Goal: Answer question/provide support: Answer question/provide support

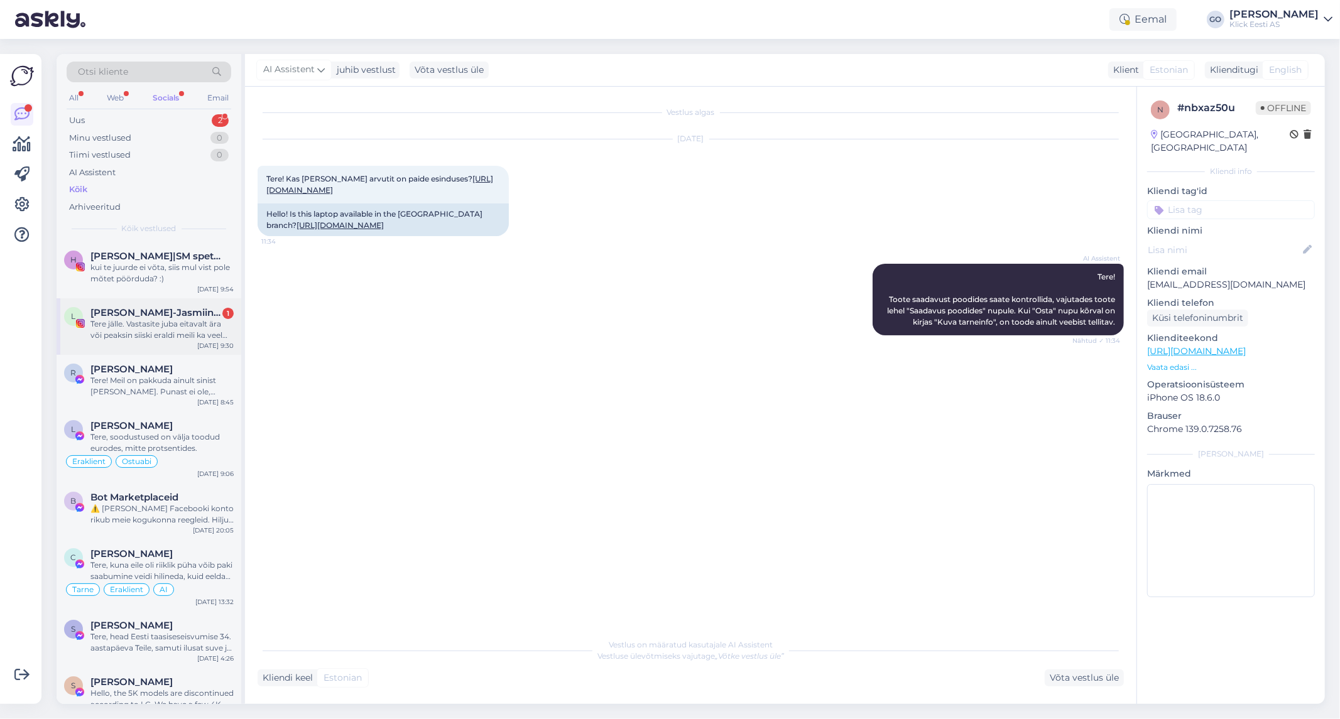
click at [145, 329] on div "Tere jälle. Vastasite juba eitavalt ära või peaksin siiski eraldi meili ka veel…" at bounding box center [161, 330] width 143 height 23
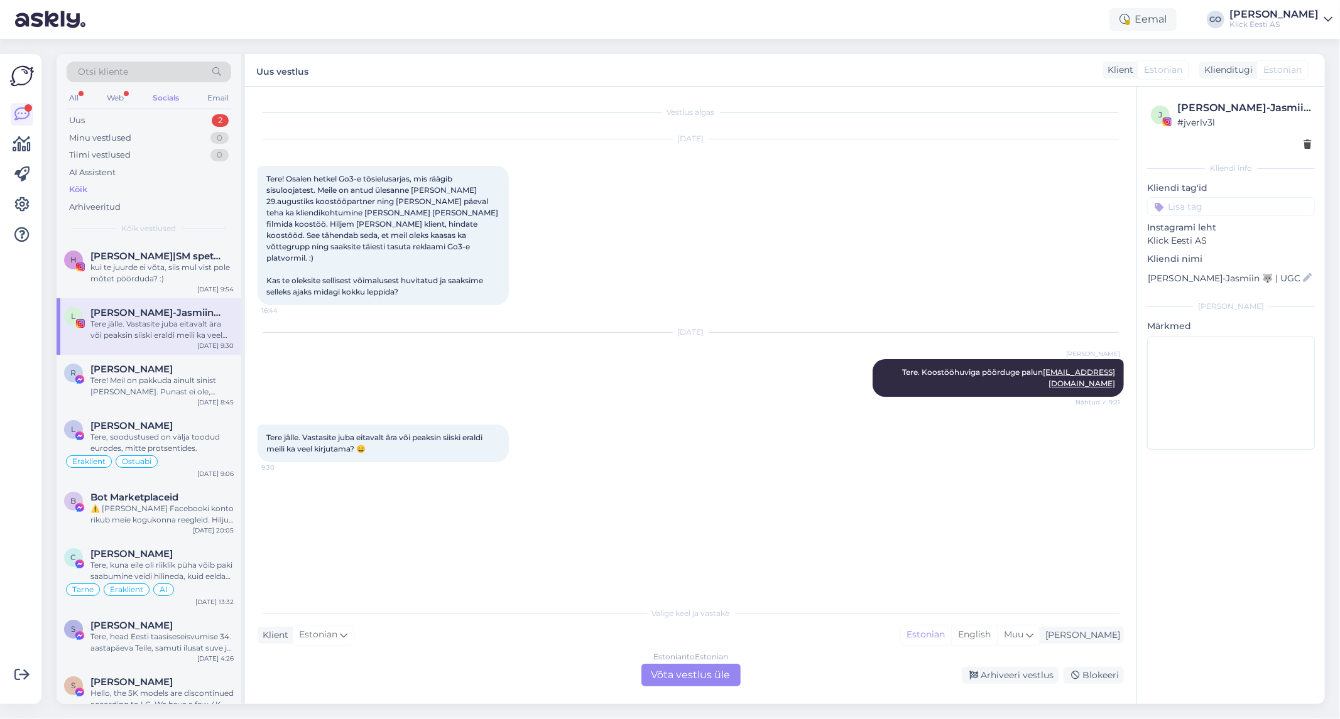
click at [568, 446] on div "Tere jälle. Vastasite juba eitavalt ära või peaksin siiski eraldi [PERSON_NAME]…" at bounding box center [691, 443] width 866 height 65
click at [579, 429] on div "Tere jälle. Vastasite juba eitavalt ära või peaksin siiski eraldi [PERSON_NAME]…" at bounding box center [691, 443] width 866 height 65
click at [580, 428] on div "Tere jälle. Vastasite juba eitavalt ära või peaksin siiski eraldi [PERSON_NAME]…" at bounding box center [691, 443] width 866 height 65
click at [581, 425] on div "Tere jälle. Vastasite juba eitavalt ära või peaksin siiski eraldi [PERSON_NAME]…" at bounding box center [691, 443] width 866 height 65
click at [583, 413] on div "Tere jälle. Vastasite juba eitavalt ära või peaksin siiski eraldi [PERSON_NAME]…" at bounding box center [691, 443] width 866 height 65
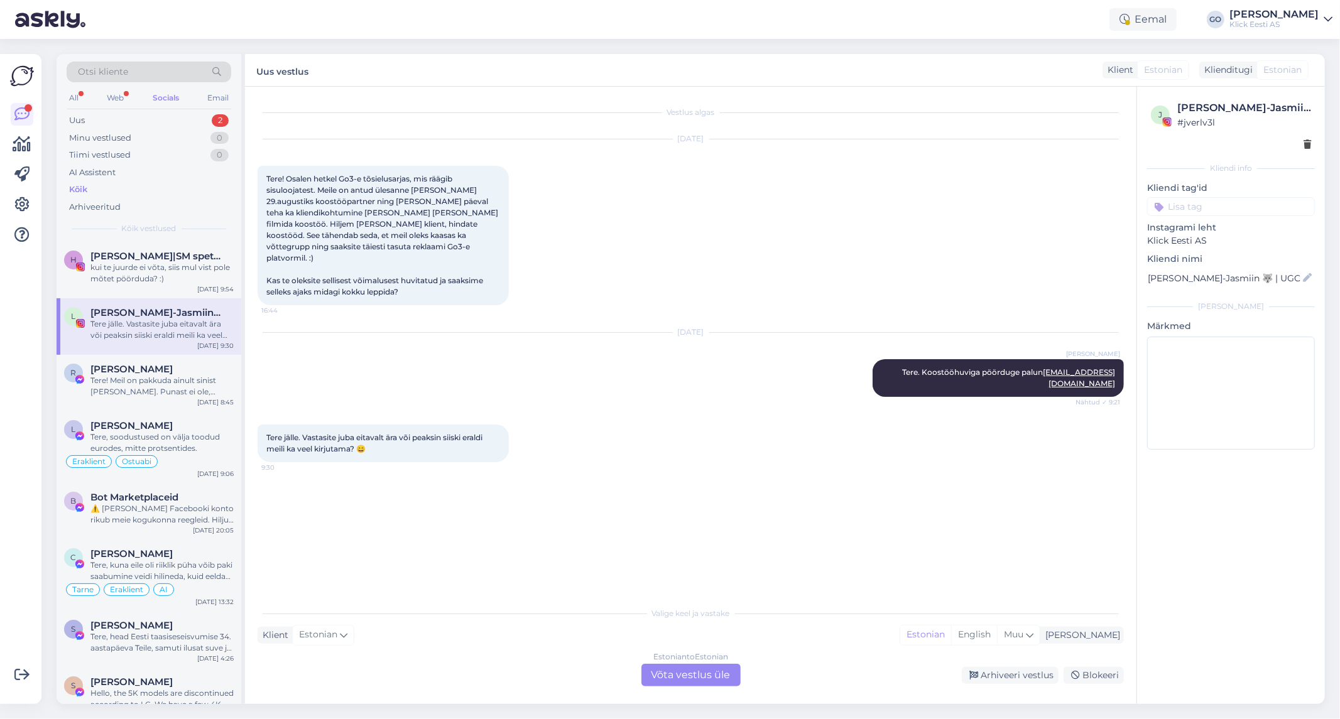
click at [535, 516] on div "Vestlus algas [DATE] Tere! Osalen hetkel Go3-e tõsielusarjas, mis räägib sisulo…" at bounding box center [697, 344] width 878 height 490
click at [554, 457] on div "Vestlus algas [DATE] Tere! Osalen hetkel Go3-e tõsielusarjas, mis räägib sisulo…" at bounding box center [697, 344] width 878 height 490
click at [562, 443] on div "Tere jälle. Vastasite juba eitavalt ära või peaksin siiski eraldi [PERSON_NAME]…" at bounding box center [691, 443] width 866 height 65
click at [565, 433] on div "Tere jälle. Vastasite juba eitavalt ära või peaksin siiski eraldi [PERSON_NAME]…" at bounding box center [691, 443] width 866 height 65
click at [521, 557] on div "Vestlus algas [DATE] Tere! Osalen hetkel Go3-e tõsielusarjas, mis räägib sisulo…" at bounding box center [697, 344] width 878 height 490
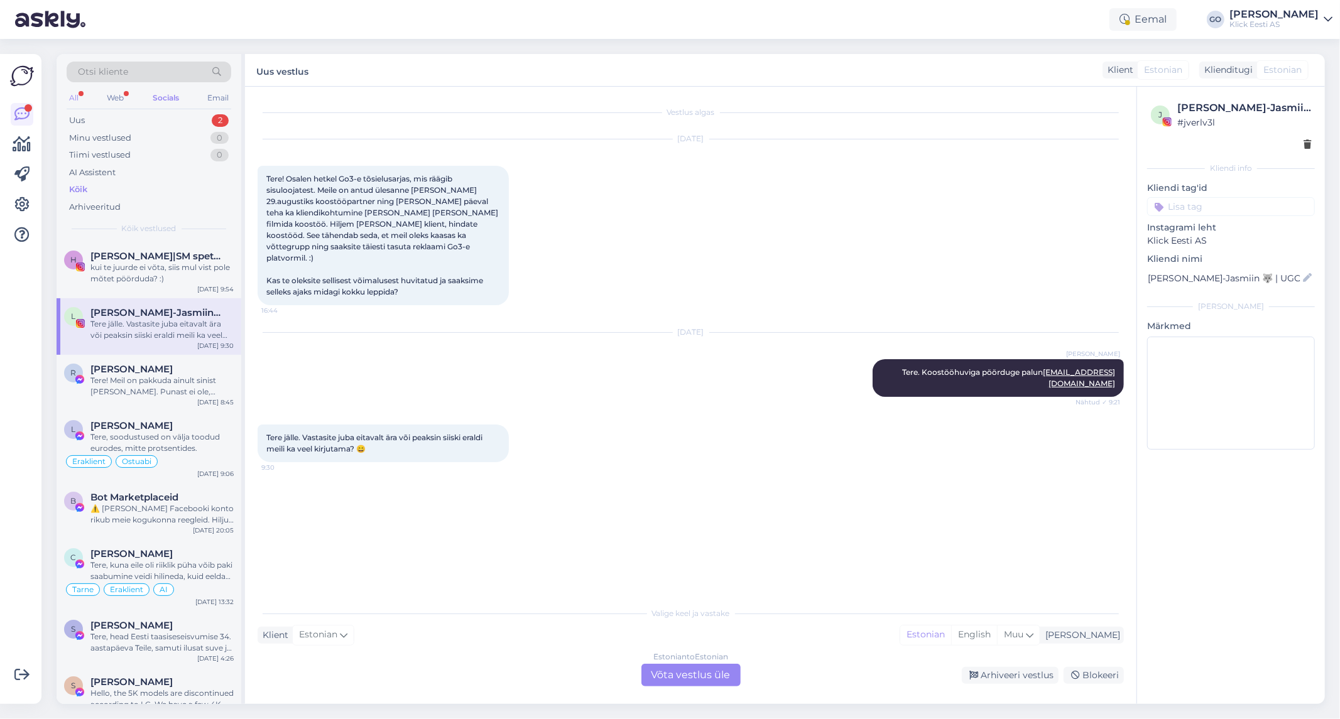
click at [72, 93] on div "All" at bounding box center [74, 98] width 14 height 16
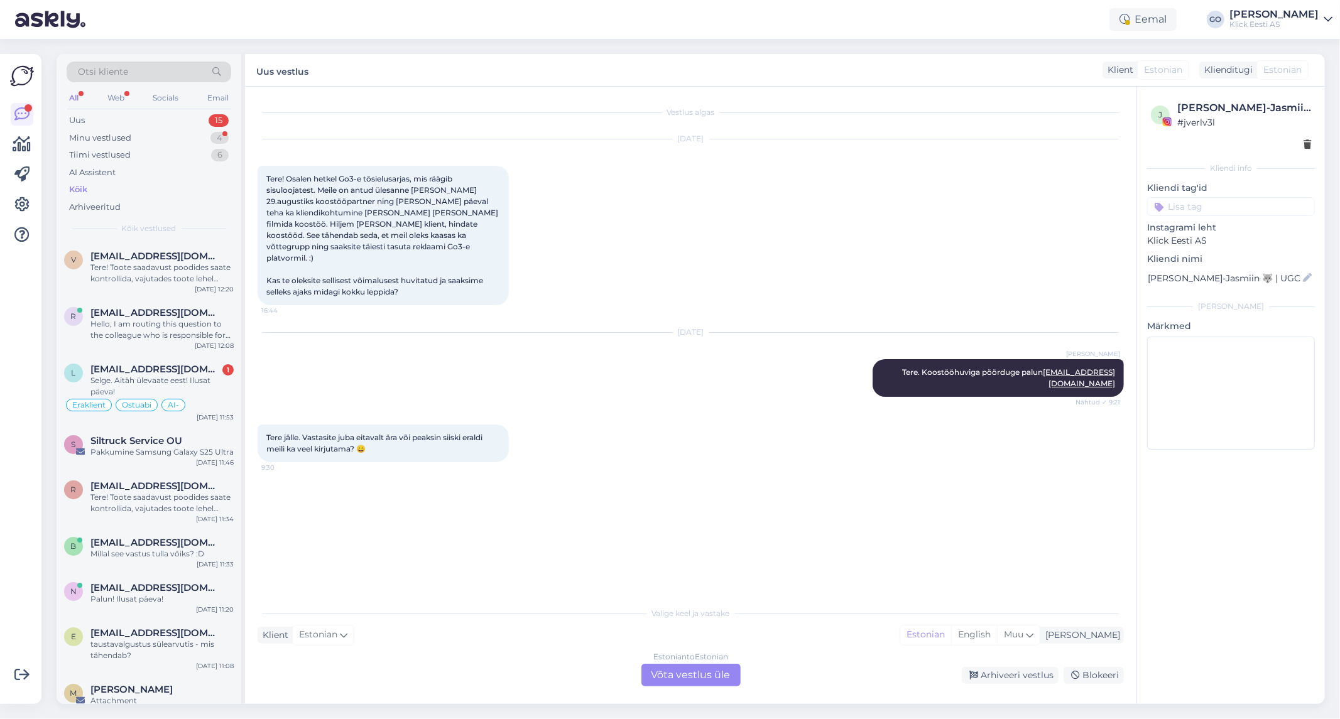
click at [83, 184] on div "Kõik" at bounding box center [78, 189] width 18 height 13
click at [116, 92] on div "Web" at bounding box center [116, 98] width 22 height 16
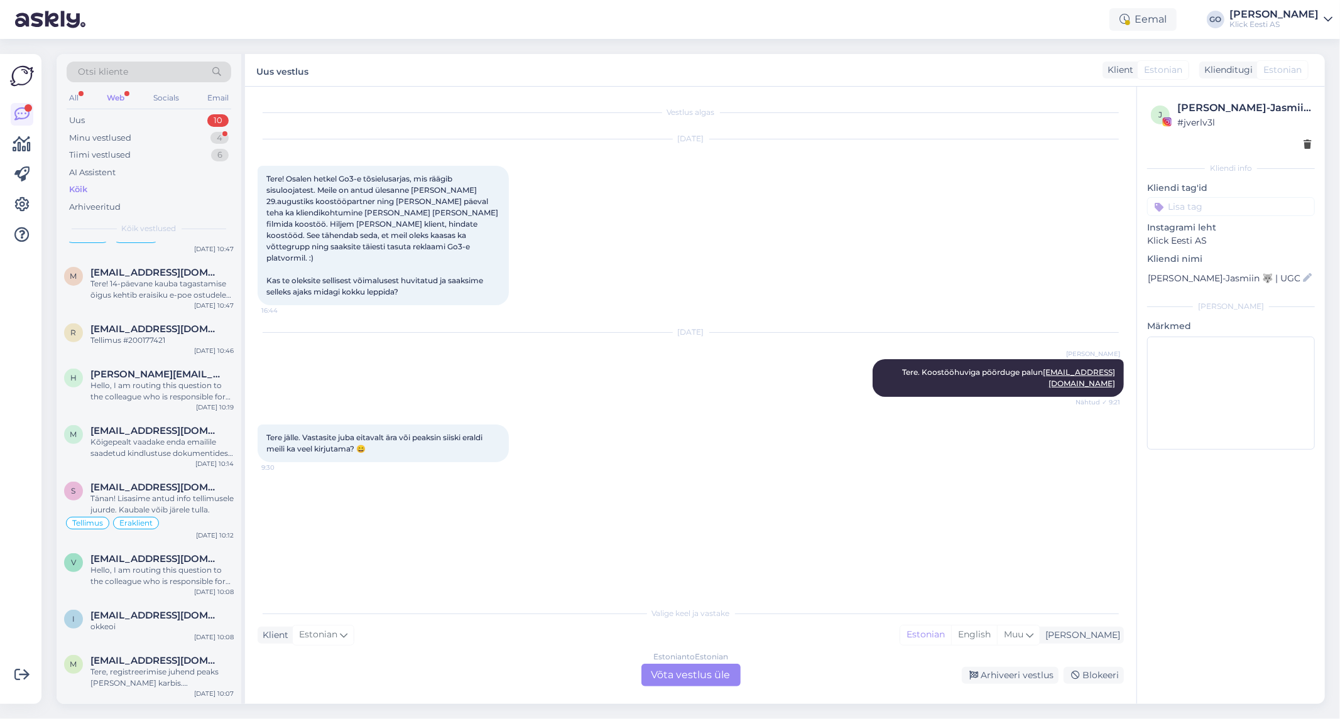
scroll to position [488, 0]
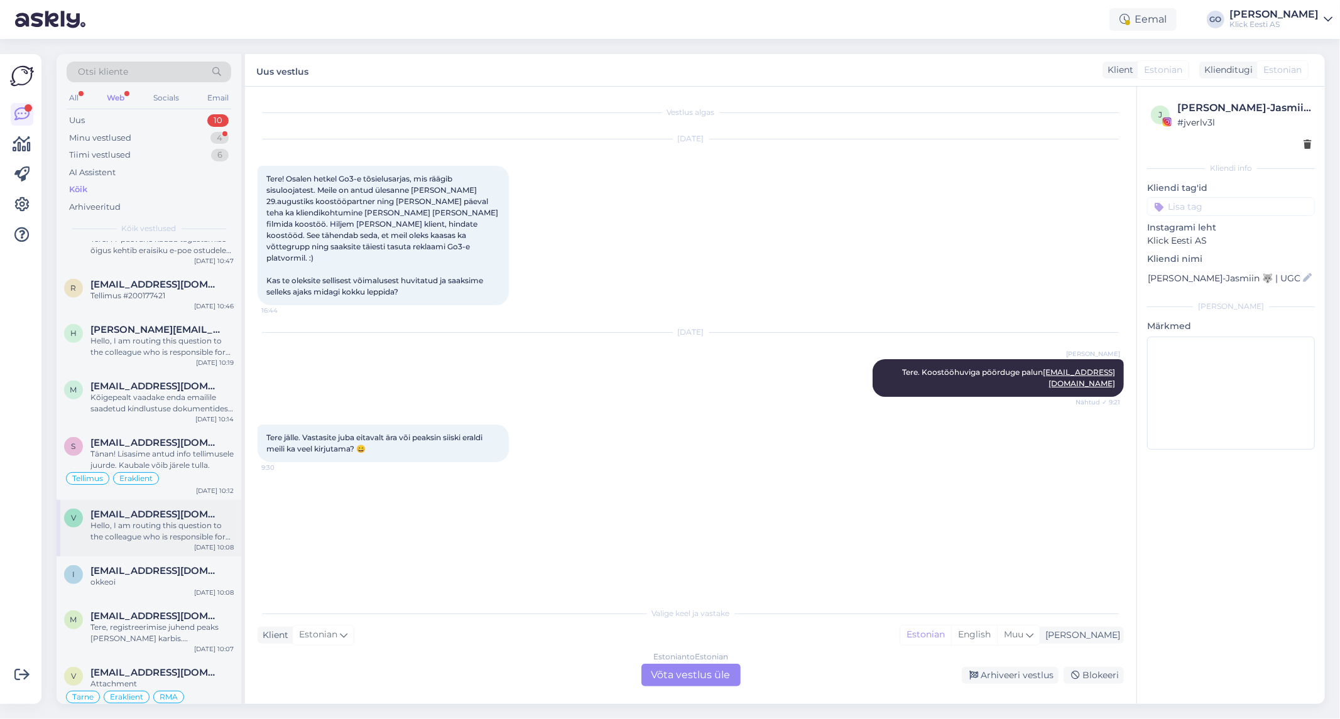
click at [160, 532] on div "Hello, I am routing this question to the colleague who is responsible for this …" at bounding box center [161, 531] width 143 height 23
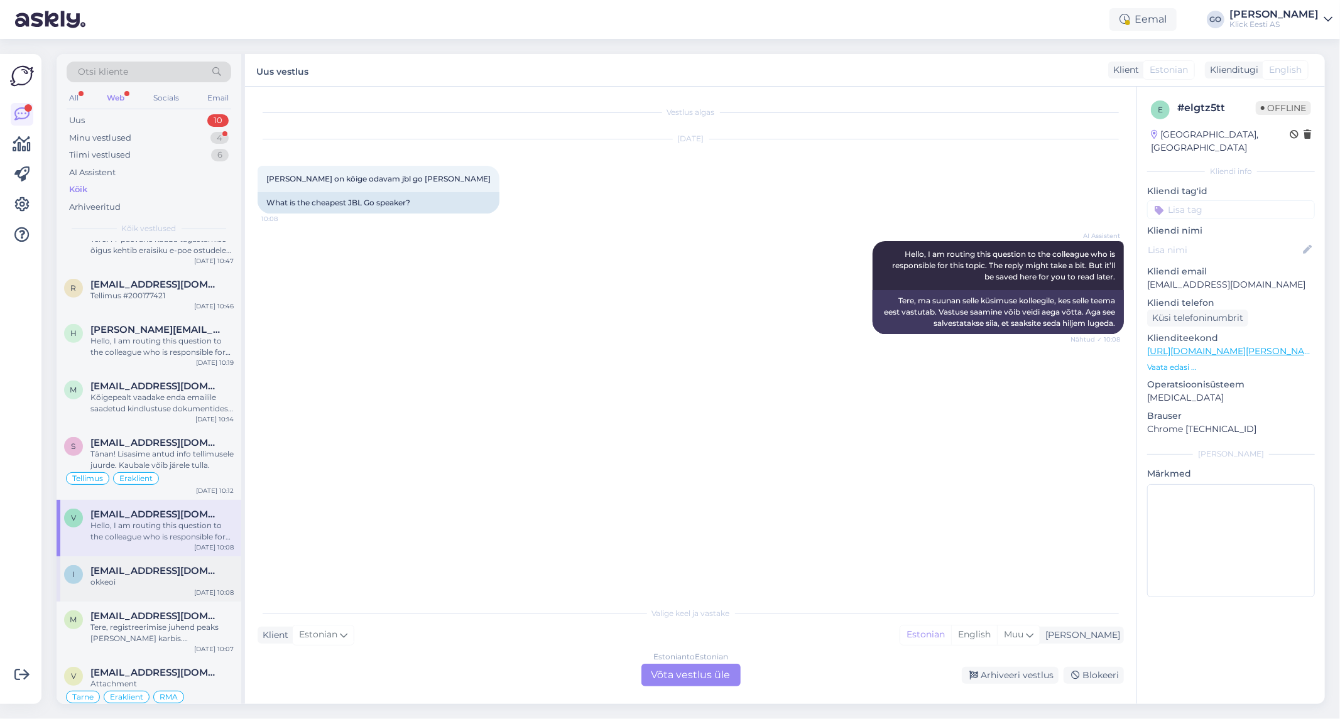
click at [188, 586] on div "okkeoi" at bounding box center [161, 582] width 143 height 11
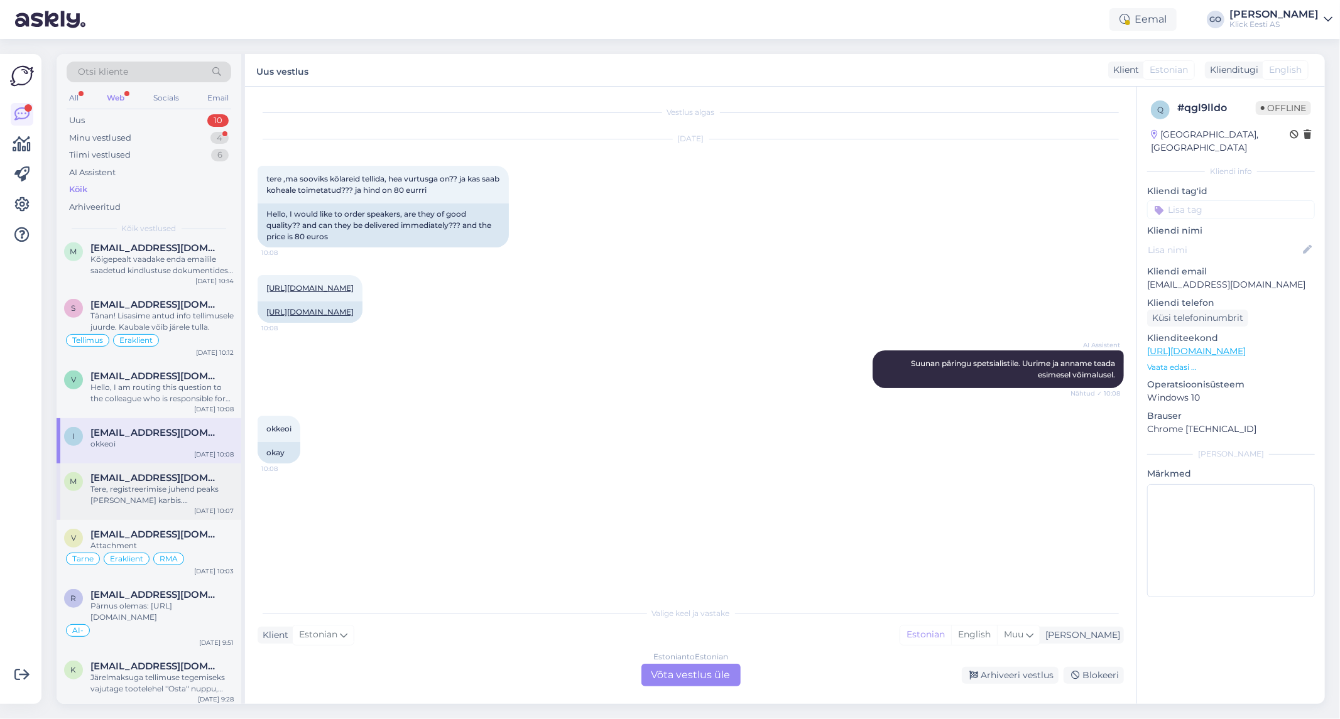
scroll to position [698, 0]
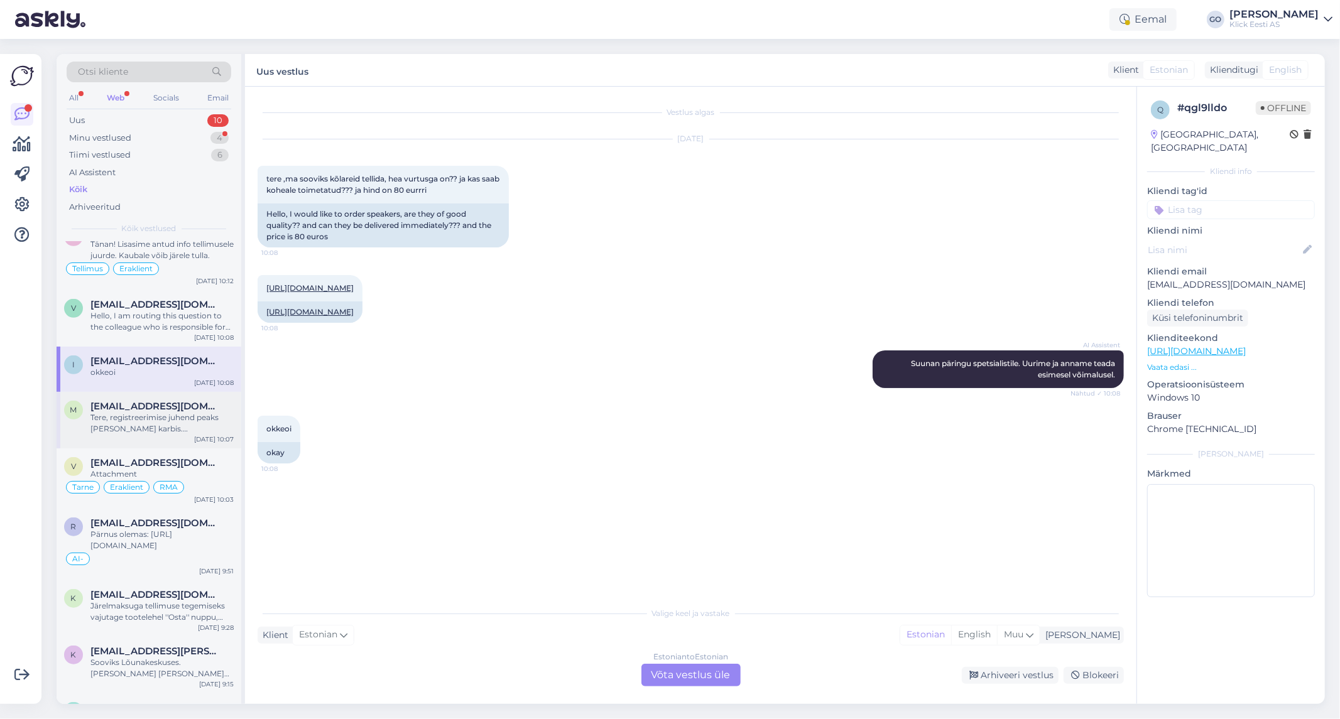
click at [161, 417] on div "Tere, registreerimise juhend peaks [PERSON_NAME] karbis. Registreerimist alusta…" at bounding box center [161, 423] width 143 height 23
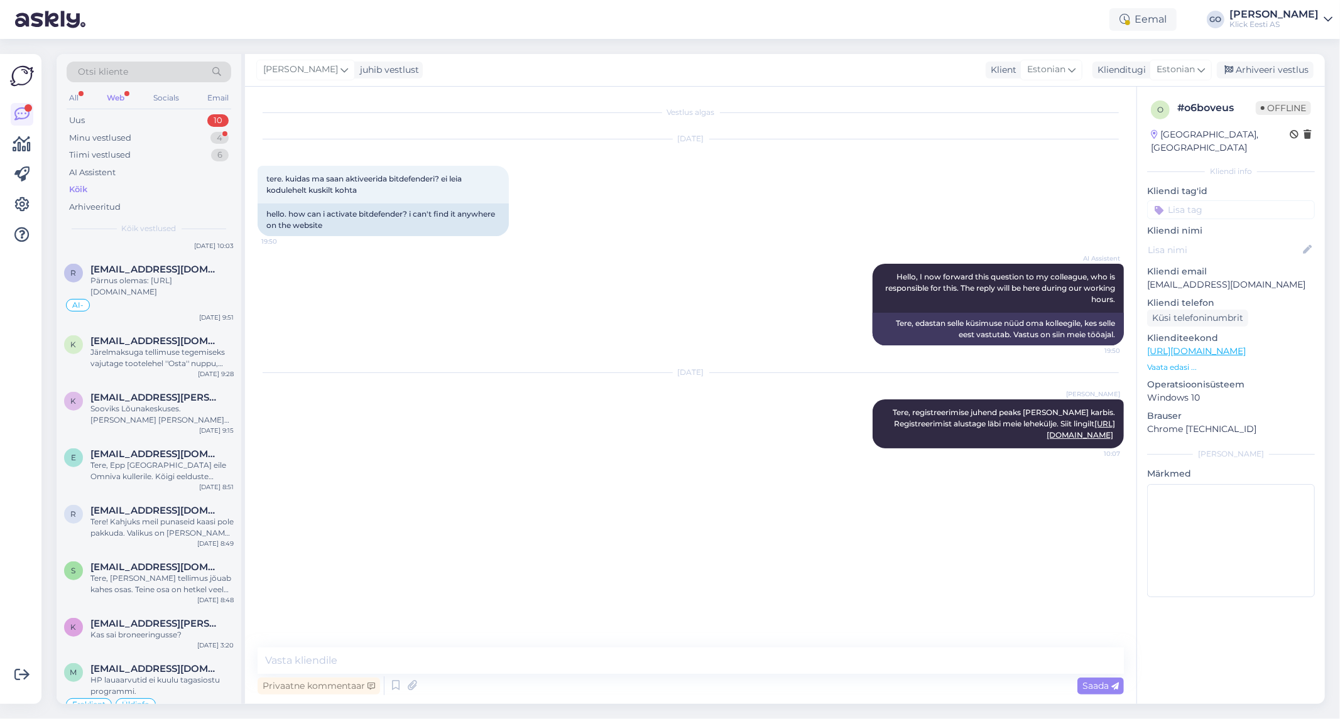
scroll to position [977, 0]
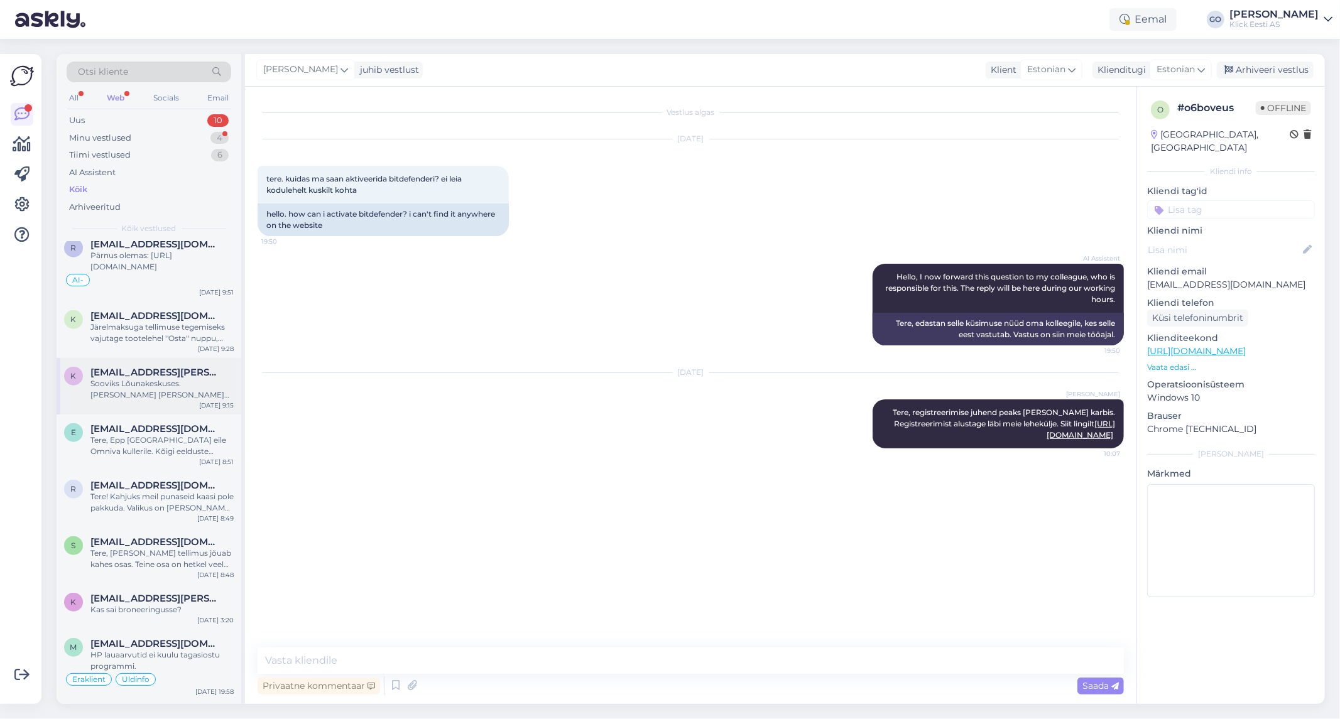
click at [160, 384] on div "Sooviks Lõunakeskuses. [PERSON_NAME] [PERSON_NAME] nimele" at bounding box center [161, 389] width 143 height 23
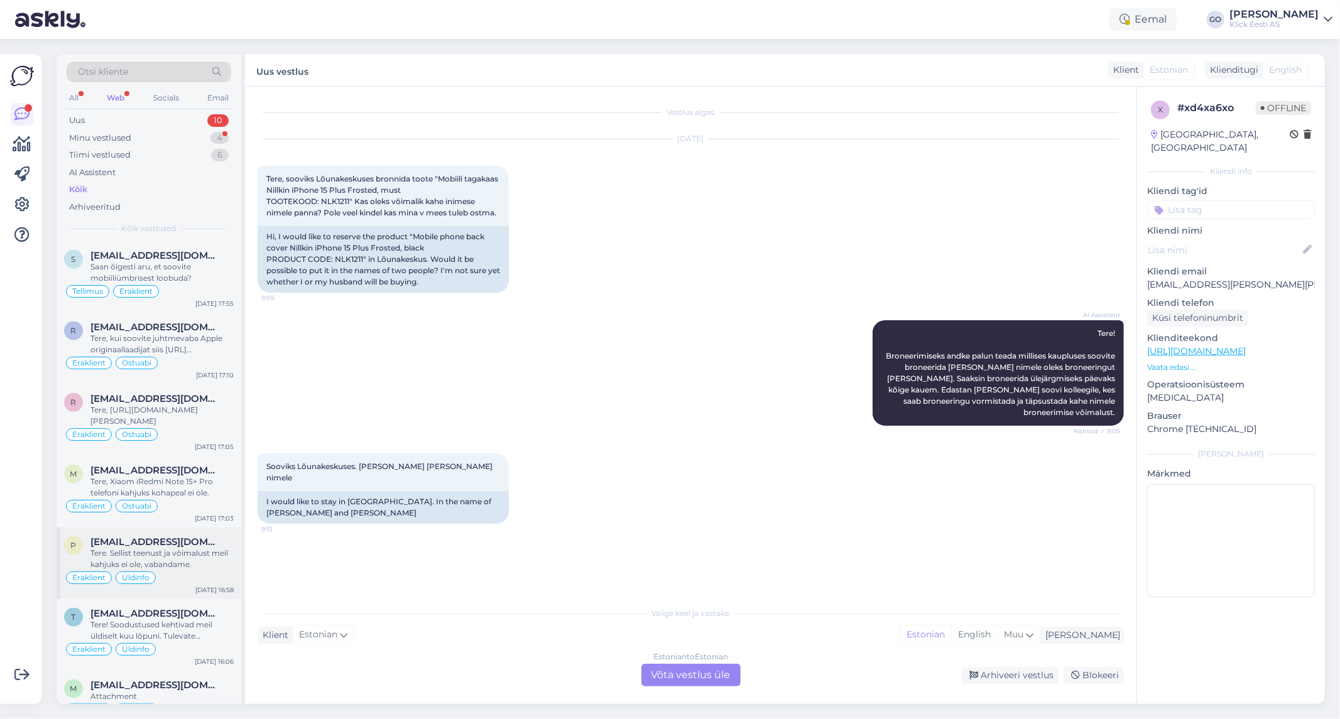
scroll to position [1535, 0]
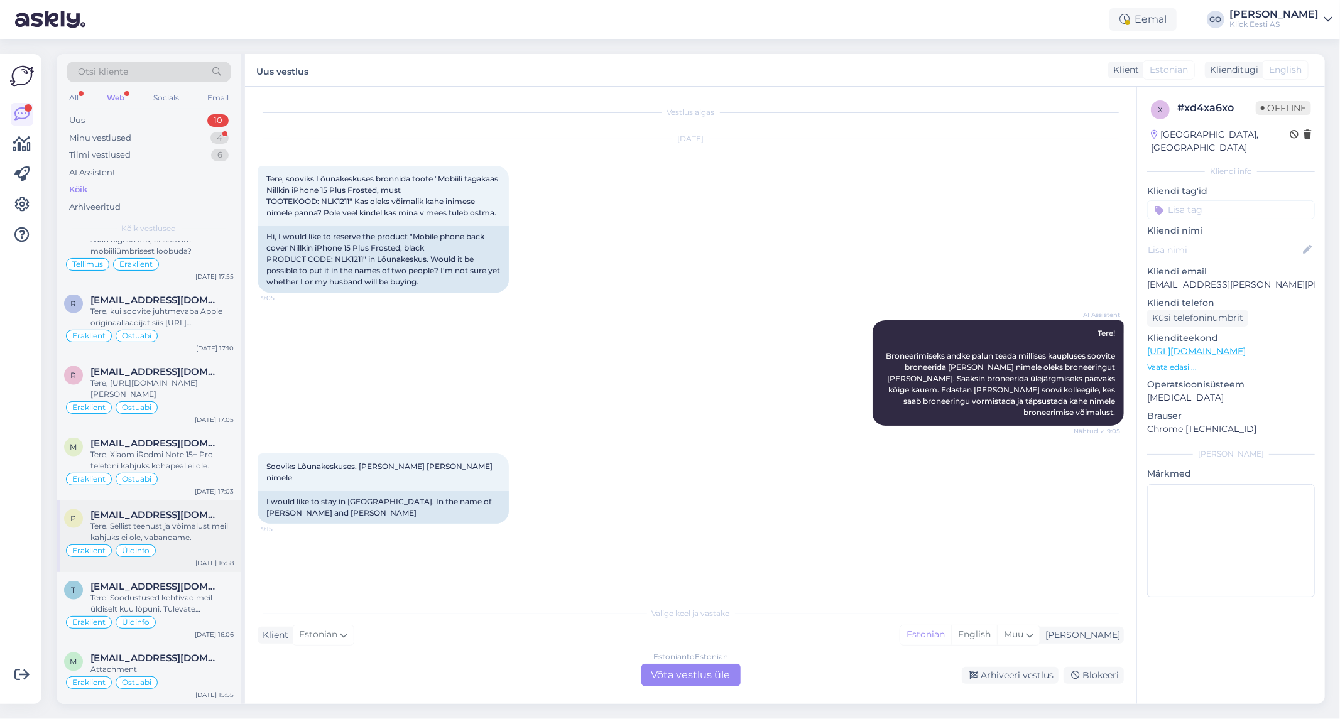
click at [162, 513] on span "[EMAIL_ADDRESS][DOMAIN_NAME]" at bounding box center [155, 515] width 131 height 11
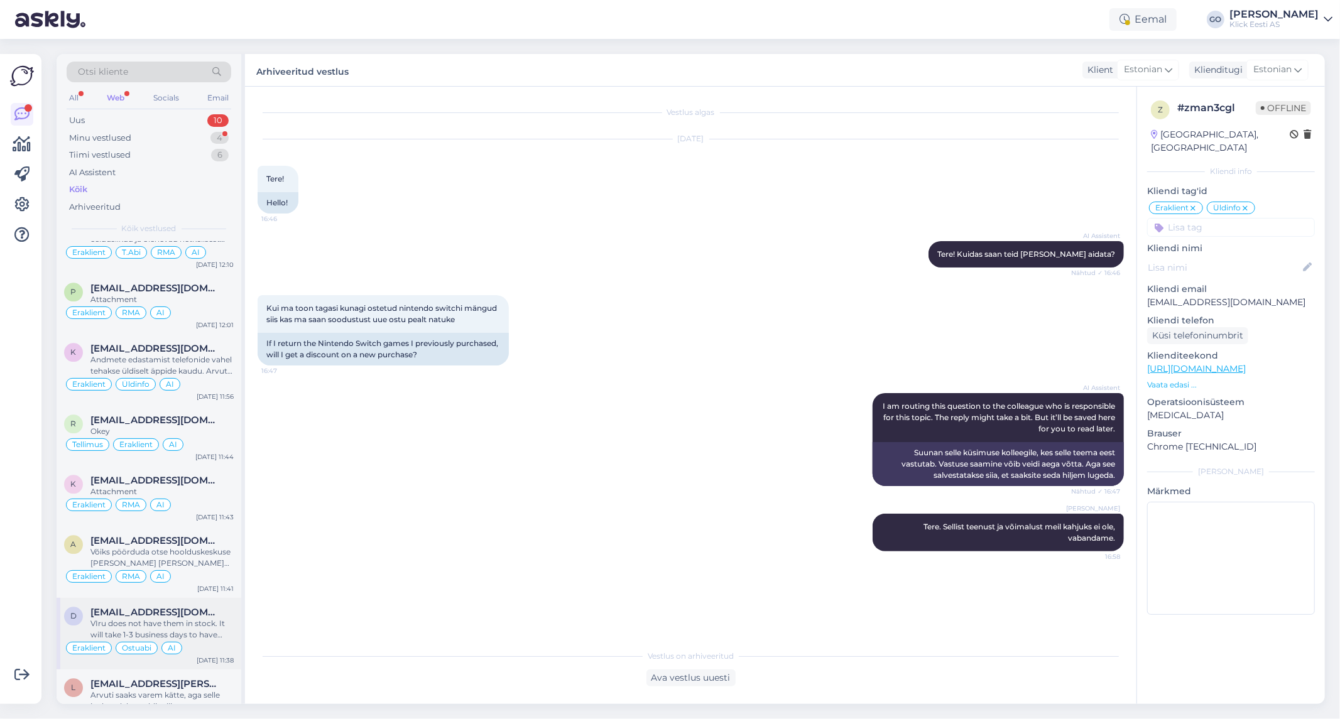
scroll to position [10680, 0]
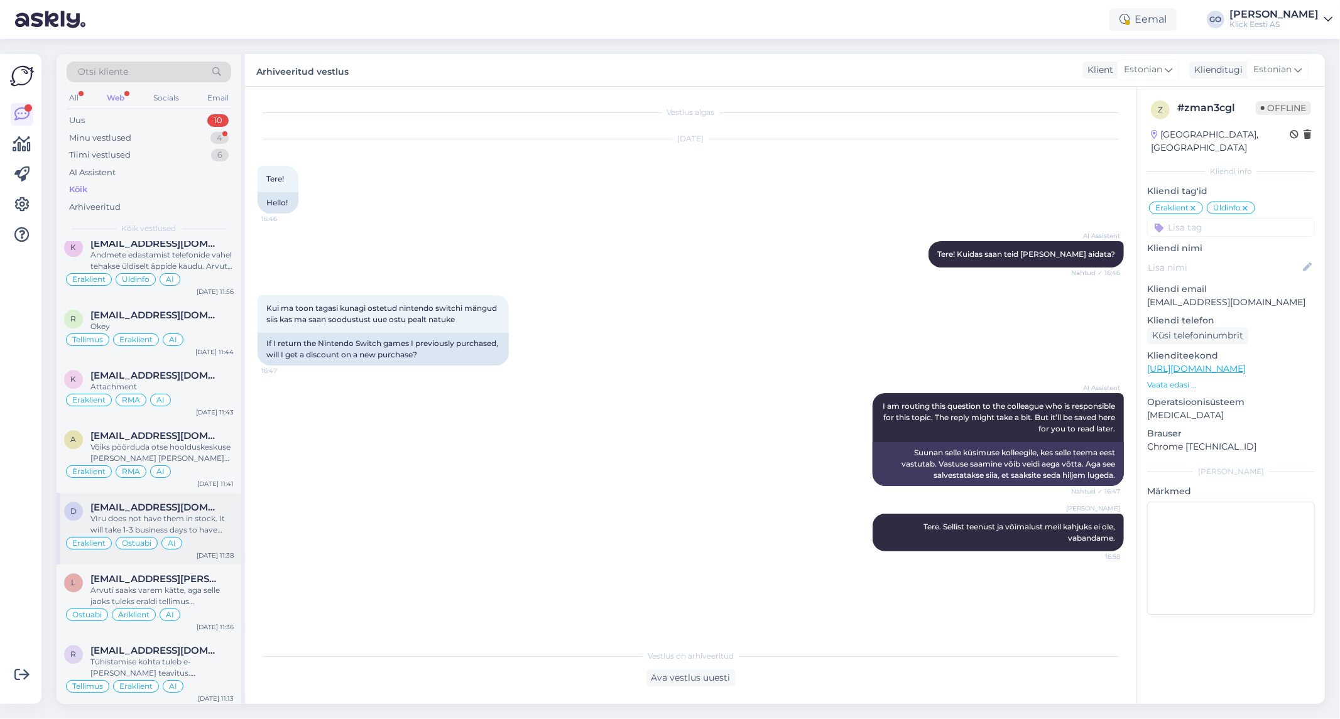
click at [197, 502] on span "[EMAIL_ADDRESS][DOMAIN_NAME]" at bounding box center [155, 507] width 131 height 11
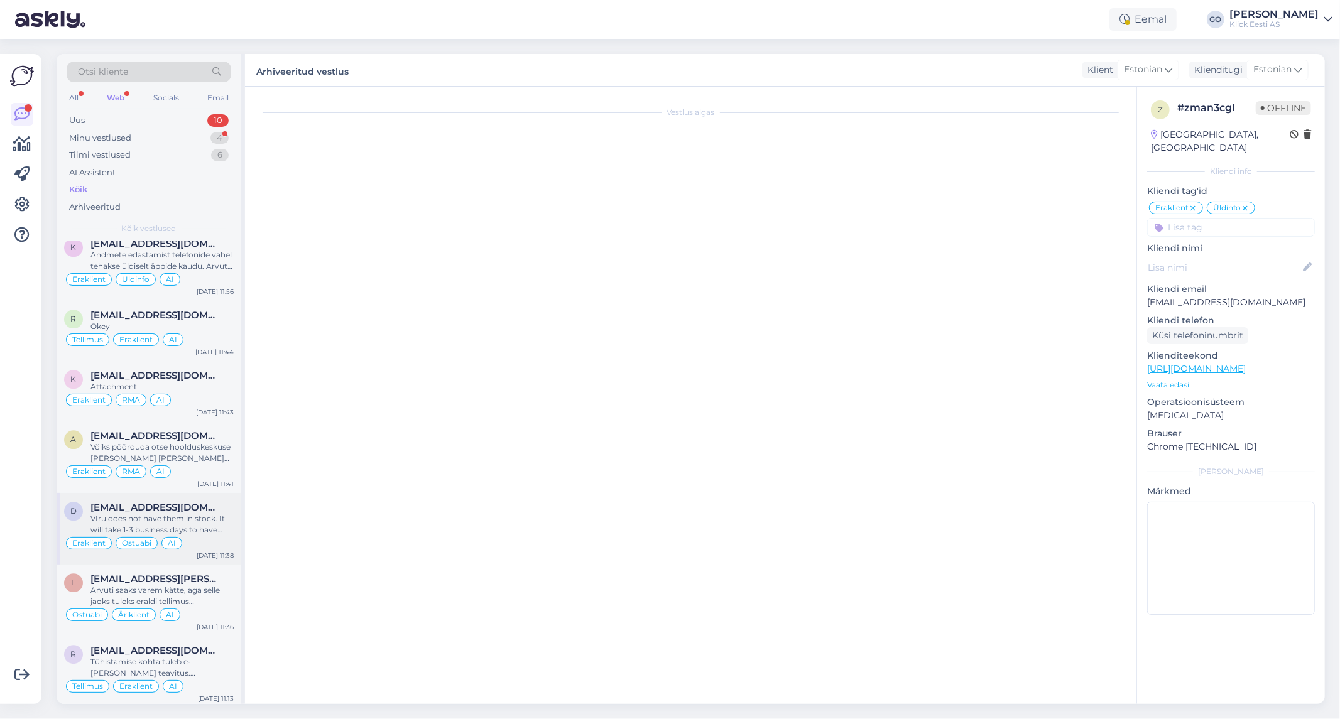
scroll to position [158, 0]
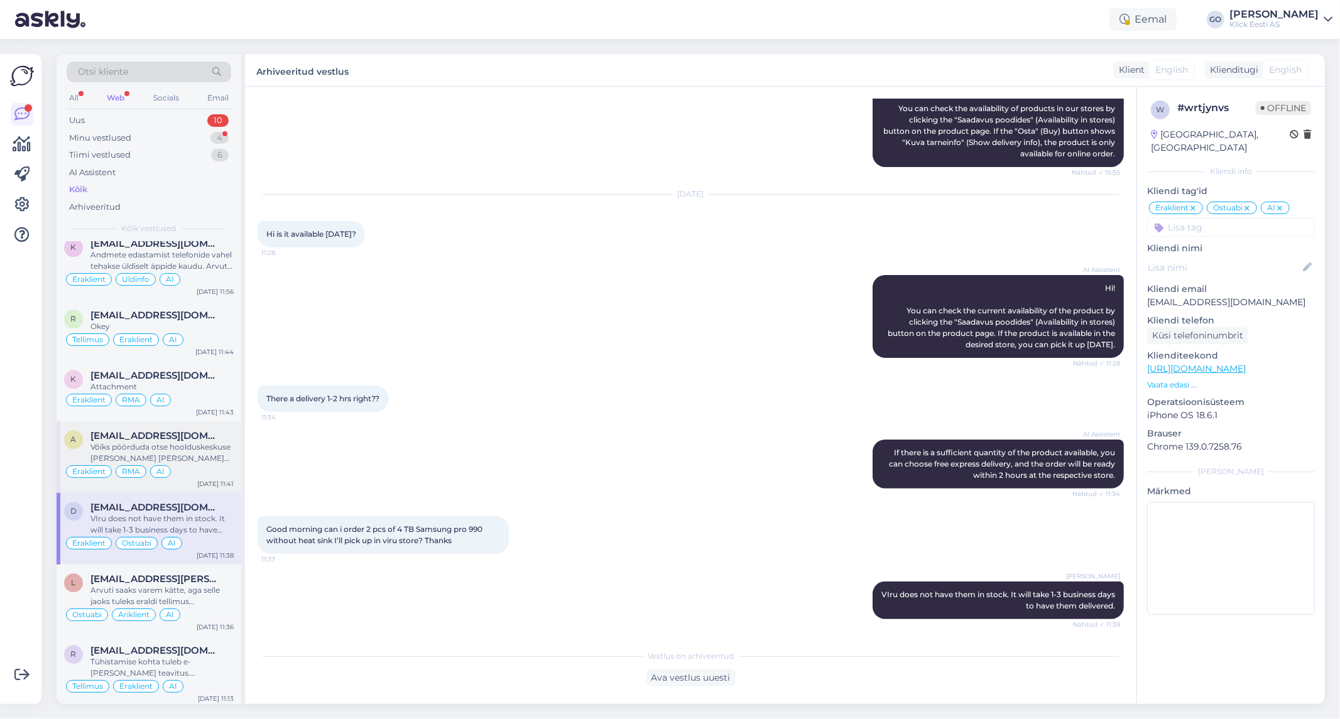
click at [193, 446] on div "Võiks pöörduda otse hoolduskeskuse [PERSON_NAME] [PERSON_NAME] olemasolul. Hool…" at bounding box center [161, 453] width 143 height 23
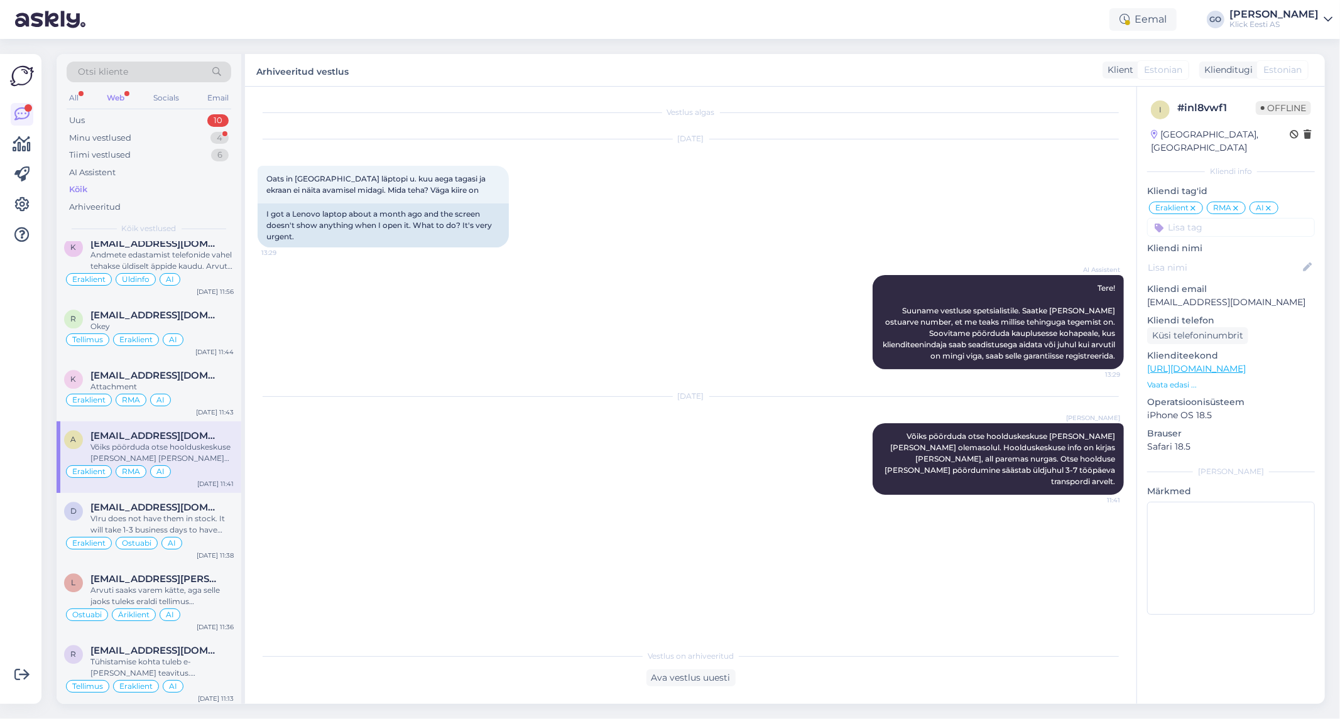
scroll to position [0, 0]
click at [115, 95] on div "Web" at bounding box center [115, 98] width 23 height 16
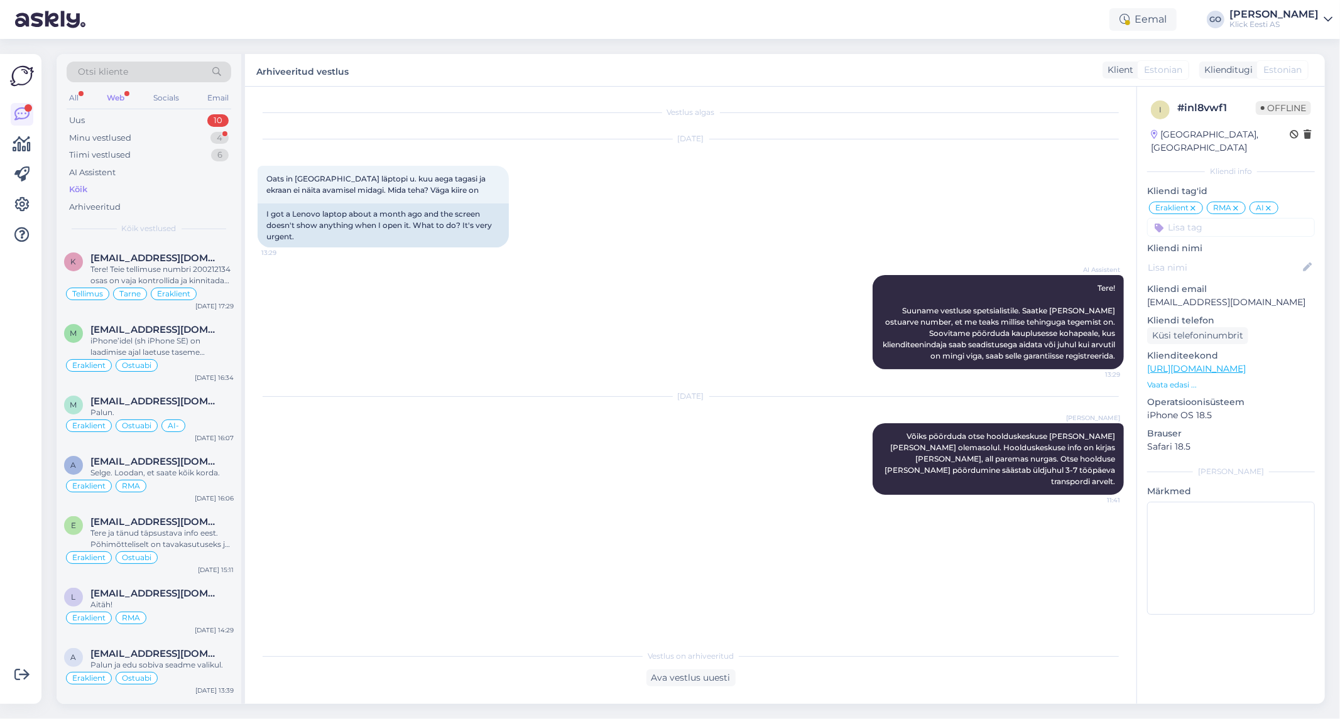
scroll to position [4886, 0]
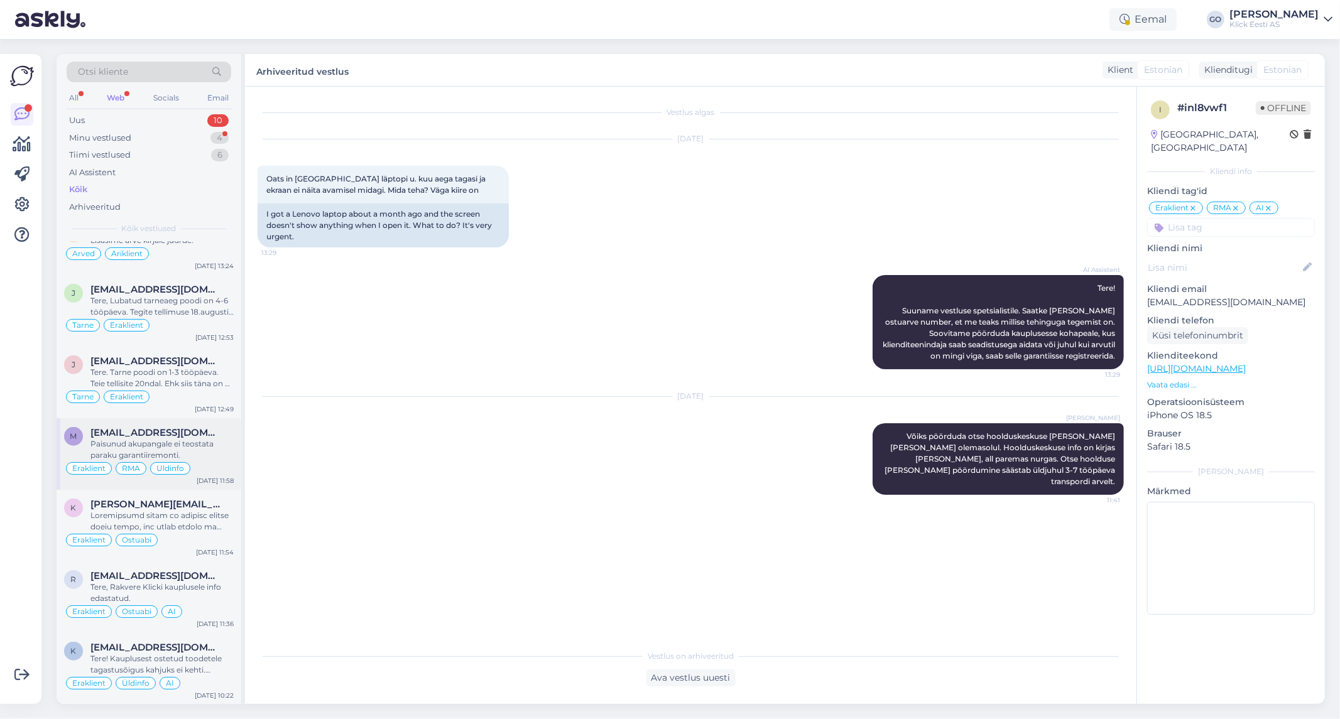
click at [149, 485] on div "m [EMAIL_ADDRESS][DOMAIN_NAME] Paisunud akupangale ei teostata paraku garantiir…" at bounding box center [149, 454] width 185 height 72
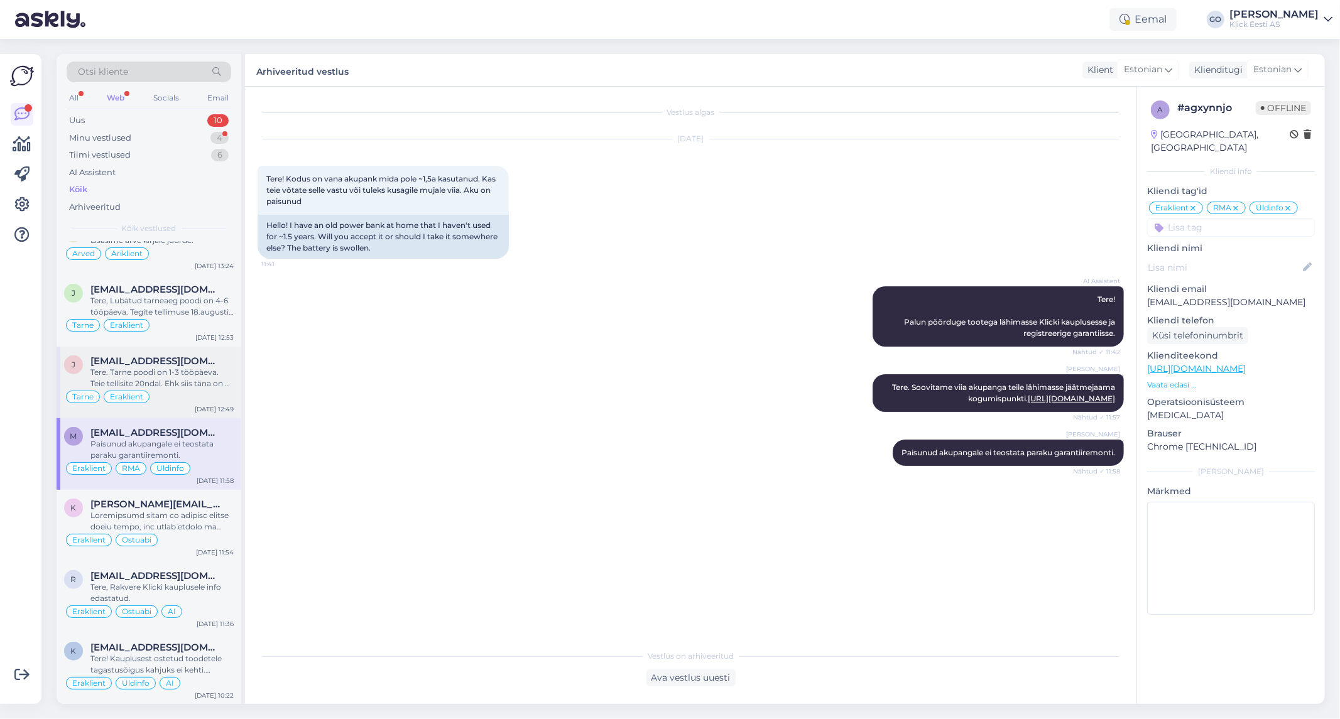
click at [170, 373] on div "Tere. Tarne poodi on 1-3 tööpäeva. Teie tellisite 20ndal. Ehk siis täna on 3 tö…" at bounding box center [161, 378] width 143 height 23
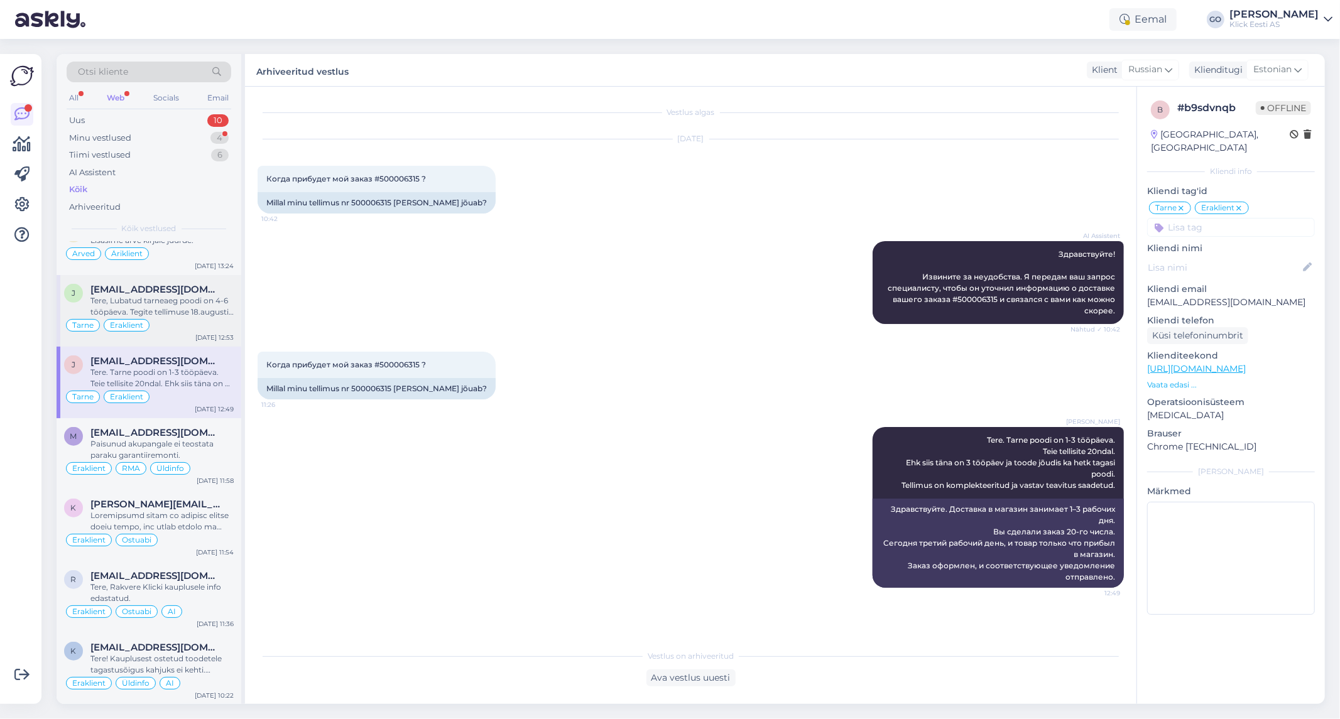
click at [177, 317] on div "Tere, Lubatud tarneaeg poodi on 4-6 tööpäeva. Tegite tellimuse 18.augustil. Lub…" at bounding box center [161, 306] width 143 height 23
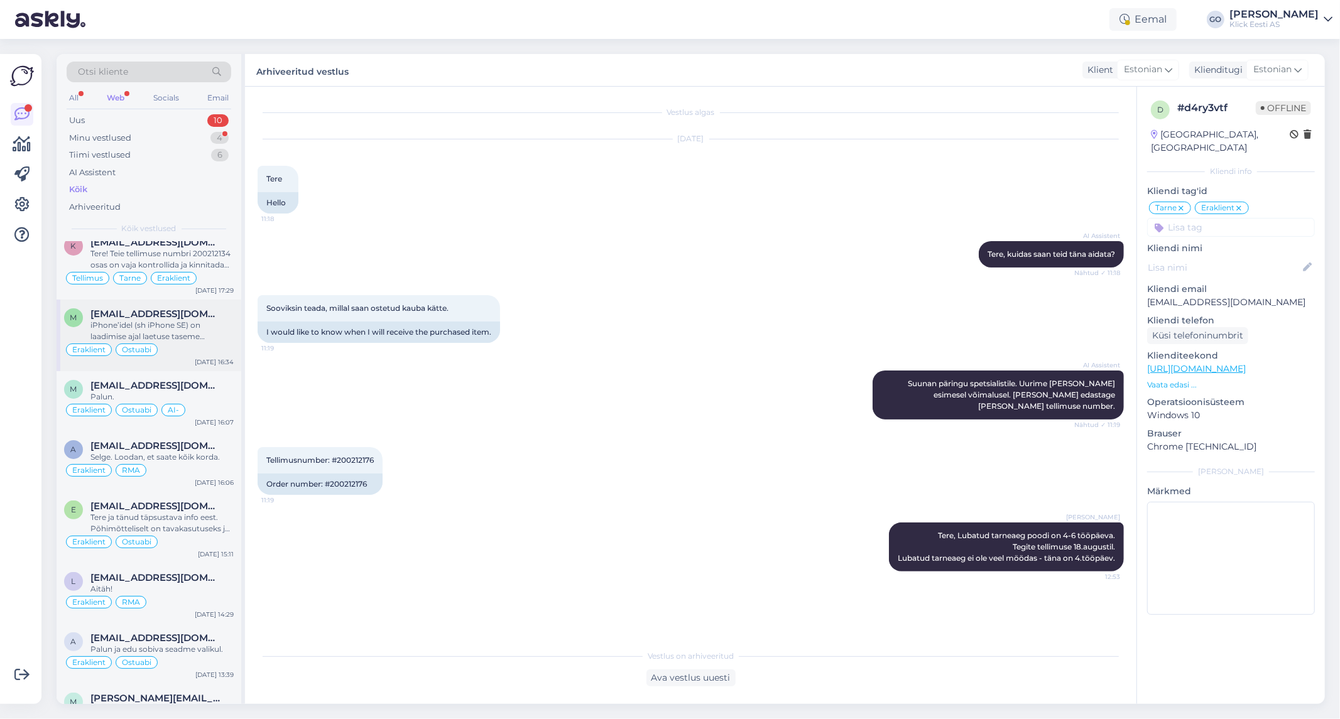
scroll to position [4258, 0]
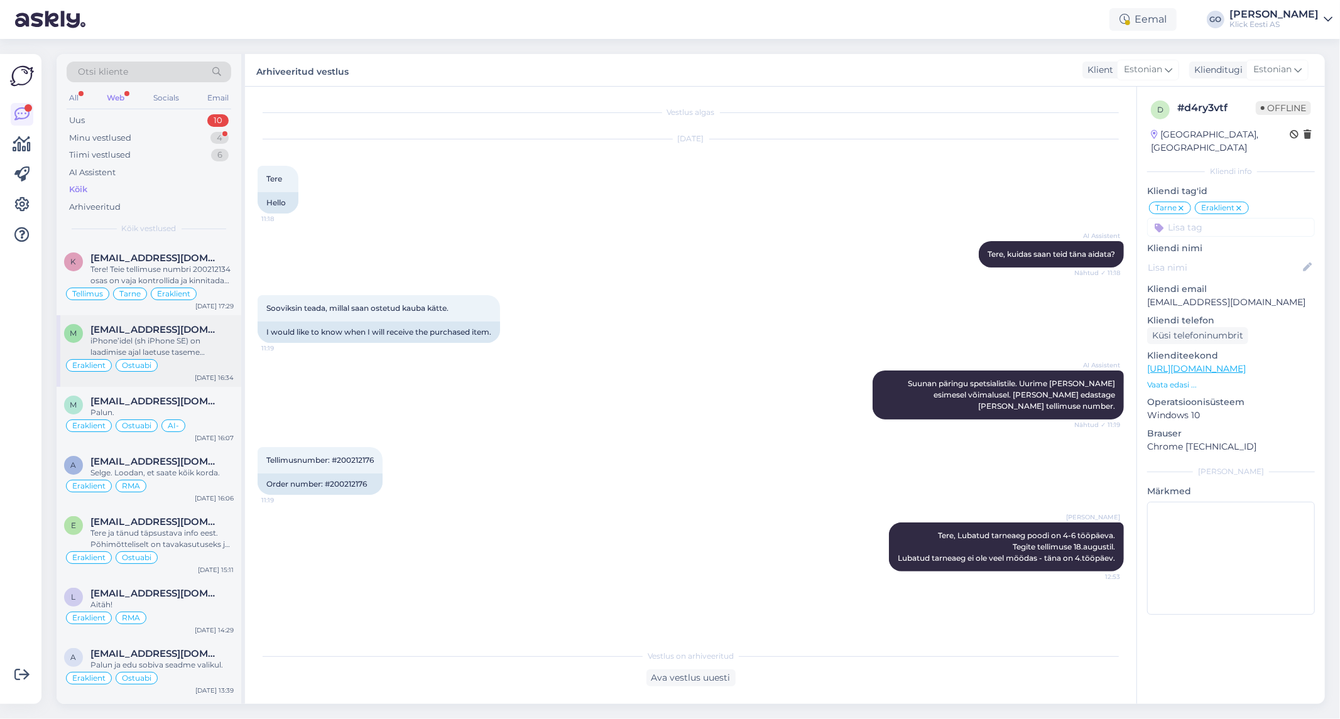
click at [199, 346] on div "iPhone’idel (sh iPhone SE) on laadimise ajal laetuse taseme kuvamine veidi piir…" at bounding box center [161, 346] width 143 height 23
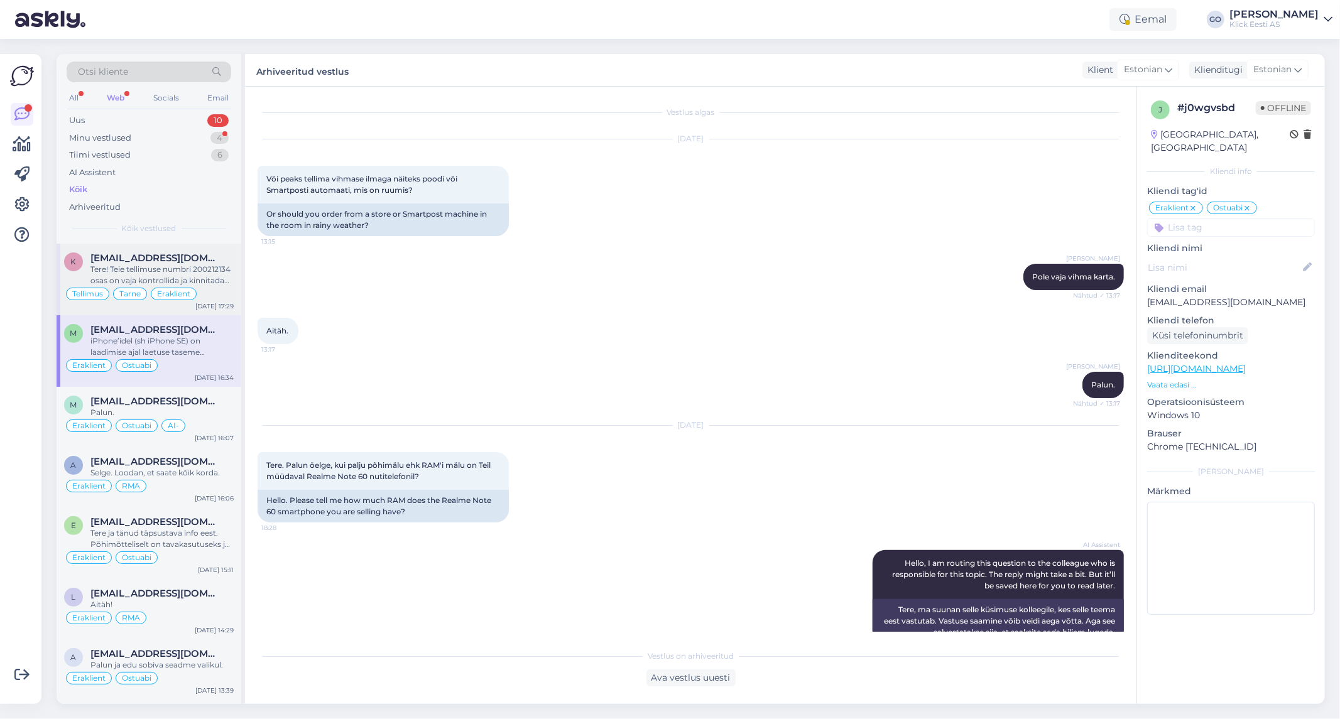
scroll to position [8146, 0]
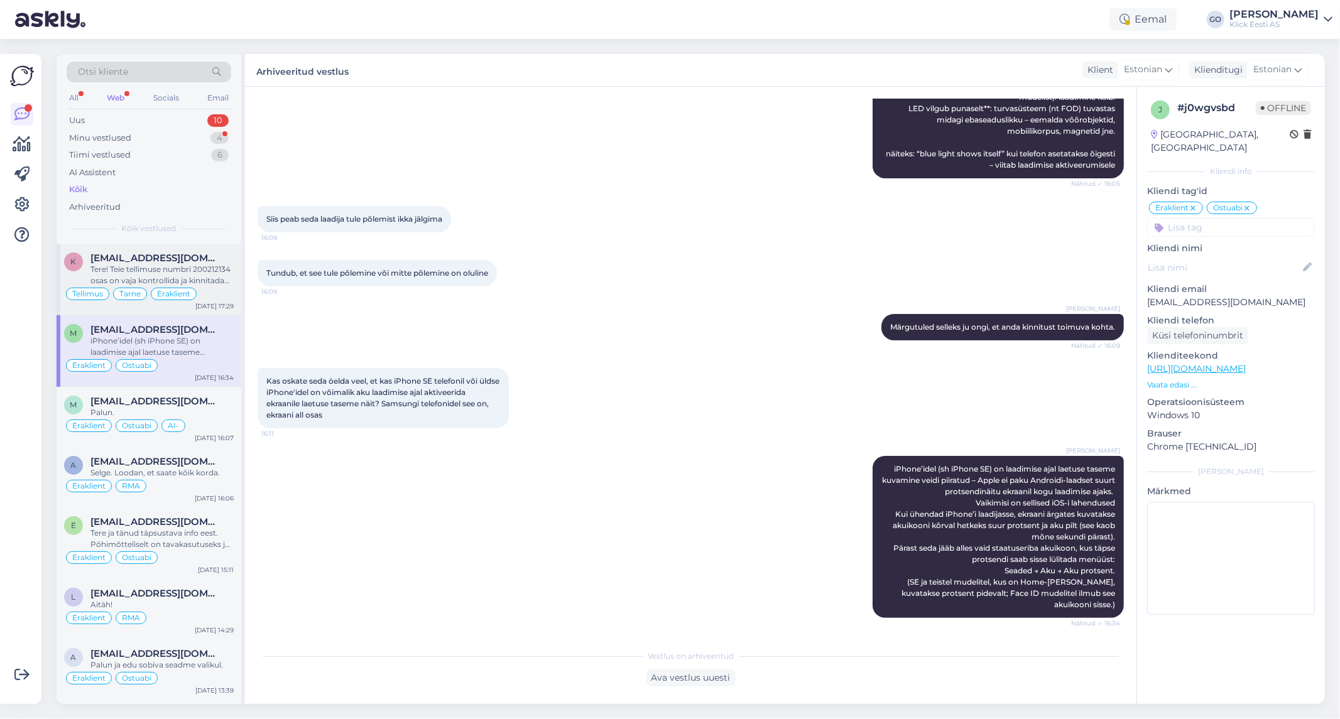
click at [203, 274] on div "Tere! Teie tellimuse numbri 200212134 osas on vaja kontrollida ja kinnitada tar…" at bounding box center [161, 275] width 143 height 23
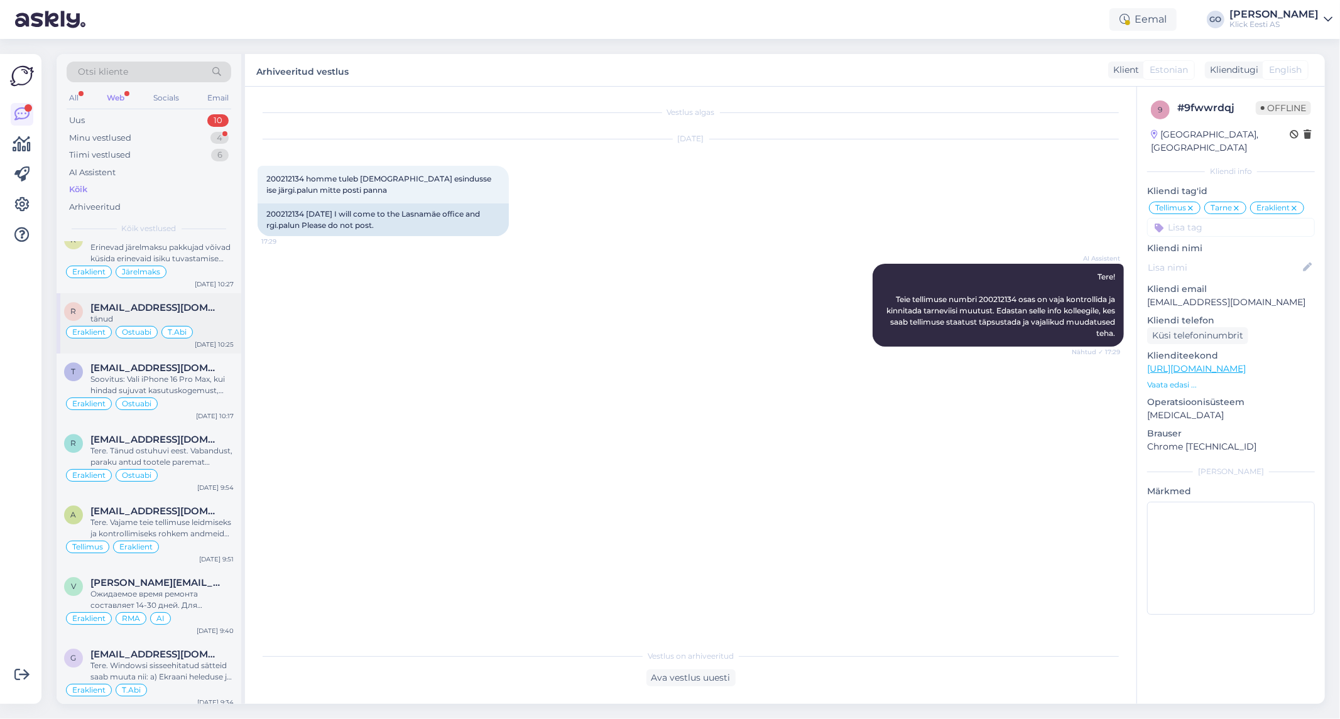
scroll to position [3281, 0]
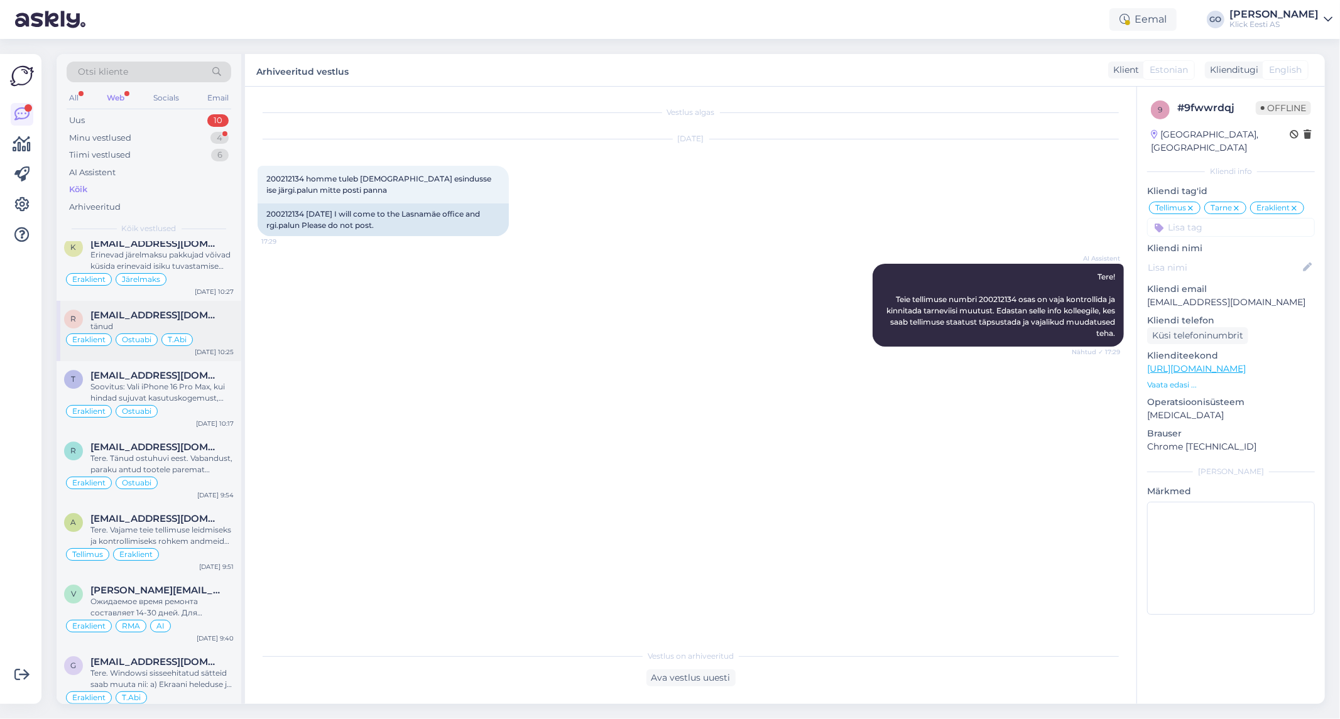
click at [208, 329] on div "tänud" at bounding box center [161, 326] width 143 height 11
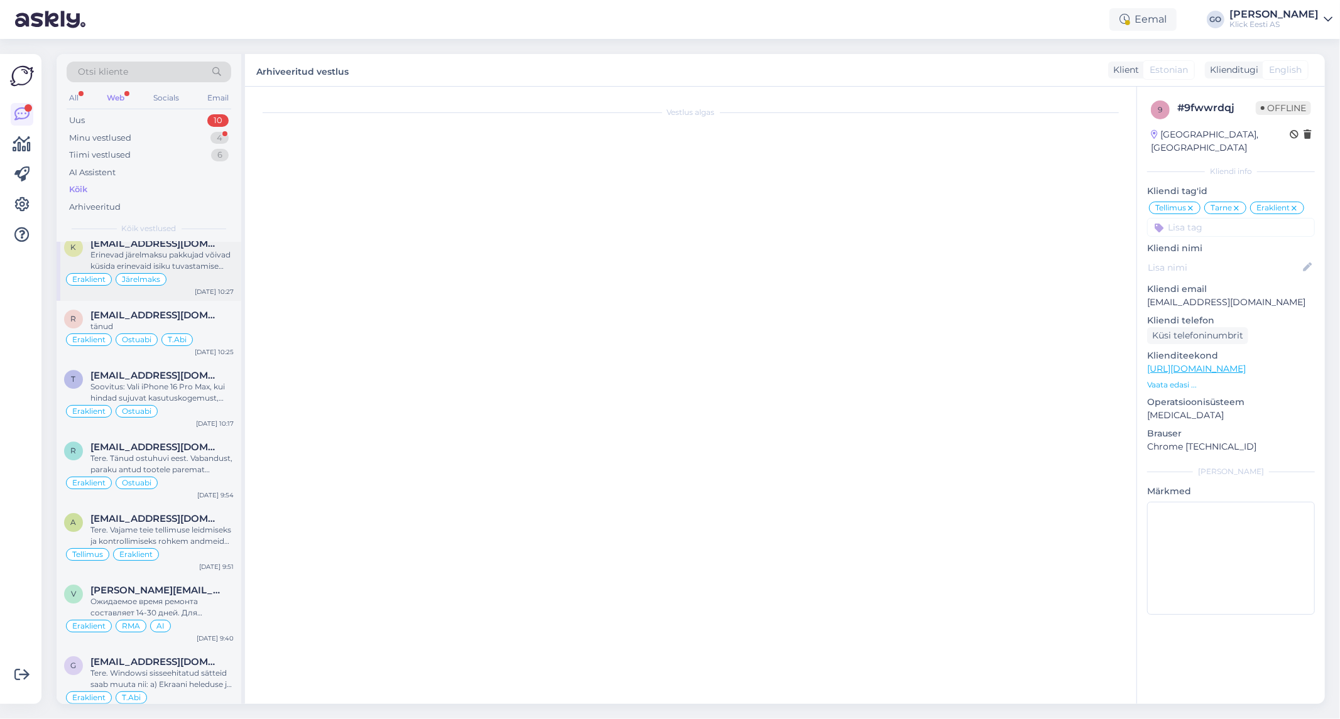
scroll to position [83, 0]
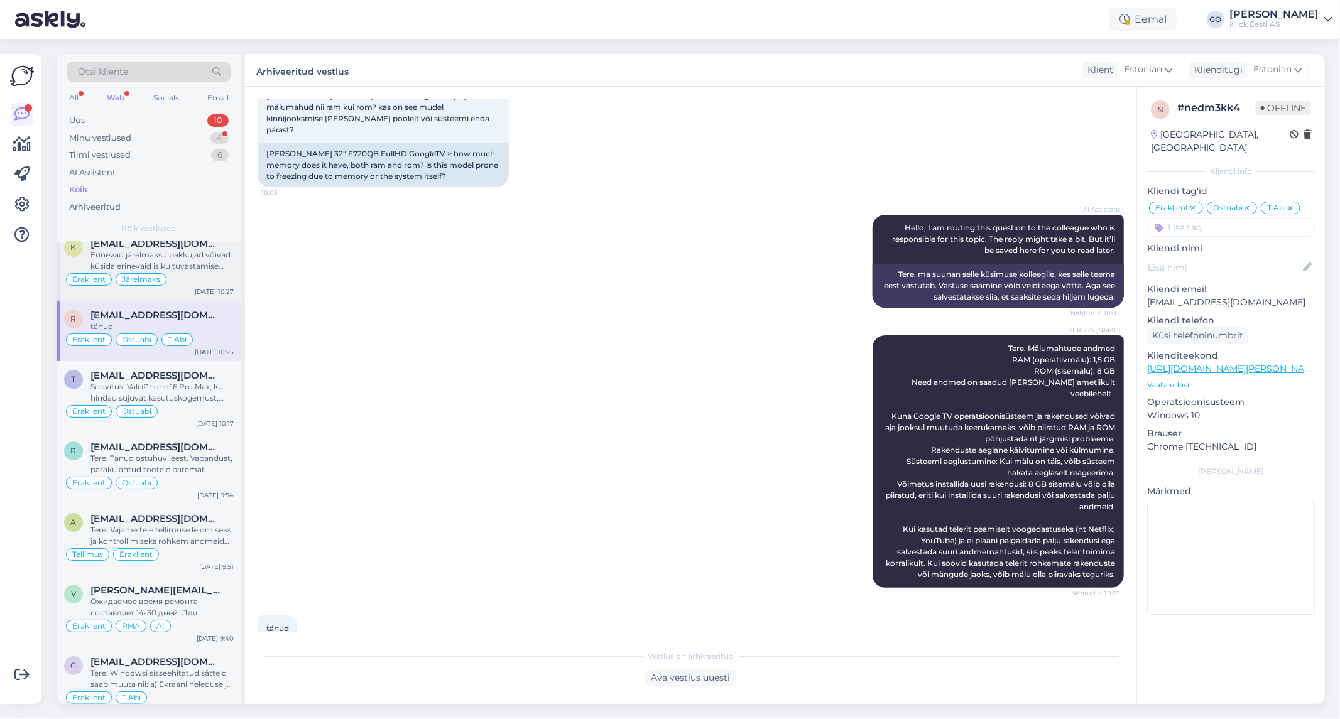
click at [203, 272] on div "Erinevad järelmaksu pakkujad võivad küsida erinevaid isiku tuvastamise dokument…" at bounding box center [161, 260] width 143 height 23
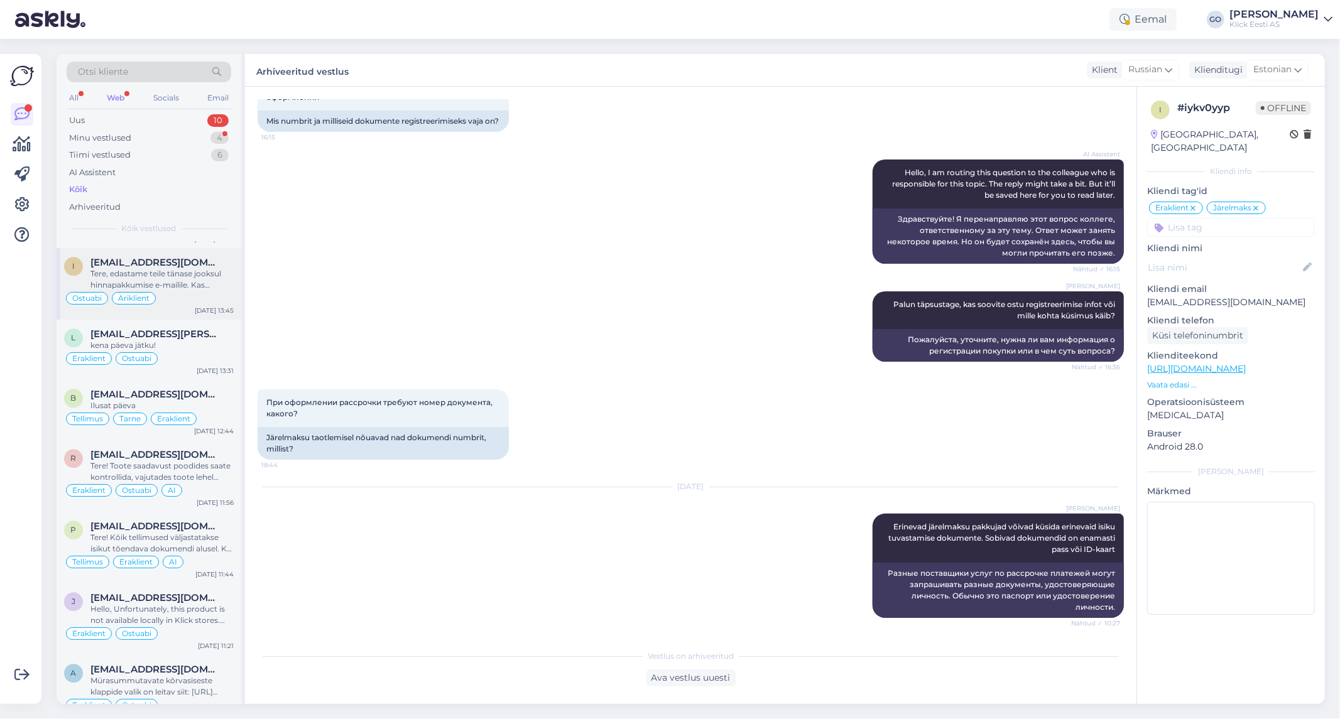
scroll to position [2722, 0]
click at [214, 473] on div "Tere! Toote saadavust poodides saate kontrollida, vajutades toote lehel "Saadav…" at bounding box center [161, 472] width 143 height 23
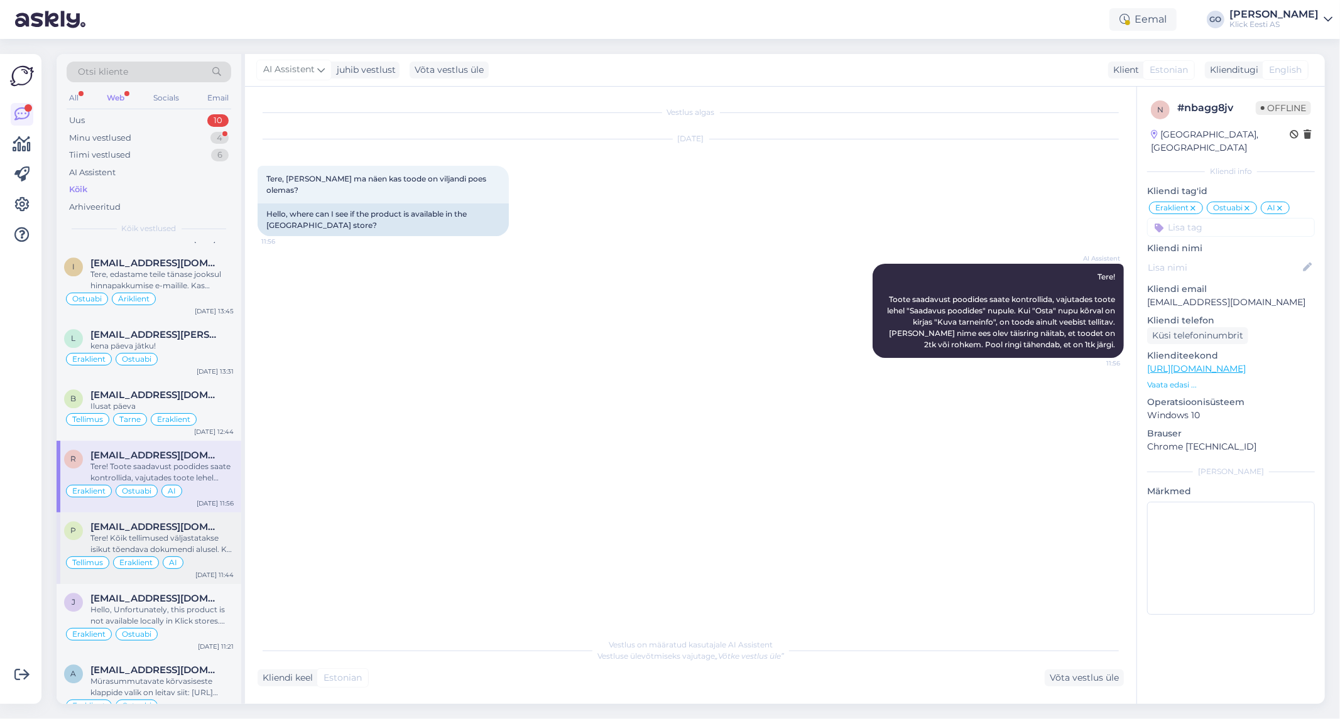
click at [227, 525] on div "[EMAIL_ADDRESS][DOMAIN_NAME]" at bounding box center [161, 526] width 143 height 11
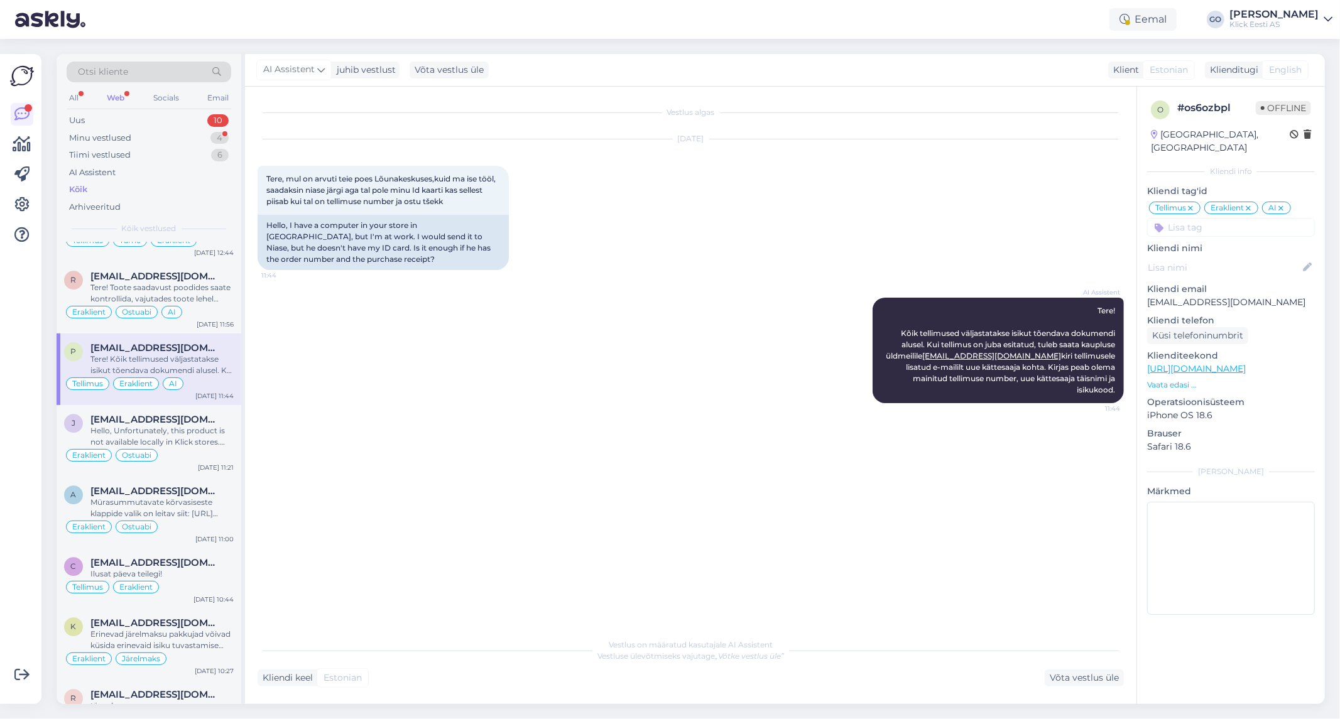
scroll to position [2931, 0]
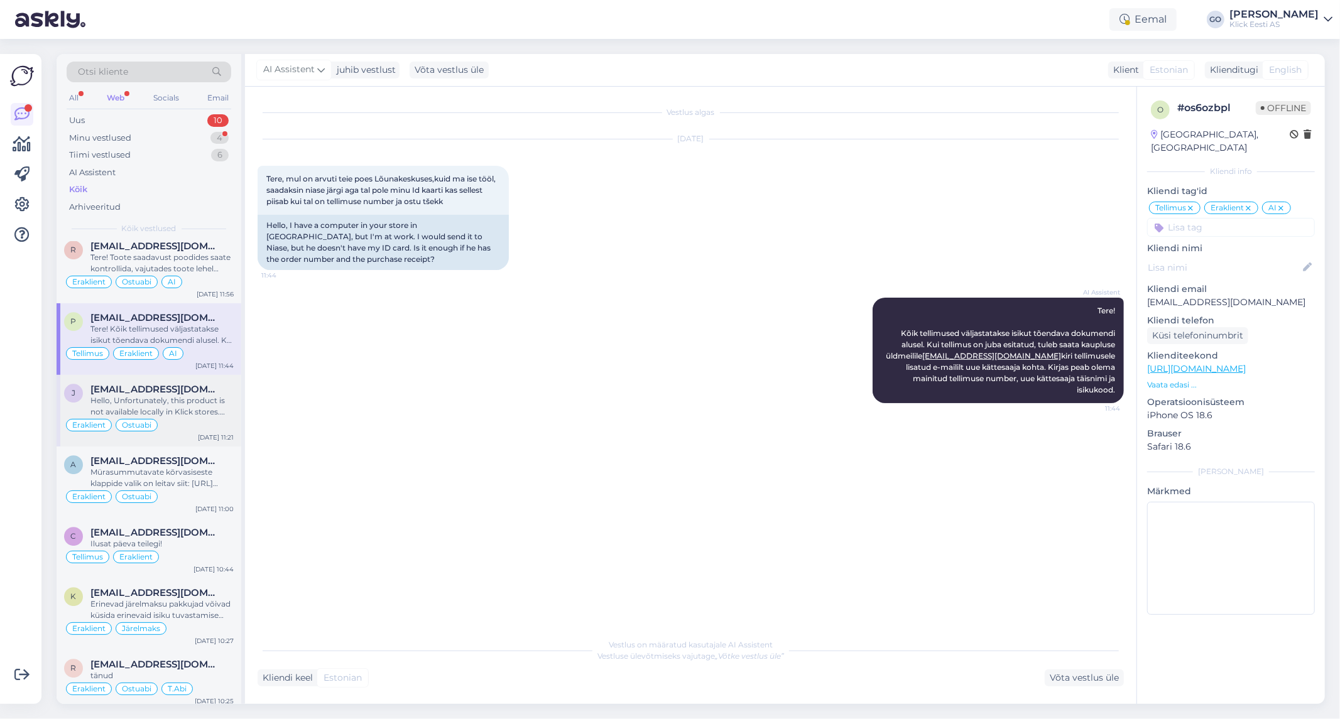
click at [205, 405] on div "Hello, Unfortunately, this product is not available locally in Klick stores. Yo…" at bounding box center [161, 406] width 143 height 23
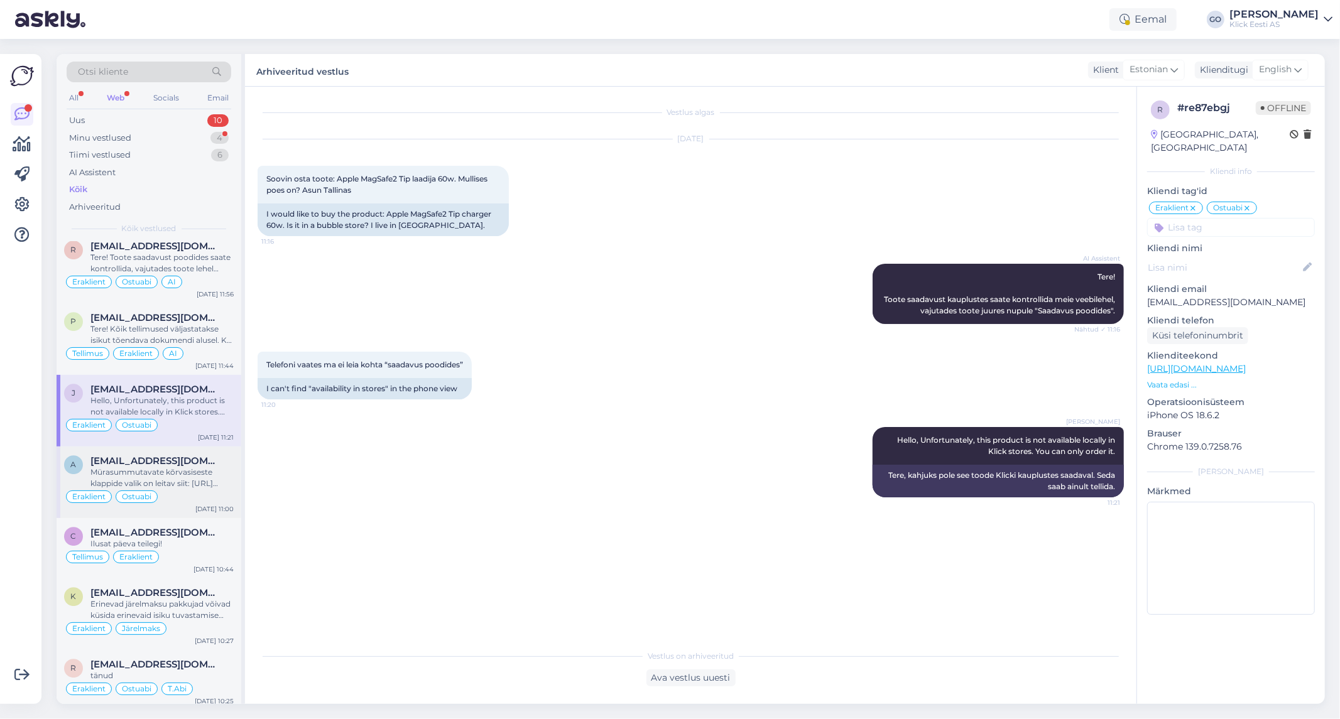
click at [201, 473] on div "Mürasummutavate kõrvasiseste klappide valik on leitav siit: [URL][DOMAIN_NAME]" at bounding box center [161, 478] width 143 height 23
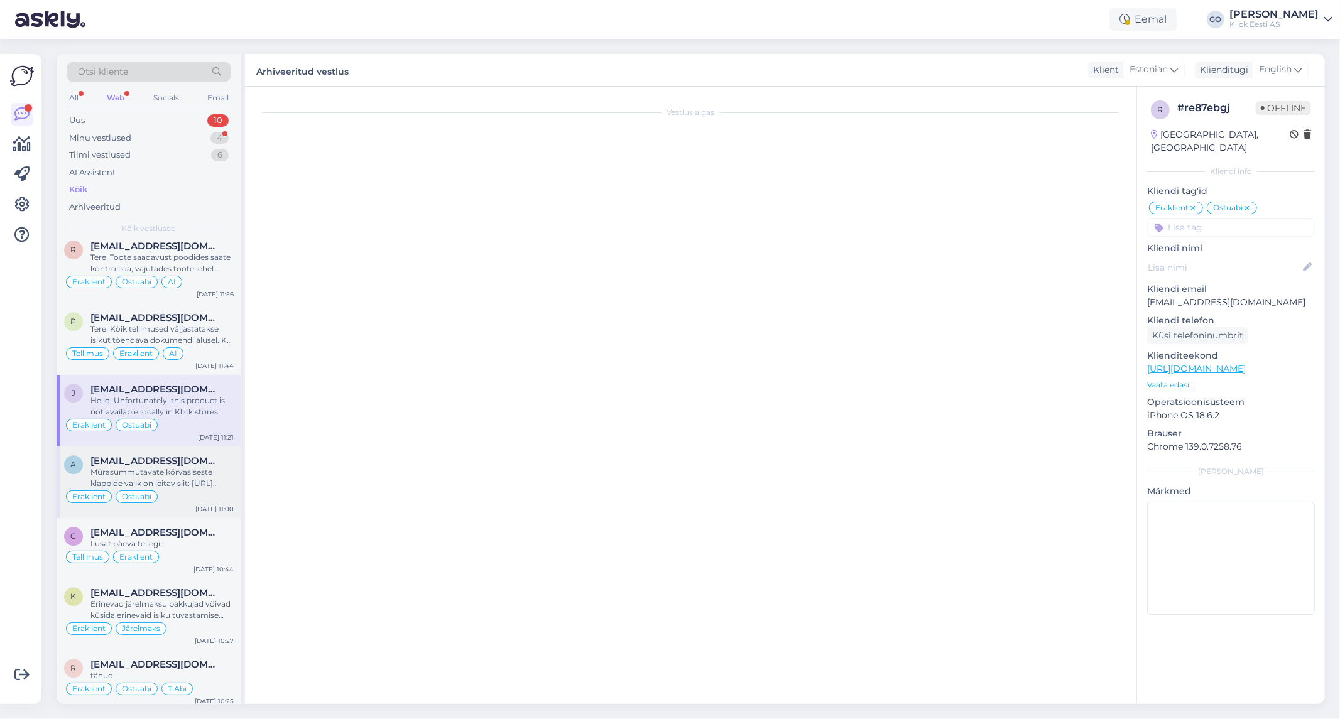
scroll to position [845, 0]
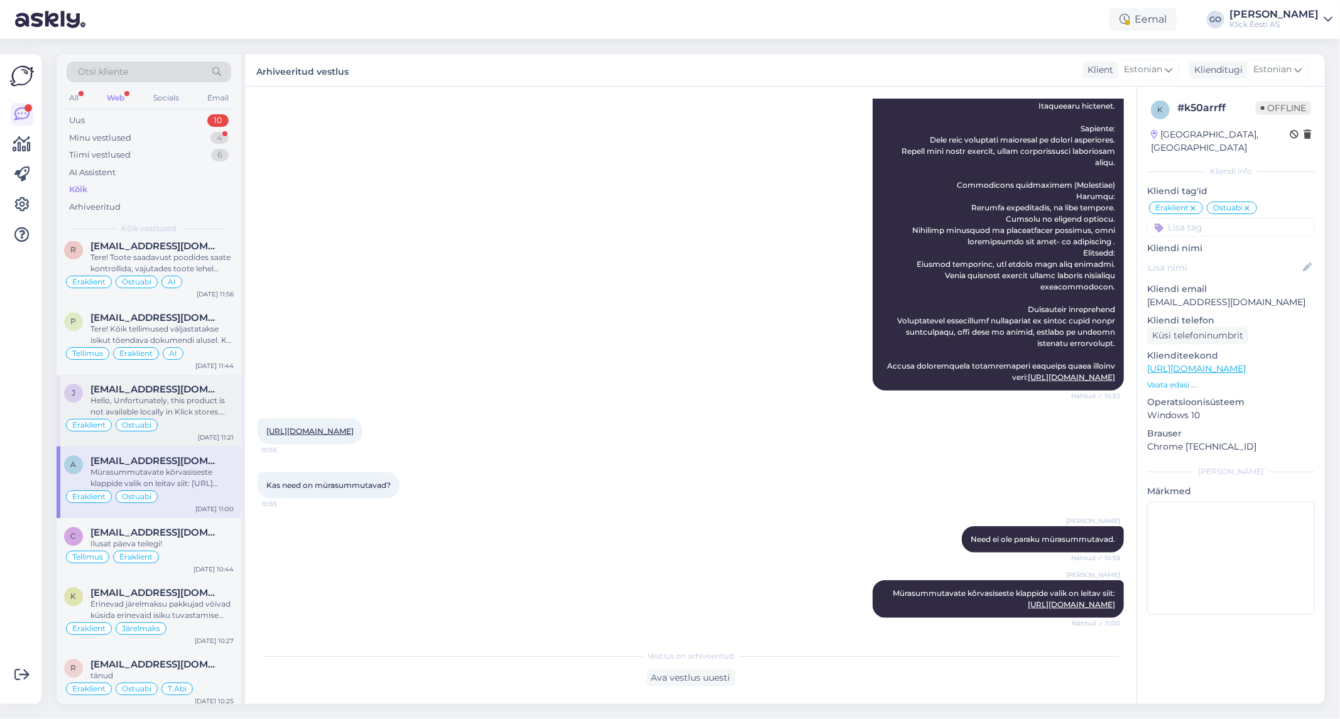
click at [202, 410] on div "Hello, Unfortunately, this product is not available locally in Klick stores. Yo…" at bounding box center [161, 406] width 143 height 23
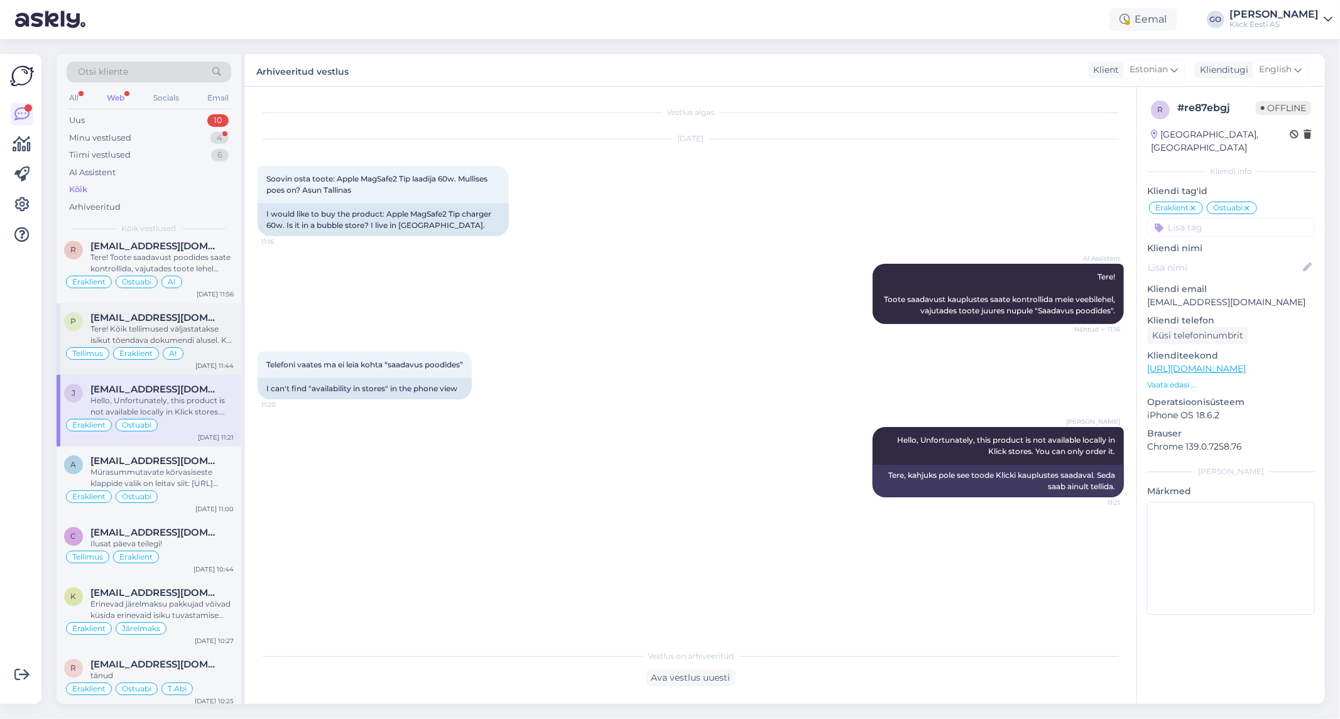
click at [209, 340] on div "Tere! Kõik tellimused väljastatakse isikut tõendava dokumendi alusel. Kui telli…" at bounding box center [161, 335] width 143 height 23
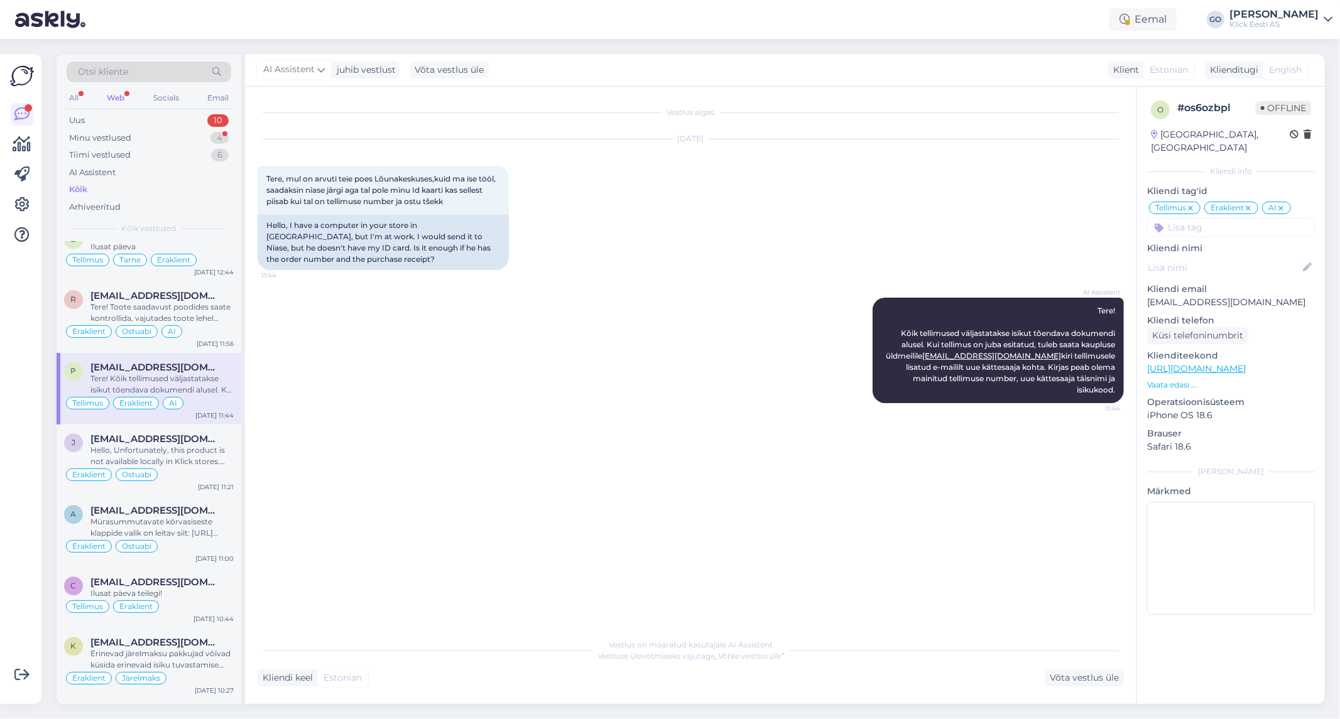
scroll to position [2862, 0]
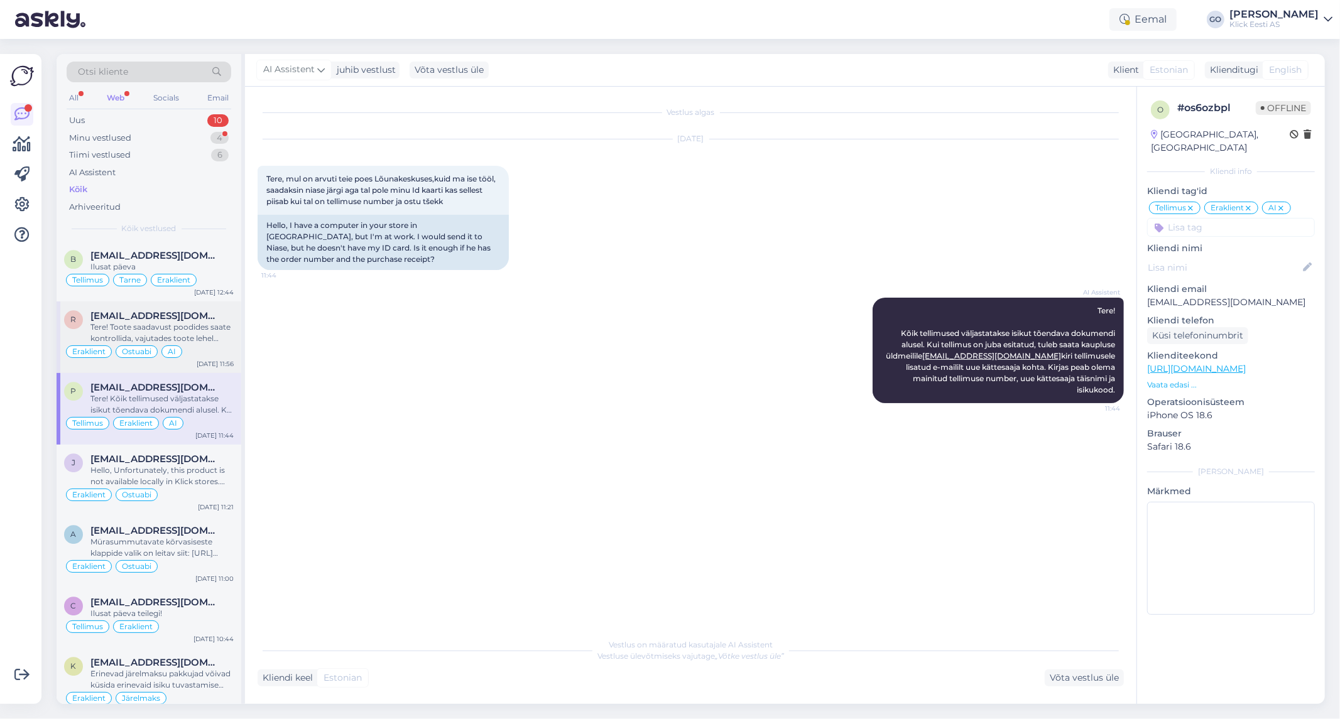
click at [215, 342] on div "Tere! Toote saadavust poodides saate kontrollida, vajutades toote lehel "Saadav…" at bounding box center [161, 333] width 143 height 23
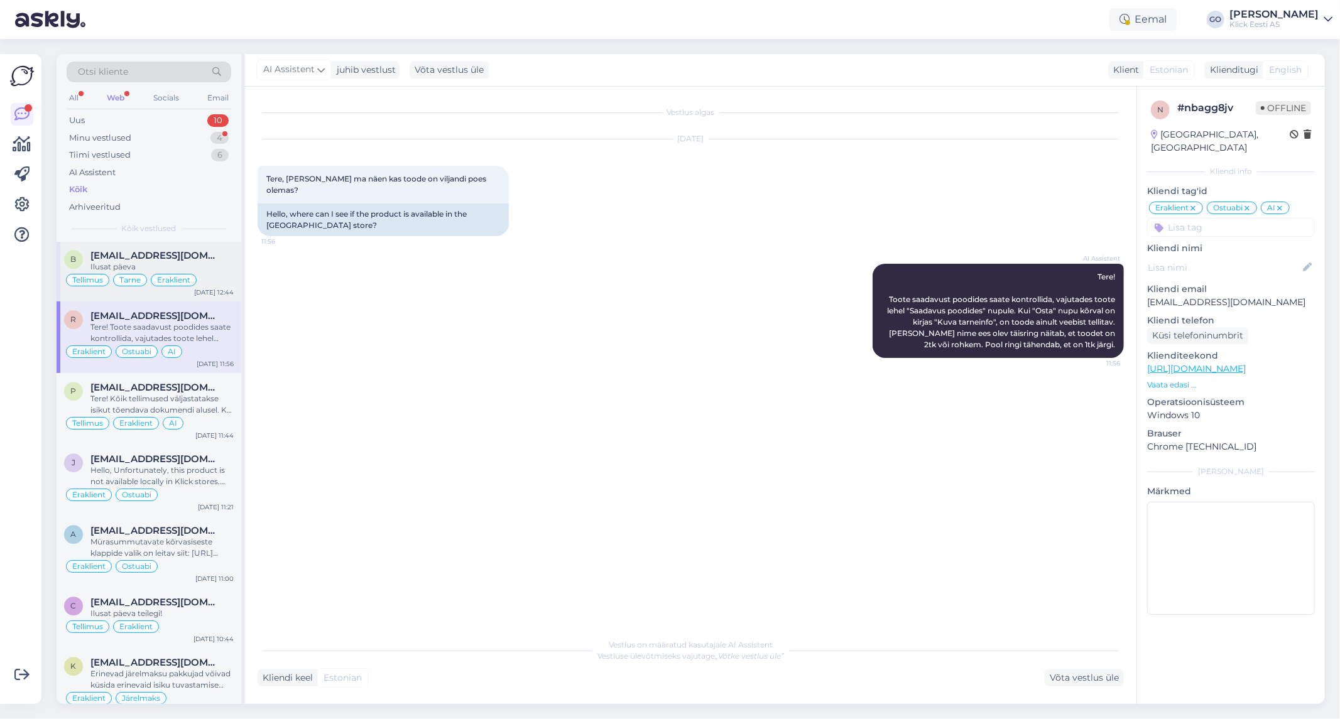
click at [212, 264] on div "Ilusat päeva" at bounding box center [161, 266] width 143 height 11
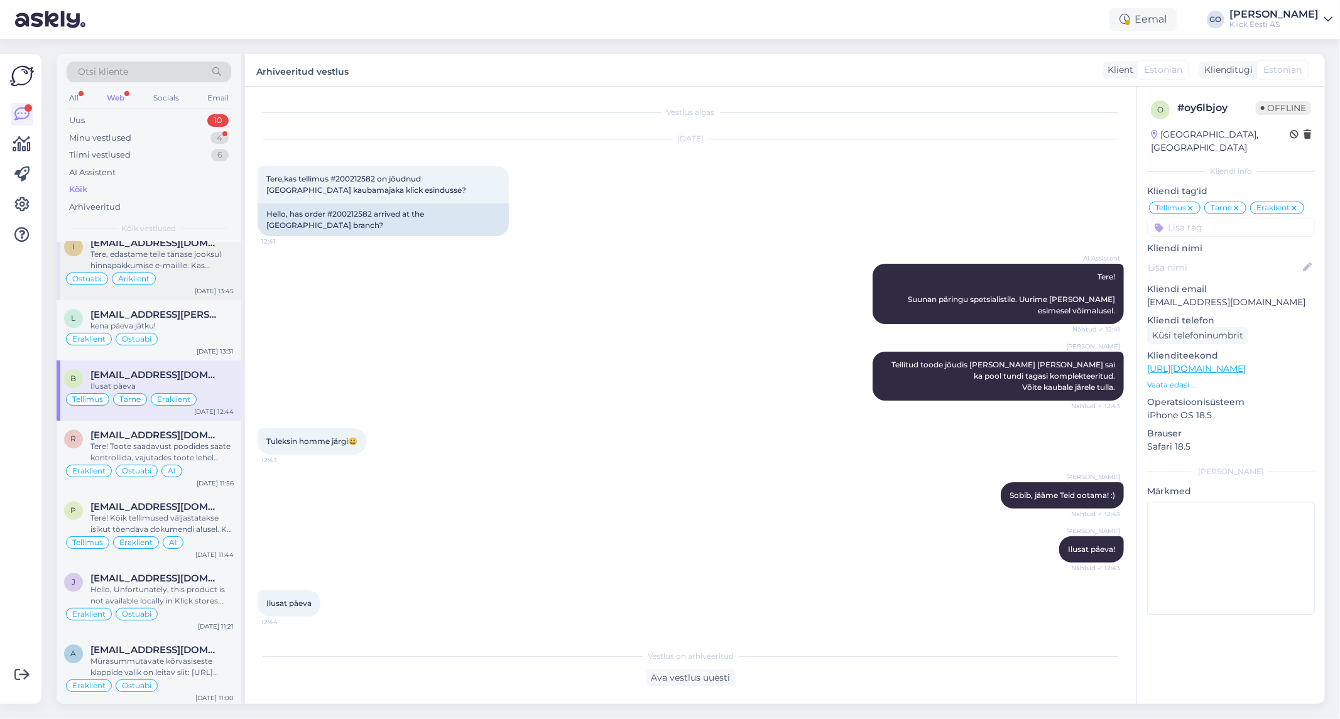
scroll to position [2722, 0]
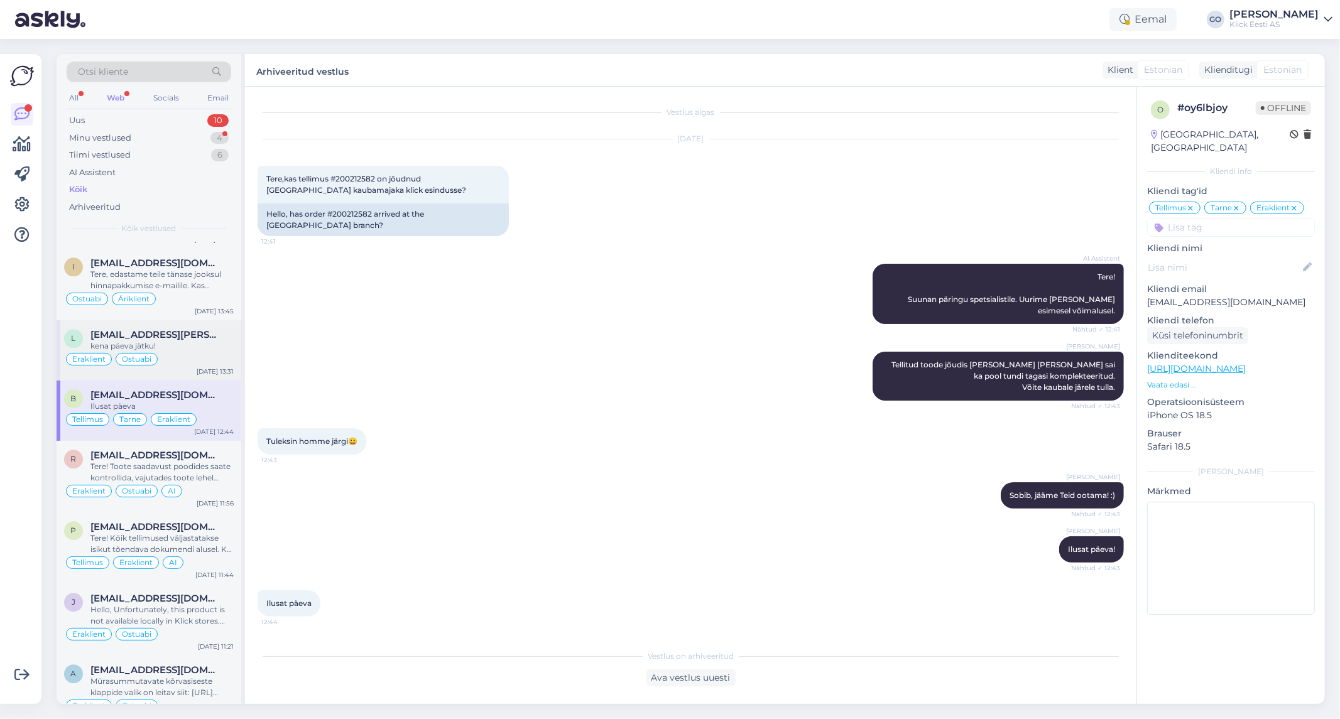
click at [203, 343] on div "kena päeva jätku!" at bounding box center [161, 346] width 143 height 11
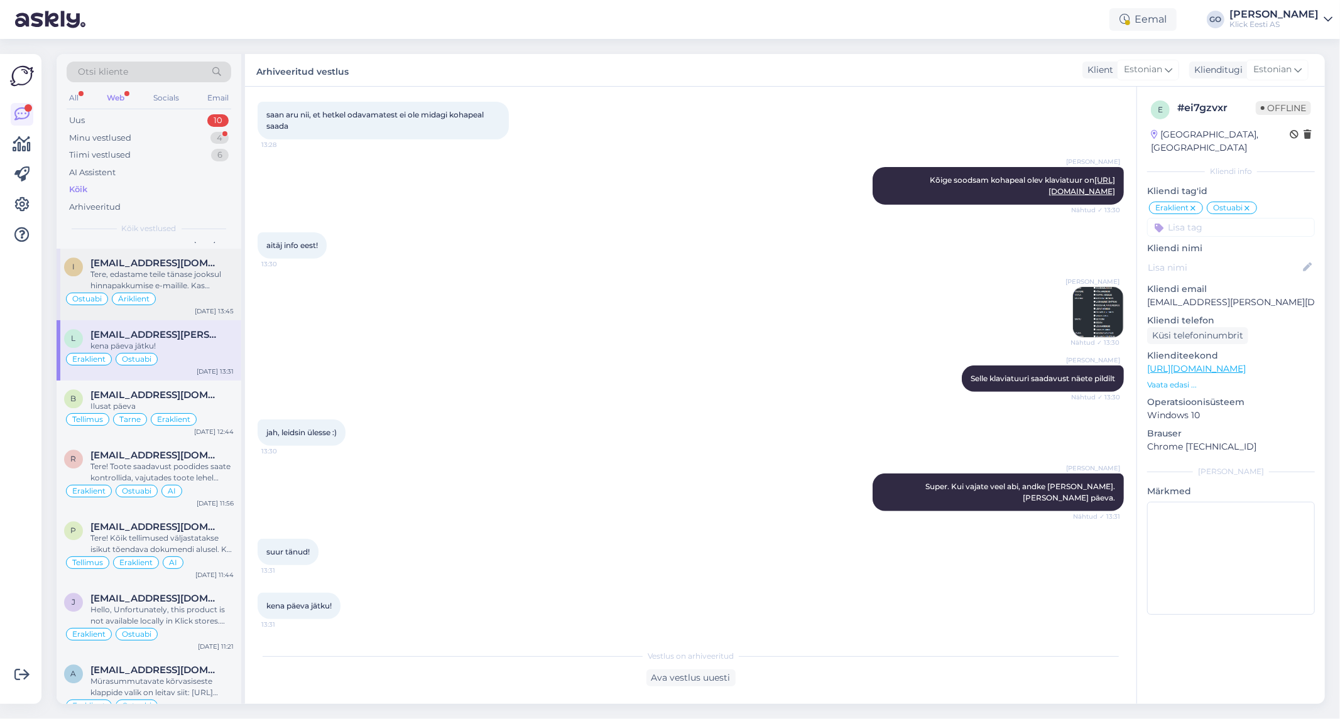
click at [208, 292] on div "Tere, edastame teile tänase jooksul hinnapakkumise e-mailile. Kas edastan [EMAI…" at bounding box center [161, 280] width 143 height 23
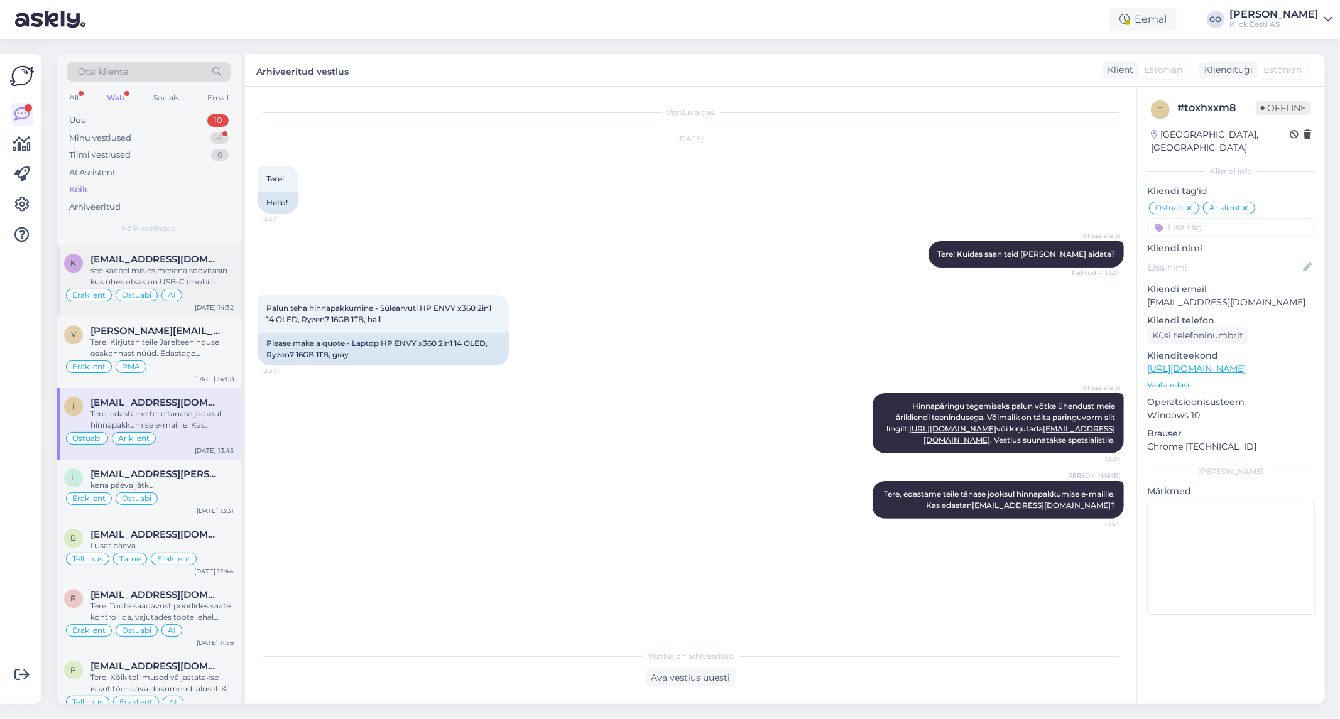
scroll to position [2513, 0]
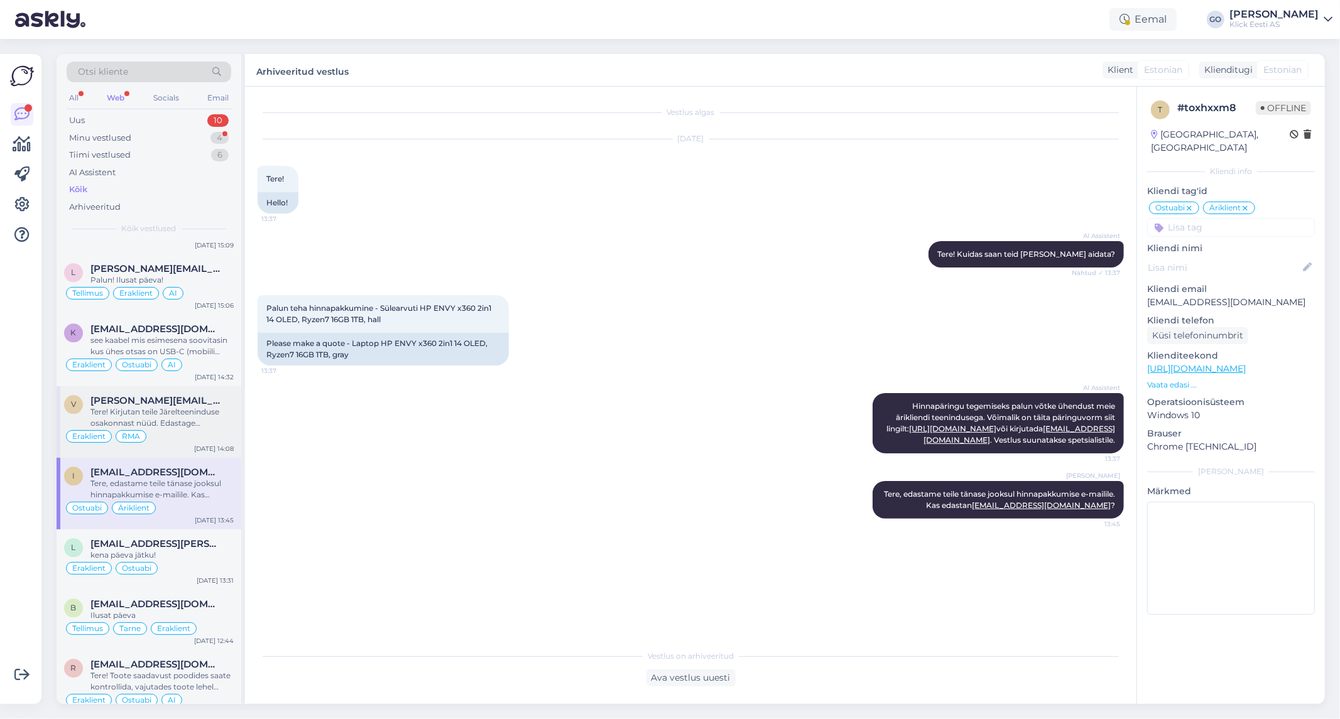
click at [227, 404] on div "[PERSON_NAME][EMAIL_ADDRESS][DOMAIN_NAME]" at bounding box center [161, 400] width 143 height 11
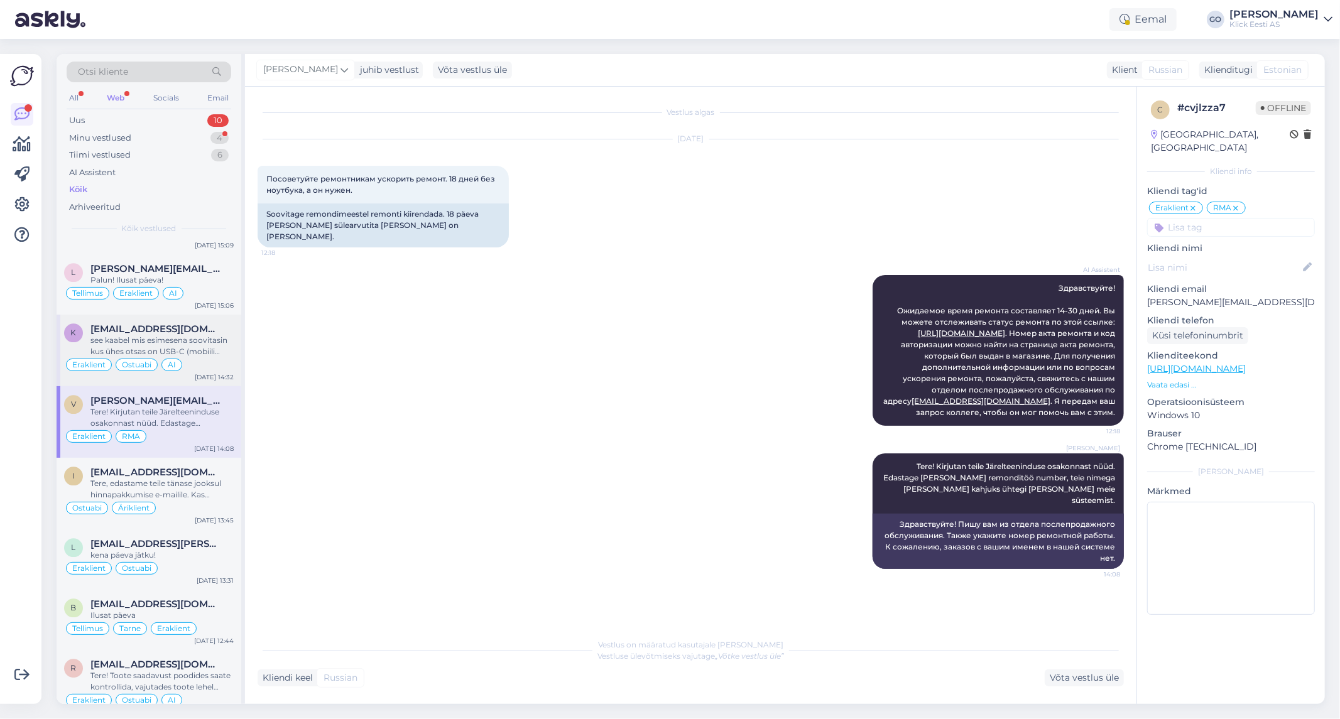
click at [224, 342] on div "see kaabel mis esimesena soovitasin kus ühes otsas on USB-C (mobiili jaoks) ja …" at bounding box center [161, 346] width 143 height 23
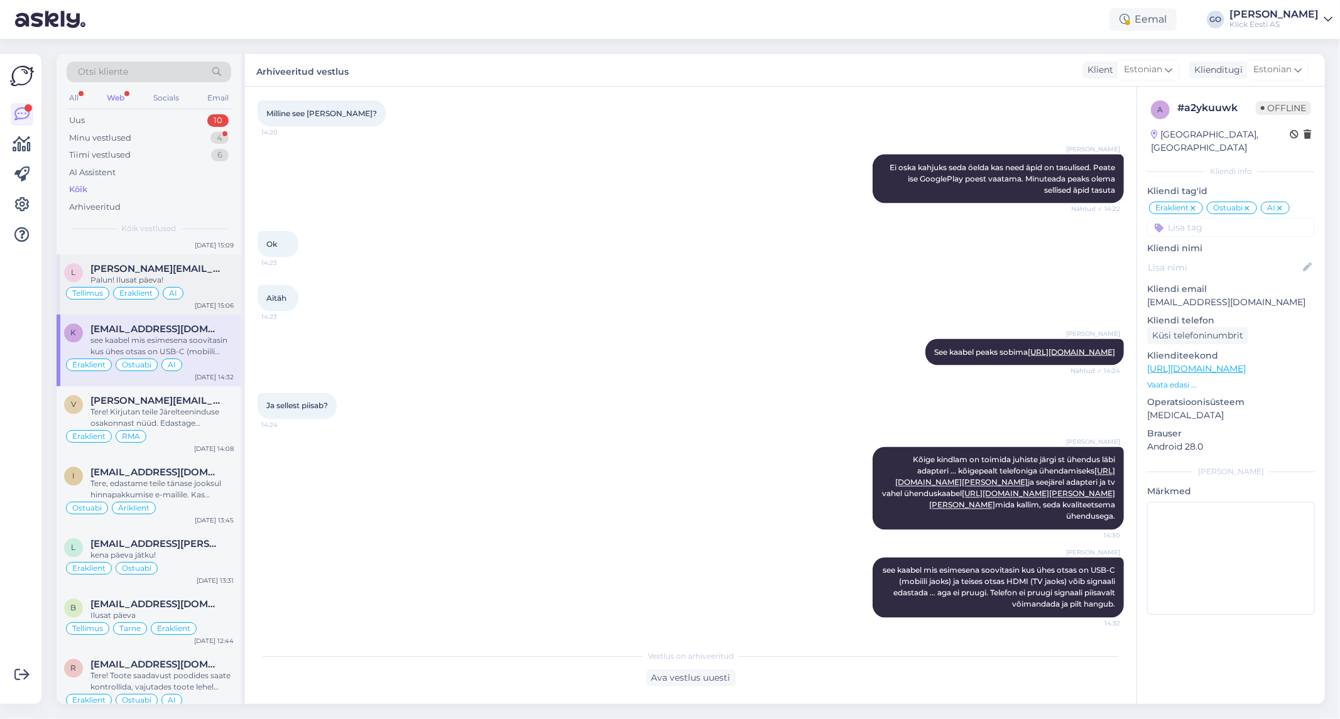
click at [210, 292] on div "Tellimus Eraklient AI" at bounding box center [149, 293] width 170 height 15
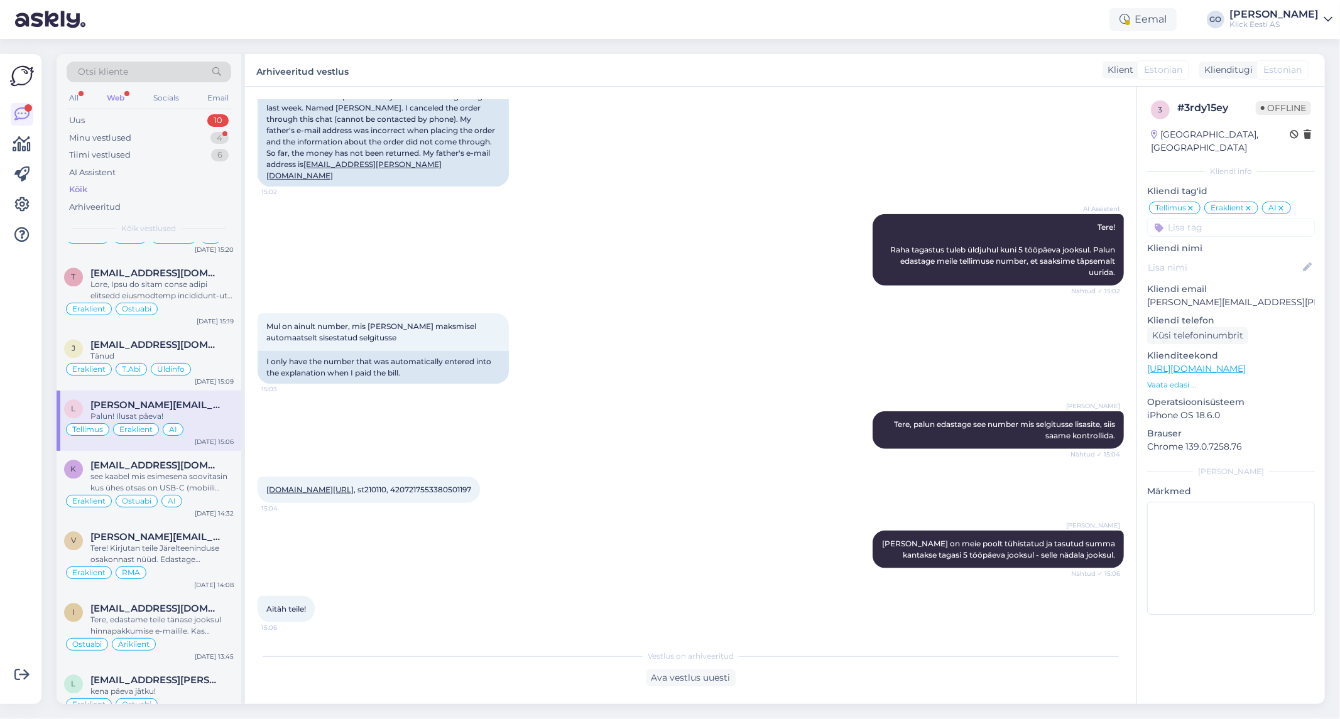
scroll to position [2303, 0]
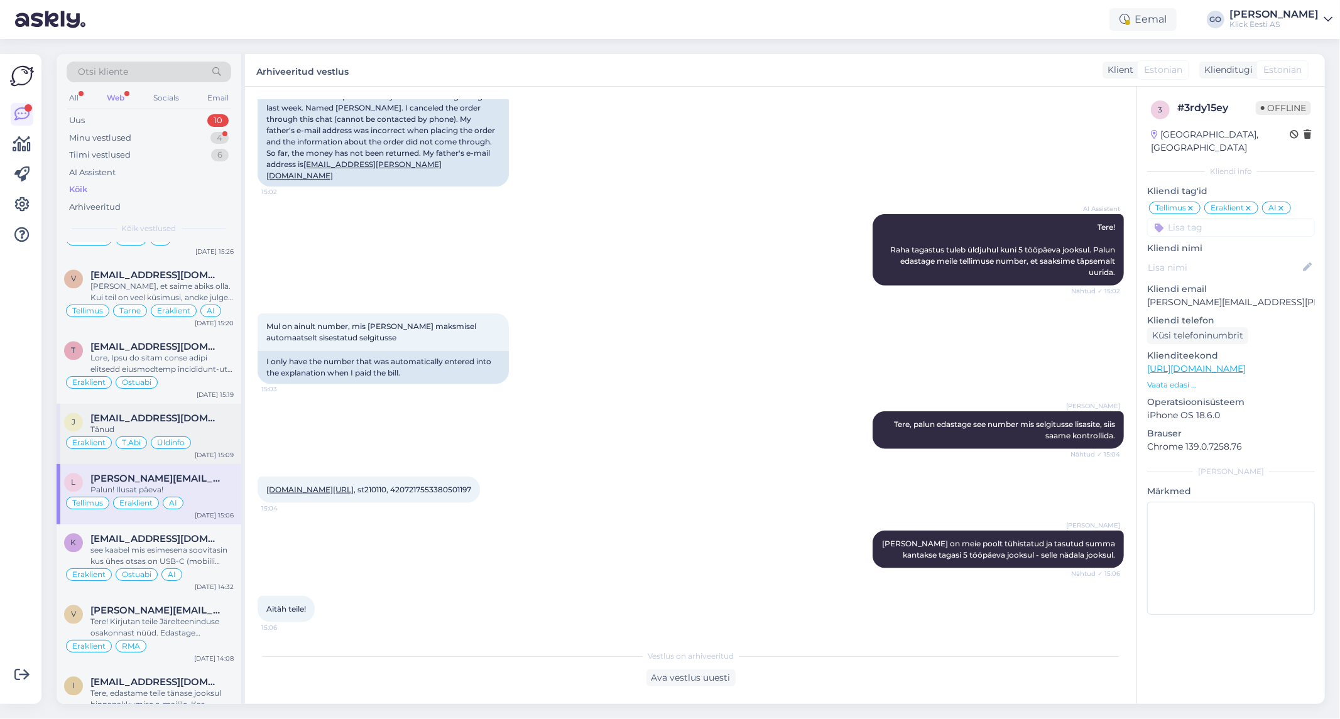
click at [212, 437] on div "Eraklient T.Abi Üldinfo" at bounding box center [149, 442] width 170 height 15
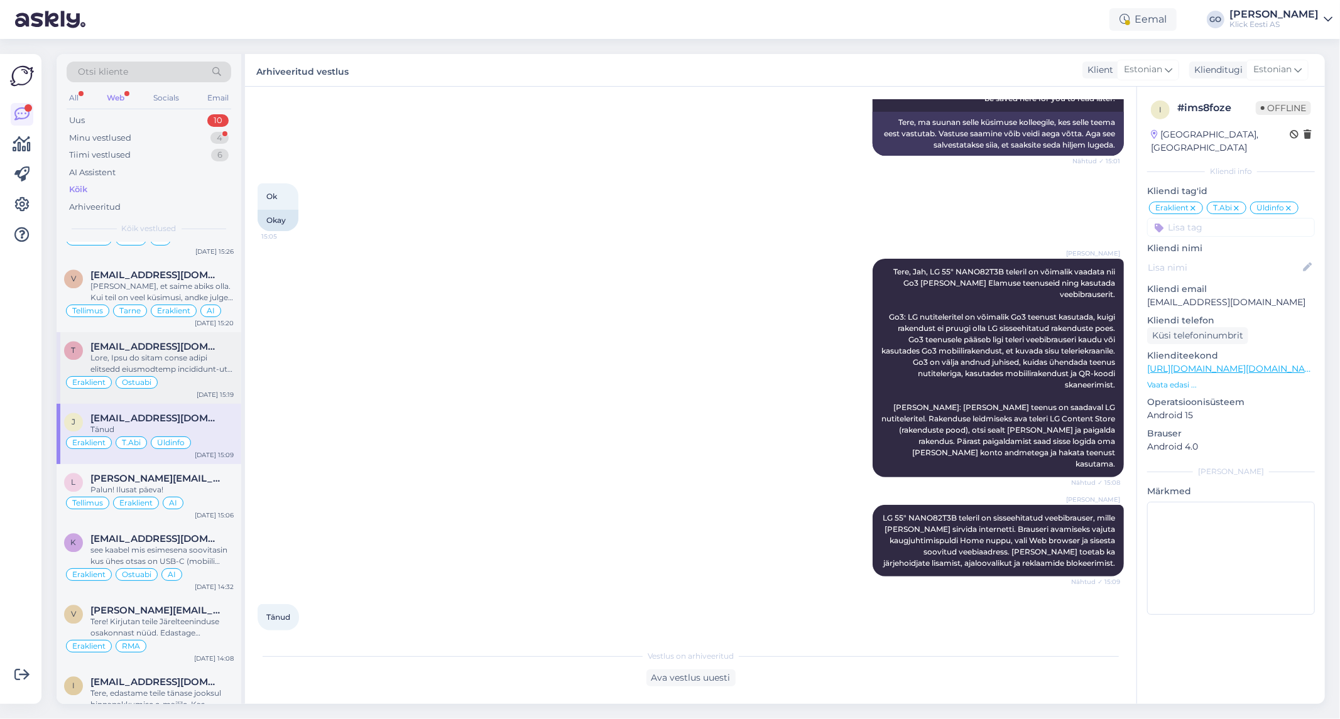
click at [214, 378] on div "Eraklient Ostuabi" at bounding box center [149, 382] width 170 height 15
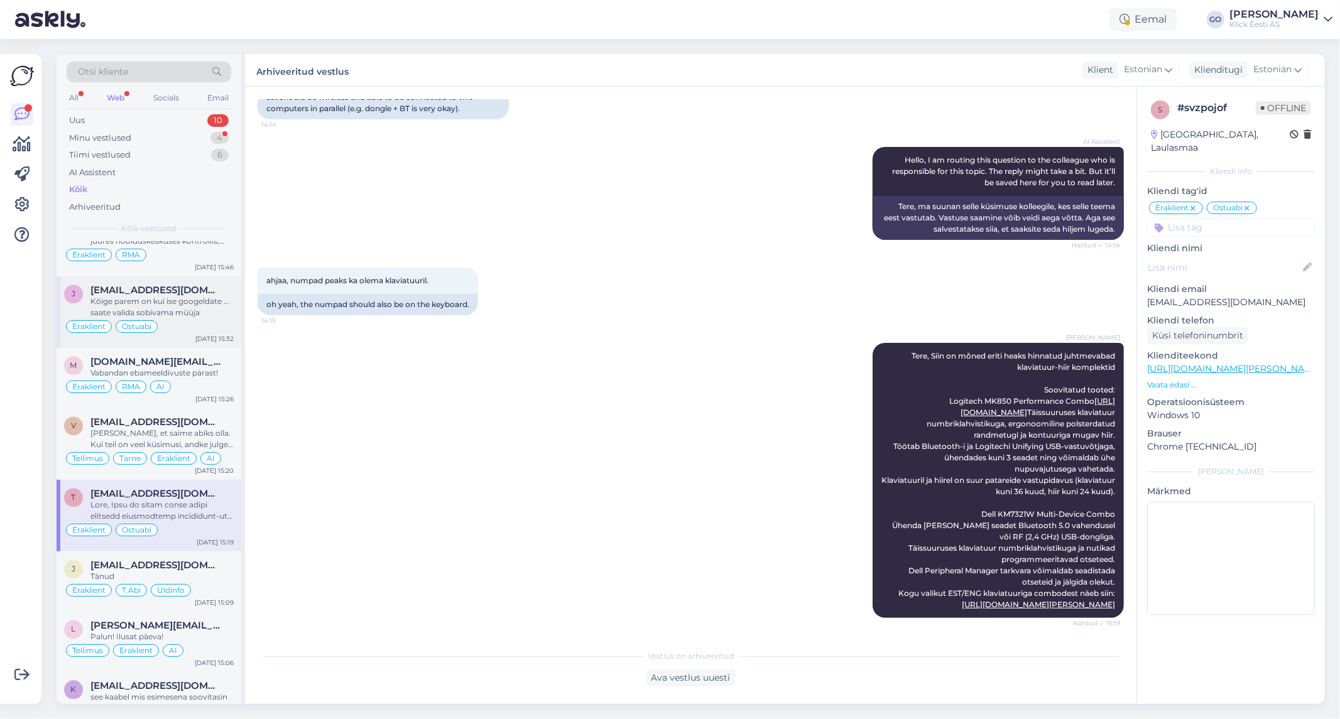
scroll to position [2094, 0]
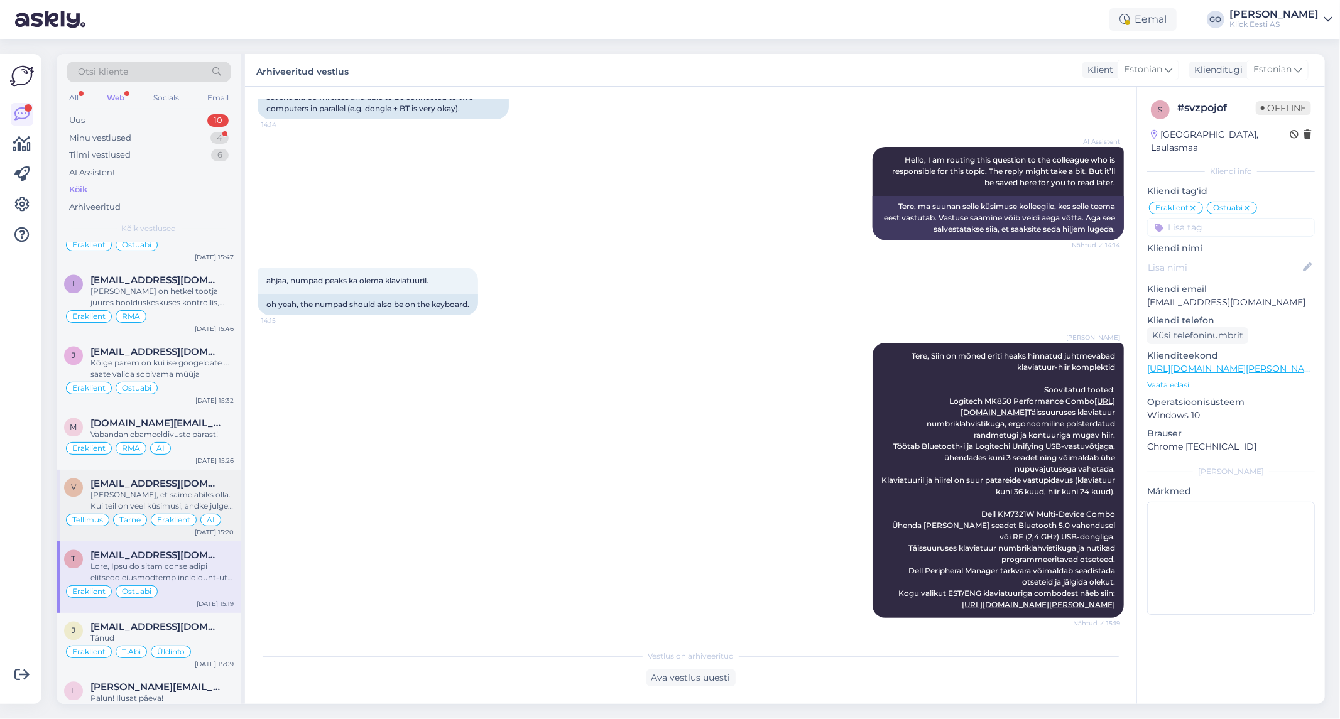
click at [217, 495] on div "[PERSON_NAME], et saime abiks olla. Kui teil on veel küsimusi, andke julgelt te…" at bounding box center [161, 501] width 143 height 23
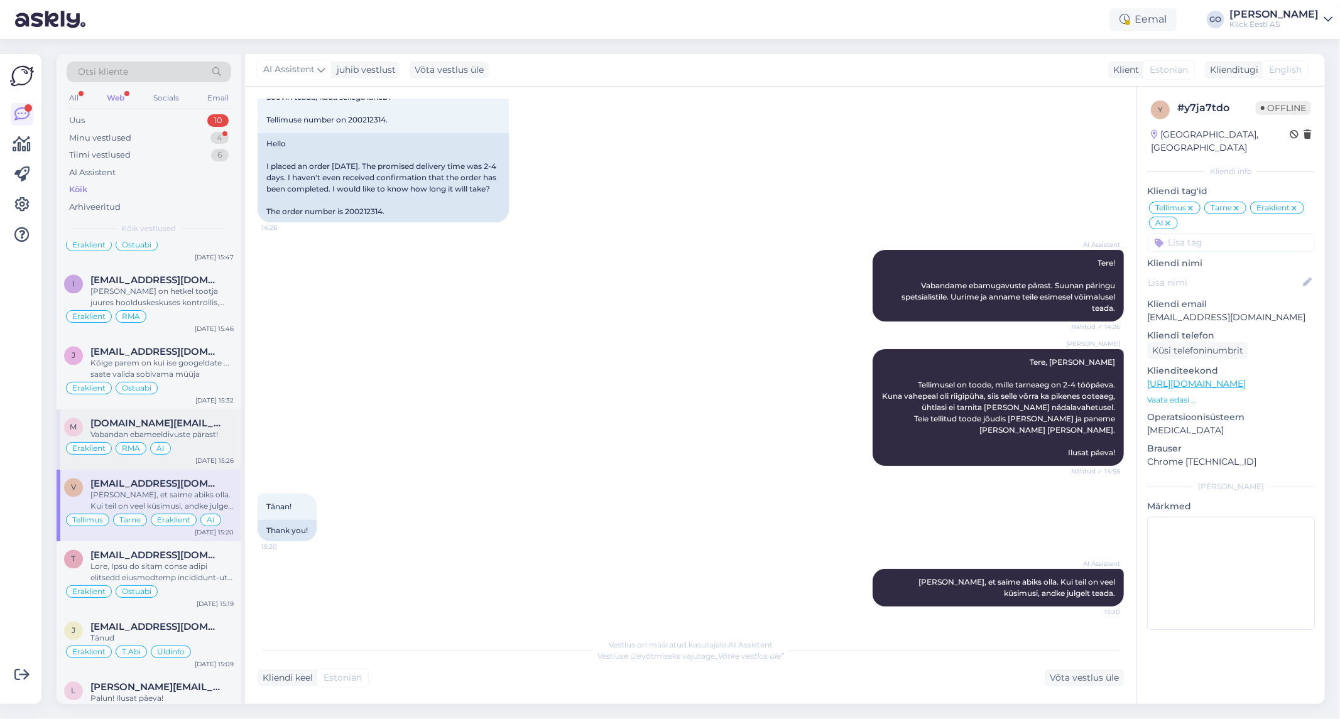
click at [222, 426] on div "[DOMAIN_NAME][EMAIL_ADDRESS][DOMAIN_NAME]" at bounding box center [161, 423] width 143 height 11
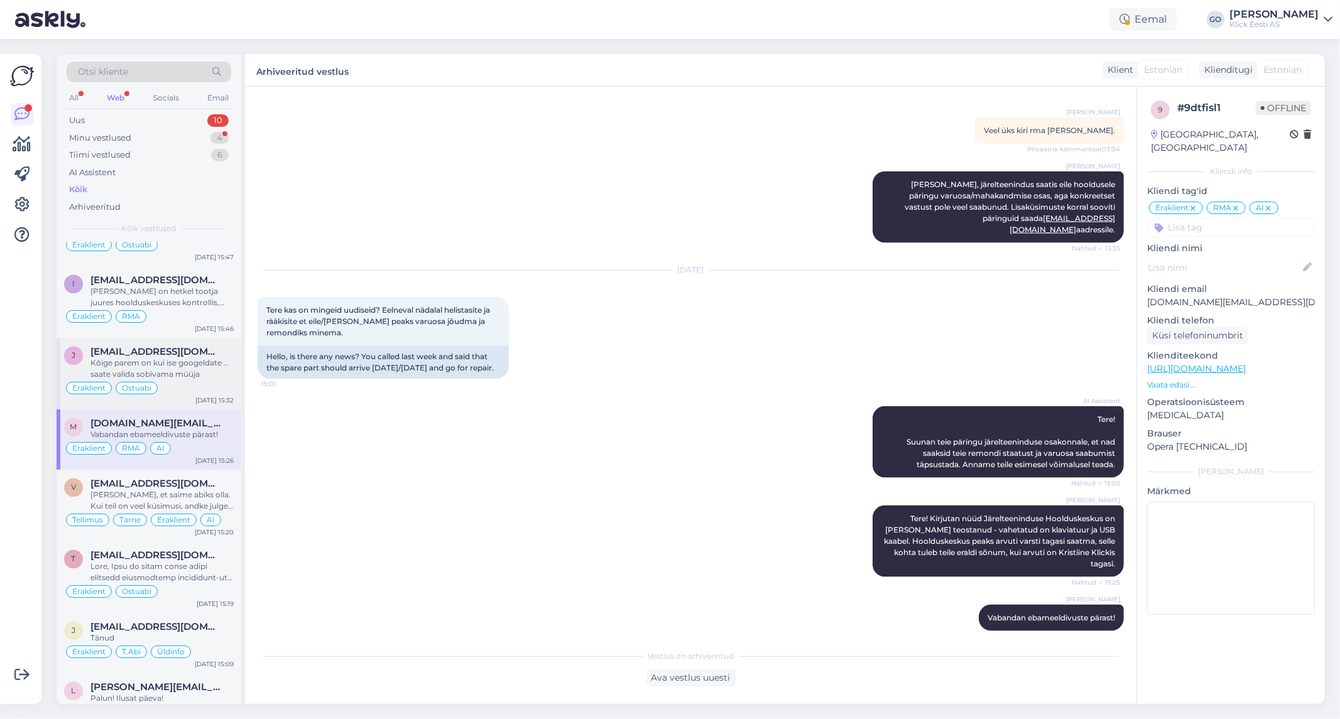
click at [222, 379] on div "Kõige parem on kui ise googeldate ... saate valida sobivama müüja" at bounding box center [161, 369] width 143 height 23
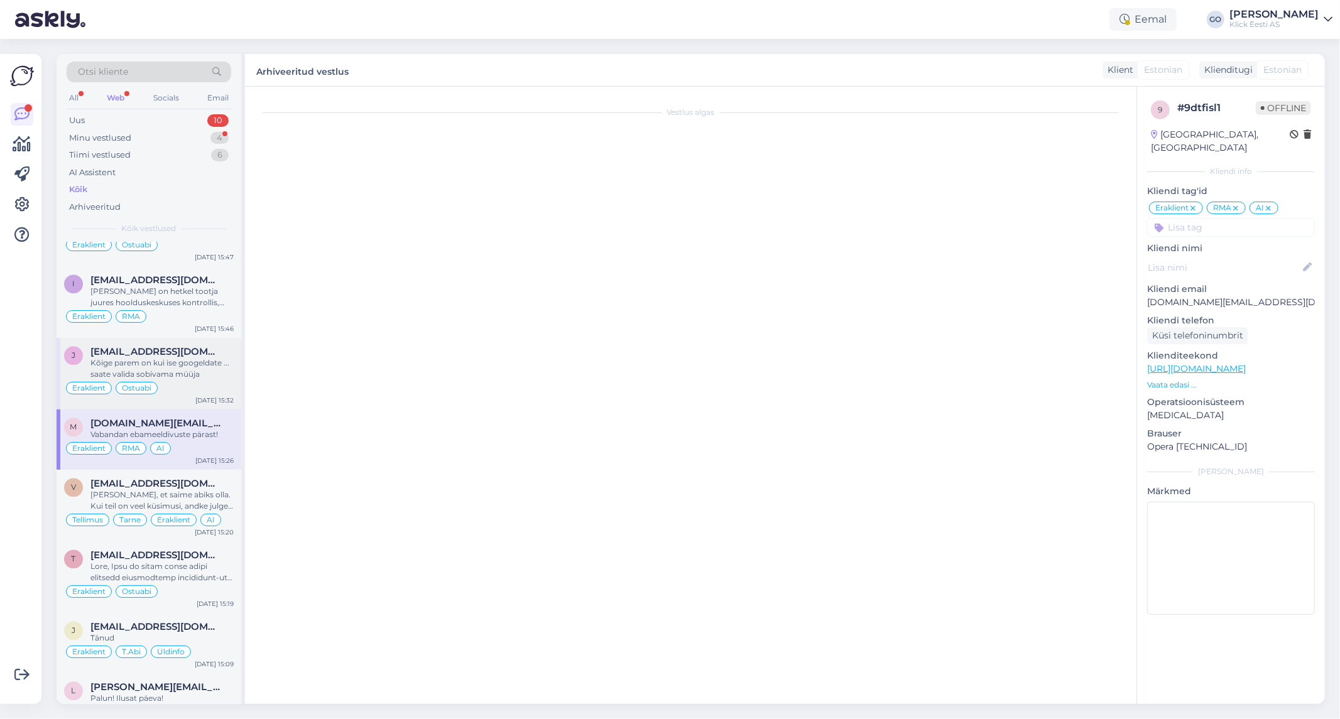
scroll to position [249, 0]
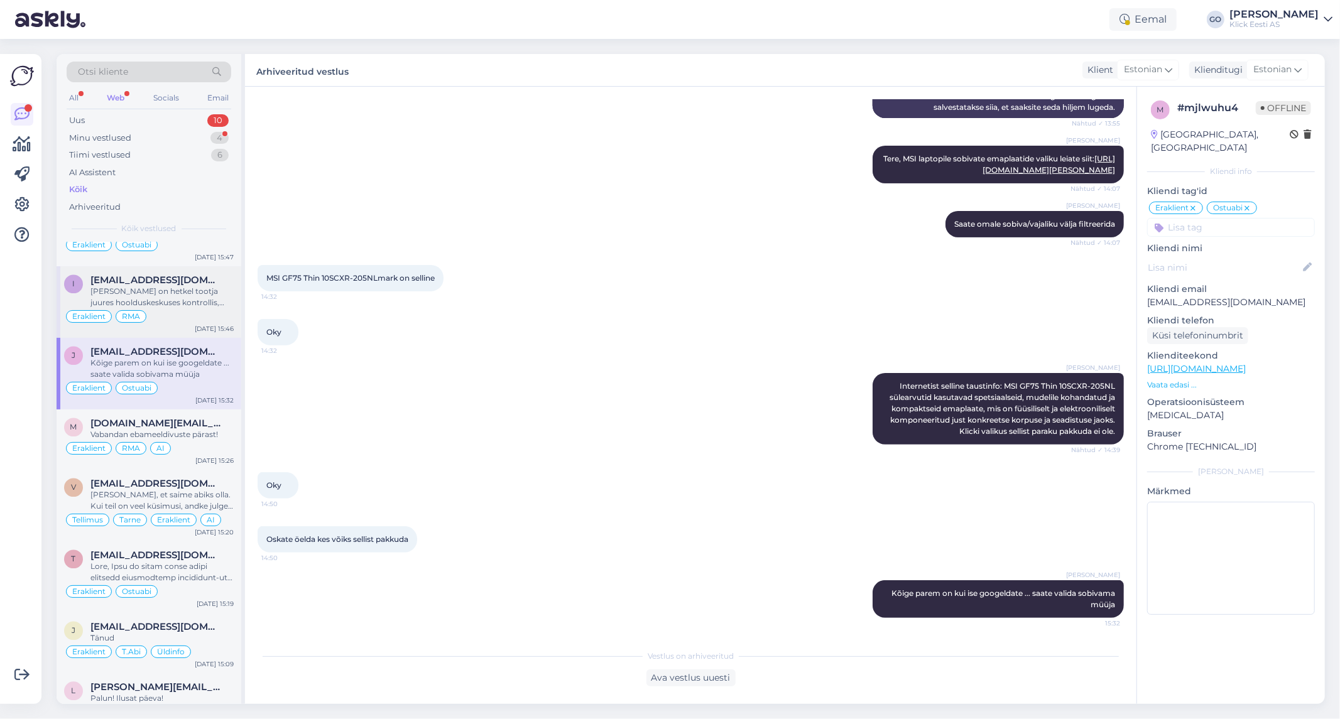
click at [212, 293] on div "[PERSON_NAME] on hetkel tootja juures hoolduskeskuses kontrollis, arvatavasti s…" at bounding box center [161, 297] width 143 height 23
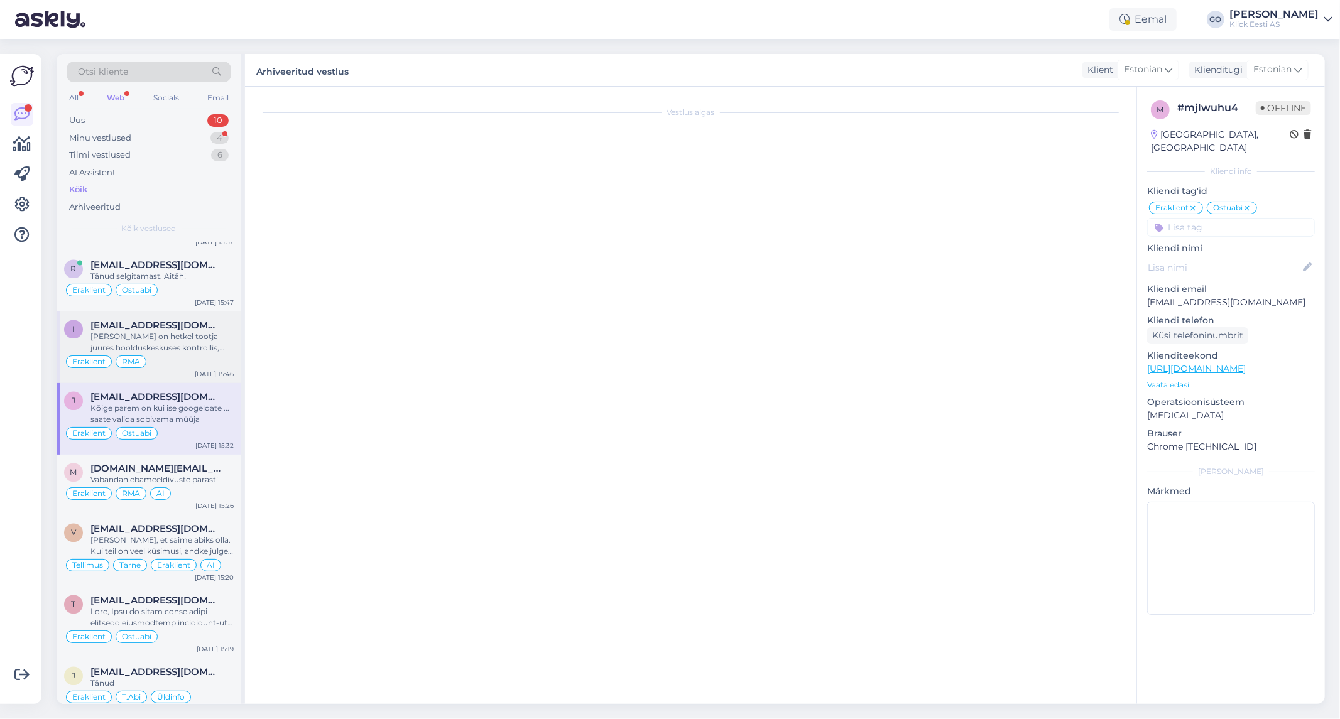
scroll to position [2024, 0]
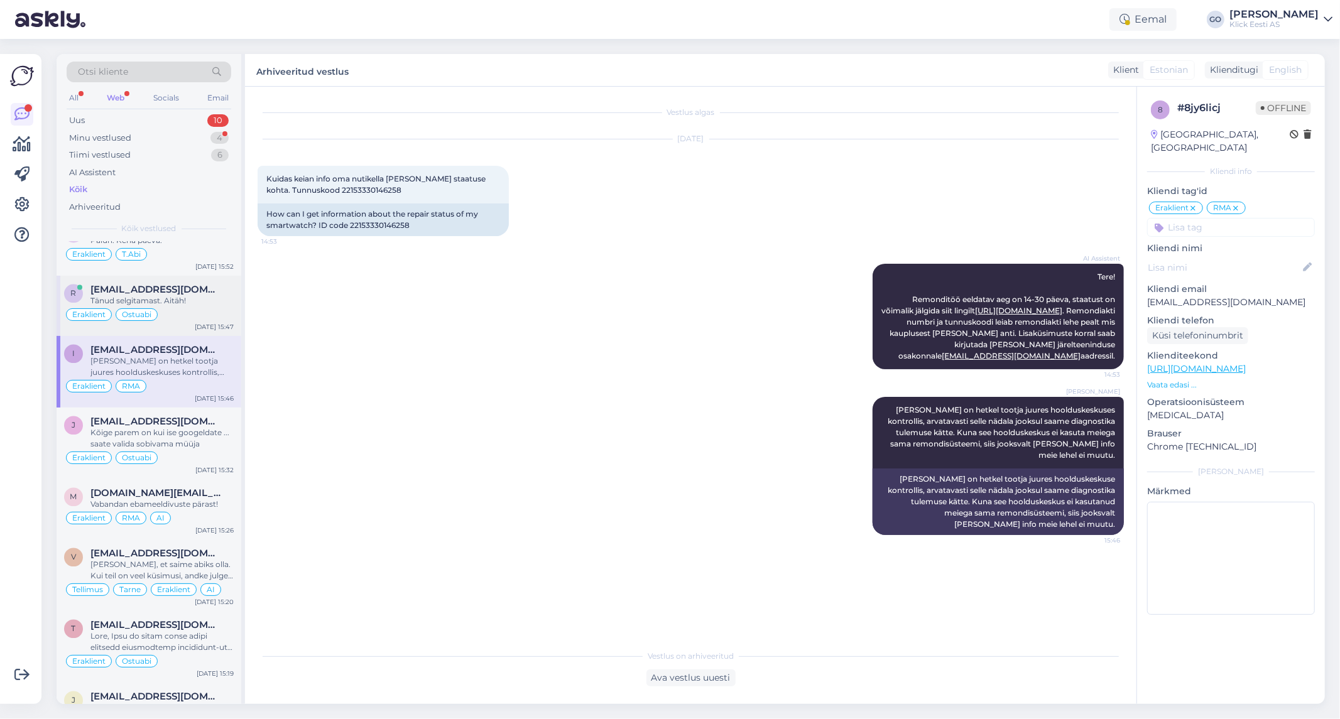
click at [219, 303] on div "Tänud selgitamast. Aitäh!" at bounding box center [161, 301] width 143 height 11
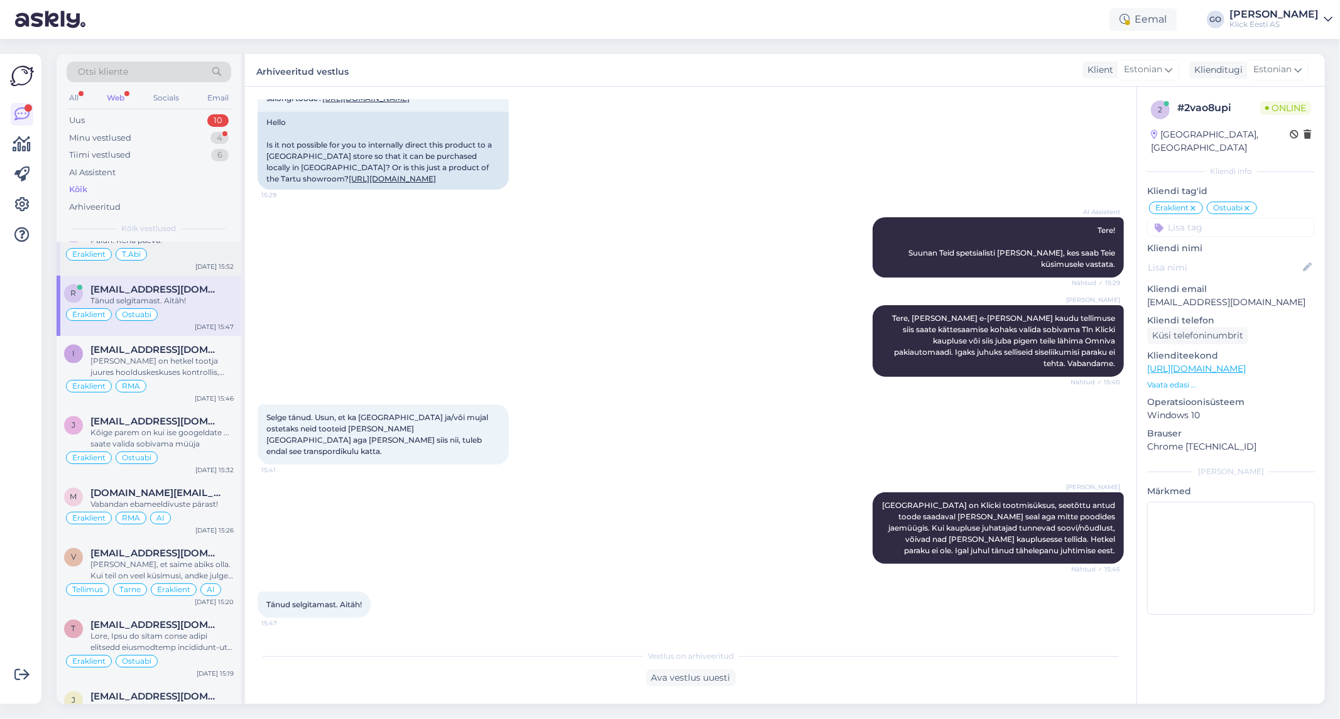
click at [222, 246] on div "Palun. Kena päeva." at bounding box center [161, 241] width 143 height 11
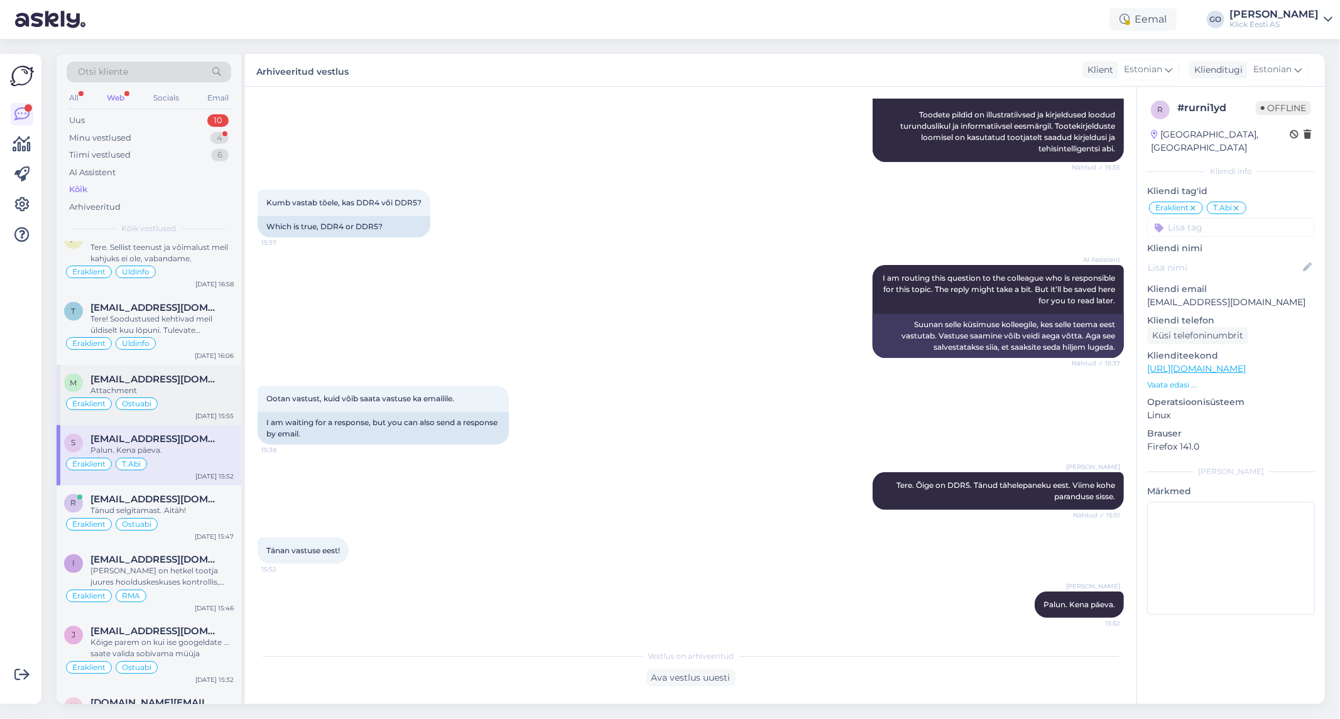
scroll to position [1745, 0]
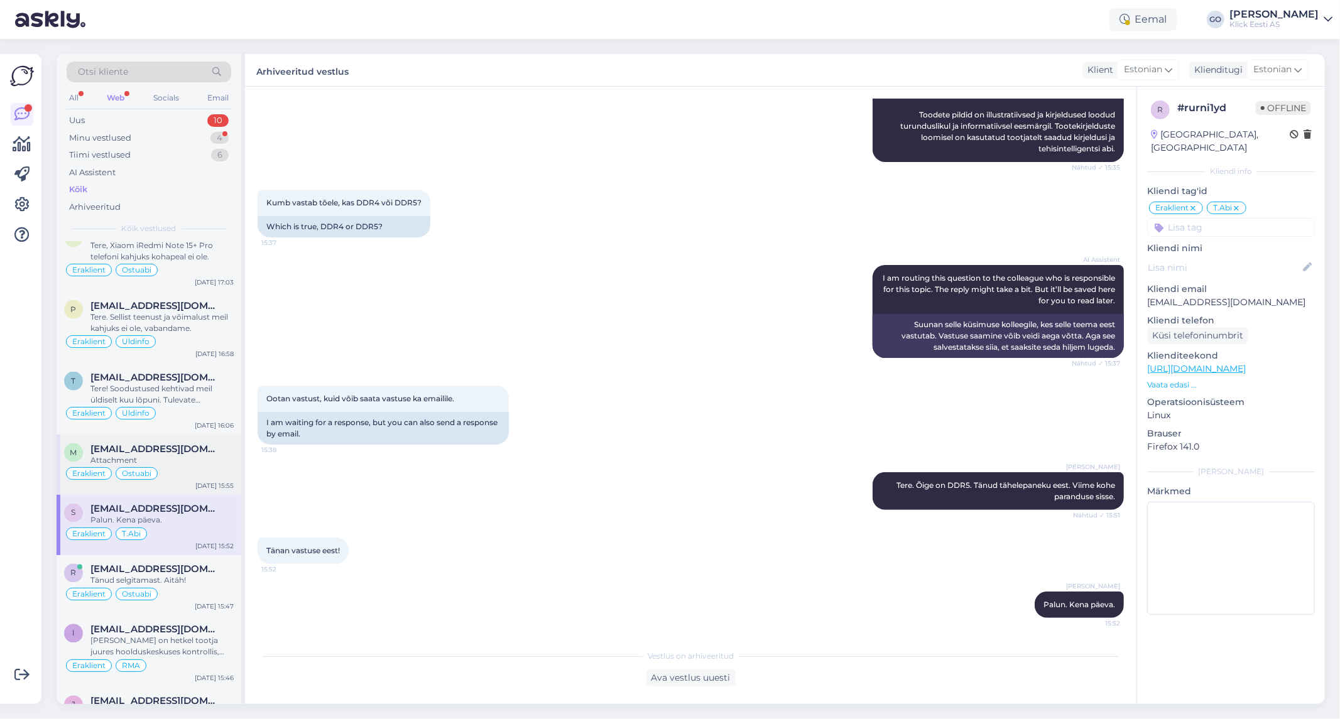
click at [211, 462] on div "Attachment" at bounding box center [161, 460] width 143 height 11
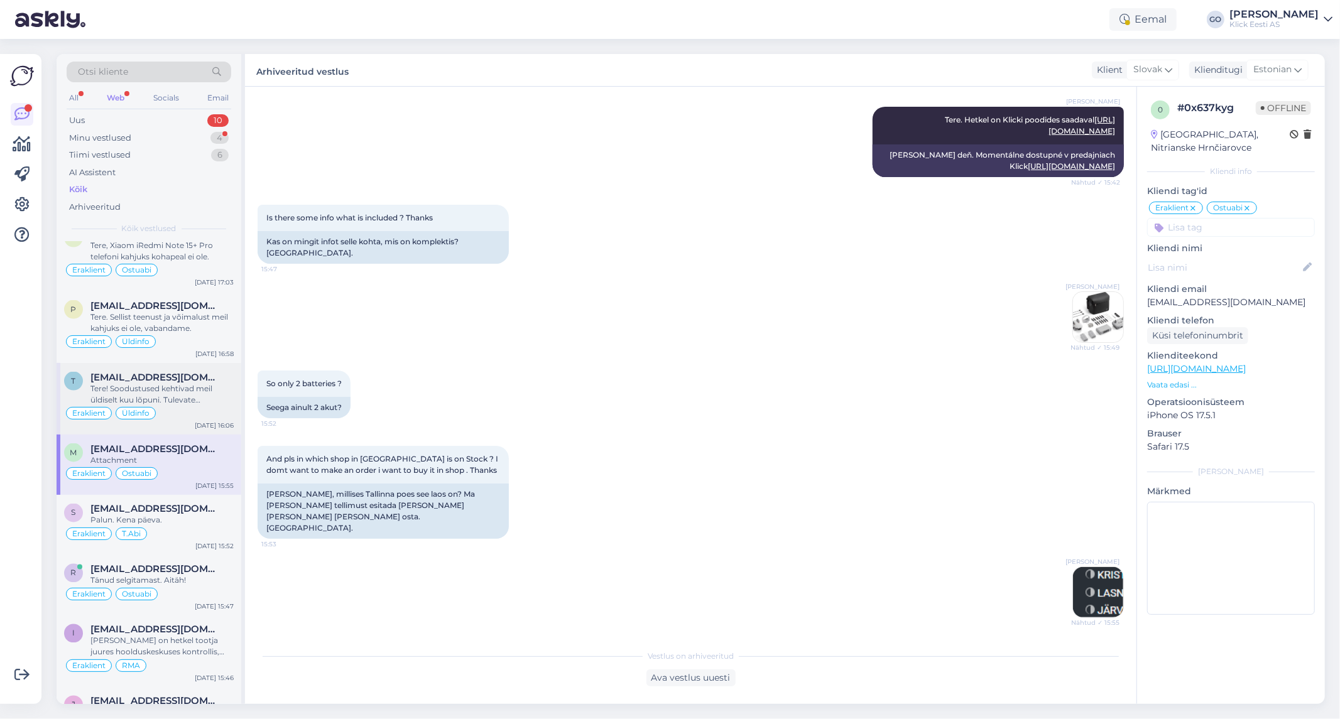
scroll to position [221, 0]
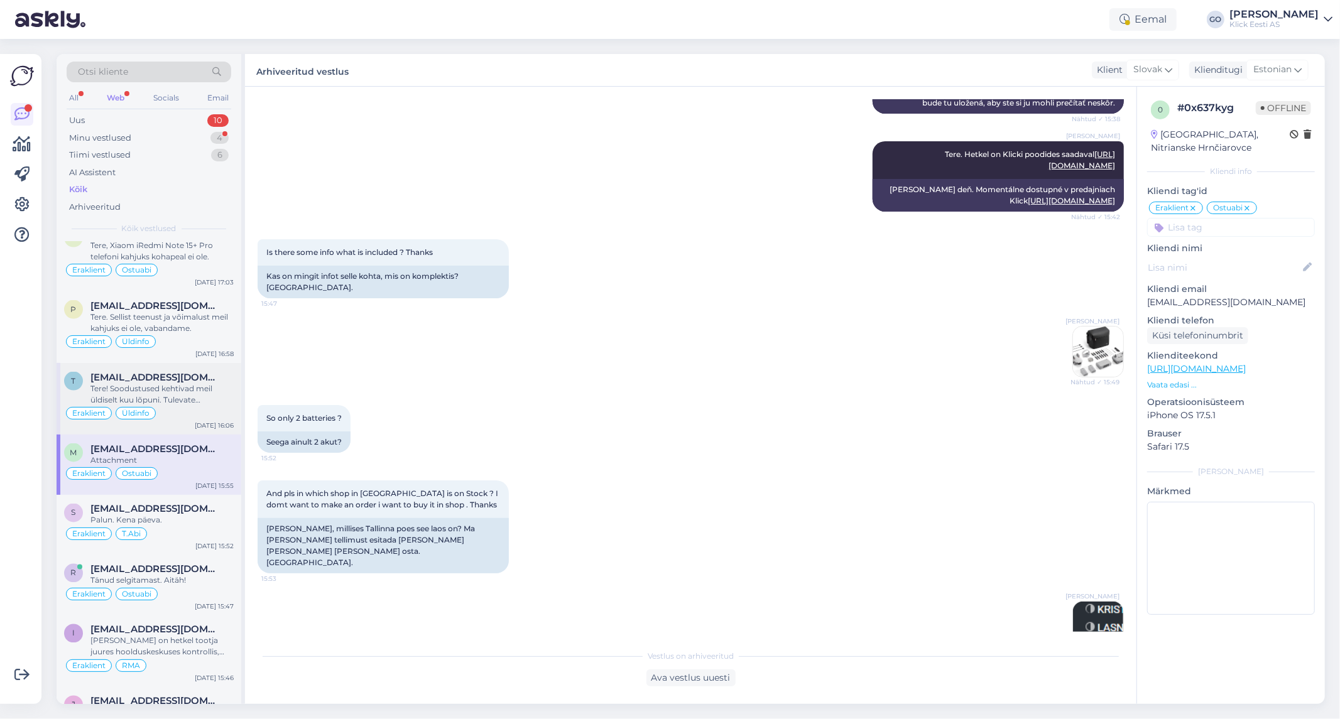
click at [212, 392] on div "Tere! Soodustused kehtivad meil üldiselt kuu lõpuni. Tulevate hinnamuudatuste k…" at bounding box center [161, 394] width 143 height 23
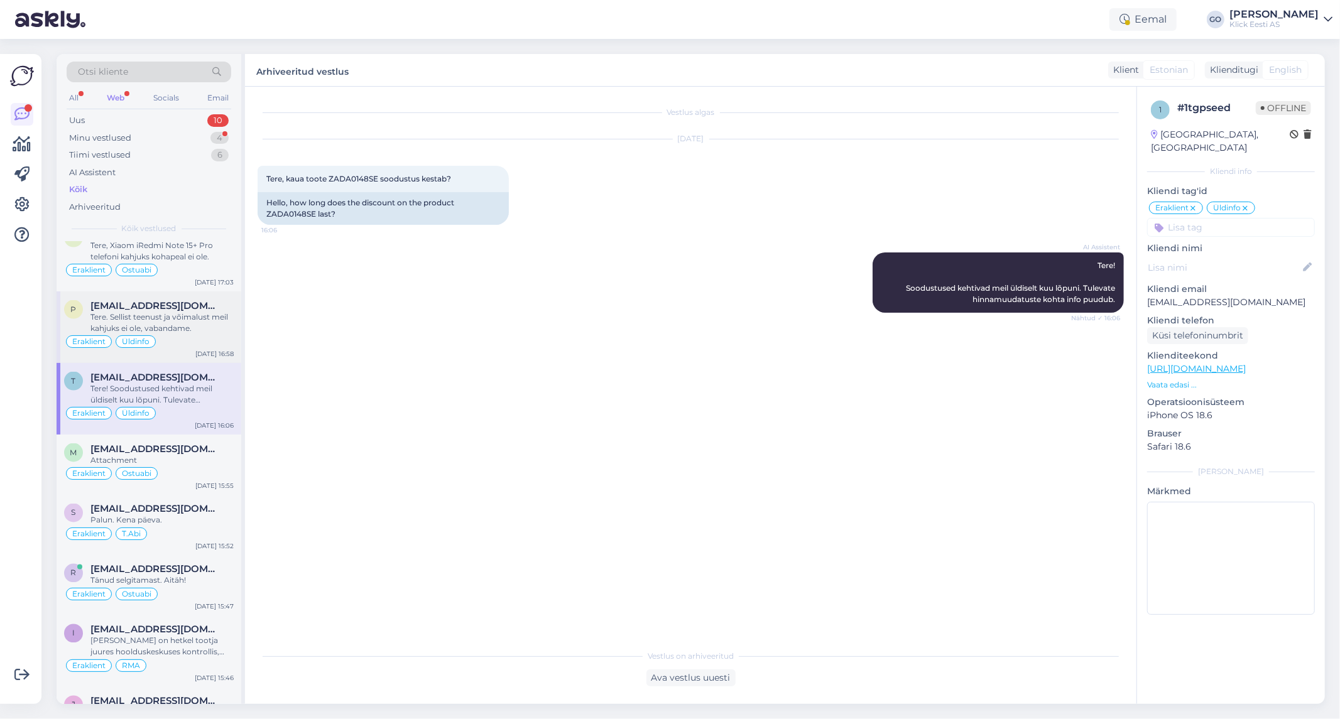
click at [212, 329] on div "Tere. Sellist teenust ja võimalust meil kahjuks ei ole, vabandame." at bounding box center [161, 323] width 143 height 23
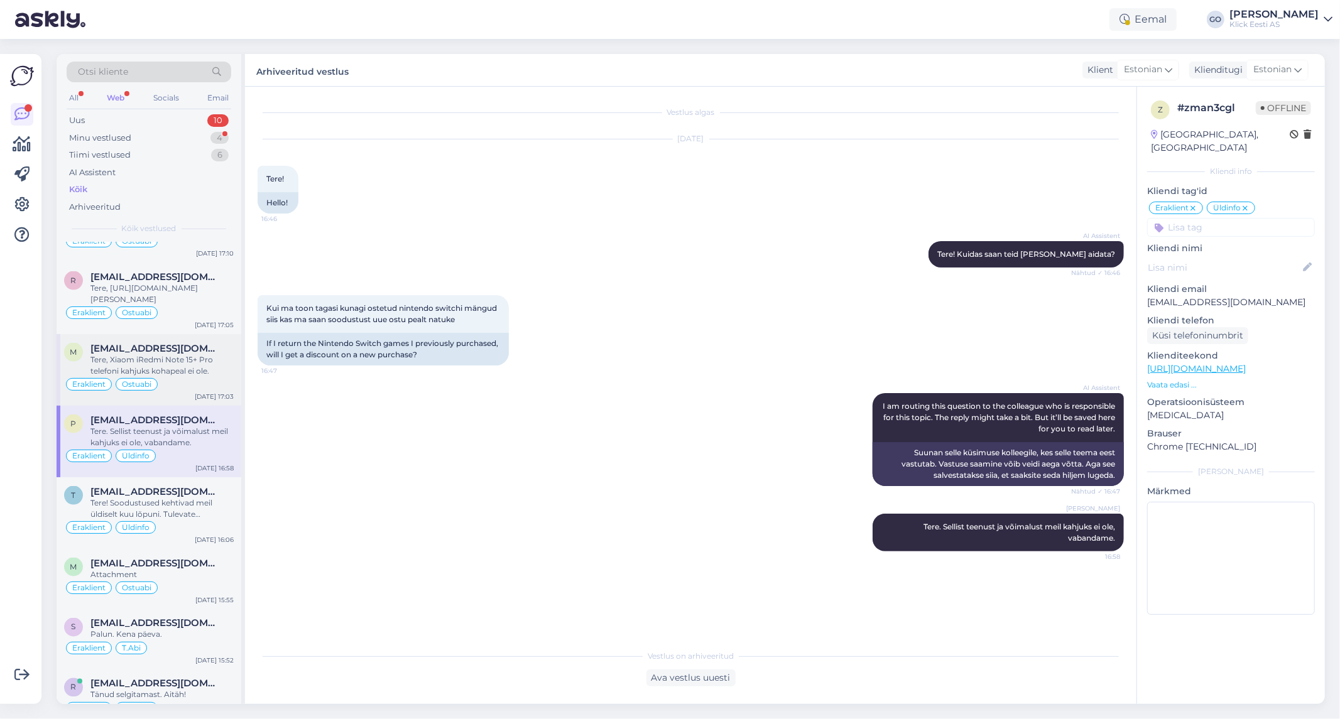
scroll to position [1605, 0]
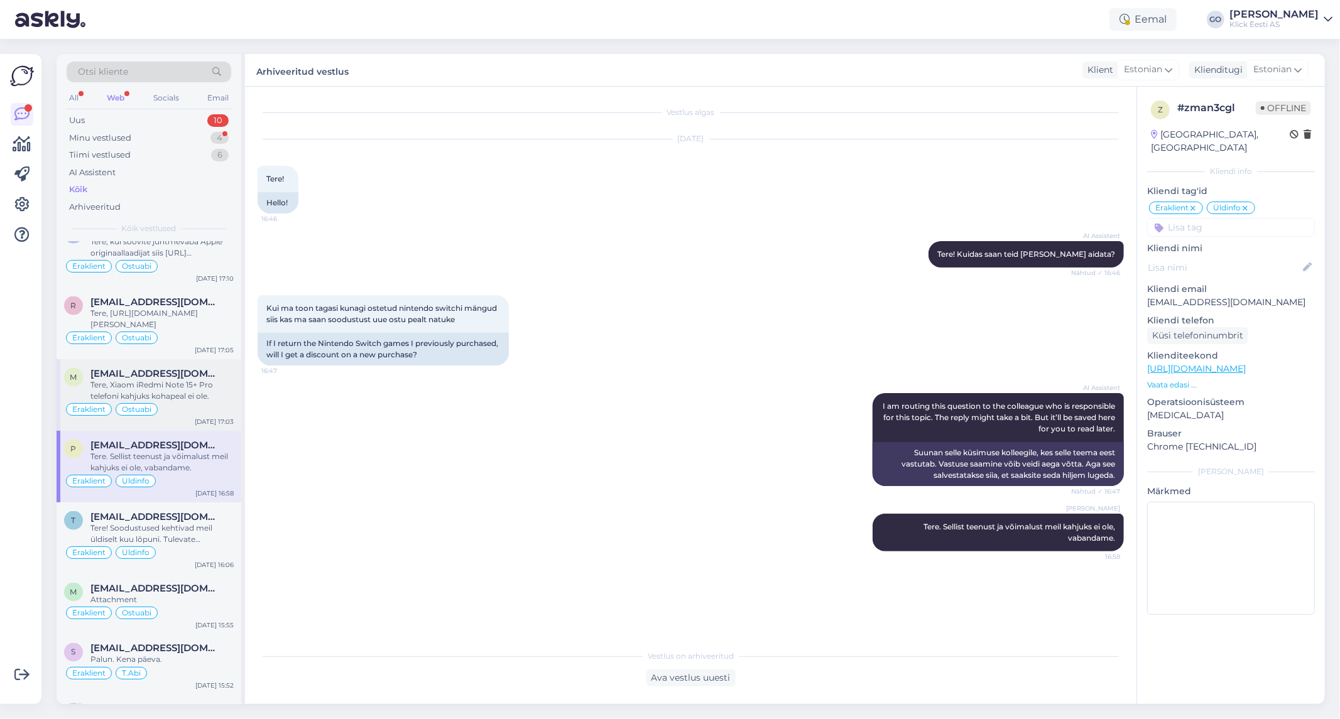
click at [220, 411] on div "Eraklient Ostuabi" at bounding box center [149, 409] width 170 height 15
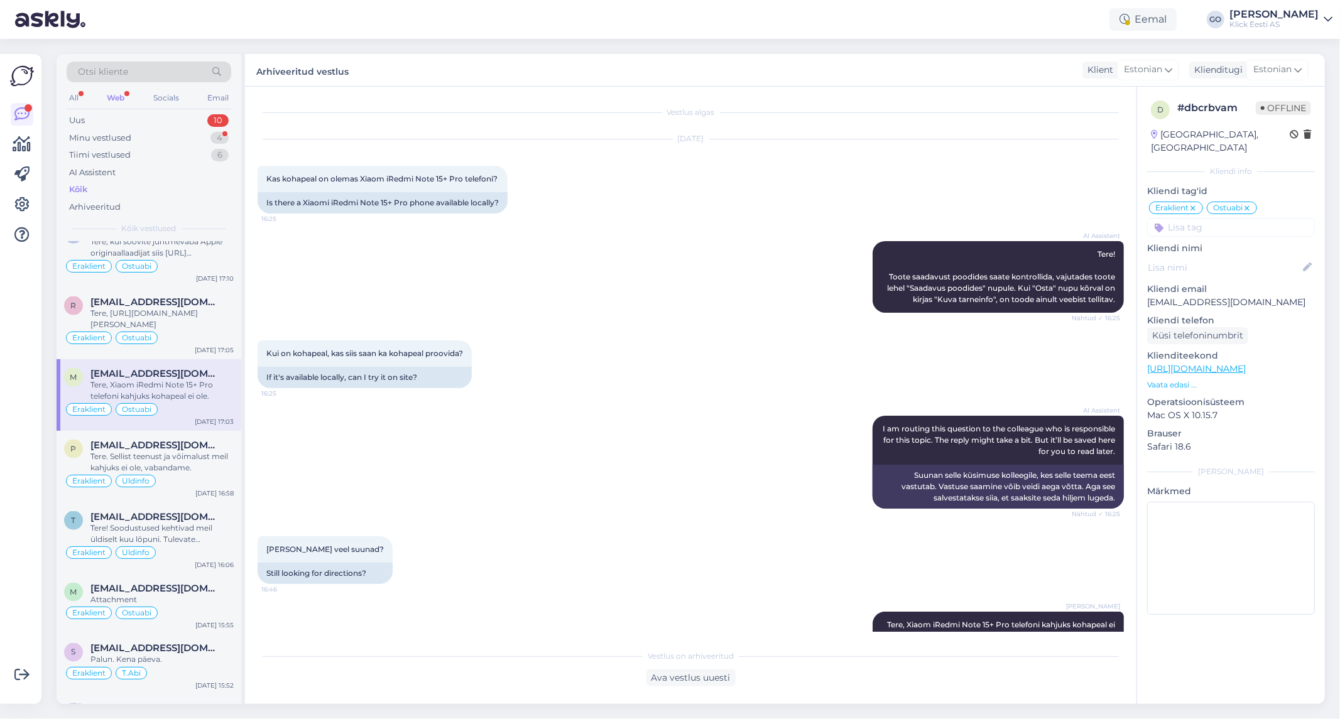
scroll to position [41, 0]
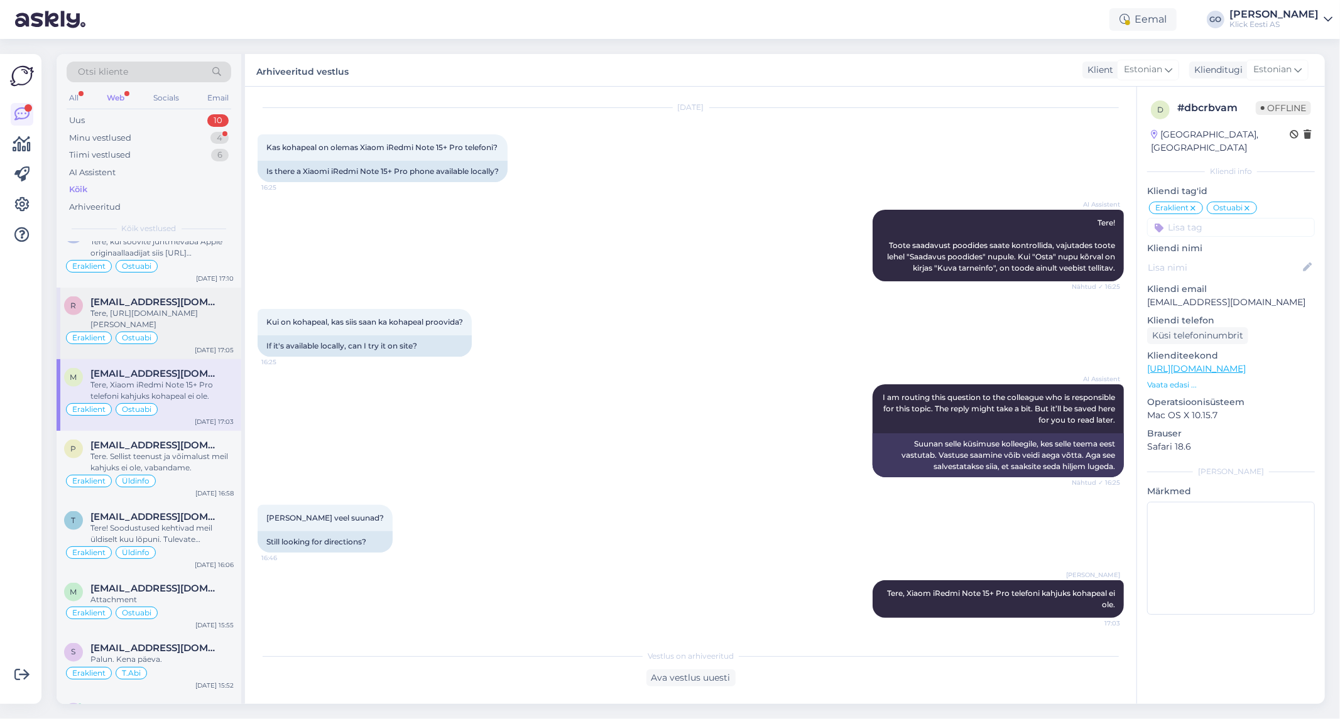
click at [223, 322] on div "Tere, [URL][DOMAIN_NAME][PERSON_NAME]" at bounding box center [161, 319] width 143 height 23
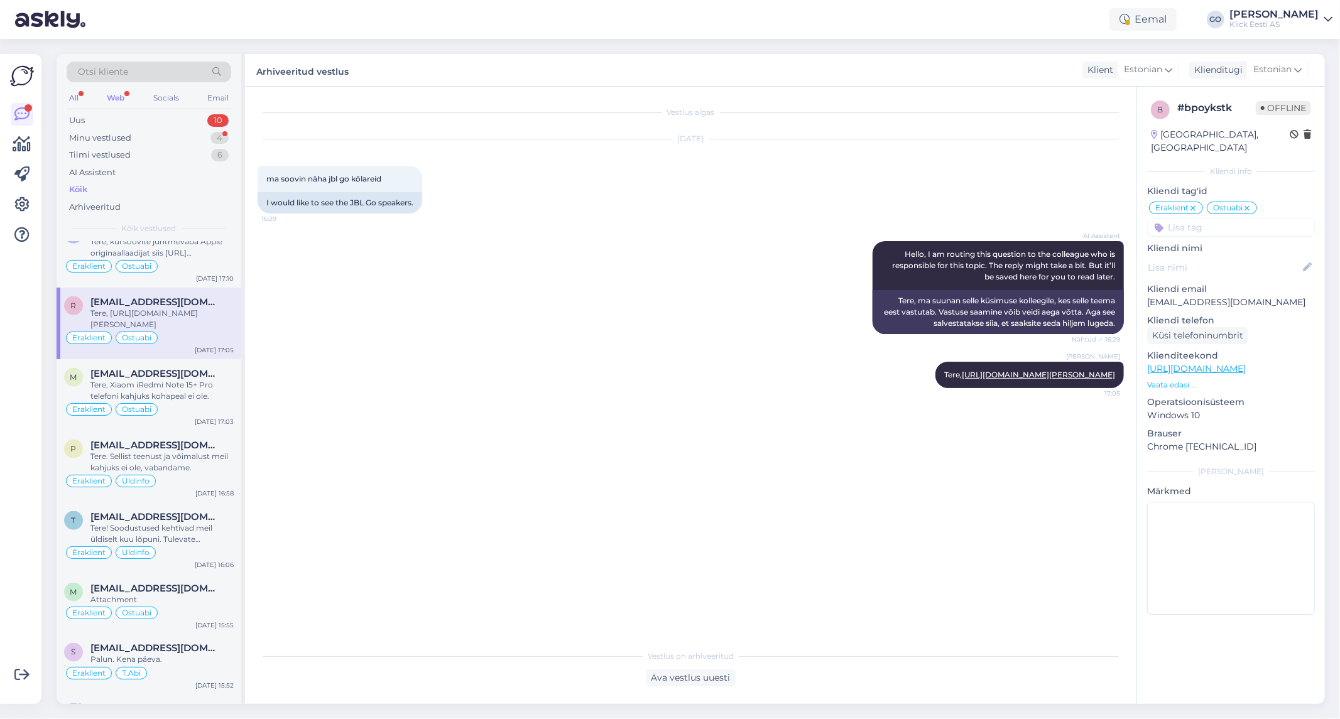
scroll to position [1535, 0]
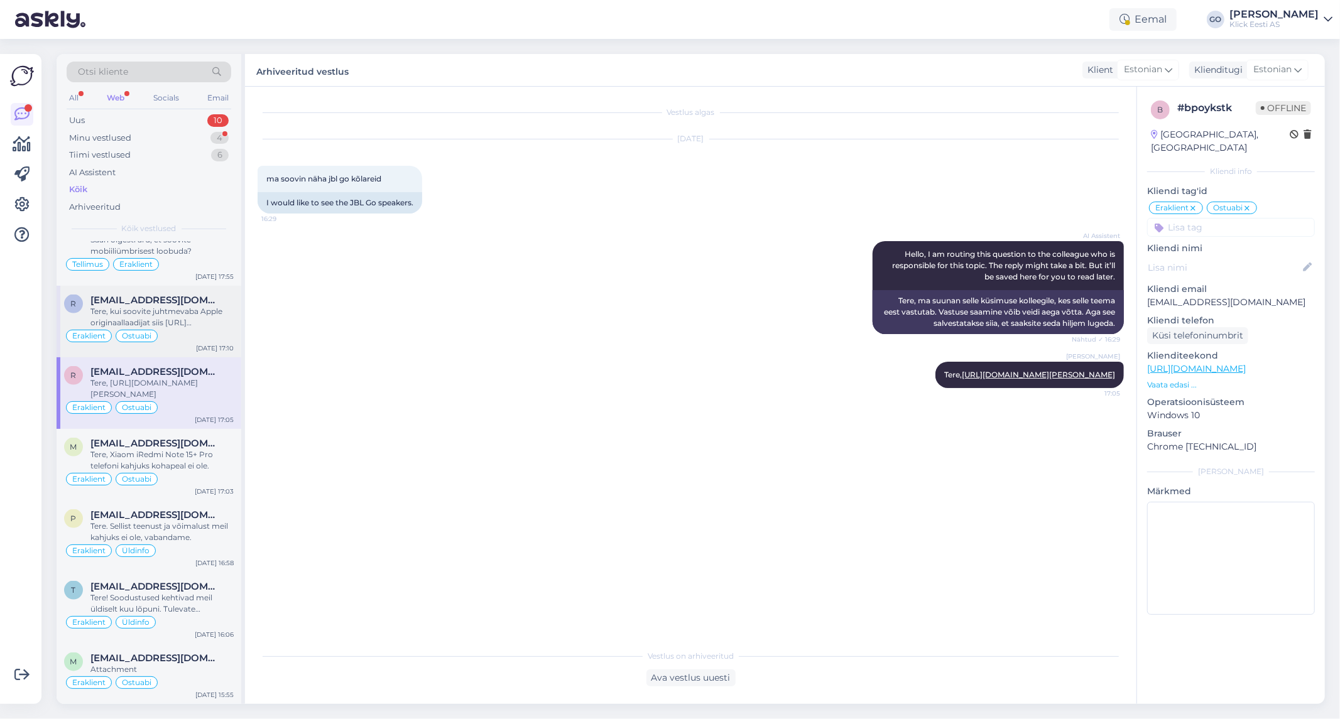
click at [212, 312] on div "Tere, kui soovite juhtmevaba Apple originaallaadijat siis [URL][DOMAIN_NAME][PE…" at bounding box center [161, 317] width 143 height 23
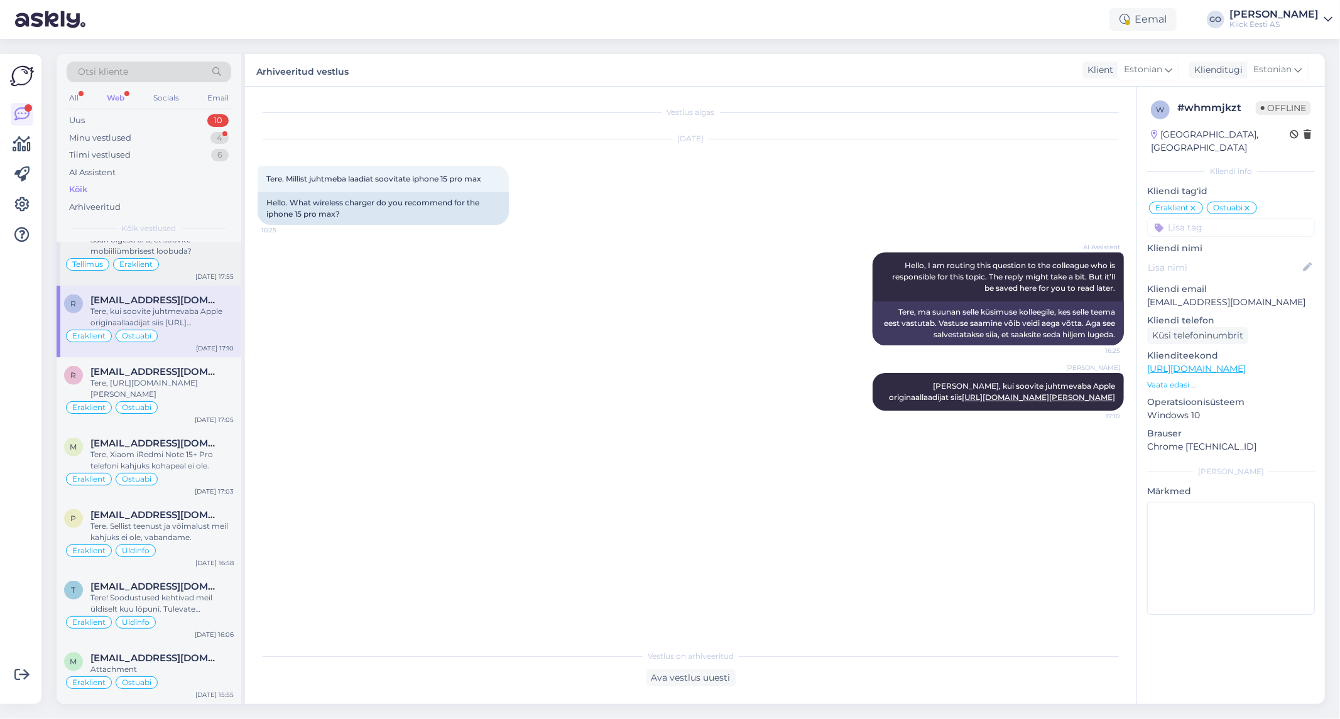
click at [209, 253] on div "Saan õigesti aru, et soovite mobiiliümbrisest loobuda?" at bounding box center [161, 245] width 143 height 23
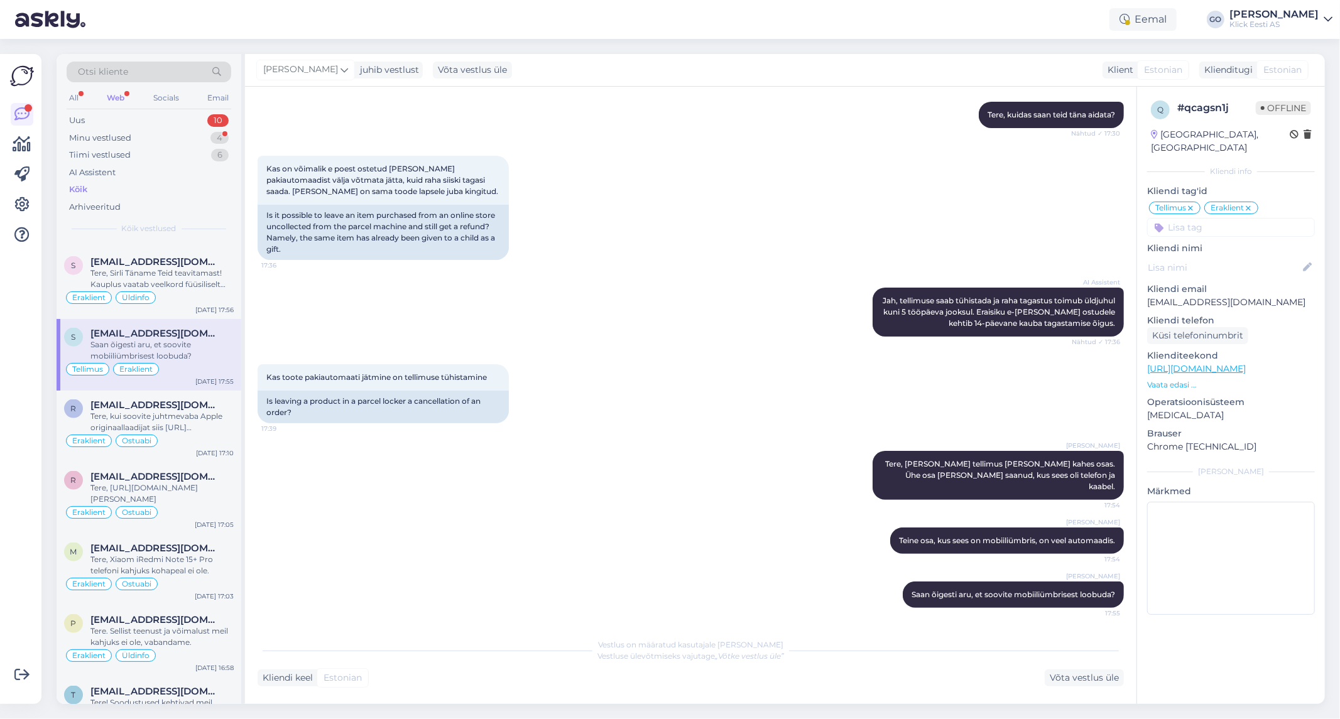
scroll to position [1396, 0]
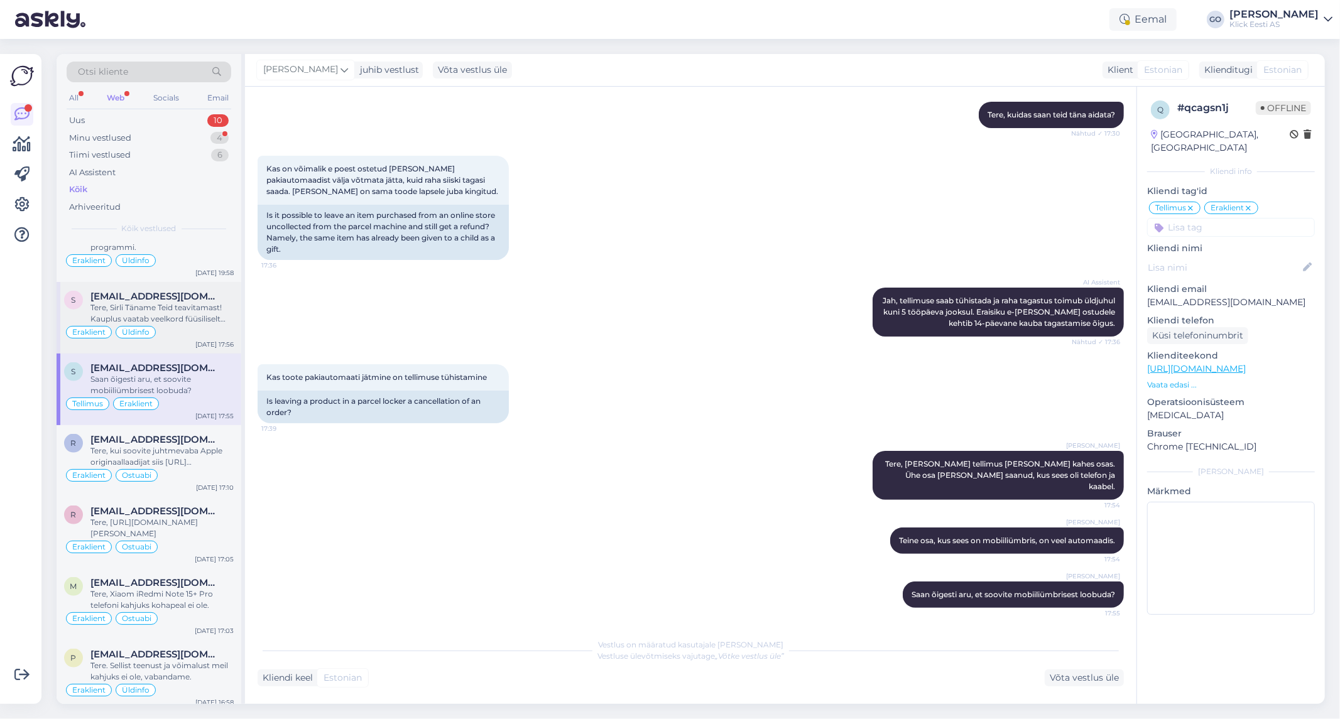
click at [214, 322] on div "Tere, Sirli Täname Teid teavitamast! Kauplus vaatab veelkord füüsiliselt üle. A…" at bounding box center [161, 313] width 143 height 23
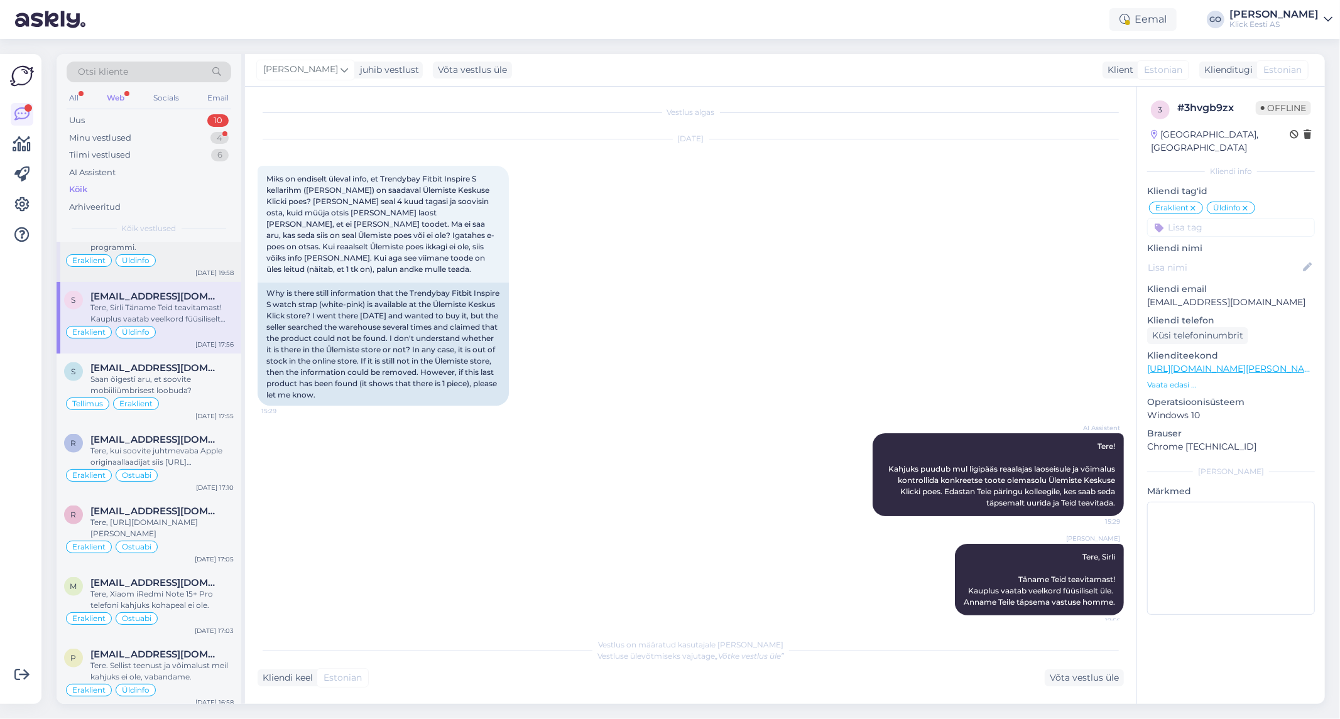
click at [216, 252] on div "HP lauaarvutid ei kuulu tagasiostu programmi." at bounding box center [161, 242] width 143 height 23
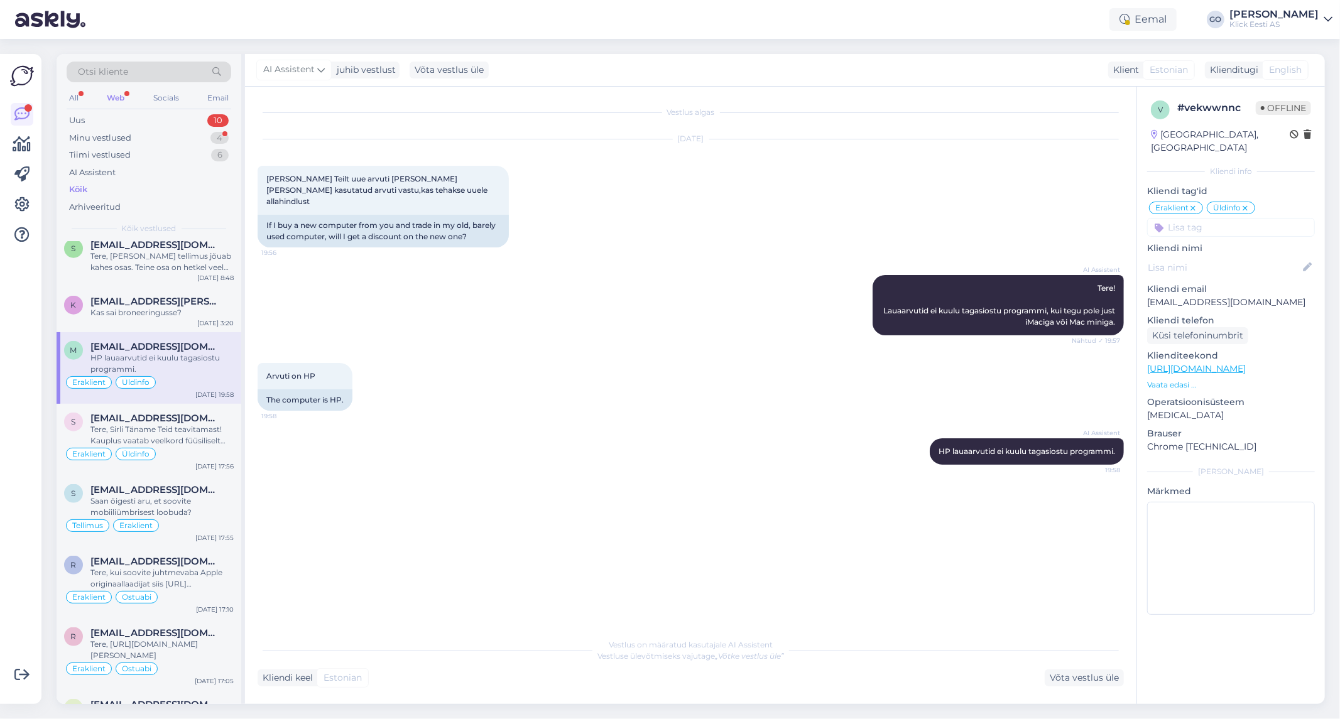
scroll to position [1257, 0]
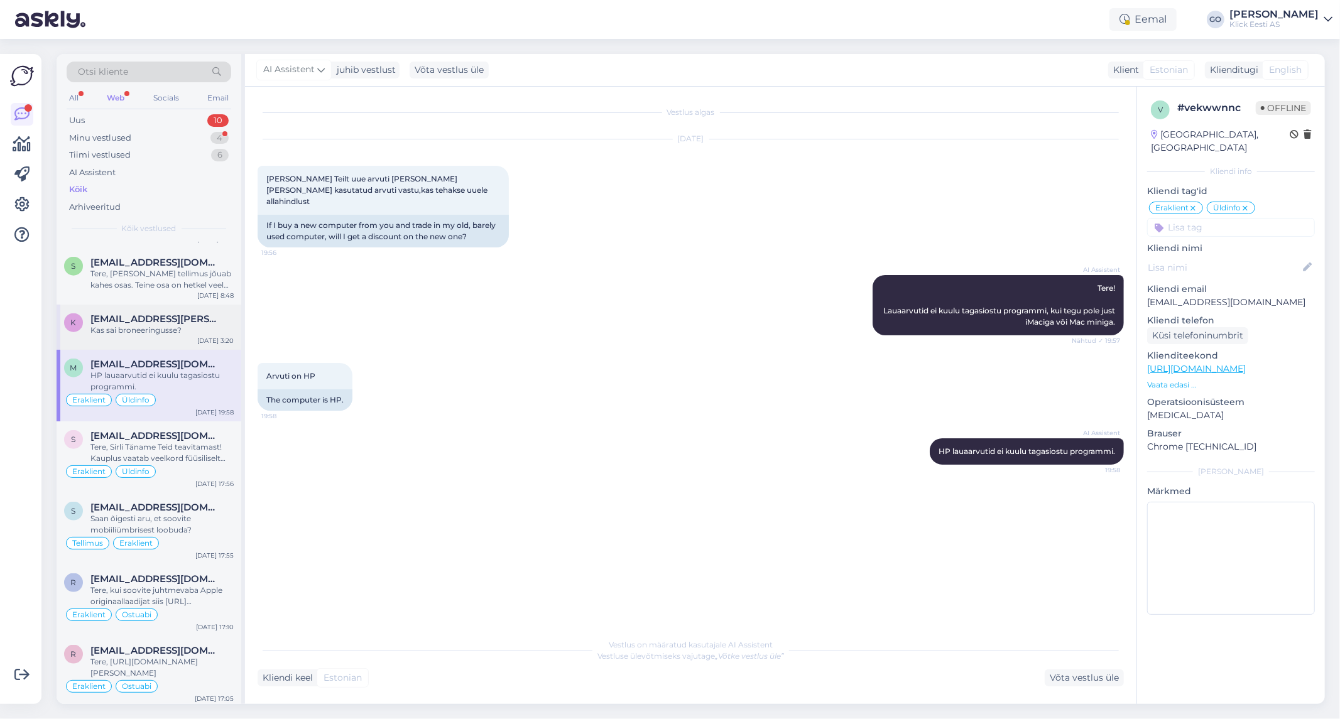
click at [224, 317] on div "[EMAIL_ADDRESS][PERSON_NAME][PERSON_NAME][DOMAIN_NAME]" at bounding box center [161, 318] width 143 height 11
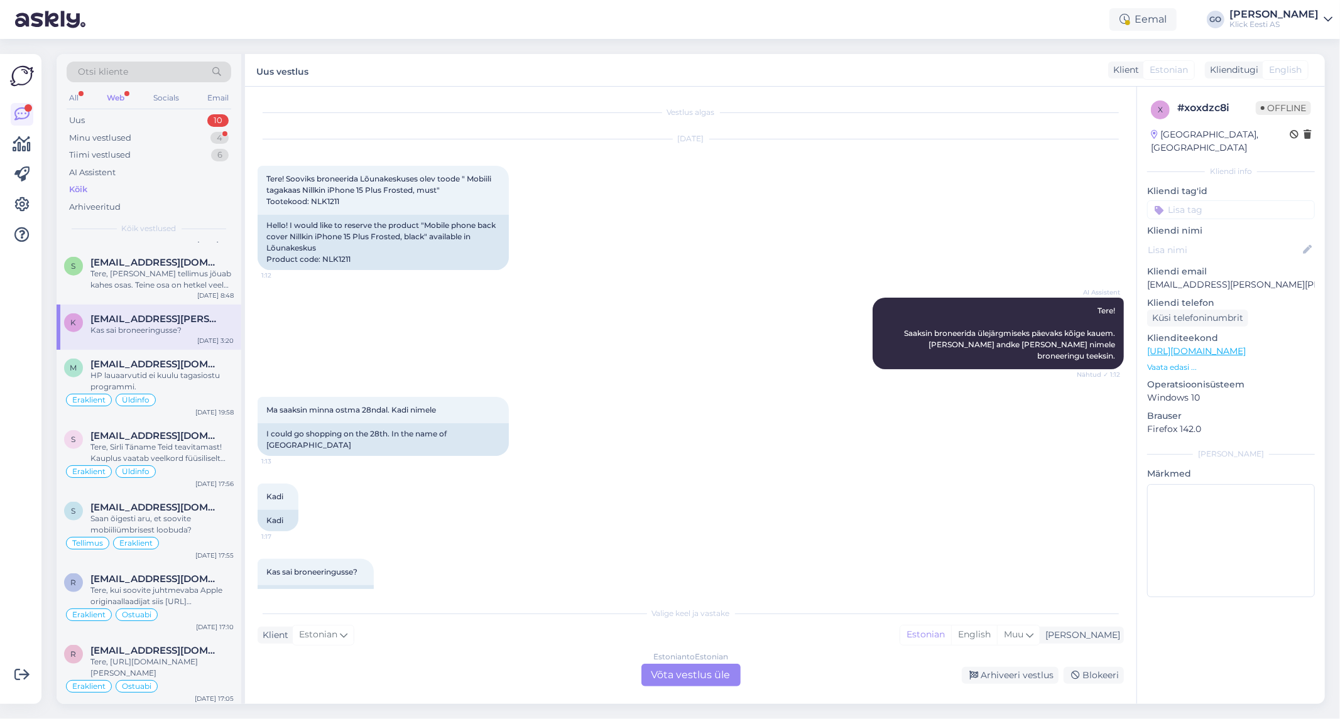
scroll to position [8, 0]
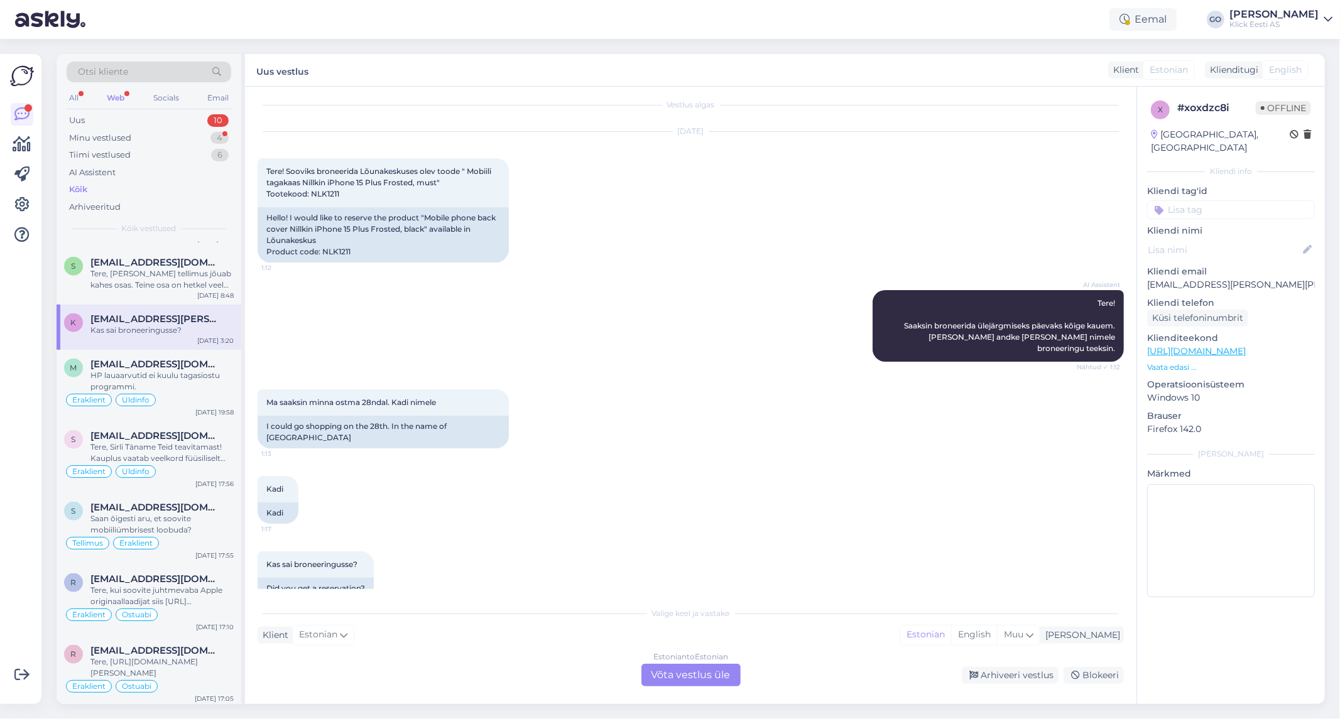
click at [623, 376] on div "Ma saaksin minna ostma 28ndal. Kadi nimele 1:13 I could go shopping on the 28th…" at bounding box center [691, 419] width 866 height 87
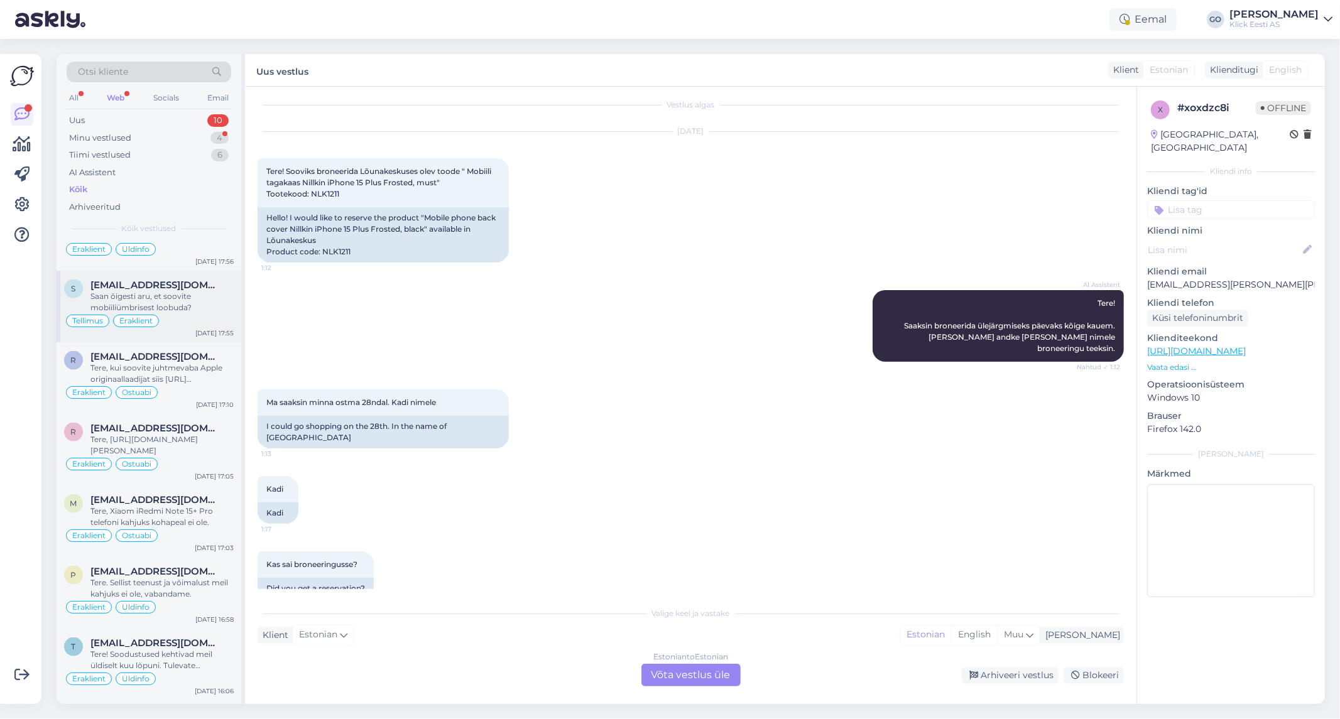
scroll to position [1466, 0]
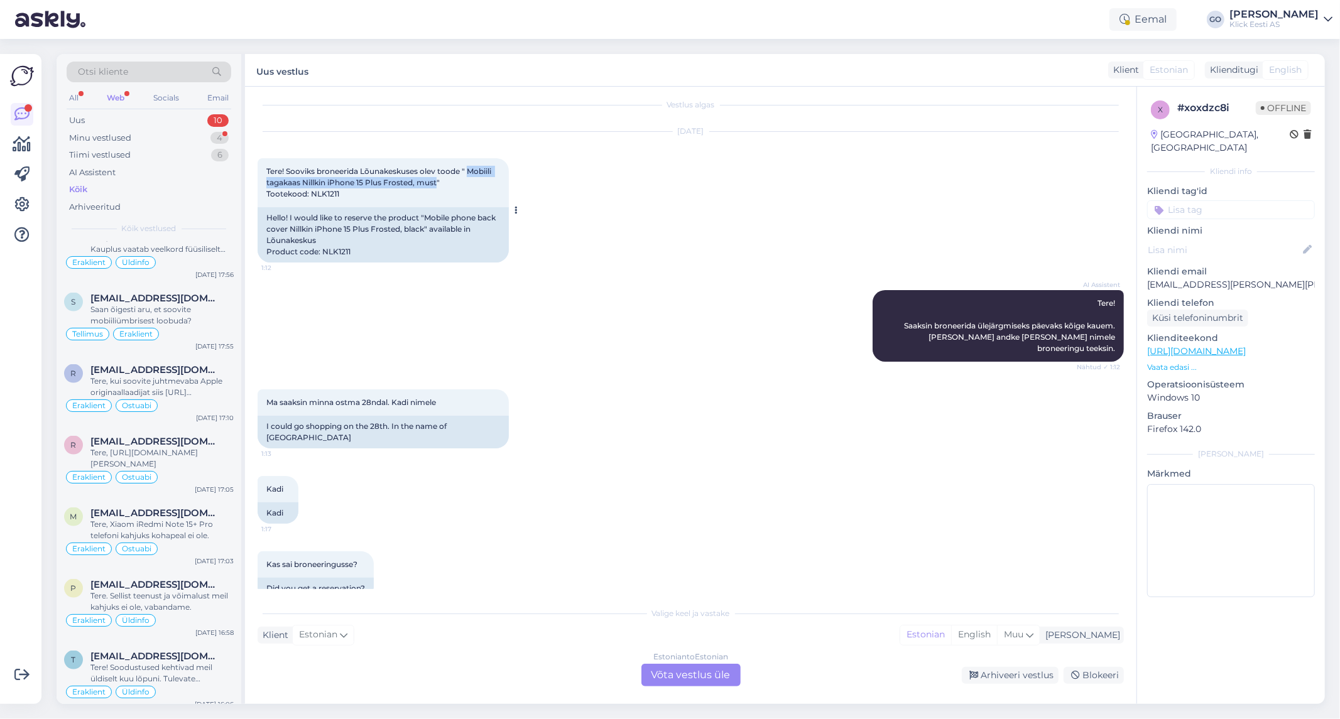
drag, startPoint x: 469, startPoint y: 170, endPoint x: 437, endPoint y: 180, distance: 33.2
click at [437, 180] on span "Tere! Sooviks broneerida Lõunakeskuses olev toode " Mobiili tagakaas Nillkin iP…" at bounding box center [379, 182] width 227 height 32
click at [403, 197] on div "Tere! Sooviks broneerida Lõunakeskuses olev toode " Mobiili tagakaas Nillkin iP…" at bounding box center [383, 182] width 251 height 49
drag, startPoint x: 338, startPoint y: 191, endPoint x: 312, endPoint y: 192, distance: 25.8
click at [312, 192] on span "Tere! Sooviks broneerida Lõunakeskuses olev toode " Mobiili tagakaas Nillkin iP…" at bounding box center [379, 182] width 227 height 32
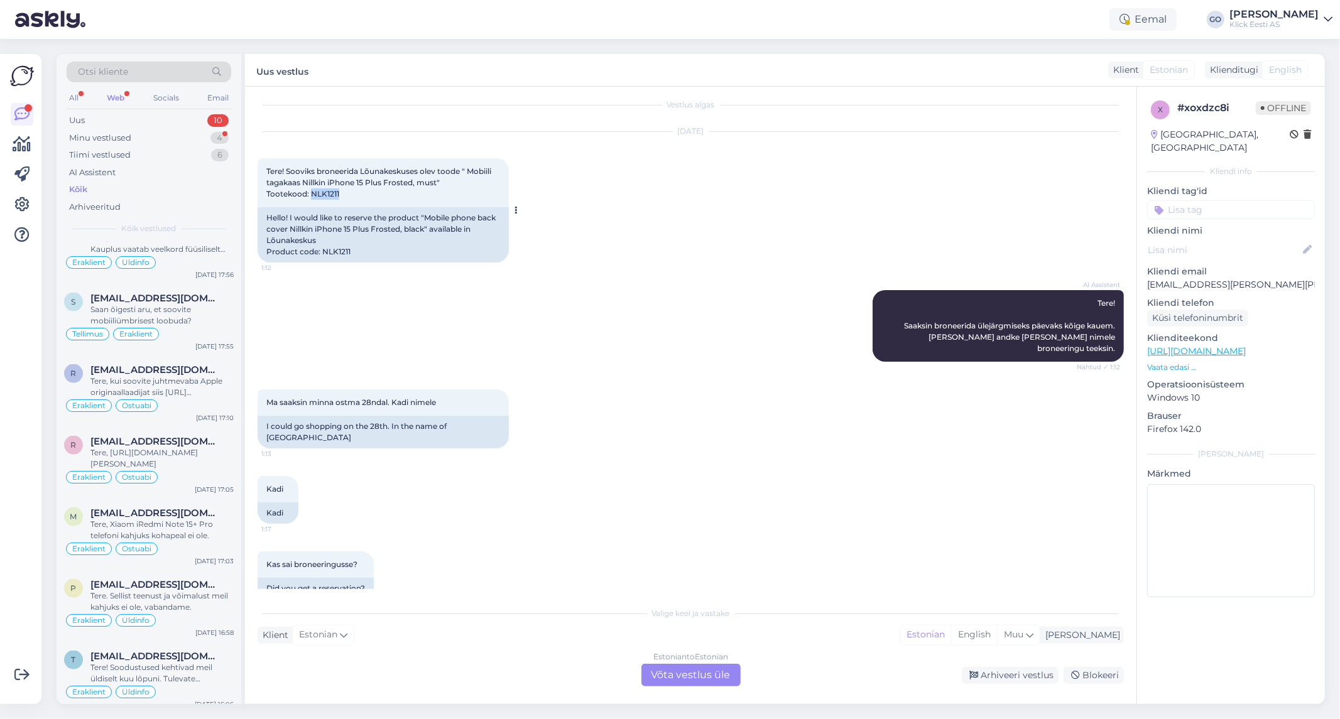
copy span "NLK1211"
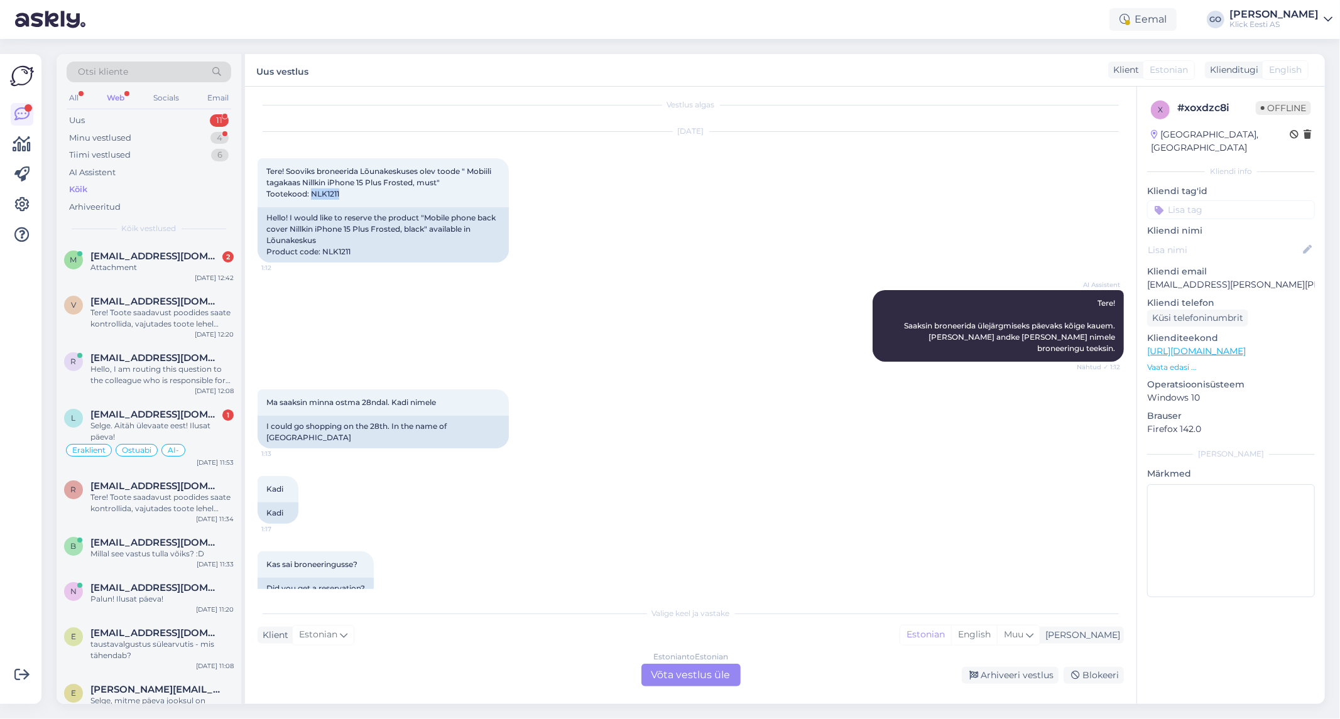
click at [670, 670] on div "Estonian to Estonian Võta vestlus üle" at bounding box center [690, 675] width 99 height 23
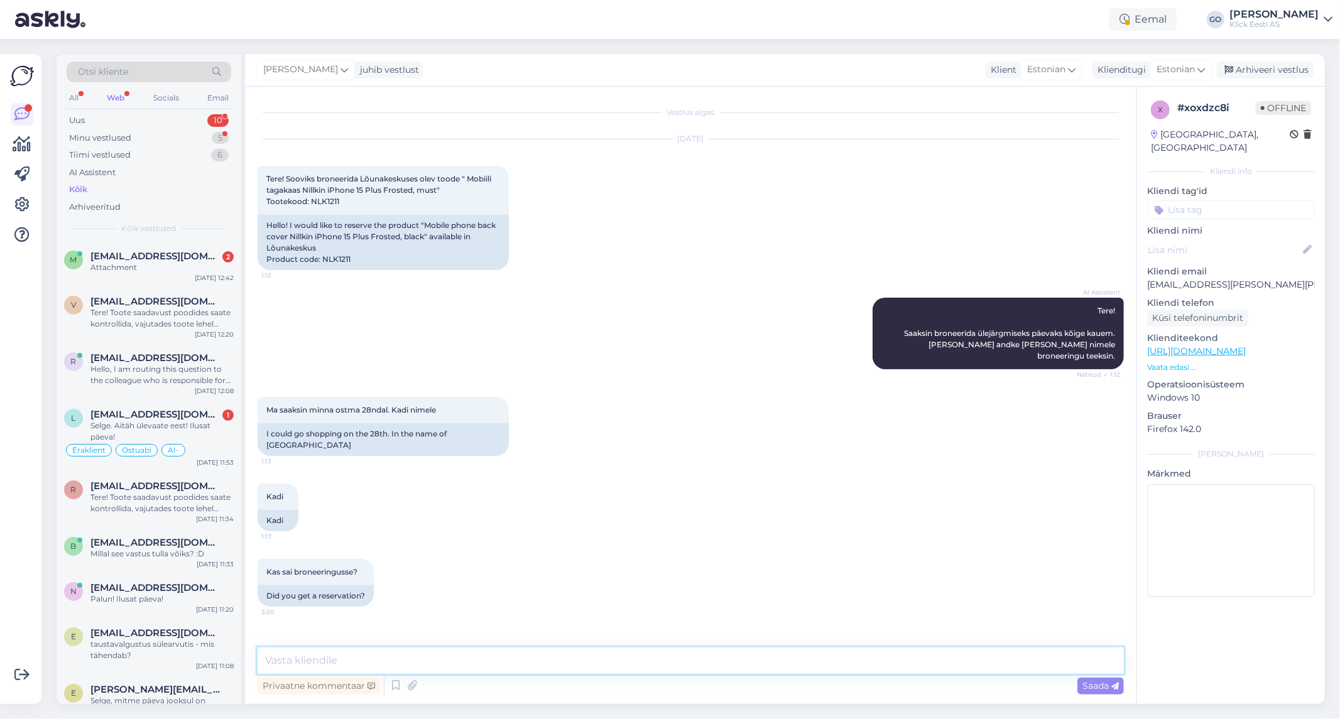
click at [648, 660] on textarea at bounding box center [691, 661] width 866 height 26
type textarea "Tere, toote broneeringu info kauplusele edastatud."
click at [1093, 684] on span "Saada" at bounding box center [1100, 685] width 36 height 11
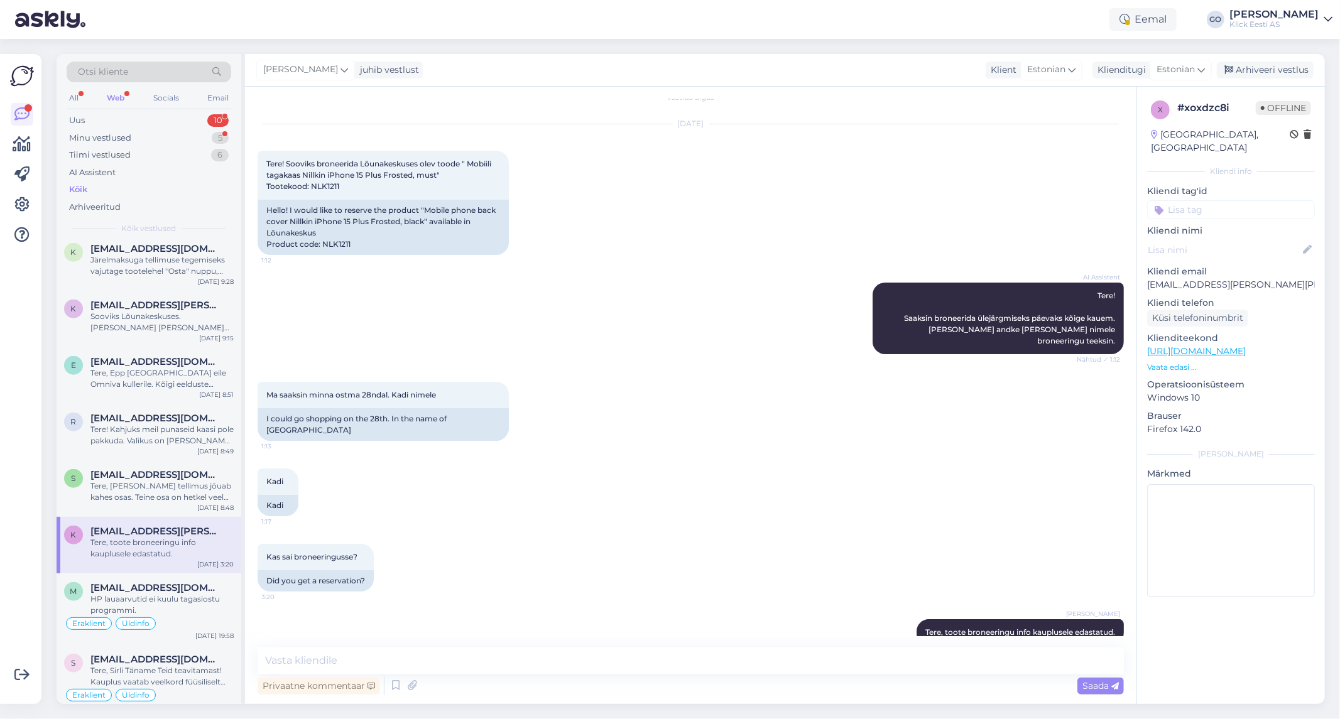
scroll to position [1116, 0]
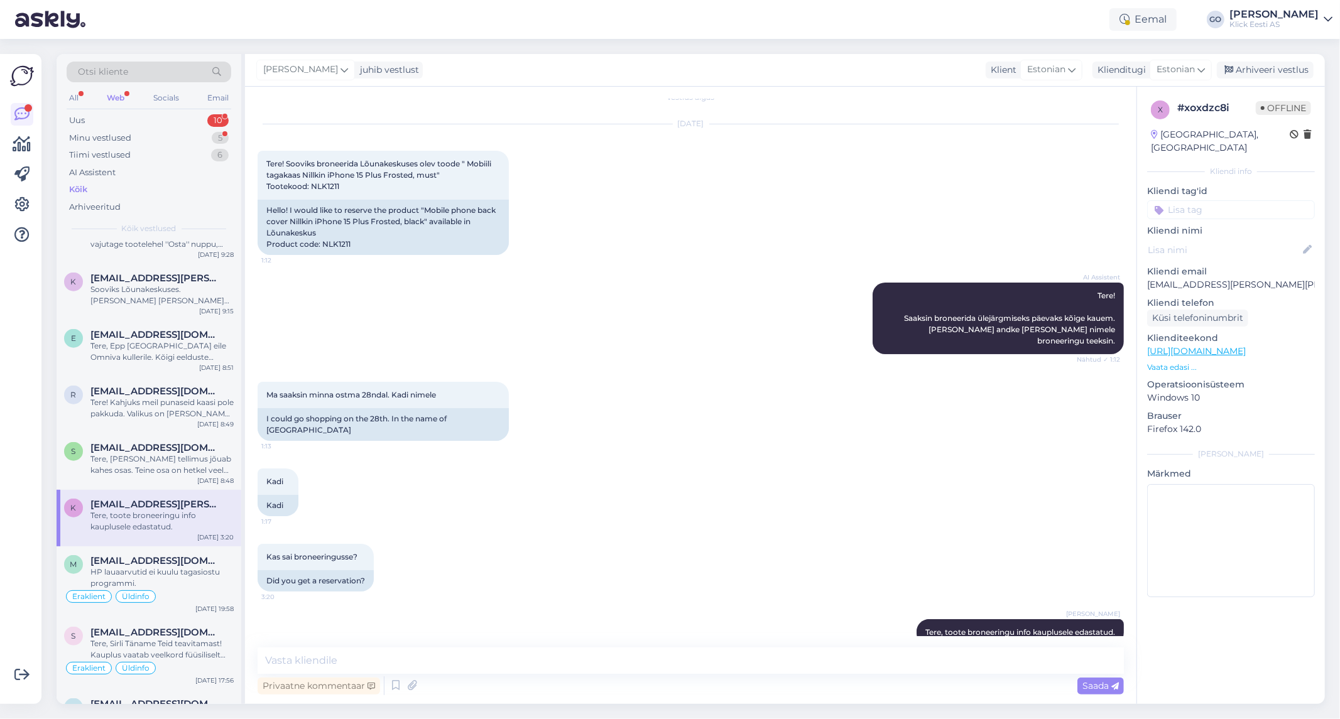
click at [146, 515] on div "Tere, toote broneeringu info kauplusele edastatud." at bounding box center [161, 521] width 143 height 23
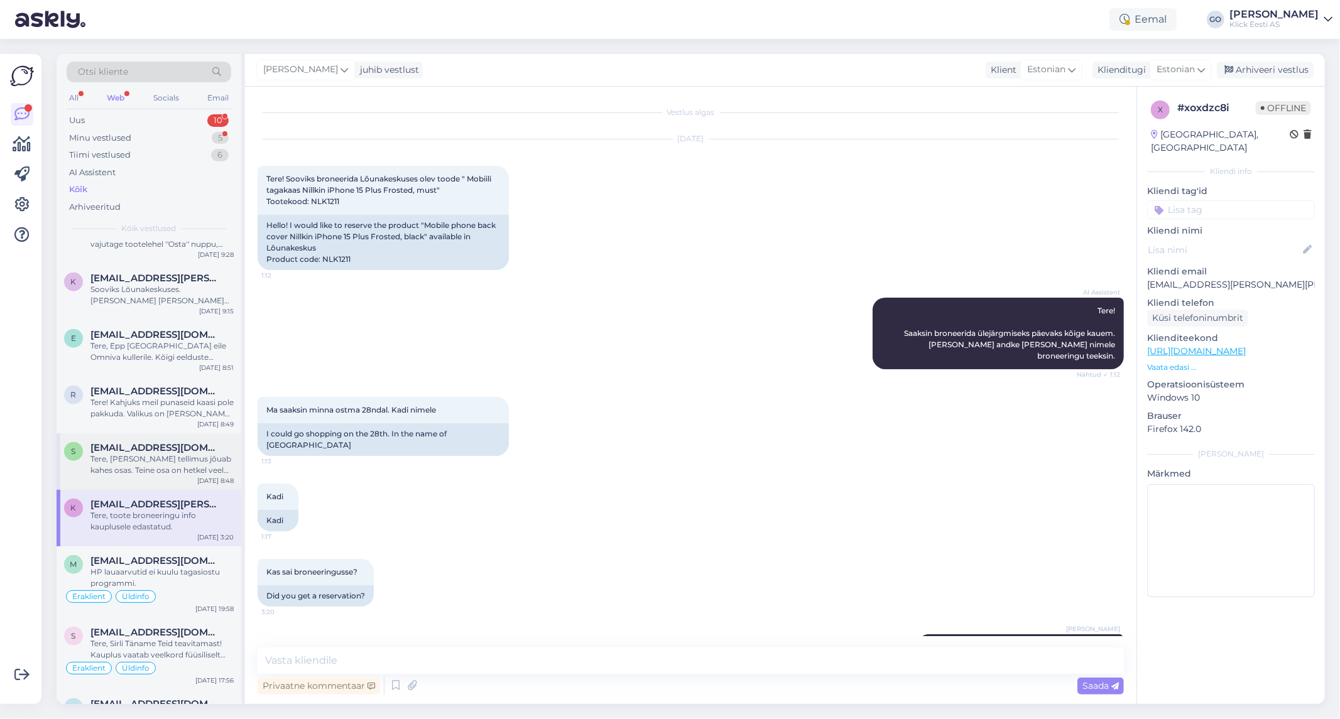
click at [174, 459] on div "Tere, [PERSON_NAME] tellimus jõuab kahes osas. Teine osa on hetkel veel [PERSON…" at bounding box center [161, 465] width 143 height 23
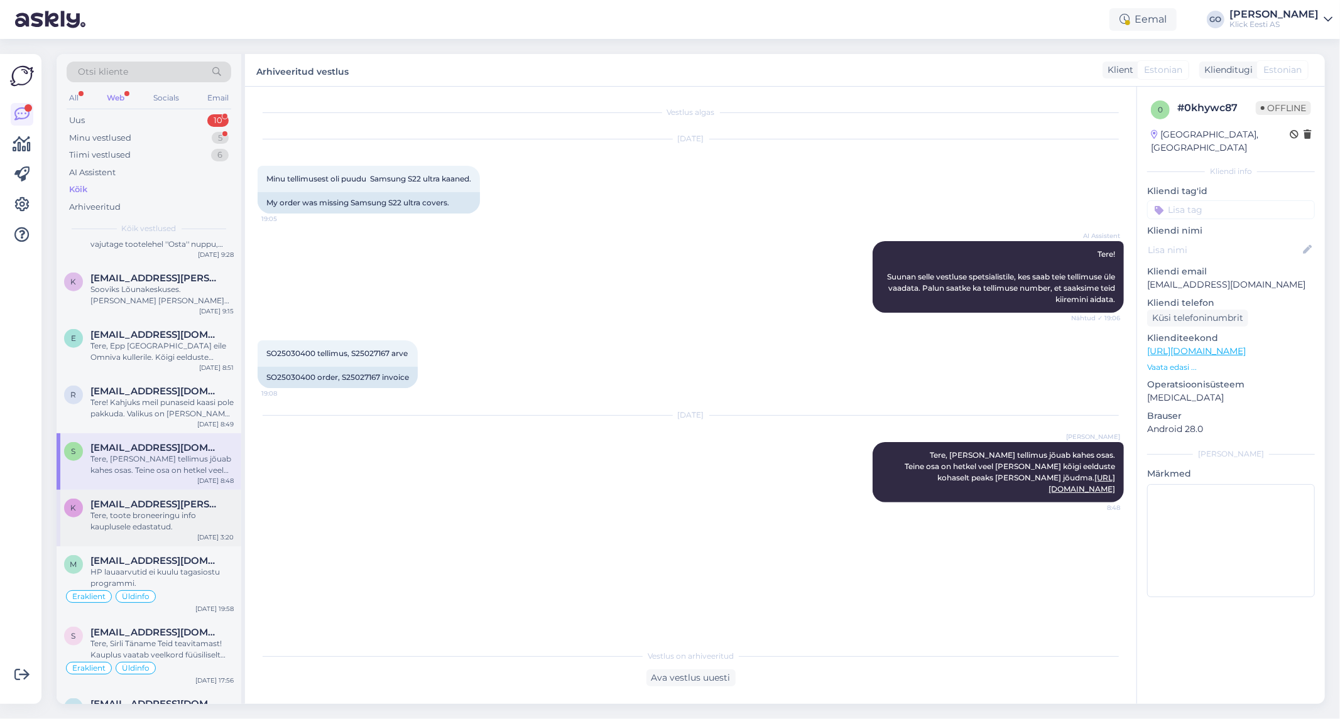
click at [176, 520] on div "Tere, toote broneeringu info kauplusele edastatud." at bounding box center [161, 521] width 143 height 23
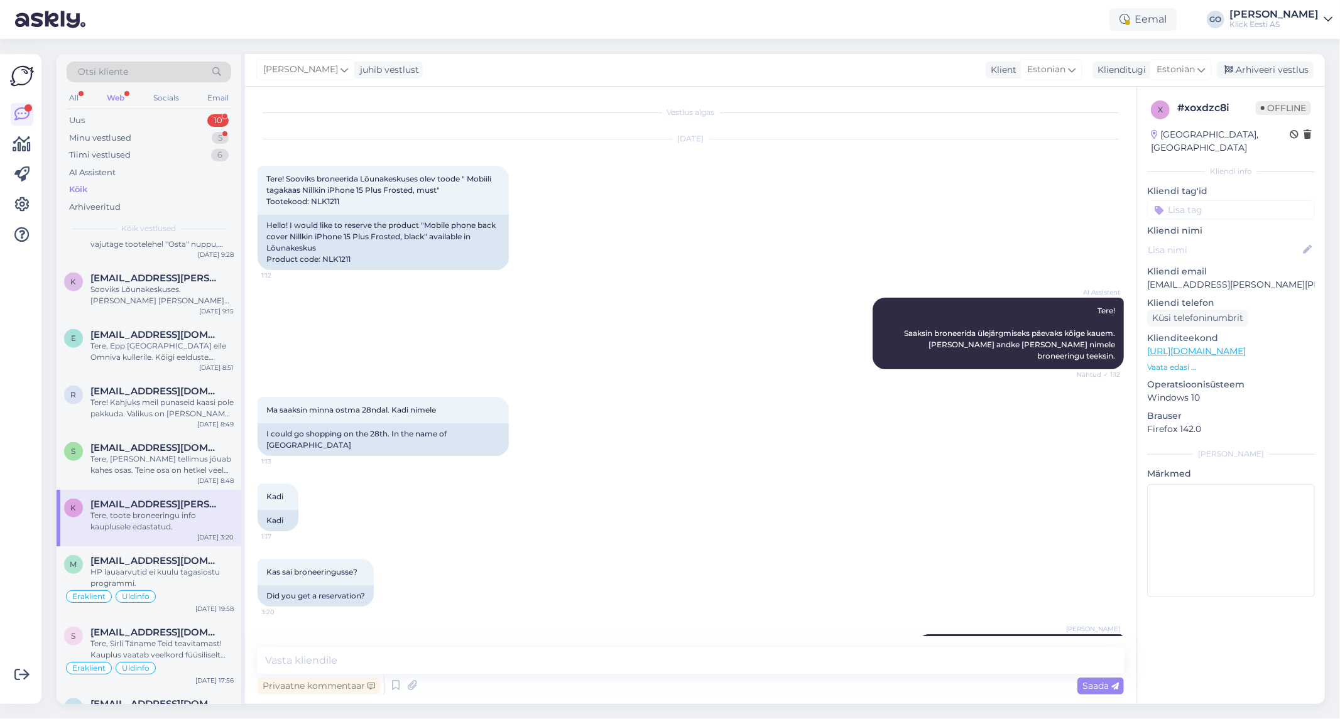
scroll to position [15, 0]
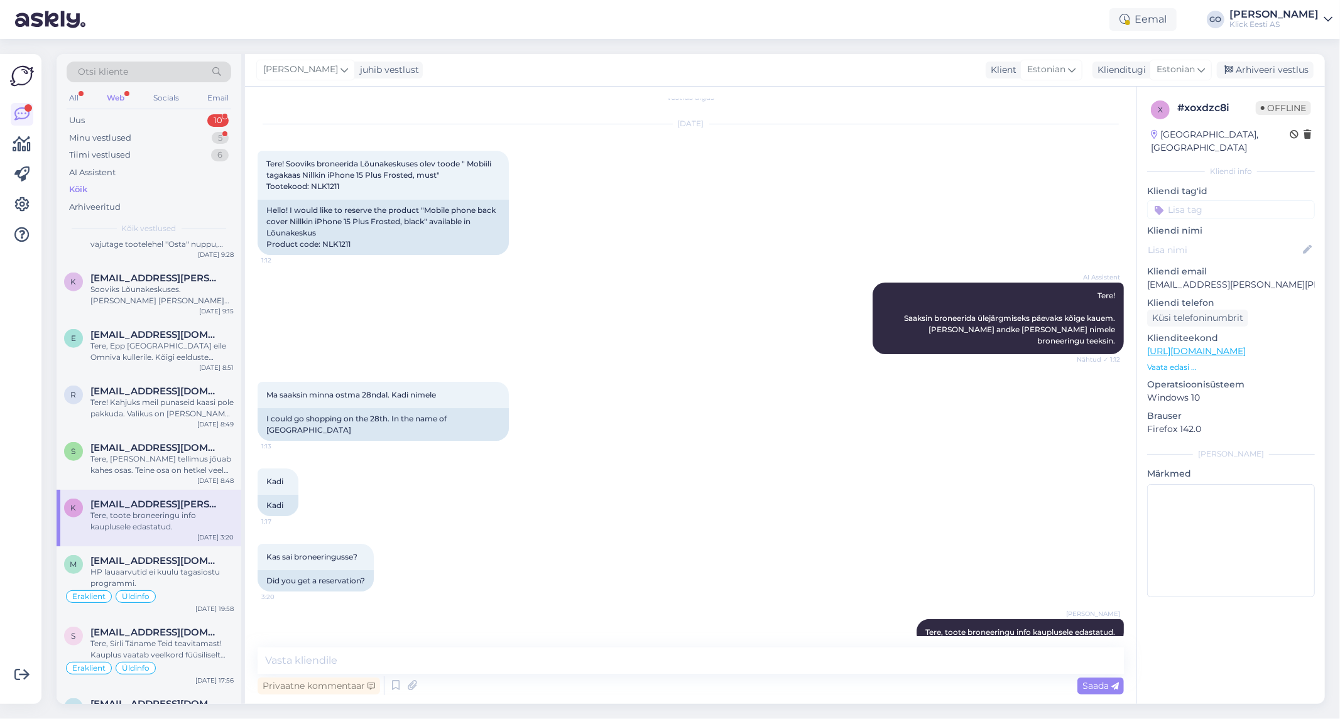
click at [1183, 200] on input at bounding box center [1231, 209] width 168 height 19
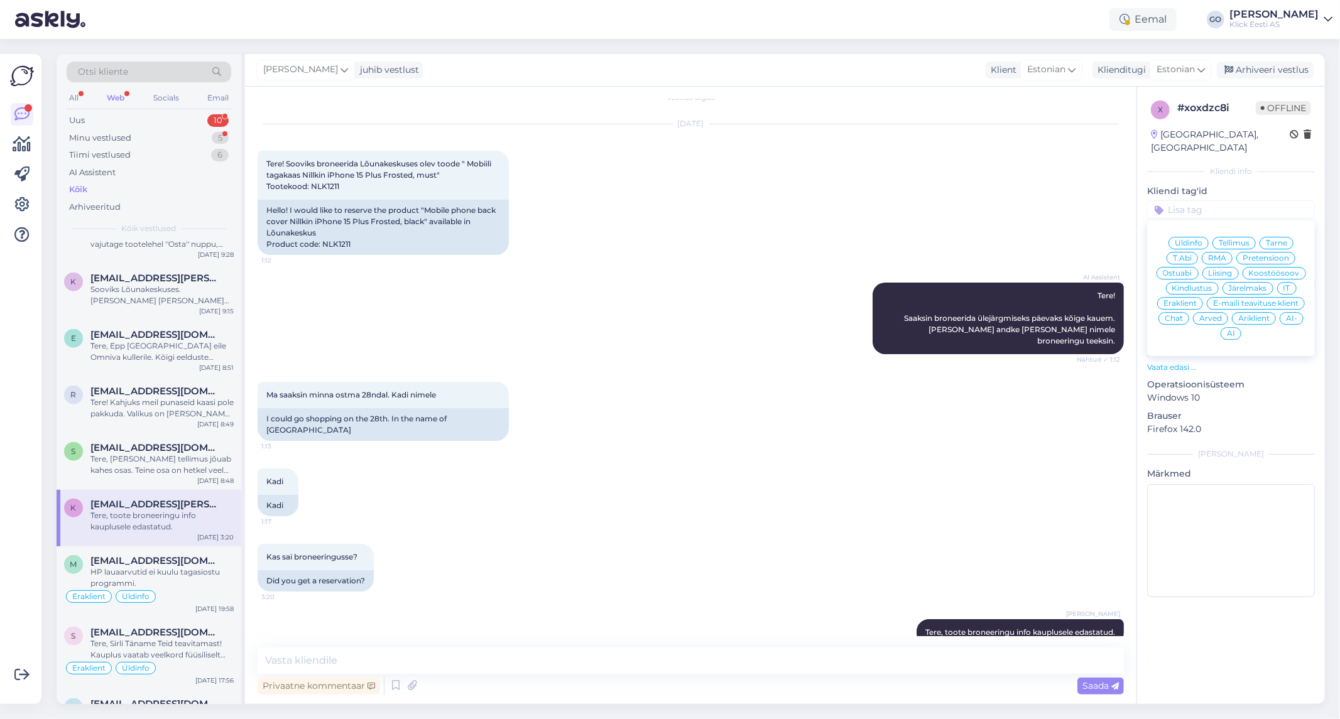
click at [1188, 300] on span "Eraklient" at bounding box center [1180, 304] width 33 height 8
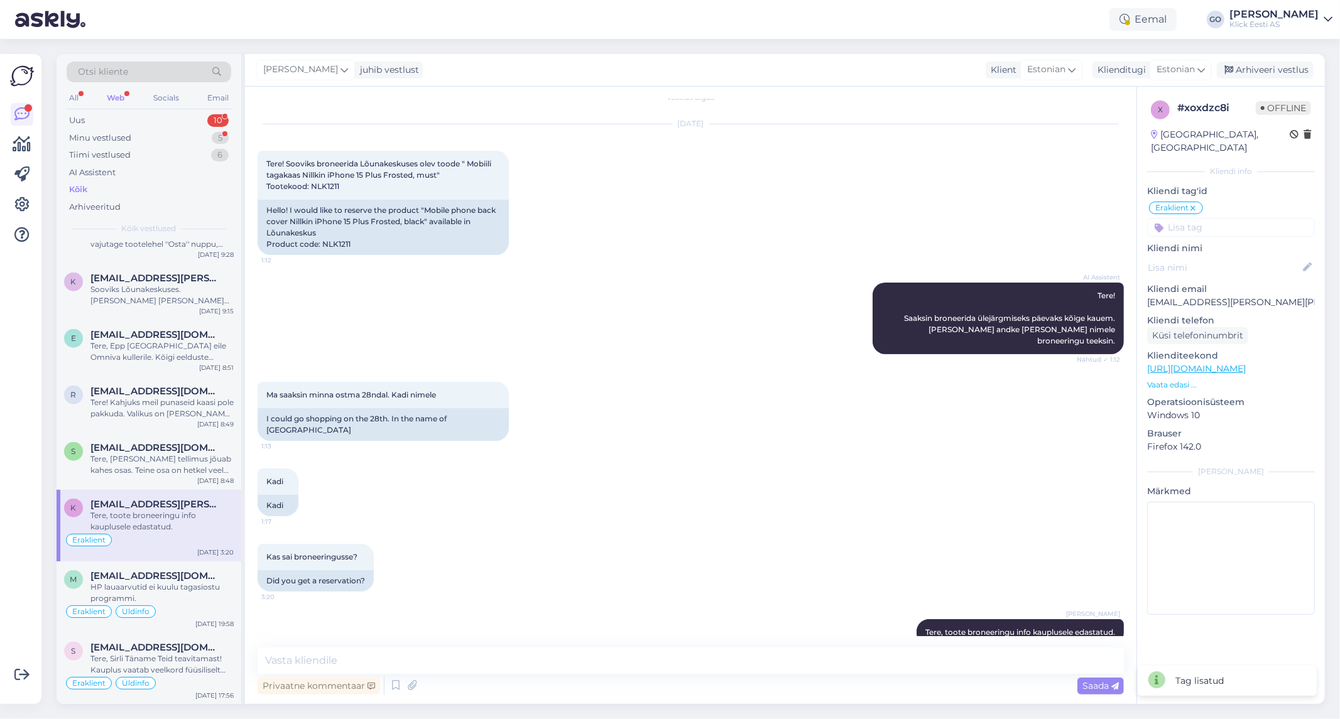
click at [1208, 218] on input at bounding box center [1231, 227] width 168 height 19
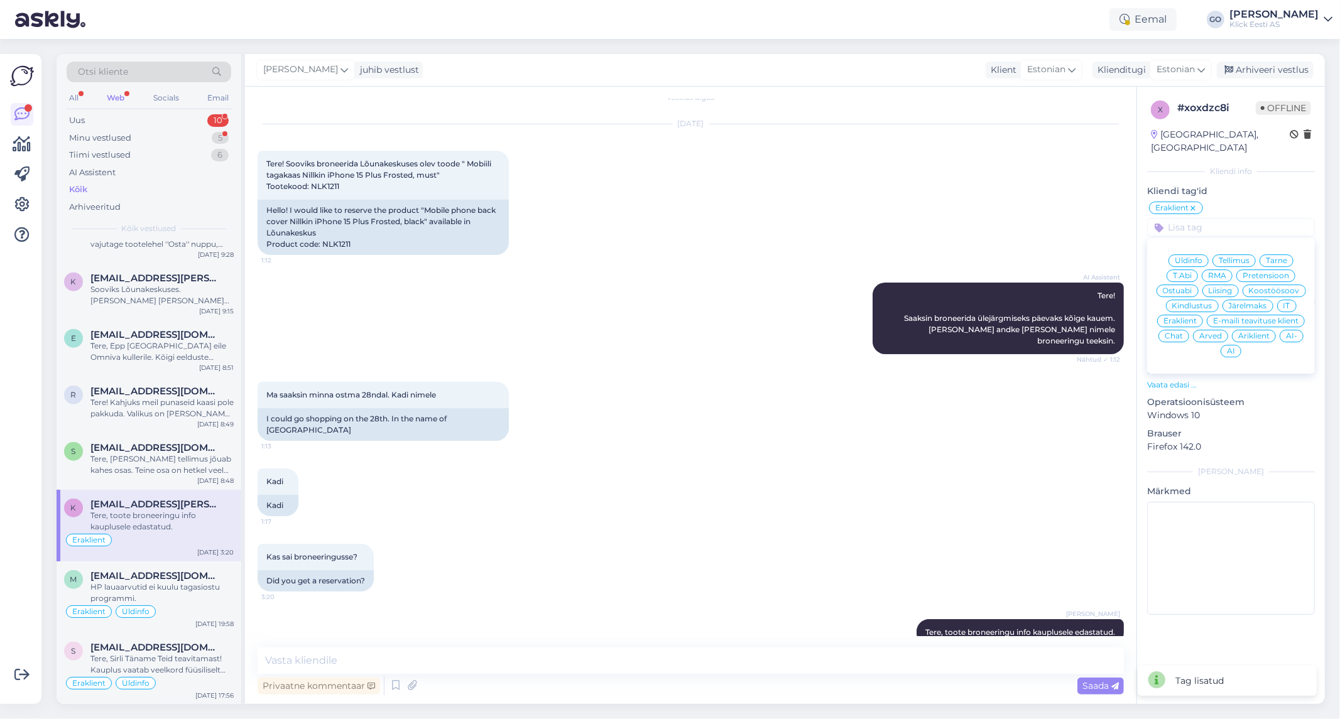
click at [1245, 257] on span "Tellimus" at bounding box center [1234, 261] width 31 height 8
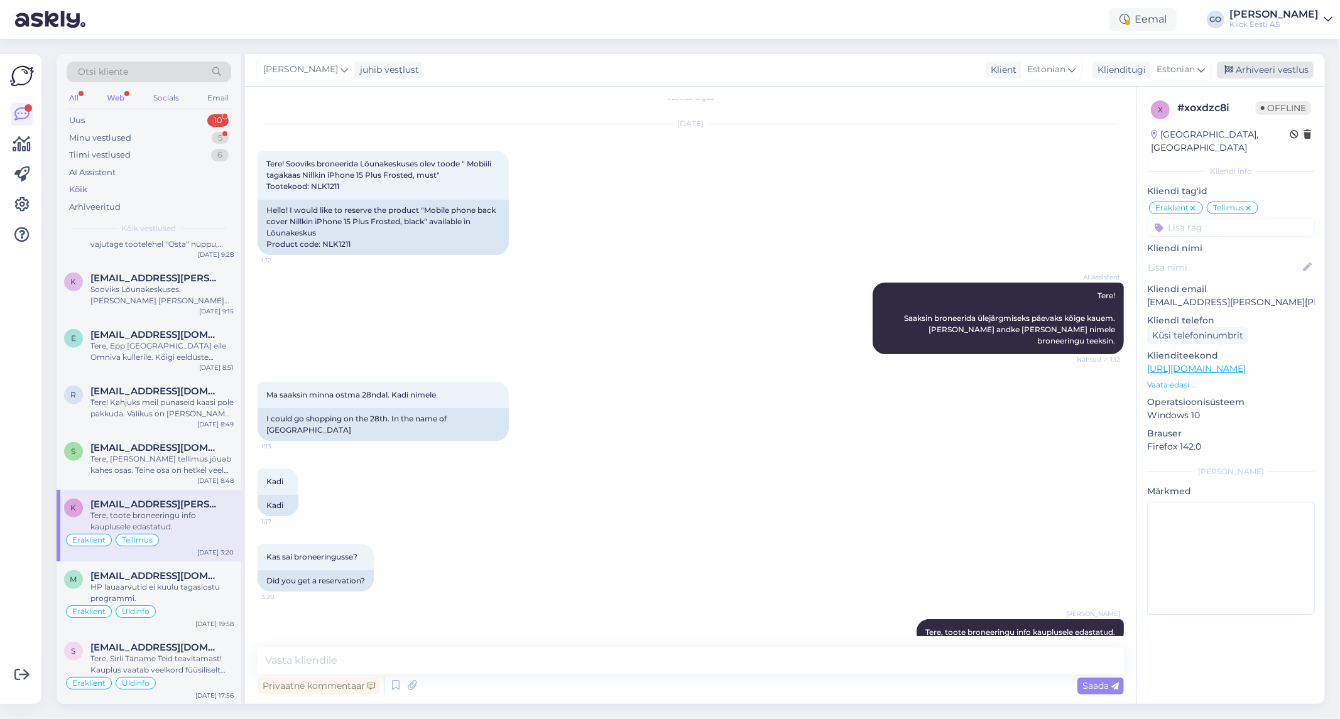
click at [1274, 67] on div "Arhiveeri vestlus" at bounding box center [1265, 70] width 97 height 17
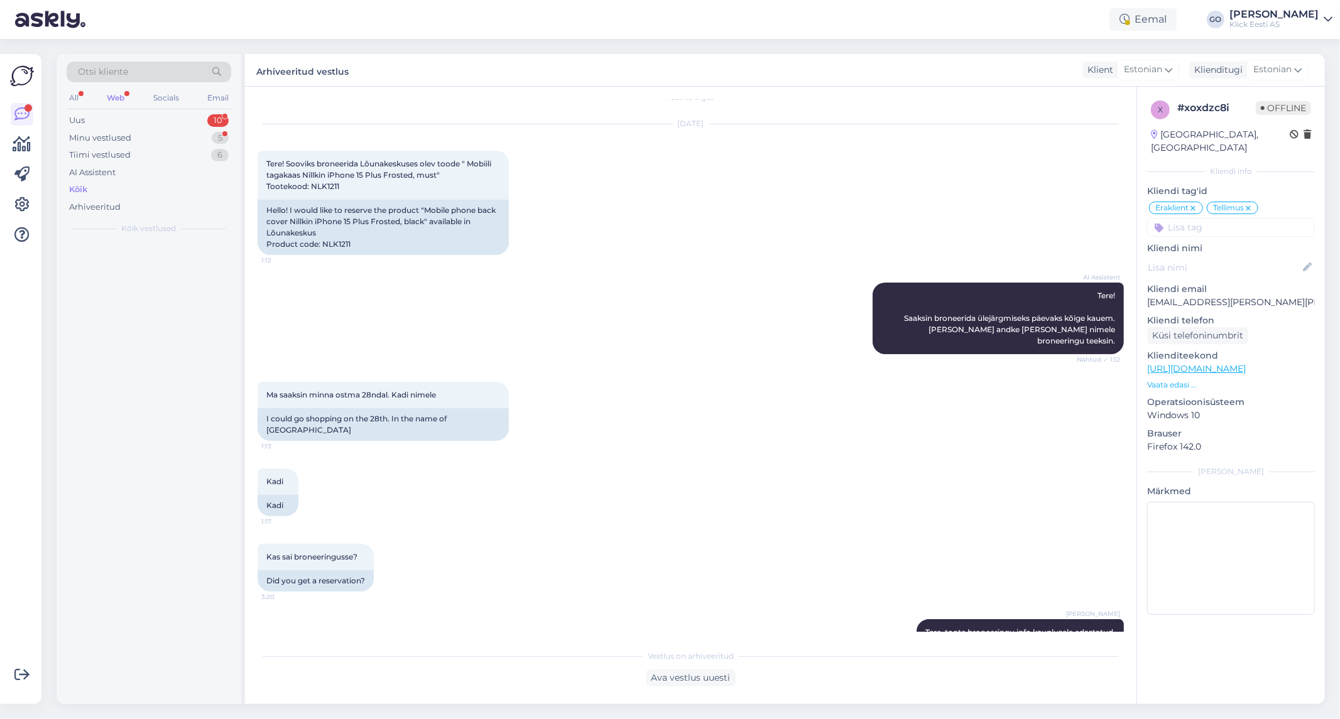
scroll to position [0, 0]
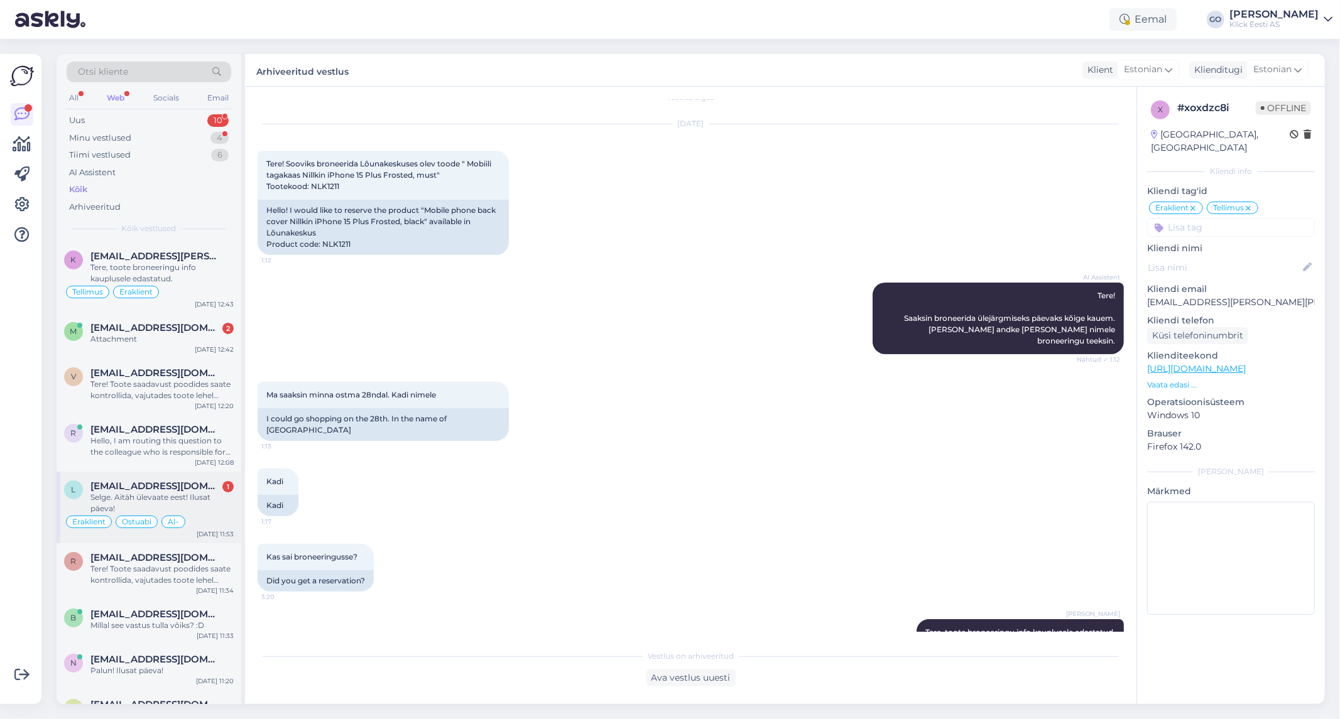
click at [212, 516] on div "Eraklient Ostuabi AI-" at bounding box center [149, 522] width 170 height 15
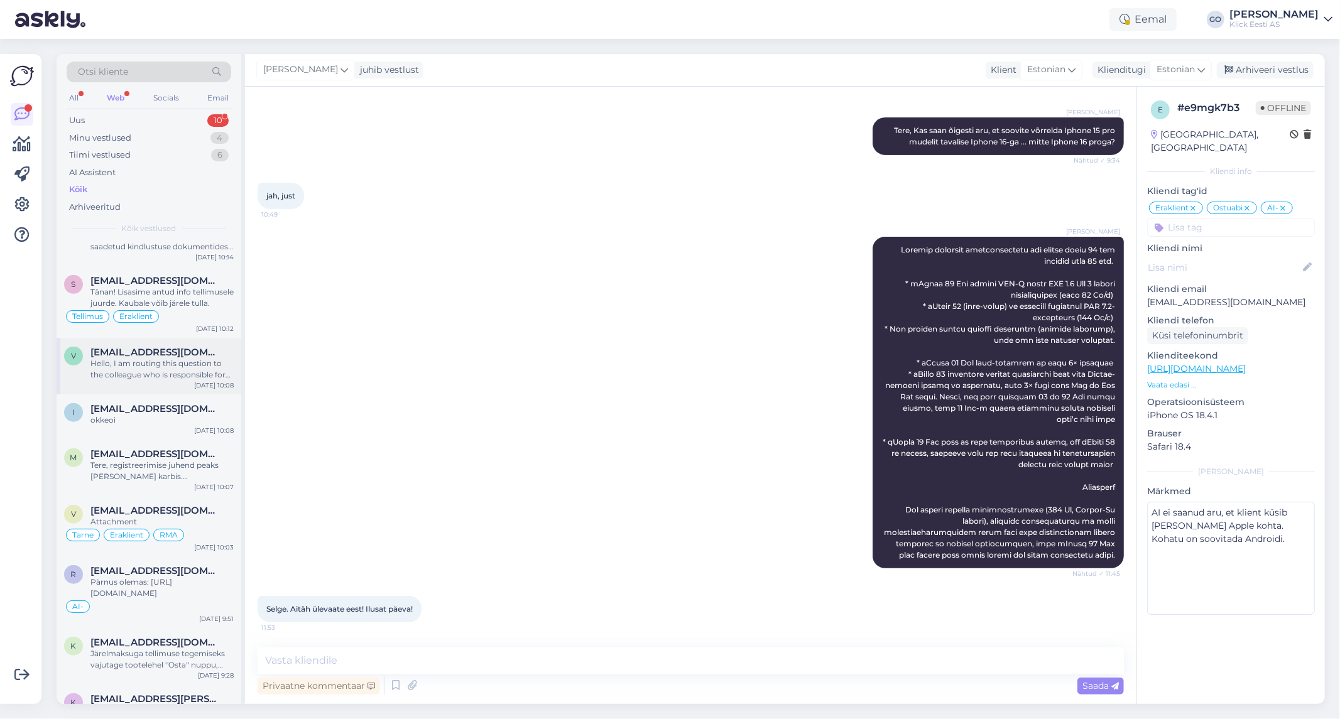
scroll to position [768, 0]
click at [1287, 66] on div "Arhiveeri vestlus" at bounding box center [1265, 70] width 97 height 17
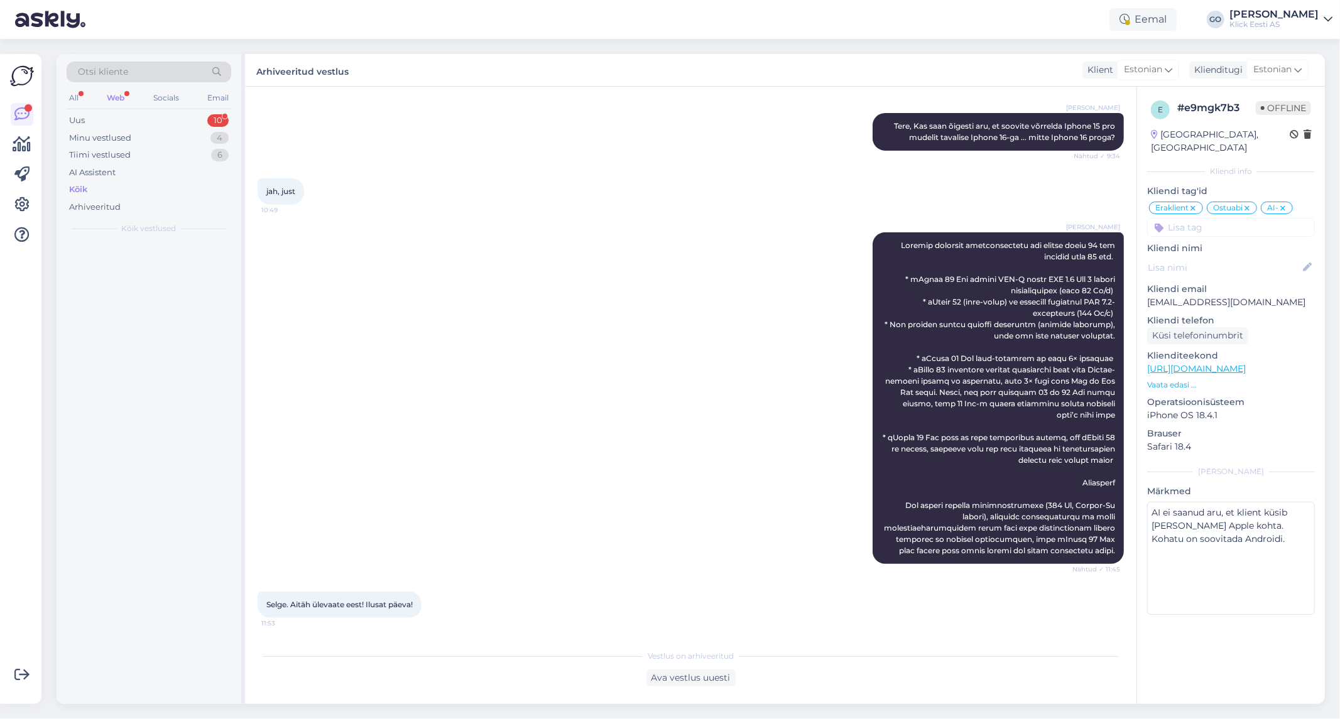
scroll to position [0, 0]
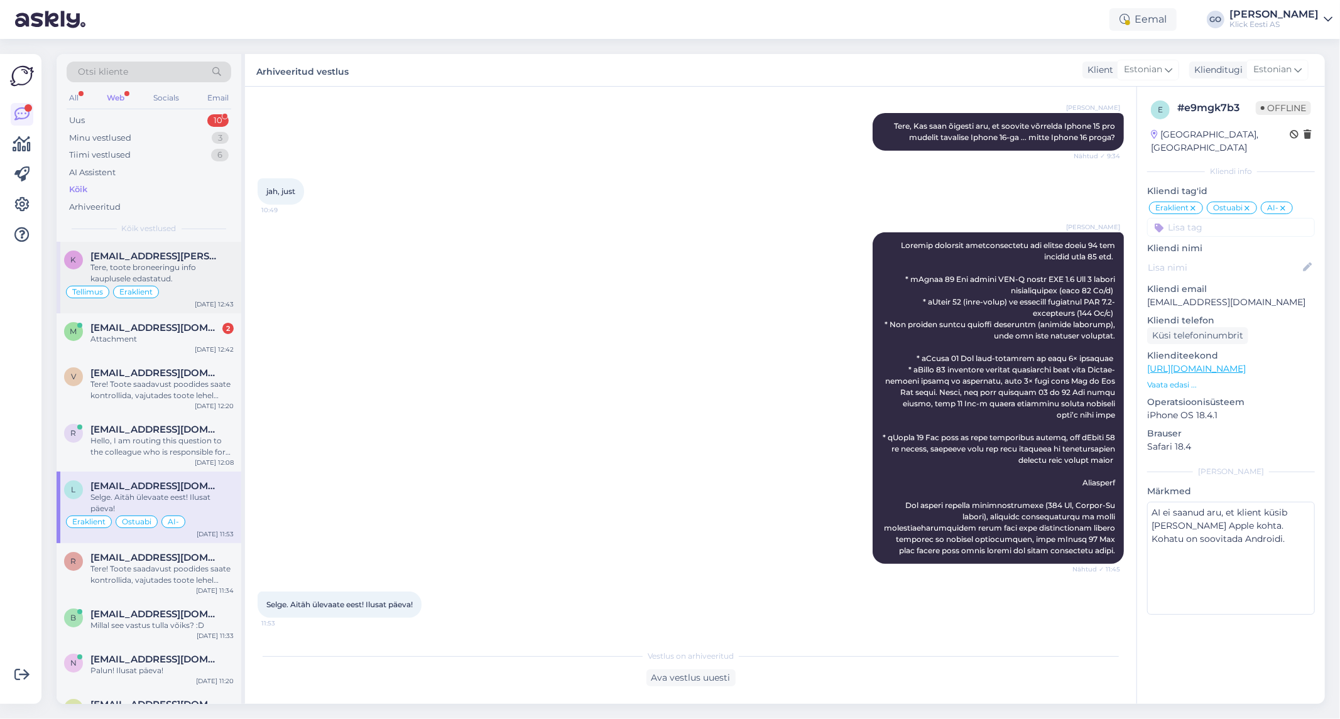
click at [190, 274] on div "Tere, toote broneeringu info kauplusele edastatud." at bounding box center [161, 273] width 143 height 23
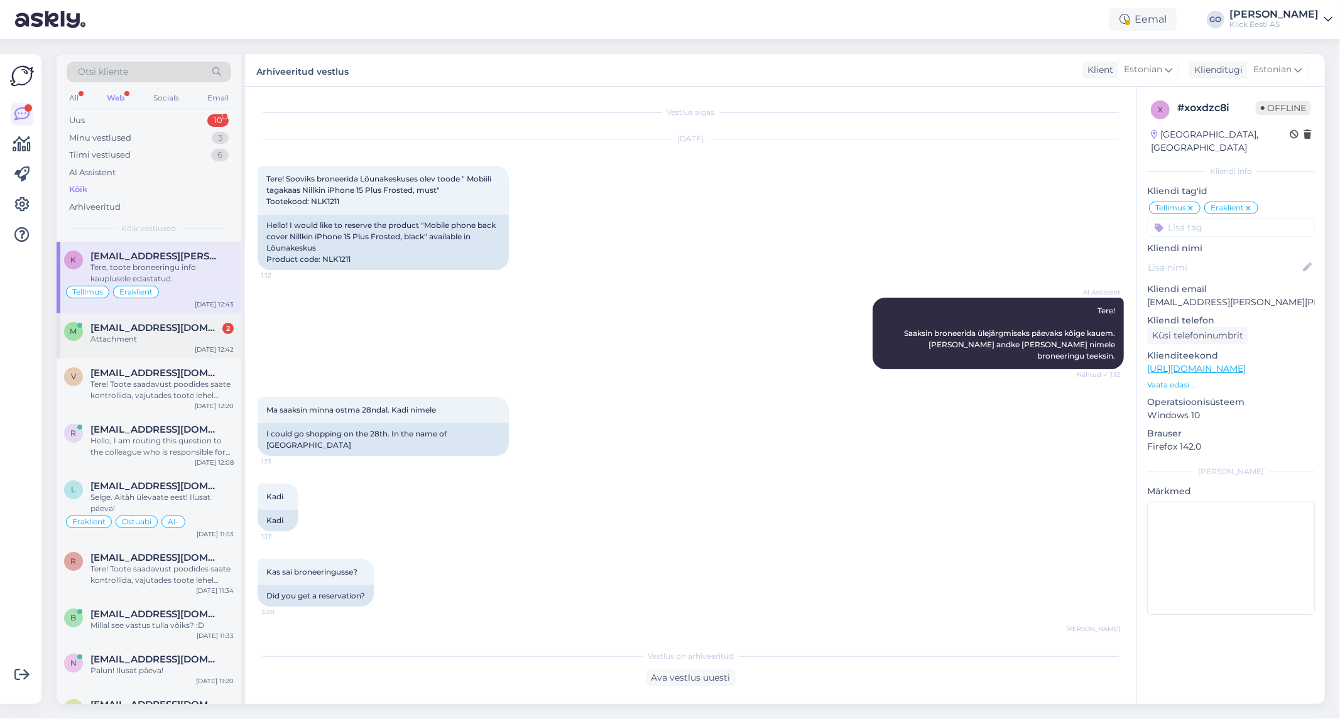
click at [167, 351] on div "m [EMAIL_ADDRESS][DOMAIN_NAME] 2 Attachment [DATE] 12:42" at bounding box center [149, 335] width 185 height 45
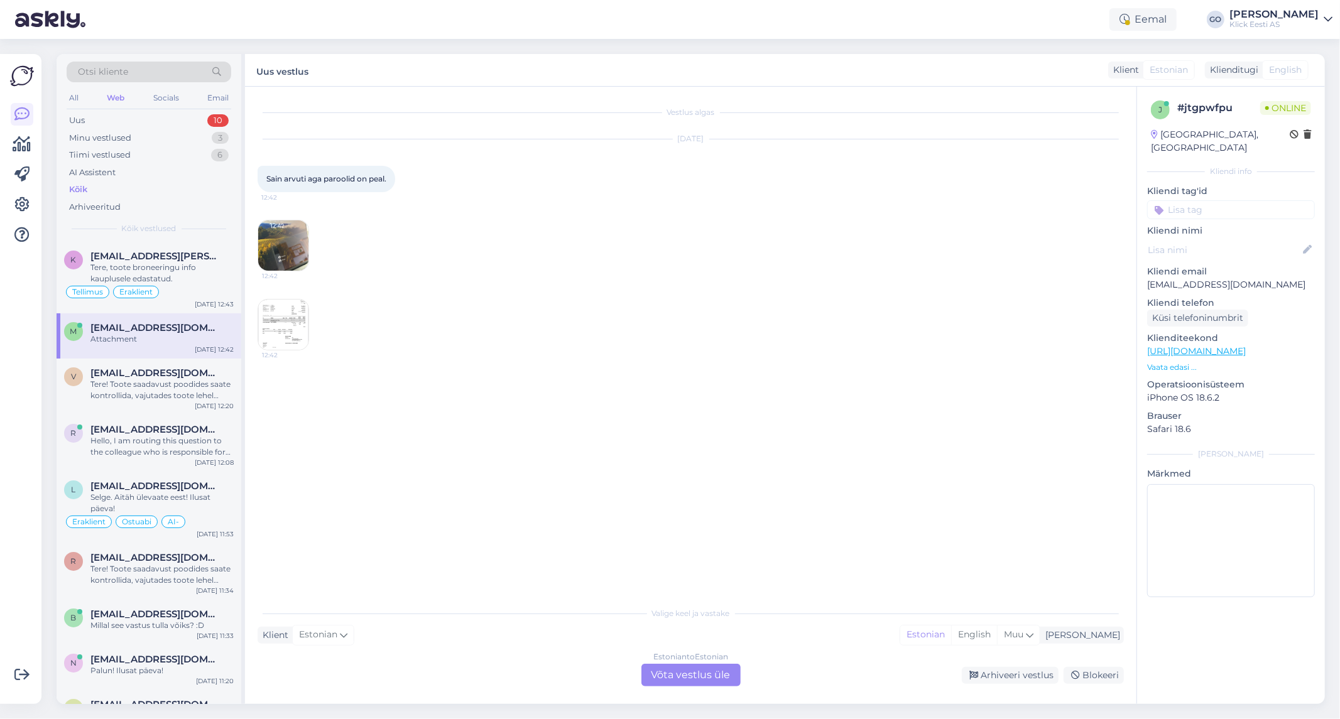
click at [283, 317] on img at bounding box center [283, 325] width 50 height 50
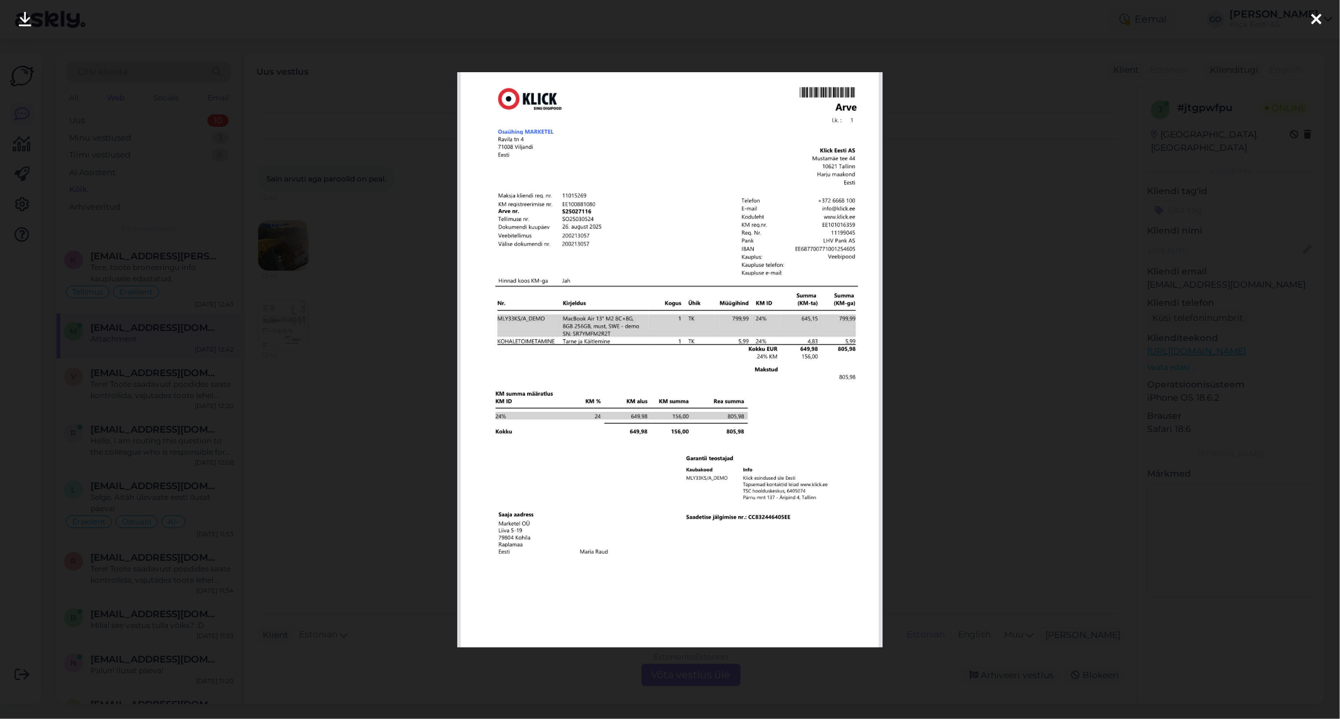
click at [1317, 23] on icon at bounding box center [1316, 20] width 10 height 16
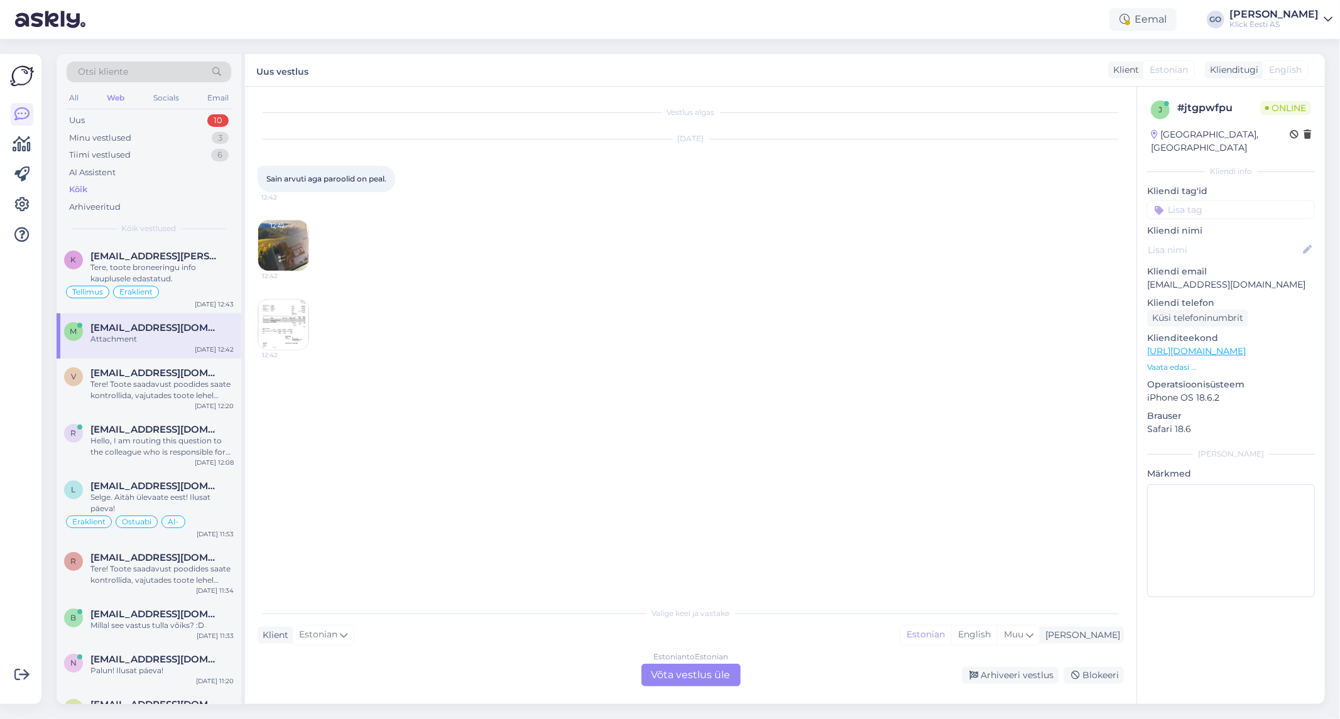
click at [690, 673] on div "Estonian to Estonian Võta vestlus üle" at bounding box center [690, 675] width 99 height 23
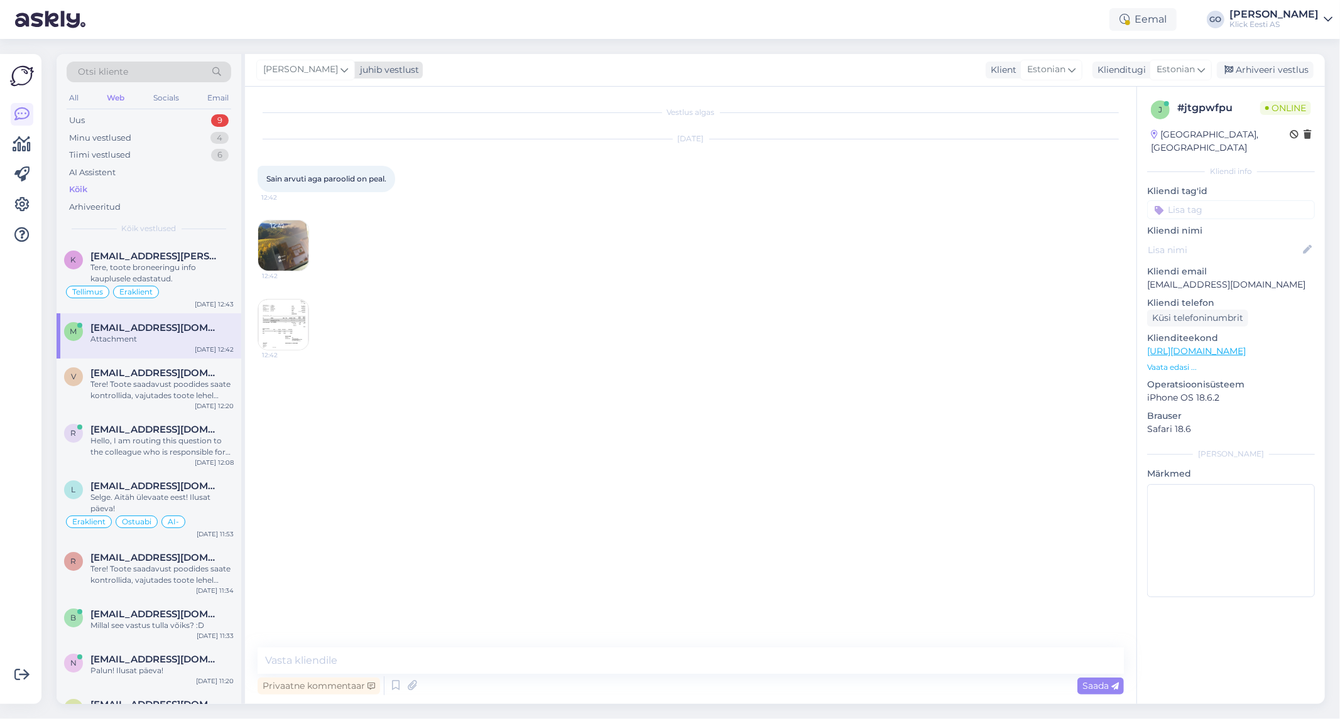
click at [348, 67] on icon at bounding box center [345, 70] width 8 height 14
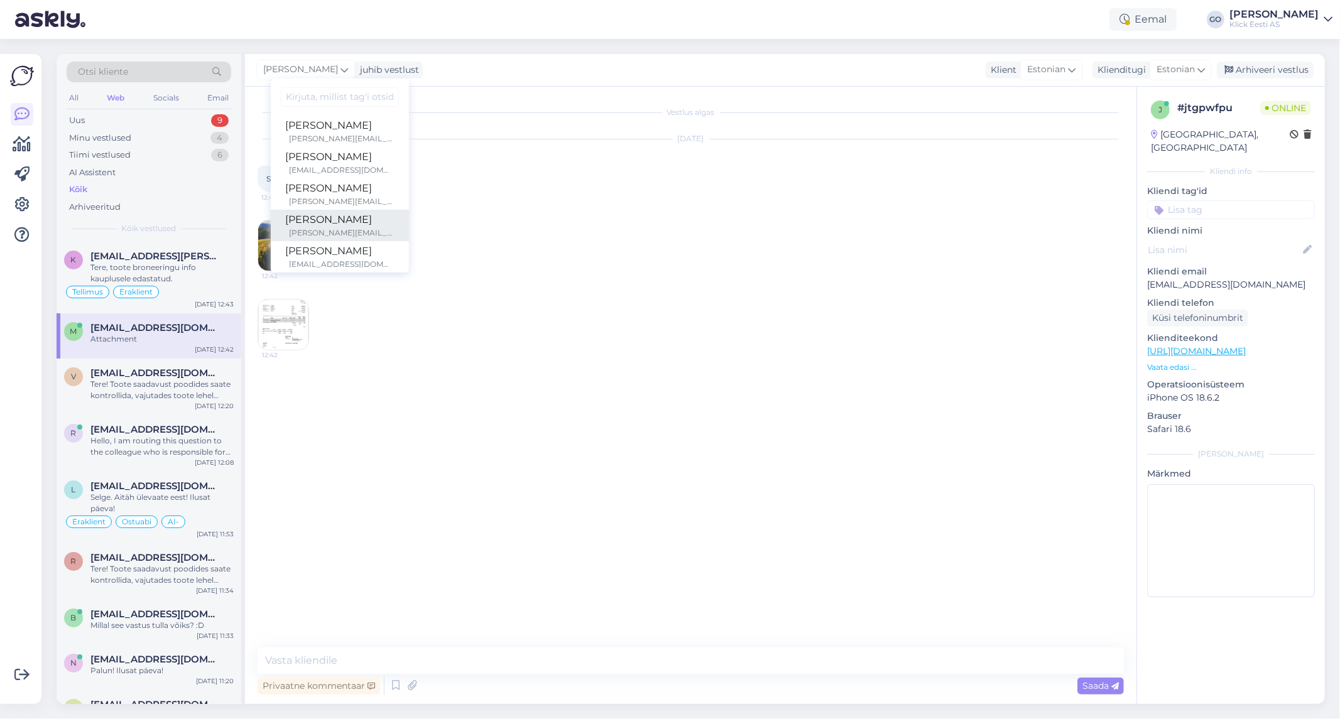
click at [320, 220] on div "[PERSON_NAME]" at bounding box center [340, 219] width 108 height 15
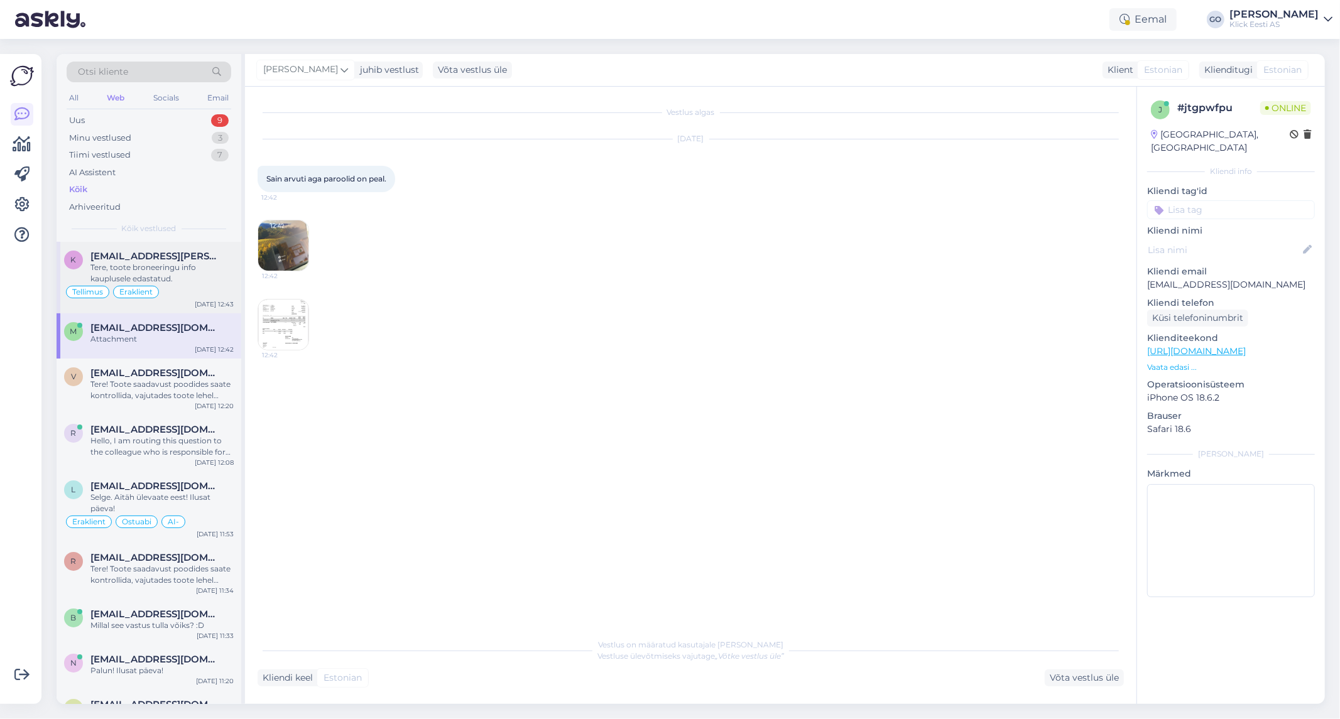
click at [210, 273] on div "Tere, toote broneeringu info kauplusele edastatud." at bounding box center [161, 273] width 143 height 23
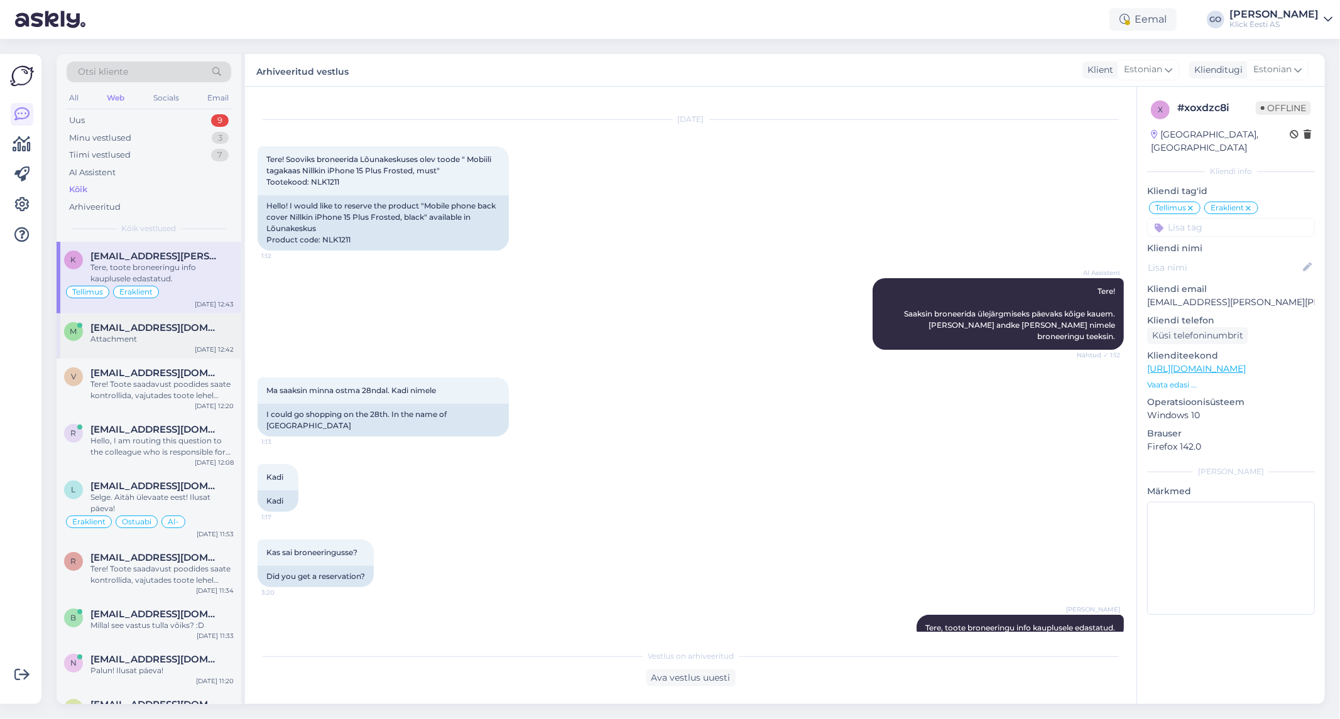
click at [190, 337] on div "Attachment" at bounding box center [161, 339] width 143 height 11
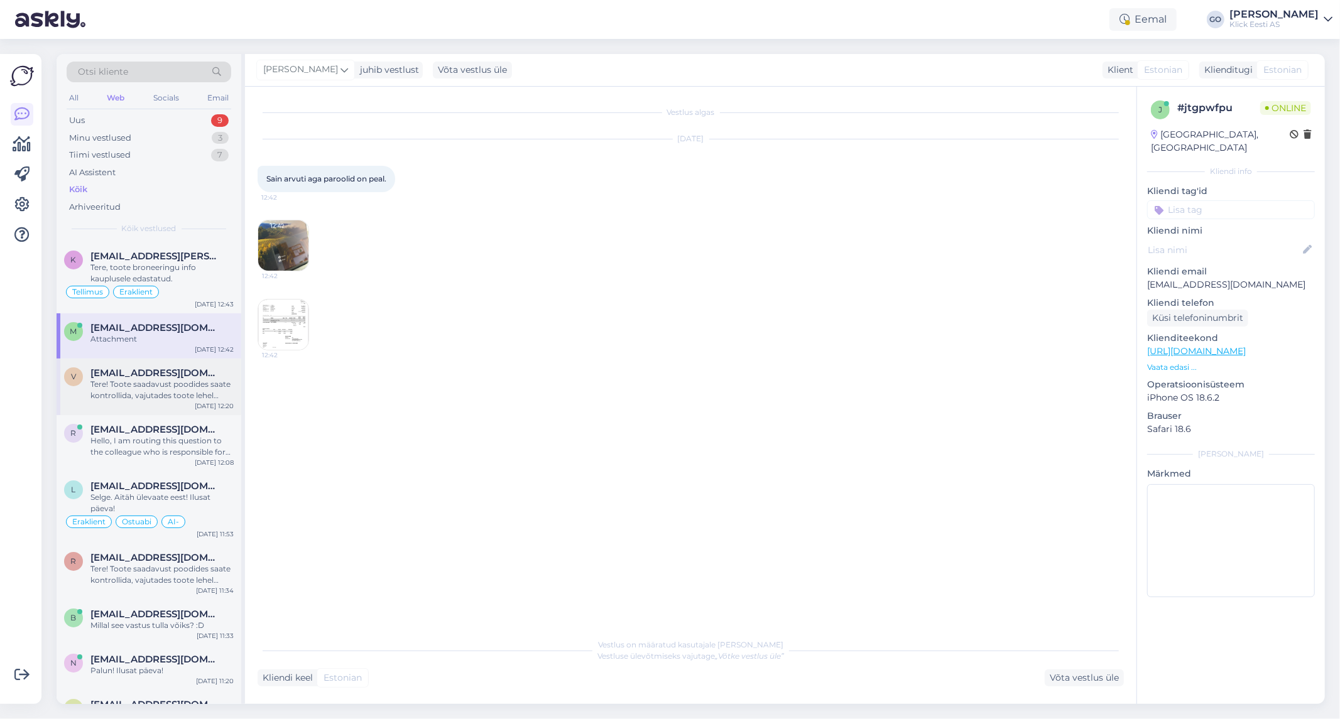
click at [170, 384] on div "Tere! Toote saadavust poodides saate kontrollida, vajutades toote lehel "Saadav…" at bounding box center [161, 390] width 143 height 23
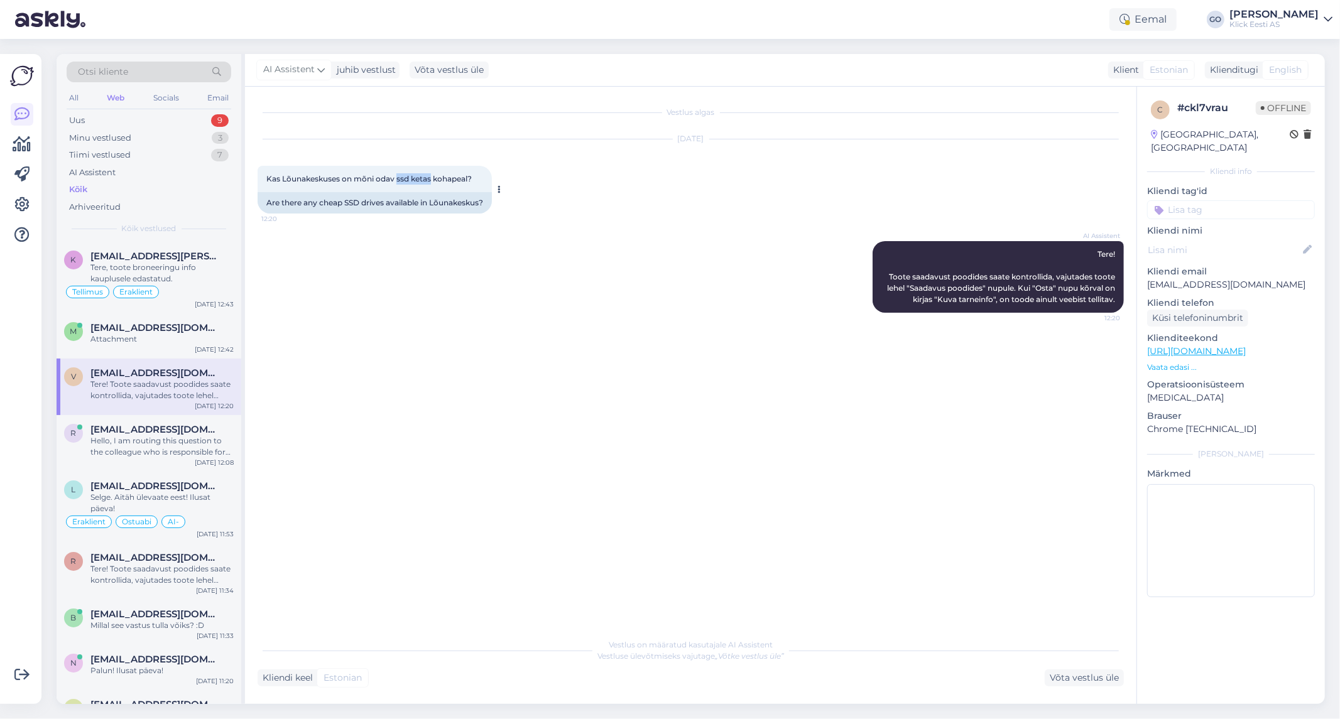
drag, startPoint x: 432, startPoint y: 177, endPoint x: 396, endPoint y: 177, distance: 35.2
click at [396, 177] on span "Kas Lõunakeskuses on mõni odav ssd ketas kohapeal?" at bounding box center [368, 178] width 205 height 9
copy span "ssd ketas"
click at [778, 377] on div "Vestlus algas [DATE] Kas Lõunakeskuses on mõni odav ssd ketas kohapeal? 12:20 A…" at bounding box center [697, 359] width 878 height 521
click at [222, 275] on div "Tere, toote broneeringu info kauplusele edastatud." at bounding box center [161, 273] width 143 height 23
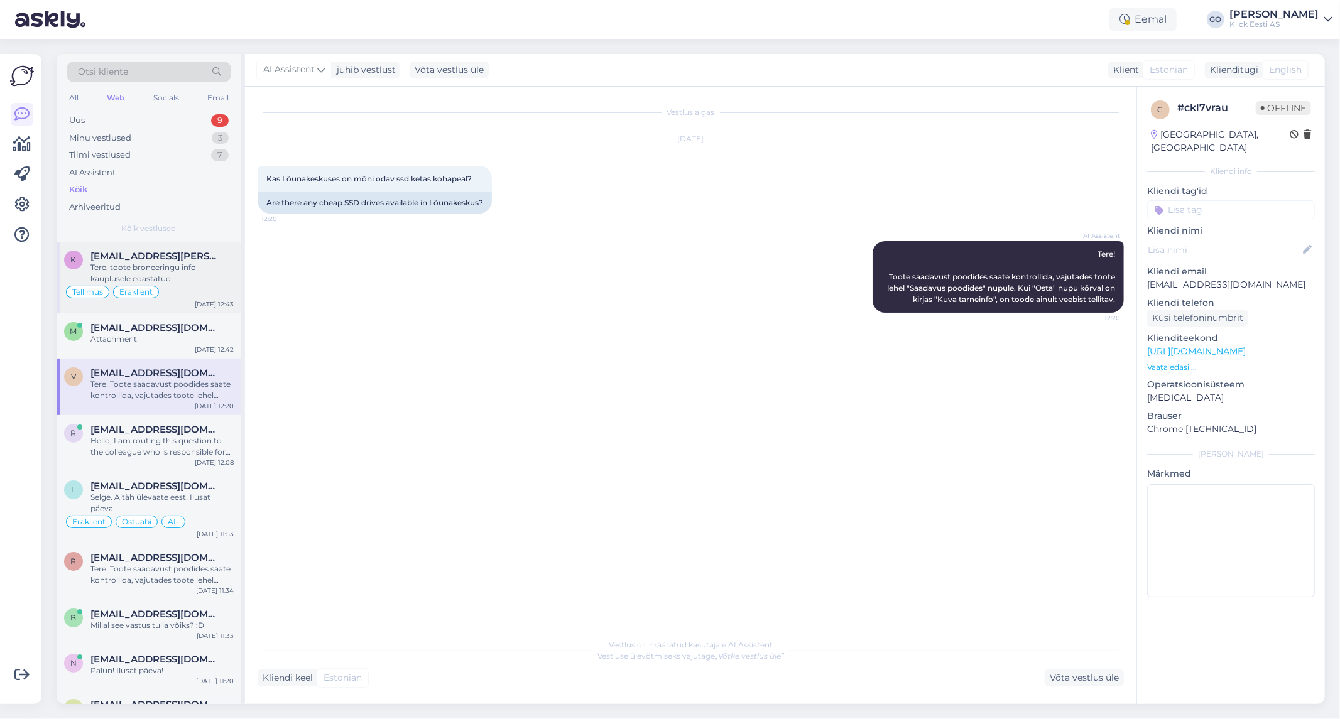
scroll to position [19, 0]
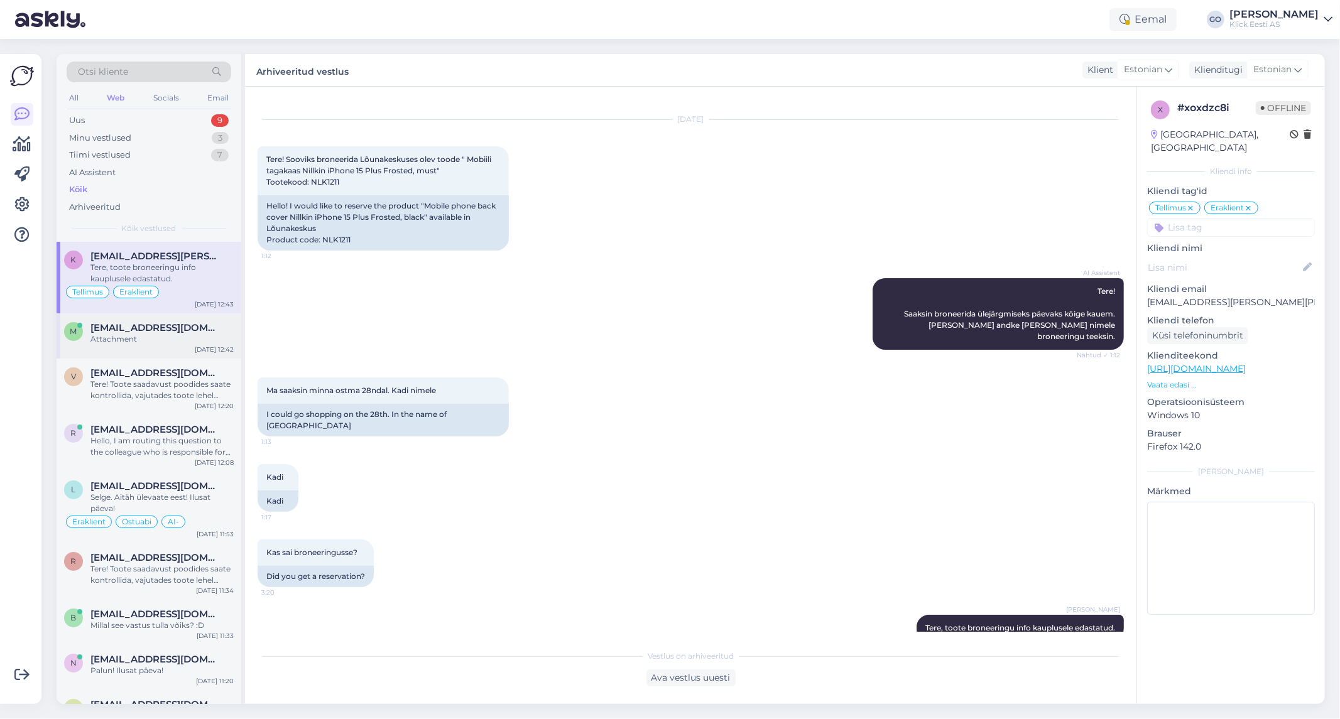
click at [173, 340] on div "Attachment" at bounding box center [161, 339] width 143 height 11
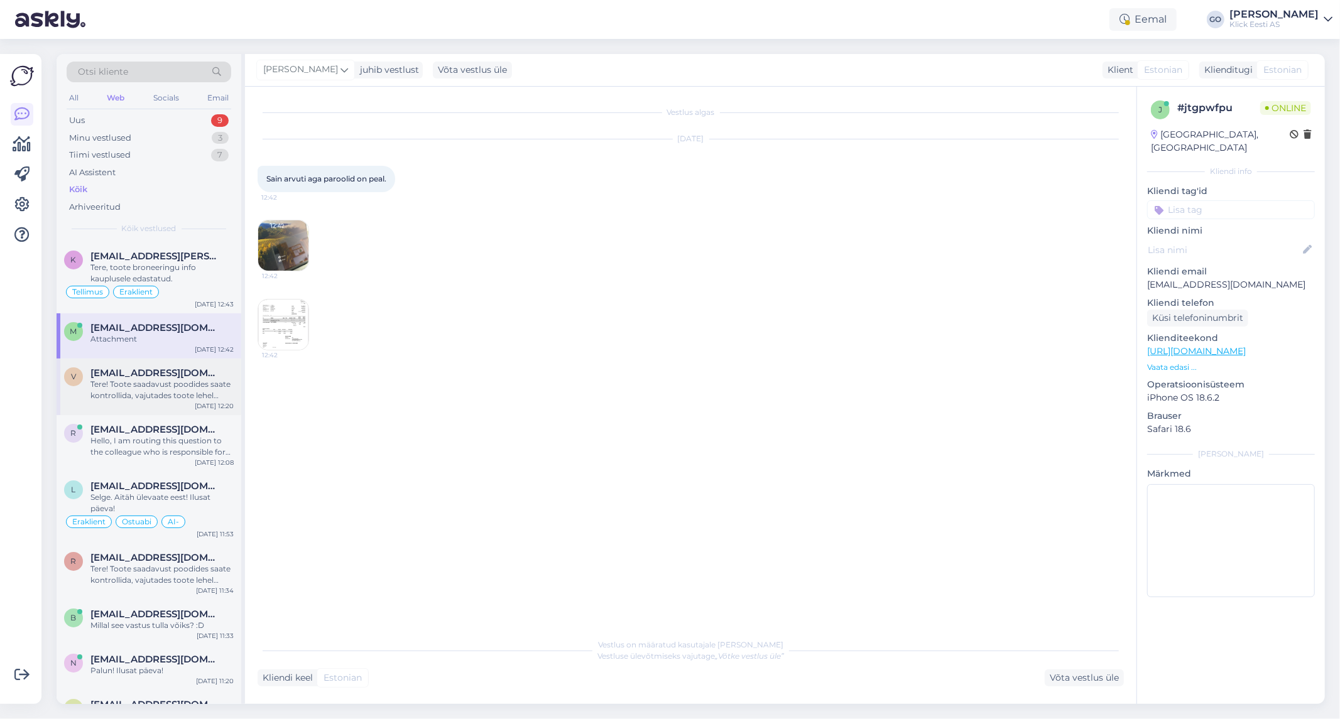
click at [175, 374] on span "[EMAIL_ADDRESS][DOMAIN_NAME]" at bounding box center [155, 373] width 131 height 11
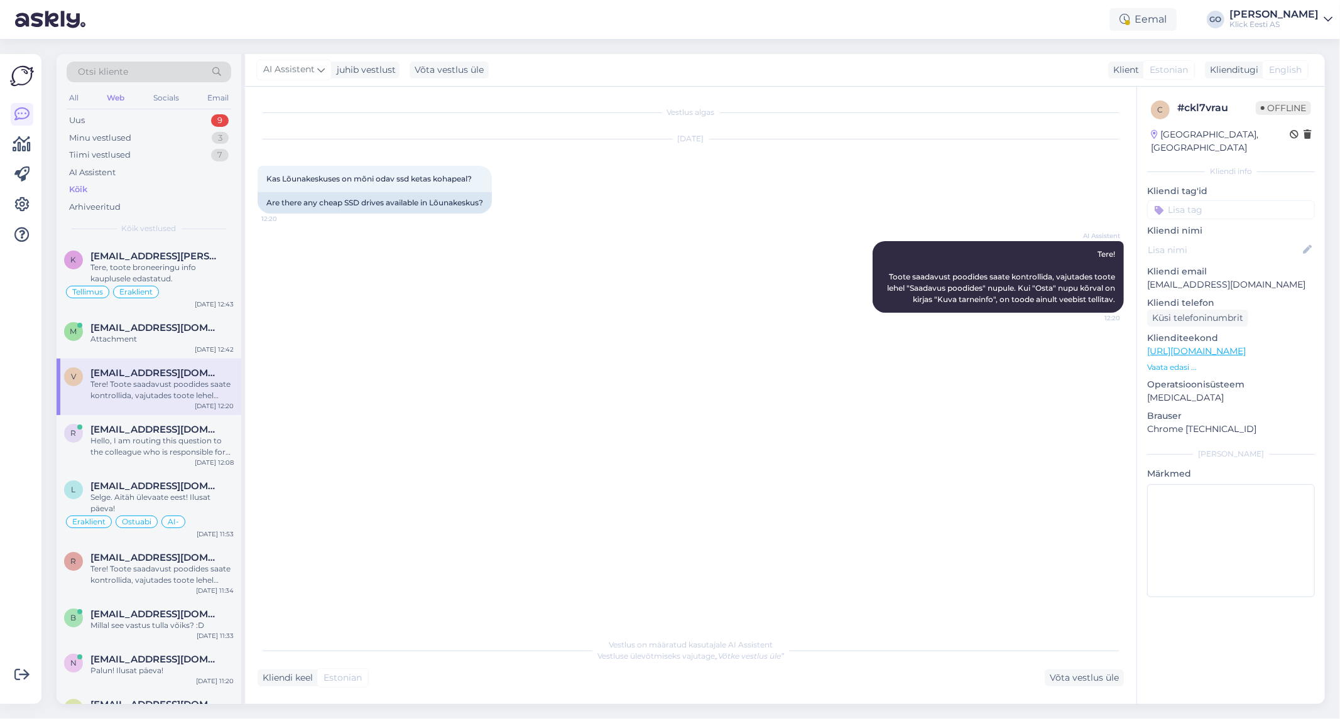
click at [1201, 200] on input at bounding box center [1231, 209] width 168 height 19
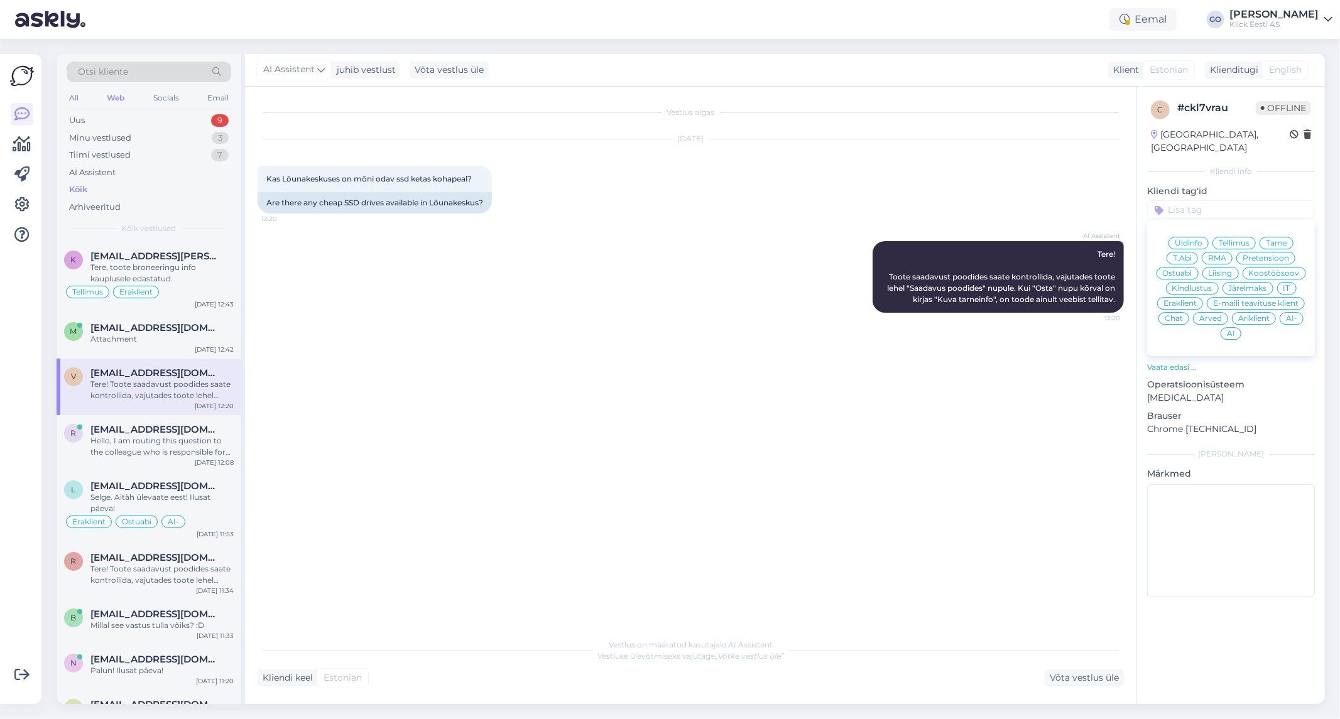
click at [1184, 300] on span "Eraklient" at bounding box center [1180, 304] width 33 height 8
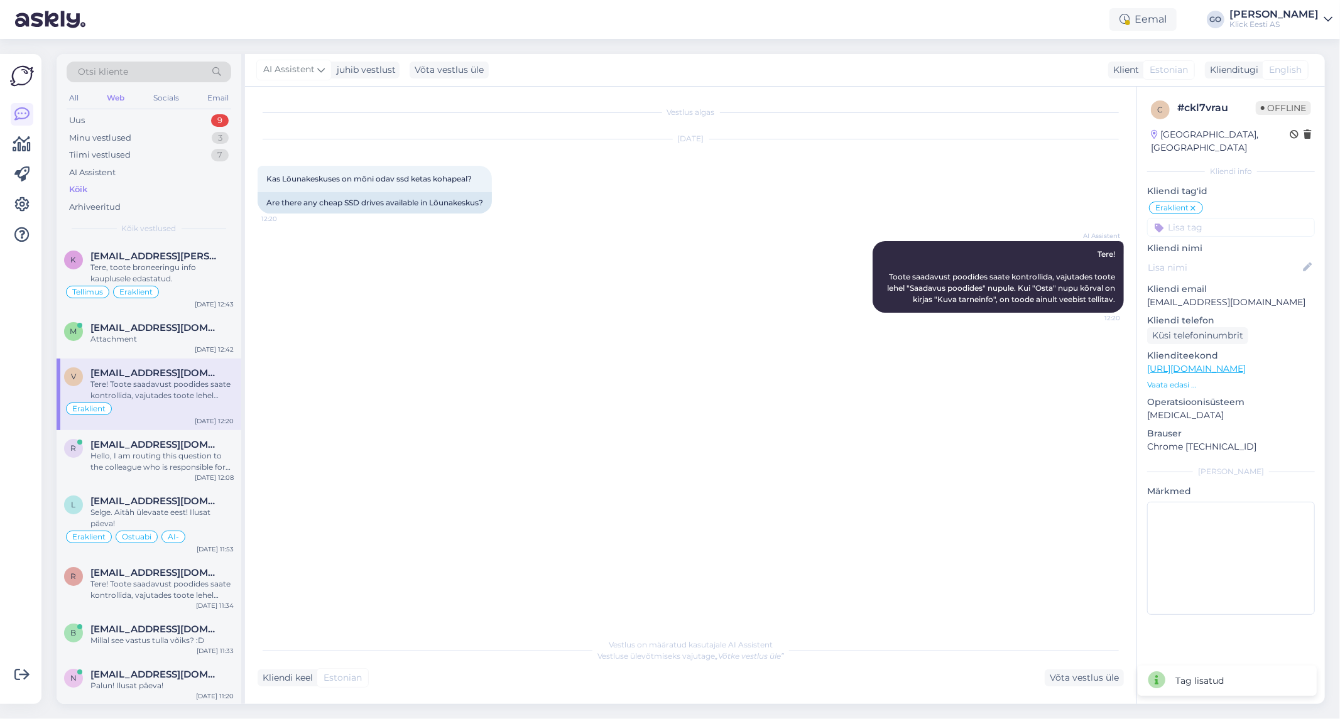
click at [1186, 218] on input at bounding box center [1231, 227] width 168 height 19
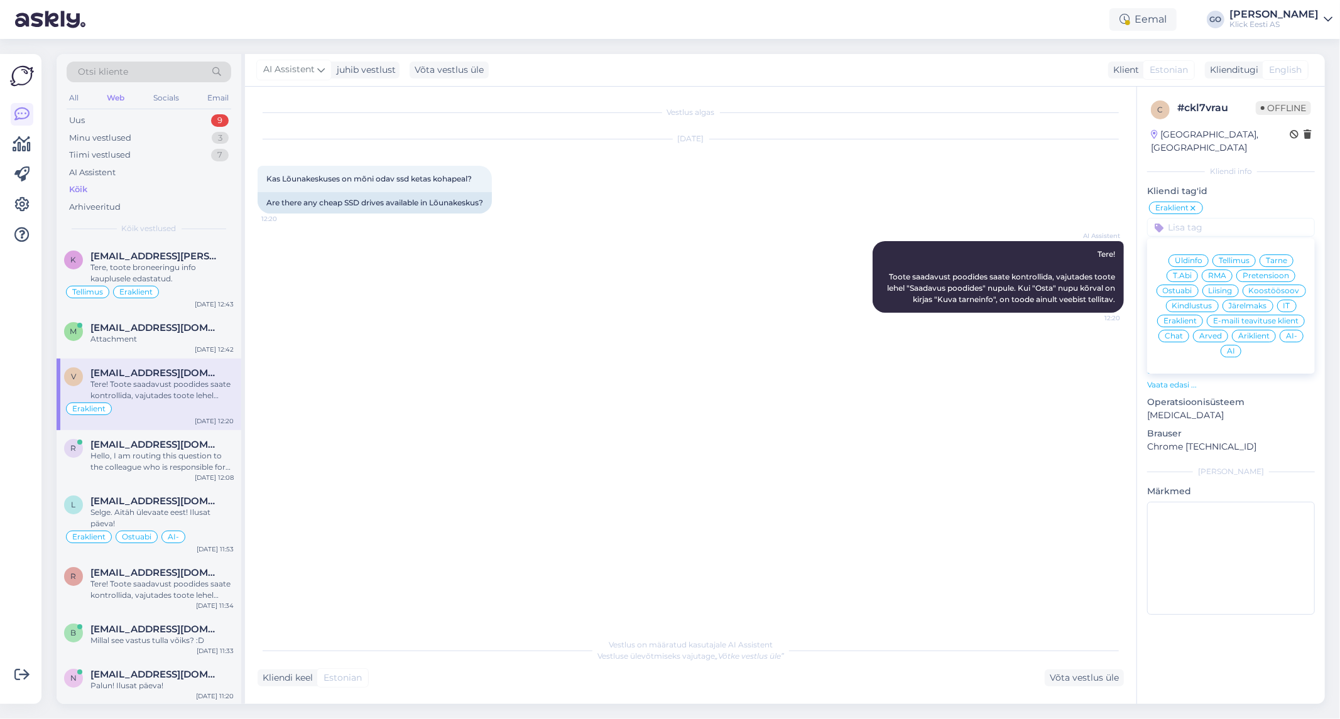
click at [1189, 287] on span "Ostuabi" at bounding box center [1178, 291] width 30 height 8
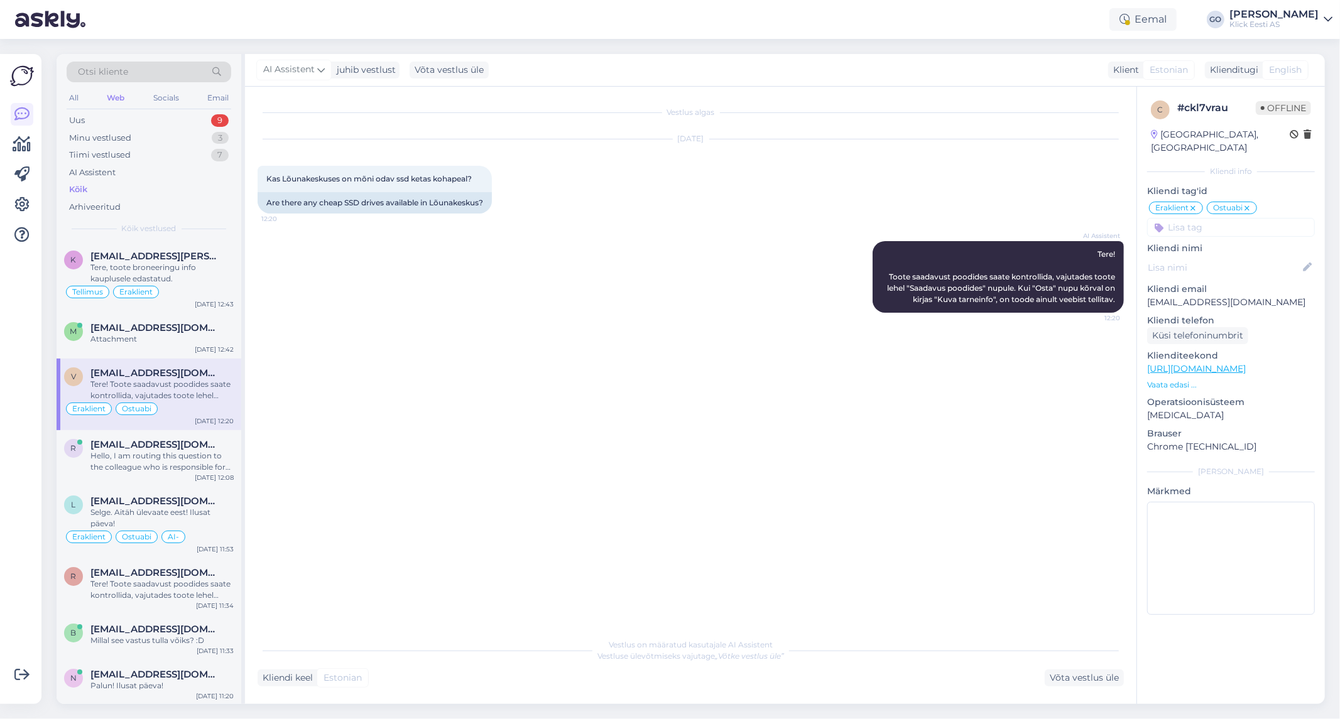
click at [1263, 218] on input at bounding box center [1231, 227] width 168 height 19
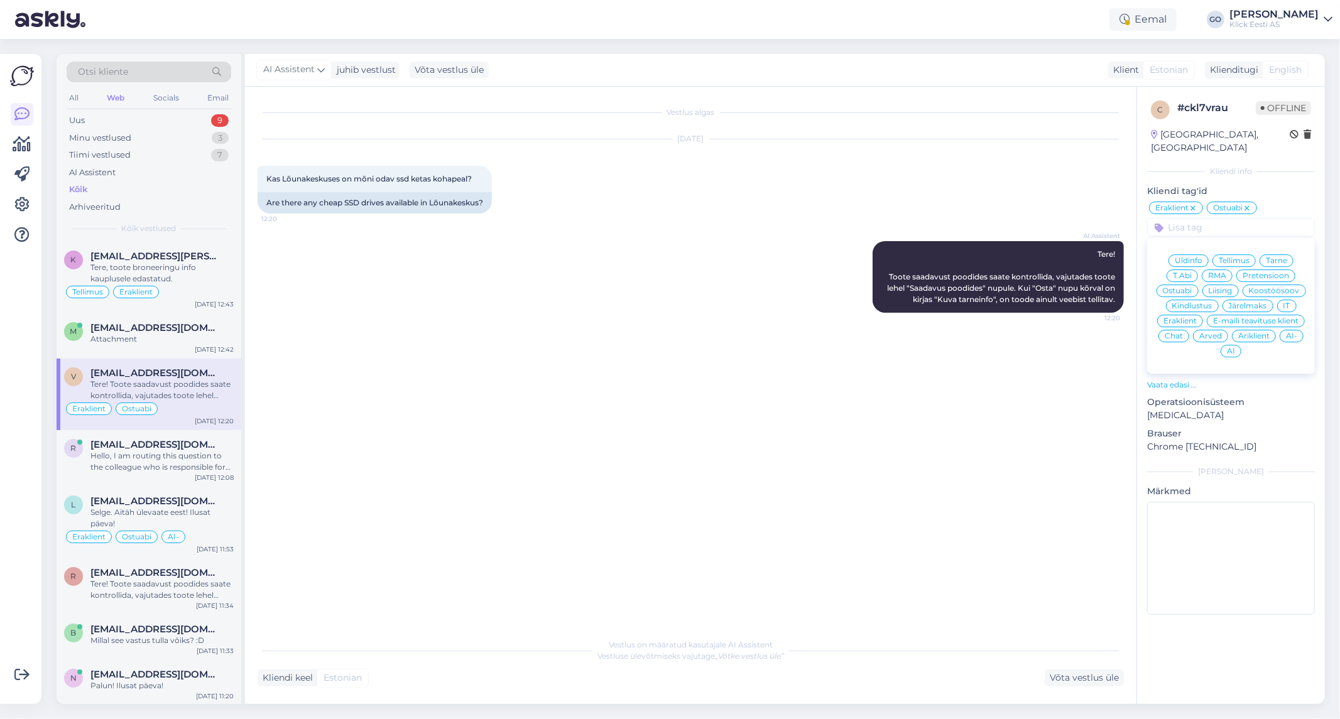
click at [1230, 347] on span "AI" at bounding box center [1231, 351] width 8 height 8
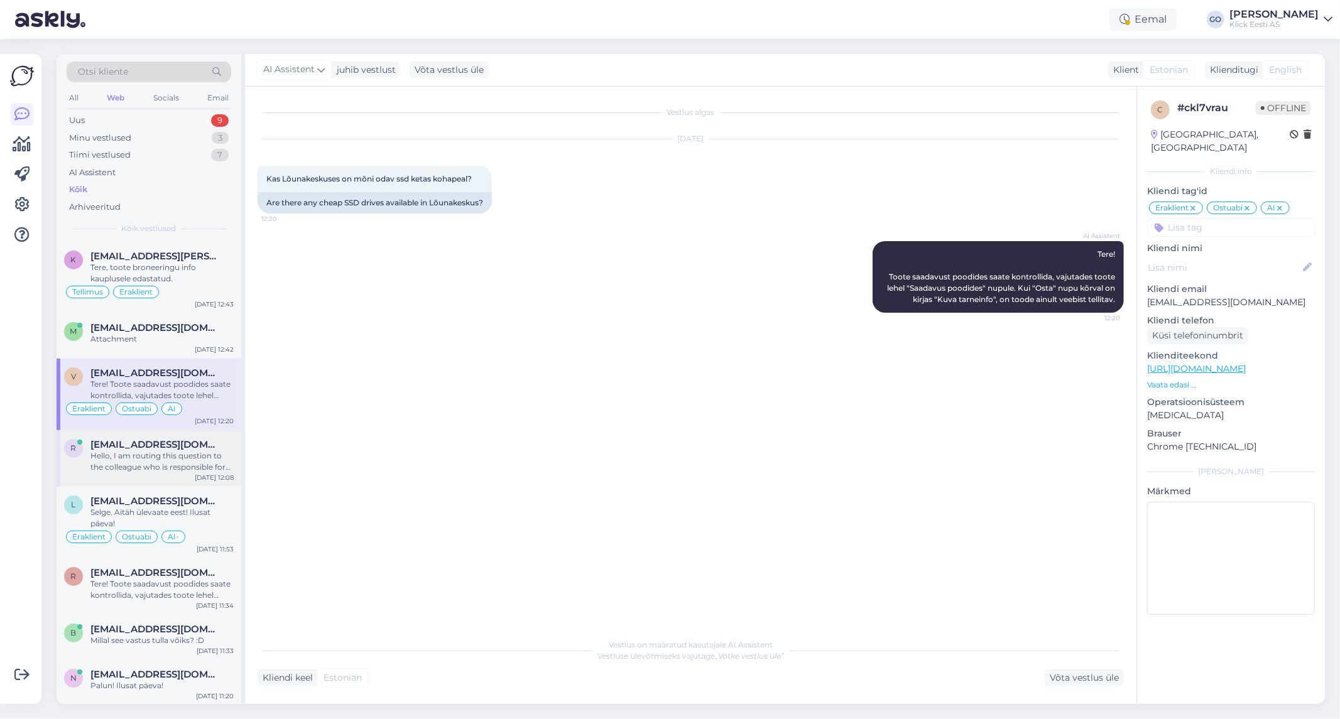
click at [204, 449] on span "[EMAIL_ADDRESS][DOMAIN_NAME]" at bounding box center [155, 444] width 131 height 11
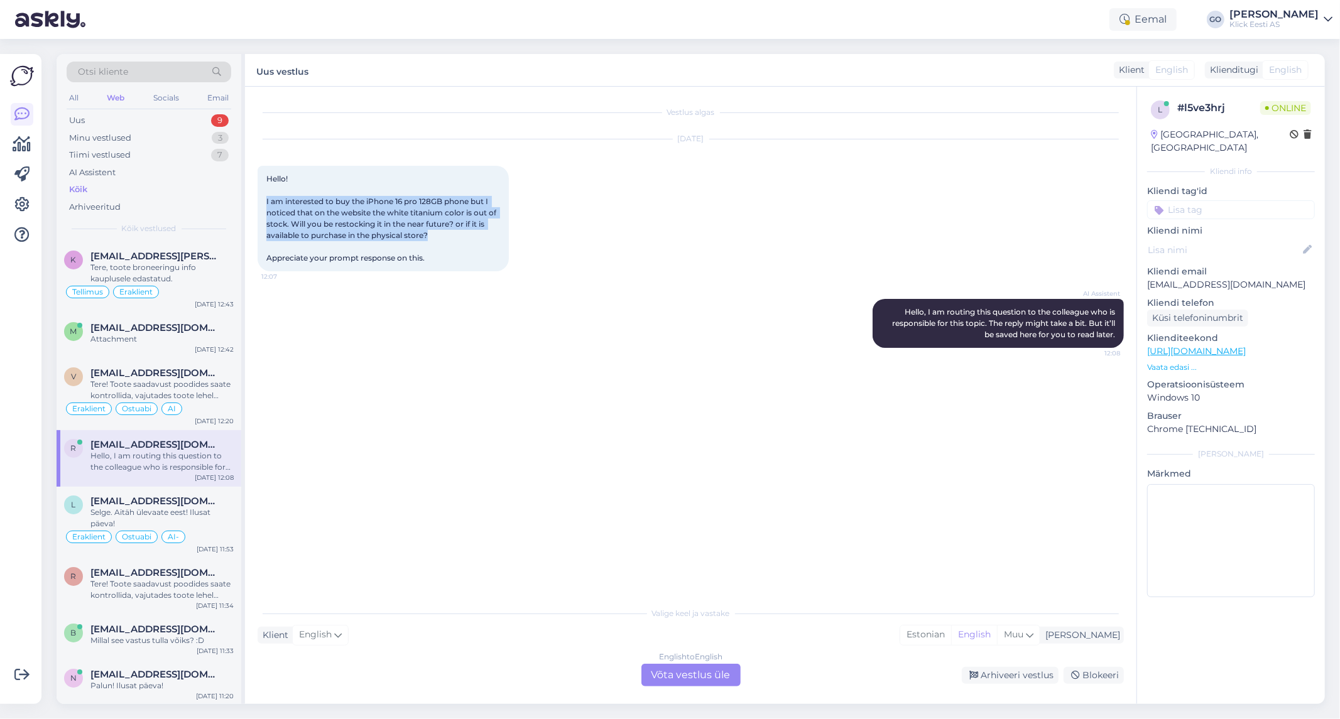
drag, startPoint x: 435, startPoint y: 234, endPoint x: 263, endPoint y: 201, distance: 175.3
click at [263, 201] on div "Hello! I am interested to buy the iPhone 16 pro 128GB phone but I noticed that …" at bounding box center [383, 219] width 251 height 106
copy span "I am interested to buy the iPhone 16 pro 128GB phone but I noticed that on the …"
click at [207, 516] on div "Selge. Aitäh ülevaate eest! Ilusat päeva!" at bounding box center [161, 518] width 143 height 23
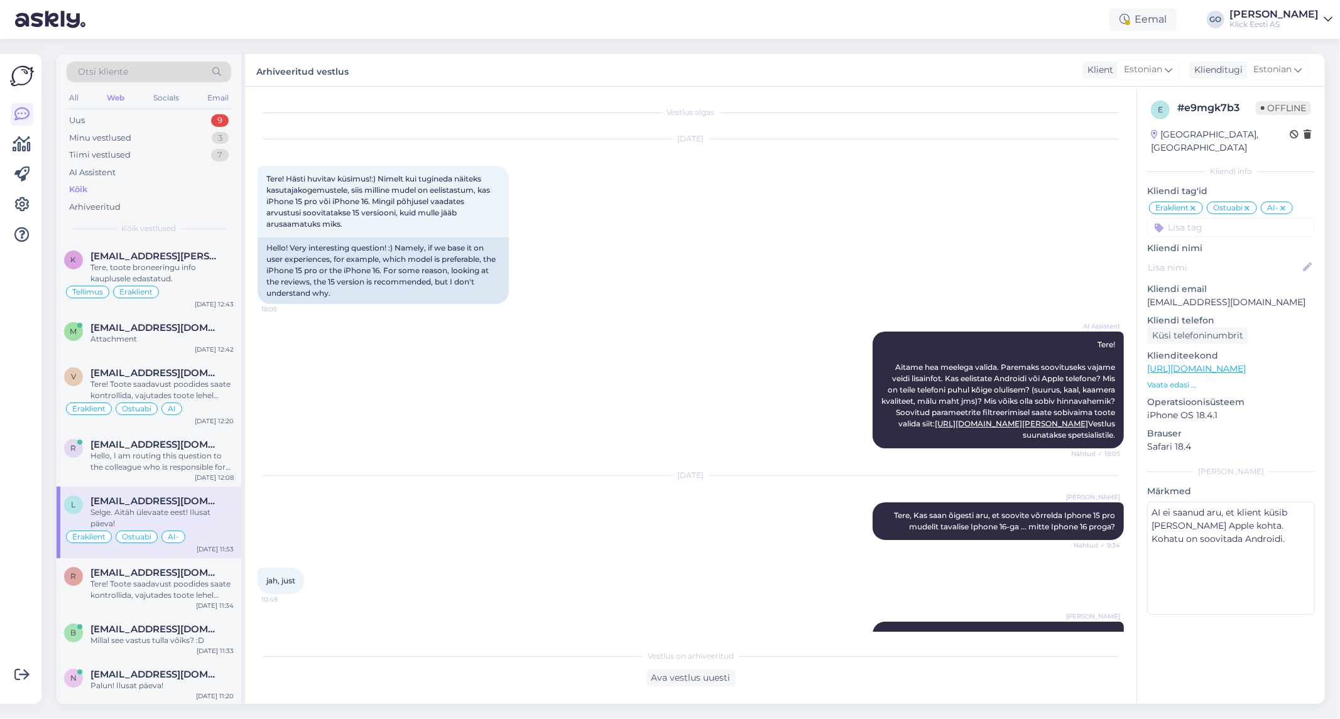
scroll to position [433, 0]
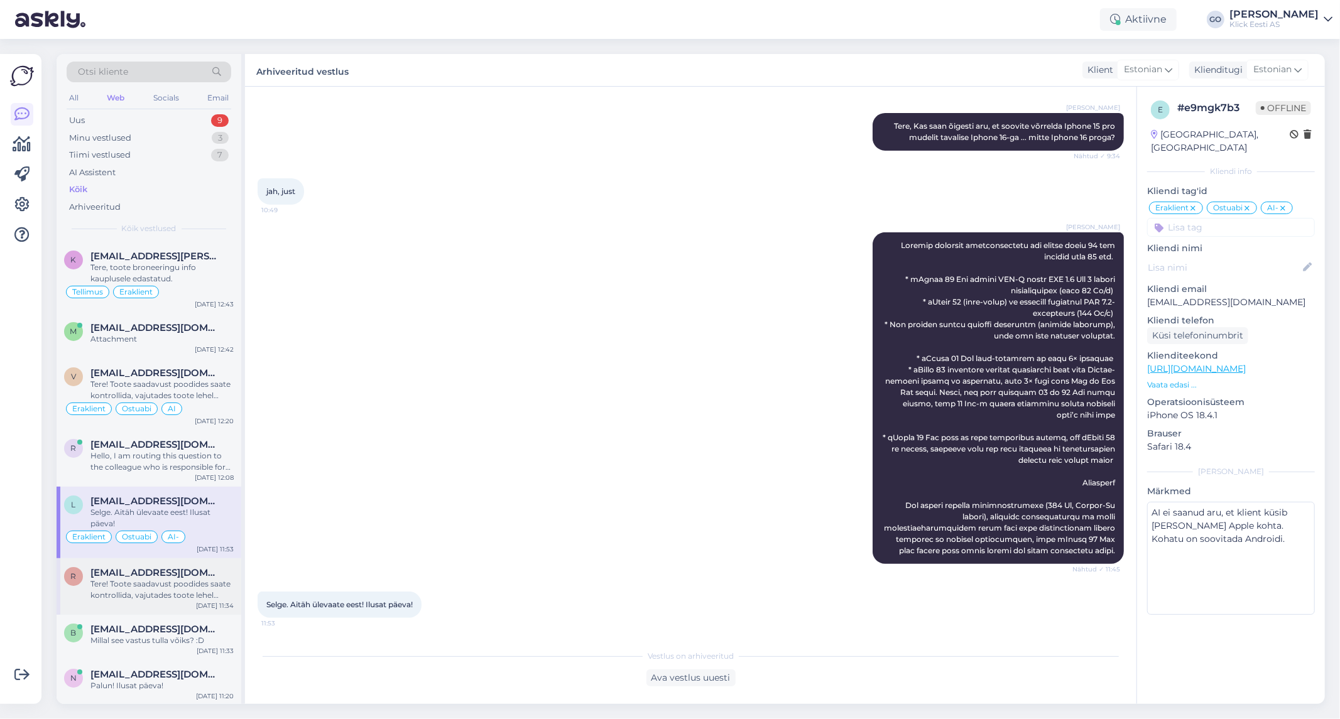
click at [203, 582] on div "Tere! Toote saadavust poodides saate kontrollida, vajutades toote lehel "Saadav…" at bounding box center [161, 590] width 143 height 23
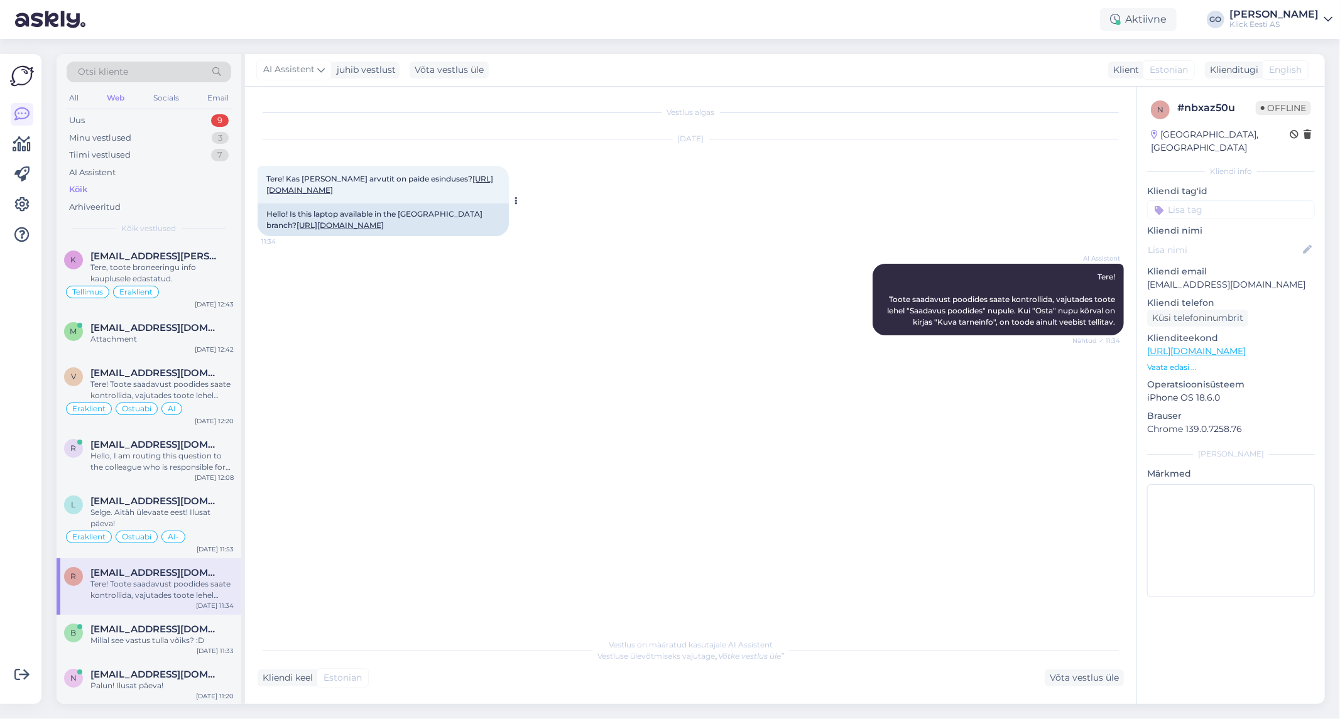
click at [464, 188] on link "[URL][DOMAIN_NAME]" at bounding box center [379, 184] width 227 height 21
click at [430, 418] on div "Vestlus algas [DATE] Tere! Kas [PERSON_NAME] arvutit on paide esinduses? [URL][…" at bounding box center [697, 359] width 878 height 521
click at [1196, 200] on input at bounding box center [1231, 209] width 168 height 19
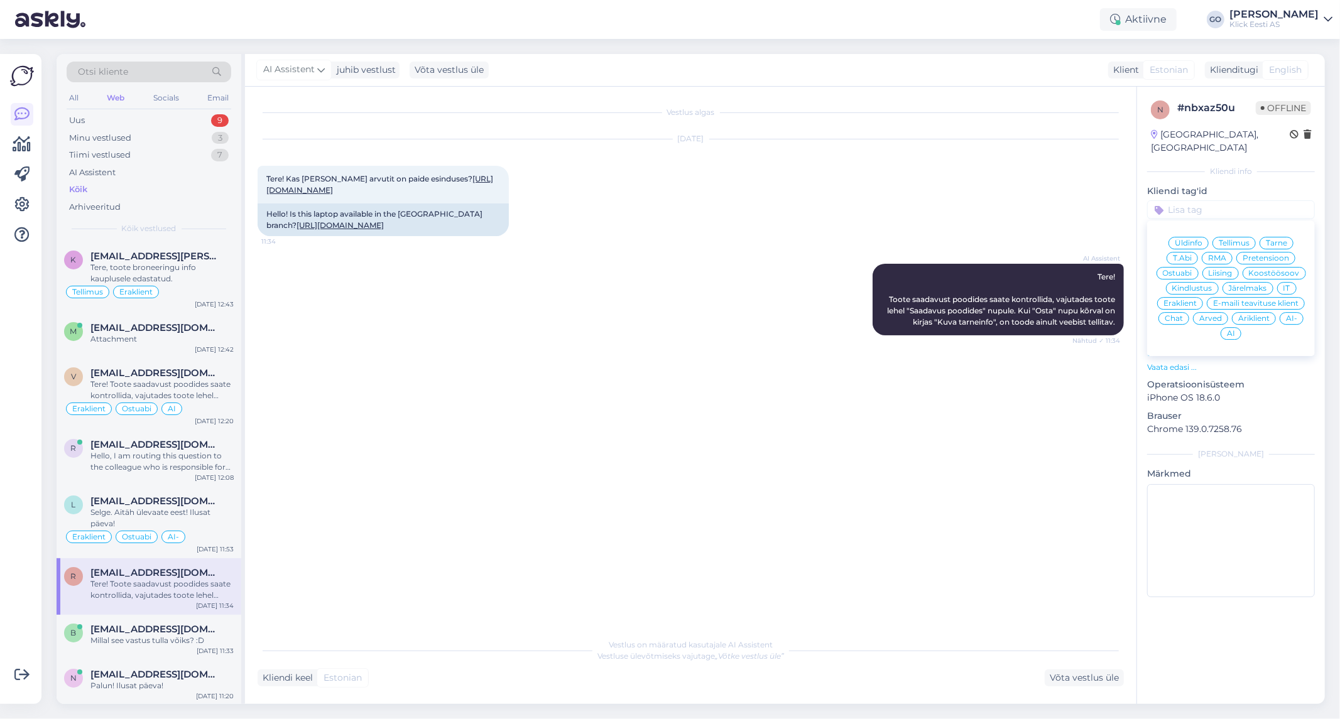
click at [1190, 300] on span "Eraklient" at bounding box center [1180, 304] width 33 height 8
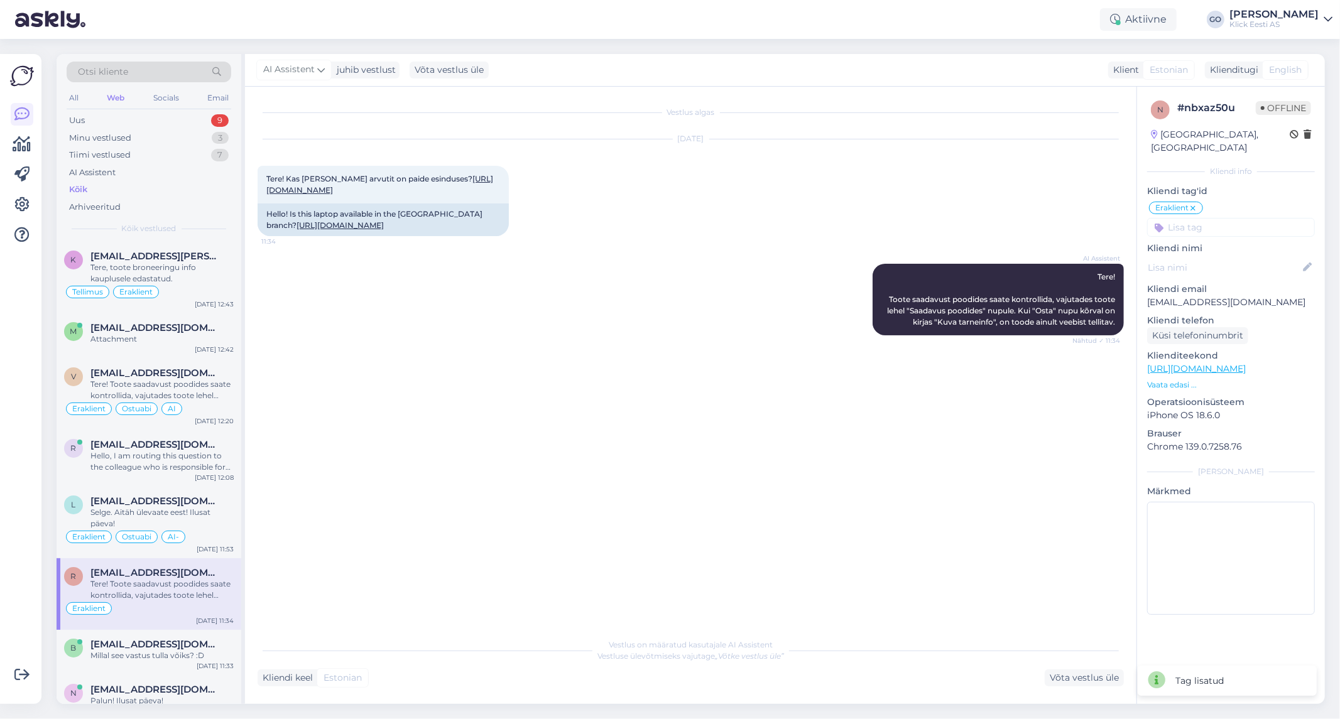
click at [1196, 218] on input at bounding box center [1231, 227] width 168 height 19
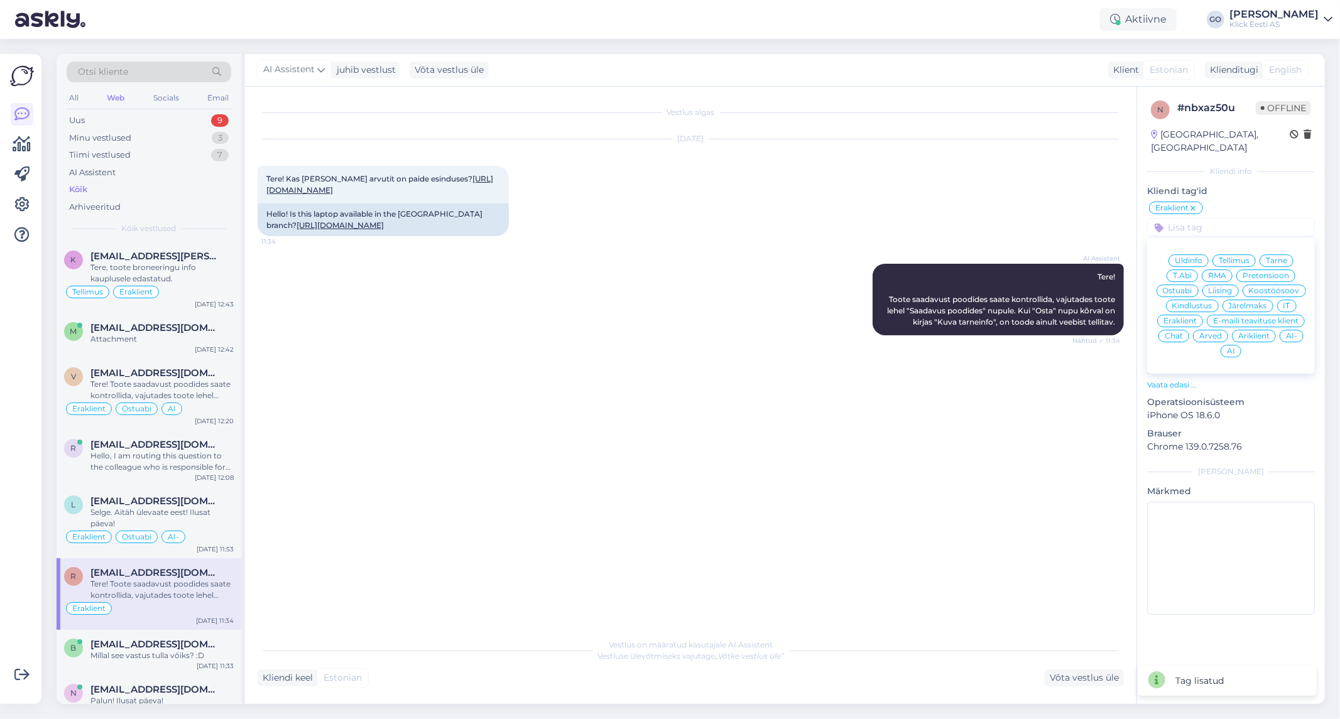
click at [1182, 285] on div "Ostuabi" at bounding box center [1178, 291] width 42 height 13
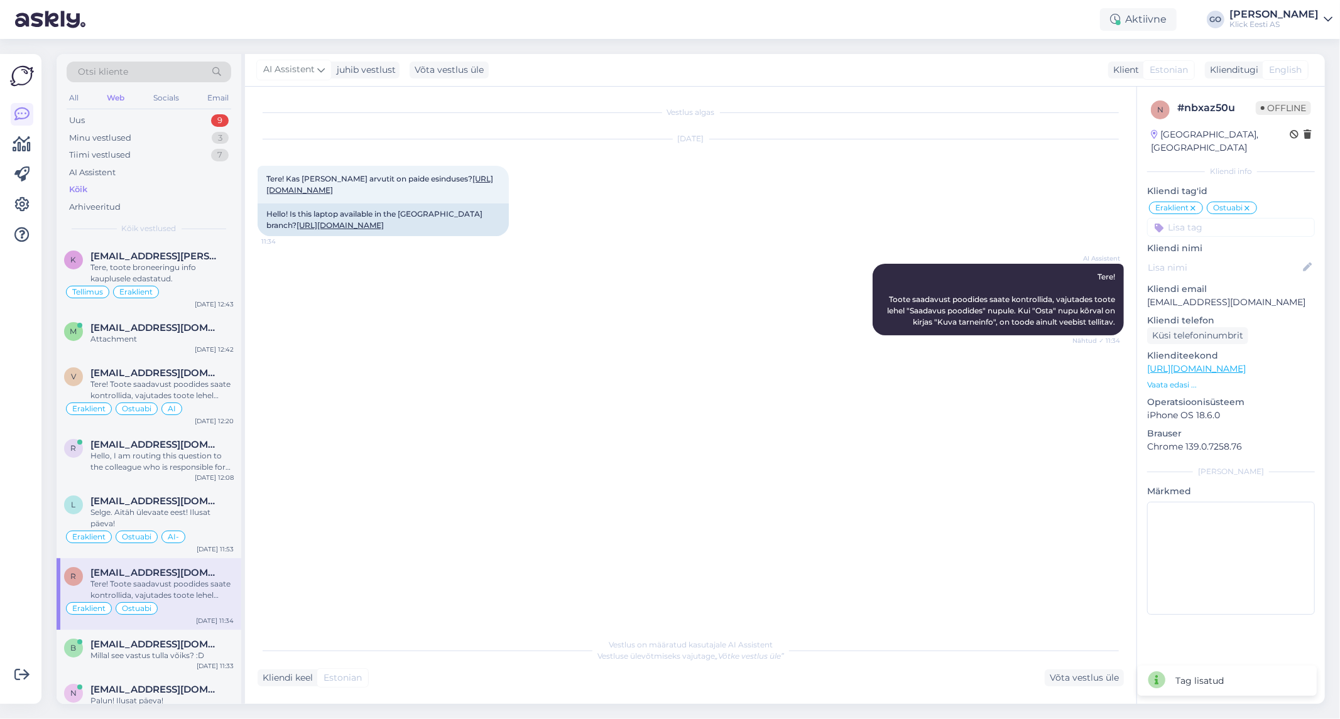
click at [1232, 218] on input at bounding box center [1231, 227] width 168 height 19
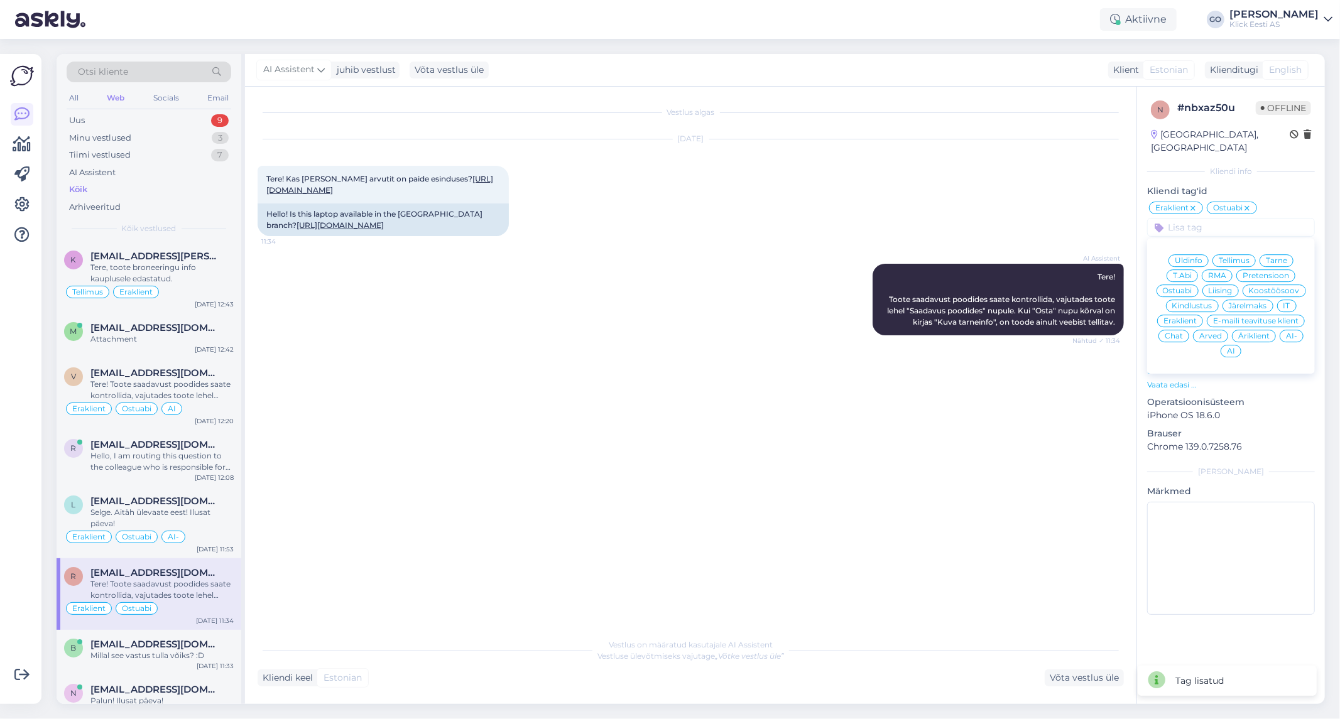
click at [1231, 347] on span "AI" at bounding box center [1231, 351] width 8 height 8
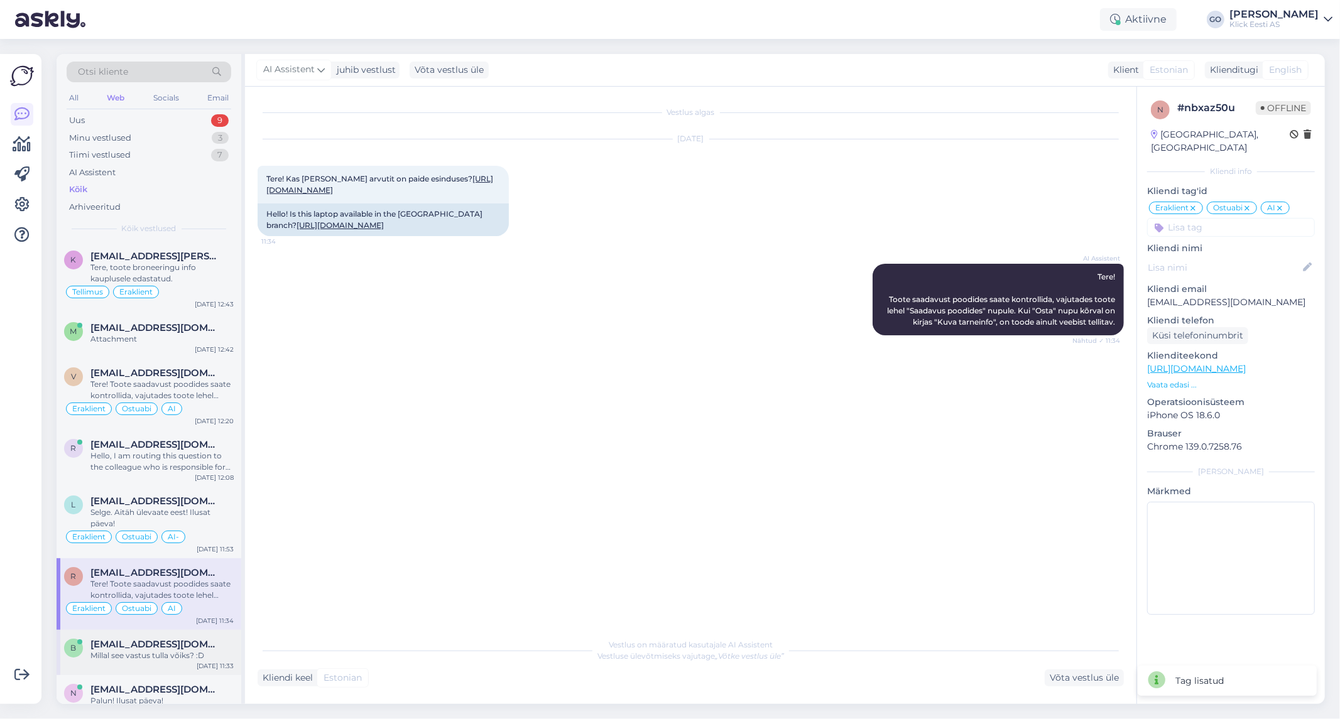
click at [222, 643] on div "[EMAIL_ADDRESS][DOMAIN_NAME]" at bounding box center [161, 644] width 143 height 11
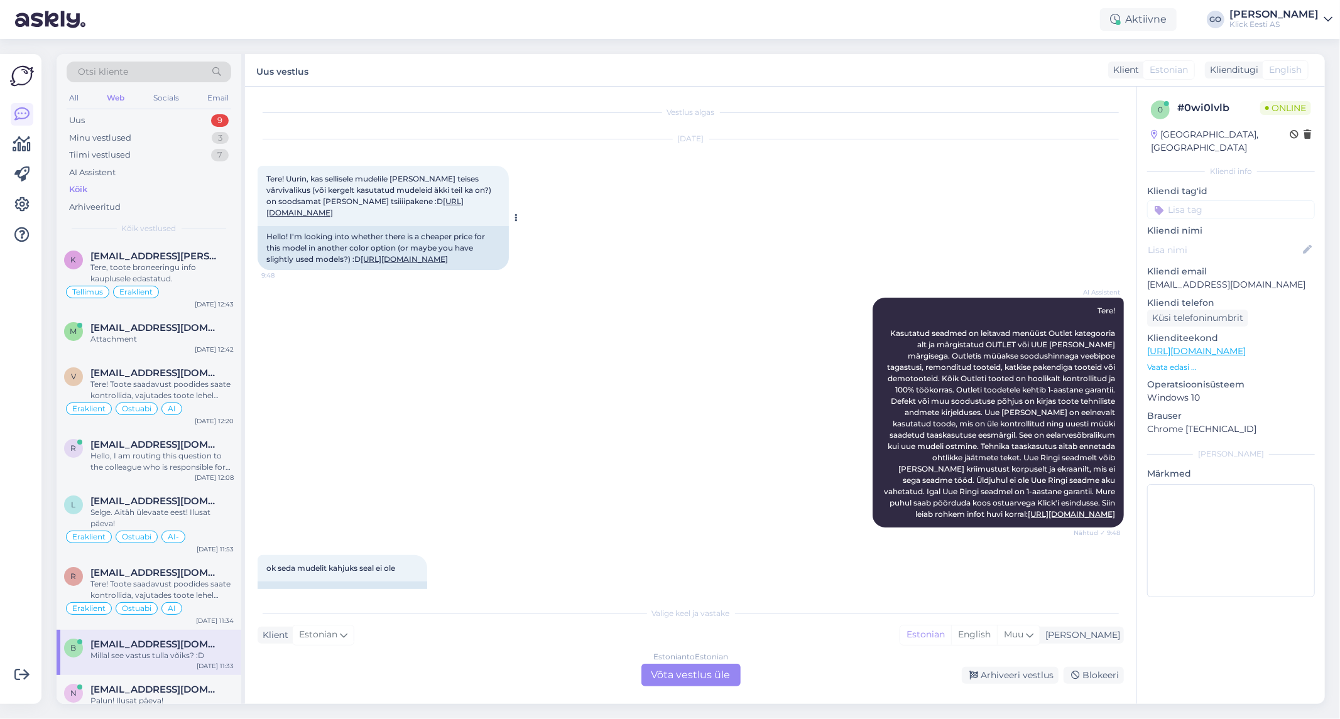
click at [434, 214] on link "[URL][DOMAIN_NAME]" at bounding box center [364, 207] width 197 height 21
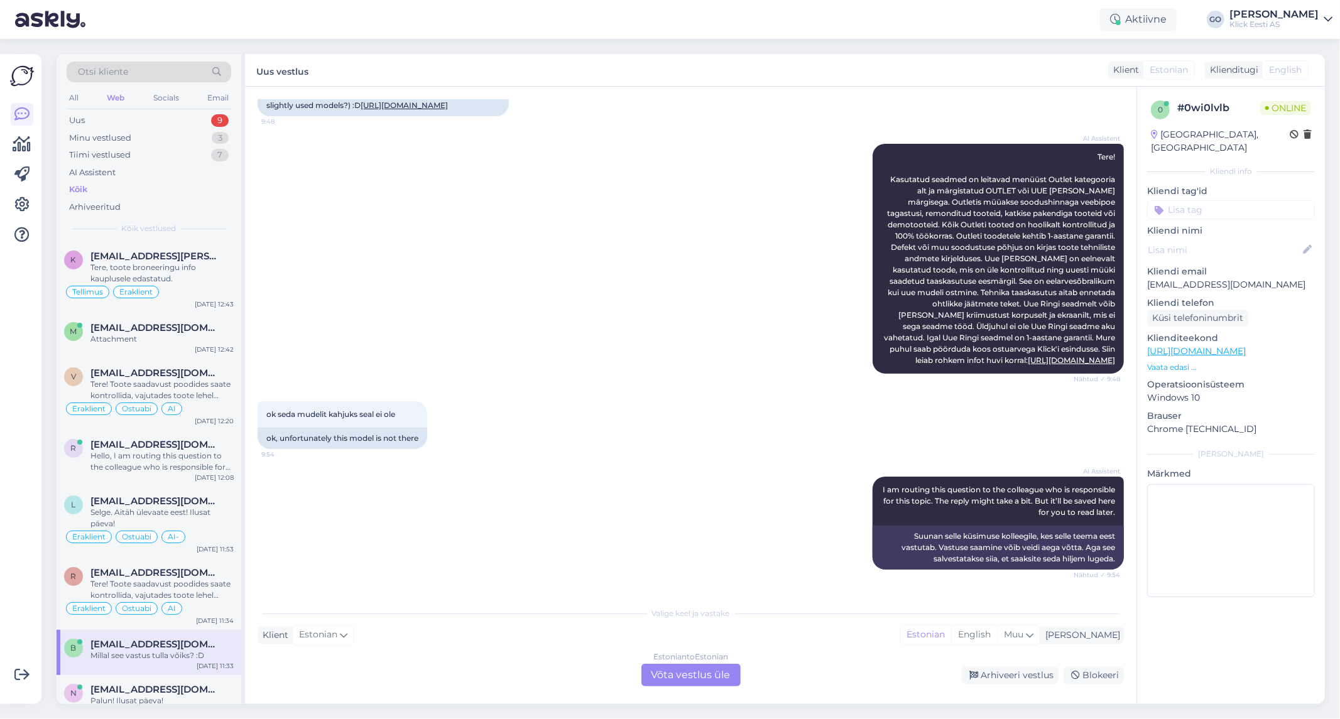
scroll to position [273, 0]
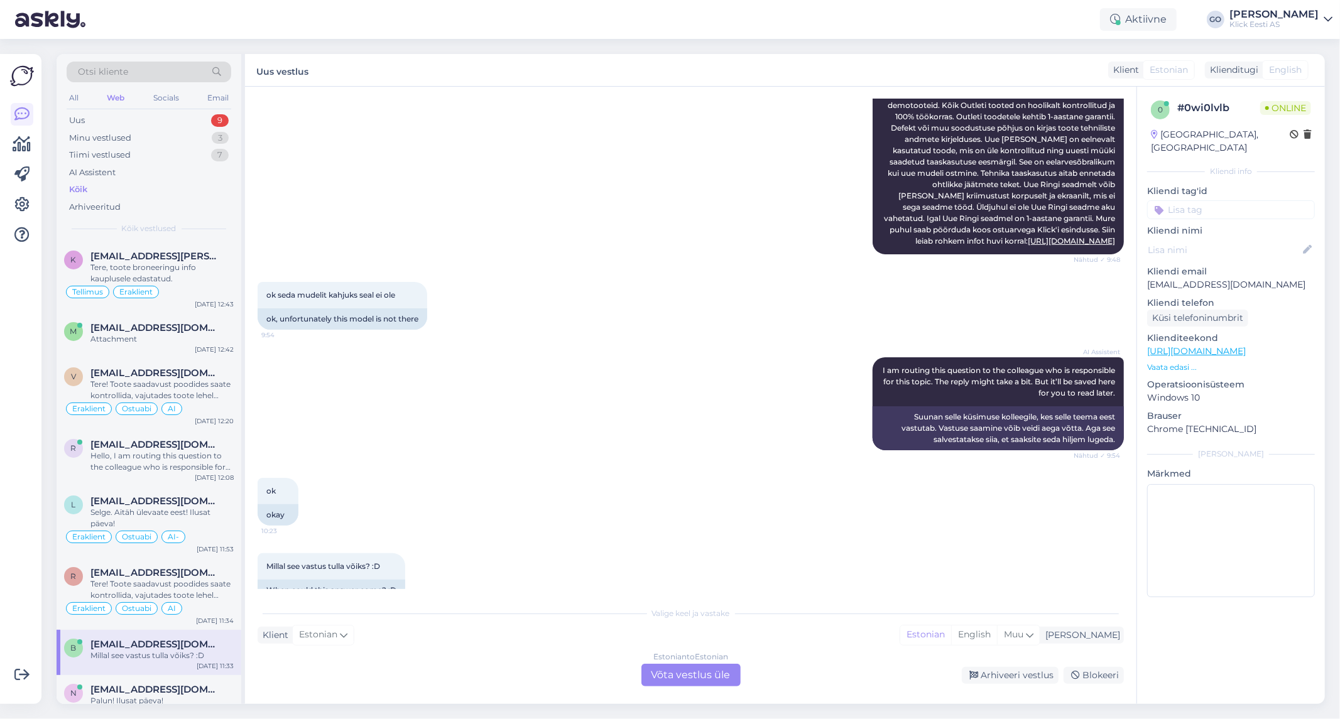
click at [694, 674] on div "Estonian to Estonian Võta vestlus üle" at bounding box center [690, 675] width 99 height 23
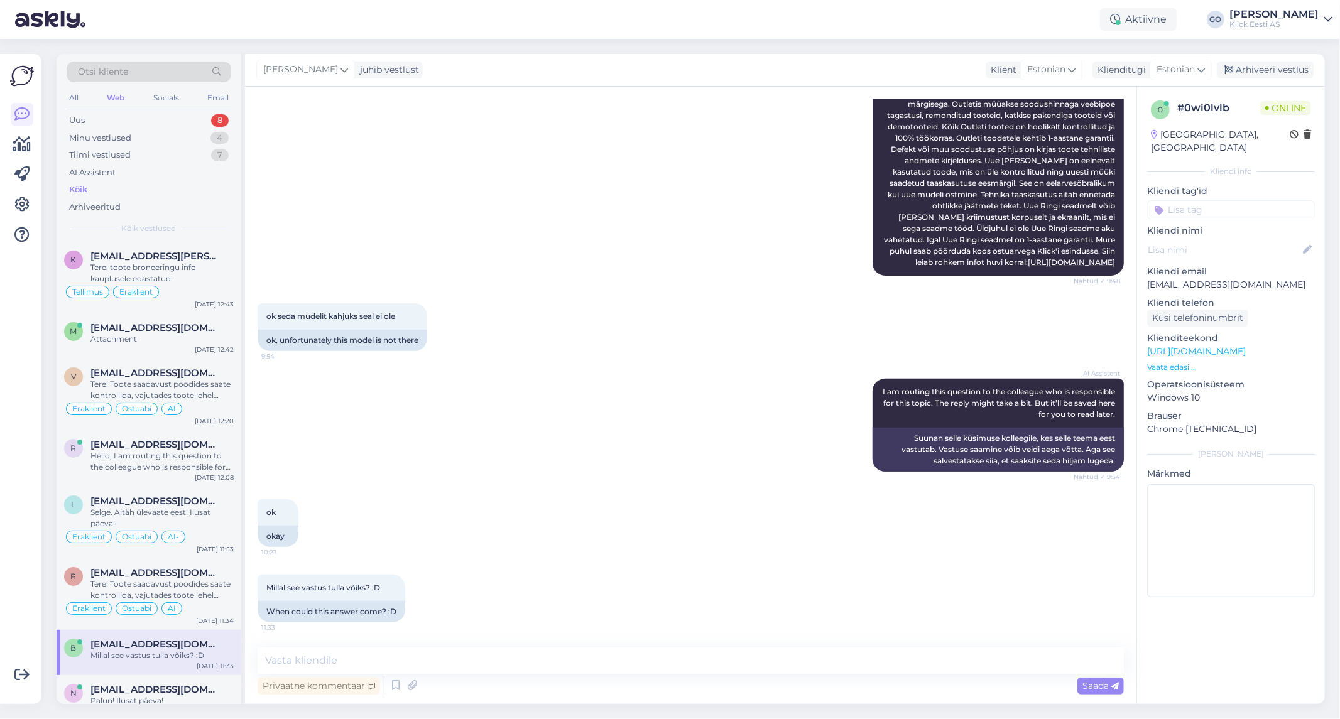
scroll to position [296, 0]
click at [500, 661] on textarea at bounding box center [691, 661] width 866 height 26
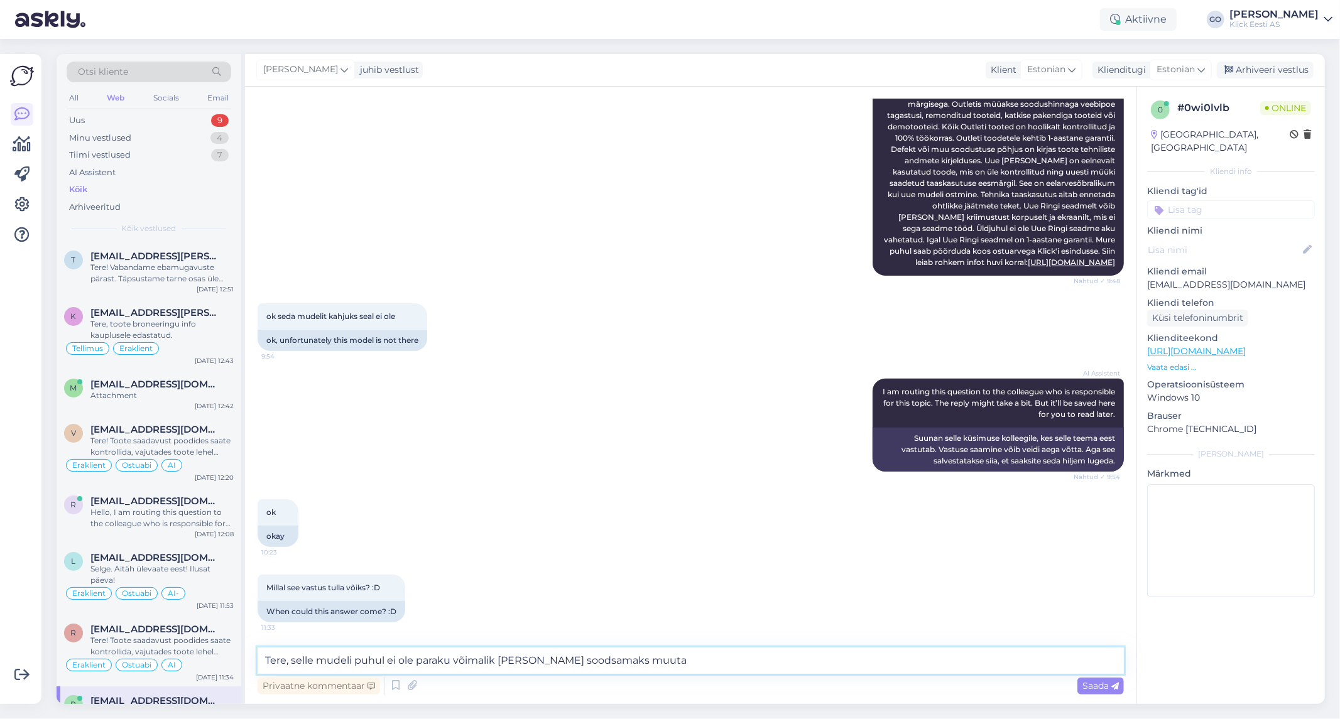
click at [500, 660] on textarea "Tere, selle mudeli puhul ei ole paraku võimalik [PERSON_NAME] soodsamaks muuta" at bounding box center [691, 661] width 866 height 26
click at [805, 661] on textarea "Tere, selle mudeli puhul ei ole paraku võimalik juba pakutavast soodustusest [P…" at bounding box center [691, 661] width 866 height 26
click at [680, 663] on textarea "Tere, selle mudeli puhul ei ole paraku võimalik juba pakutavast soodustusest [P…" at bounding box center [691, 661] width 866 height 26
type textarea "Tere, selle mudeli puhul ei ole paraku võimalik juba pakutavast soodustusest [P…"
click at [1085, 684] on span "Saada" at bounding box center [1100, 685] width 36 height 11
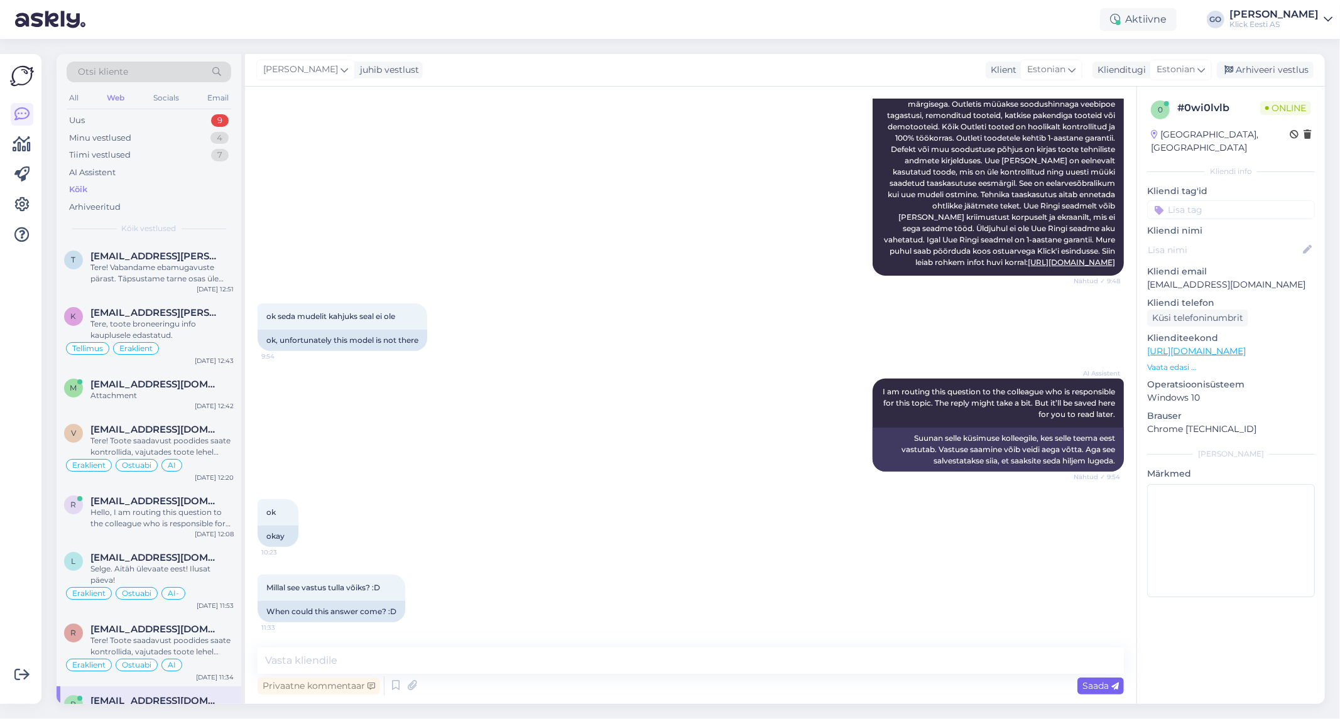
scroll to position [361, 0]
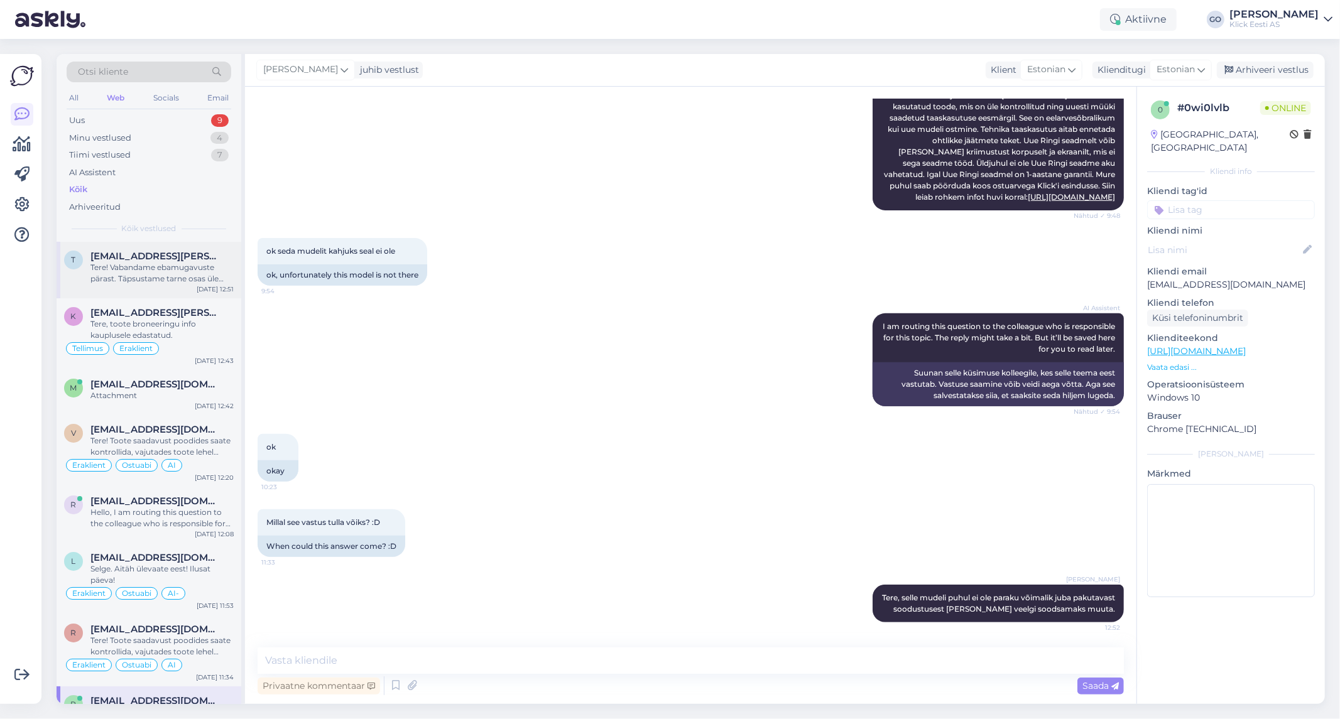
click at [172, 267] on div "Tere! Vabandame ebamugavuste pärast. Täpsustame tarne osas üle ning anname teil…" at bounding box center [161, 273] width 143 height 23
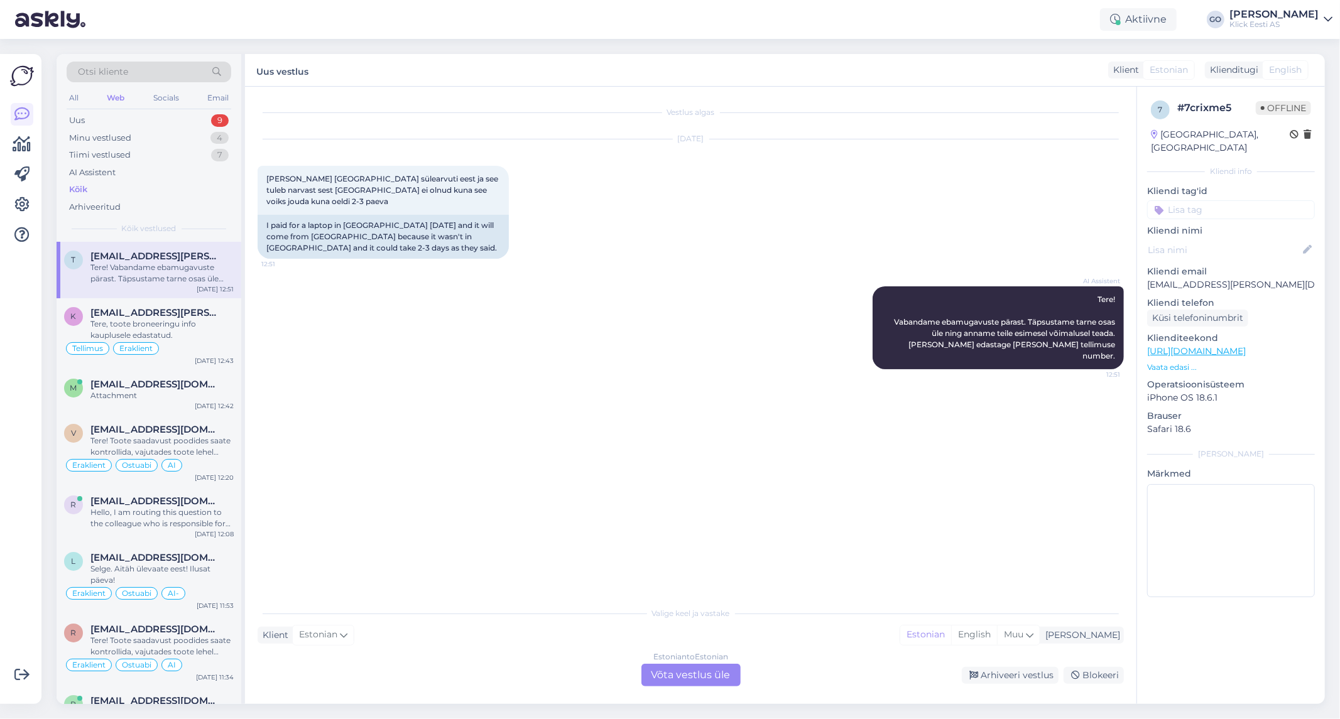
scroll to position [0, 0]
click at [400, 318] on div "AI Assistent Tere! Vabandame ebamugavuste pärast. Täpsustame tarne osas üle nin…" at bounding box center [691, 328] width 866 height 111
click at [87, 185] on div "Kõik" at bounding box center [78, 189] width 18 height 13
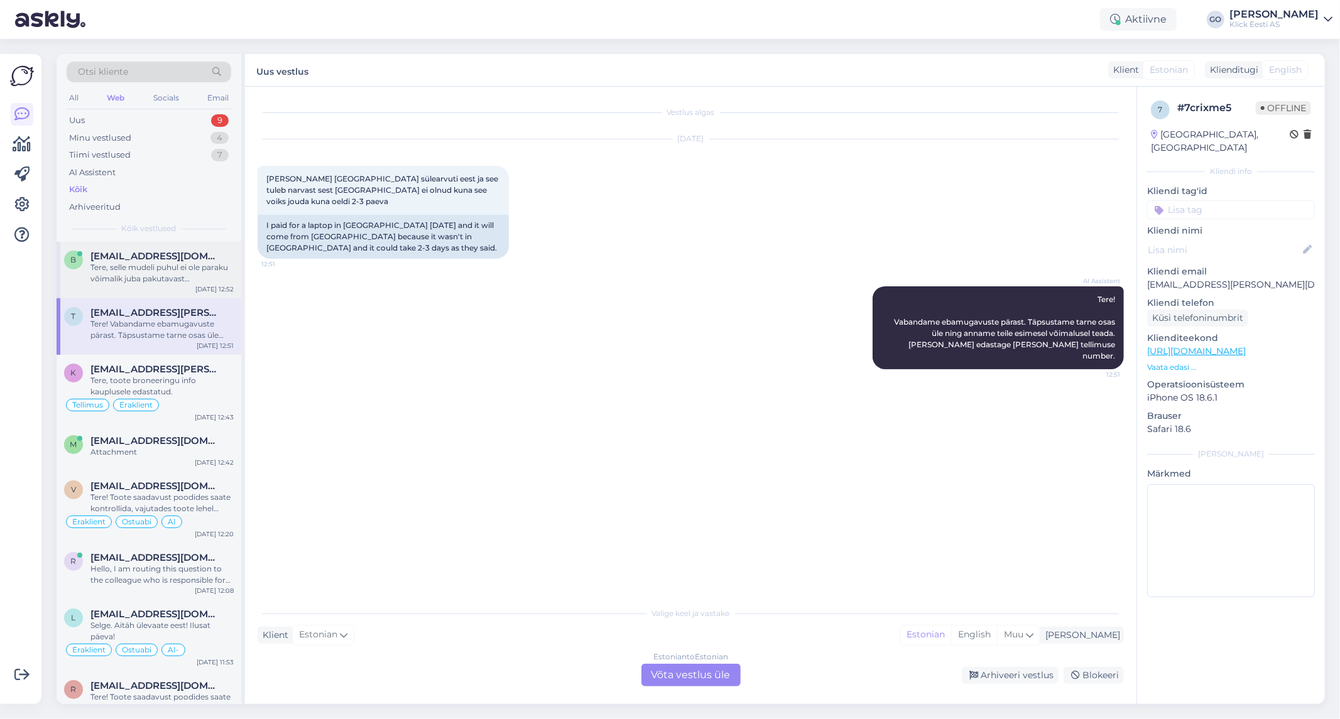
click at [197, 264] on div "Tere, selle mudeli puhul ei ole paraku võimalik juba pakutavast soodustusest [P…" at bounding box center [161, 273] width 143 height 23
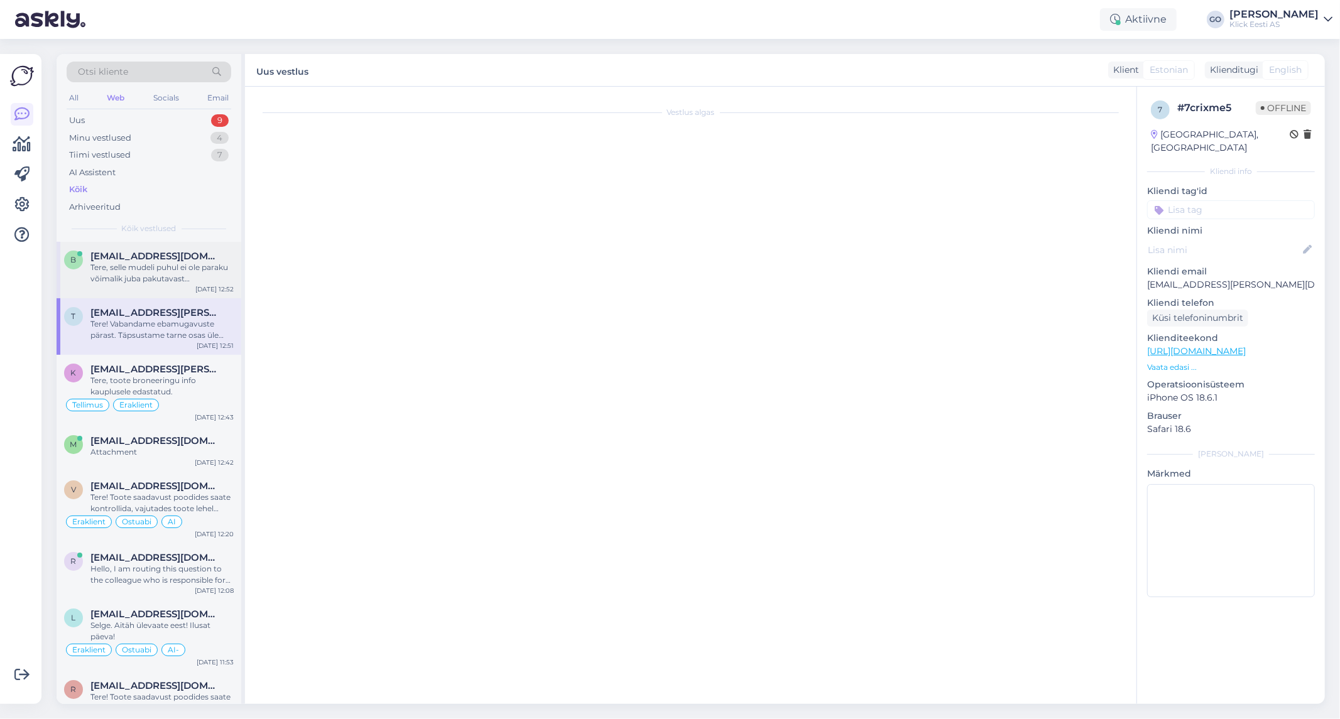
scroll to position [361, 0]
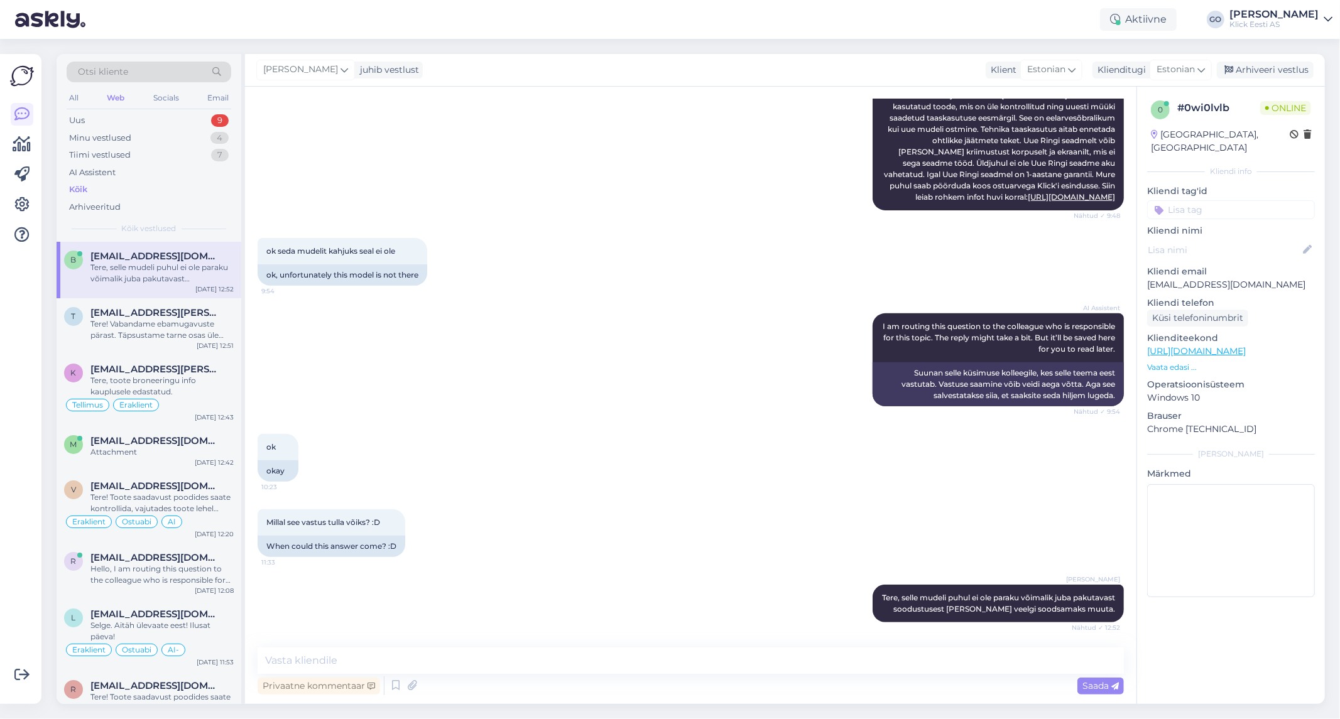
click at [557, 294] on div "ok seda mudelit kahjuks seal ei ole 9:54 ok, unfortunately this model is not th…" at bounding box center [691, 261] width 866 height 75
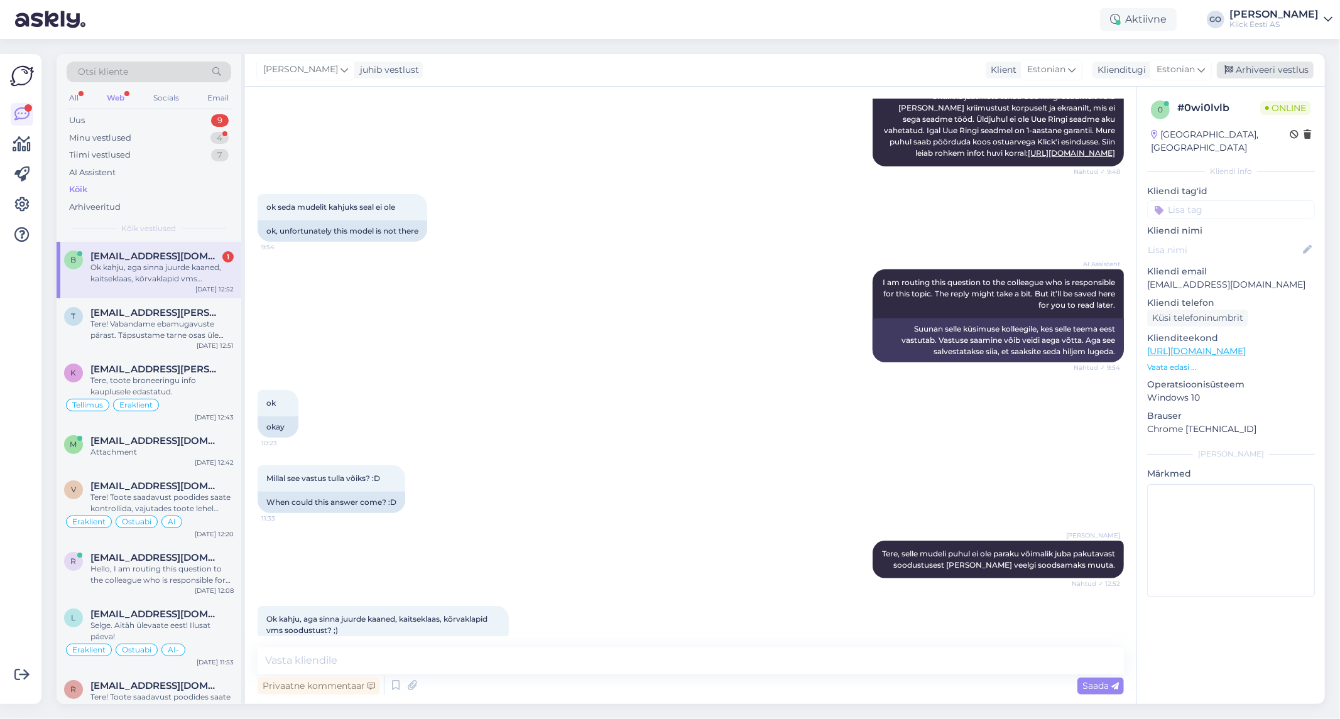
scroll to position [427, 0]
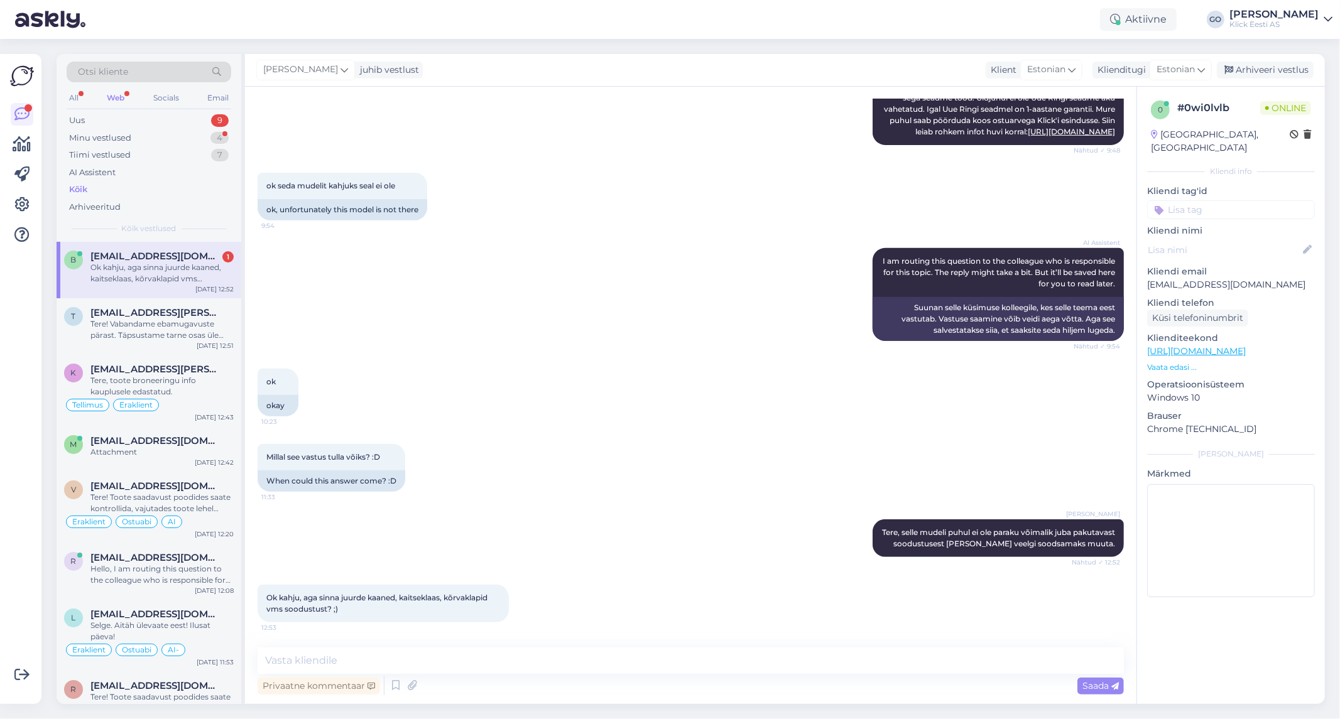
click at [493, 510] on div "[PERSON_NAME] Tere, selle mudeli puhul ei ole paraku võimalik juba pakutavast s…" at bounding box center [691, 538] width 866 height 65
click at [526, 432] on div "Millal see vastus tulla võiks? :D 11:33 When could this answer come? :D" at bounding box center [691, 467] width 866 height 75
click at [526, 430] on div "Millal see vastus tulla võiks? :D 11:33 When could this answer come? :D" at bounding box center [691, 467] width 866 height 75
click at [542, 466] on div "Millal see vastus tulla võiks? :D 11:33 When could this answer come? :D" at bounding box center [691, 467] width 866 height 75
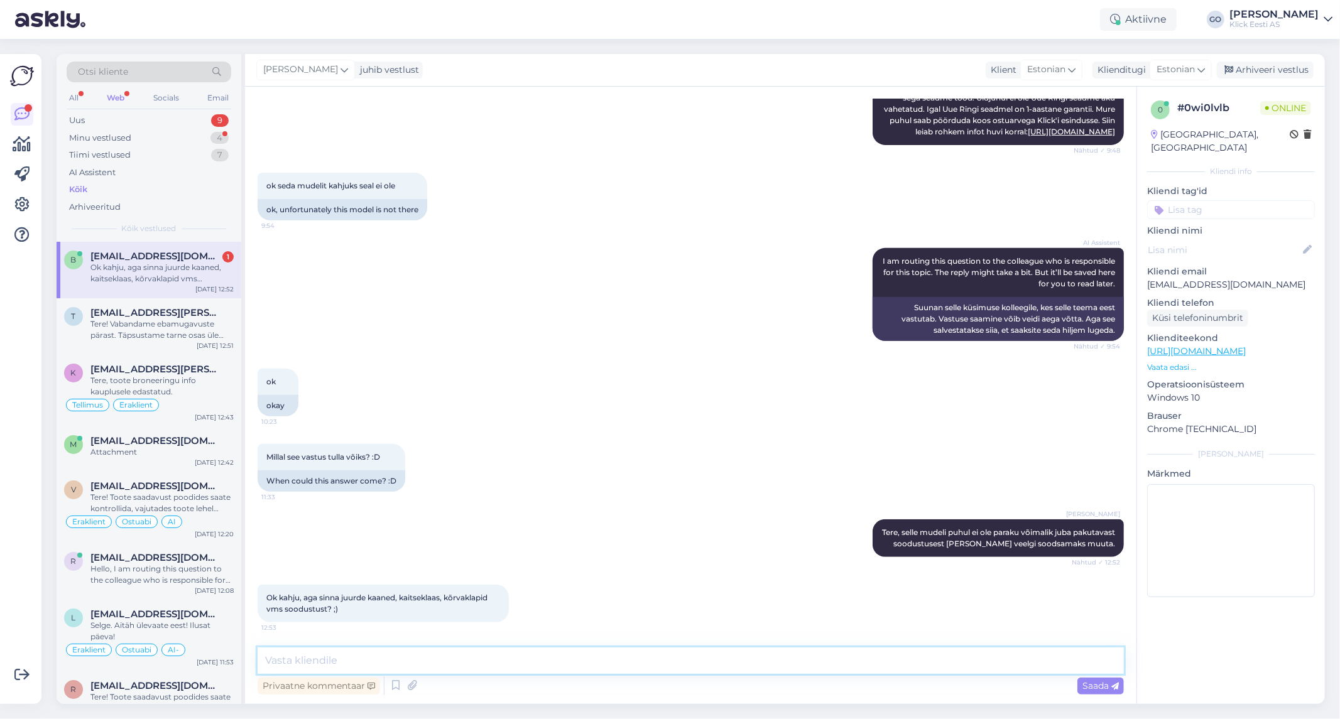
click at [331, 662] on textarea at bounding box center [691, 661] width 866 height 26
type textarea "Kui soovite osta koos telefoniga [PERSON_NAME] lisavarustust siis parim võimalu…"
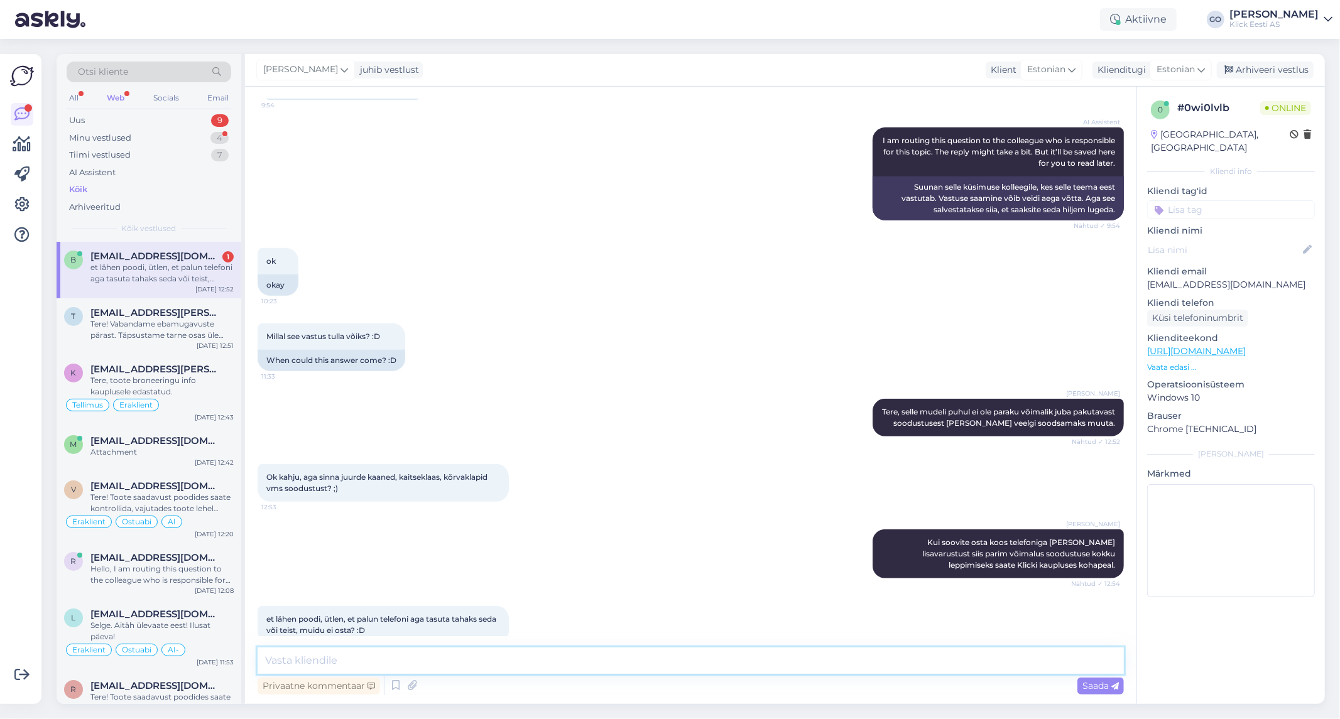
scroll to position [569, 0]
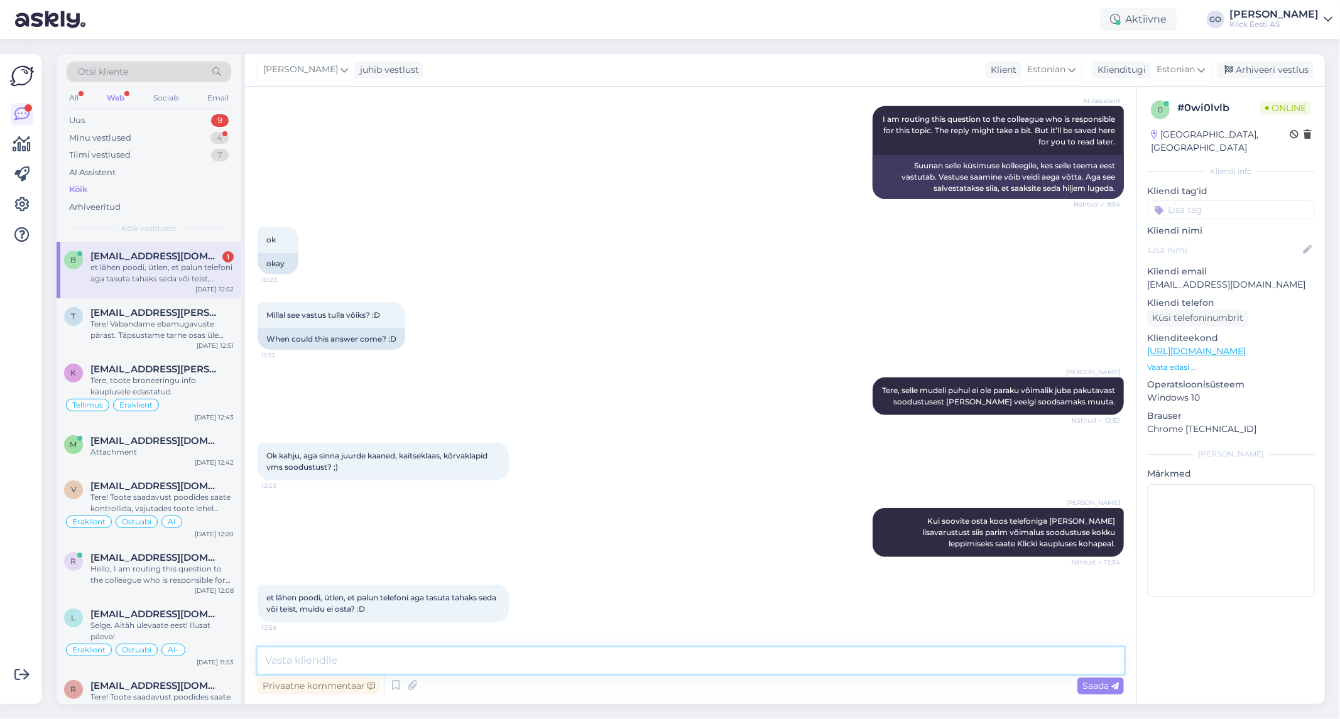
click at [346, 658] on textarea at bounding box center [691, 661] width 866 height 26
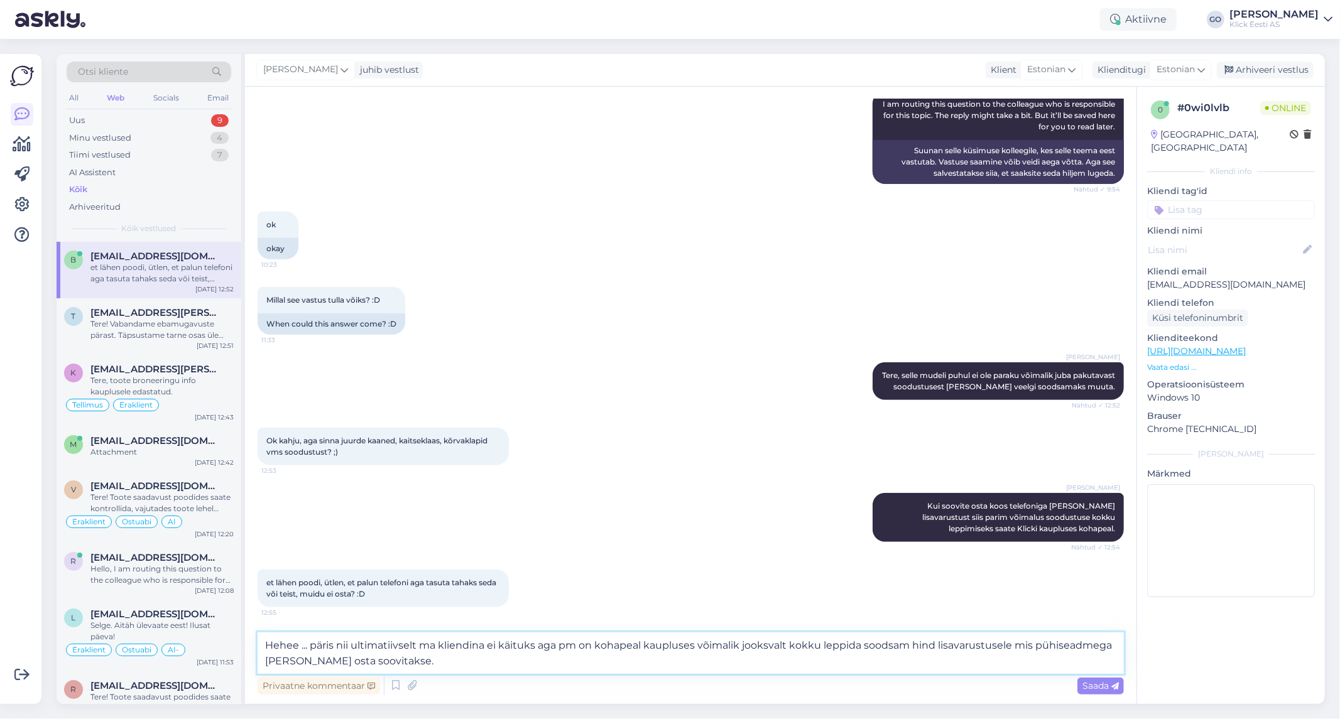
type textarea "Hehee ... päris nii ultimatiivselt ma kliendina ei käituks aga pm on kohapeal k…"
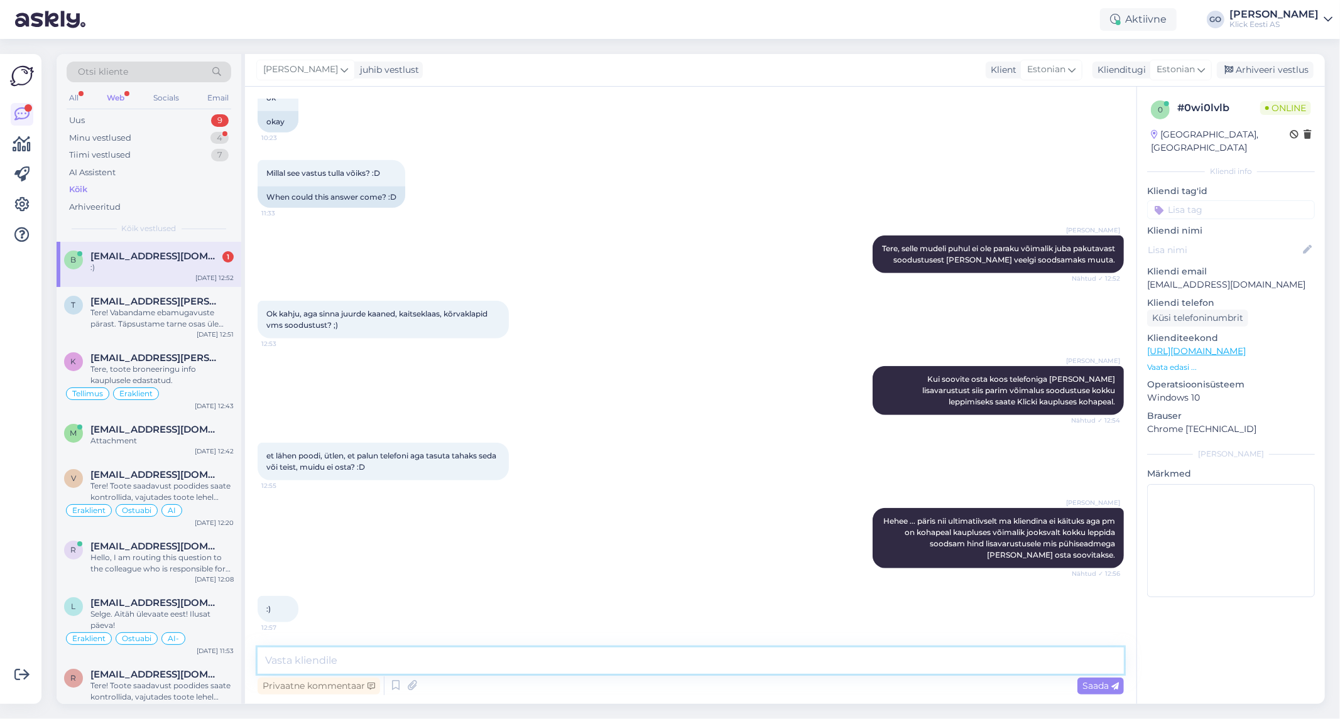
scroll to position [711, 0]
click at [848, 535] on icon at bounding box center [852, 539] width 8 height 8
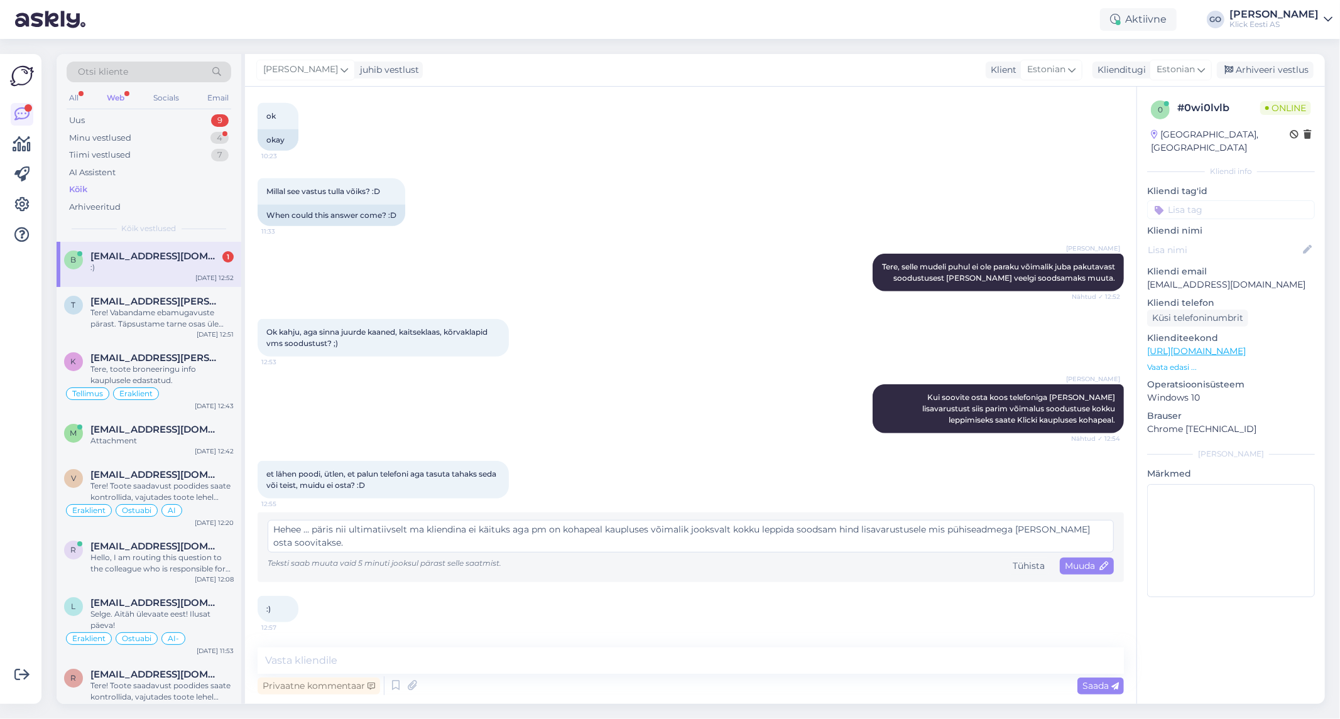
click at [957, 530] on textarea "Hehee ... päris nii ultimatiivselt ma kliendina ei käituks aga pm on kohapeal k…" at bounding box center [691, 536] width 846 height 33
type textarea "Hehee ... päris nii ultimatiivselt ma kliendina ei käituks aga pm on kohapeal k…"
click at [1065, 564] on span "Muuda" at bounding box center [1087, 565] width 44 height 11
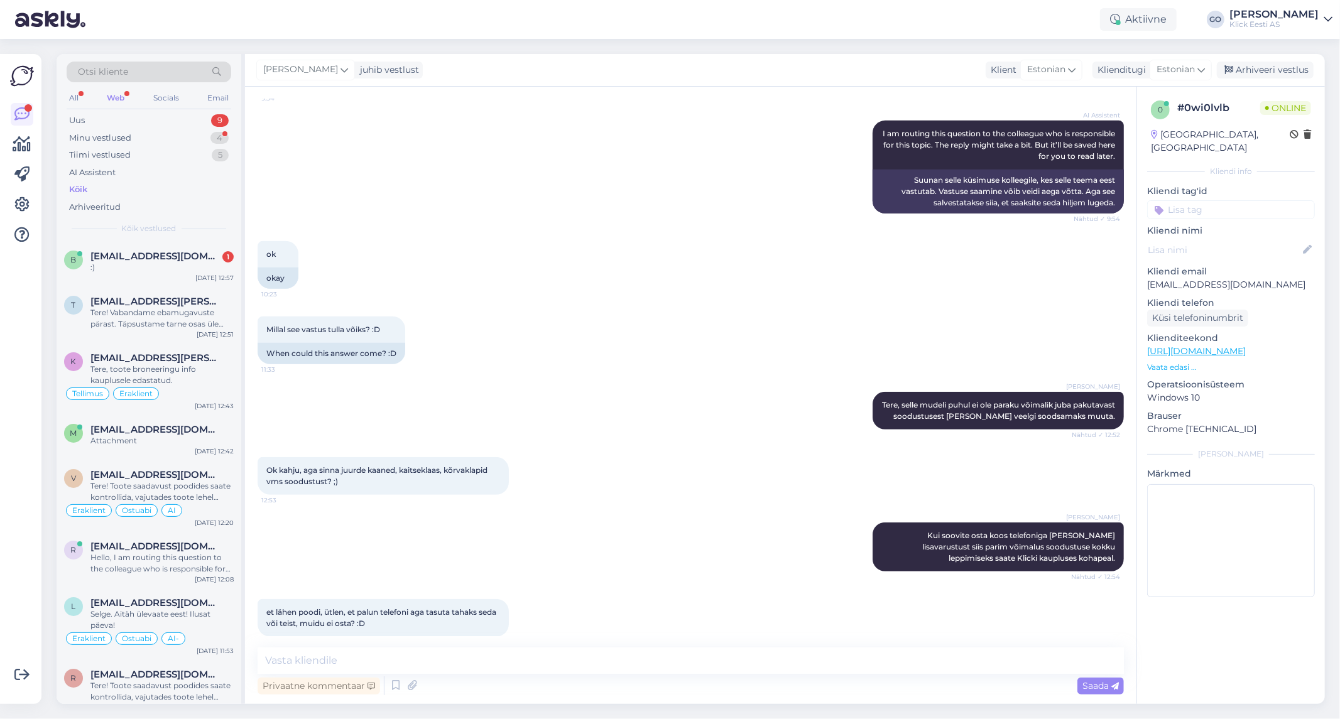
scroll to position [558, 0]
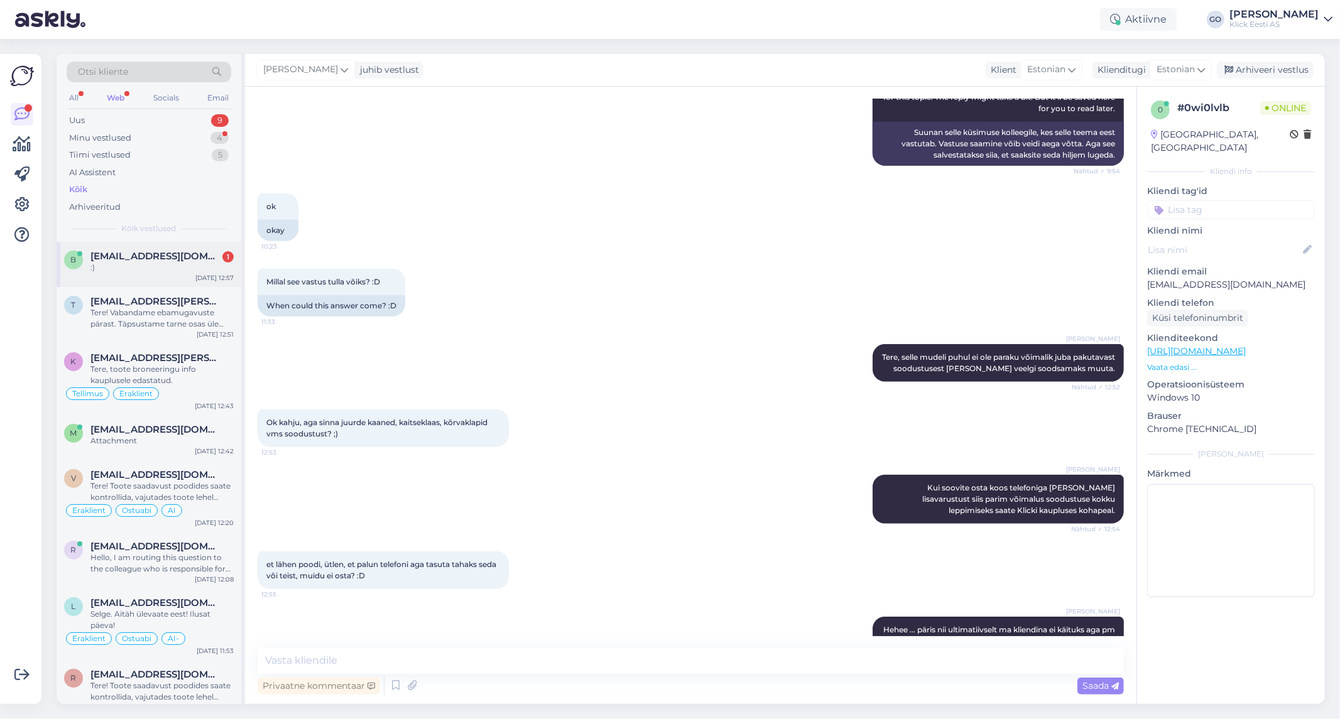
click at [155, 259] on span "[EMAIL_ADDRESS][DOMAIN_NAME]" at bounding box center [155, 256] width 131 height 11
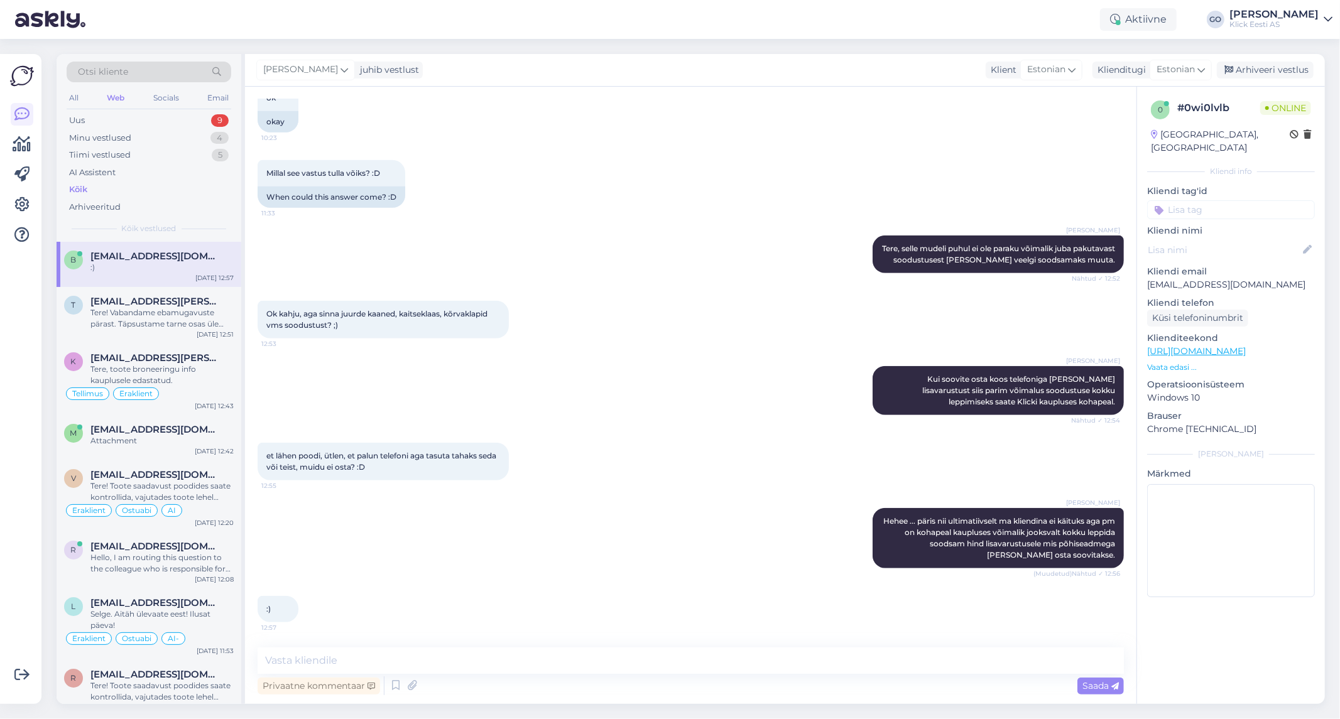
click at [1176, 200] on input at bounding box center [1231, 209] width 168 height 19
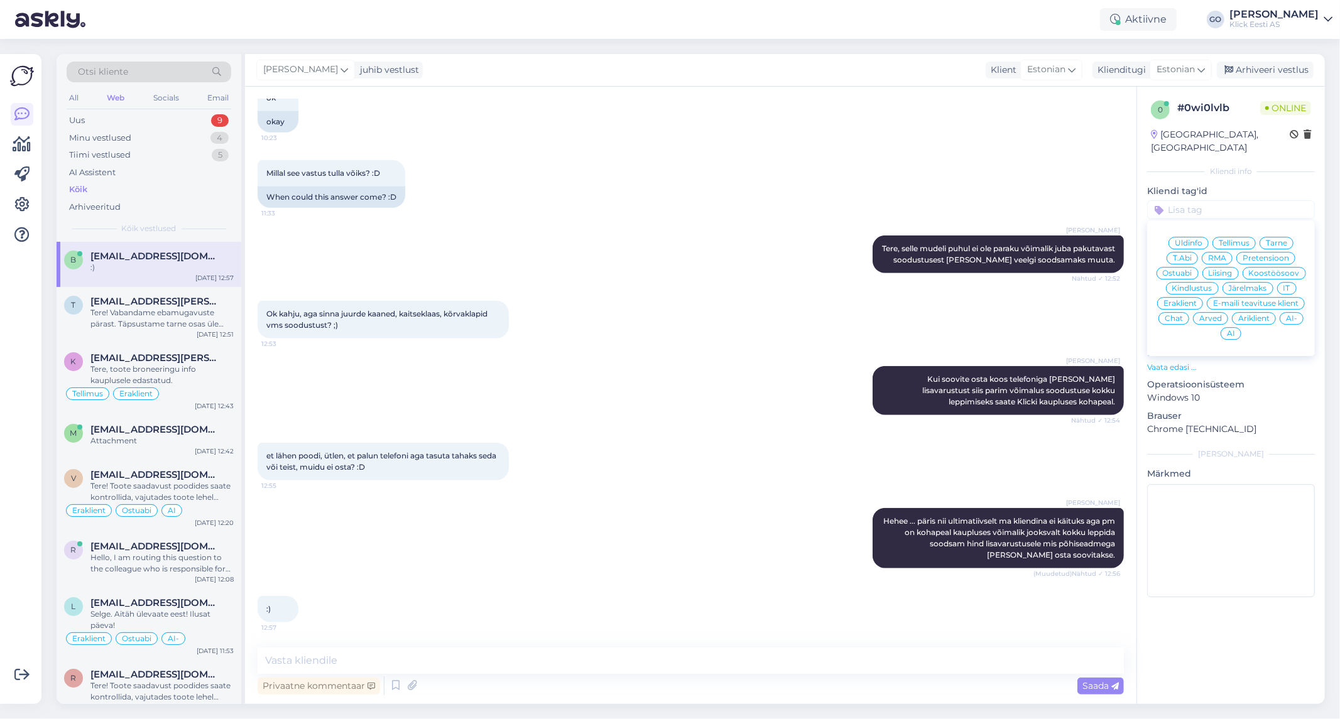
click at [1187, 300] on span "Eraklient" at bounding box center [1180, 304] width 33 height 8
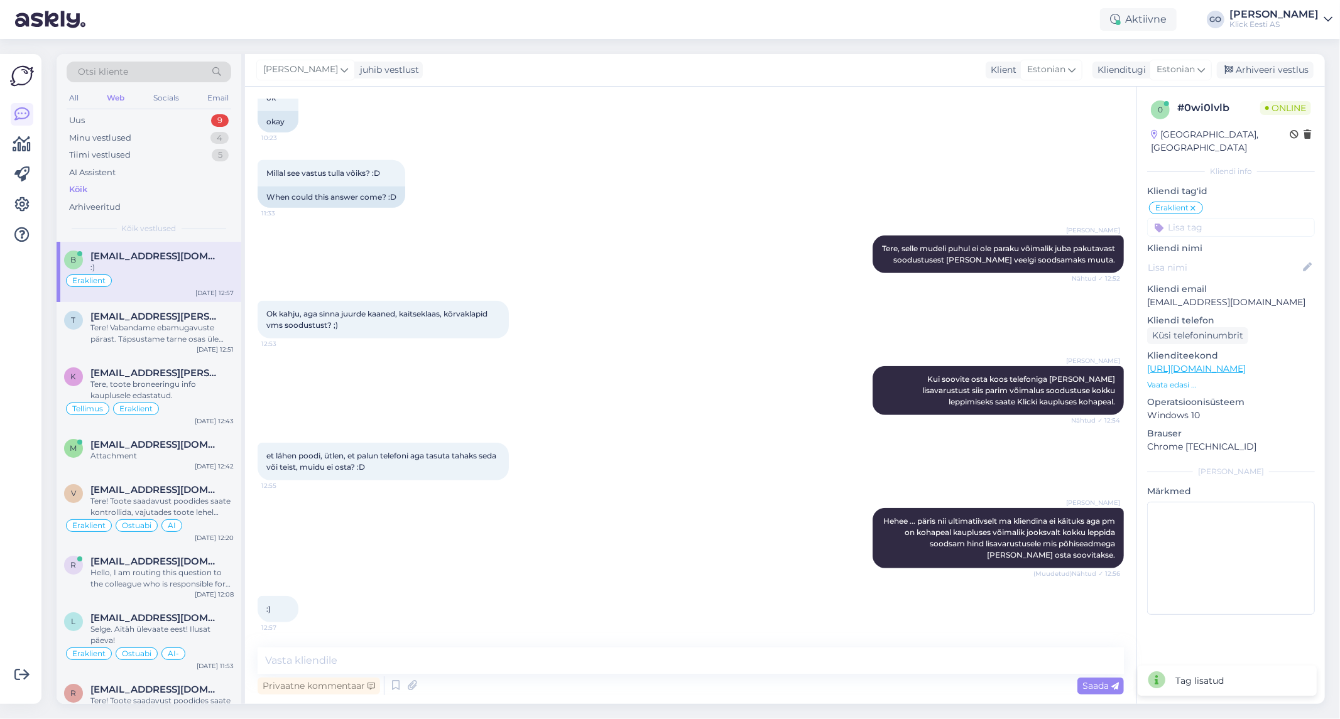
click at [1197, 218] on input at bounding box center [1231, 227] width 168 height 19
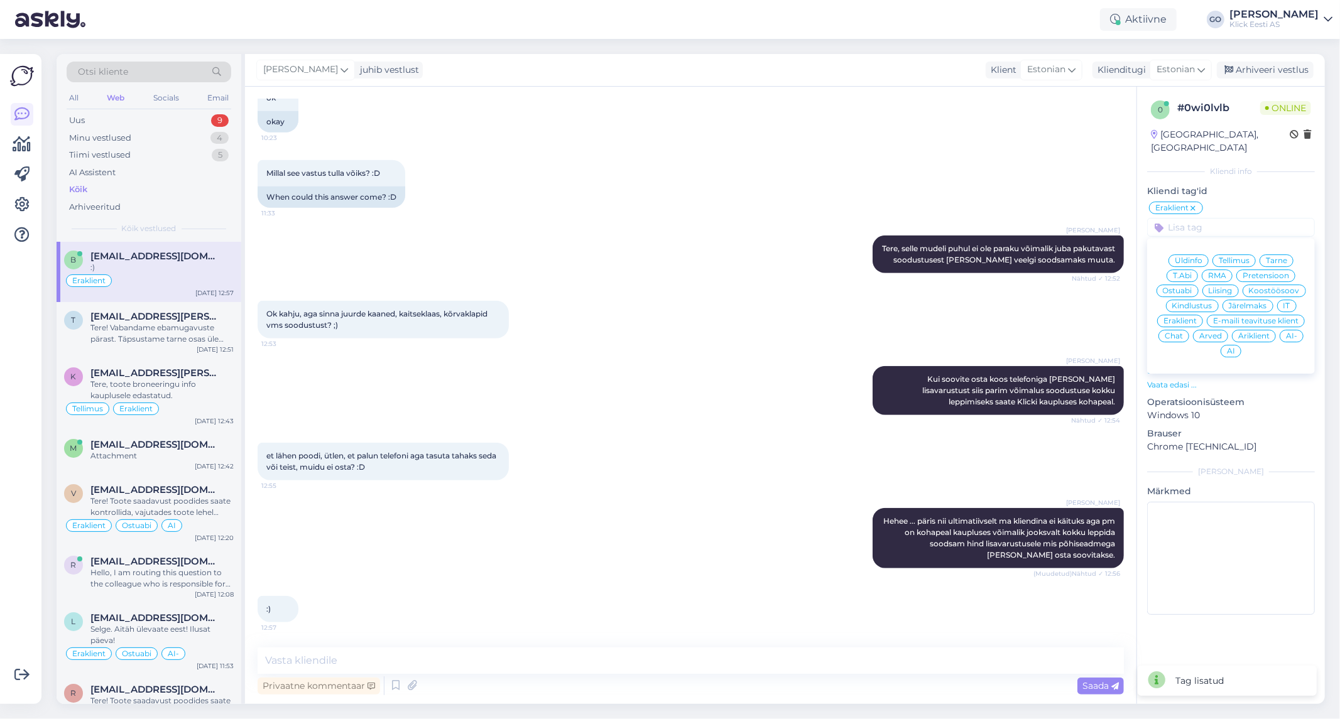
click at [1183, 287] on span "Ostuabi" at bounding box center [1178, 291] width 30 height 8
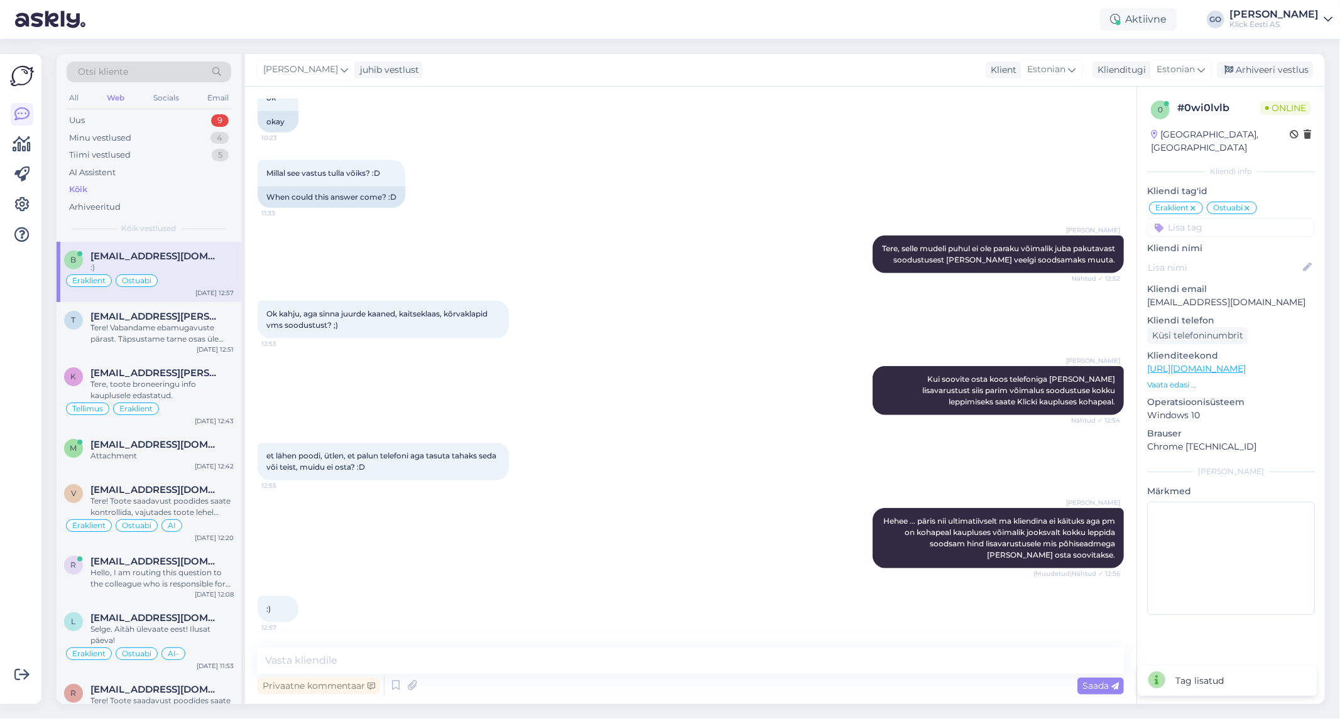
click at [1238, 218] on input at bounding box center [1231, 227] width 168 height 19
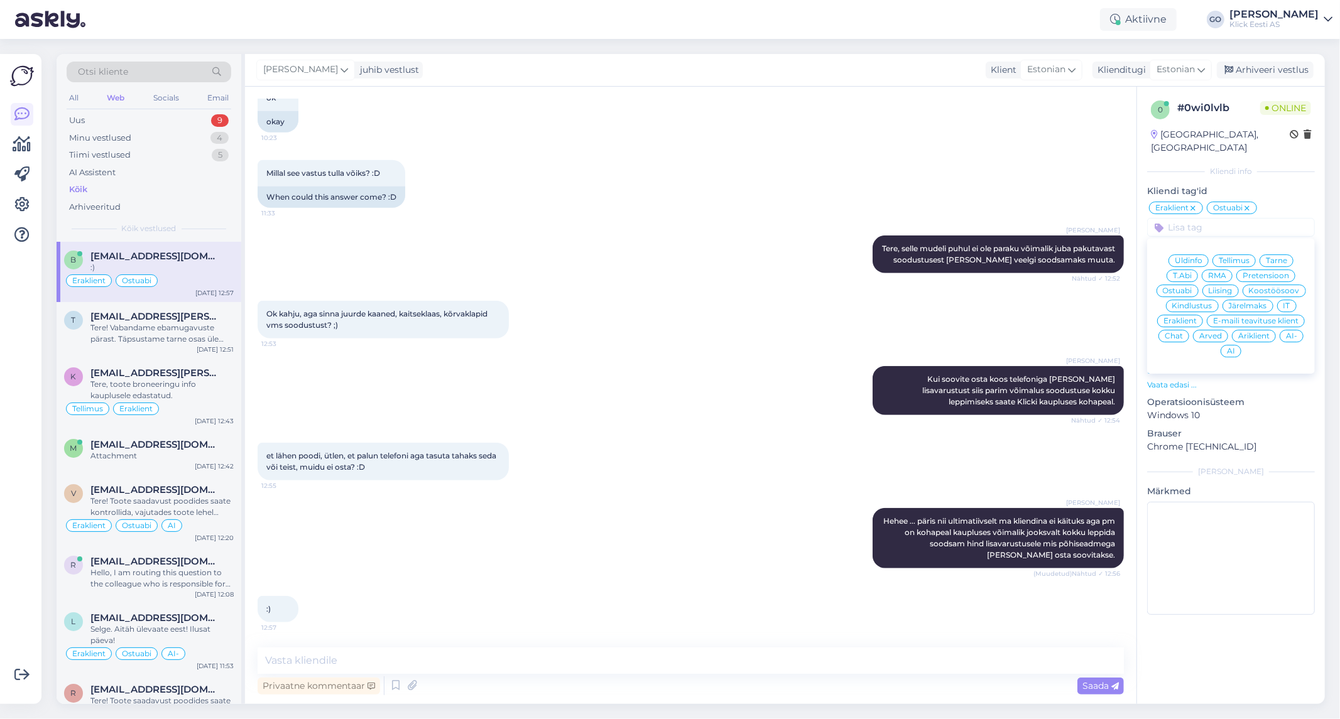
click at [1196, 257] on span "Üldinfo" at bounding box center [1189, 261] width 28 height 8
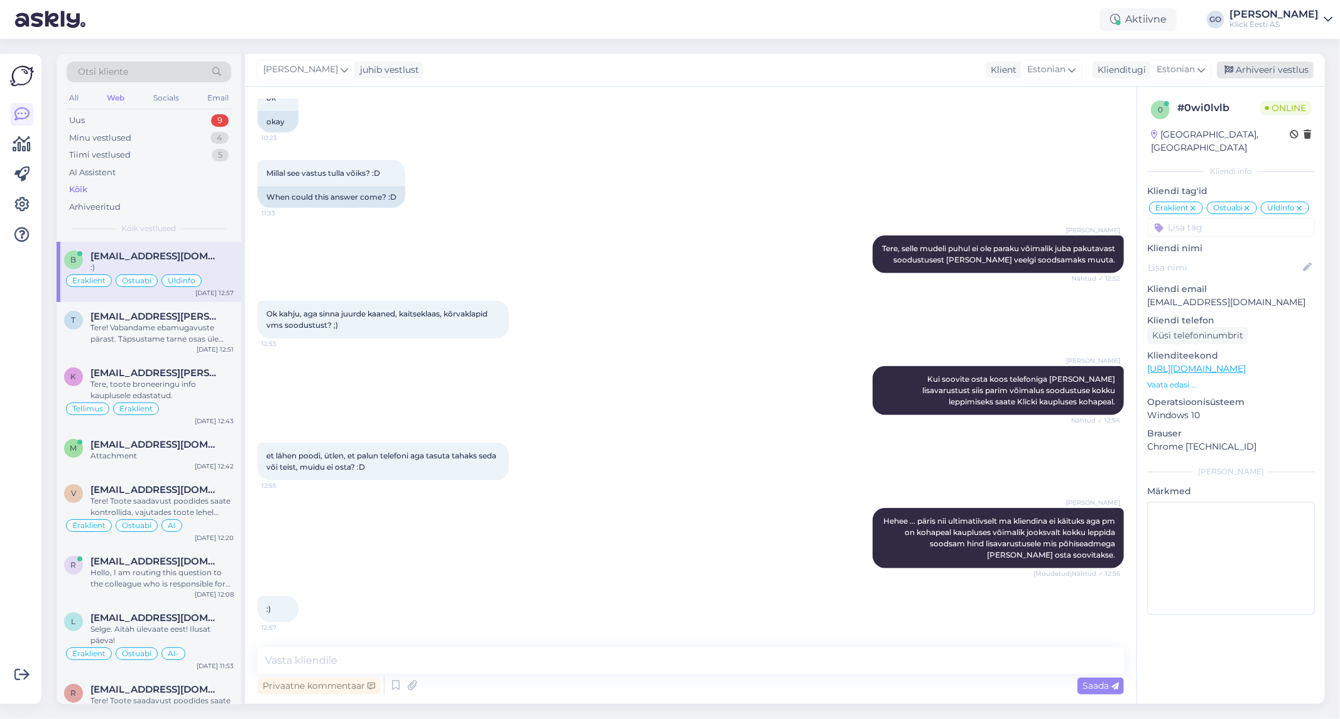
click at [1269, 67] on div "Arhiveeri vestlus" at bounding box center [1265, 70] width 97 height 17
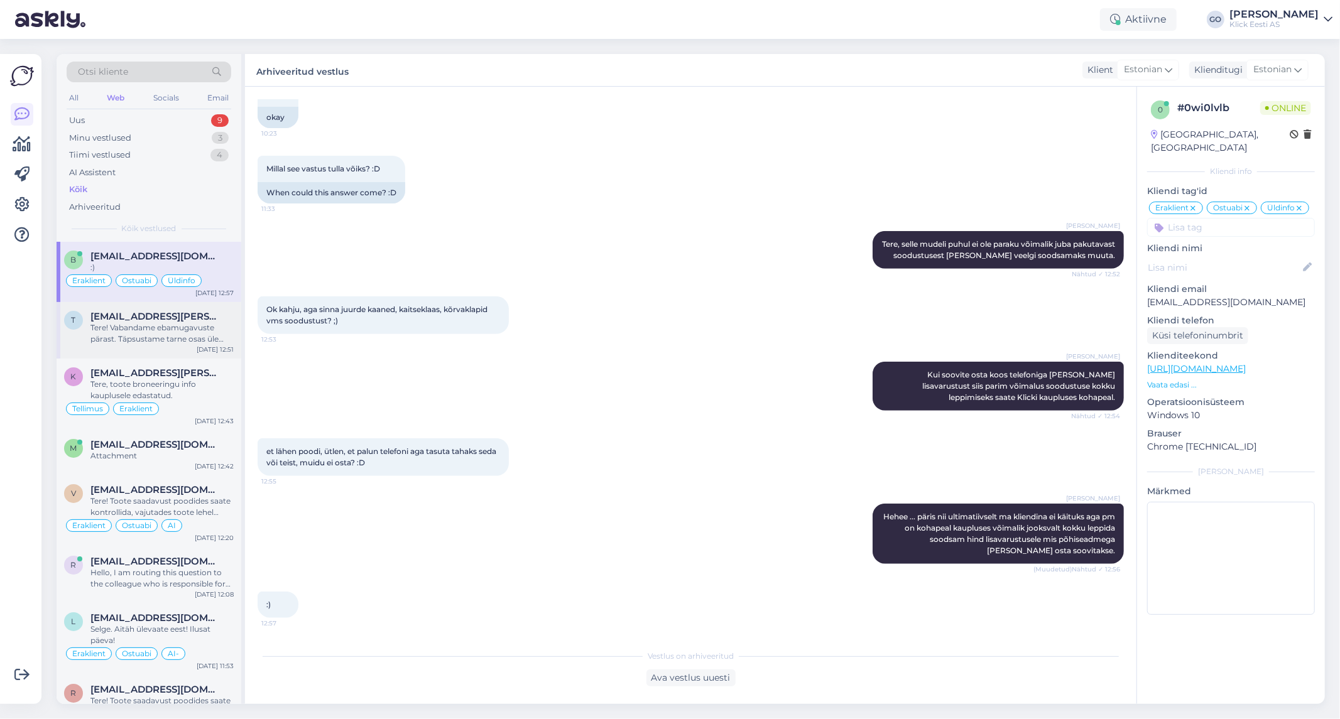
click at [225, 323] on div "Tere! Vabandame ebamugavuste pärast. Täpsustame tarne osas üle ning anname teil…" at bounding box center [161, 333] width 143 height 23
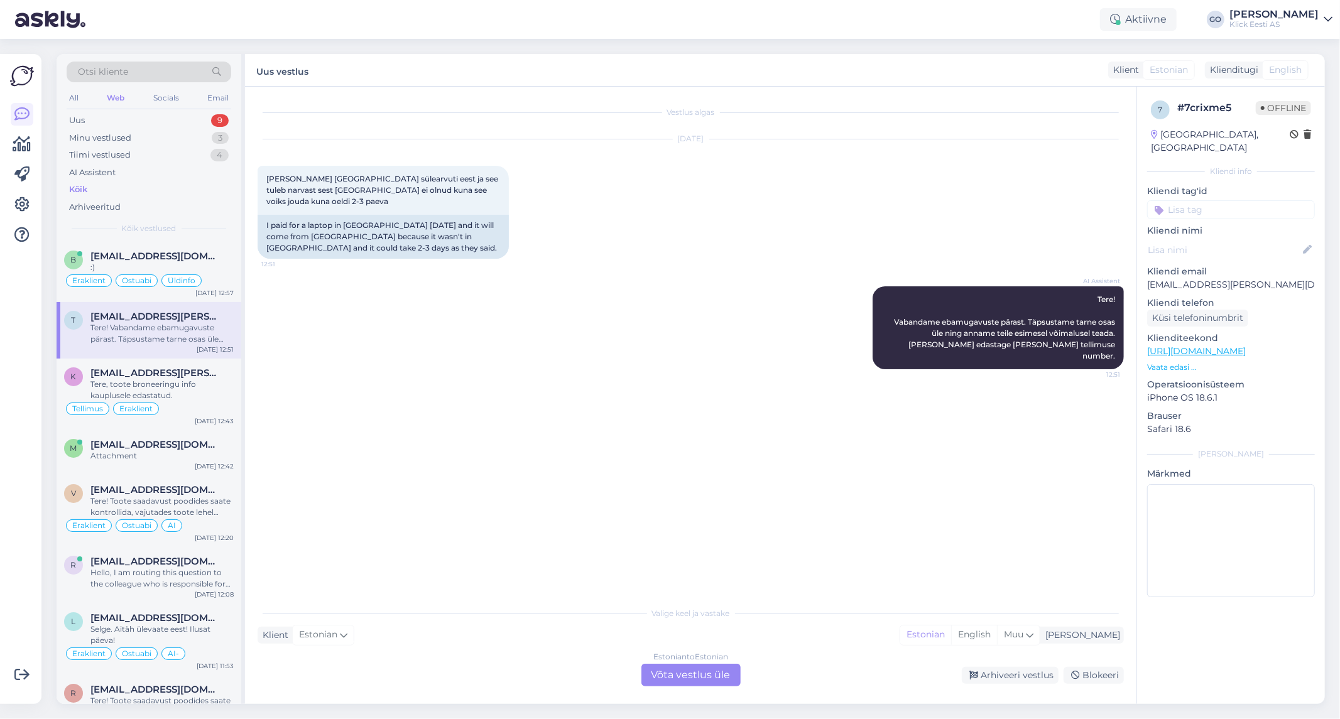
scroll to position [0, 0]
click at [675, 670] on div "Estonian to Estonian Võta vestlus üle" at bounding box center [690, 675] width 99 height 23
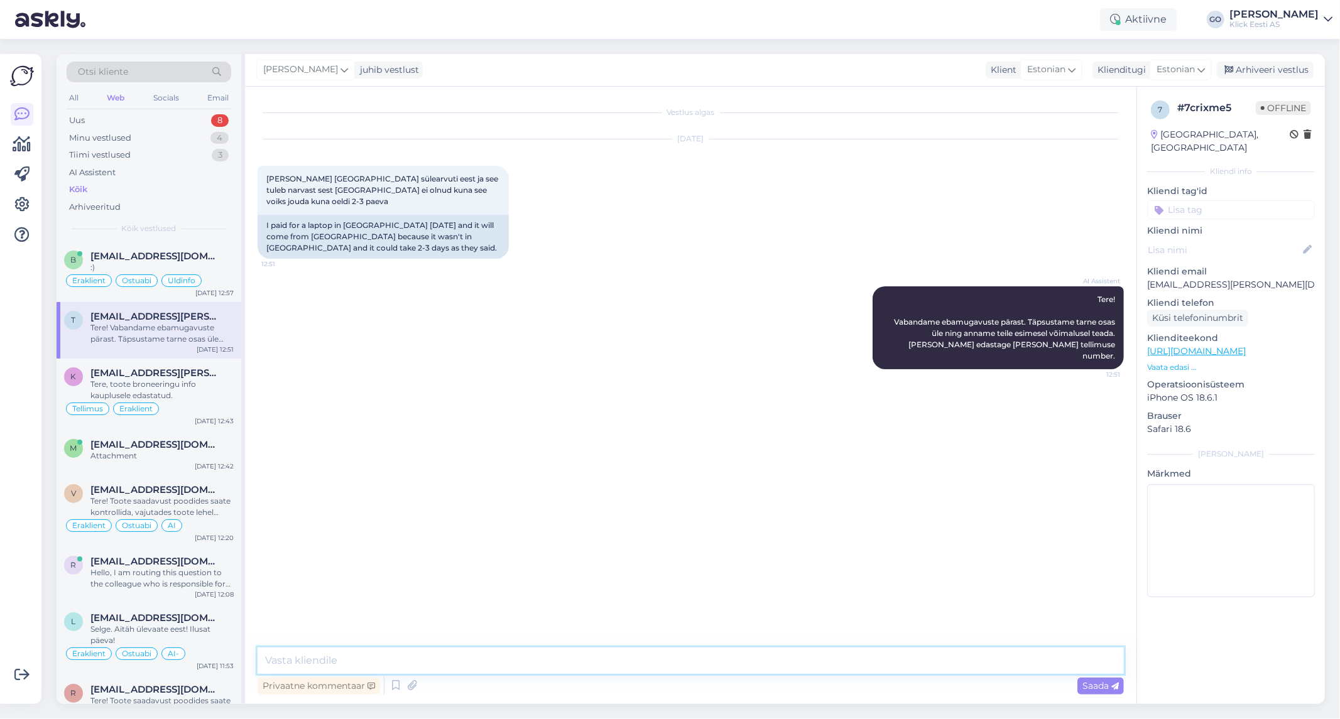
click at [439, 662] on textarea at bounding box center [691, 661] width 866 height 26
type textarea "Tere, 2-3 päeva all mõeldi tõenäoliselt tööpäevi. Reedel tehtud tellimus peaks …"
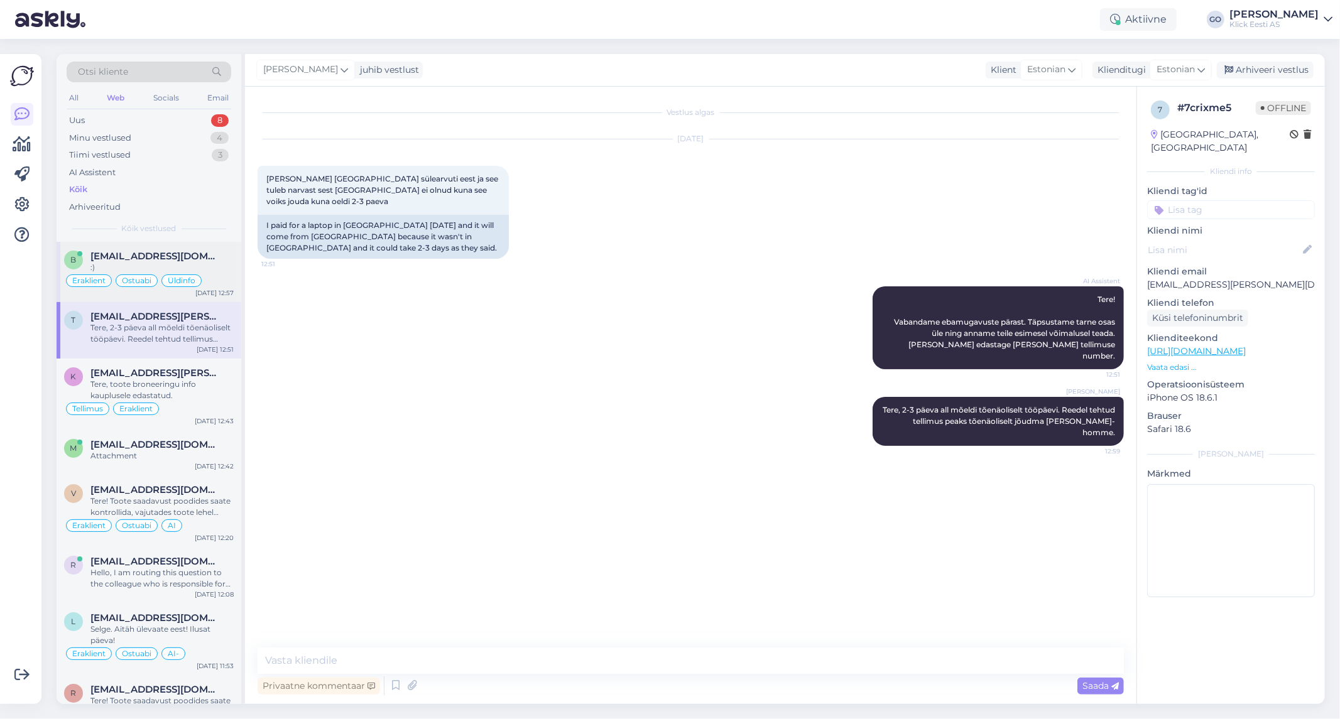
click at [221, 253] on div "[EMAIL_ADDRESS][DOMAIN_NAME]" at bounding box center [161, 256] width 143 height 11
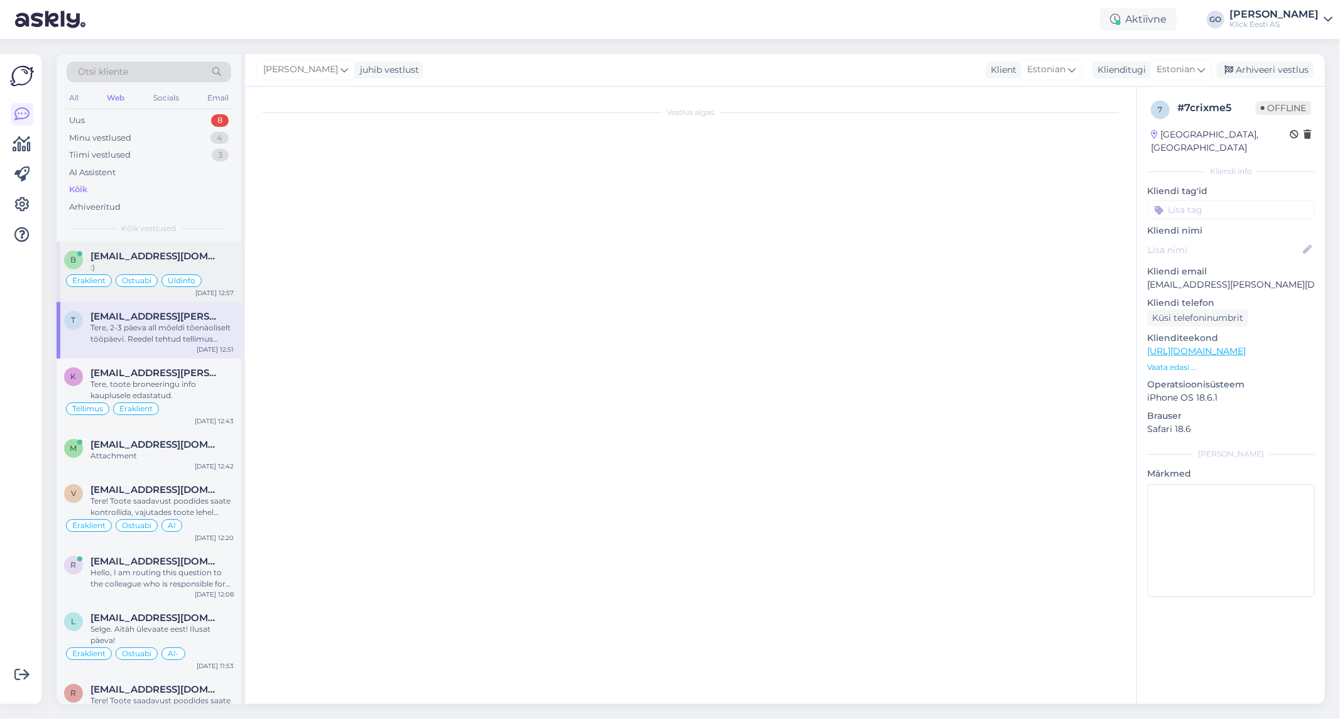
scroll to position [714, 0]
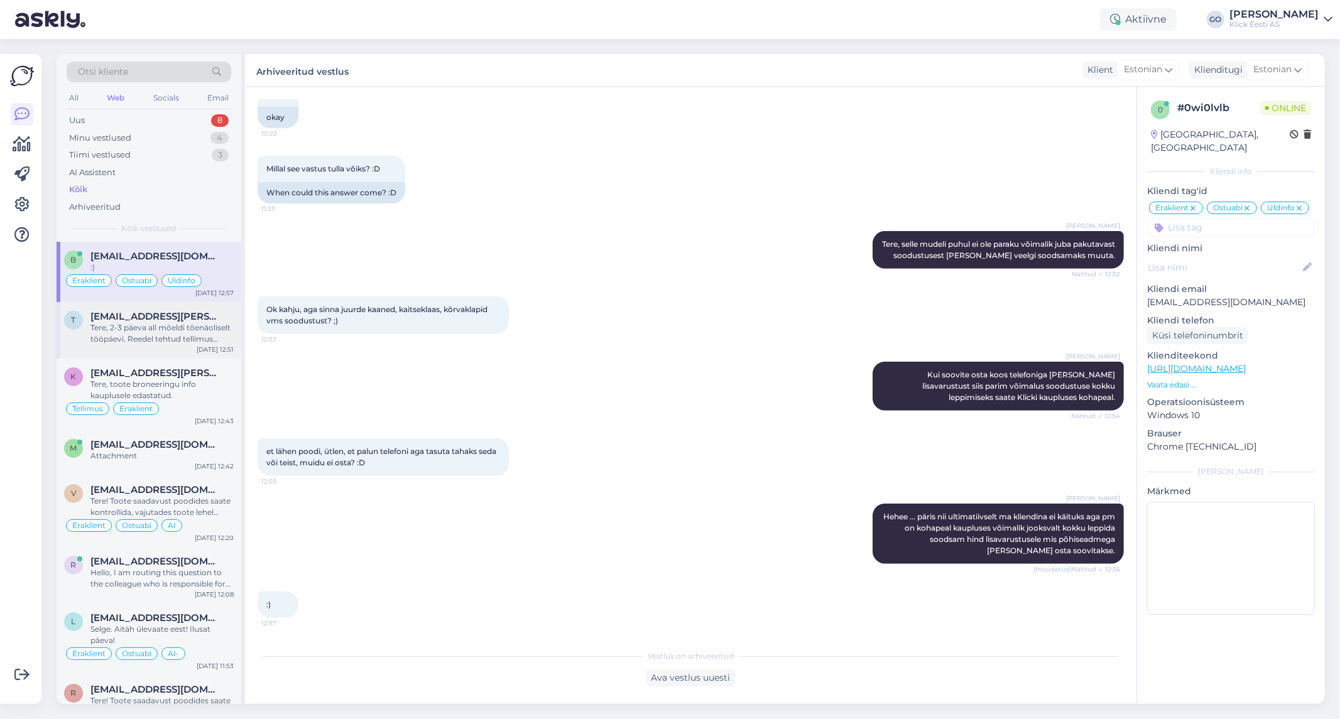
click at [204, 327] on div "Tere, 2-3 päeva all mõeldi tõenäoliselt tööpäevi. Reedel tehtud tellimus peaks …" at bounding box center [161, 333] width 143 height 23
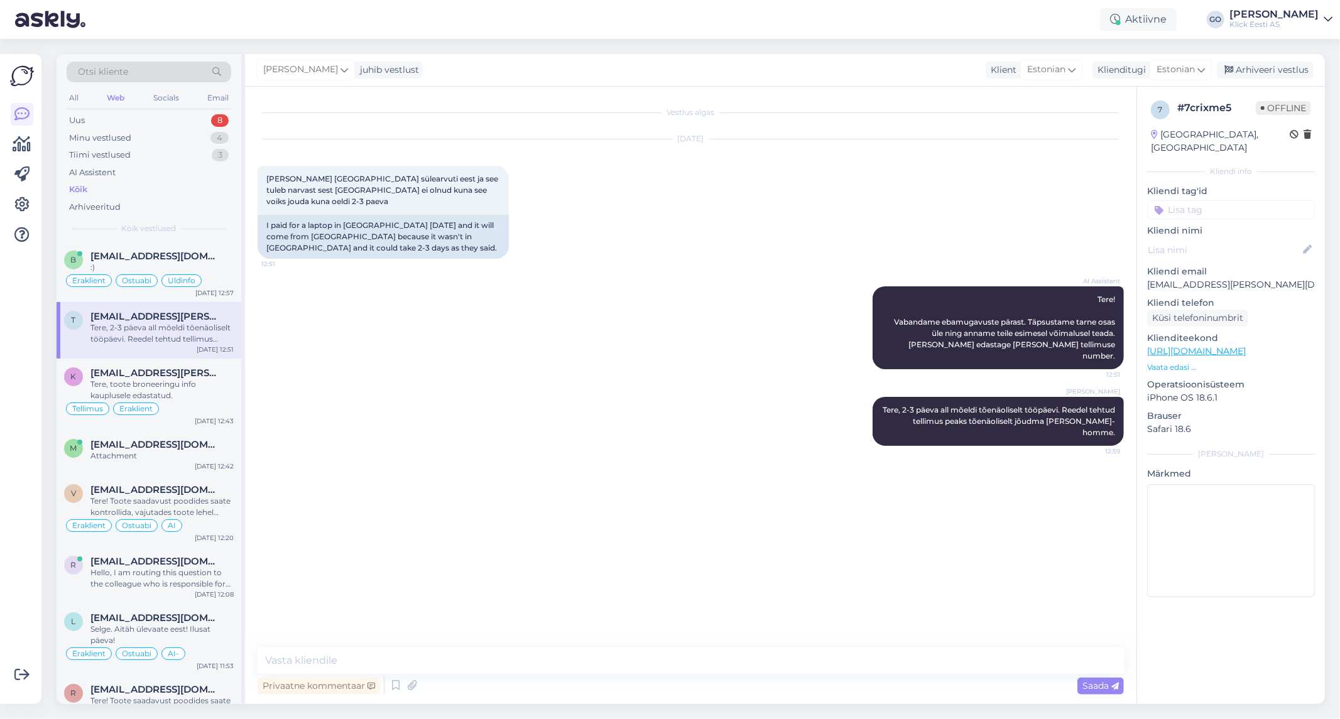
scroll to position [0, 0]
click at [1191, 200] on input at bounding box center [1231, 209] width 168 height 19
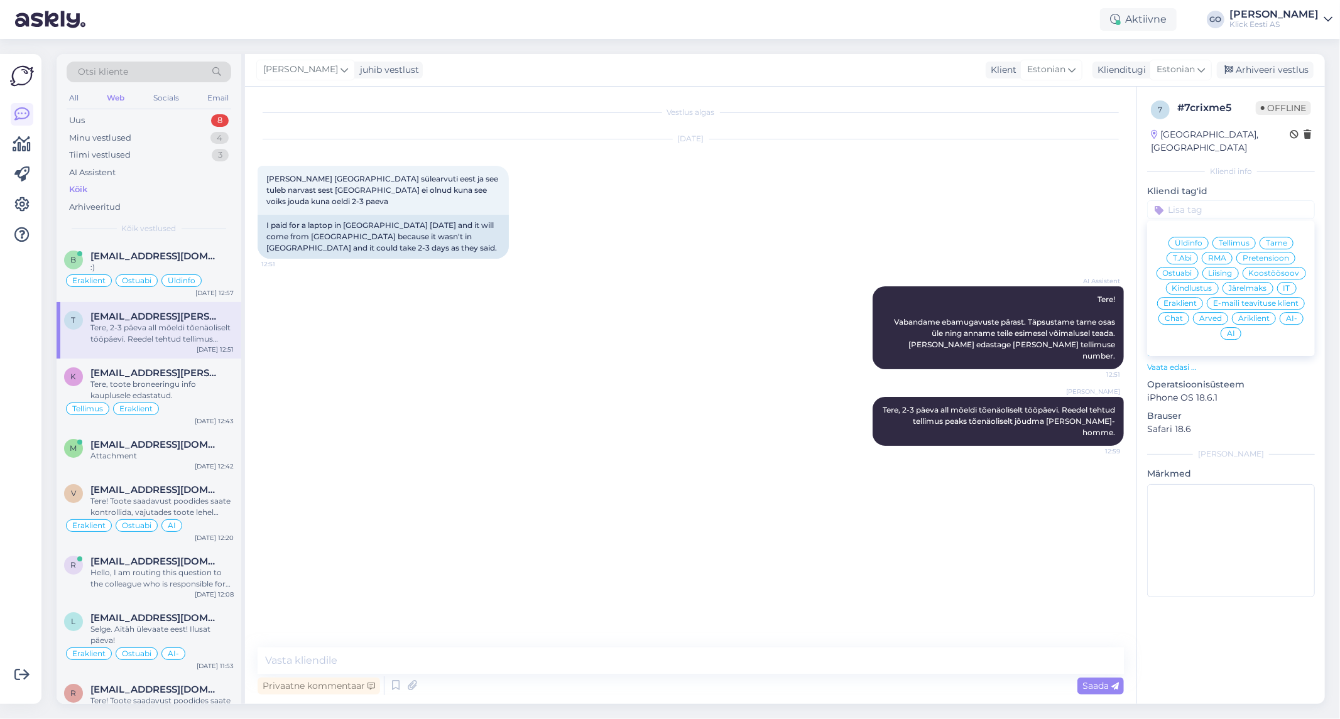
click at [1189, 300] on span "Eraklient" at bounding box center [1180, 304] width 33 height 8
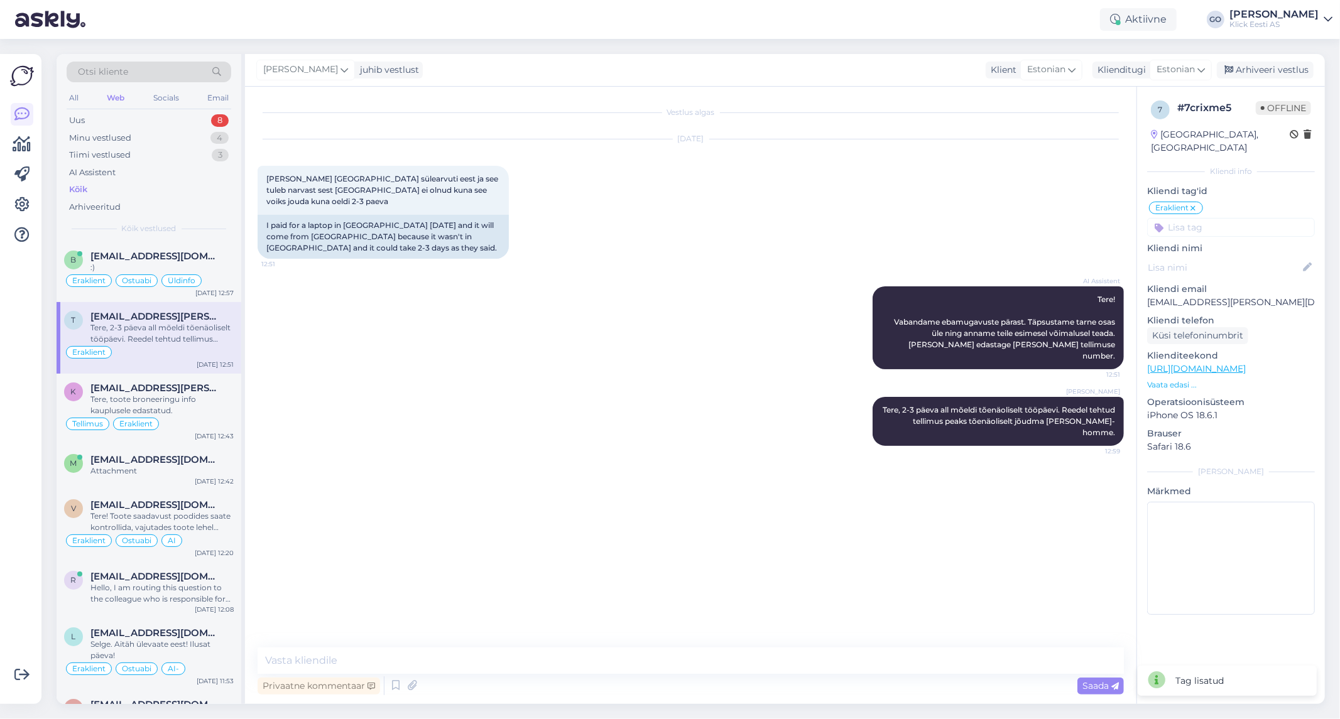
click at [1213, 218] on input at bounding box center [1231, 227] width 168 height 19
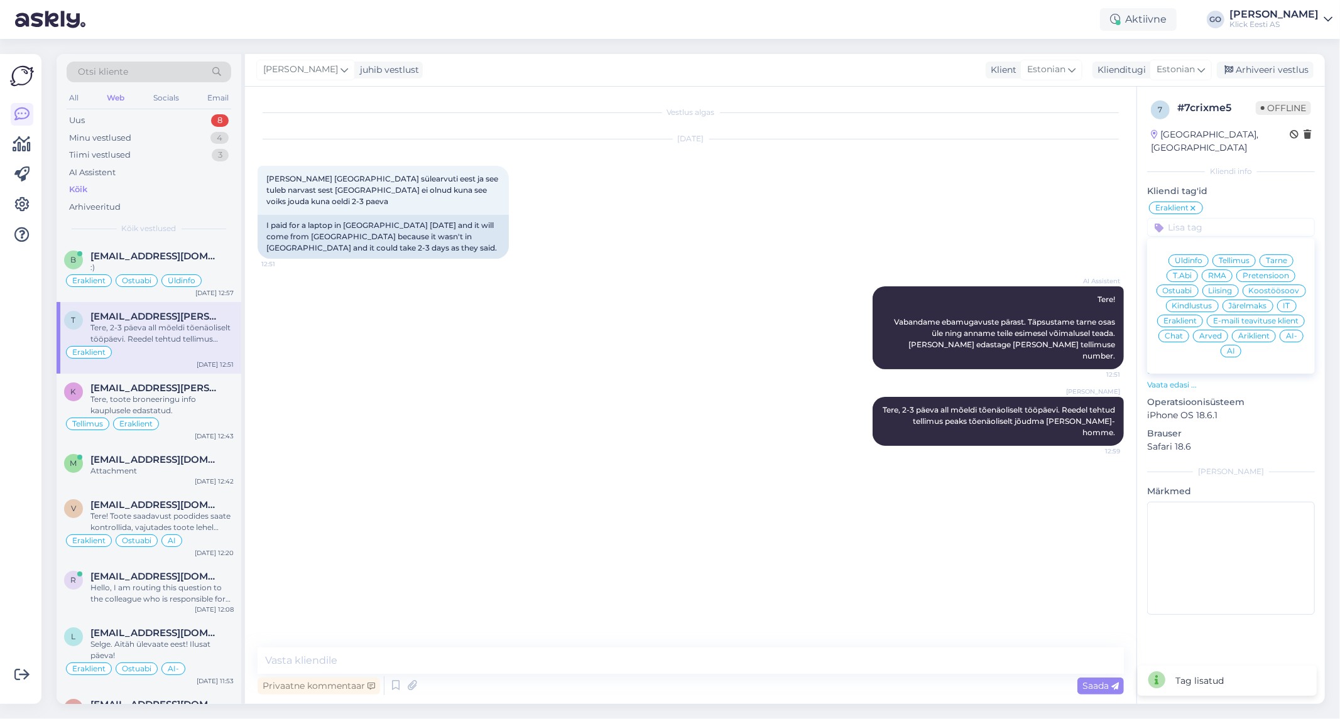
click at [1234, 257] on span "Tellimus" at bounding box center [1234, 261] width 31 height 8
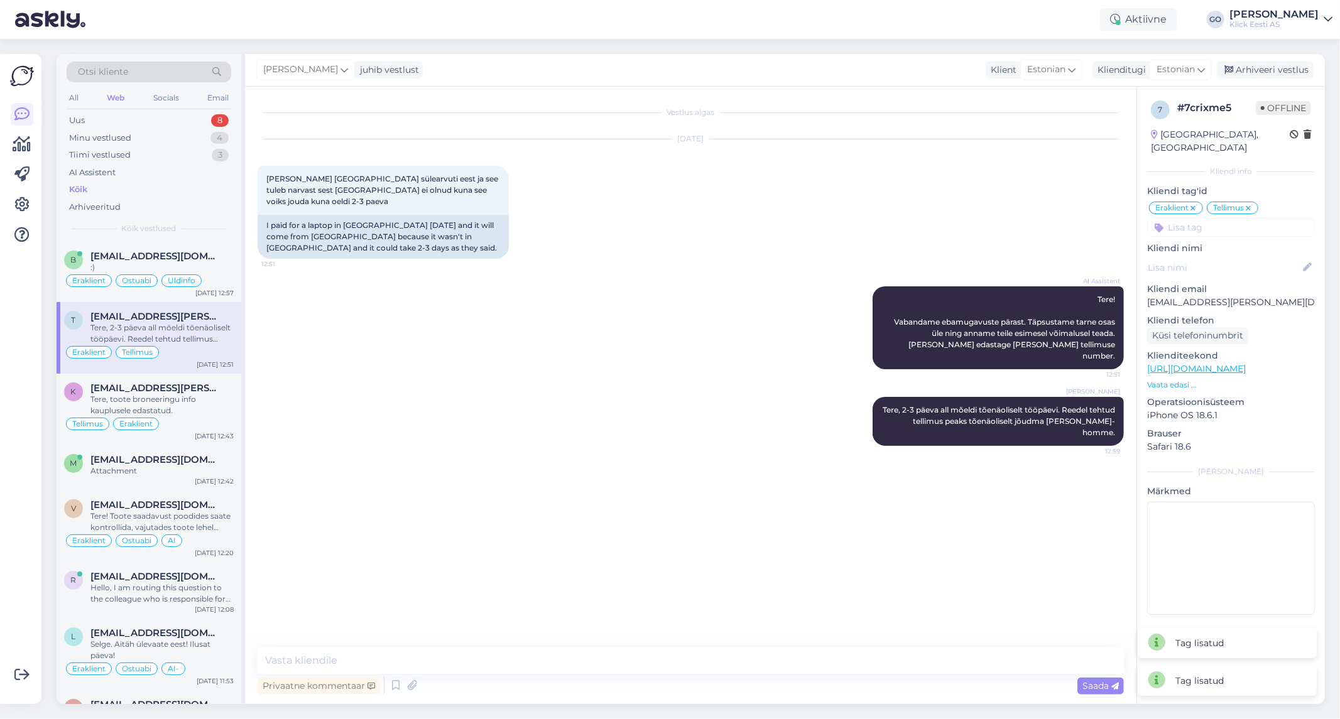
click at [1228, 218] on input at bounding box center [1231, 227] width 168 height 19
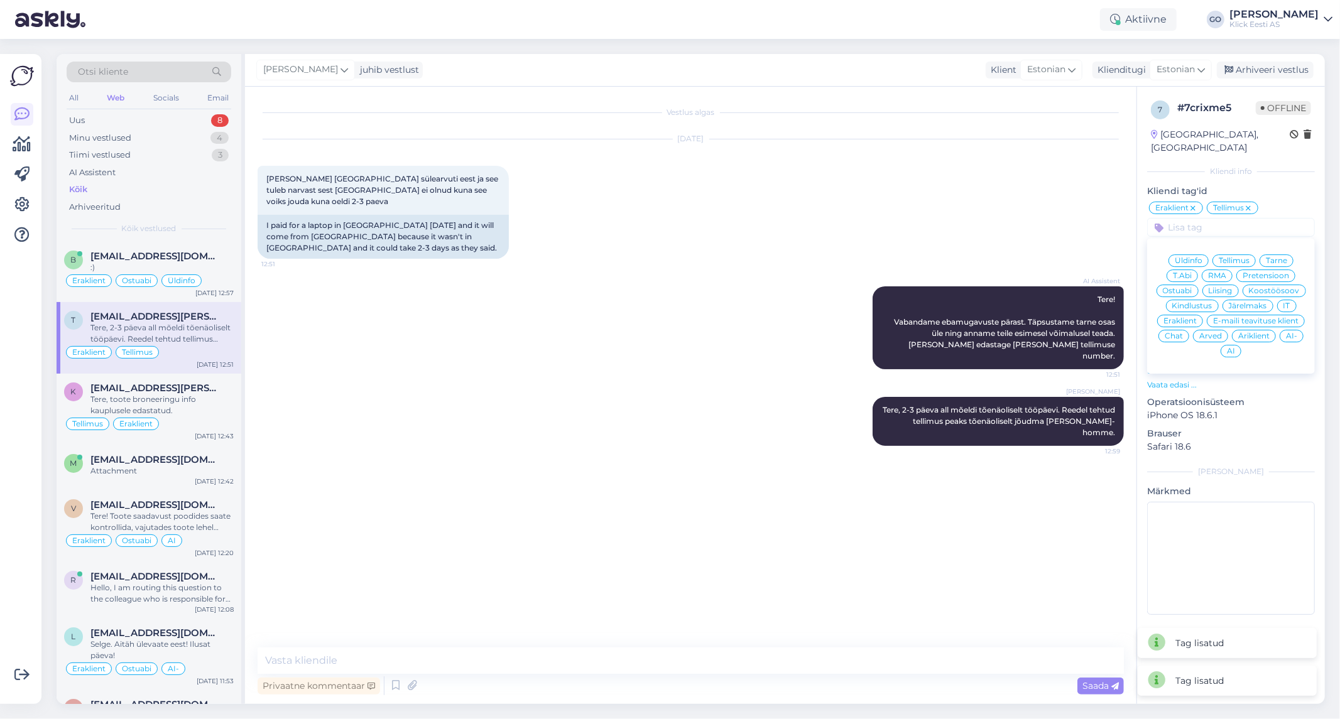
click at [1276, 257] on span "Tarne" at bounding box center [1276, 261] width 21 height 8
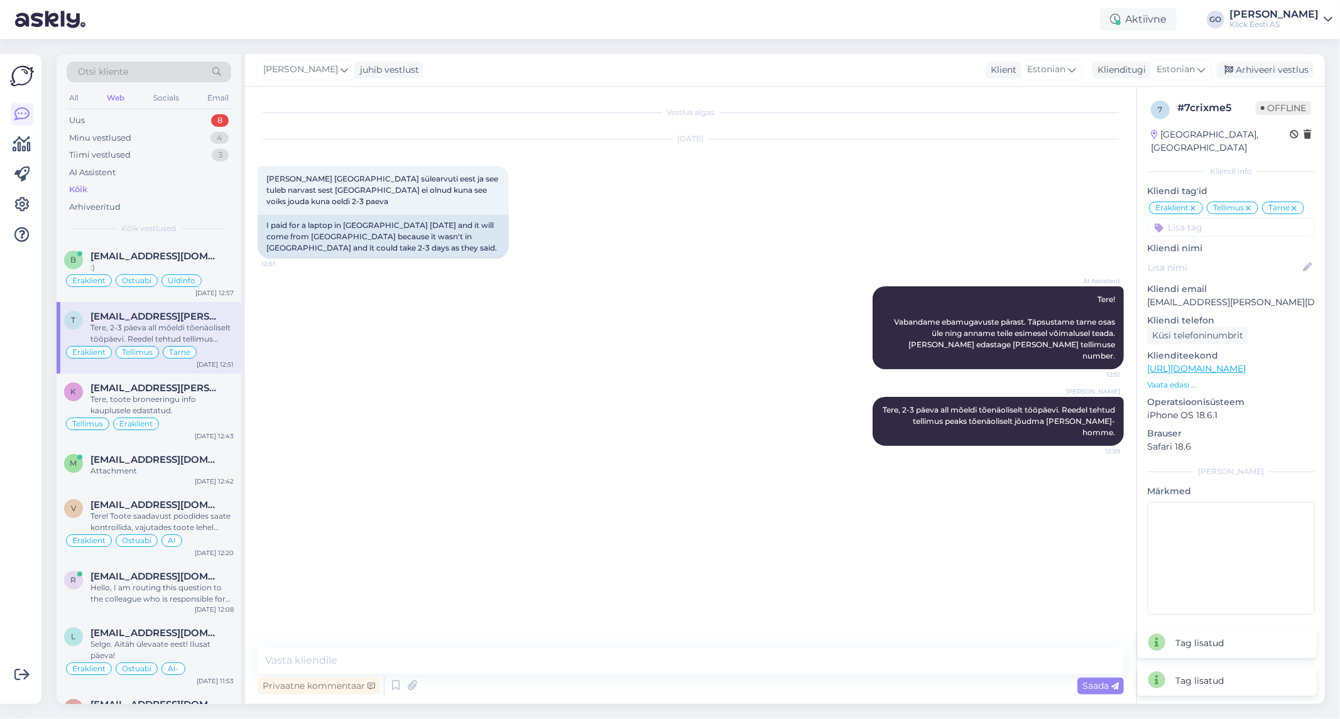
click at [352, 383] on div "[PERSON_NAME] Tere, 2-3 päeva all mõeldi tõenäoliselt tööpäevi. Reedel tehtud t…" at bounding box center [691, 421] width 866 height 77
click at [201, 324] on div "Tere, 2-3 päeva all mõeldi tõenäoliselt tööpäevi. Reedel tehtud tellimus peaks …" at bounding box center [161, 333] width 143 height 23
click at [215, 398] on div "Tere, toote broneeringu info kauplusele edastatud." at bounding box center [161, 405] width 143 height 23
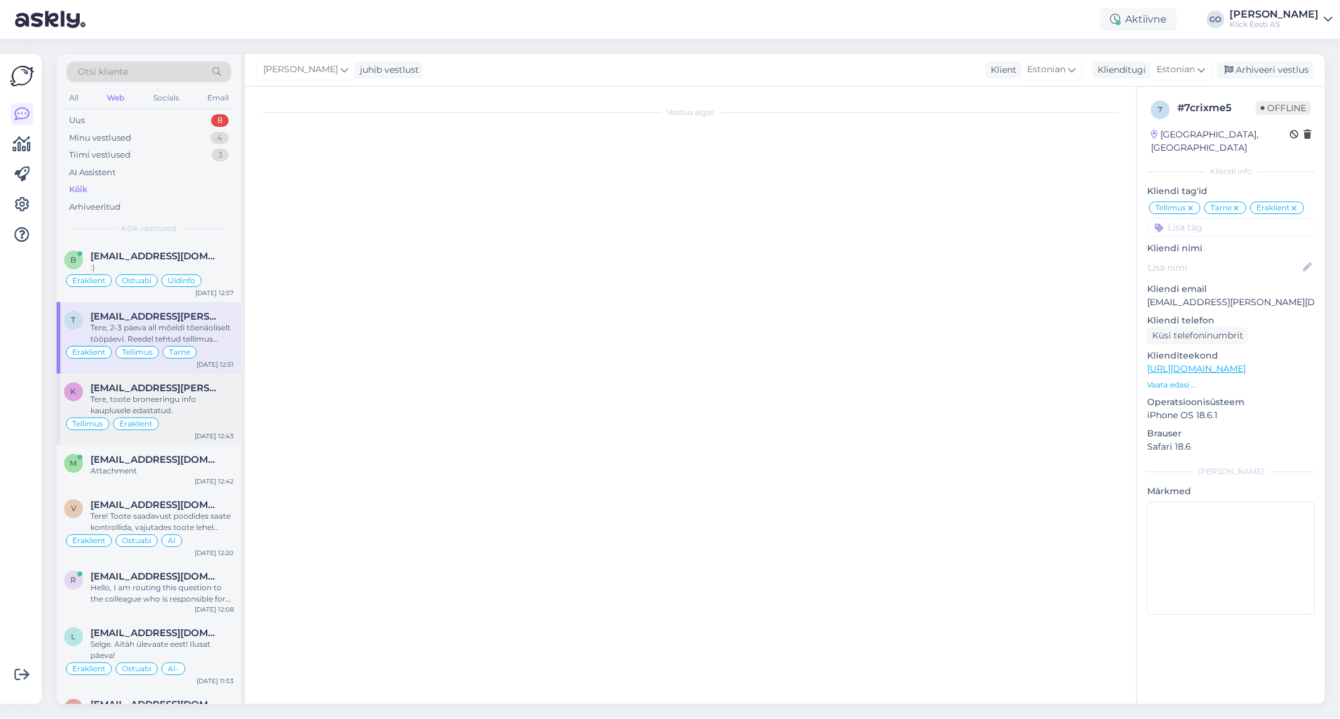
scroll to position [19, 0]
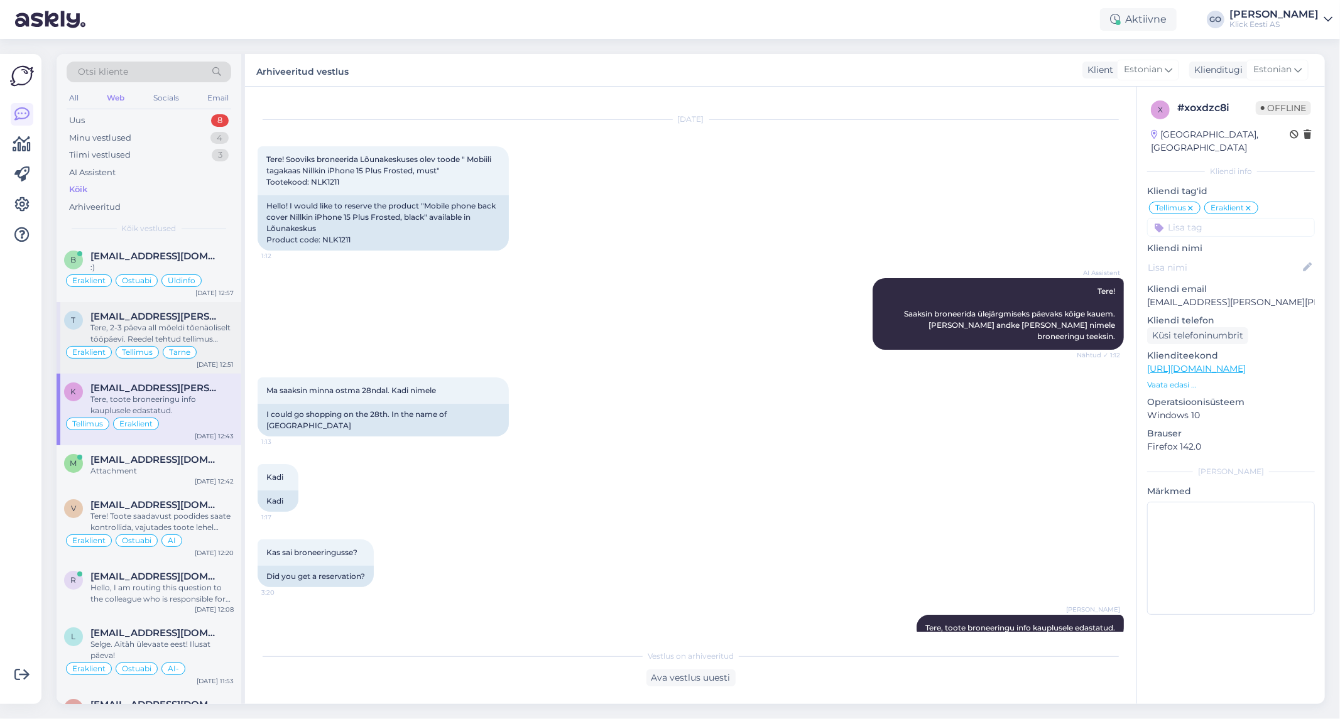
click at [226, 333] on div "Tere, 2-3 päeva all mõeldi tõenäoliselt tööpäevi. Reedel tehtud tellimus peaks …" at bounding box center [161, 333] width 143 height 23
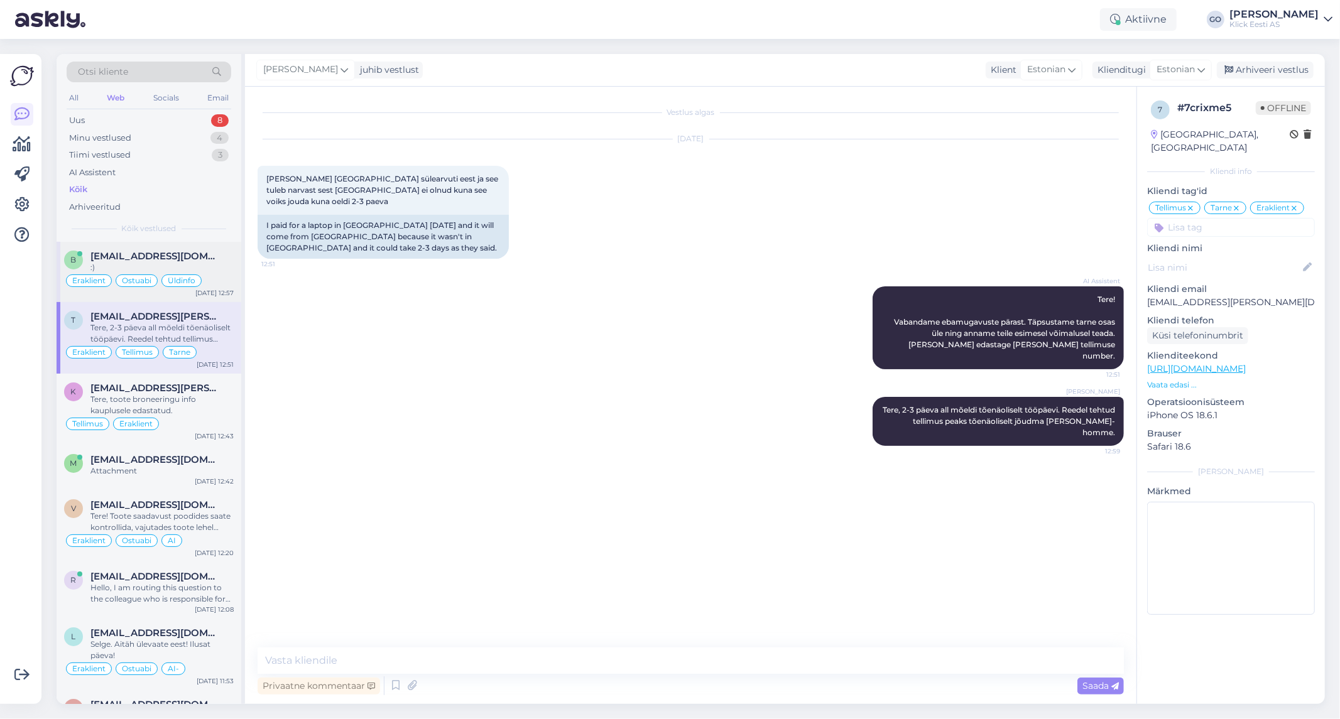
click at [215, 253] on div "[EMAIL_ADDRESS][DOMAIN_NAME]" at bounding box center [161, 256] width 143 height 11
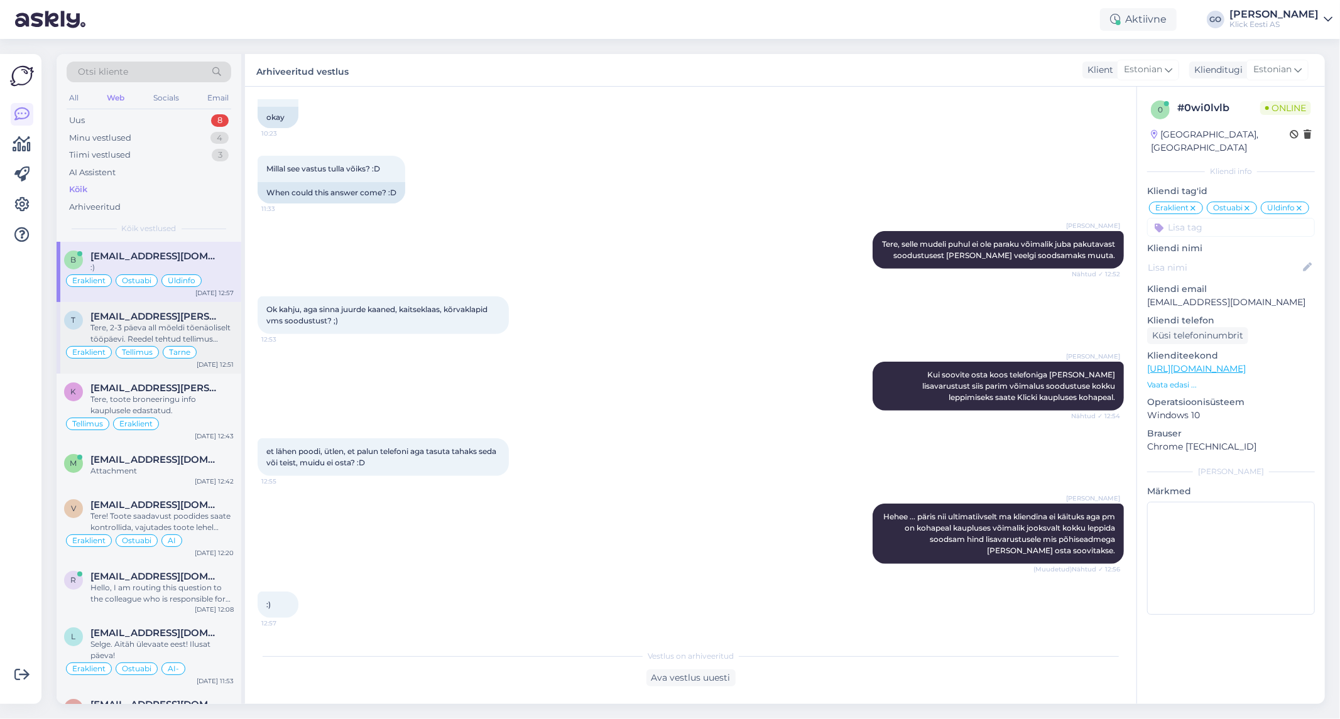
click at [215, 346] on div "Eraklient Tellimus Tarne" at bounding box center [149, 352] width 170 height 15
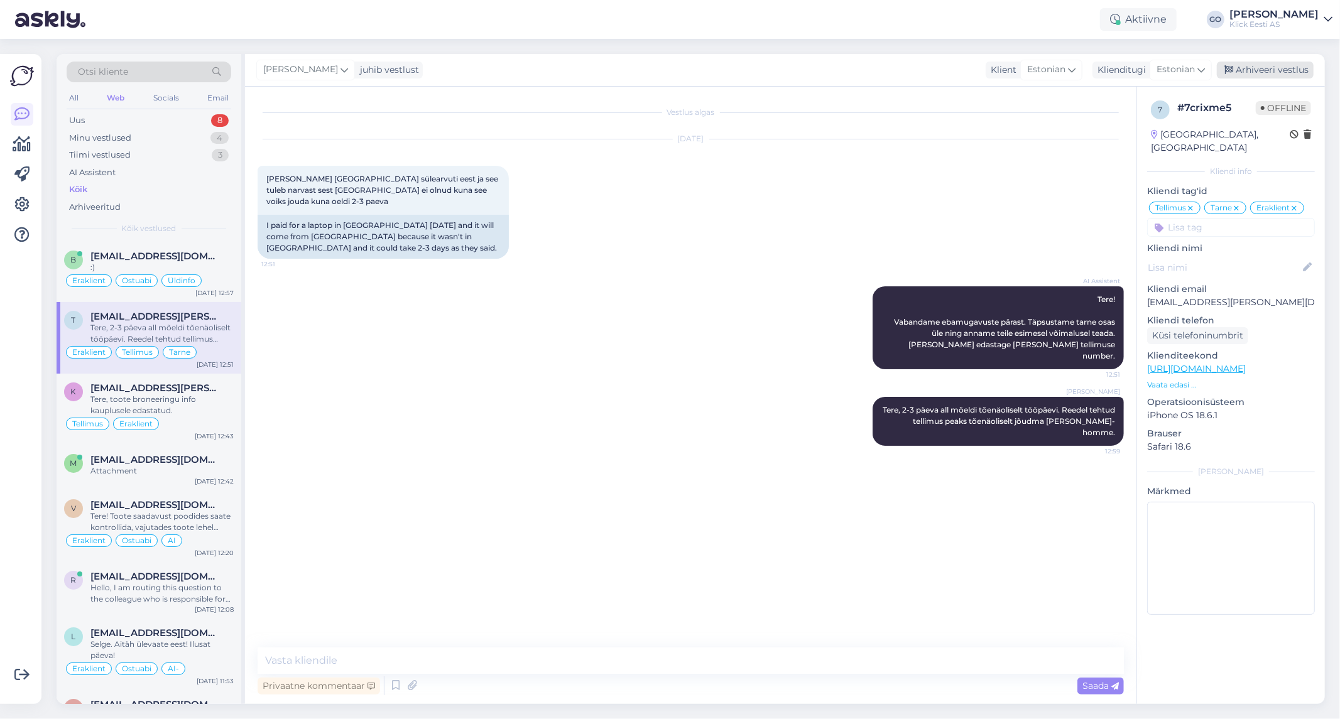
click at [1260, 68] on div "Arhiveeri vestlus" at bounding box center [1265, 70] width 97 height 17
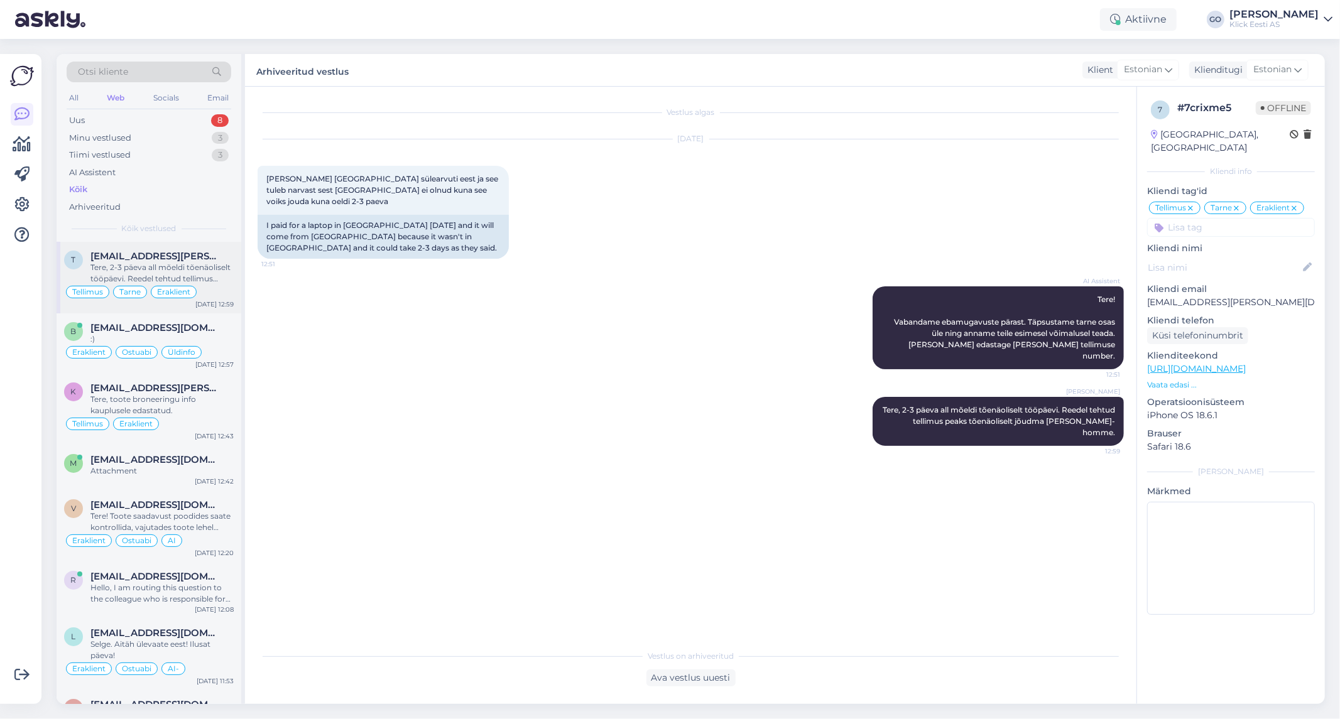
click at [209, 249] on div "t [EMAIL_ADDRESS][PERSON_NAME][DOMAIN_NAME] Tere, 2-3 päeva all mõeldi tõenäoli…" at bounding box center [149, 278] width 185 height 72
click at [212, 325] on div "[EMAIL_ADDRESS][DOMAIN_NAME]" at bounding box center [161, 327] width 143 height 11
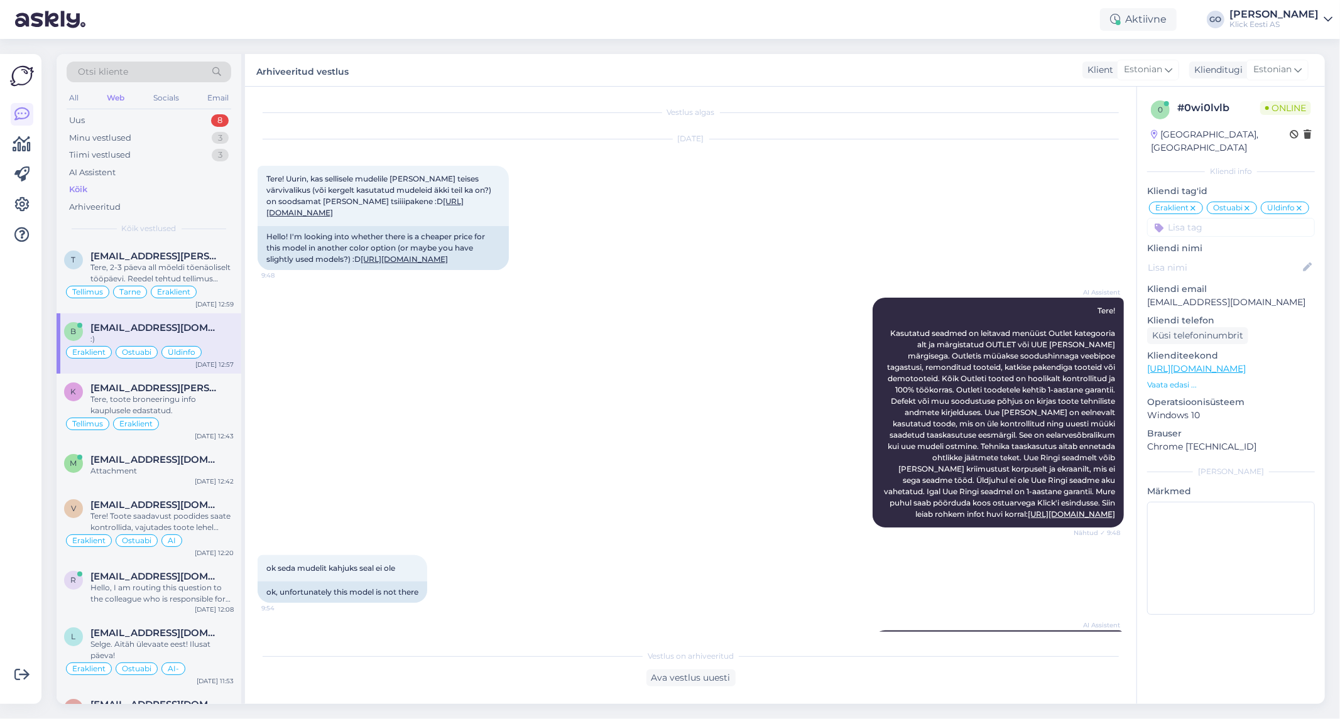
scroll to position [714, 0]
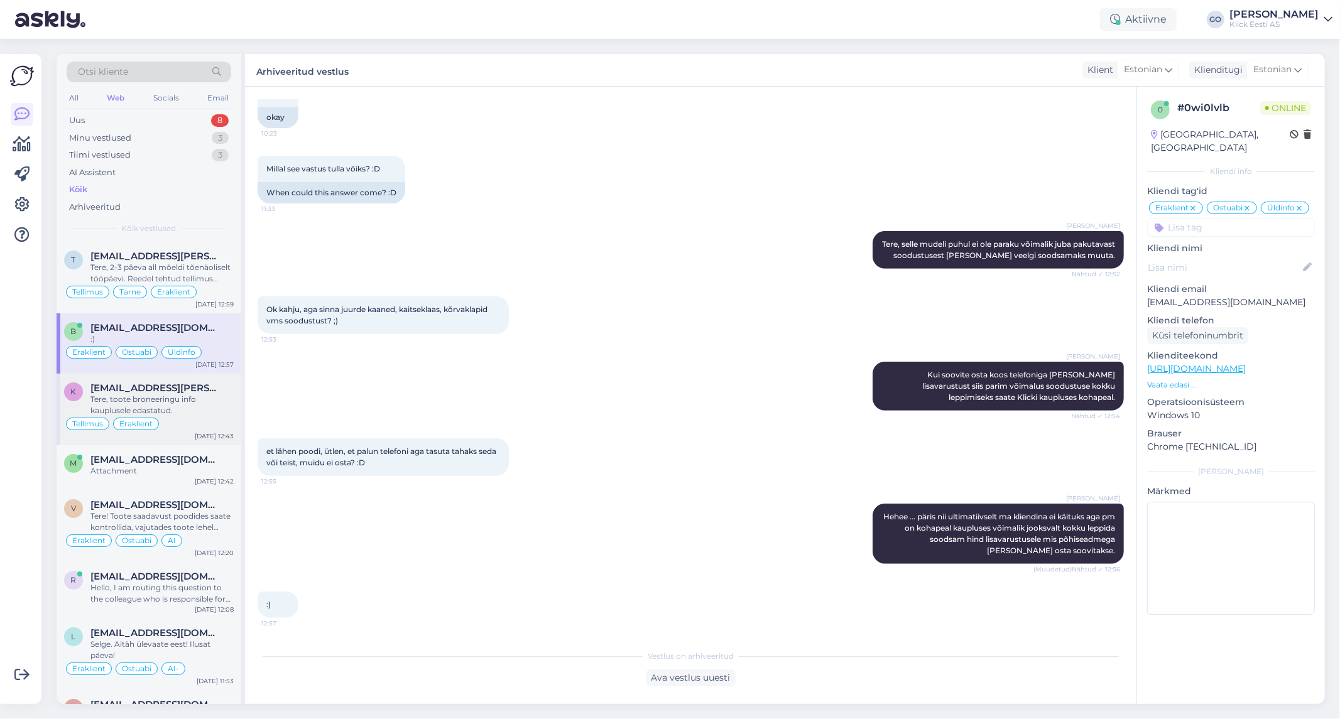
click at [217, 402] on div "Tere, toote broneeringu info kauplusele edastatud." at bounding box center [161, 405] width 143 height 23
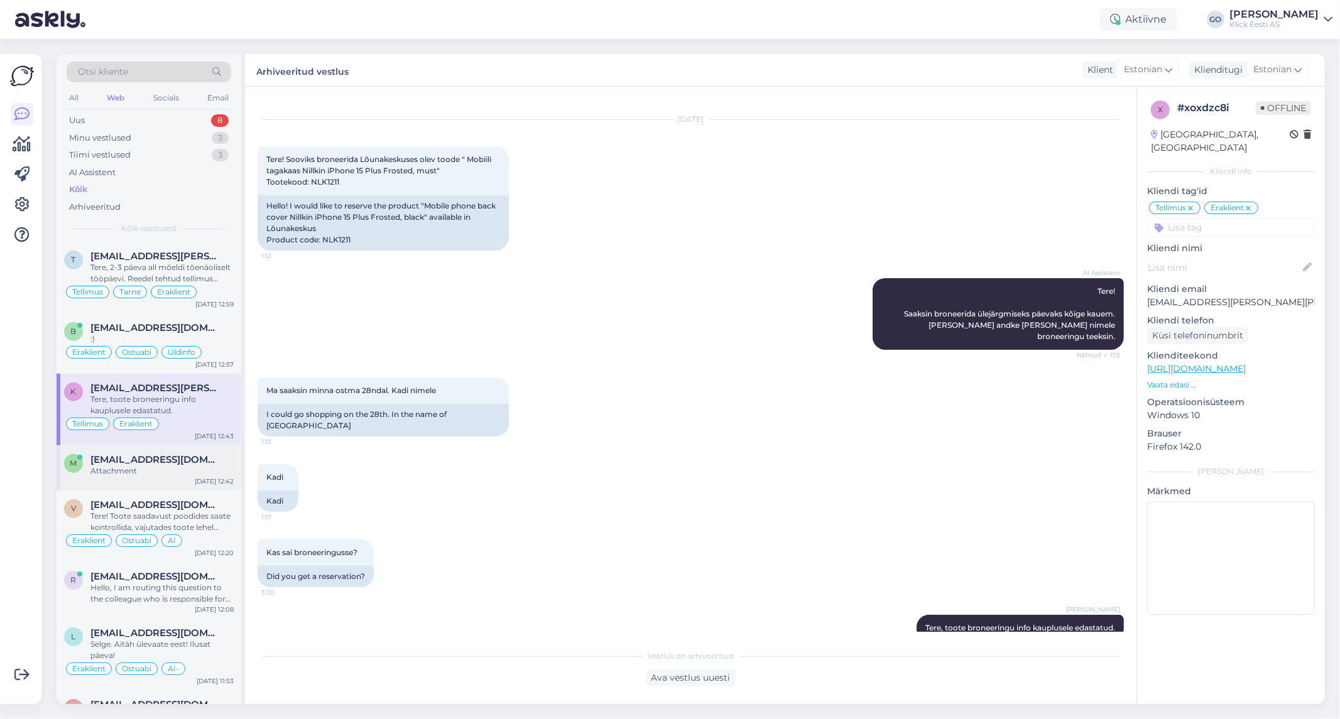
click at [222, 462] on div "[EMAIL_ADDRESS][DOMAIN_NAME]" at bounding box center [161, 459] width 143 height 11
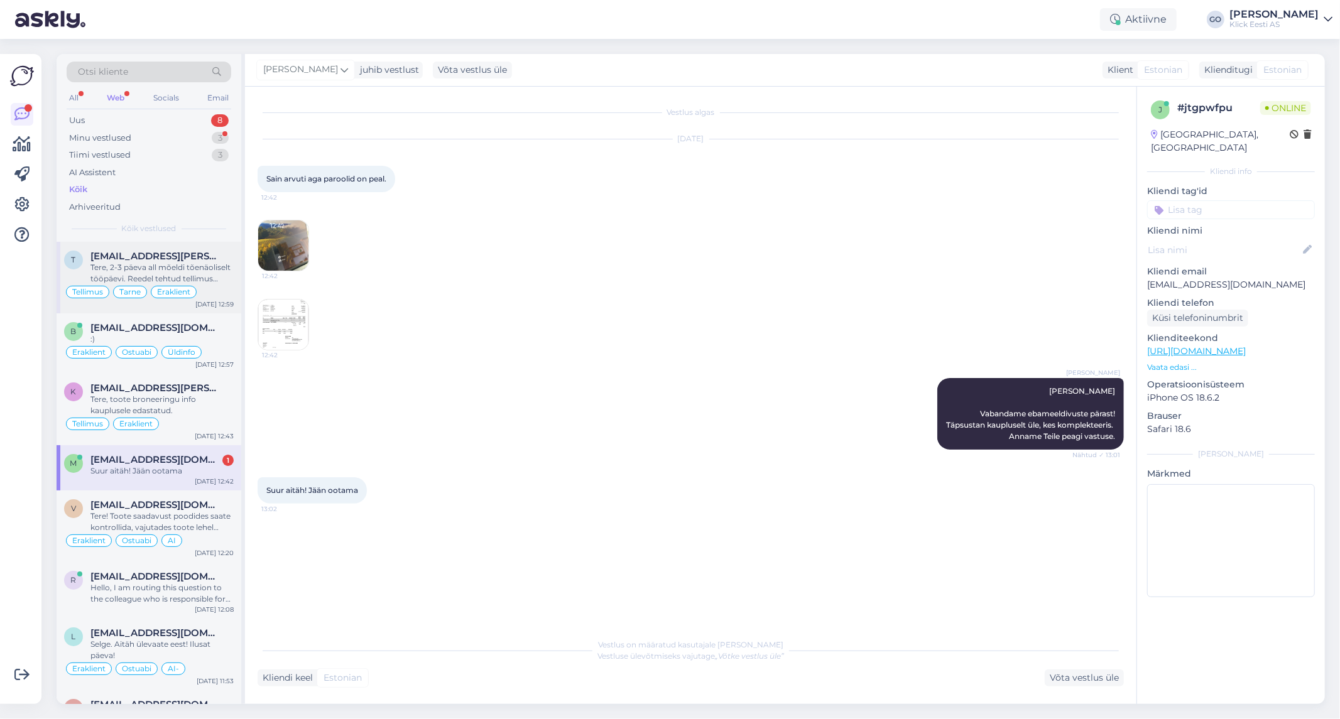
click at [201, 262] on div "Tere, 2-3 päeva all mõeldi tõenäoliselt tööpäevi. Reedel tehtud tellimus peaks …" at bounding box center [161, 273] width 143 height 23
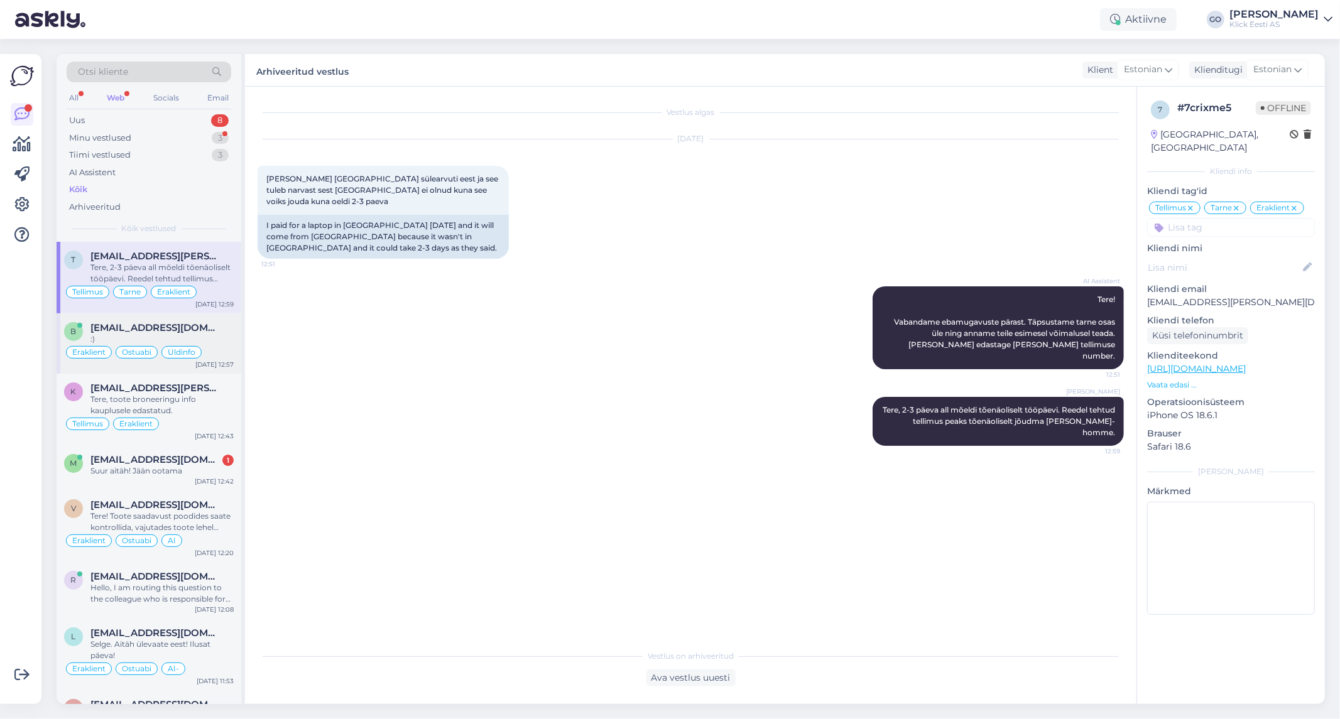
click at [205, 335] on div ":)" at bounding box center [161, 339] width 143 height 11
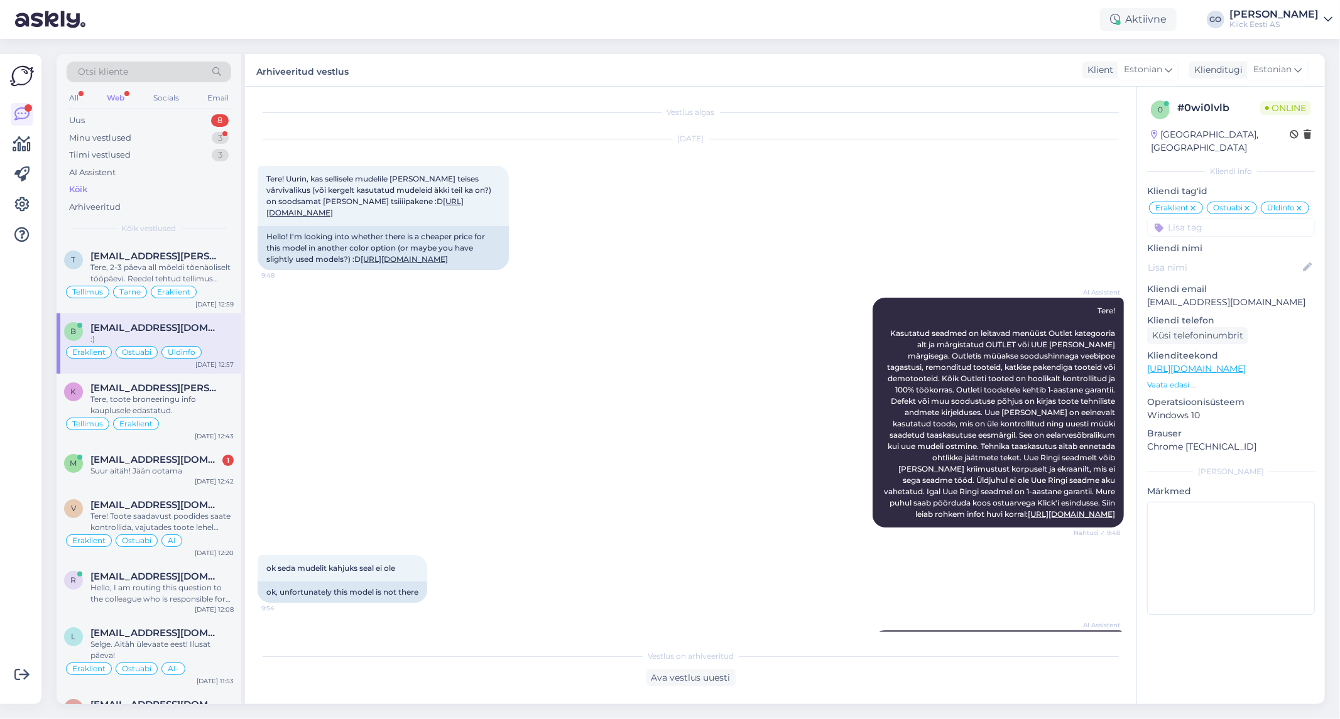
scroll to position [714, 0]
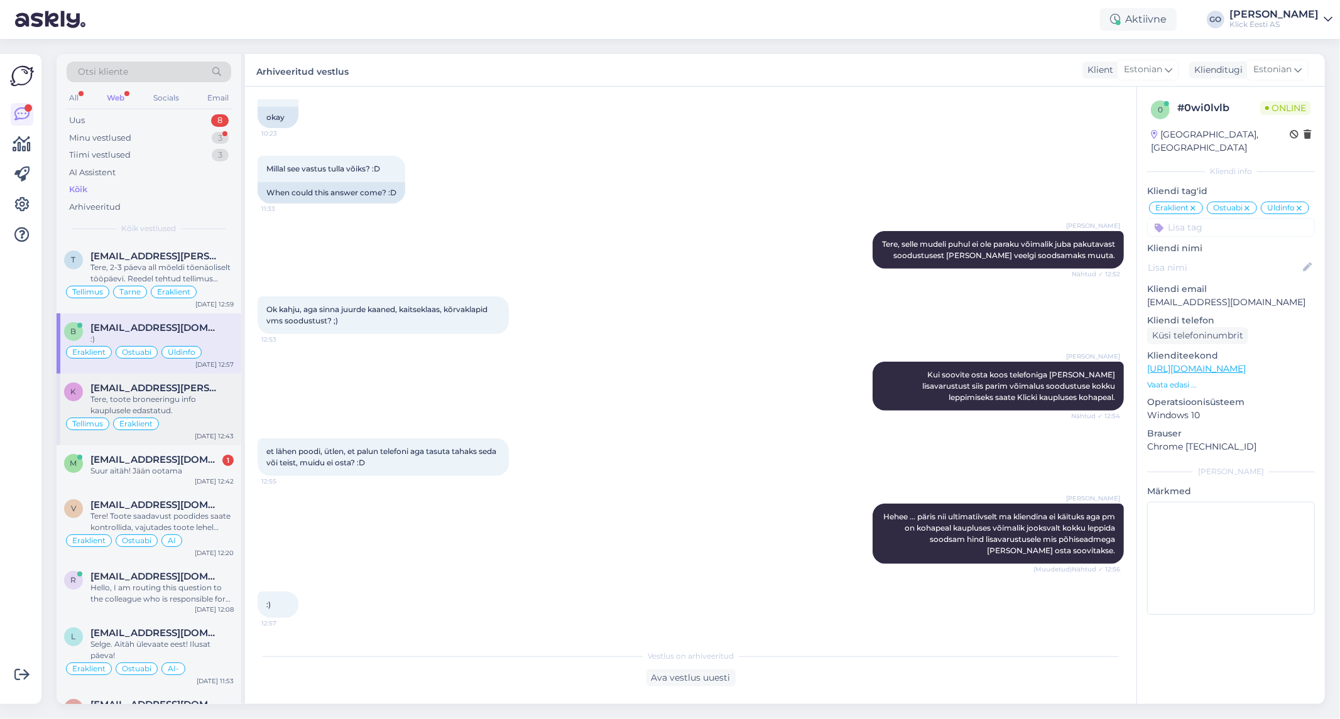
click at [210, 402] on div "Tere, toote broneeringu info kauplusele edastatud." at bounding box center [161, 405] width 143 height 23
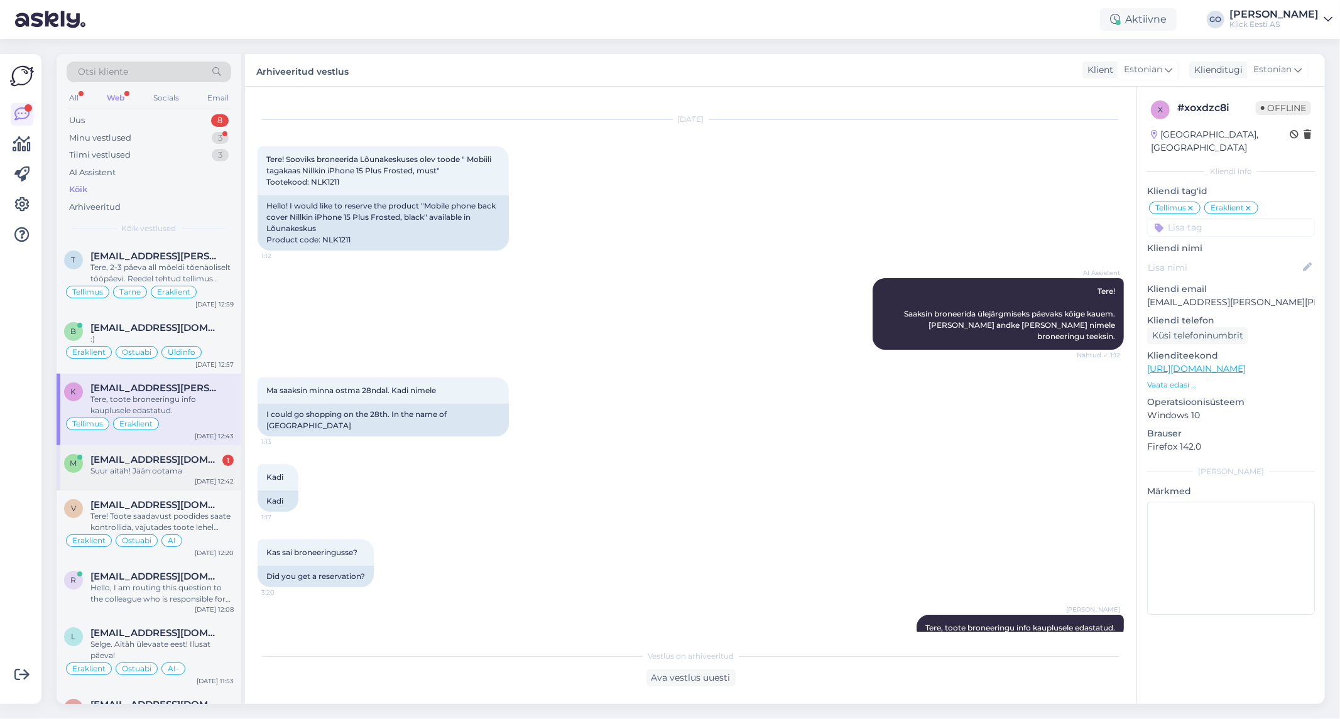
click at [198, 466] on div "Suur aitäh! Jään ootama" at bounding box center [161, 471] width 143 height 11
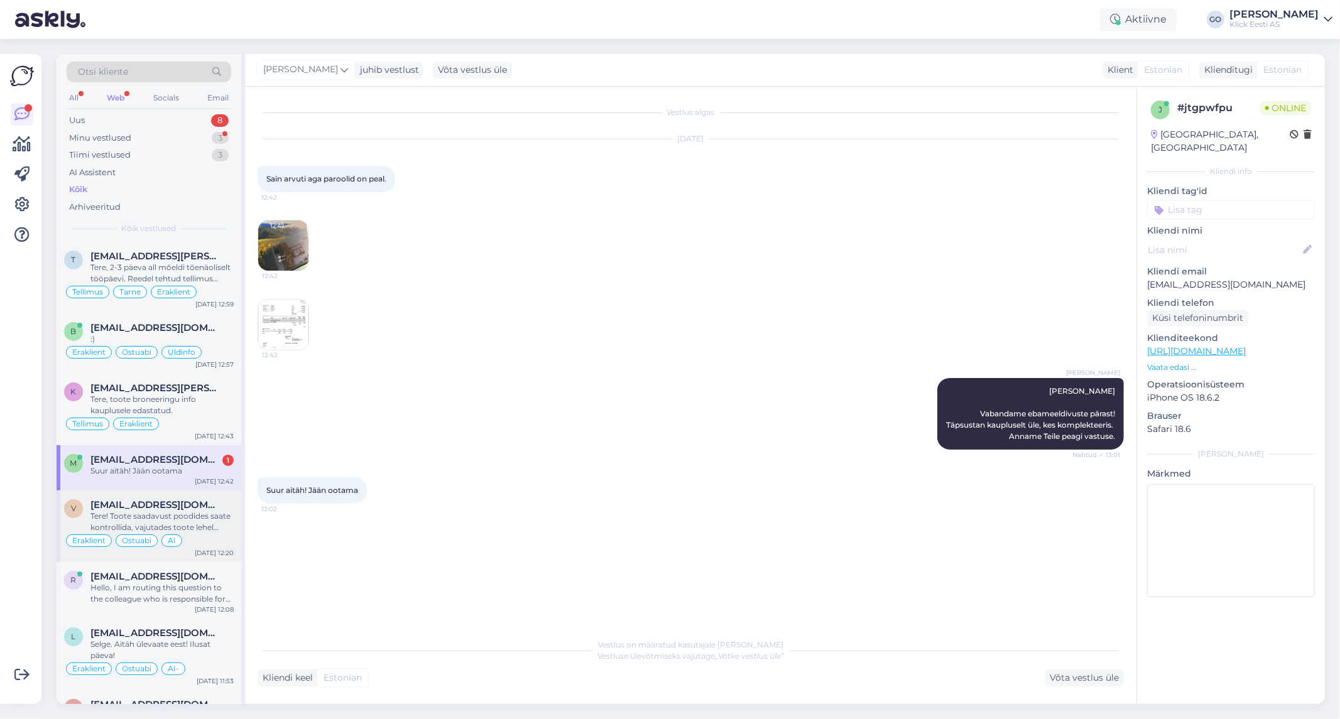
click at [199, 515] on div "Tere! Toote saadavust poodides saate kontrollida, vajutades toote lehel "Saadav…" at bounding box center [161, 522] width 143 height 23
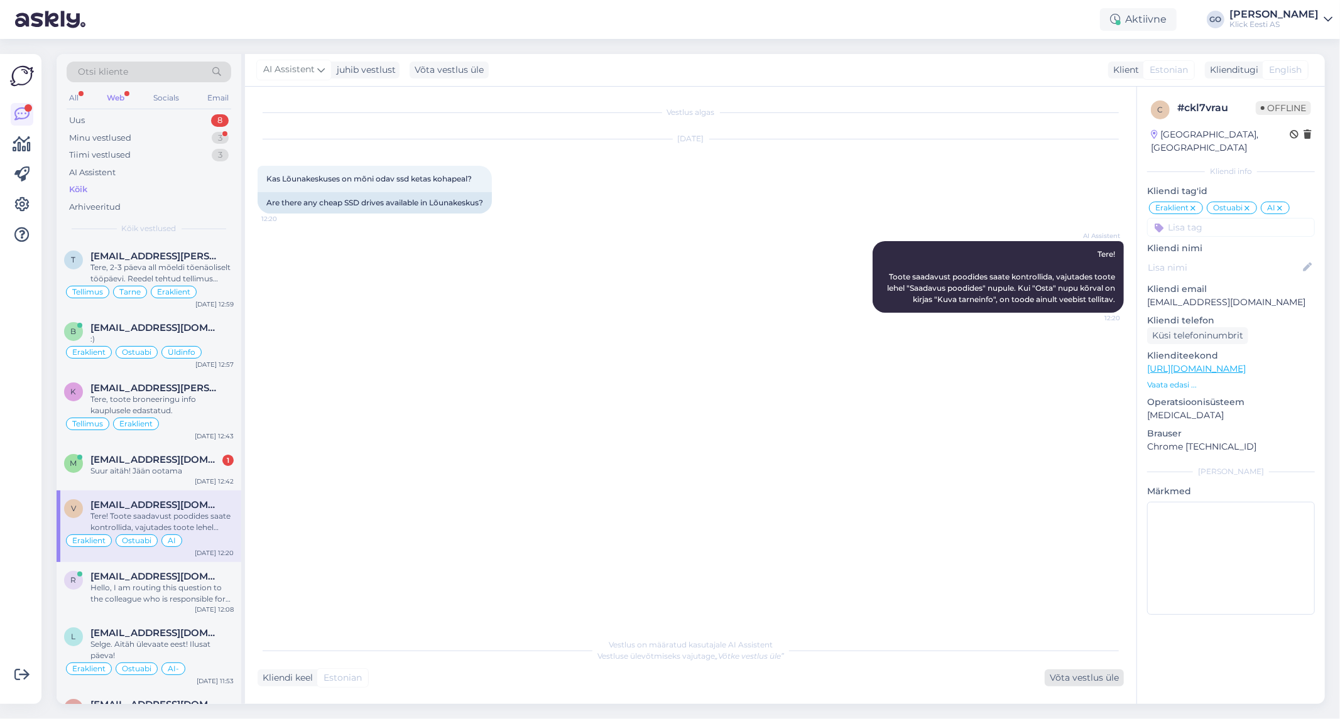
click at [1081, 677] on div "Võta vestlus üle" at bounding box center [1084, 678] width 79 height 17
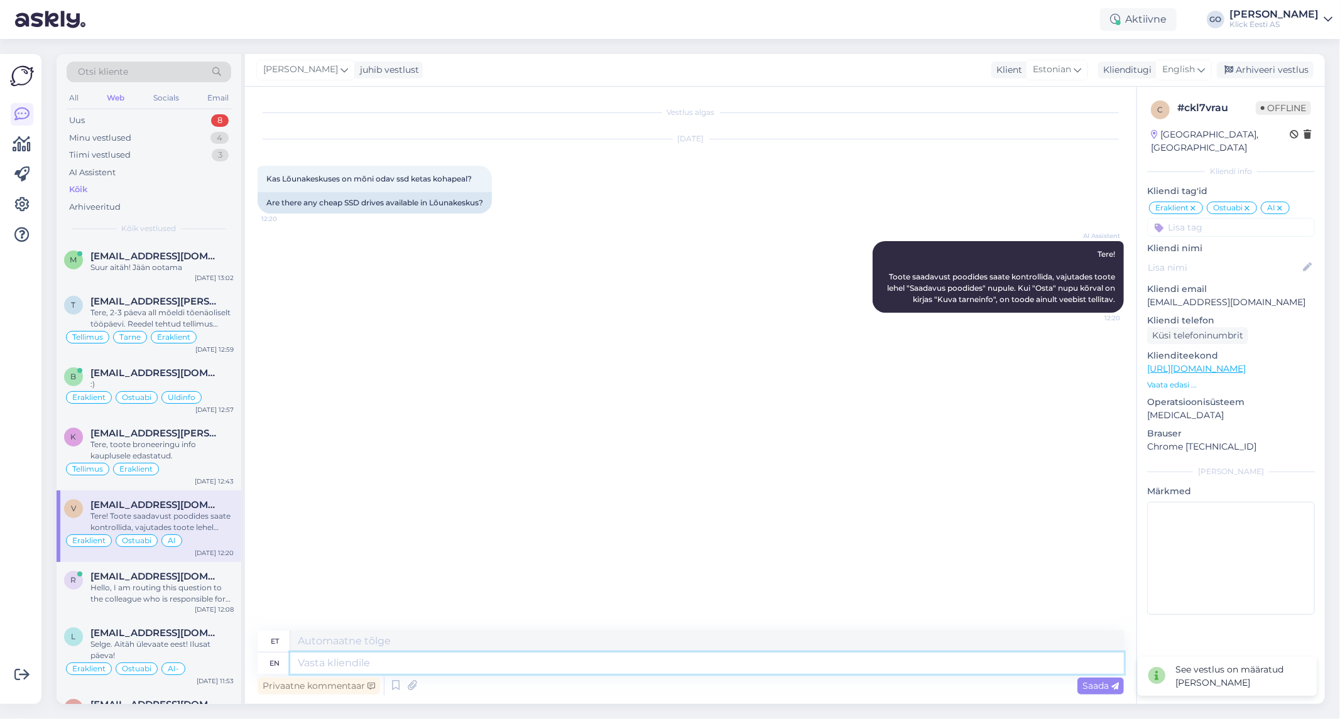
click at [340, 663] on textarea at bounding box center [707, 663] width 834 height 21
type textarea "tere"
type textarea "t"
type textarea "Tere."
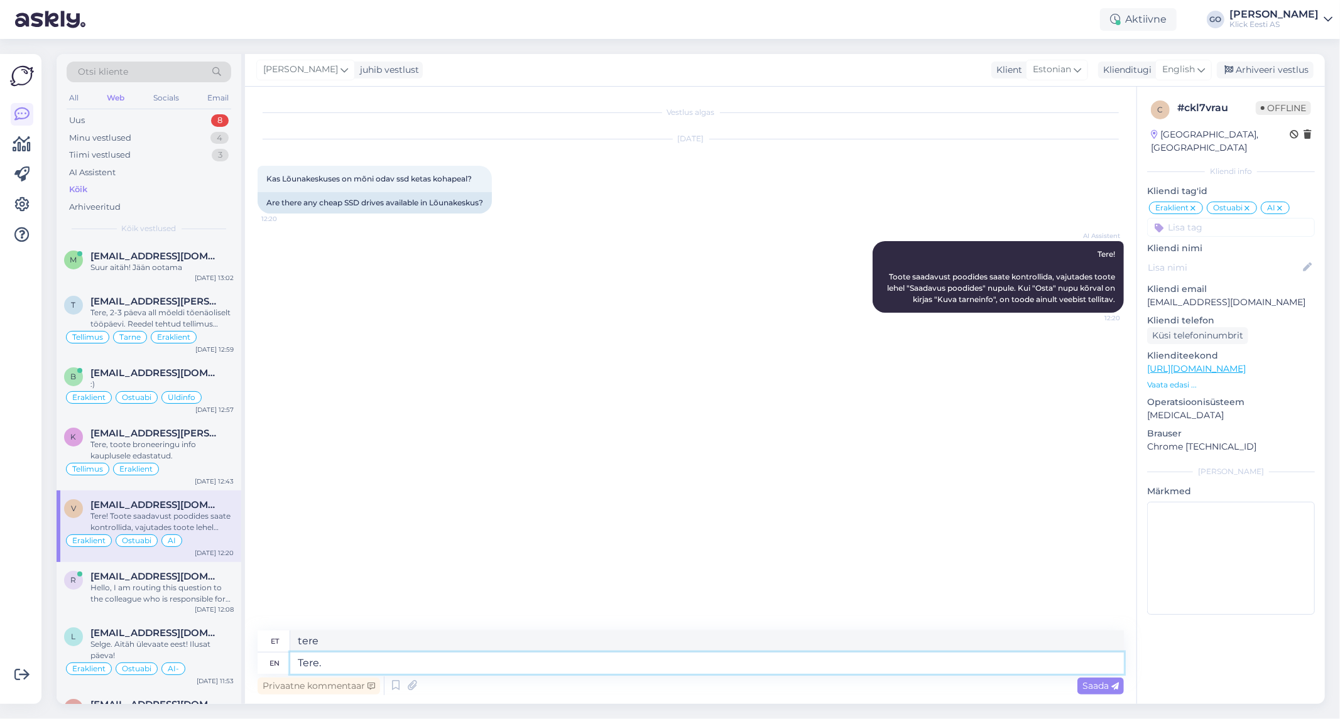
type textarea "Tere."
type textarea "Tere. [GEOGRAPHIC_DATA]"
type textarea "Te"
type textarea "Tere."
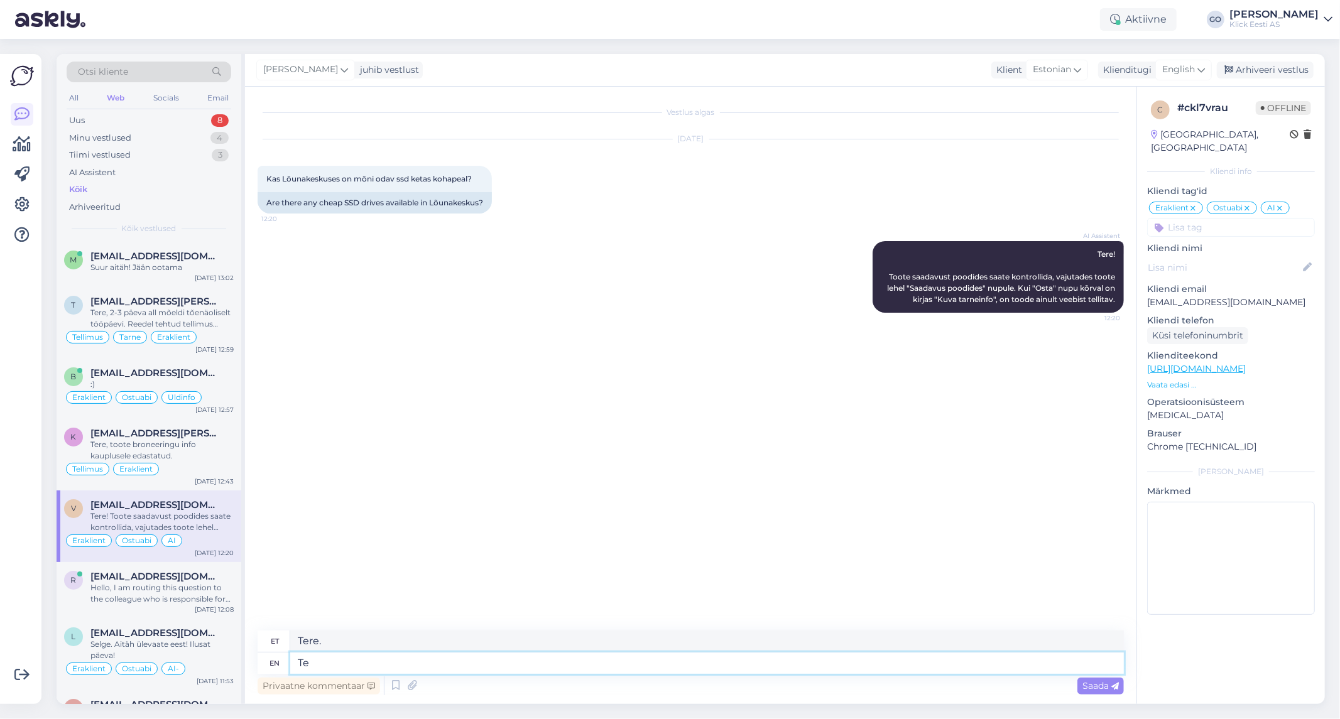
type textarea "T"
click at [836, 499] on div "Vestlus algas [DATE] Kas Lõunakeskuses on mõni odav ssd ketas kohapeal? 12:20 A…" at bounding box center [697, 359] width 878 height 520
click at [1201, 67] on icon at bounding box center [1201, 70] width 8 height 14
type input "est"
click at [1135, 128] on link "Estonian" at bounding box center [1155, 126] width 138 height 20
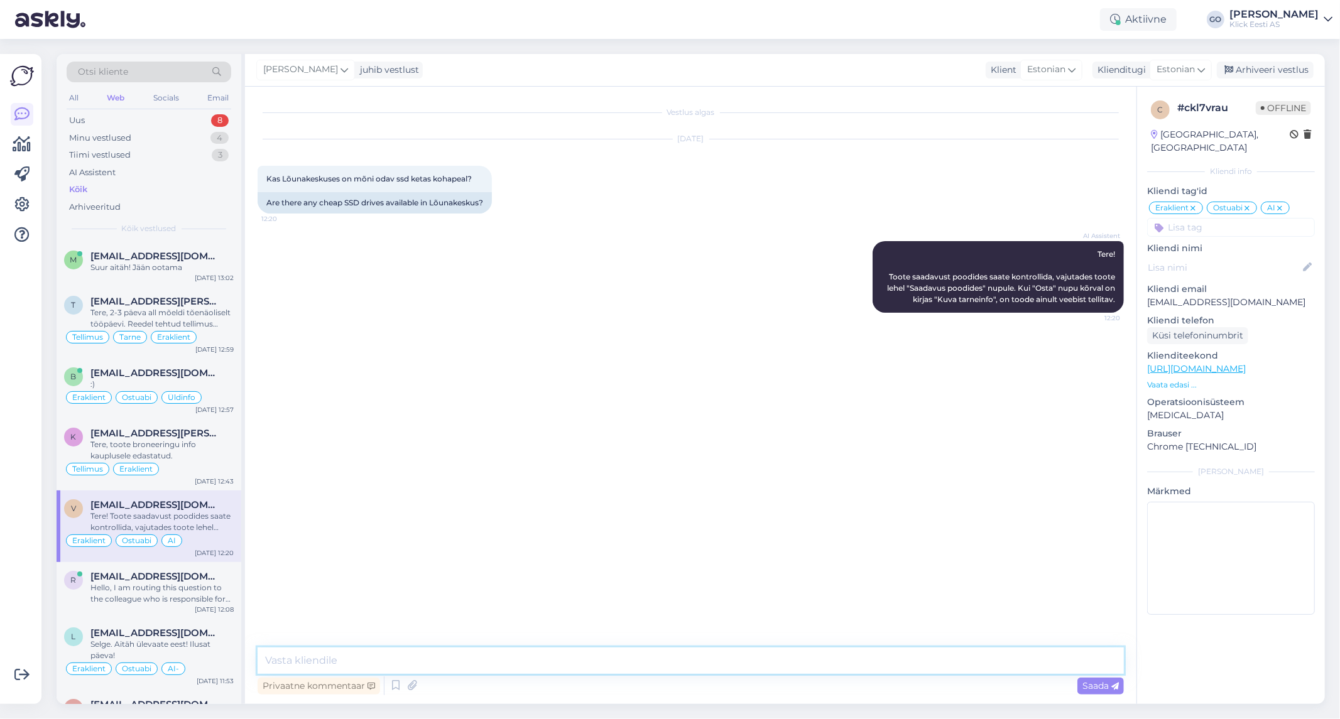
click at [374, 662] on textarea at bounding box center [691, 661] width 866 height 26
paste textarea "[URL][DOMAIN_NAME][PERSON_NAME]"
type textarea "Tere, SSD ketaste valik on väga lai, sobiva parameetriga SSD ketta saate valida…"
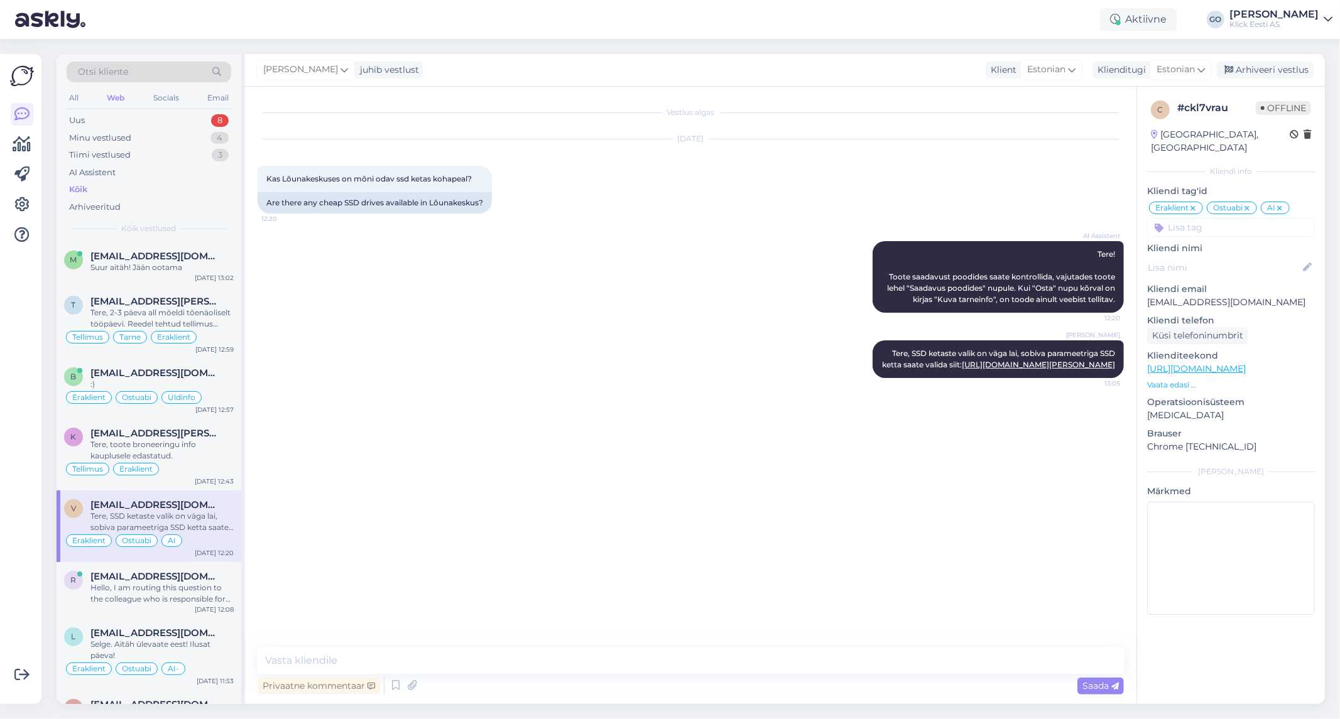
click at [1282, 204] on icon at bounding box center [1280, 209] width 8 height 10
click at [1291, 65] on div "Arhiveeri vestlus" at bounding box center [1265, 70] width 97 height 17
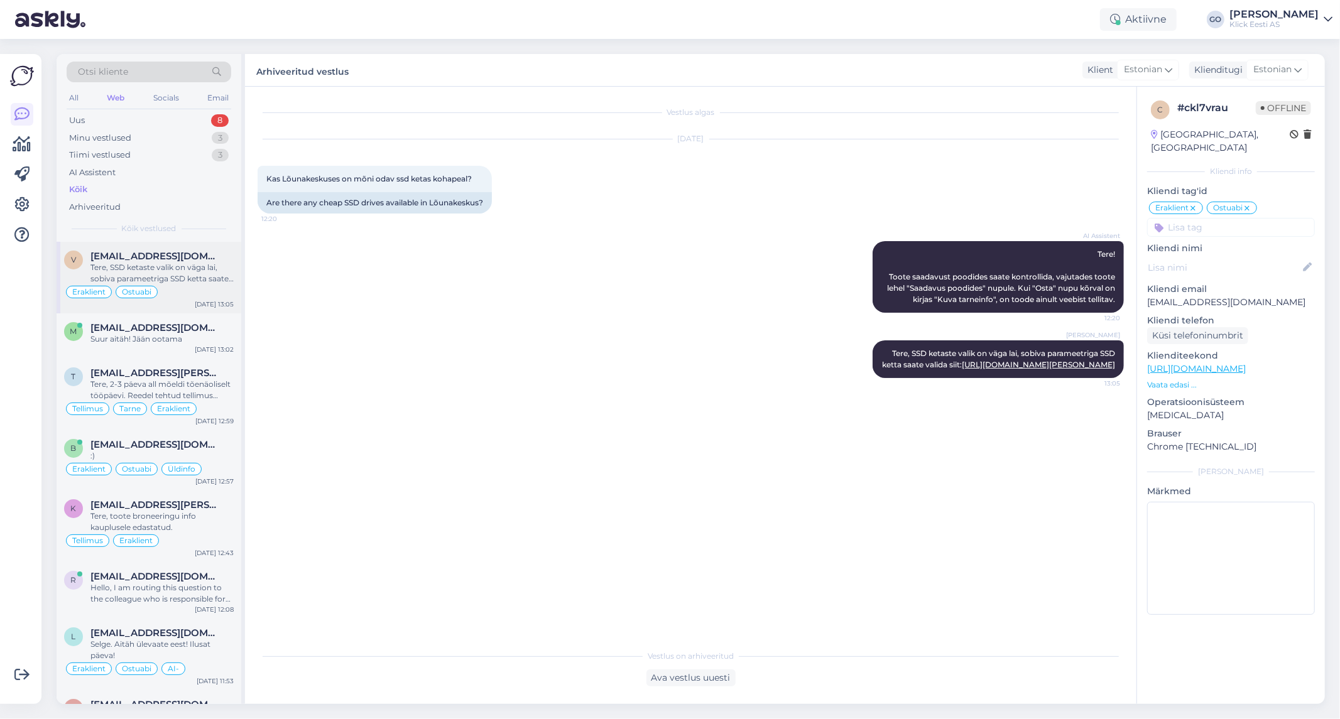
click at [205, 259] on div "[EMAIL_ADDRESS][DOMAIN_NAME]" at bounding box center [161, 256] width 143 height 11
click at [226, 328] on div "[EMAIL_ADDRESS][DOMAIN_NAME]" at bounding box center [161, 327] width 143 height 11
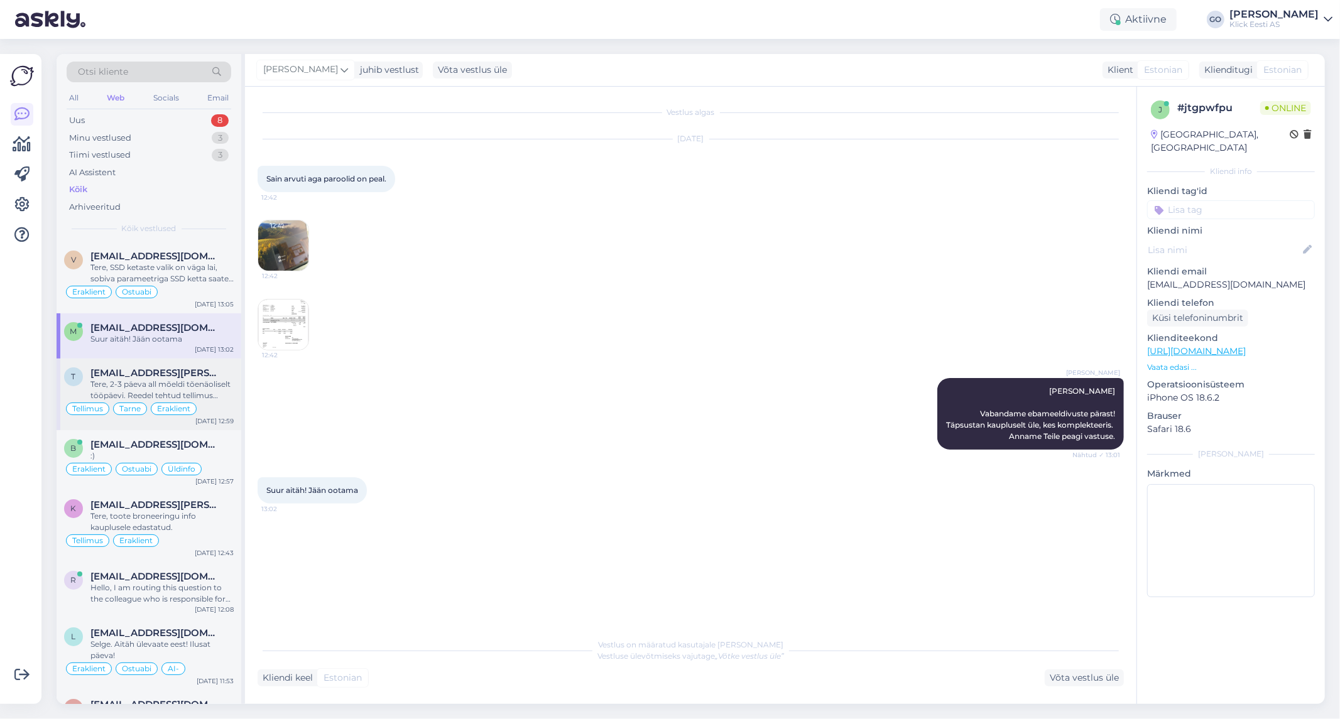
click at [214, 375] on div "[EMAIL_ADDRESS][PERSON_NAME][DOMAIN_NAME]" at bounding box center [161, 373] width 143 height 11
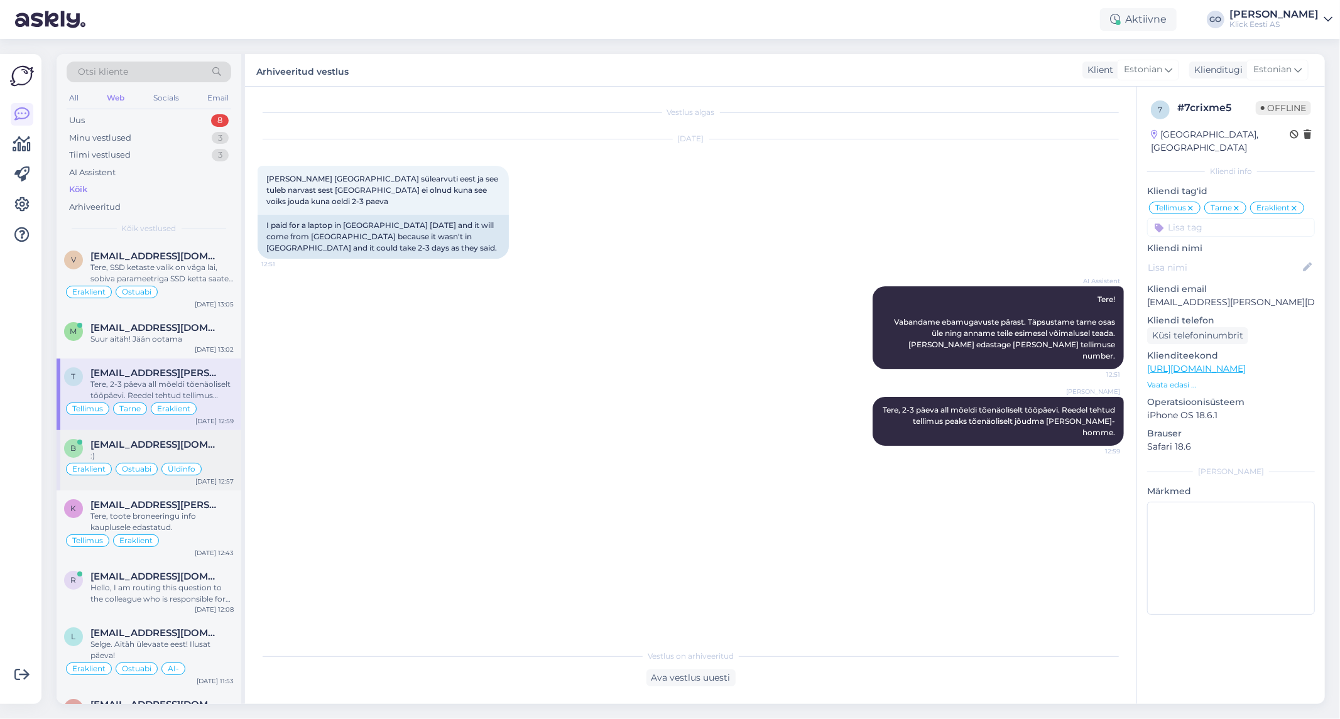
click at [216, 454] on div ":)" at bounding box center [161, 455] width 143 height 11
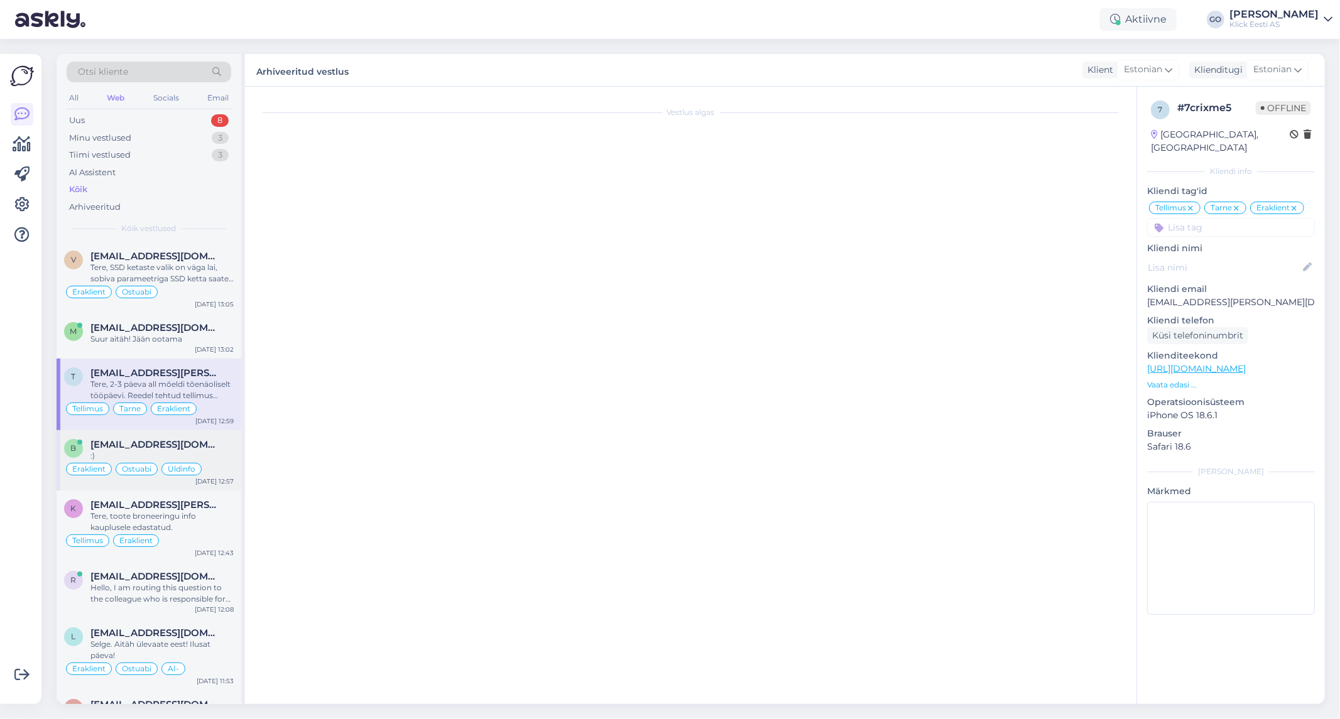
scroll to position [714, 0]
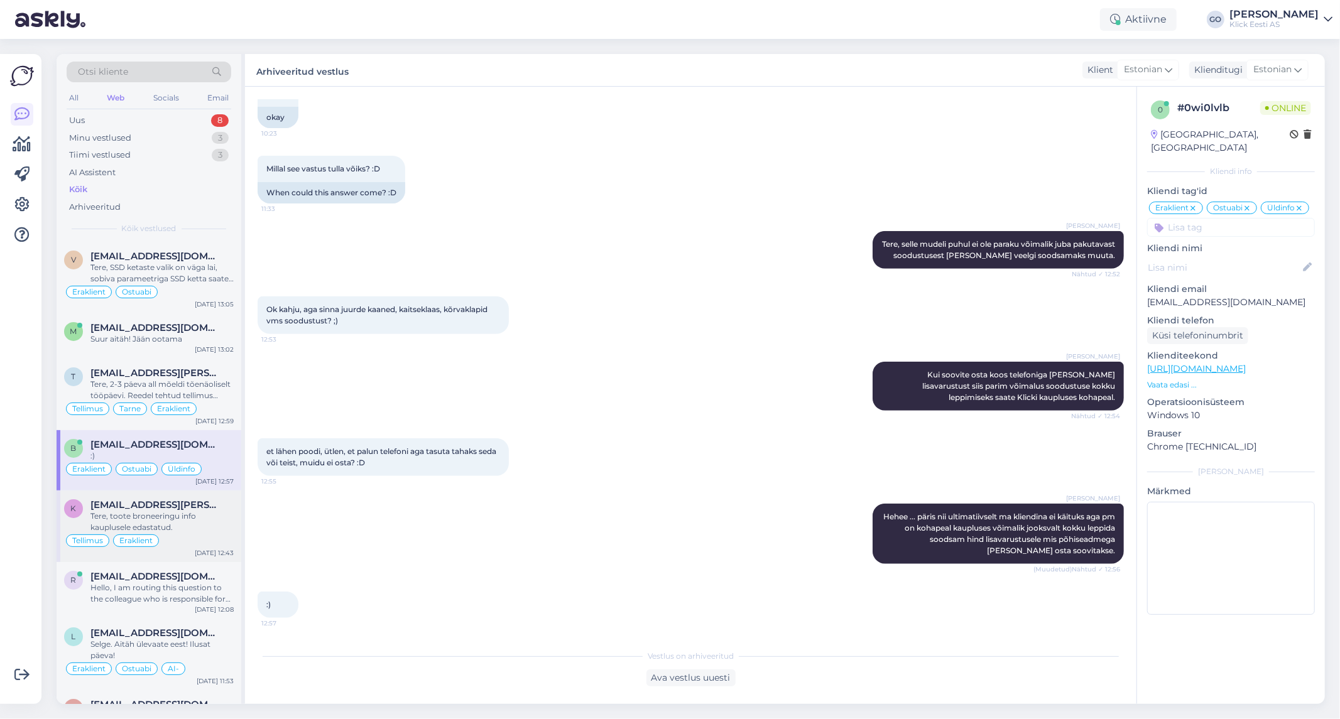
click at [220, 518] on div "Tere, toote broneeringu info kauplusele edastatud." at bounding box center [161, 522] width 143 height 23
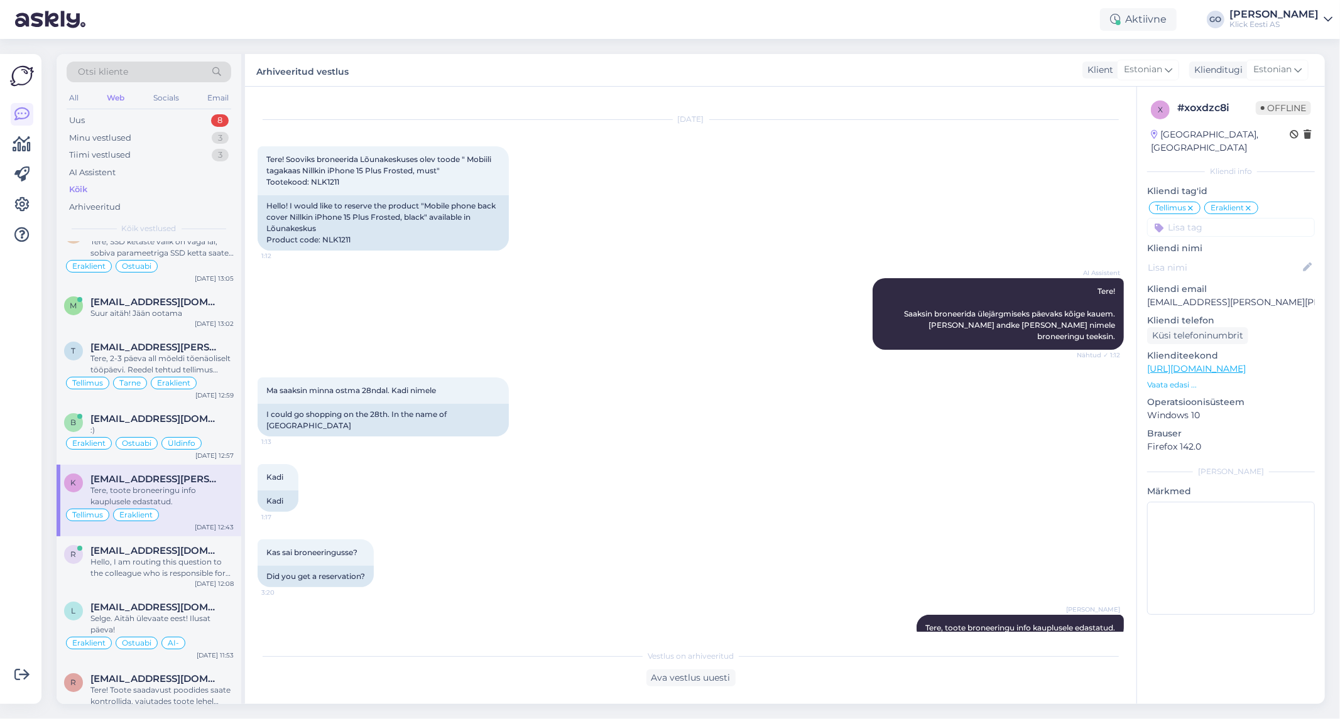
scroll to position [70, 0]
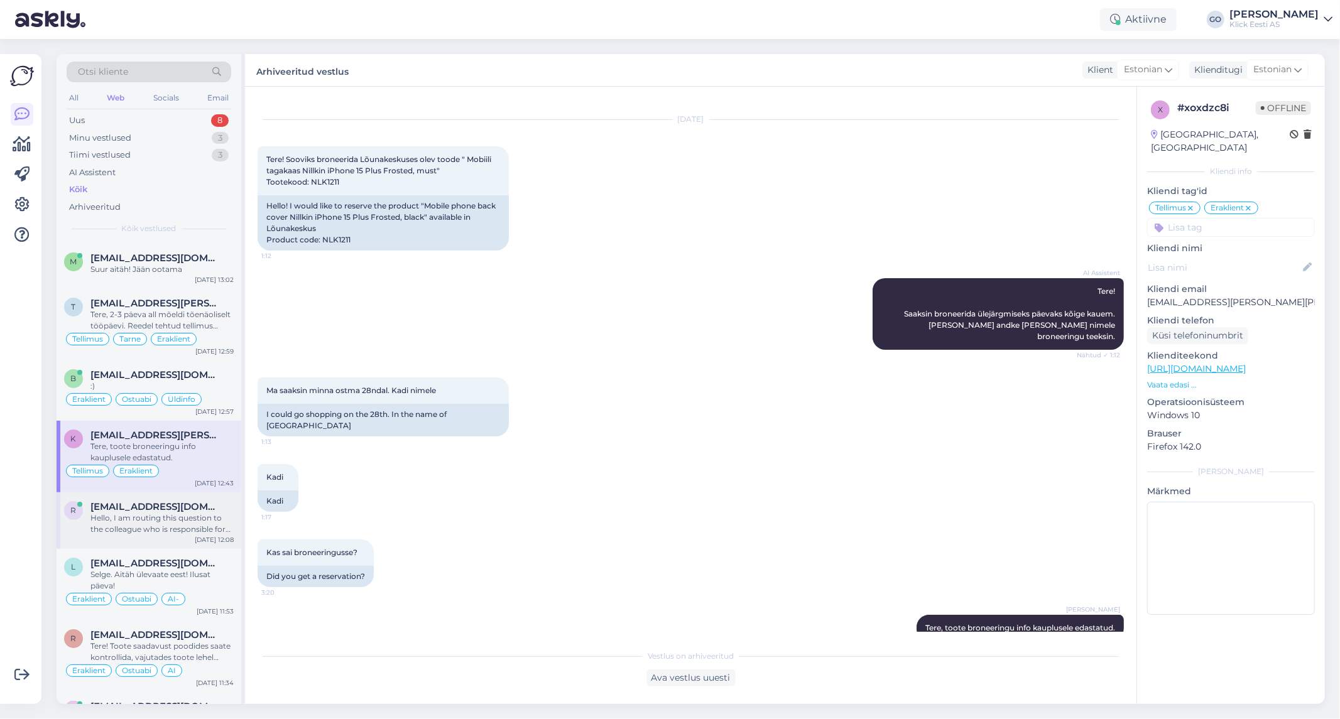
click at [217, 524] on div "Hello, I am routing this question to the colleague who is responsible for this …" at bounding box center [161, 524] width 143 height 23
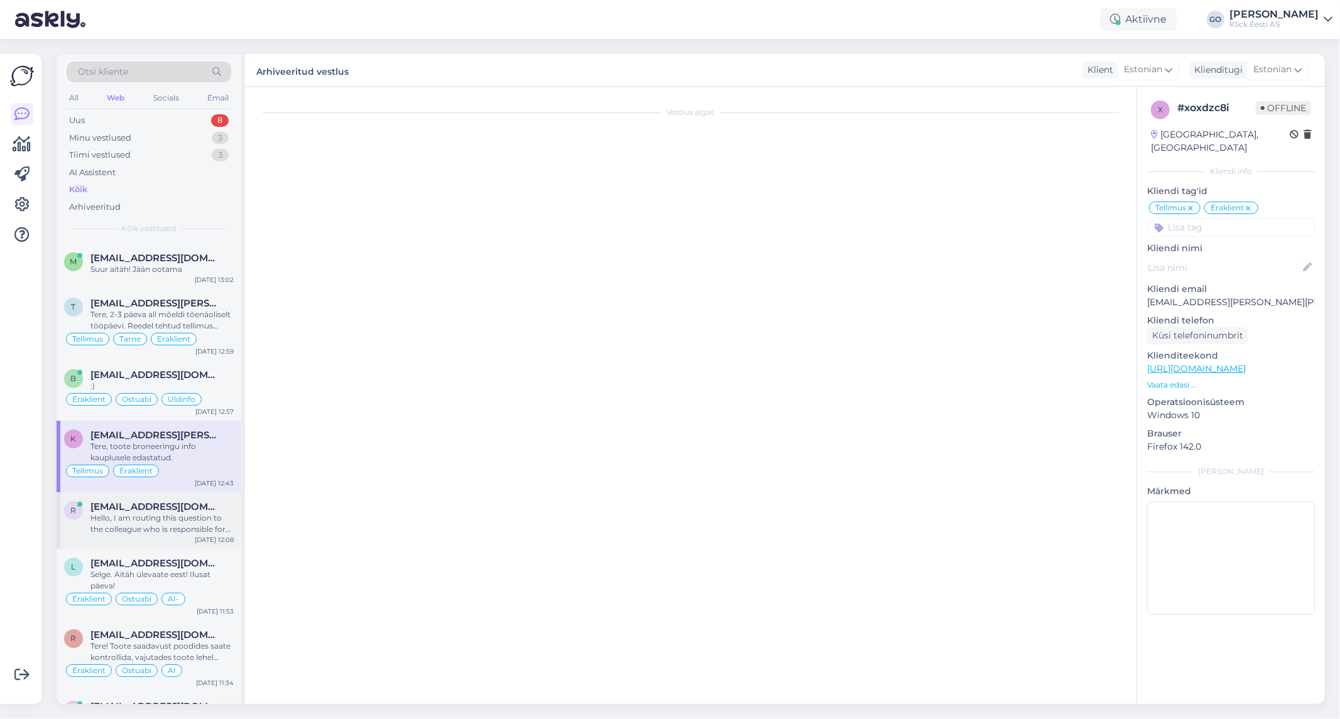
scroll to position [0, 0]
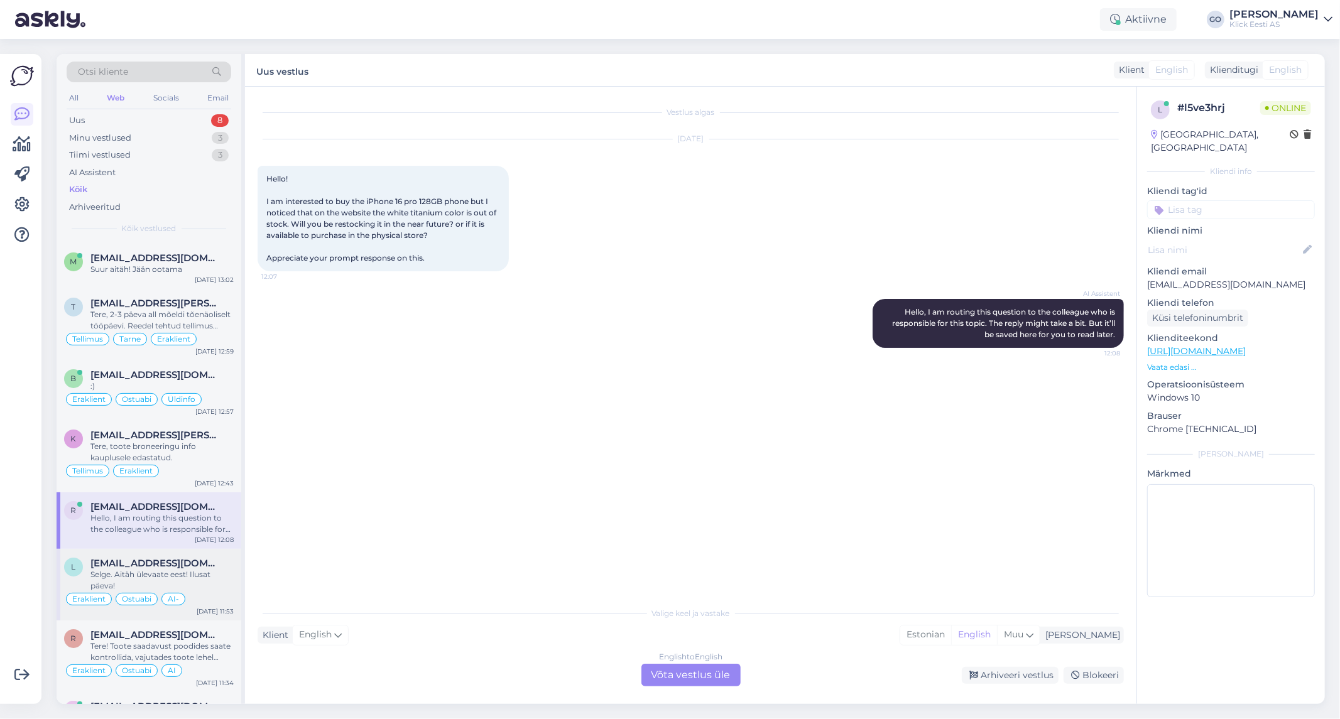
click at [214, 579] on div "Selge. Aitäh ülevaate eest! Ilusat päeva!" at bounding box center [161, 580] width 143 height 23
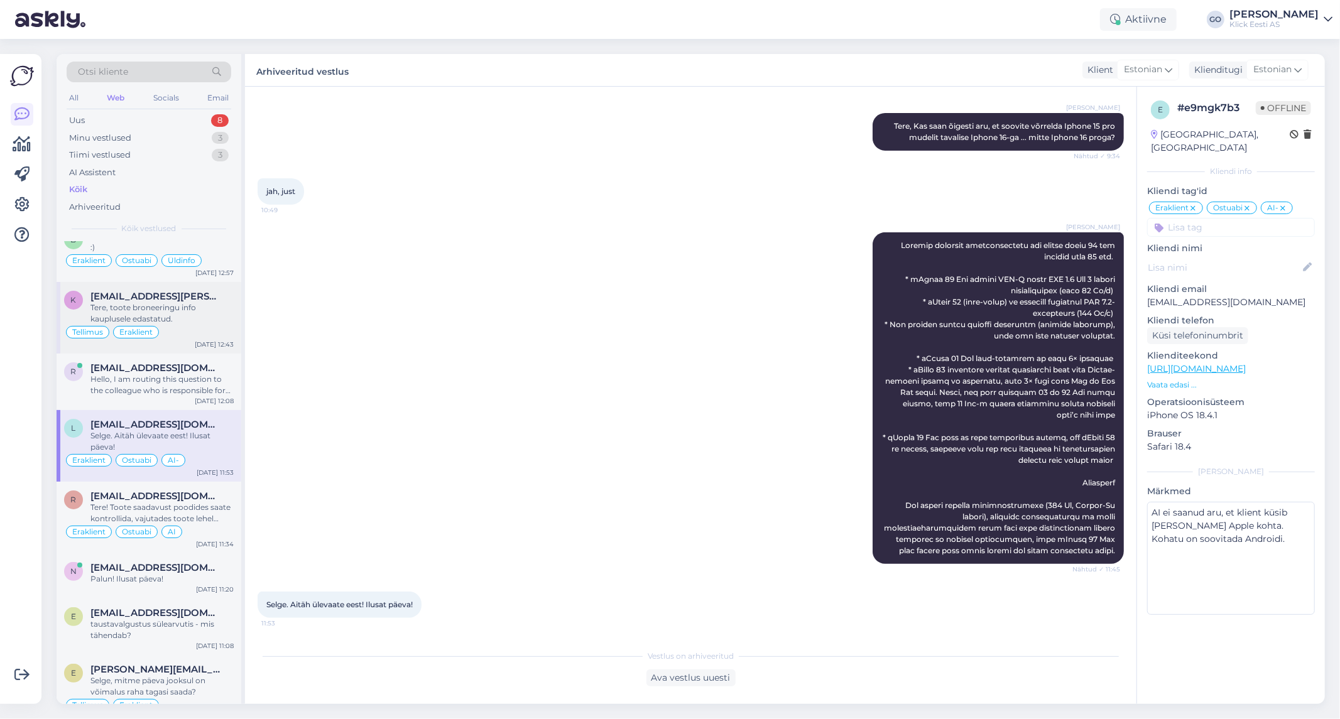
scroll to position [209, 0]
click at [191, 371] on span "[EMAIL_ADDRESS][DOMAIN_NAME]" at bounding box center [155, 367] width 131 height 11
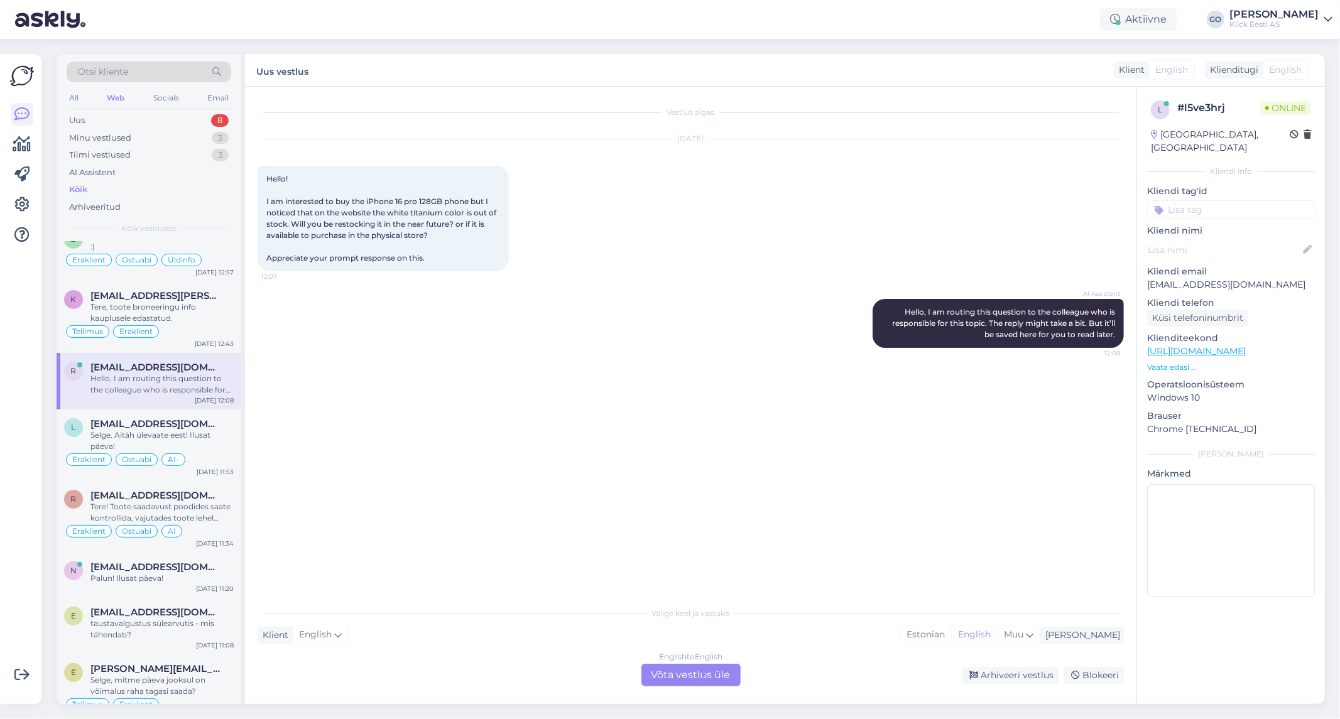
click at [676, 673] on div "English to English Võta vestlus üle" at bounding box center [690, 675] width 99 height 23
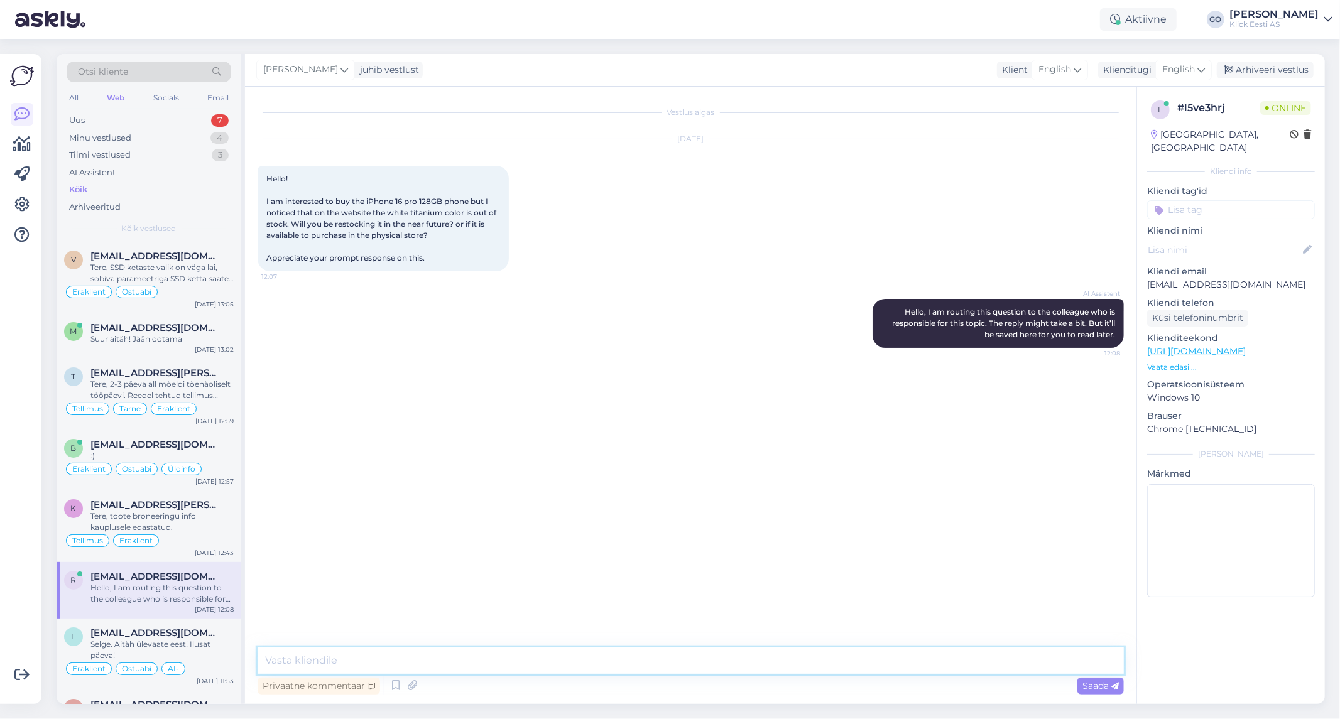
click at [361, 660] on textarea at bounding box center [691, 661] width 866 height 26
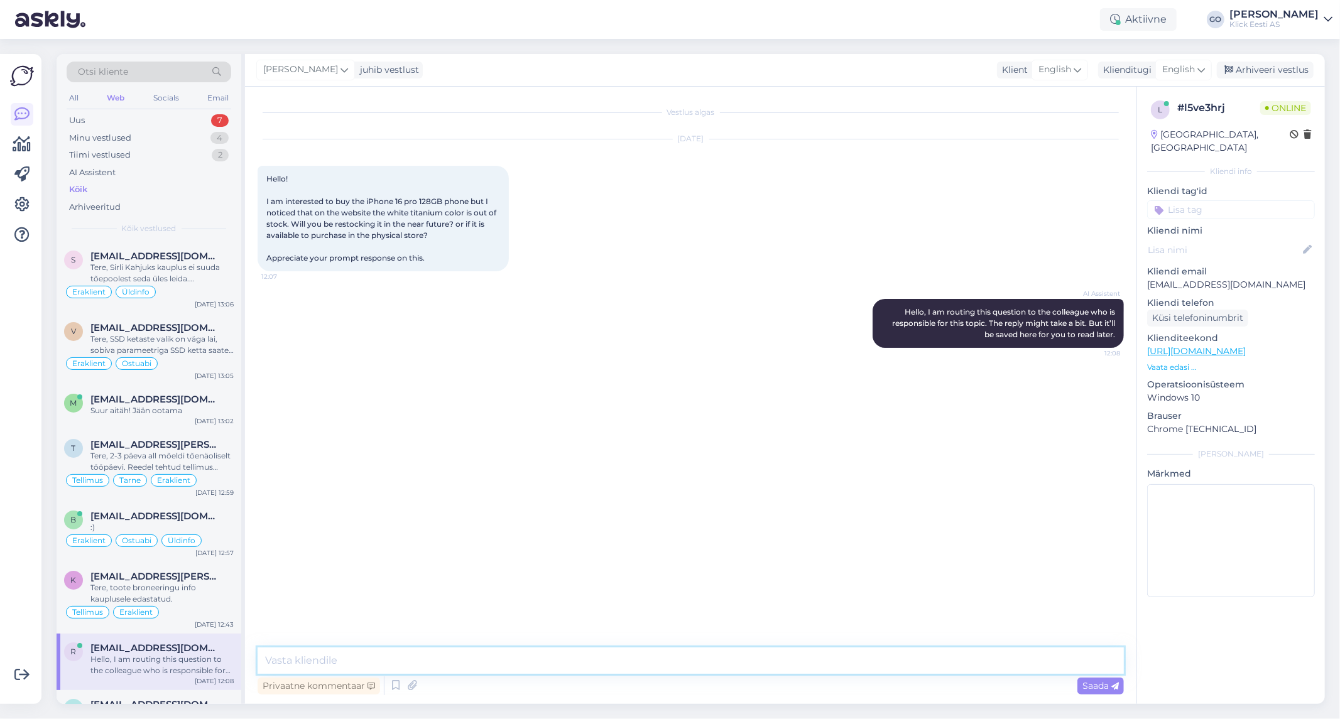
click at [323, 657] on textarea at bounding box center [691, 661] width 866 height 26
paste textarea "Hello, we will check availability and inform you when the information is availa…"
type textarea "Hello, we will check availability and inform you when the information is availa…"
click at [1091, 688] on span "Saada" at bounding box center [1100, 685] width 36 height 11
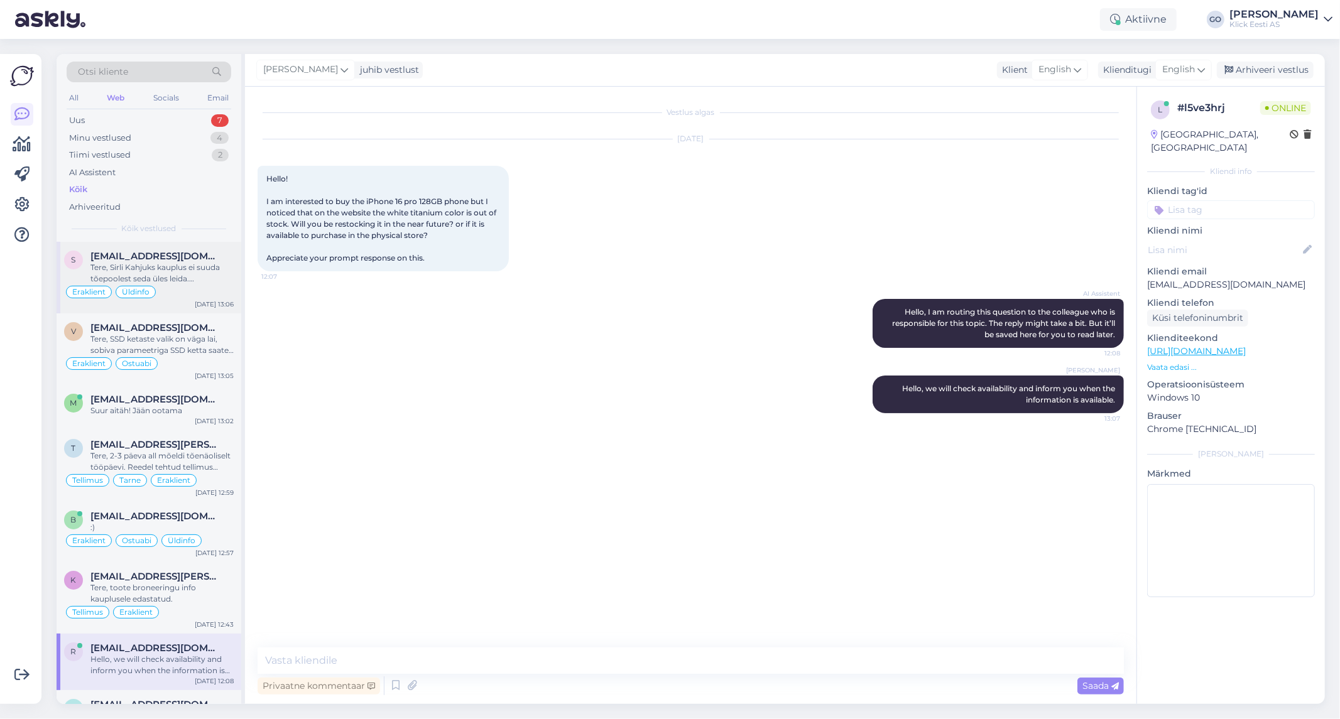
click at [197, 269] on div "Tere, Sirli Kahjuks kauplus ei suuda tõepoolest seda üles leida. Eemaldasime se…" at bounding box center [161, 273] width 143 height 23
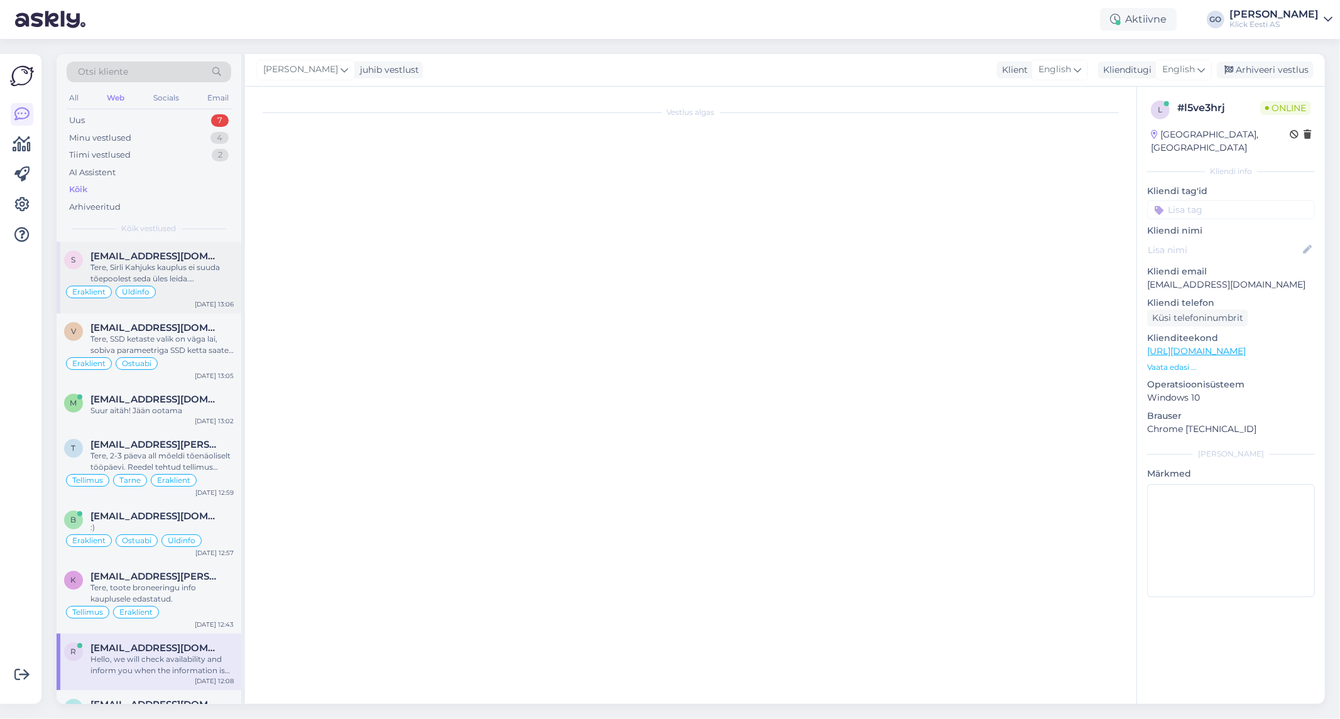
scroll to position [122, 0]
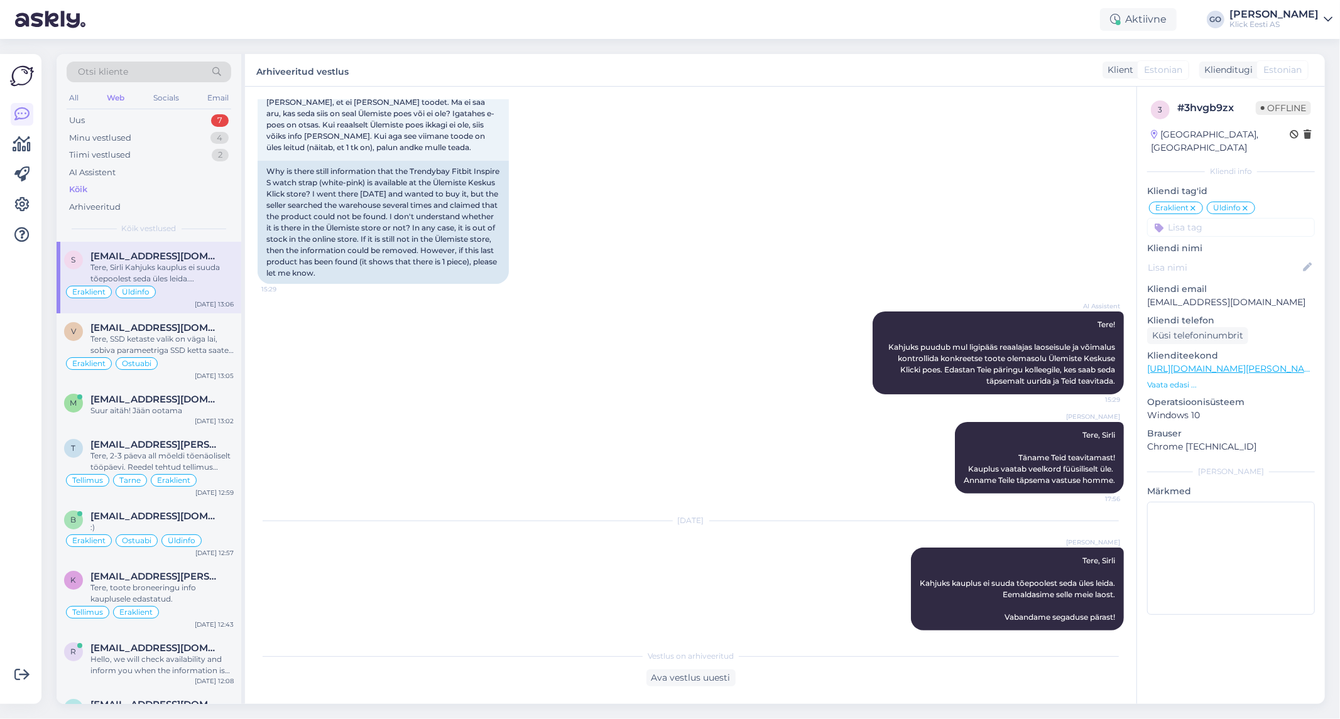
click at [82, 190] on div "Kõik" at bounding box center [78, 189] width 18 height 13
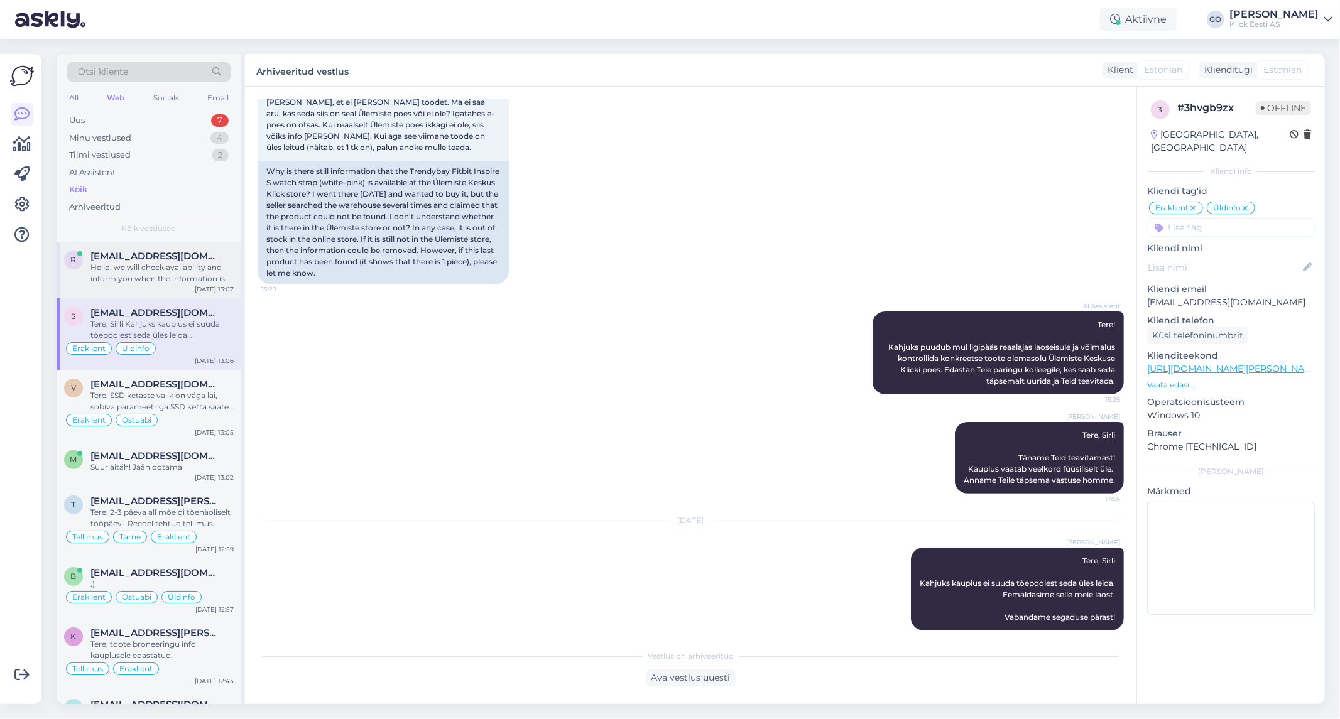
click at [189, 258] on span "[EMAIL_ADDRESS][DOMAIN_NAME]" at bounding box center [155, 256] width 131 height 11
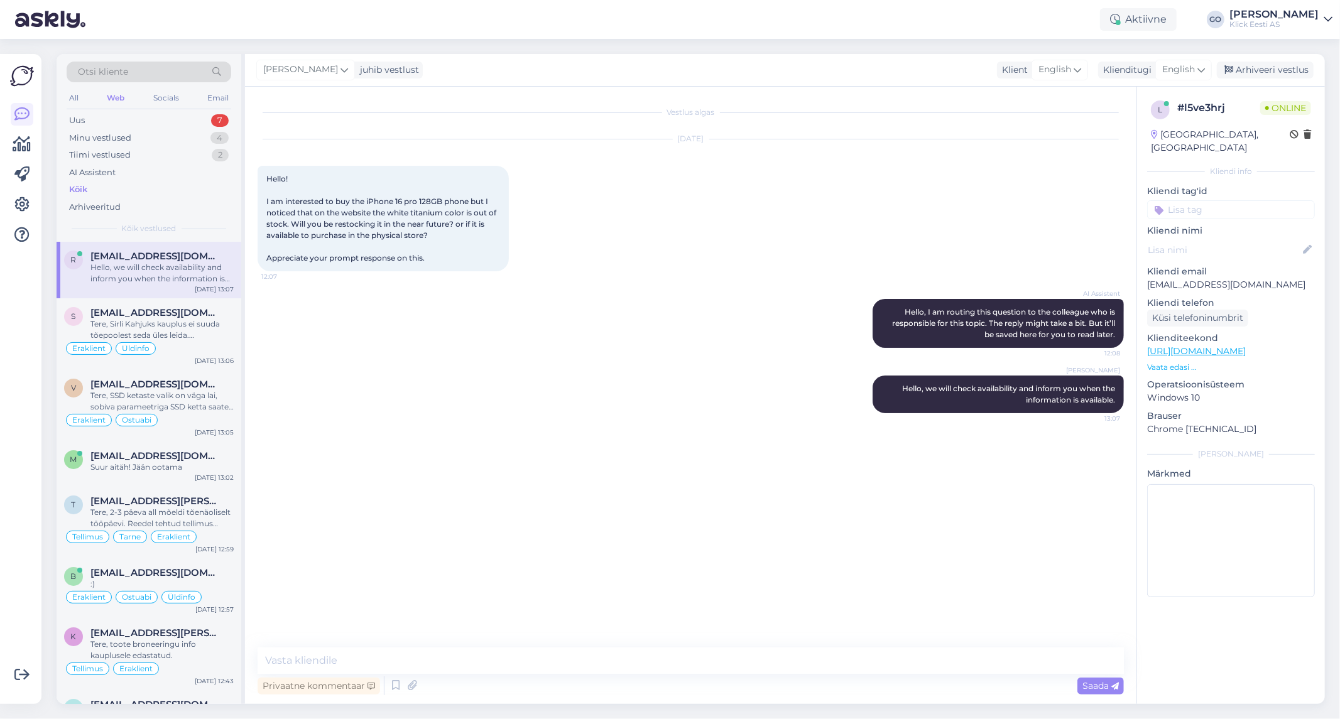
scroll to position [0, 0]
click at [212, 331] on div "Tere, Sirli Kahjuks kauplus ei suuda tõepoolest seda üles leida. Eemaldasime se…" at bounding box center [161, 330] width 143 height 23
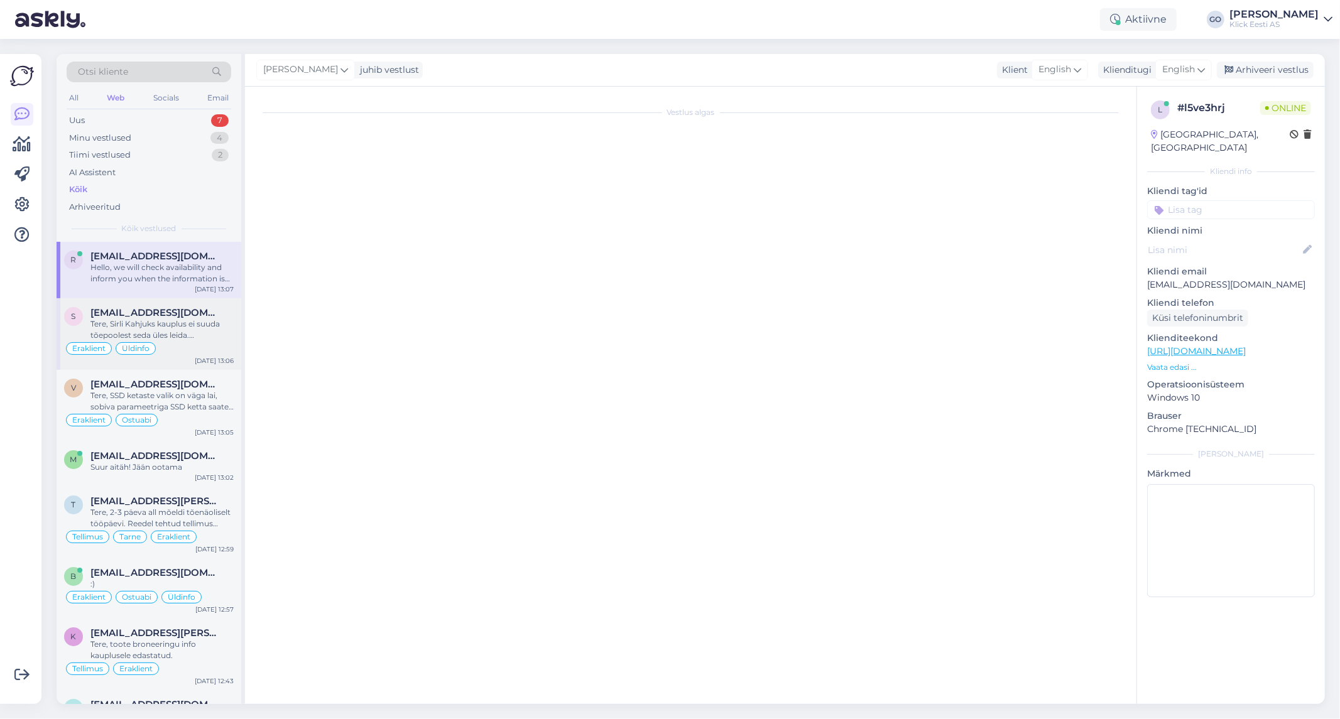
scroll to position [122, 0]
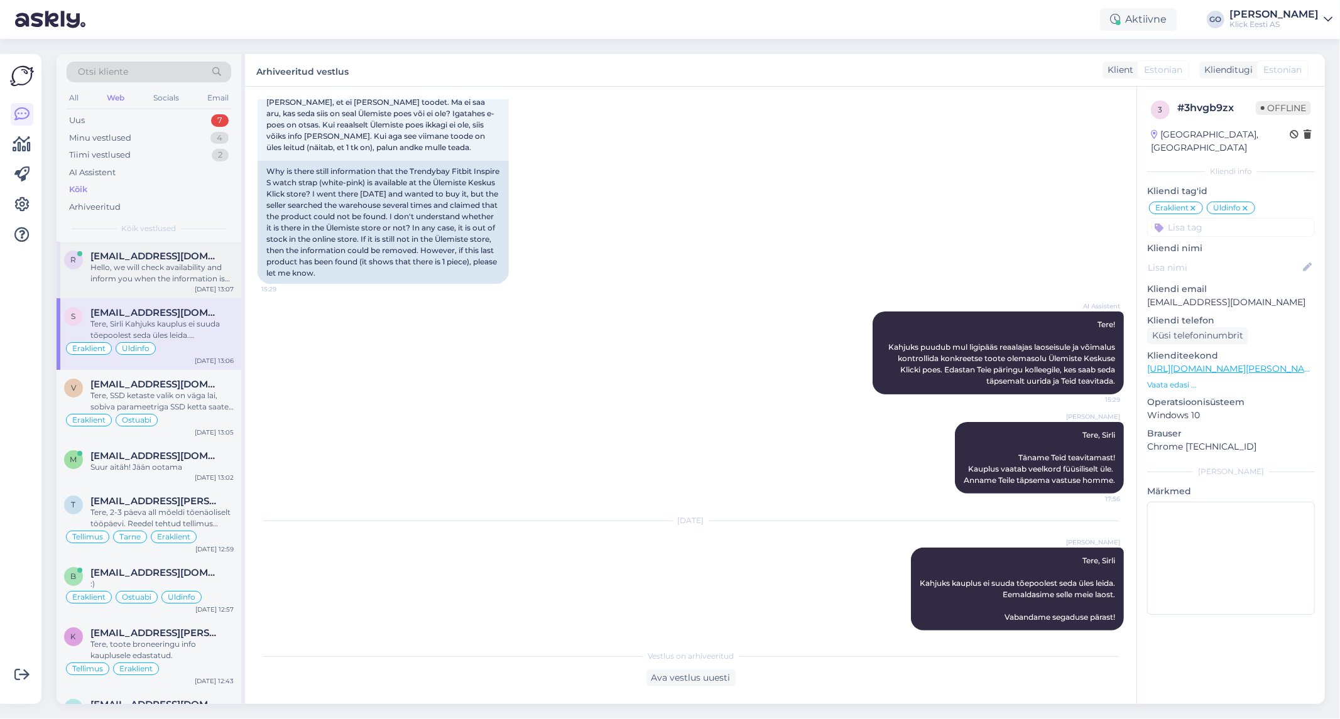
click at [199, 254] on span "[EMAIL_ADDRESS][DOMAIN_NAME]" at bounding box center [155, 256] width 131 height 11
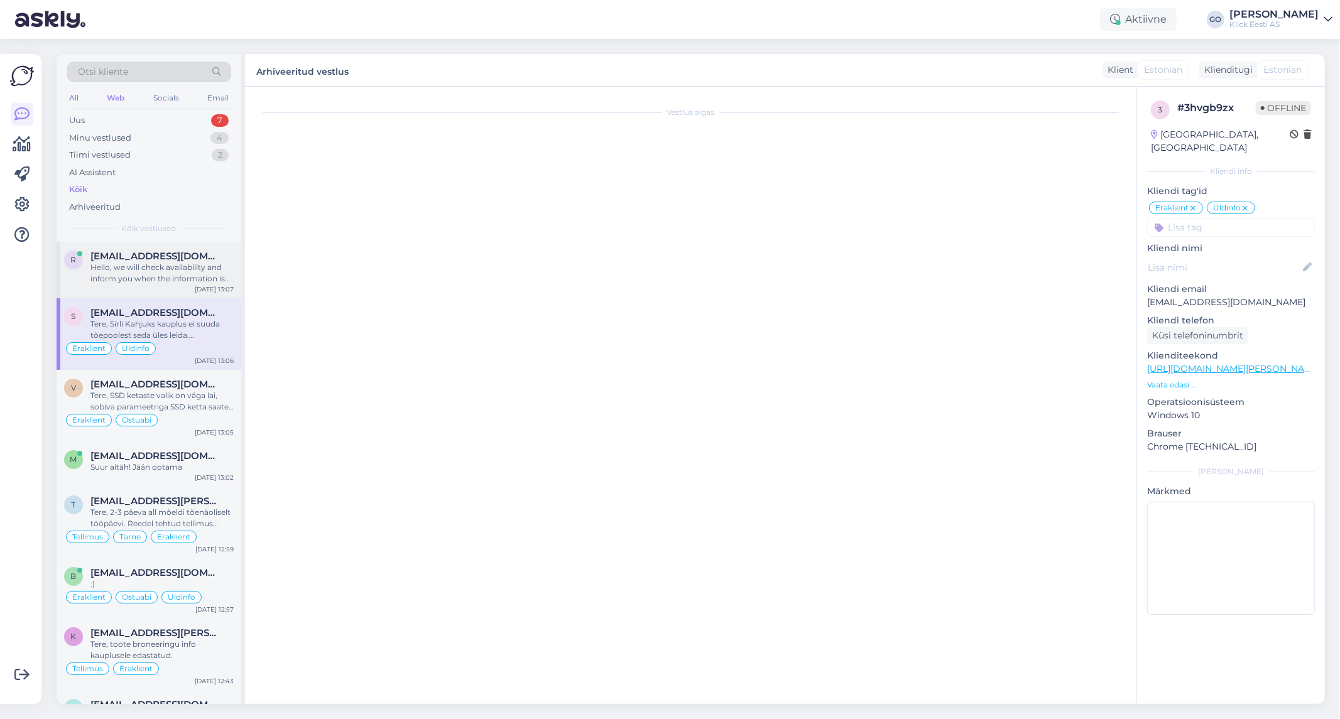
scroll to position [0, 0]
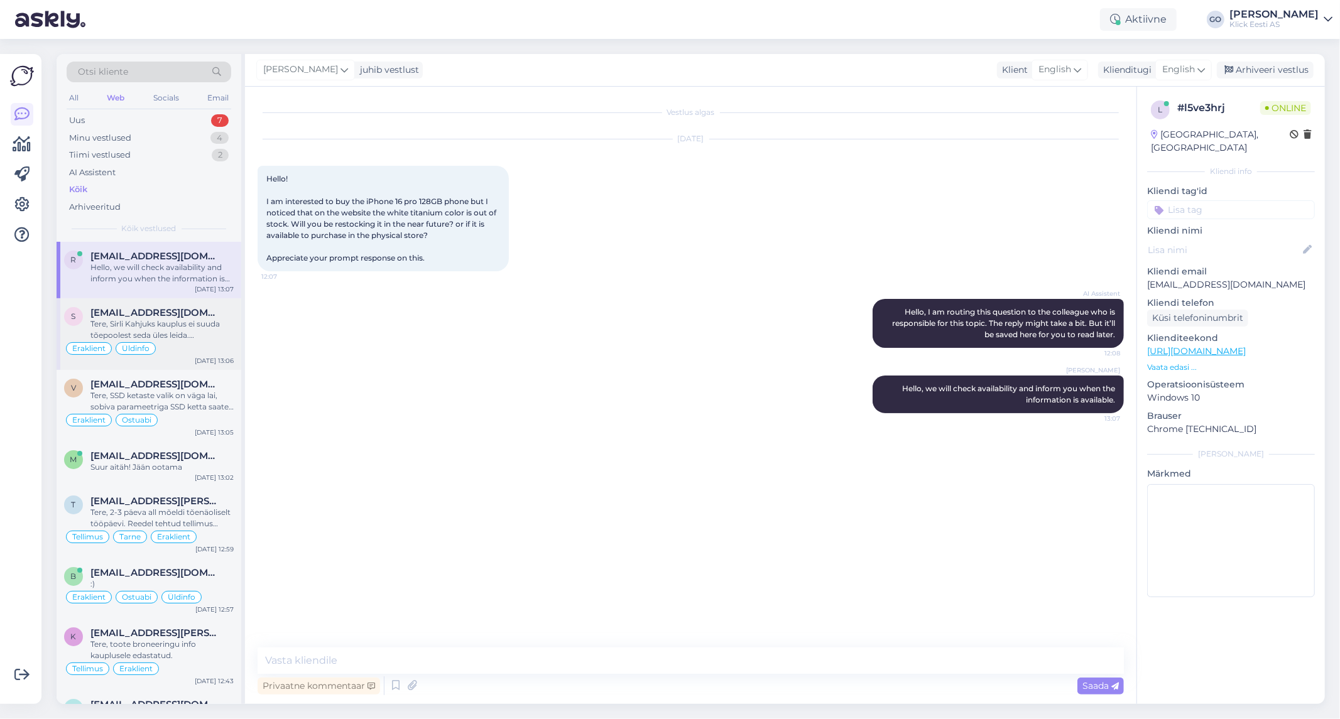
click at [197, 322] on div "Tere, Sirli Kahjuks kauplus ei suuda tõepoolest seda üles leida. Eemaldasime se…" at bounding box center [161, 330] width 143 height 23
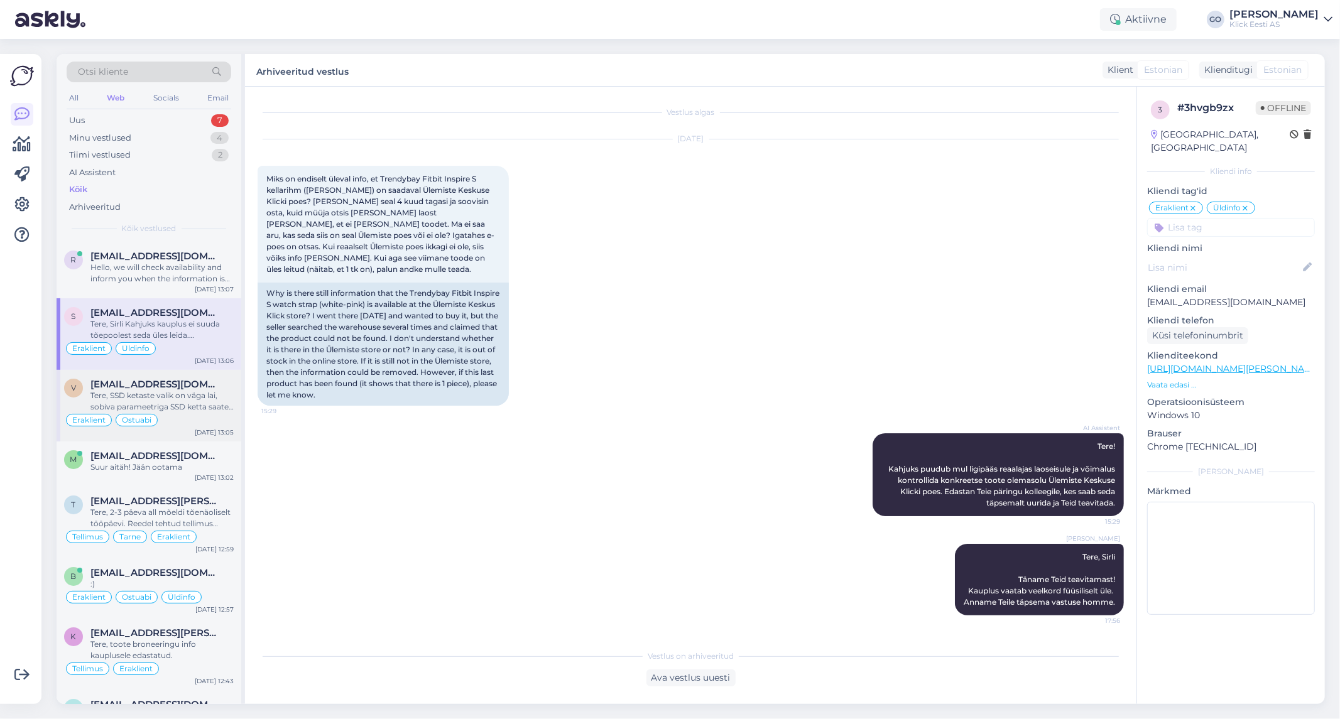
click at [192, 391] on div "Tere, SSD ketaste valik on väga lai, sobiva parameetriga SSD ketta saate valida…" at bounding box center [161, 401] width 143 height 23
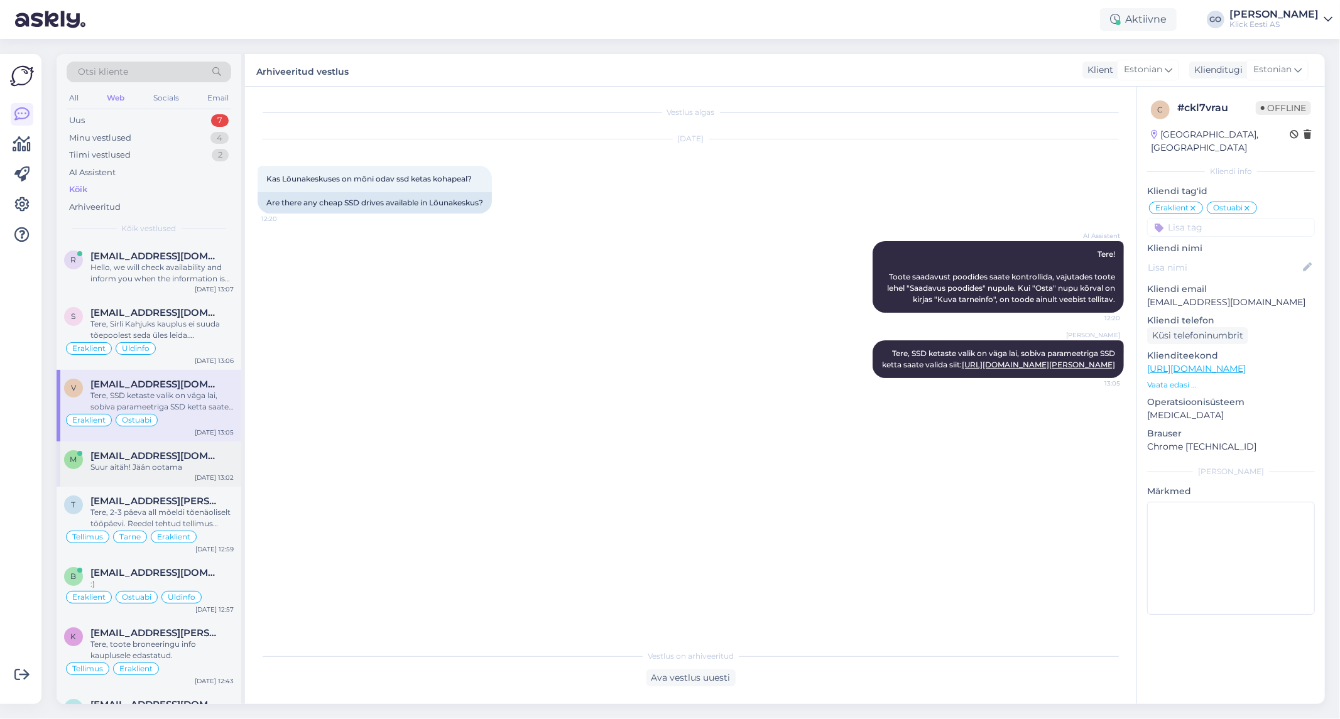
click at [198, 459] on span "[EMAIL_ADDRESS][DOMAIN_NAME]" at bounding box center [155, 455] width 131 height 11
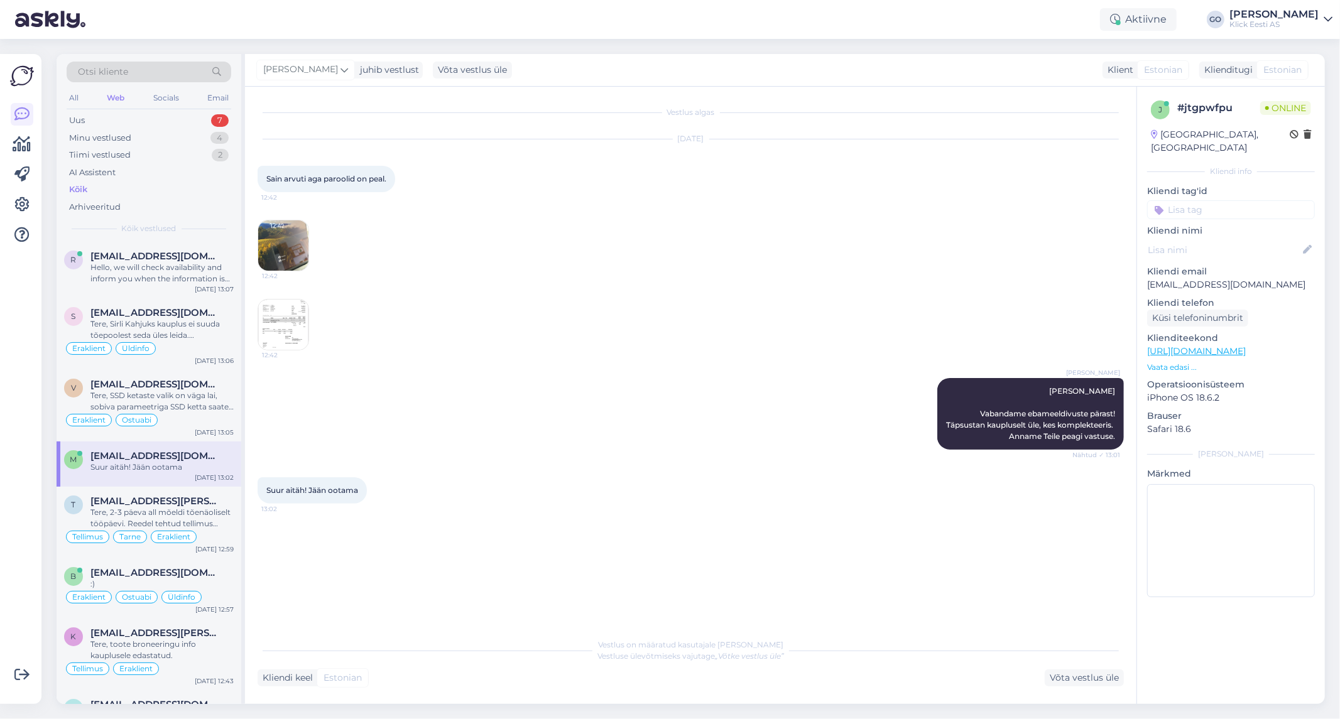
click at [1222, 200] on input at bounding box center [1231, 209] width 168 height 19
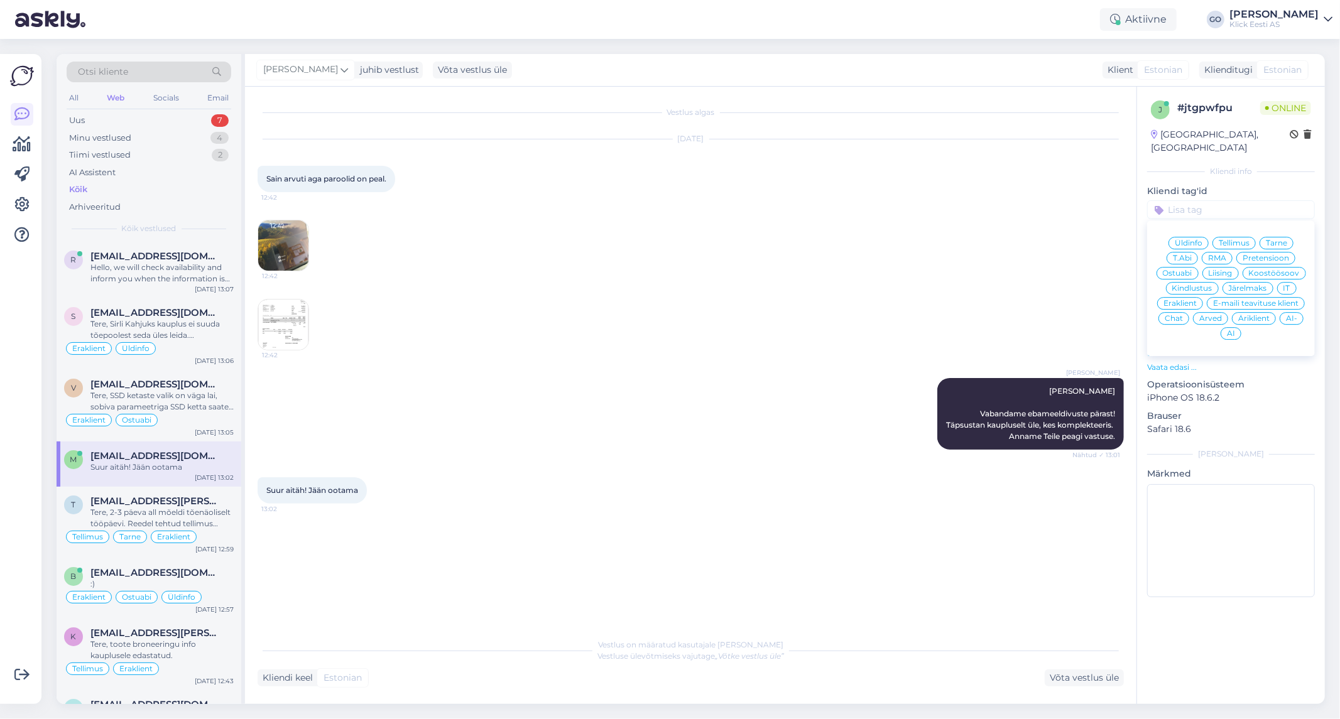
click at [1189, 300] on span "Eraklient" at bounding box center [1180, 304] width 33 height 8
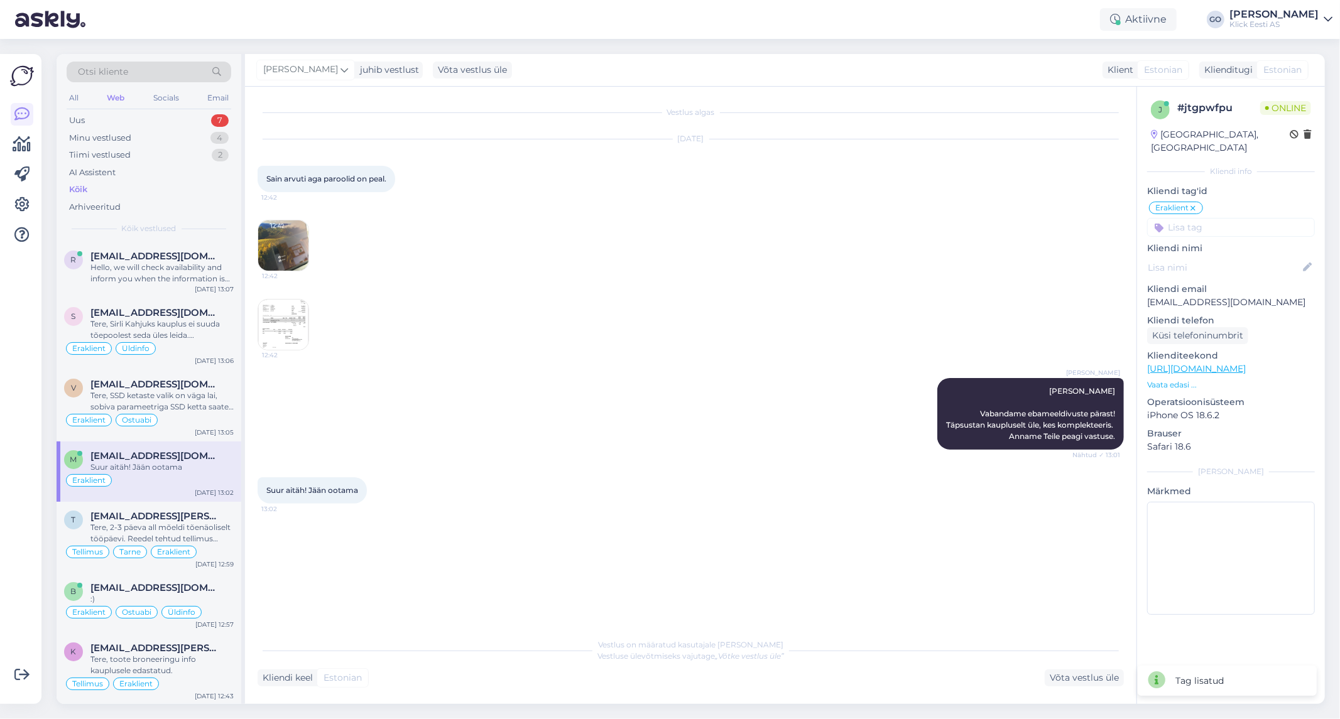
click at [1194, 218] on input at bounding box center [1231, 227] width 168 height 19
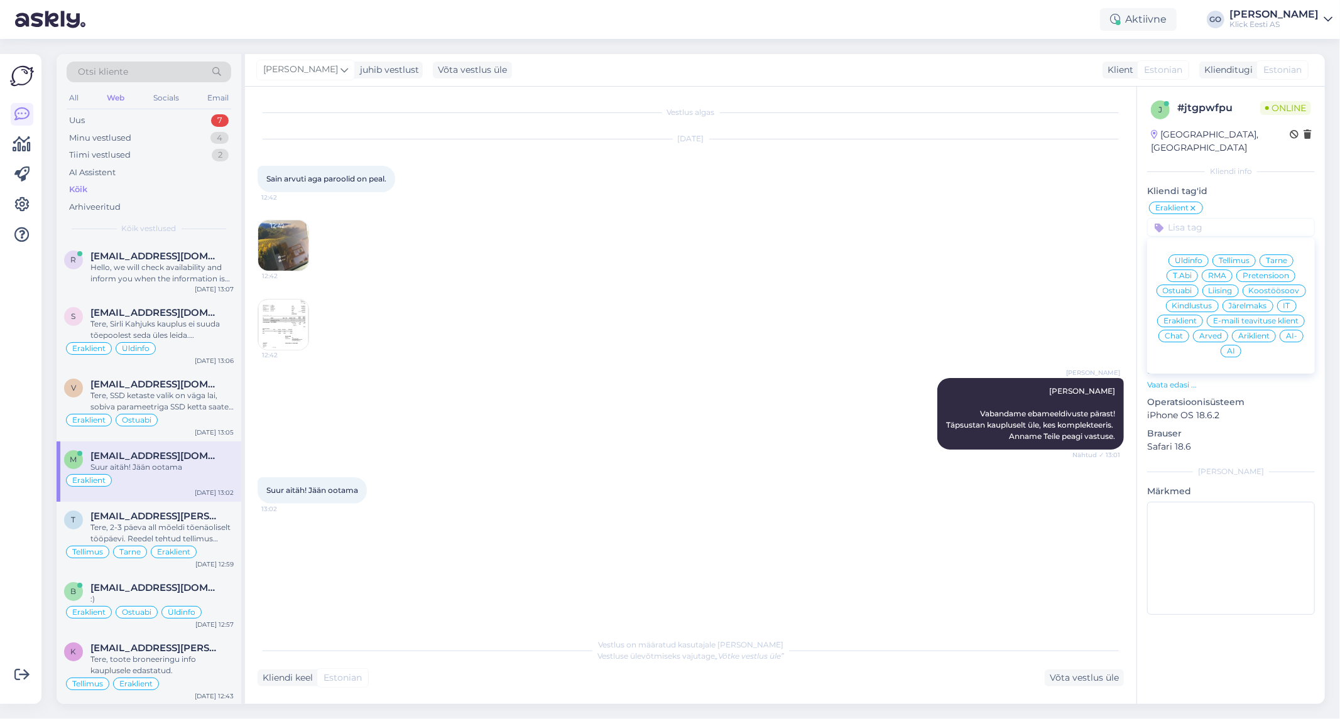
click at [1283, 272] on span "Pretensioon" at bounding box center [1266, 276] width 46 height 8
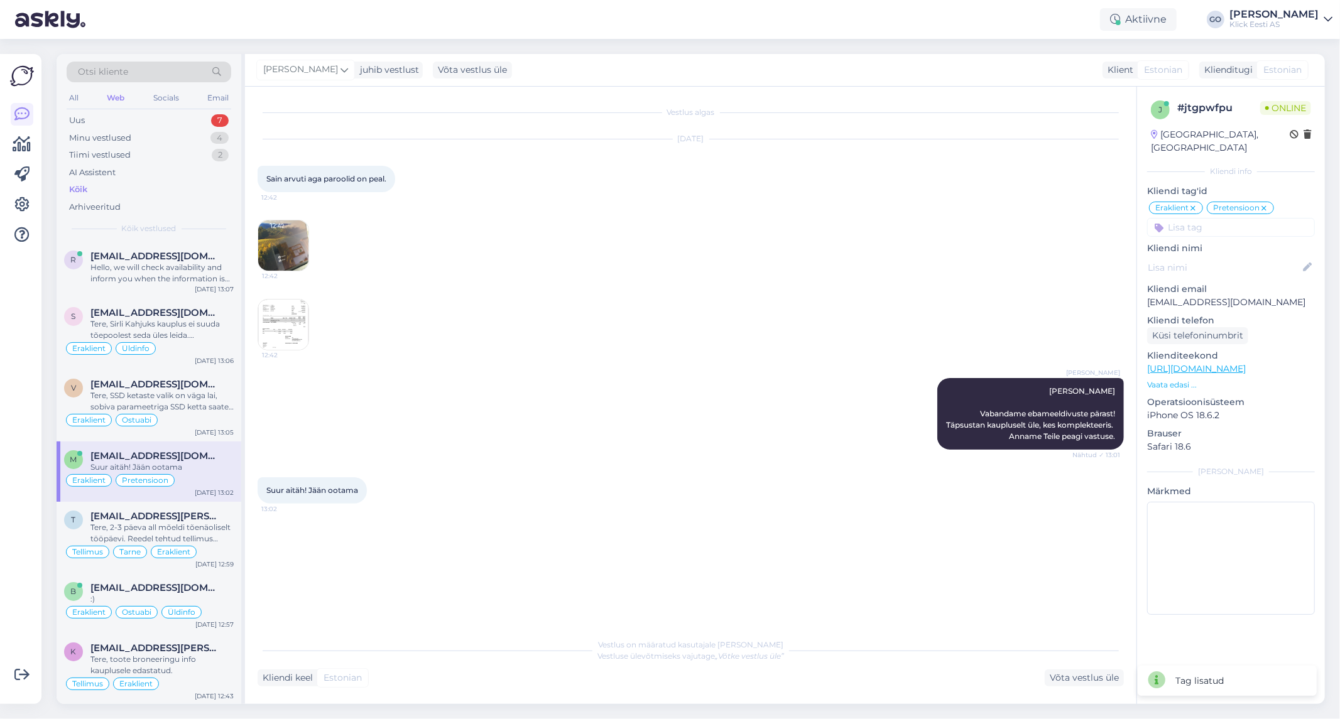
click at [1175, 218] on input at bounding box center [1231, 227] width 168 height 19
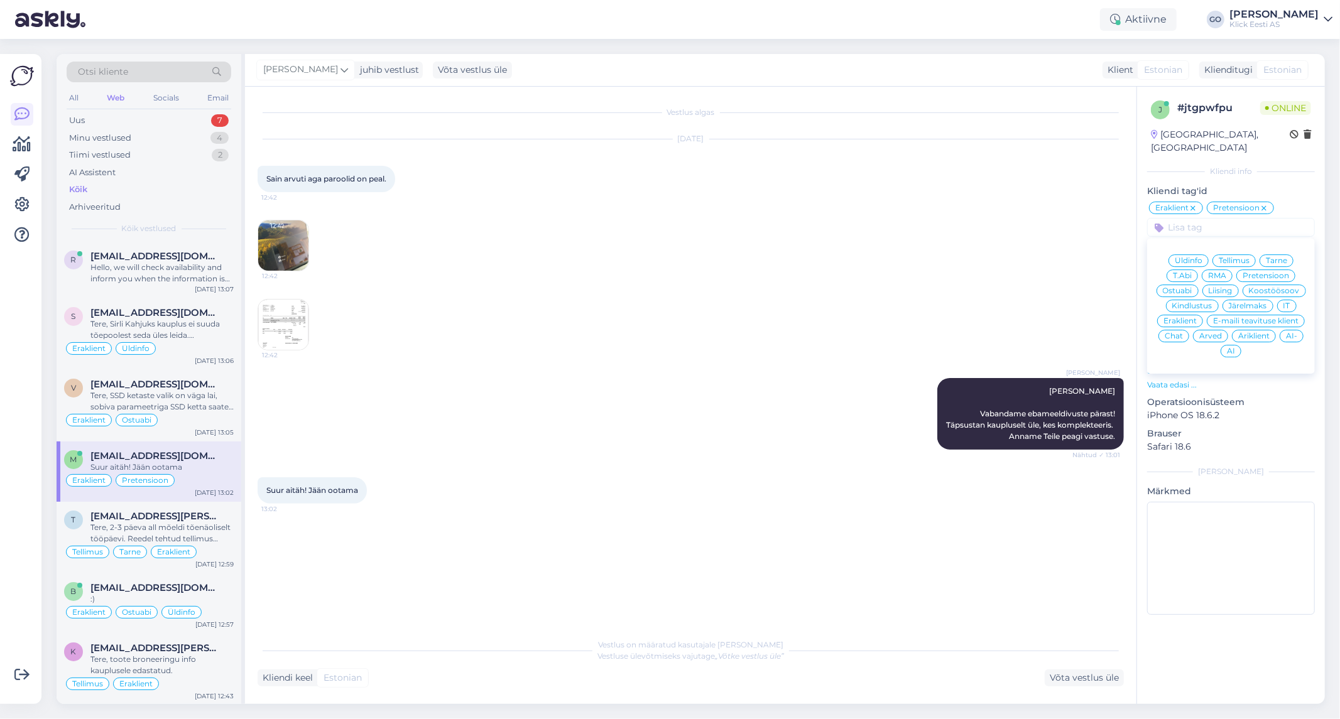
click at [1231, 257] on span "Tellimus" at bounding box center [1234, 261] width 31 height 8
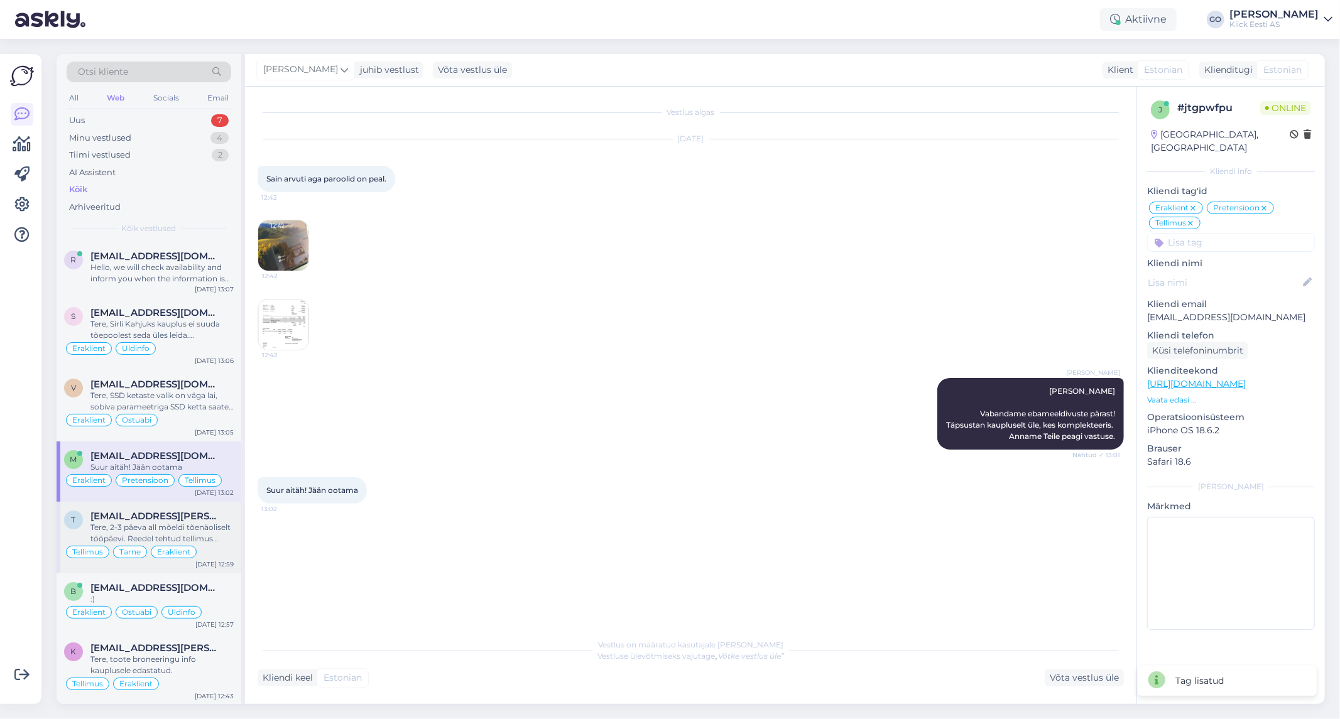
click at [166, 518] on span "[EMAIL_ADDRESS][PERSON_NAME][DOMAIN_NAME]" at bounding box center [155, 516] width 131 height 11
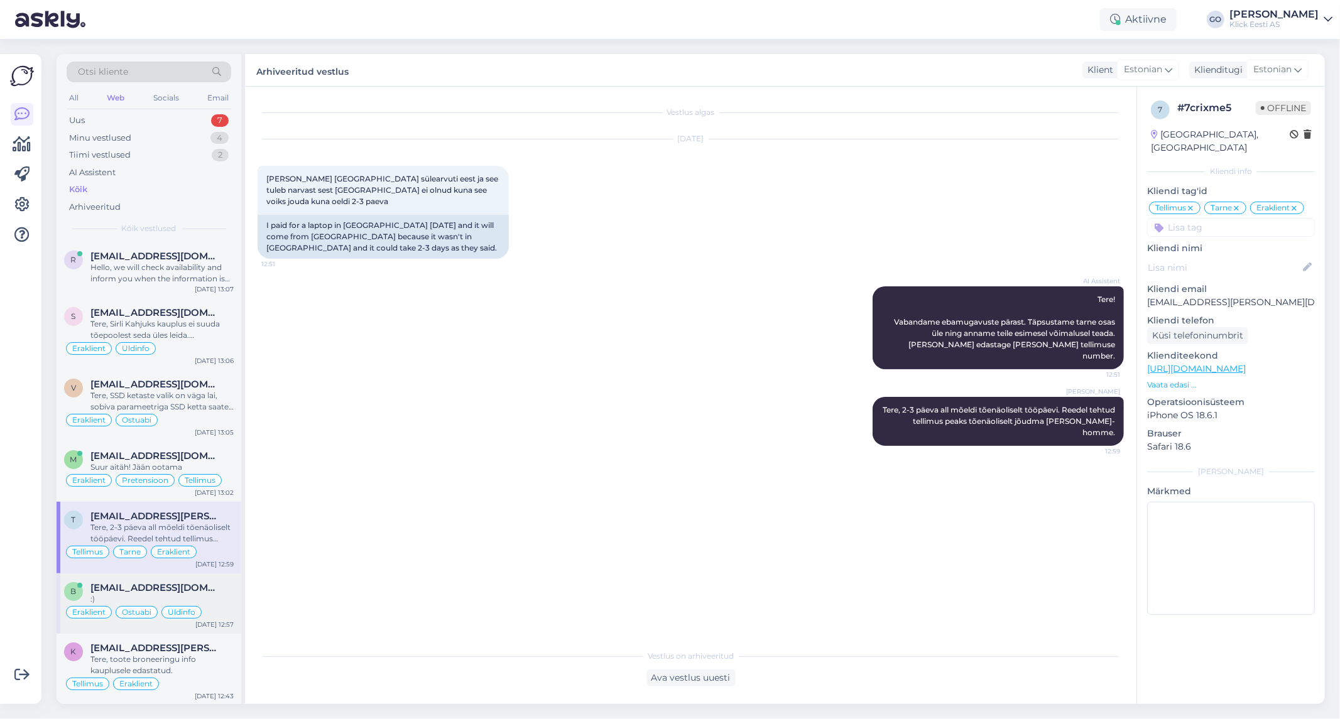
click at [214, 581] on div "b [EMAIL_ADDRESS][DOMAIN_NAME] :) Eraklient Ostuabi Üldinfo [DATE] 12:57" at bounding box center [149, 604] width 185 height 60
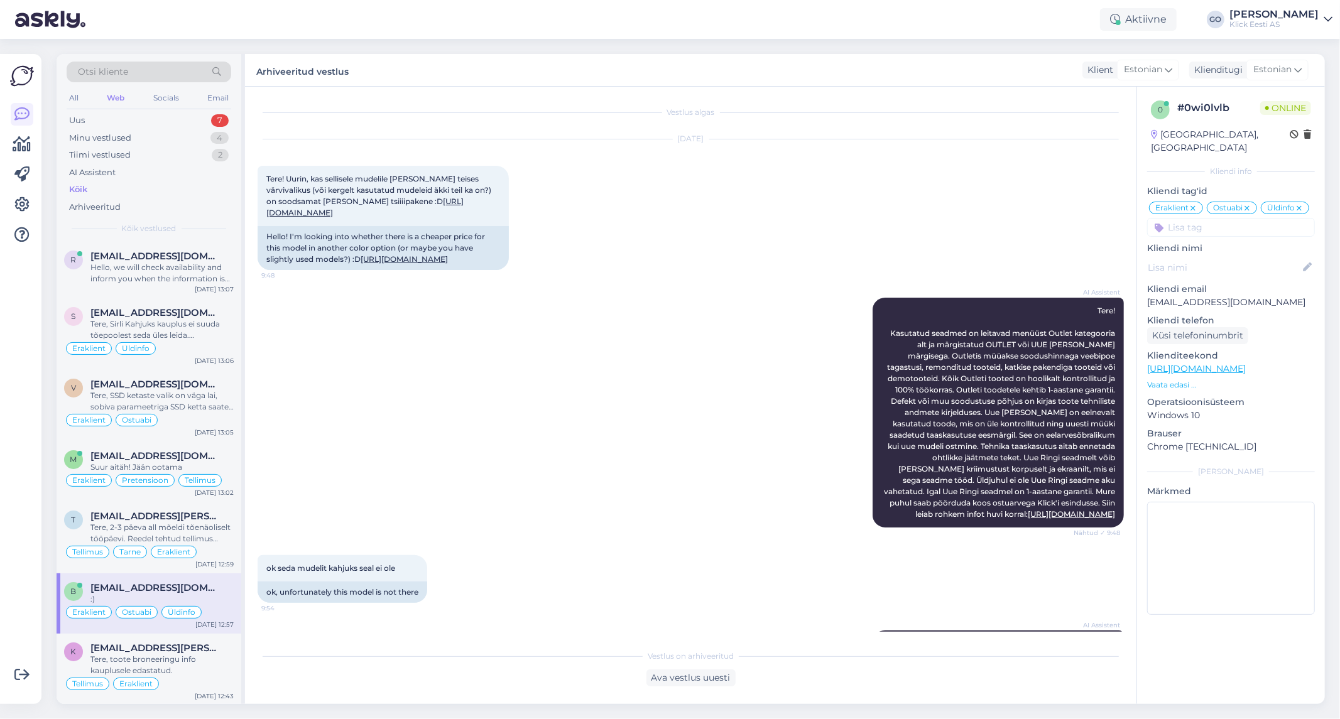
scroll to position [714, 0]
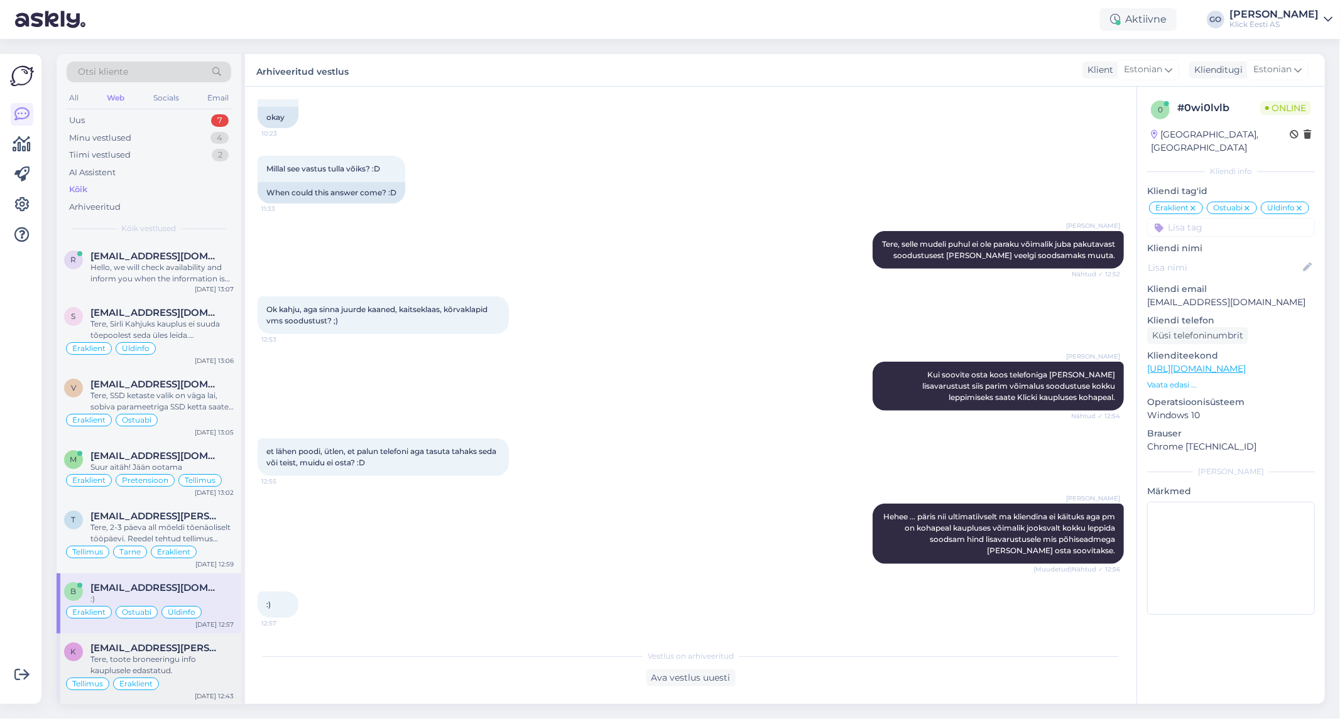
click at [193, 667] on div "Tere, toote broneeringu info kauplusele edastatud." at bounding box center [161, 665] width 143 height 23
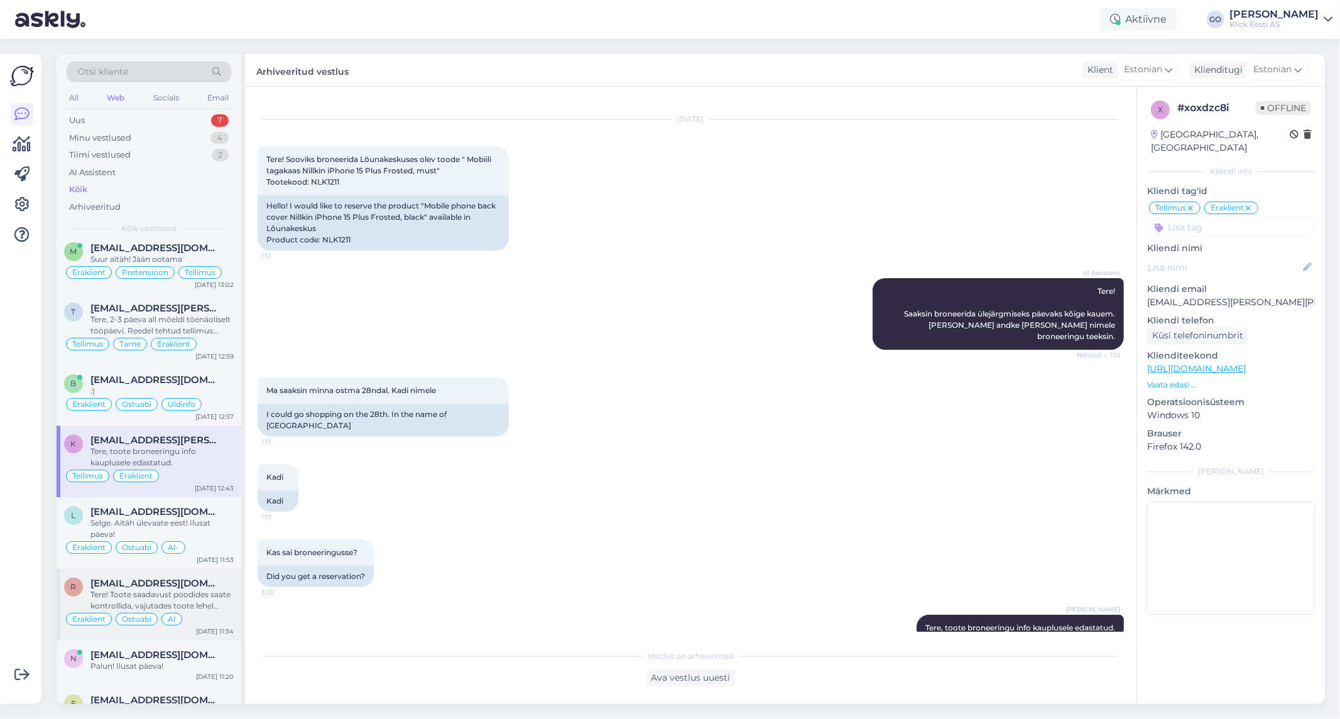
scroll to position [209, 0]
click at [215, 535] on div "Selge. Aitäh ülevaate eest! Ilusat päeva!" at bounding box center [161, 527] width 143 height 23
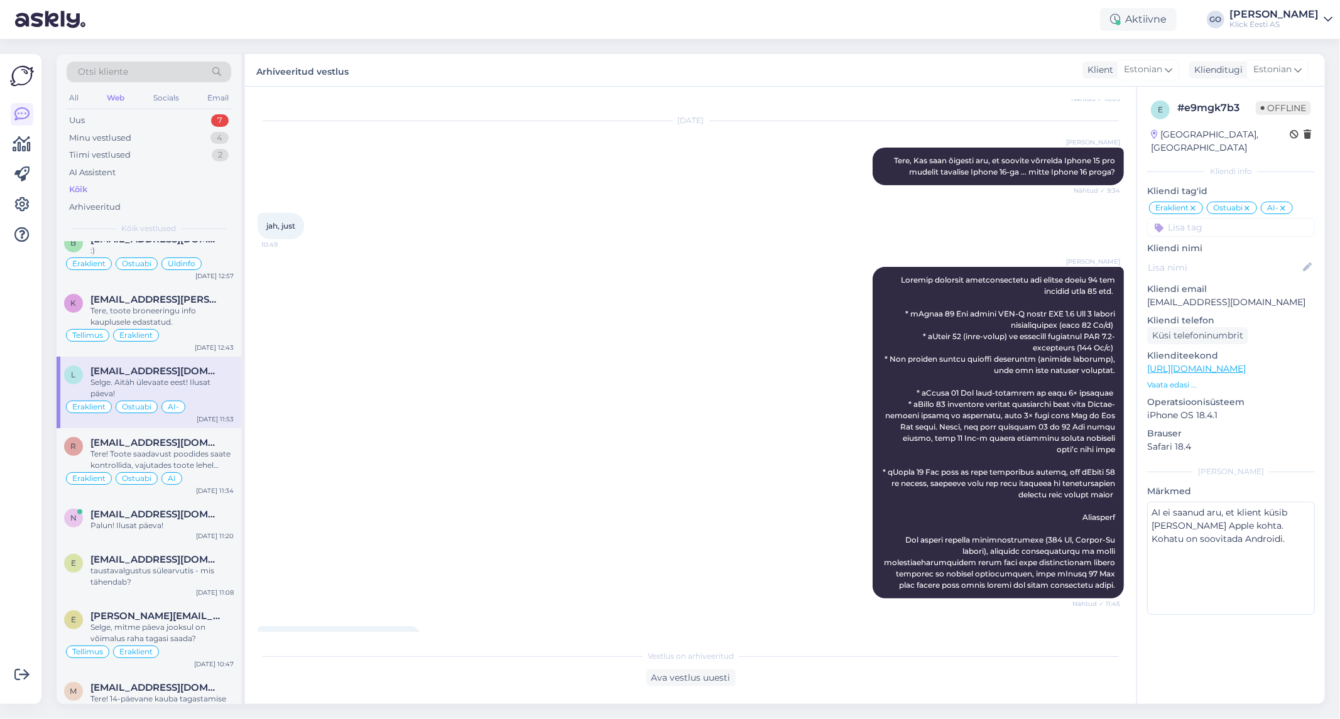
scroll to position [433, 0]
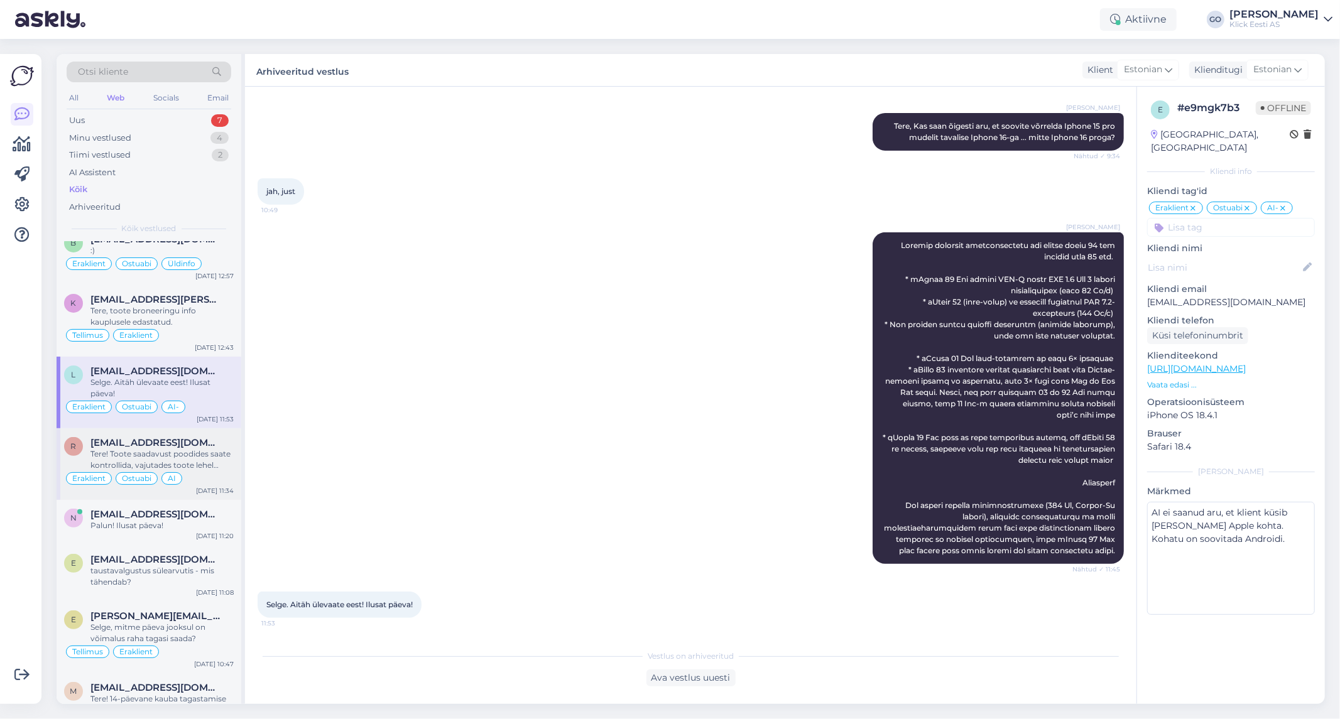
click at [172, 456] on div "Tere! Toote saadavust poodides saate kontrollida, vajutades toote lehel "Saadav…" at bounding box center [161, 460] width 143 height 23
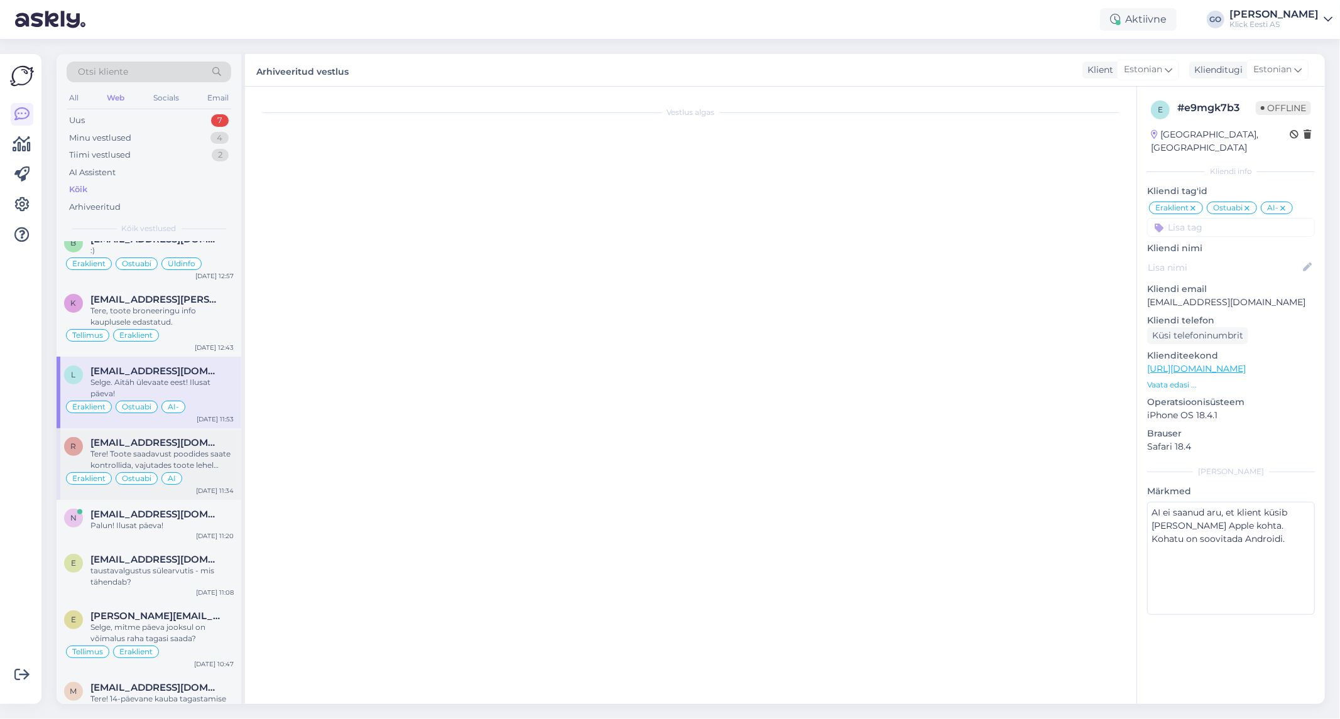
scroll to position [0, 0]
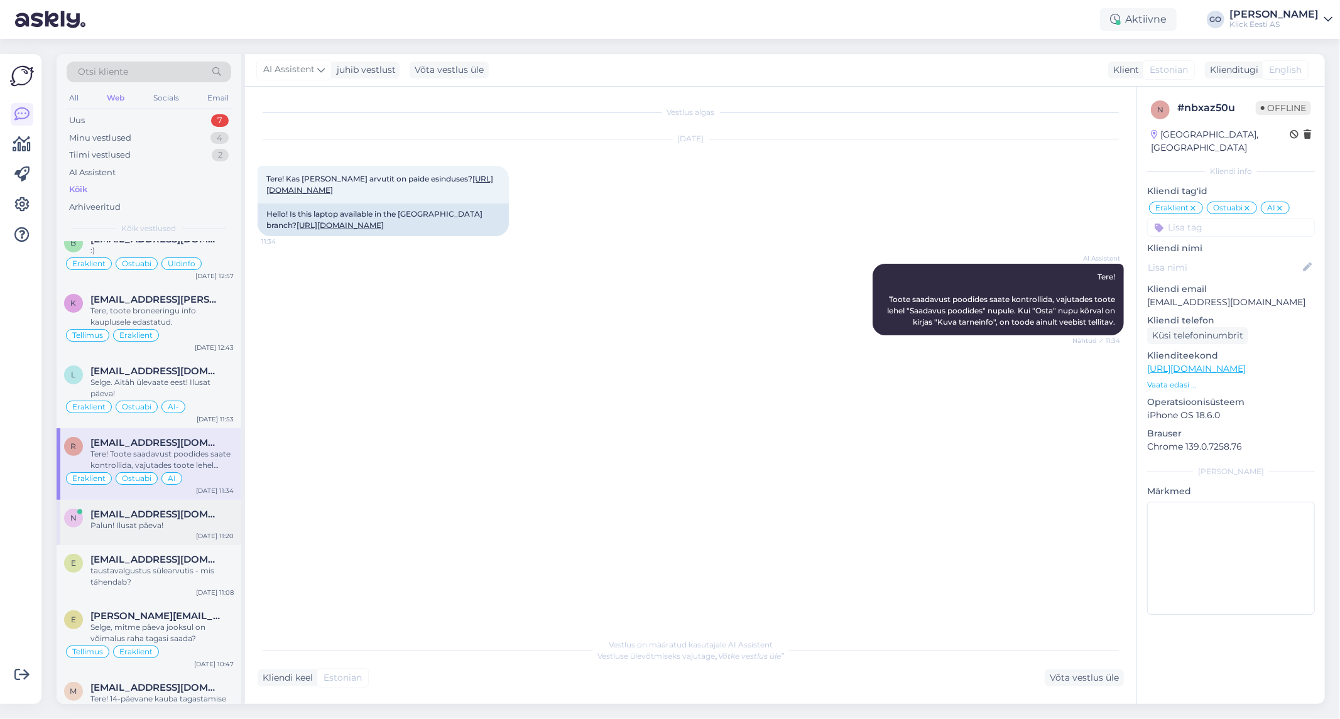
click at [192, 520] on div "Palun! Ilusat päeva!" at bounding box center [161, 525] width 143 height 11
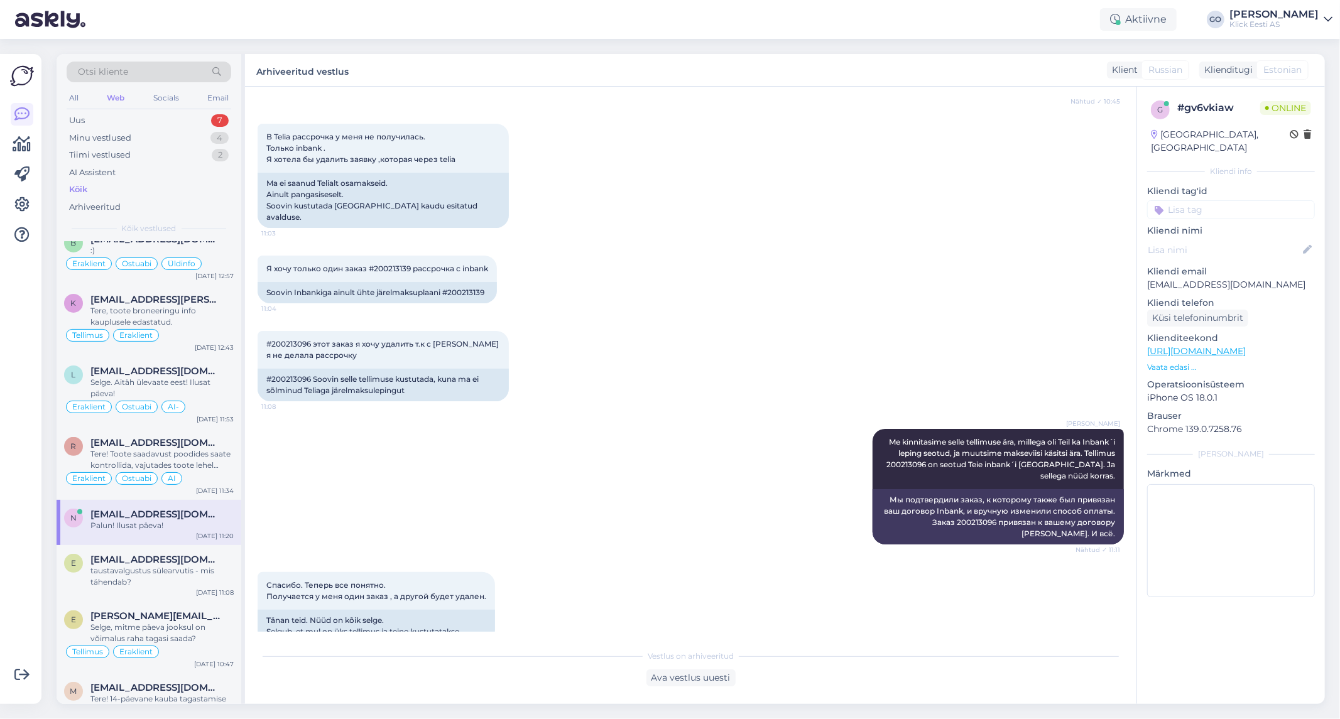
scroll to position [545, 0]
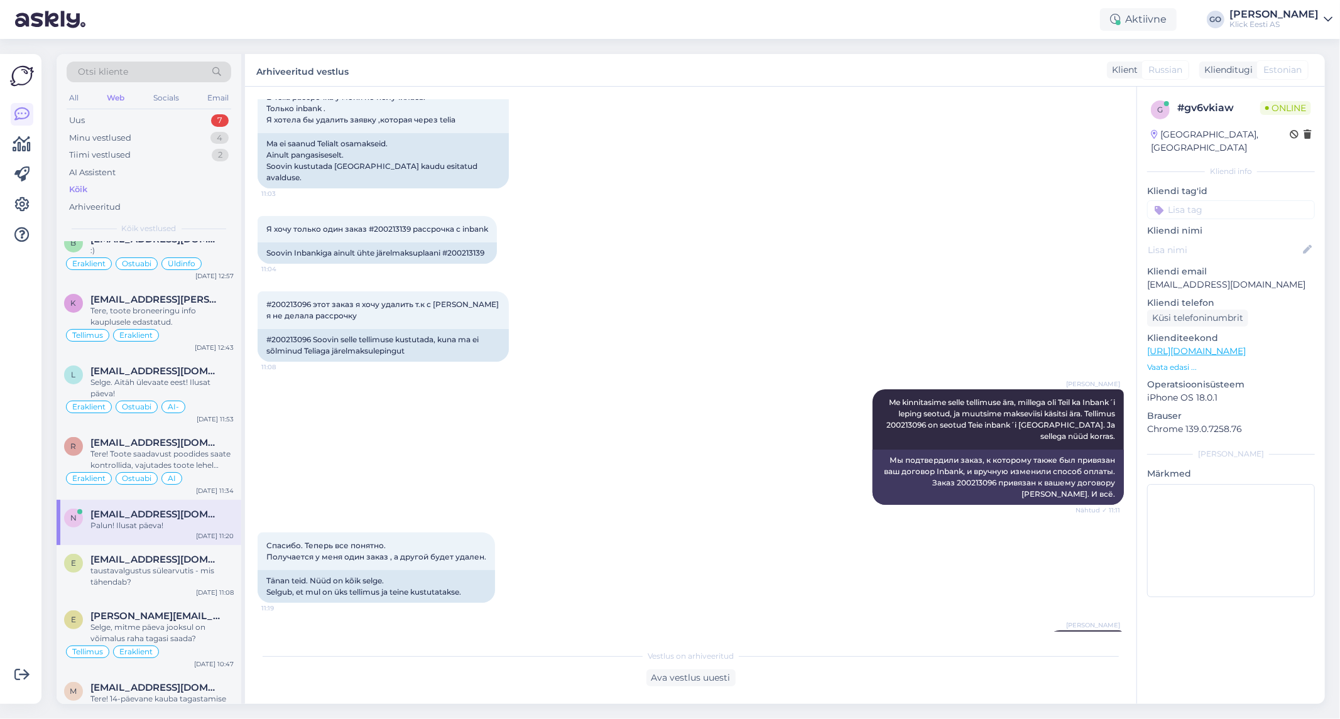
click at [1211, 200] on input at bounding box center [1231, 209] width 168 height 19
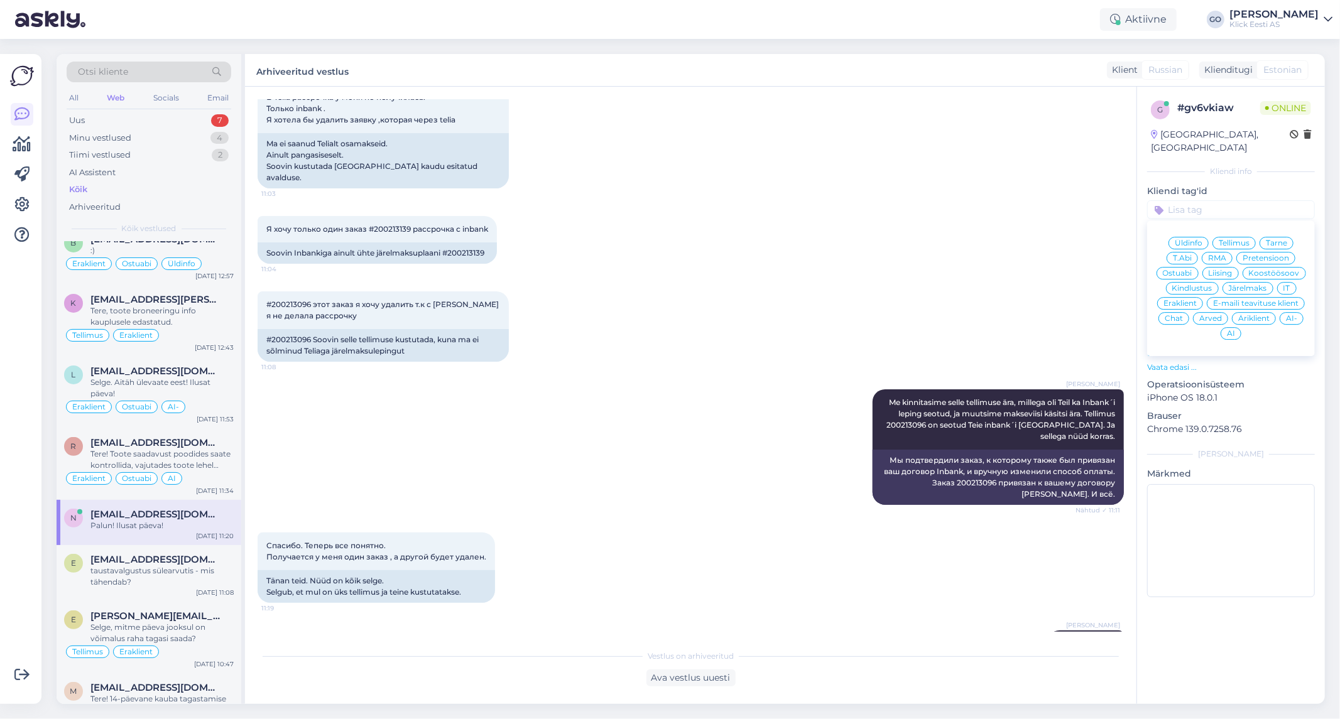
click at [1172, 300] on span "Eraklient" at bounding box center [1180, 304] width 33 height 8
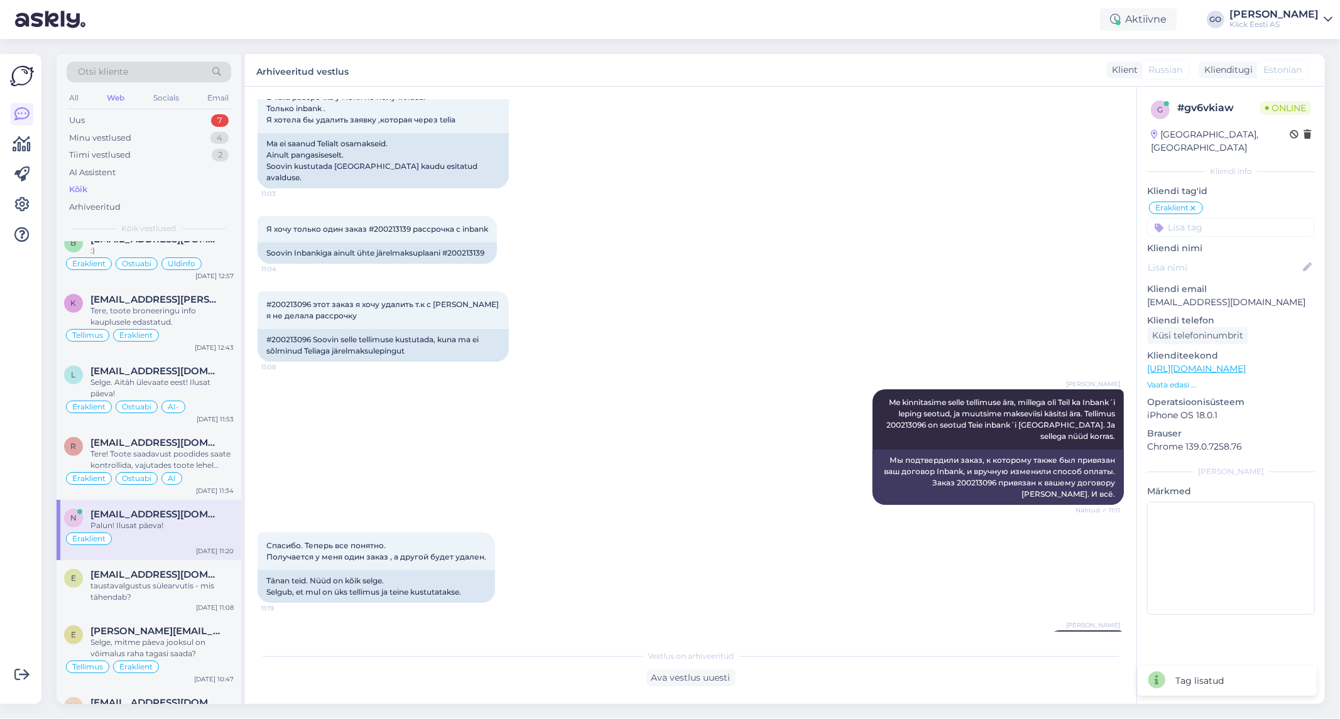
click at [1204, 218] on input at bounding box center [1231, 227] width 168 height 19
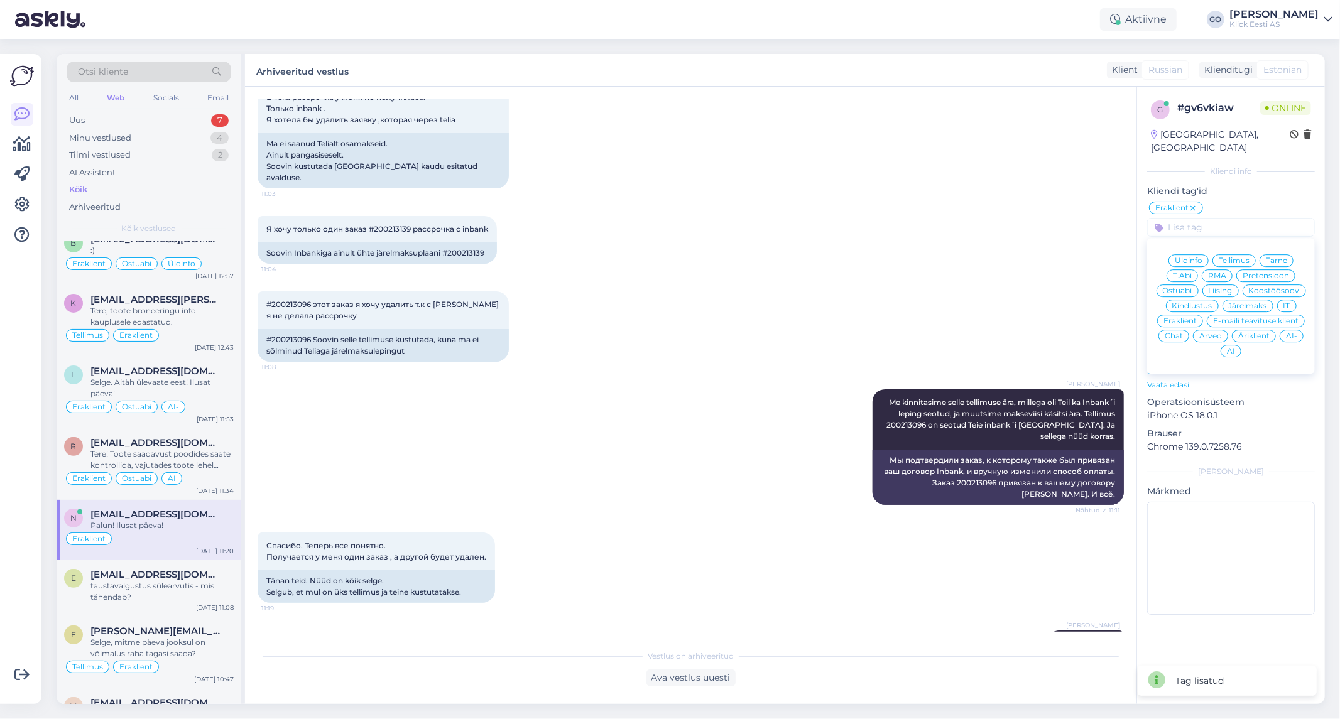
click at [1229, 257] on span "Tellimus" at bounding box center [1234, 261] width 31 height 8
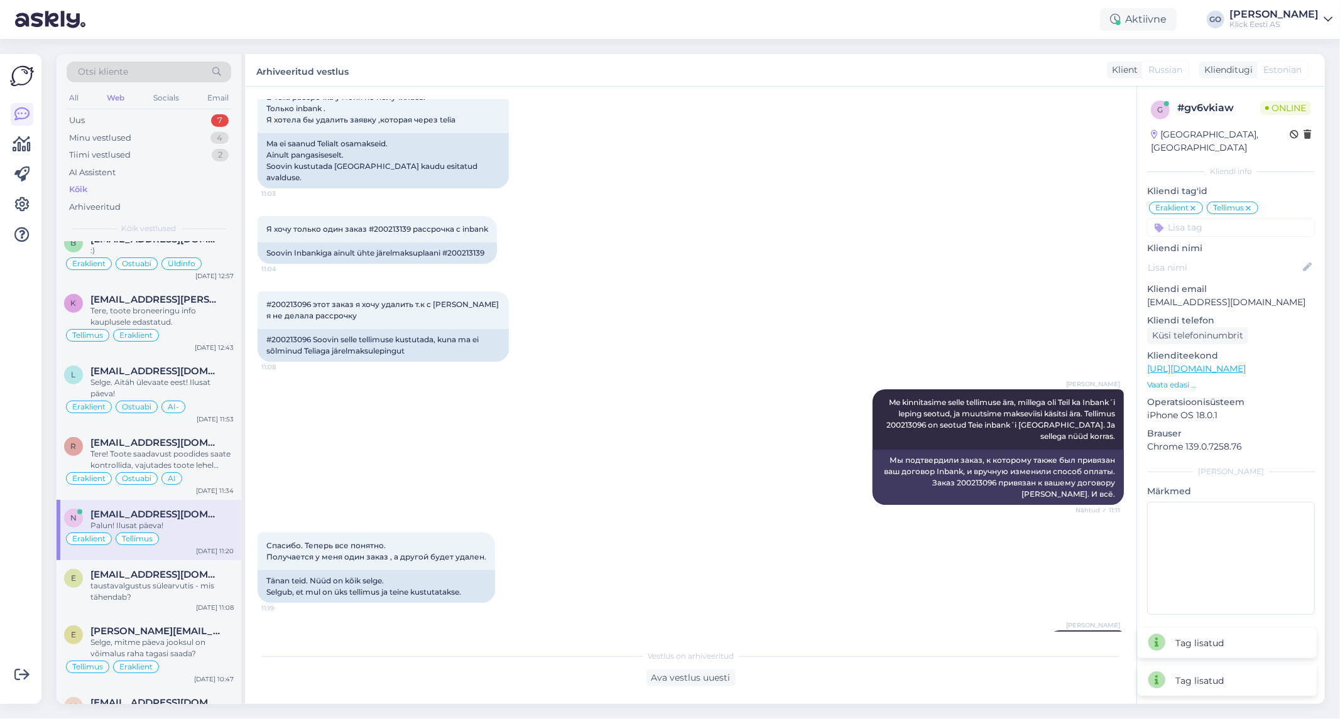
click at [1228, 218] on input at bounding box center [1231, 227] width 168 height 19
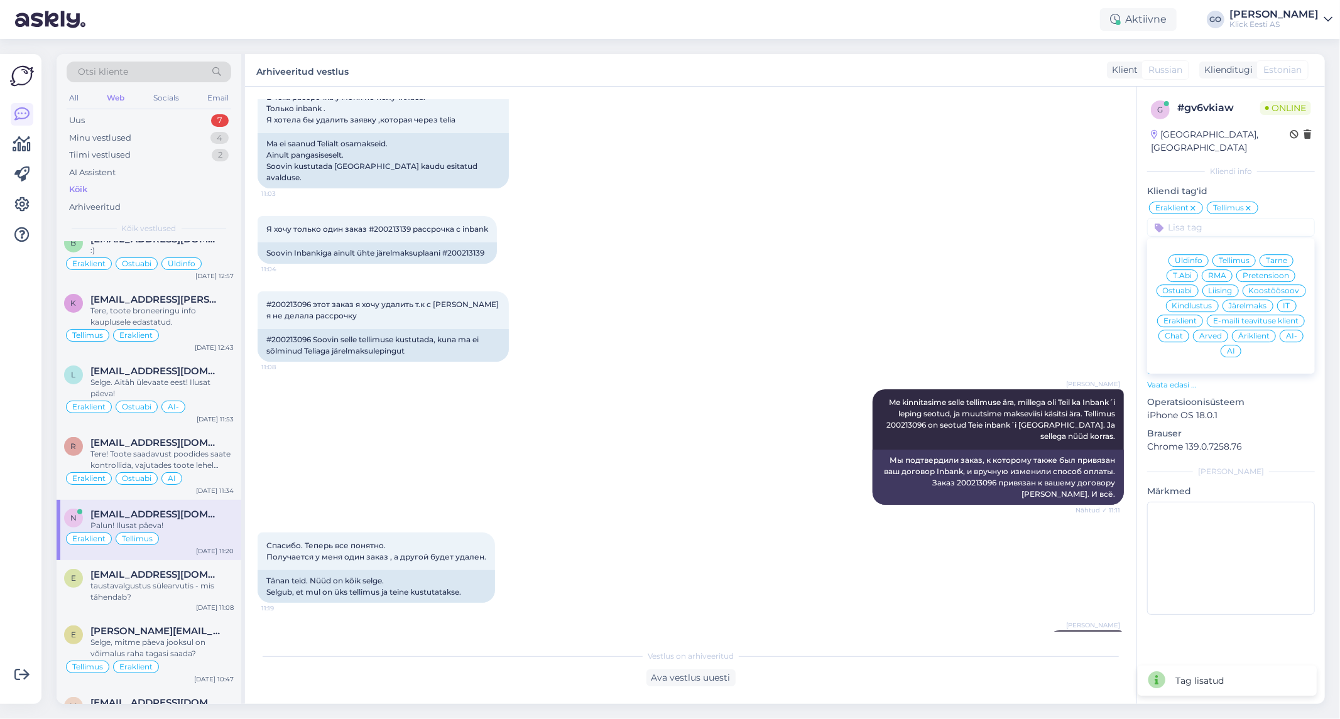
click at [1255, 302] on span "Järelmaks" at bounding box center [1248, 306] width 38 height 8
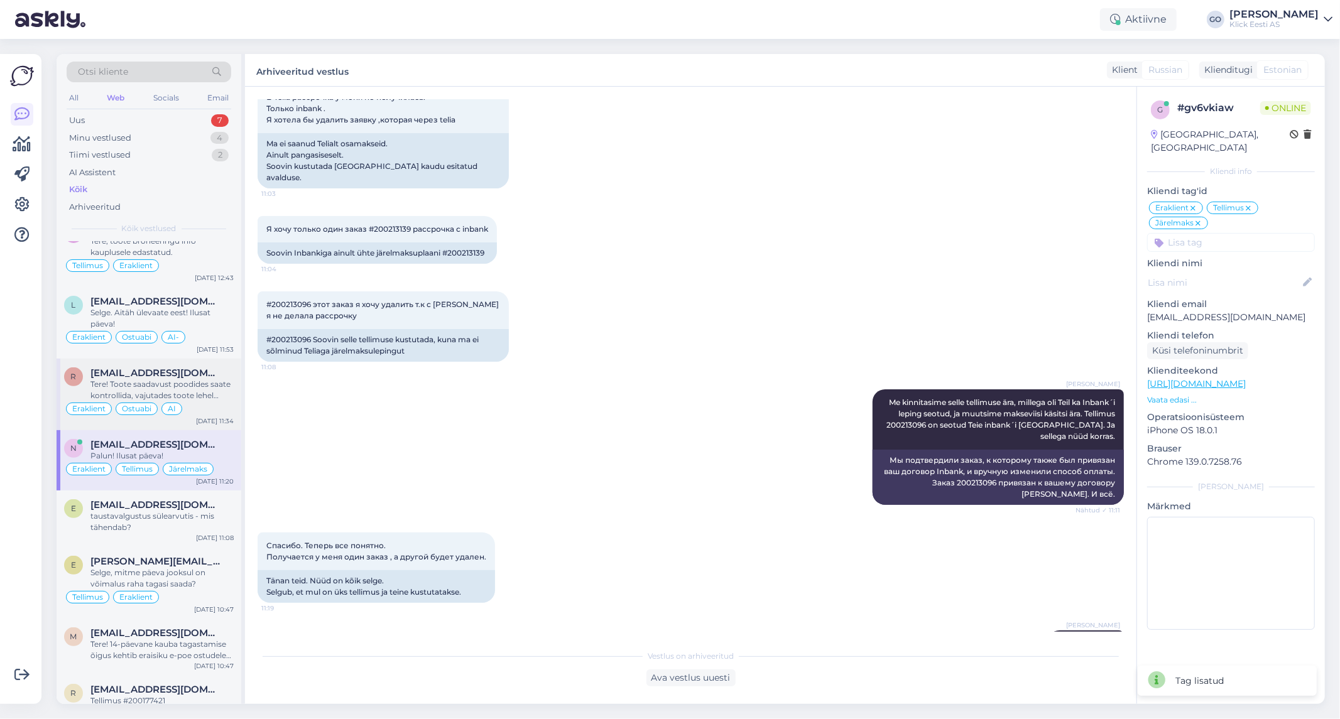
scroll to position [488, 0]
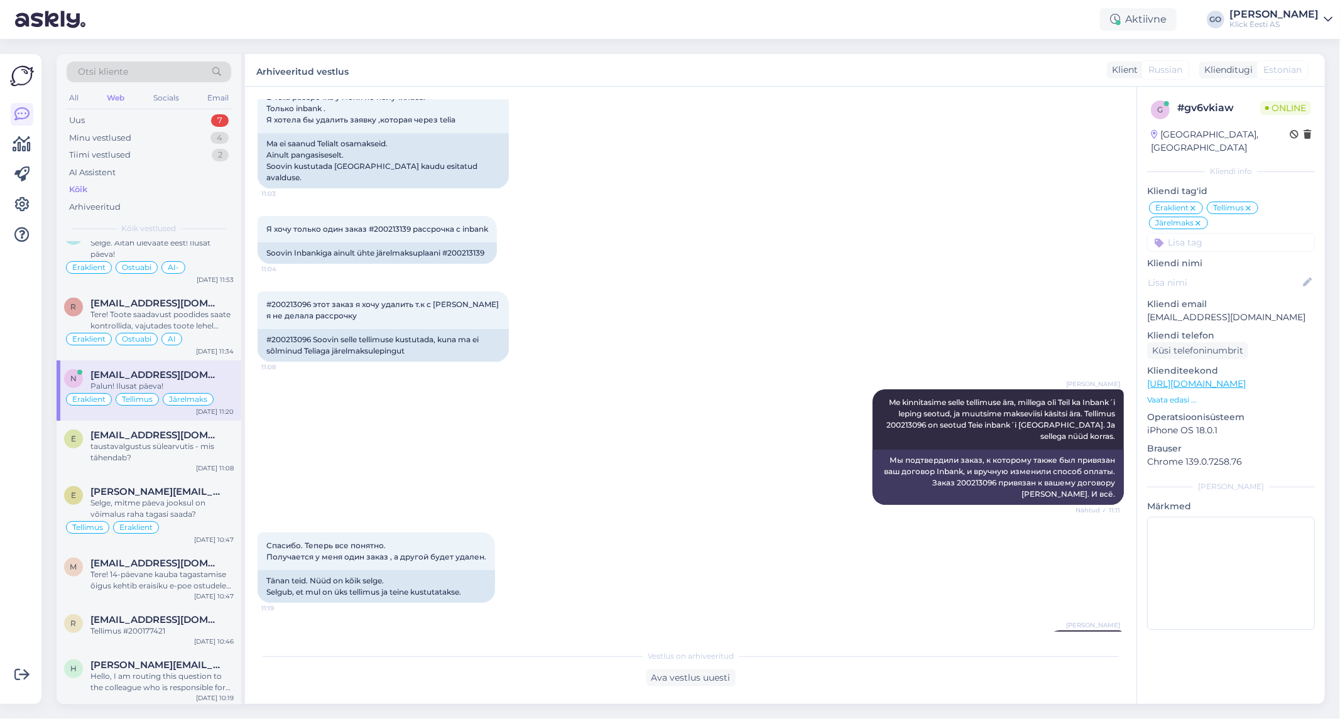
click at [493, 455] on div "[PERSON_NAME] kinnitasime selle tellimuse ära, millega oli Teil ka Inbank´i lep…" at bounding box center [691, 447] width 866 height 143
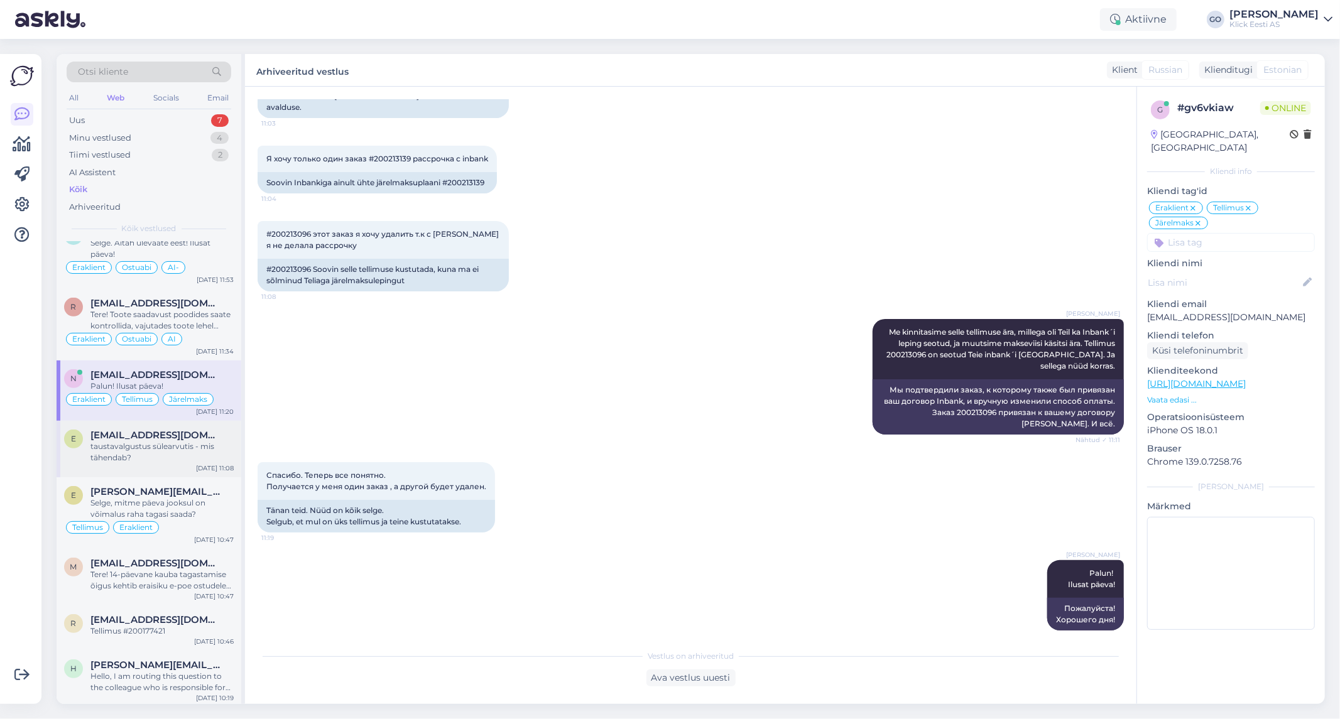
click at [135, 447] on div "taustavalgustus sülearvutis - mis tähendab?" at bounding box center [161, 452] width 143 height 23
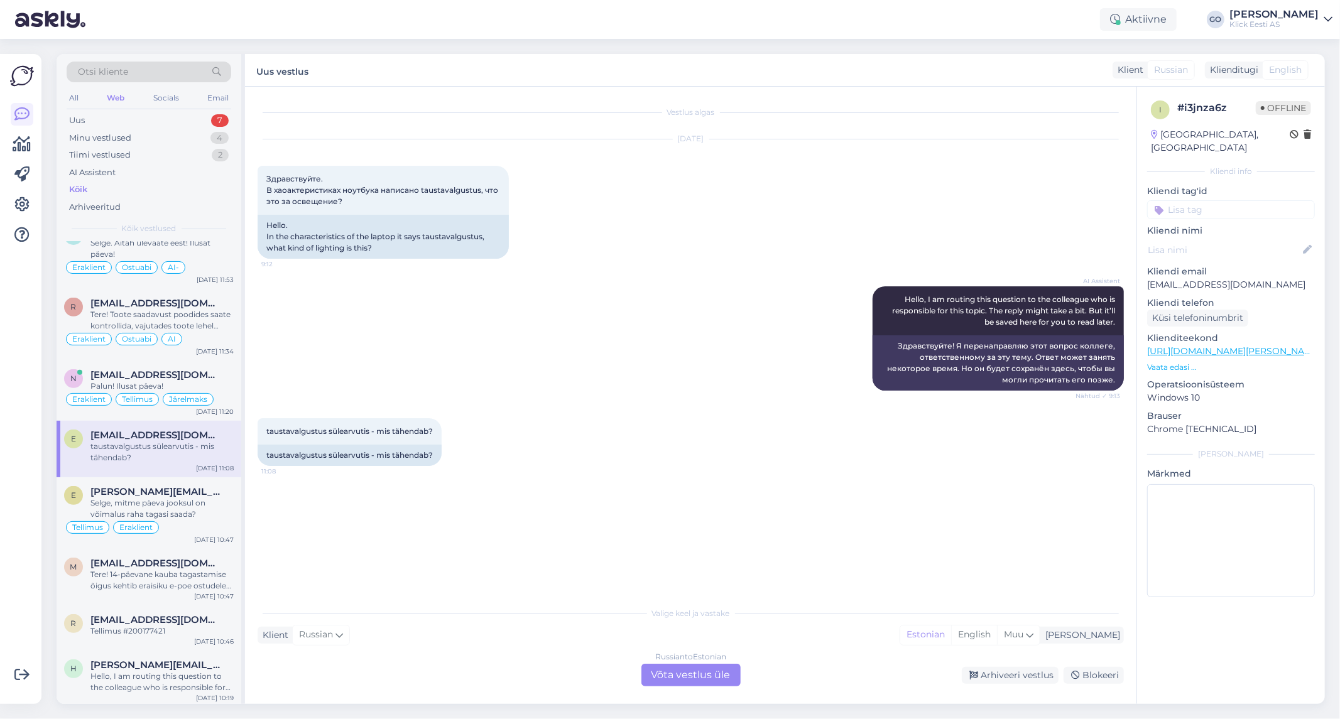
scroll to position [0, 0]
click at [180, 374] on div "[EMAIL_ADDRESS][DOMAIN_NAME]" at bounding box center [161, 374] width 143 height 11
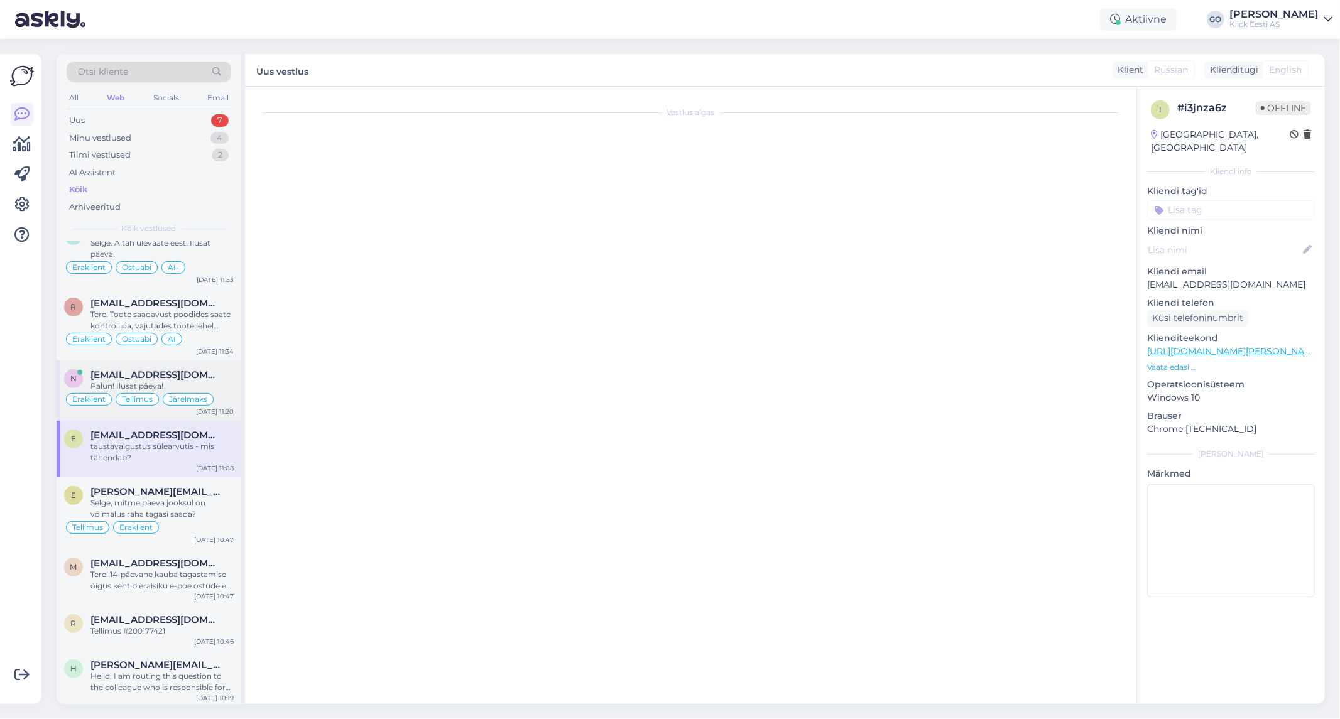
scroll to position [616, 0]
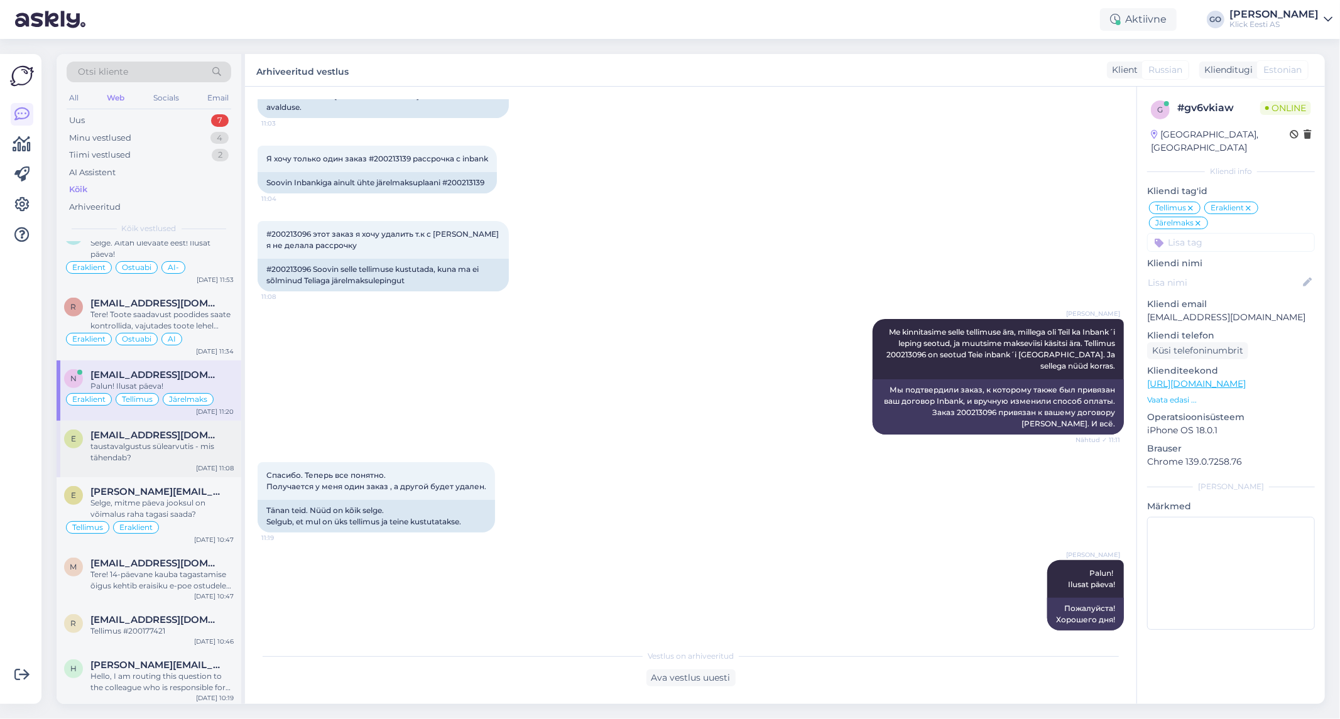
click at [194, 441] on div "taustavalgustus sülearvutis - mis tähendab?" at bounding box center [161, 452] width 143 height 23
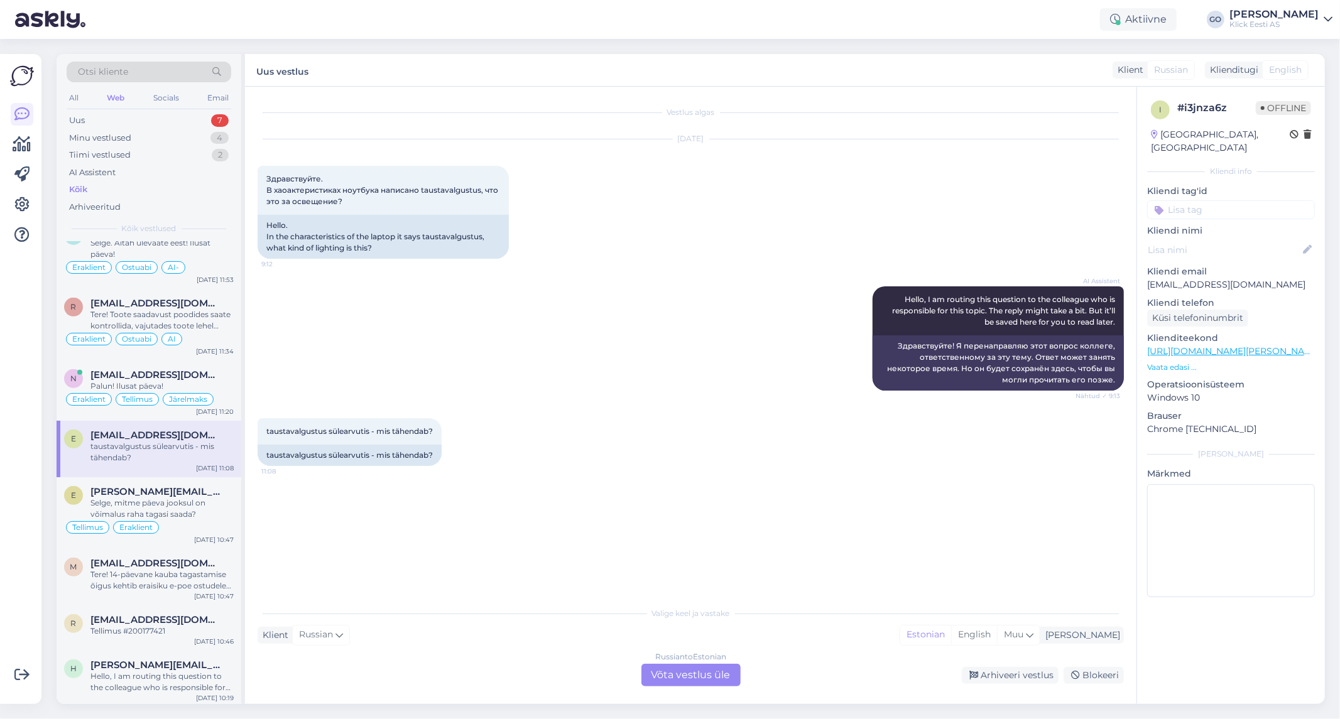
click at [694, 672] on div "Russian to Estonian Võta vestlus üle" at bounding box center [690, 675] width 99 height 23
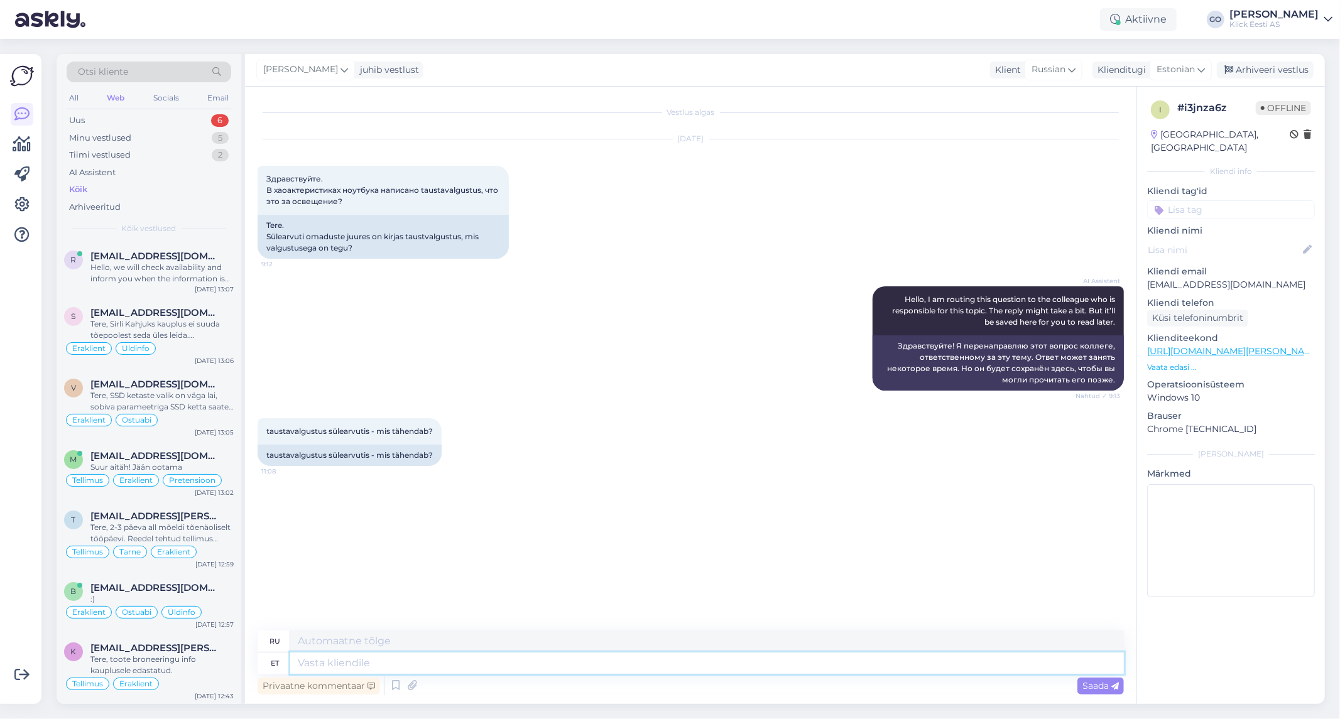
click at [363, 661] on textarea at bounding box center [707, 663] width 834 height 21
drag, startPoint x: 434, startPoint y: 452, endPoint x: 256, endPoint y: 449, distance: 177.8
click at [258, 449] on div "taustavalgustus sülearvutis - mis tähendab?" at bounding box center [350, 455] width 184 height 21
copy div "taustavalgustus sülearvutis - mis tähendab?"
click at [342, 662] on textarea at bounding box center [707, 663] width 834 height 21
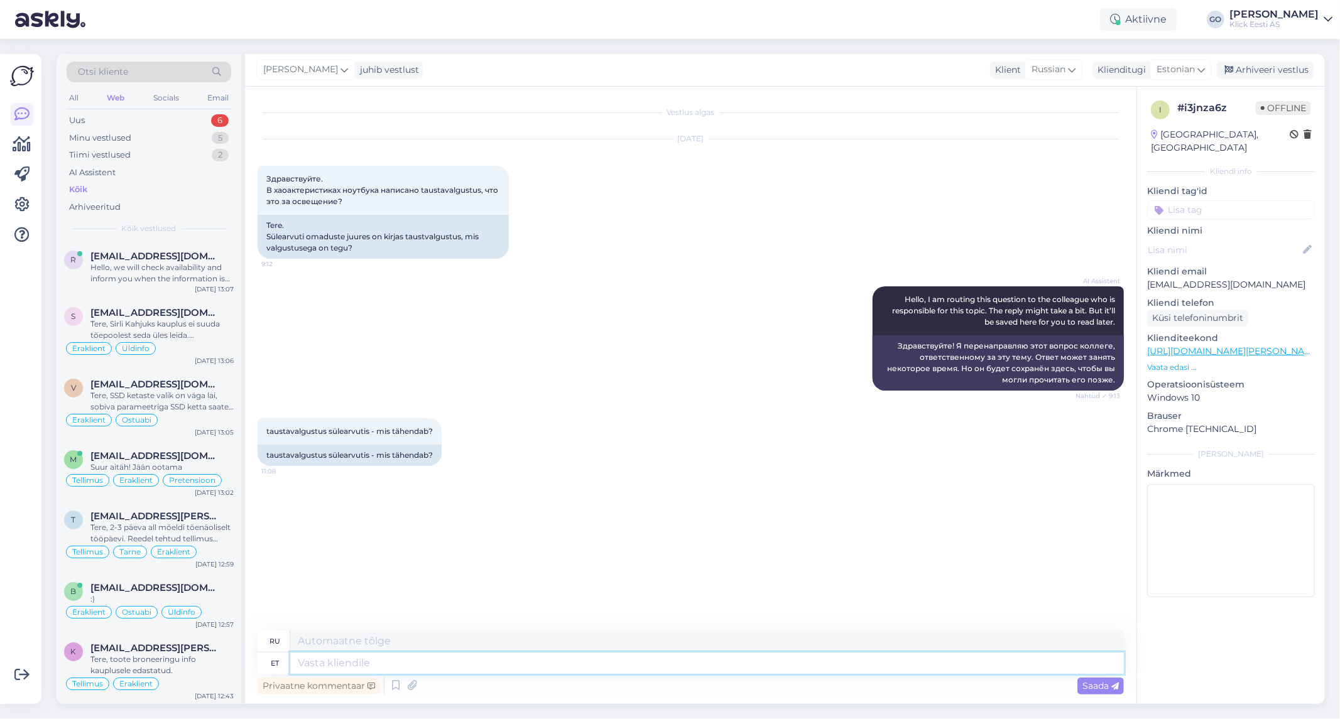
paste textarea ""Taustavalgustus" sülearvutis tähendab ekraani või klaviatuuri tagantpoolt valg…"
type textarea ""Taustavalgustus" sülearvutis tähendab ekraani või klaviatuuri tagantpoolt valg…"
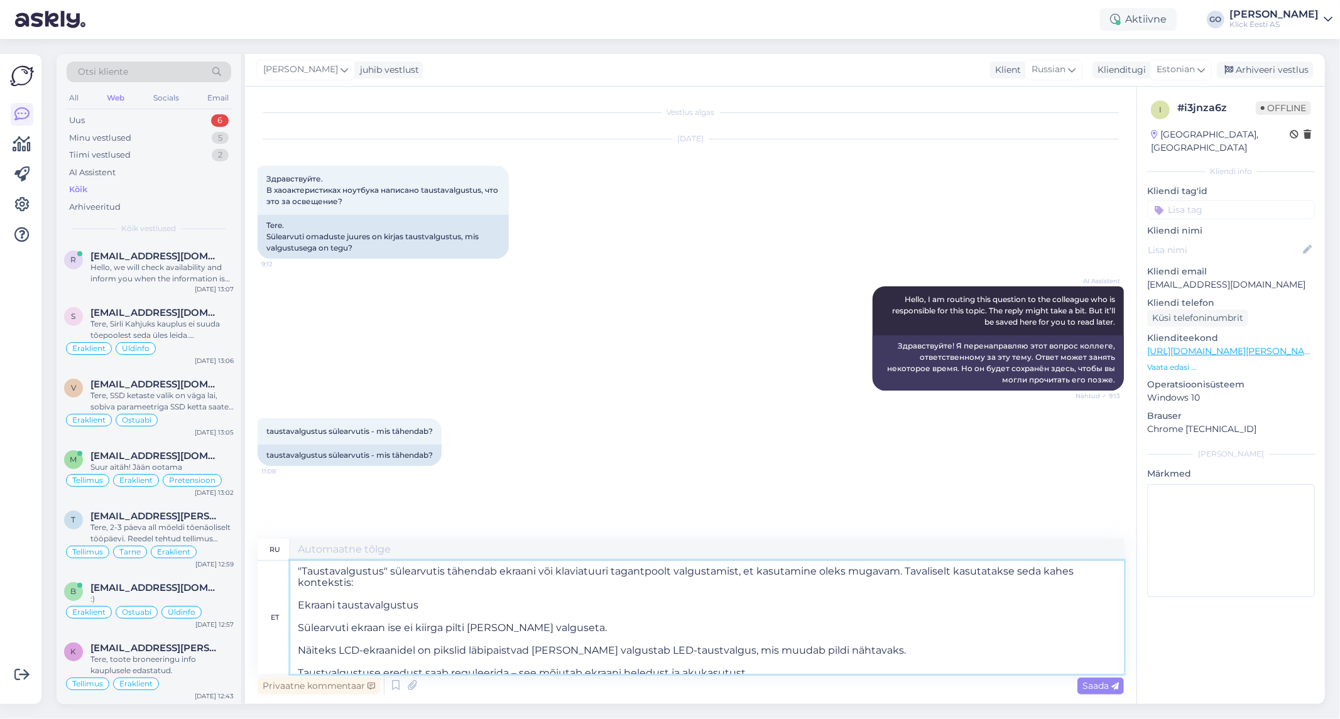
type textarea "«Loremipsu» do sitametc adipisci elitseddo eiusmo tem incididunt utlab, etdol m…"
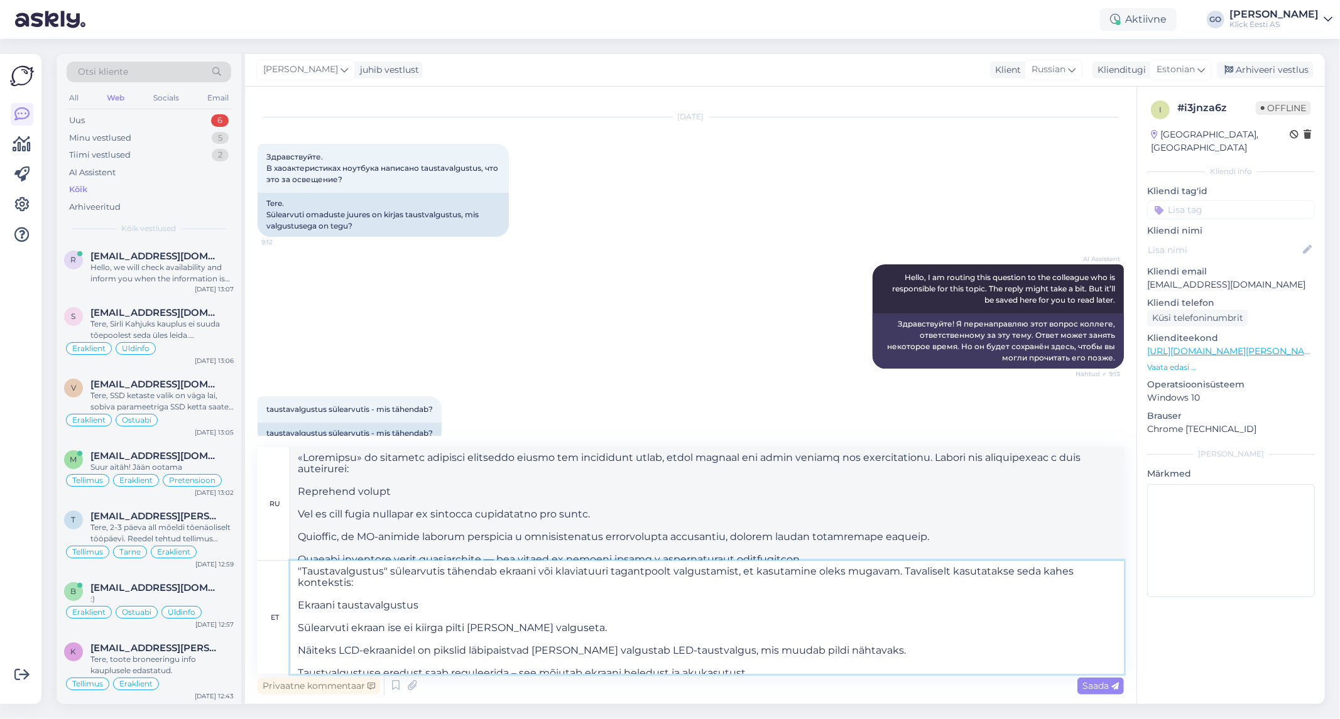
scroll to position [43, 0]
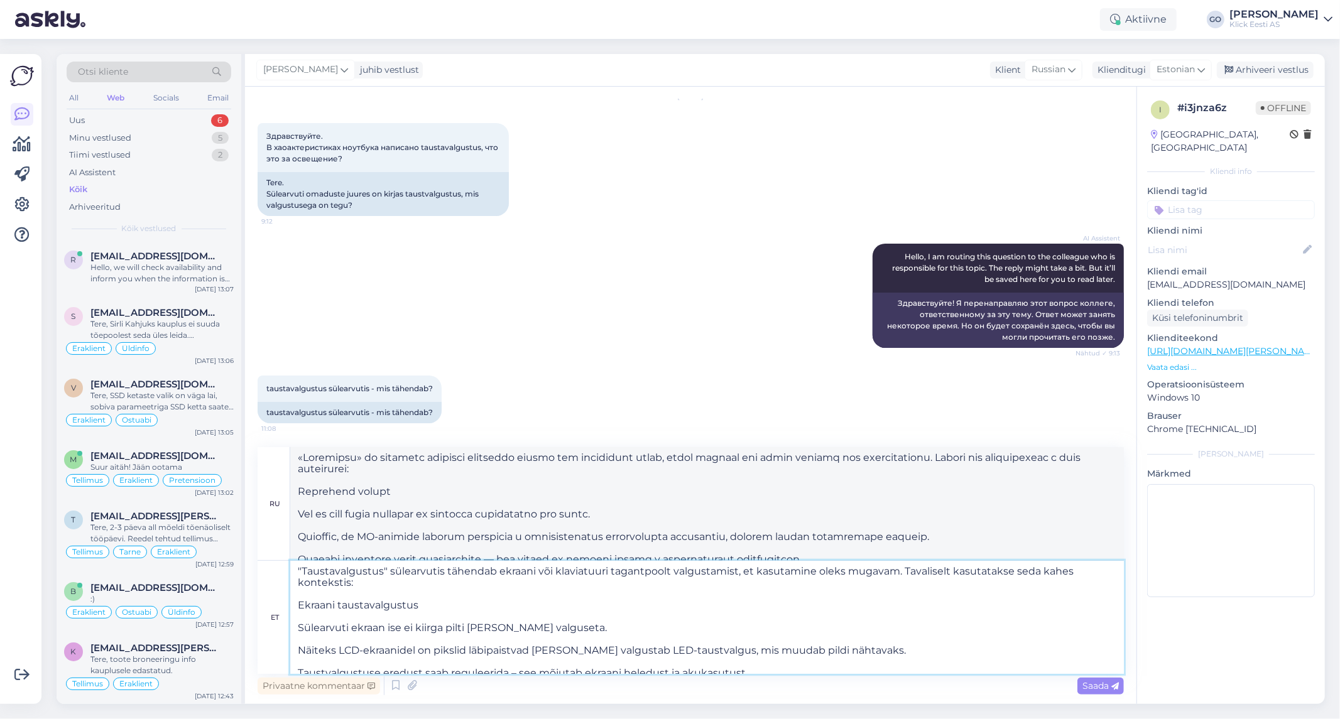
click at [426, 613] on textarea ""Taustavalgustus" sülearvutis tähendab ekraani või klaviatuuri tagantpoolt valg…" at bounding box center [707, 617] width 834 height 113
click at [422, 643] on textarea ""Taustavalgustus" sülearvutis tähendab ekraani või klaviatuuri tagantpoolt valg…" at bounding box center [707, 617] width 834 height 113
type textarea ""Taustavalgustus" sülearvutis tähendab ekraani või klaviatuuri tagantpoolt valg…"
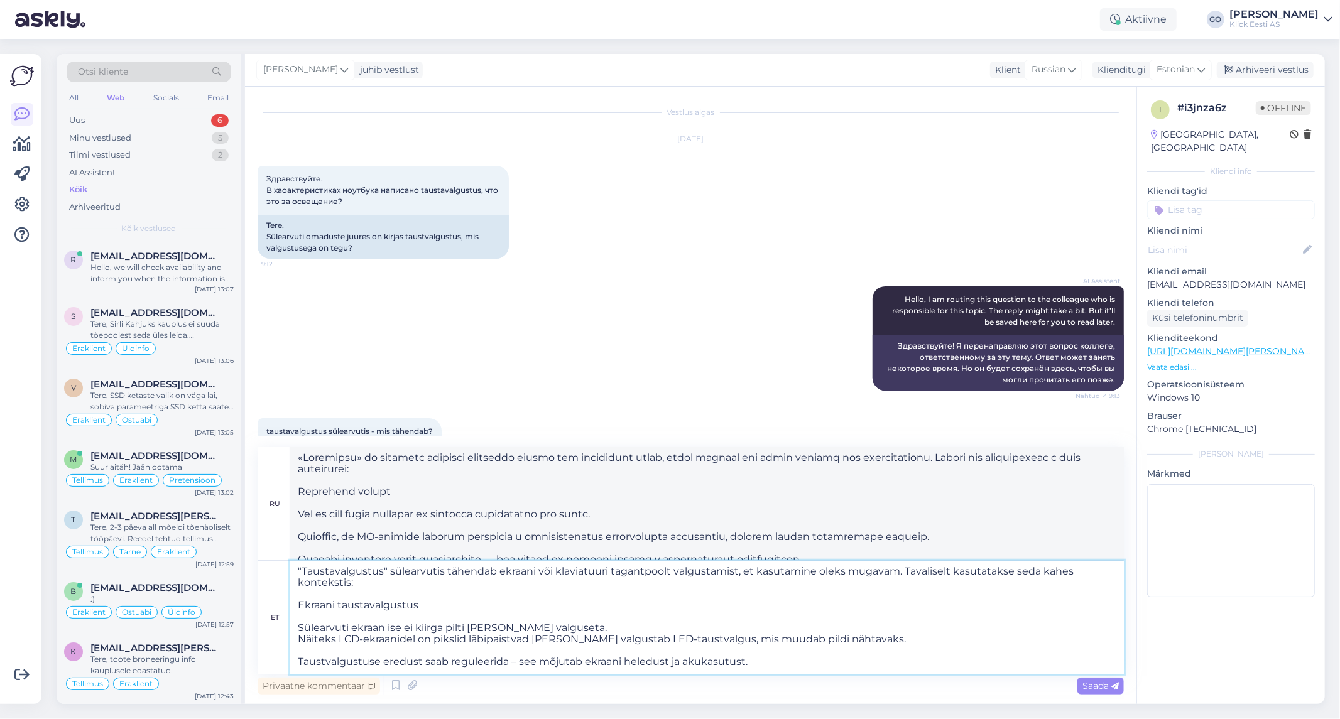
scroll to position [70, 0]
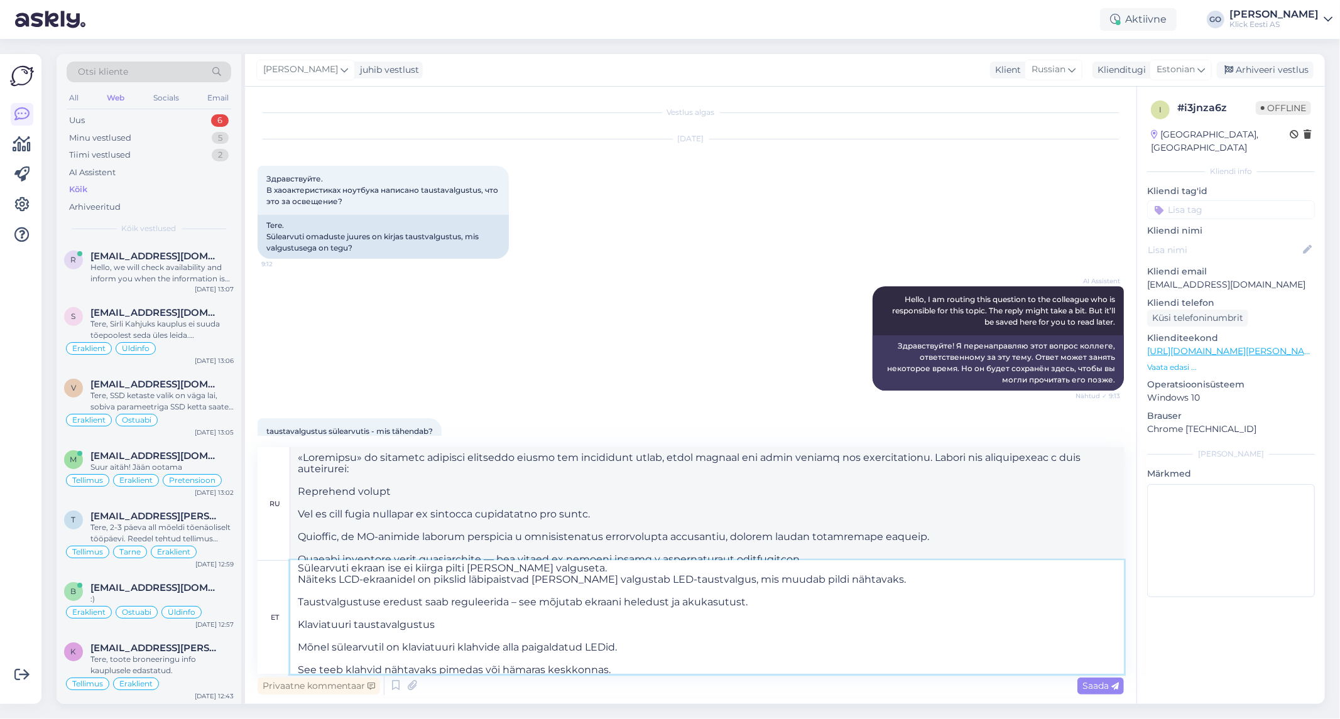
type textarea "«Loremipsu» do sitametc adipiscin e seddoeius tempor inc utlaboreet dolor, magn…"
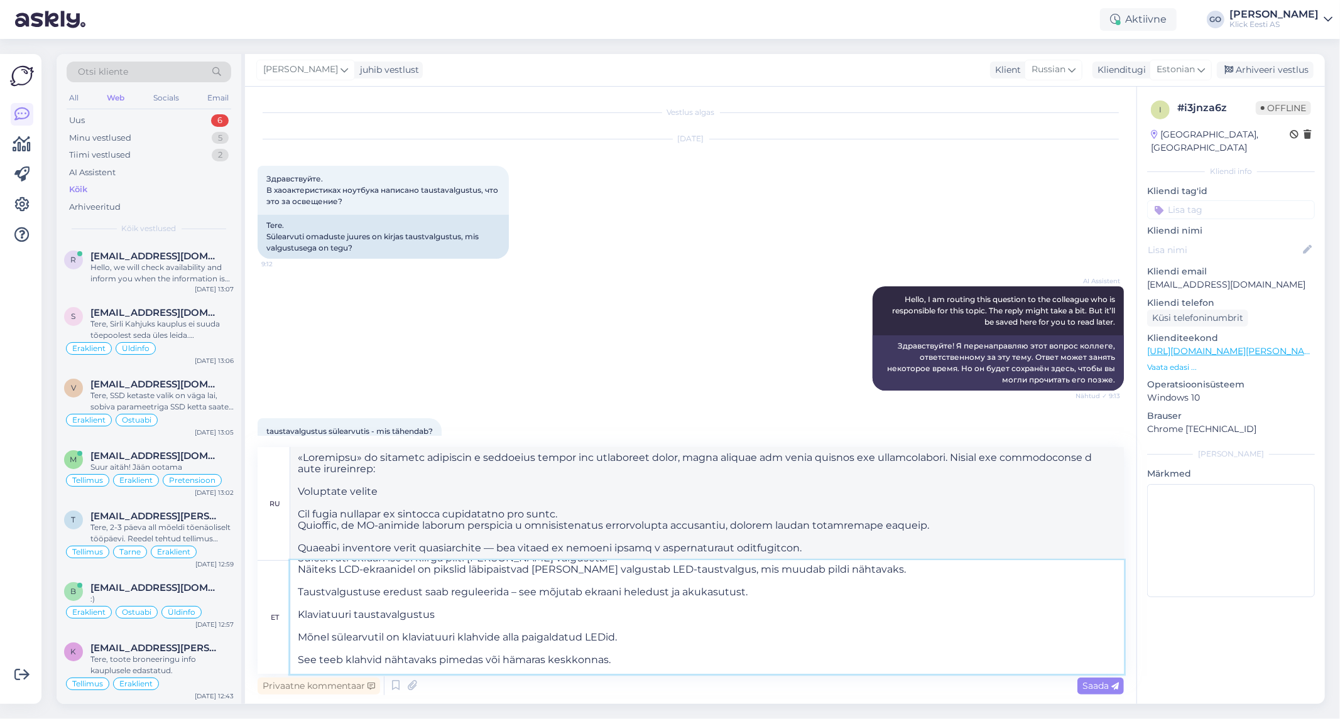
click at [341, 583] on textarea ""Taustavalgustus" sülearvutis tähendab ekraani või klaviatuuri tagantpoolt valg…" at bounding box center [707, 617] width 834 height 113
type textarea ""Taustavalgustus" sülearvutis tähendab ekraani või klaviatuuri tagantpoolt valg…"
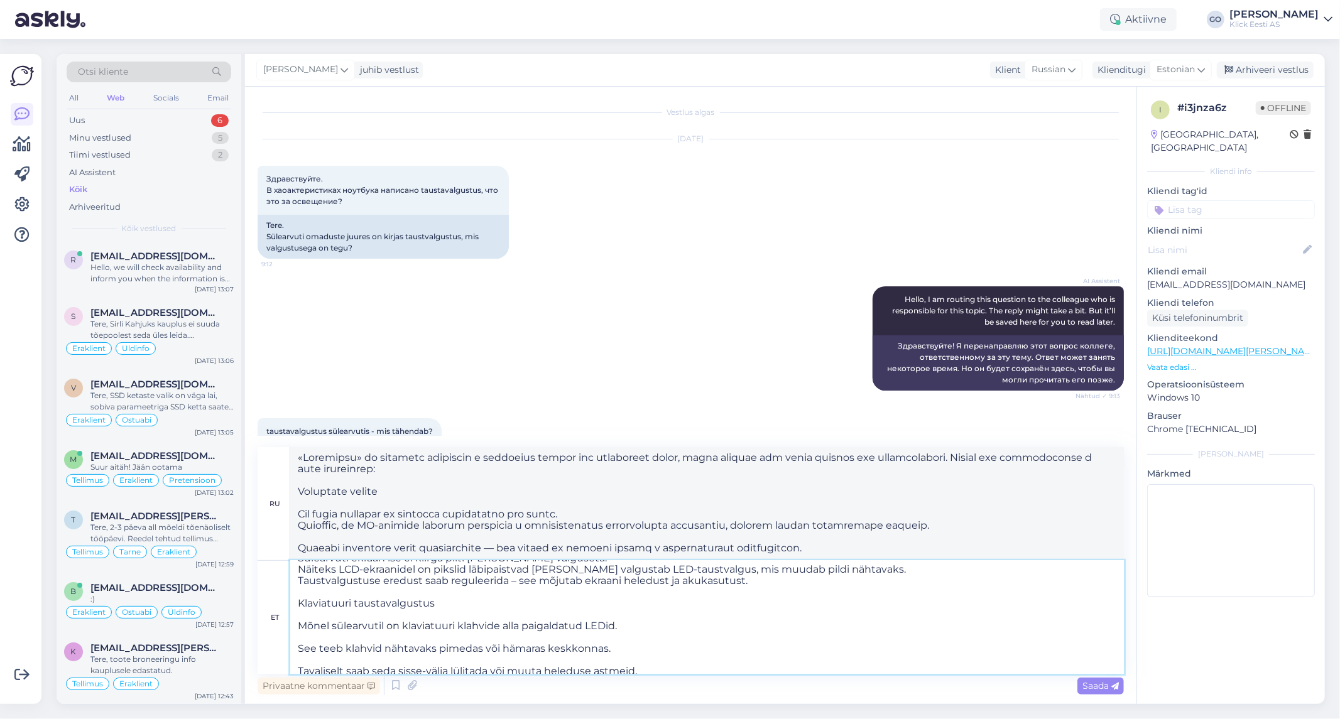
type textarea "«Loremipsu» do sitametc adipiscin e seddoeius tempor inc utlaboreet dolor, magn…"
click at [333, 640] on textarea ""Taustavalgustus" sülearvutis tähendab ekraani või klaviatuuri tagantpoolt valg…" at bounding box center [707, 617] width 834 height 113
type textarea ""Taustavalgustus" sülearvutis tähendab ekraani või klaviatuuri tagantpoolt valg…"
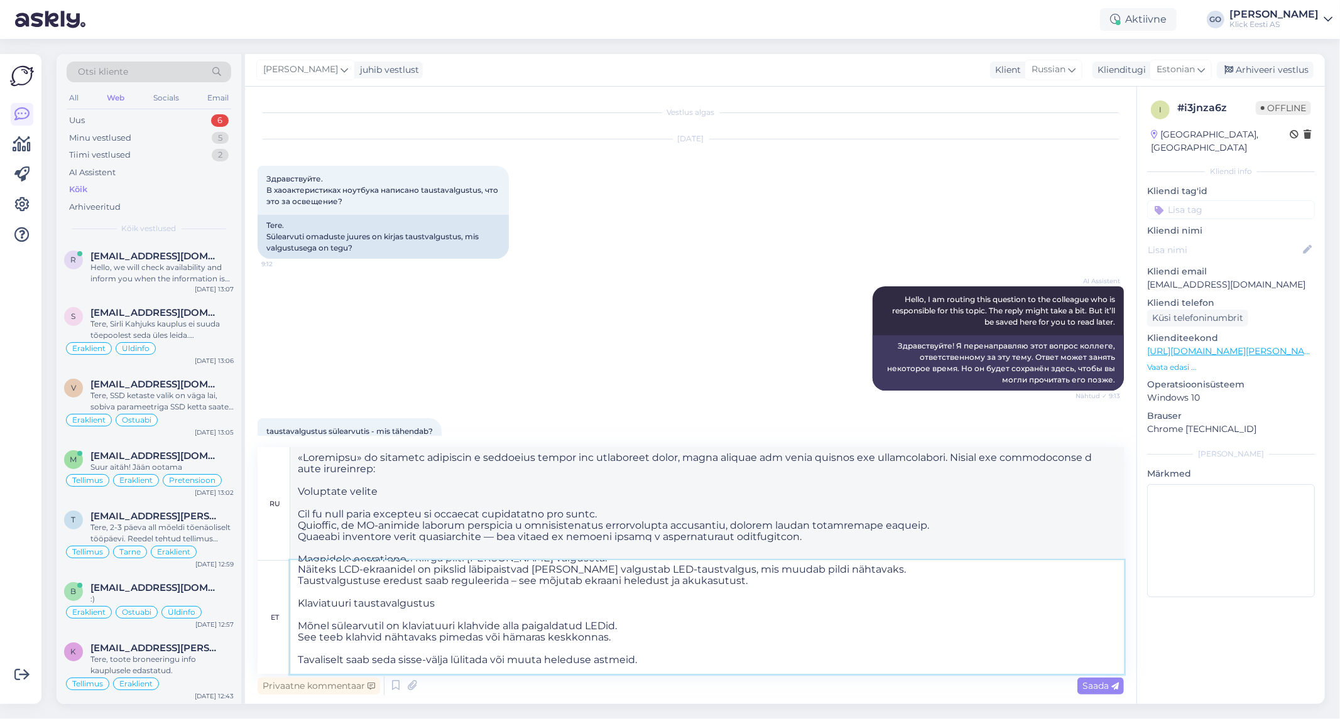
type textarea "«Loremipsu» do sitametc adipisci elitseddo eiusmo tem incididunt utlab, etdol m…"
click at [324, 650] on textarea ""Taustavalgustus" sülearvutis tähendab ekraani või klaviatuuri tagantpoolt valg…" at bounding box center [707, 617] width 834 height 113
type textarea ""Taustavalgustus" sülearvutis tähendab ekraani või klaviatuuri tagantpoolt valg…"
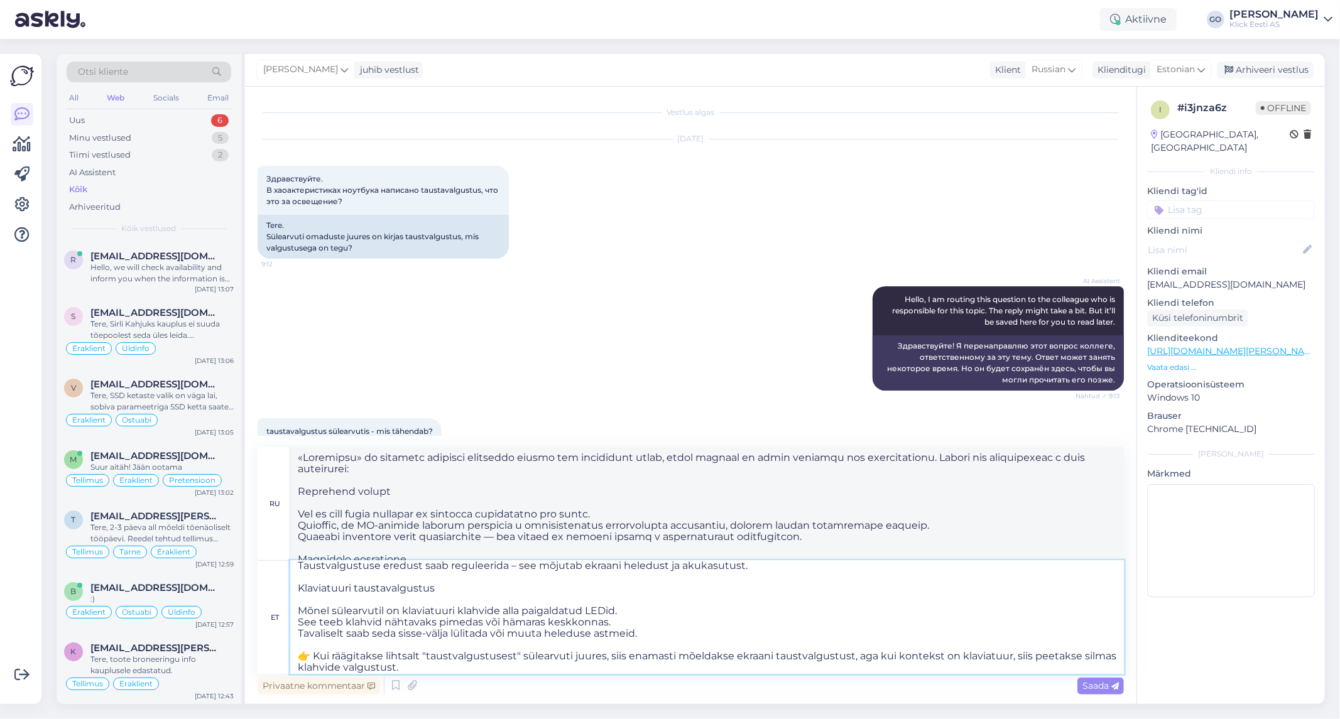
scroll to position [89, 0]
type textarea "«Loremipsu» do sitametc adipisci elitseddo eiusmo tem incididunt utlab, etdol m…"
click at [315, 650] on textarea ""Taustavalgustus" sülearvutis tähendab ekraani või klaviatuuri tagantpoolt valg…" at bounding box center [707, 617] width 834 height 113
type textarea ""Taustavalgustus" sülearvutis tähendab ekraani või klaviatuuri tagantpoolt valg…"
type textarea "«Loremipsu» d sitametc adipisci elitseddo eiusmo tem incididunt utlab, etdol ma…"
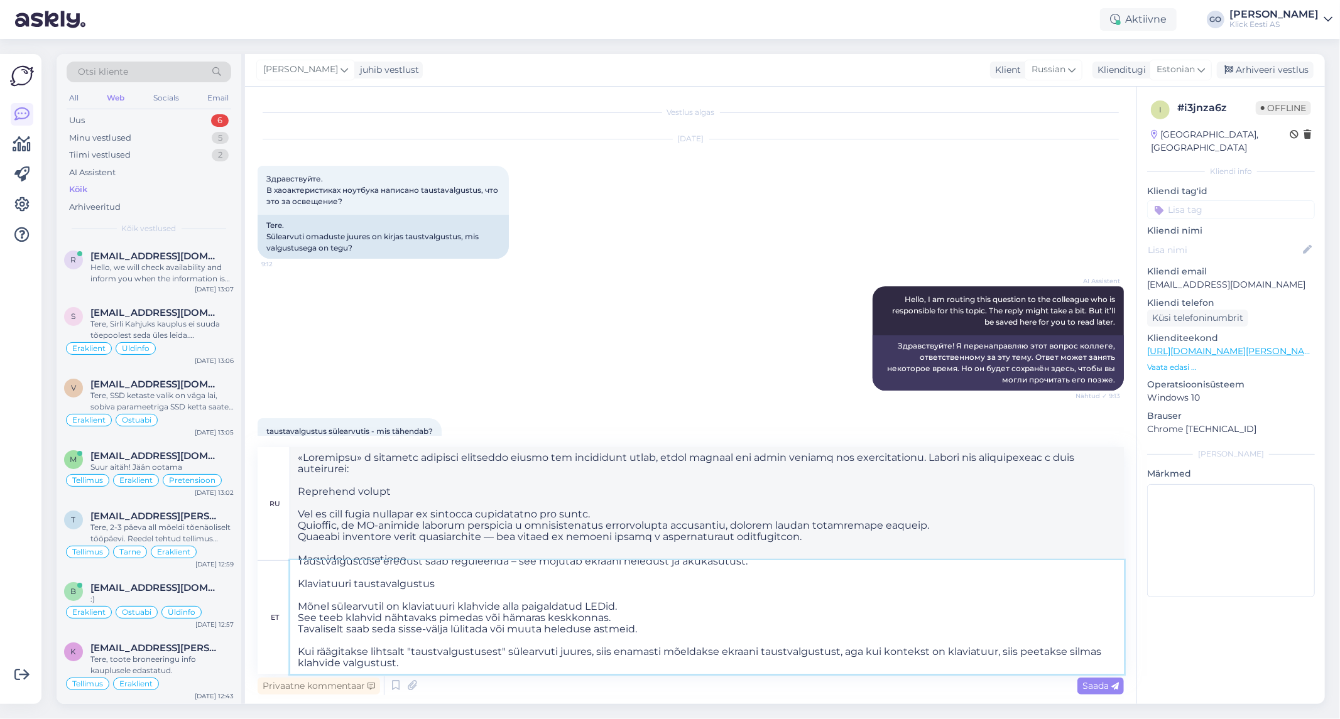
click at [444, 668] on textarea ""Taustavalgustus" sülearvutis tähendab ekraani või klaviatuuri tagantpoolt valg…" at bounding box center [707, 617] width 834 height 113
type textarea ""Taustavalgustus" sülearvutis tähendab ekraani või klaviatuuri tagantpoolt valg…"
type textarea "Loremipsu d sitametc — adi elitseddo eiusmo tem incididunt, utlaboreetdolo magn…"
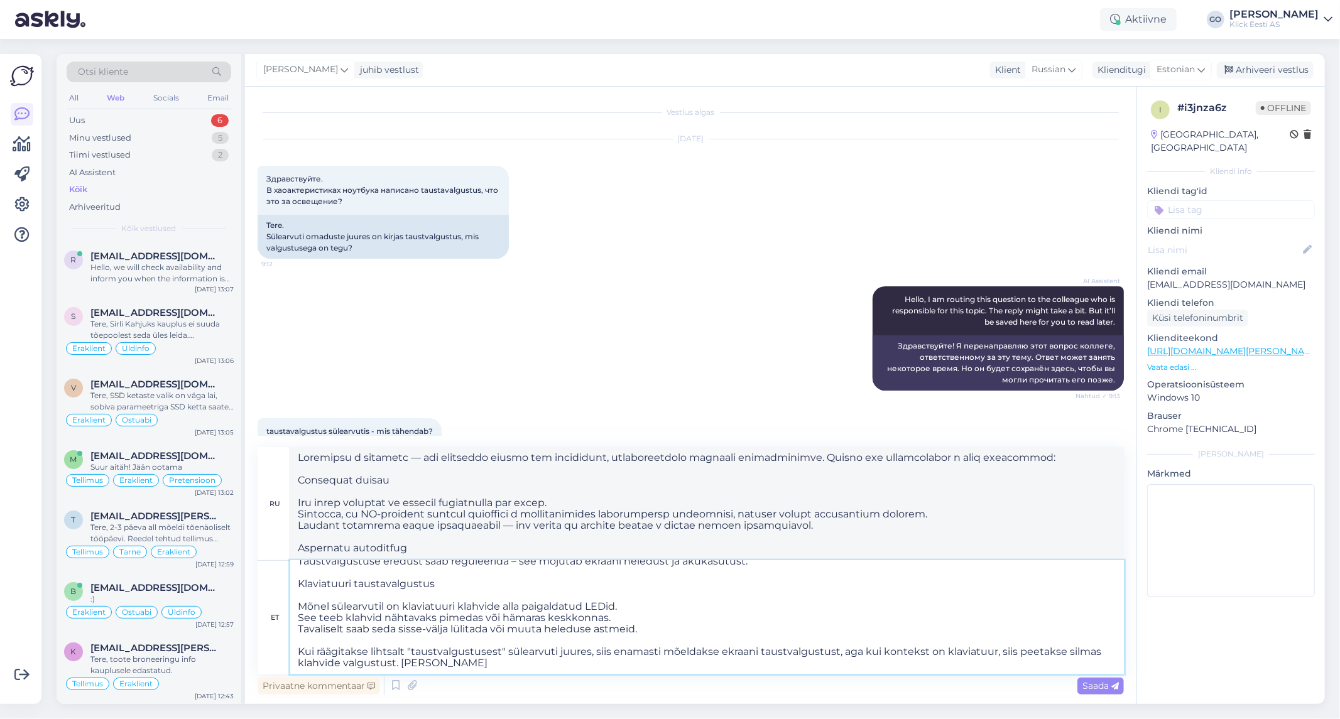
type textarea ""Taustavalgustus" sülearvutis tähendab ekraani või klaviatuuri tagantpoolt valg…"
type textarea "Loremipsu d sitametc — adi elitseddo eiusmo tem incididunt, utlaboreetdolo magn…"
type textarea ""Taustavalgustus" sülearvutis tähendab ekraani või klaviatuuri tagantpoolt valg…"
type textarea "Loremipsu d sitametc — adi elitseddo eiusmo tem incididunt, utlaboreetdolo magn…"
type textarea ""Taustavalgustus" sülearvutis tähendab ekraani või klaviatuuri tagantpoolt valg…"
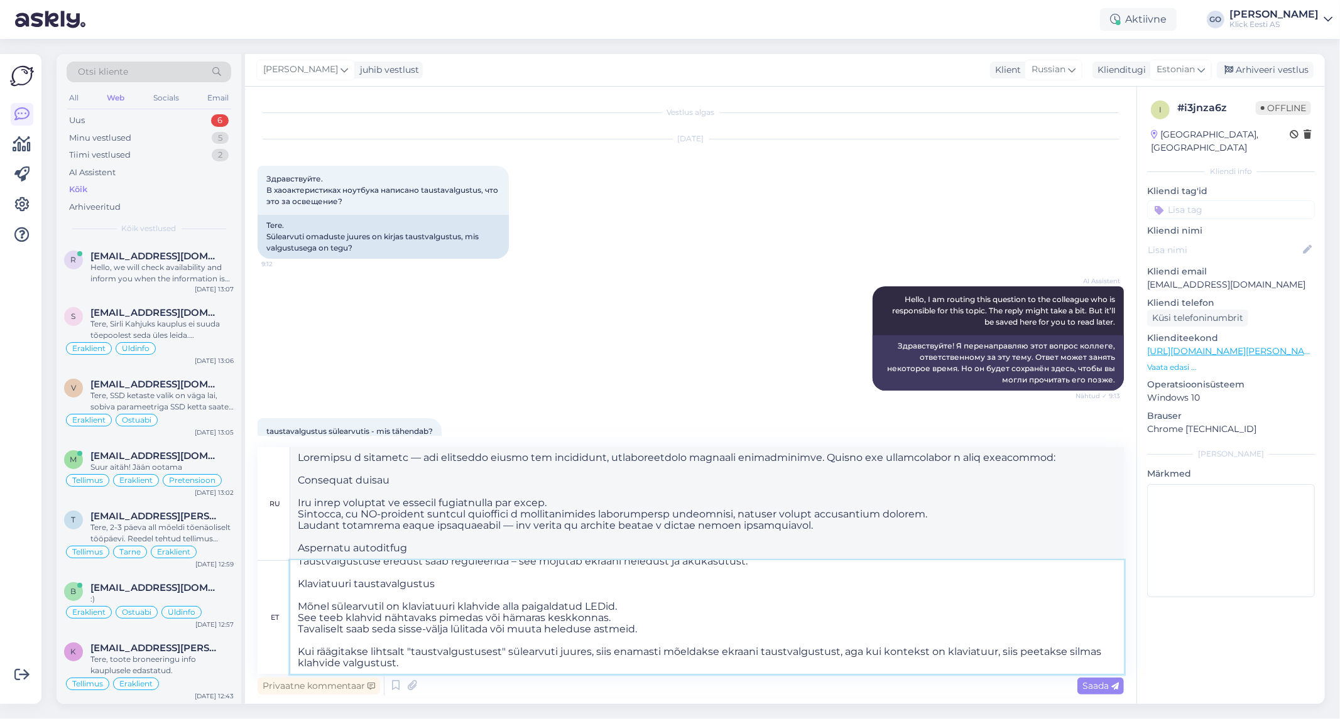
type textarea "«Loremipsu» d sitametc adipisci elitseddo eiusmo tem incididunt utlab, etdol ma…"
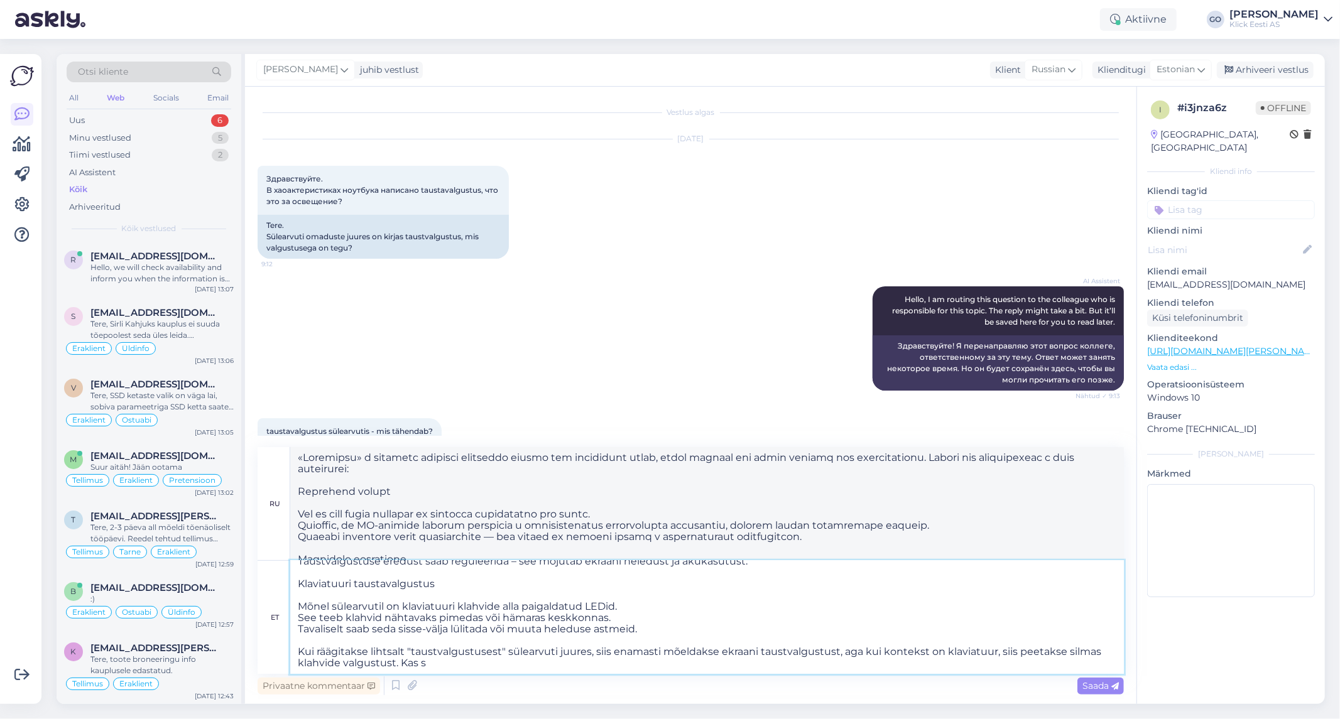
type textarea ""Taustavalgustus" sülearvutis tähendab ekraani või klaviatuuri tagantpoolt valg…"
type textarea "Loremipsu d sitametc — adi elitseddo eiusmo tem incididunt, utlaboreetdolo magn…"
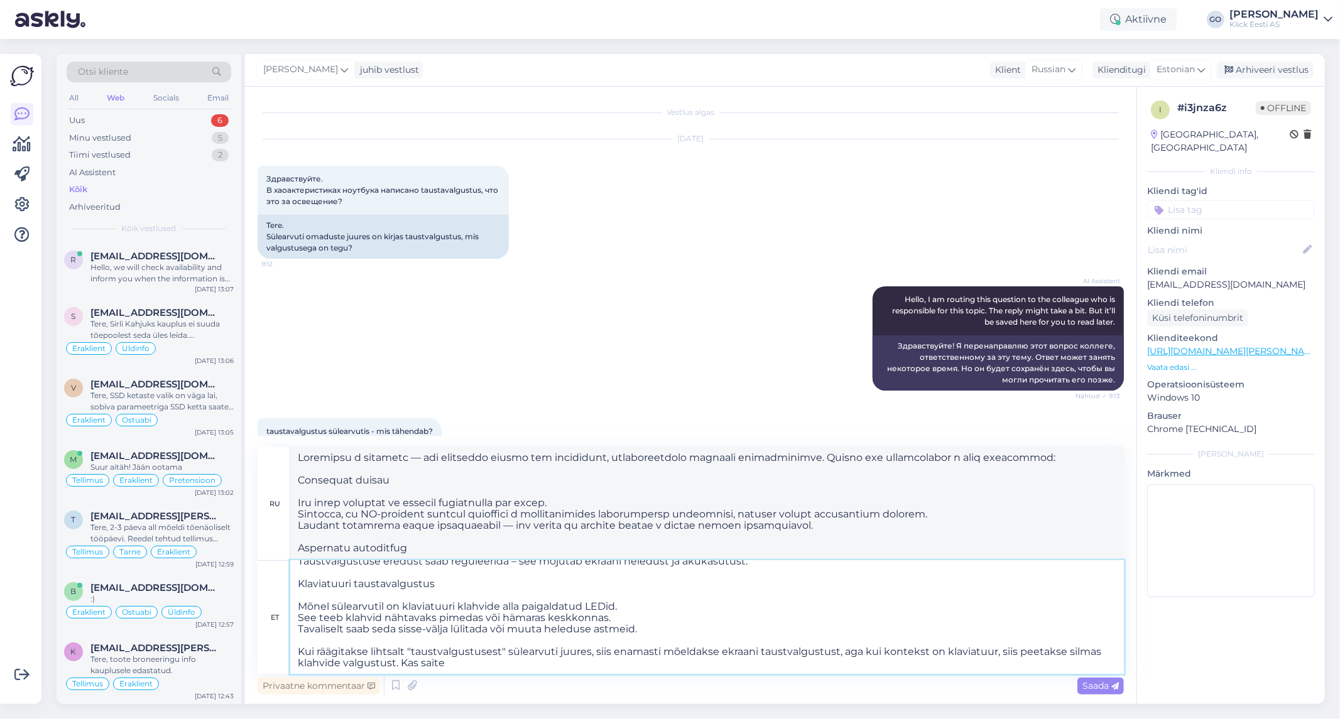
type textarea ""Taustavalgustus" sülearvutis tähendab ekraani või klaviatuuri tagantpoolt valg…"
type textarea "Loremipsu d sitametc — adi elitseddo eiusmo tem incididunt, utlaboreetdolo magn…"
type textarea ""Taustavalgustus" sülearvutis tähendab ekraani või klaviatuuri tagantpoolt valg…"
type textarea "Loremipsu d sitametc — adi elitseddo eiusmo tem incididunt, utlaboreetdolo magn…"
type textarea ""Taustavalgustus" sülearvutis tähendab ekraani või klaviatuuri tagantpoolt valg…"
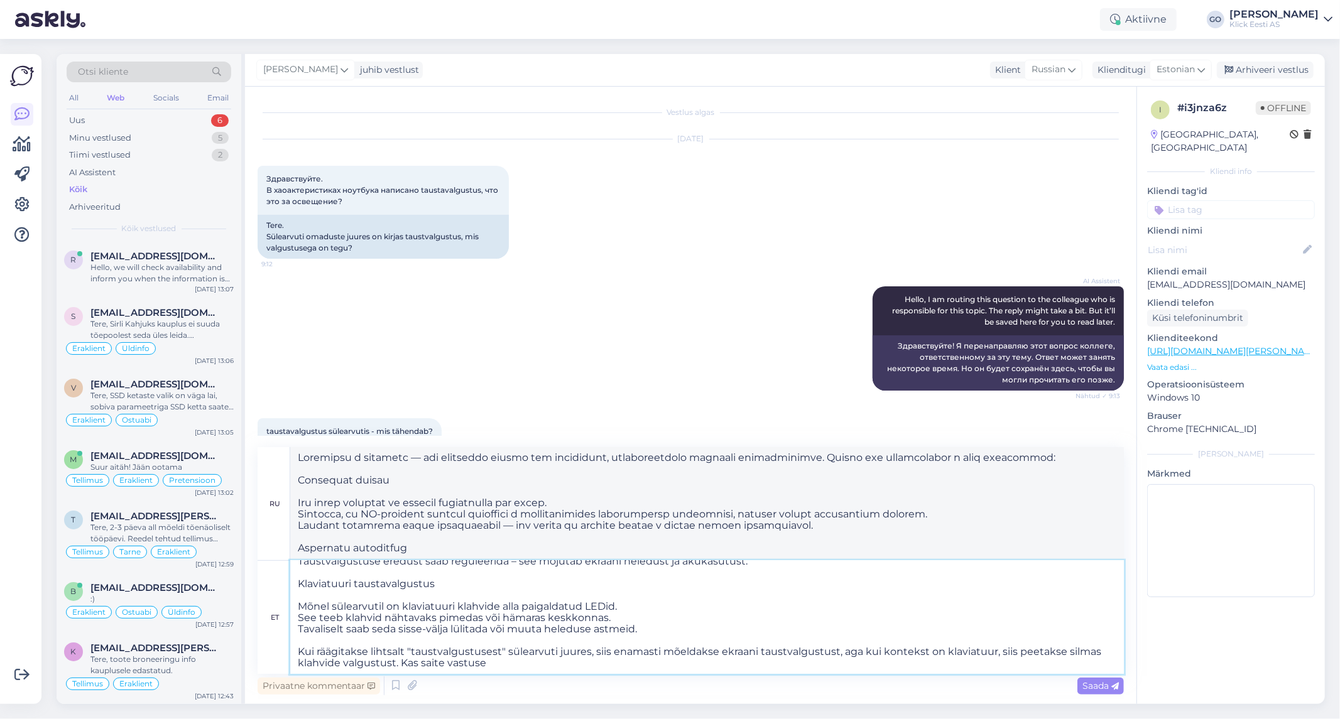
type textarea "Loremipsu d sitametc — adi elitseddo eiusmo tem incididunt, utlaboreetdolo magn…"
type textarea ""Taustavalgustus" sülearvutis tähendab ekraani või klaviatuuri tagantpoolt valg…"
type textarea "Loremipsu d sitametc — adi elitseddo eiusmo tem incididunt, utlaboreetdolo magn…"
type textarea ""Taustavalgustus" sülearvutis tähendab ekraani või klaviatuuri tagantpoolt valg…"
type textarea "«Loremipsu» d sitametc adipisci elitseddo eiusmo tem incididunt utlab, etdol ma…"
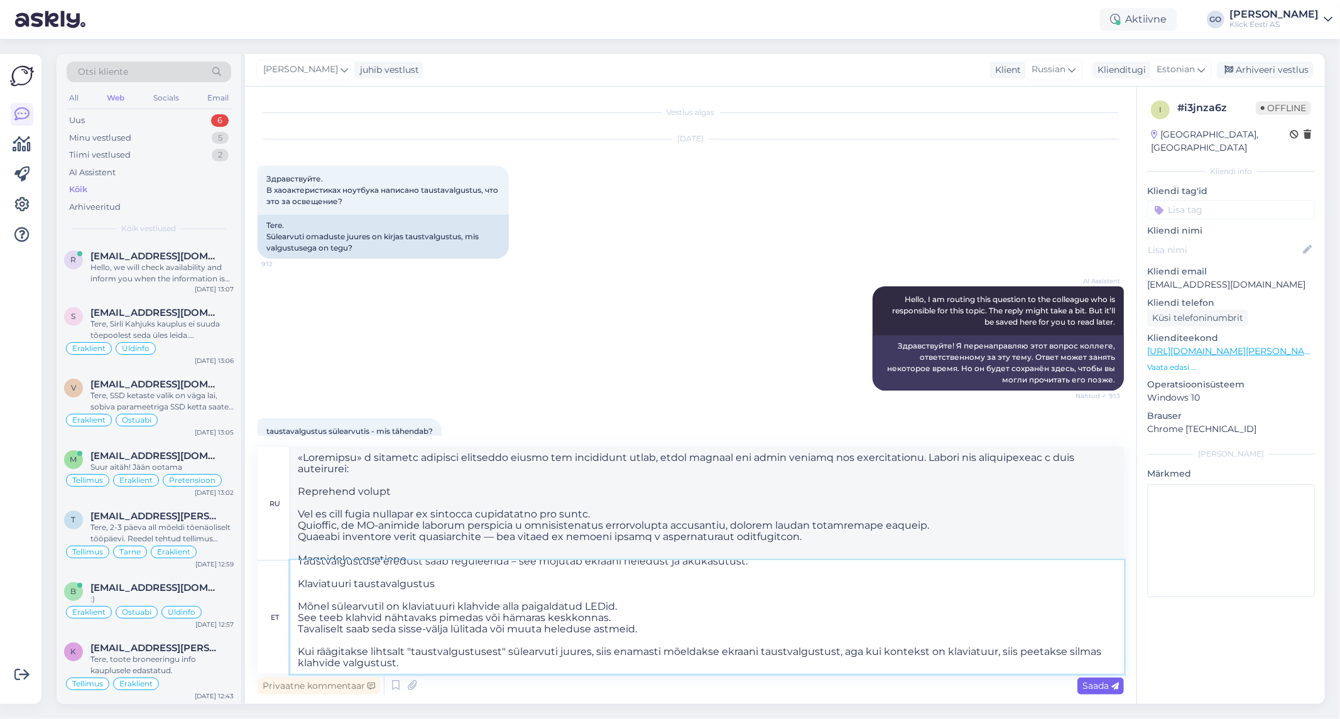
type textarea ""Taustavalgustus" sülearvutis tähendab ekraani või klaviatuuri tagantpoolt valg…"
click at [1095, 682] on span "Saada" at bounding box center [1100, 685] width 36 height 11
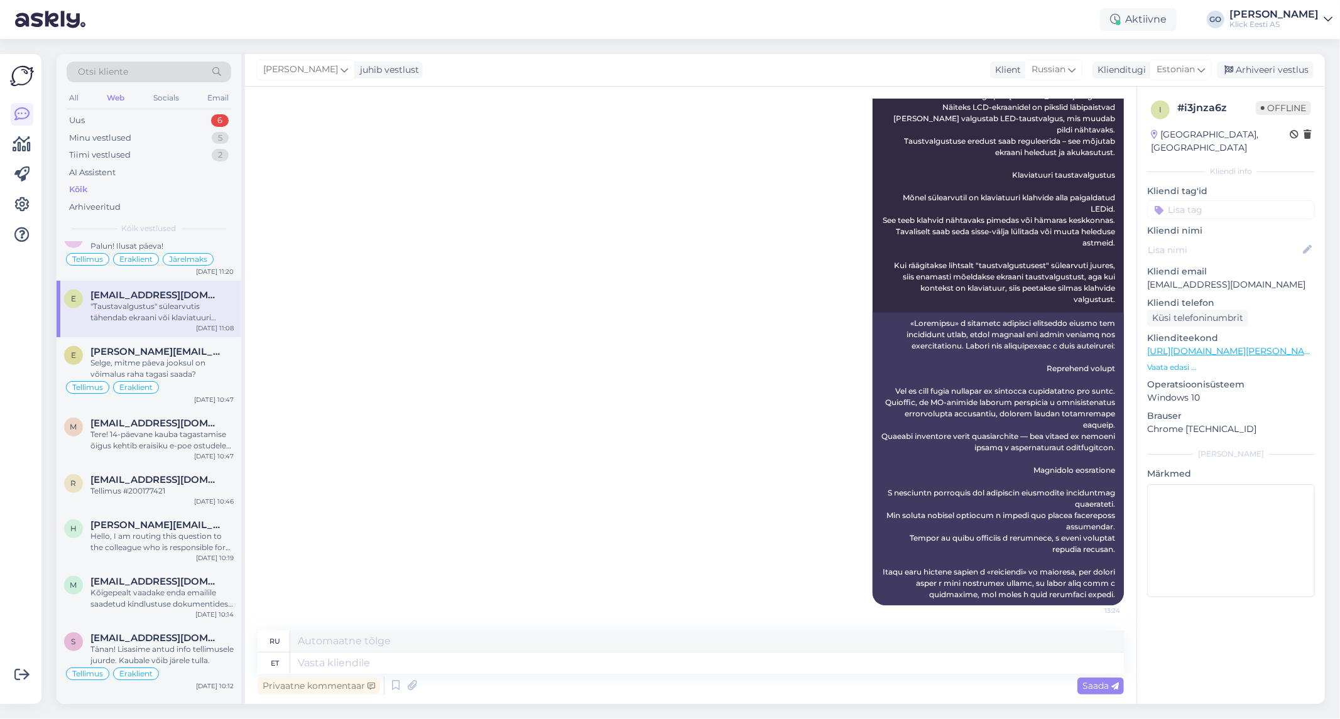
scroll to position [558, 0]
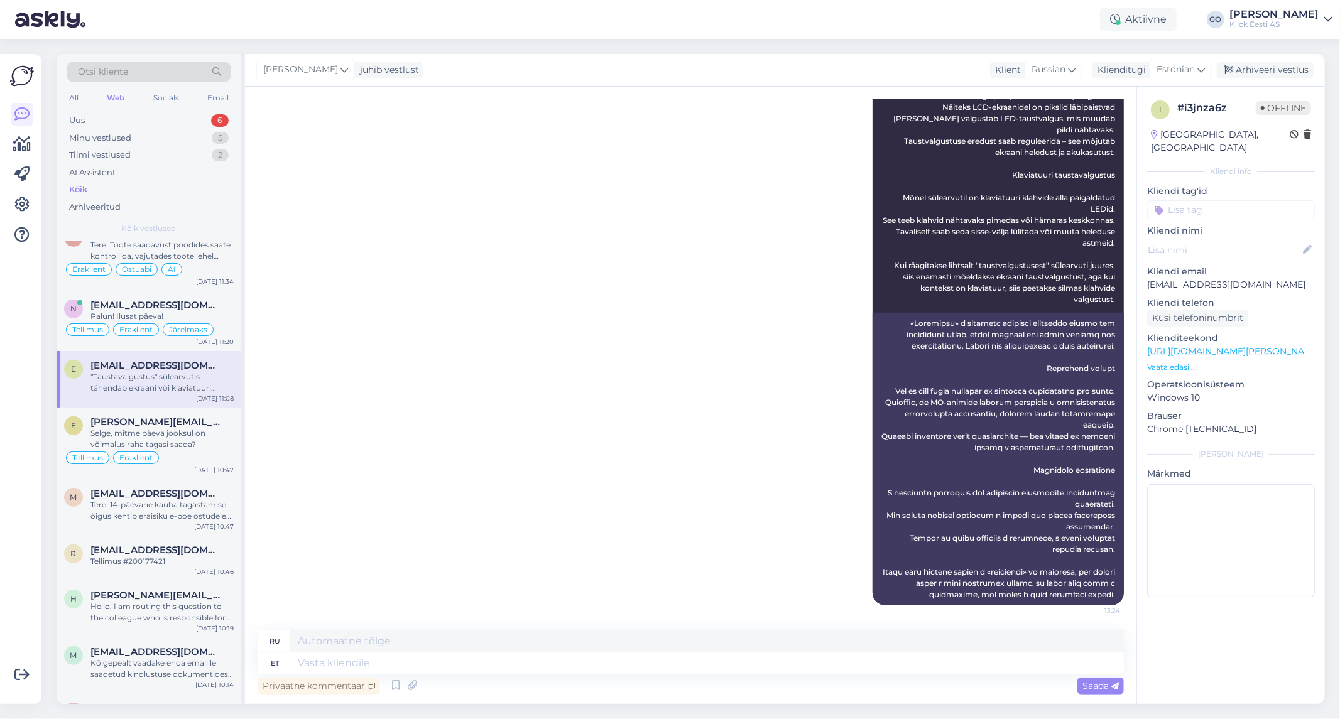
click at [216, 373] on div ""Taustavalgustus" sülearvutis tähendab ekraani või klaviatuuri tagantpoolt valg…" at bounding box center [161, 382] width 143 height 23
click at [1218, 200] on input at bounding box center [1231, 209] width 168 height 19
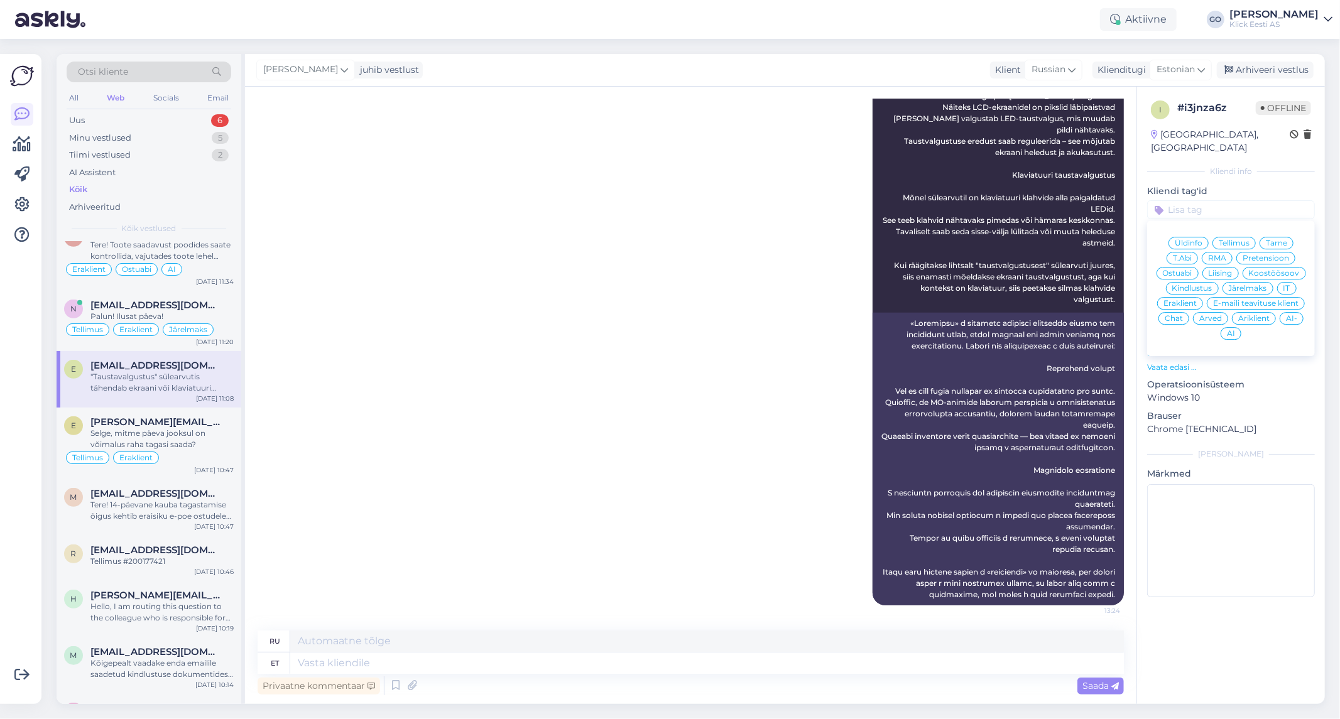
click at [1187, 300] on span "Eraklient" at bounding box center [1180, 304] width 33 height 8
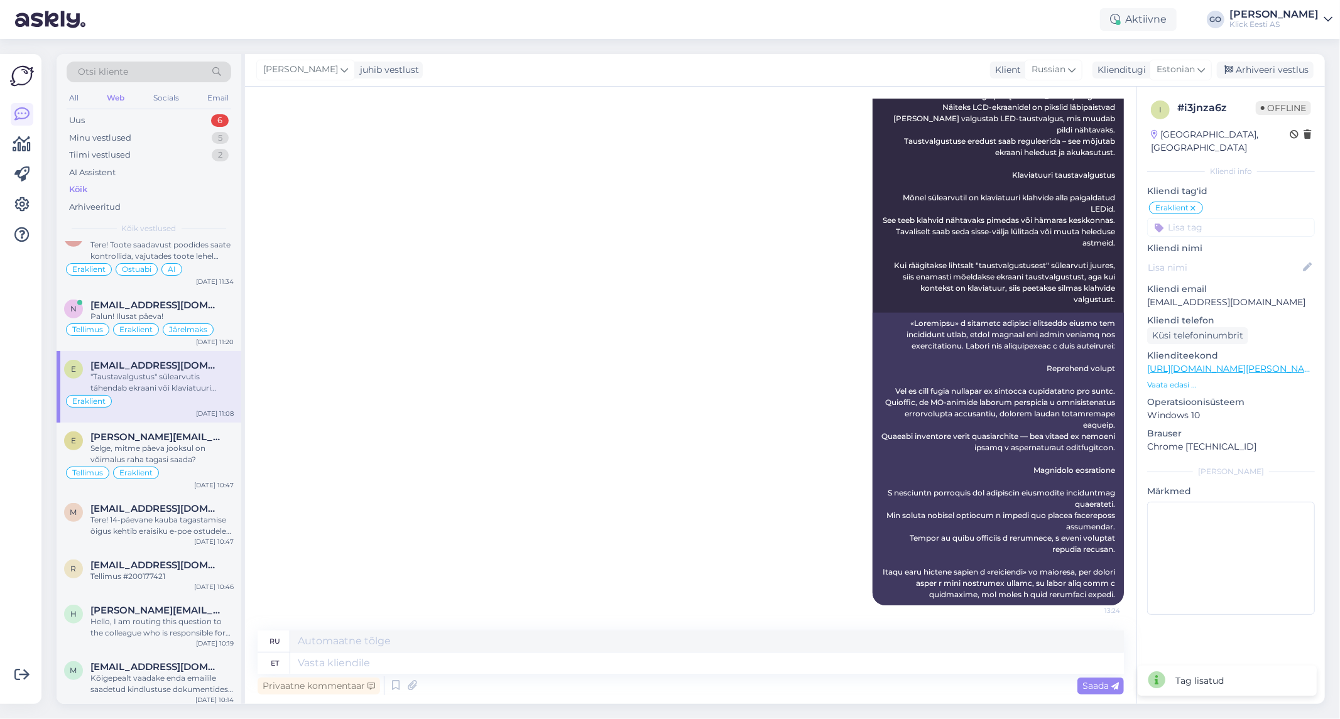
click at [1207, 218] on input at bounding box center [1231, 227] width 168 height 19
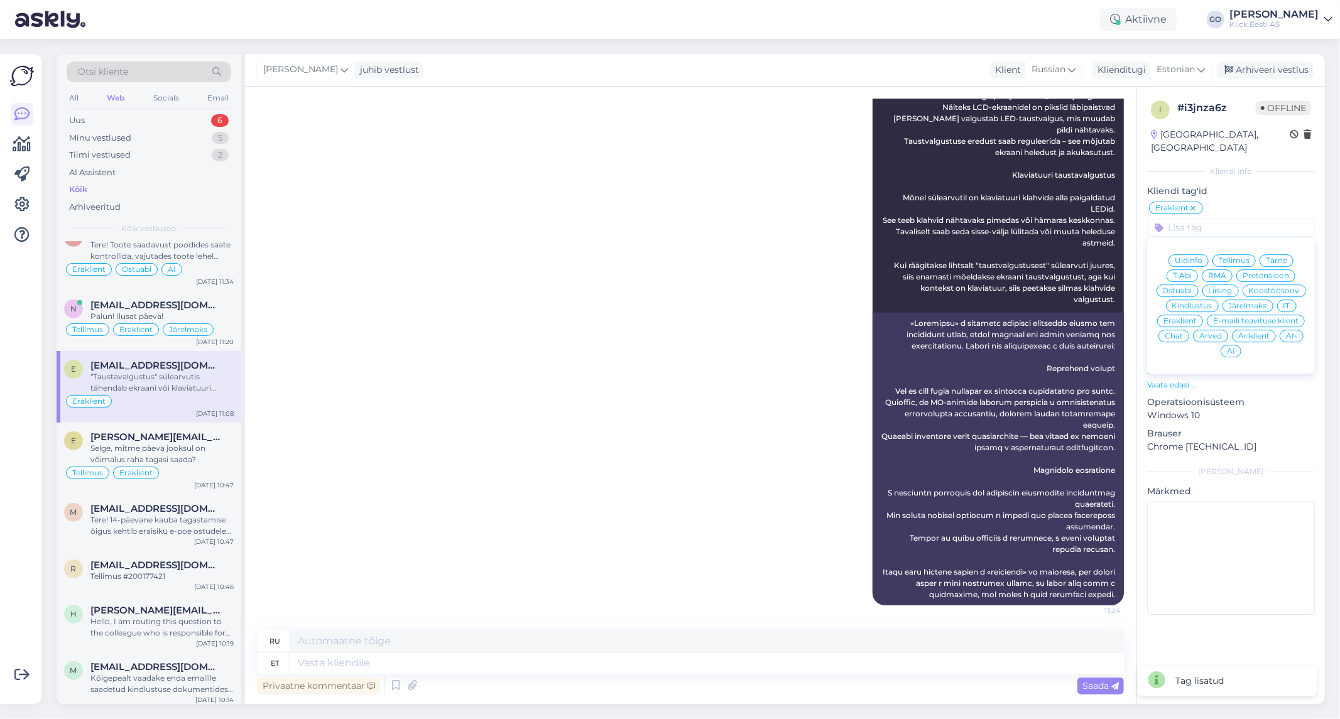
click at [1185, 285] on div "Ostuabi" at bounding box center [1178, 291] width 42 height 13
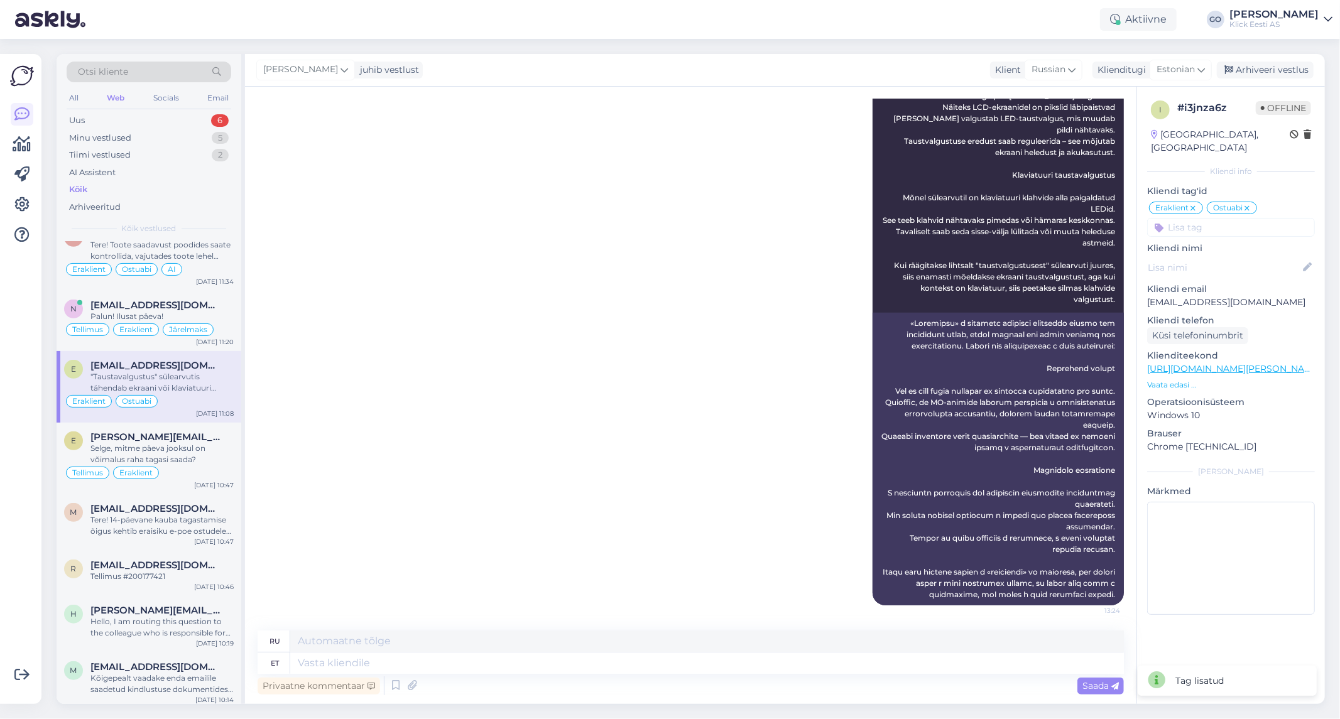
click at [1206, 218] on input at bounding box center [1231, 227] width 168 height 19
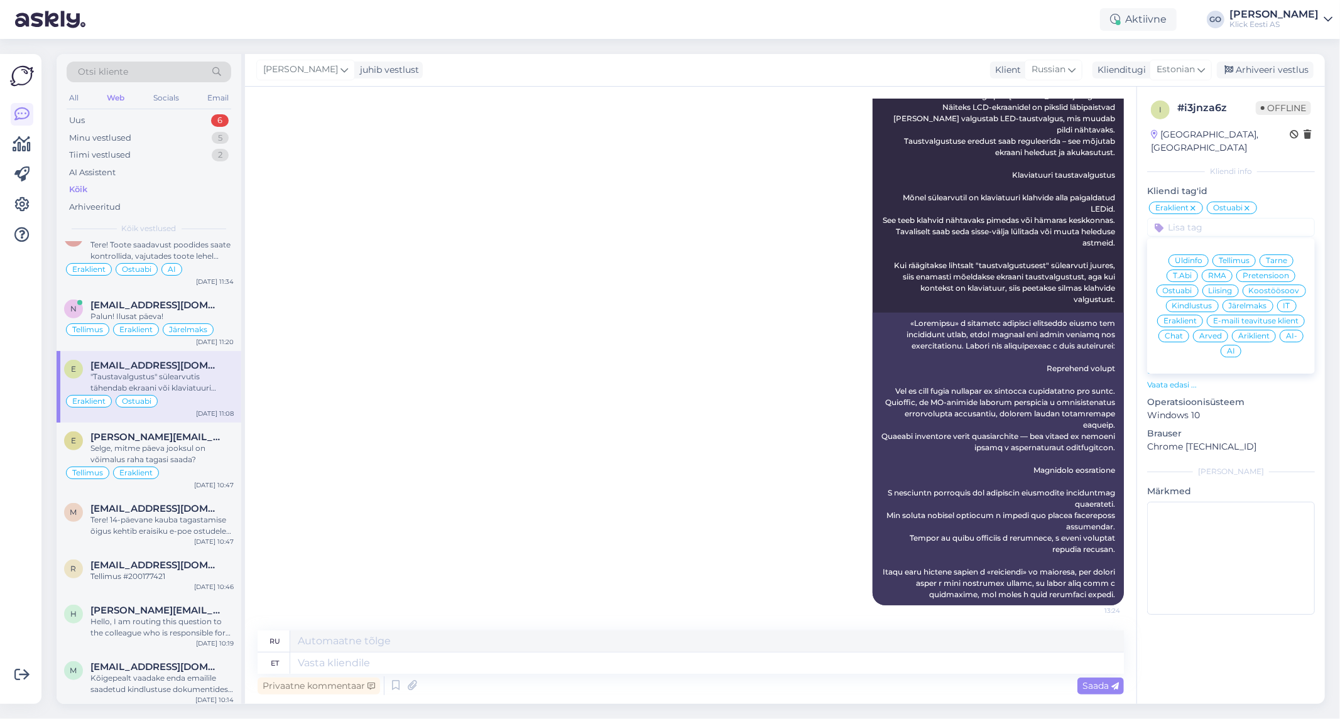
click at [311, 365] on div "[PERSON_NAME] "Taustavalgustus" sülearvutis tähendab ekraani või klaviatuuri ta…" at bounding box center [691, 310] width 866 height 618
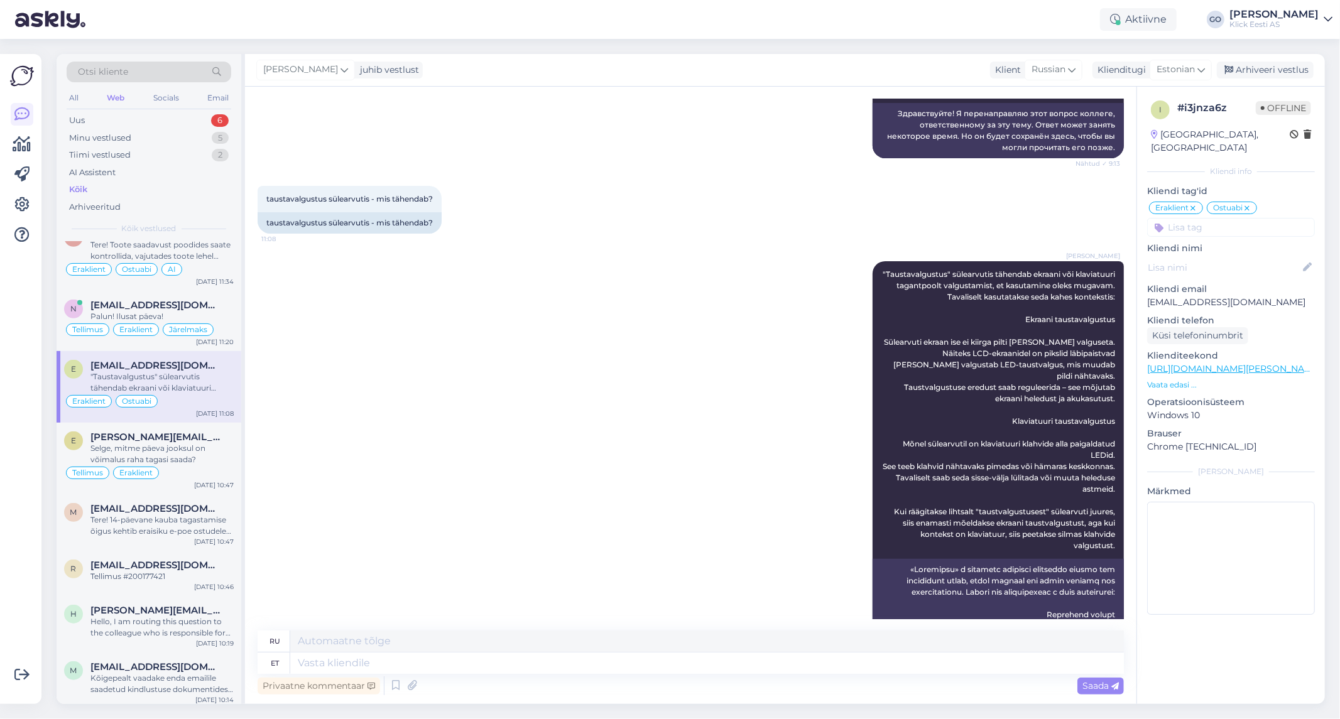
scroll to position [302, 0]
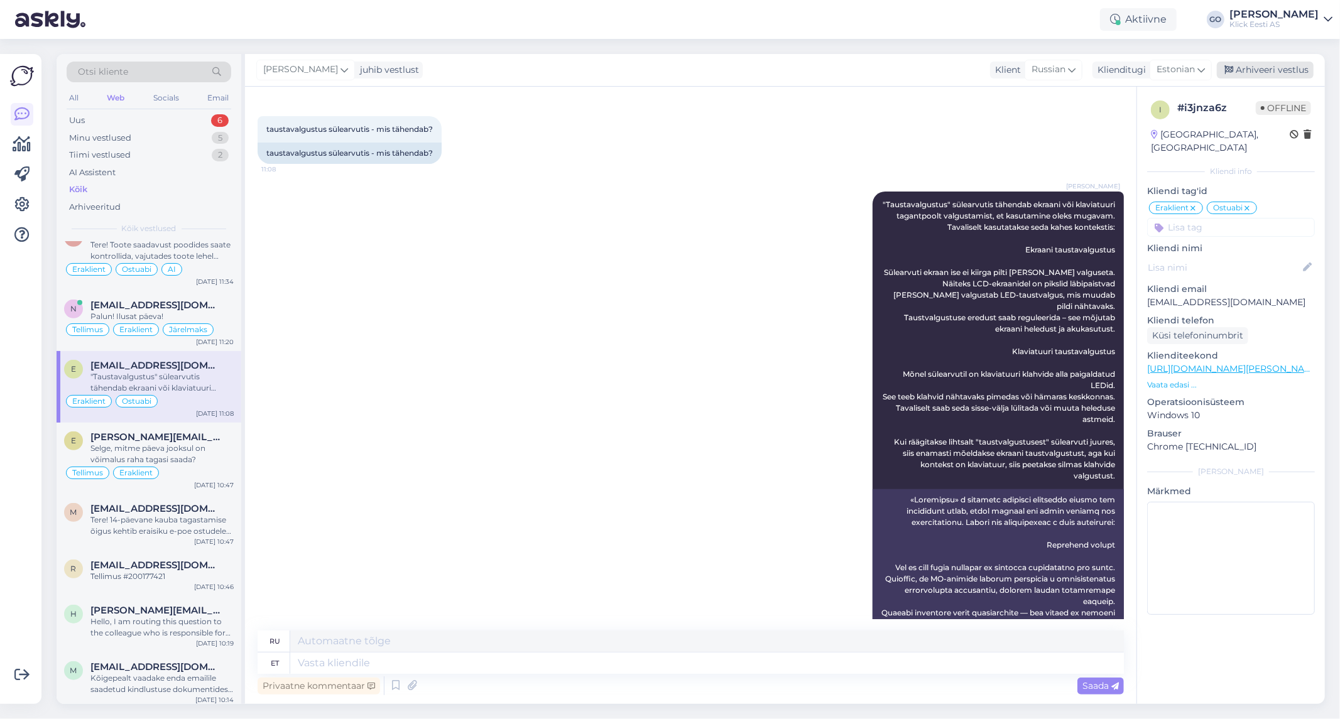
click at [1282, 69] on div "Arhiveeri vestlus" at bounding box center [1265, 70] width 97 height 17
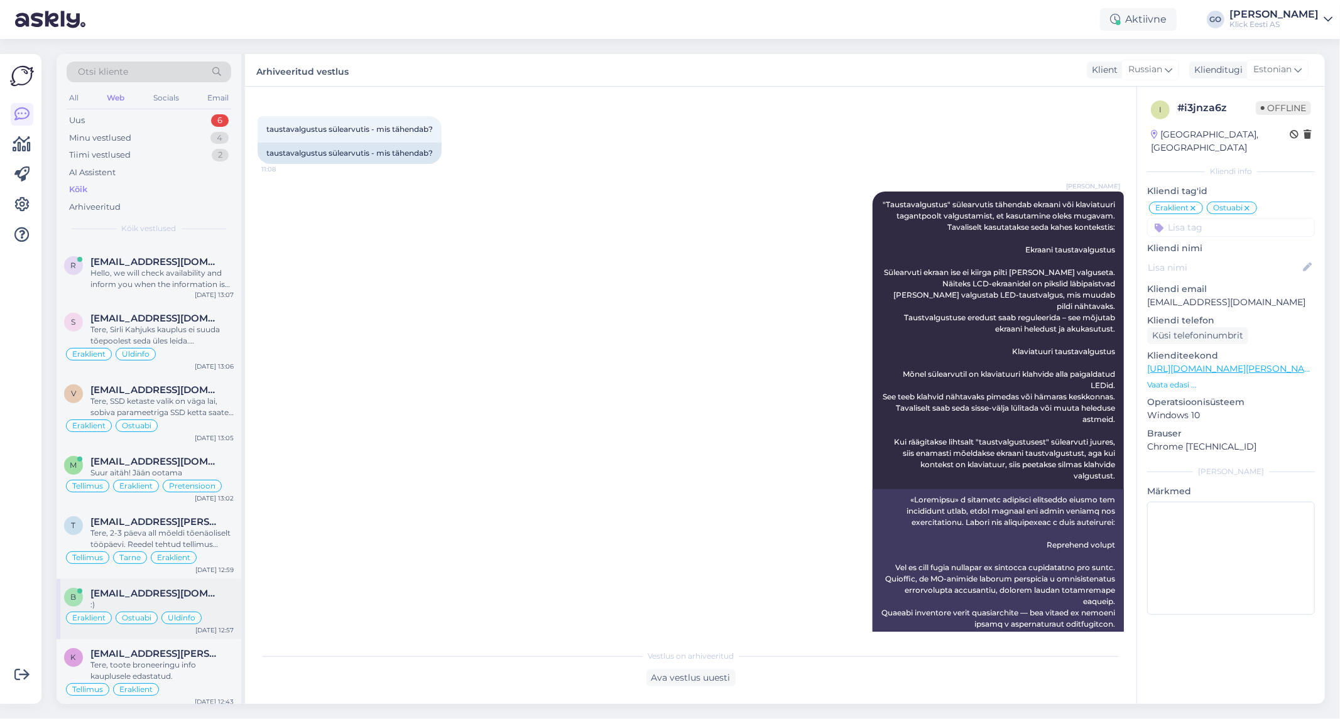
scroll to position [0, 0]
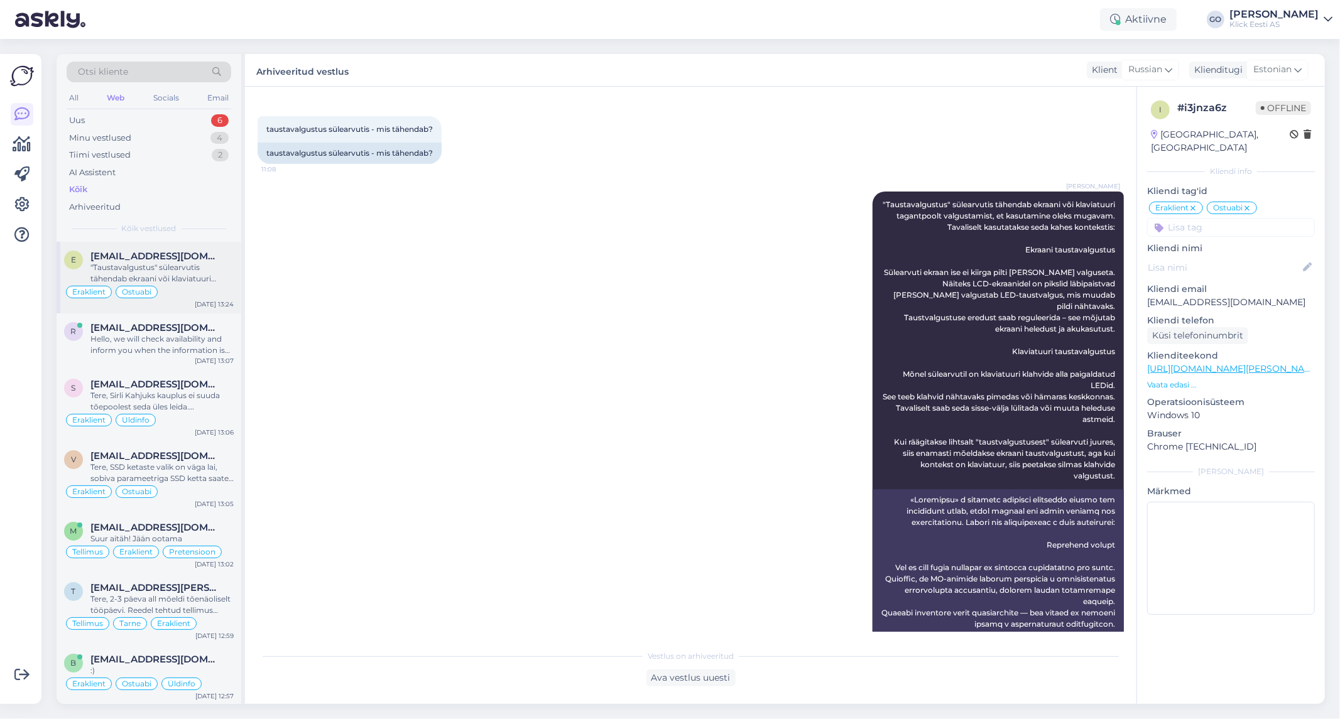
click at [222, 252] on div "[EMAIL_ADDRESS][DOMAIN_NAME]" at bounding box center [161, 256] width 143 height 11
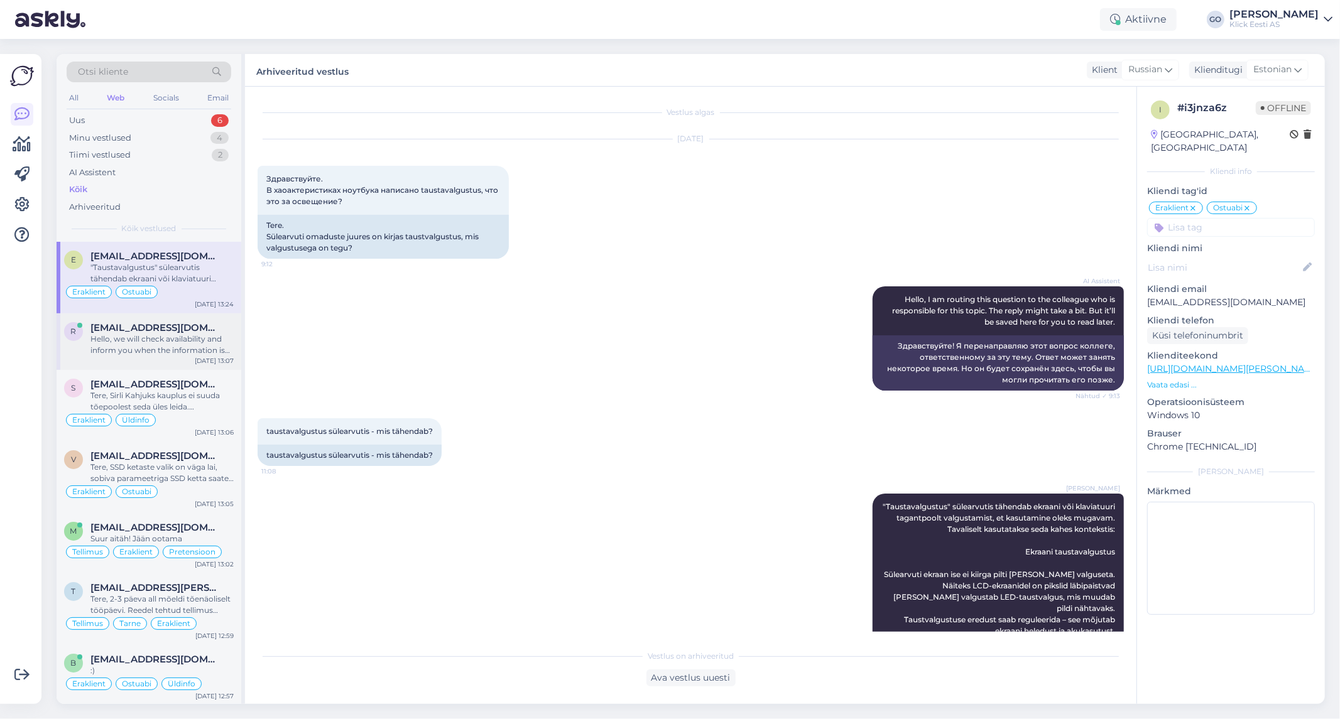
click at [224, 330] on div "[EMAIL_ADDRESS][DOMAIN_NAME]" at bounding box center [161, 327] width 143 height 11
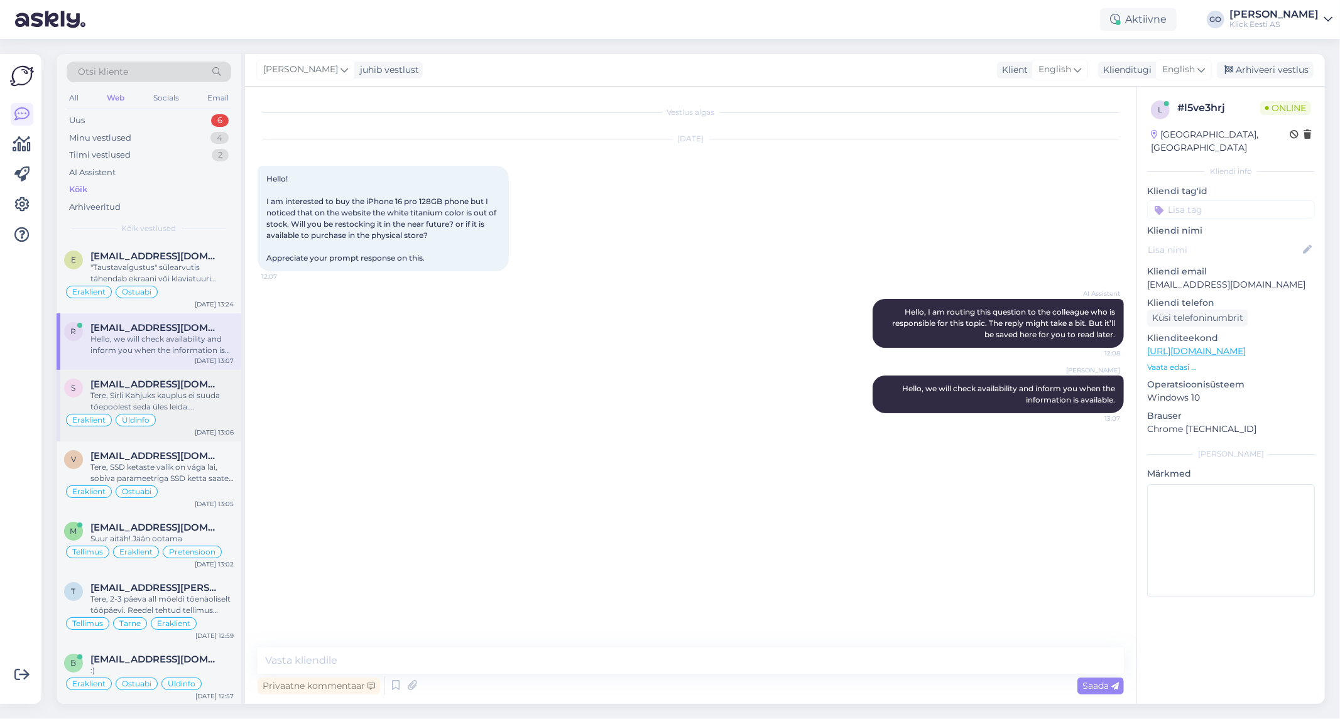
click at [223, 393] on div "Tere, Sirli Kahjuks kauplus ei suuda tõepoolest seda üles leida. Eemaldasime se…" at bounding box center [161, 401] width 143 height 23
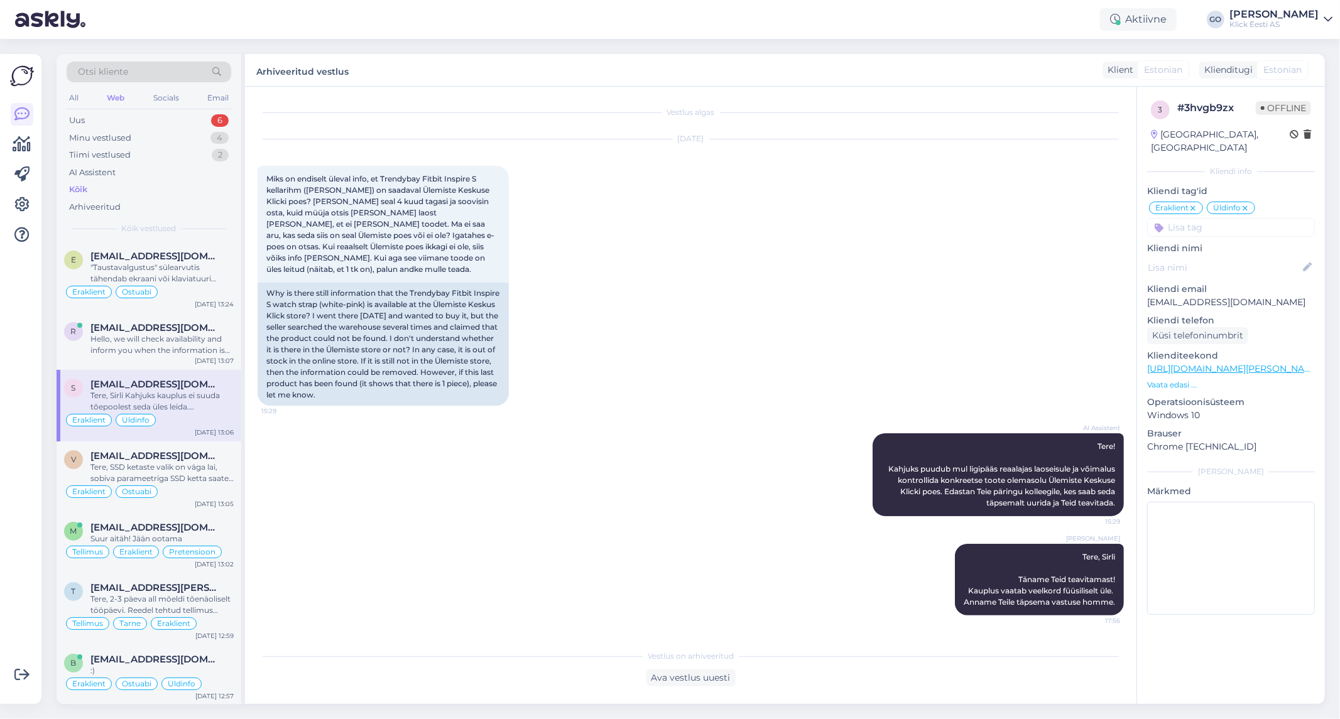
scroll to position [122, 0]
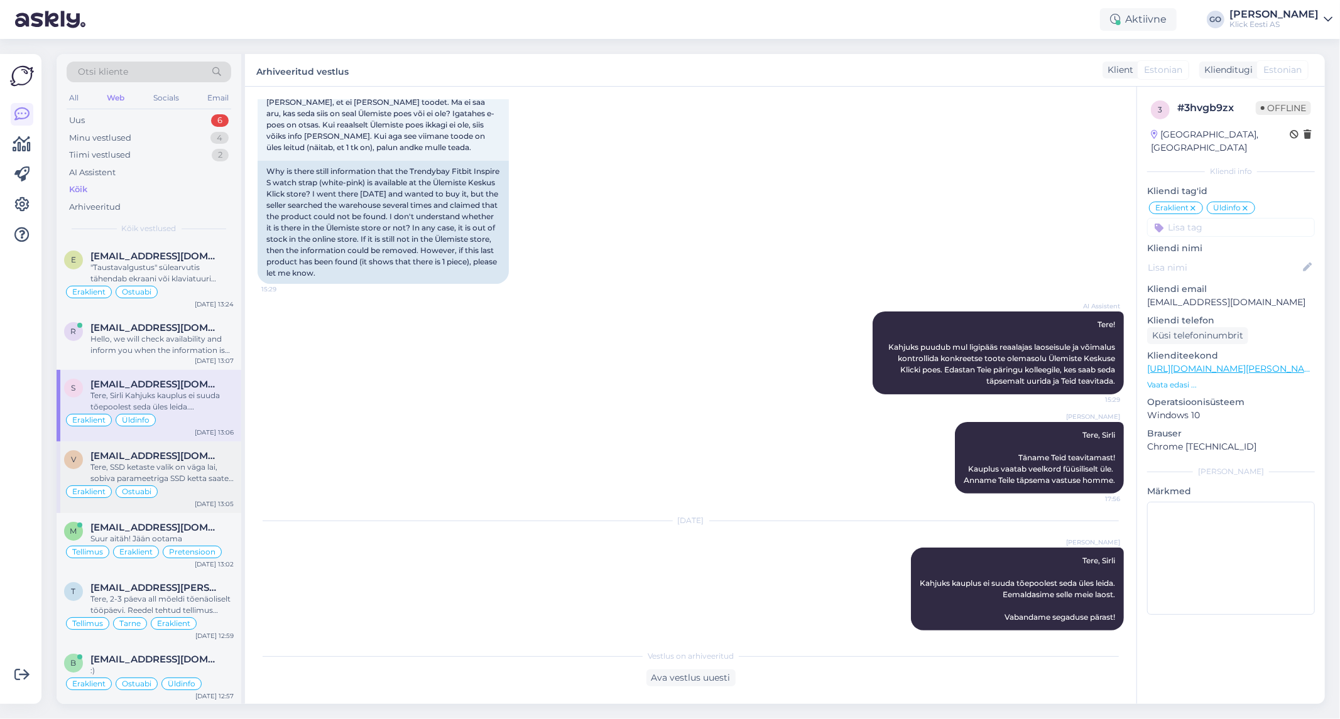
click at [223, 462] on div "Tere, SSD ketaste valik on väga lai, sobiva parameetriga SSD ketta saate valida…" at bounding box center [161, 473] width 143 height 23
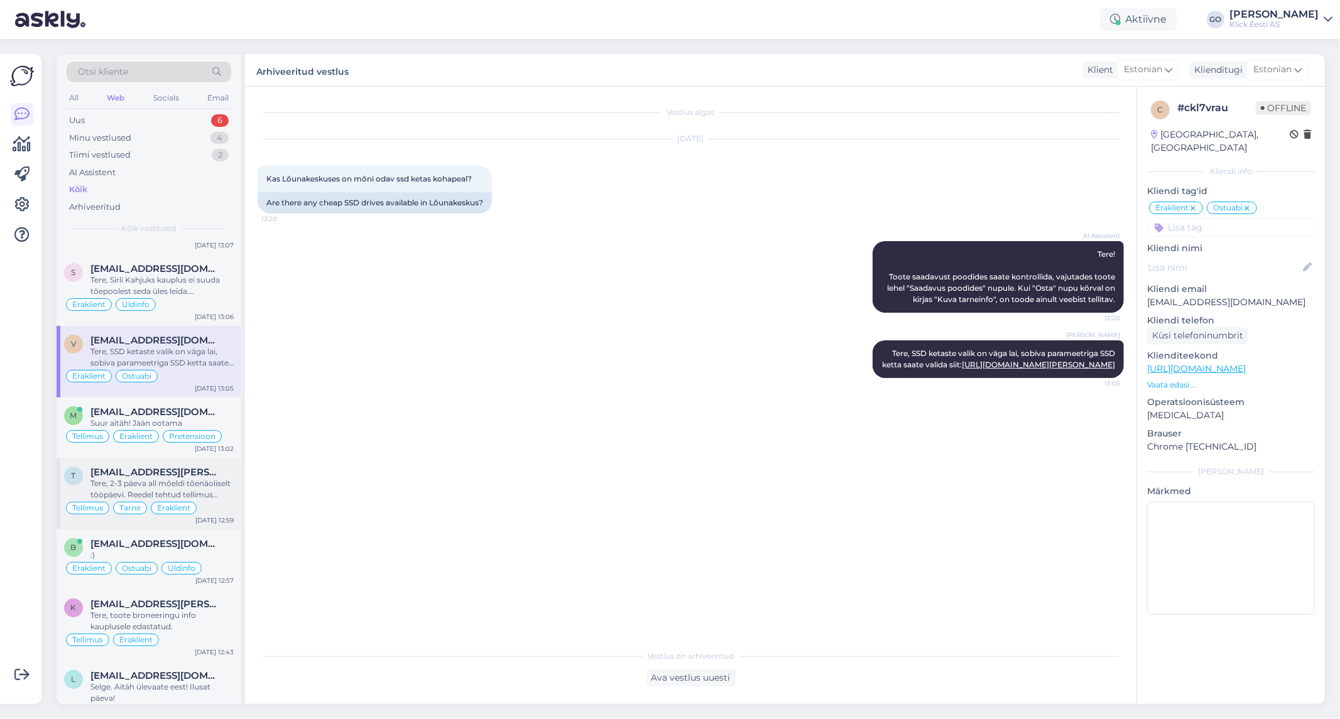
scroll to position [139, 0]
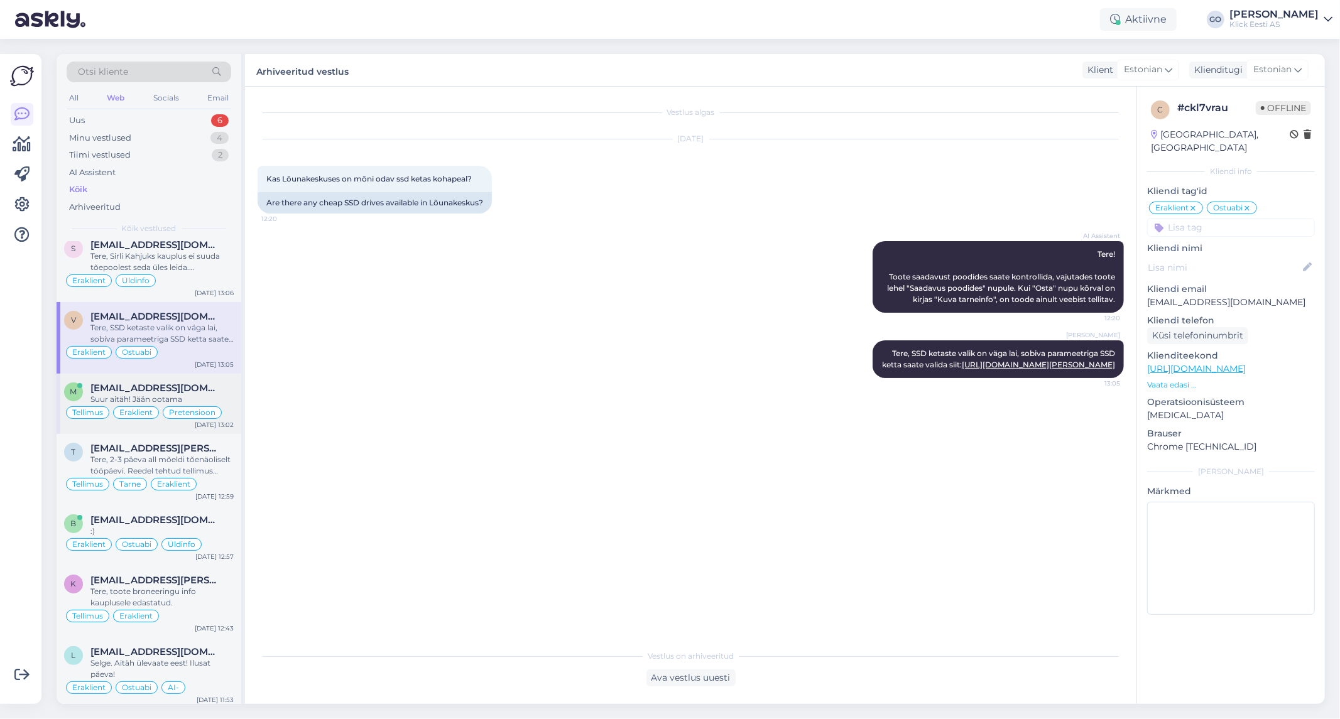
click at [231, 397] on div "Suur aitäh! Jään ootama" at bounding box center [161, 399] width 143 height 11
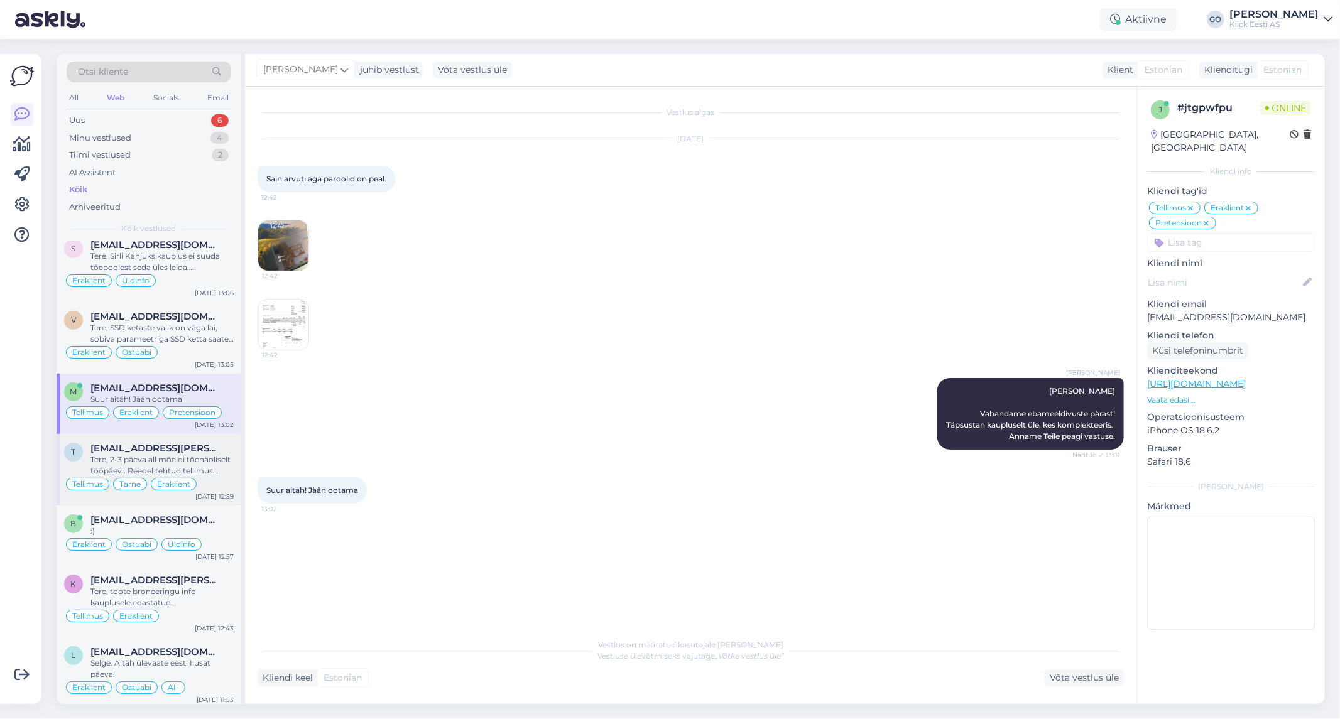
click at [228, 462] on div "Tere, 2-3 päeva all mõeldi tõenäoliselt tööpäevi. Reedel tehtud tellimus peaks …" at bounding box center [161, 465] width 143 height 23
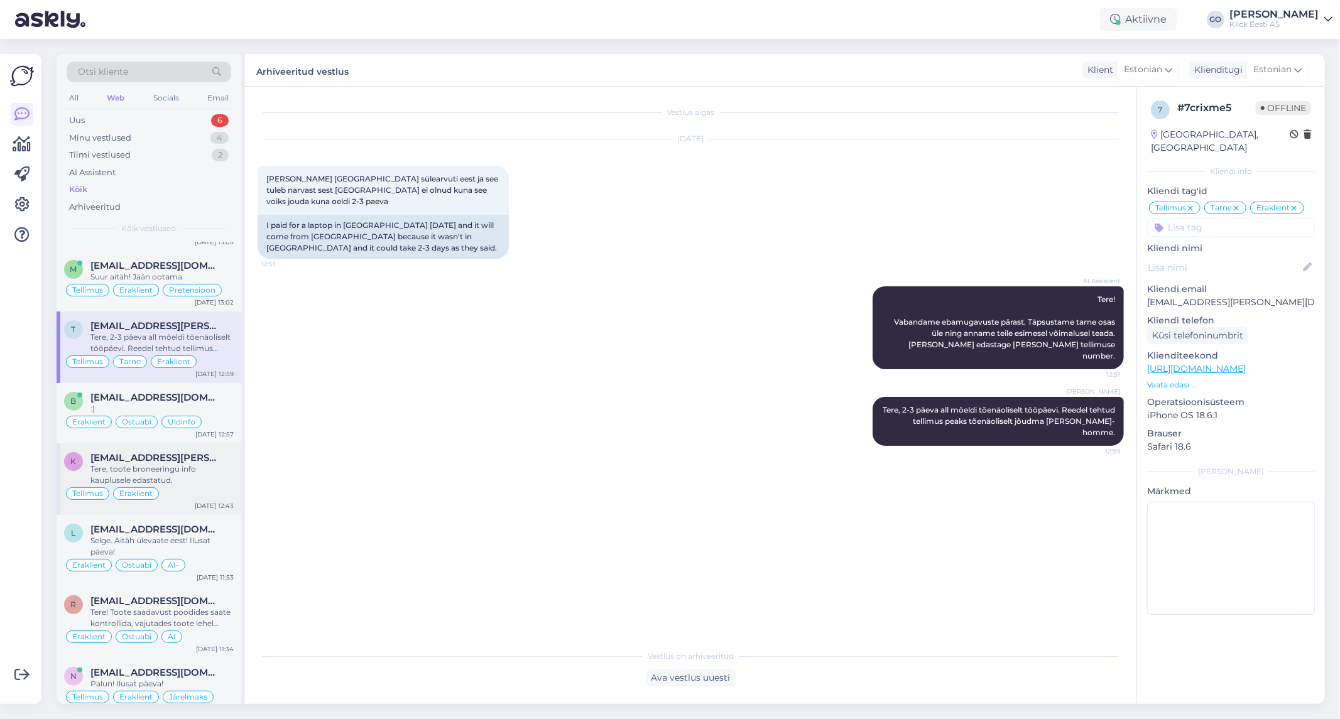
scroll to position [279, 0]
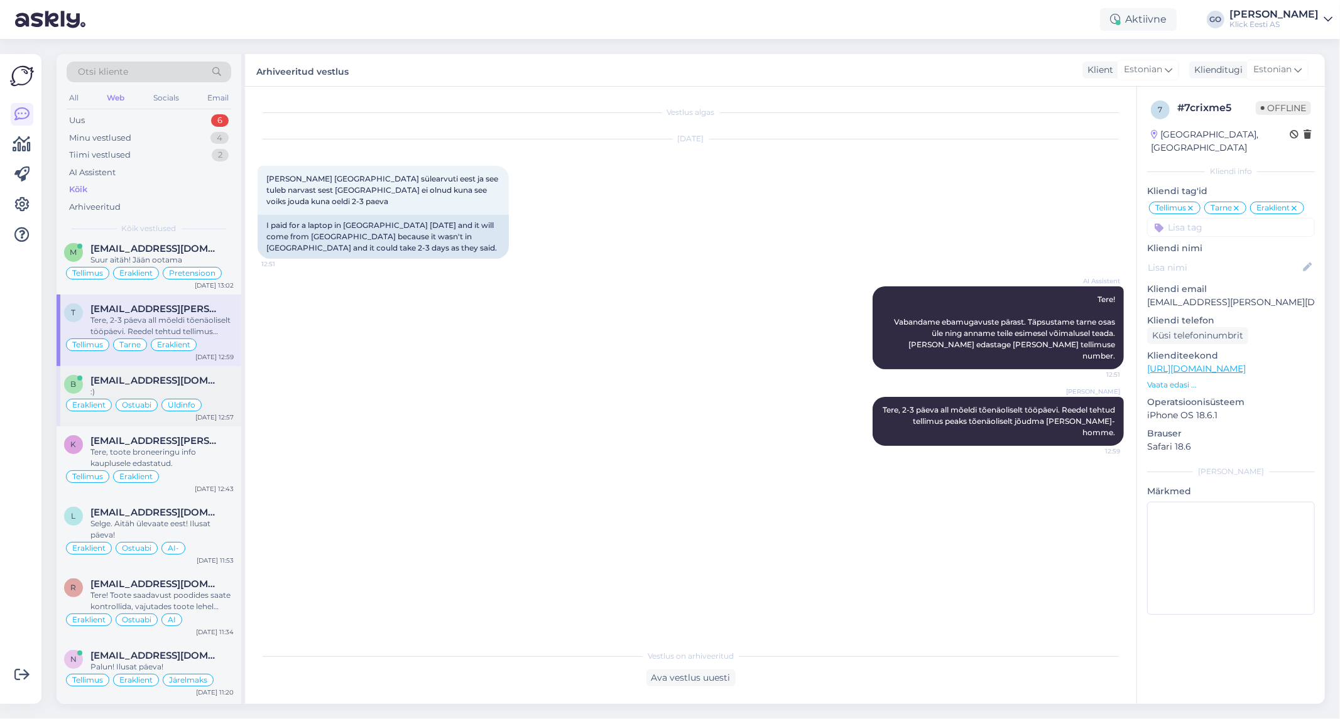
click at [227, 384] on div "[EMAIL_ADDRESS][DOMAIN_NAME]" at bounding box center [161, 380] width 143 height 11
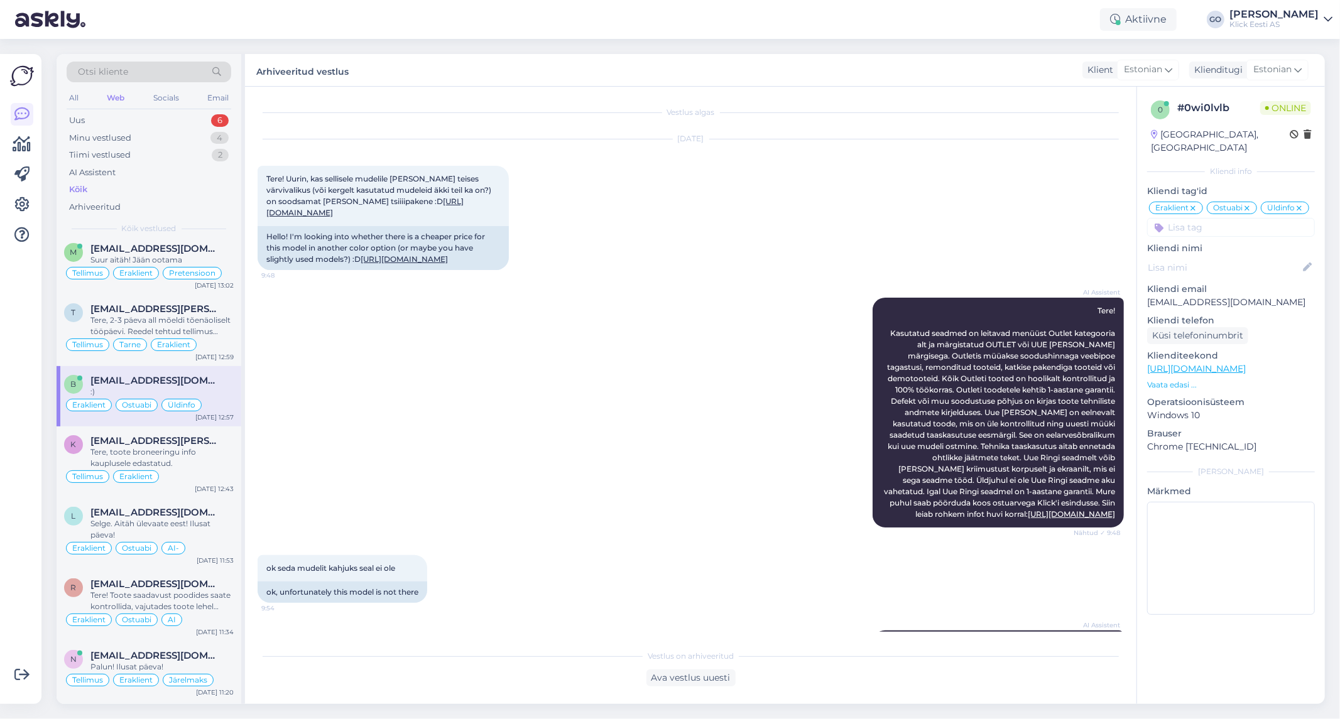
scroll to position [714, 0]
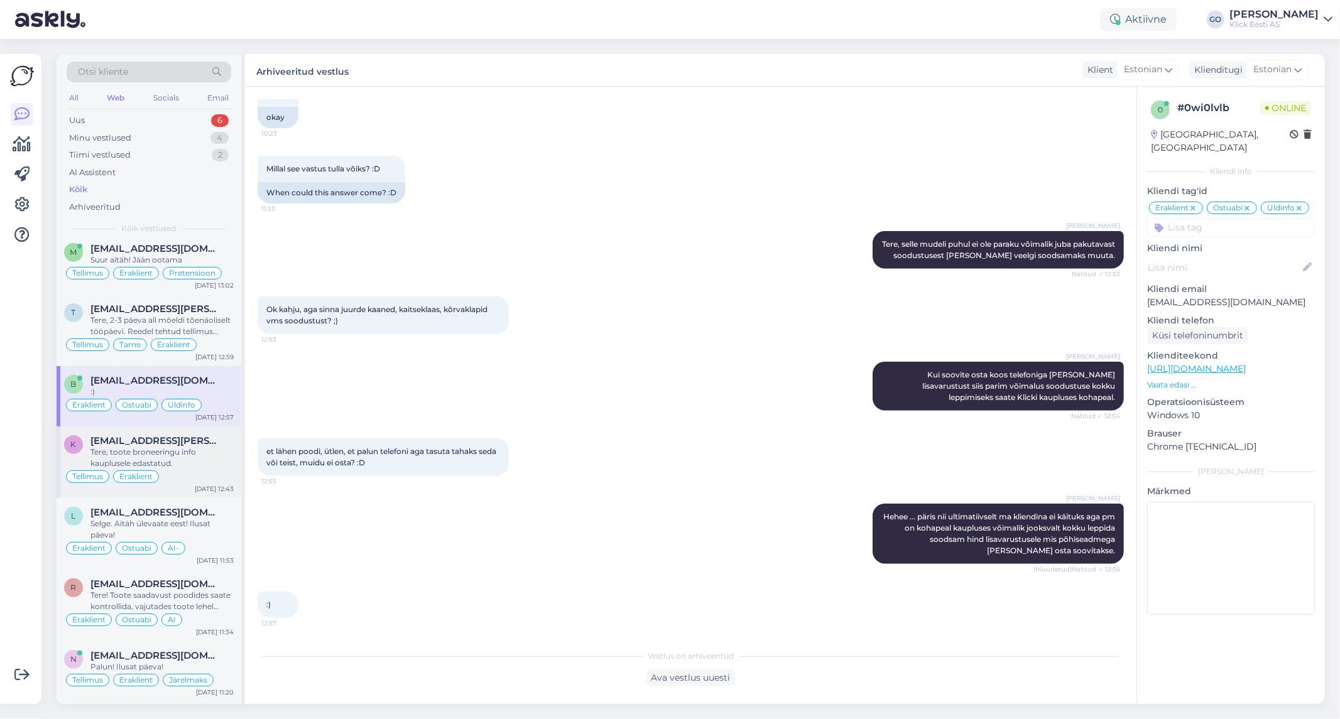
click at [227, 456] on div "Tere, toote broneeringu info kauplusele edastatud." at bounding box center [161, 458] width 143 height 23
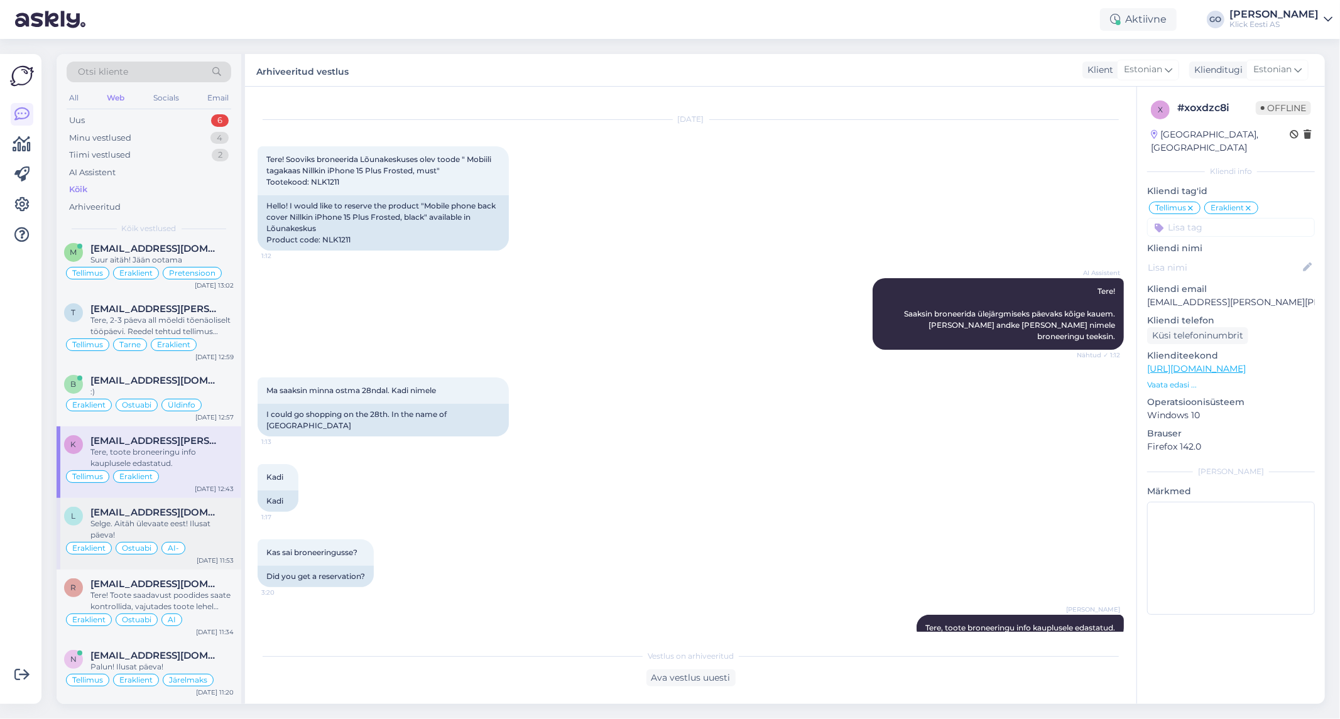
click at [217, 528] on div "Selge. Aitäh ülevaate eest! Ilusat päeva!" at bounding box center [161, 529] width 143 height 23
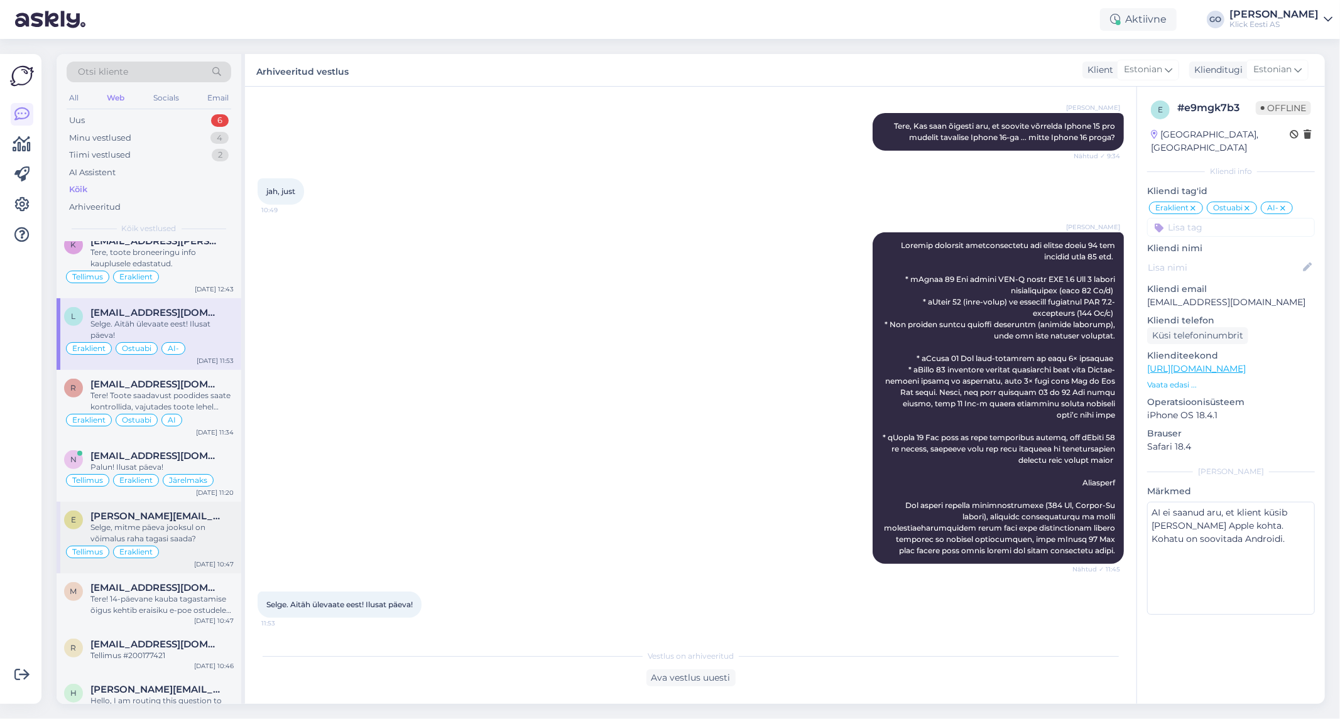
scroll to position [488, 0]
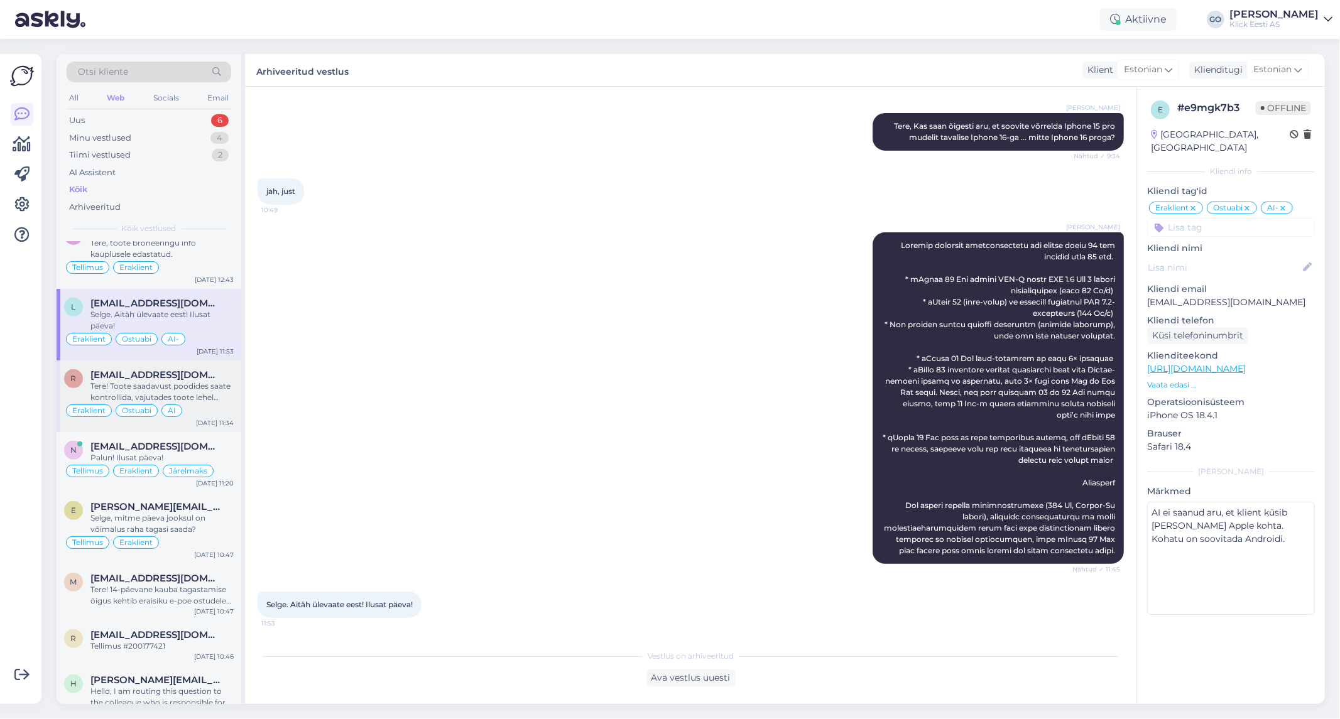
click at [225, 388] on div "Tere! Toote saadavust poodides saate kontrollida, vajutades toote lehel "Saadav…" at bounding box center [161, 392] width 143 height 23
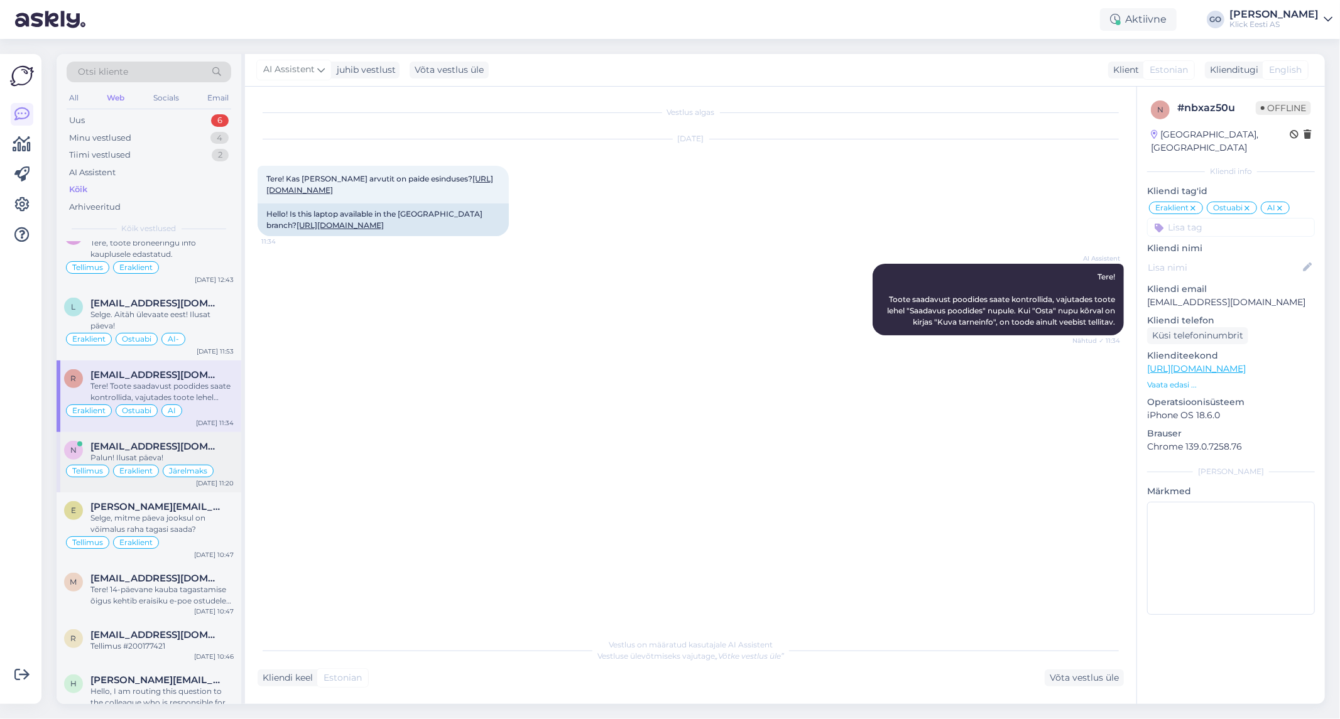
click at [225, 449] on div "[EMAIL_ADDRESS][DOMAIN_NAME]" at bounding box center [161, 446] width 143 height 11
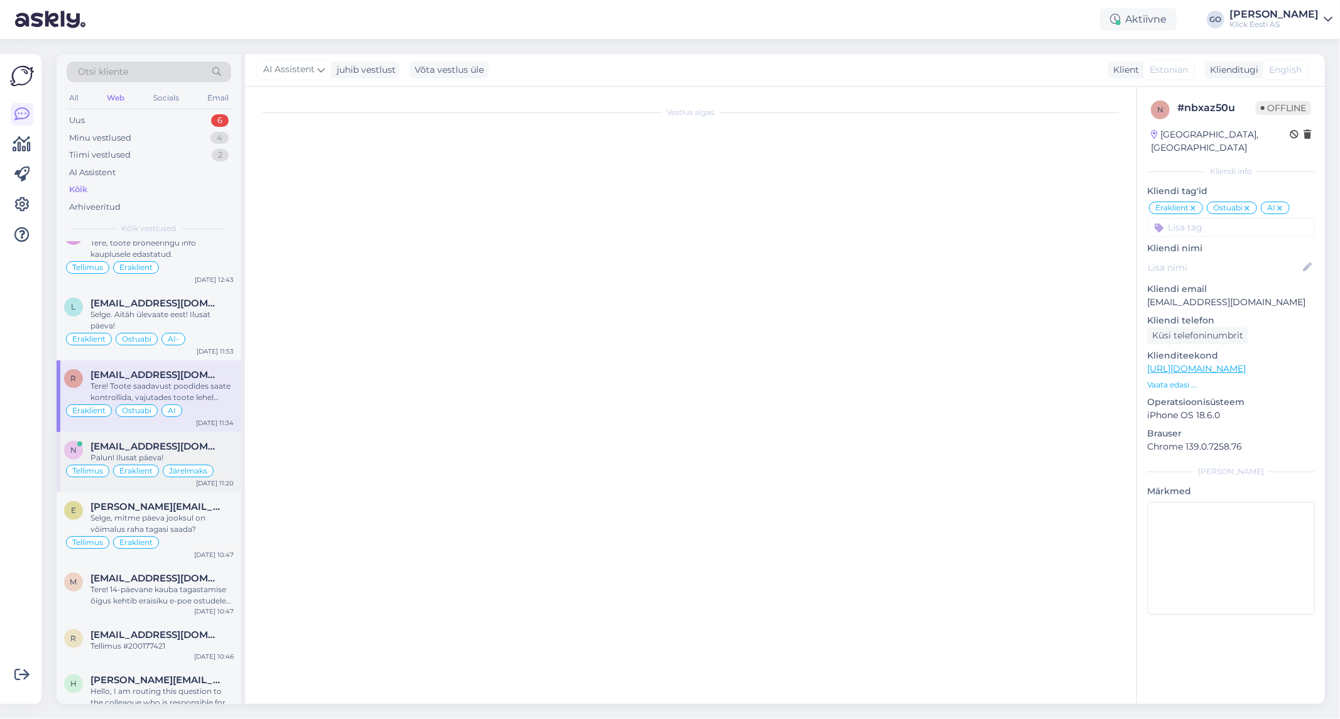
scroll to position [616, 0]
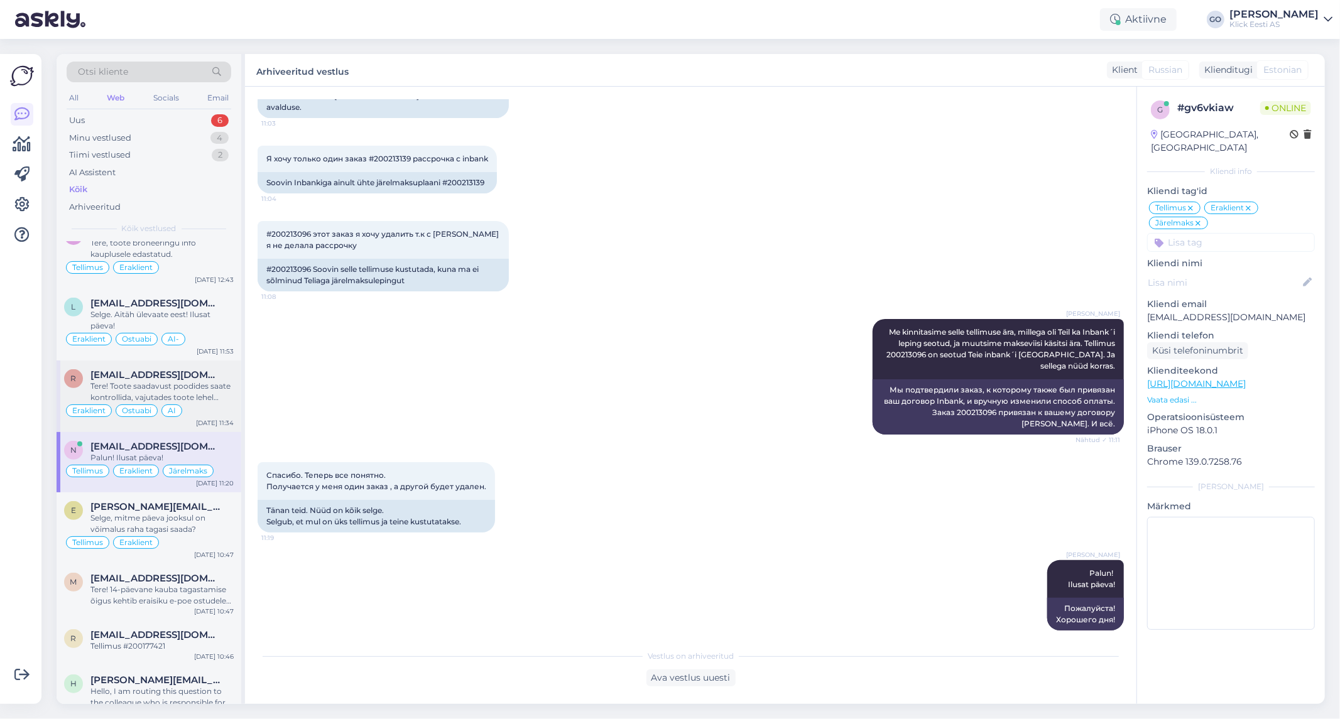
click at [221, 394] on div "Tere! Toote saadavust poodides saate kontrollida, vajutades toote lehel "Saadav…" at bounding box center [161, 392] width 143 height 23
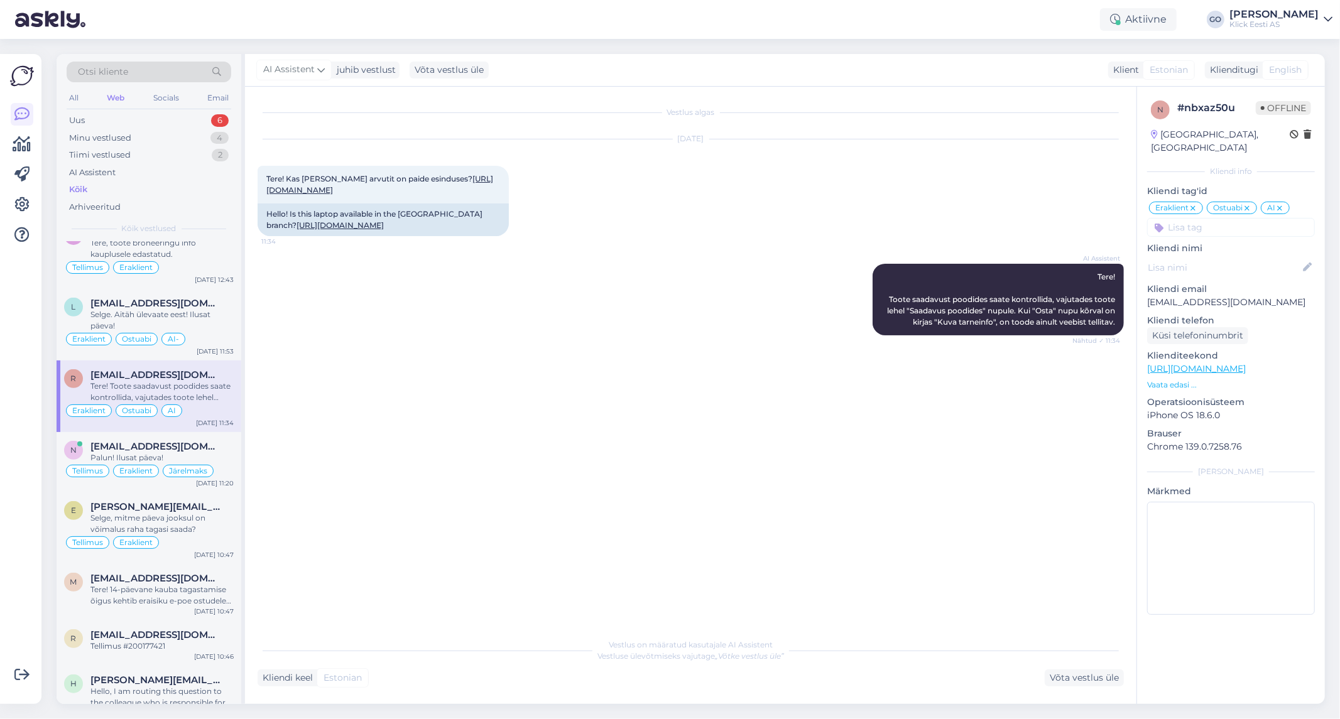
scroll to position [0, 0]
click at [219, 456] on div "Palun! Ilusat päeva!" at bounding box center [161, 457] width 143 height 11
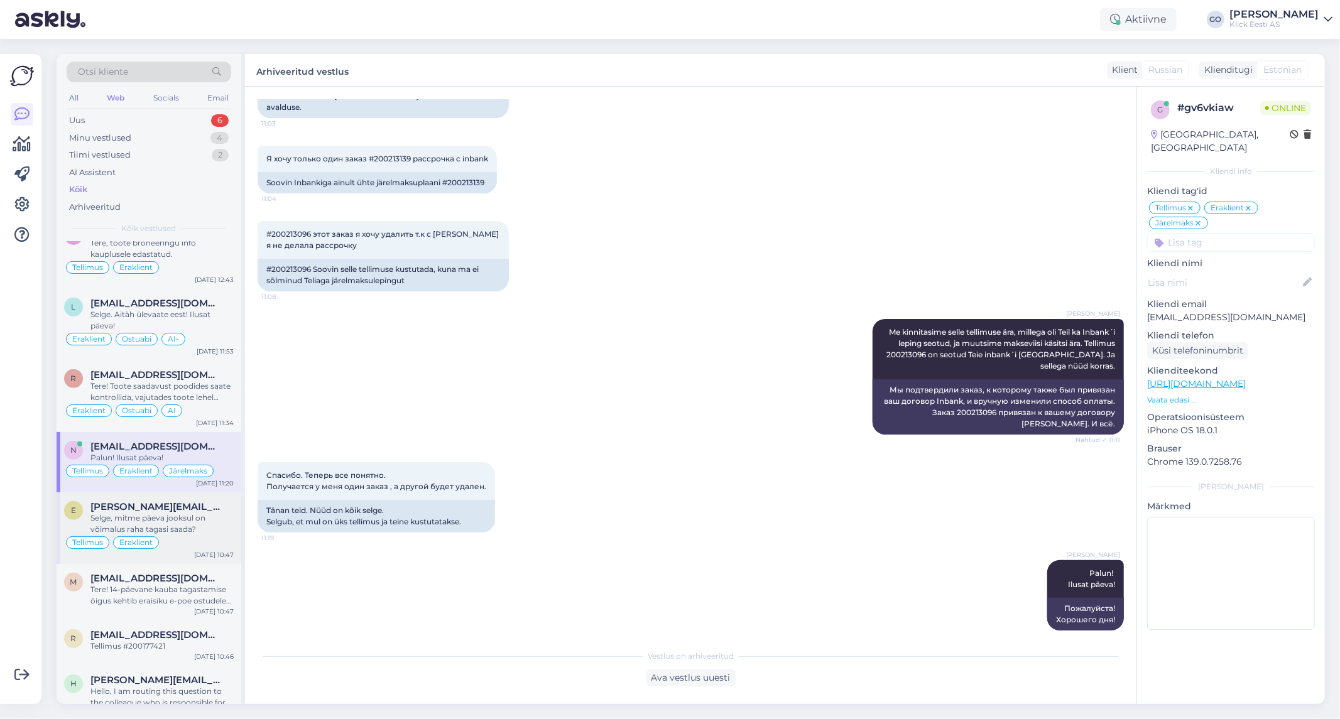
click at [210, 531] on div "Selge, mitme päeva jooksul on võimalus raha tagasi saada?" at bounding box center [161, 524] width 143 height 23
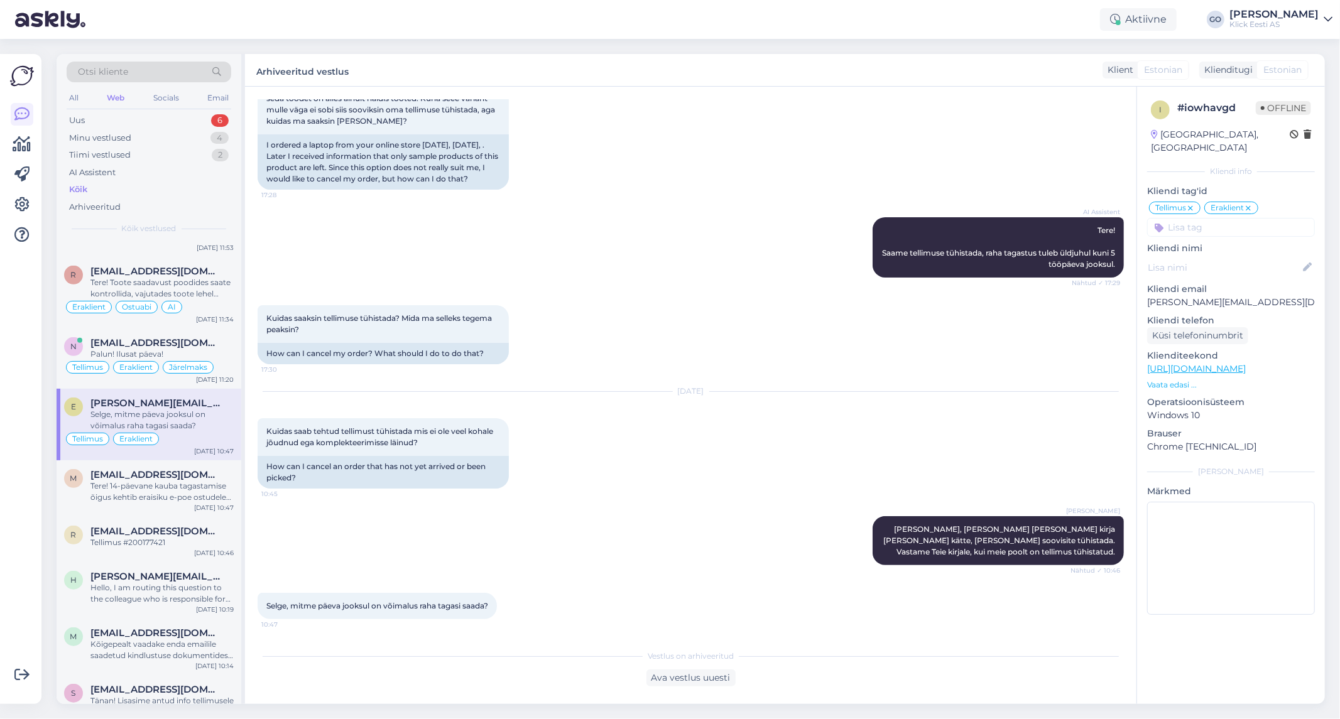
scroll to position [628, 0]
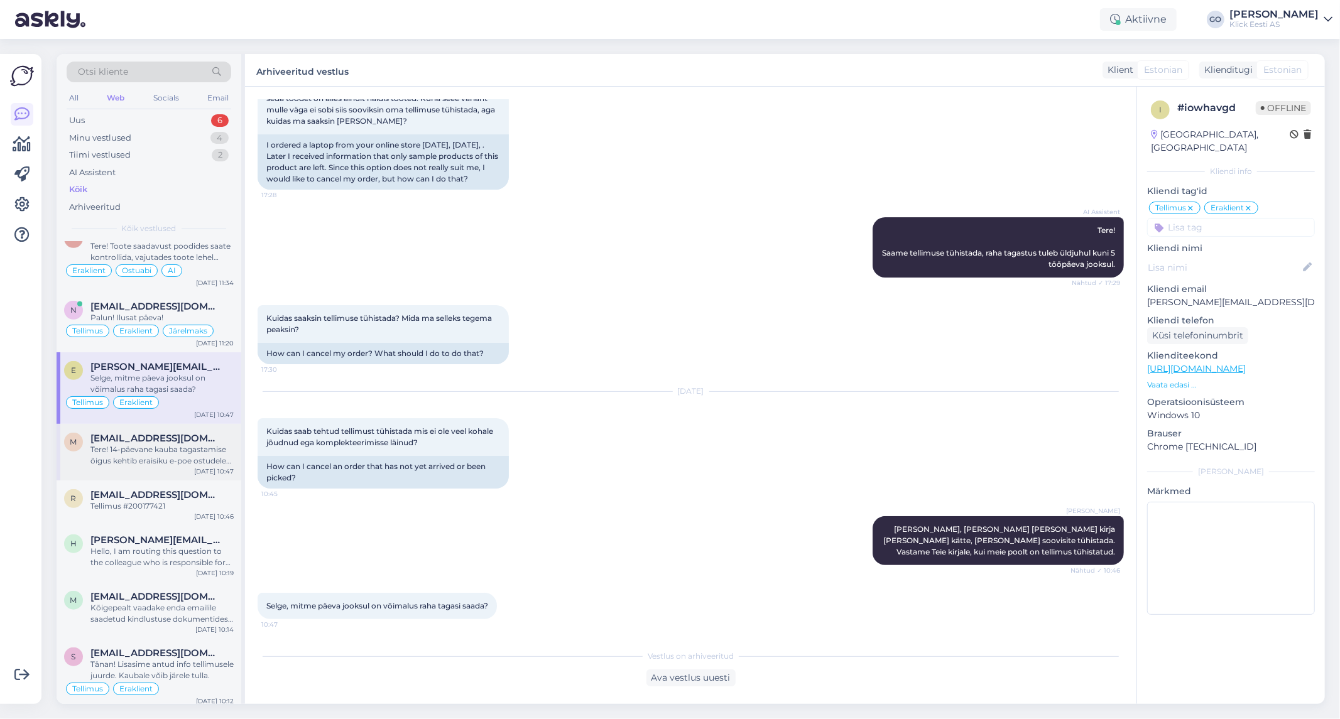
click at [212, 450] on div "Tere! 14-päevane kauba tagastamise õigus kehtib eraisiku e-poe ostudele ning jä…" at bounding box center [161, 455] width 143 height 23
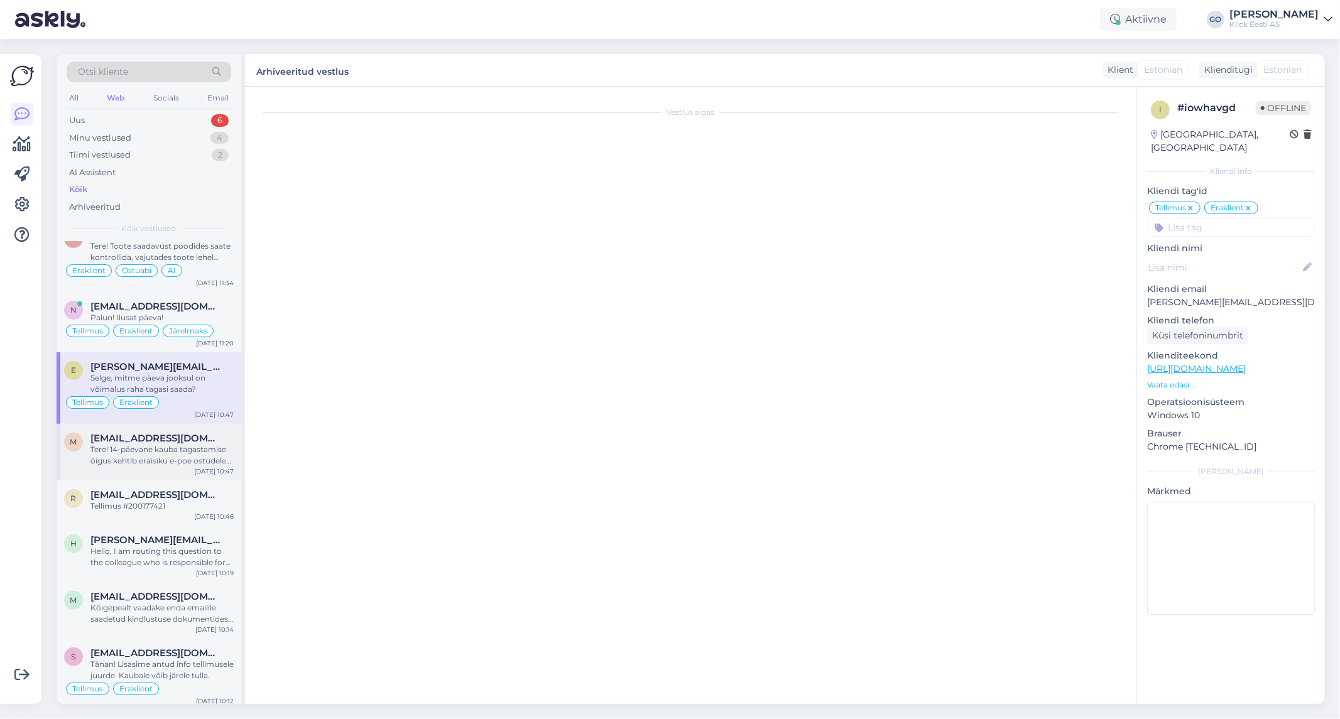
scroll to position [0, 0]
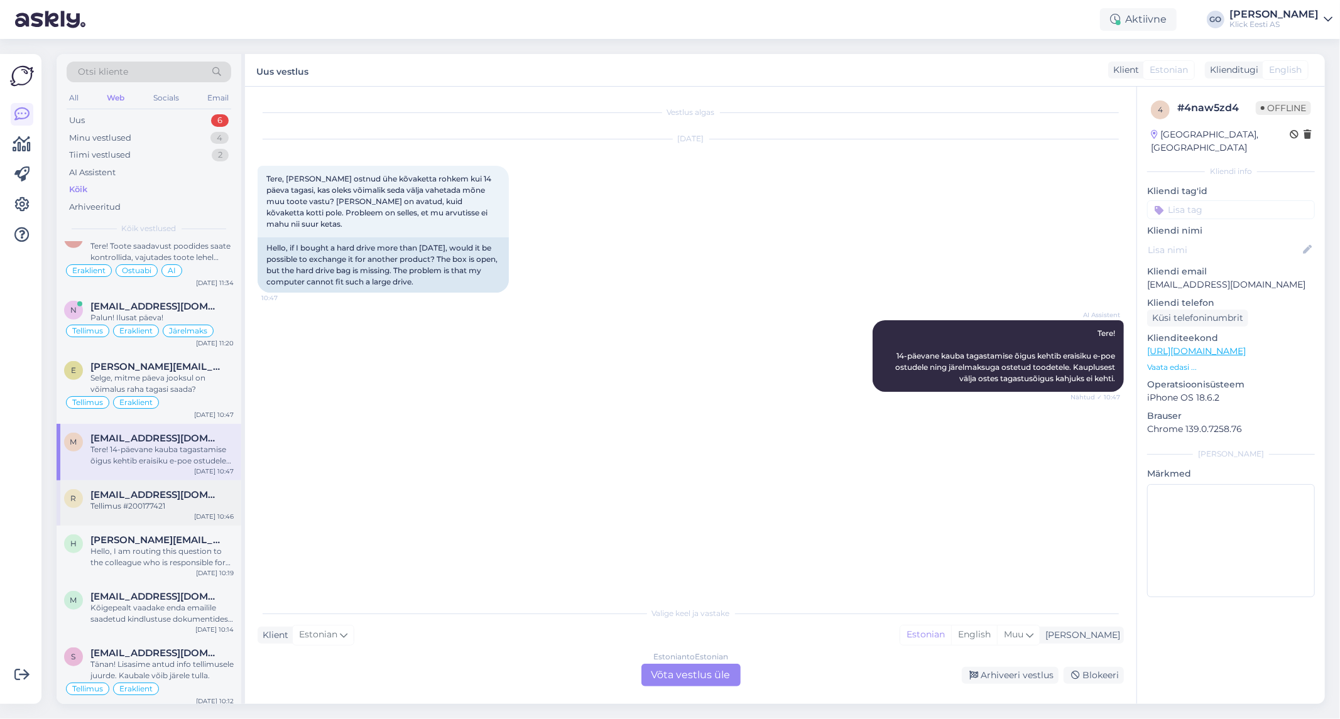
click at [216, 499] on span "[EMAIL_ADDRESS][DOMAIN_NAME]" at bounding box center [155, 494] width 131 height 11
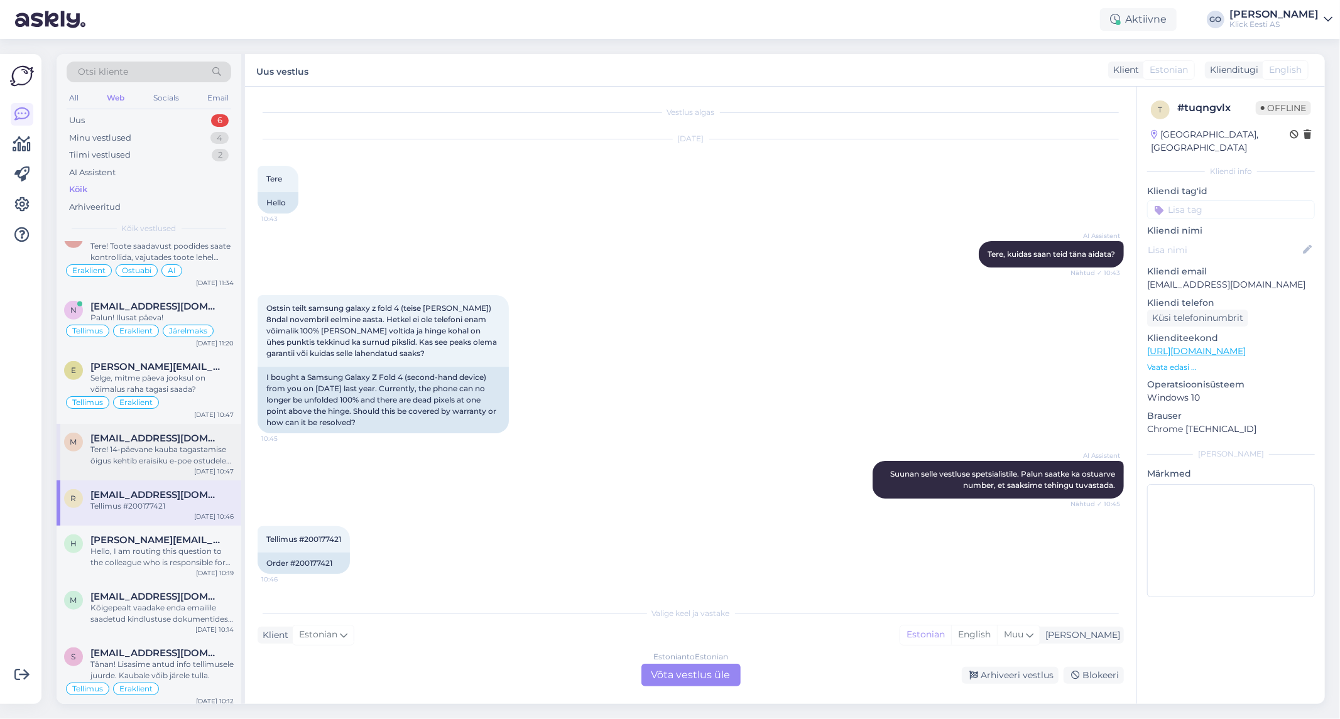
click at [186, 442] on span "[EMAIL_ADDRESS][DOMAIN_NAME]" at bounding box center [155, 438] width 131 height 11
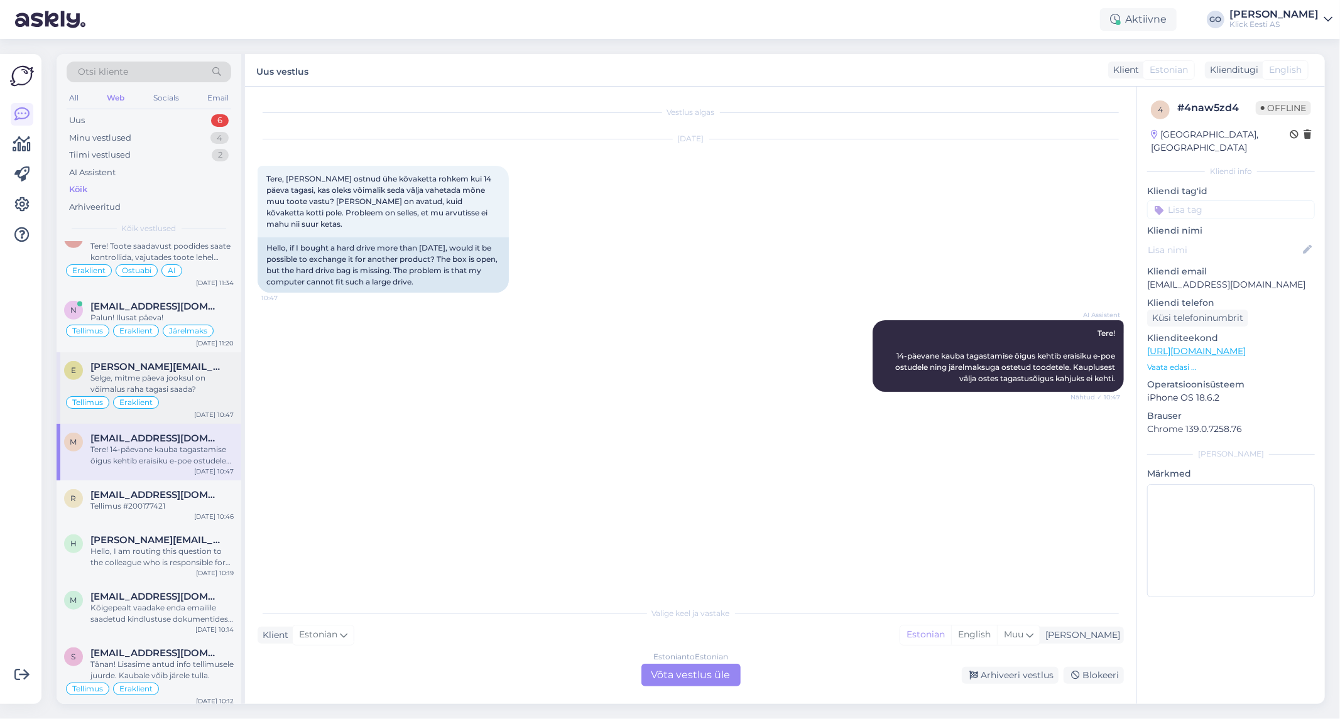
click at [214, 375] on div "Selge, mitme päeva jooksul on võimalus raha tagasi saada?" at bounding box center [161, 384] width 143 height 23
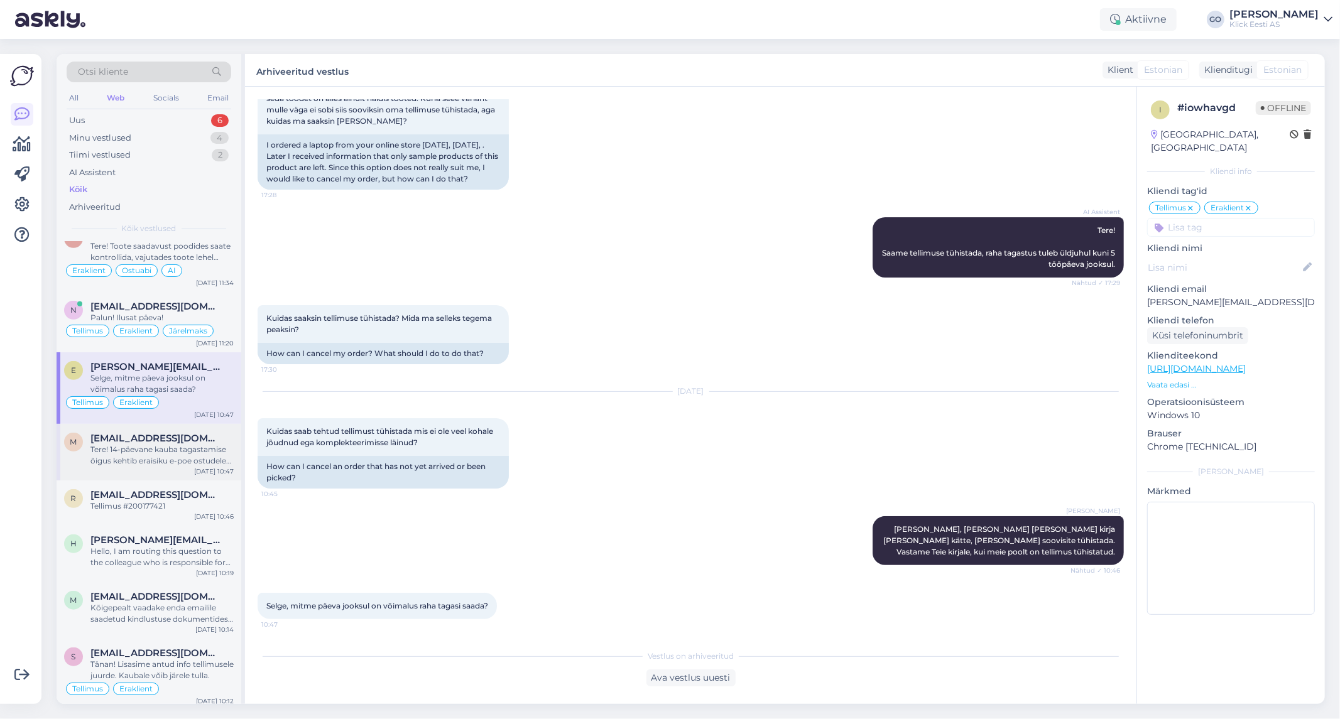
click at [195, 455] on div "Tere! 14-päevane kauba tagastamise õigus kehtib eraisiku e-poe ostudele ning jä…" at bounding box center [161, 455] width 143 height 23
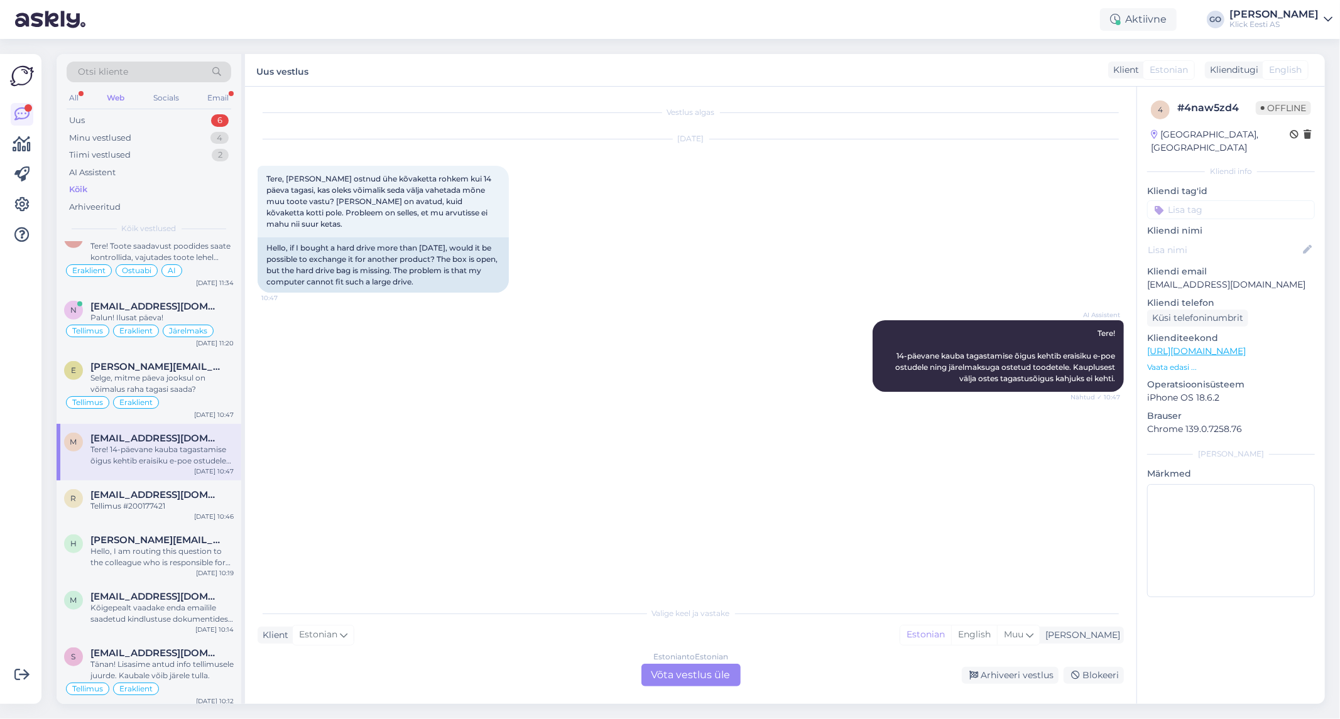
click at [1209, 200] on input at bounding box center [1231, 209] width 168 height 19
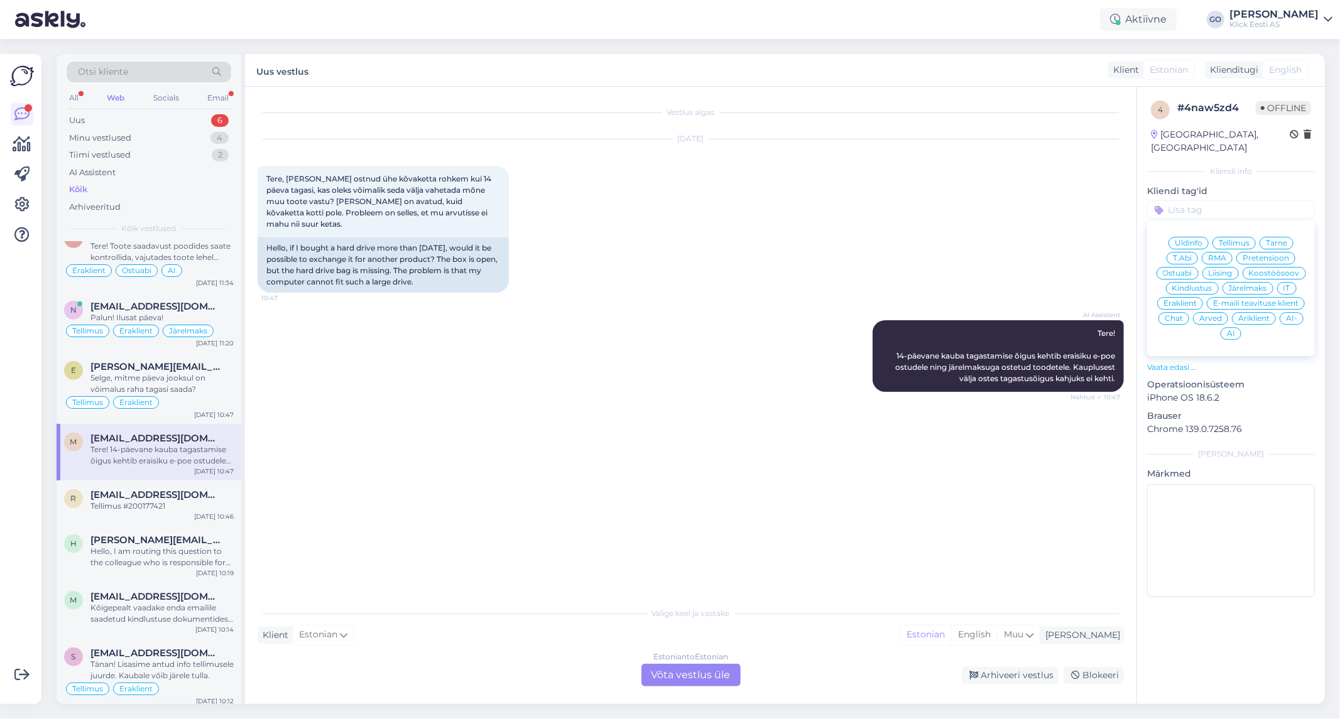
click at [1184, 300] on span "Eraklient" at bounding box center [1180, 304] width 33 height 8
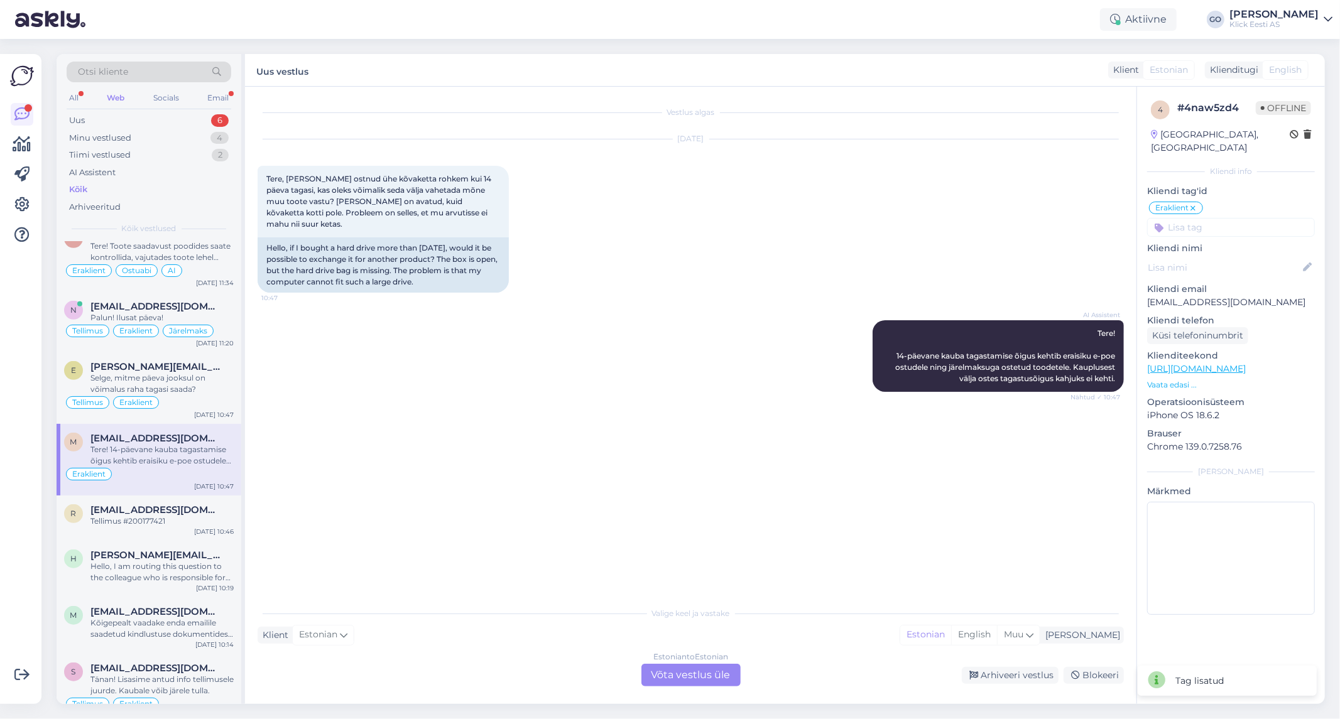
click at [1201, 218] on input at bounding box center [1231, 227] width 168 height 19
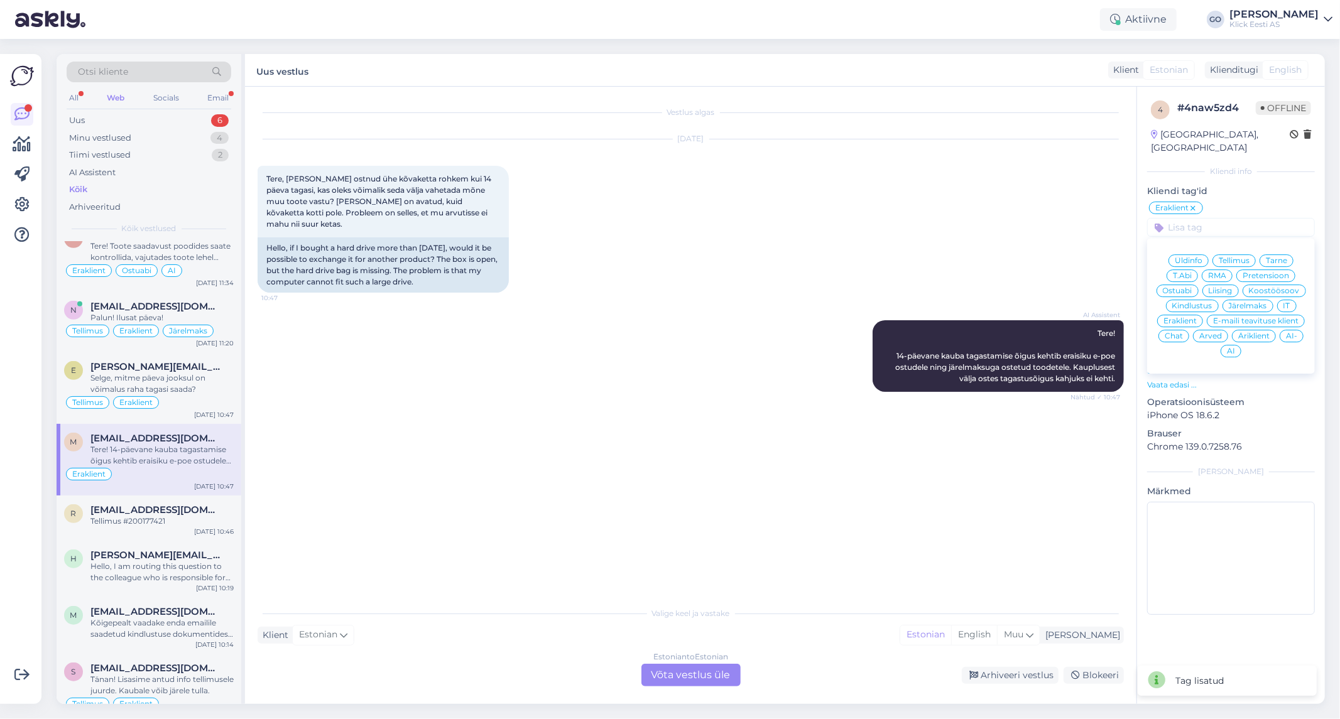
click at [1243, 257] on span "Tellimus" at bounding box center [1234, 261] width 31 height 8
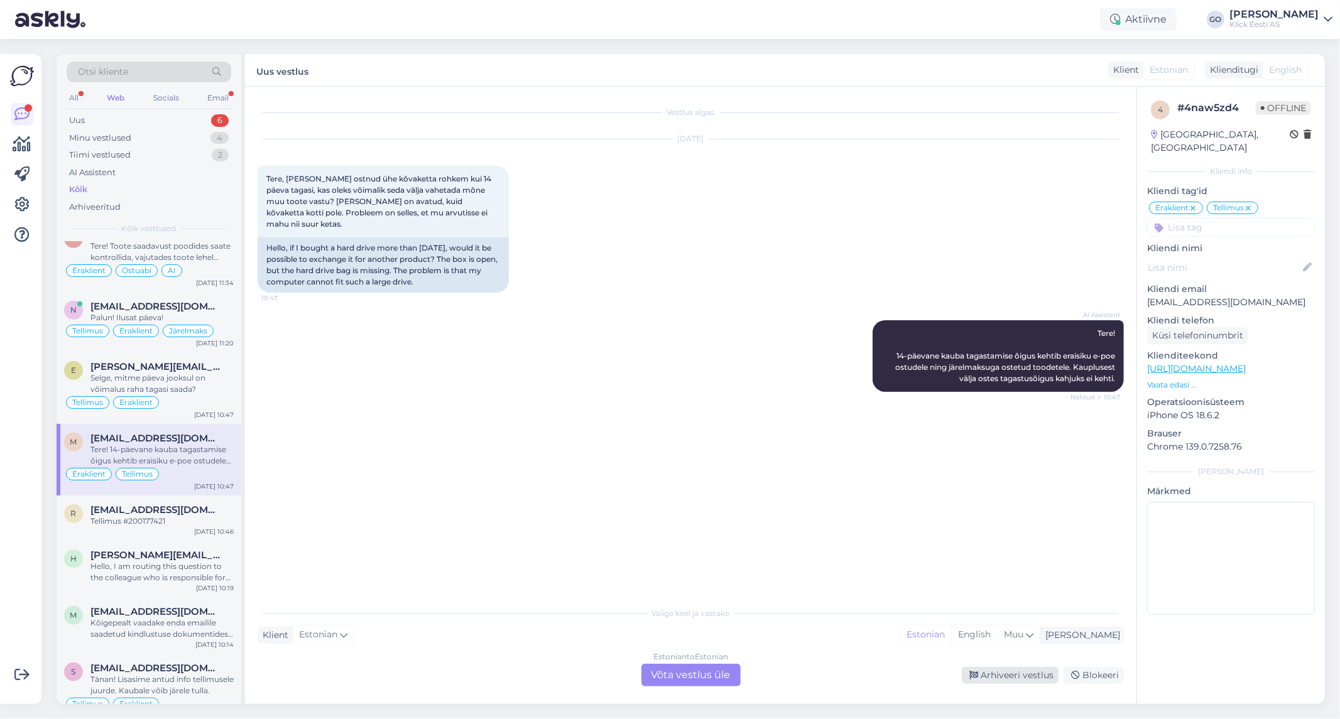
click at [1015, 674] on div "Arhiveeri vestlus" at bounding box center [1010, 675] width 97 height 17
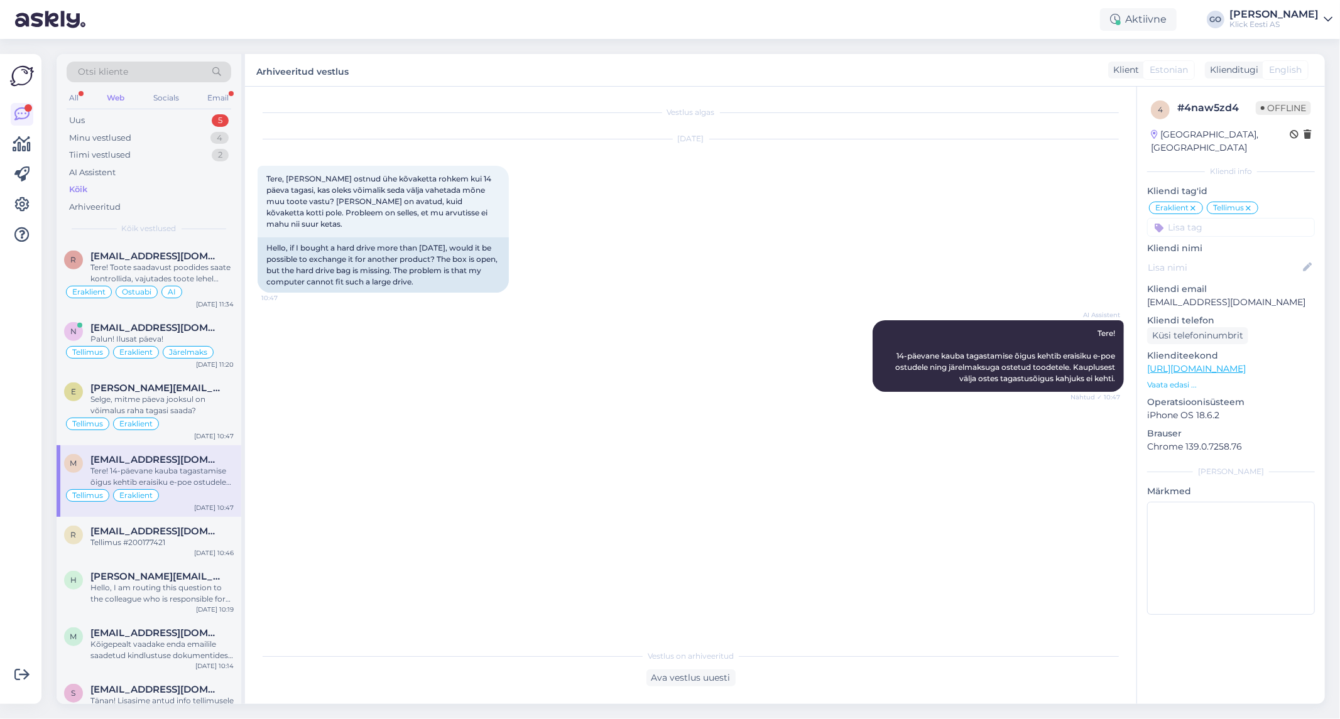
scroll to position [628, 0]
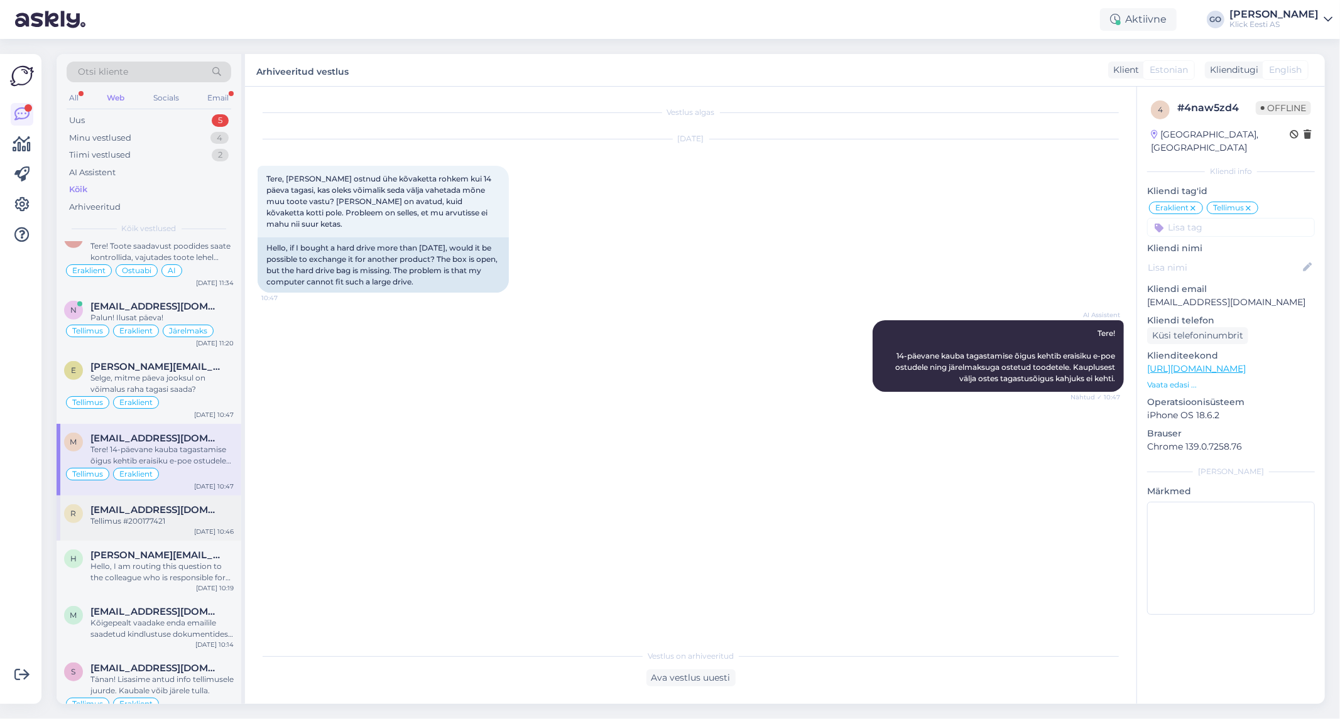
click at [204, 513] on span "[EMAIL_ADDRESS][DOMAIN_NAME]" at bounding box center [155, 509] width 131 height 11
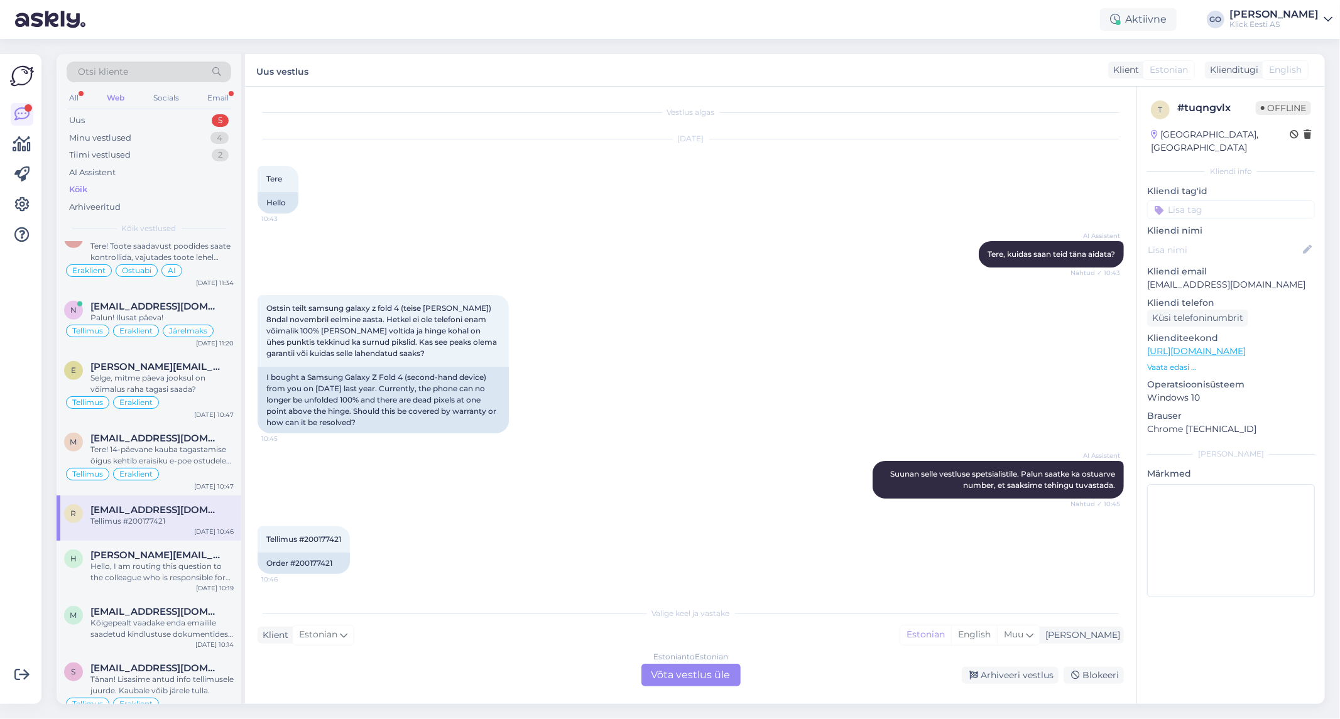
click at [689, 675] on div "Estonian to Estonian Võta vestlus üle" at bounding box center [690, 675] width 99 height 23
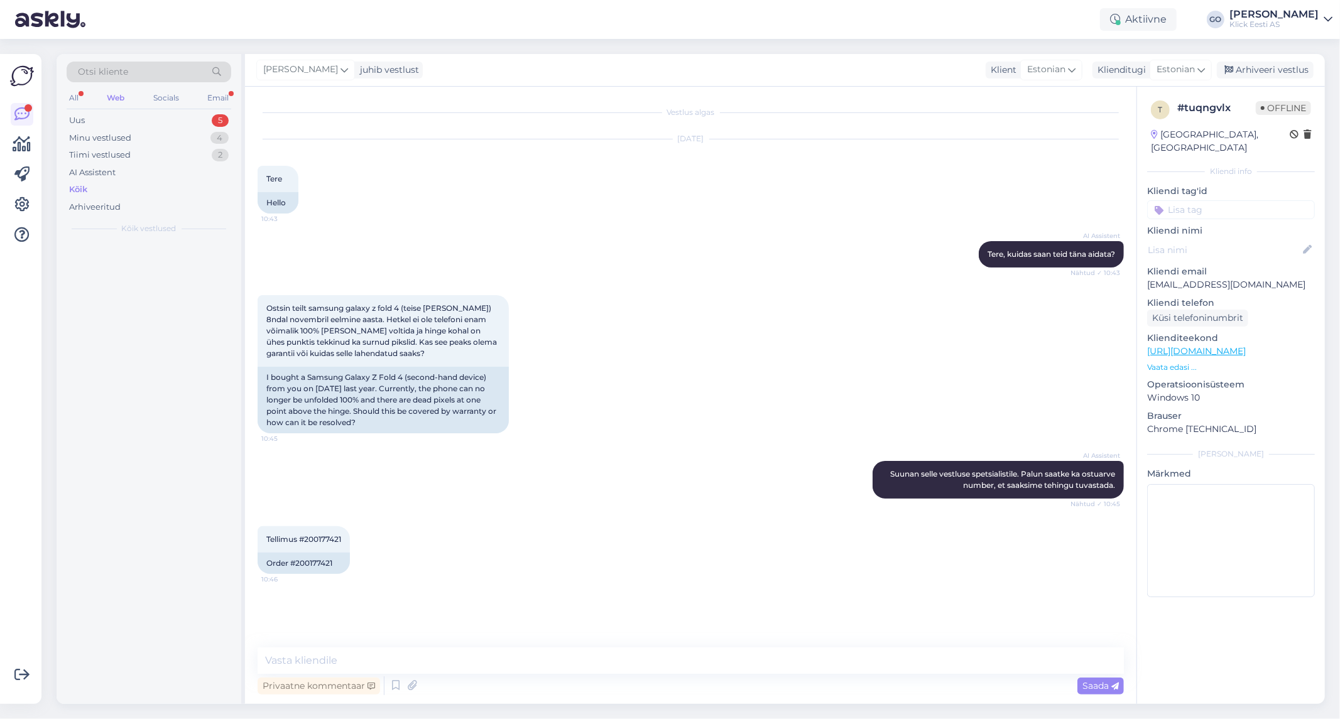
scroll to position [0, 0]
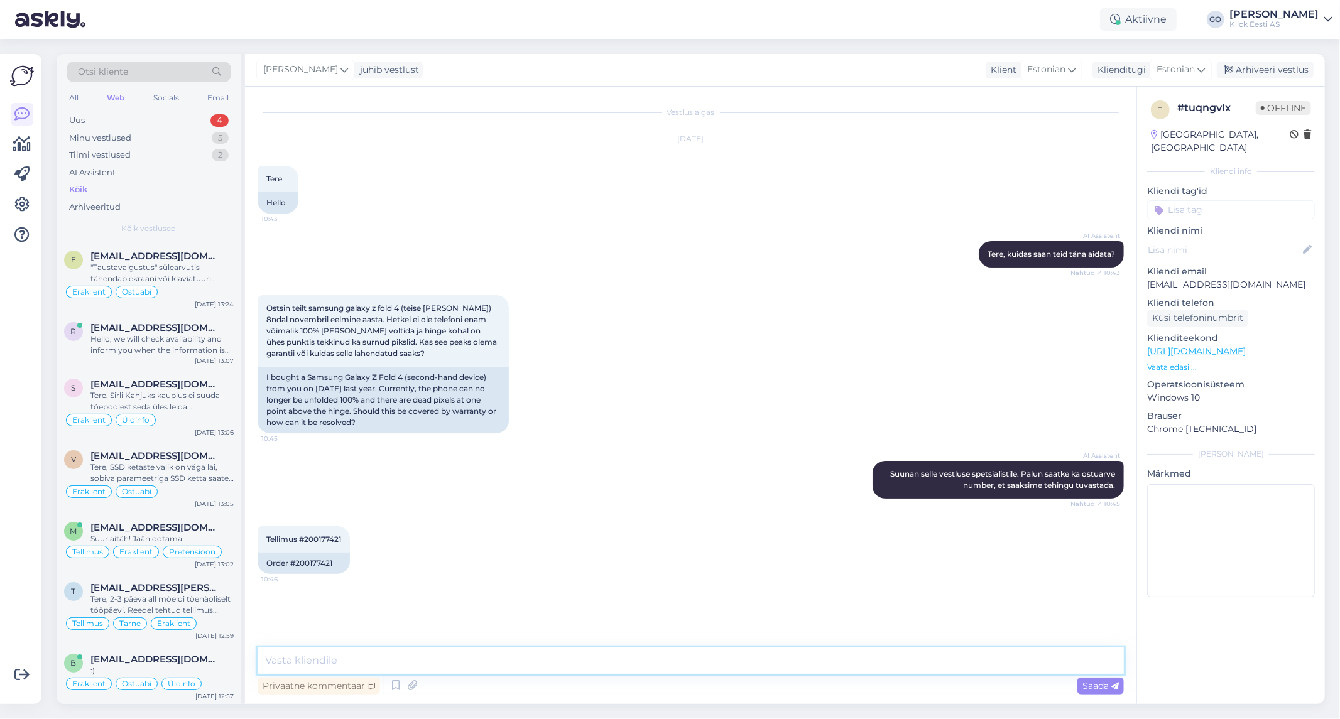
click at [432, 662] on textarea at bounding box center [691, 661] width 866 height 26
type textarea "T"
click at [415, 606] on div "Vestlus algas [DATE] Tere 10:43 Hello AI Assistent [PERSON_NAME], kuidas saan t…" at bounding box center [697, 367] width 878 height 537
click at [348, 65] on icon at bounding box center [345, 70] width 8 height 14
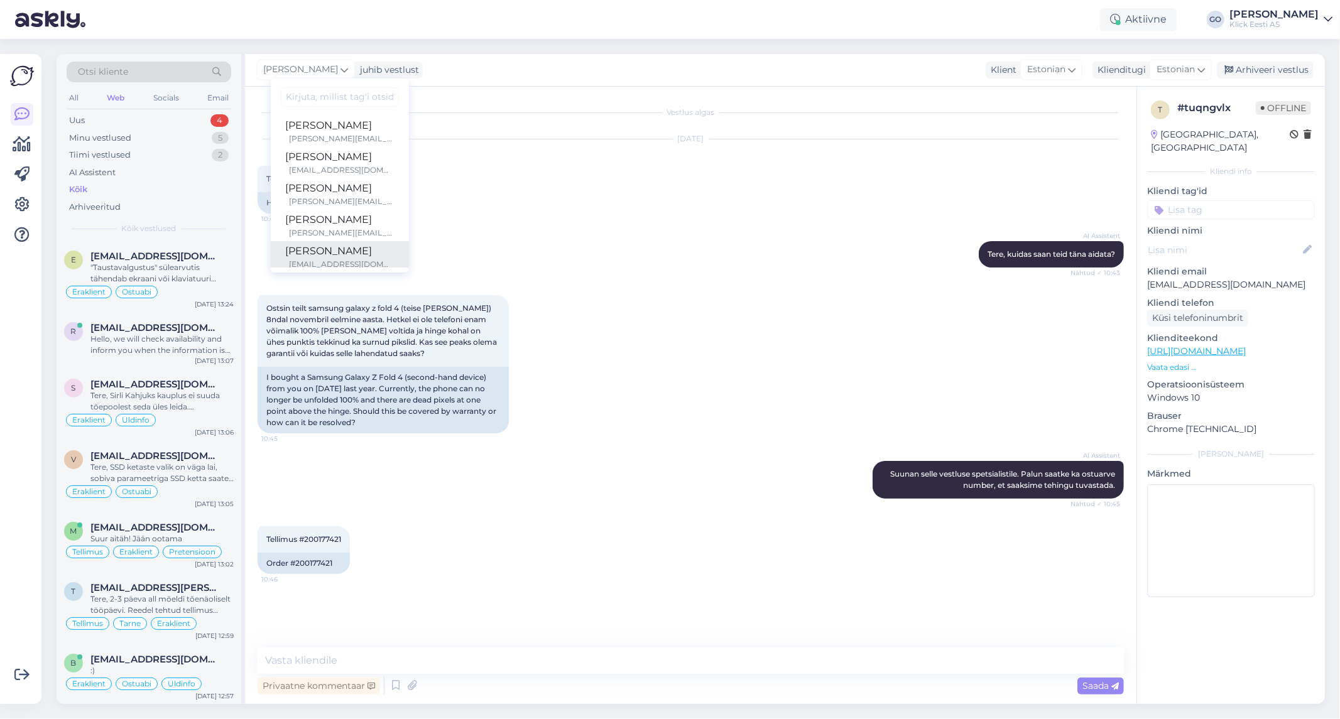
click at [342, 259] on div "[EMAIL_ADDRESS][DOMAIN_NAME]" at bounding box center [342, 264] width 104 height 11
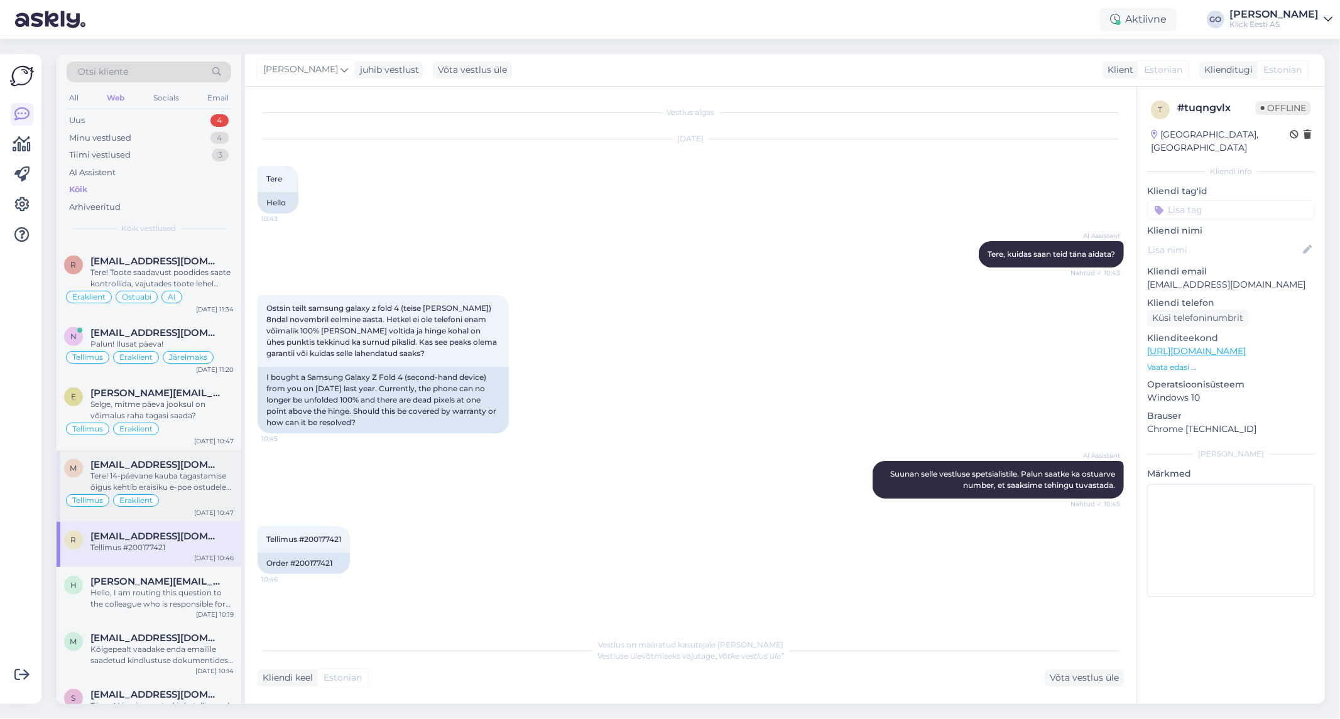
scroll to position [628, 0]
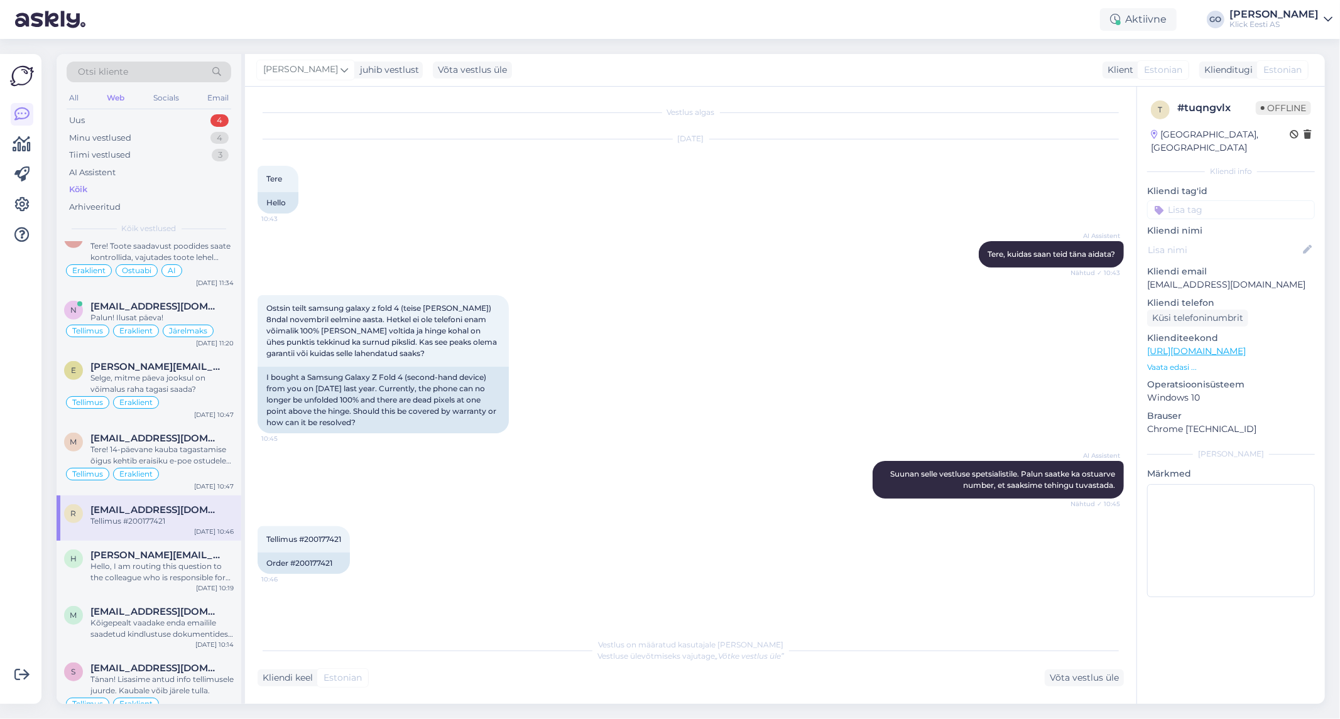
click at [1241, 200] on input at bounding box center [1231, 209] width 168 height 19
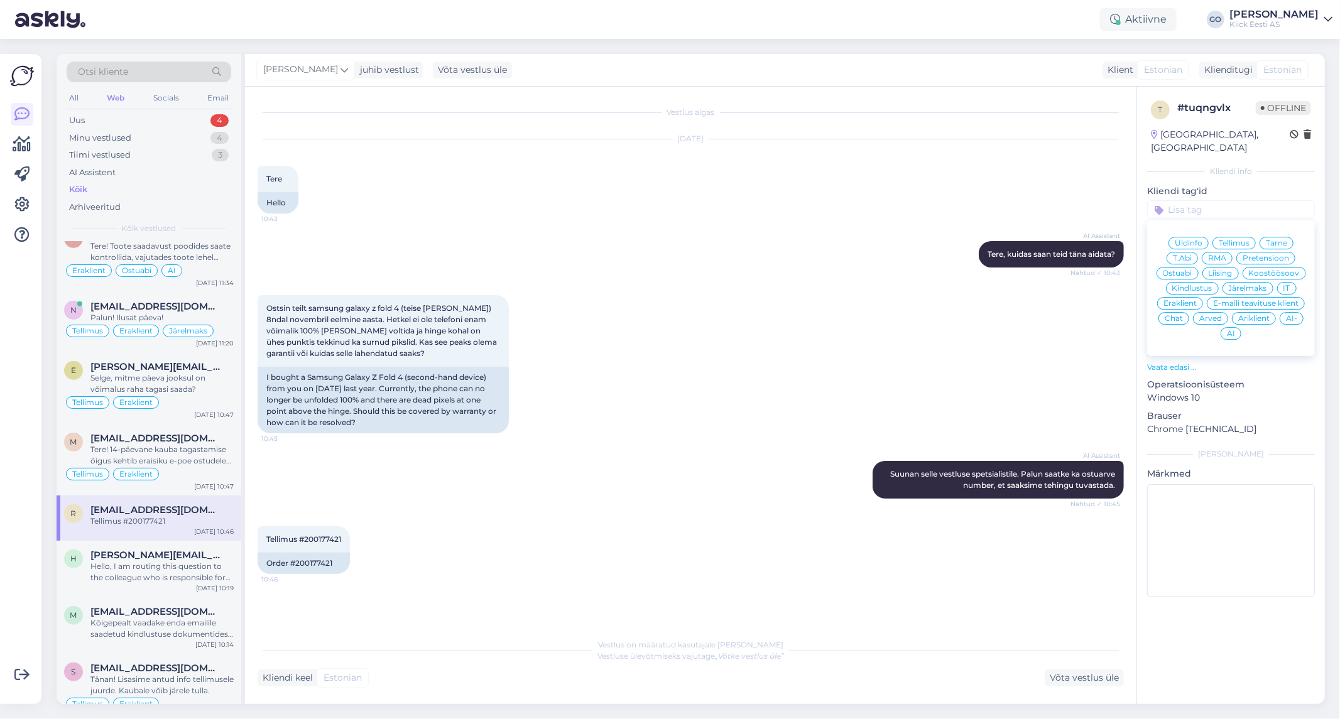
click at [1187, 300] on span "Eraklient" at bounding box center [1180, 304] width 33 height 8
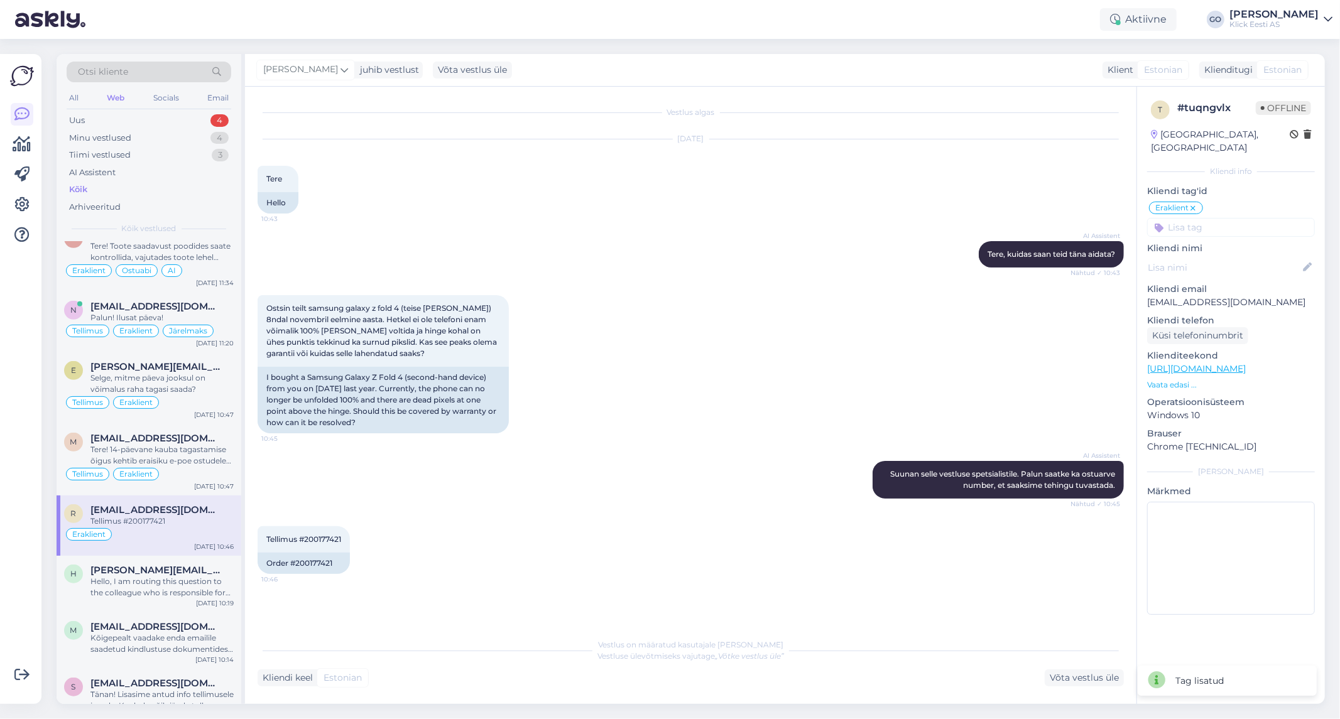
click at [1201, 218] on input at bounding box center [1231, 227] width 168 height 19
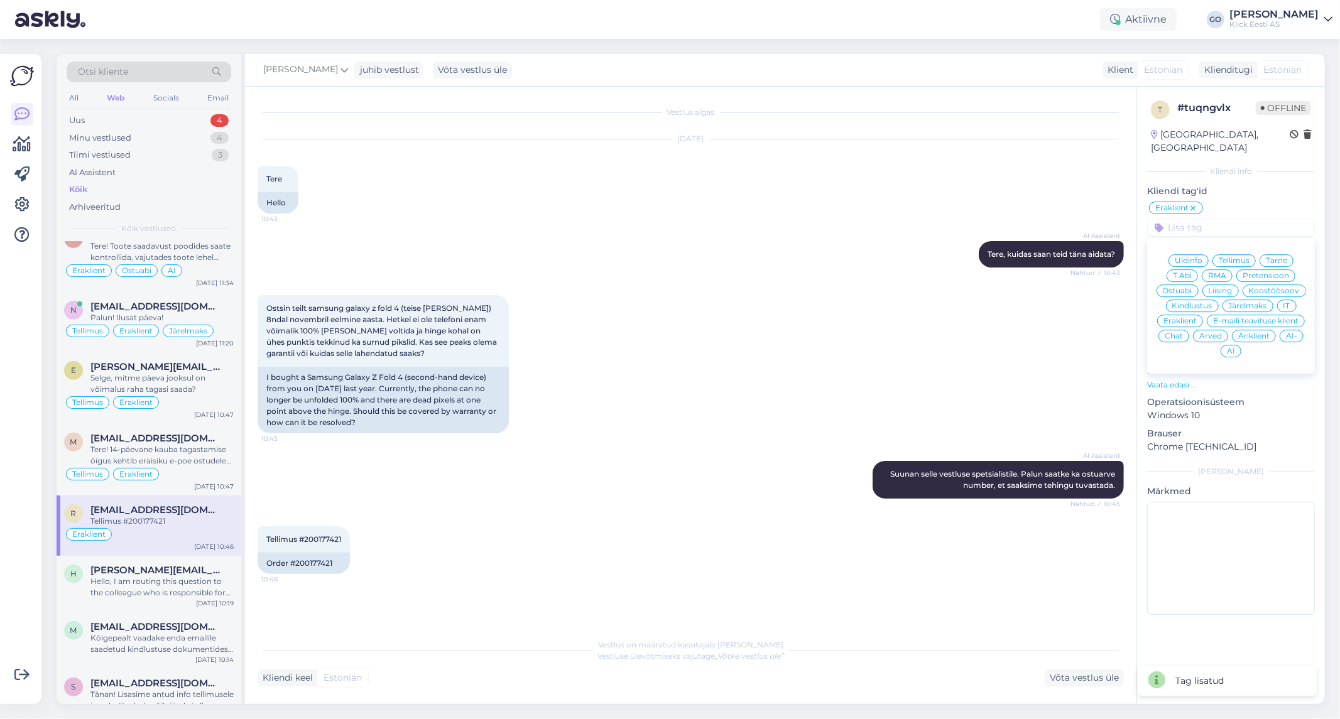
click at [1226, 272] on span "RMA" at bounding box center [1217, 276] width 18 height 8
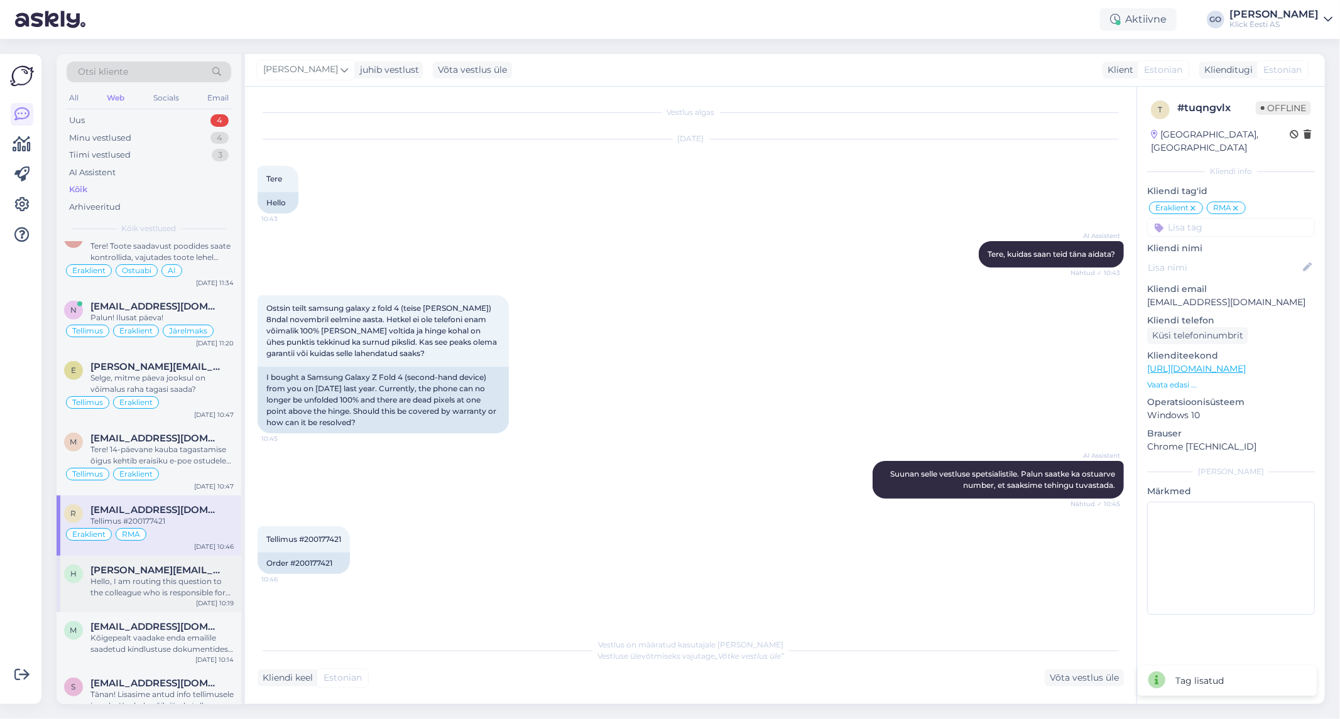
click at [159, 579] on div "Hello, I am routing this question to the colleague who is responsible for this …" at bounding box center [161, 587] width 143 height 23
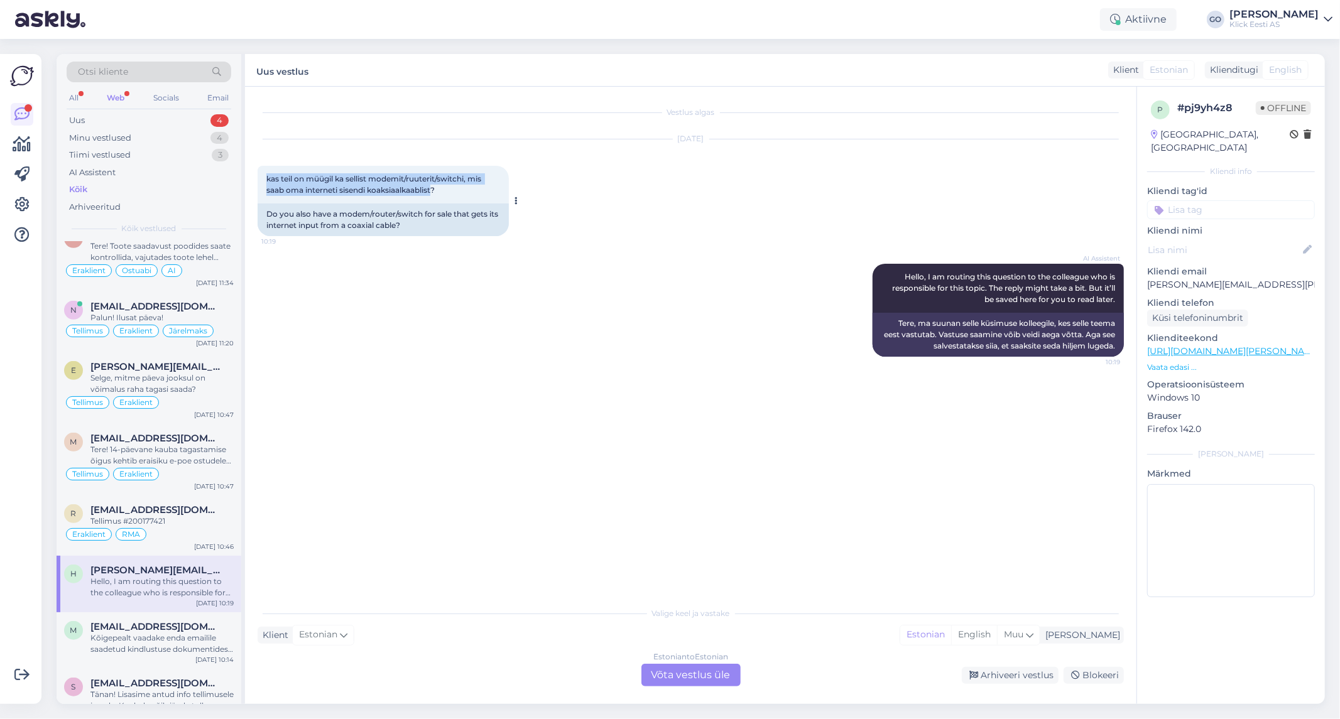
drag, startPoint x: 433, startPoint y: 187, endPoint x: 259, endPoint y: 179, distance: 174.8
click at [259, 179] on div "kas teil on müügil ka sellist modemit/ruuterit/switchi, mis saab oma interneti …" at bounding box center [383, 185] width 251 height 38
copy span "kas teil on müügil ka sellist modemit/ruuterit/switchi, mis saab oma interneti …"
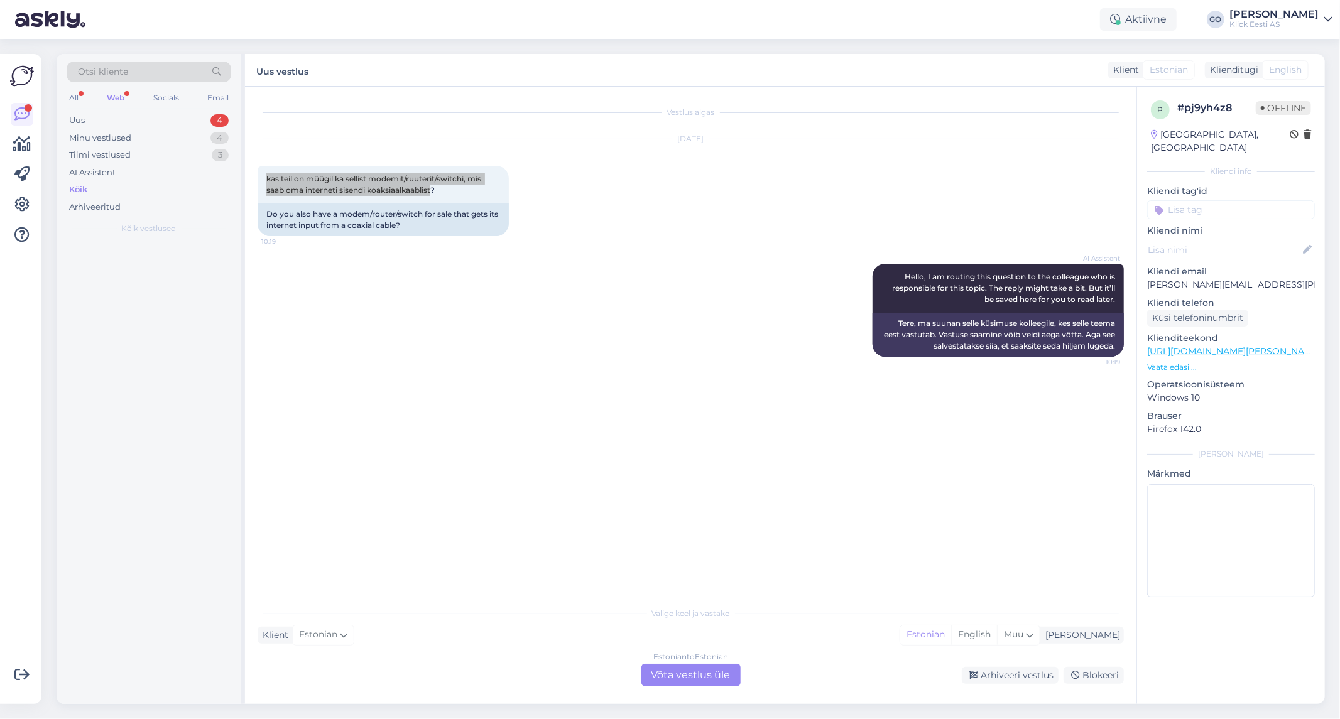
scroll to position [0, 0]
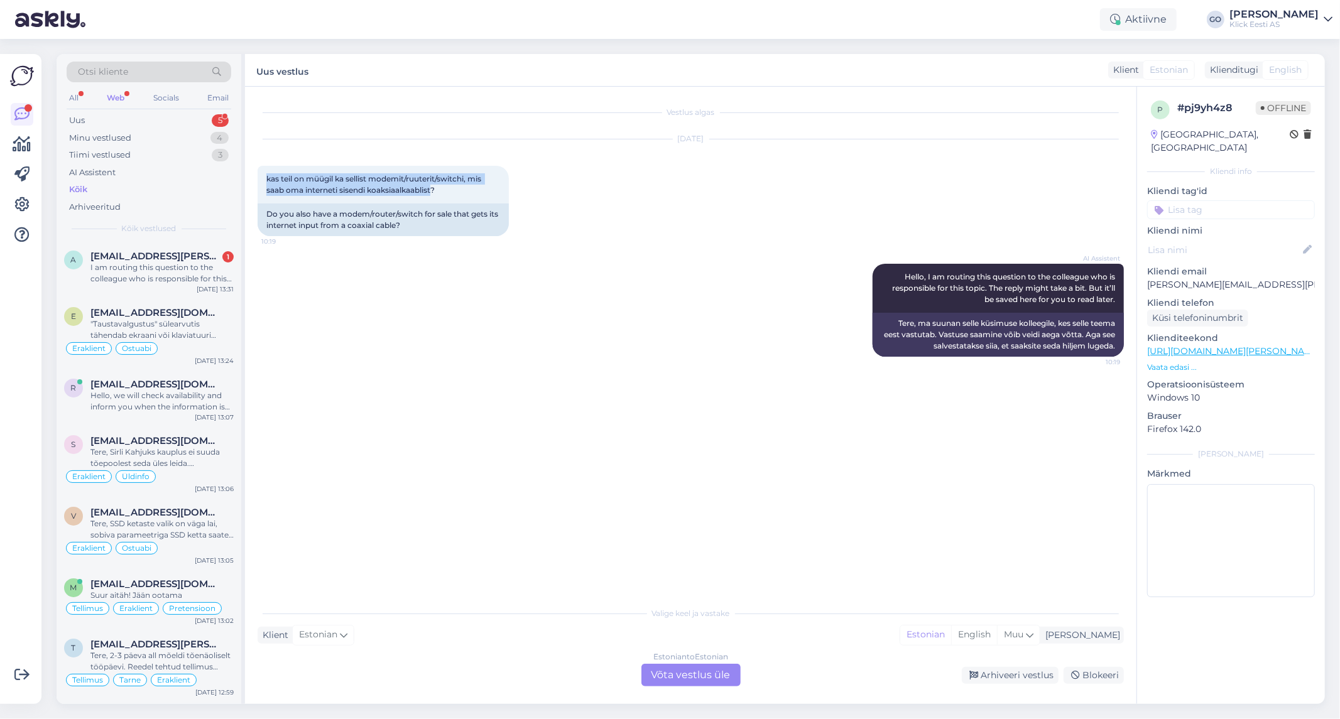
click at [589, 621] on div "Valige [PERSON_NAME] vastake Klient Estonian Mina Estonian English Muu Estonian…" at bounding box center [691, 644] width 866 height 86
click at [704, 679] on div "Estonian to Estonian Võta vestlus üle" at bounding box center [690, 675] width 99 height 23
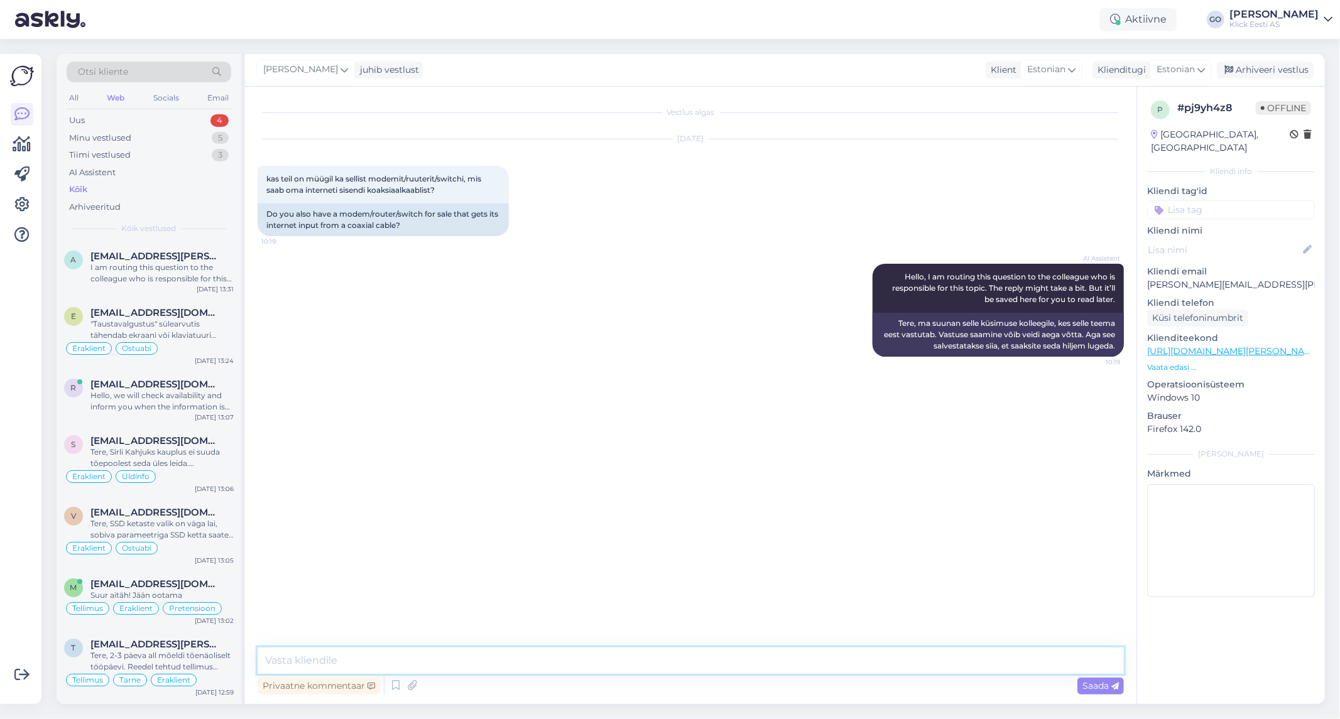
click at [452, 662] on textarea at bounding box center [691, 661] width 866 height 26
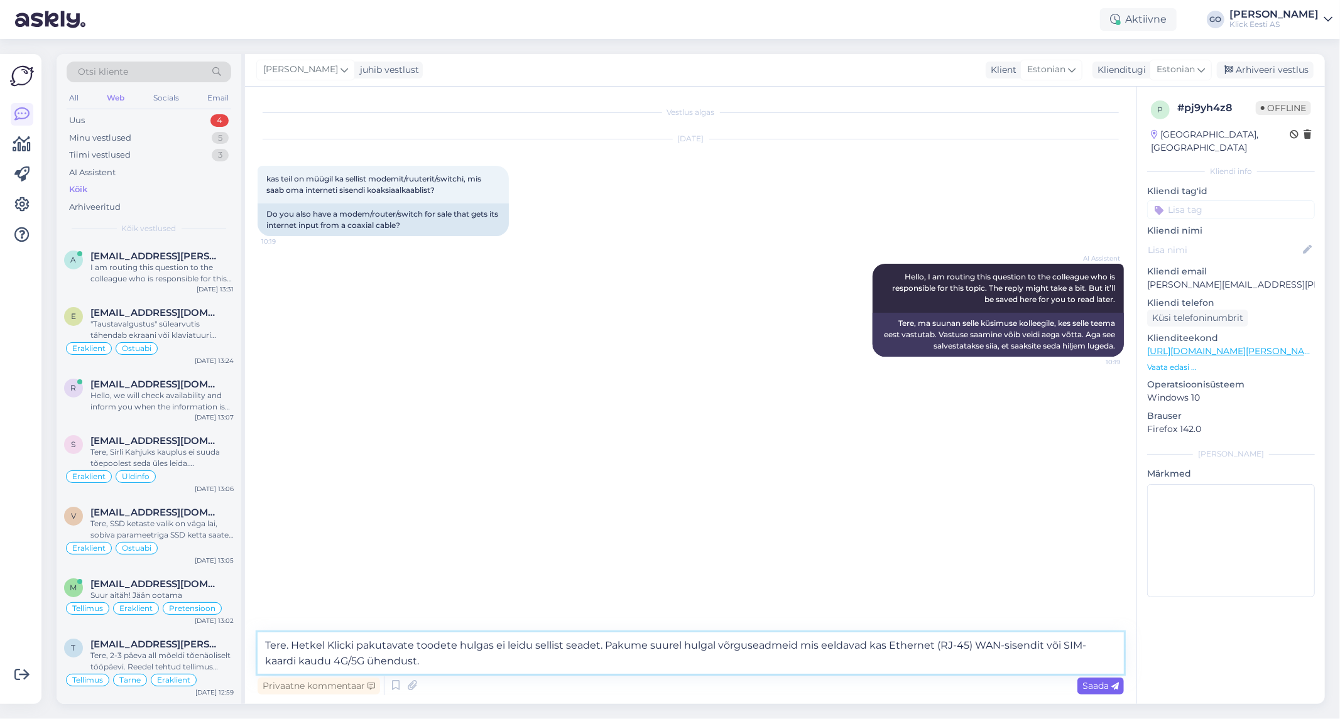
type textarea "Tere. Hetkel Klicki pakutavate toodete hulgas ei leidu sellist seadet. Pakume s…"
click at [1099, 687] on span "Saada" at bounding box center [1100, 685] width 36 height 11
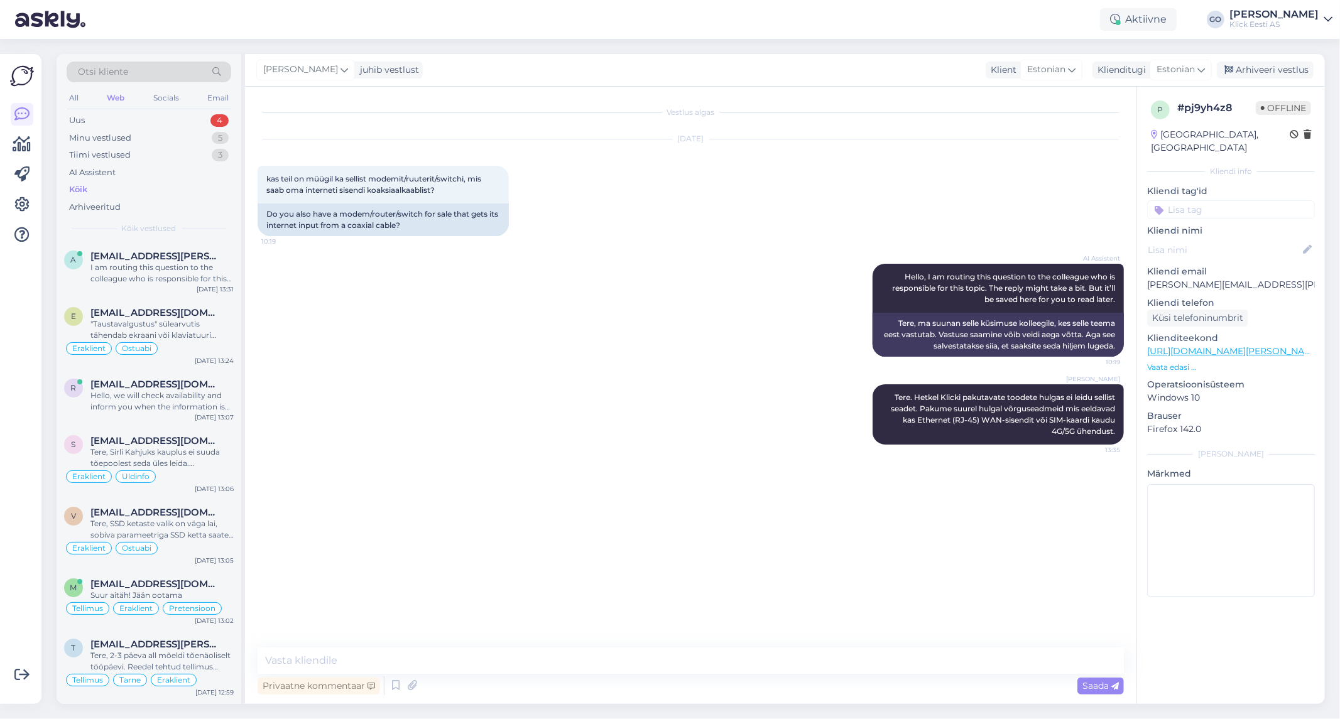
click at [1230, 200] on input at bounding box center [1231, 209] width 168 height 19
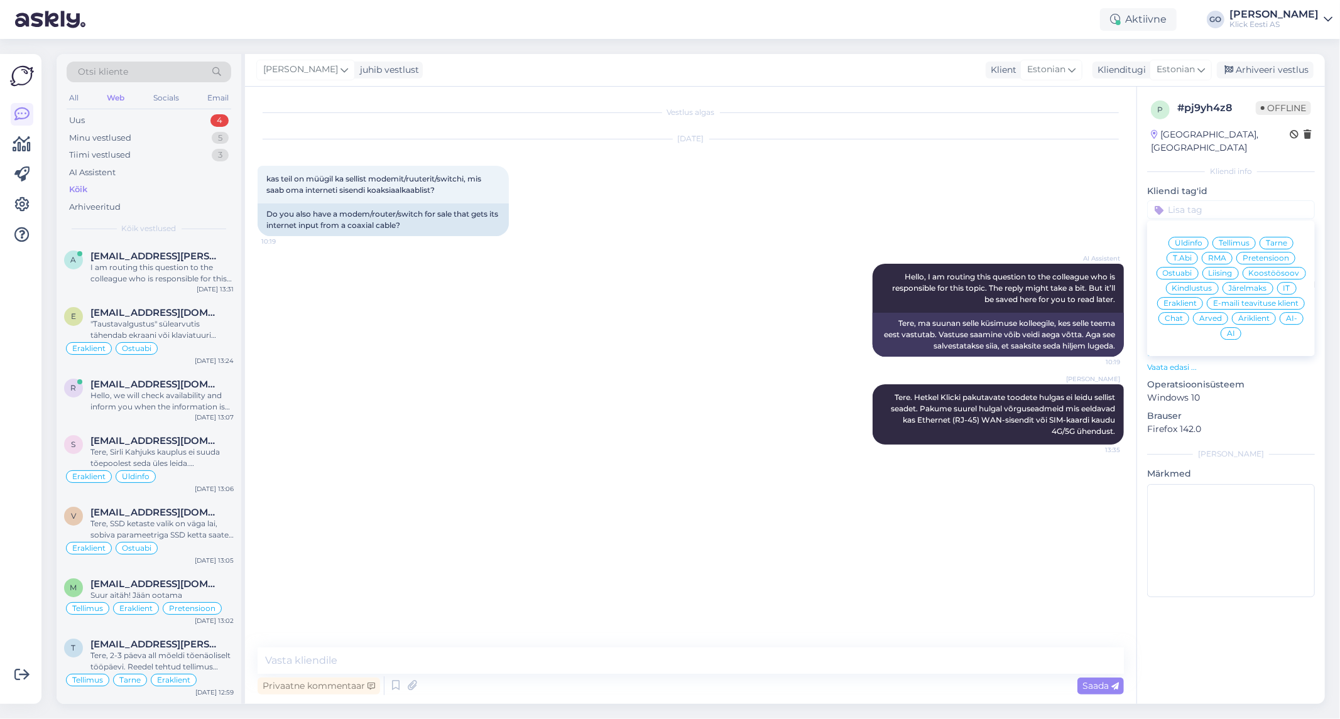
click at [1188, 300] on span "Eraklient" at bounding box center [1180, 304] width 33 height 8
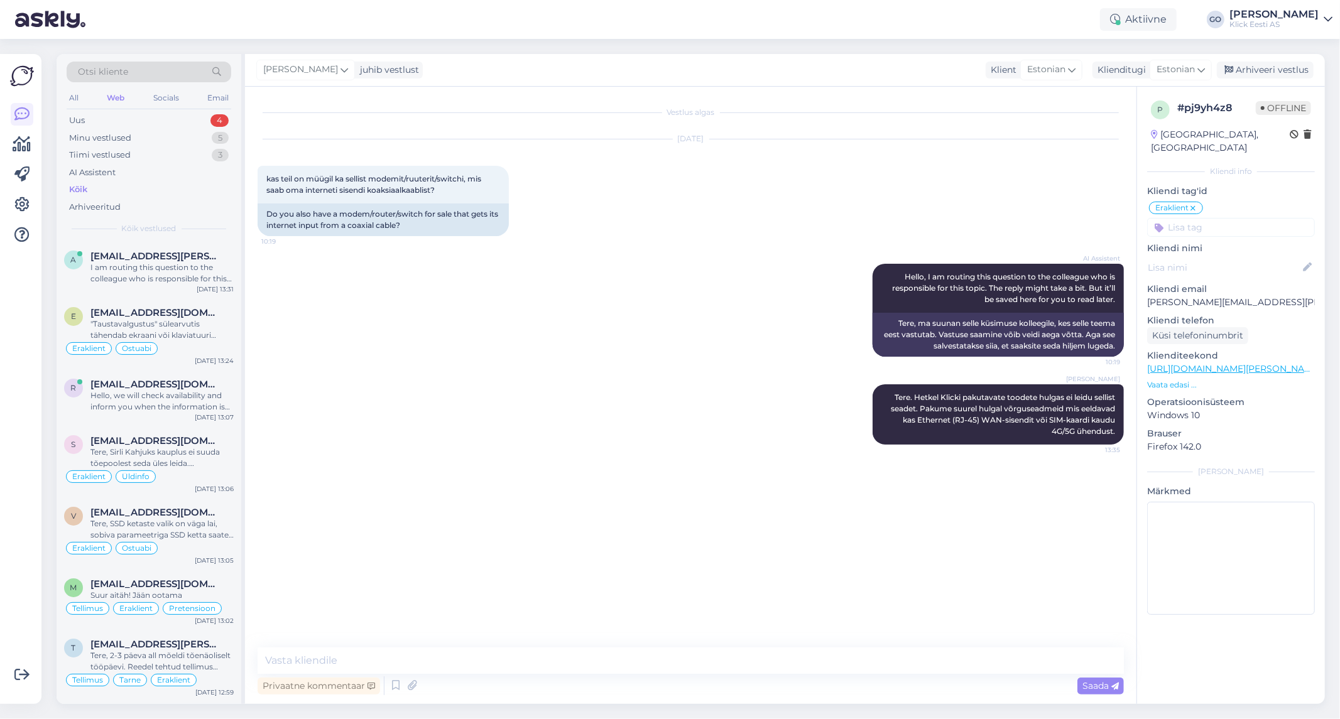
click at [1194, 218] on input at bounding box center [1231, 227] width 168 height 19
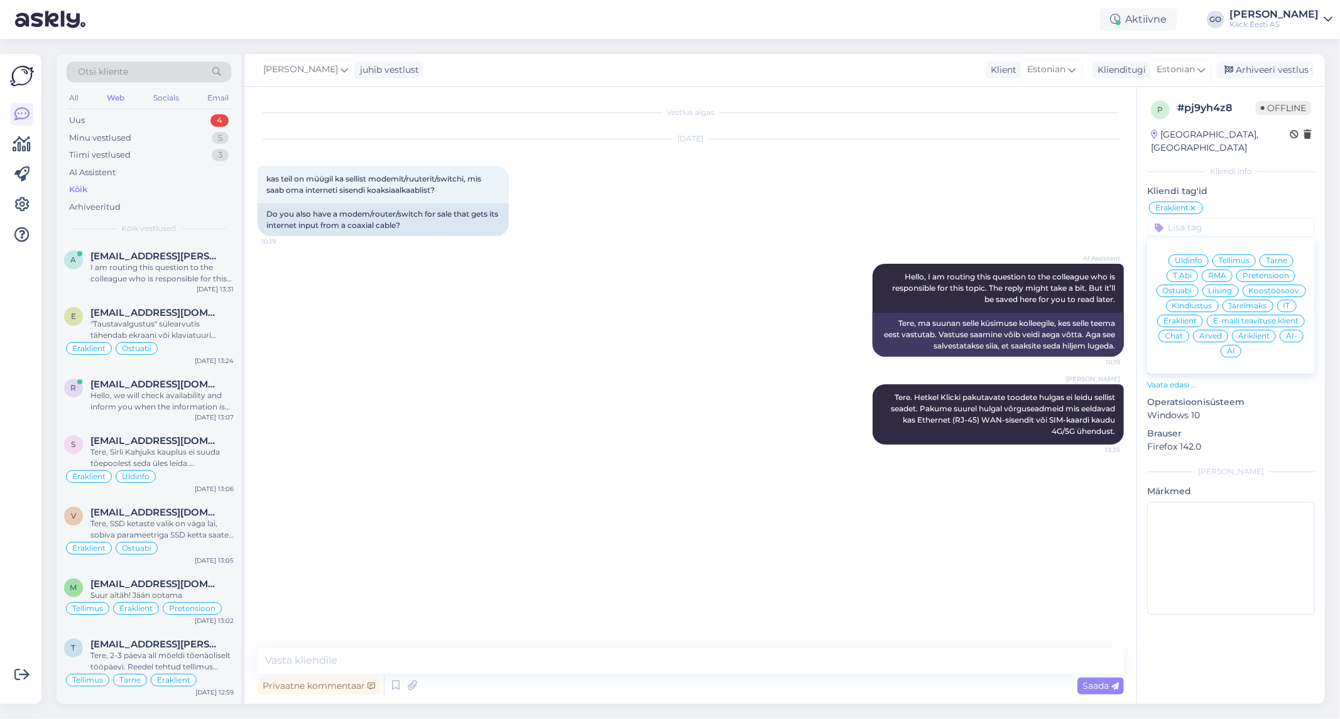
click at [1184, 272] on span "T.Abi" at bounding box center [1182, 276] width 19 height 8
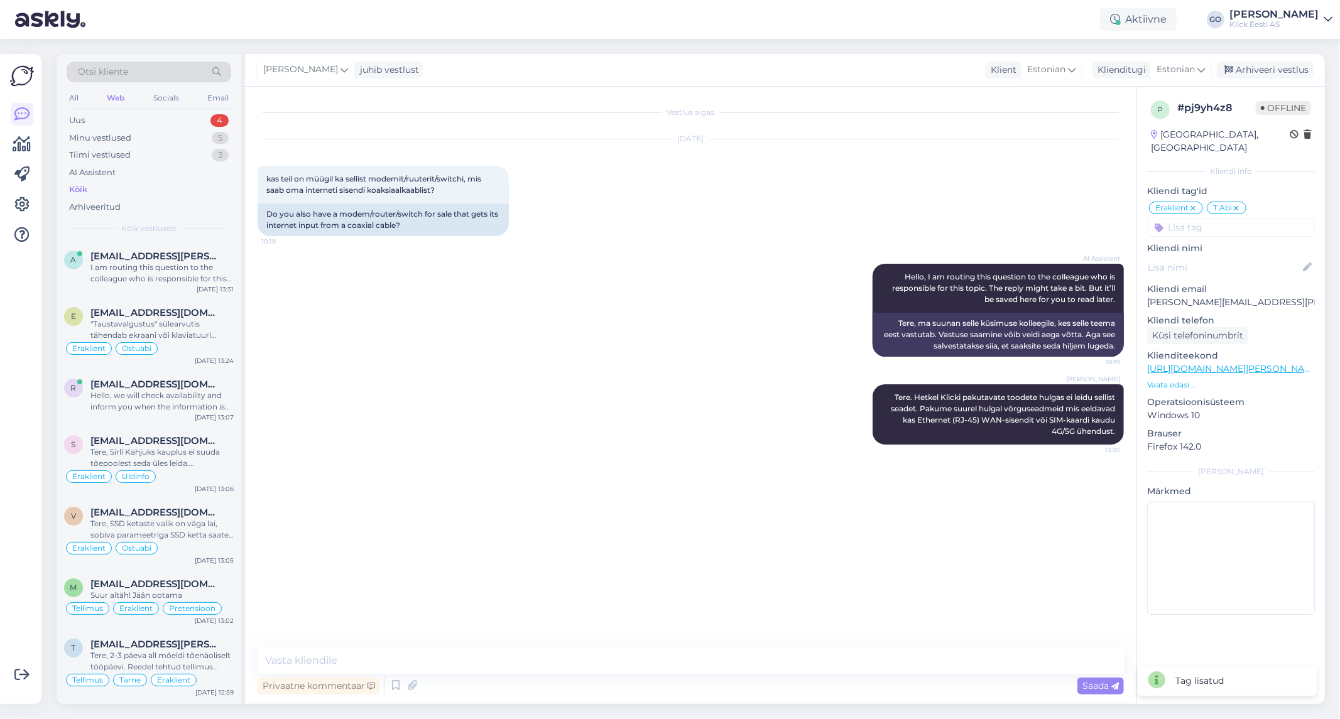
click at [1202, 218] on input at bounding box center [1231, 227] width 168 height 19
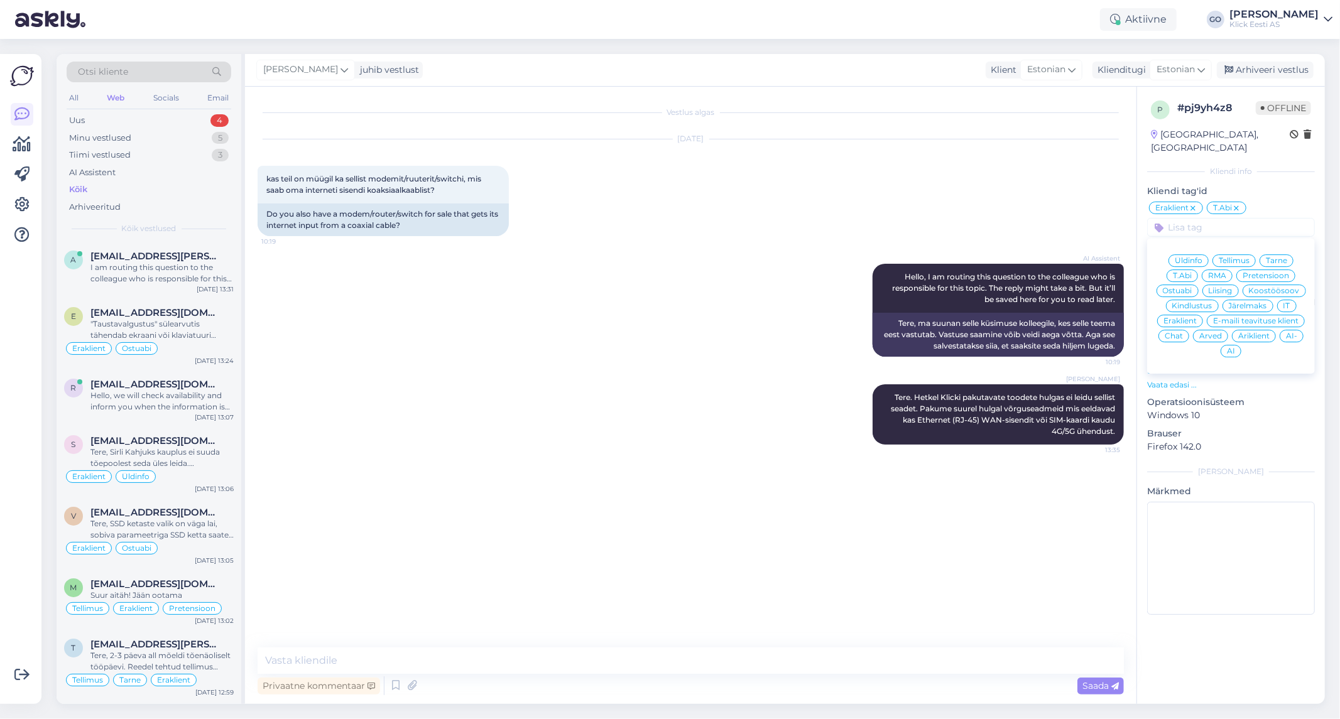
click at [1184, 287] on span "Ostuabi" at bounding box center [1178, 291] width 30 height 8
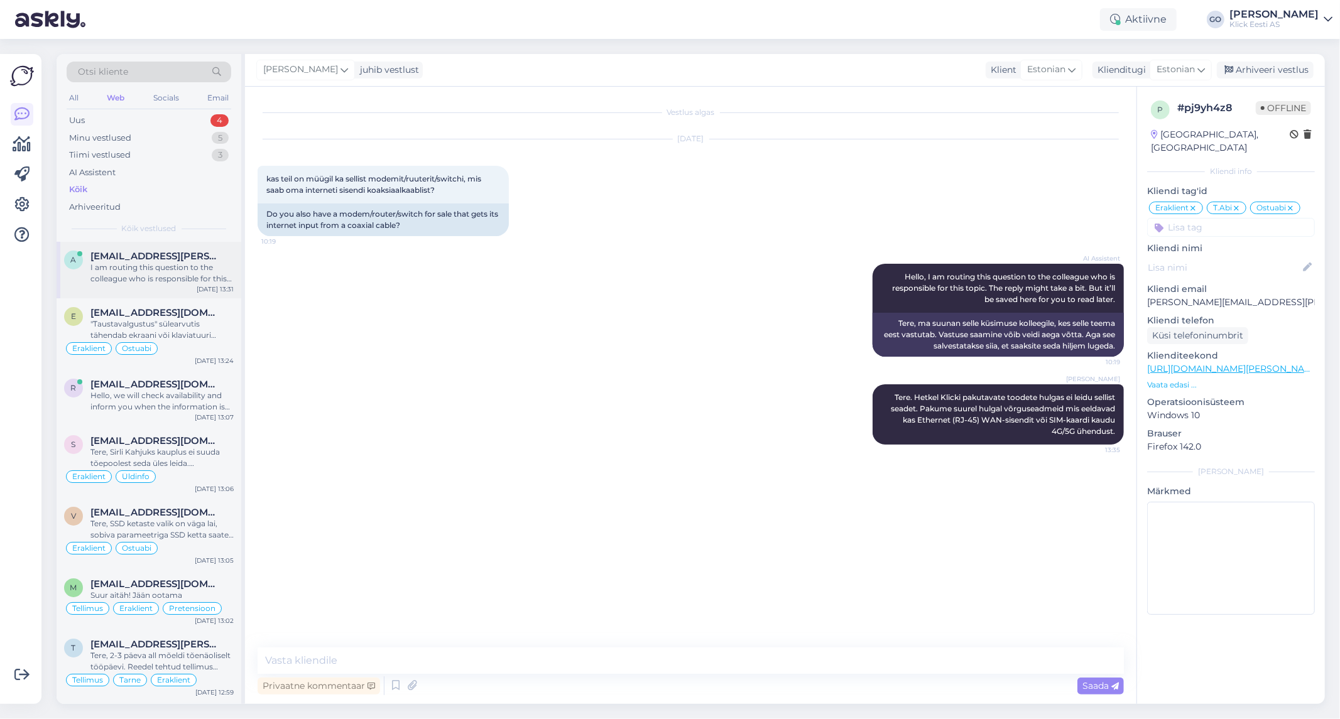
click at [223, 262] on div "I am routing this question to the colleague who is responsible for this topic. …" at bounding box center [161, 273] width 143 height 23
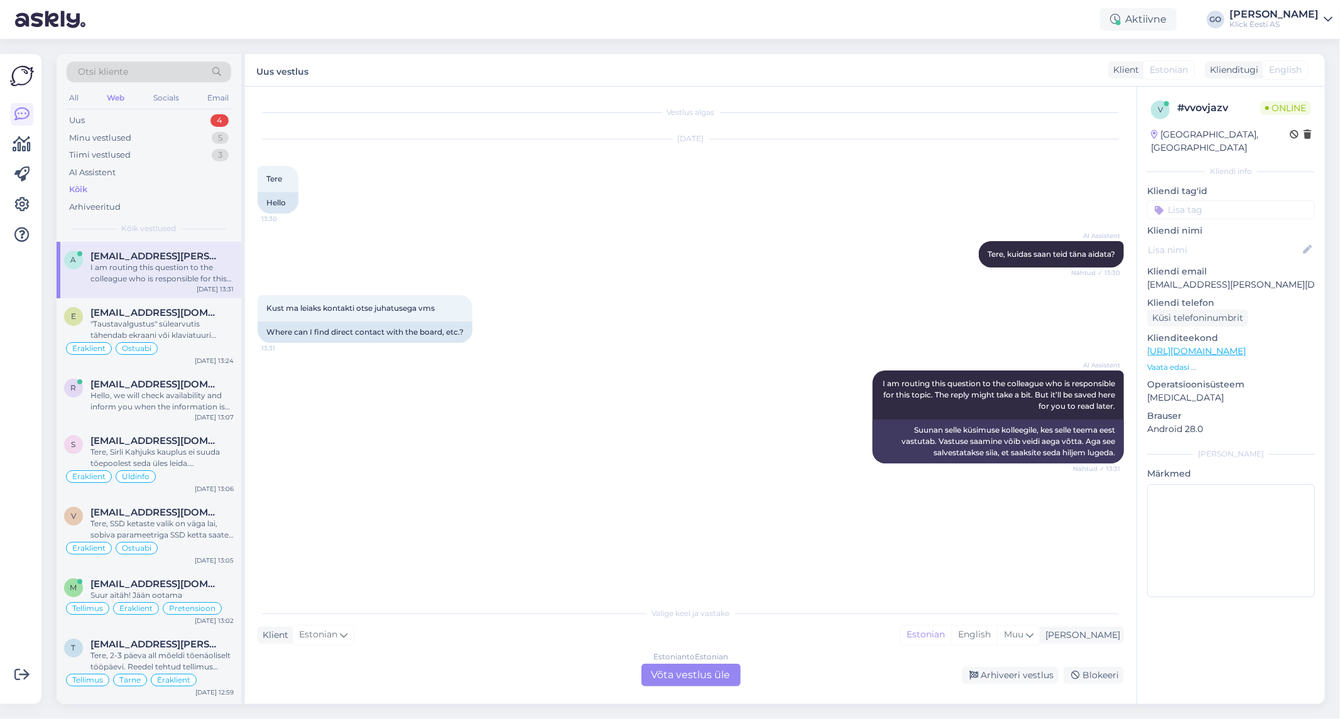
click at [141, 266] on div "I am routing this question to the colleague who is responsible for this topic. …" at bounding box center [161, 273] width 143 height 23
click at [692, 677] on div "Estonian to Estonian Võta vestlus üle" at bounding box center [690, 675] width 99 height 23
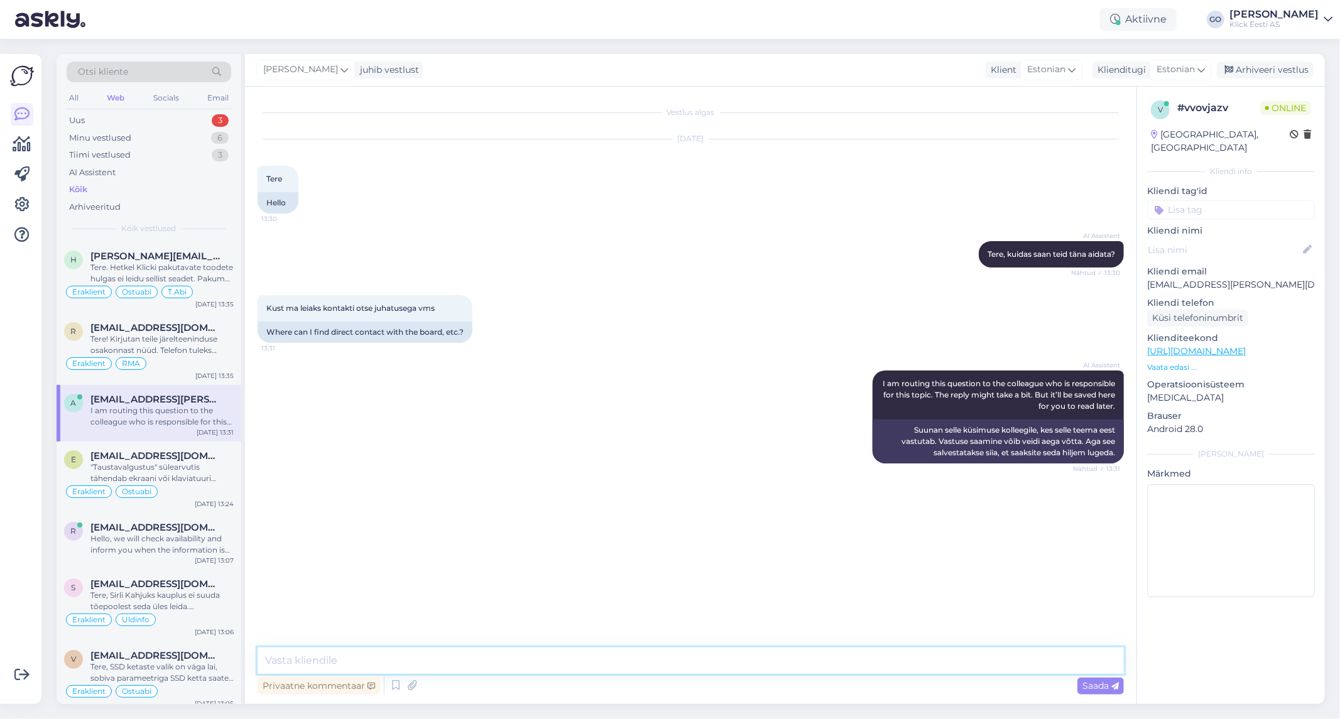
click at [439, 658] on textarea at bounding box center [691, 661] width 866 height 26
paste textarea "e-post: [EMAIL_ADDRESS][DOMAIN_NAME]"
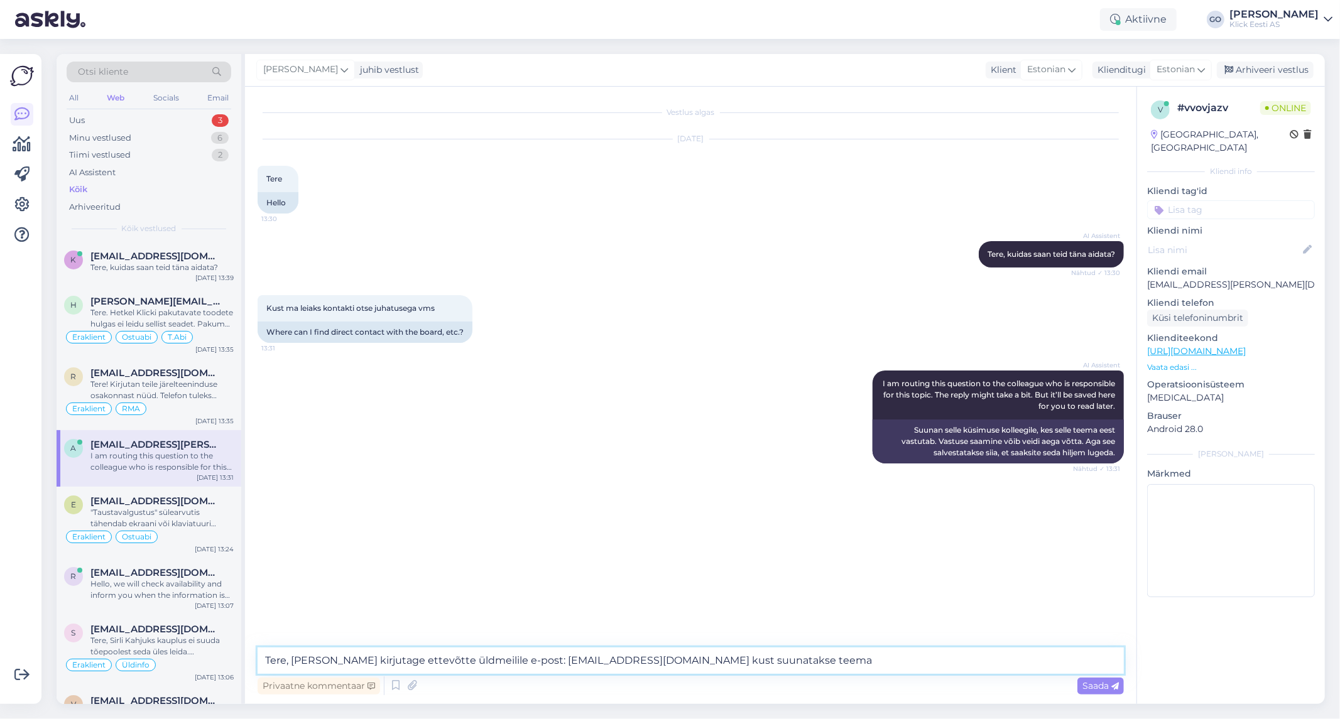
click at [373, 658] on textarea "Tere, [PERSON_NAME] kirjutage ettevõtte üldmeilile e-post: [EMAIL_ADDRESS][DOMA…" at bounding box center [691, 661] width 866 height 26
click at [736, 663] on textarea "Tere, Palun kirjutage esmalt ettevõtte üldmeilile e-post: [EMAIL_ADDRESS][DOMAI…" at bounding box center [691, 661] width 866 height 26
click at [700, 658] on textarea "Tere, Palun kirjutage esmalt ettevõtte üldmeilile e-post: [EMAIL_ADDRESS][DOMAI…" at bounding box center [691, 661] width 866 height 26
click at [369, 661] on textarea "Tere, Palun kirjutage esmalt ettevõtte üldmeilile e-post: [EMAIL_ADDRESS][DOMAI…" at bounding box center [691, 661] width 866 height 26
click at [410, 660] on textarea "Tere, Palun kirjutage esmalt ettevõtte üldmeilile e-post: [EMAIL_ADDRESS][DOMAI…" at bounding box center [691, 661] width 866 height 26
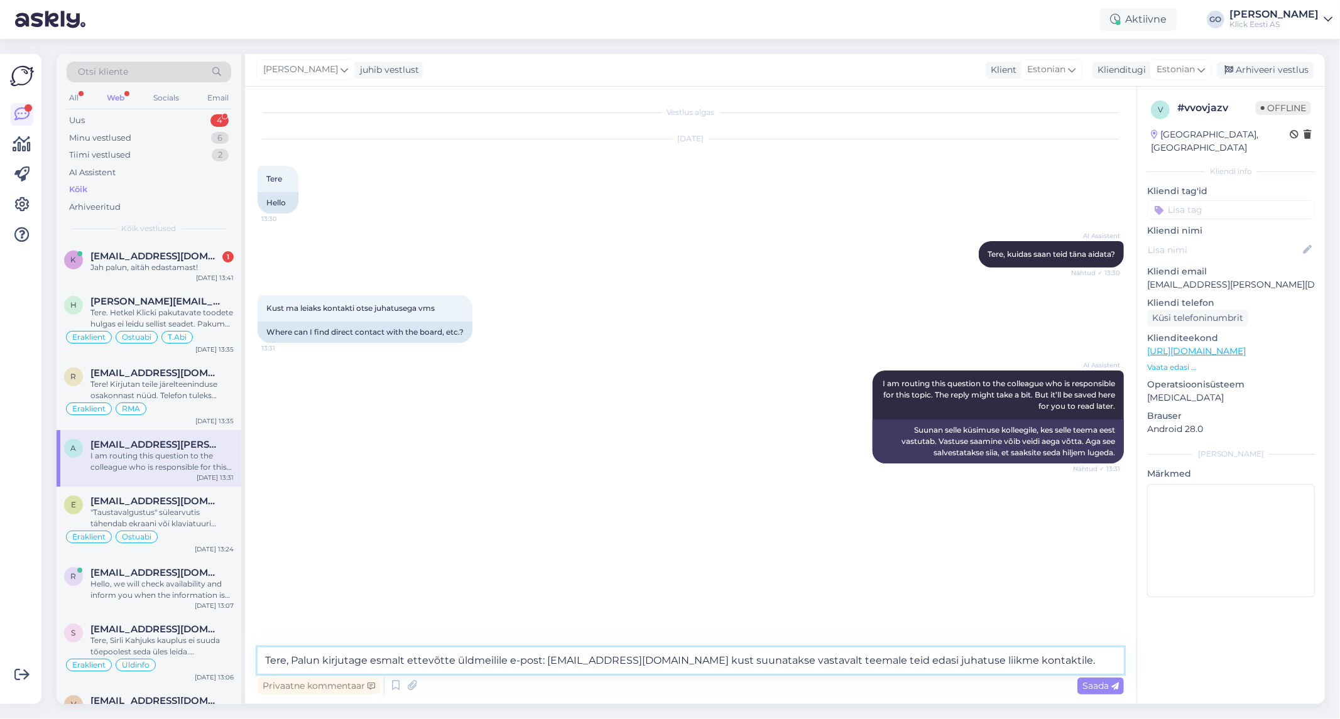
click at [842, 662] on textarea "Tere, Palun kirjutage esmalt ettevõtte üldmeilile e-post: [EMAIL_ADDRESS][DOMAI…" at bounding box center [691, 661] width 866 height 26
click at [743, 660] on textarea "Tere, [PERSON_NAME] kirjutage esmalt ettevõtte üldmeilile e-post: [EMAIL_ADDRES…" at bounding box center [691, 661] width 866 height 26
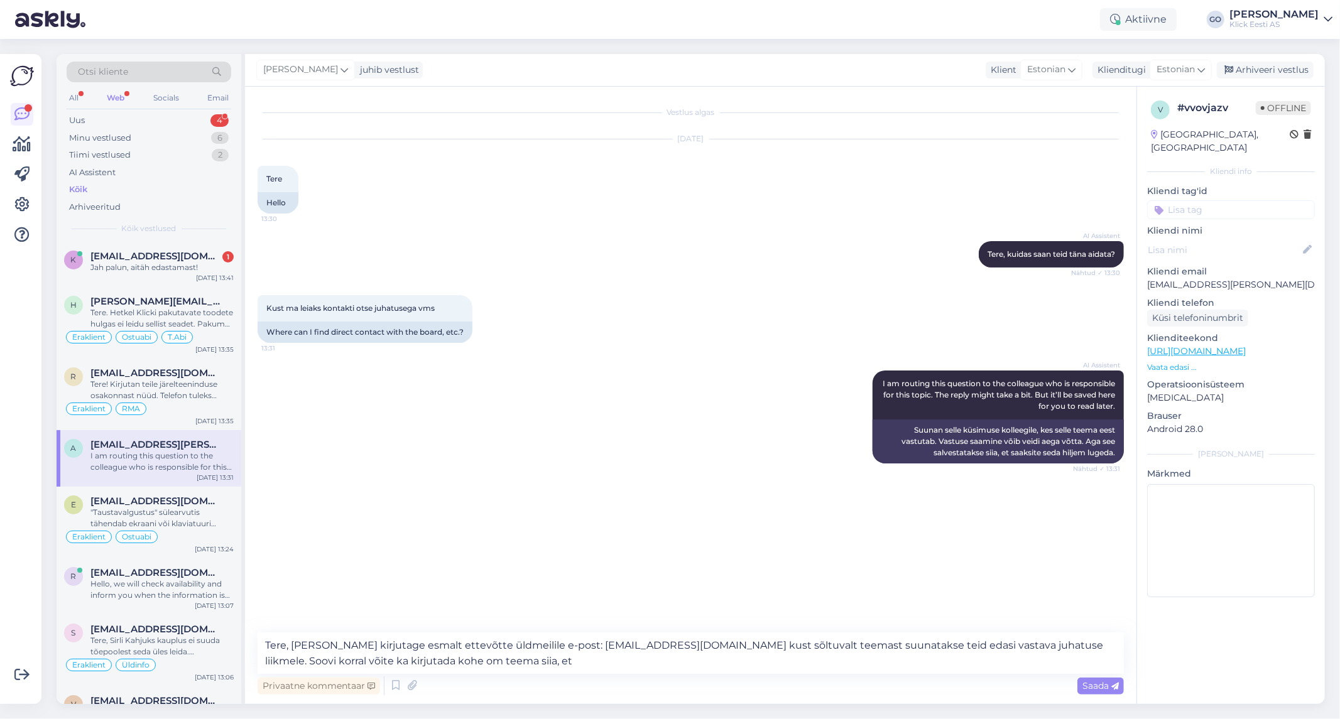
click at [528, 552] on div "Vestlus algas [DATE] Tere 13:30 Hello AI Assistent [PERSON_NAME], kuidas saan t…" at bounding box center [697, 360] width 878 height 522
click at [531, 552] on div "Vestlus algas [DATE] Tere 13:30 Hello AI Assistent [PERSON_NAME], kuidas saan t…" at bounding box center [697, 360] width 878 height 522
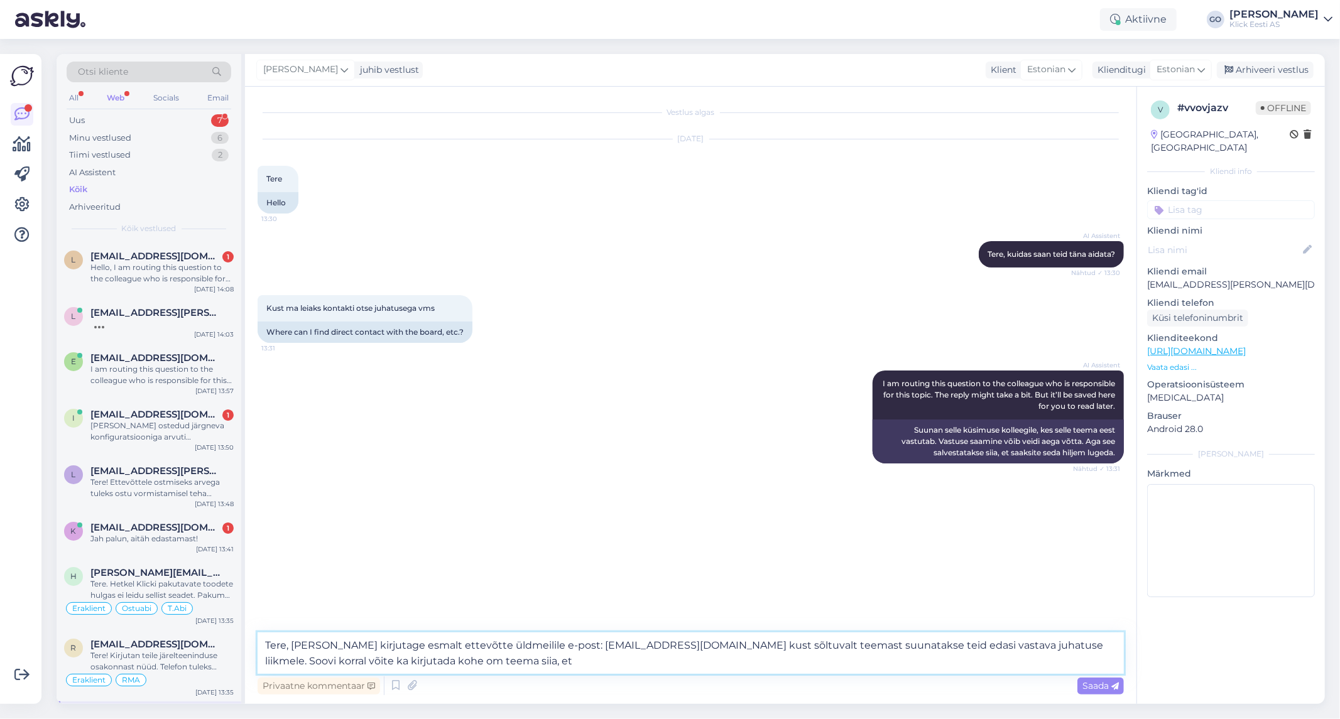
click at [356, 663] on textarea "Tere, [PERSON_NAME] kirjutage esmalt ettevõtte üldmeilile e-post: [EMAIL_ADDRES…" at bounding box center [691, 653] width 866 height 41
click at [442, 664] on textarea "Tere, [PERSON_NAME] kirjutage esmalt ettevõtte üldmeilile e-post: [EMAIL_ADDRES…" at bounding box center [691, 653] width 866 height 41
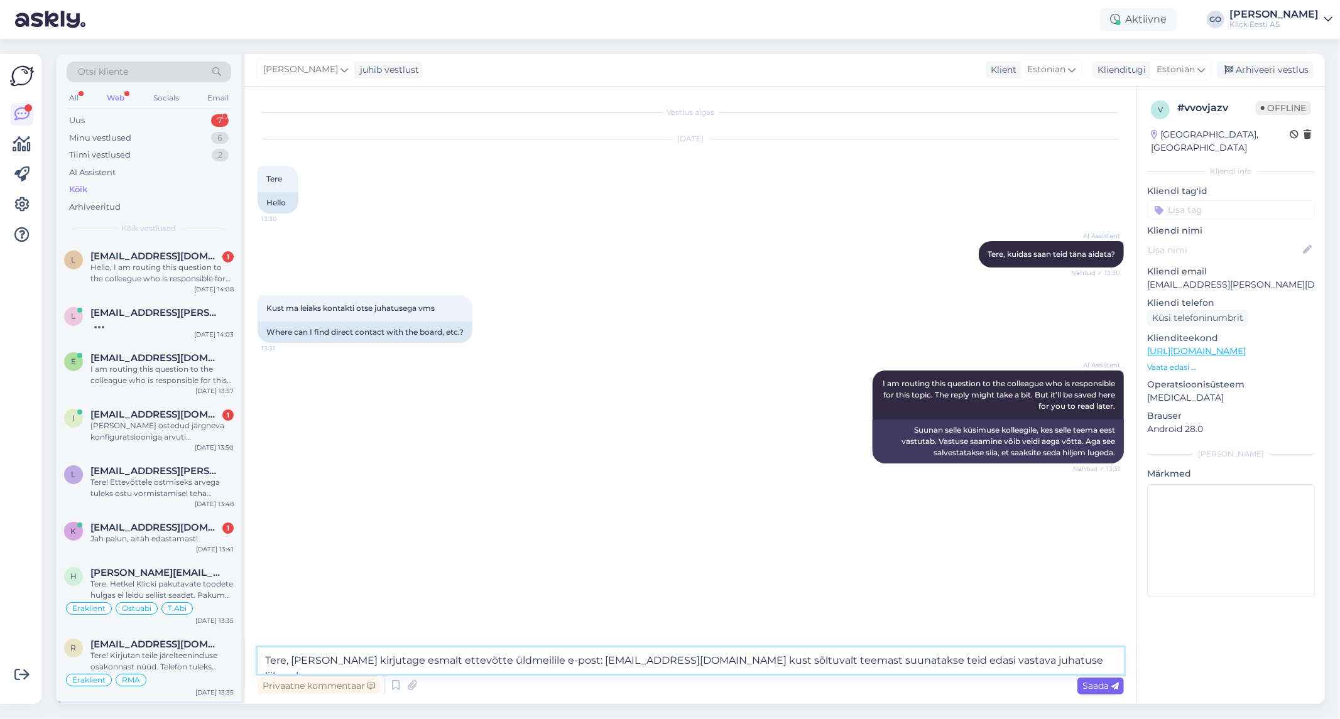
type textarea "Tere, [PERSON_NAME] kirjutage esmalt ettevõtte üldmeilile e-post: [EMAIL_ADDRES…"
click at [1092, 685] on span "Saada" at bounding box center [1100, 685] width 36 height 11
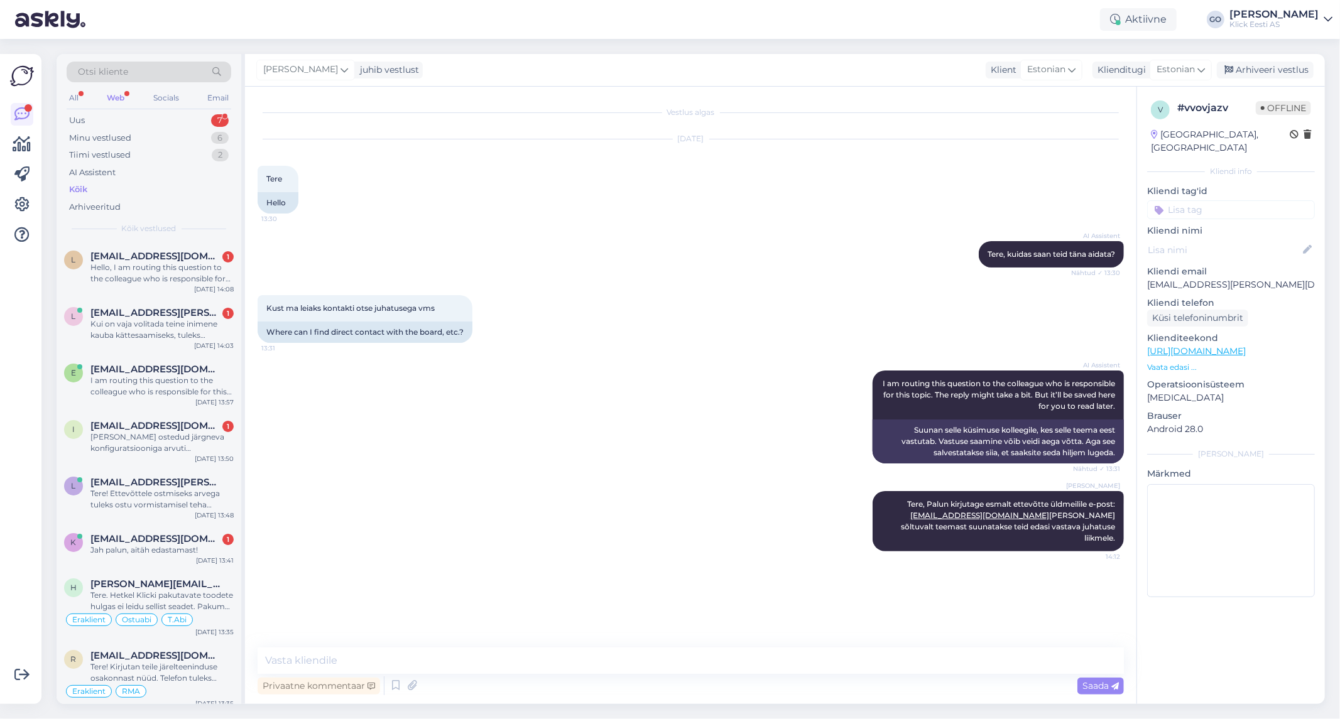
click at [486, 565] on div "Vestlus algas [DATE] Tere 13:30 Hello AI Assistent [PERSON_NAME], kuidas saan t…" at bounding box center [697, 367] width 878 height 537
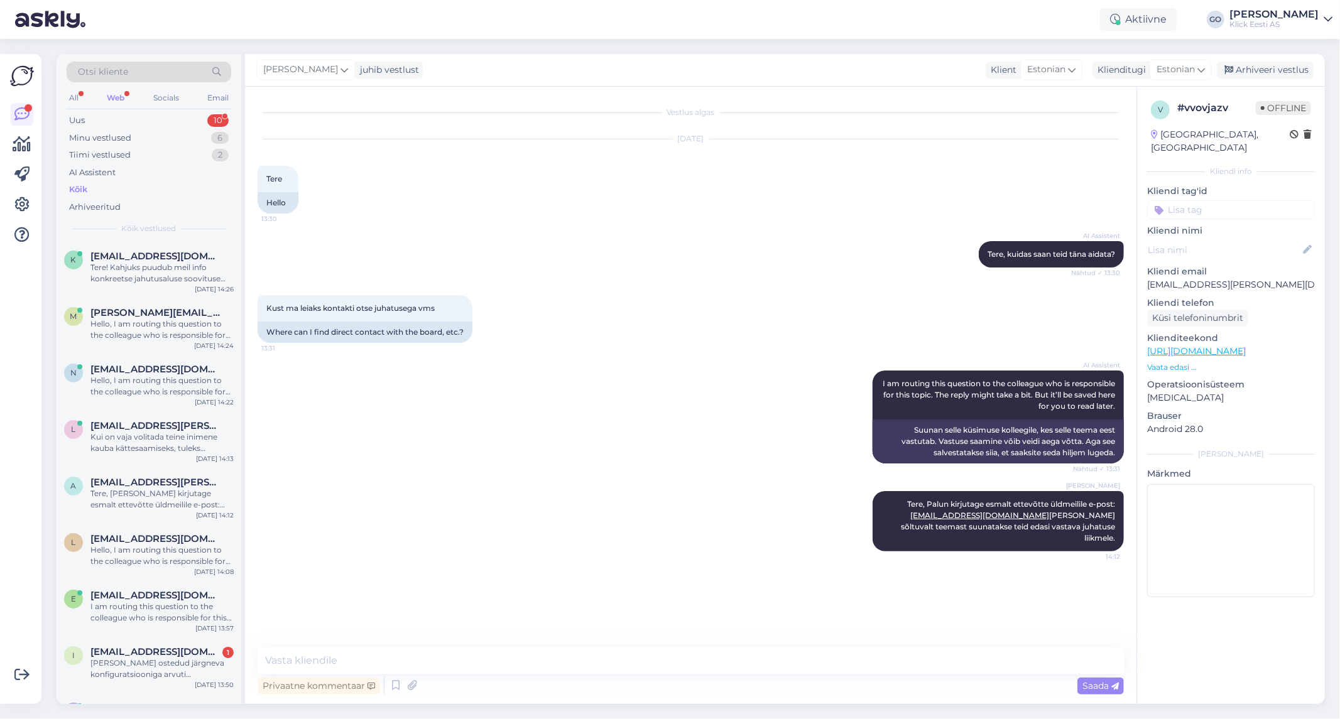
click at [92, 186] on div "Kõik" at bounding box center [149, 190] width 165 height 18
click at [162, 263] on div "Tere! Kahjuks puudub meil info konkreetse jahutusaluse soovituse kohta Teie sül…" at bounding box center [161, 273] width 143 height 23
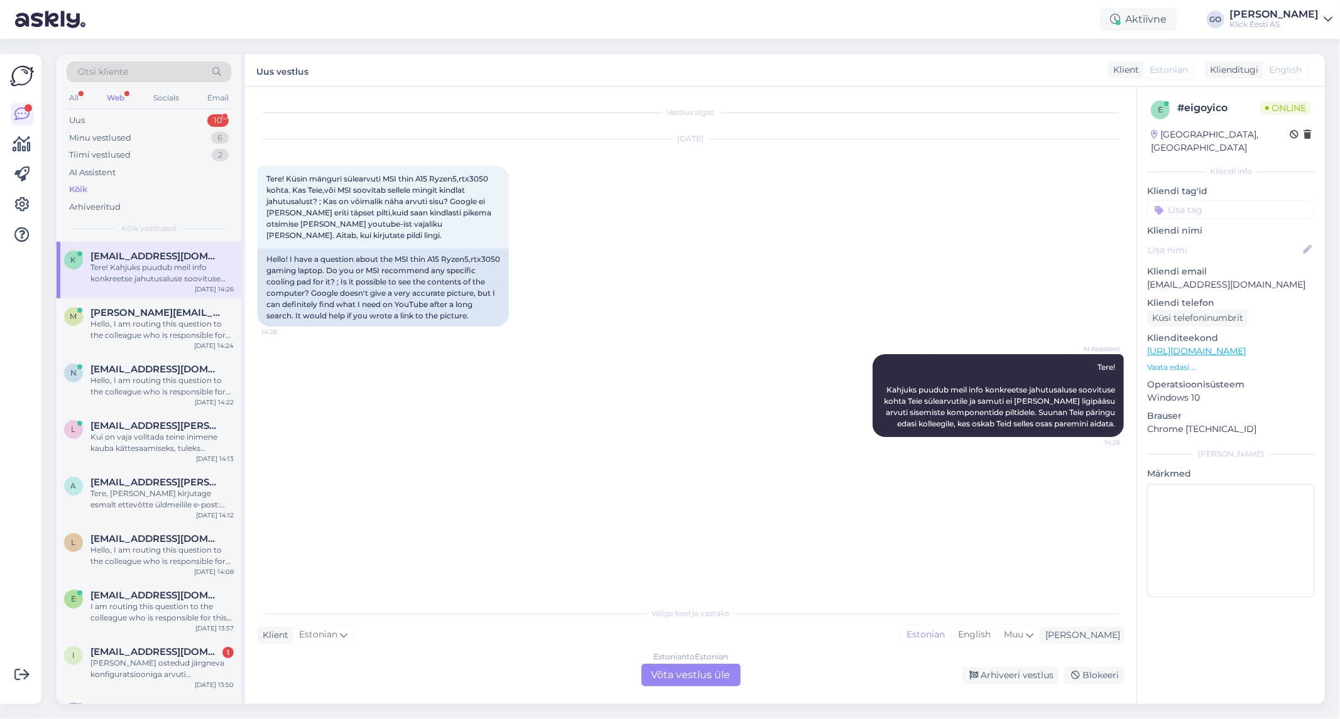
click at [561, 417] on div "AI Assistent Tere! Kahjuks puudub meil info konkreetse jahutusaluse soovituse k…" at bounding box center [691, 396] width 866 height 111
click at [582, 327] on div "[DATE] Tere! Küsin mänguri sülearvuti MSI thin A15 Ryzen5,rtx3050 kohta. Kas Te…" at bounding box center [691, 233] width 866 height 215
click at [605, 290] on div "[DATE] Tere! Küsin mänguri sülearvuti MSI thin A15 Ryzen5,rtx3050 kohta. Kas Te…" at bounding box center [691, 233] width 866 height 215
click at [582, 298] on div "[DATE] Tere! Küsin mänguri sülearvuti MSI thin A15 Ryzen5,rtx3050 kohta. Kas Te…" at bounding box center [691, 233] width 866 height 215
click at [587, 239] on div "[DATE] Tere! Küsin mänguri sülearvuti MSI thin A15 Ryzen5,rtx3050 kohta. Kas Te…" at bounding box center [691, 233] width 866 height 215
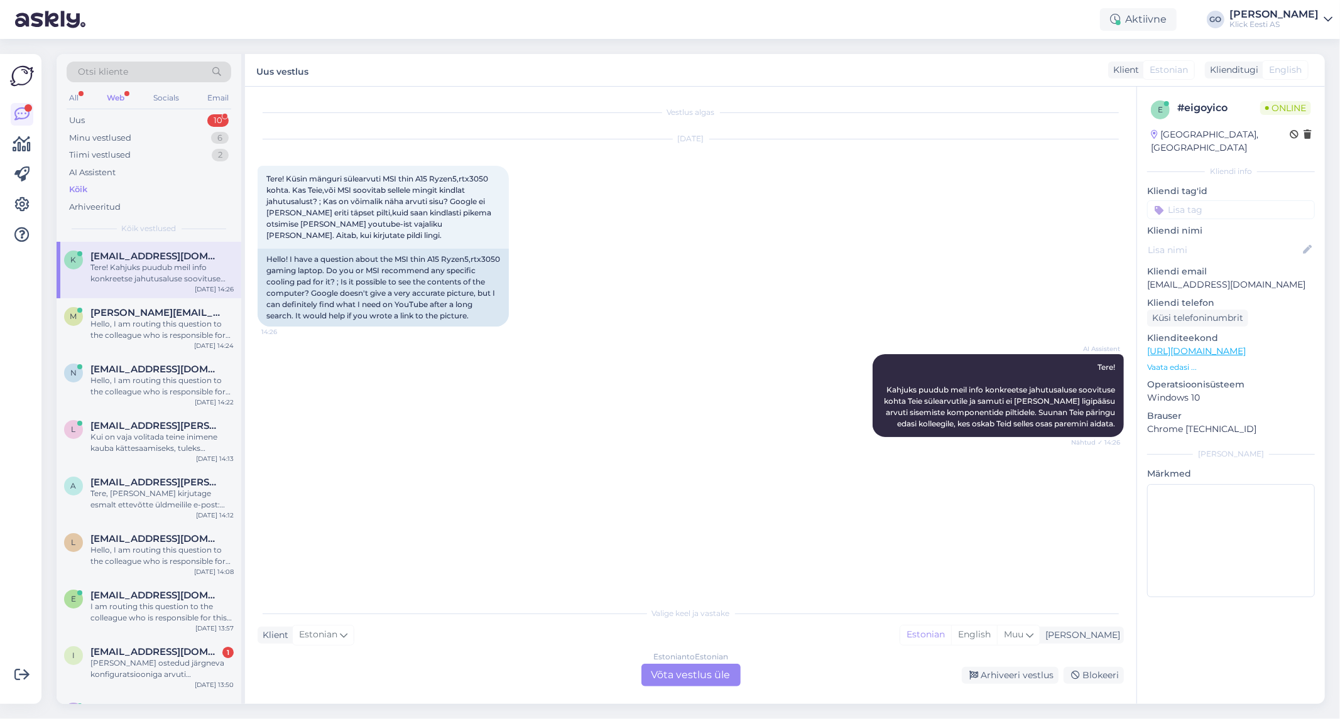
click at [587, 231] on div "[DATE] Tere! Küsin mänguri sülearvuti MSI thin A15 Ryzen5,rtx3050 kohta. Kas Te…" at bounding box center [691, 233] width 866 height 215
click at [440, 463] on div "Vestlus algas [DATE] Tere! Küsin mänguri sülearvuti MSI thin A15 Ryzen5,rtx3050…" at bounding box center [697, 344] width 878 height 490
click at [447, 439] on div "AI Assistent Tere! Kahjuks puudub meil info konkreetse jahutusaluse soovituse k…" at bounding box center [691, 396] width 866 height 111
click at [617, 428] on div "AI Assistent Tere! Kahjuks puudub meil info konkreetse jahutusaluse soovituse k…" at bounding box center [691, 396] width 866 height 111
click at [706, 390] on div "AI Assistent Tere! Kahjuks puudub meil info konkreetse jahutusaluse soovituse k…" at bounding box center [691, 396] width 866 height 111
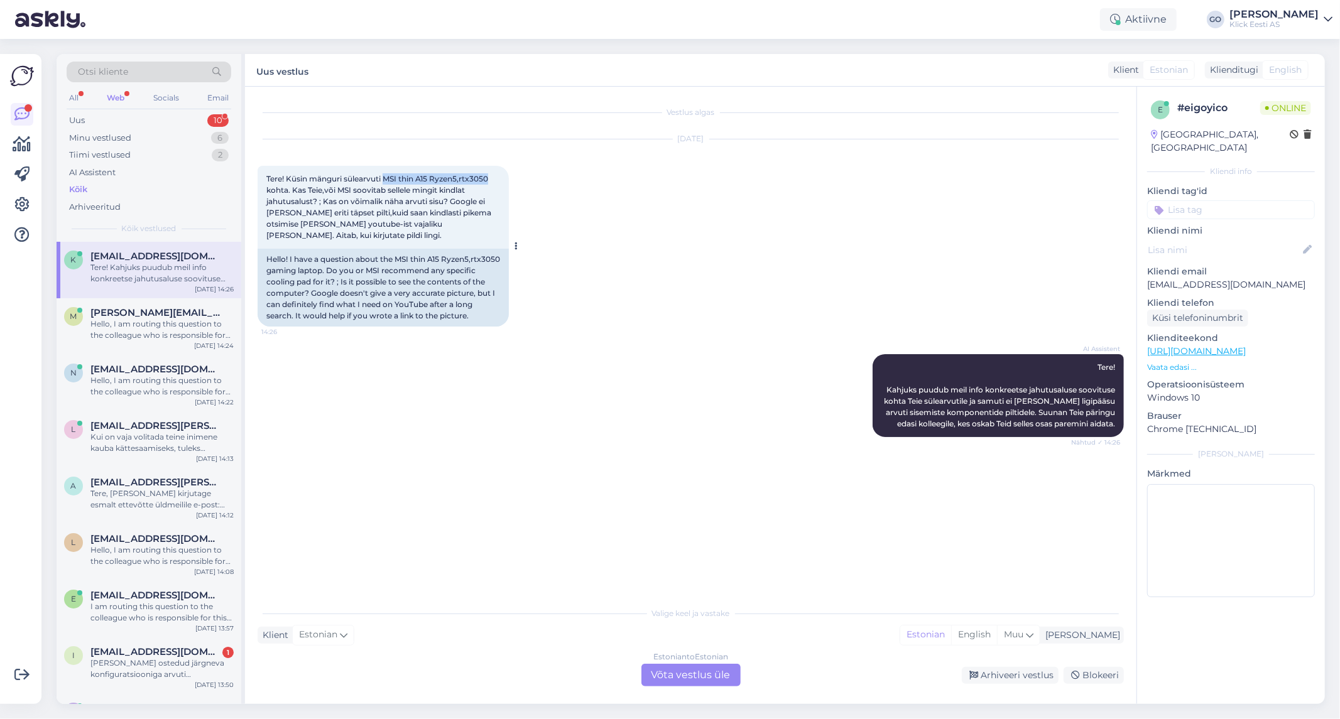
drag, startPoint x: 384, startPoint y: 177, endPoint x: 491, endPoint y: 175, distance: 106.2
click at [491, 175] on span "Tere! Küsin mänguri sülearvuti MSI thin A15 Ryzen5,rtx3050 kohta. Kas Teie,või …" at bounding box center [379, 207] width 227 height 66
copy span "MSI thin A15 Ryzen5,rtx3050"
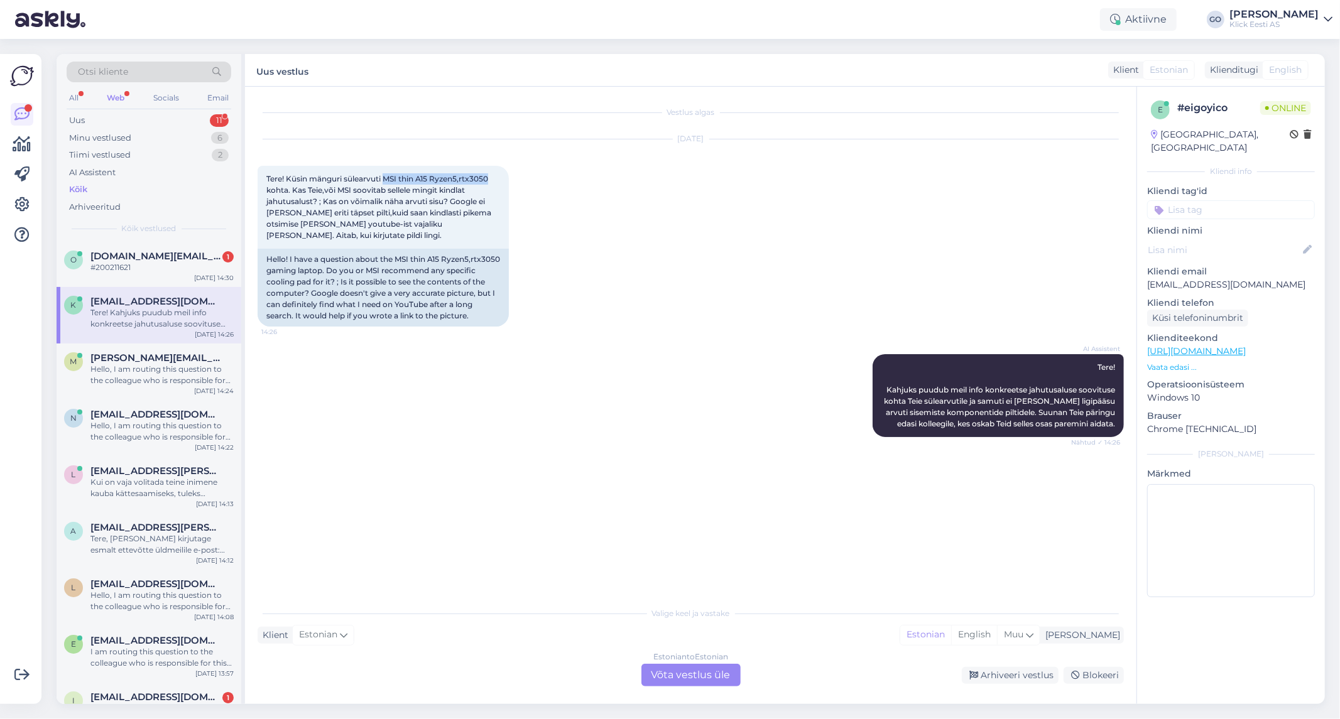
click at [679, 674] on div "Estonian to Estonian Võta vestlus üle" at bounding box center [690, 675] width 99 height 23
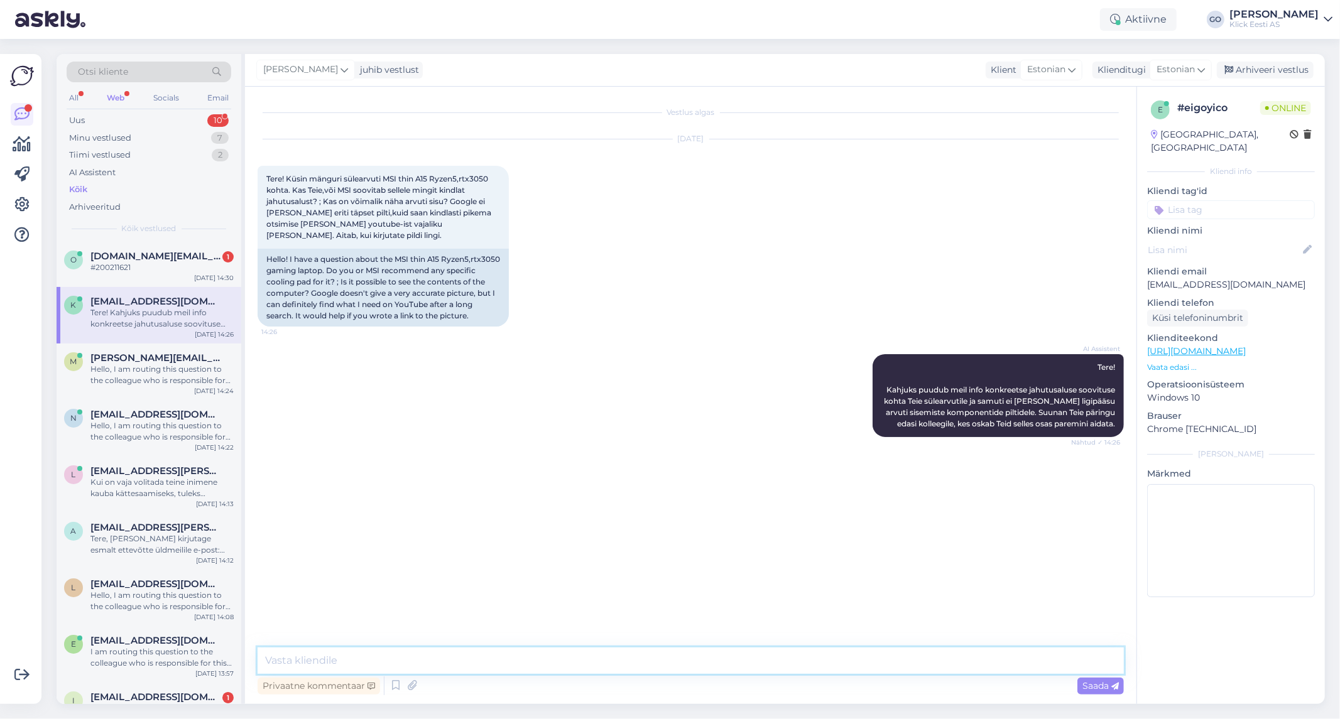
click at [418, 662] on textarea at bounding box center [691, 661] width 866 height 26
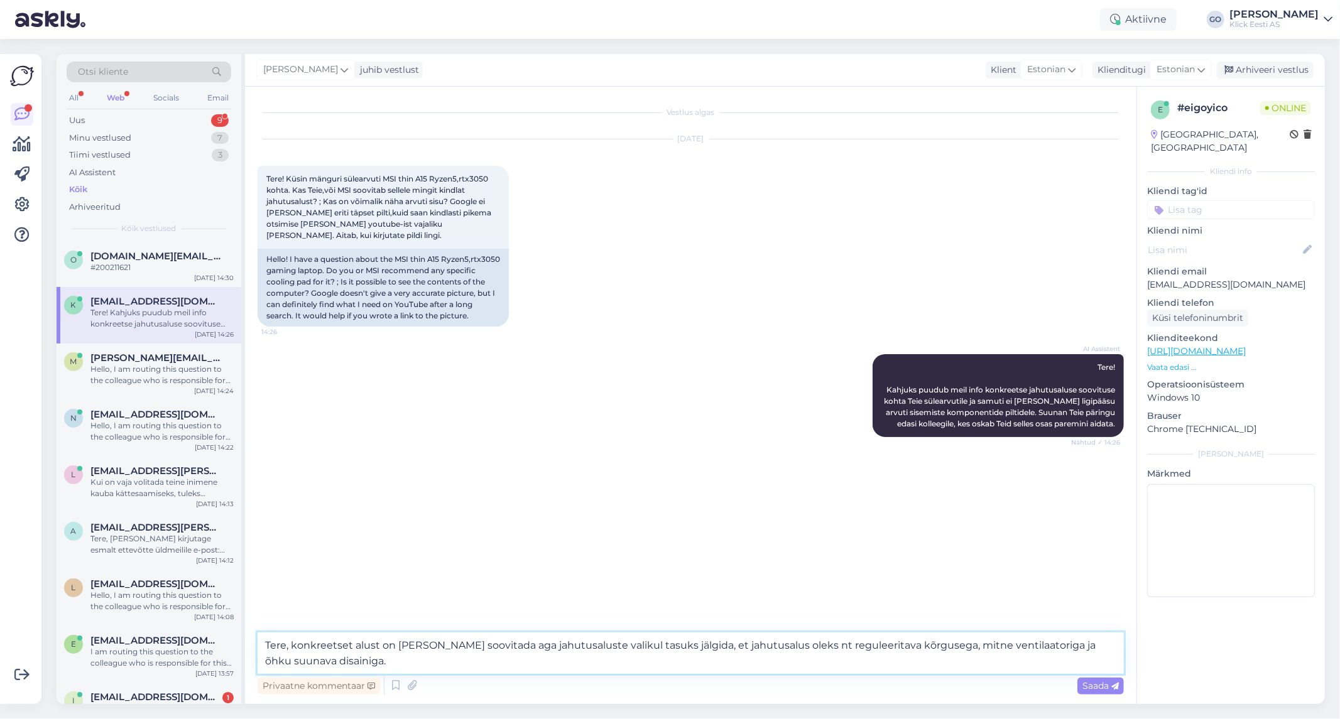
click at [357, 667] on textarea "Tere, konkreetset alust on [PERSON_NAME] soovitada aga jahutusaluste valikul ta…" at bounding box center [691, 653] width 866 height 41
paste textarea "Mõned populaarsed valikud turul on näiteks: Cooler Master Notepal Ergo-seeria —…"
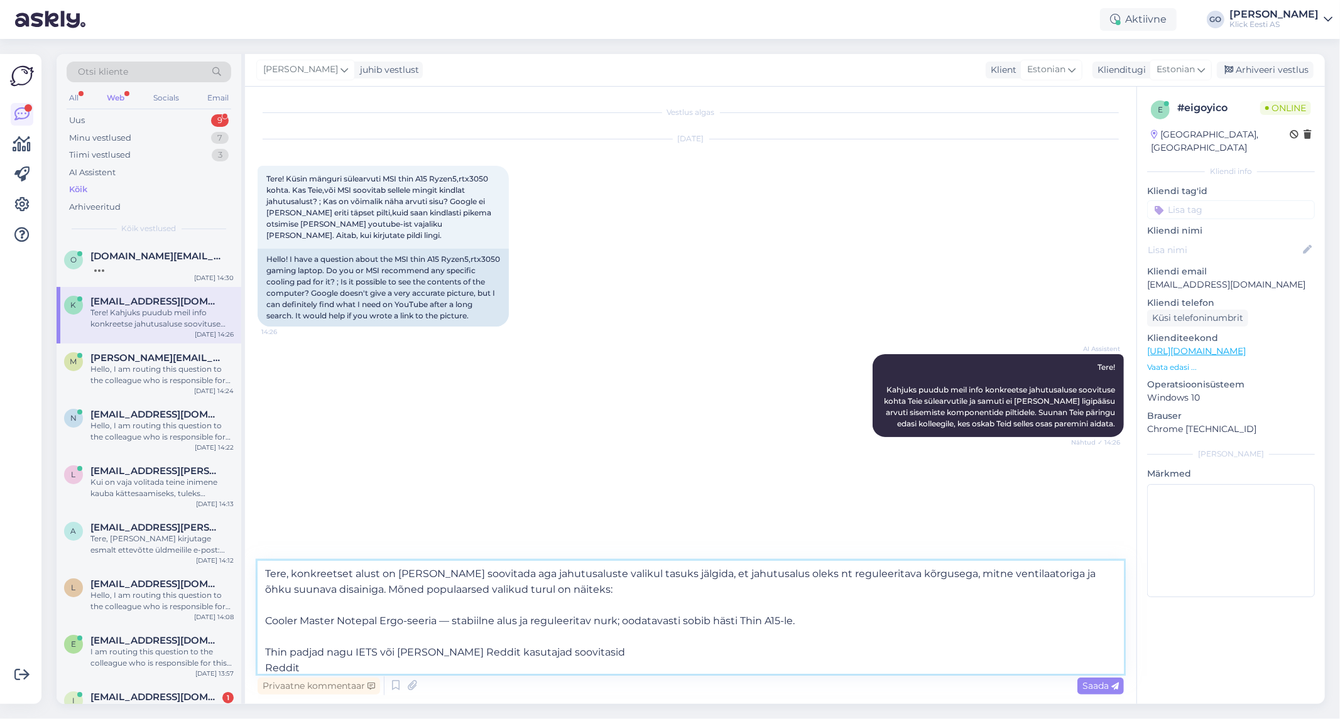
scroll to position [70, 0]
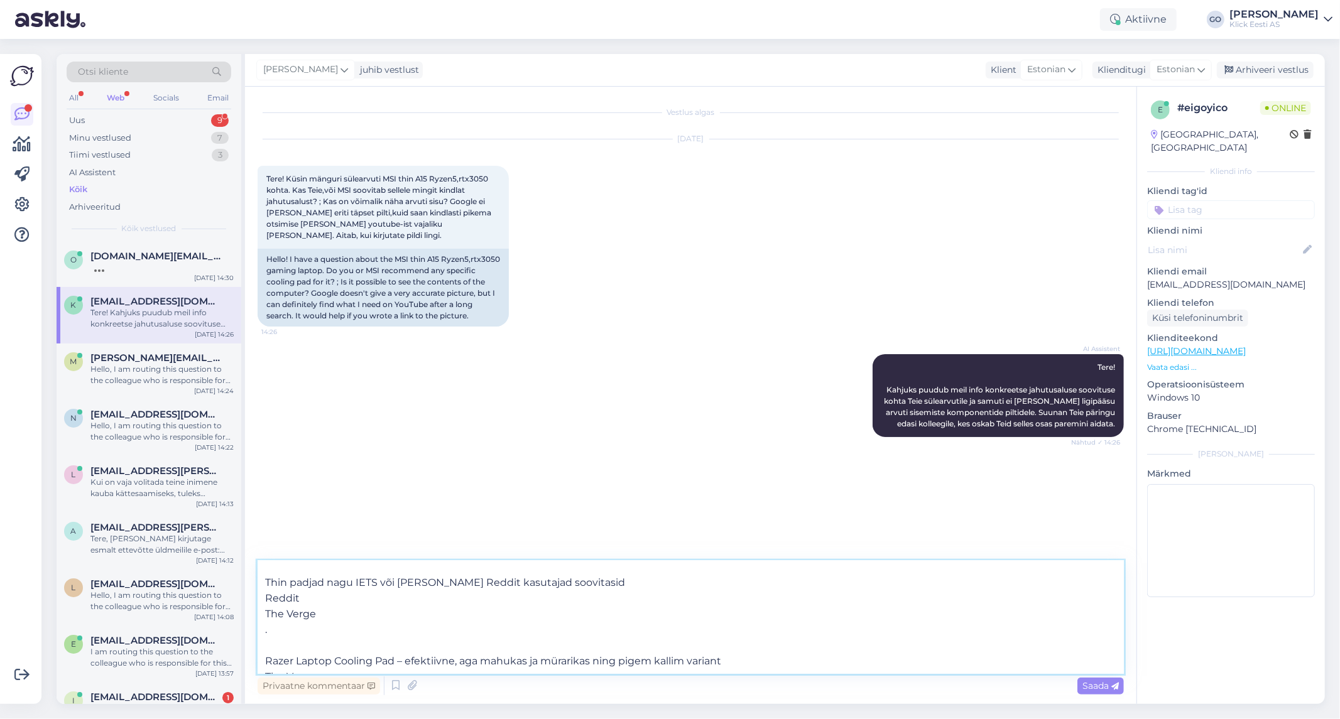
click at [332, 643] on textarea "Tere, konkreetset alust on [PERSON_NAME] soovitada aga jahutusaluste valikul ta…" at bounding box center [691, 617] width 866 height 113
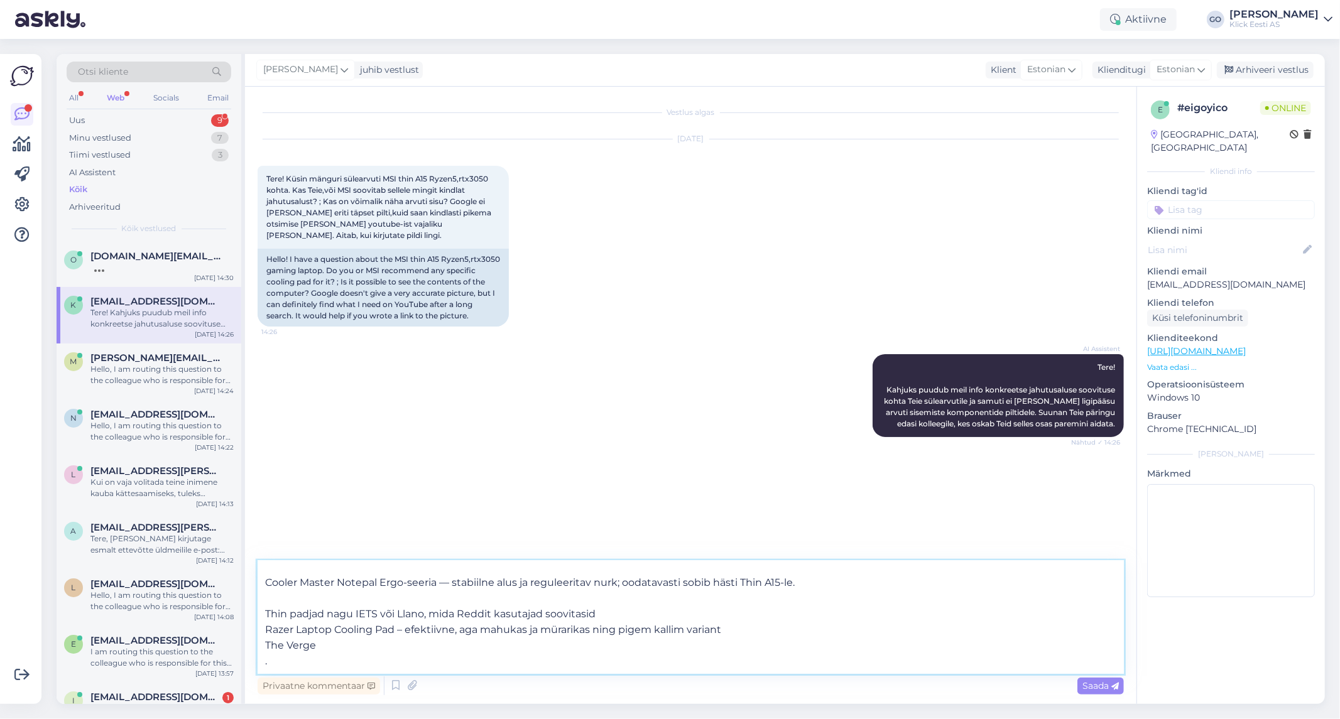
scroll to position [38, 0]
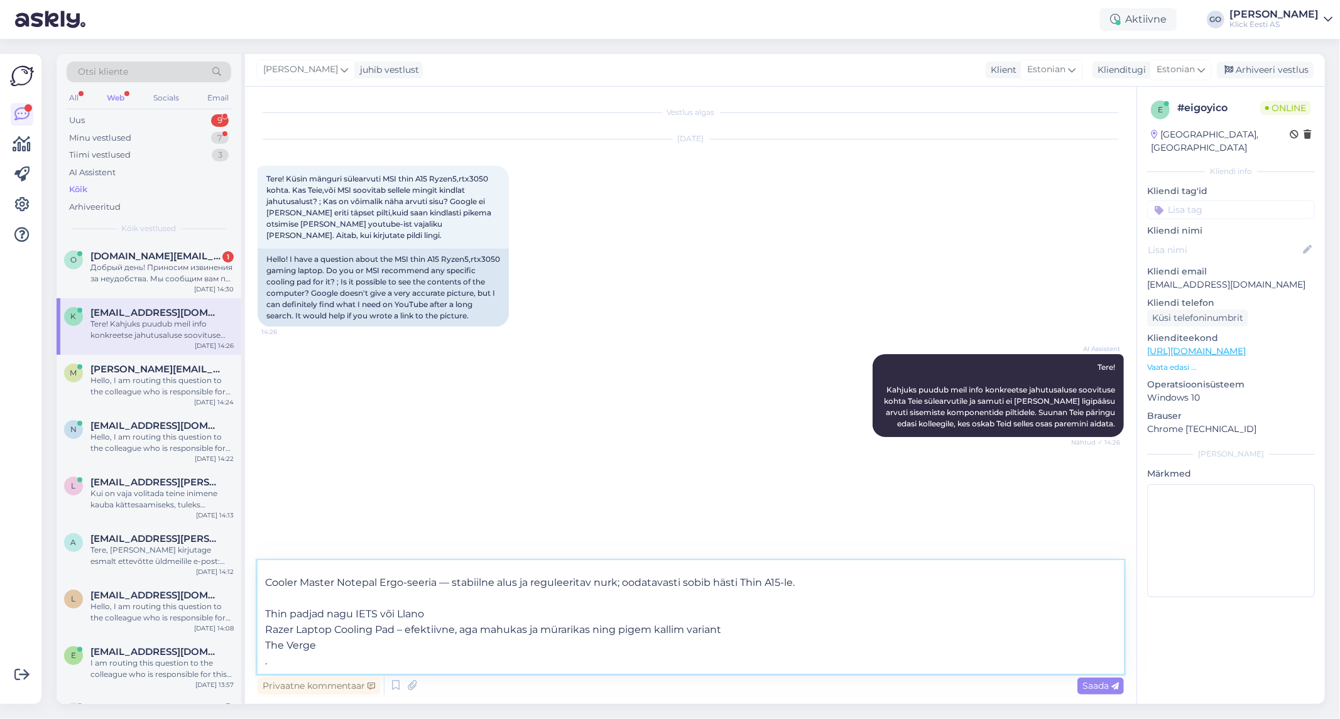
click at [609, 600] on textarea "Tere, konkreetset alust on [PERSON_NAME] soovitada aga jahutusaluste valikul ta…" at bounding box center [691, 617] width 866 height 113
click at [868, 591] on textarea "Tere, konkreetset alust on [PERSON_NAME] soovitada aga jahutusaluste valikul ta…" at bounding box center [691, 617] width 866 height 113
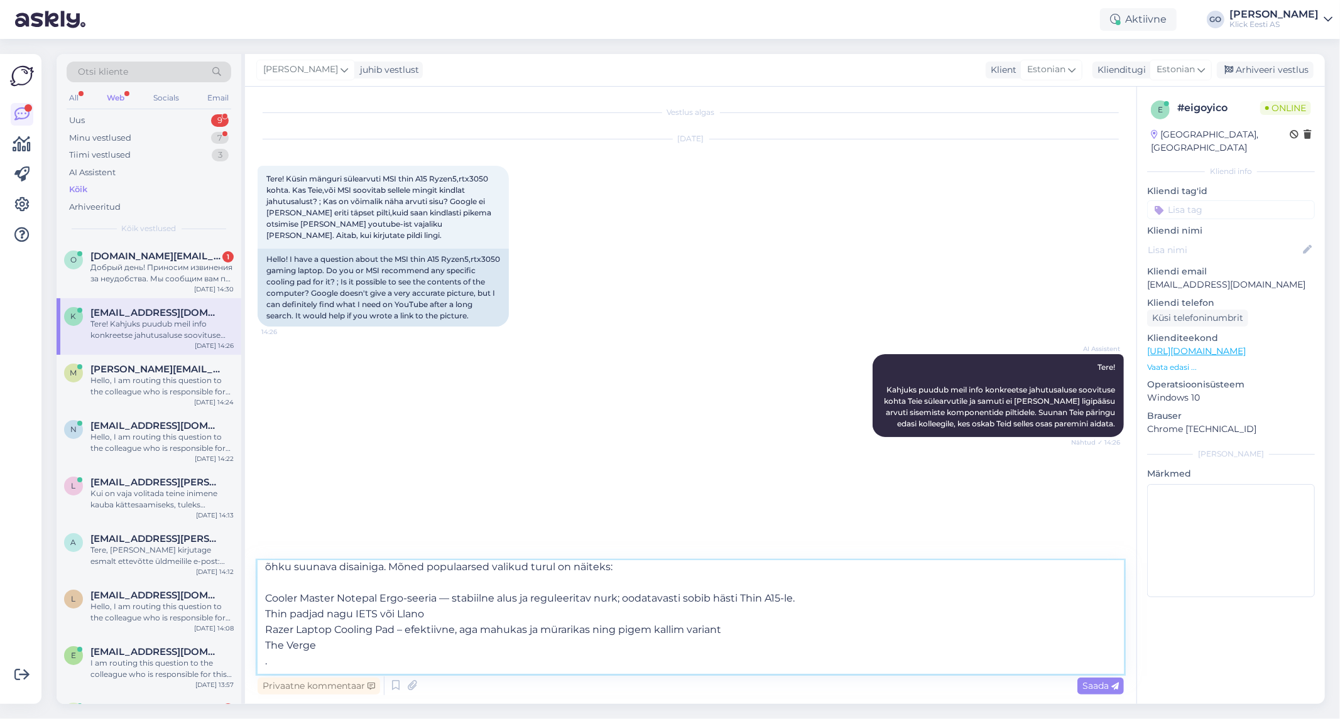
scroll to position [22, 0]
click at [368, 648] on textarea "Tere, konkreetset alust on [PERSON_NAME] soovitada aga jahutusaluste valikul ta…" at bounding box center [691, 617] width 866 height 113
click at [331, 662] on textarea "Tere, konkreetset alust on [PERSON_NAME] soovitada aga jahutusaluste valikul ta…" at bounding box center [691, 617] width 866 height 113
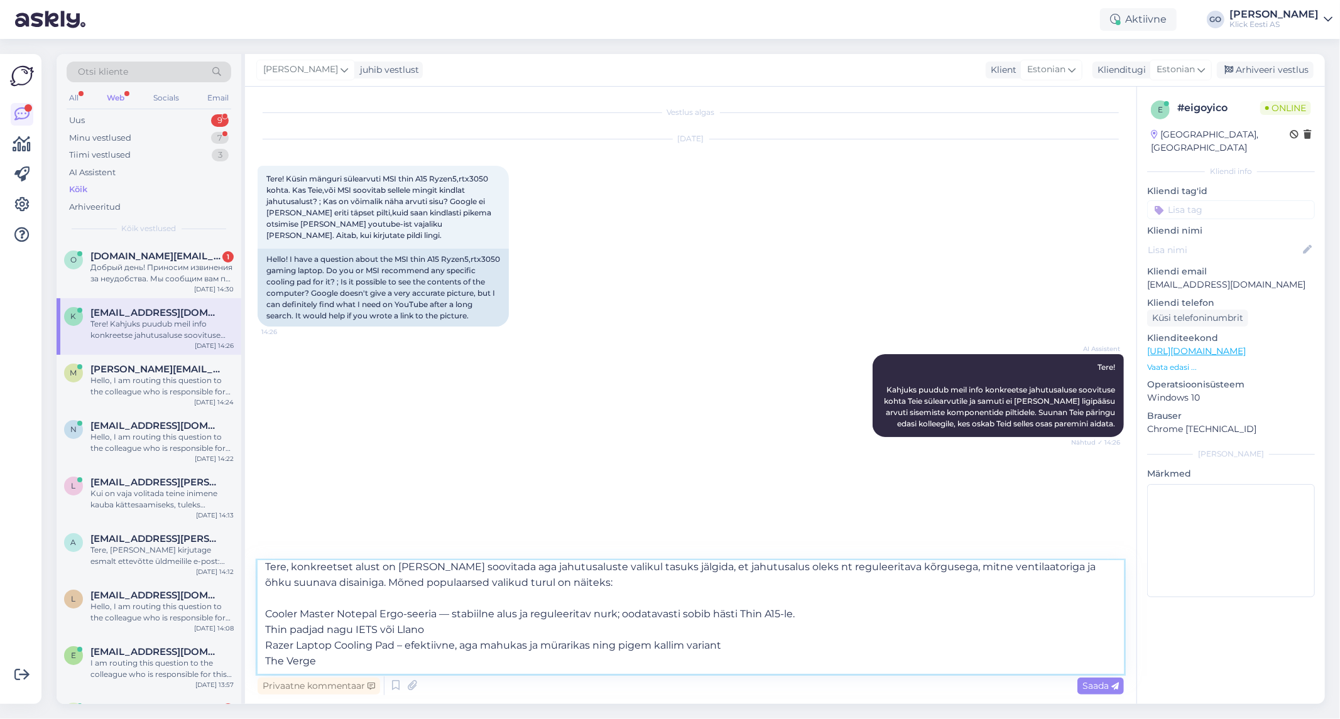
scroll to position [7, 0]
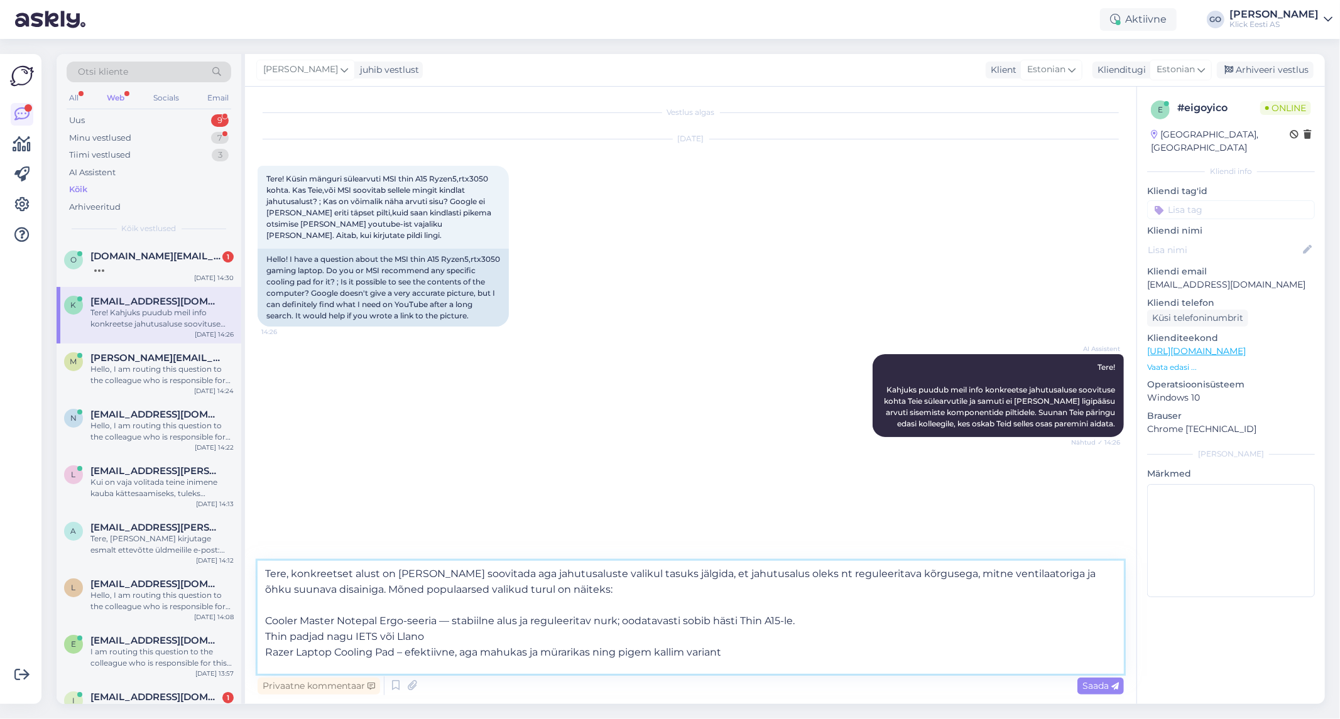
click at [303, 662] on textarea "Tere, konkreetset alust on [PERSON_NAME] soovitada aga jahutusaluste valikul ta…" at bounding box center [691, 617] width 866 height 113
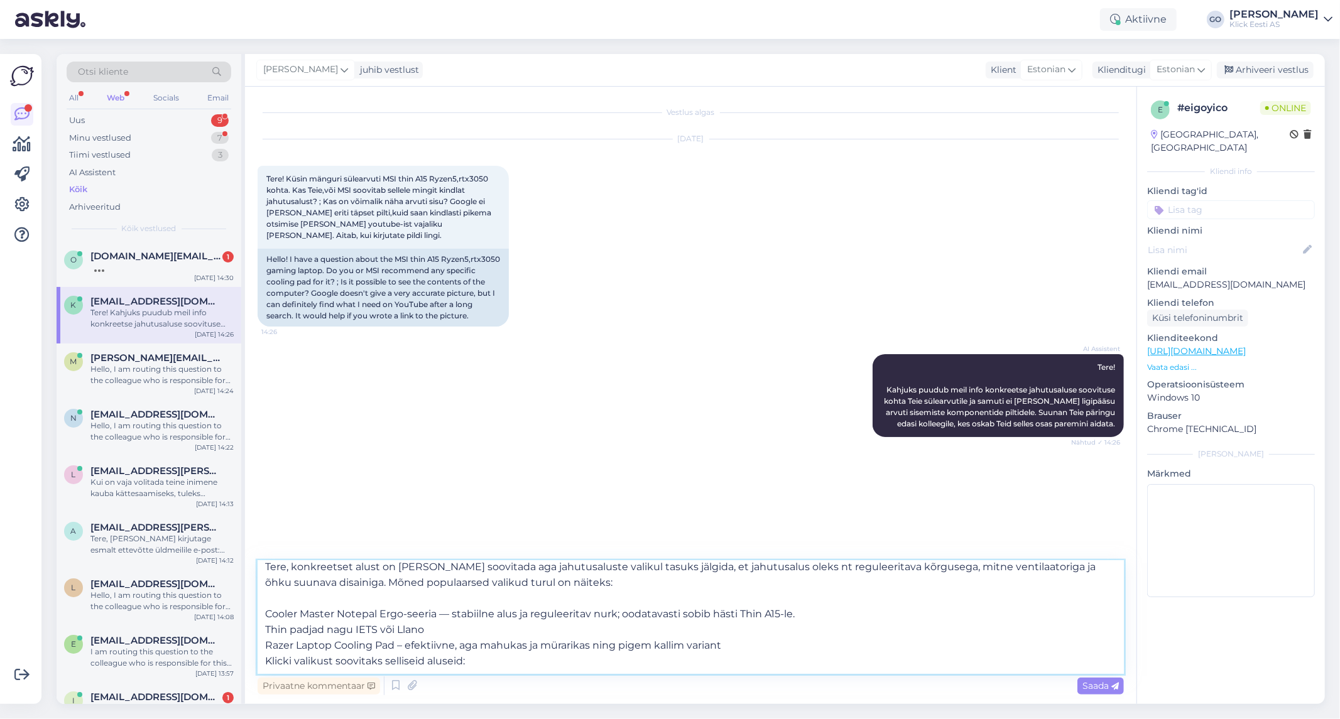
paste textarea "[URL][DOMAIN_NAME]"
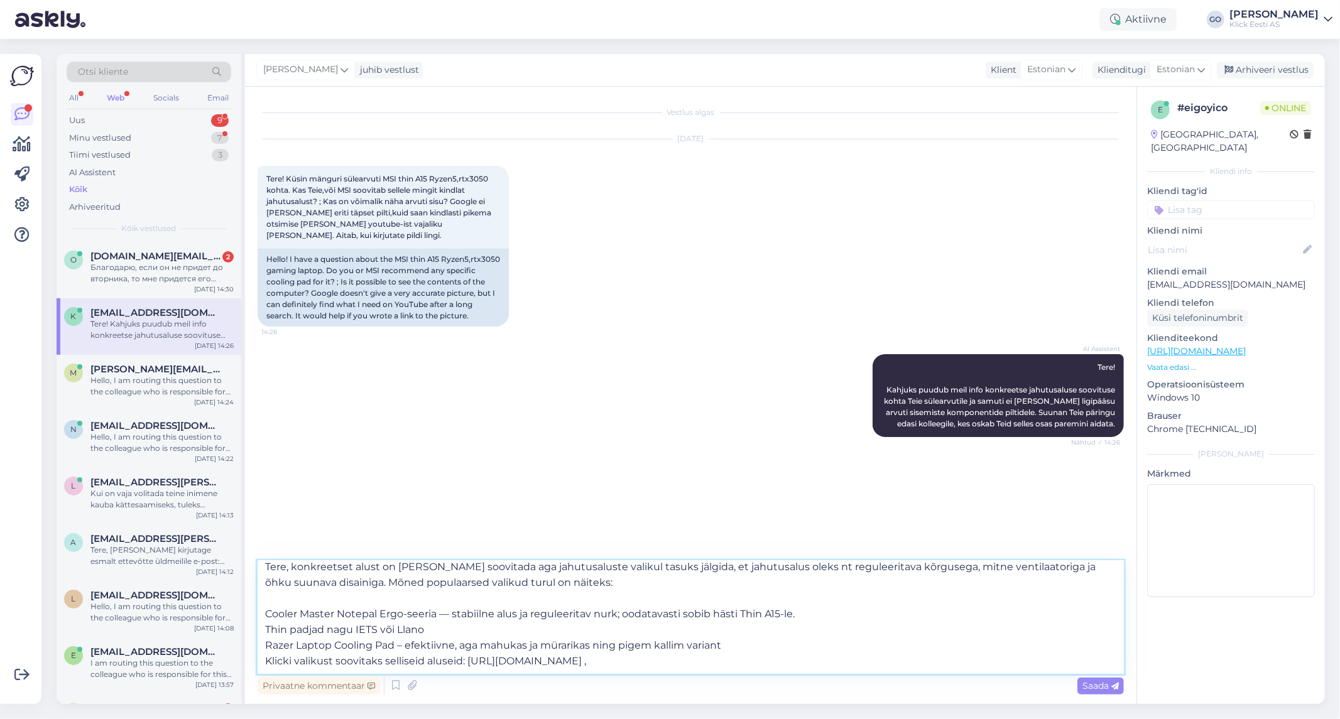
click at [421, 661] on textarea "Tere, konkreetset alust on [PERSON_NAME] soovitada aga jahutusaluste valikul ta…" at bounding box center [691, 617] width 866 height 113
click at [445, 658] on textarea "Tere, konkreetset alust on [PERSON_NAME] soovitada aga jahutusaluste valikul ta…" at bounding box center [691, 617] width 866 height 113
click at [807, 668] on textarea "Tere, konkreetset alust on [PERSON_NAME] soovitada aga jahutusaluste valikul ta…" at bounding box center [691, 617] width 866 height 113
type textarea "Tere, konkreetset alust on [PERSON_NAME] soovitada aga jahutusaluste valikul ta…"
click at [1092, 686] on span "Saada" at bounding box center [1100, 685] width 36 height 11
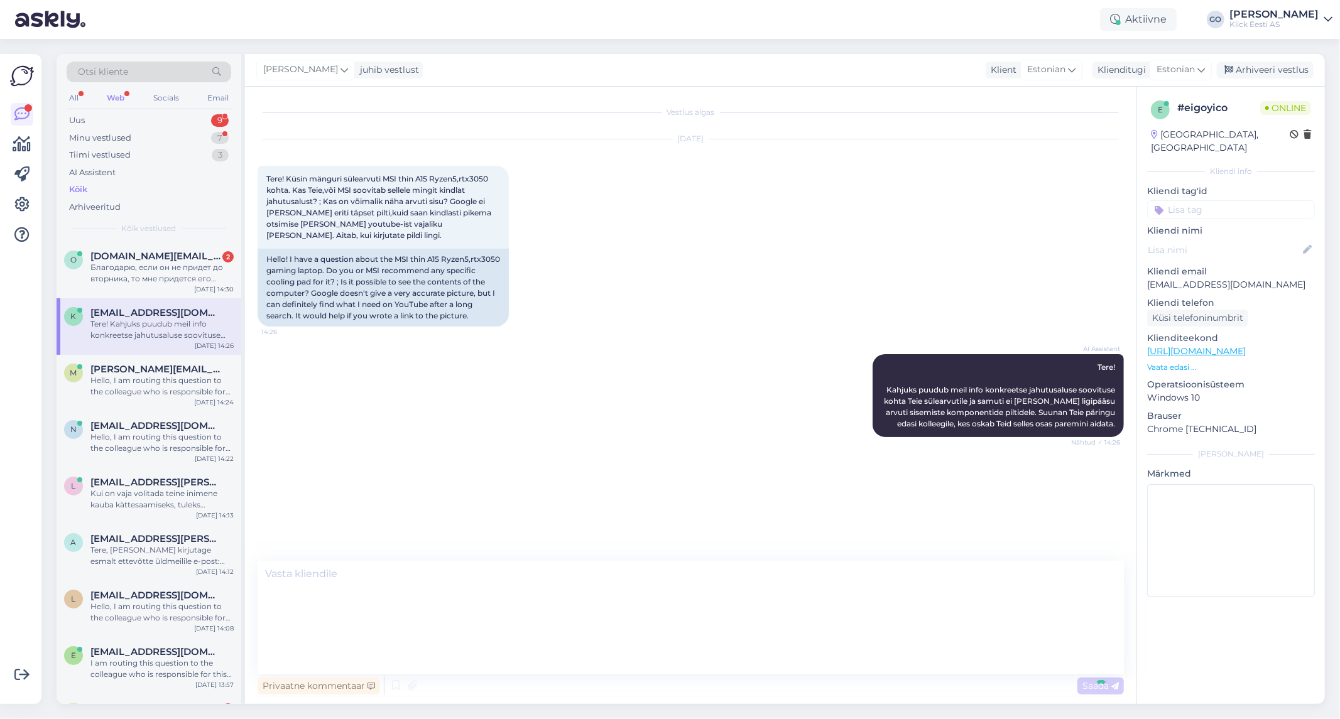
scroll to position [0, 0]
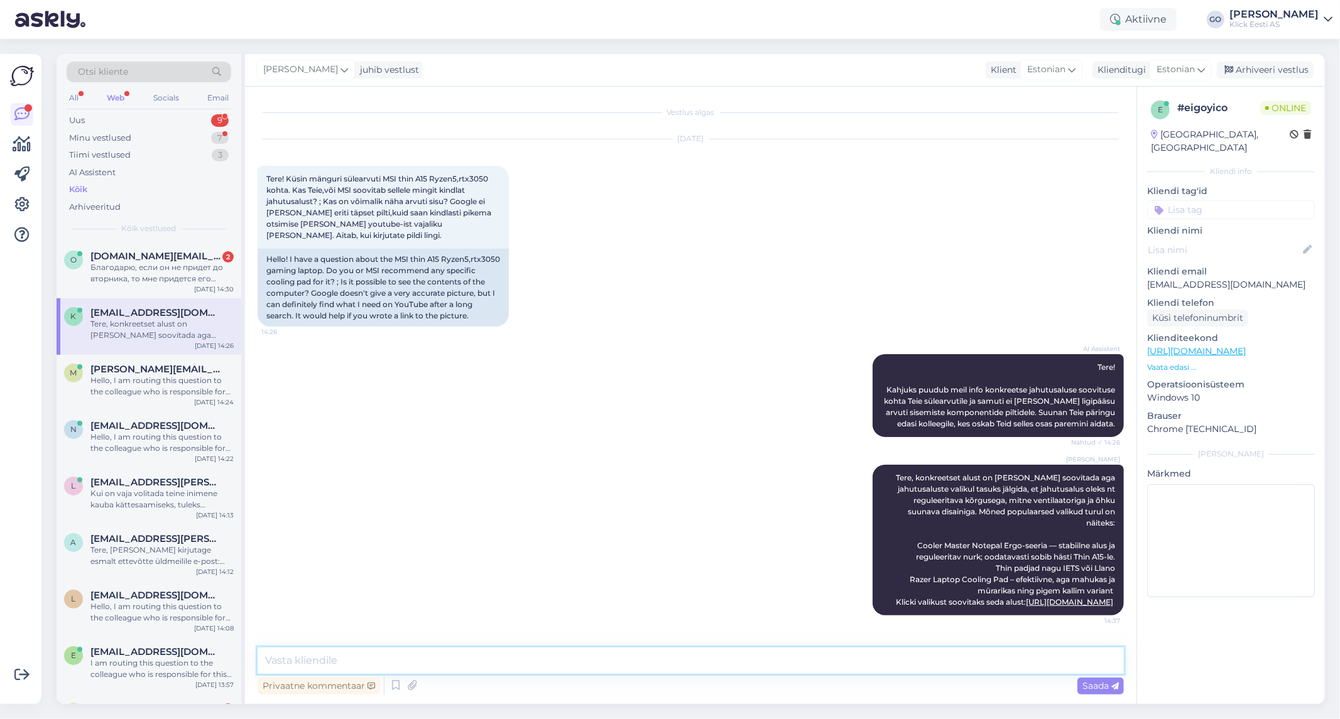
click at [477, 661] on textarea at bounding box center [691, 661] width 866 height 26
drag, startPoint x: 384, startPoint y: 172, endPoint x: 492, endPoint y: 172, distance: 108.1
click at [492, 174] on span "Tere! Küsin mänguri sülearvuti MSI thin A15 Ryzen5,rtx3050 kohta. Kas Teie,või …" at bounding box center [379, 207] width 227 height 66
copy span "MSI thin A15 Ryzen5,rtx3050"
click at [438, 660] on textarea at bounding box center [691, 661] width 866 height 26
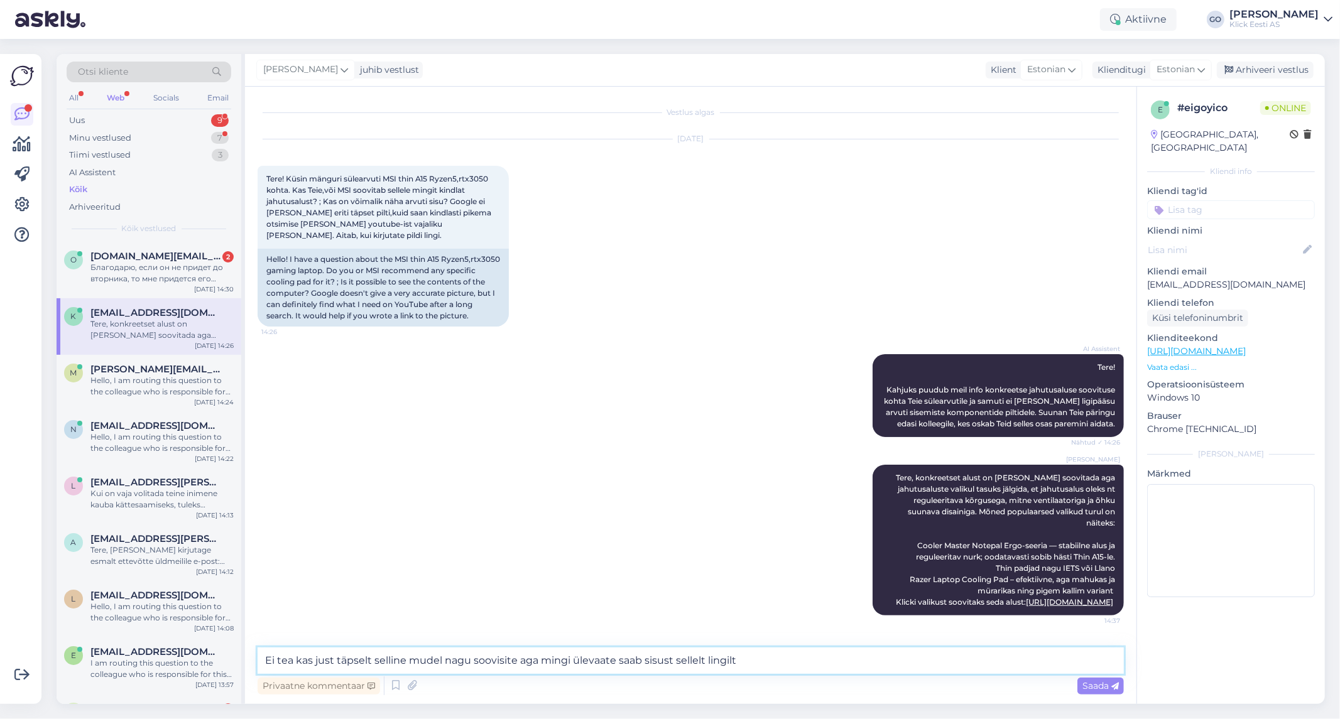
paste textarea "[URL][DOMAIN_NAME]"
type textarea "Ei tea kas just täpselt selline mudel nagu soovisite aga mingi ülevaate saab si…"
click at [1094, 685] on span "Saada" at bounding box center [1100, 685] width 36 height 11
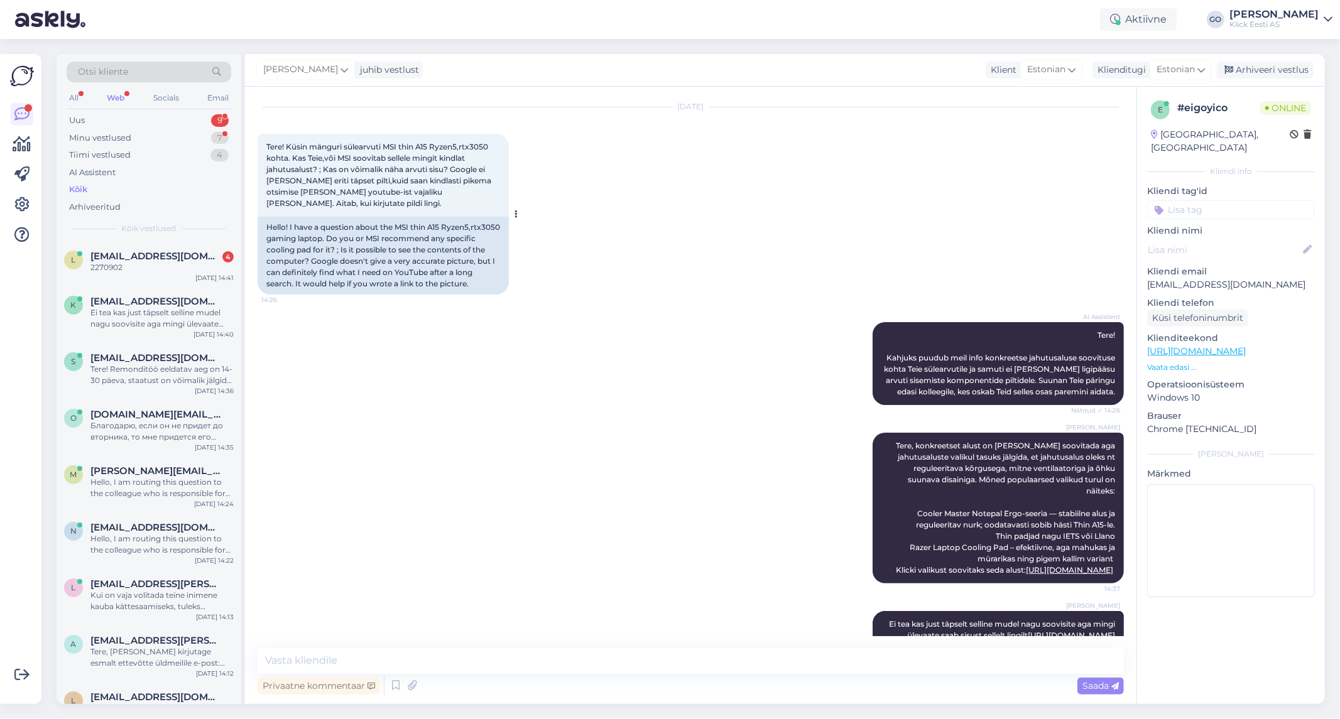
scroll to position [10, 0]
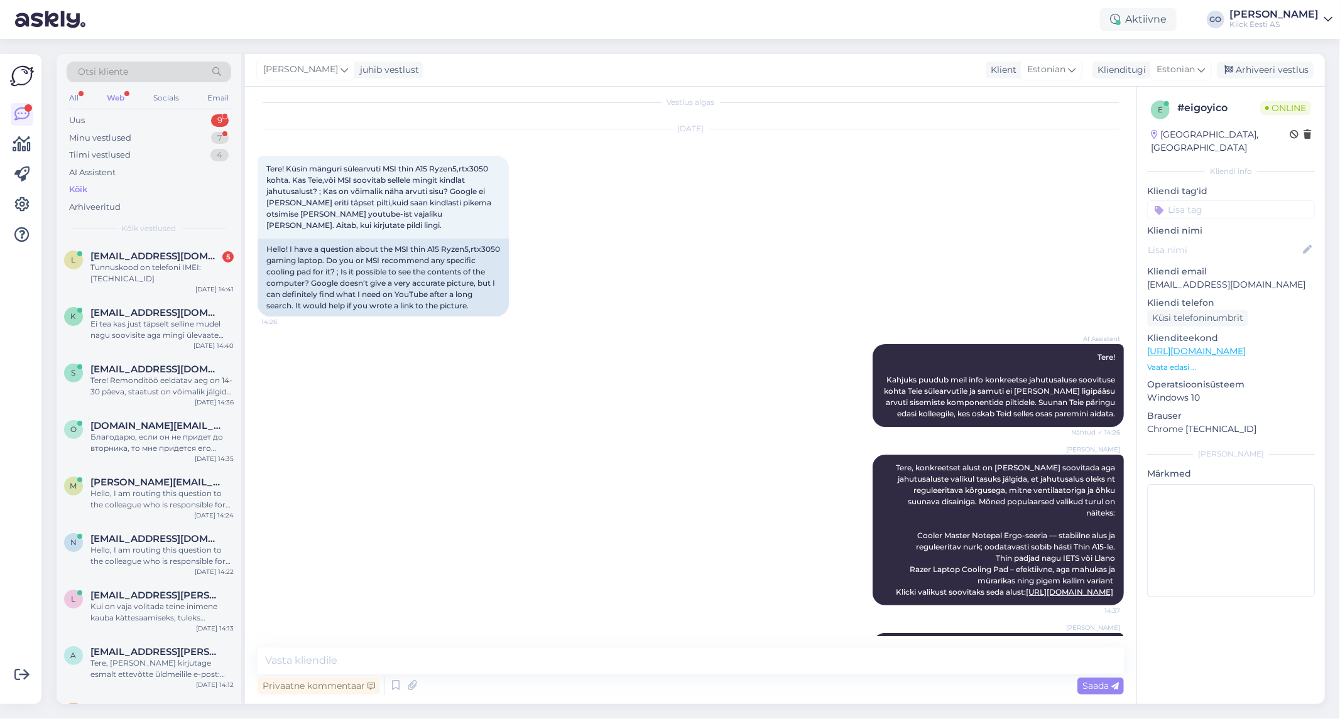
click at [442, 471] on div "[PERSON_NAME] Tere, konkreetset alust on [PERSON_NAME] soovitada aga jahutusalu…" at bounding box center [691, 530] width 866 height 178
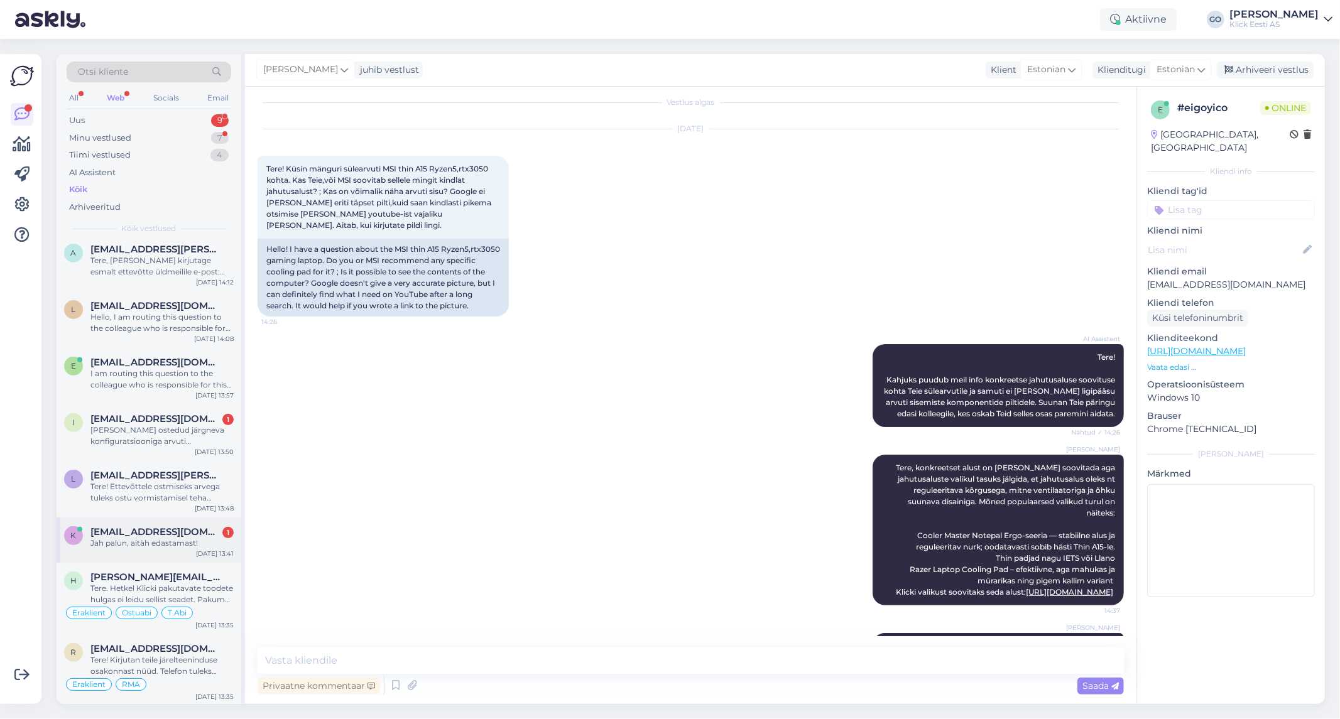
scroll to position [0, 0]
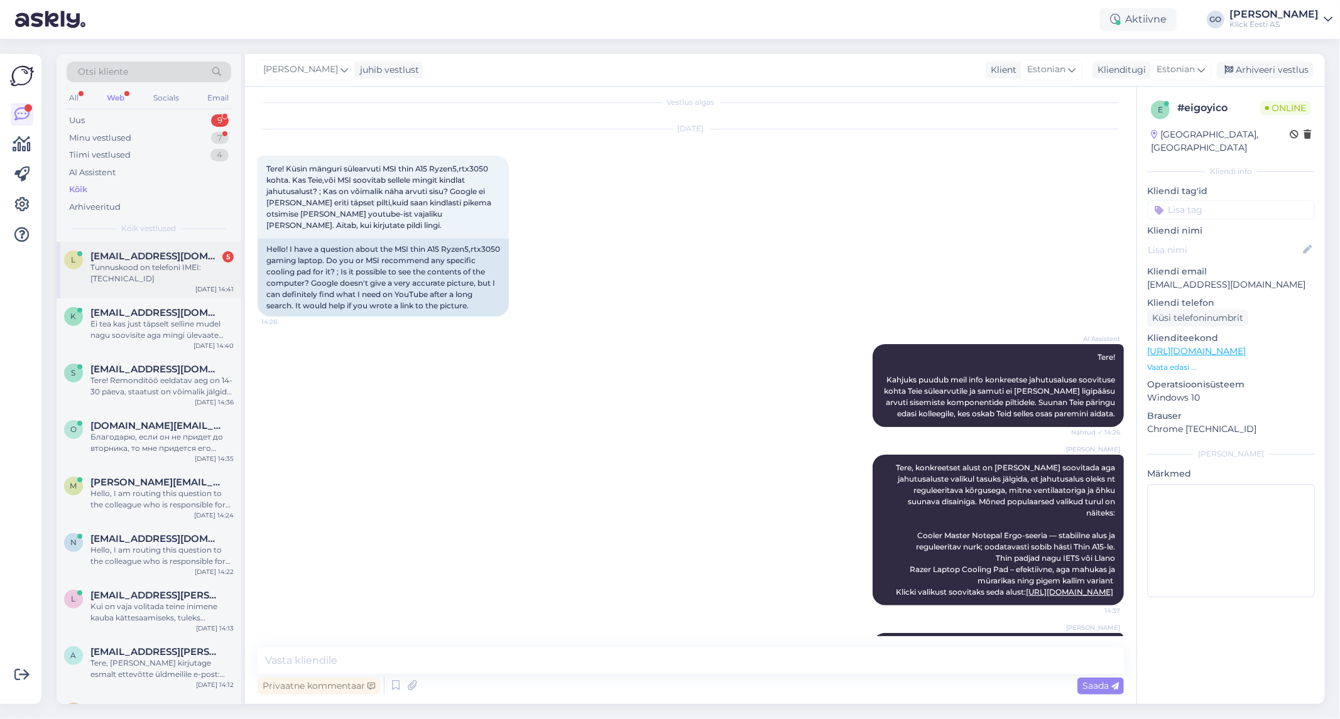
click at [142, 265] on div "Tunnuskood on telefoni IMEI: [TECHNICAL_ID]" at bounding box center [161, 273] width 143 height 23
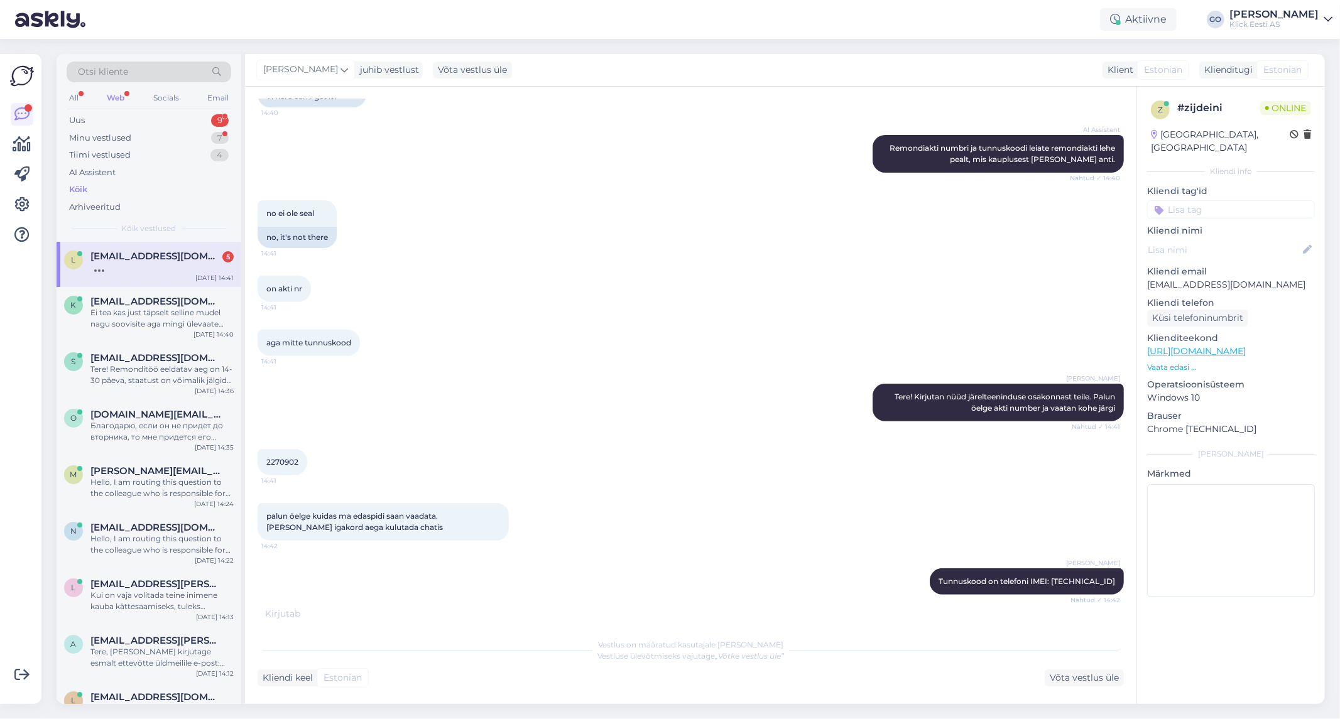
scroll to position [374, 0]
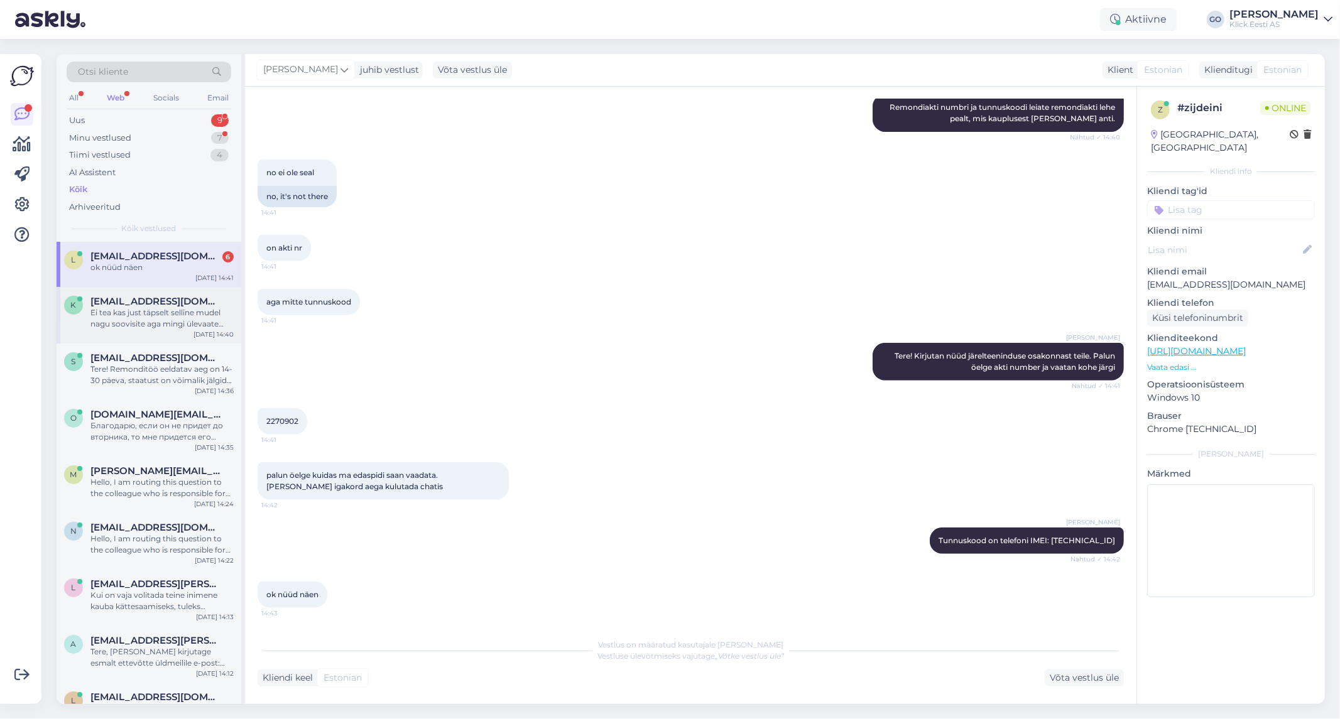
click at [166, 312] on div "Ei tea kas just täpselt selline mudel nagu soovisite aga mingi ülevaate saab si…" at bounding box center [161, 318] width 143 height 23
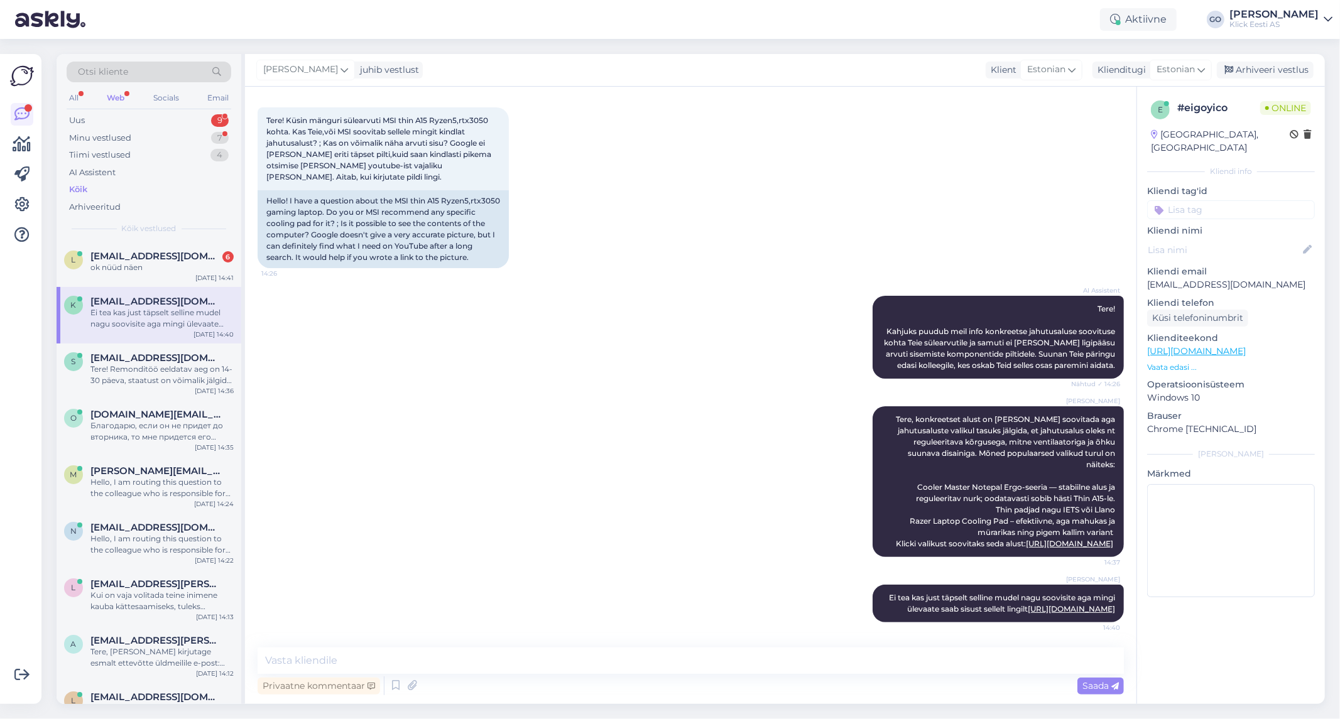
click at [1201, 200] on input at bounding box center [1231, 209] width 168 height 19
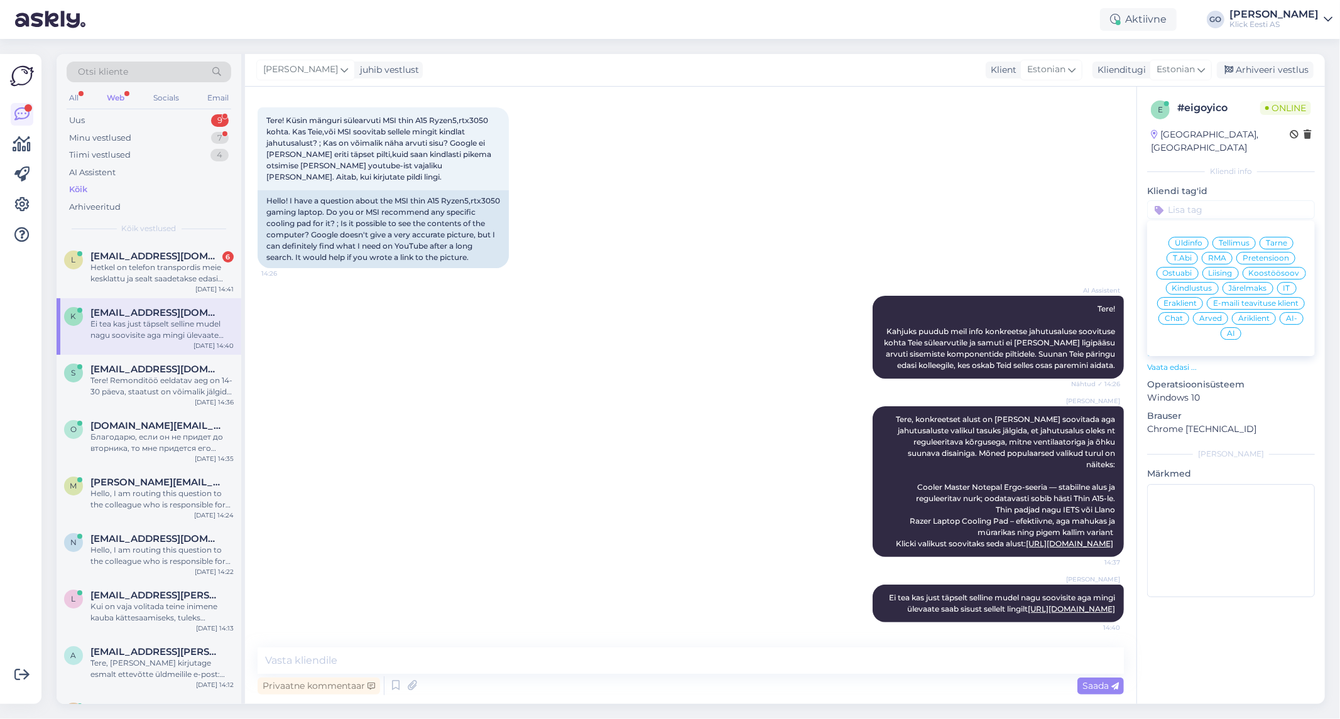
click at [1186, 300] on span "Eraklient" at bounding box center [1180, 304] width 33 height 8
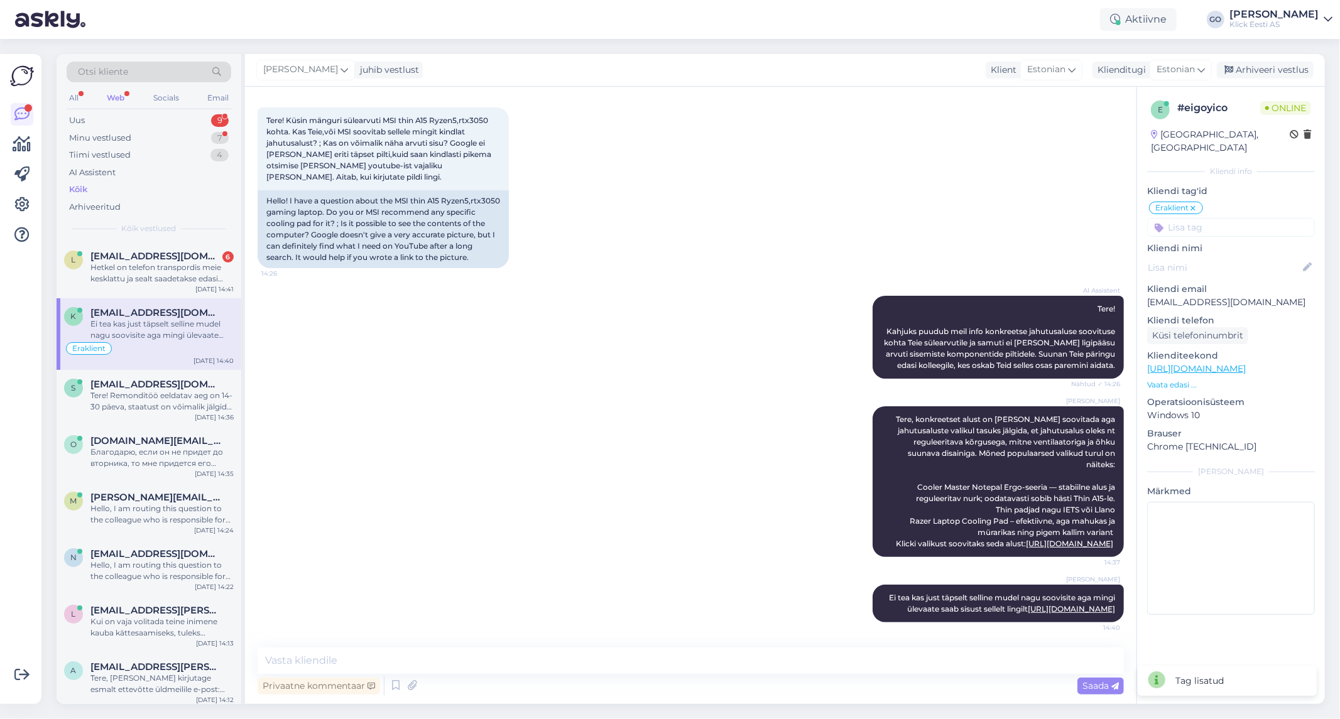
click at [1214, 218] on input at bounding box center [1231, 227] width 168 height 19
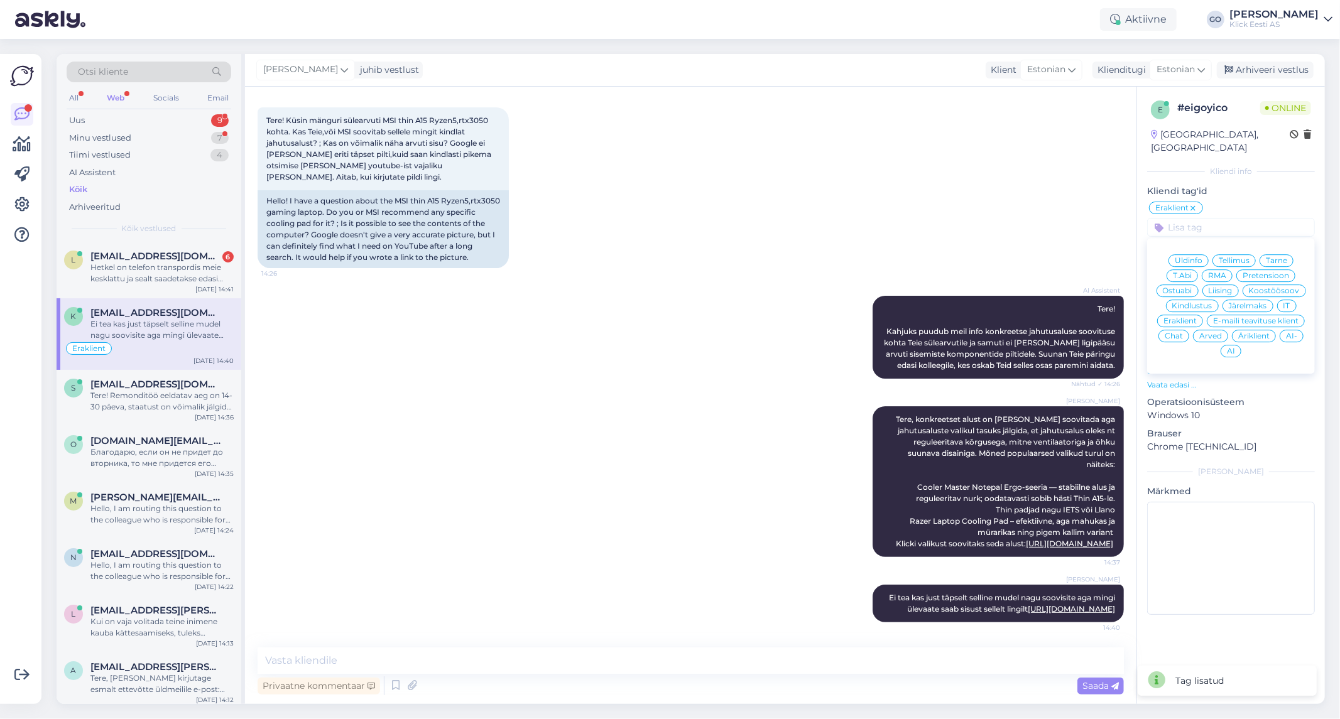
click at [1186, 272] on span "T.Abi" at bounding box center [1182, 276] width 19 height 8
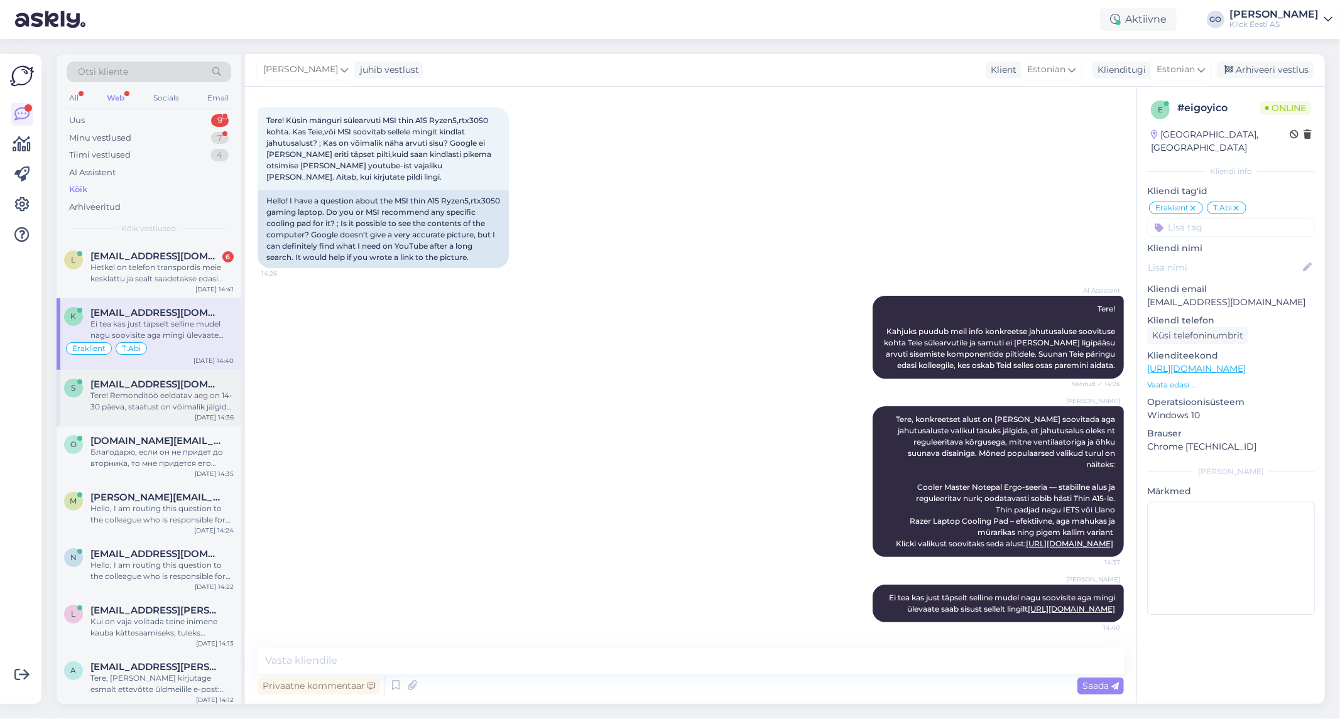
click at [193, 388] on span "[EMAIL_ADDRESS][DOMAIN_NAME]" at bounding box center [155, 384] width 131 height 11
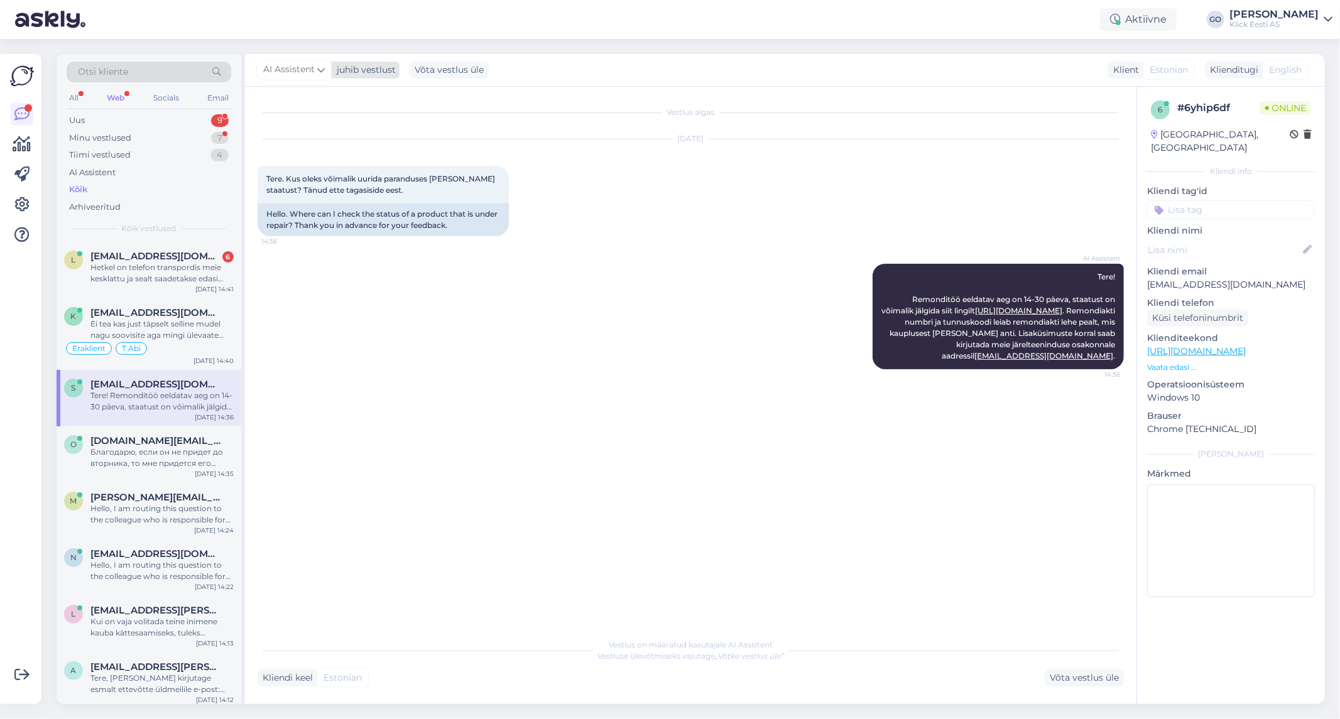
click at [320, 68] on icon at bounding box center [321, 70] width 8 height 14
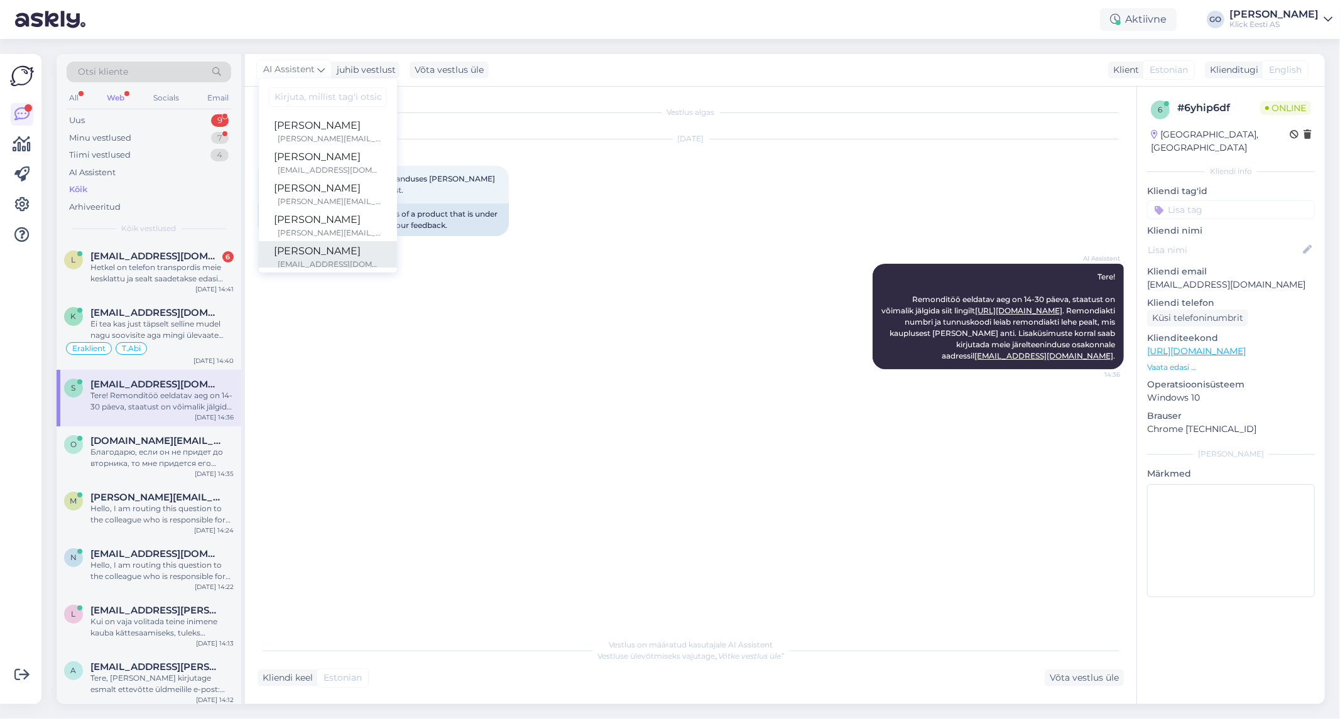
click at [315, 253] on div "[PERSON_NAME]" at bounding box center [328, 251] width 108 height 15
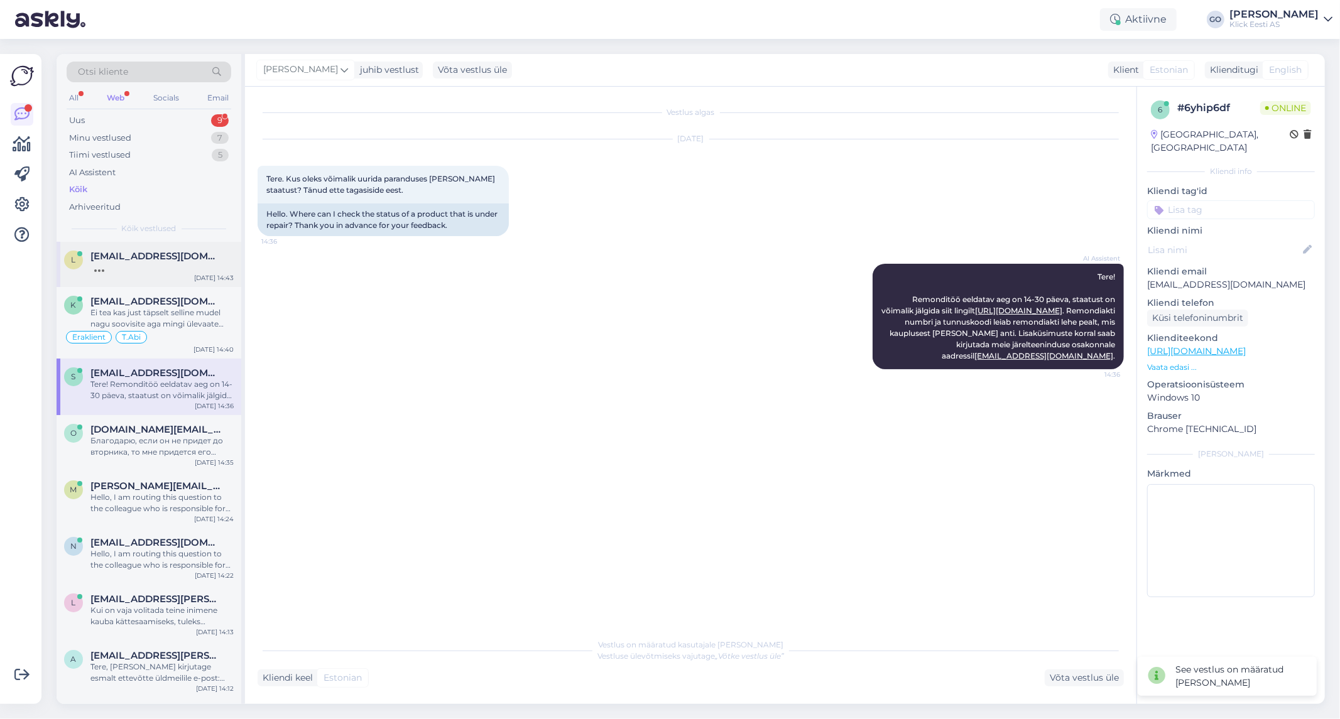
click at [163, 258] on span "[EMAIL_ADDRESS][DOMAIN_NAME]" at bounding box center [155, 256] width 131 height 11
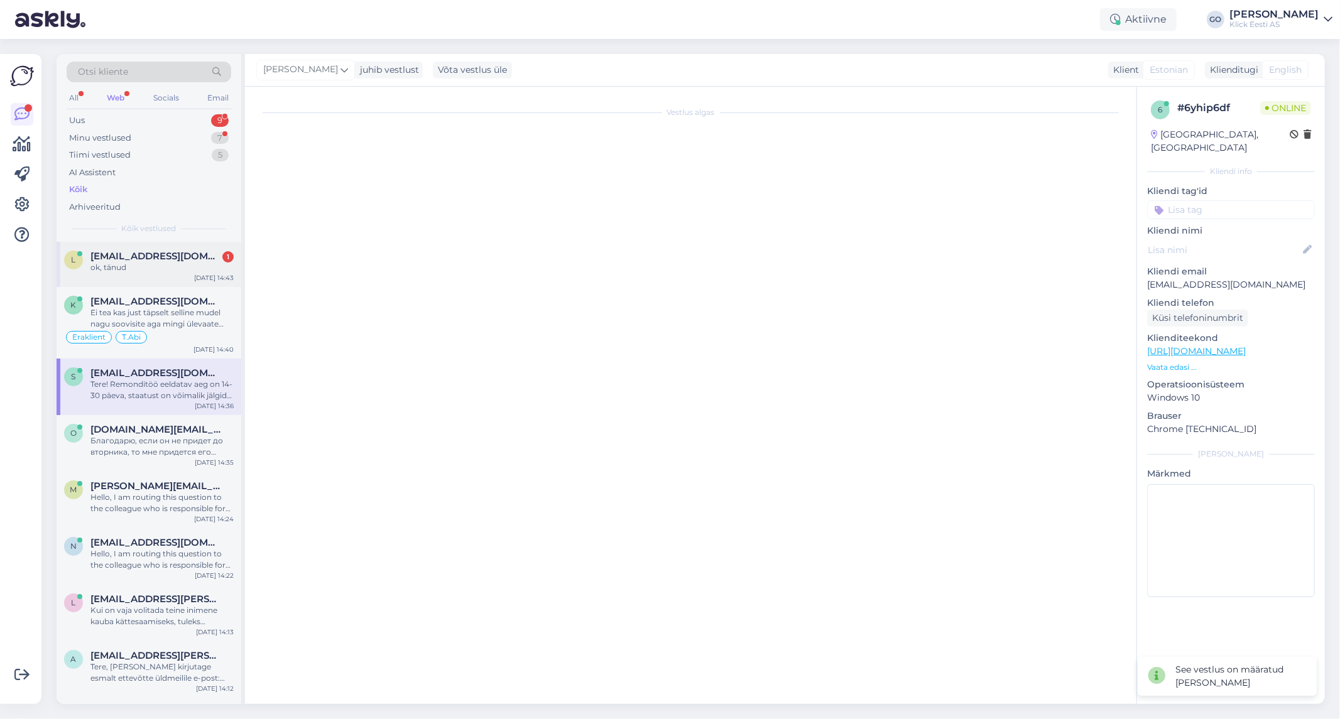
scroll to position [528, 0]
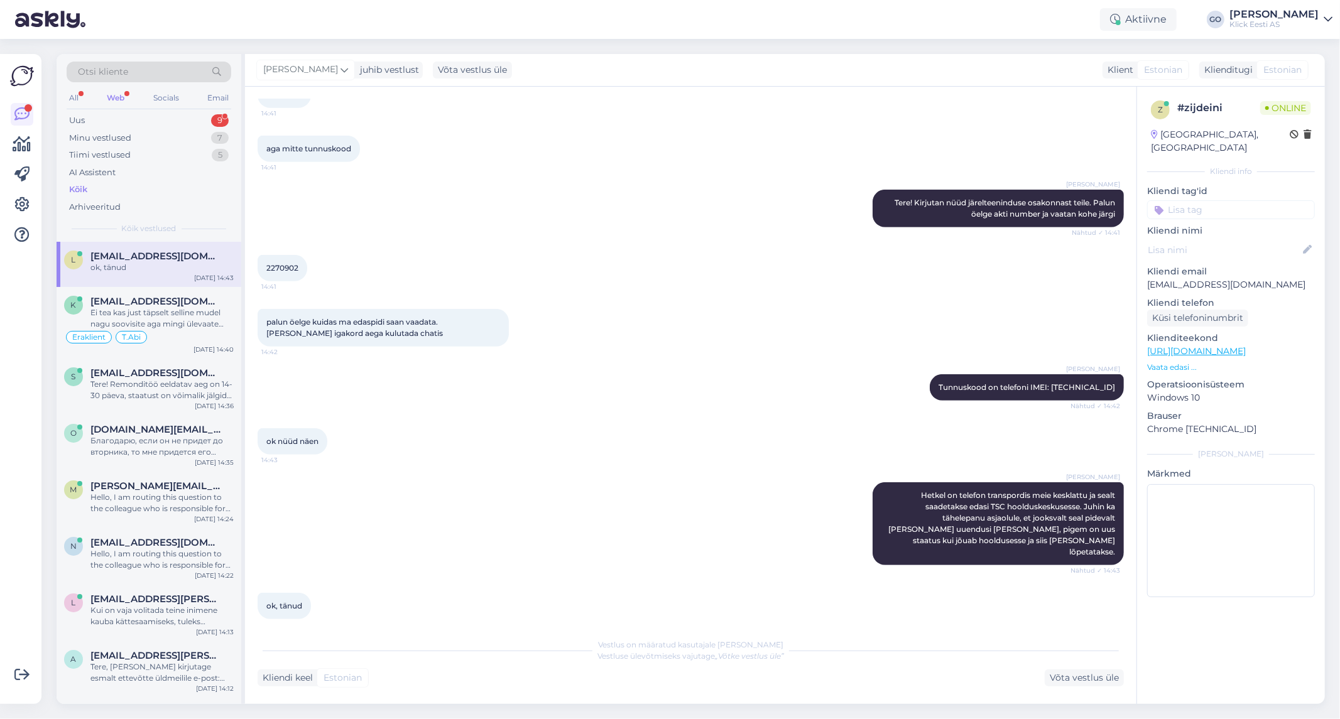
click at [1197, 185] on p "Kliendi tag'id" at bounding box center [1231, 191] width 168 height 13
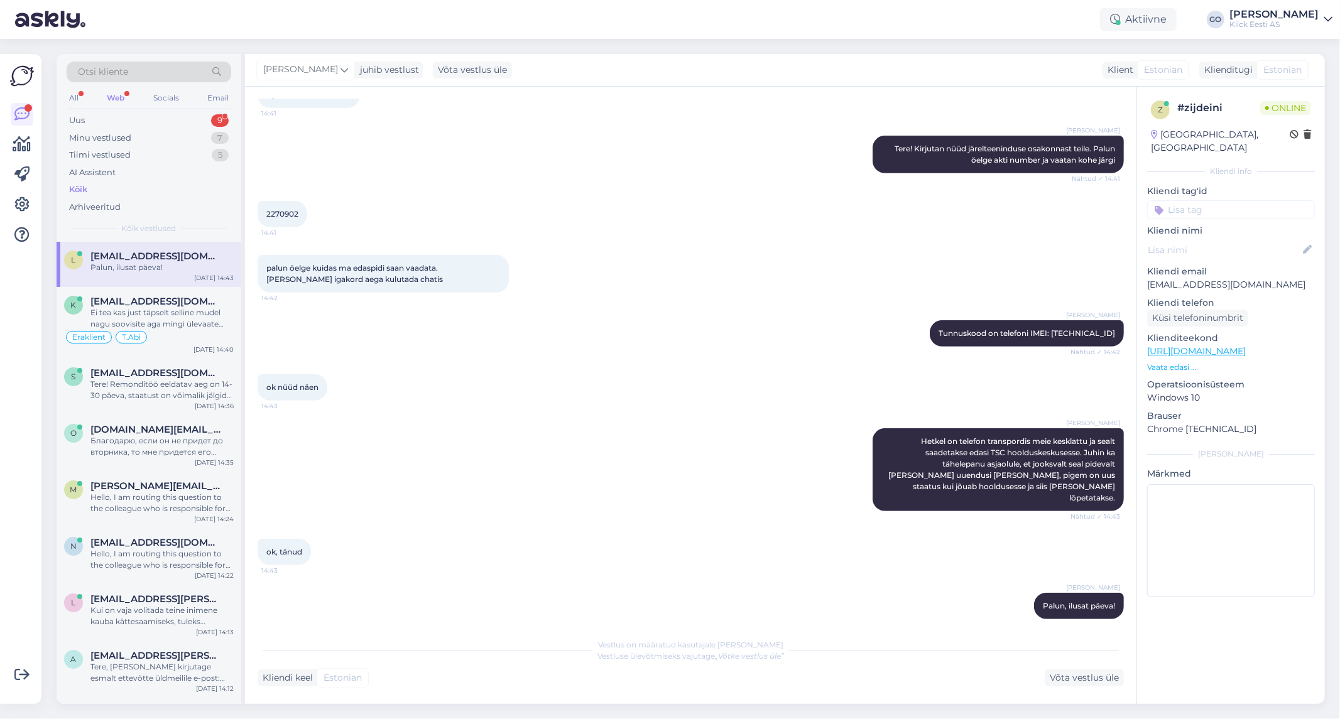
click at [1195, 200] on input at bounding box center [1231, 209] width 168 height 19
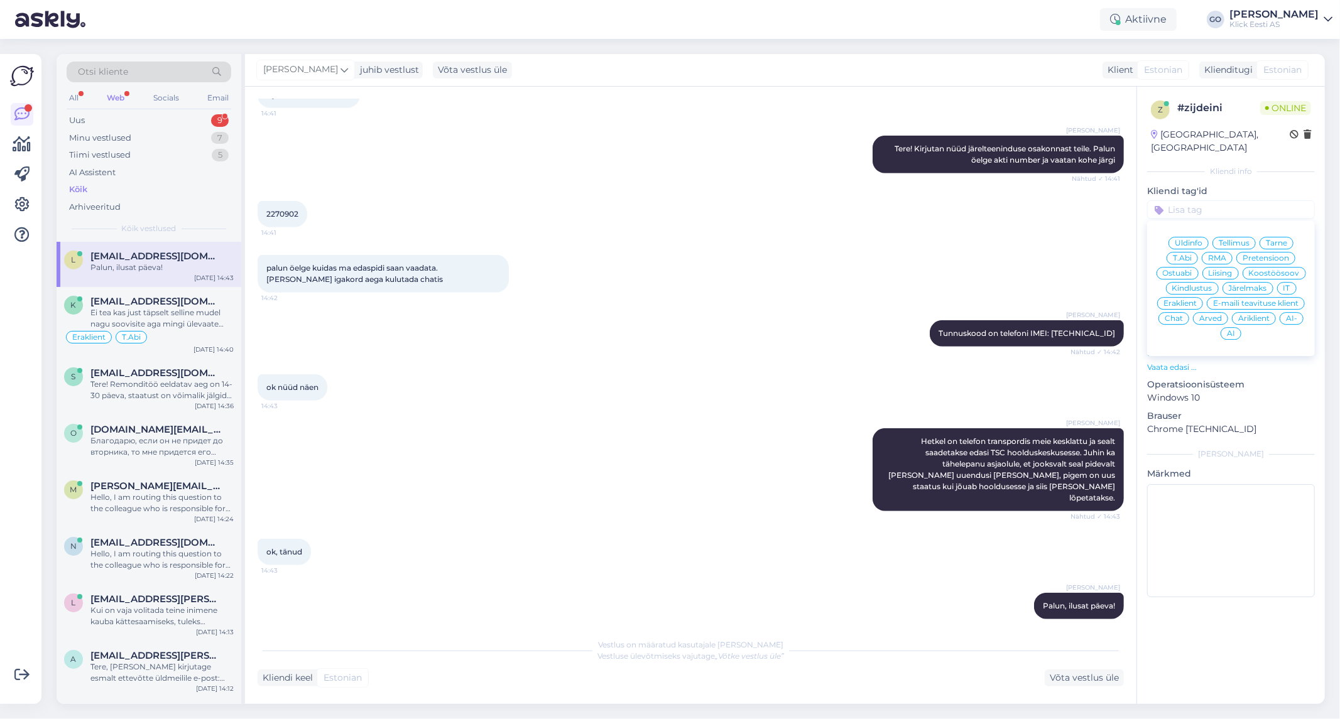
click at [1177, 300] on span "Eraklient" at bounding box center [1180, 304] width 33 height 8
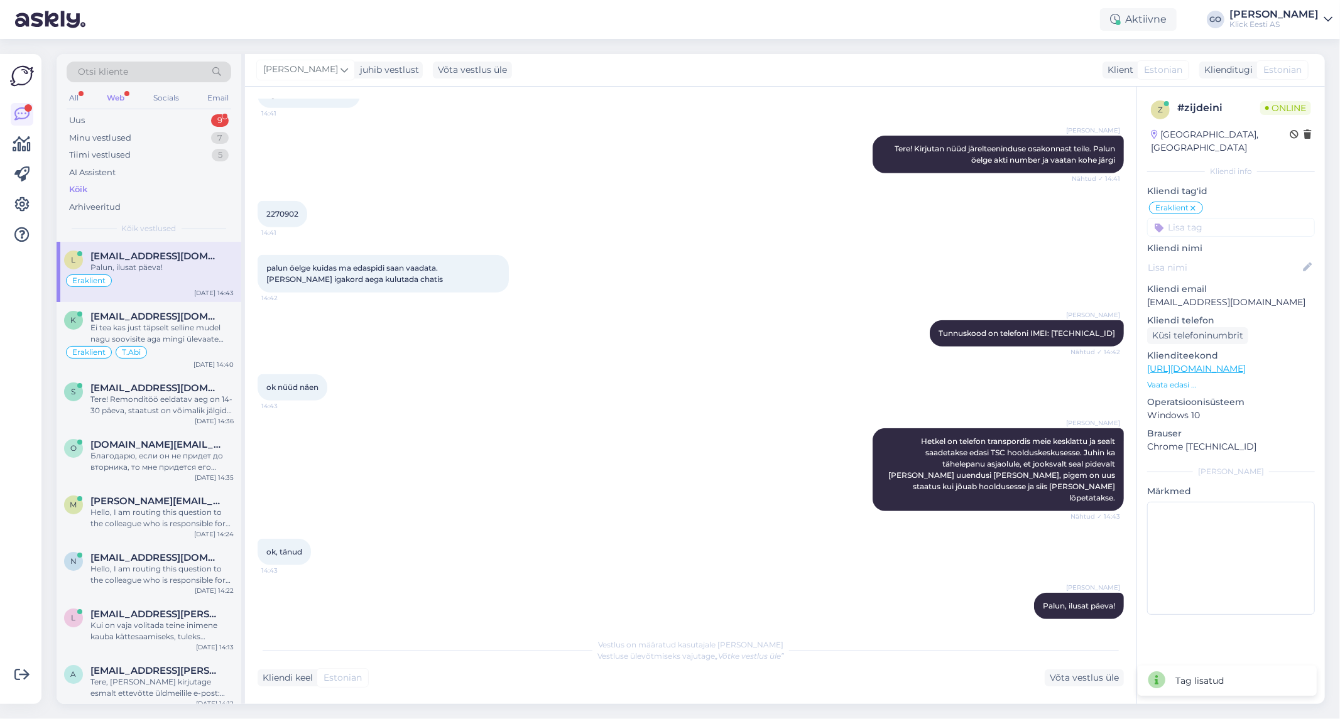
click at [1229, 218] on input at bounding box center [1231, 227] width 168 height 19
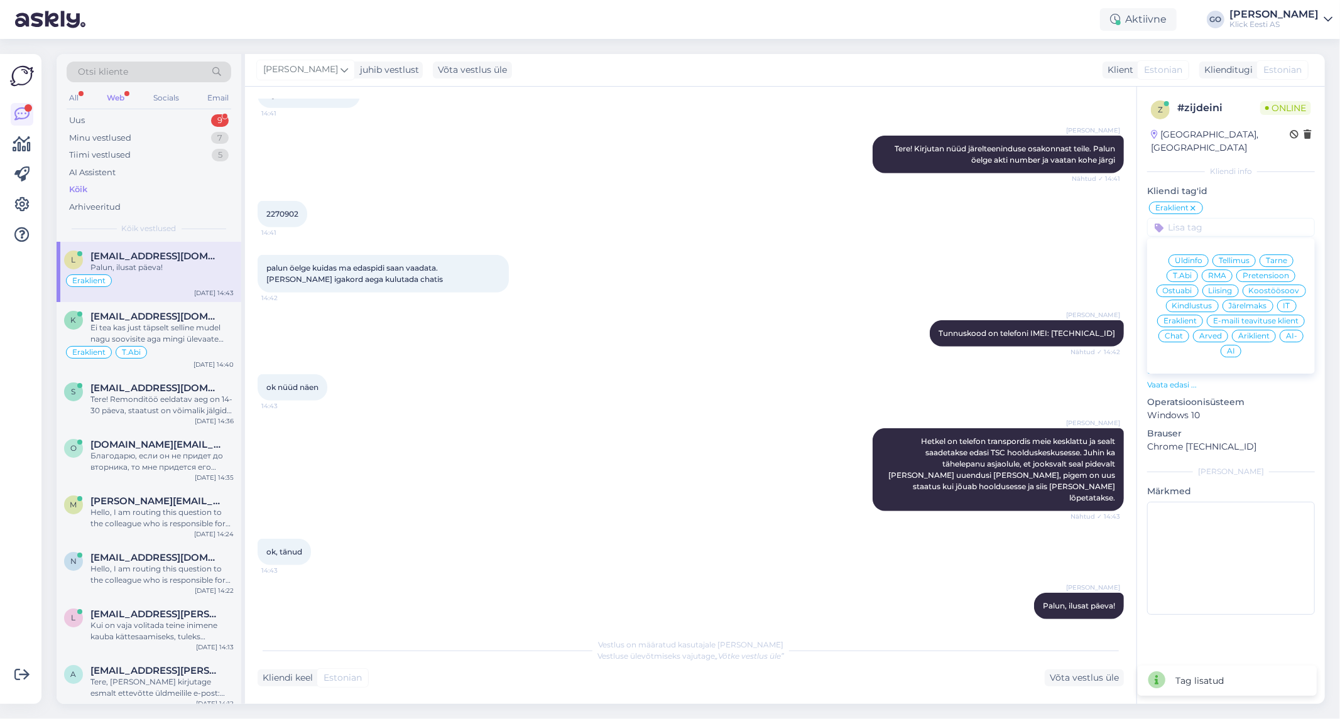
click at [1220, 272] on span "RMA" at bounding box center [1217, 276] width 18 height 8
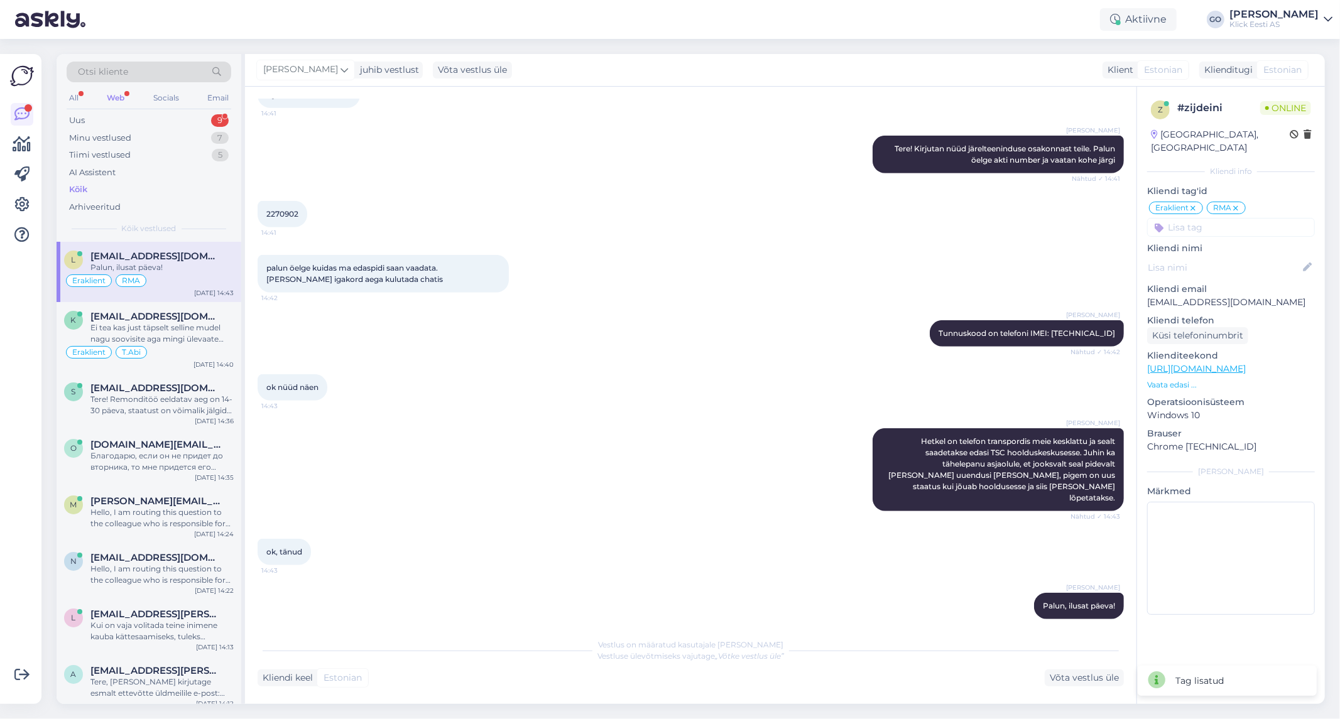
click at [459, 327] on div "[PERSON_NAME] Tunnuskood on telefoni IMEI: [TECHNICAL_ID] Nähtud ✓ 14:42" at bounding box center [691, 334] width 866 height 54
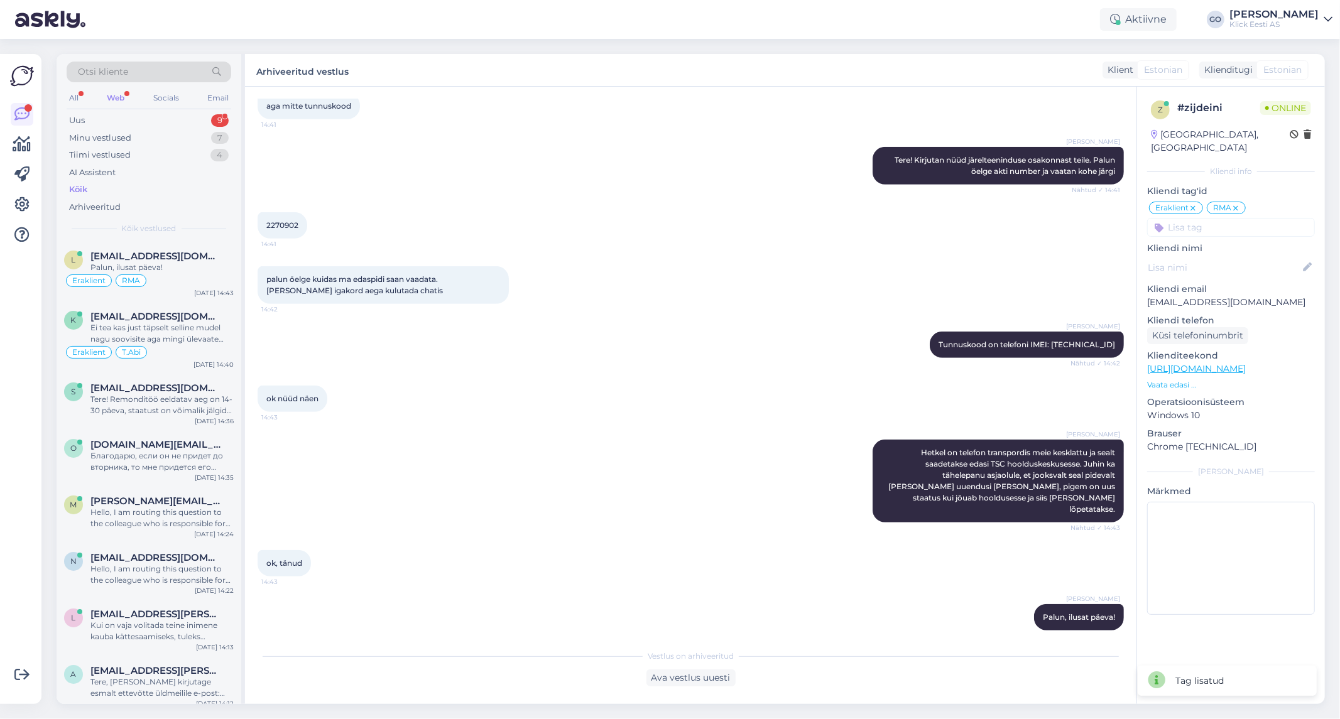
click at [182, 263] on div "Palun, ilusat päeva!" at bounding box center [161, 267] width 143 height 11
click at [186, 325] on div "Ei tea kas just täpselt selline mudel nagu soovisite aga mingi ülevaate saab si…" at bounding box center [161, 333] width 143 height 23
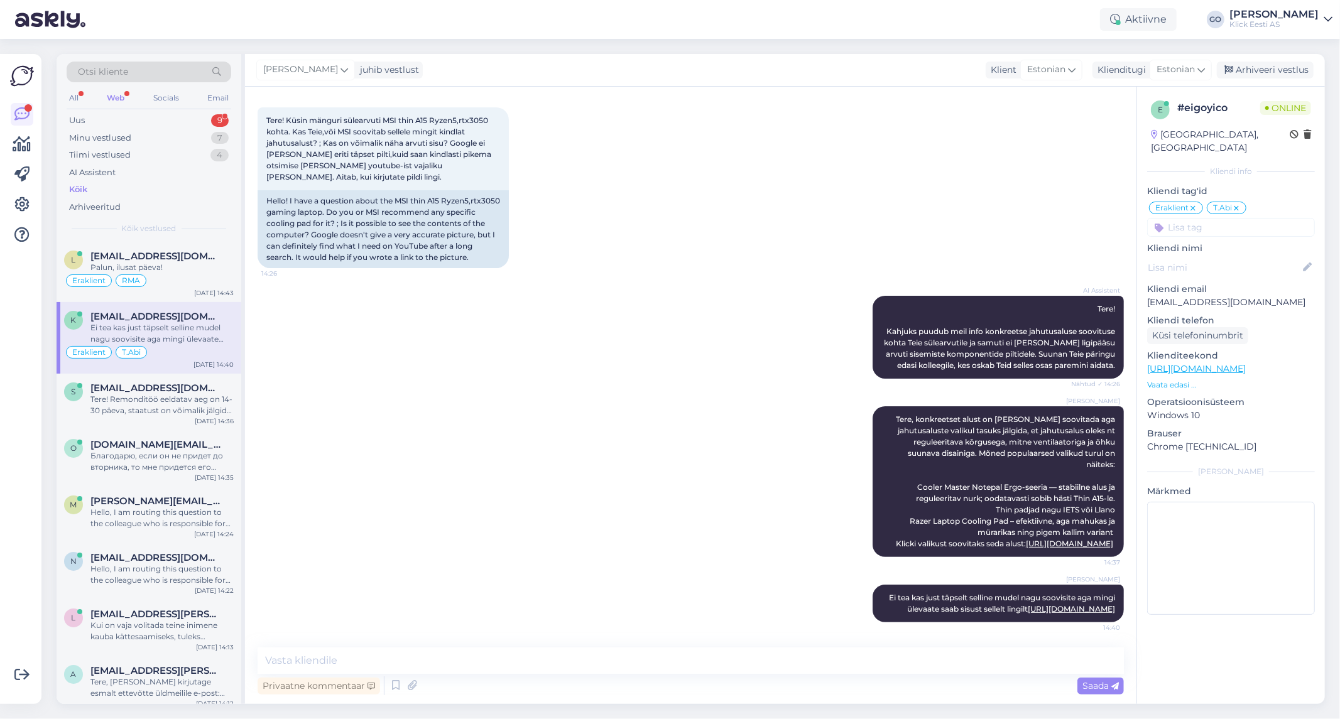
scroll to position [10, 0]
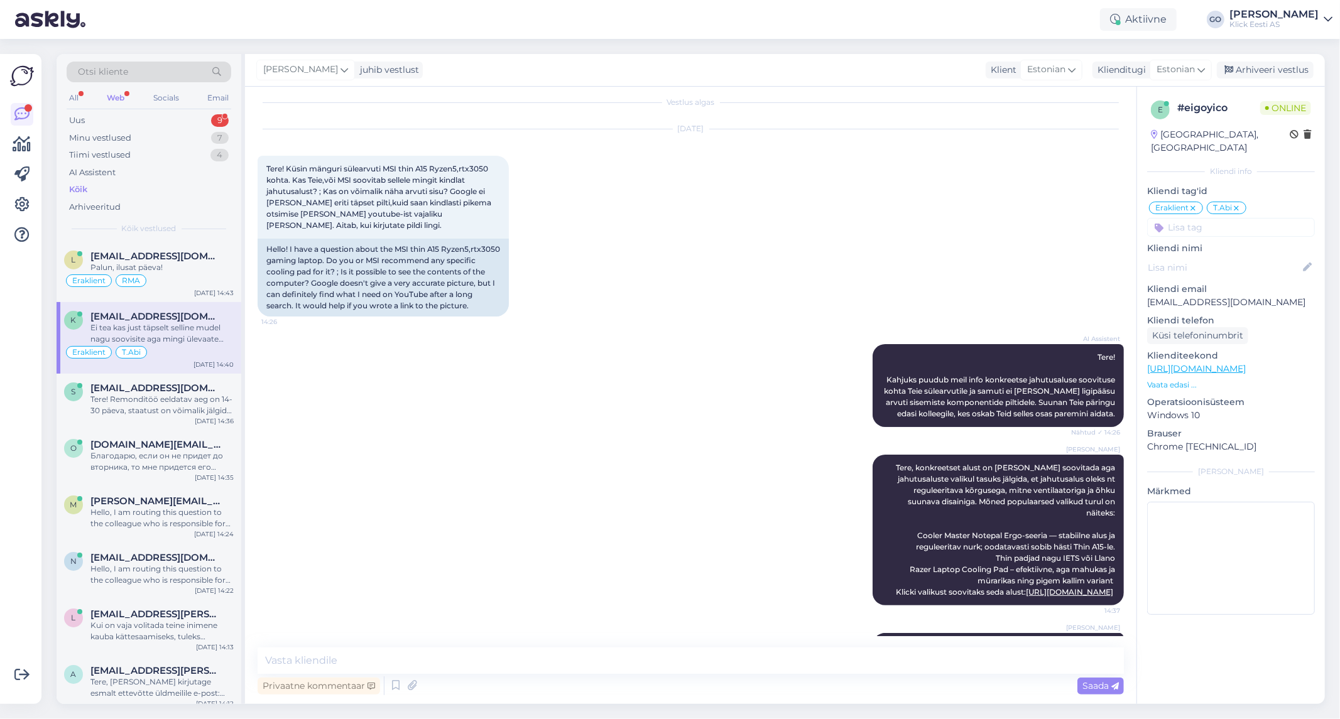
click at [1260, 218] on input at bounding box center [1231, 227] width 168 height 19
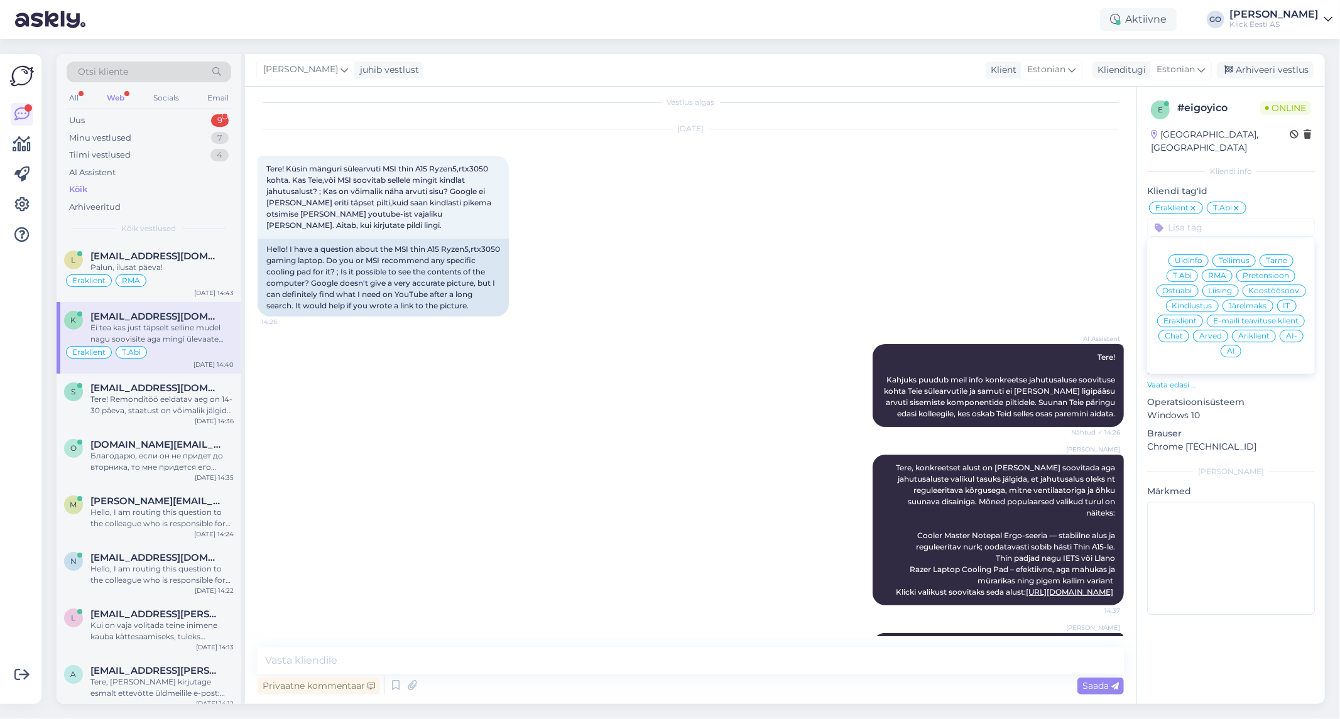
click at [1172, 287] on span "Ostuabi" at bounding box center [1178, 291] width 30 height 8
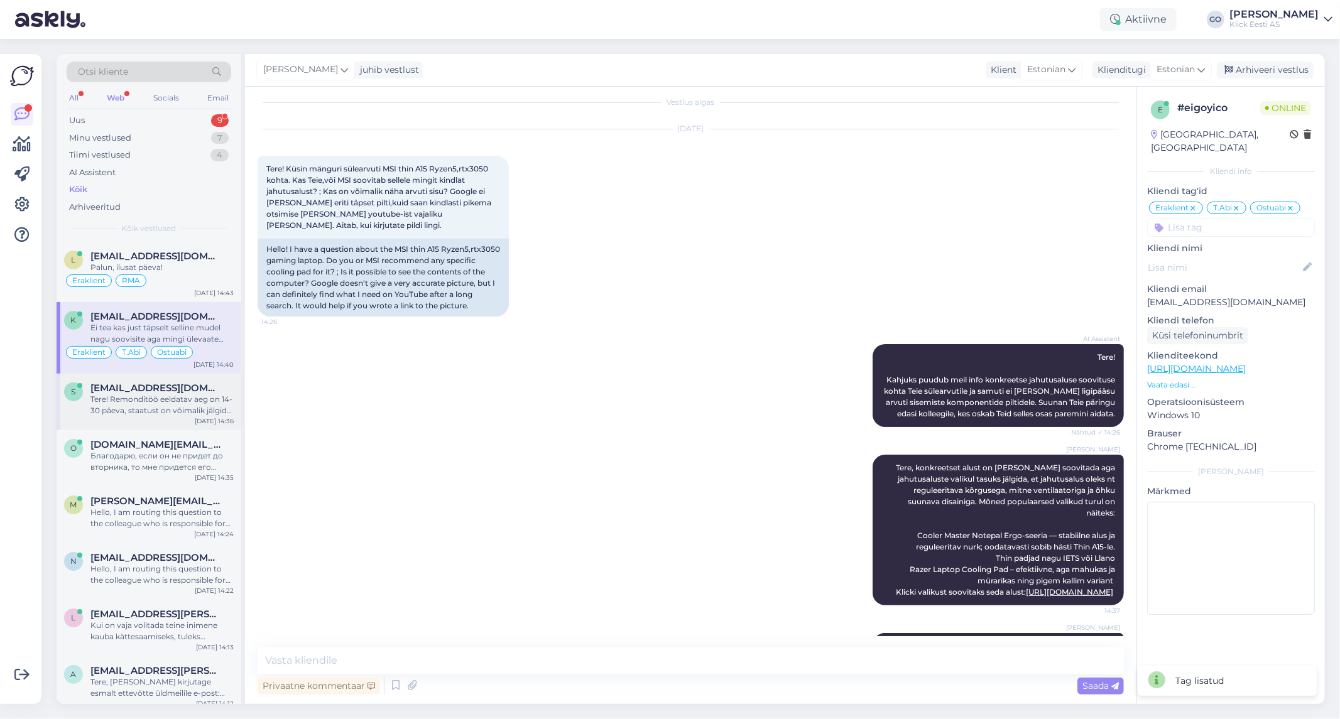
click at [126, 388] on span "[EMAIL_ADDRESS][DOMAIN_NAME]" at bounding box center [155, 388] width 131 height 11
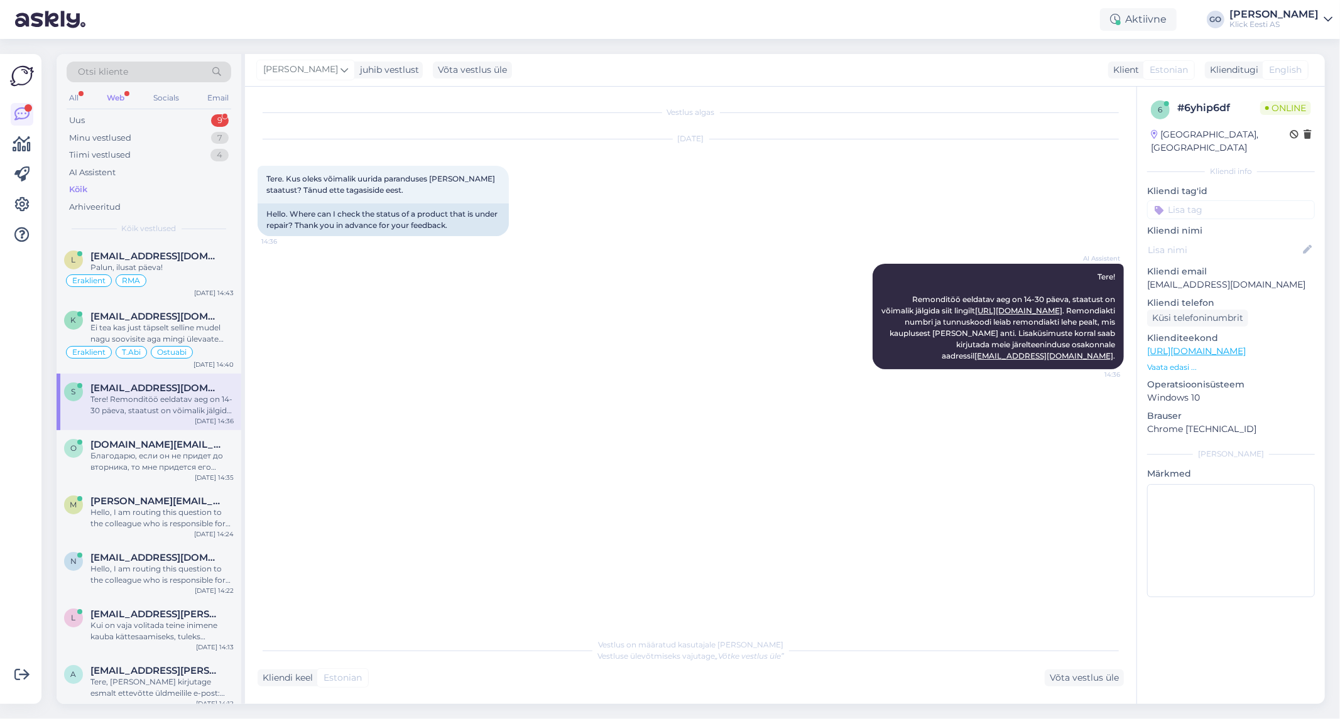
click at [417, 323] on div "AI Assistent Tere! Remonditöö eeldatav aeg on 14-30 päeva, staatust on võimalik…" at bounding box center [691, 316] width 866 height 133
click at [140, 455] on div "Благодарю, если он не придет до вторника, то мне придется его отменить, так как…" at bounding box center [161, 461] width 143 height 23
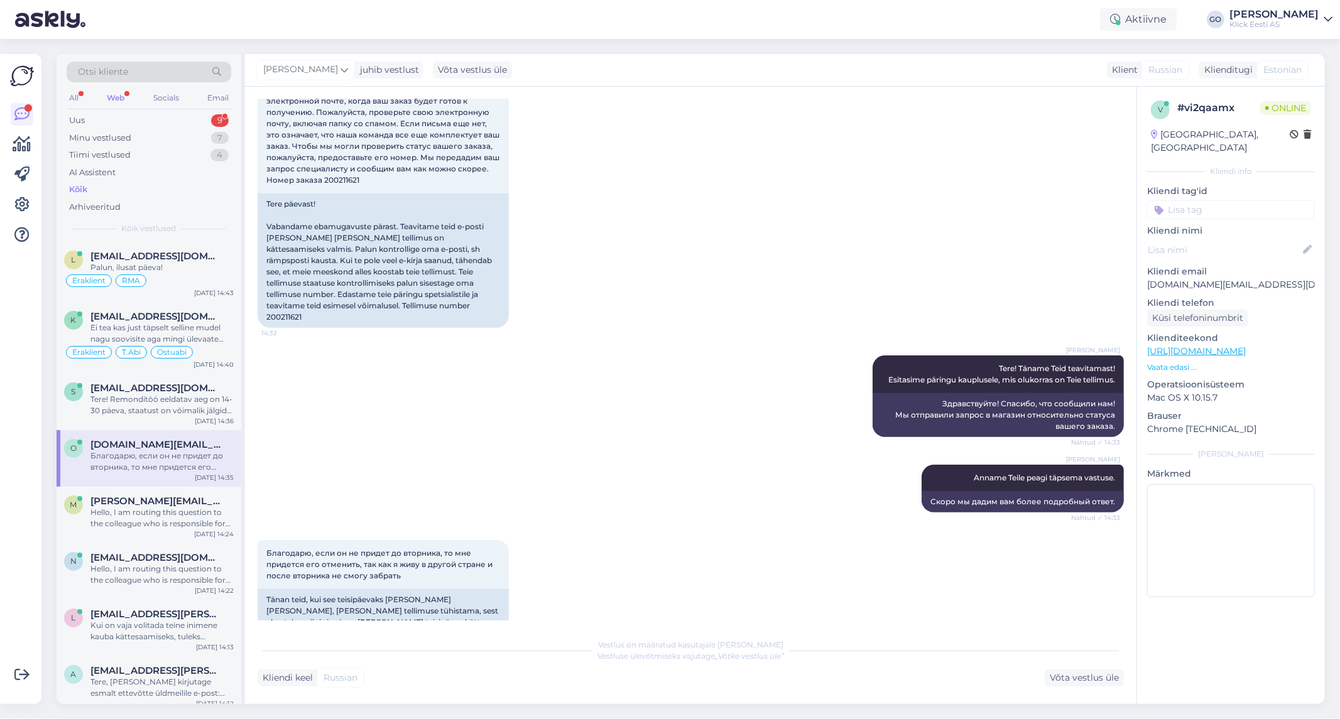
scroll to position [511, 0]
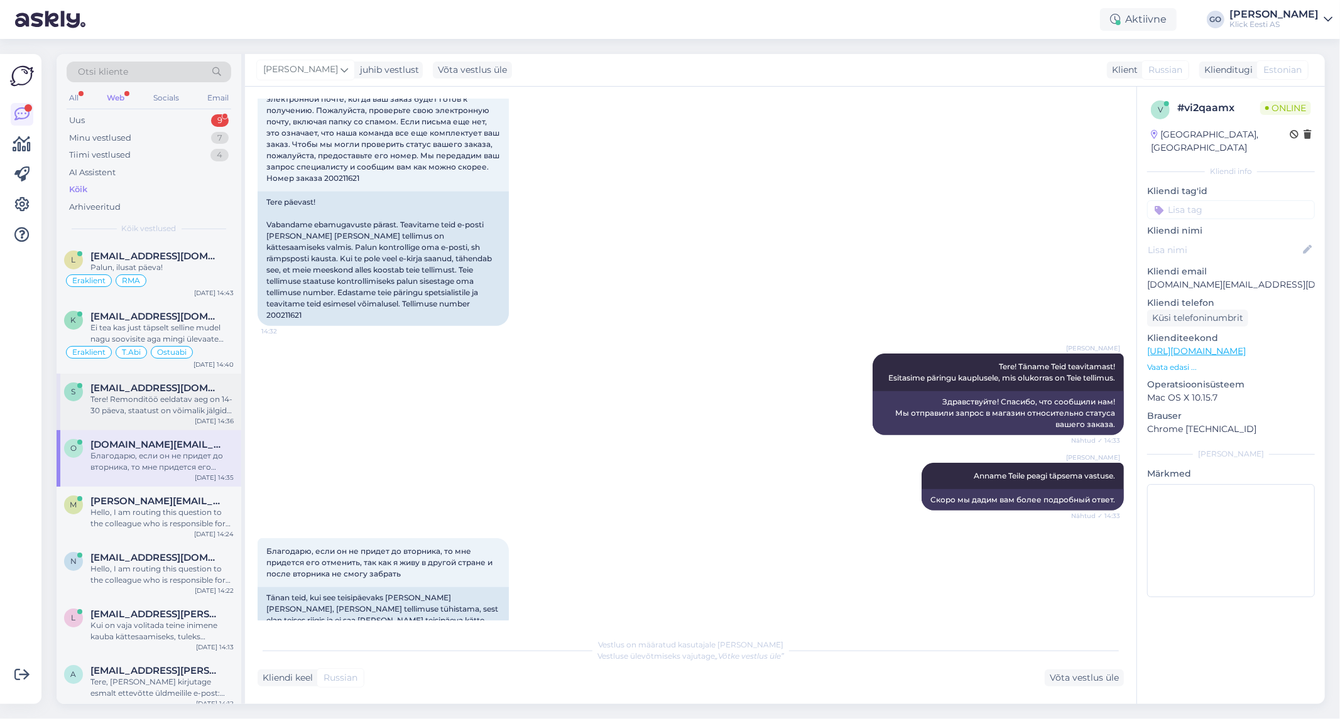
click at [182, 403] on div "Tere! Remonditöö eeldatav aeg on 14-30 päeva, staatust on võimalik jälgida siit…" at bounding box center [161, 405] width 143 height 23
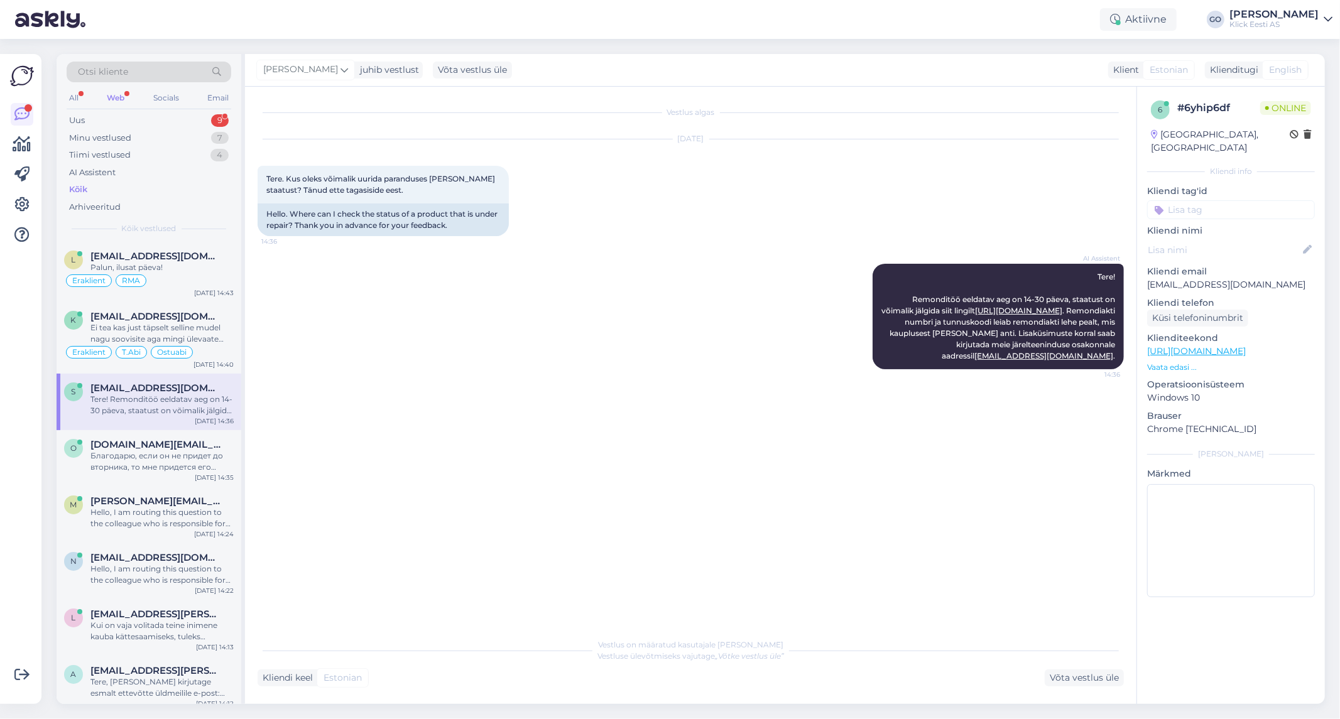
click at [1235, 200] on input at bounding box center [1231, 209] width 168 height 19
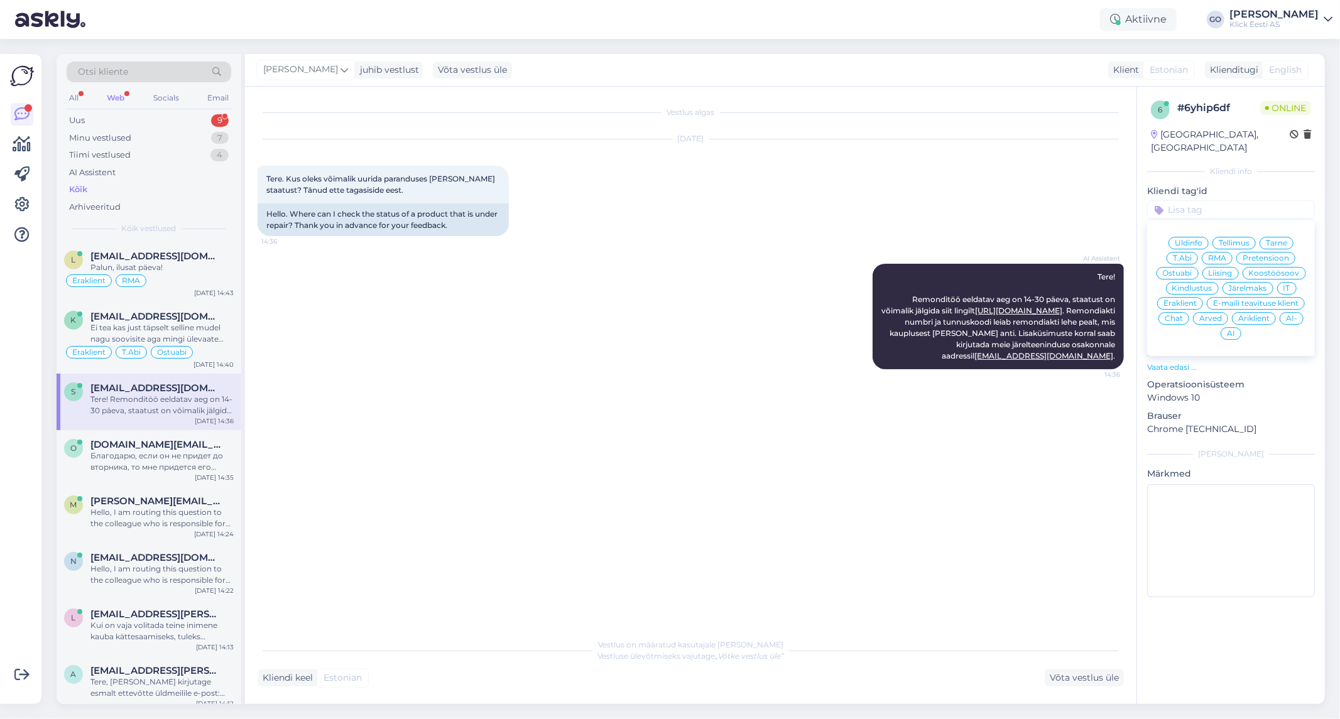
click at [1191, 300] on span "Eraklient" at bounding box center [1180, 304] width 33 height 8
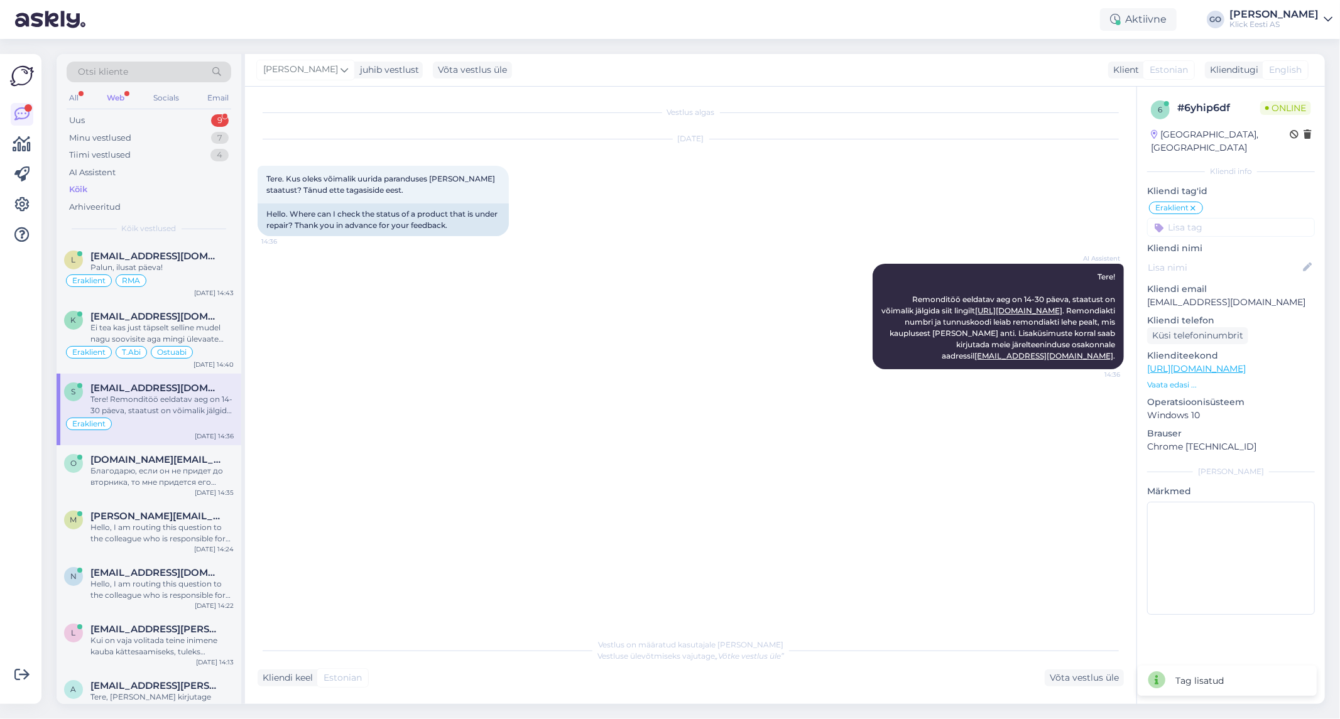
click at [1218, 218] on input at bounding box center [1231, 227] width 168 height 19
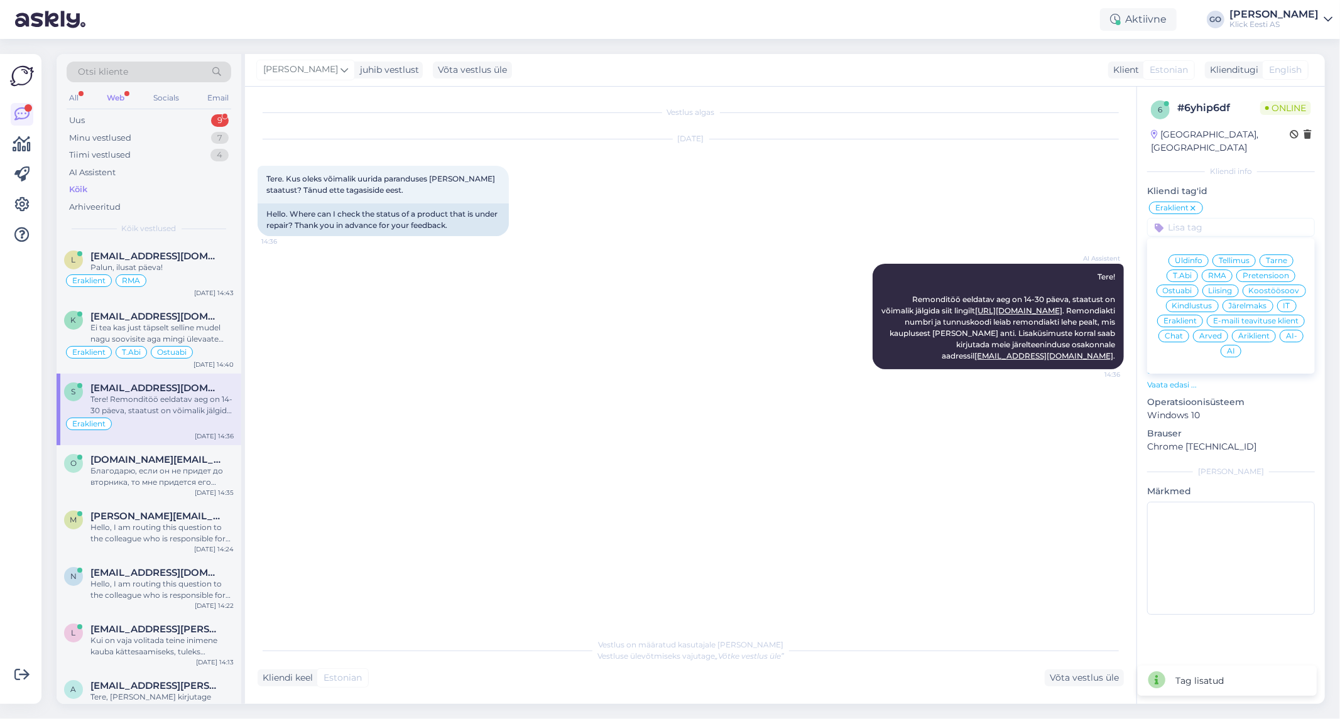
click at [1214, 272] on span "RMA" at bounding box center [1217, 276] width 18 height 8
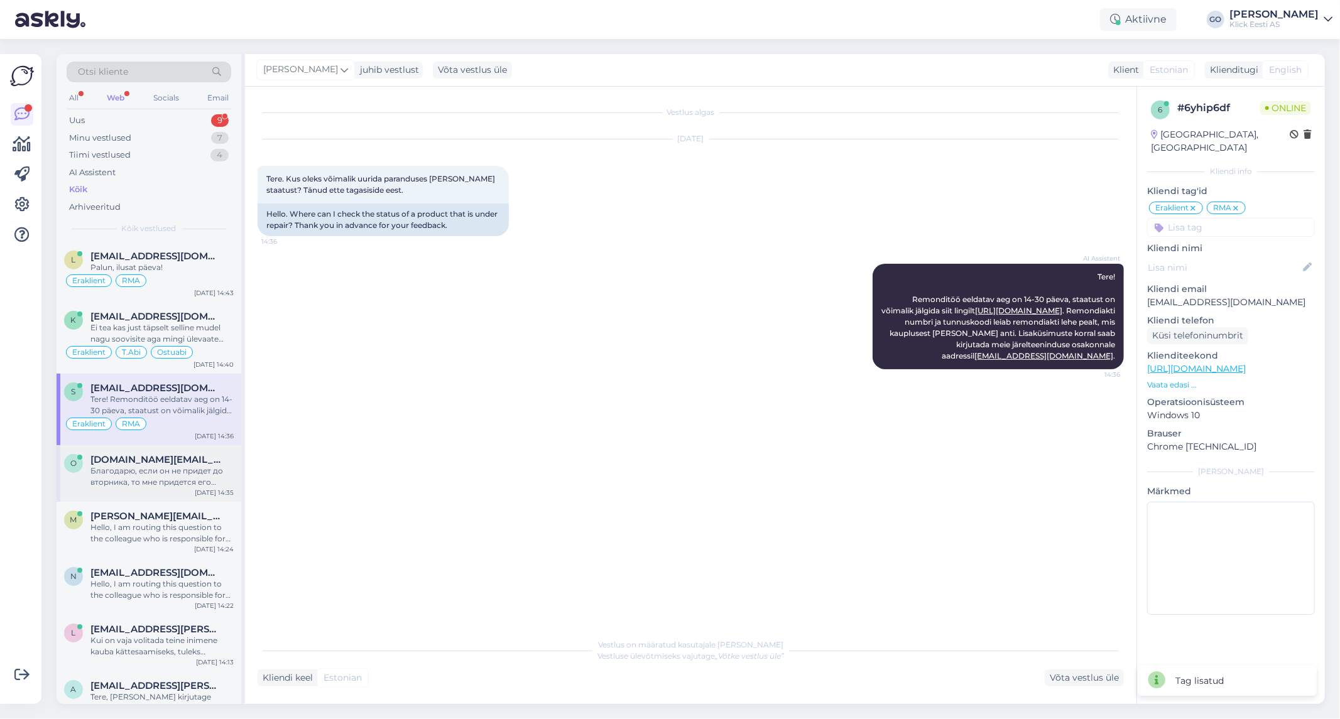
click at [140, 475] on div "Благодарю, если он не придет до вторника, то мне придется его отменить, так как…" at bounding box center [161, 477] width 143 height 23
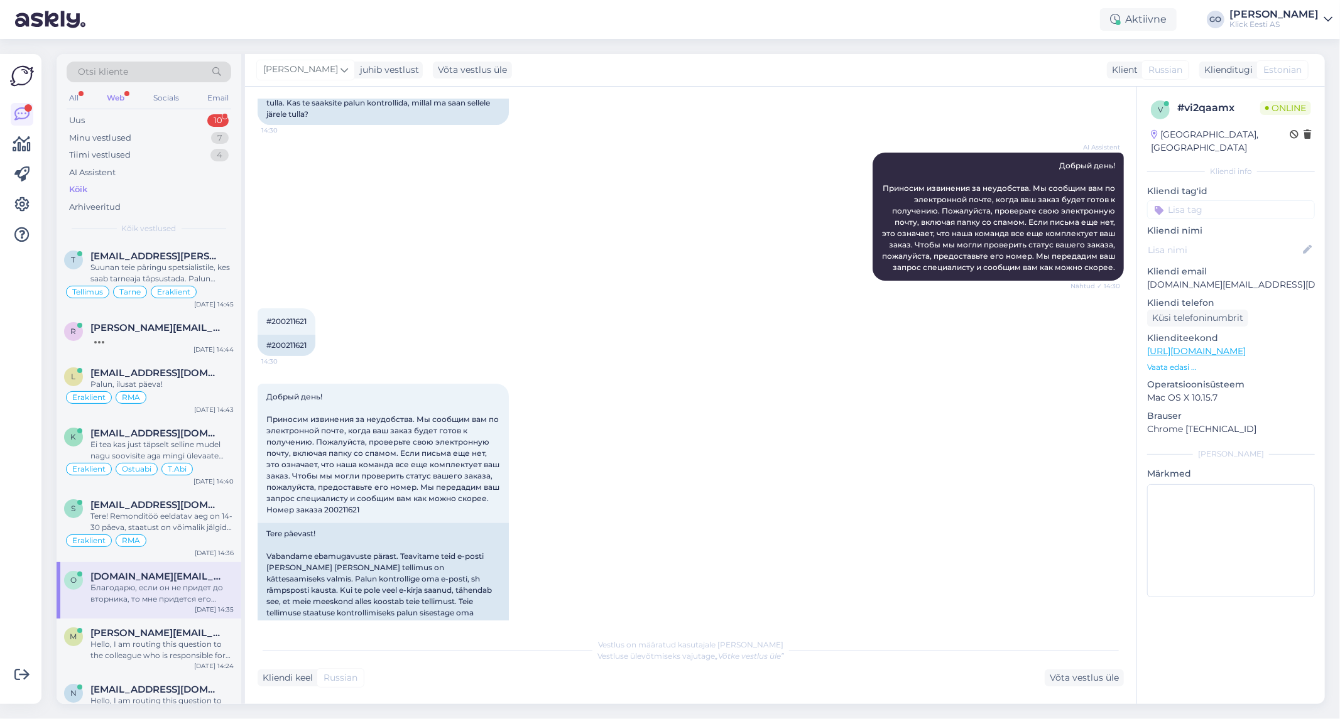
scroll to position [209, 0]
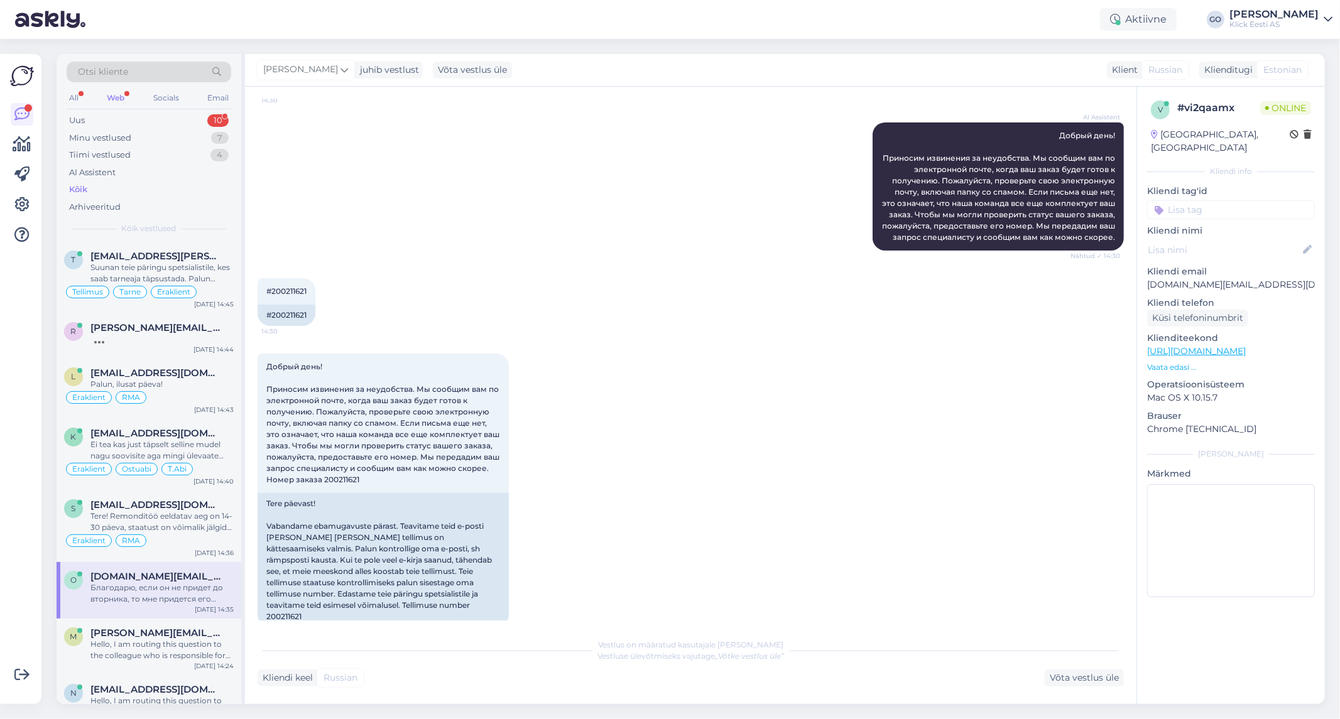
click at [1238, 200] on input at bounding box center [1231, 209] width 168 height 19
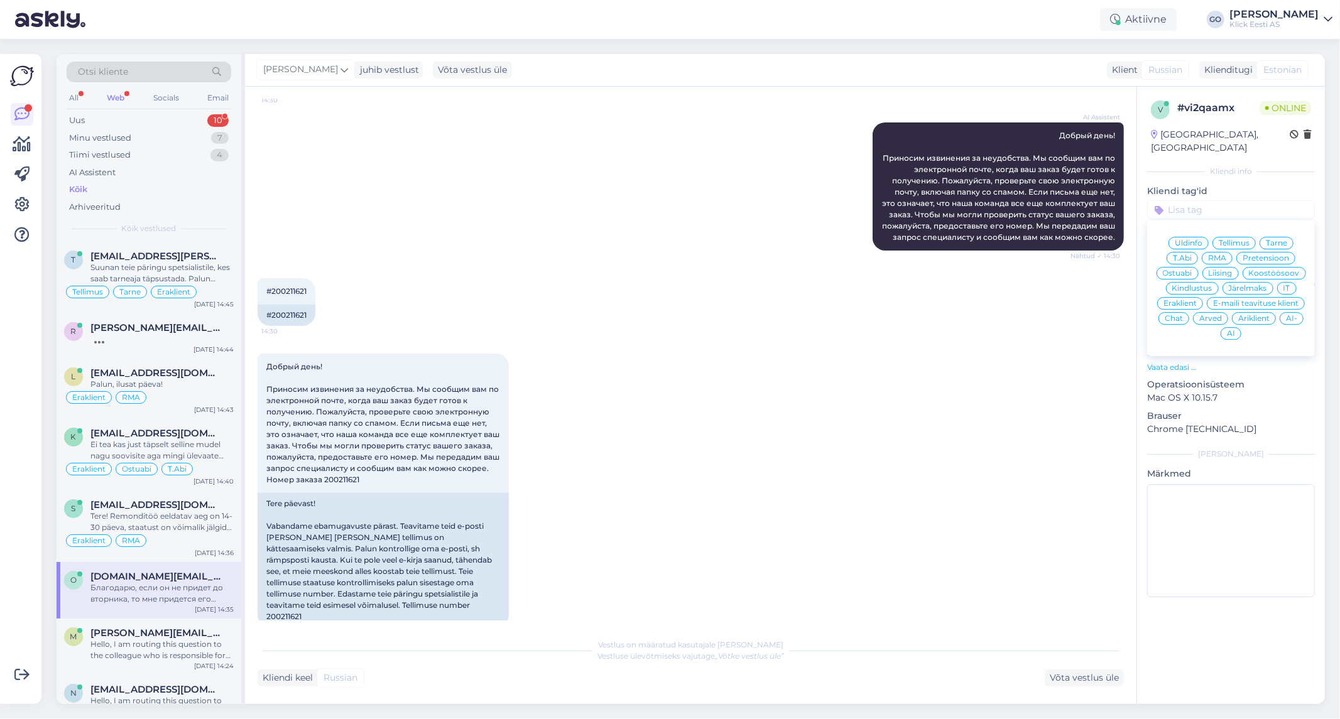
click at [1184, 300] on span "Eraklient" at bounding box center [1180, 304] width 33 height 8
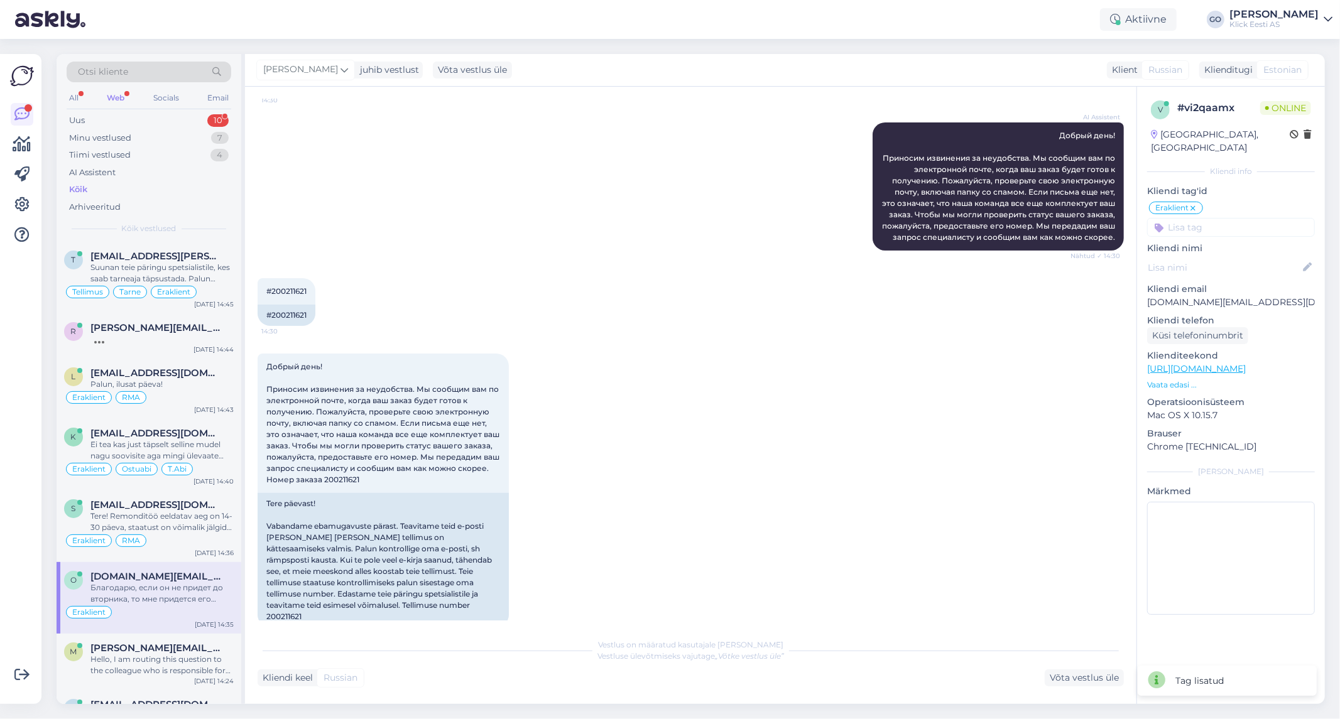
click at [1214, 218] on input at bounding box center [1231, 227] width 168 height 19
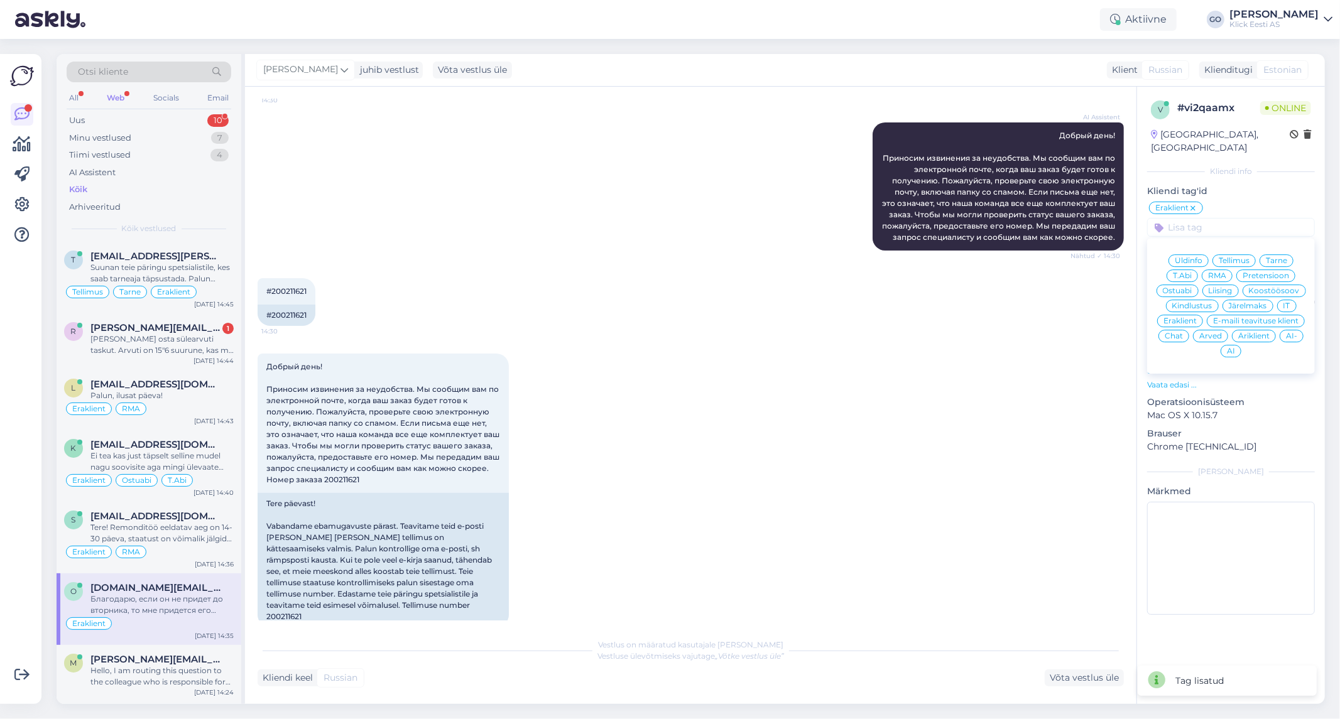
click at [1231, 257] on span "Tellimus" at bounding box center [1234, 261] width 31 height 8
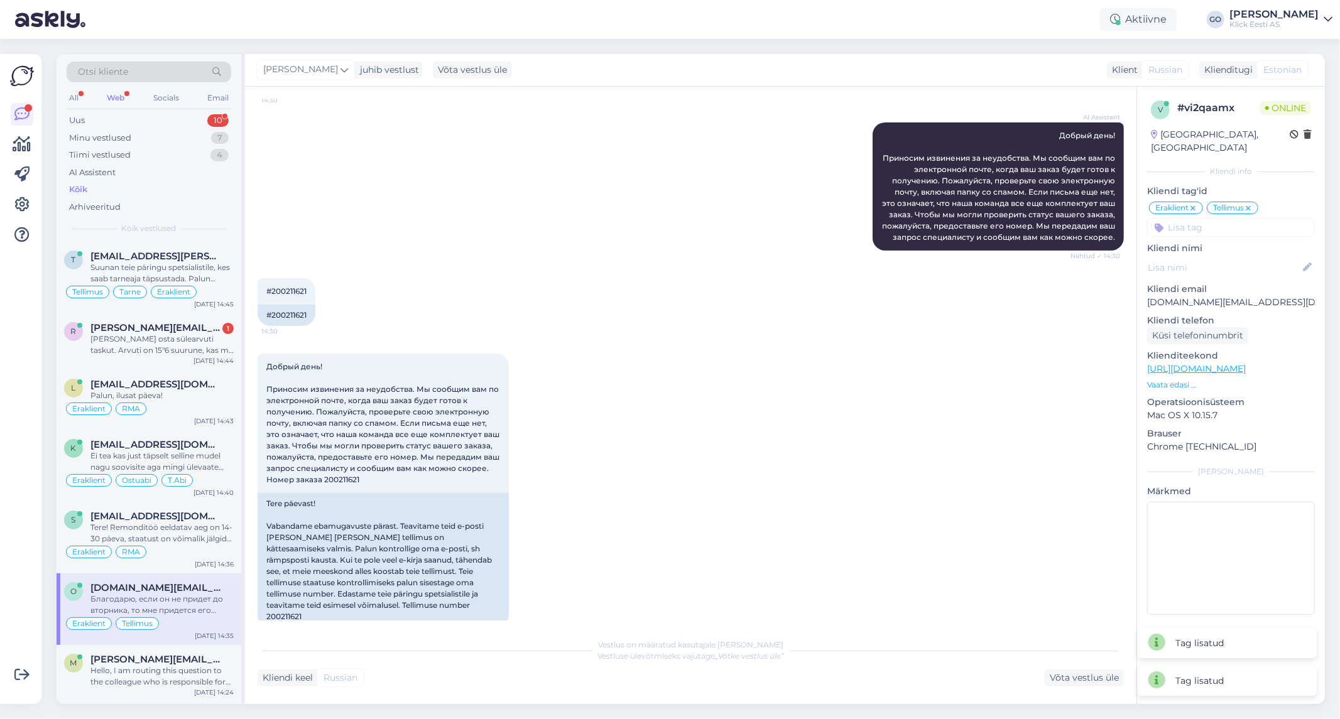
click at [1216, 218] on input at bounding box center [1231, 227] width 168 height 19
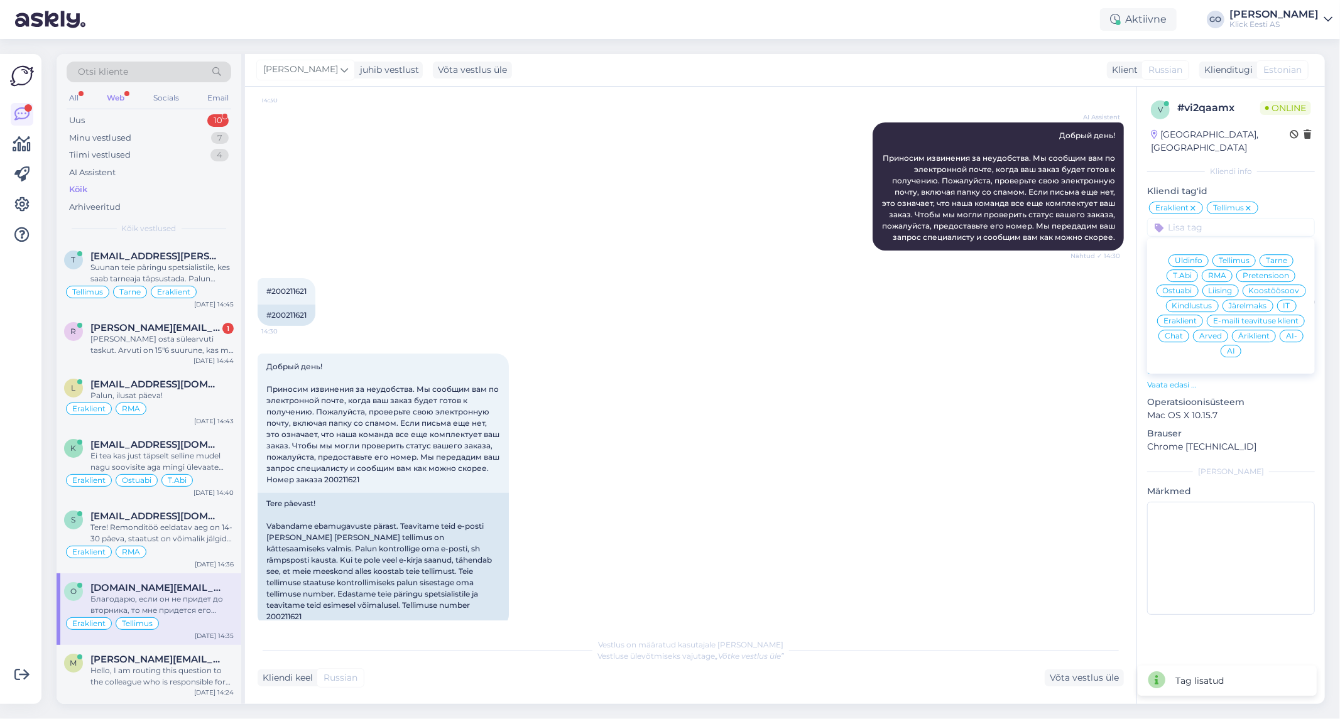
click at [1283, 257] on span "Tarne" at bounding box center [1276, 261] width 21 height 8
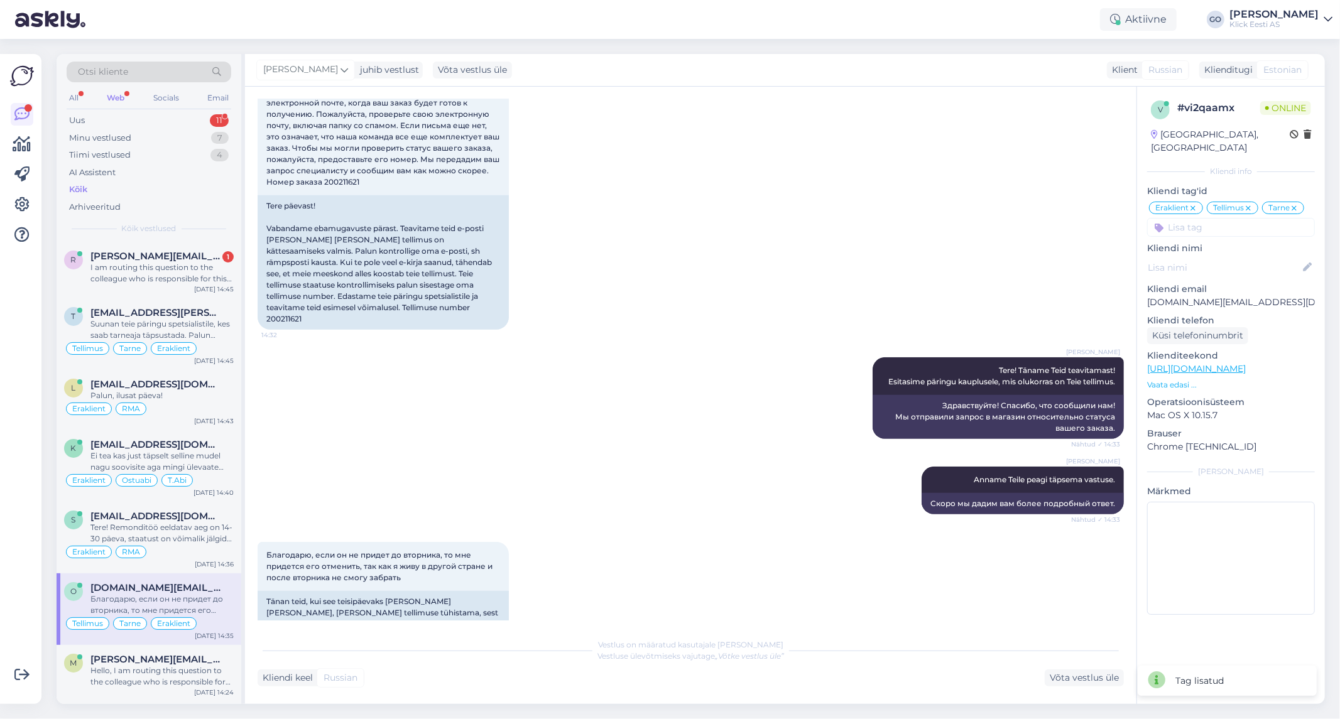
scroll to position [511, 0]
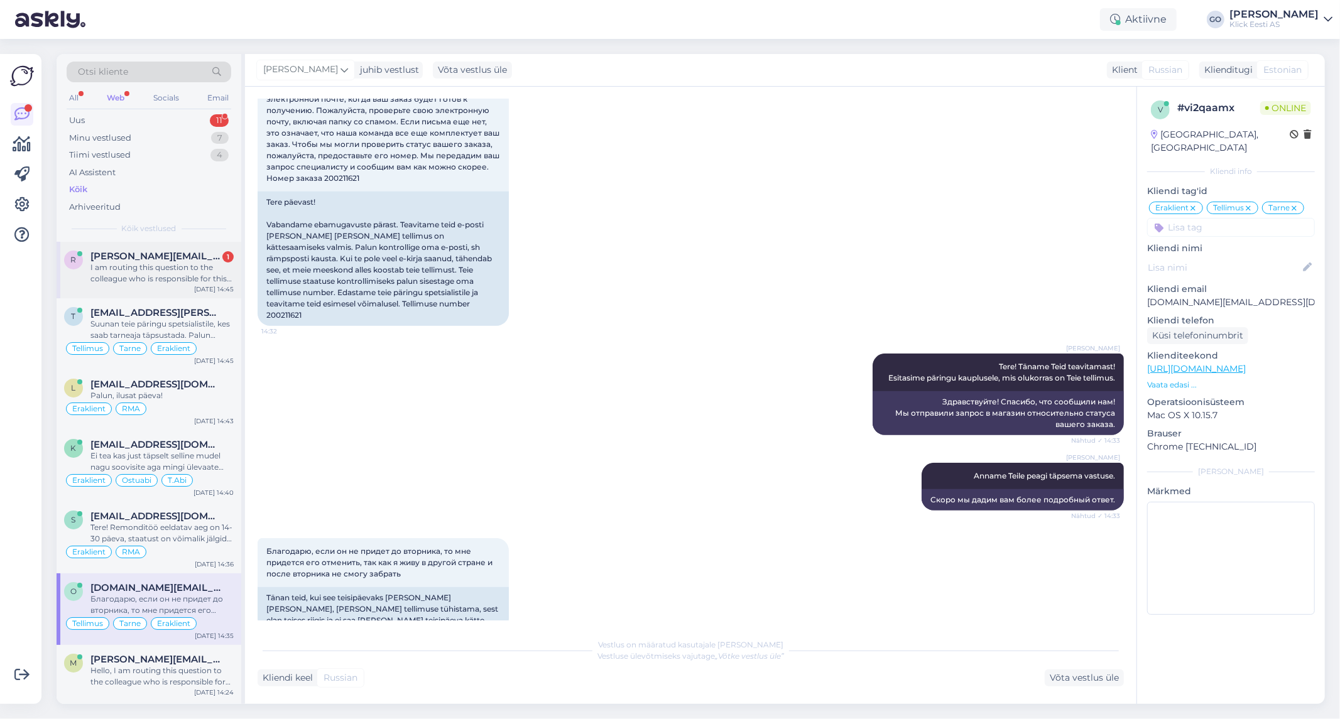
click at [136, 261] on span "[PERSON_NAME][EMAIL_ADDRESS][DOMAIN_NAME]" at bounding box center [155, 256] width 131 height 11
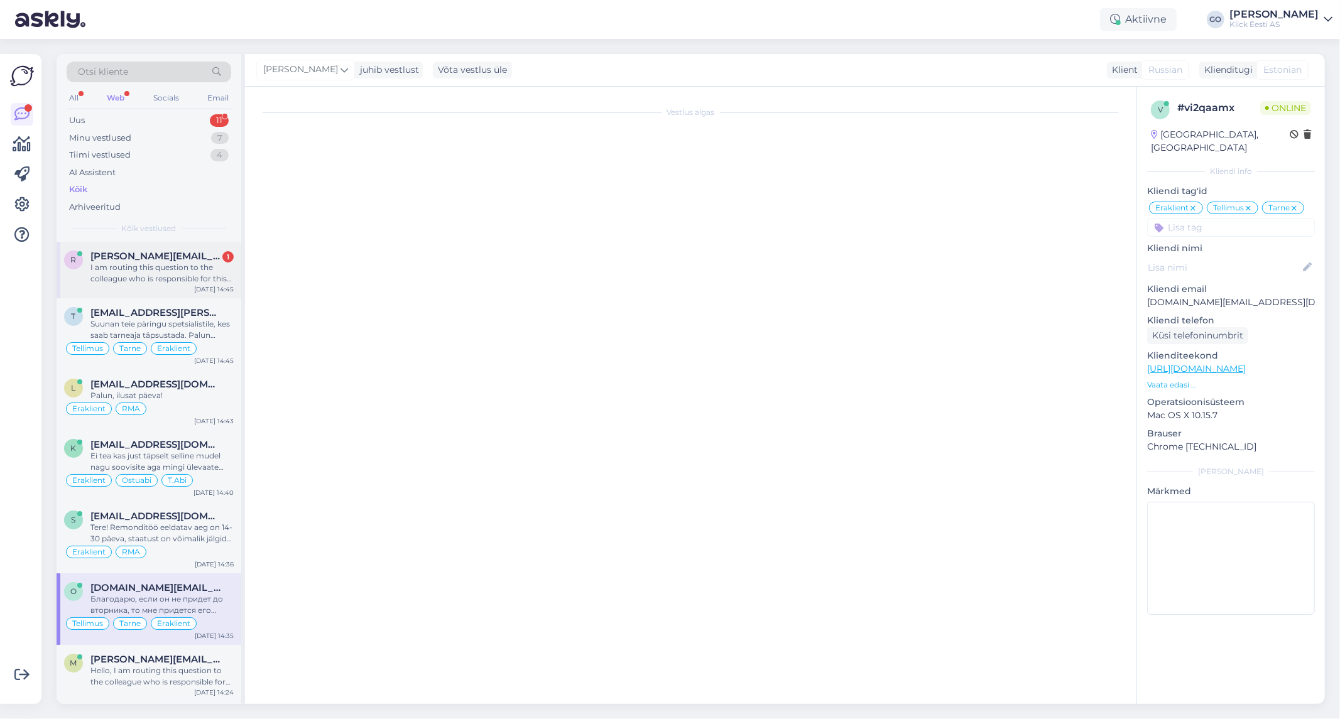
scroll to position [0, 0]
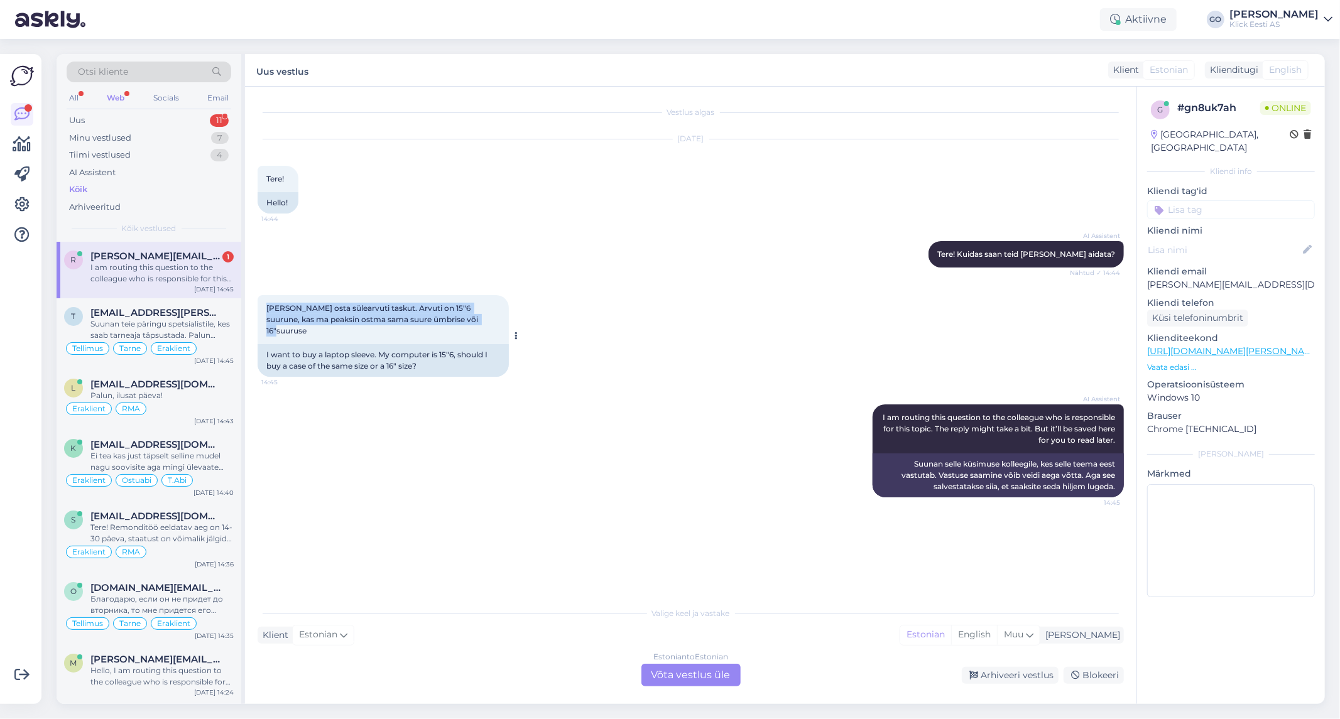
drag, startPoint x: 466, startPoint y: 318, endPoint x: 261, endPoint y: 310, distance: 204.3
click at [261, 310] on div "[PERSON_NAME] osta sülearvuti taskut. Arvuti on 15"6 suurune, kas ma peaksin os…" at bounding box center [383, 319] width 251 height 49
copy span "[PERSON_NAME] osta sülearvuti taskut. Arvuti on 15"6 suurune, kas ma peaksin os…"
click at [385, 448] on div "AI Assistent I am routing this question to the colleague who is responsible for…" at bounding box center [691, 451] width 866 height 121
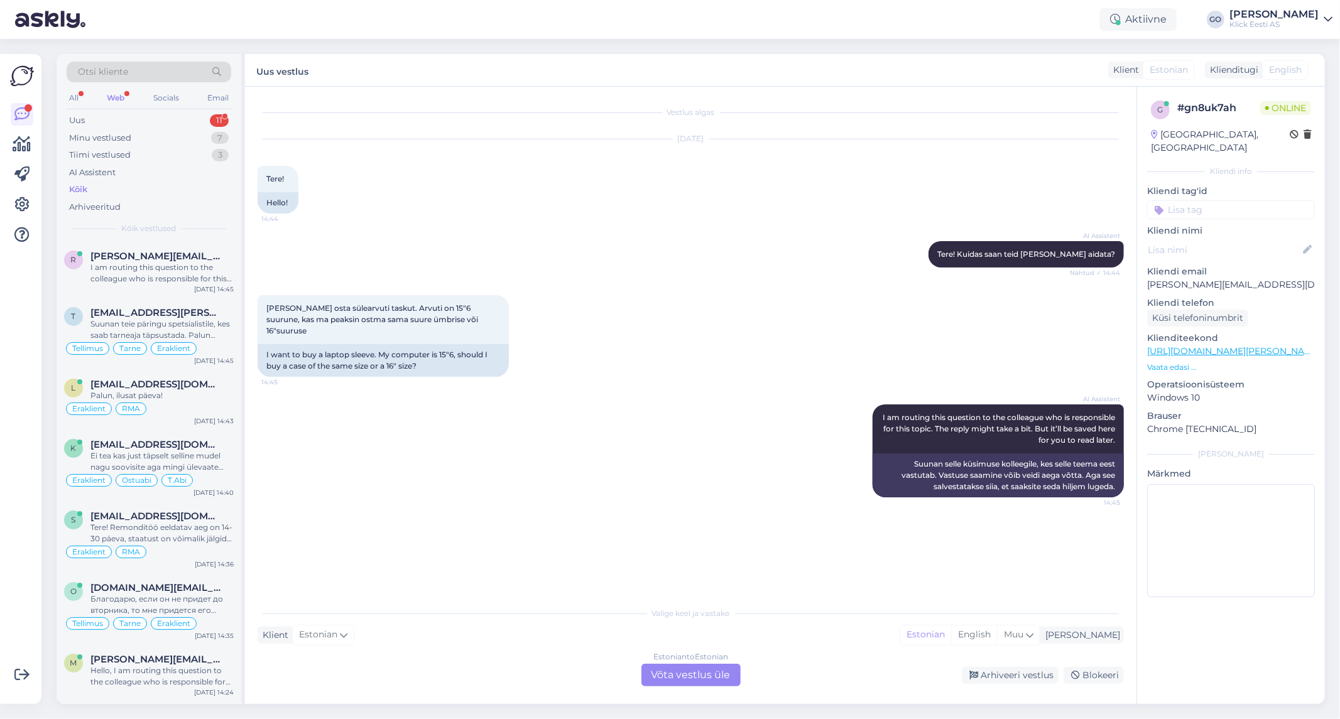
click at [668, 677] on div "Estonian to Estonian Võta vestlus üle" at bounding box center [690, 675] width 99 height 23
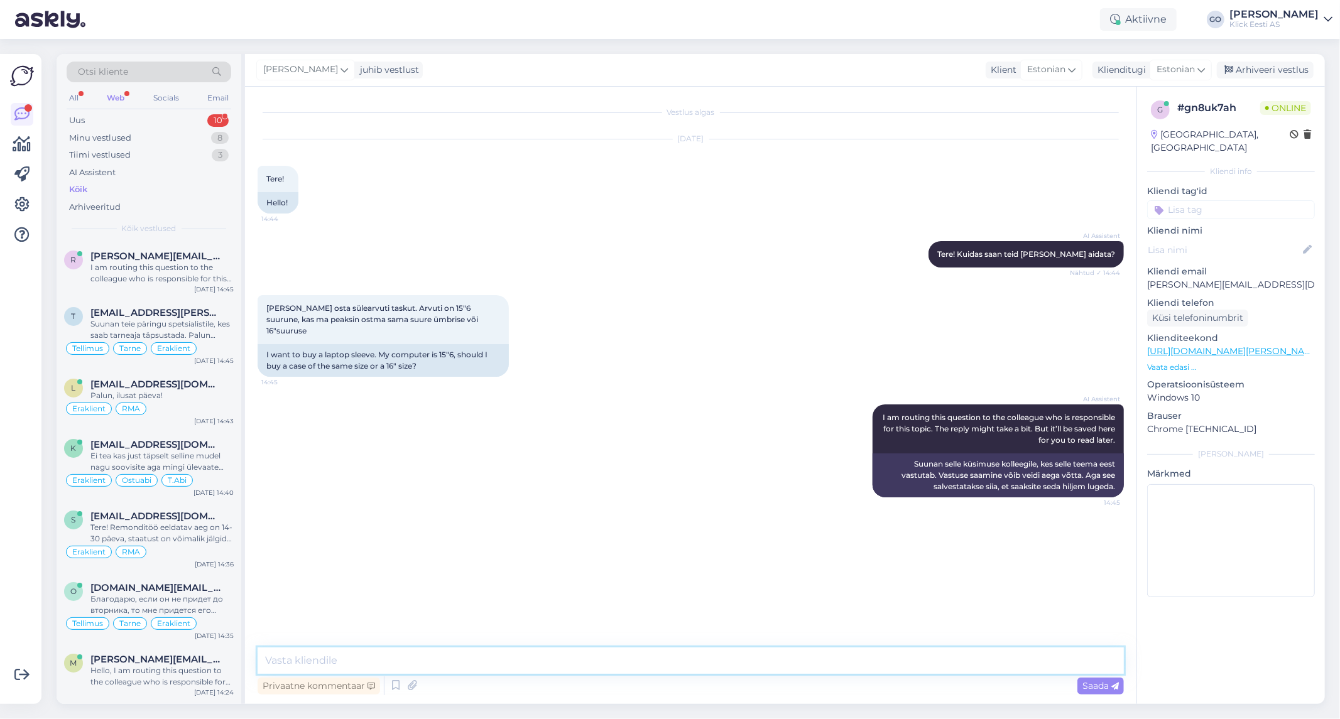
click at [366, 662] on textarea at bounding box center [691, 661] width 866 height 26
paste textarea "Millist valida? 15,6" ümbris → kõige sobivam ja parajalt tihe. Arvuti ei loksu …"
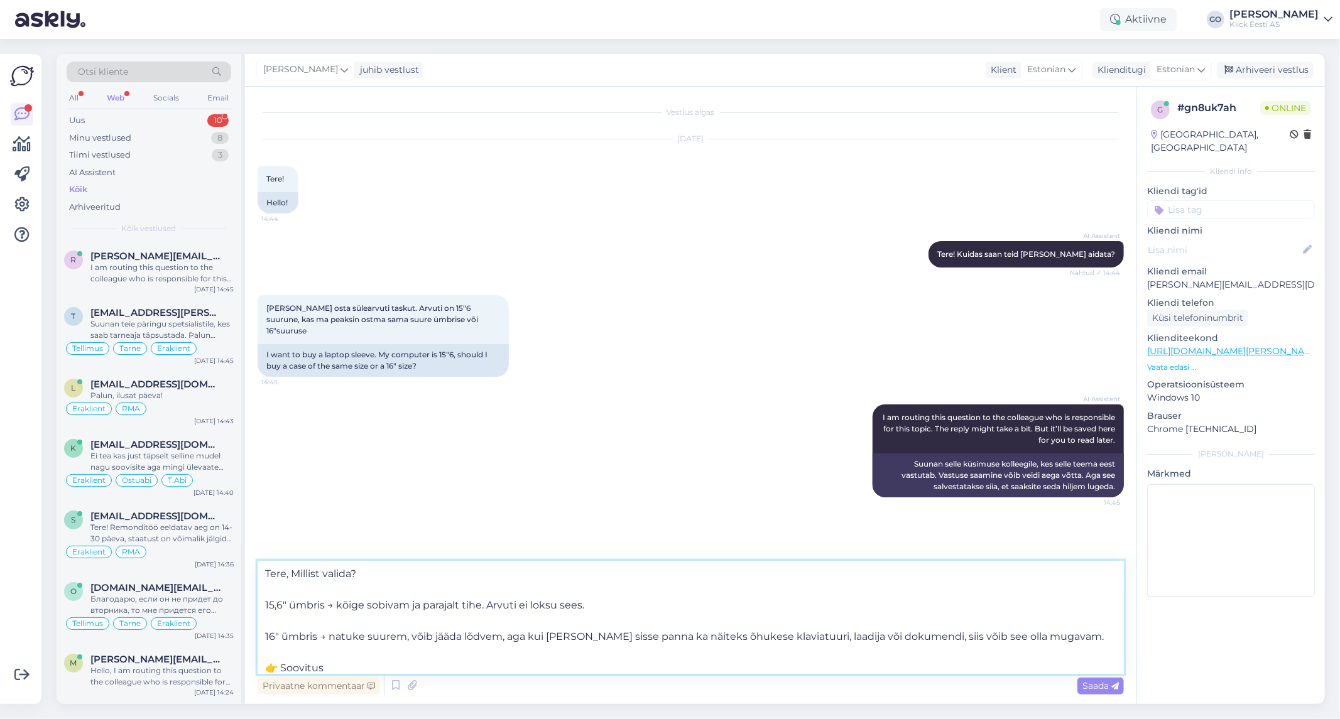
scroll to position [79, 0]
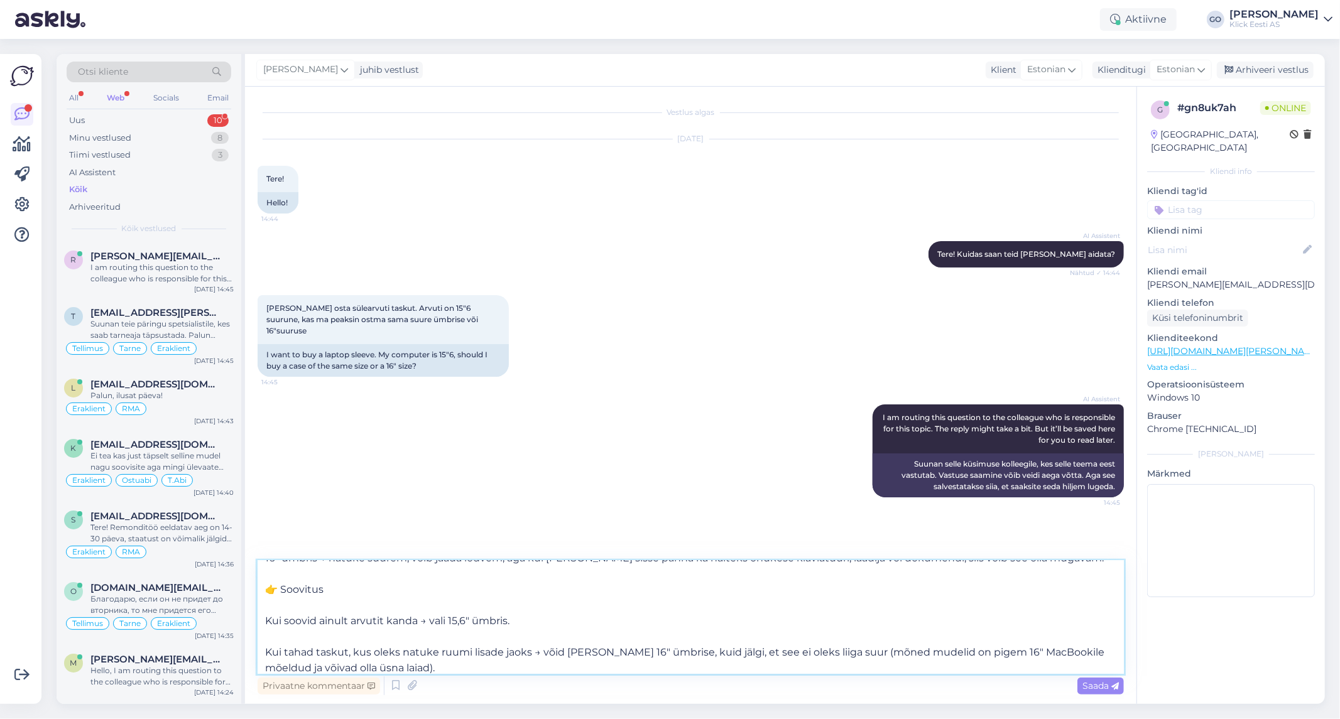
click at [285, 611] on textarea "Tere, Millist valida? 15,6" ümbris → kõige sobivam ja parajalt tihe. Arvuti ei …" at bounding box center [691, 617] width 866 height 113
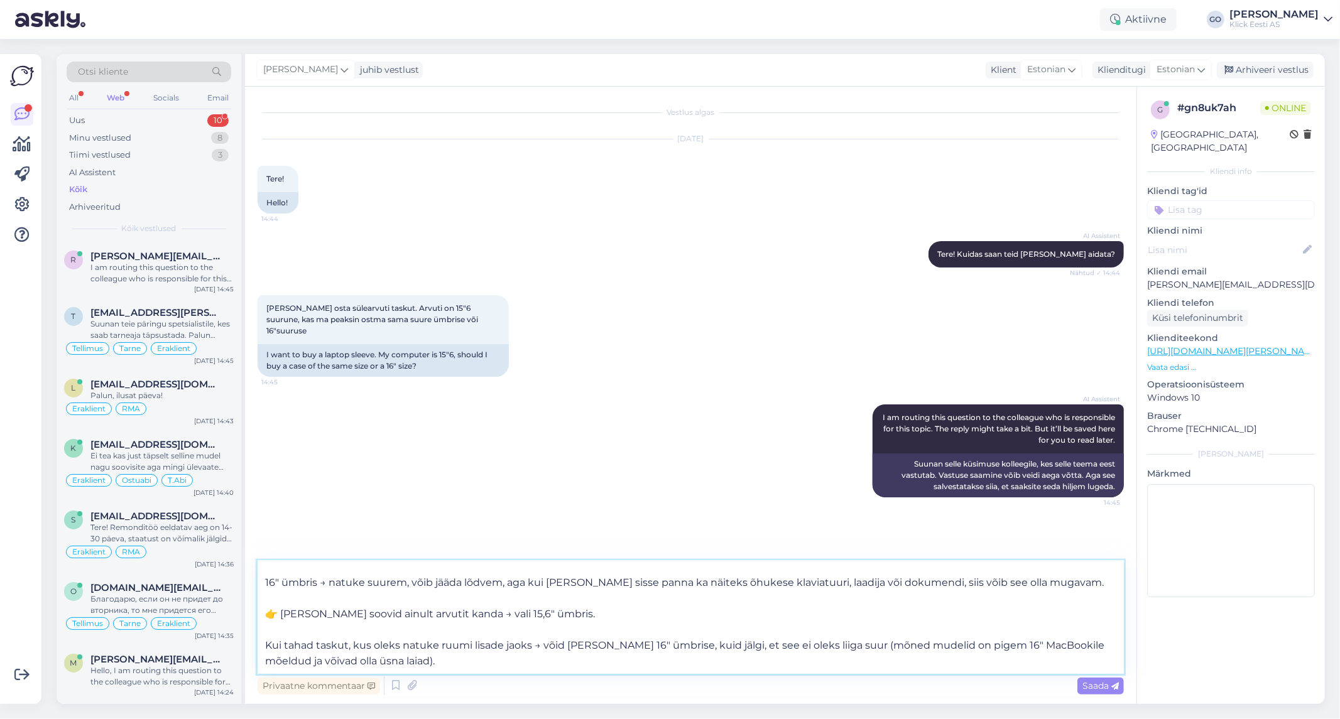
scroll to position [70, 0]
click at [291, 633] on textarea "Tere, Millist valida? 15,6" ümbris → kõige sobivam ja parajalt tihe. Arvuti ei …" at bounding box center [691, 617] width 866 height 113
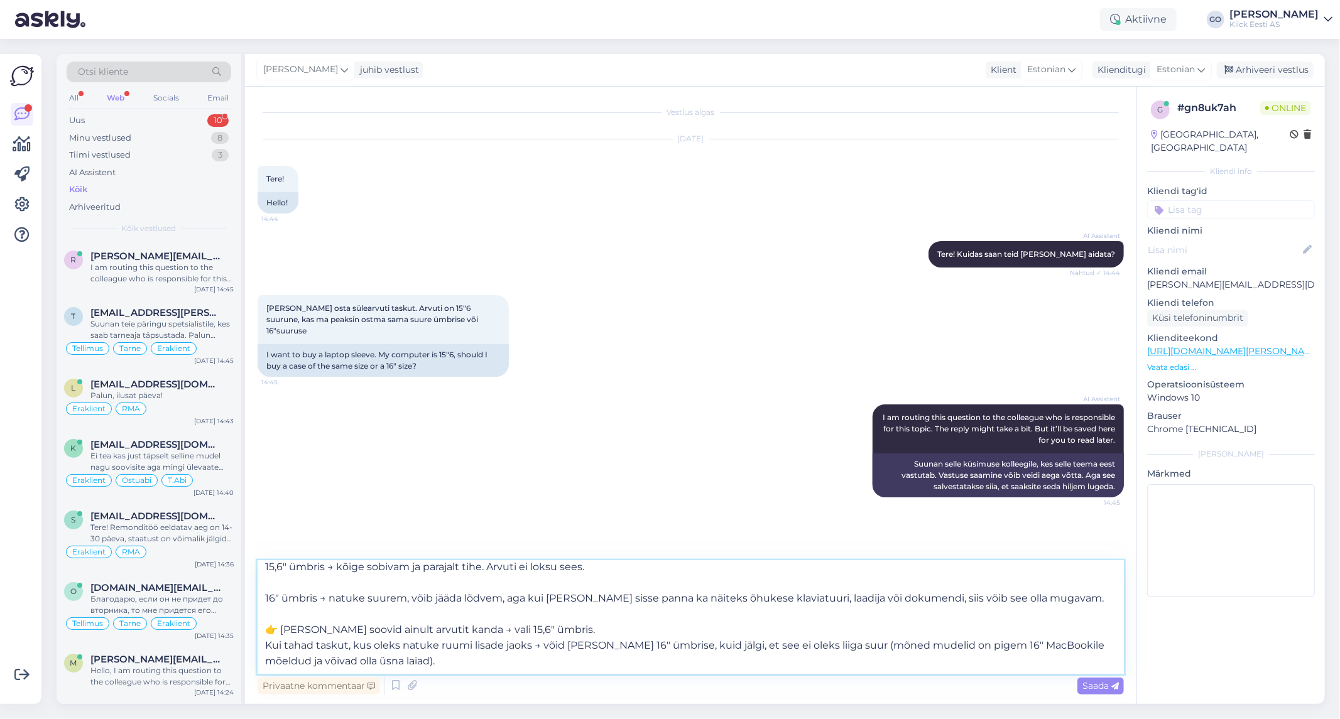
scroll to position [0, 0]
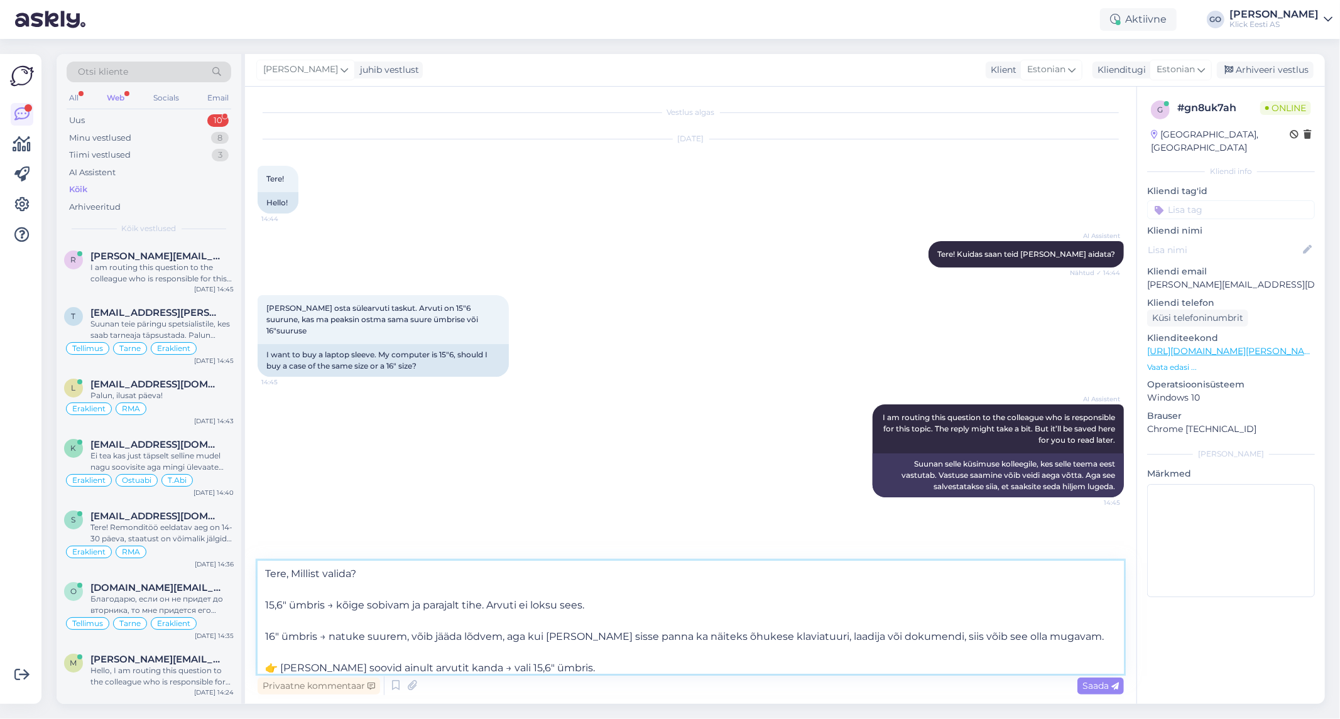
click at [296, 619] on textarea "Tere, Millist valida? 15,6" ümbris → kõige sobivam ja parajalt tihe. Arvuti ei …" at bounding box center [691, 617] width 866 height 113
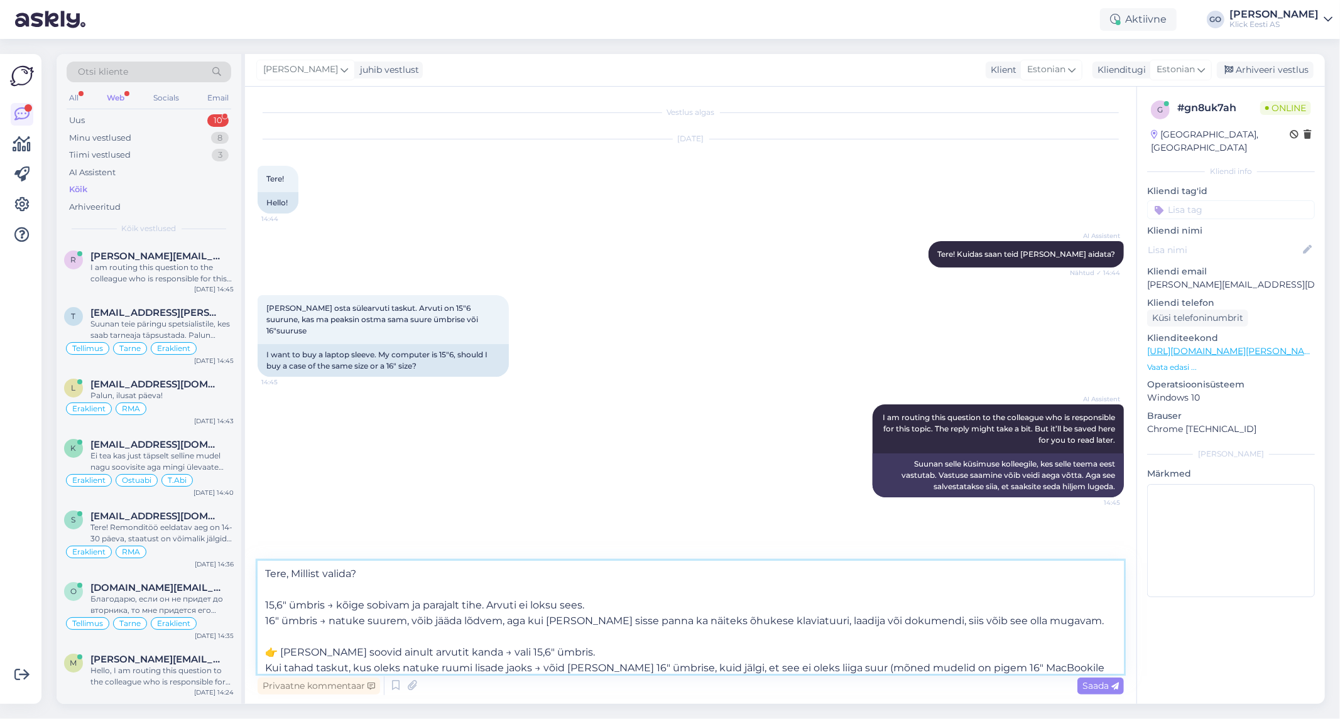
drag, startPoint x: 356, startPoint y: 574, endPoint x: 292, endPoint y: 575, distance: 63.5
click at [292, 575] on textarea "Tere, Millist valida? 15,6" ümbris → kõige sobivam ja parajalt tihe. Arvuti ei …" at bounding box center [691, 617] width 866 height 113
click at [303, 589] on textarea "Tere, 15,6" ümbris → kõige sobivam ja parajalt tihe. Arvuti ei loksu sees. 16" …" at bounding box center [691, 617] width 866 height 113
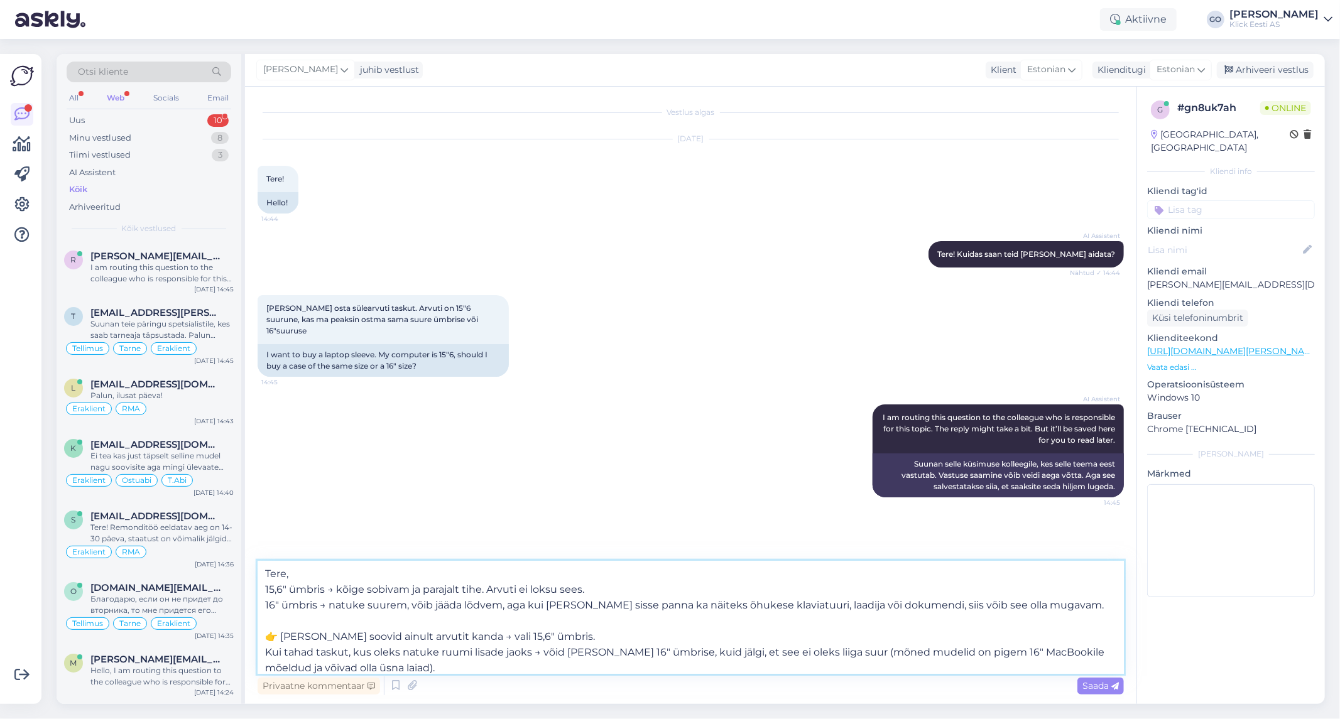
click at [576, 605] on textarea "Tere, 15,6" ümbris → kõige sobivam ja parajalt tihe. Arvuti ei loksu sees. 16" …" at bounding box center [691, 617] width 866 height 113
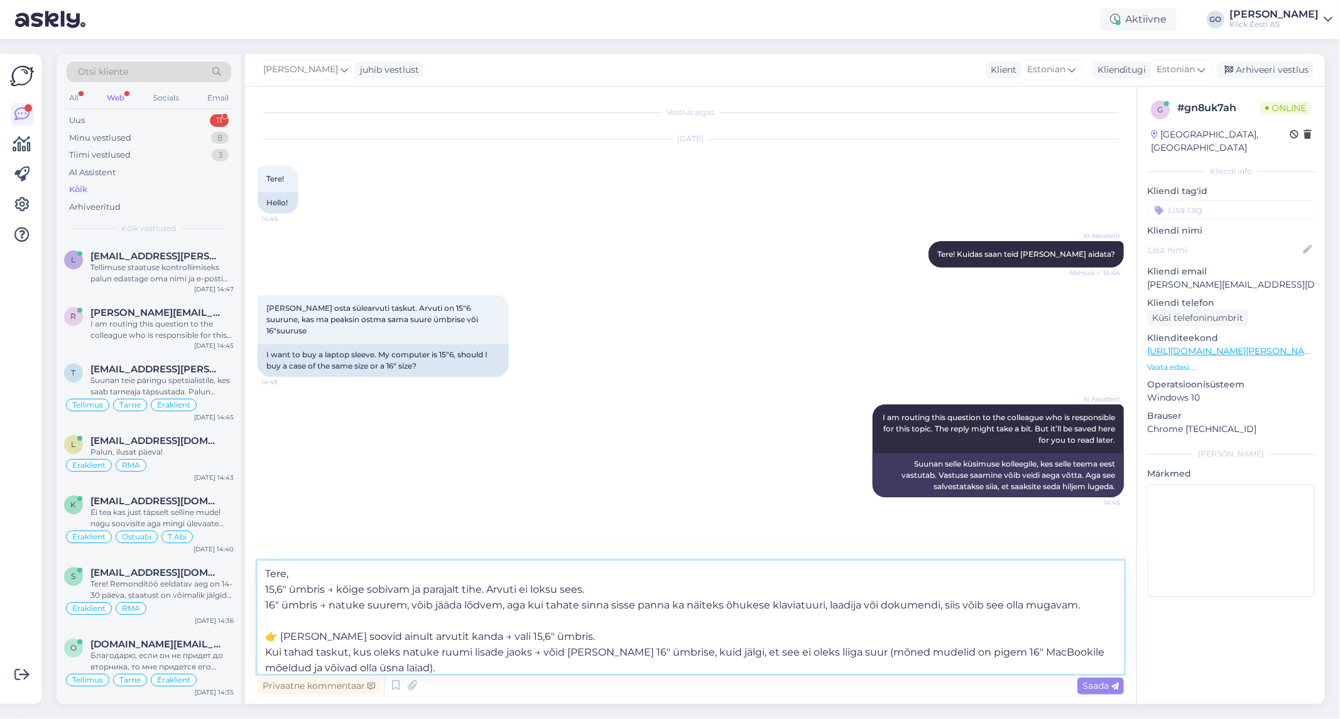
scroll to position [22, 0]
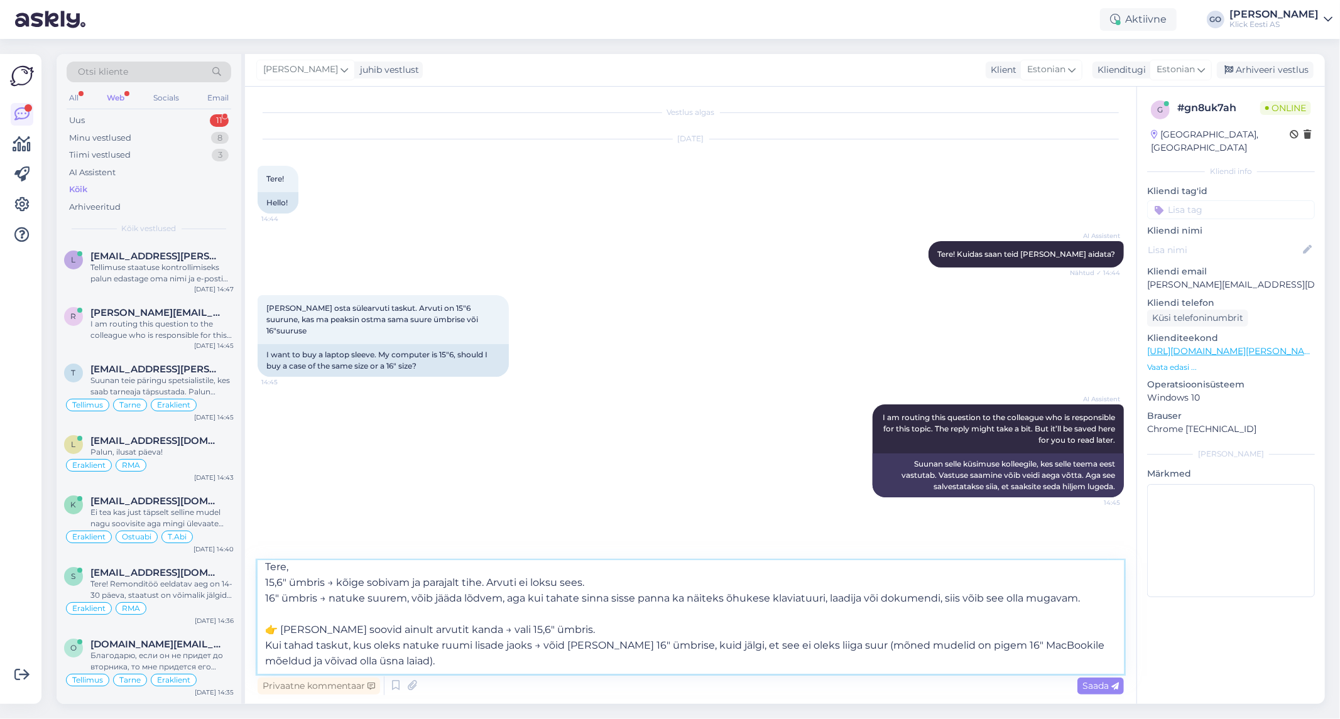
click at [315, 626] on textarea "Tere, 15,6" ümbris → kõige sobivam ja parajalt tihe. Arvuti ei loksu sees. 16" …" at bounding box center [691, 617] width 866 height 113
click at [450, 631] on textarea "Tere, 15,6" ümbris → kõige sobivam ja parajalt tihe. Arvuti ei loksu sees. 16" …" at bounding box center [691, 617] width 866 height 113
click at [313, 643] on textarea "Tere, 15,6" ümbris → kõige sobivam ja parajalt tihe. Arvuti ei loksu sees. 16" …" at bounding box center [691, 617] width 866 height 113
drag, startPoint x: 832, startPoint y: 644, endPoint x: 848, endPoint y: 655, distance: 19.0
click at [848, 655] on textarea "Tere, 15,6" ümbris → kõige sobivam ja parajalt tihe. Arvuti ei loksu sees. 16" …" at bounding box center [691, 617] width 866 height 113
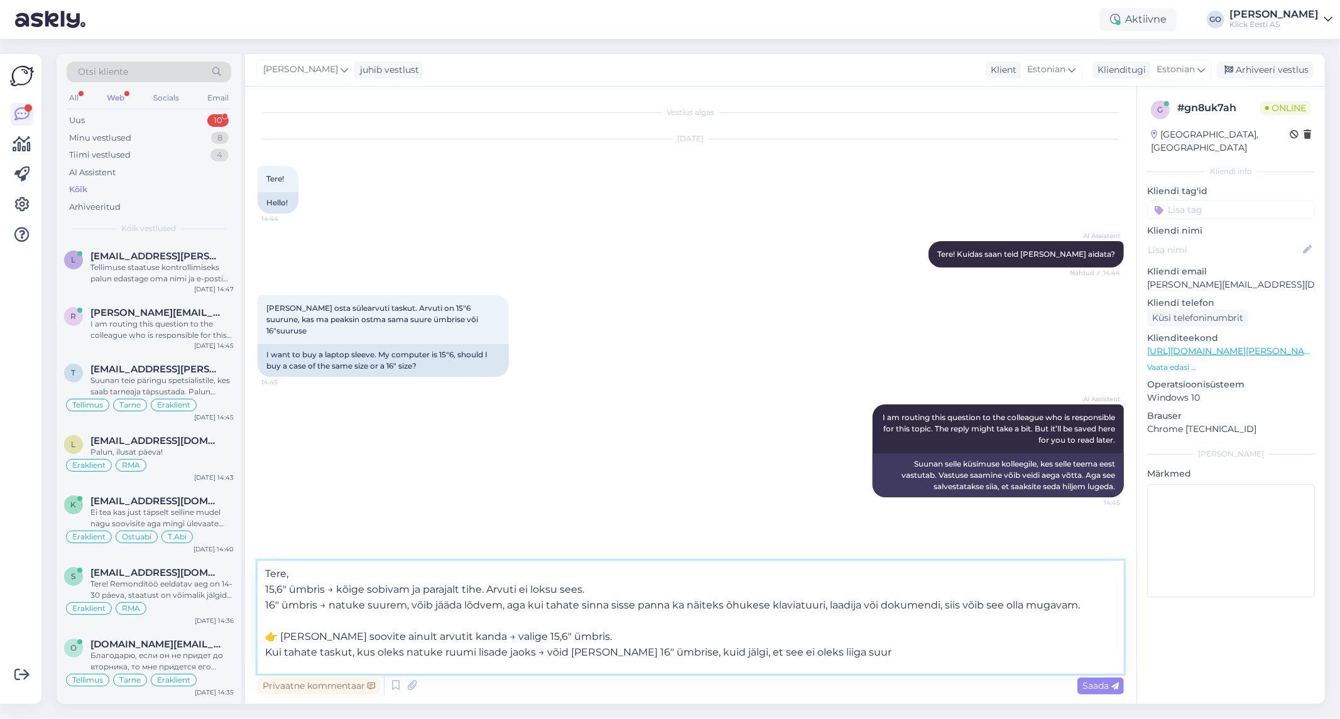
scroll to position [7, 0]
click at [857, 656] on textarea "Tere, 15,6" ümbris → kõige sobivam ja parajalt tihe. Arvuti ei loksu sees. 16" …" at bounding box center [691, 617] width 866 height 113
click at [284, 628] on textarea "Tere, 15,6" ümbris → kõige sobivam ja parajalt tihe. Arvuti ei loksu sees. 16" …" at bounding box center [691, 617] width 866 height 113
type textarea "Tere, 15,6" ümbris → kõige sobivam ja parajalt tihe. Arvuti ei loksu sees. 16" …"
click at [1098, 687] on span "Saada" at bounding box center [1100, 685] width 36 height 11
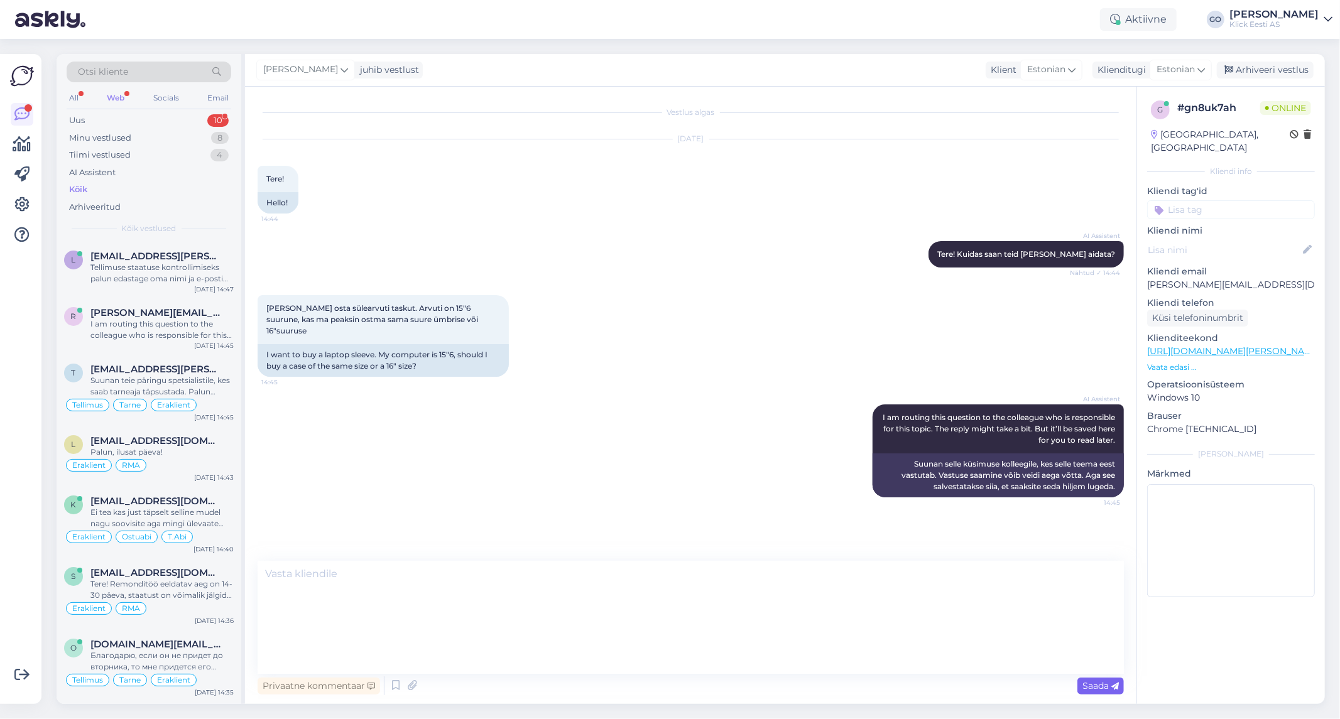
scroll to position [0, 0]
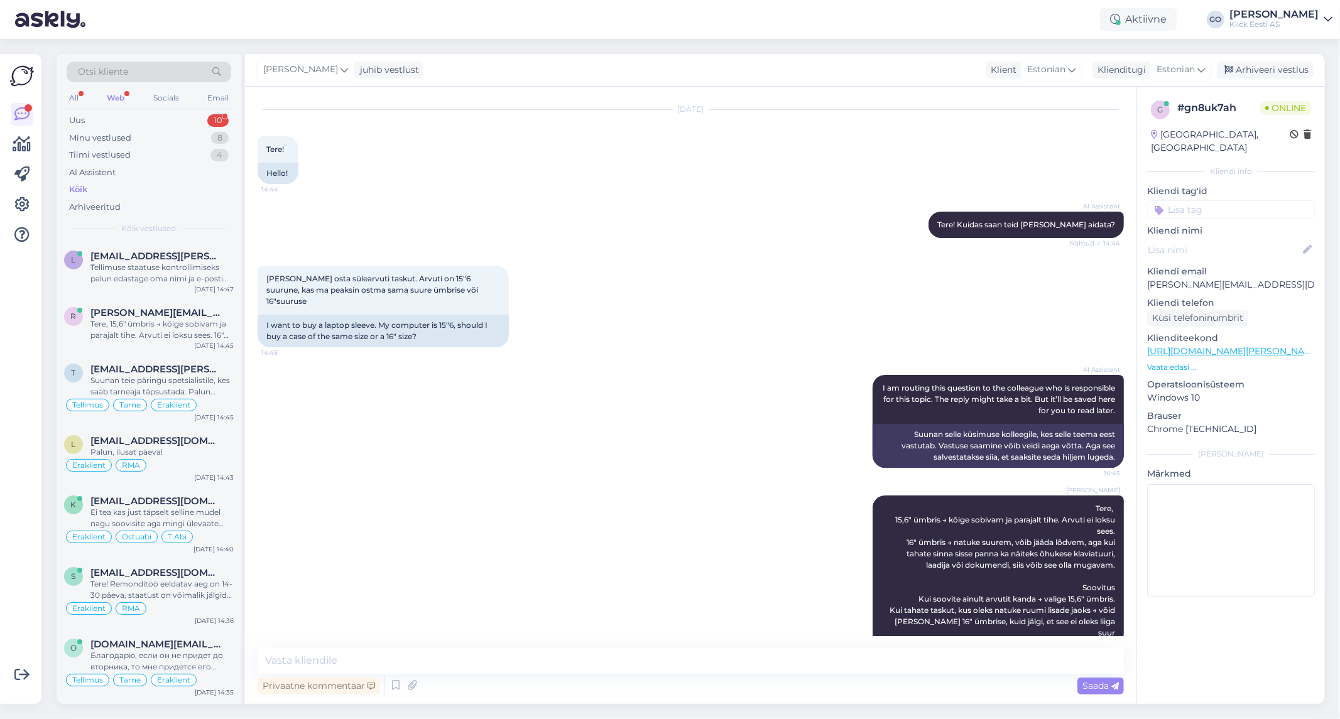
click at [1218, 200] on input at bounding box center [1231, 209] width 168 height 19
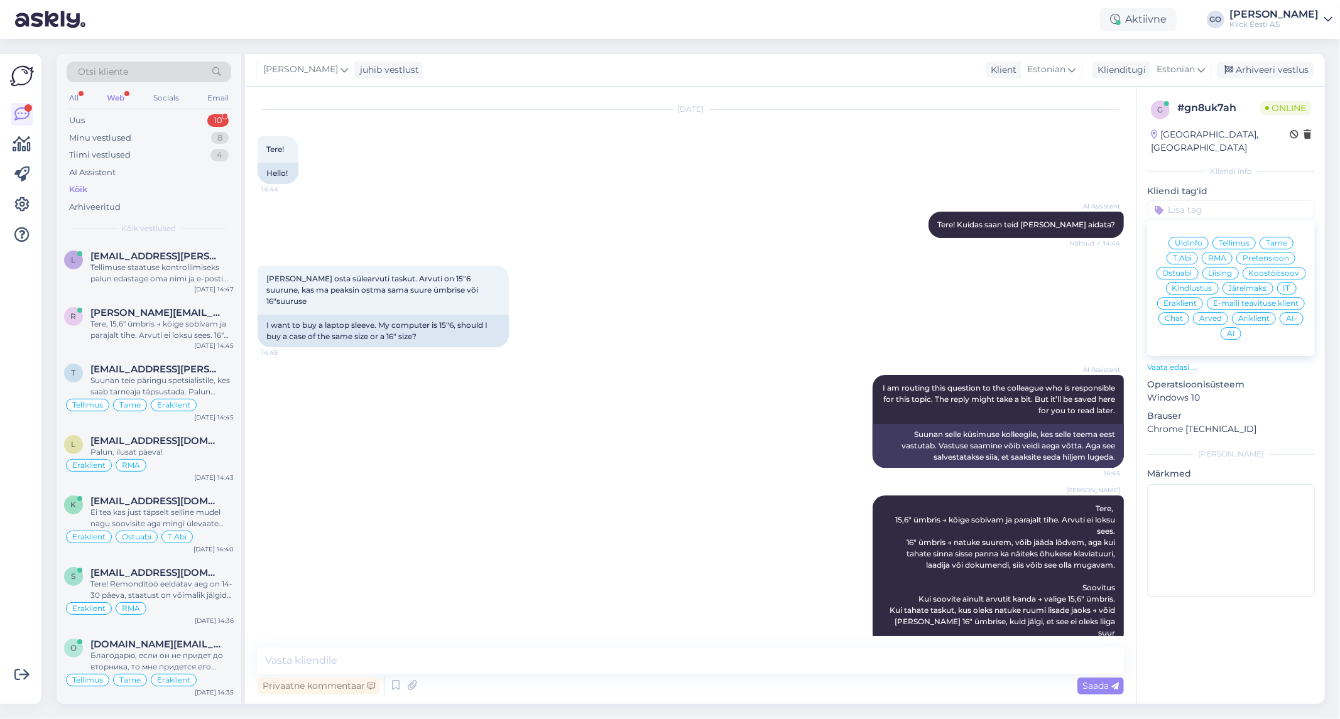
click at [1179, 300] on span "Eraklient" at bounding box center [1180, 304] width 33 height 8
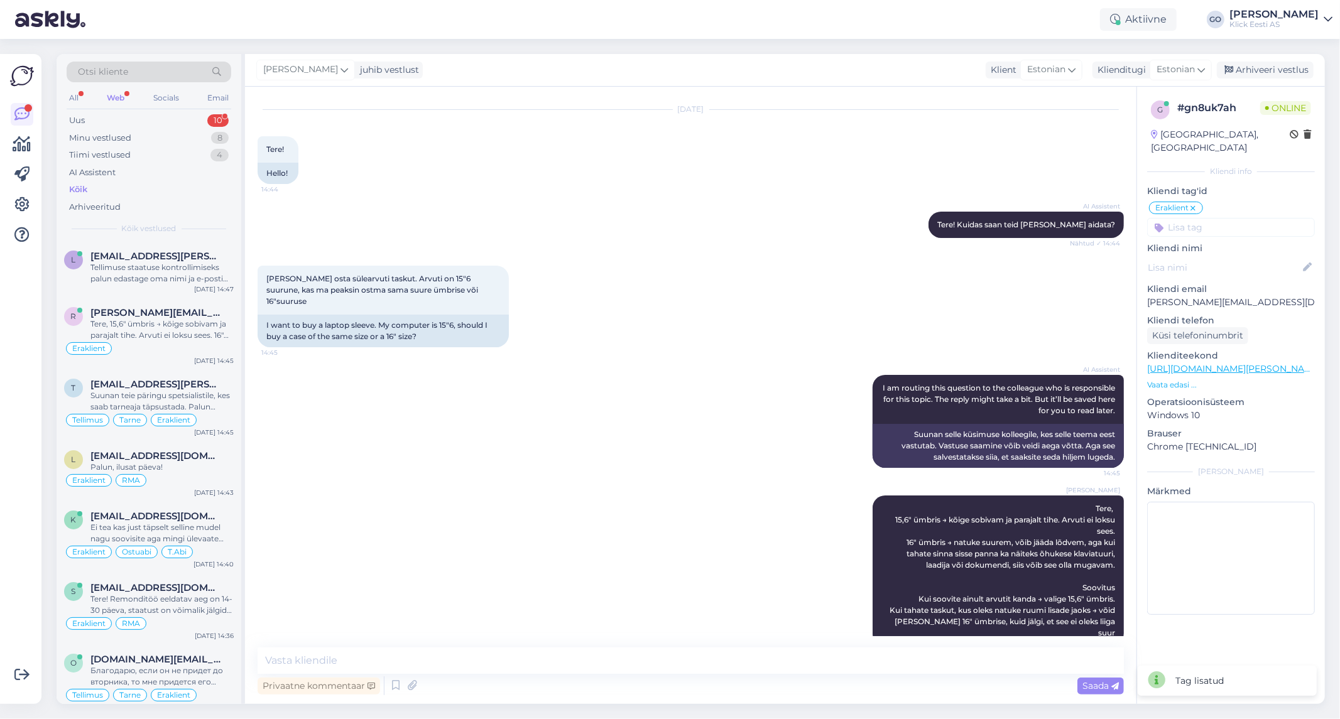
click at [1192, 218] on input at bounding box center [1231, 227] width 168 height 19
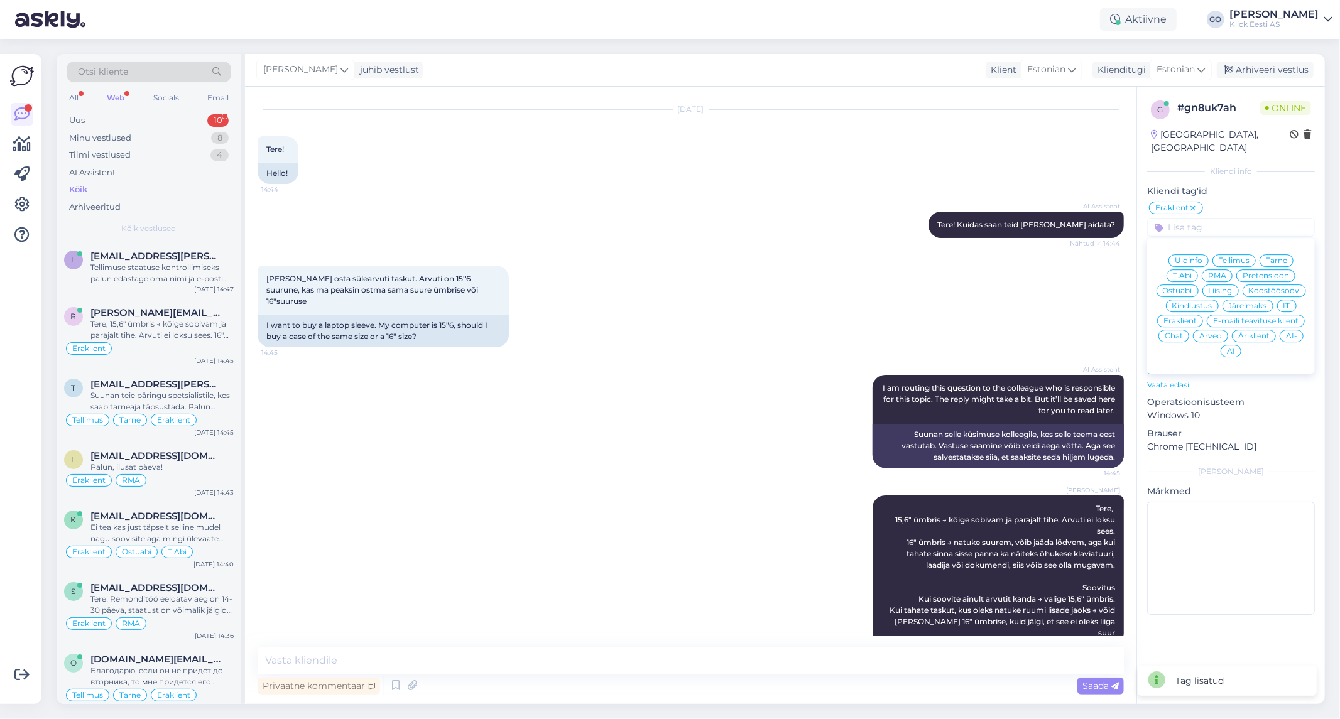
click at [1179, 287] on span "Ostuabi" at bounding box center [1178, 291] width 30 height 8
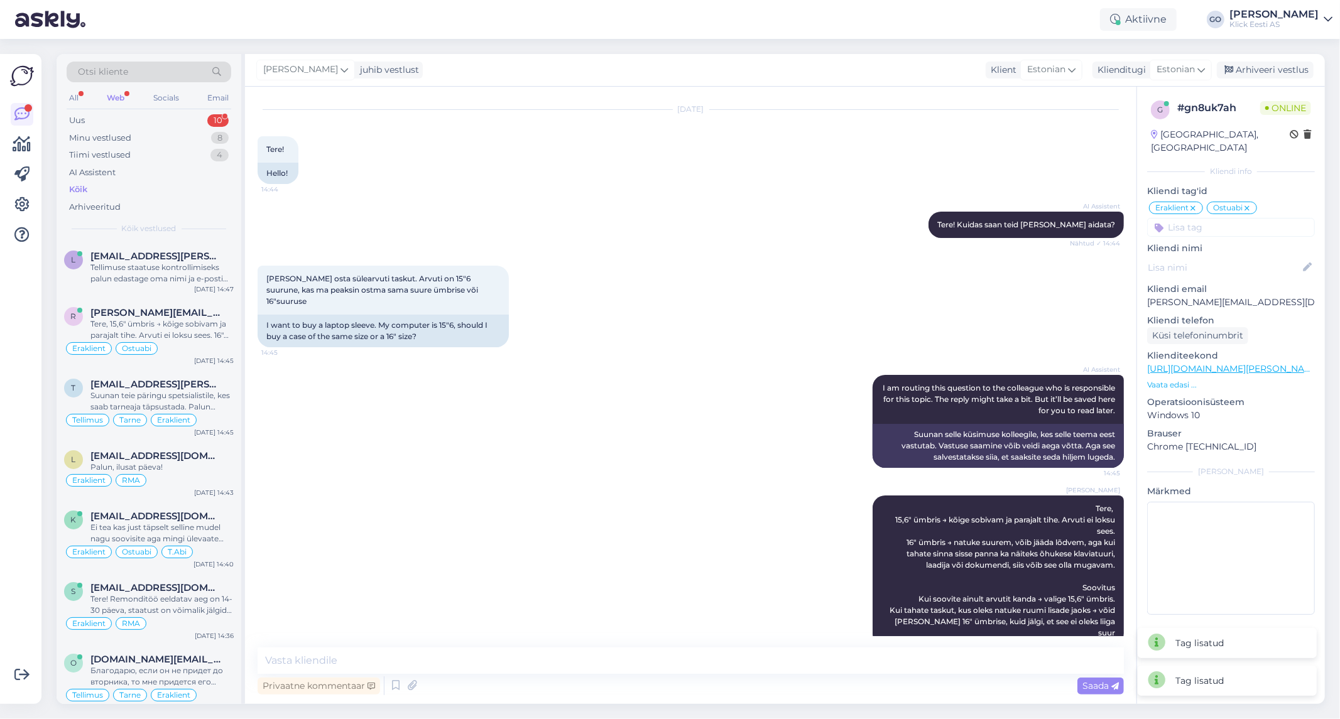
click at [507, 575] on div "[PERSON_NAME] Tere, 15,6" ümbris → kõige sobivam ja parajalt tihe. Arvuti ei lo…" at bounding box center [691, 571] width 866 height 178
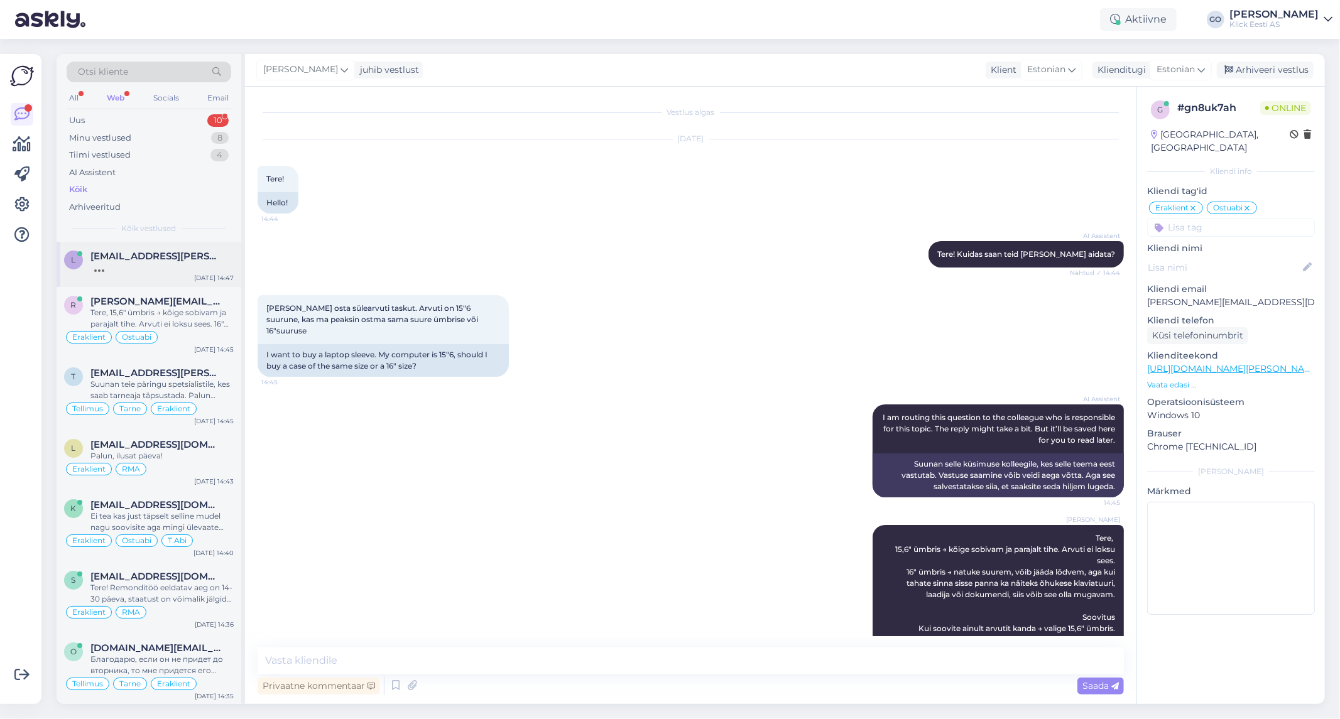
click at [138, 263] on div at bounding box center [161, 267] width 143 height 11
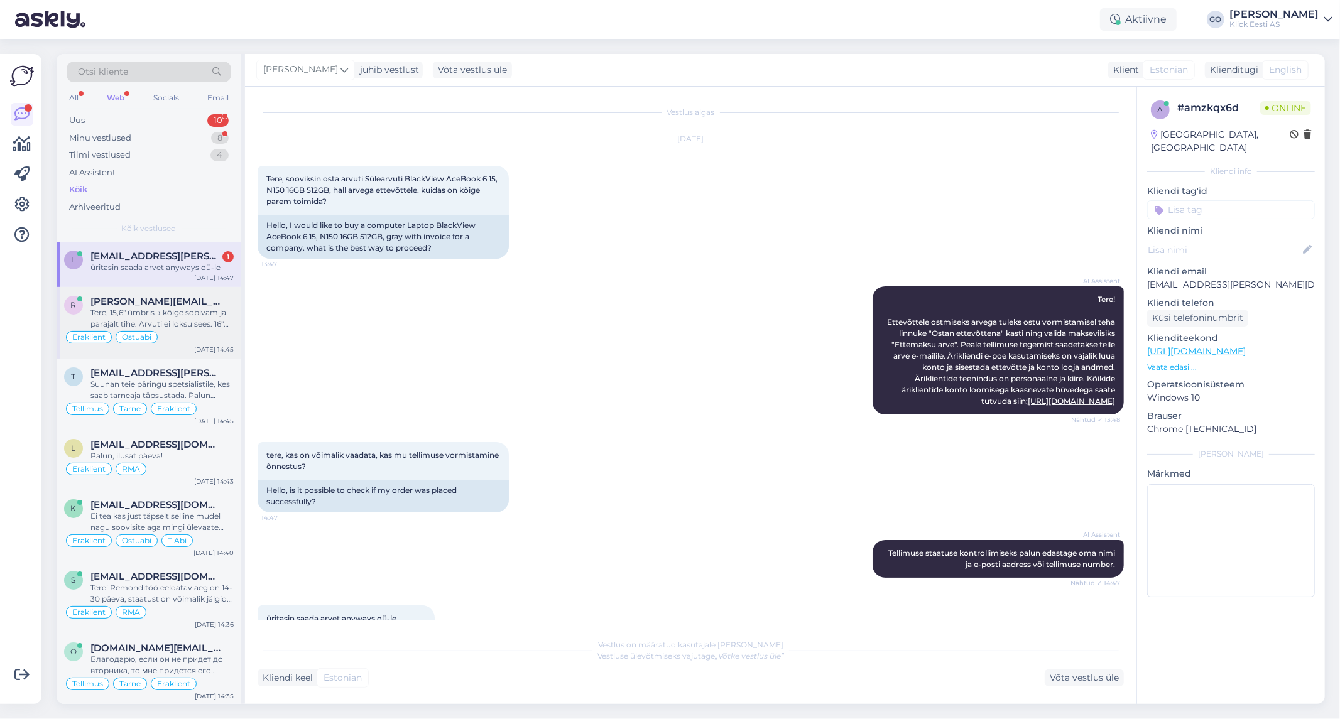
click at [212, 310] on div "Tere, 15,6" ümbris → kõige sobivam ja parajalt tihe. Arvuti ei loksu sees. 16" …" at bounding box center [161, 318] width 143 height 23
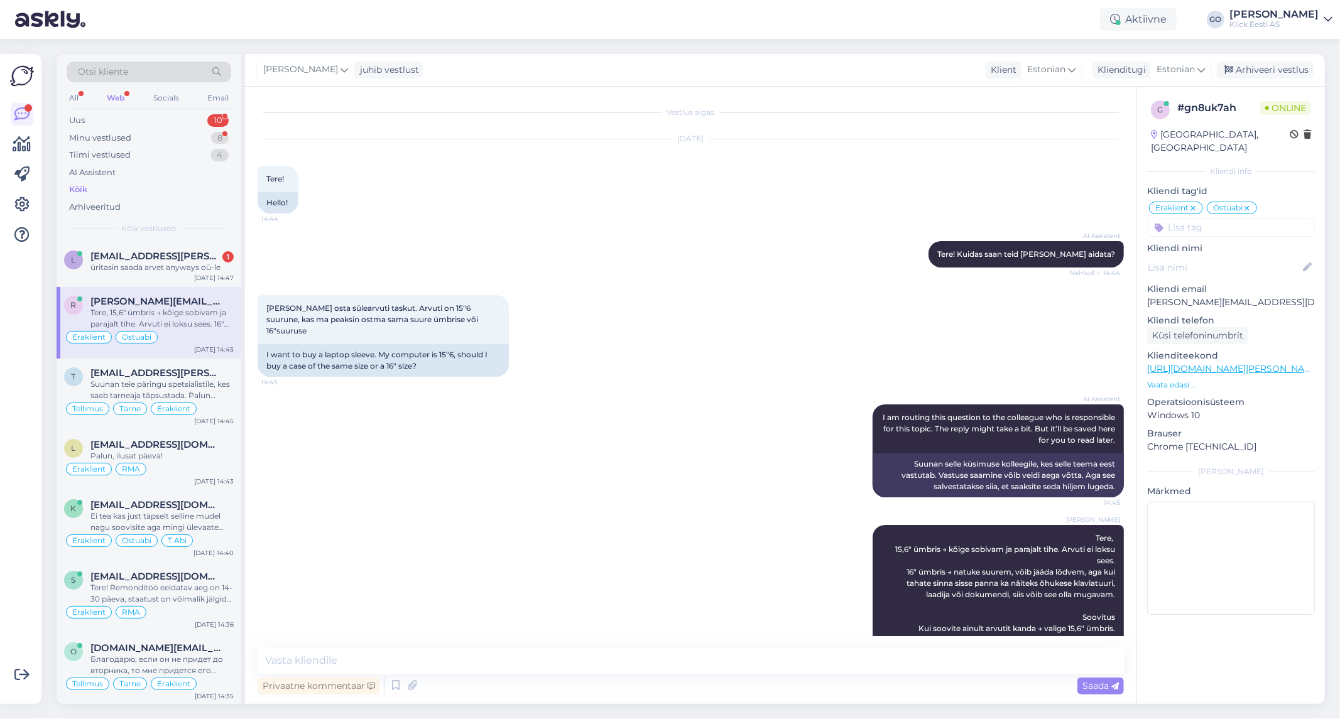
scroll to position [30, 0]
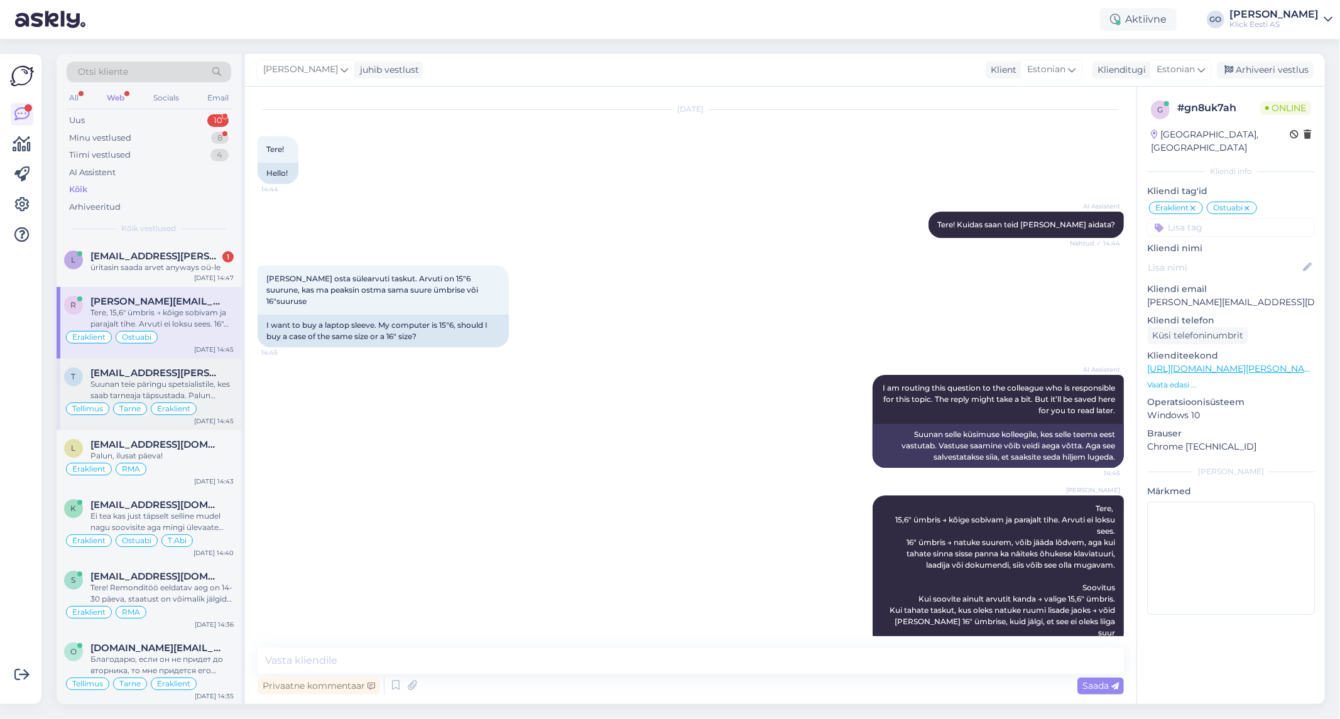
click at [203, 379] on div "Suunan teie päringu spetsialistile, kes saab tarneaja täpsustada. Palun oodake …" at bounding box center [161, 390] width 143 height 23
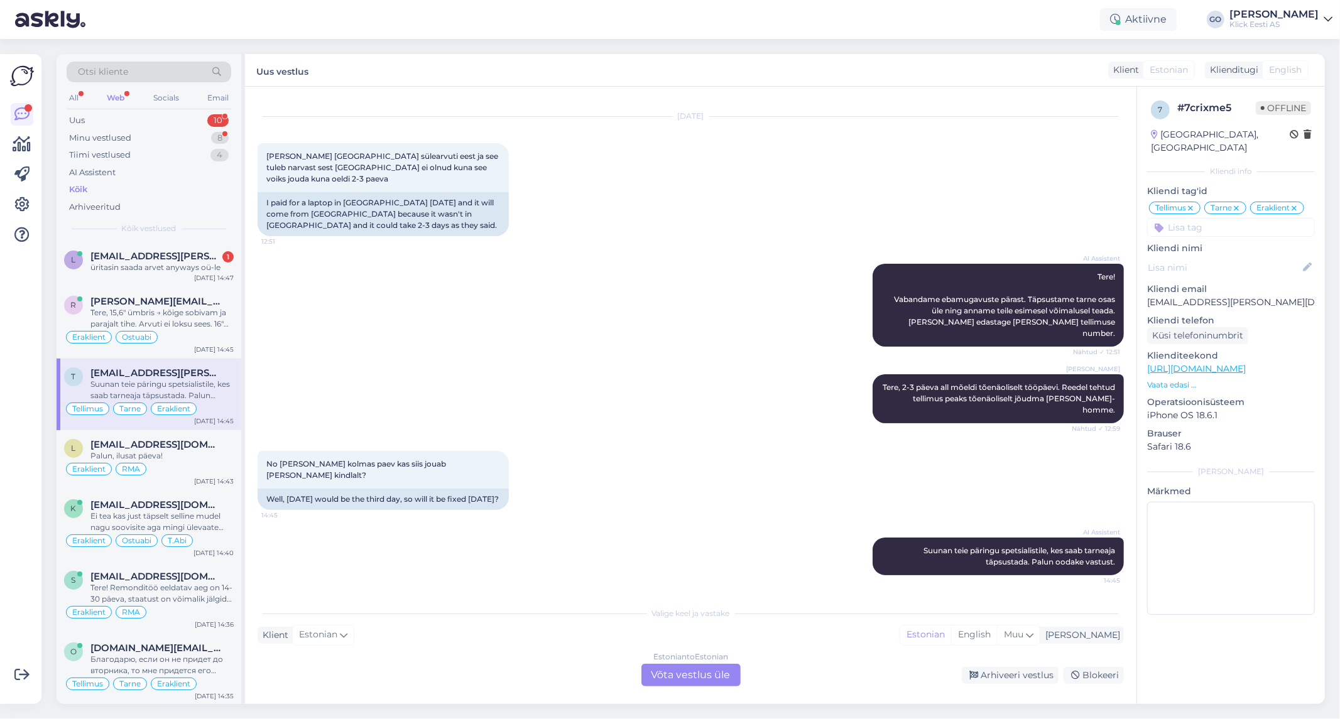
scroll to position [0, 0]
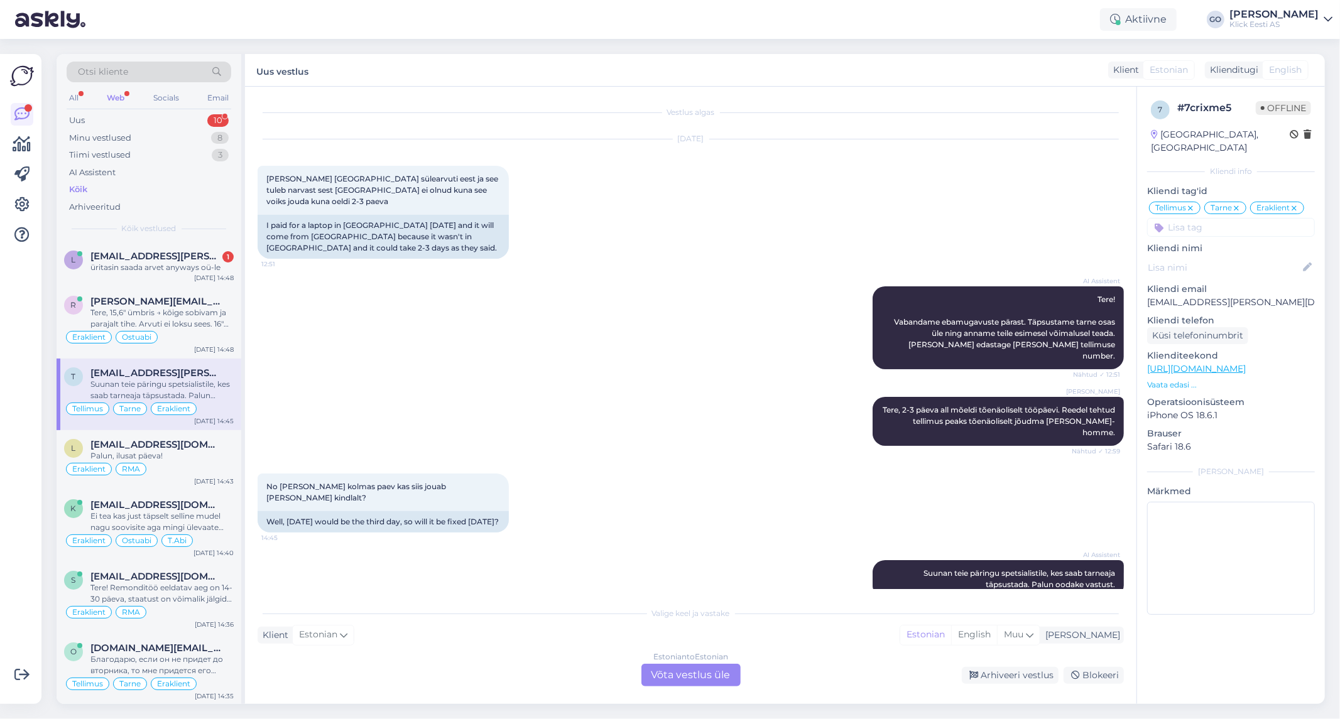
click at [541, 477] on div "No [PERSON_NAME] kolmas paev kas siis jouab [PERSON_NAME] kindlalt? 14:45 Well,…" at bounding box center [691, 503] width 866 height 87
click at [698, 675] on div "Estonian to Estonian Võta vestlus üle" at bounding box center [690, 675] width 99 height 23
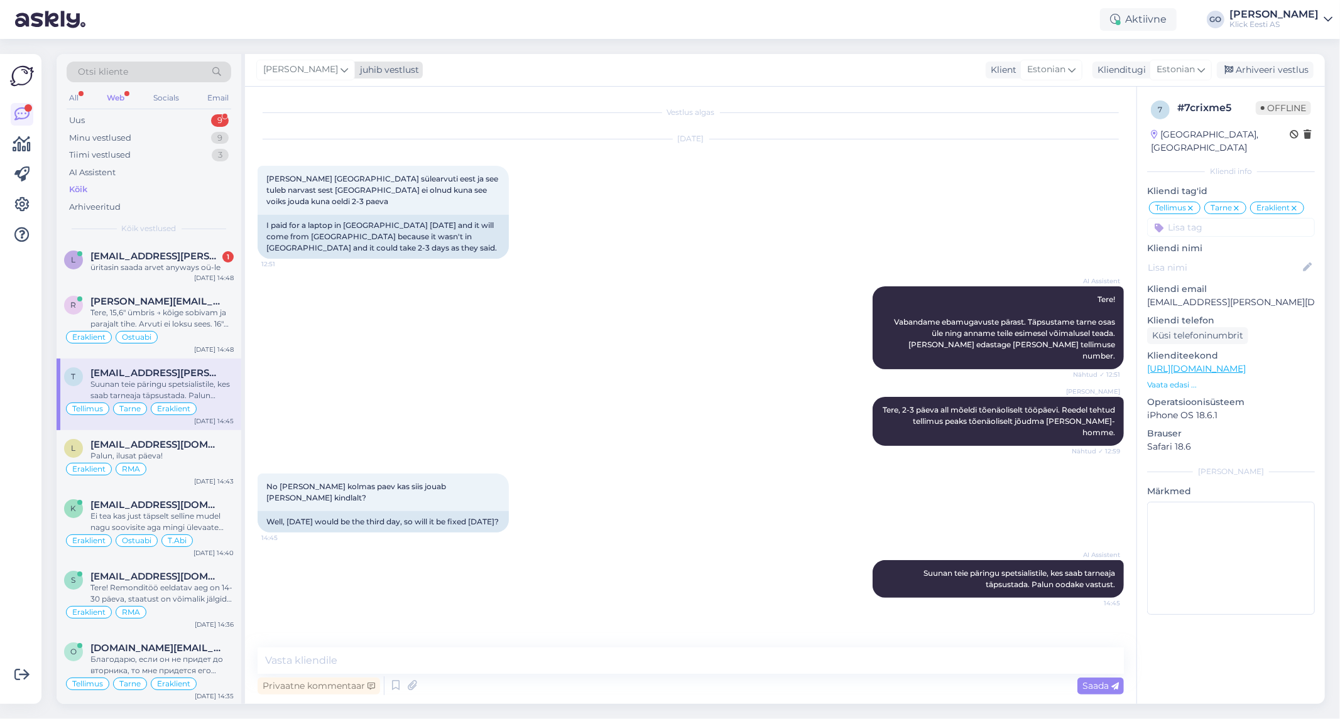
click at [348, 65] on icon at bounding box center [345, 70] width 8 height 14
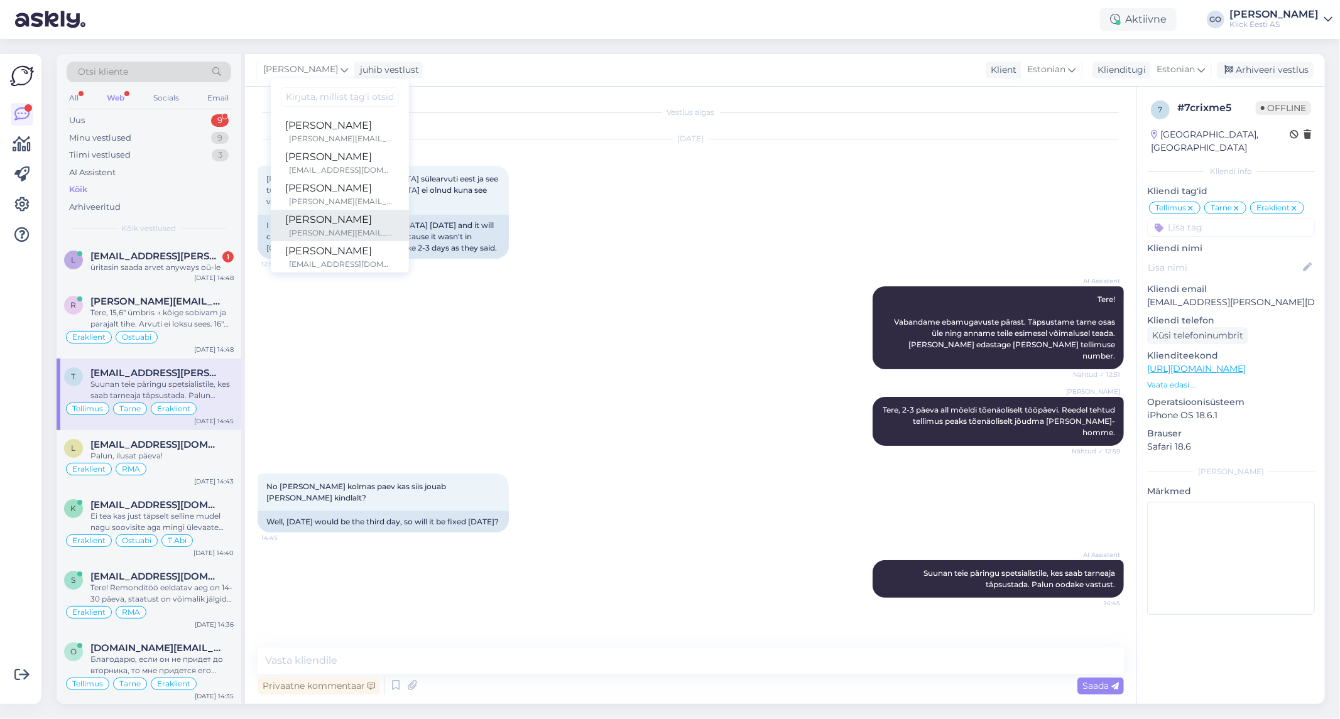
click at [327, 224] on div "[PERSON_NAME]" at bounding box center [340, 219] width 108 height 15
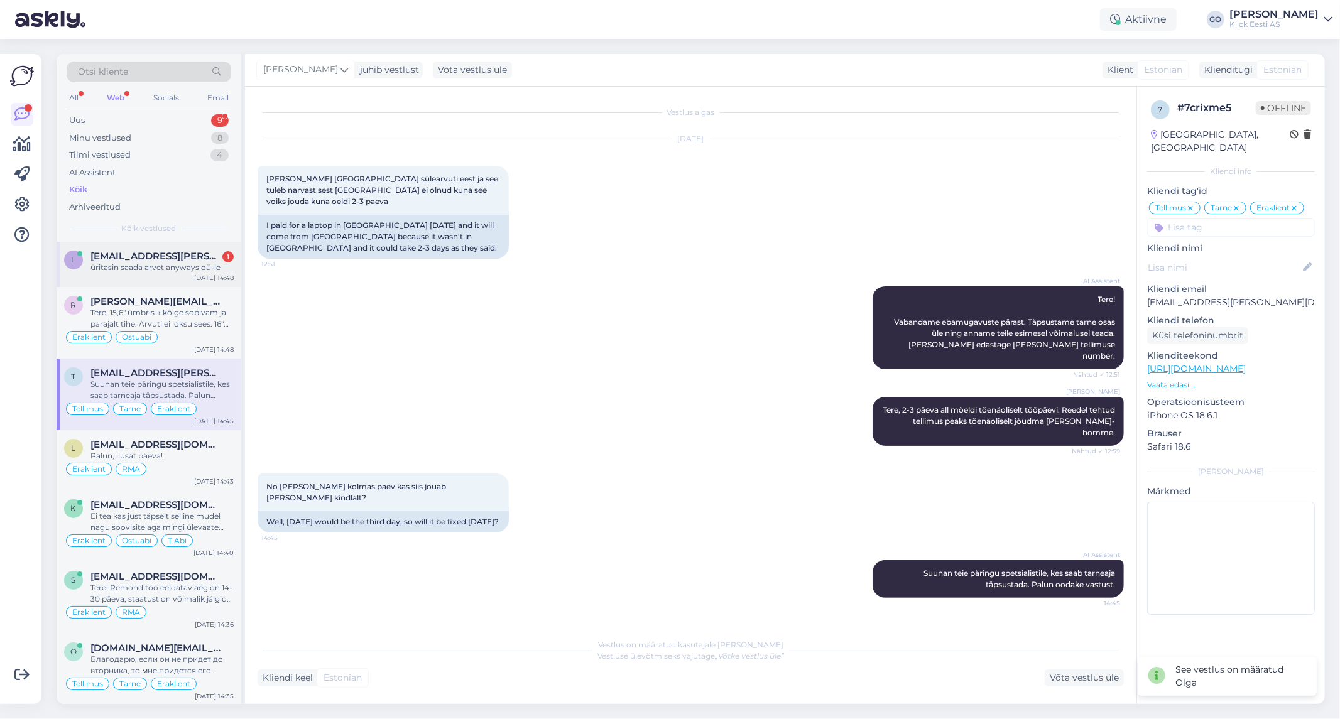
click at [161, 259] on span "[EMAIL_ADDRESS][PERSON_NAME][DOMAIN_NAME]" at bounding box center [155, 256] width 131 height 11
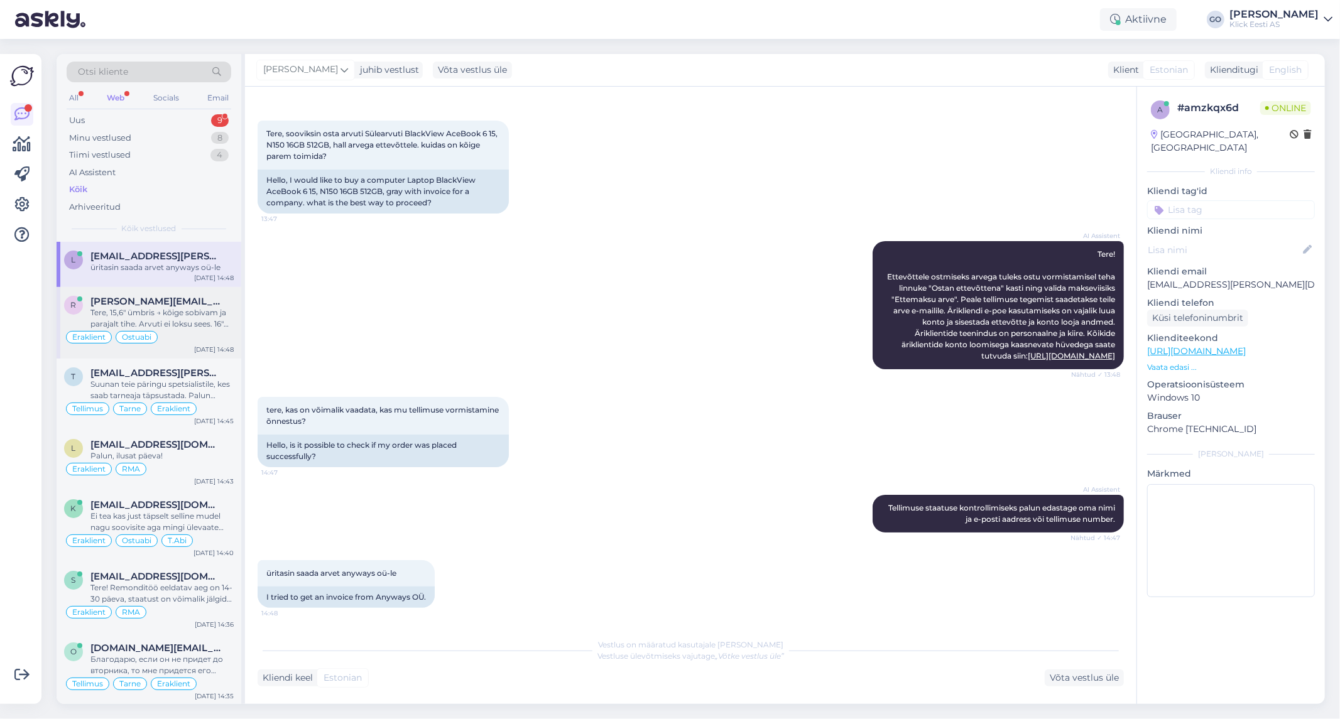
click at [211, 312] on div "Tere, 15,6" ümbris → kõige sobivam ja parajalt tihe. Arvuti ei loksu sees. 16" …" at bounding box center [161, 318] width 143 height 23
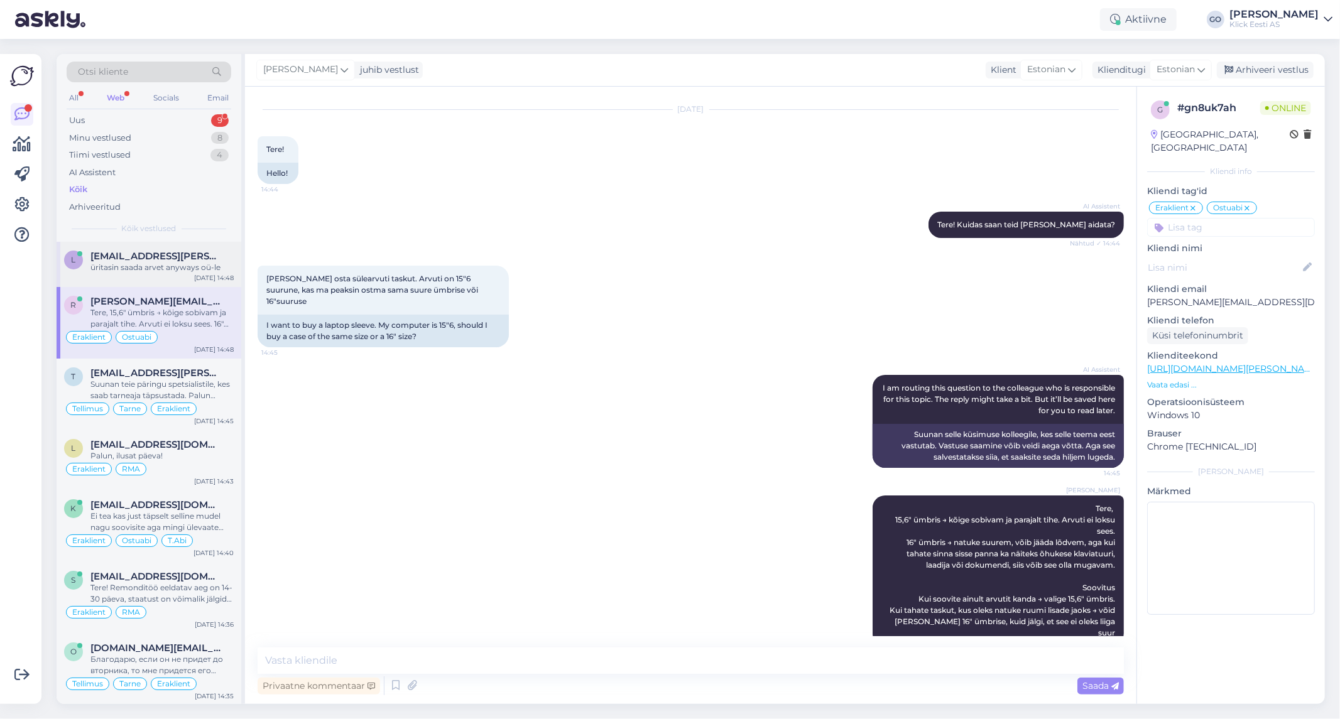
click at [212, 258] on div "[EMAIL_ADDRESS][PERSON_NAME][DOMAIN_NAME]" at bounding box center [161, 256] width 143 height 11
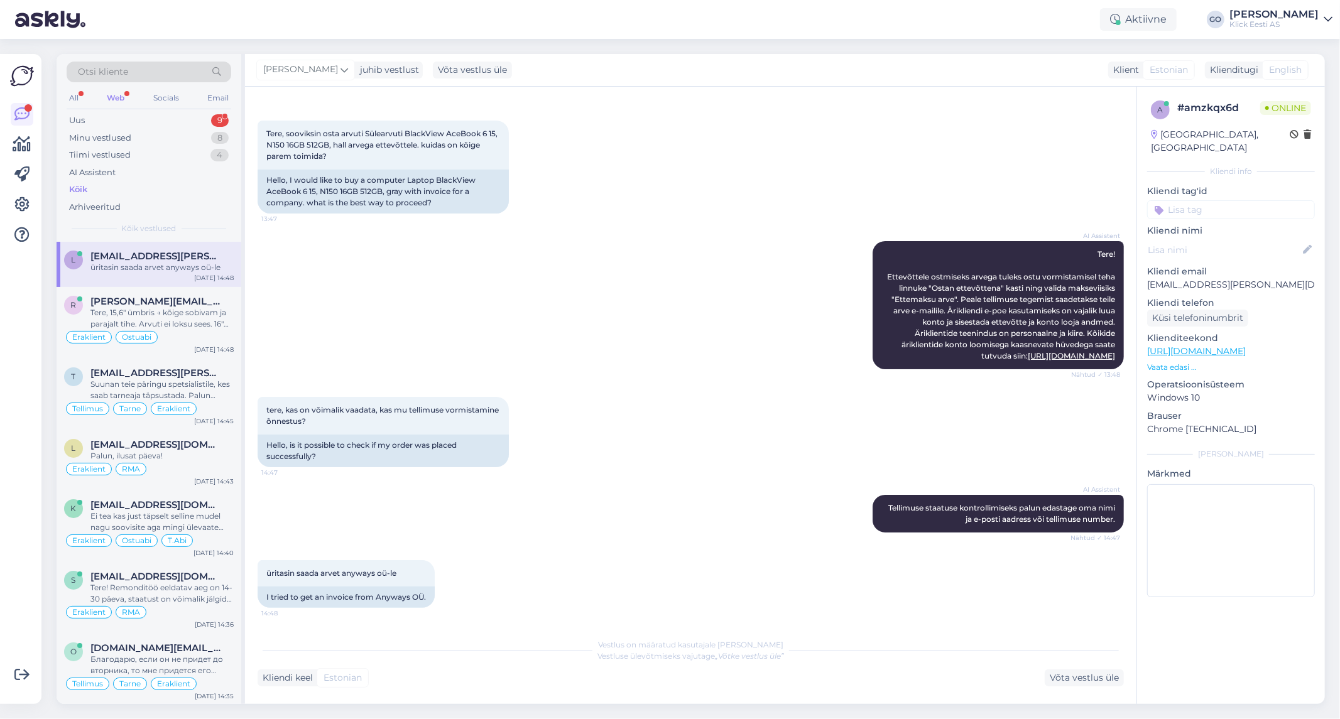
click at [582, 227] on div "AI Assistent Tere! Ettevõttele ostmiseks arvega tuleks ostu vormistamisel teha …" at bounding box center [691, 305] width 866 height 156
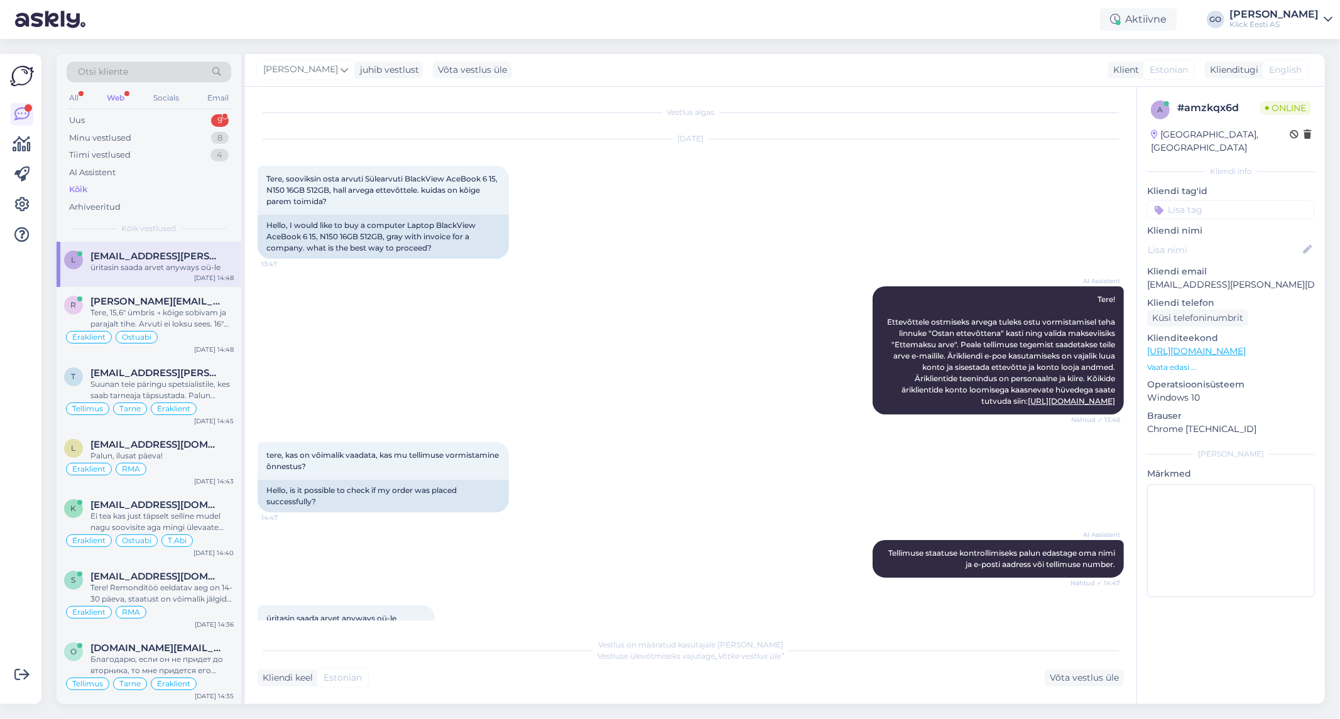
click at [1182, 200] on input at bounding box center [1231, 209] width 168 height 19
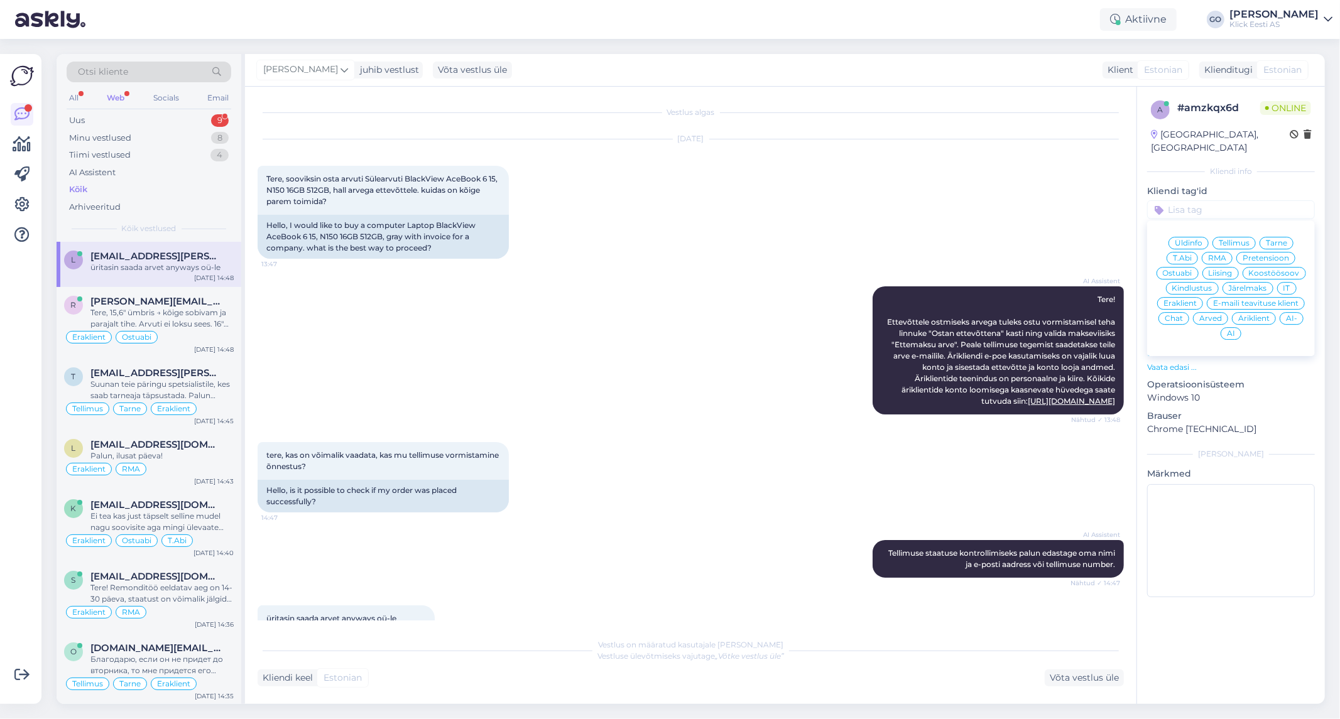
click at [1253, 315] on span "Äriklient" at bounding box center [1253, 319] width 31 height 8
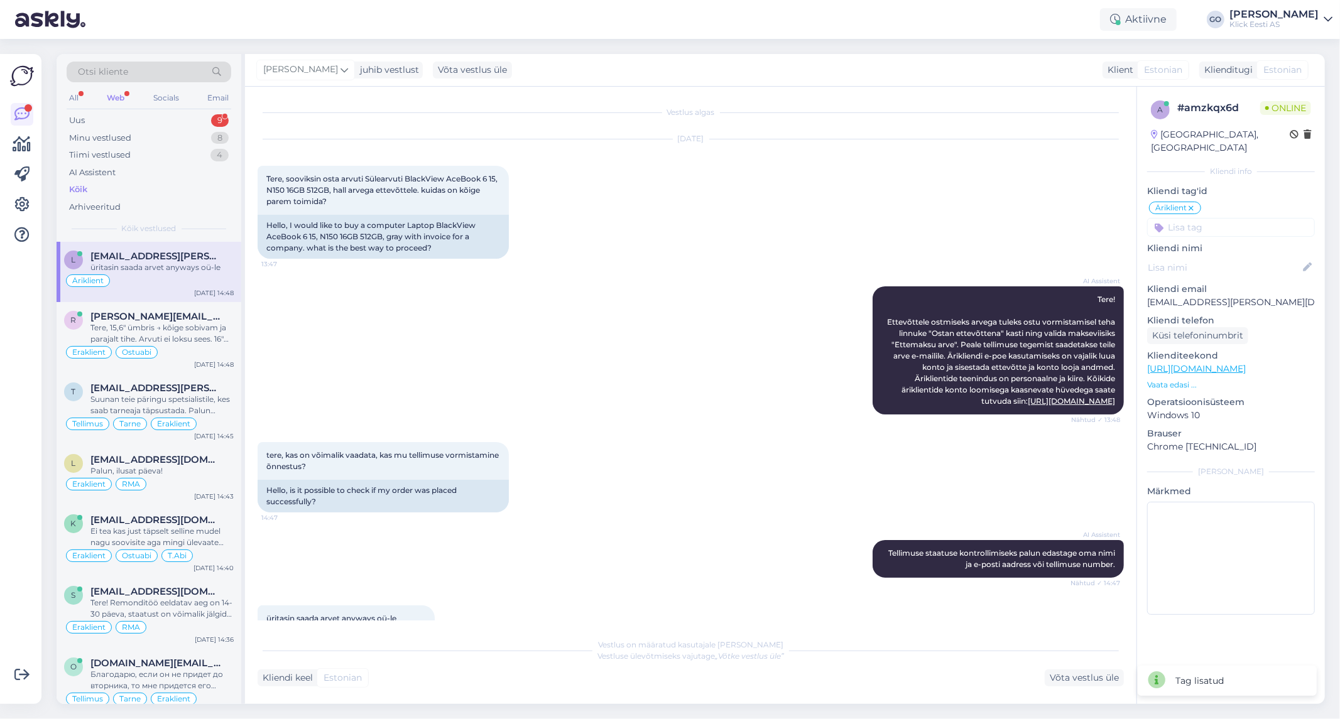
click at [1222, 218] on input at bounding box center [1231, 227] width 168 height 19
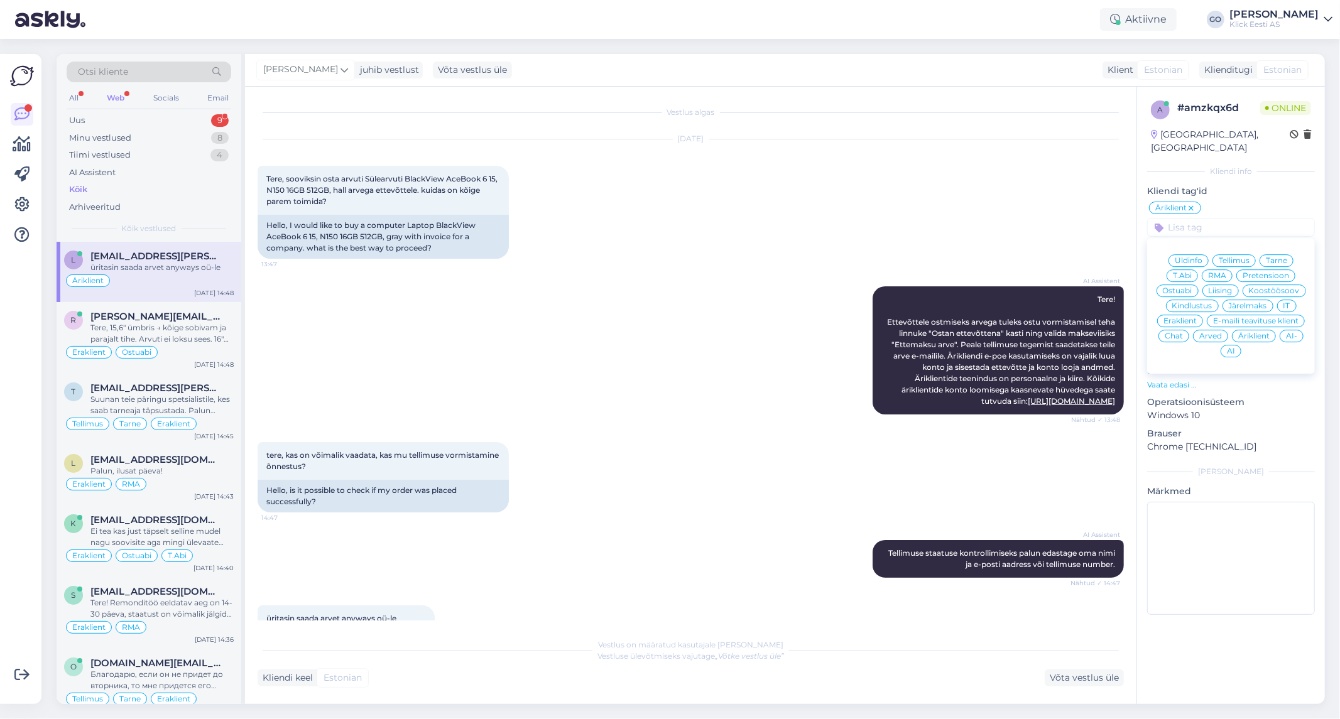
click at [1178, 287] on span "Ostuabi" at bounding box center [1178, 291] width 30 height 8
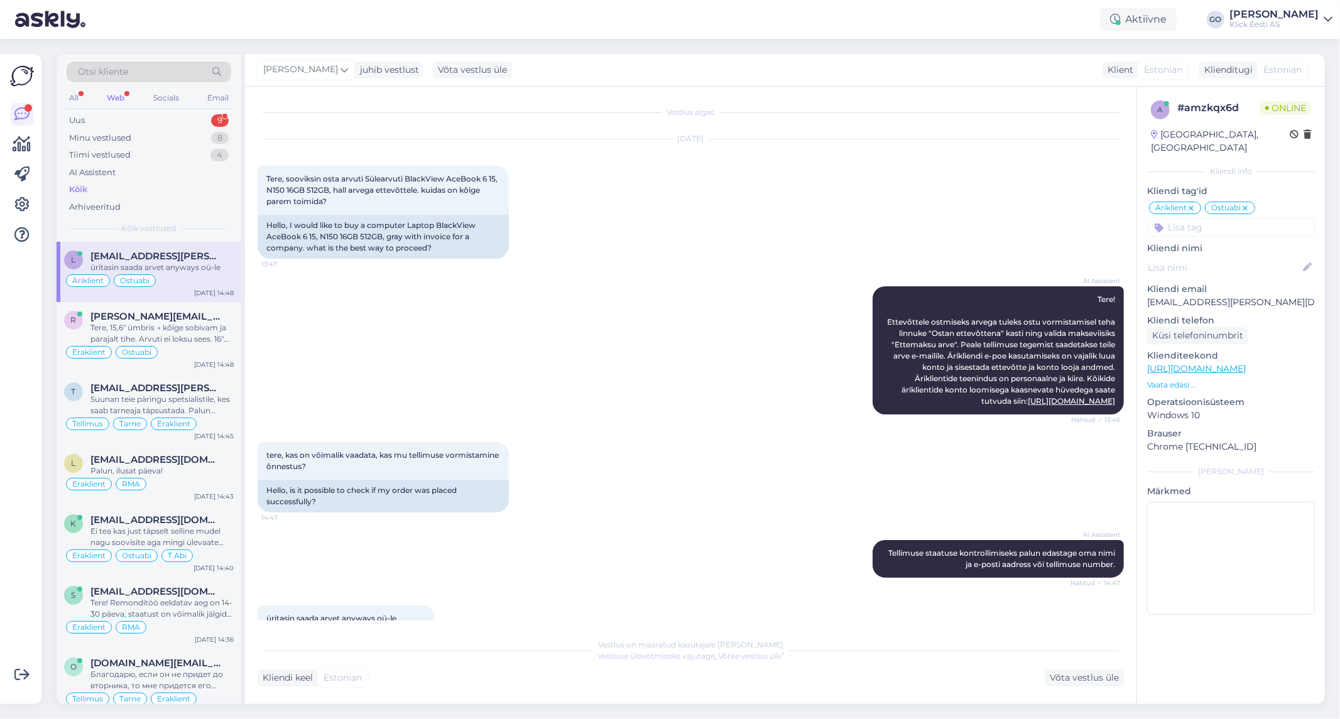
scroll to position [99, 0]
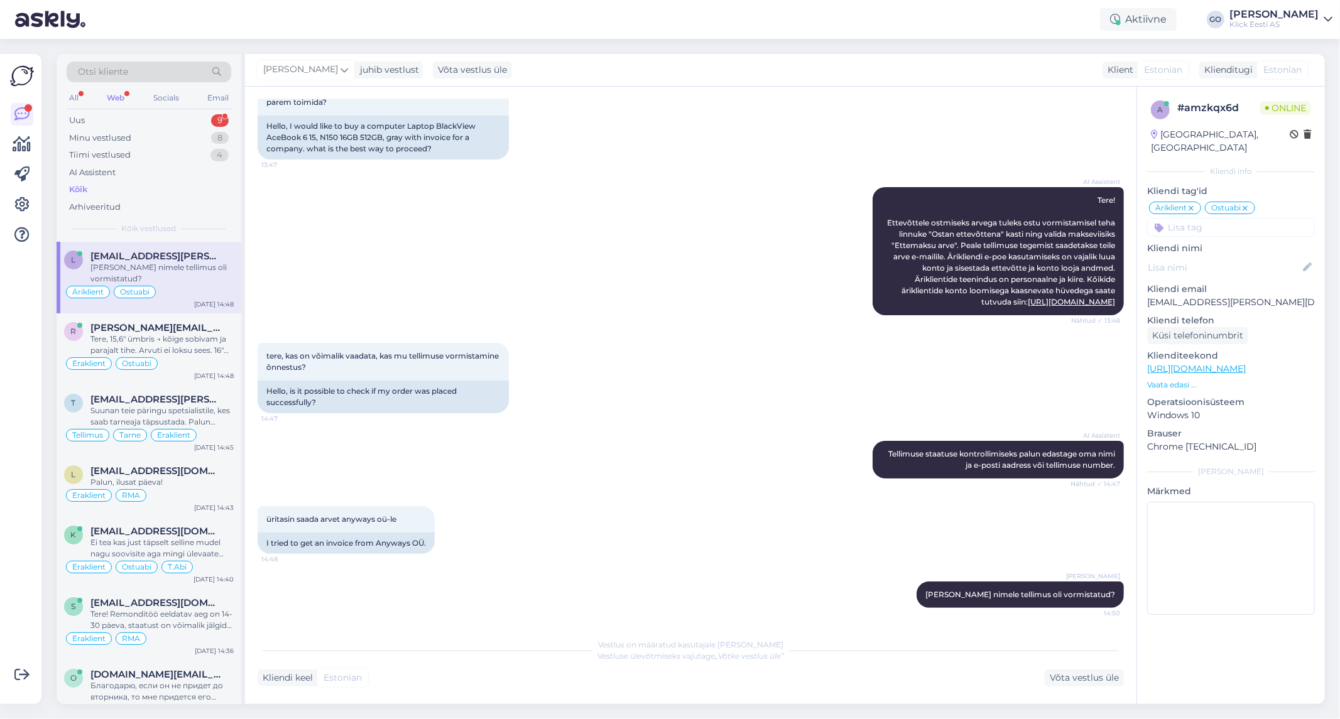
click at [1254, 218] on input at bounding box center [1231, 227] width 168 height 19
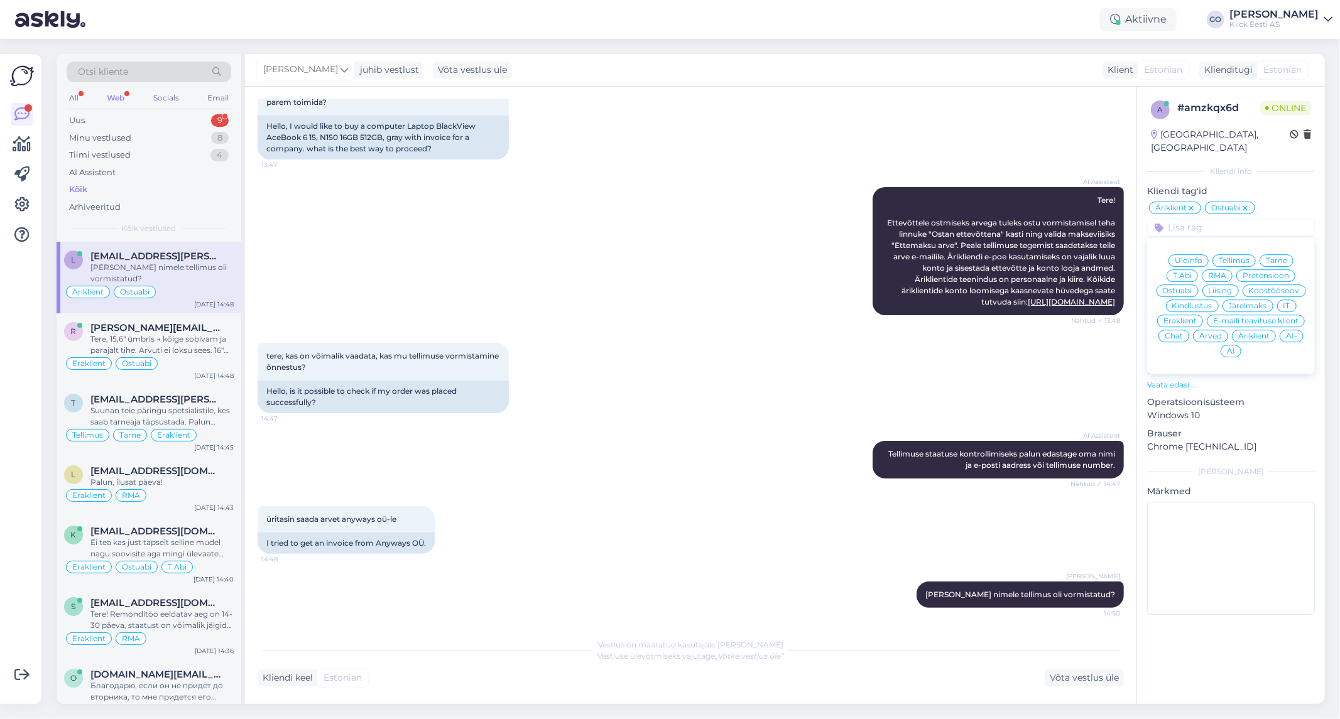
click at [1234, 257] on span "Tellimus" at bounding box center [1234, 261] width 31 height 8
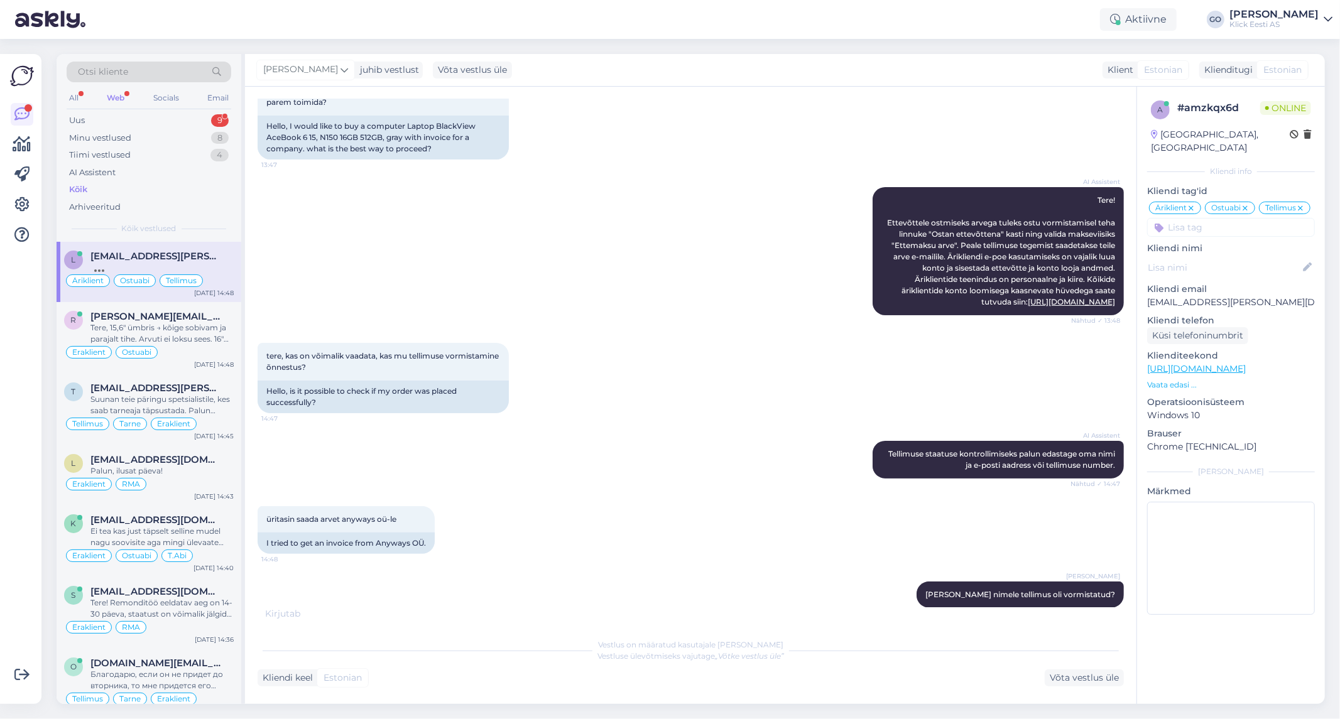
scroll to position [113, 0]
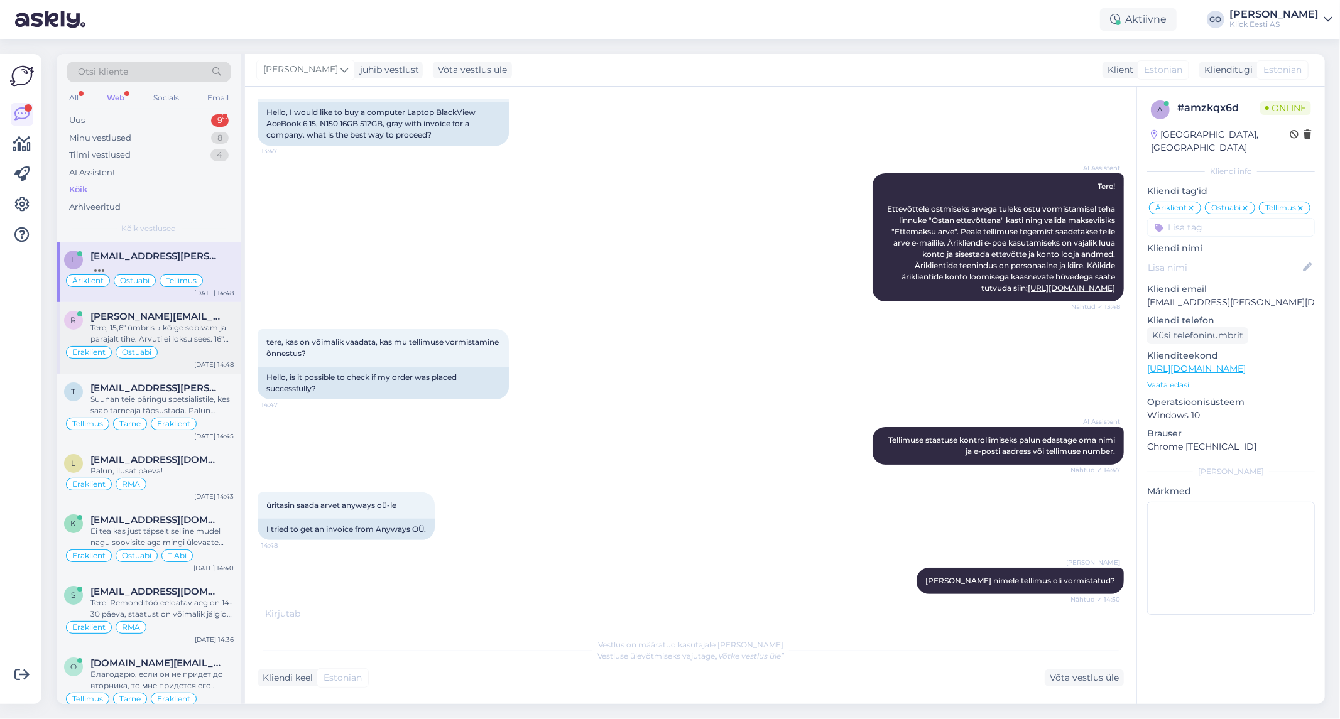
click at [178, 327] on div "Tere, 15,6" ümbris → kõige sobivam ja parajalt tihe. Arvuti ei loksu sees. 16" …" at bounding box center [161, 333] width 143 height 23
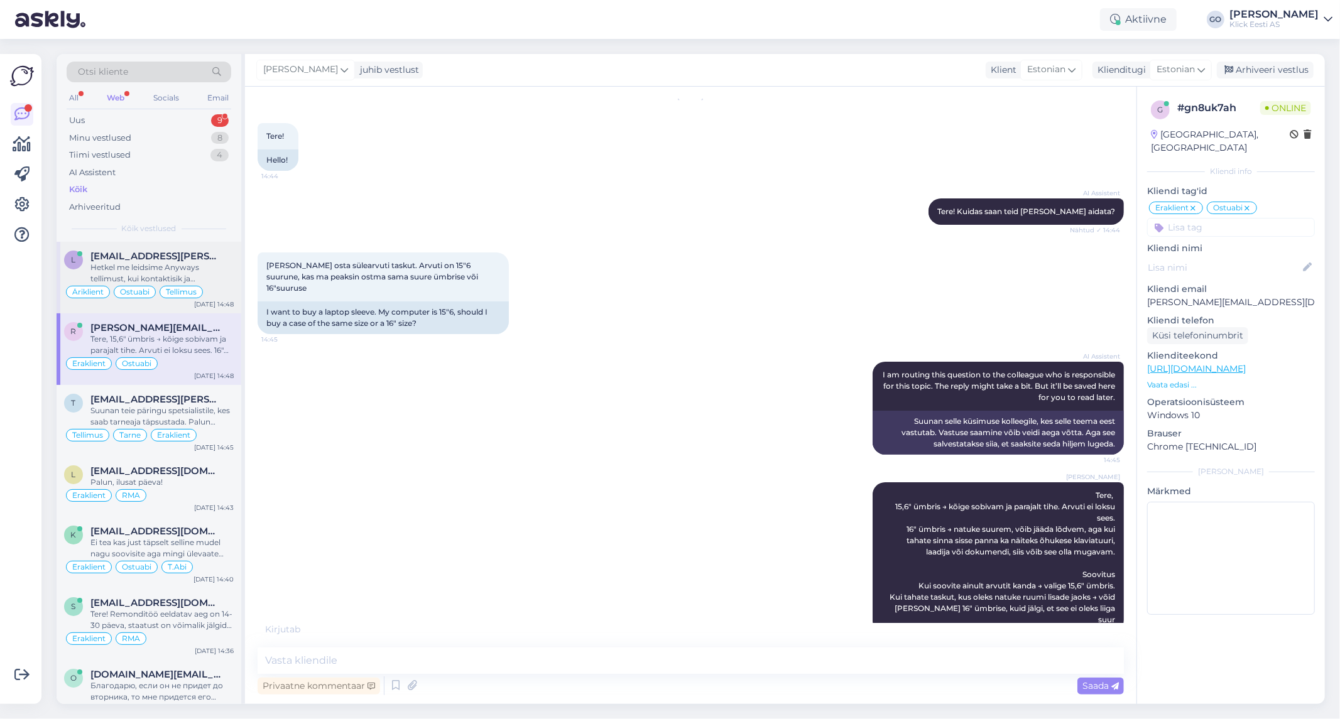
click at [212, 262] on div "Hetkel me leidsime Anyways tellimust, kui kontaktisik ja meiliaadress on teine." at bounding box center [161, 273] width 143 height 23
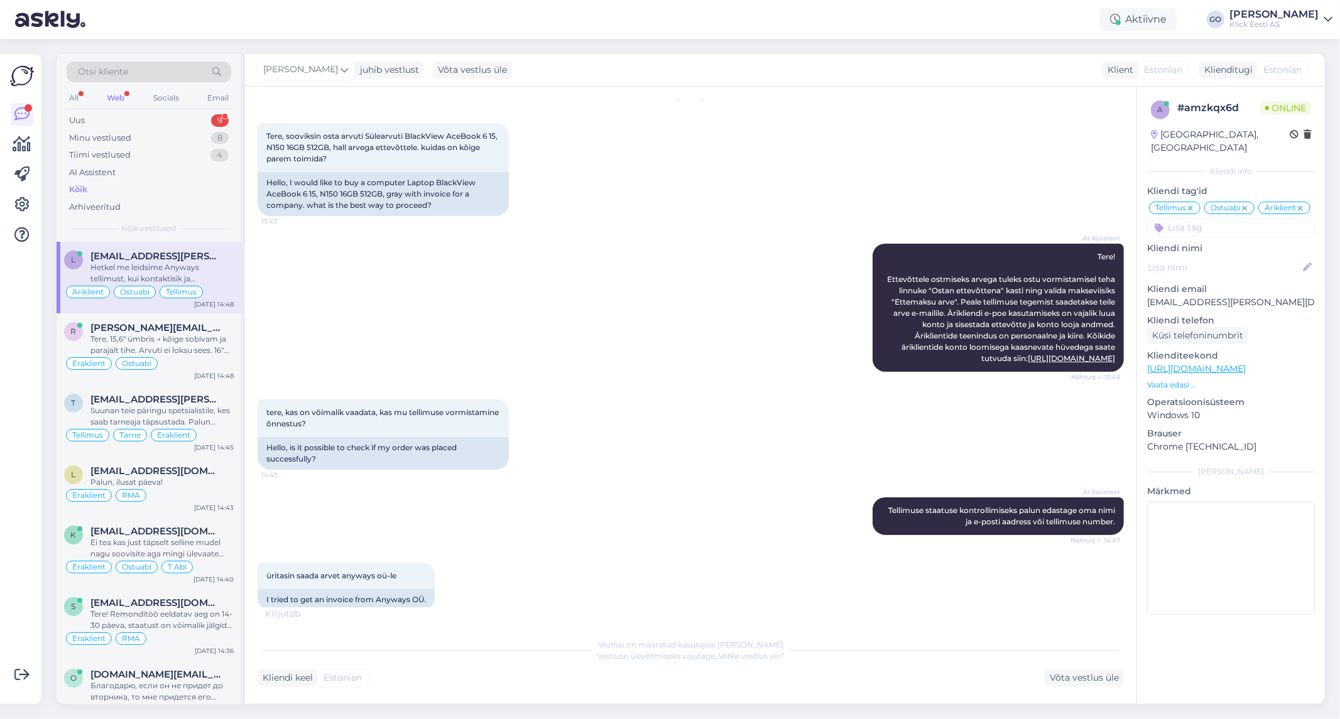
scroll to position [178, 0]
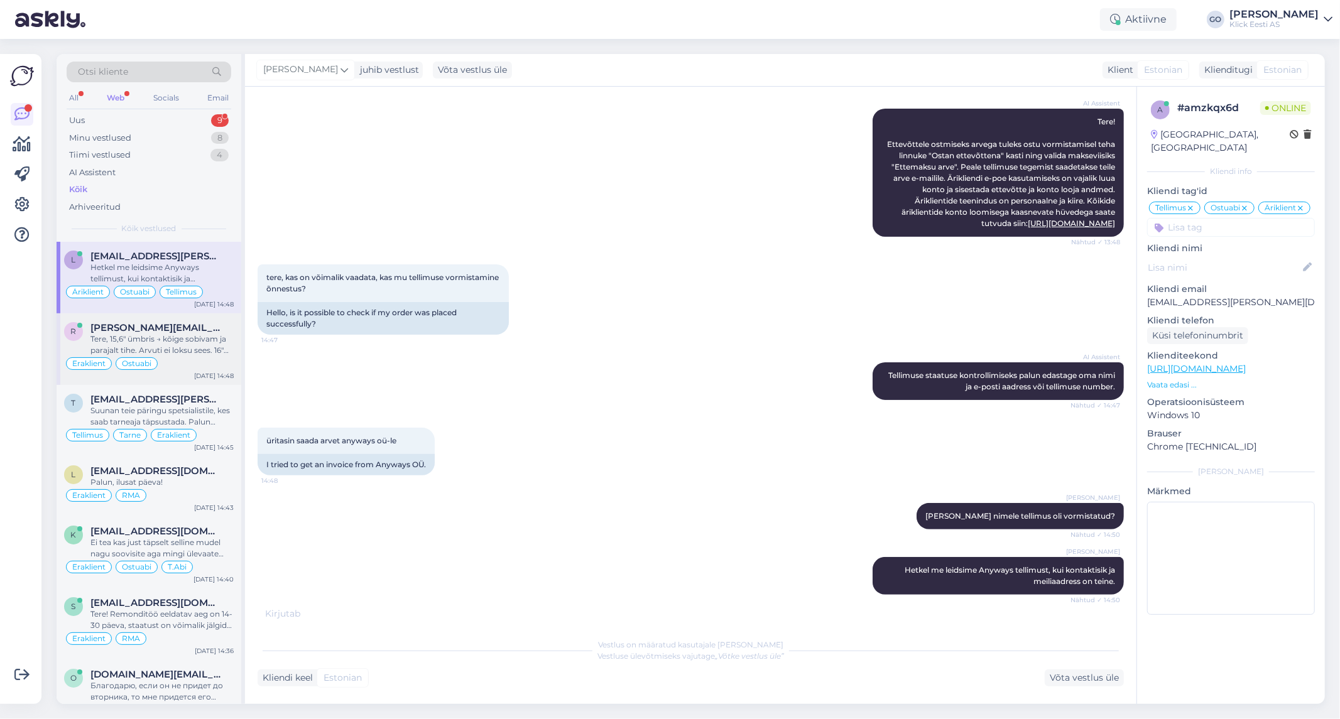
click at [205, 337] on div "Tere, 15,6" ümbris → kõige sobivam ja parajalt tihe. Arvuti ei loksu sees. 16" …" at bounding box center [161, 345] width 143 height 23
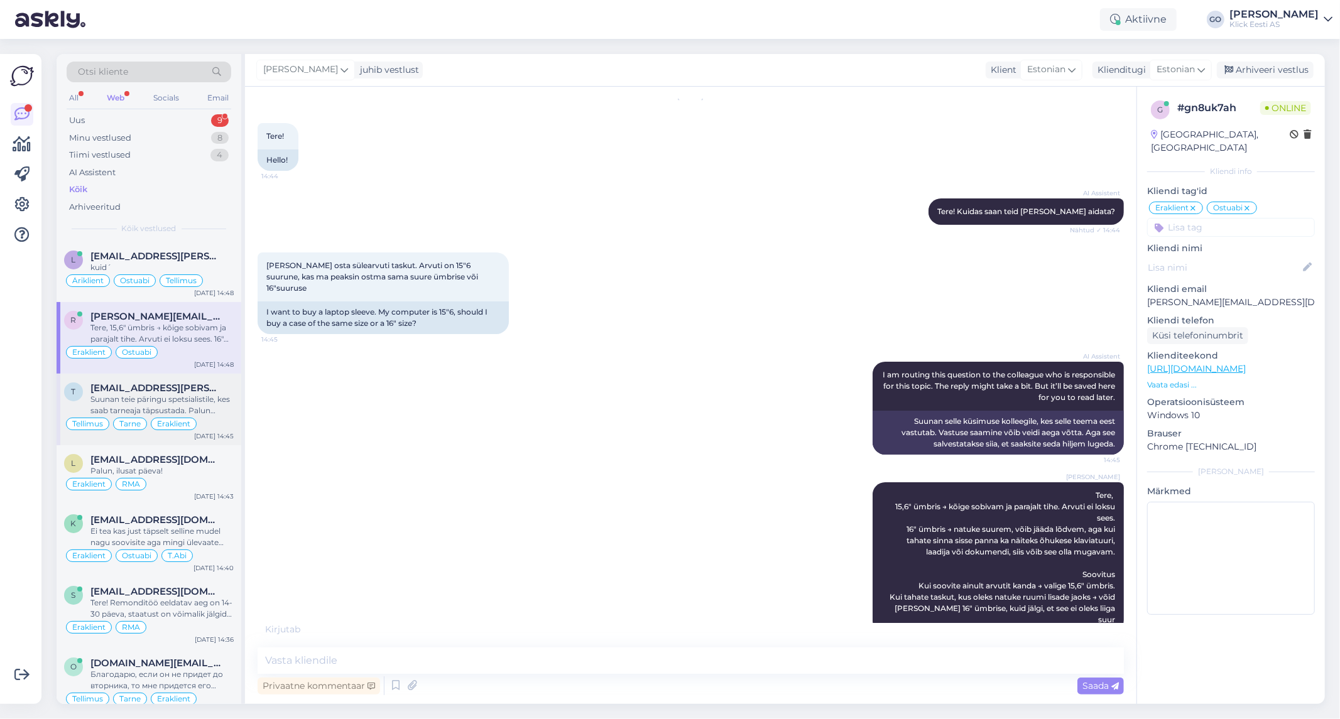
scroll to position [30, 0]
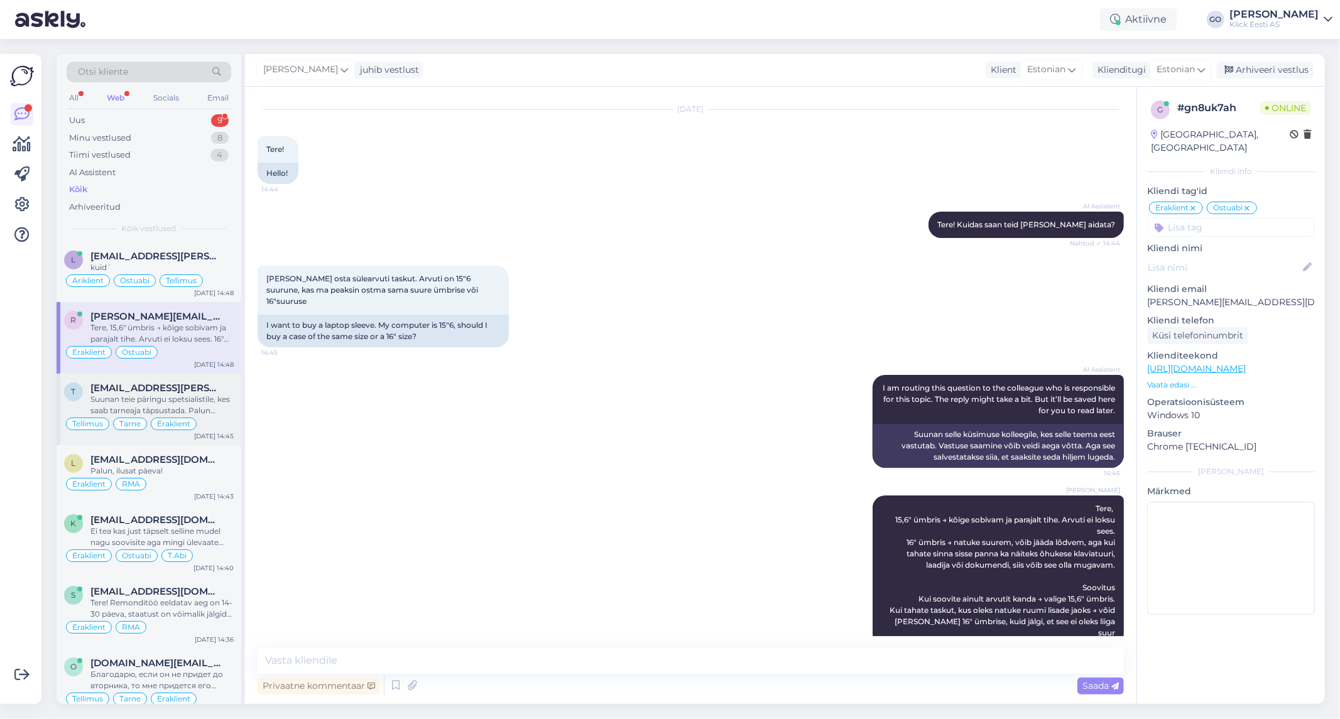
click at [211, 406] on div "Suunan teie päringu spetsialistile, kes saab tarneaja täpsustada. Palun oodake …" at bounding box center [161, 405] width 143 height 23
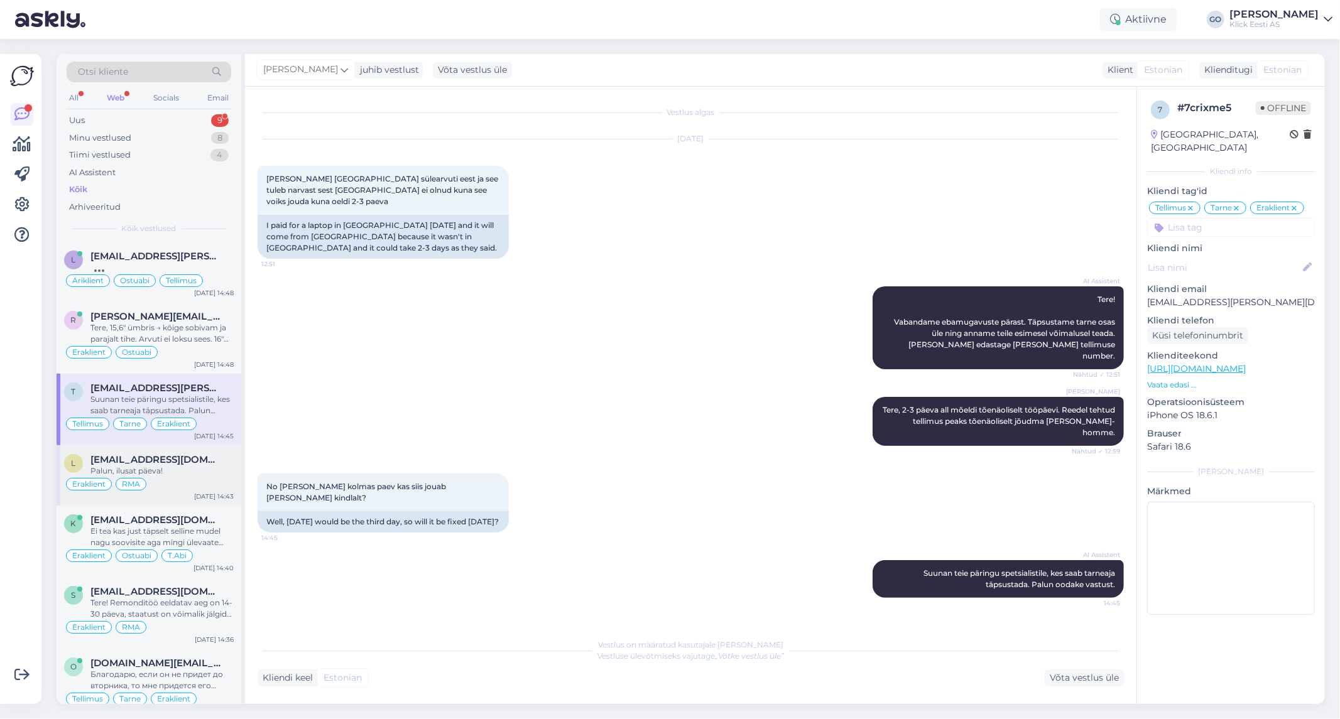
click at [214, 467] on div "Palun, ilusat päeva!" at bounding box center [161, 471] width 143 height 11
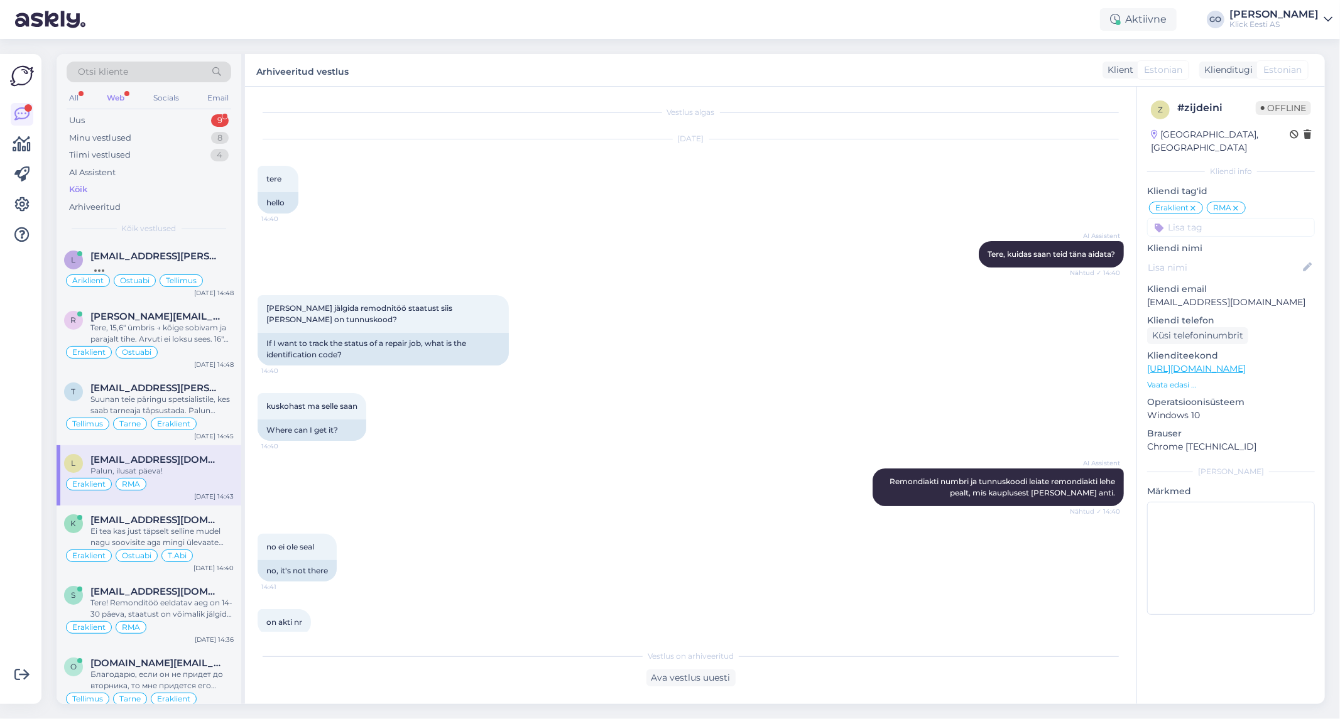
scroll to position [570, 0]
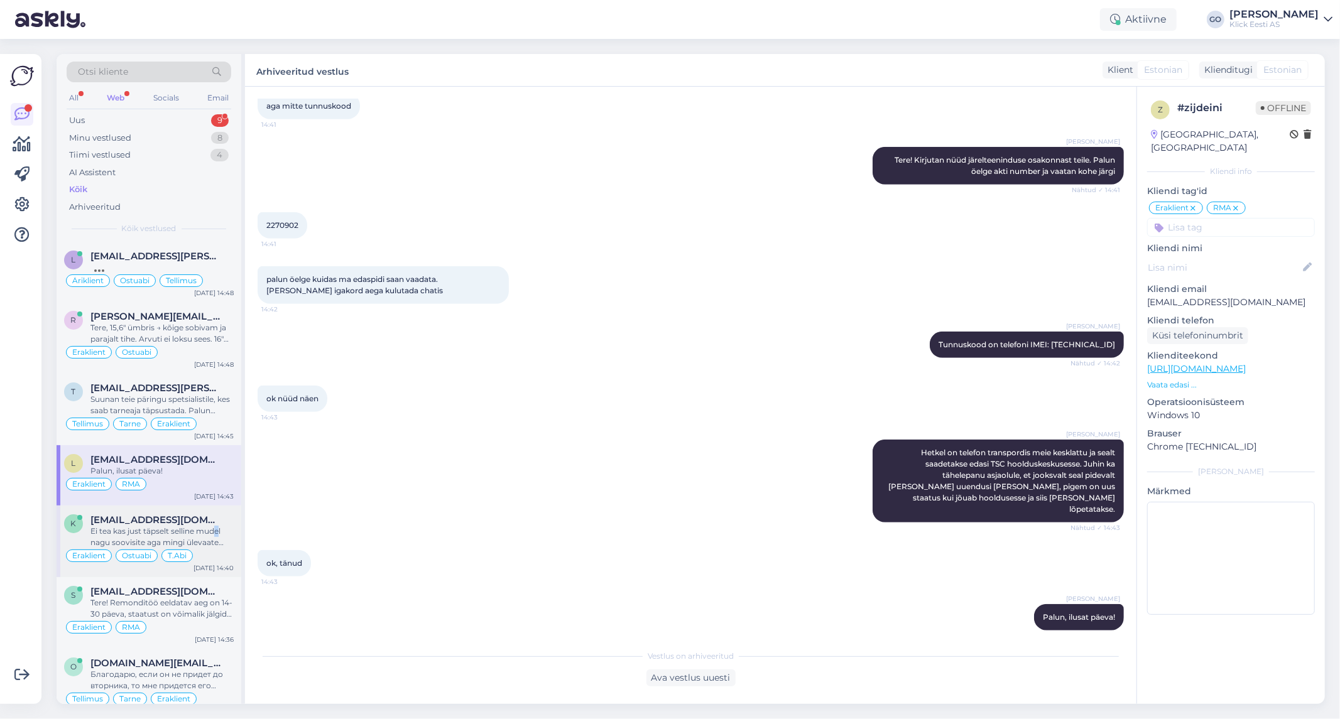
click at [217, 532] on div "Ei tea kas just täpselt selline mudel nagu soovisite aga mingi ülevaate saab si…" at bounding box center [161, 537] width 143 height 23
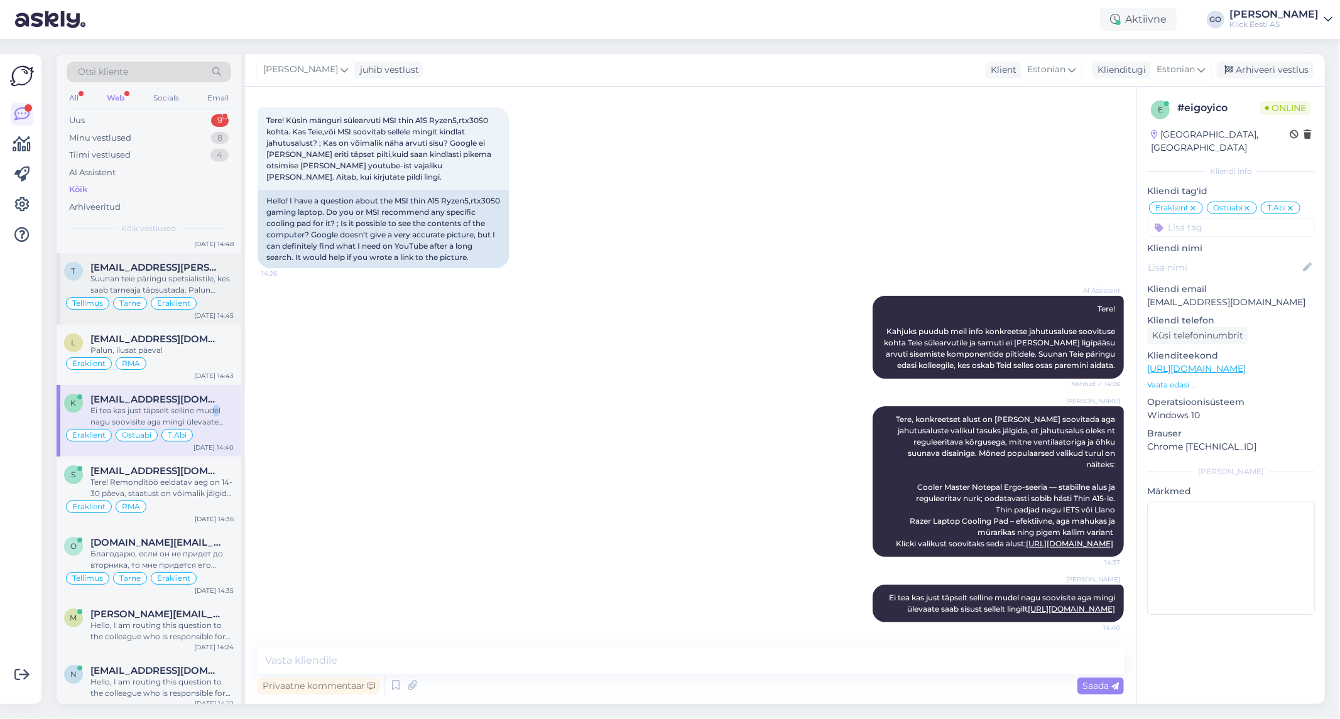
scroll to position [209, 0]
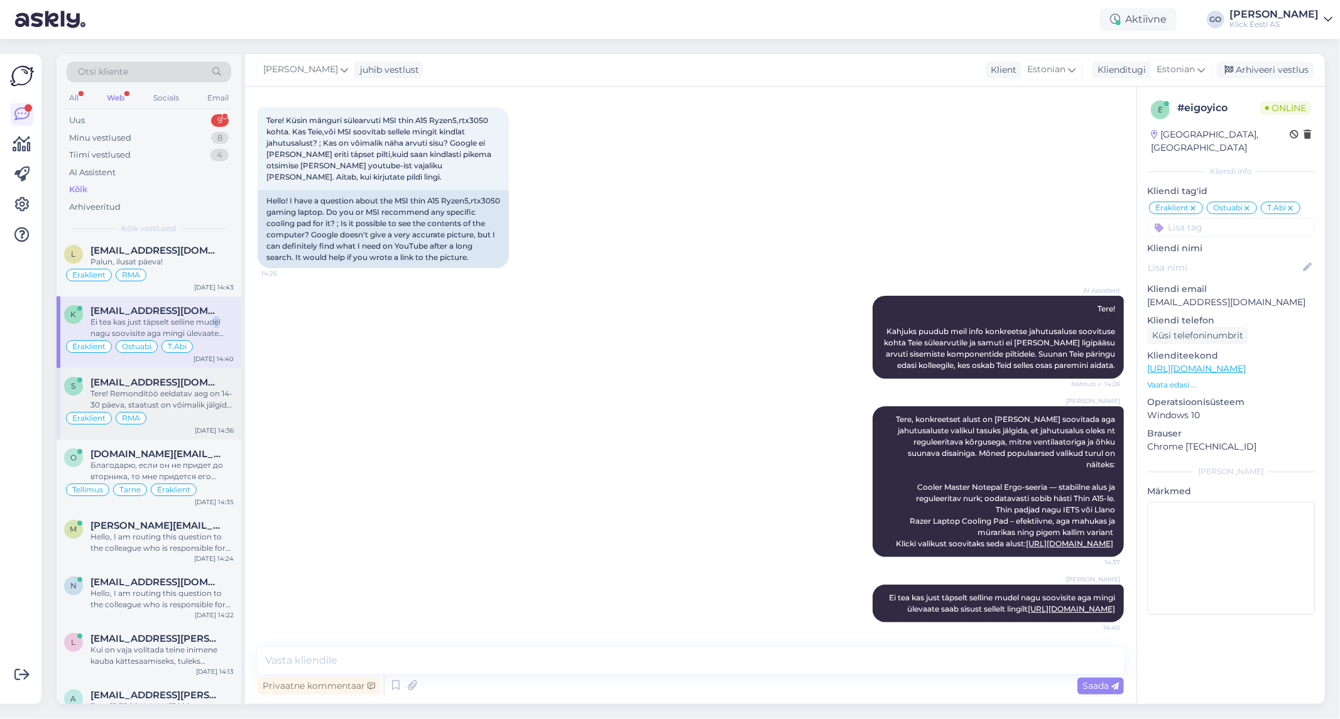
click at [192, 391] on div "Tere! Remonditöö eeldatav aeg on 14-30 päeva, staatust on võimalik jälgida siit…" at bounding box center [161, 399] width 143 height 23
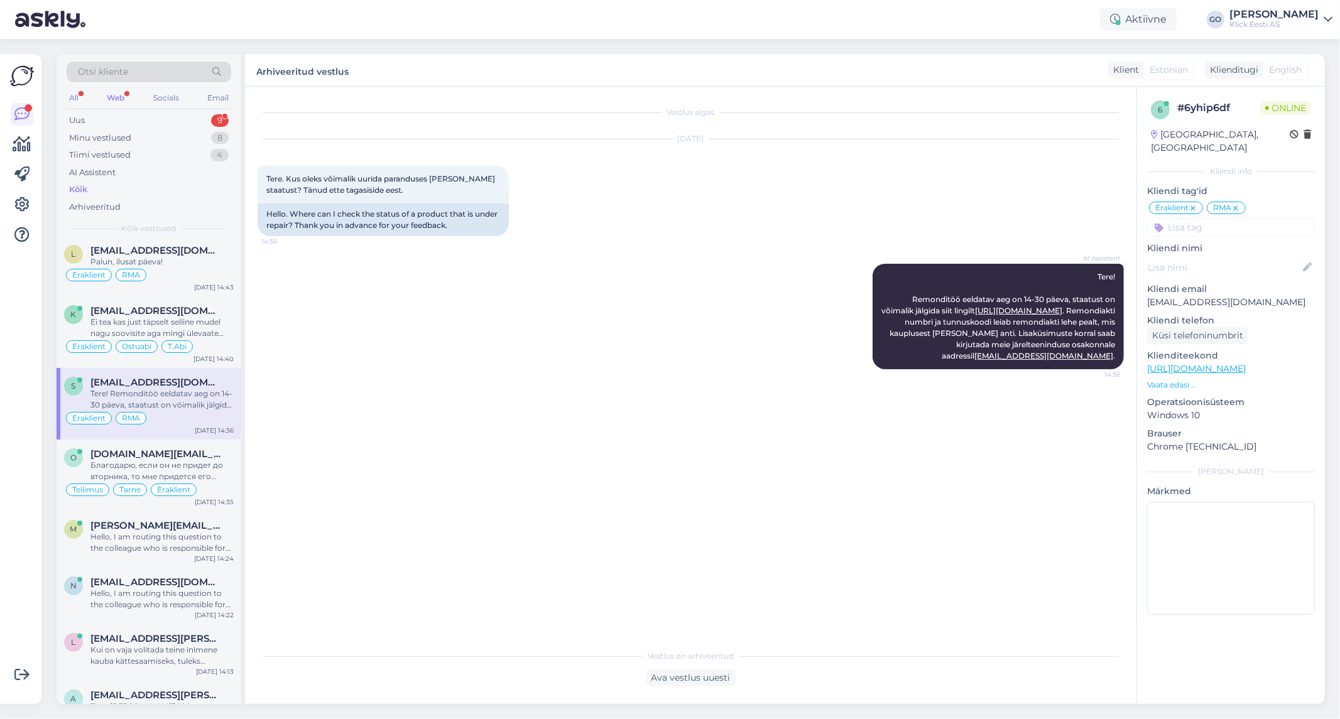
scroll to position [0, 0]
click at [205, 470] on div "Благодарю, если он не придет до вторника, то мне придется его отменить, так как…" at bounding box center [161, 471] width 143 height 23
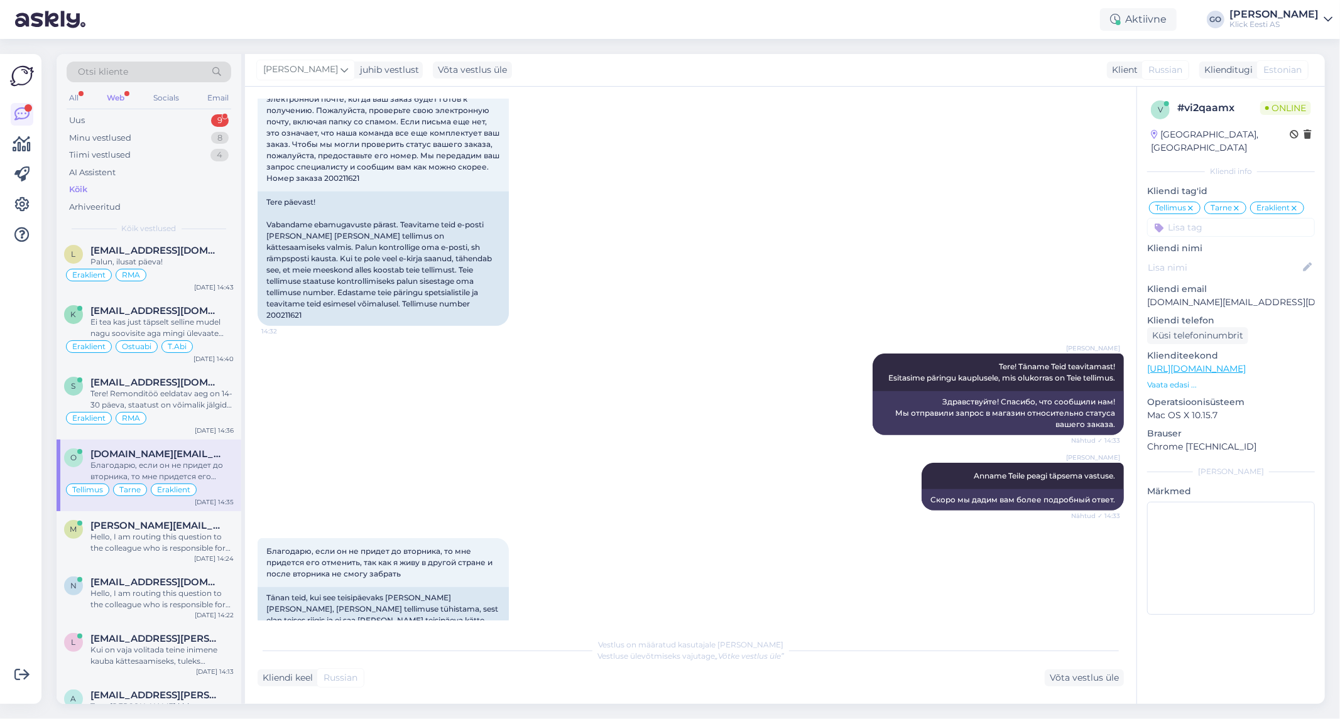
scroll to position [279, 0]
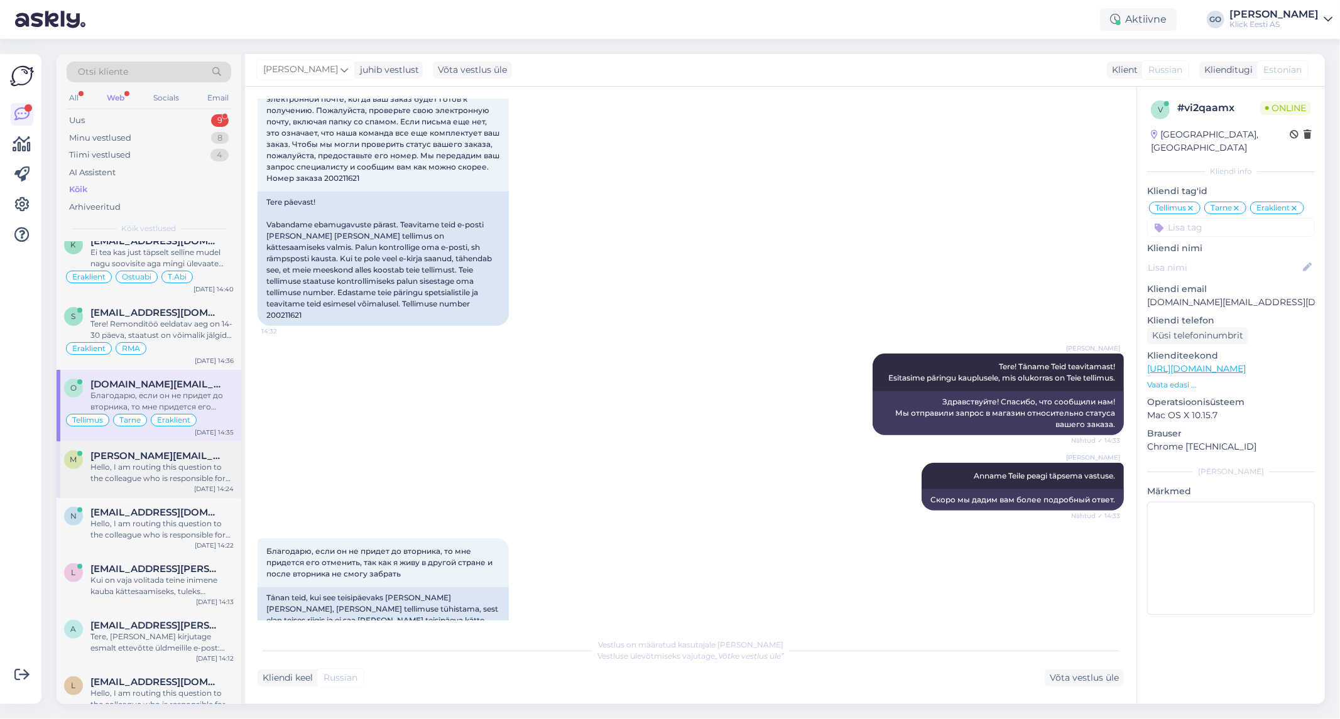
click at [205, 469] on div "Hello, I am routing this question to the colleague who is responsible for this …" at bounding box center [161, 473] width 143 height 23
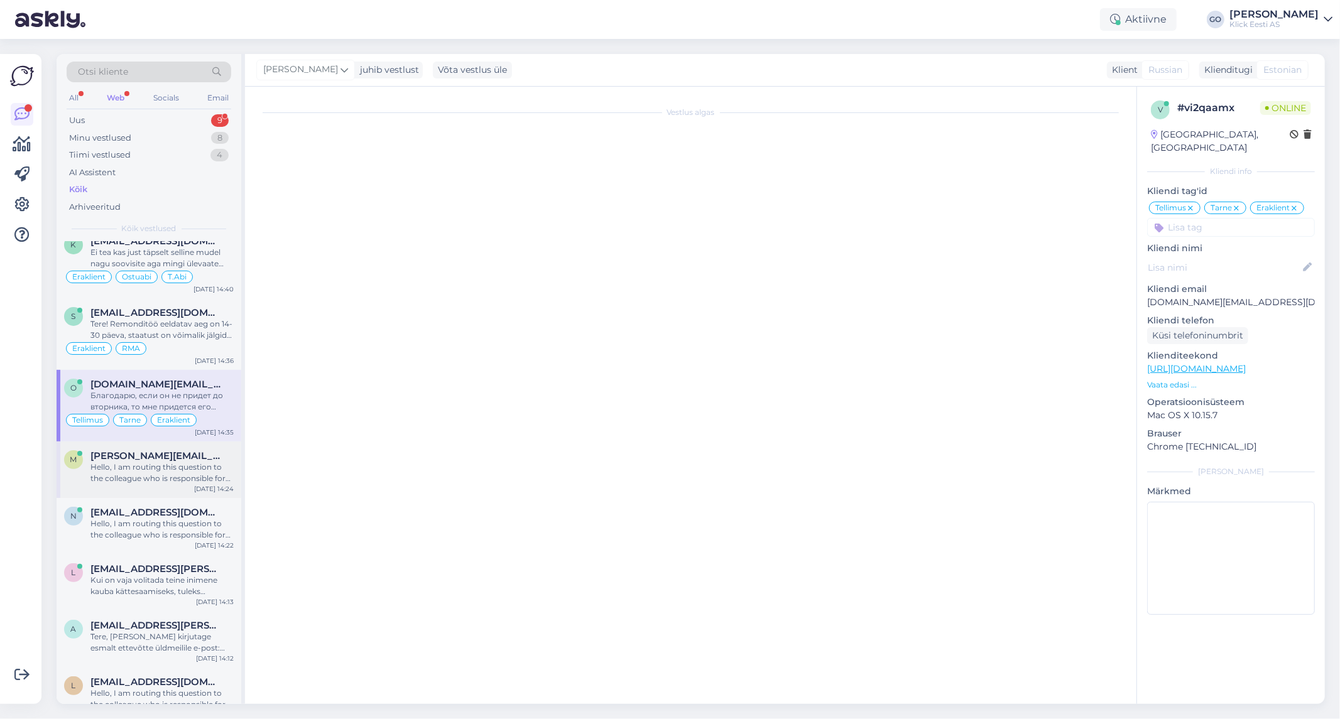
scroll to position [0, 0]
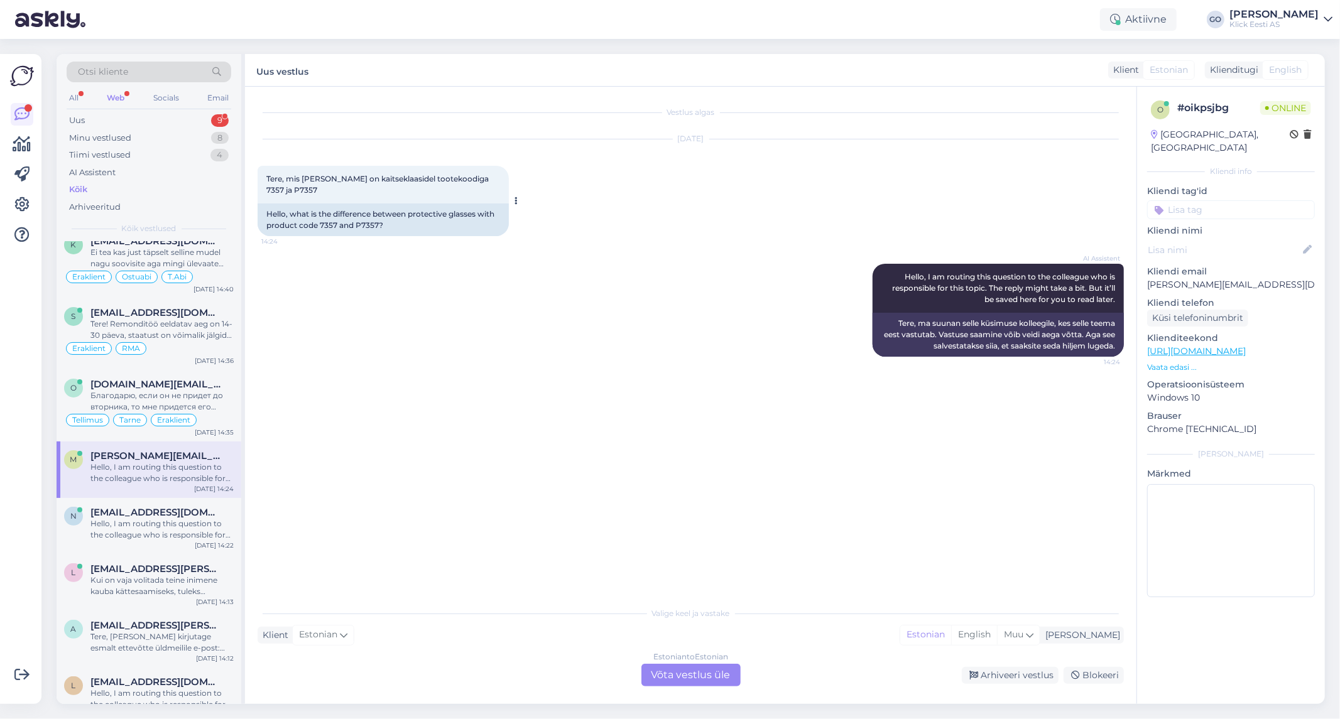
click at [491, 174] on span "Tere, mis [PERSON_NAME] on kaitseklaasidel tootekoodiga 7357 ja P7357" at bounding box center [378, 184] width 224 height 21
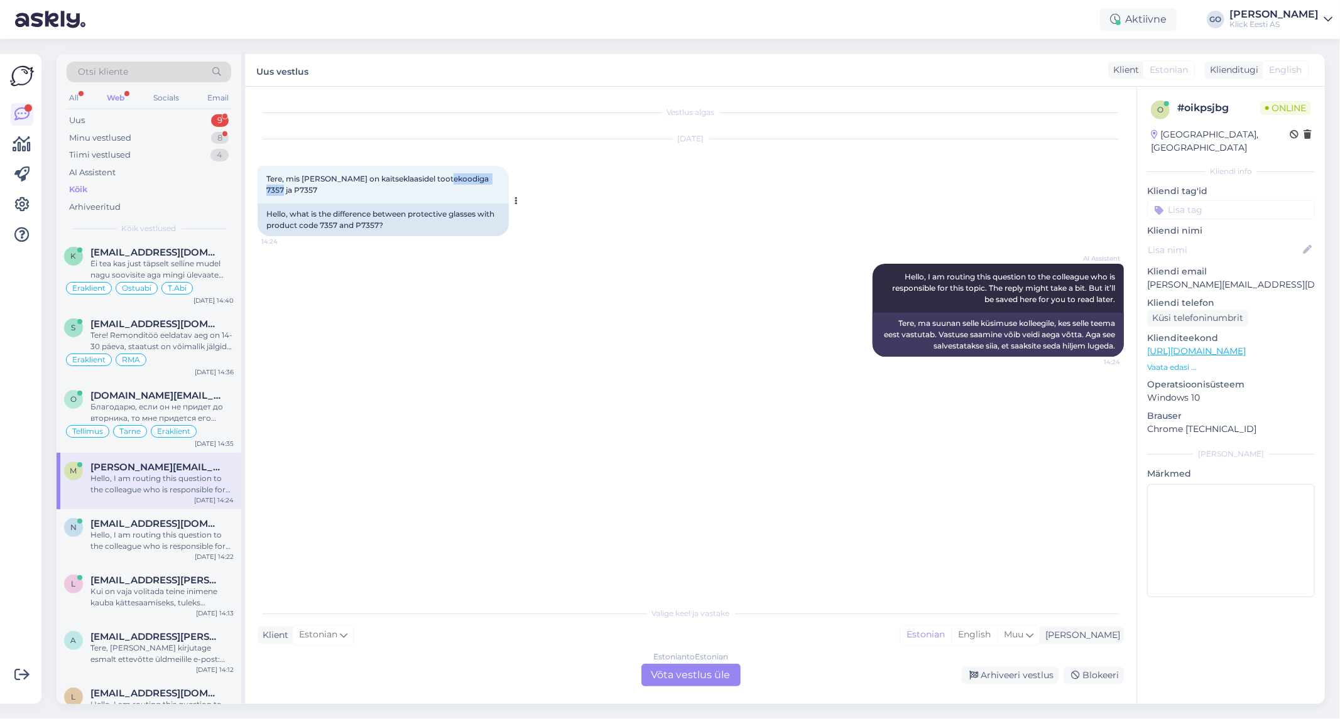
drag, startPoint x: 495, startPoint y: 174, endPoint x: 447, endPoint y: 176, distance: 48.4
click at [447, 176] on span "Tere, mis [PERSON_NAME] on kaitseklaasidel tootekoodiga 7357 ja P7357" at bounding box center [378, 184] width 224 height 21
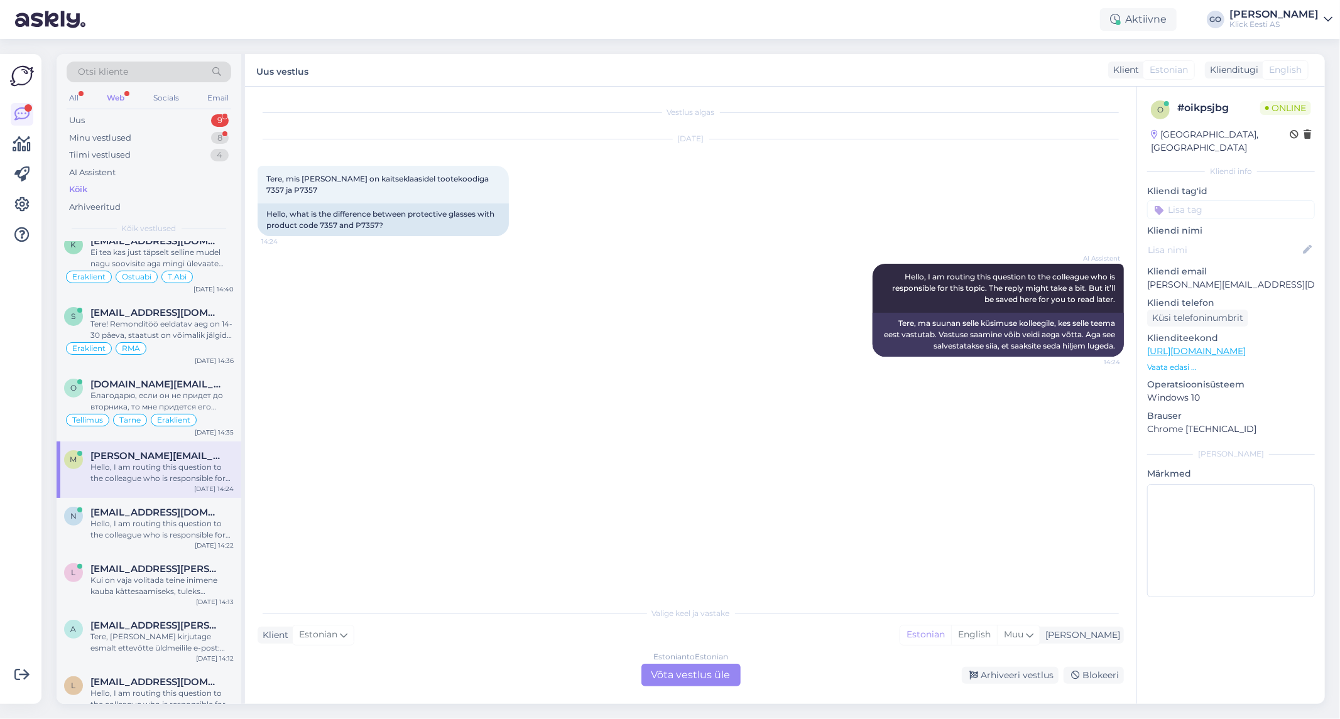
click at [586, 311] on div "AI Assistent Hello, I am routing this question to the colleague who is responsi…" at bounding box center [691, 310] width 866 height 121
click at [717, 671] on div "Estonian to Estonian Võta vestlus üle" at bounding box center [690, 675] width 99 height 23
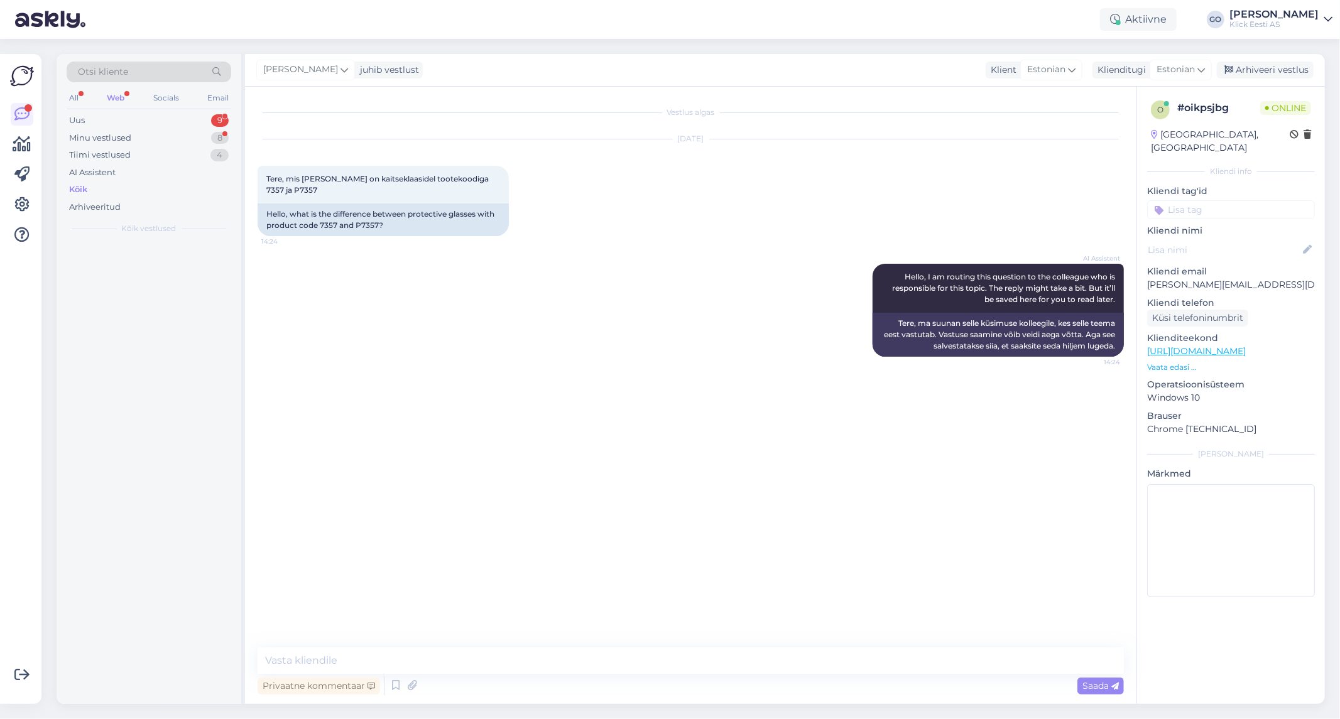
scroll to position [0, 0]
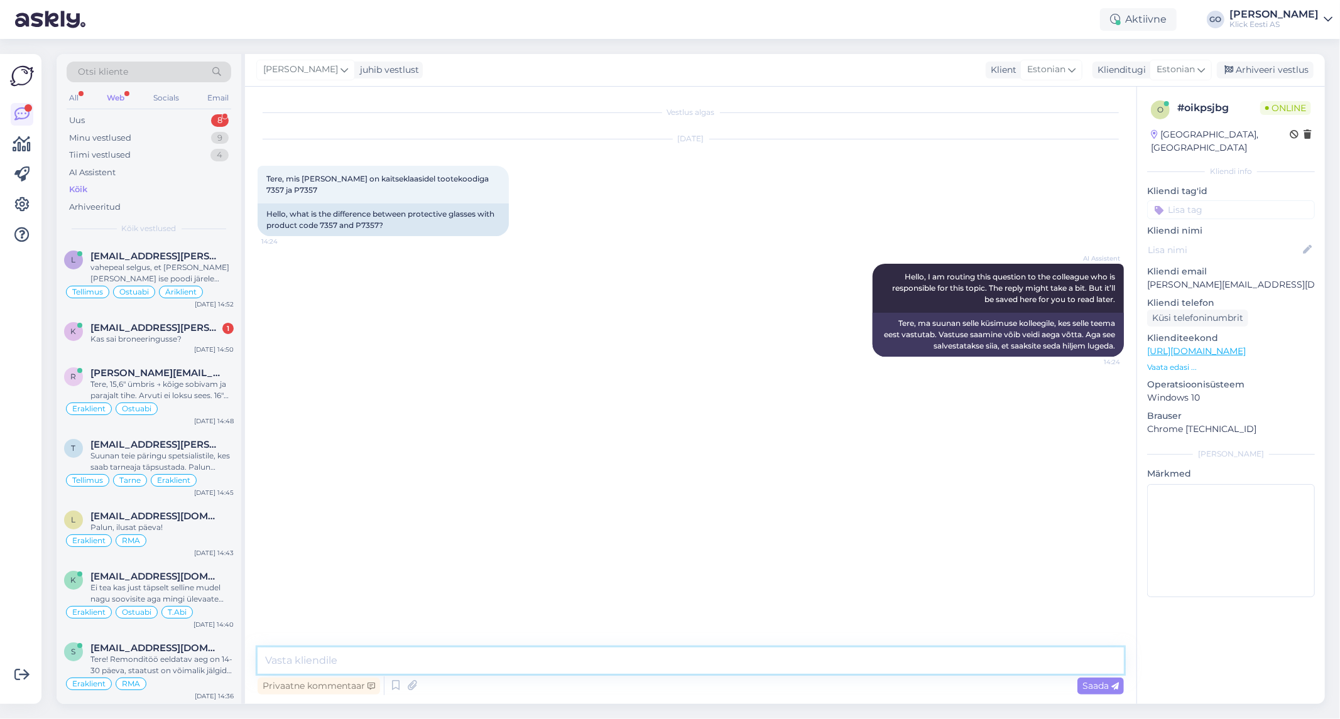
click at [429, 663] on textarea at bounding box center [691, 661] width 866 height 26
click at [596, 666] on textarea "Tere, P7357 viitab sellele, et kaitseklaasil on privaatsusfiltriga" at bounding box center [691, 661] width 866 height 26
click at [618, 658] on textarea "Tere, P7357 viitab sellele, et kaitseklaasil on privaatsusfilter, mis kaitseb k…" at bounding box center [691, 661] width 866 height 26
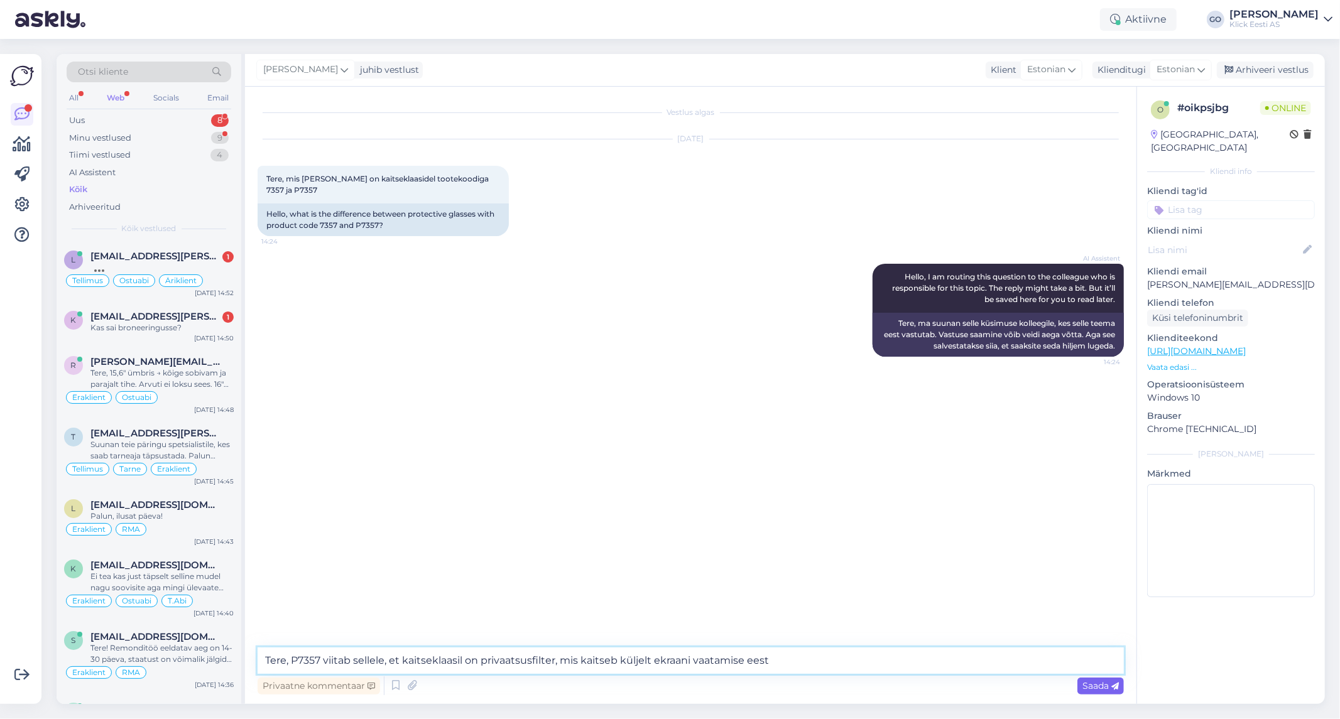
type textarea "Tere, P7357 viitab sellele, et kaitseklaasil on privaatsusfilter, mis kaitseb k…"
click at [1094, 685] on span "Saada" at bounding box center [1100, 685] width 36 height 11
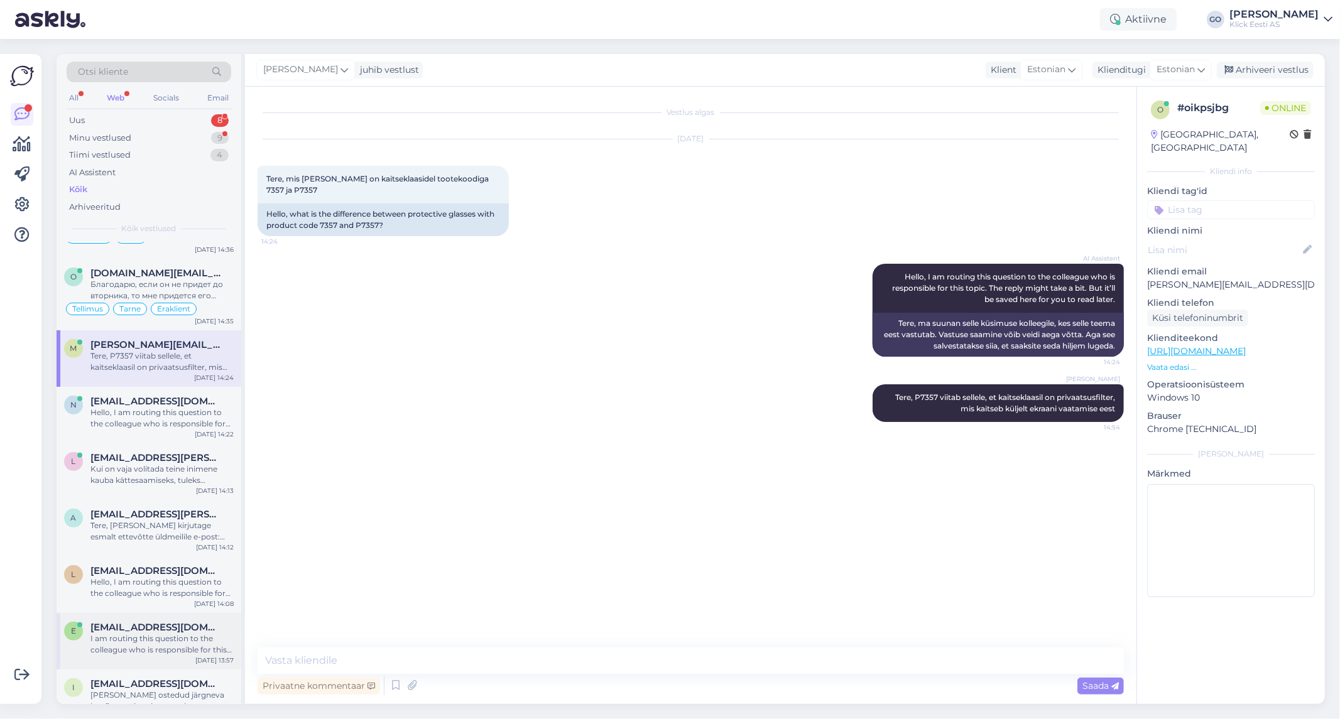
scroll to position [418, 0]
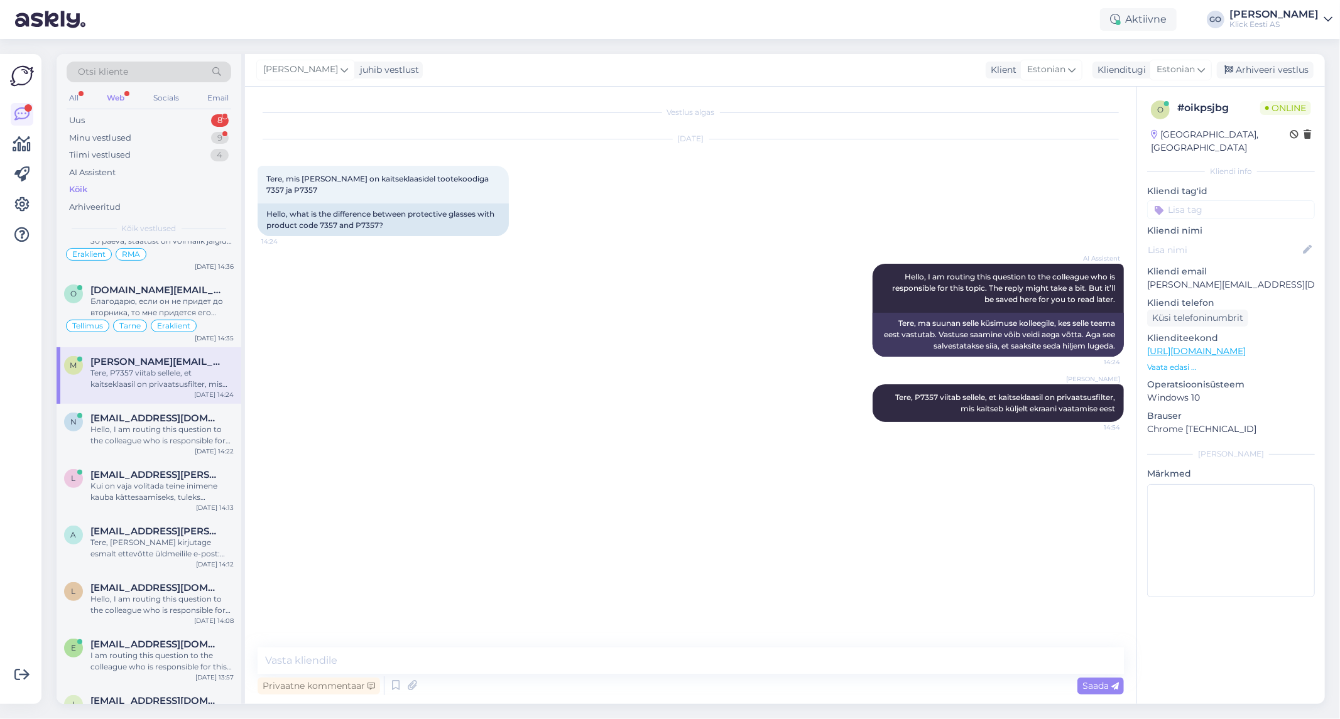
click at [1191, 200] on input at bounding box center [1231, 209] width 168 height 19
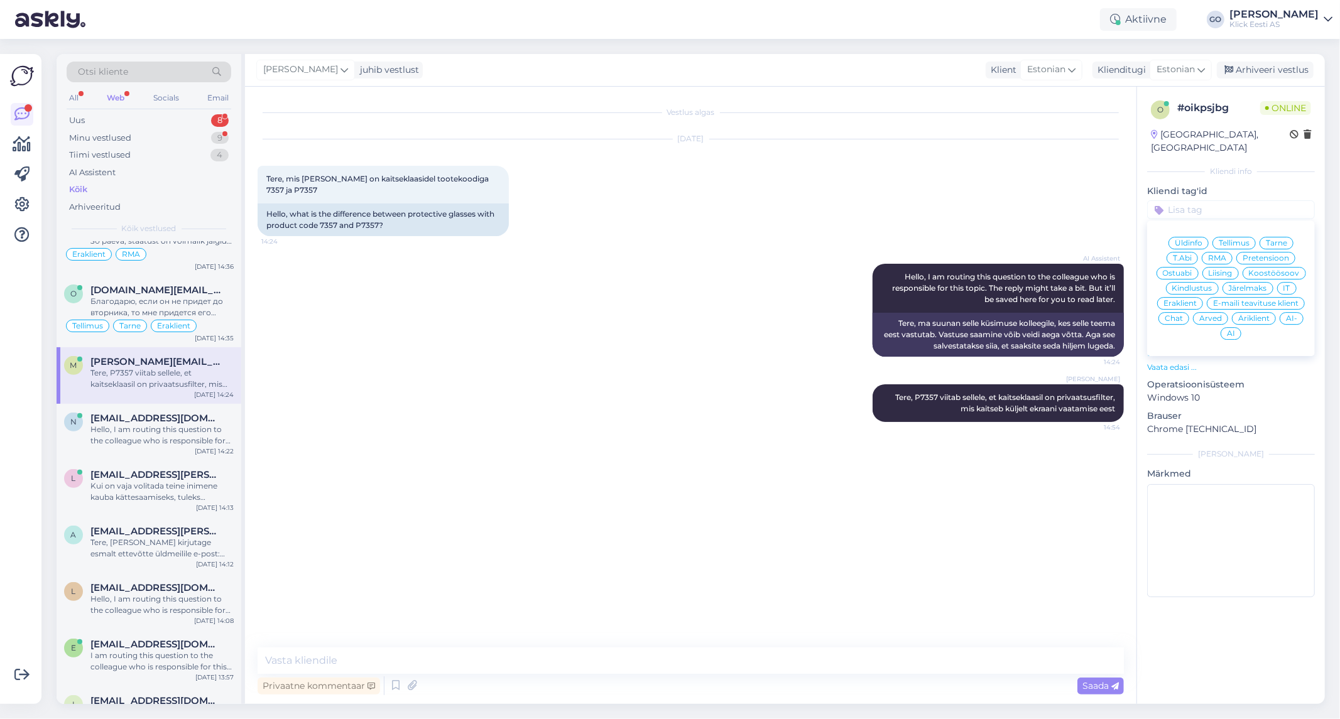
scroll to position [430, 0]
click at [1182, 300] on span "Eraklient" at bounding box center [1180, 304] width 33 height 8
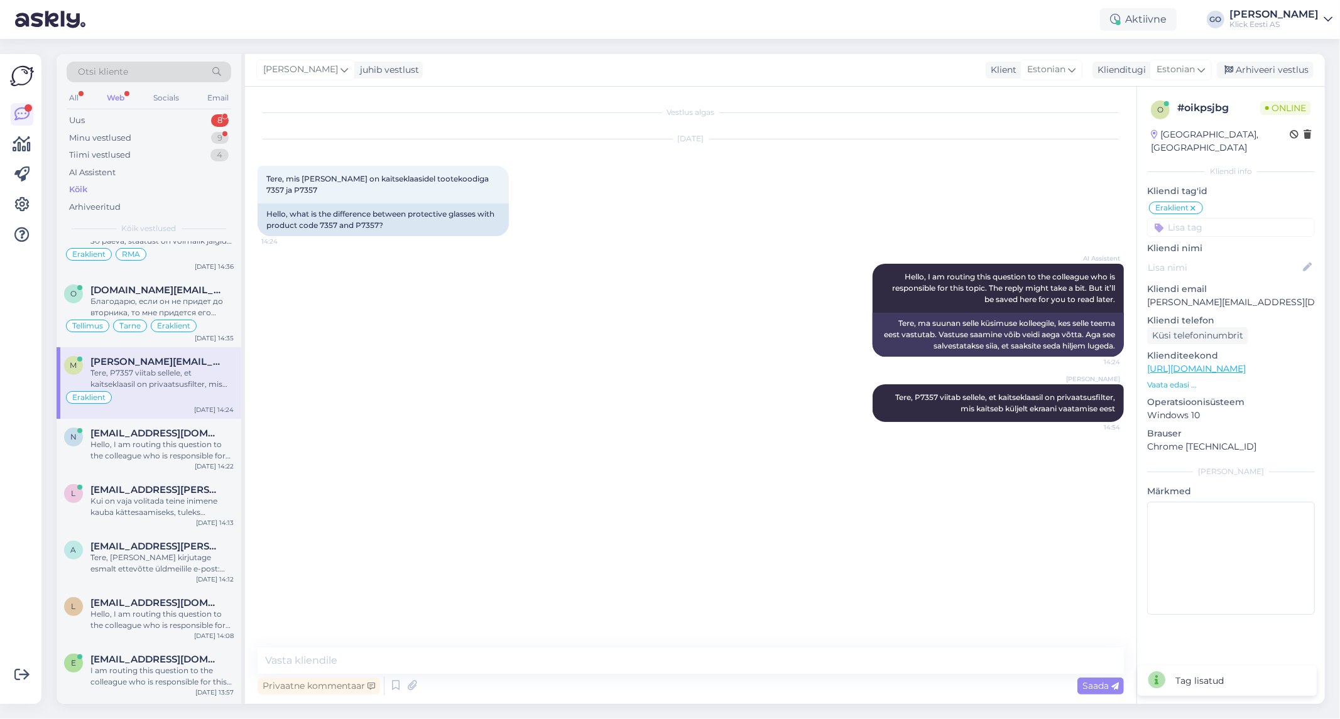
click at [1198, 218] on input at bounding box center [1231, 227] width 168 height 19
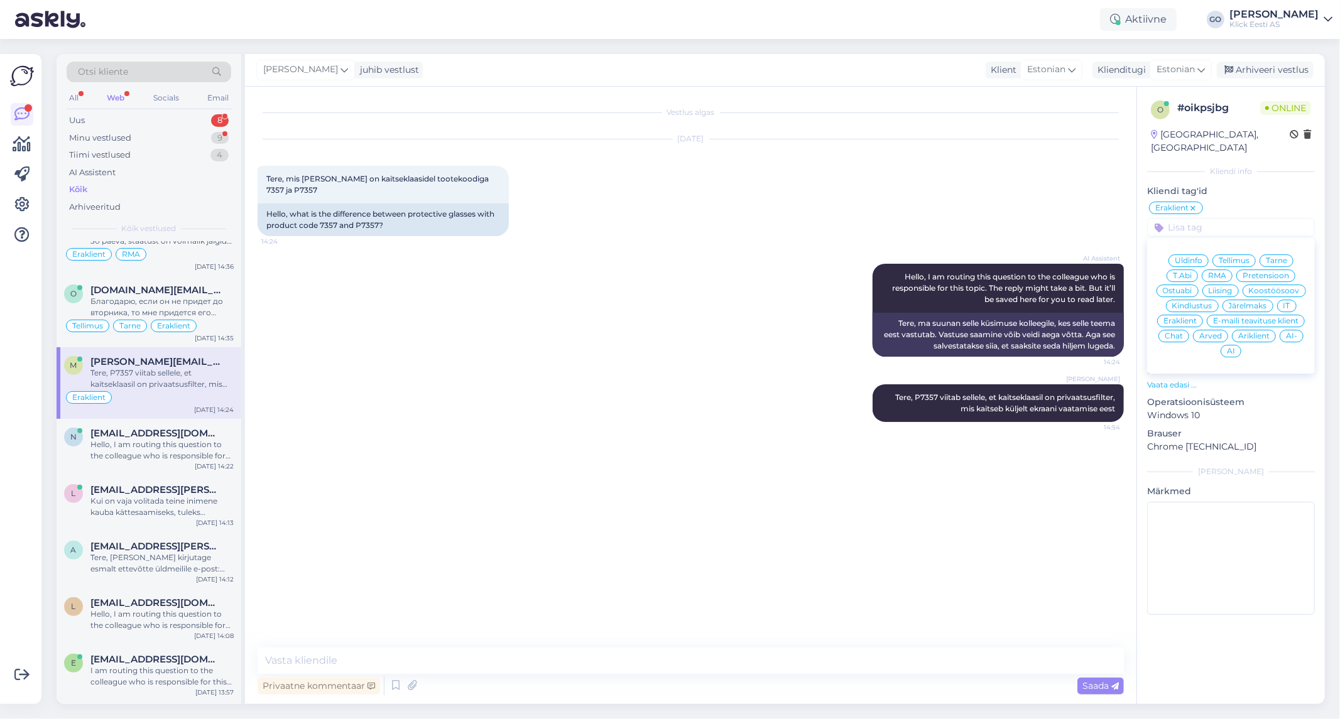
click at [1184, 287] on span "Ostuabi" at bounding box center [1178, 291] width 30 height 8
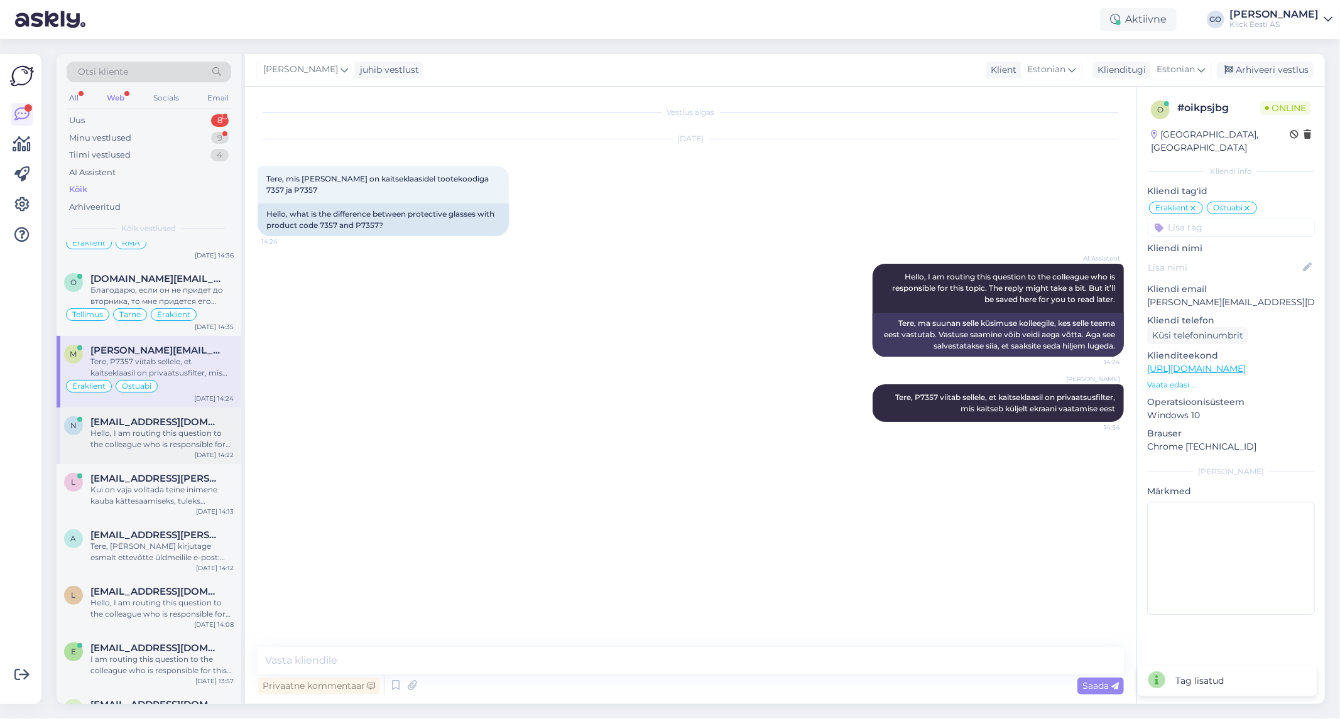
scroll to position [418, 0]
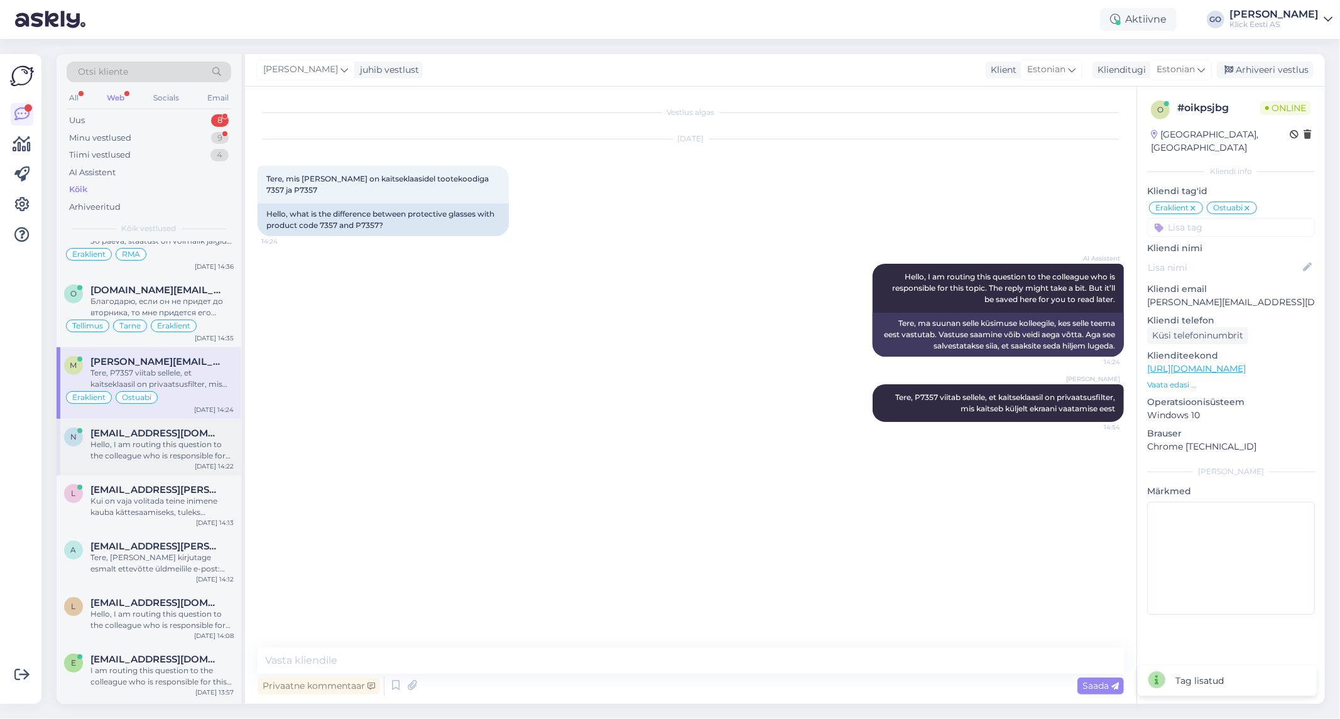
click at [144, 448] on div "Hello, I am routing this question to the colleague who is responsible for this …" at bounding box center [161, 450] width 143 height 23
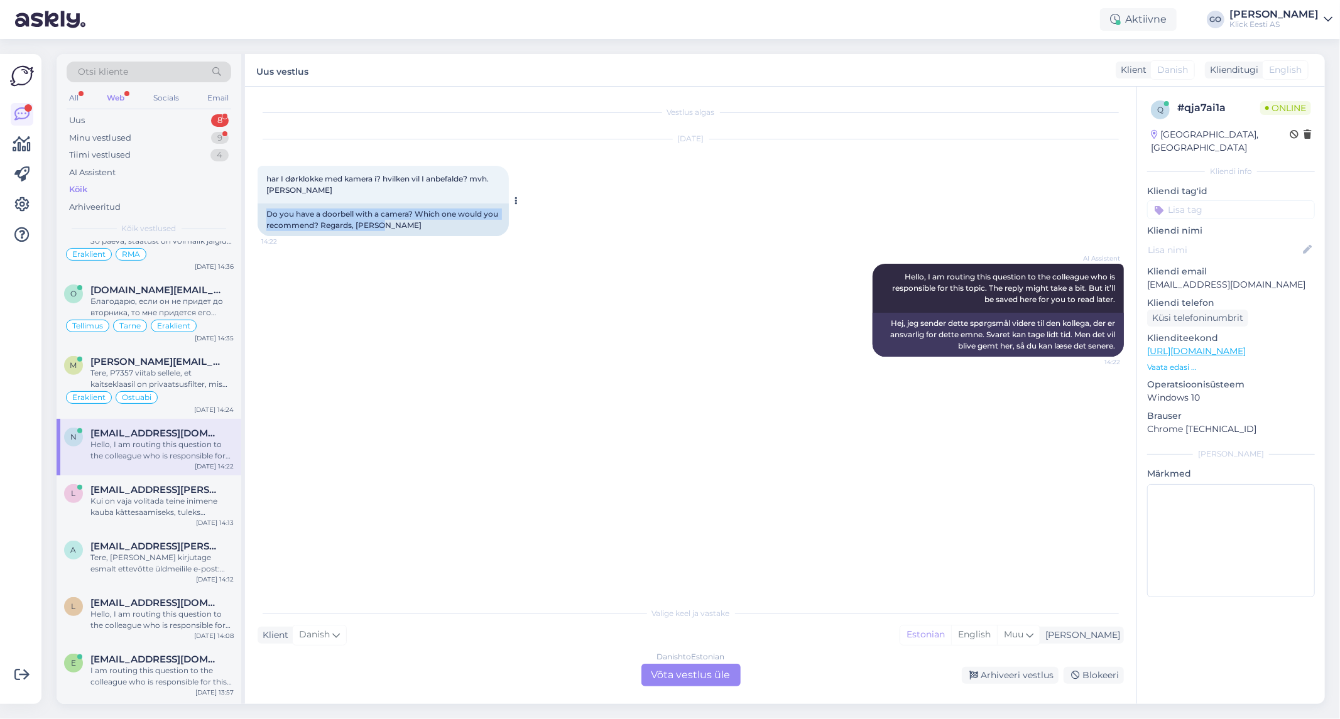
drag, startPoint x: 388, startPoint y: 223, endPoint x: 260, endPoint y: 217, distance: 127.7
click at [260, 217] on div "Do you have a doorbell with a camera? Which one would you recommend? Regards, […" at bounding box center [383, 220] width 251 height 33
copy div "Do you have a doorbell with a camera? Which one would you recommend? Regards, […"
click at [671, 675] on div "Danish to Estonian Võta vestlus üle" at bounding box center [690, 675] width 99 height 23
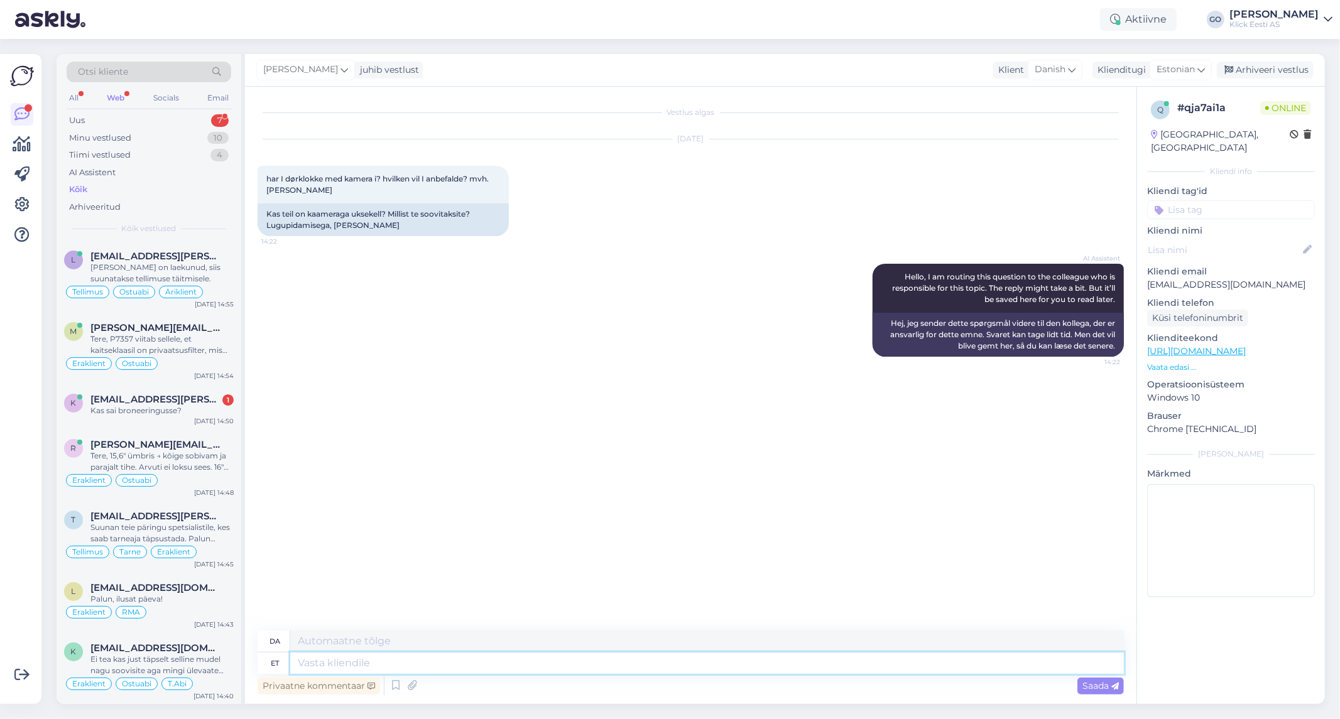
click at [396, 662] on textarea at bounding box center [707, 663] width 834 height 21
type textarea "Jah"
type textarea "[PERSON_NAME]"
type textarea "Jah,"
type textarea "Ja,"
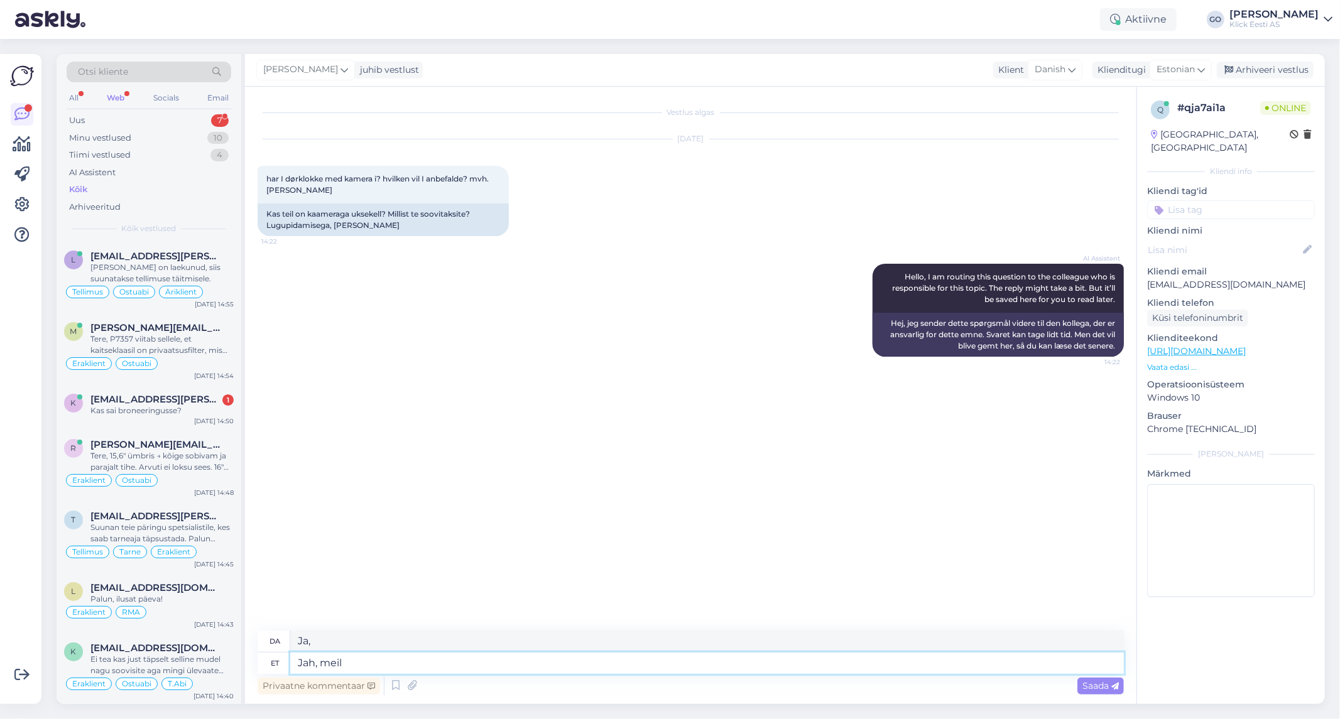
type textarea "Jah, meil o"
type textarea "Ja, det har vi"
type textarea "Jah,"
type textarea "Ja,"
type textarea "J"
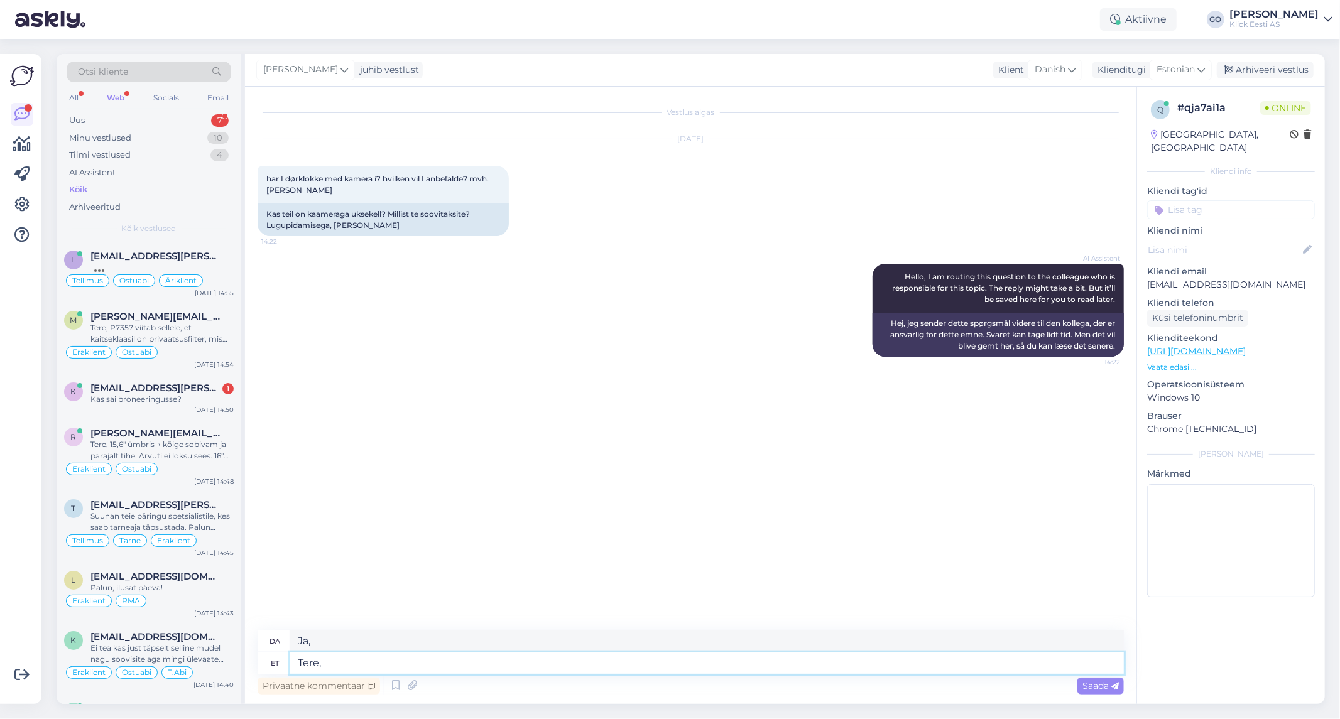
type textarea "Tere,"
type textarea "Hej,"
type textarea "Tere, meil o"
type textarea "Hej, vi"
type textarea "Tere, meil on"
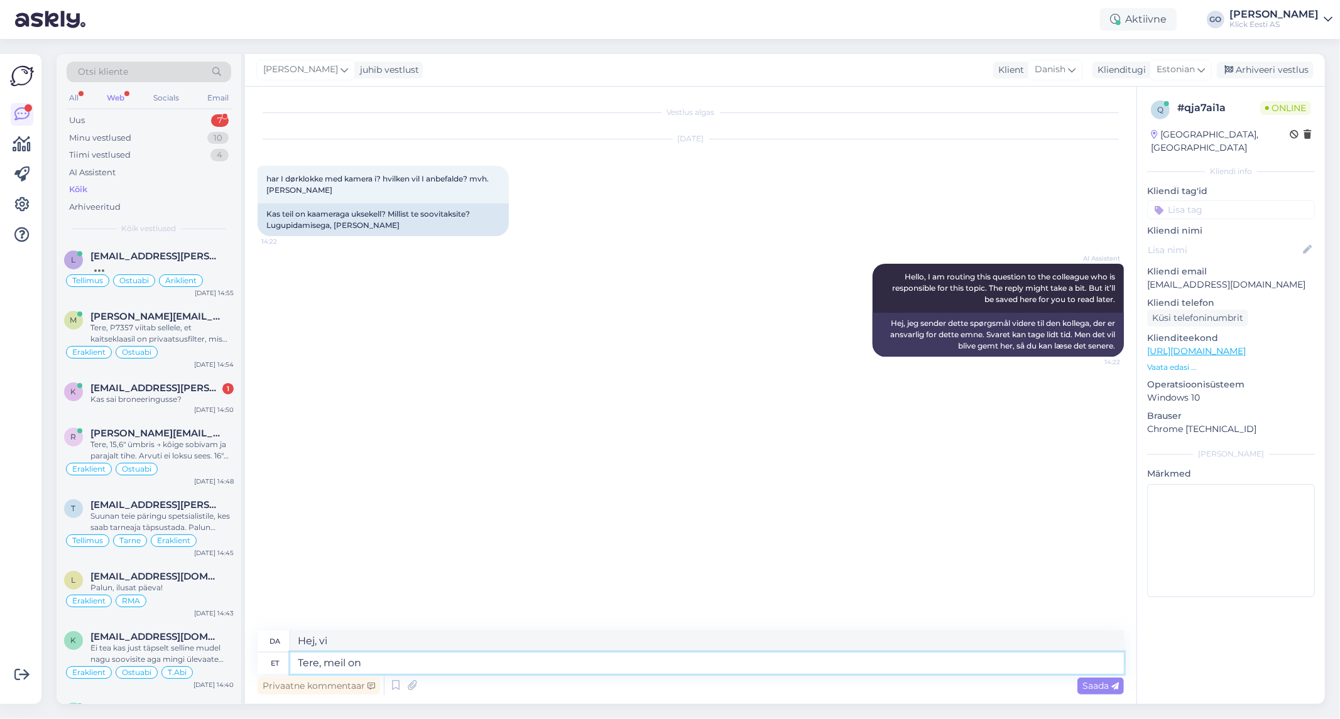
type textarea "Hej, vi har"
type textarea "Tere, meil on valikus"
type textarea "Hej, vi har et udvalg"
type textarea "Tere, meil on valikus 5"
type textarea "Hej, vi har 5 at vælge imellem."
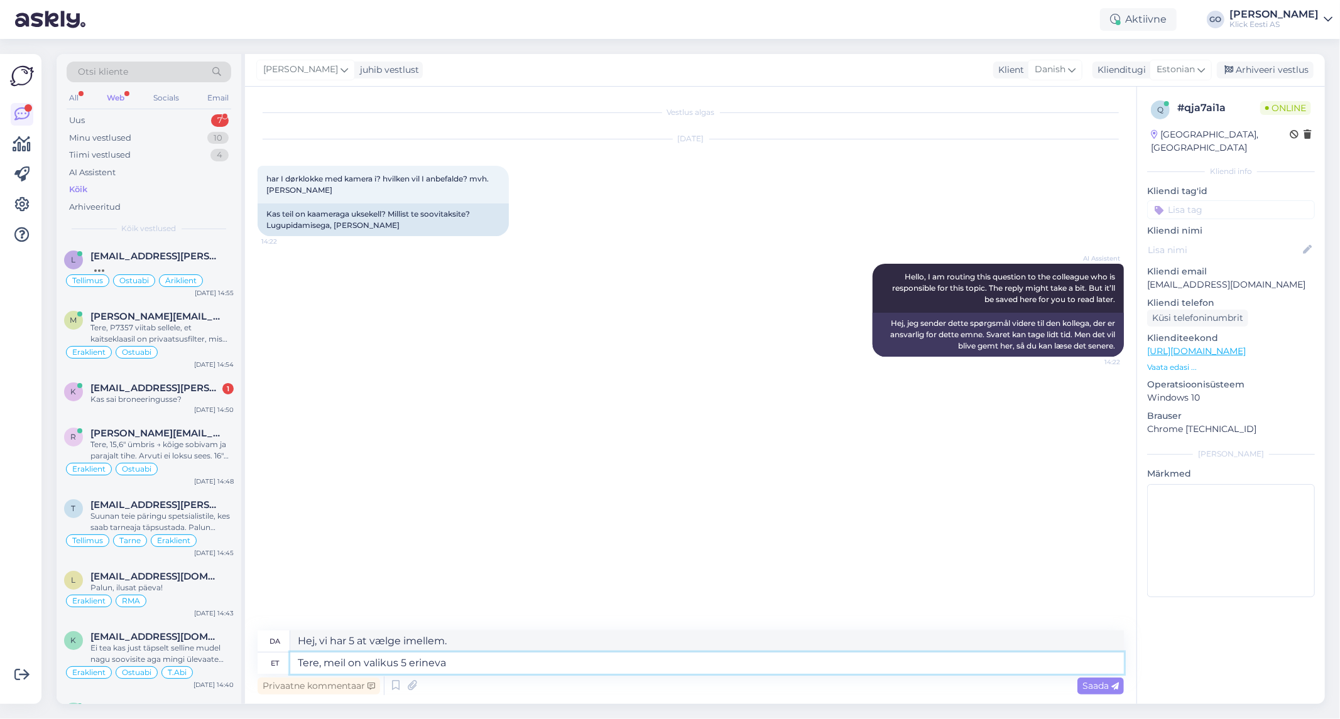
type textarea "Tere, meil on valikus 5 erinevat"
type textarea "Hej, vi har 5 forskellige at vælge imellem."
type textarea "Tere, meil on valikus 5 erinevat ..."
type textarea "Hej, vi har 5 forskellige ..."
type textarea "Tere, meil on valikus 5 erinevat"
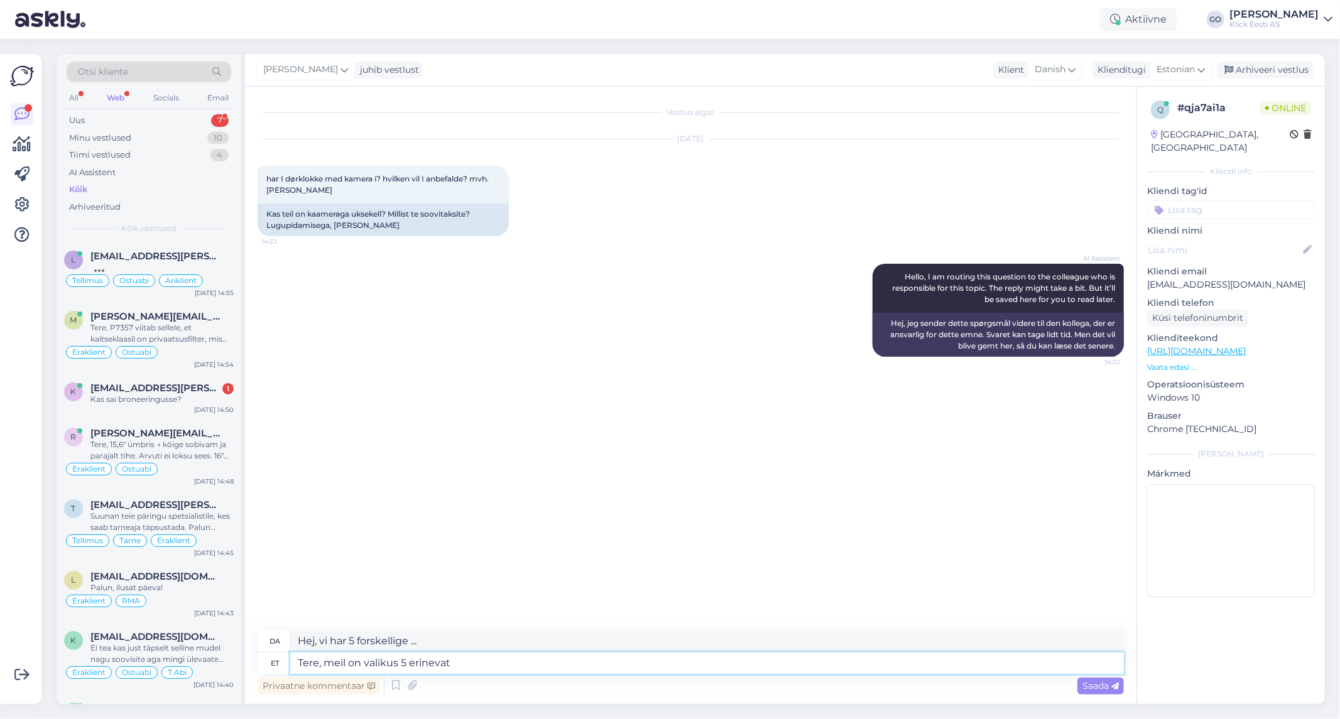
type textarea "Hej, vi har 5 forskellige at vælge imellem."
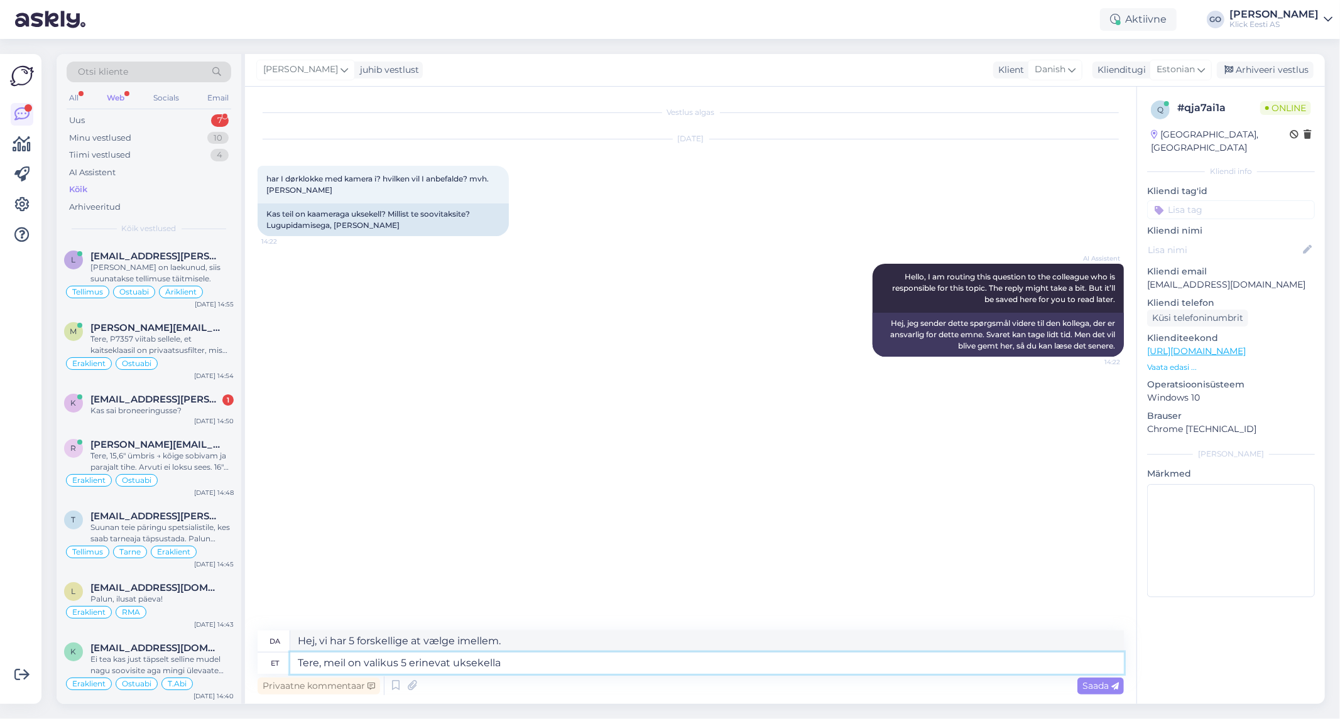
type textarea "Tere, meil on valikus 5 erinevat uksekella m"
type textarea "Hej, vi har 5 forskellige dørklokker at vælge imellem."
type textarea "Tere, meil on valikus 5 erinevat uksekella mis on k"
type textarea "Hej, vi har 5 forskellige dørklokker at vælge imellem, som er"
type textarea "Tere, meil on valikus 5 erinevat uksekella mis on kaameraga,"
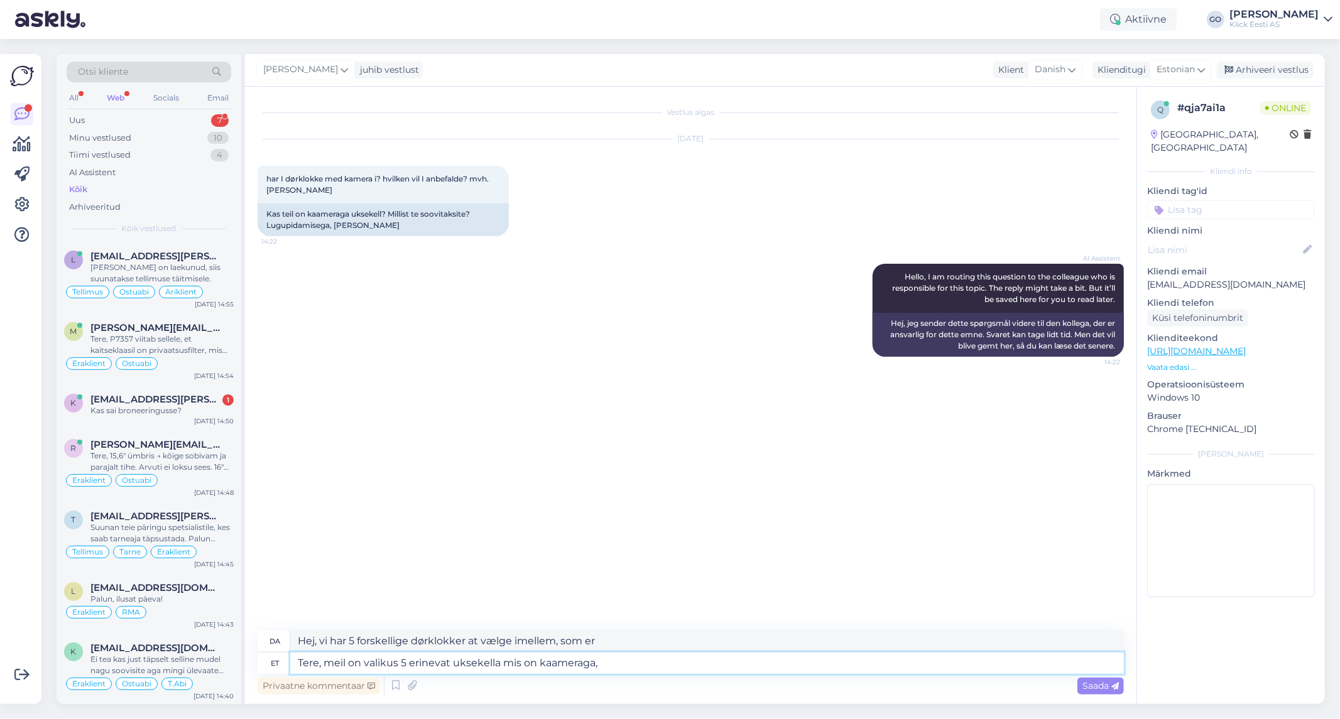
type textarea "Hej, vi har 5 forskellige dørklokker med kameraer i vores udvalg."
type textarea "Tere, meil on valikus 5 erinevat uksekella mis on kaameraga, nendega s"
type textarea "Hej, vi har 5 forskellige dørklokker med kameraer, med dem"
type textarea "Tere, meil on valikus 5 erinevat uksekella mis on kaameraga, nendega saate"
type textarea "Hej, vi har 5 forskellige dørklokker med kameraer, du kan bruge dem."
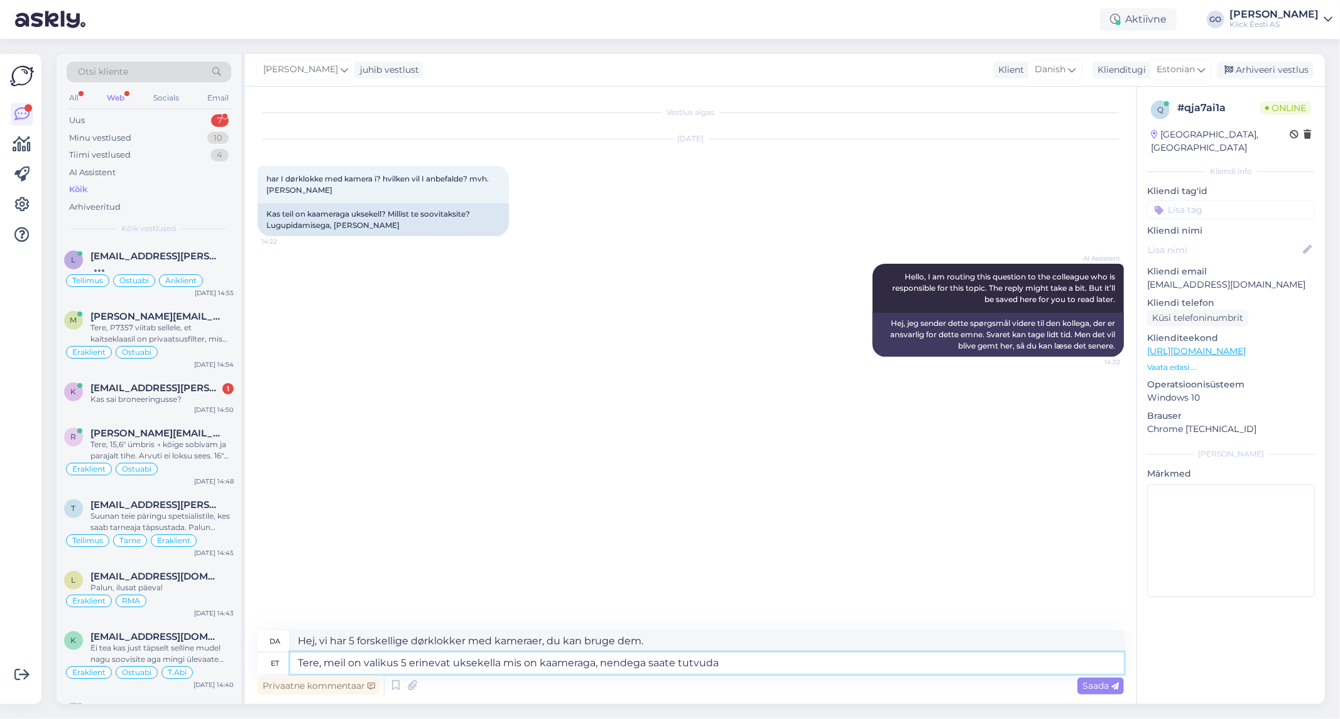
type textarea "Tere, meil on valikus 5 erinevat uksekella mis on kaameraga, nendega saate tutv…"
type textarea "Hej, vi har 5 forskellige dørklokker med kameraer i vores udvalg, du kan tjekke…"
type textarea "Tere, meil on valikus 5 erinevat uksekella mis on kaameraga, nendega saate tutv…"
type textarea "Hej, vi har 5 forskellige dørklokker med kameraer i vores udvalg, du kan se dem…"
paste textarea "[URL][DOMAIN_NAME]"
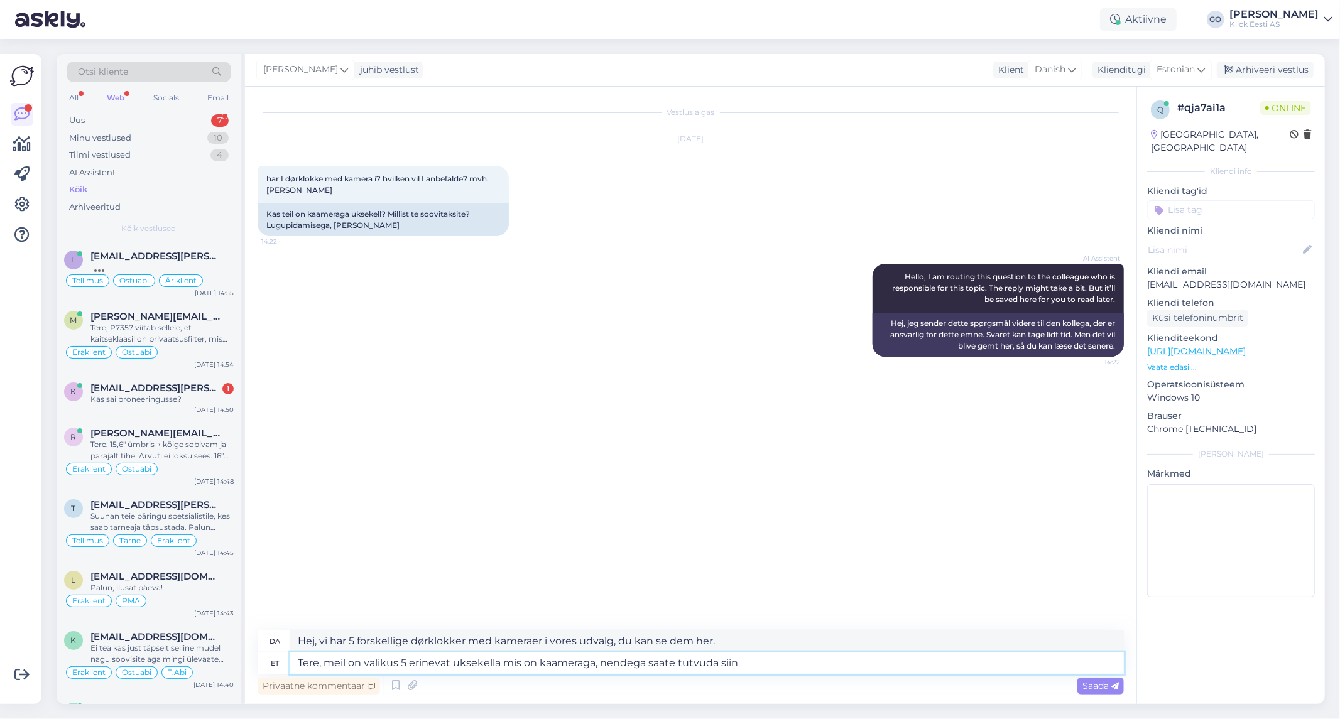
type textarea "Tere, meil on valikus 5 erinevat uksekella mis on kaameraga, nendega saate tutv…"
type textarea "Hej, vi har 5 forskellige dørklokker med kameraer i vores udvalg, du kan se dem…"
type textarea "Tere, meil on valikus 5 erinevat uksekella mis on kaameraga, nendega saate tutv…"
click at [1094, 684] on span "Saada" at bounding box center [1100, 685] width 36 height 11
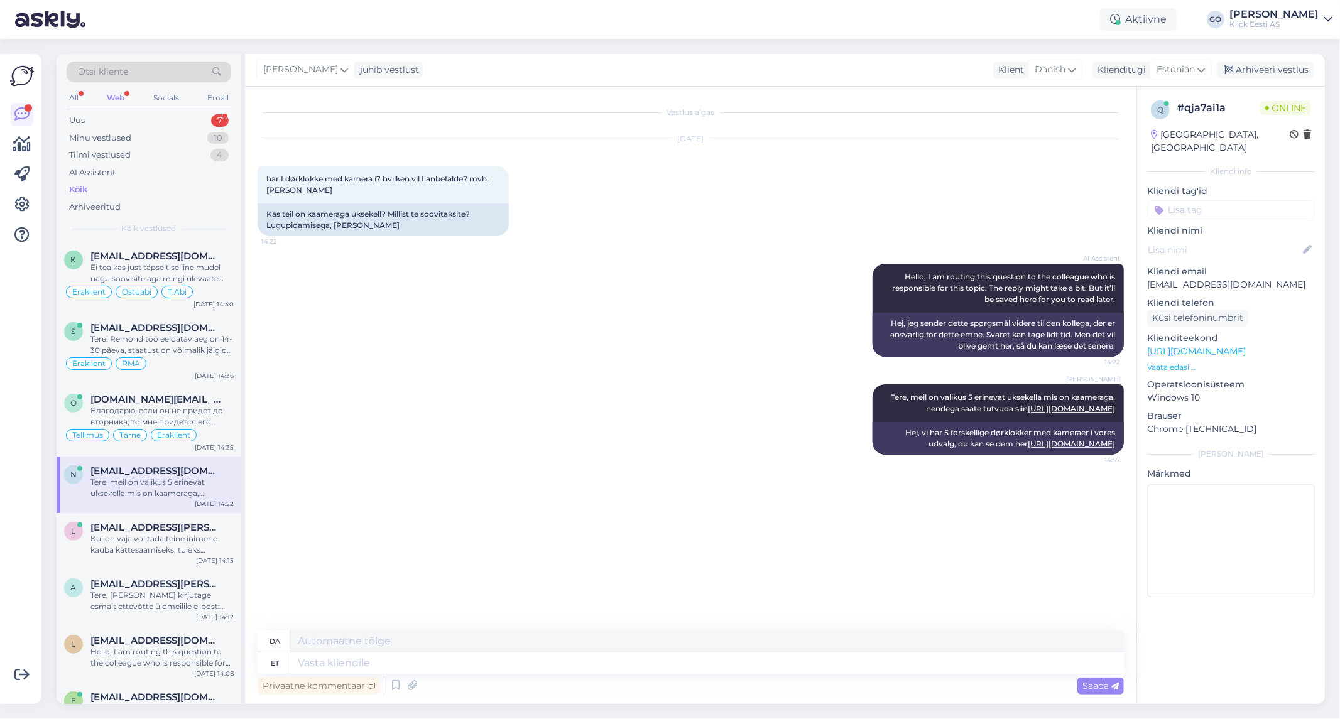
scroll to position [418, 0]
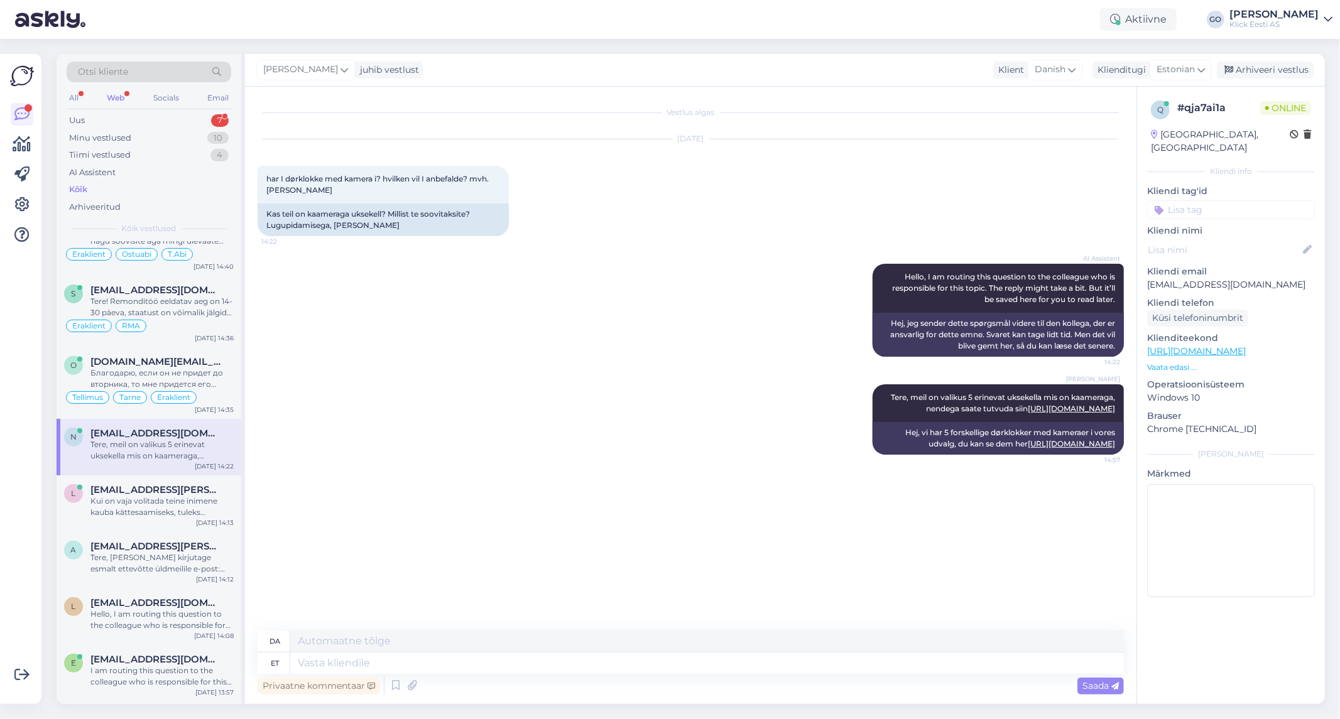
click at [1184, 200] on input at bounding box center [1231, 209] width 168 height 19
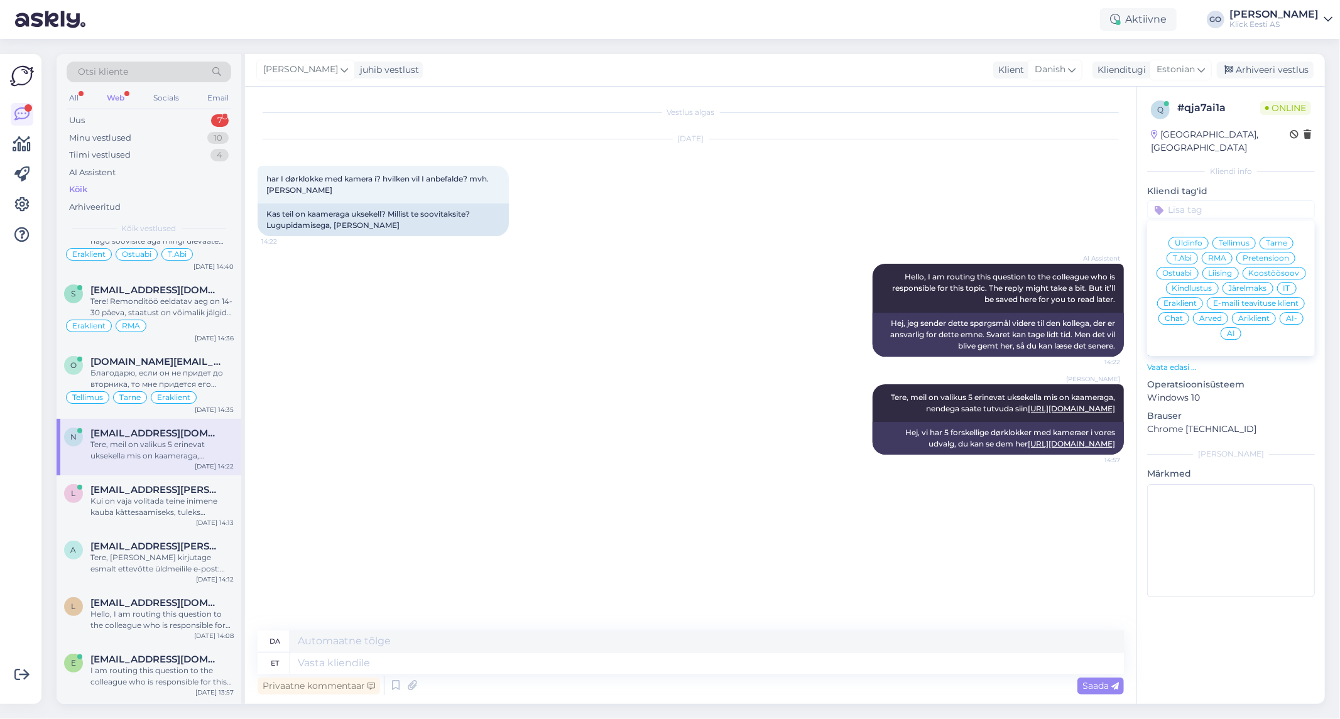
click at [1187, 300] on span "Eraklient" at bounding box center [1180, 304] width 33 height 8
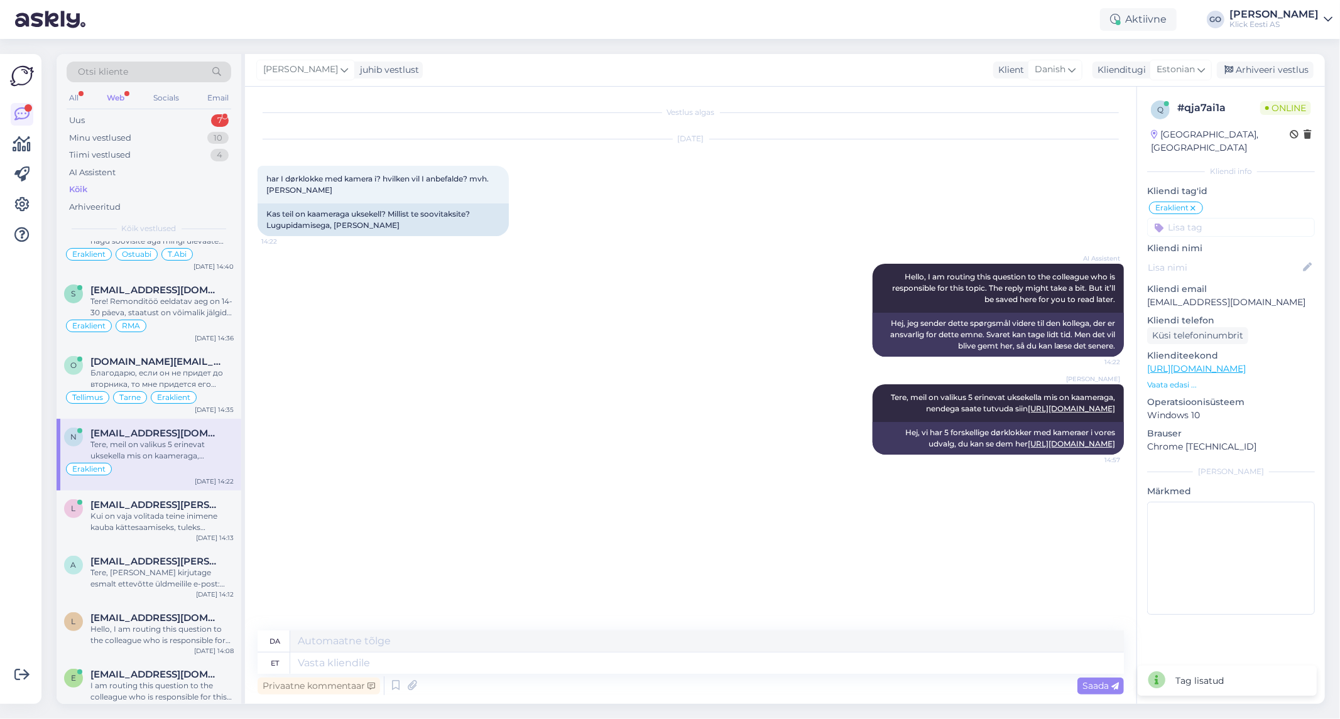
click at [1198, 218] on input at bounding box center [1231, 227] width 168 height 19
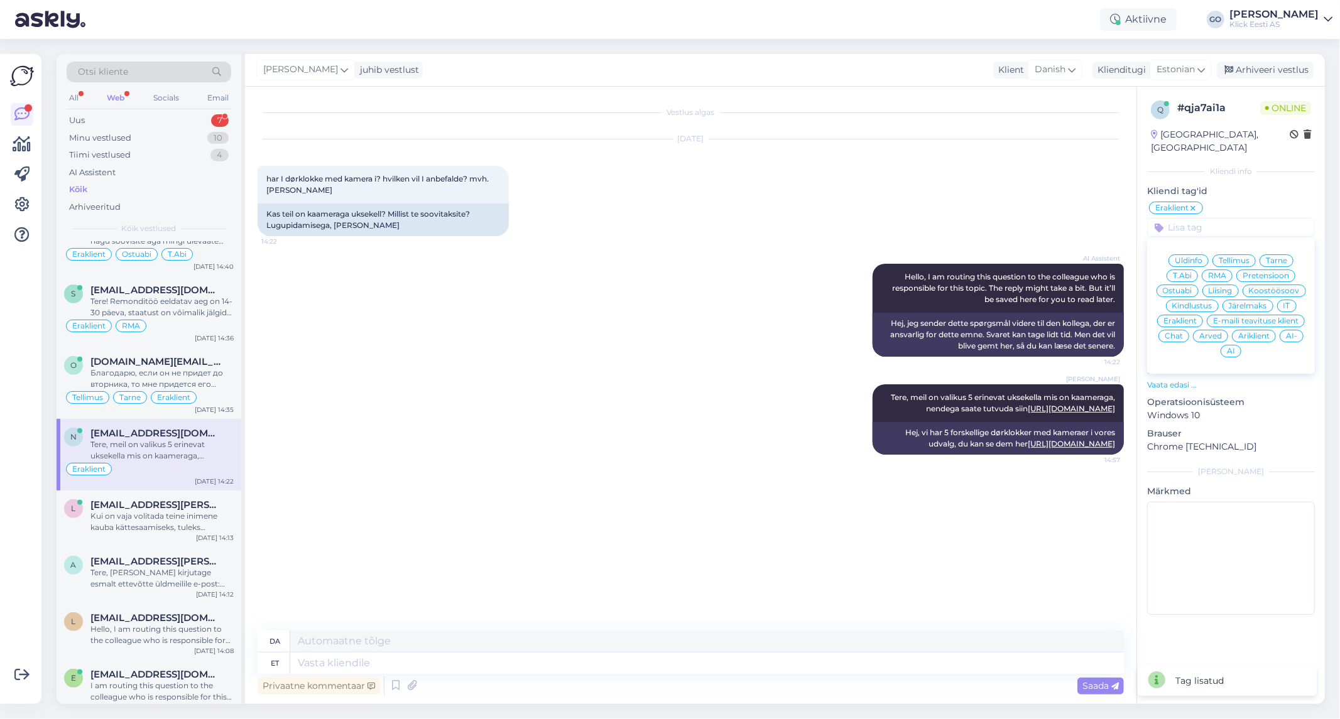
click at [1187, 287] on span "Ostuabi" at bounding box center [1178, 291] width 30 height 8
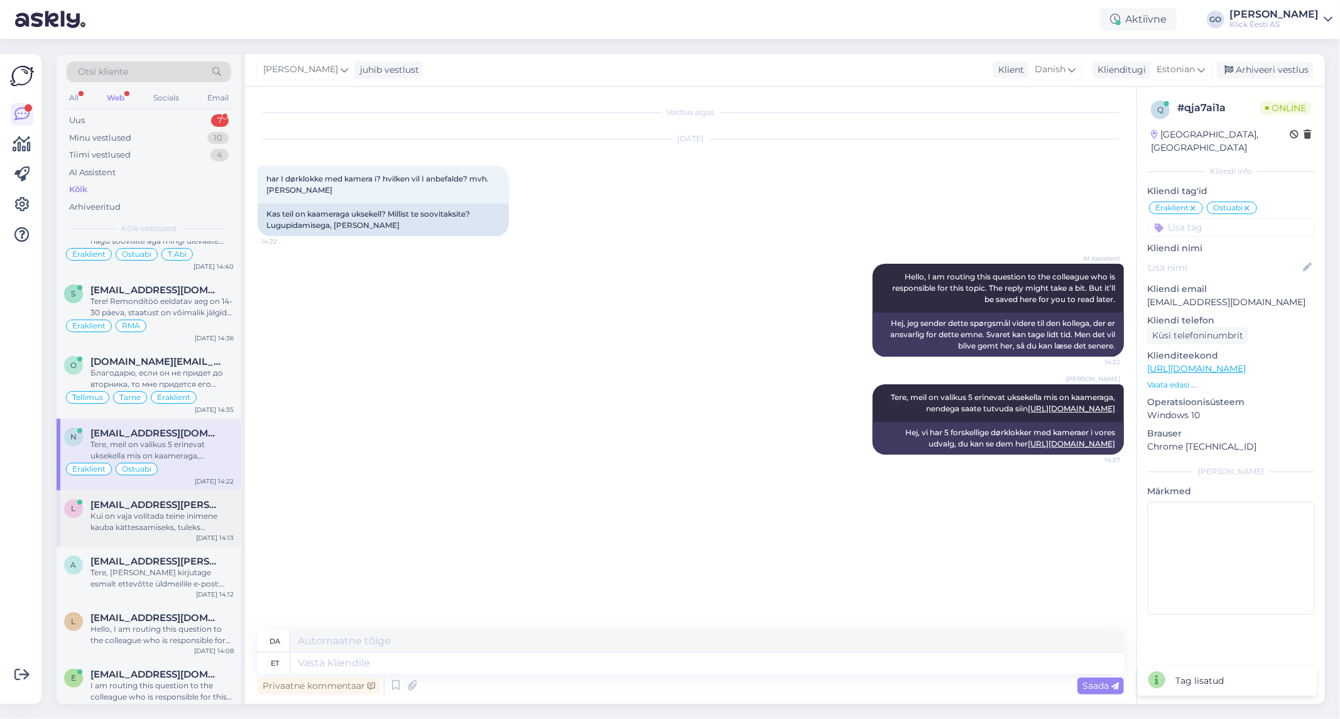
click at [158, 522] on div "Kui on vaja volitada teine inimene kauba kättesaamiseks, tuleks tellimust vormi…" at bounding box center [161, 522] width 143 height 23
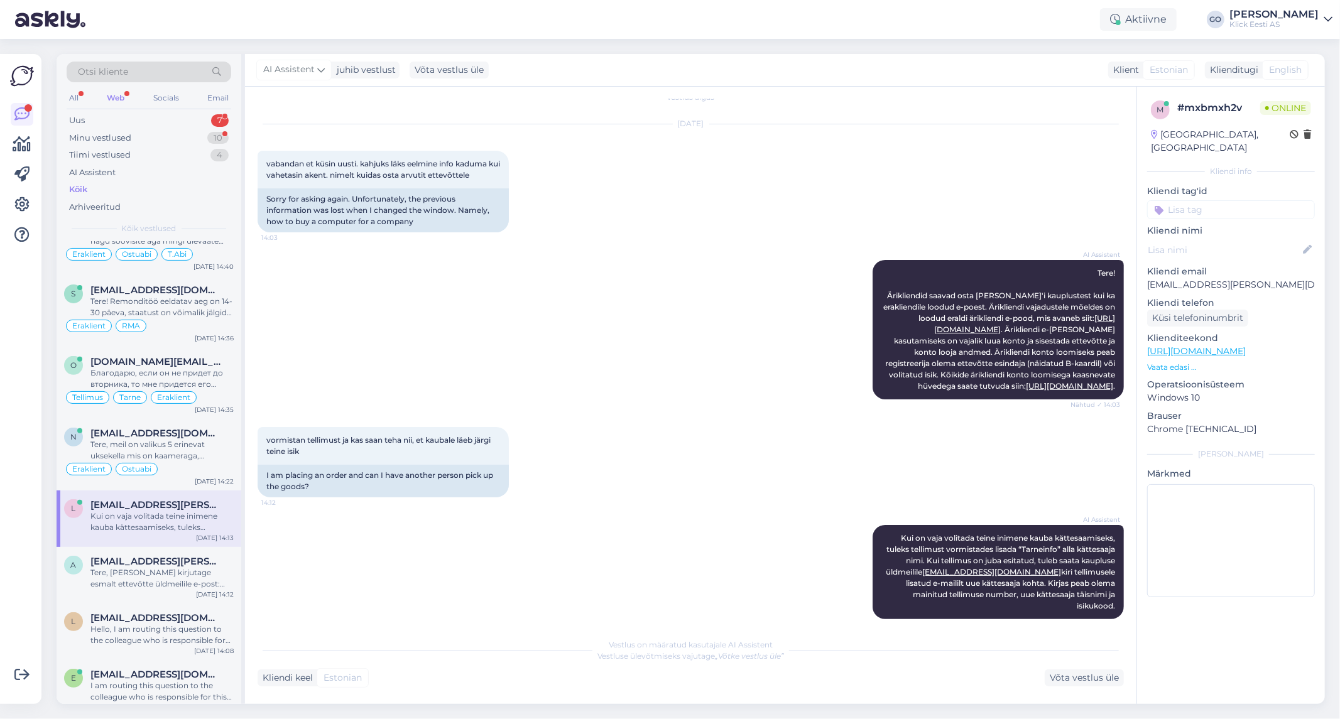
click at [1183, 200] on input at bounding box center [1231, 209] width 168 height 19
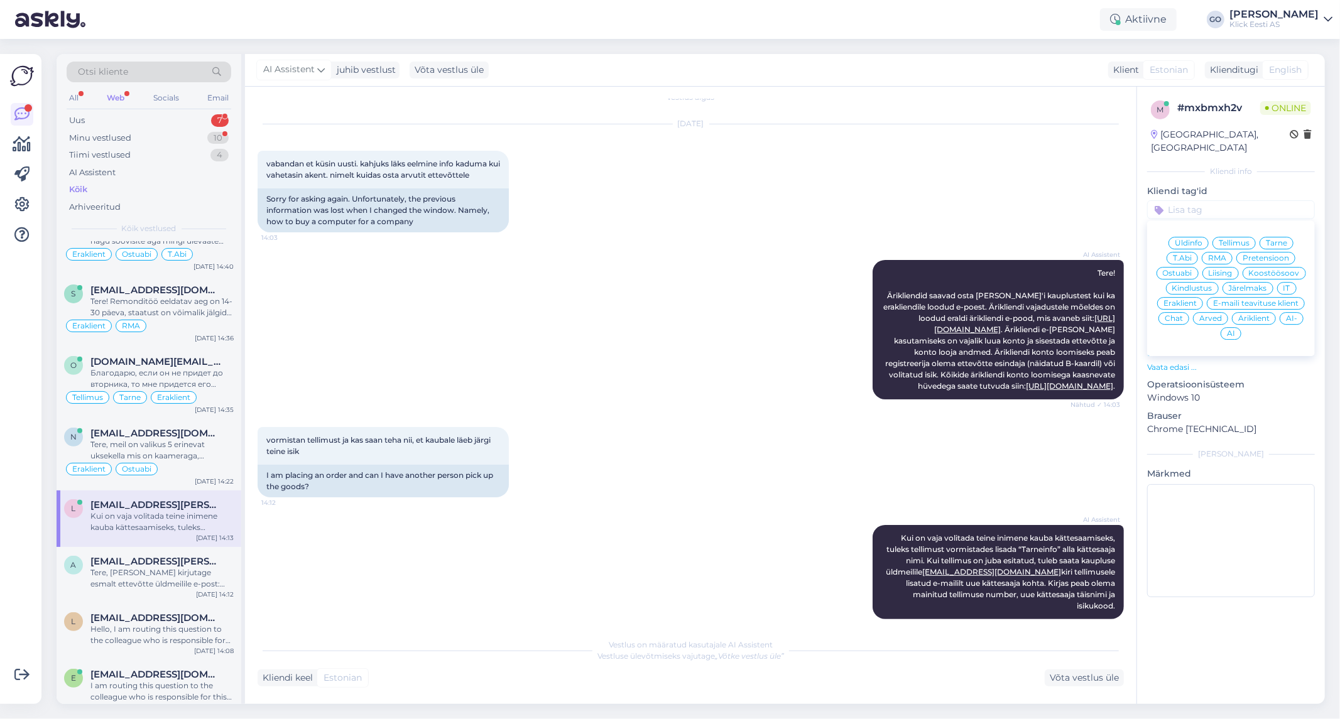
click at [1182, 300] on span "Eraklient" at bounding box center [1180, 304] width 33 height 8
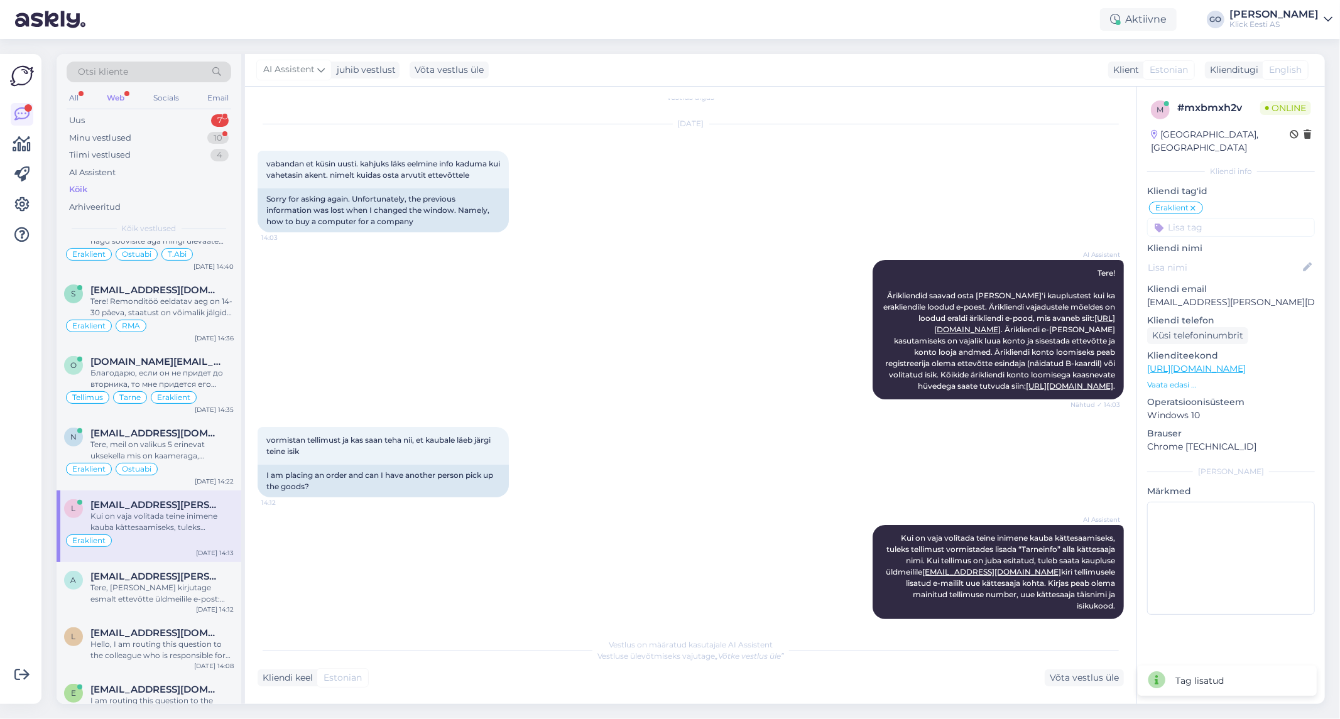
click at [1221, 218] on input at bounding box center [1231, 227] width 168 height 19
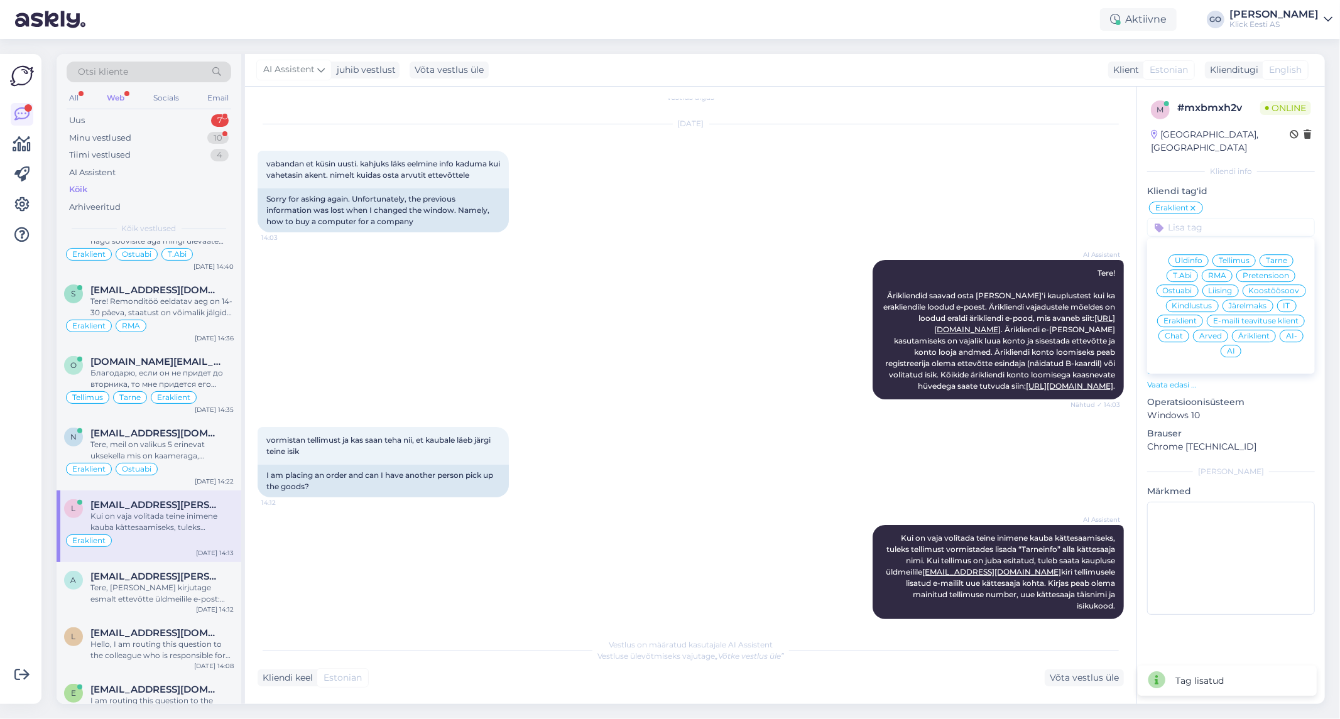
click at [1187, 285] on div "Ostuabi" at bounding box center [1178, 291] width 42 height 13
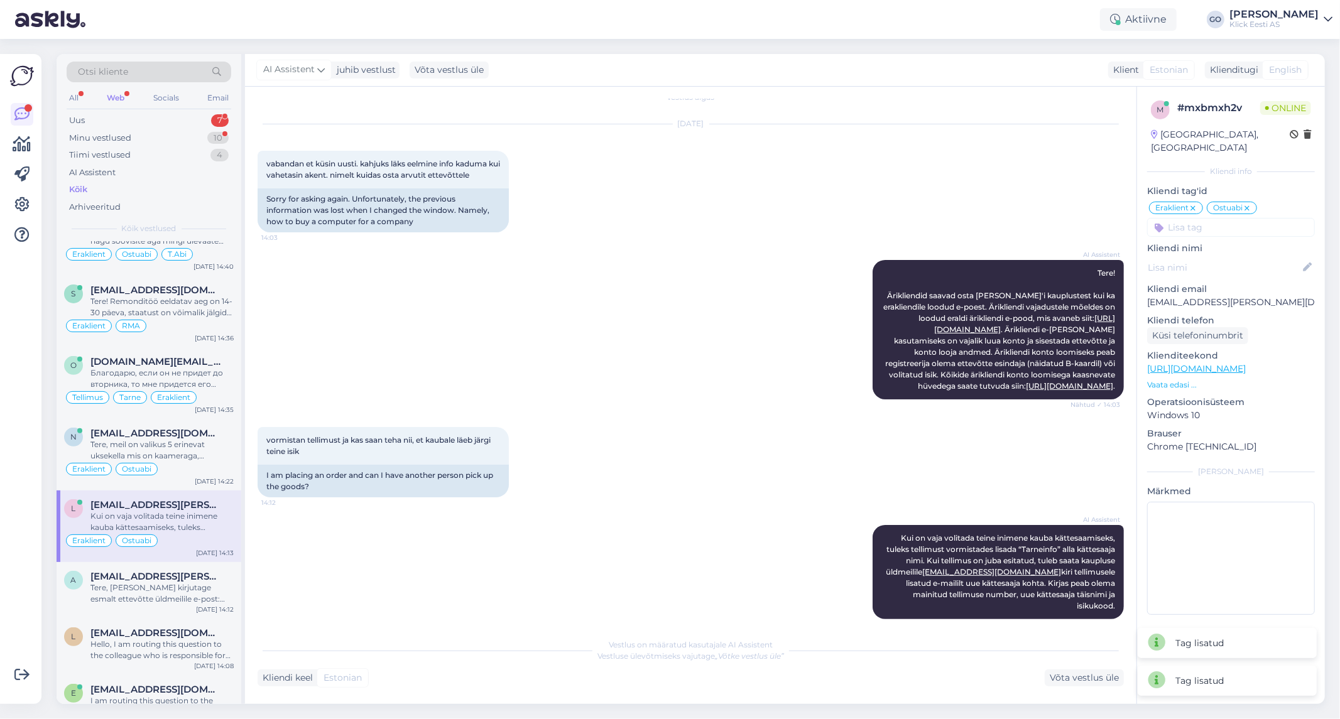
click at [1261, 218] on input at bounding box center [1231, 227] width 168 height 19
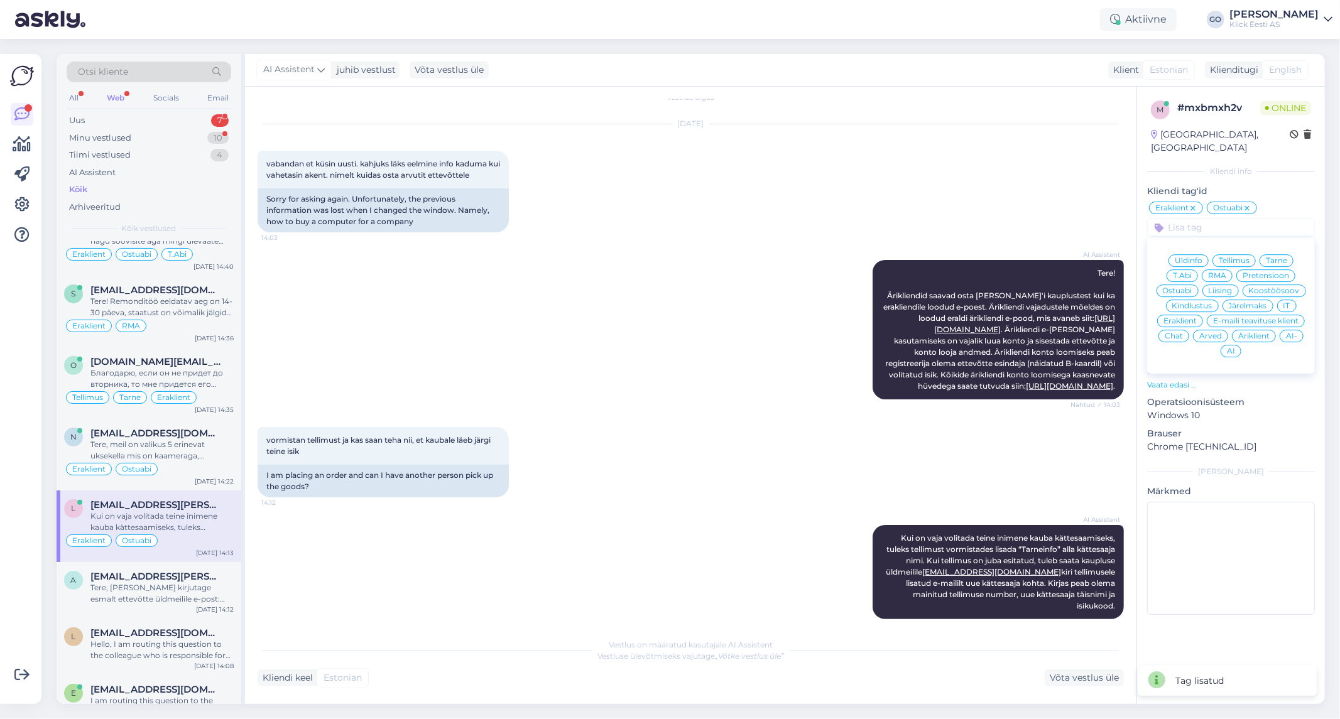
click at [1234, 347] on span "AI" at bounding box center [1231, 351] width 8 height 8
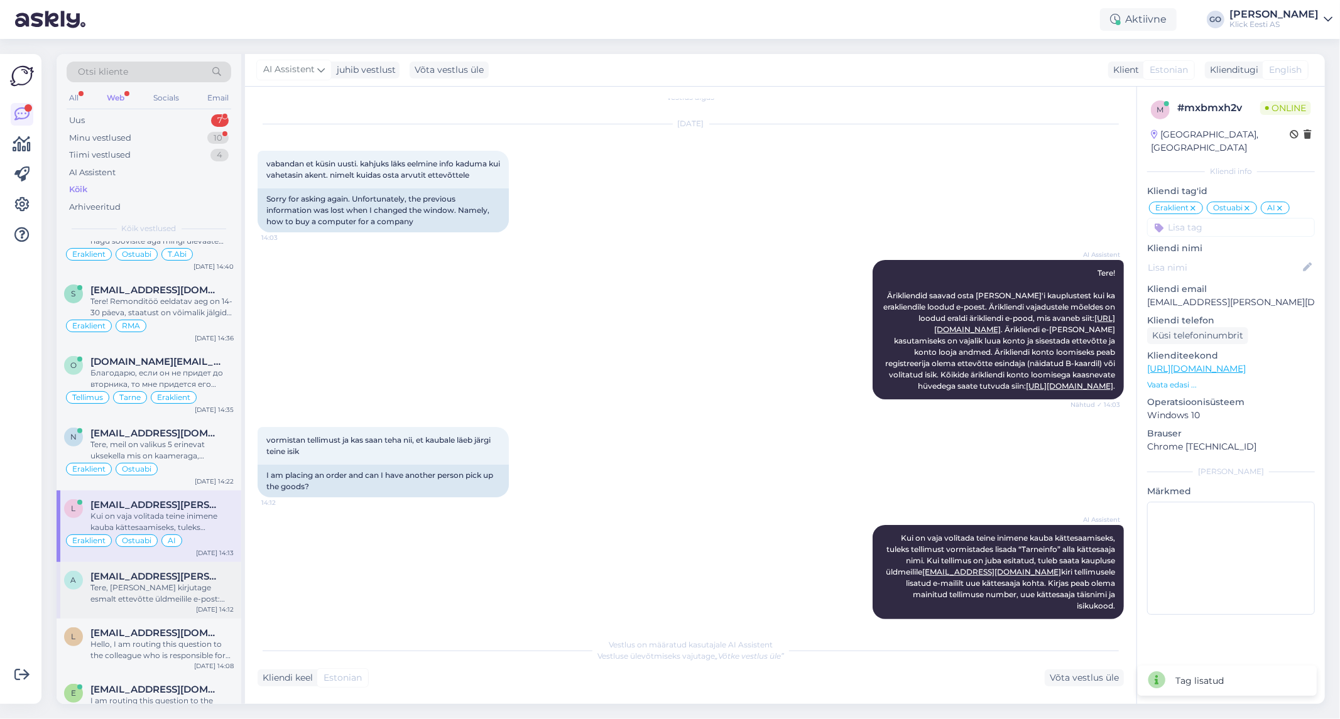
click at [204, 591] on div "Tere, [PERSON_NAME] kirjutage esmalt ettevõtte üldmeilile e-post: [EMAIL_ADDRES…" at bounding box center [161, 593] width 143 height 23
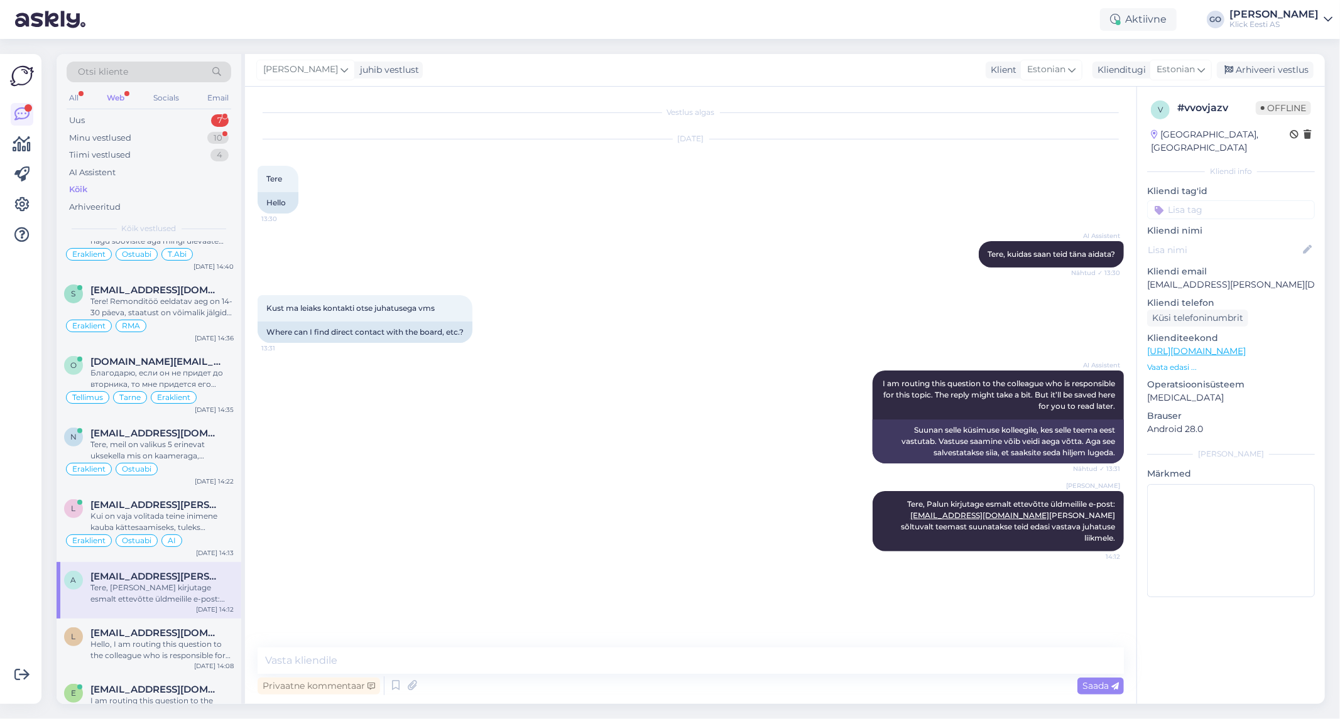
click at [1184, 224] on p "Kliendi nimi" at bounding box center [1231, 230] width 168 height 13
click at [1184, 200] on input at bounding box center [1231, 209] width 168 height 19
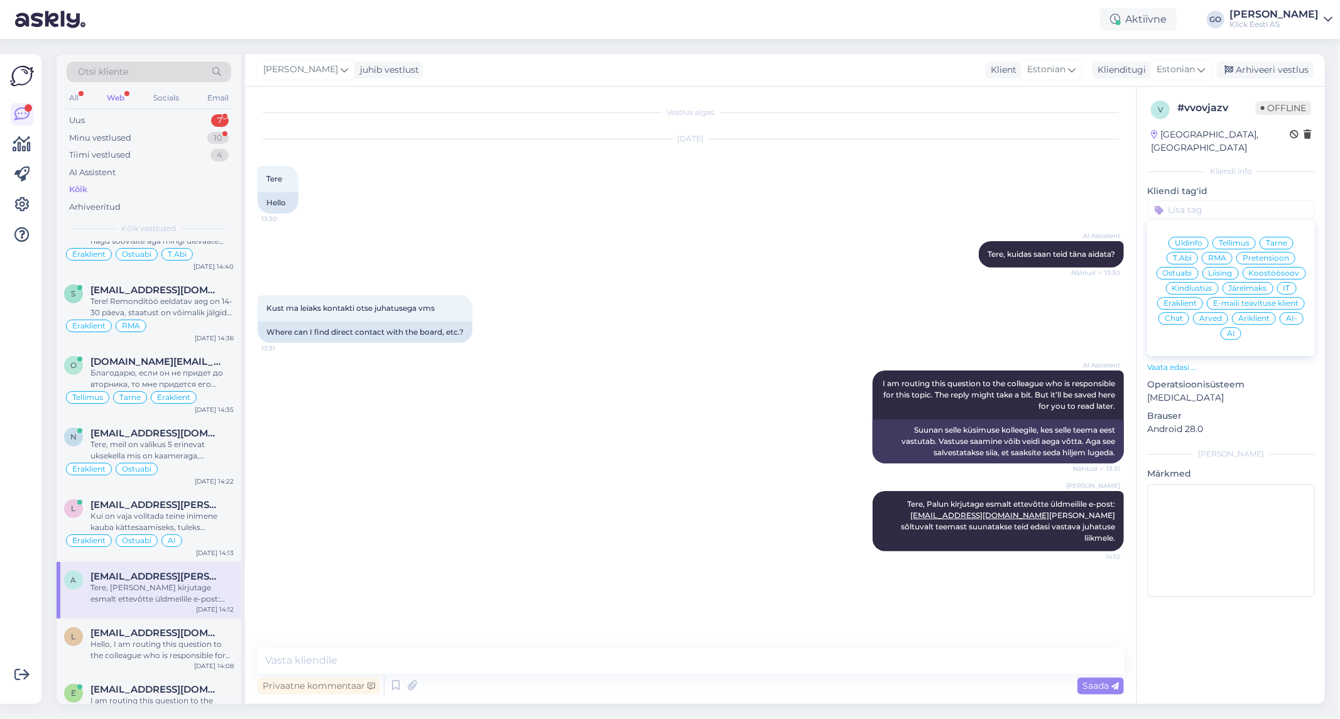
click at [804, 347] on div "[PERSON_NAME] ma leiaks kontakti otse juhatusega vms 13:31 Where can I find dir…" at bounding box center [691, 318] width 866 height 75
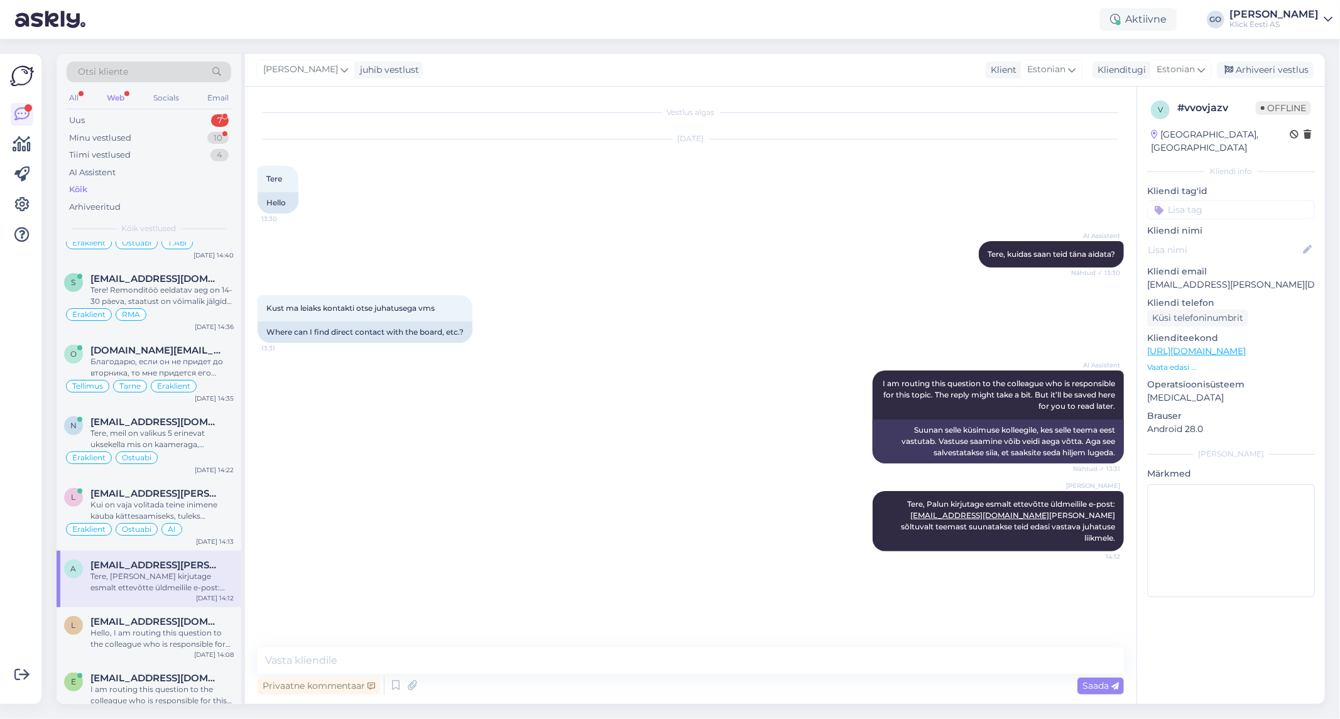
scroll to position [418, 0]
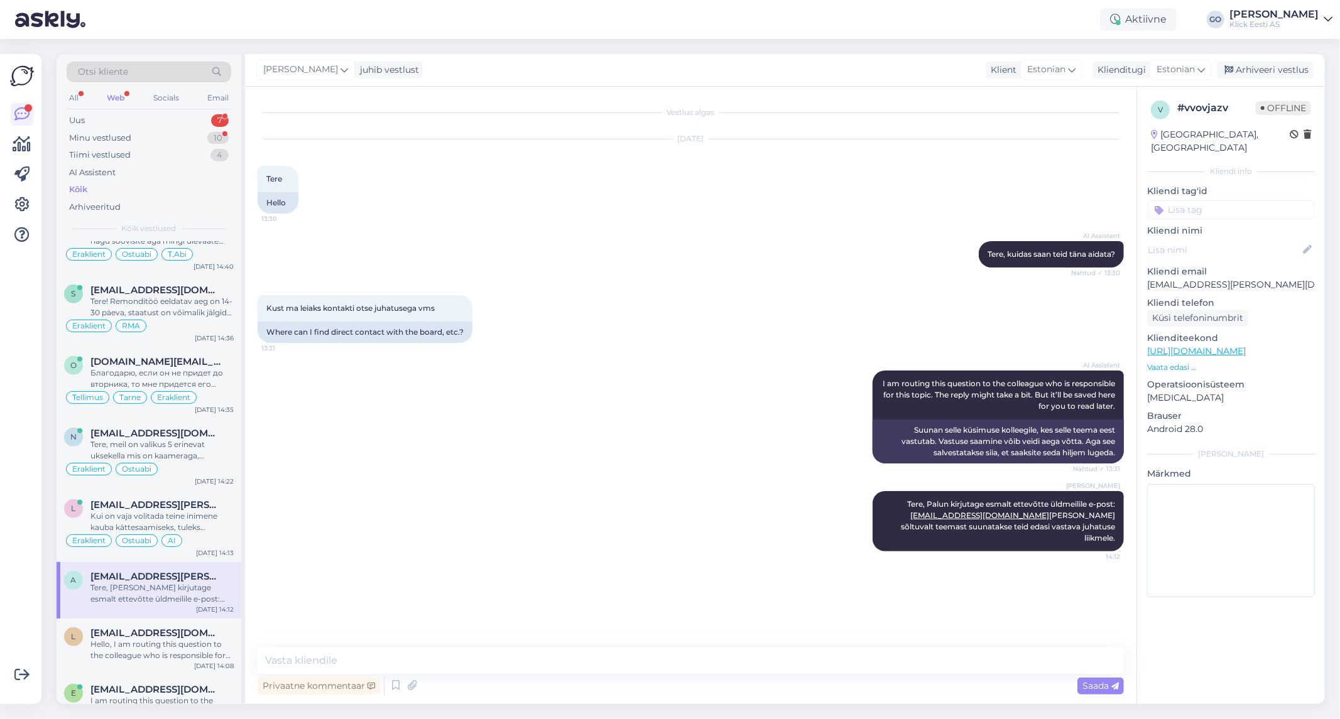
click at [1182, 200] on input at bounding box center [1231, 209] width 168 height 19
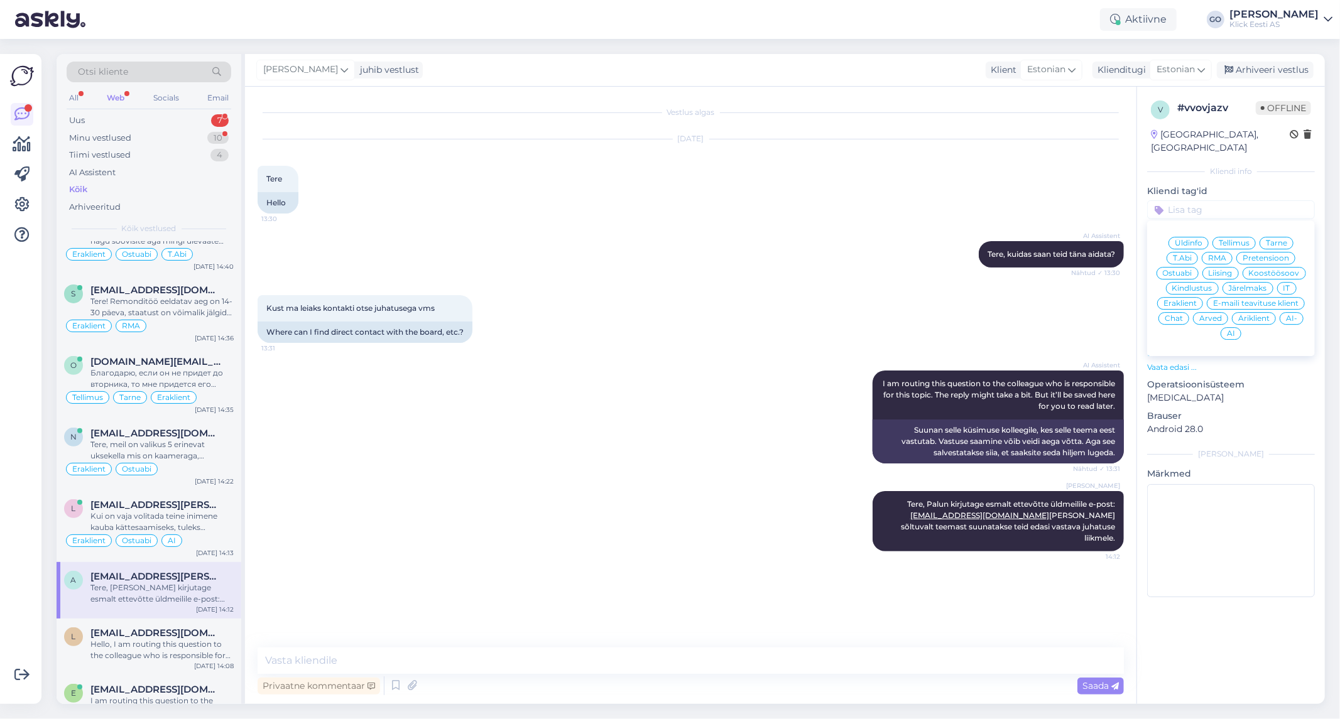
click at [1190, 300] on span "Eraklient" at bounding box center [1180, 304] width 33 height 8
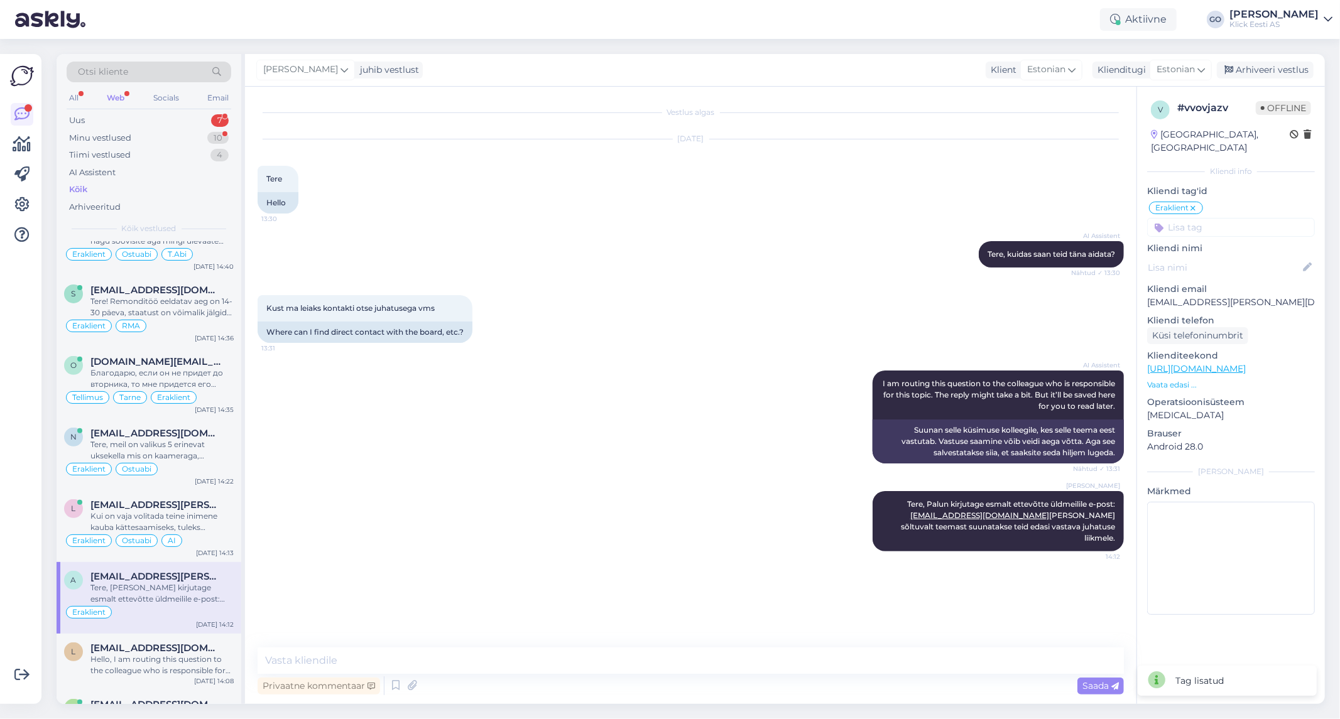
click at [1204, 218] on input at bounding box center [1231, 227] width 168 height 19
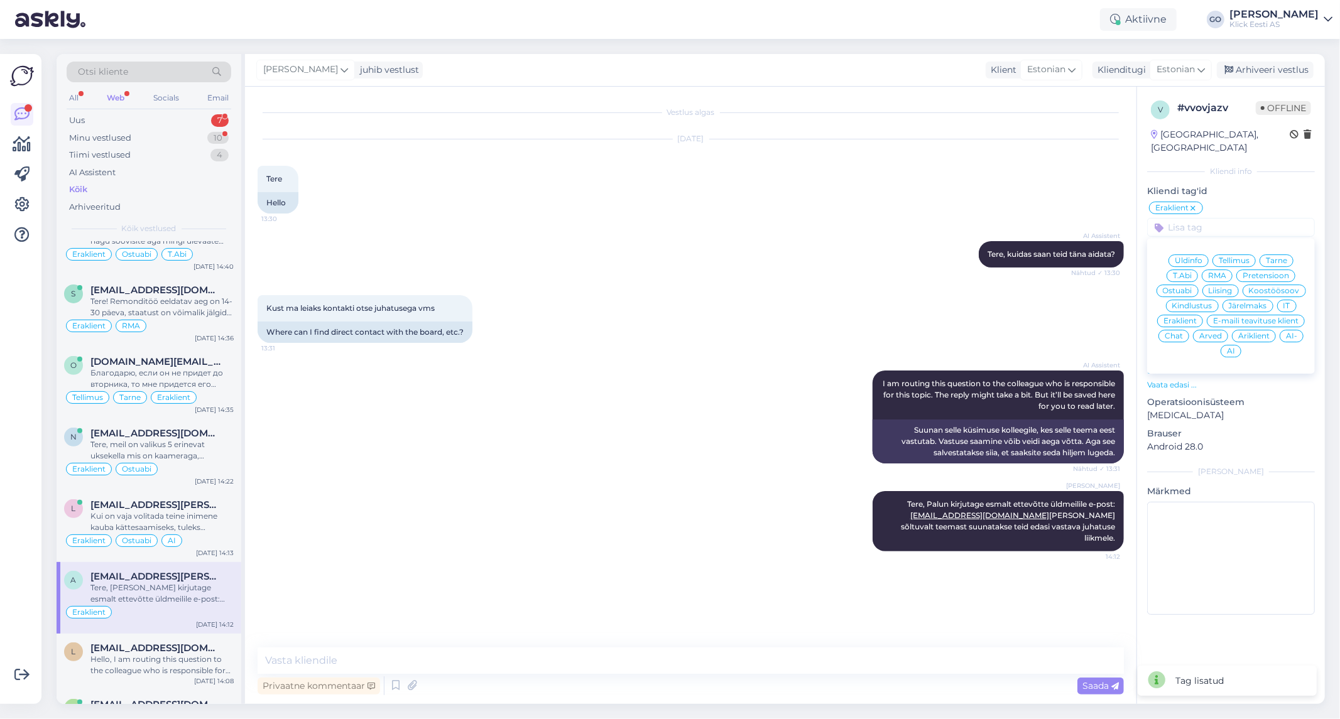
click at [1196, 257] on span "Üldinfo" at bounding box center [1189, 261] width 28 height 8
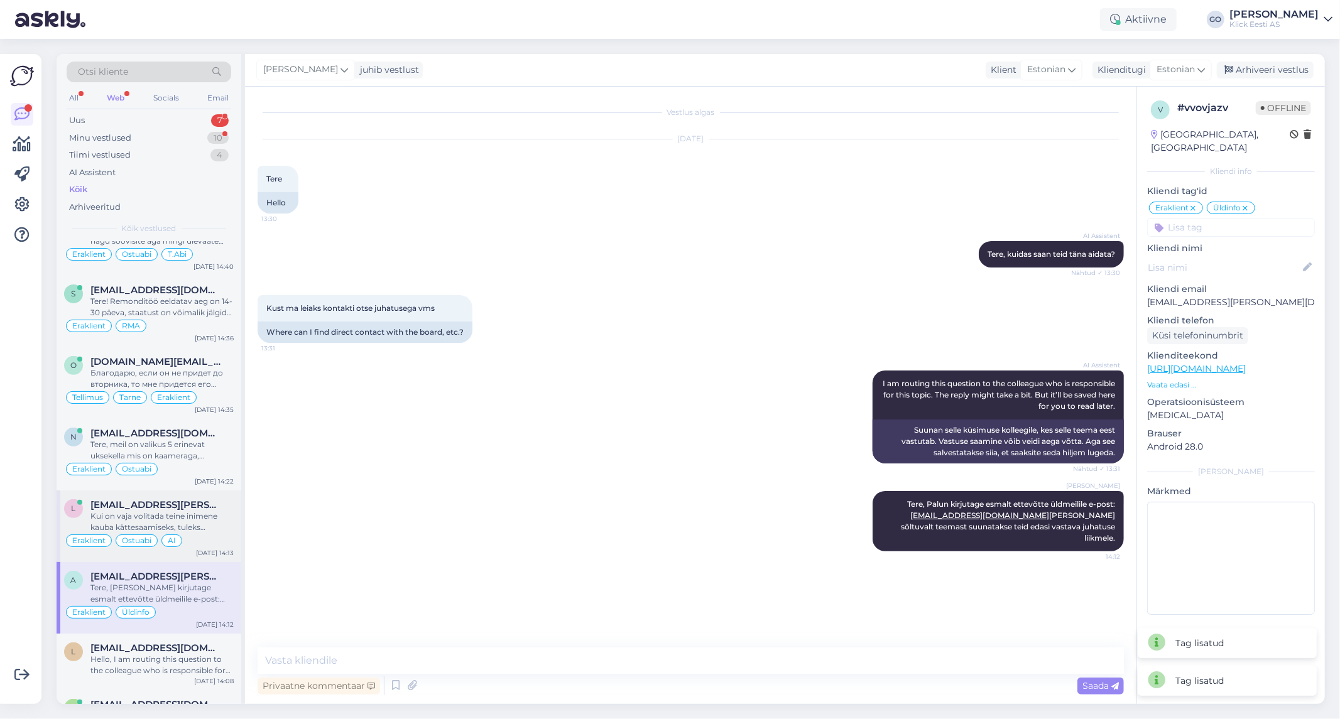
scroll to position [558, 0]
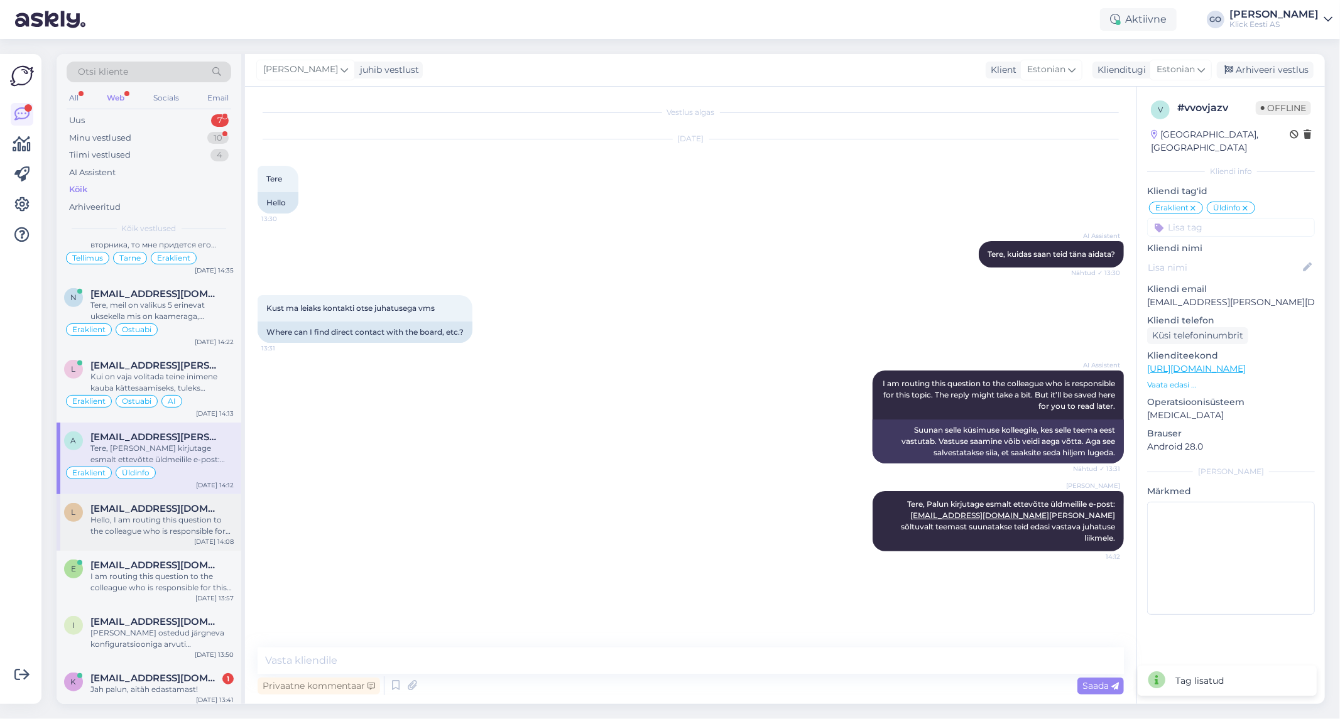
click at [173, 522] on div "Hello, I am routing this question to the colleague who is responsible for this …" at bounding box center [161, 526] width 143 height 23
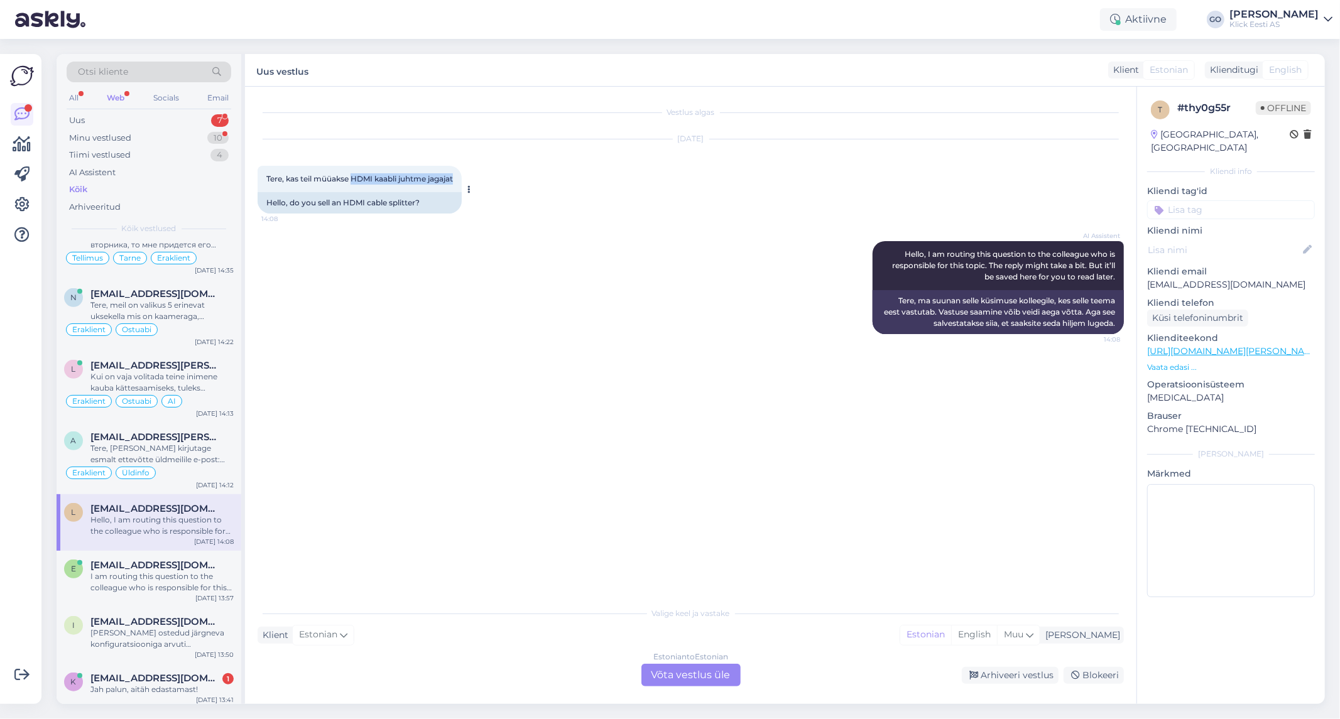
drag, startPoint x: 457, startPoint y: 176, endPoint x: 354, endPoint y: 177, distance: 103.0
click at [354, 177] on span "Tere, kas teil müüakse HDMI kaabli juhtme jagajat" at bounding box center [359, 178] width 187 height 9
copy span "HDMI kaabli juhtme jagajat"
click at [716, 675] on div "Estonian to Estonian Võta vestlus üle" at bounding box center [690, 675] width 99 height 23
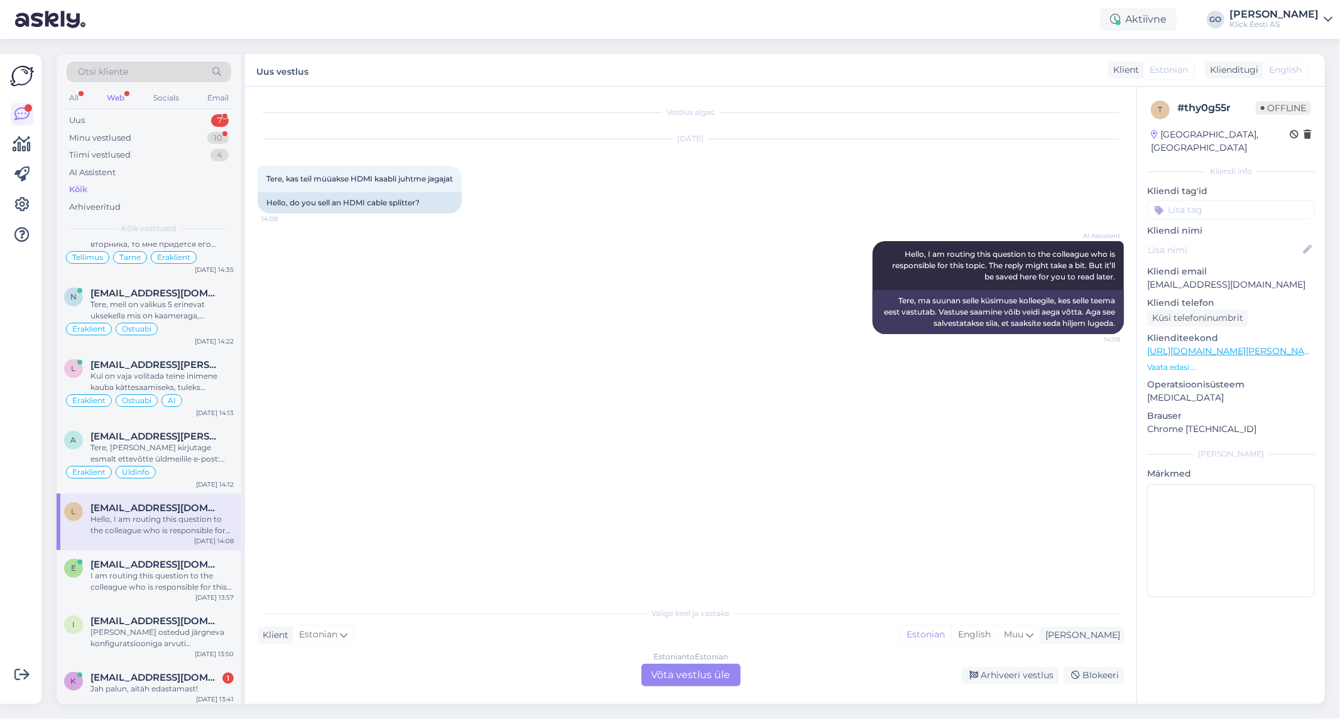
scroll to position [0, 0]
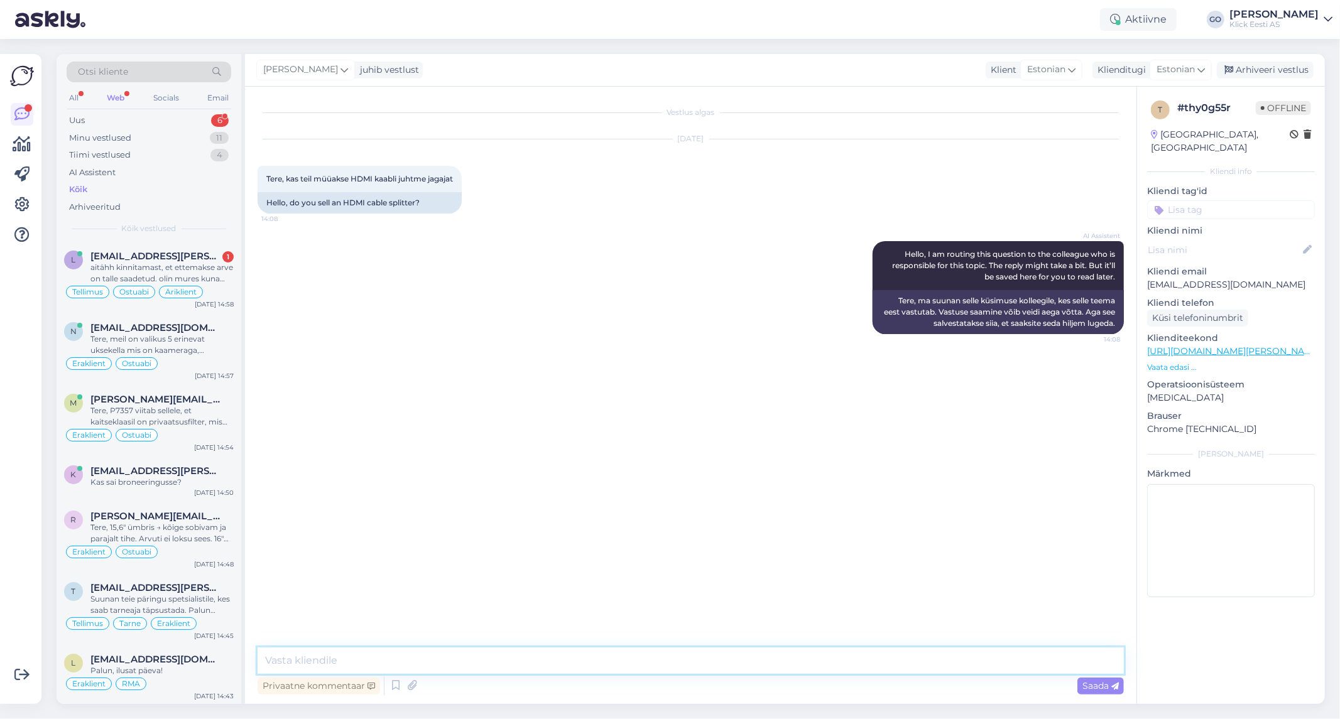
click at [418, 662] on textarea at bounding box center [691, 661] width 866 height 26
type textarea "Tere, millised otsikud peksid jagamise jaoks olema?"
click at [383, 660] on textarea at bounding box center [691, 661] width 866 height 26
type textarea "M"
click at [304, 660] on textarea "Valikuga HDMI" at bounding box center [691, 661] width 866 height 26
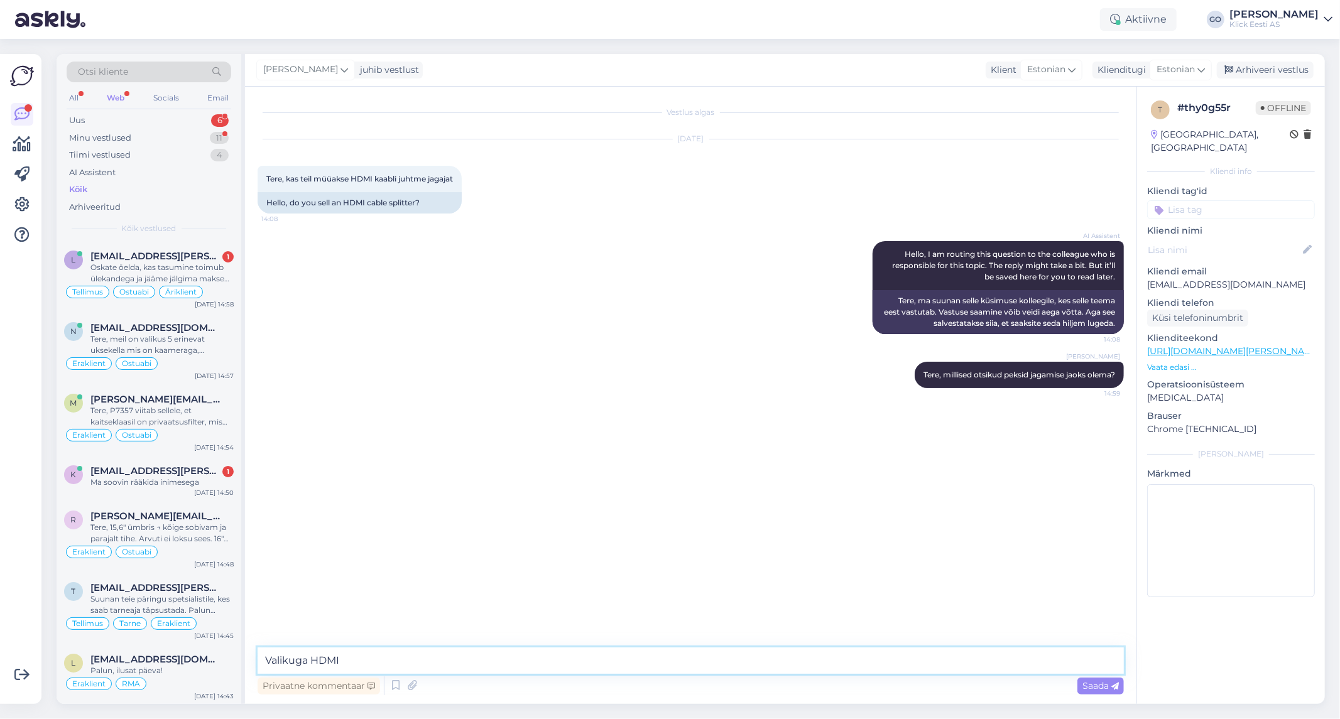
click at [305, 660] on textarea "Valikuga HDMI" at bounding box center [691, 661] width 866 height 26
click at [309, 660] on textarea "Valikuga HDMI" at bounding box center [691, 661] width 866 height 26
click at [356, 662] on textarea "Valiku HDMI" at bounding box center [691, 661] width 866 height 26
paste textarea "[URL][DOMAIN_NAME]"
type textarea "Valiku HDMI jagajaid leiate siit: [URL][DOMAIN_NAME]"
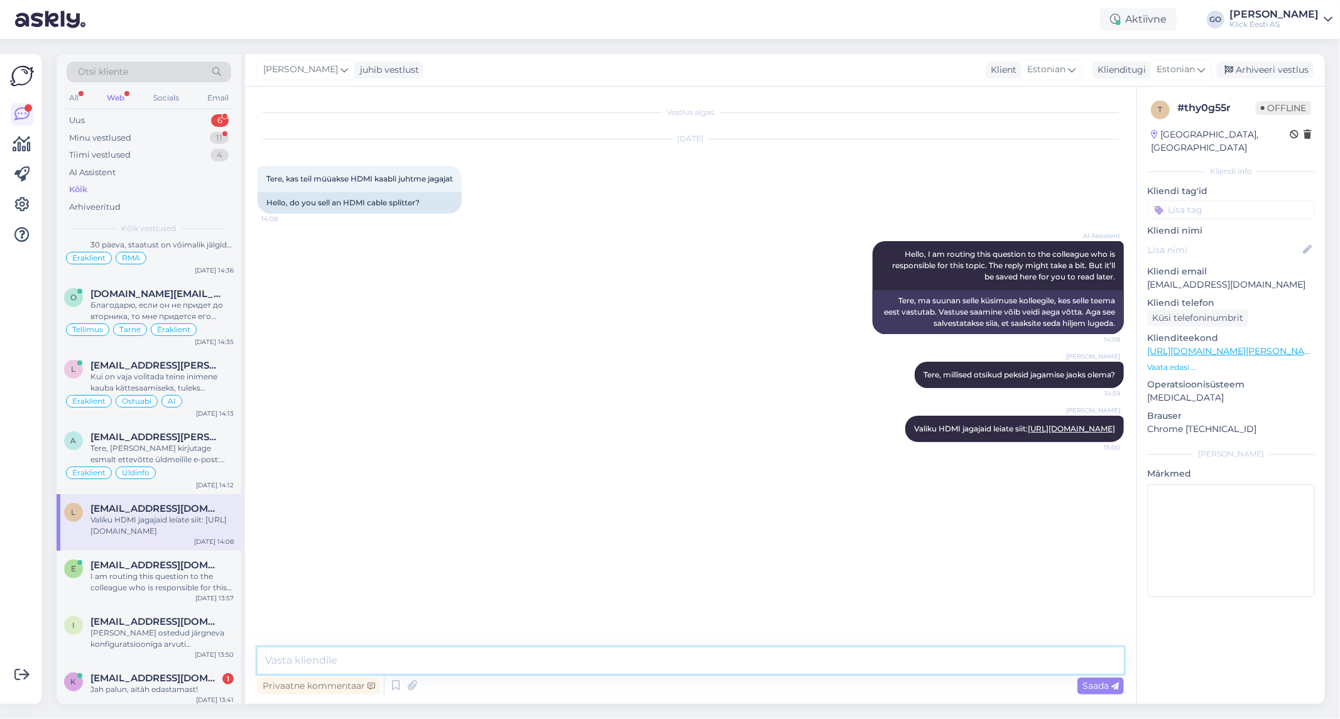
scroll to position [569, 0]
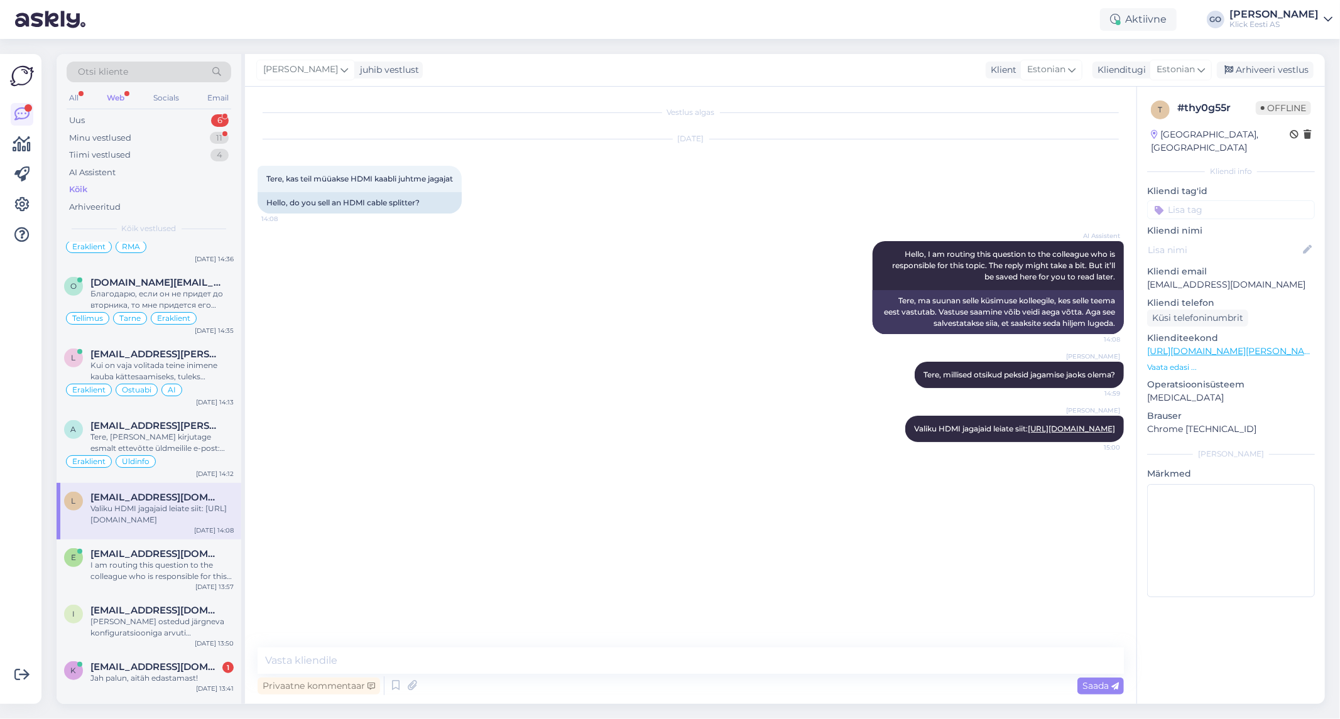
click at [1181, 224] on p "Kliendi nimi" at bounding box center [1231, 230] width 168 height 13
click at [1182, 200] on input at bounding box center [1231, 209] width 168 height 19
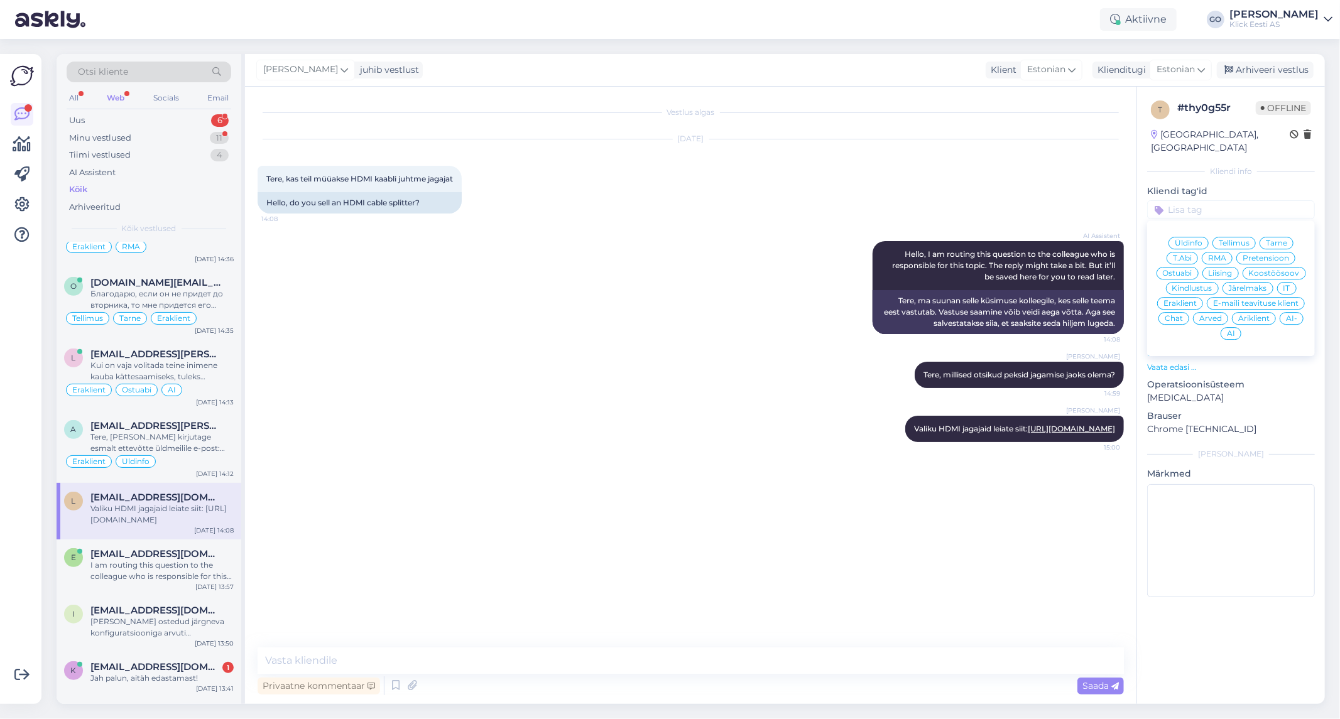
scroll to position [558, 0]
click at [1182, 300] on span "Eraklient" at bounding box center [1180, 304] width 33 height 8
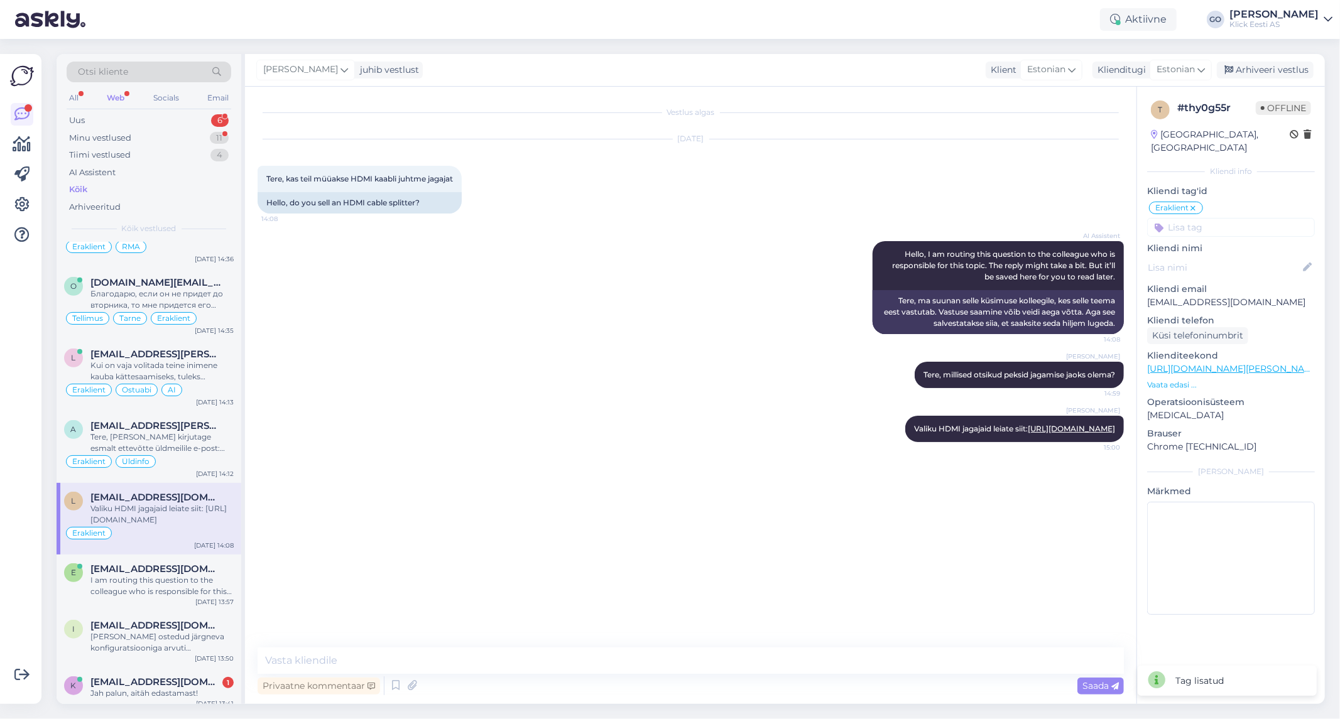
click at [1194, 218] on input at bounding box center [1231, 227] width 168 height 19
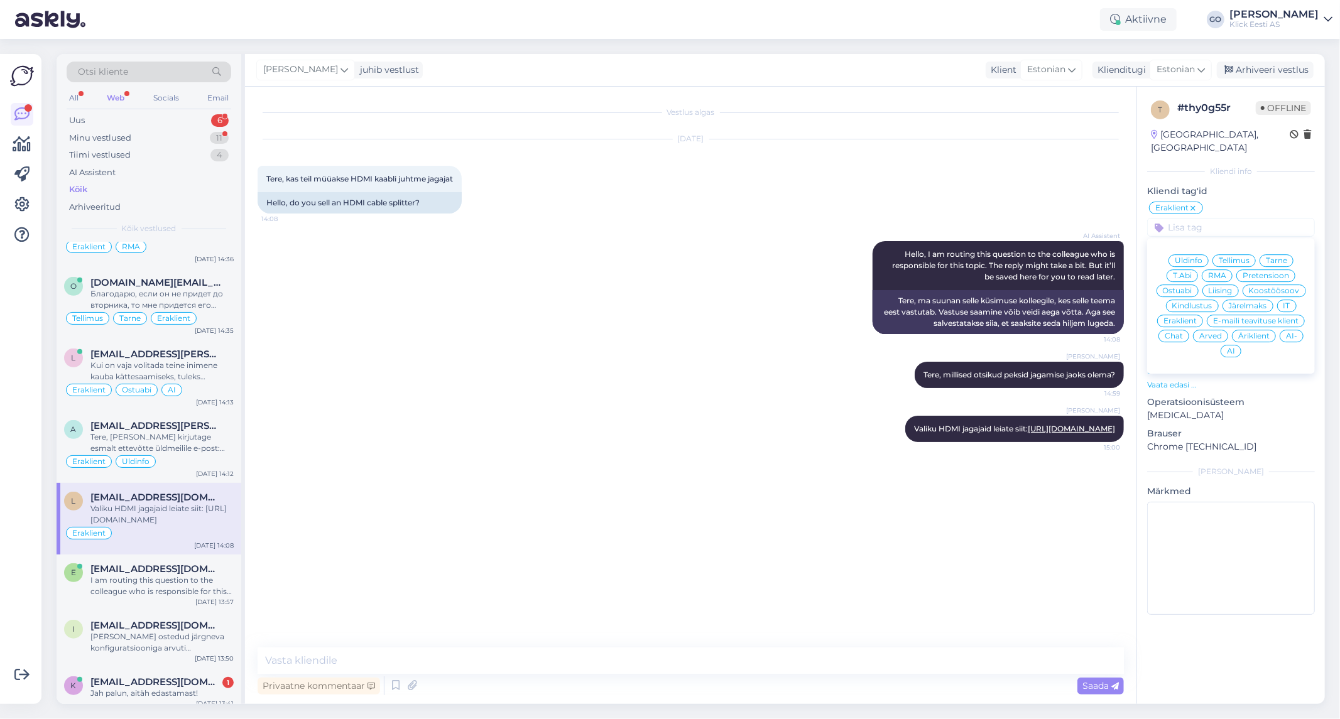
click at [1181, 287] on span "Ostuabi" at bounding box center [1178, 291] width 30 height 8
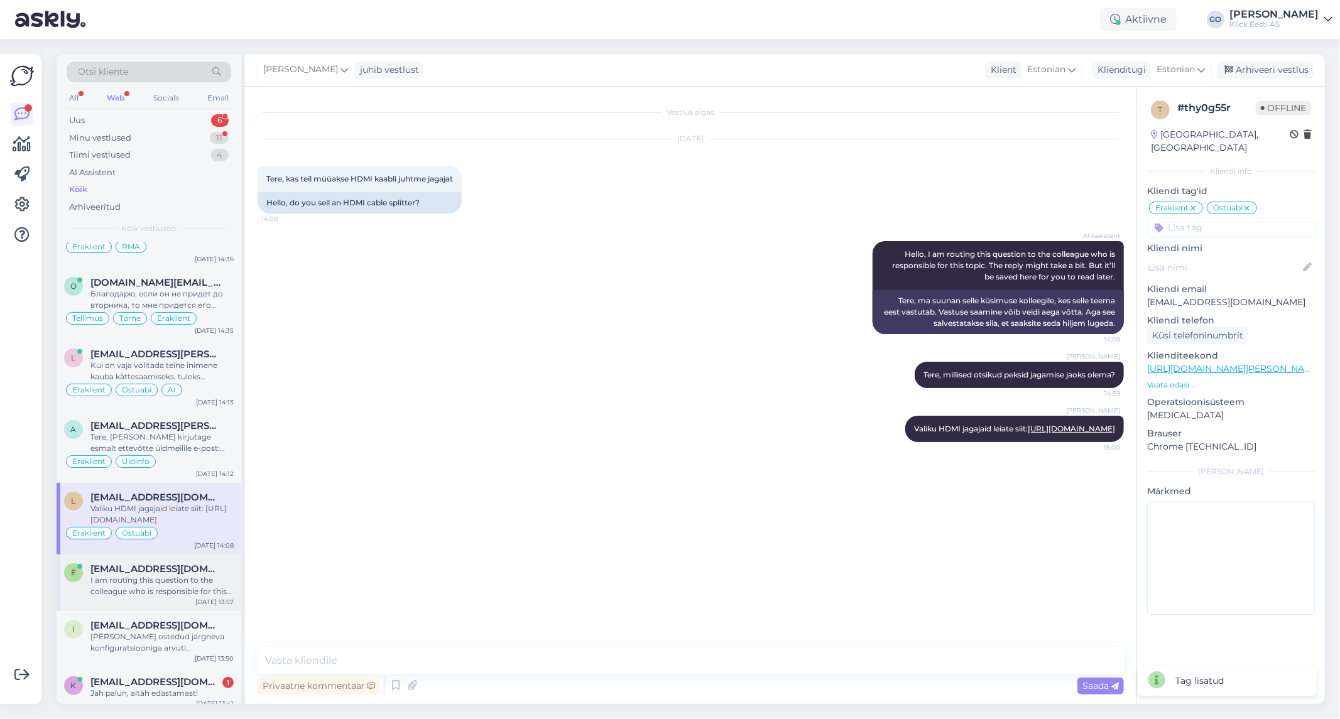
scroll to position [569, 0]
click at [138, 578] on div "I am routing this question to the colleague who is responsible for this topic. …" at bounding box center [161, 586] width 143 height 23
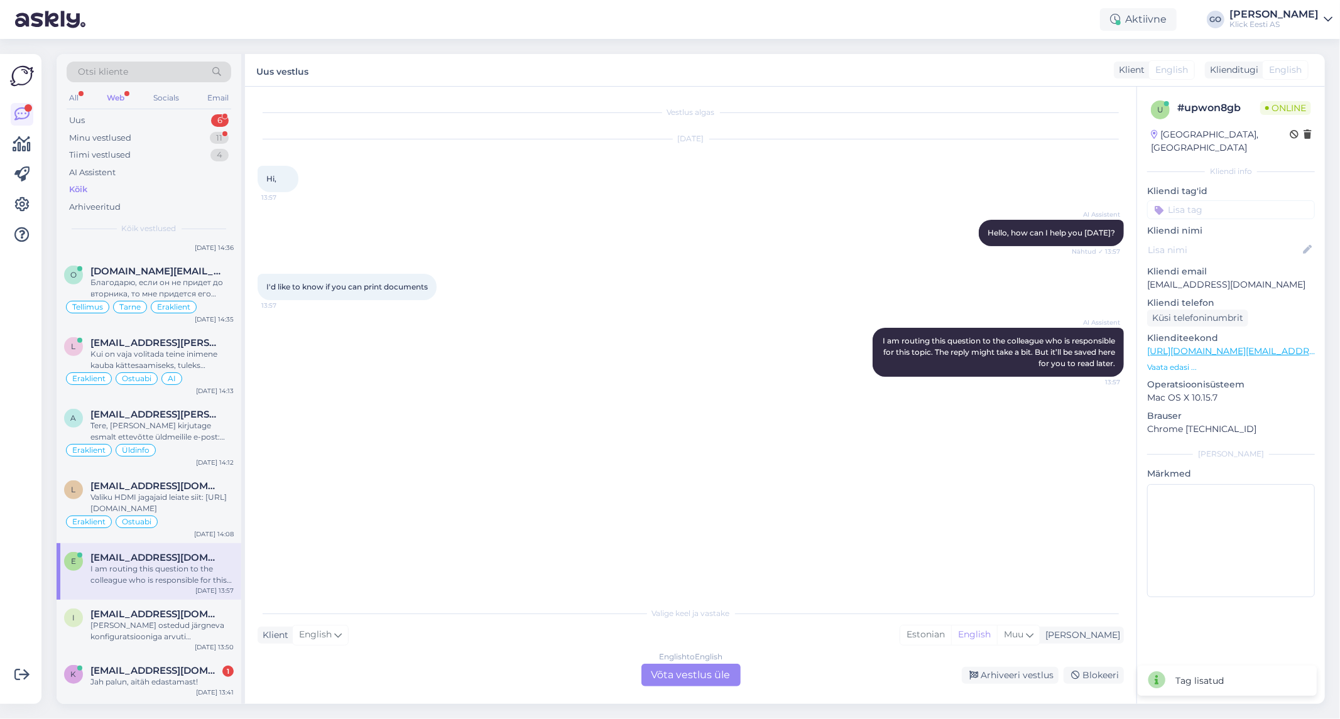
scroll to position [558, 0]
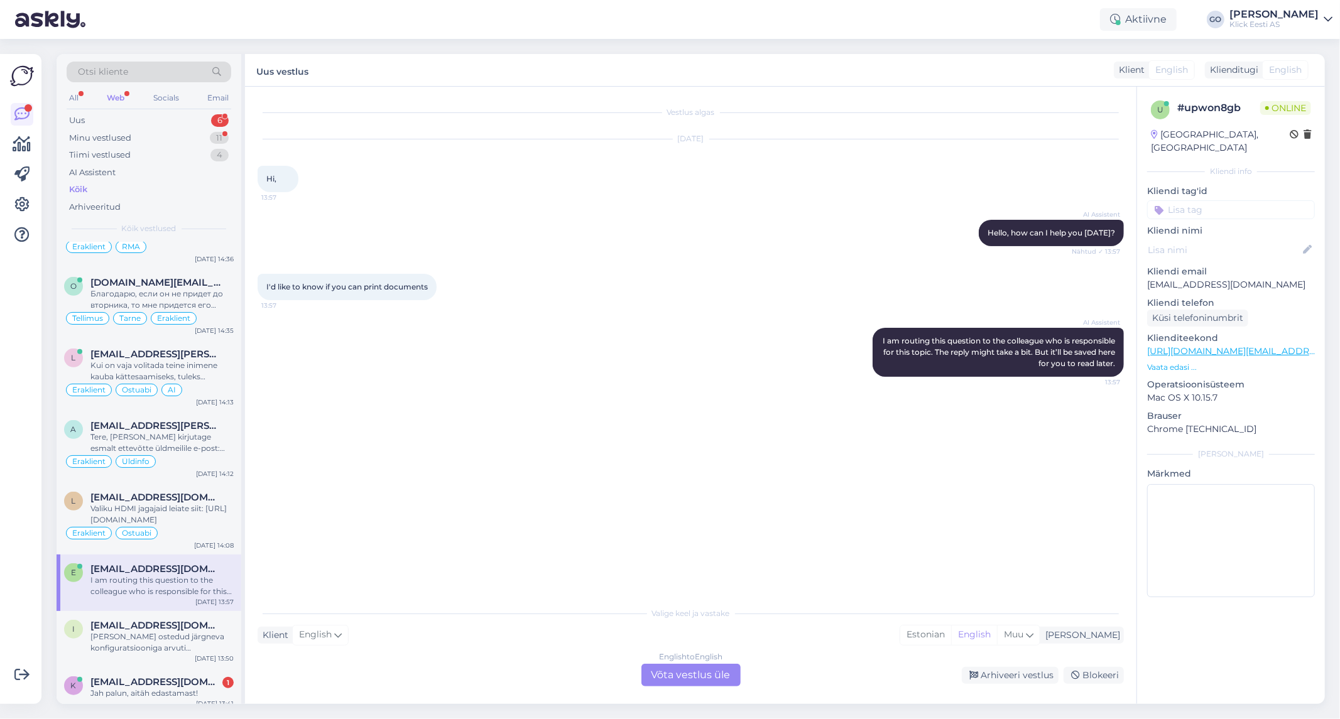
click at [692, 675] on div "English to English Võta vestlus üle" at bounding box center [690, 675] width 99 height 23
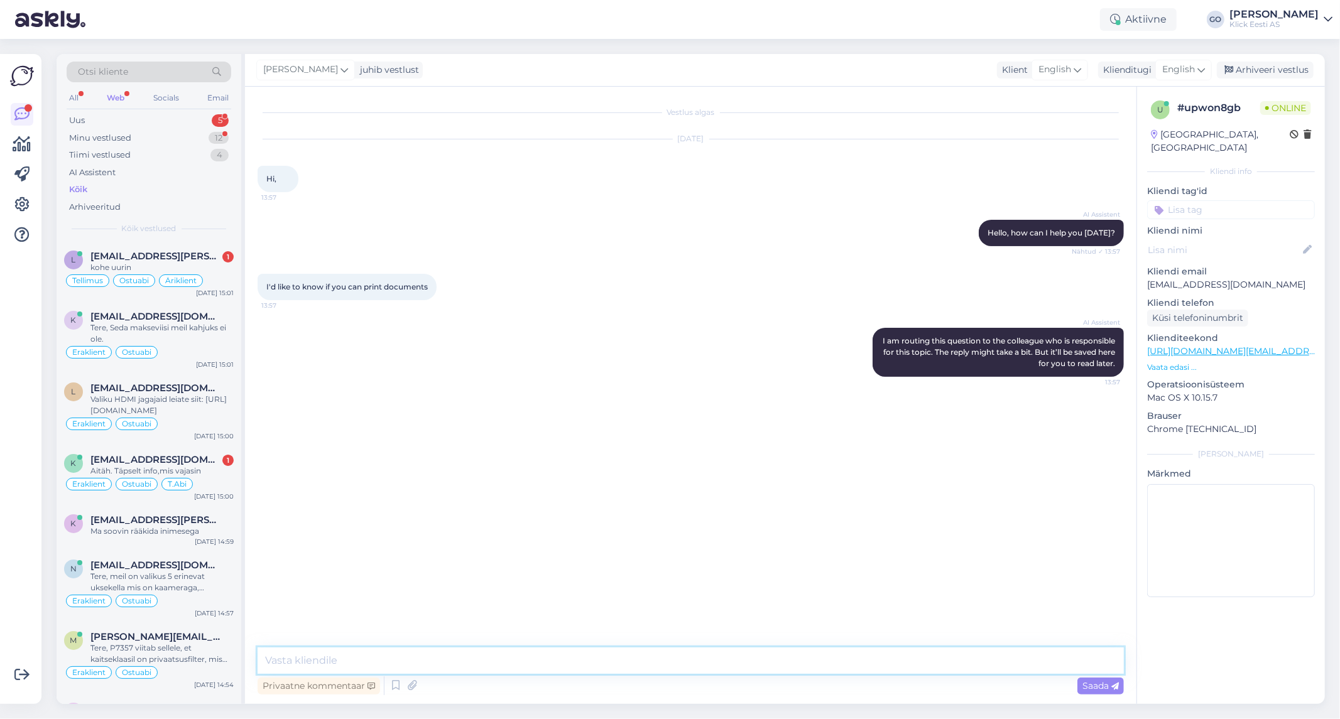
click at [388, 657] on textarea at bounding box center [691, 661] width 866 height 26
click at [330, 658] on textarea at bounding box center [691, 661] width 866 height 26
type textarea "T"
paste textarea "Unfortunately, we do not offer printing services."
click at [305, 657] on textarea "Hello, Unfortunately, we do not offer printing services." at bounding box center [691, 661] width 866 height 26
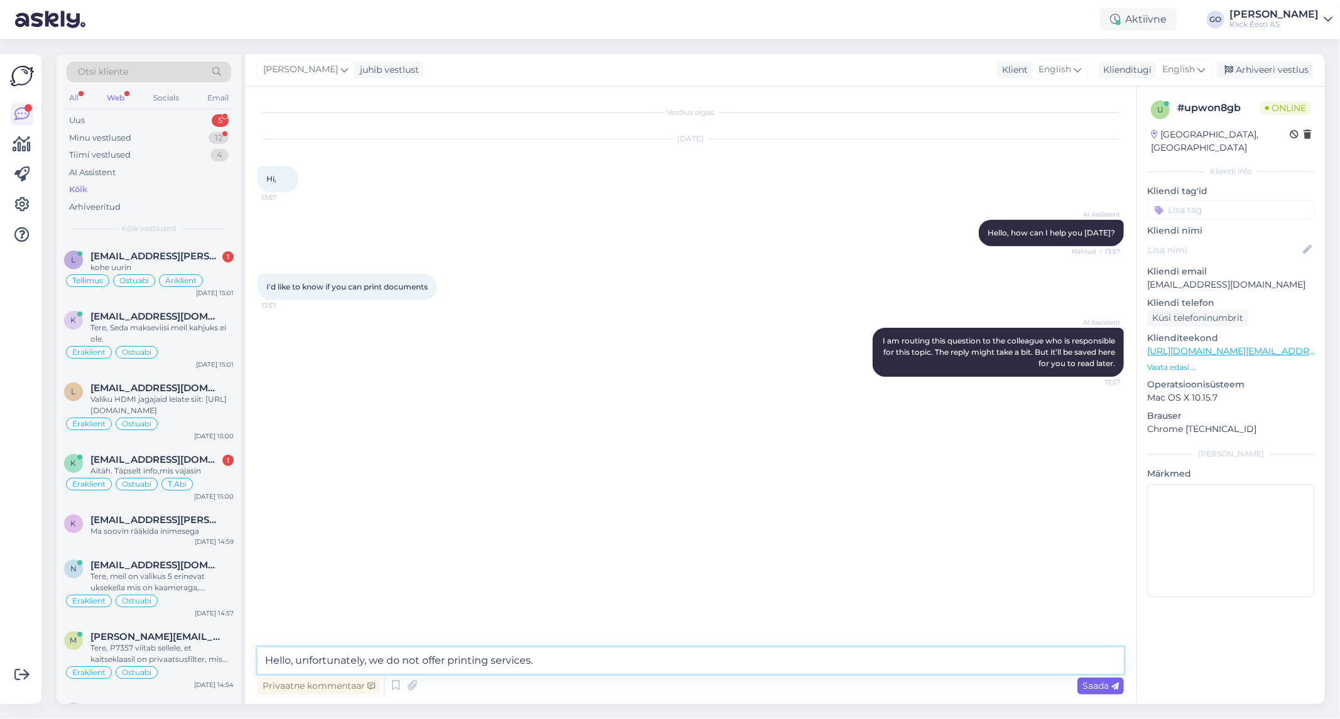
type textarea "Hello, unfortunately, we do not offer printing services."
click at [1103, 685] on span "Saada" at bounding box center [1100, 685] width 36 height 11
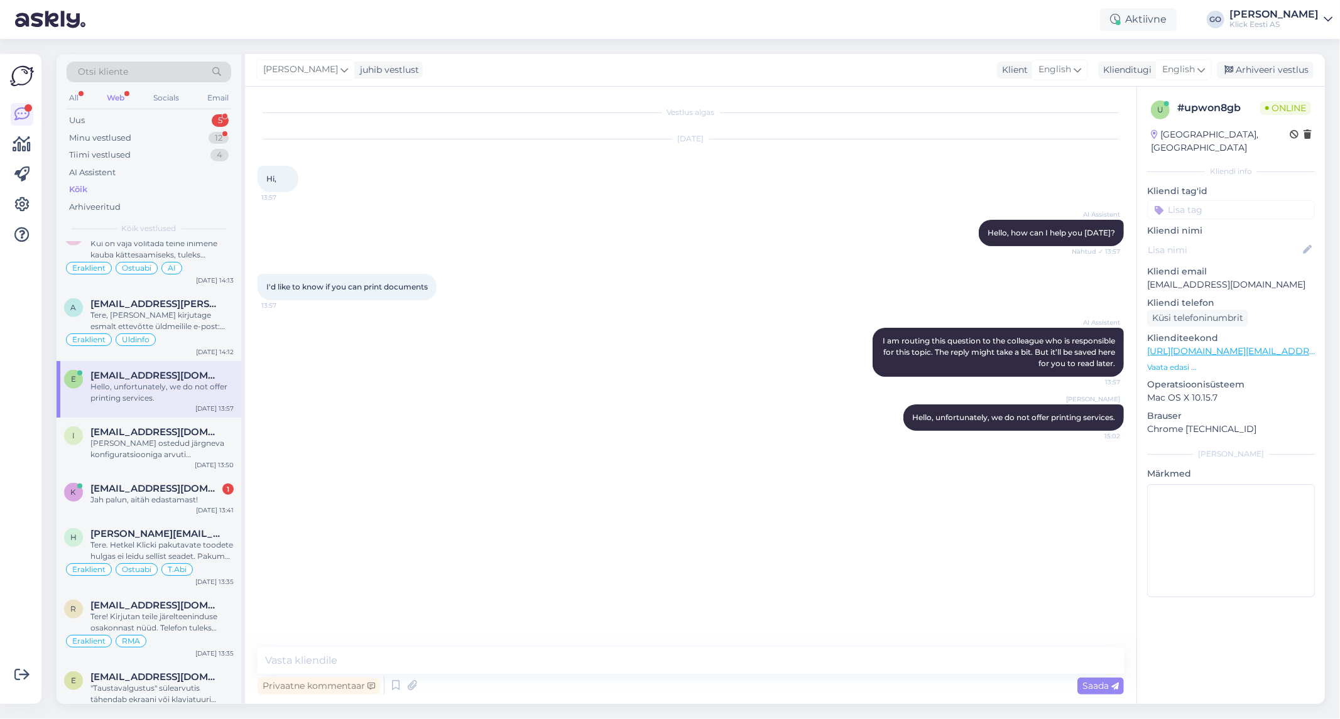
scroll to position [837, 0]
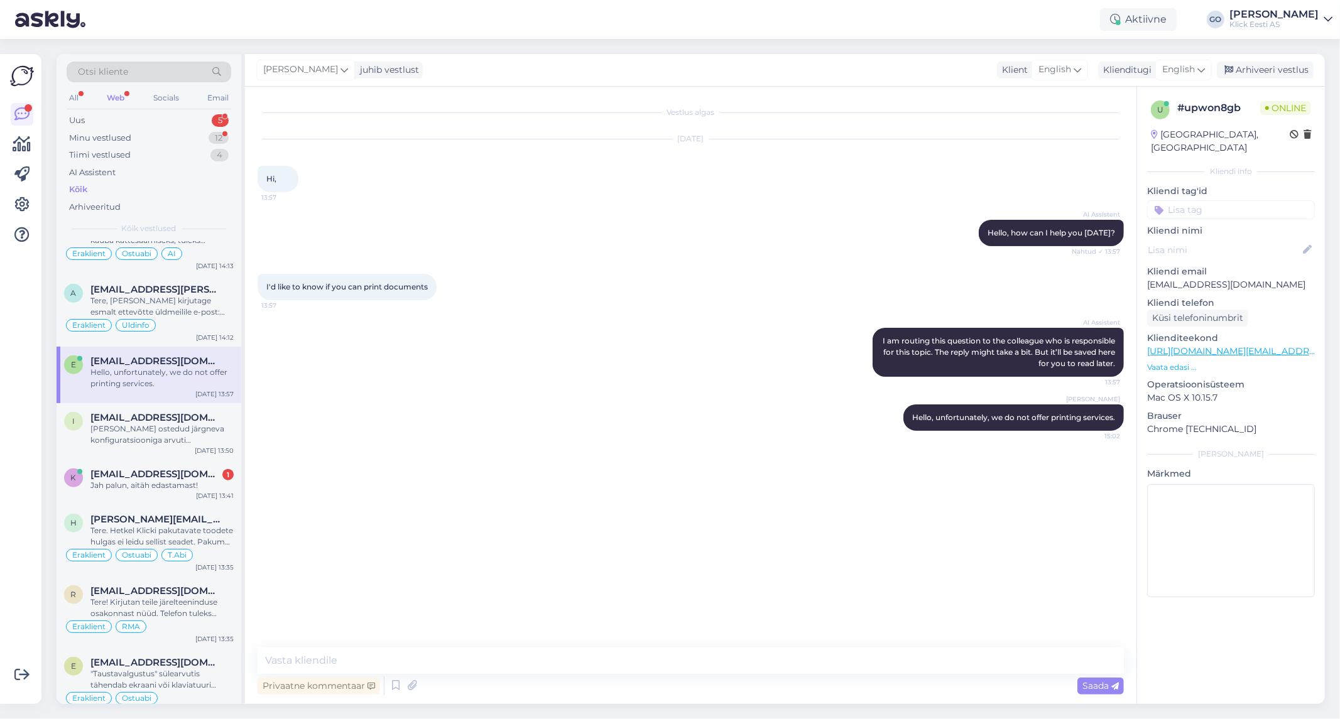
click at [1187, 200] on input at bounding box center [1231, 209] width 168 height 19
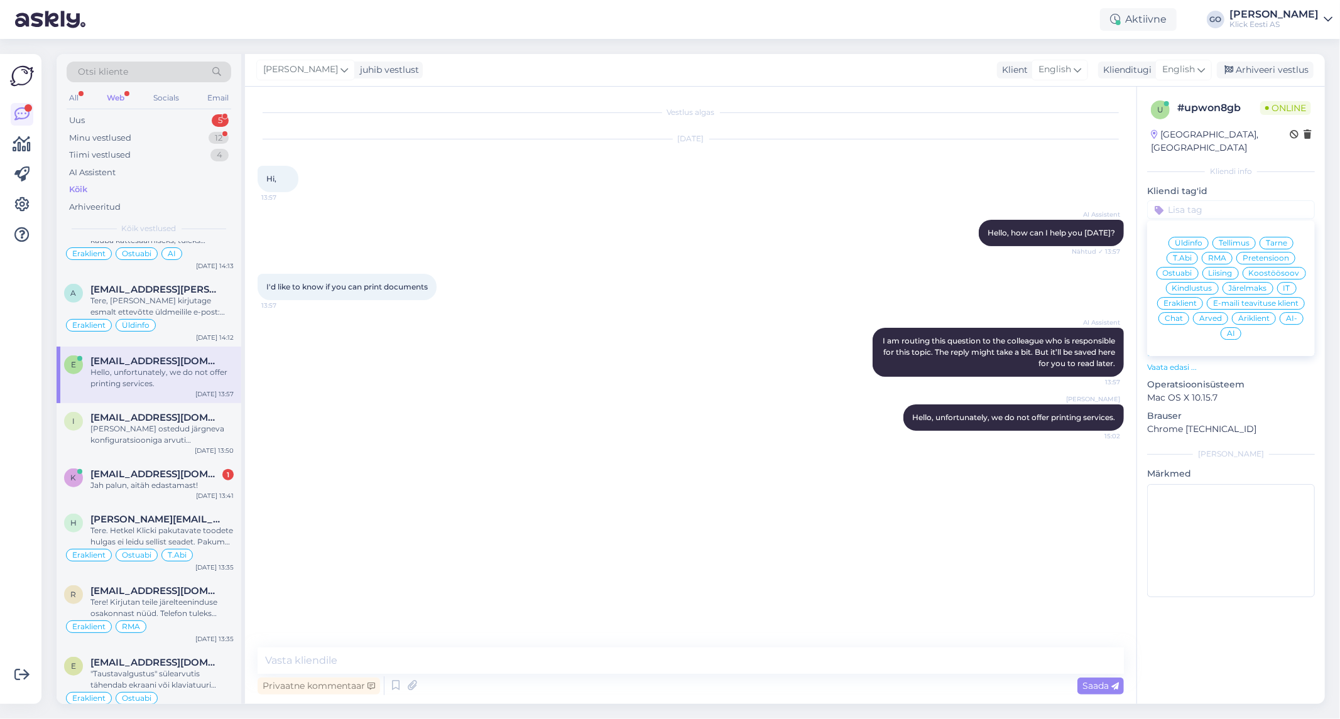
click at [1186, 300] on span "Eraklient" at bounding box center [1180, 304] width 33 height 8
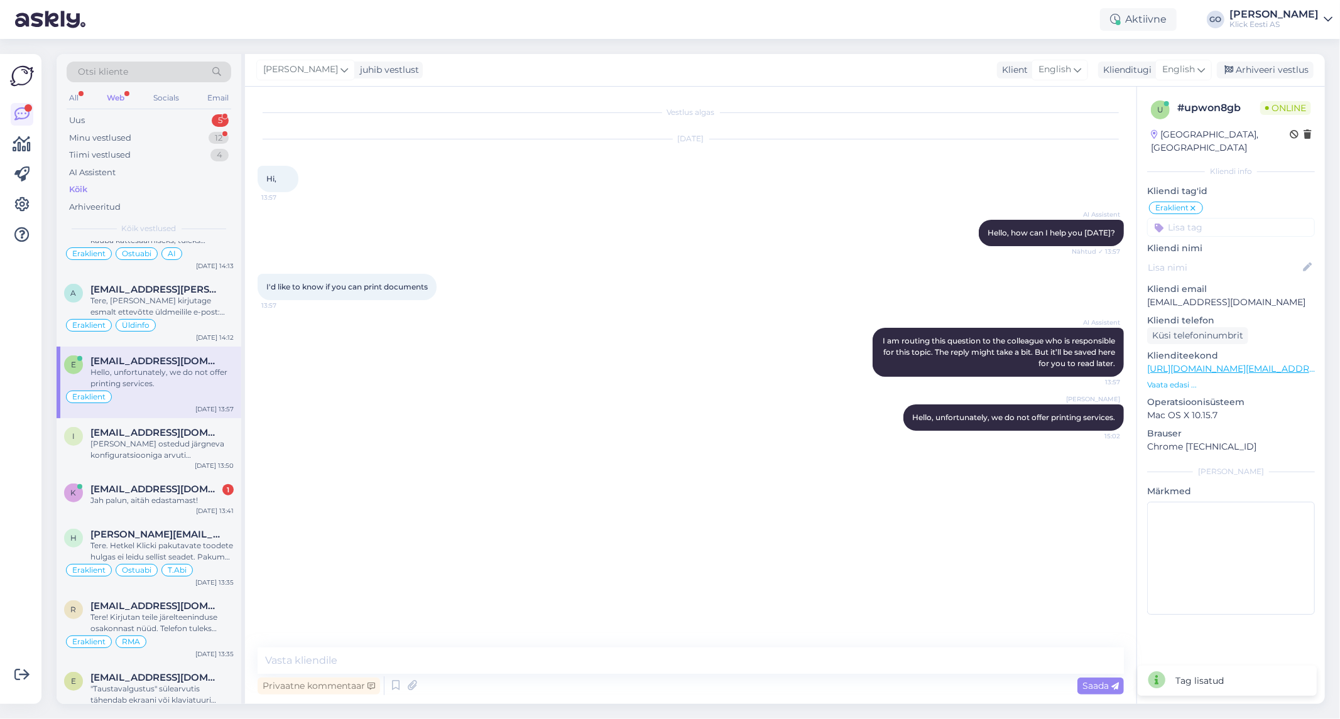
click at [1202, 218] on input at bounding box center [1231, 227] width 168 height 19
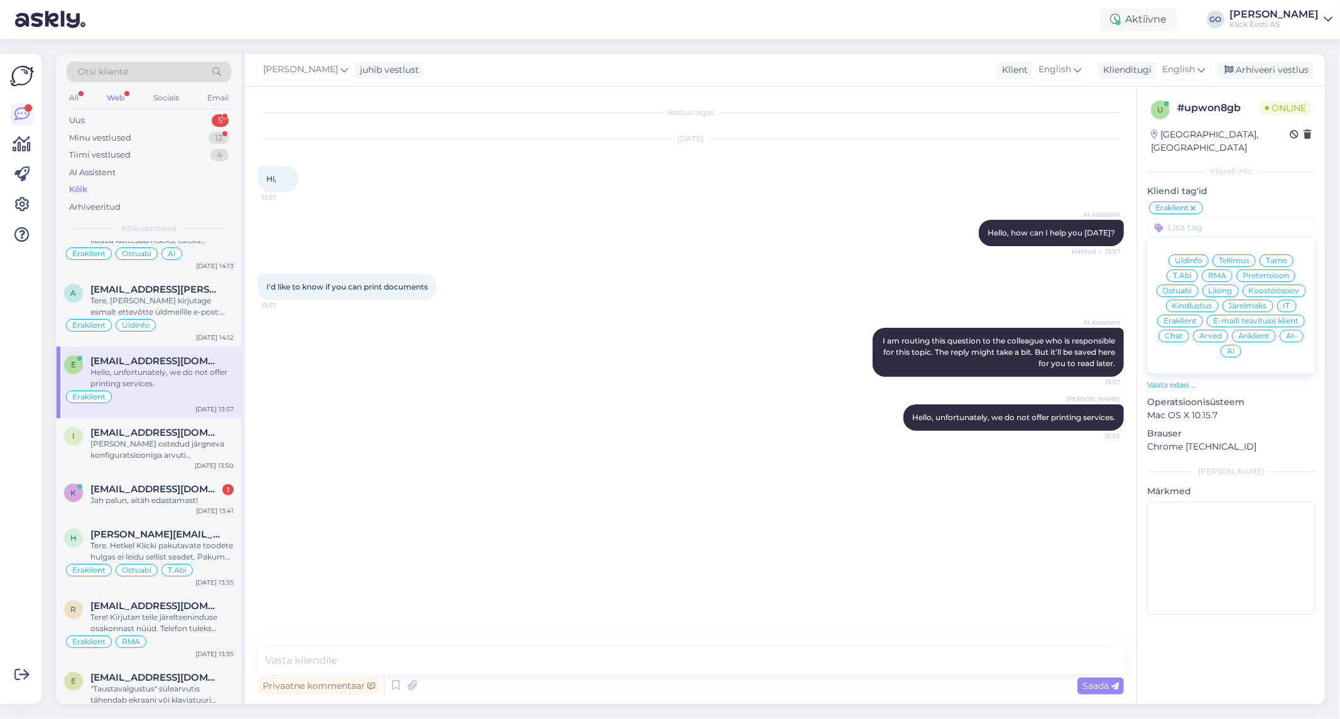
click at [1190, 257] on span "Üldinfo" at bounding box center [1189, 261] width 28 height 8
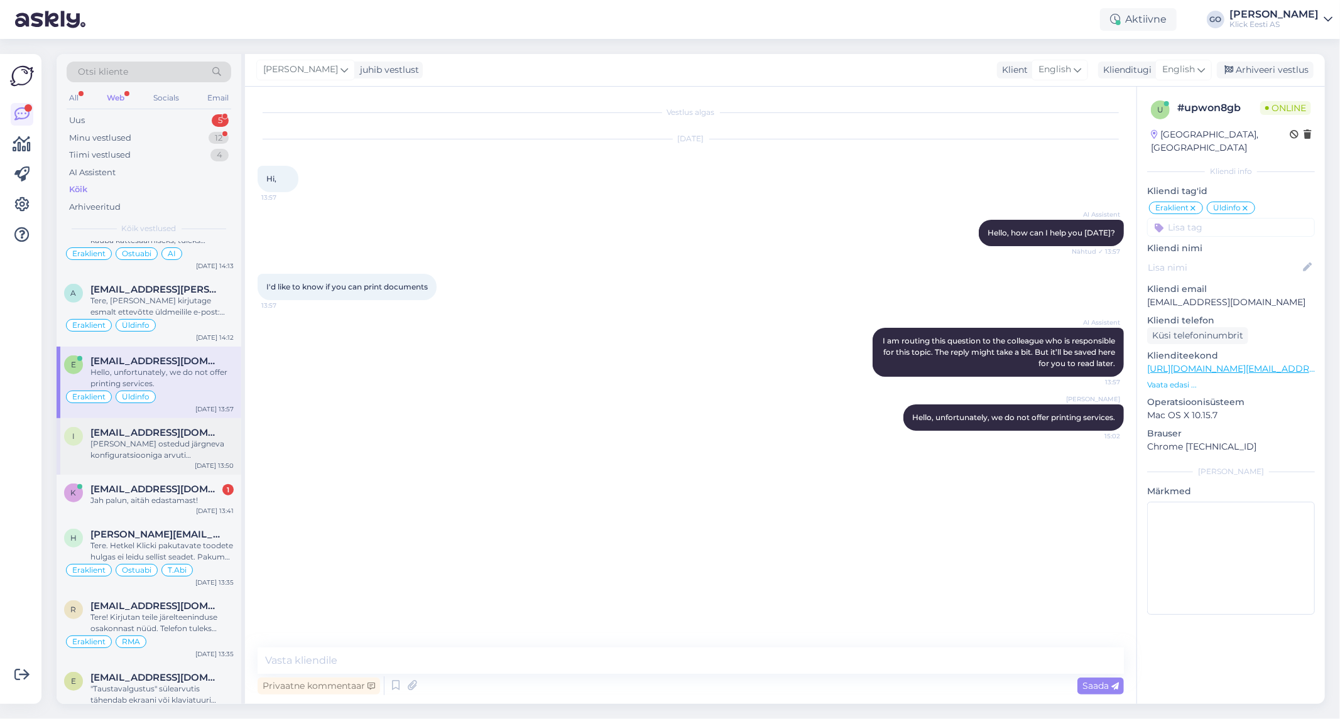
click at [132, 442] on div "[PERSON_NAME] ostedud järgneva konfiguratsiooniga arvuti [PERSON_NAME]. Kas ole…" at bounding box center [161, 450] width 143 height 23
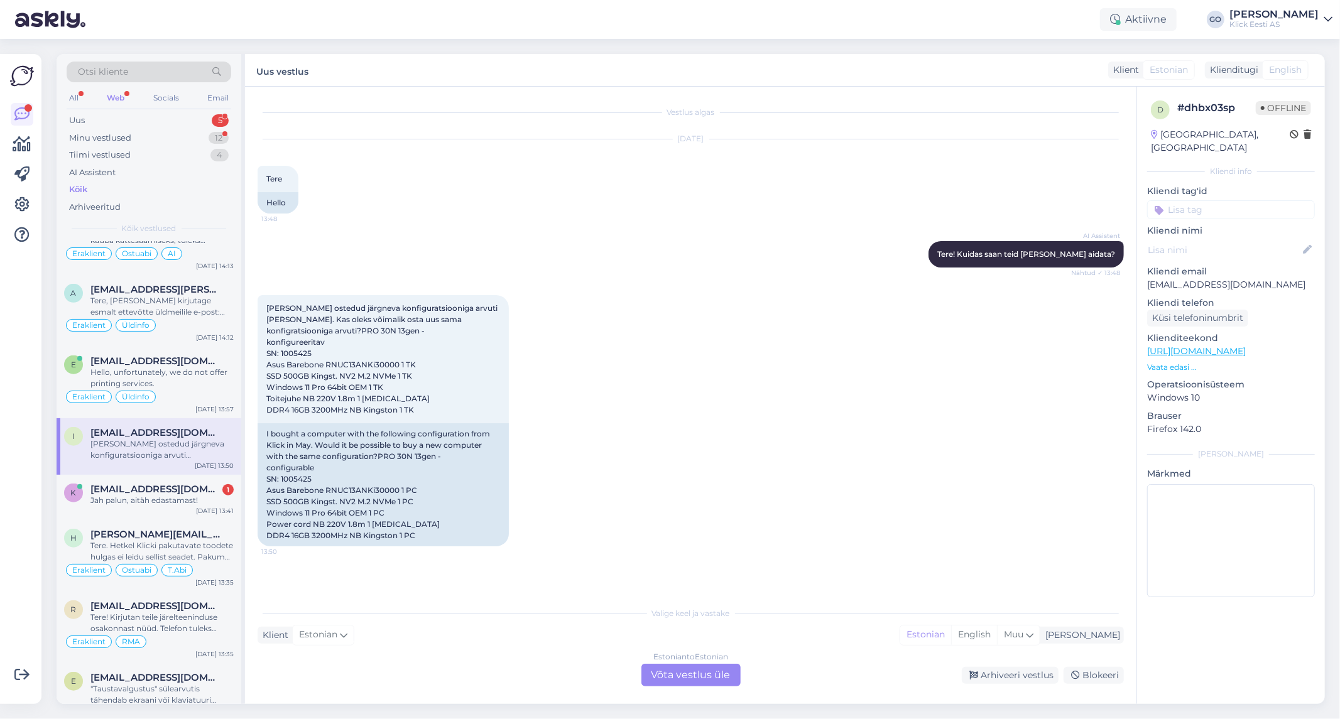
click at [707, 672] on div "Estonian to Estonian Võta vestlus üle" at bounding box center [690, 675] width 99 height 23
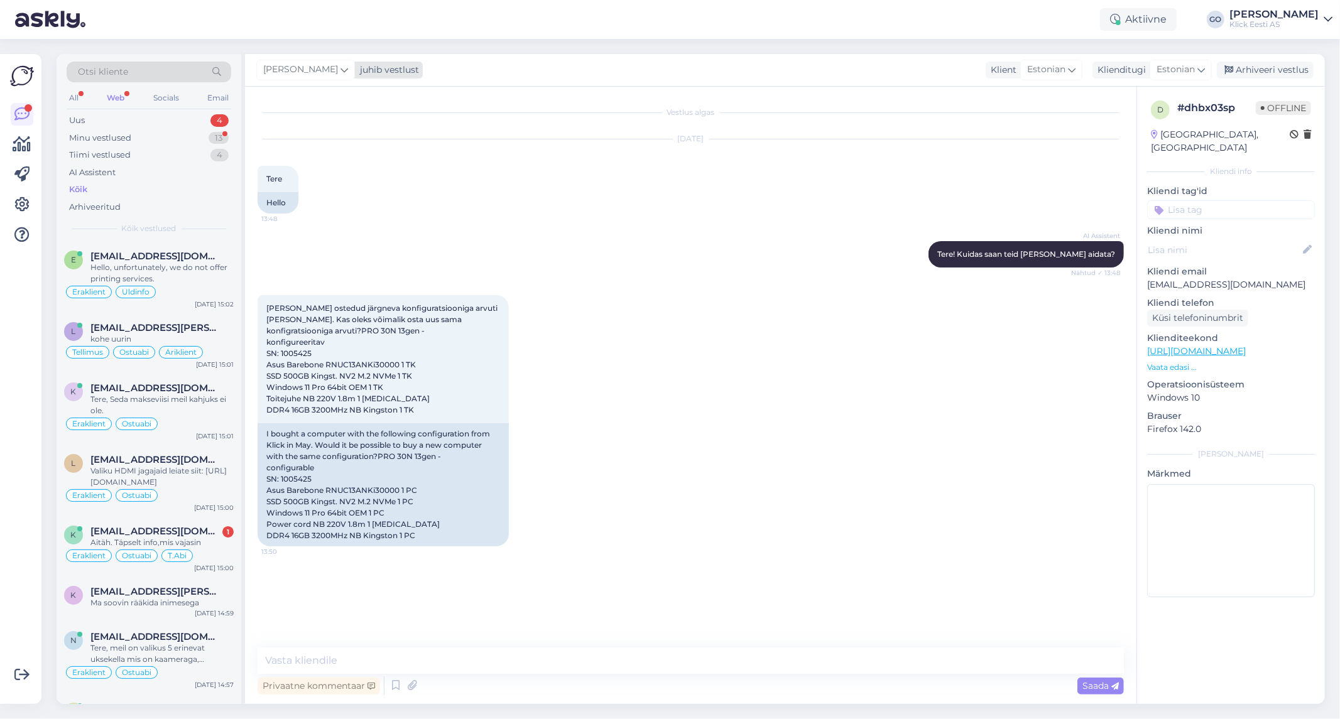
click at [354, 67] on div "[PERSON_NAME]" at bounding box center [305, 70] width 99 height 20
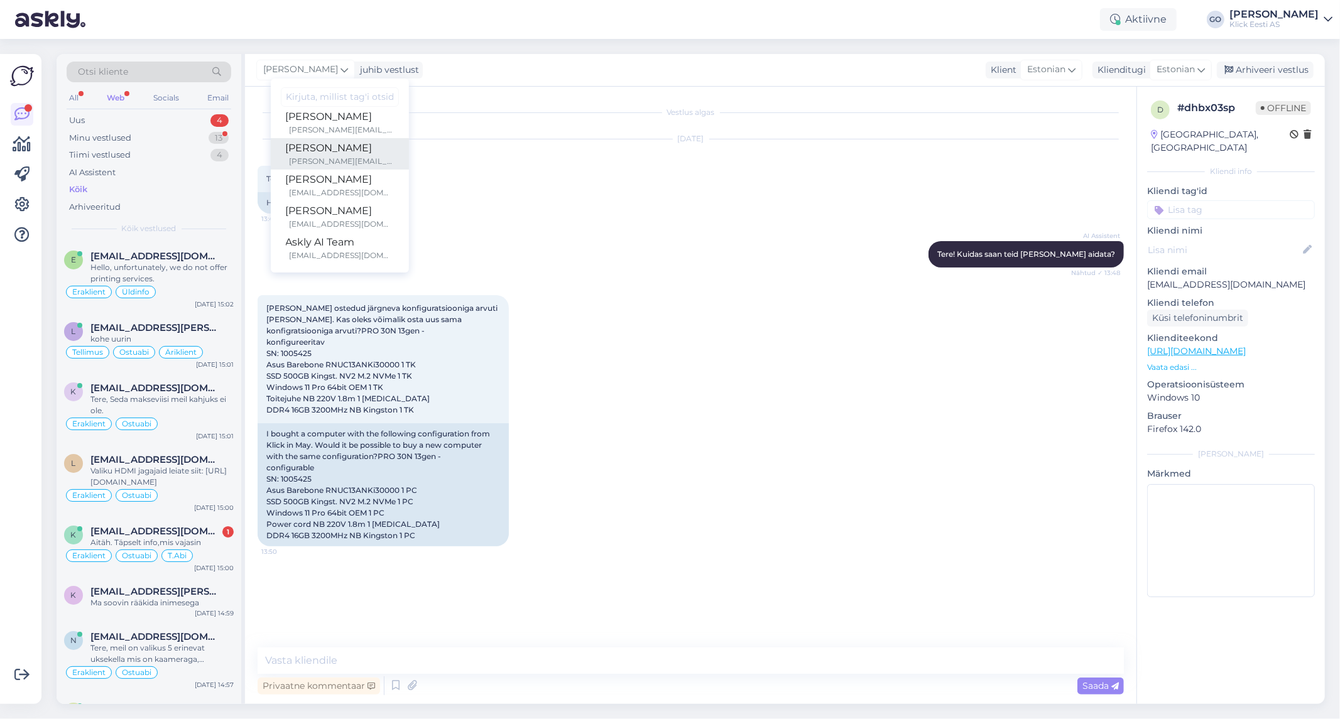
scroll to position [72, 0]
click at [321, 210] on div "[PERSON_NAME]" at bounding box center [340, 210] width 108 height 15
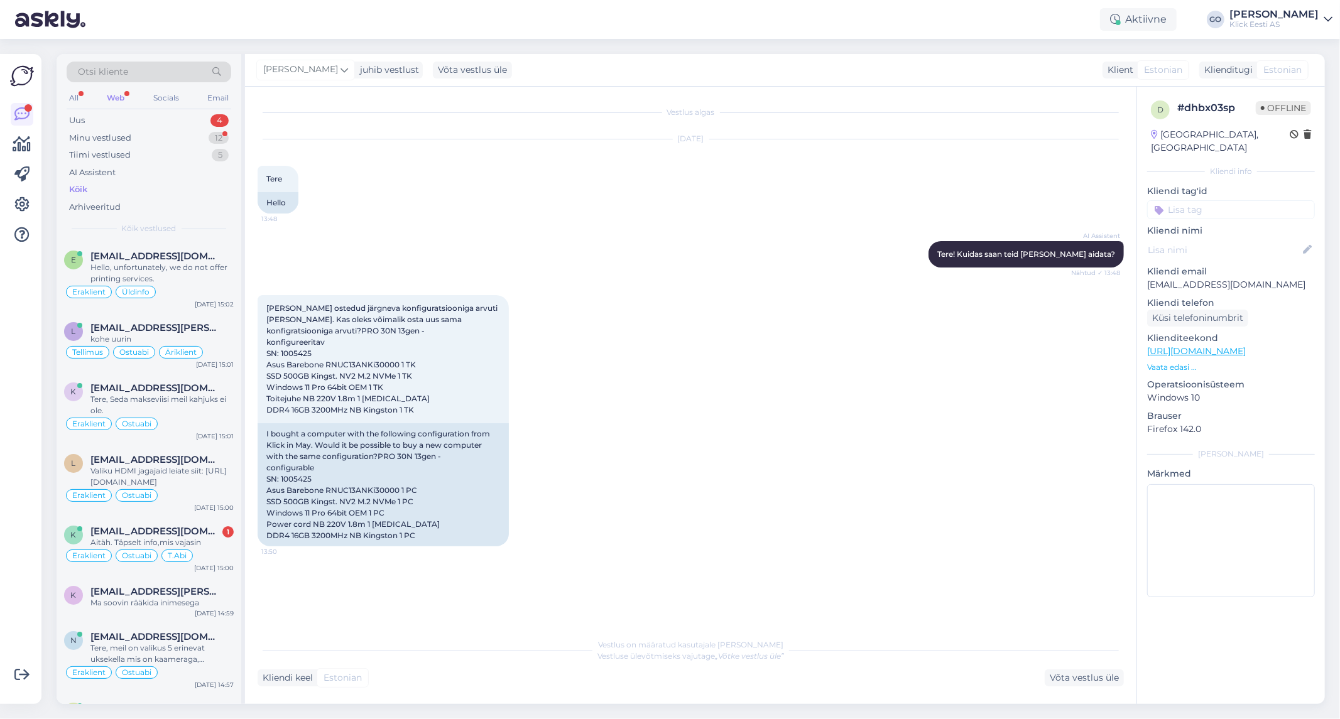
click at [1229, 200] on input at bounding box center [1231, 209] width 168 height 19
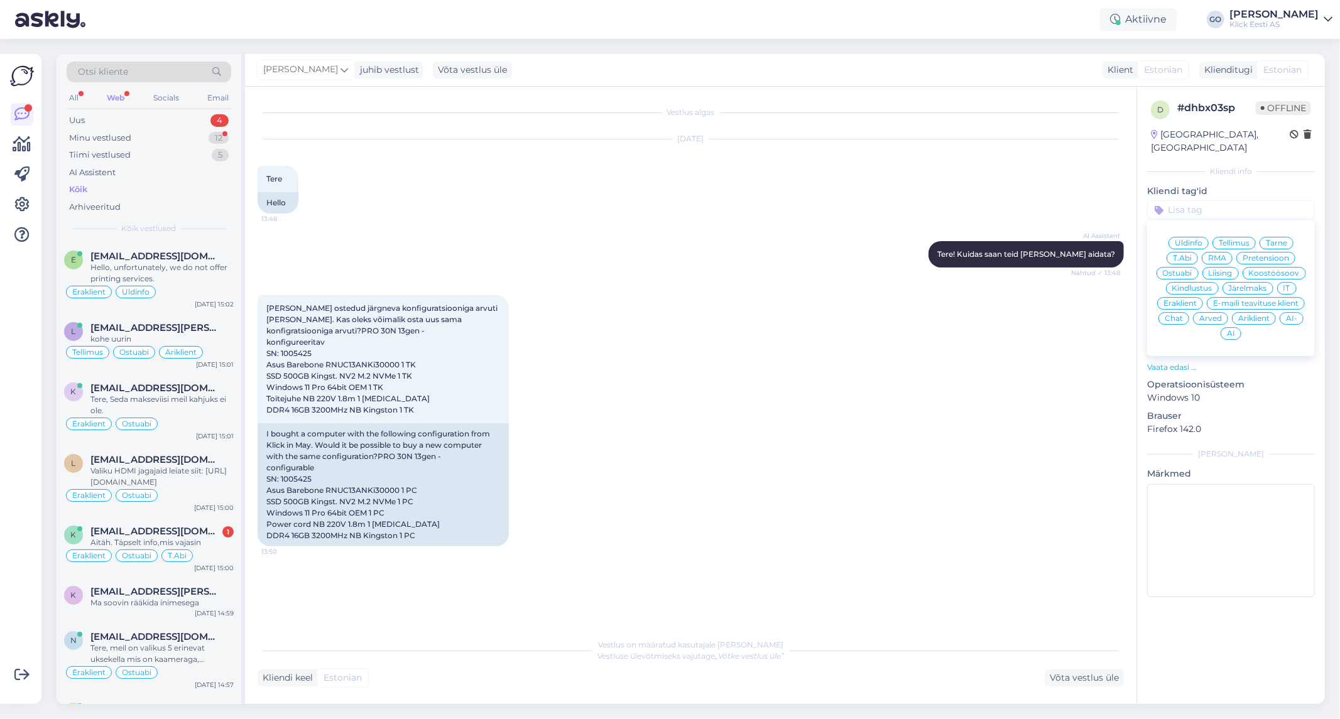
click at [1254, 315] on span "Äriklient" at bounding box center [1253, 319] width 31 height 8
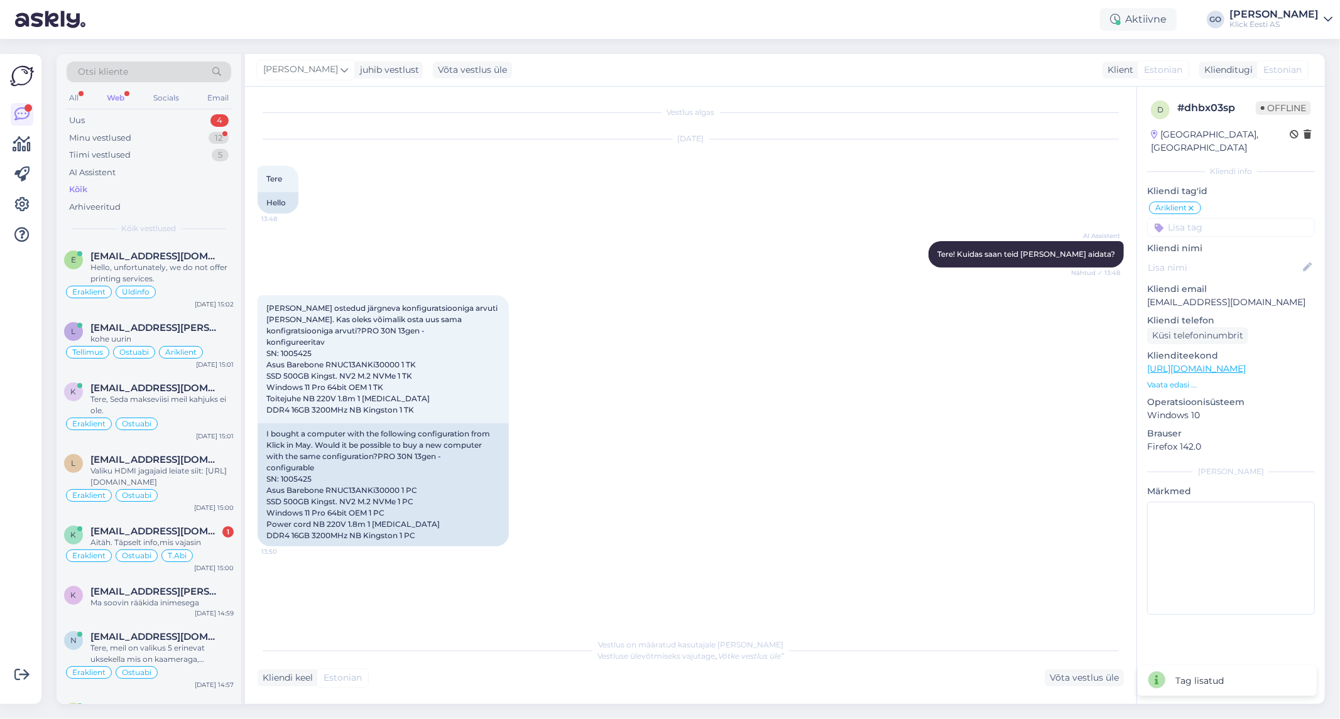
click at [1214, 218] on input at bounding box center [1231, 227] width 168 height 19
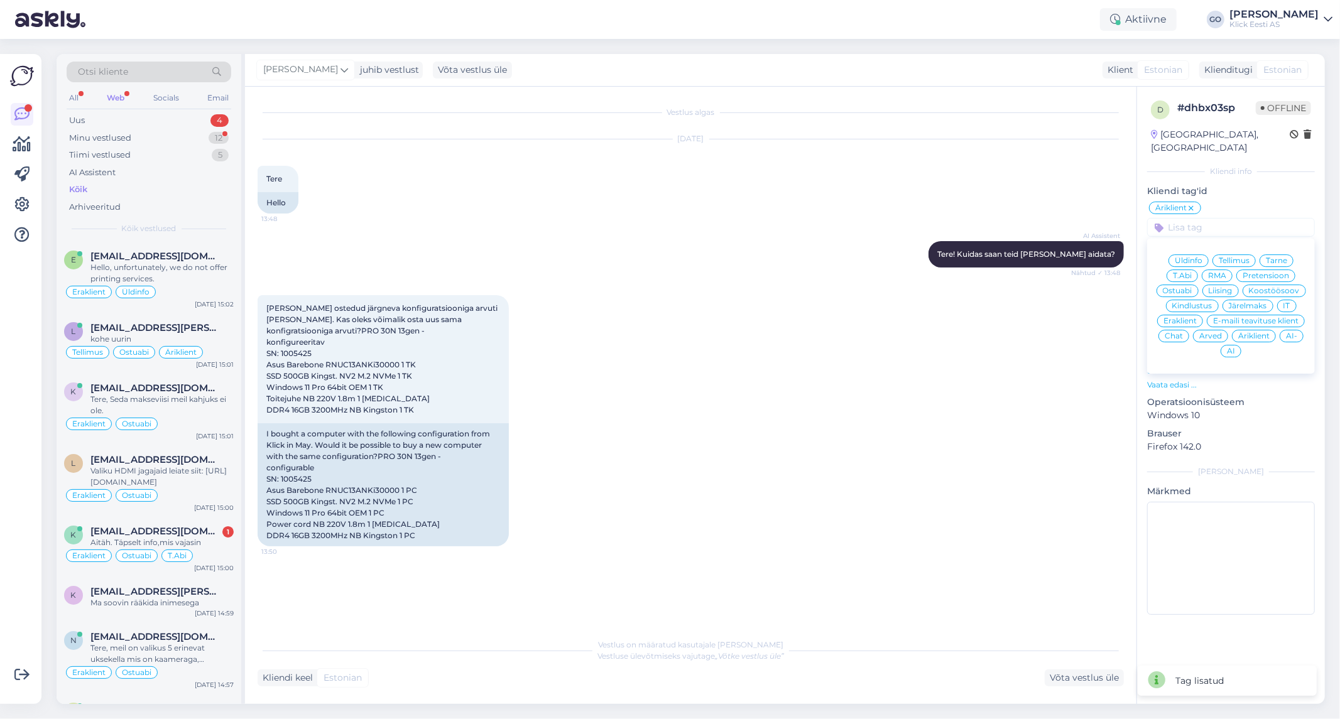
click at [1184, 287] on span "Ostuabi" at bounding box center [1178, 291] width 30 height 8
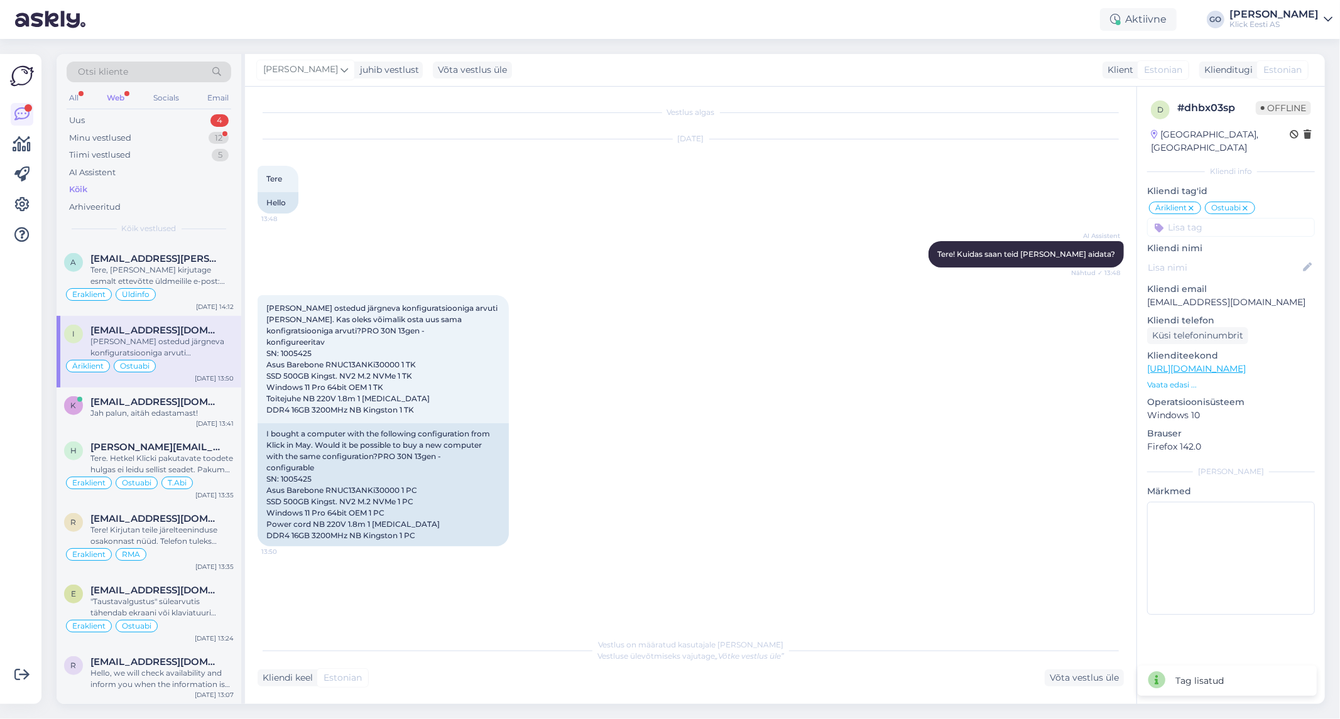
scroll to position [977, 0]
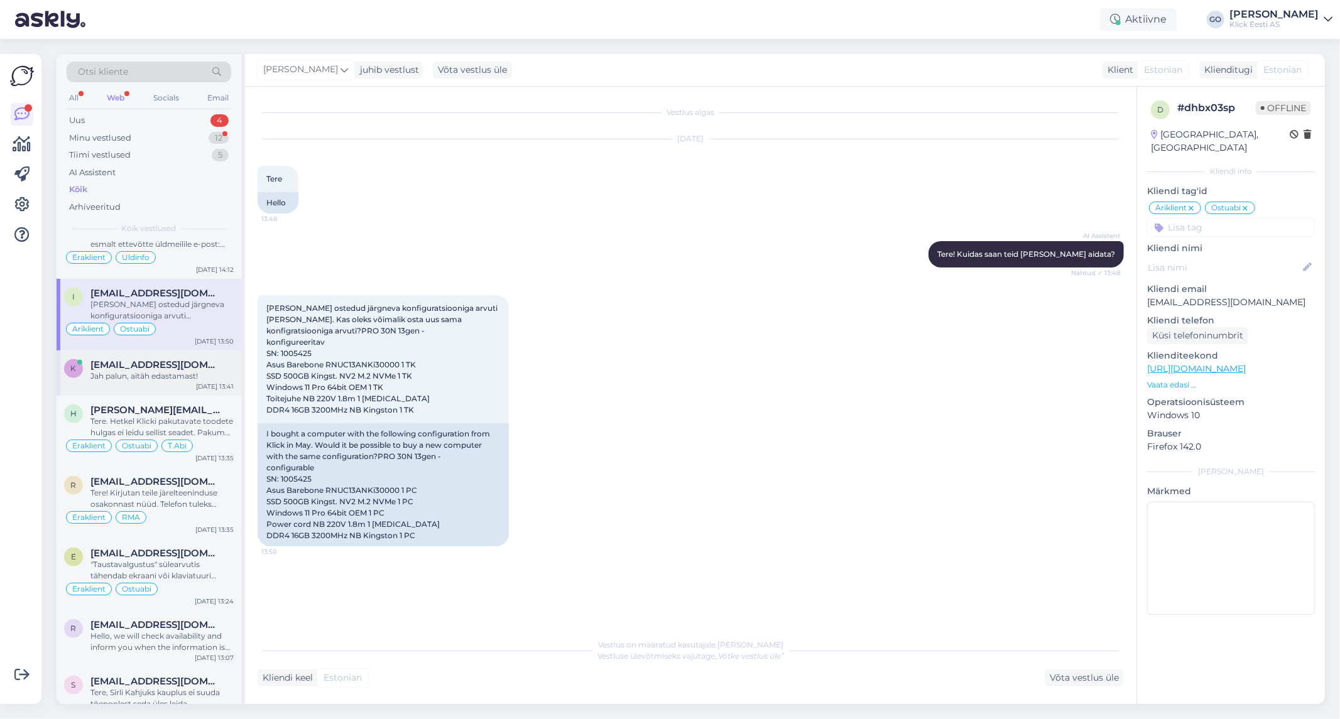
click at [173, 373] on div "Jah palun, aitäh edastamast!" at bounding box center [161, 376] width 143 height 11
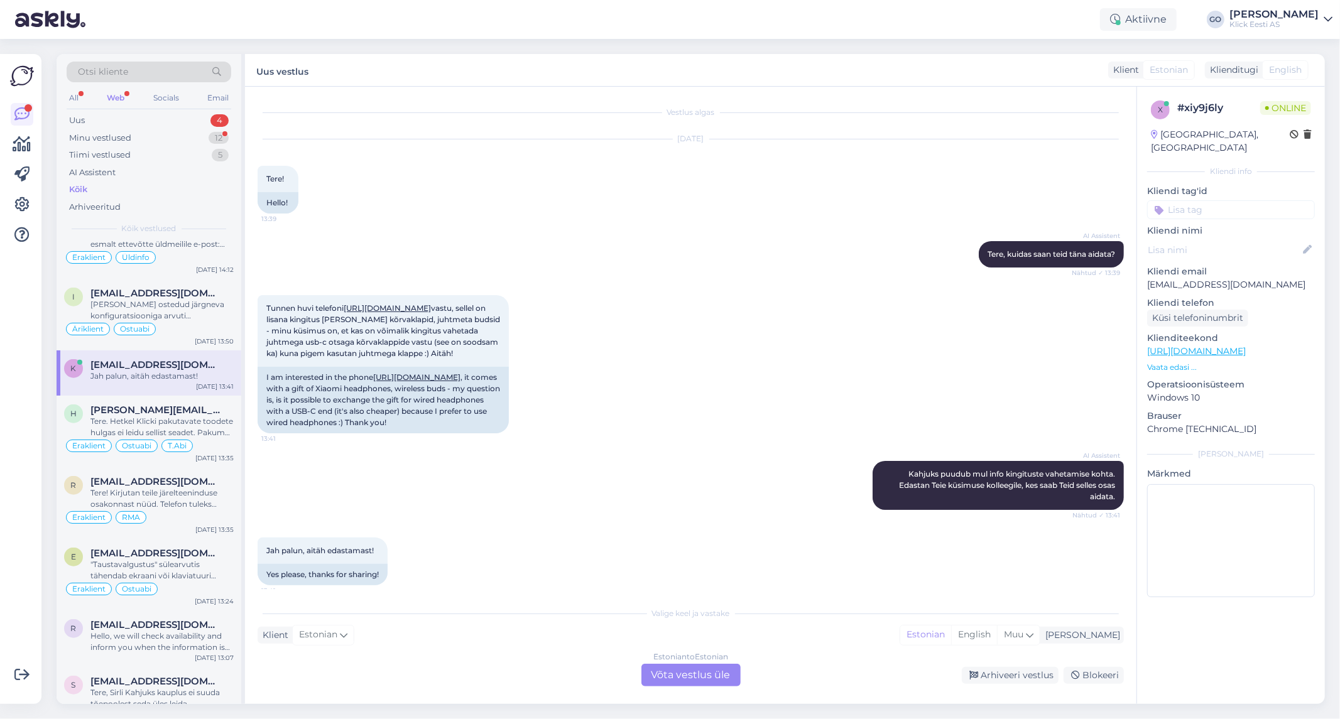
scroll to position [43, 0]
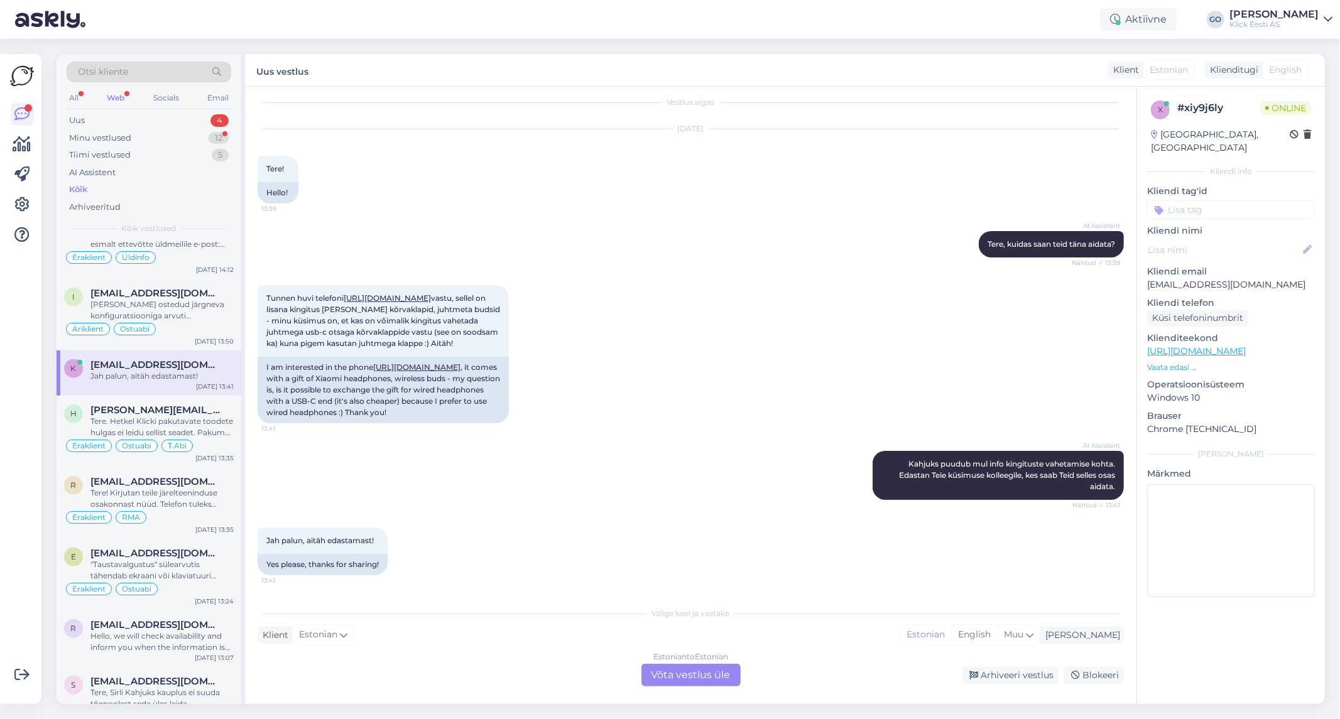
click at [685, 676] on div "Estonian to Estonian Võta vestlus üle" at bounding box center [690, 675] width 99 height 23
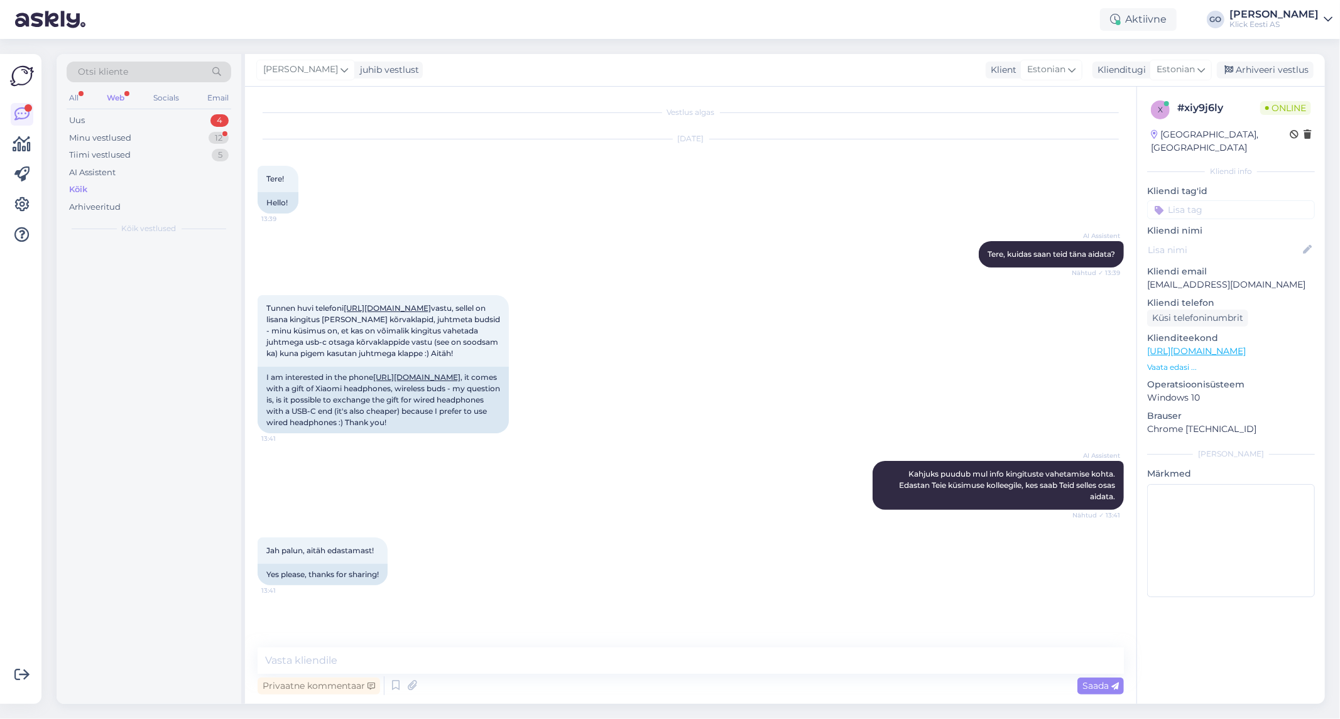
scroll to position [0, 0]
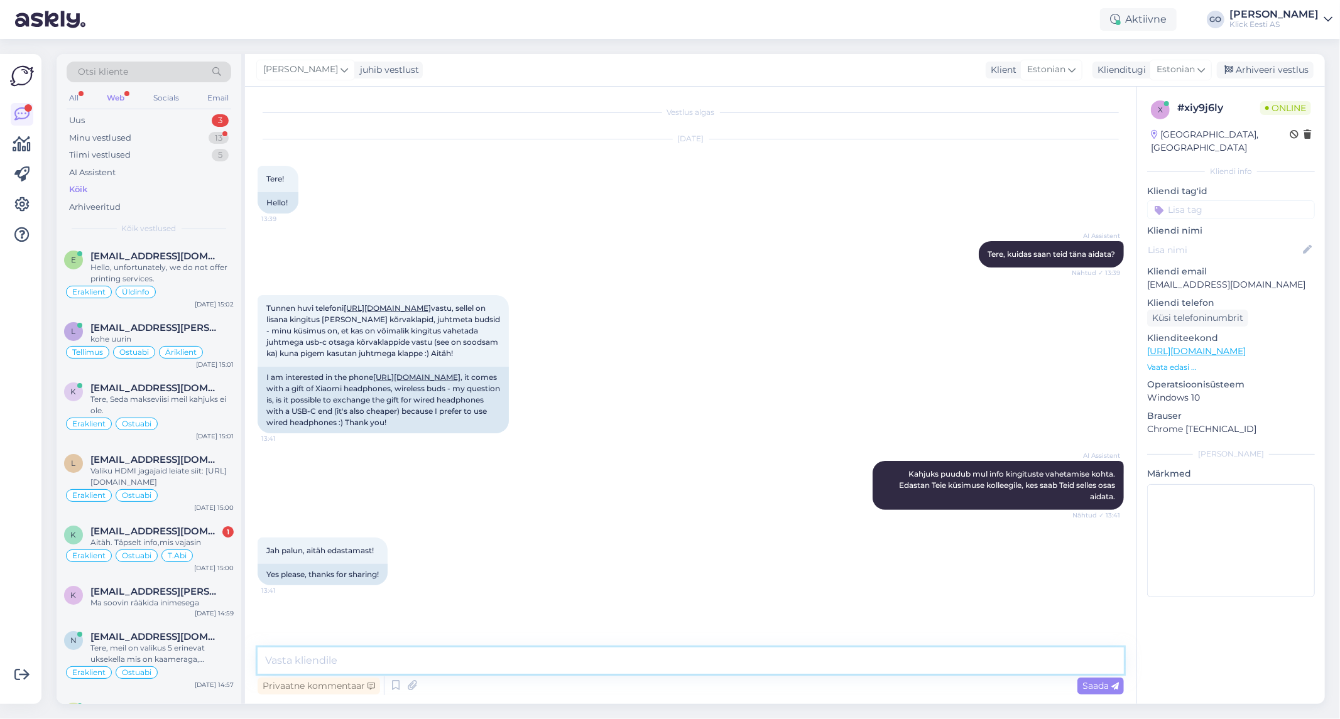
click at [449, 658] on textarea at bounding box center [691, 661] width 866 height 26
type textarea "Tere, paraku ei ole võimalik kingitust vahetada teise toote vastu, vabandme. Te…"
click at [1096, 682] on span "Saada" at bounding box center [1100, 685] width 36 height 11
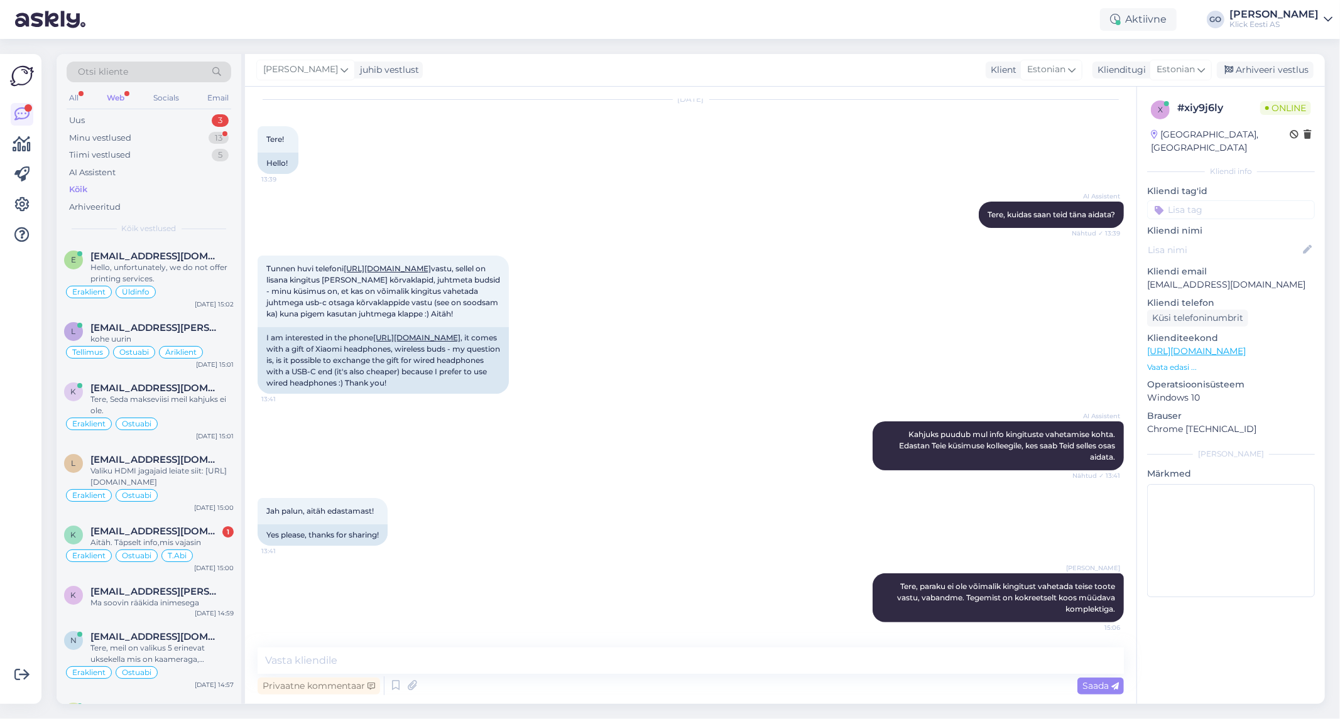
click at [1194, 201] on input at bounding box center [1231, 209] width 168 height 19
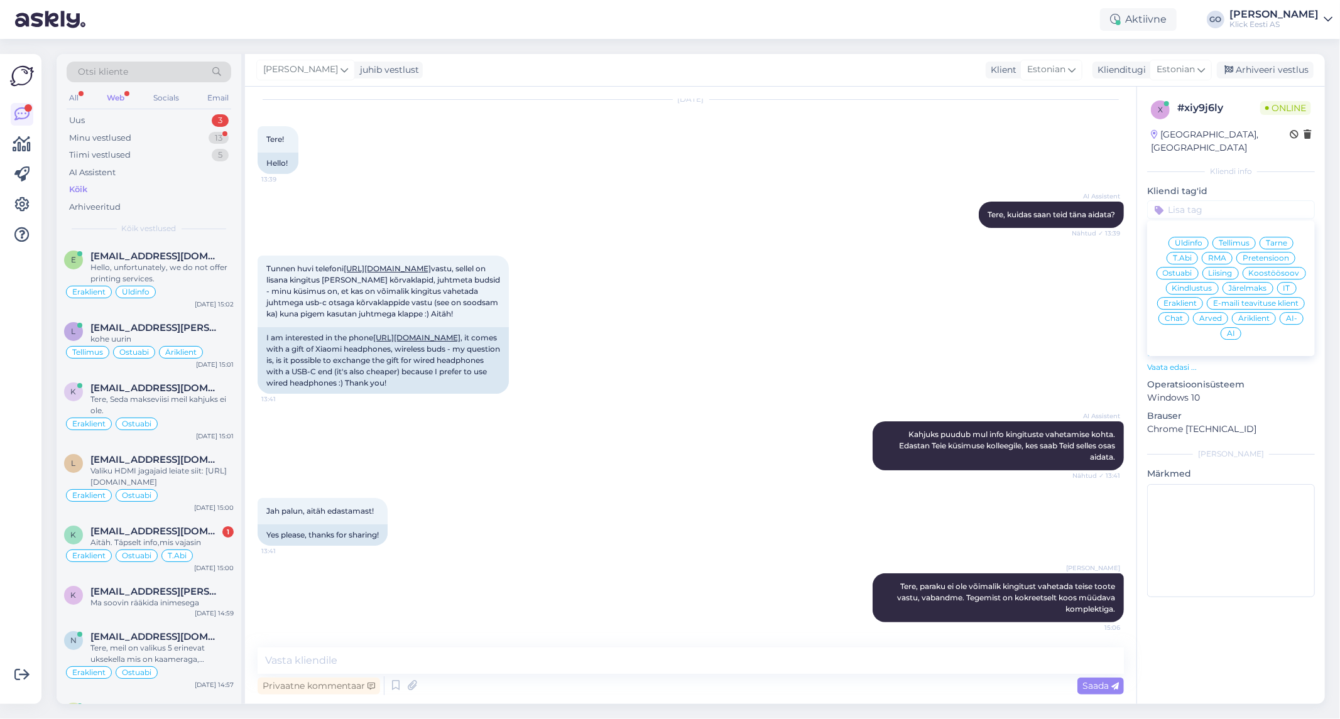
click at [1186, 300] on span "Eraklient" at bounding box center [1180, 304] width 33 height 8
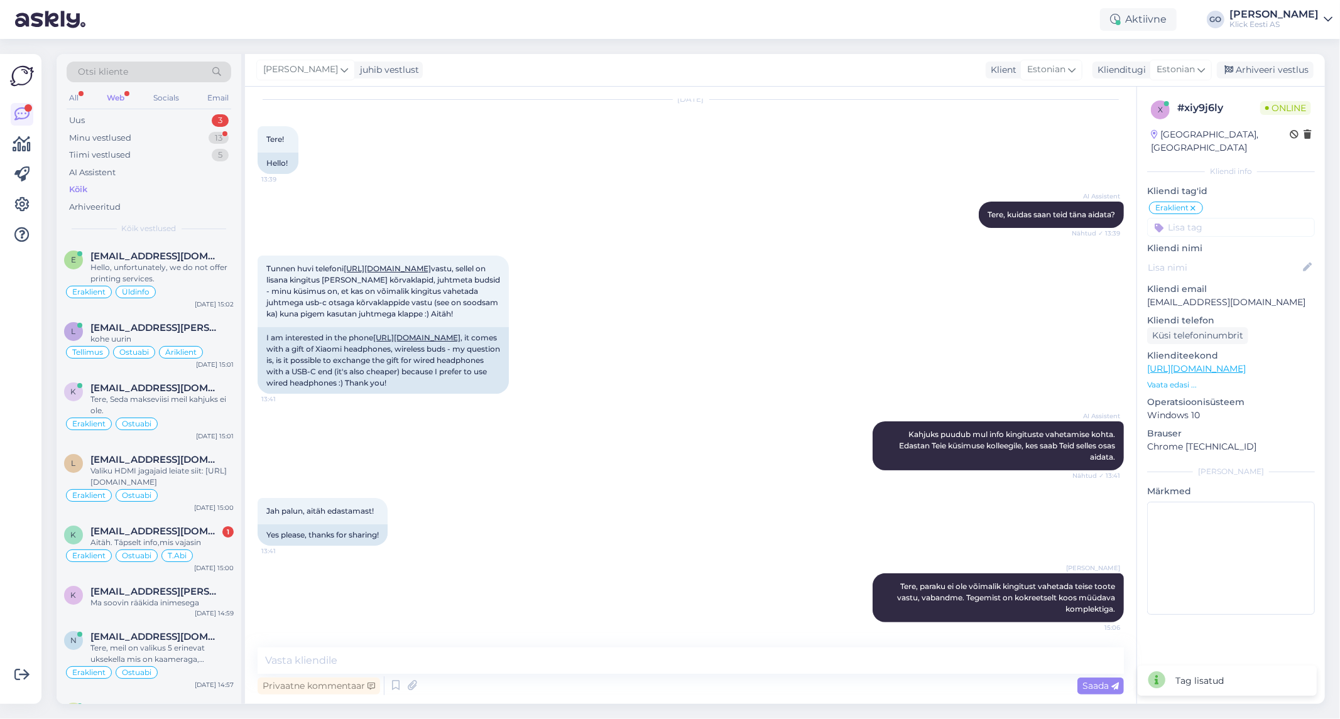
click at [1197, 218] on input at bounding box center [1231, 227] width 168 height 19
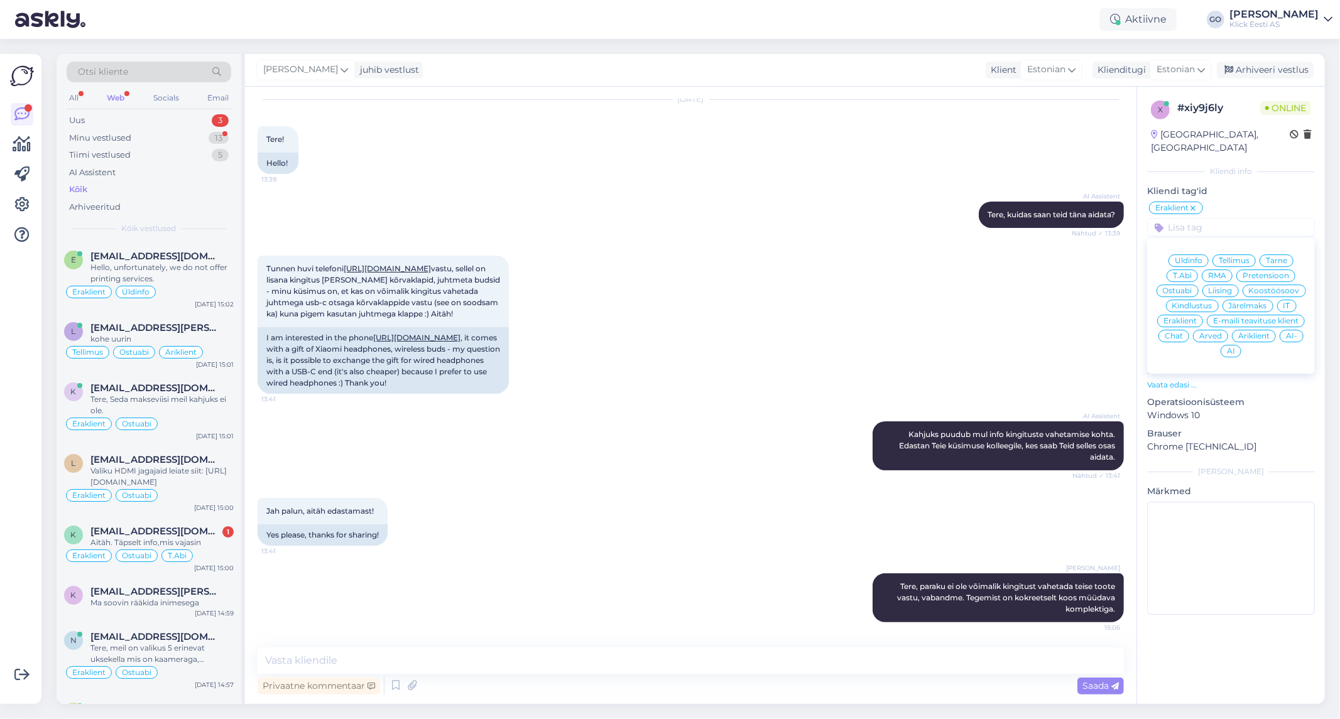
click at [1191, 287] on span "Ostuabi" at bounding box center [1178, 291] width 30 height 8
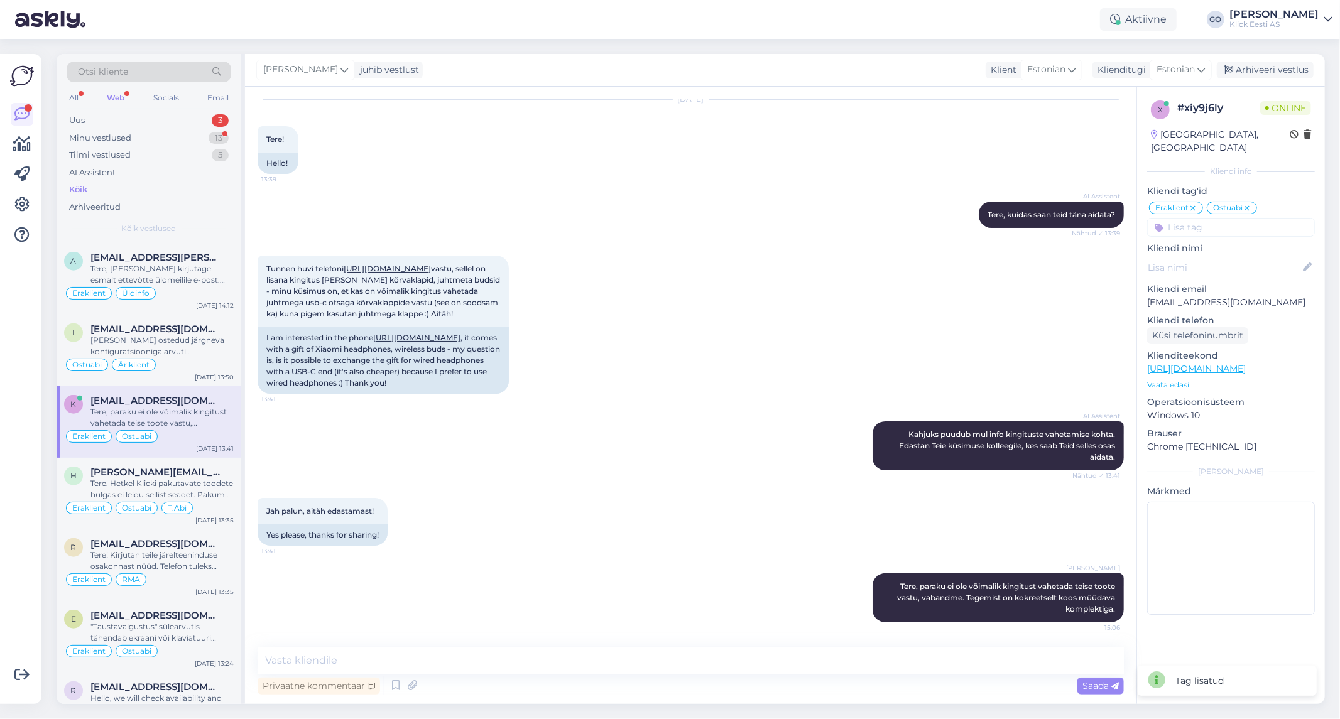
scroll to position [977, 0]
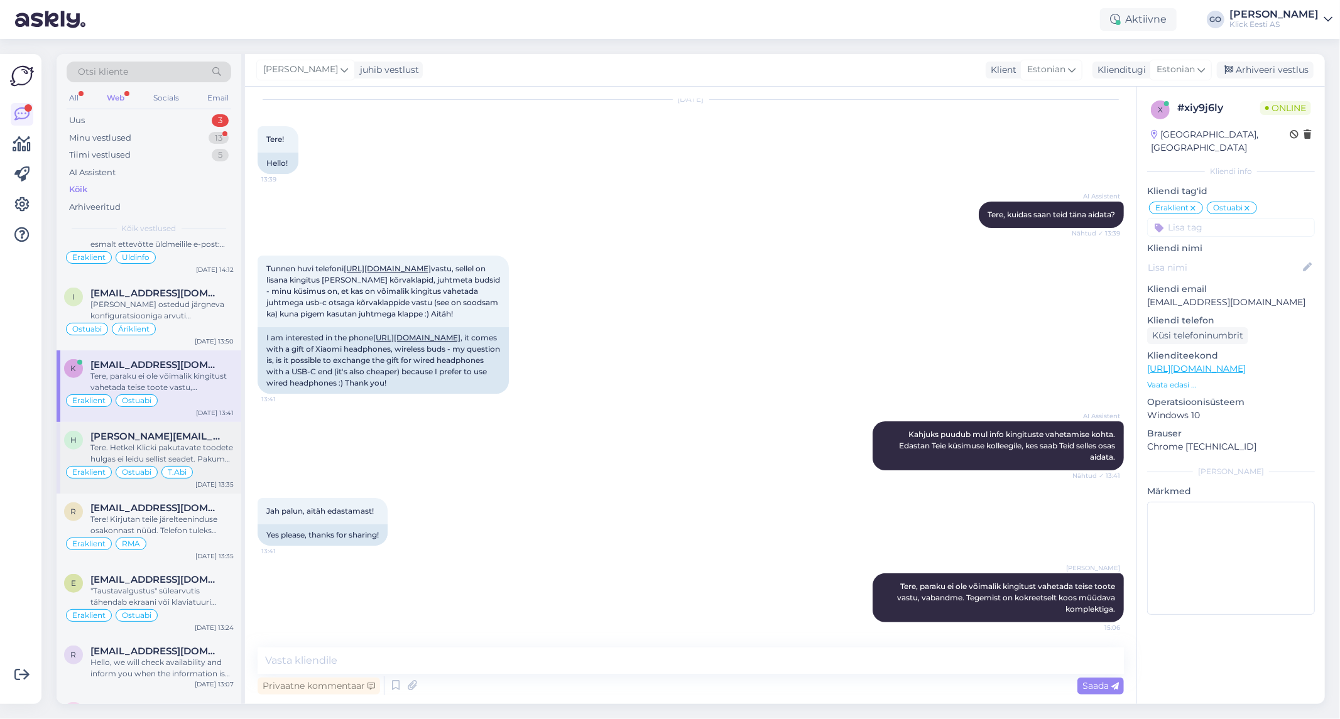
click at [218, 463] on div "Tere. Hetkel Klicki pakutavate toodete hulgas ei leidu sellist seadet. Pakume s…" at bounding box center [161, 453] width 143 height 23
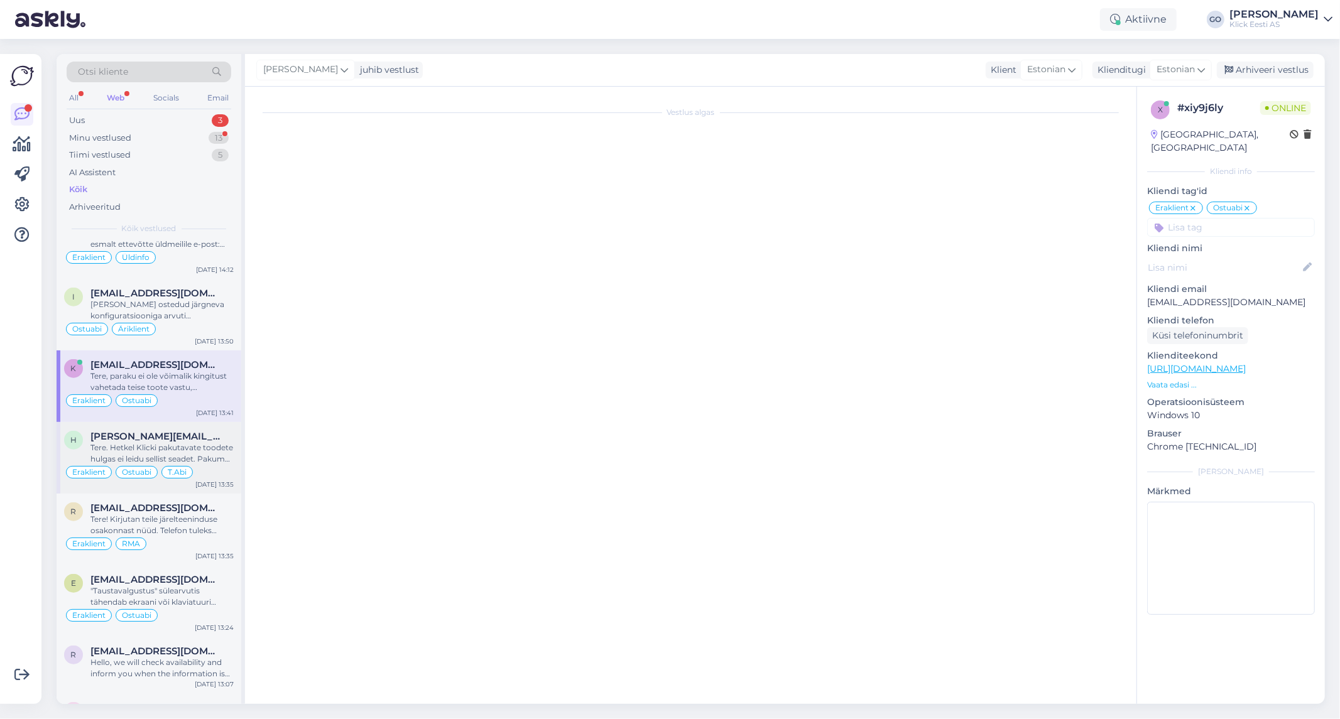
scroll to position [0, 0]
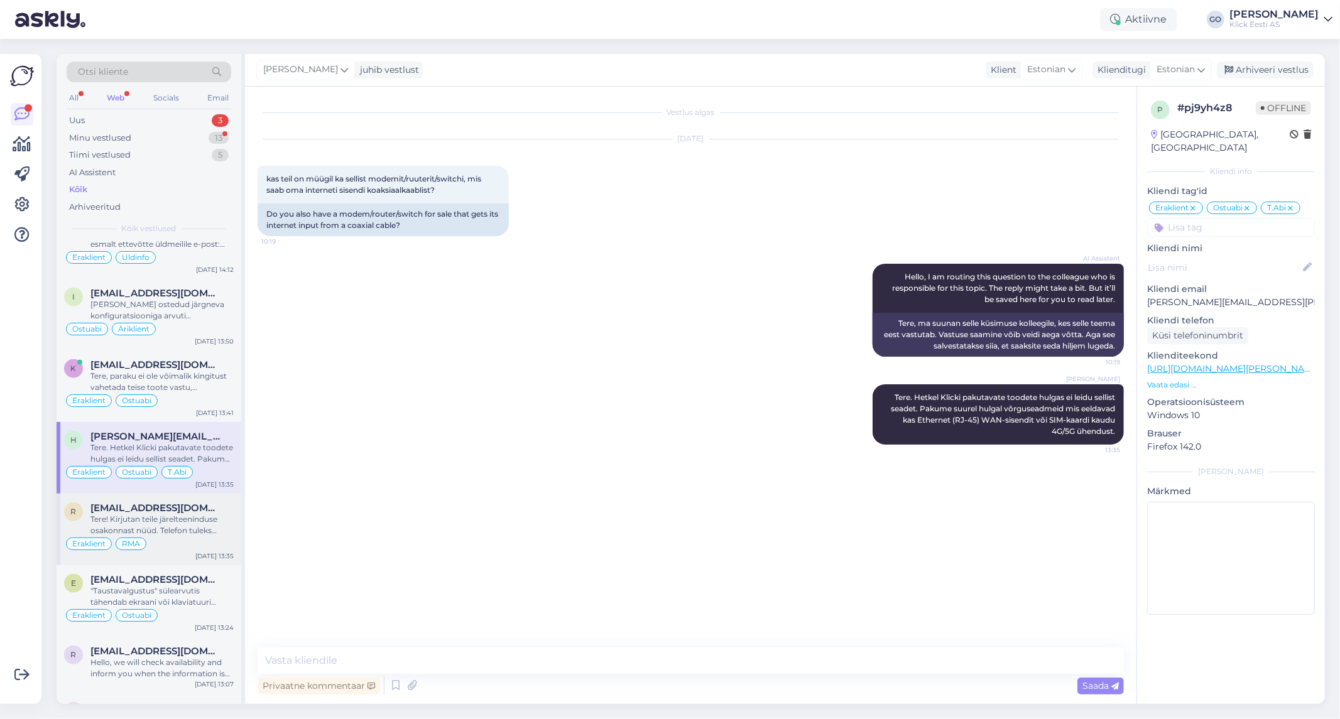
click at [160, 510] on span "[EMAIL_ADDRESS][DOMAIN_NAME]" at bounding box center [155, 508] width 131 height 11
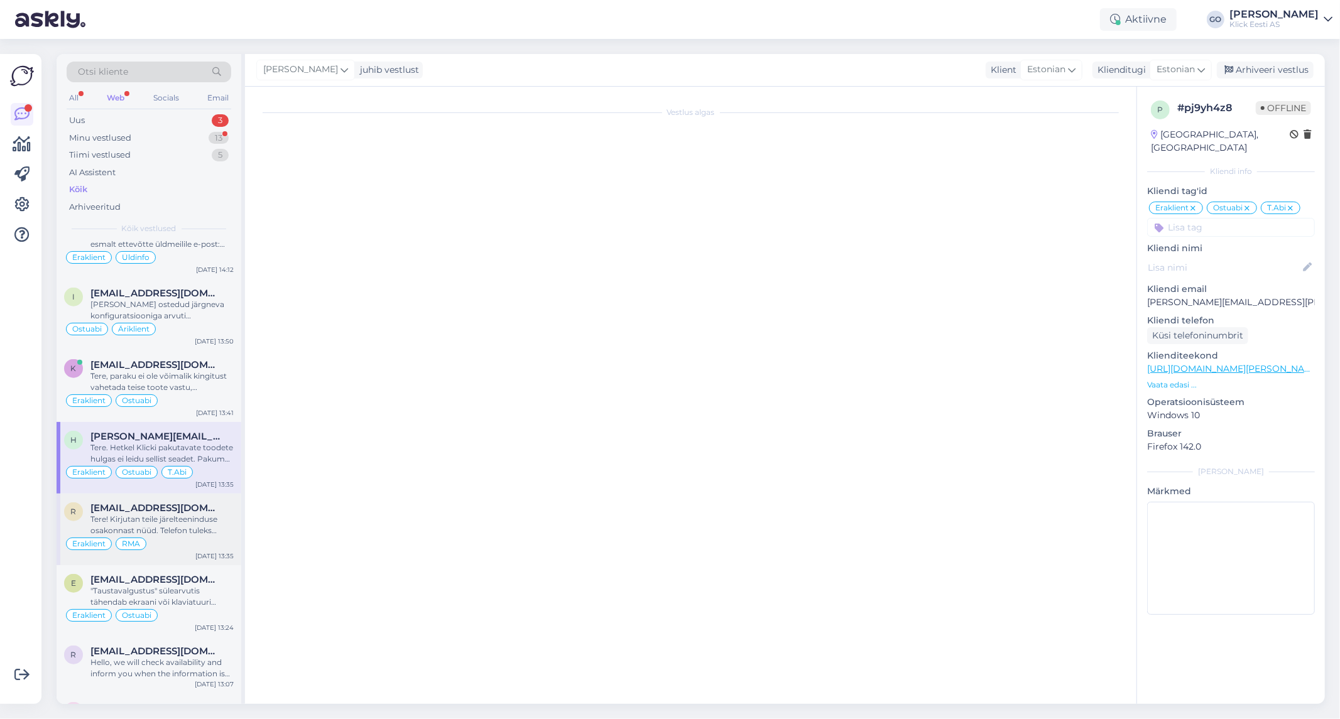
scroll to position [77, 0]
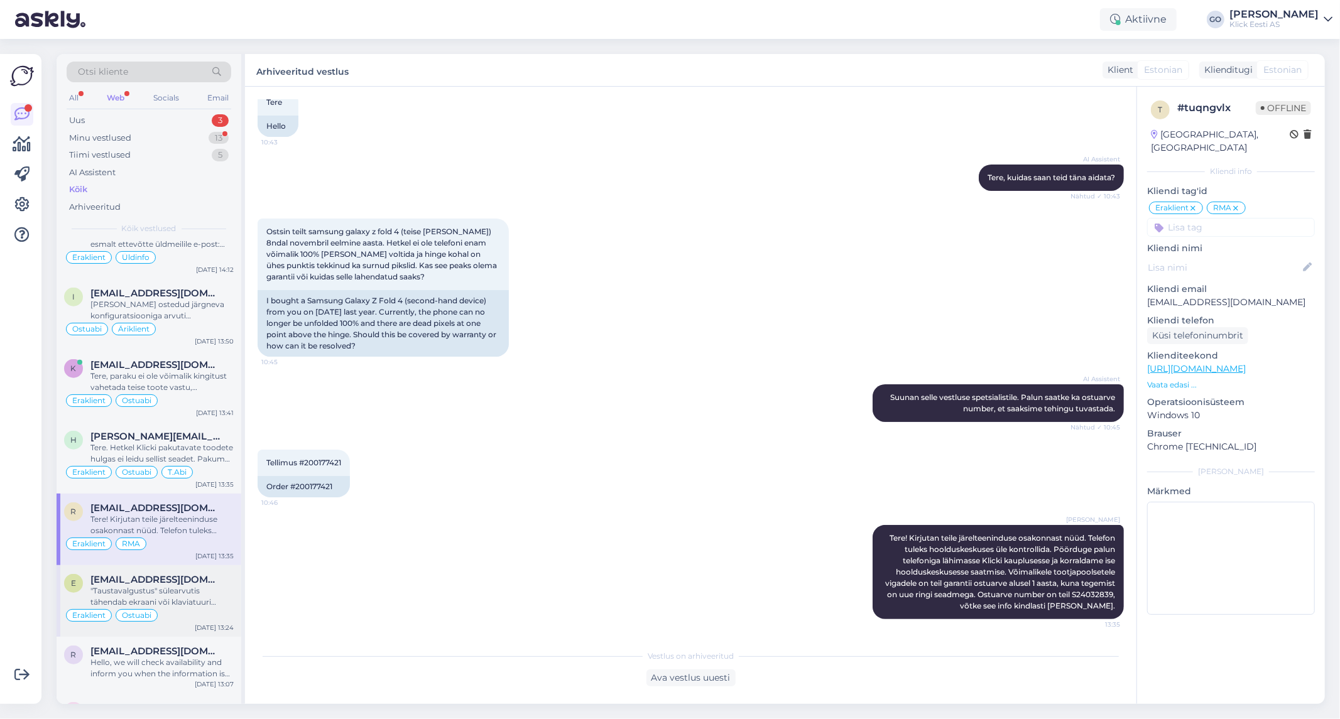
click at [160, 586] on div ""Taustavalgustus" sülearvutis tähendab ekraani või klaviatuuri tagantpoolt valg…" at bounding box center [161, 597] width 143 height 23
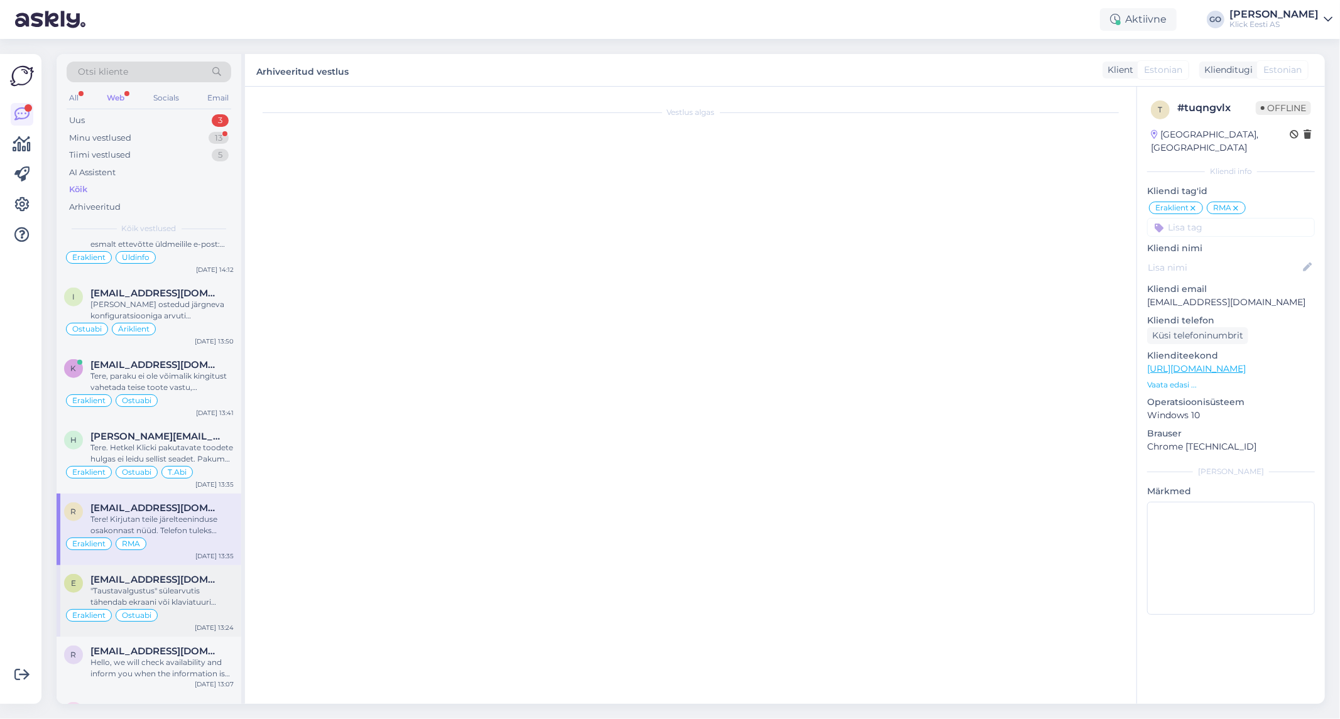
scroll to position [380, 0]
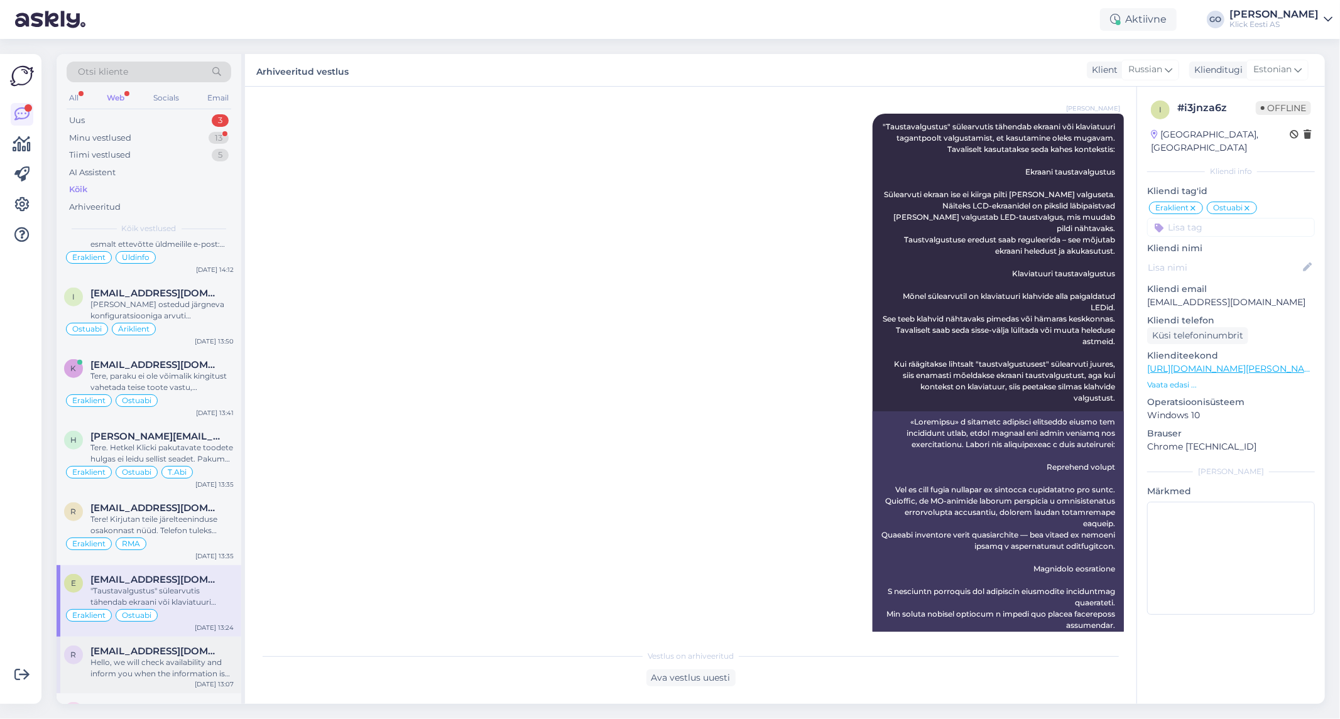
click at [172, 656] on span "[EMAIL_ADDRESS][DOMAIN_NAME]" at bounding box center [155, 651] width 131 height 11
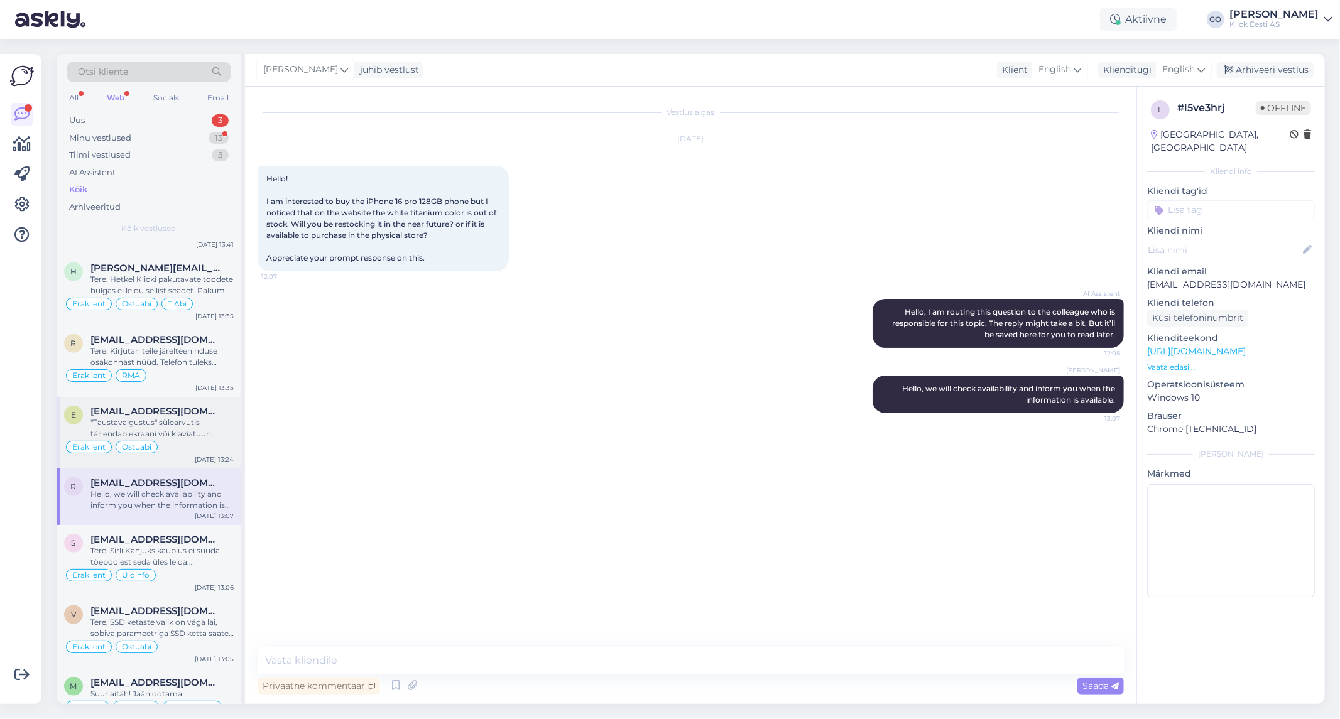
scroll to position [1186, 0]
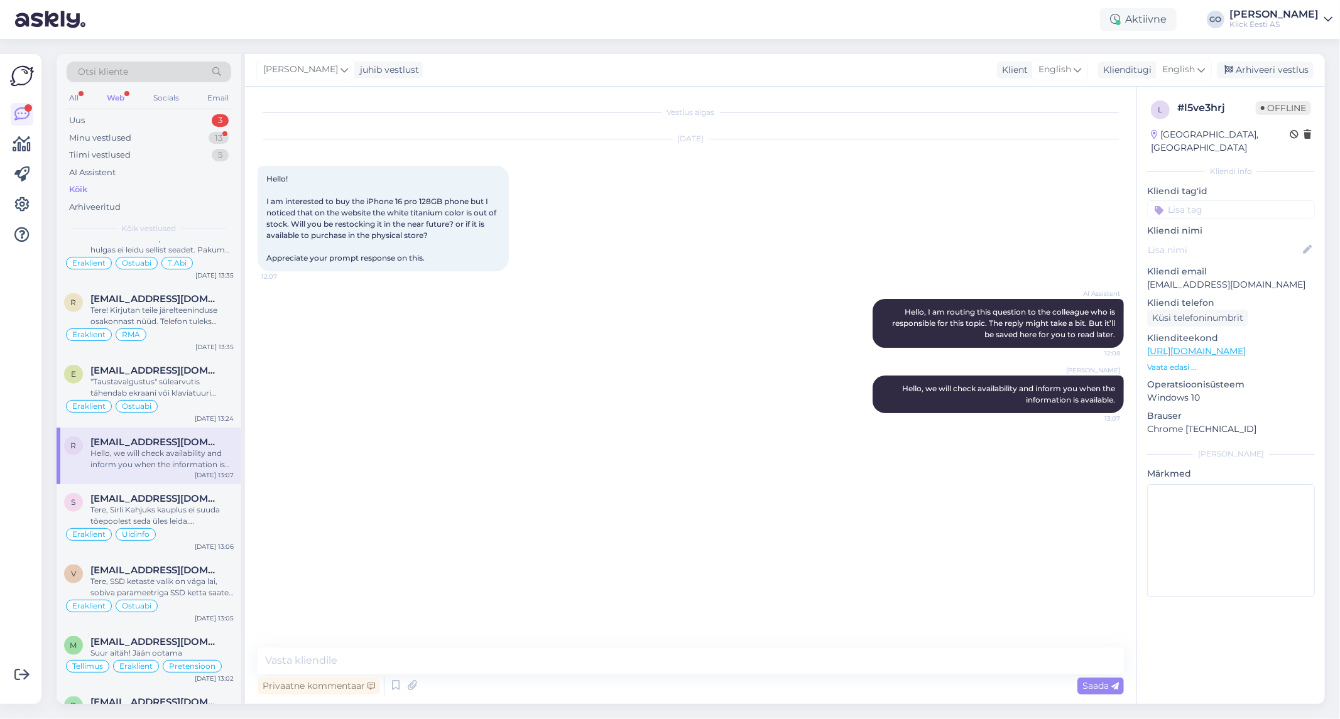
click at [1185, 200] on input at bounding box center [1231, 209] width 168 height 19
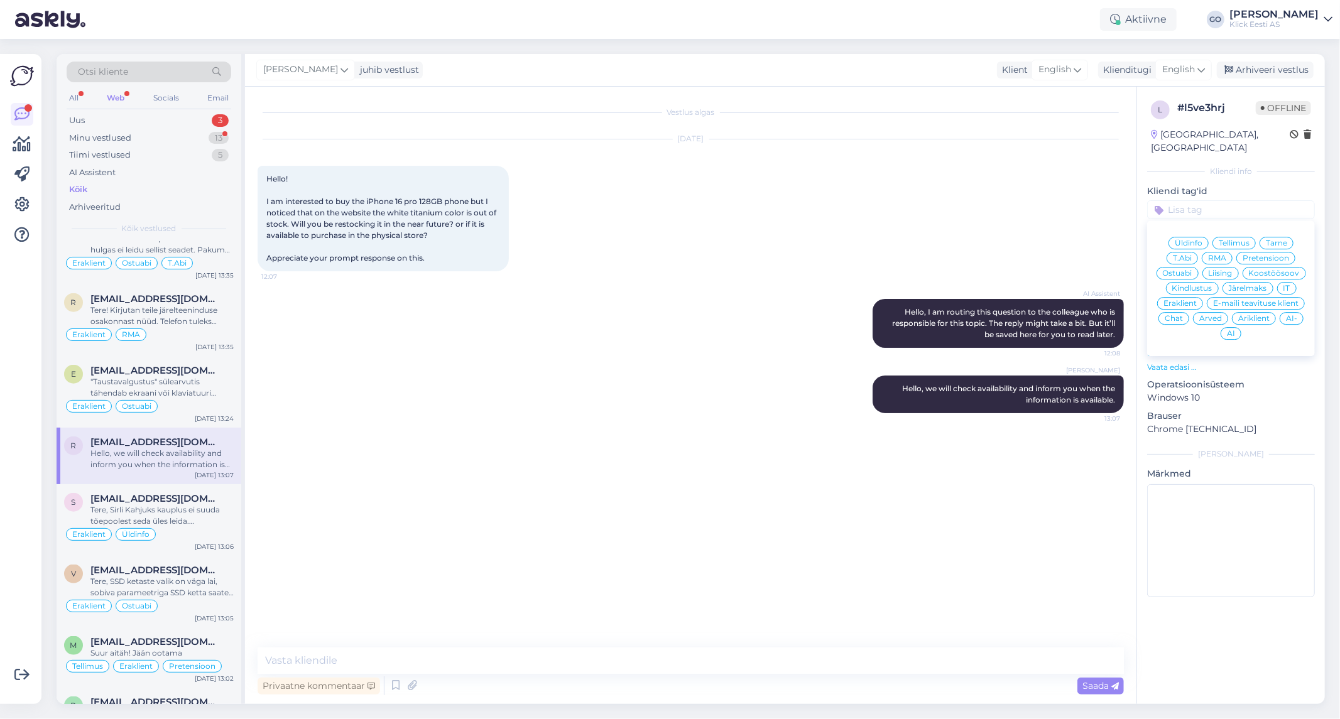
click at [1184, 300] on span "Eraklient" at bounding box center [1180, 304] width 33 height 8
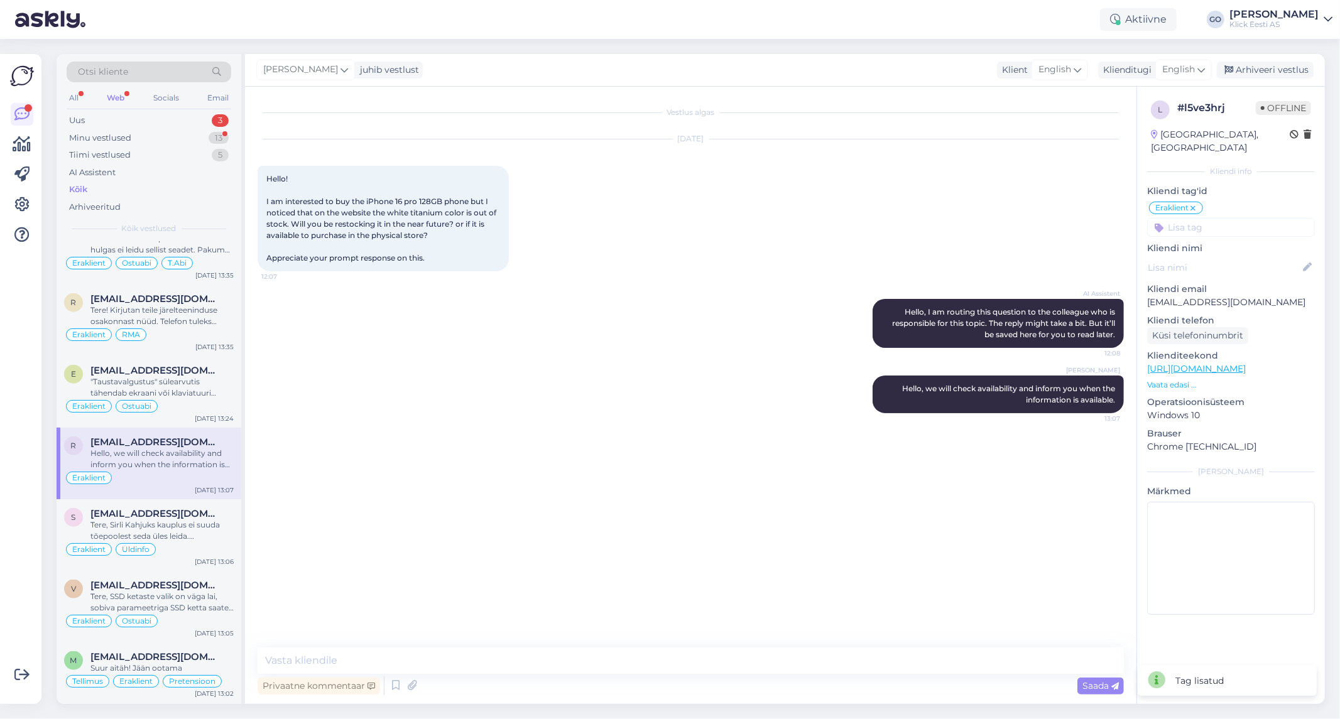
click at [1210, 218] on input at bounding box center [1231, 227] width 168 height 19
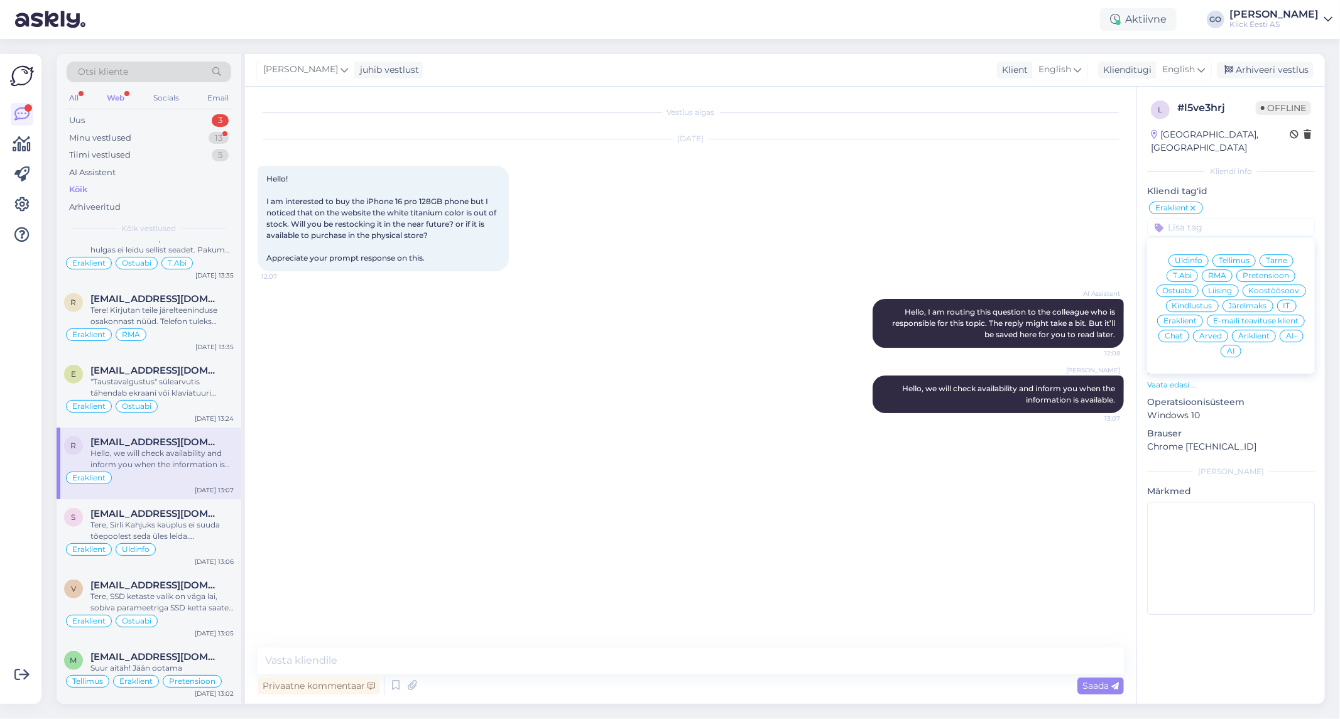
click at [1180, 287] on span "Ostuabi" at bounding box center [1178, 291] width 30 height 8
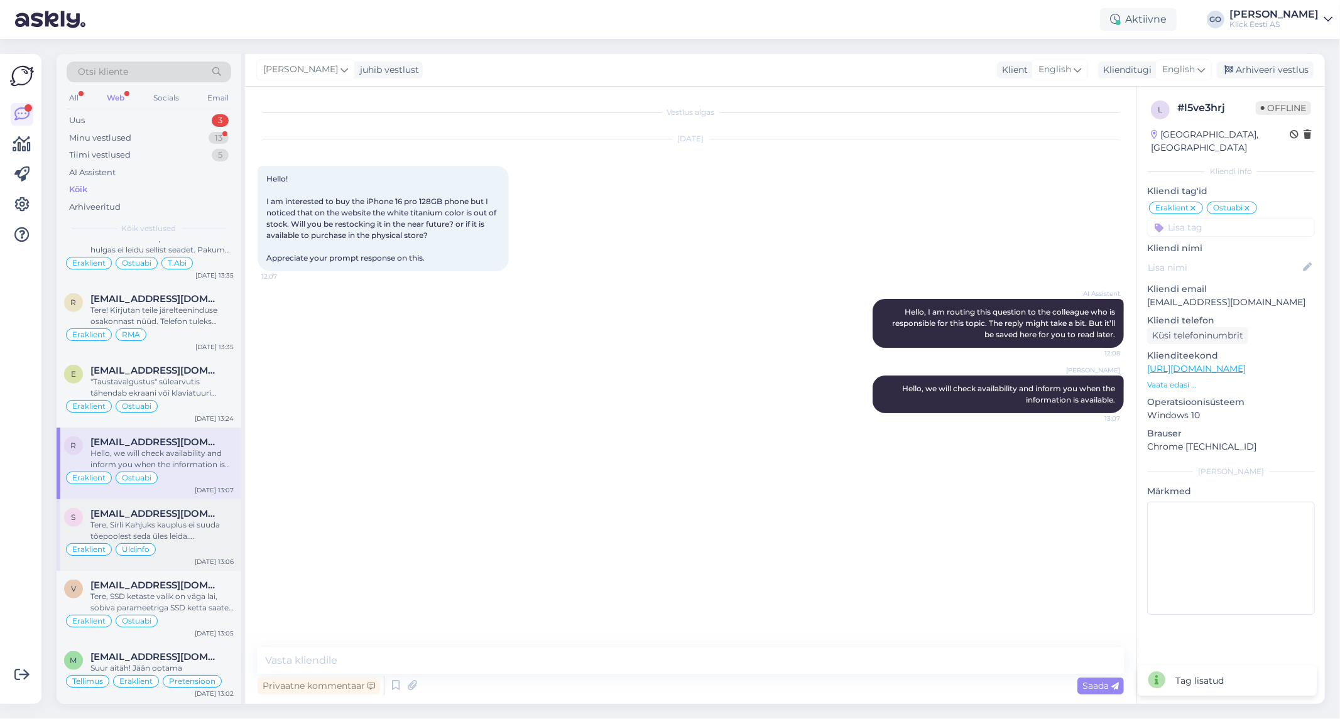
click at [190, 524] on div "Tere, Sirli Kahjuks kauplus ei suuda tõepoolest seda üles leida. Eemaldasime se…" at bounding box center [161, 531] width 143 height 23
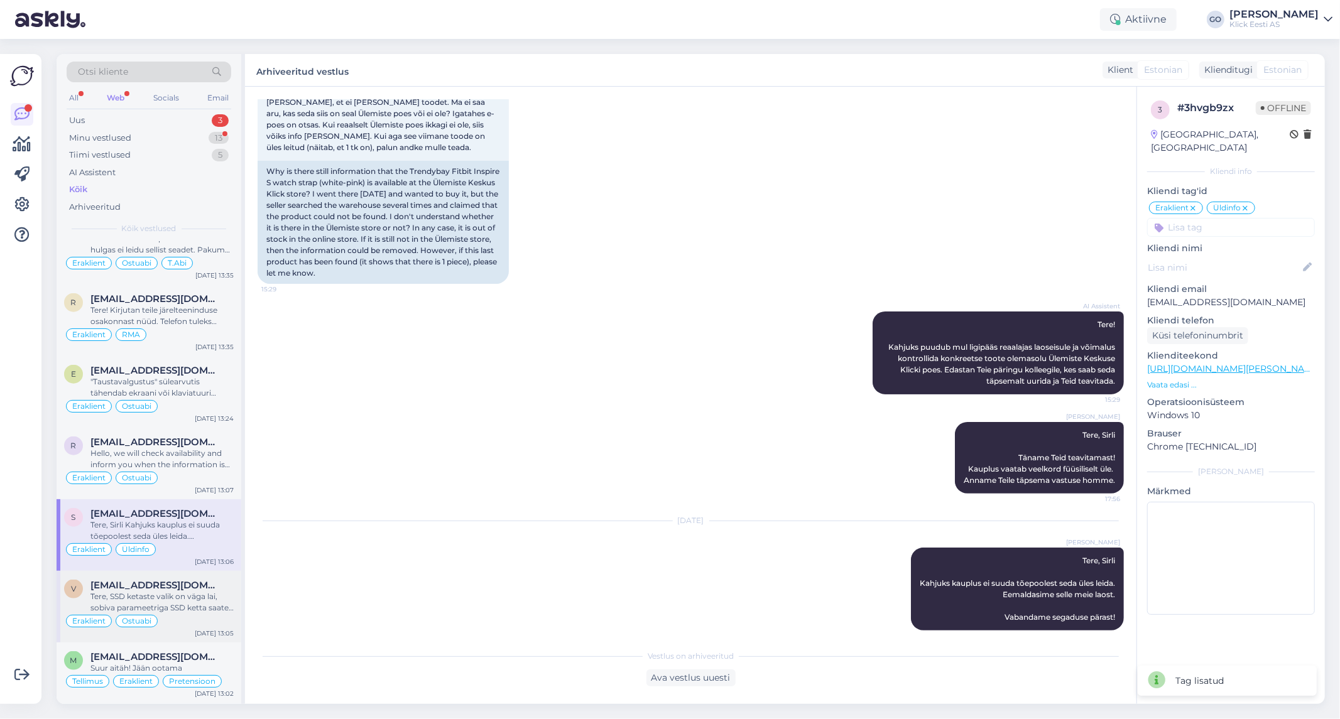
click at [198, 587] on div "[EMAIL_ADDRESS][DOMAIN_NAME]" at bounding box center [161, 585] width 143 height 11
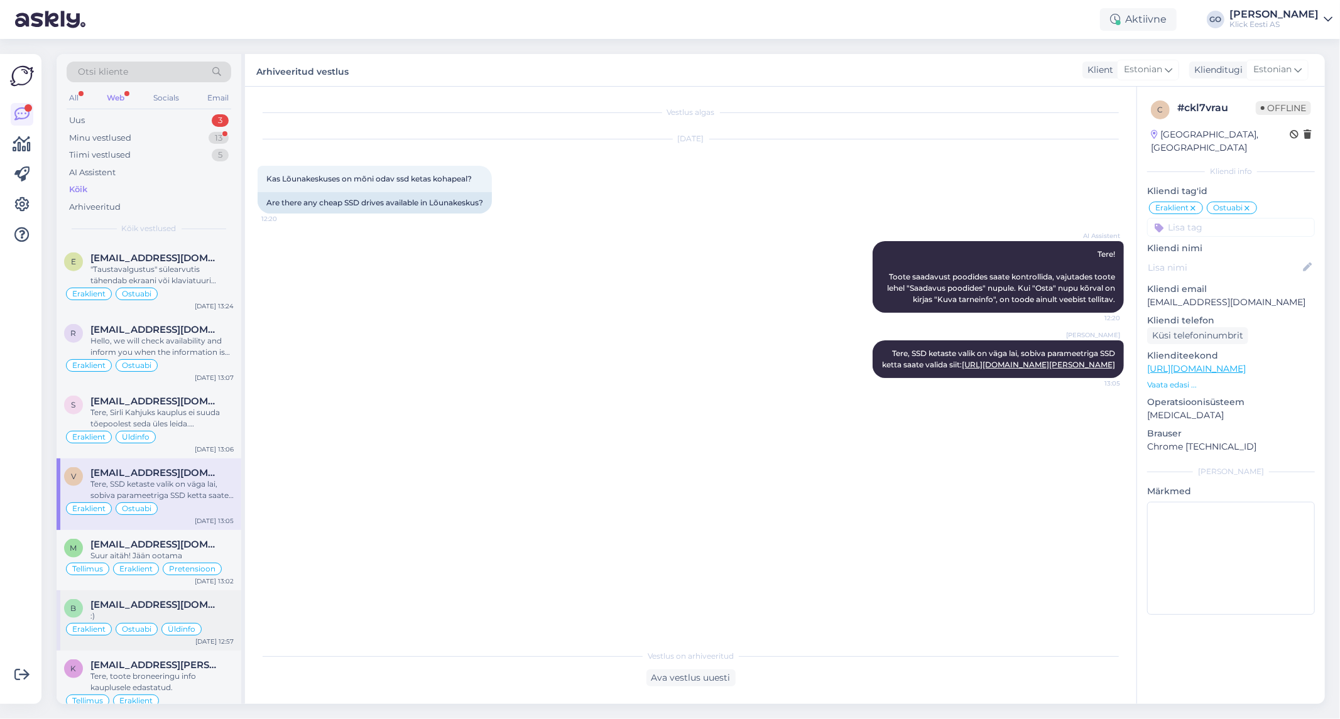
scroll to position [1326, 0]
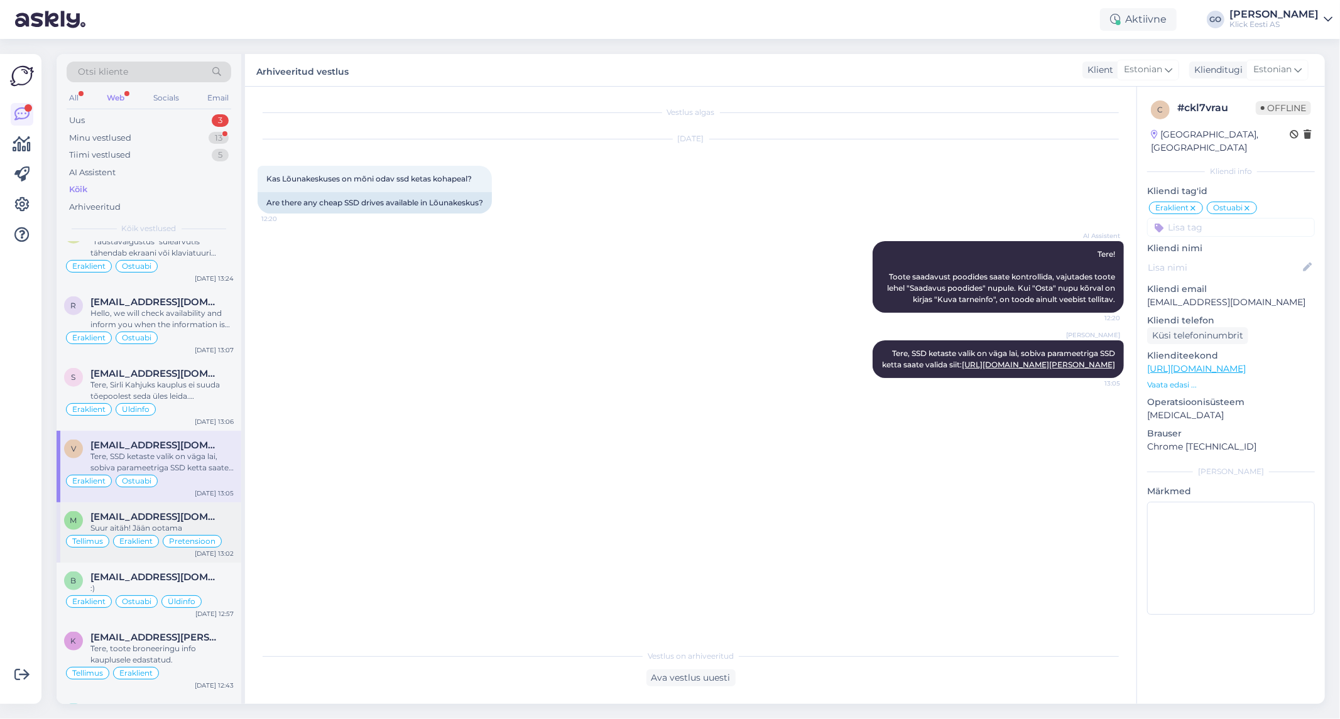
click at [207, 521] on div "[EMAIL_ADDRESS][DOMAIN_NAME]" at bounding box center [161, 516] width 143 height 11
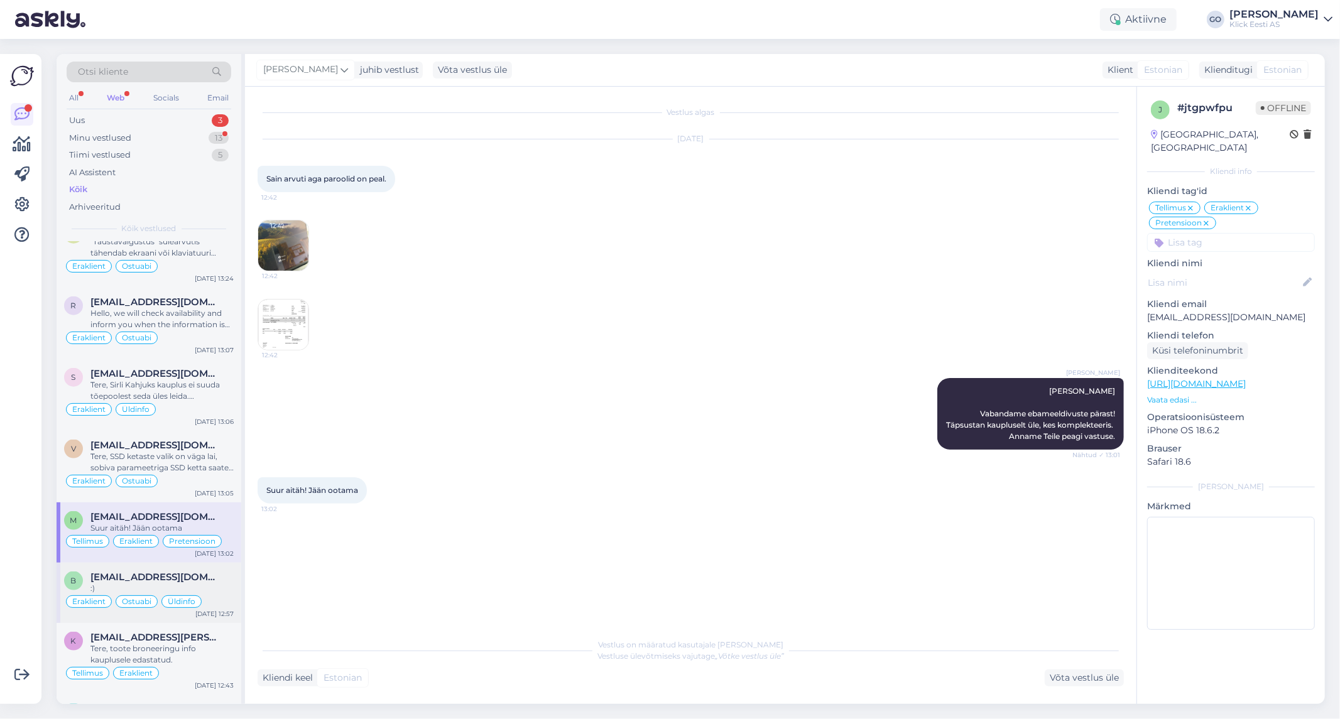
click at [182, 580] on div "[EMAIL_ADDRESS][DOMAIN_NAME]" at bounding box center [161, 577] width 143 height 11
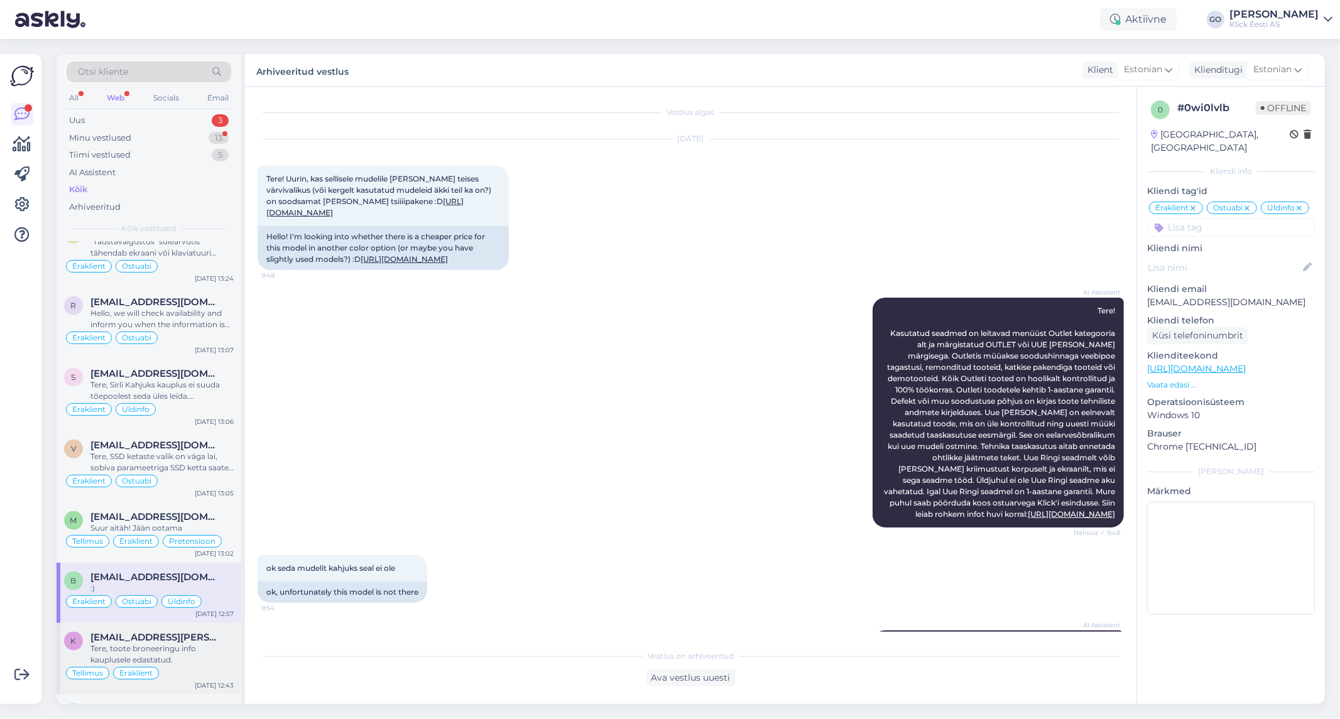
scroll to position [714, 0]
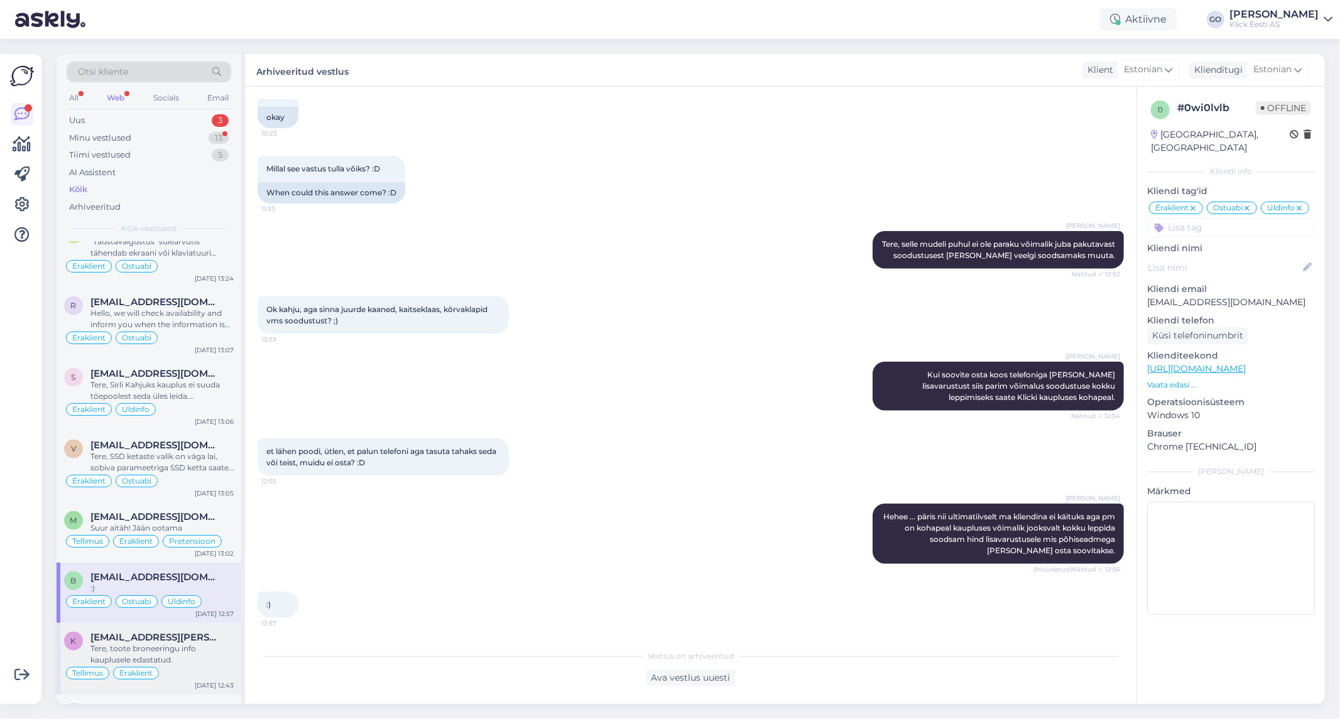
click at [195, 649] on div "Tere, toote broneeringu info kauplusele edastatud." at bounding box center [161, 654] width 143 height 23
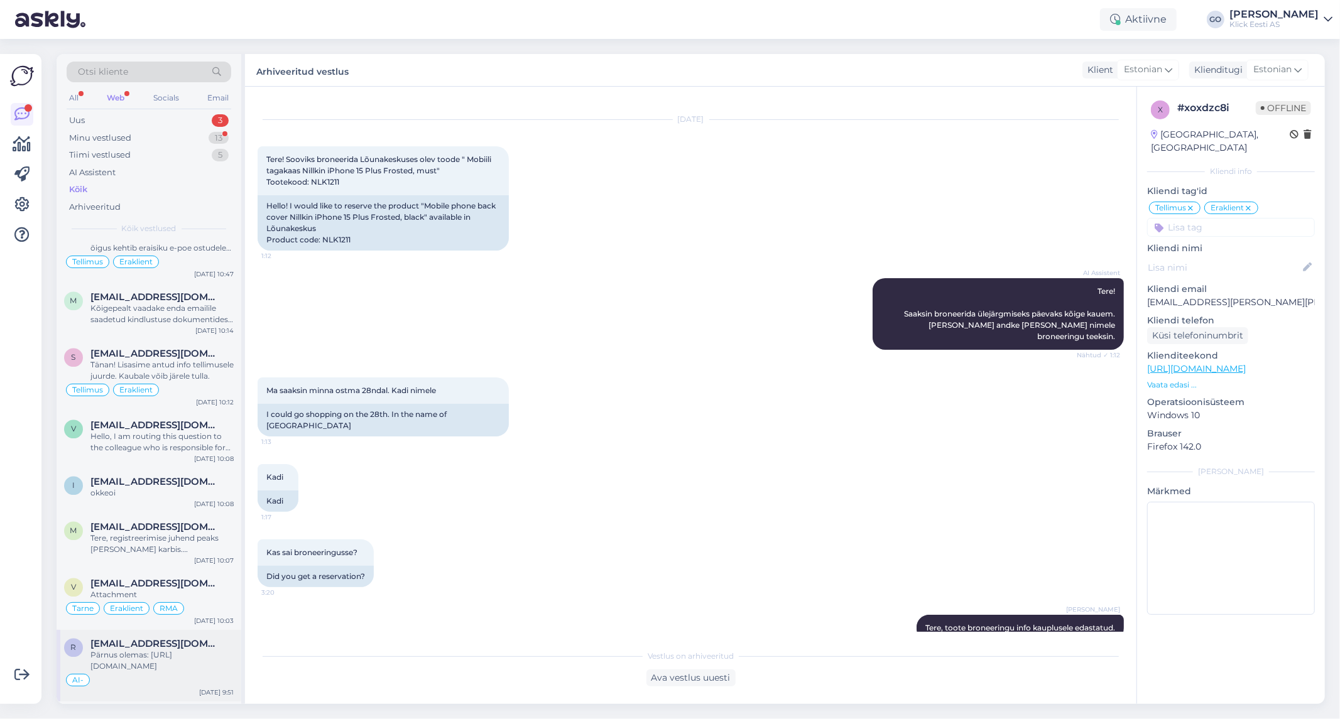
scroll to position [2024, 0]
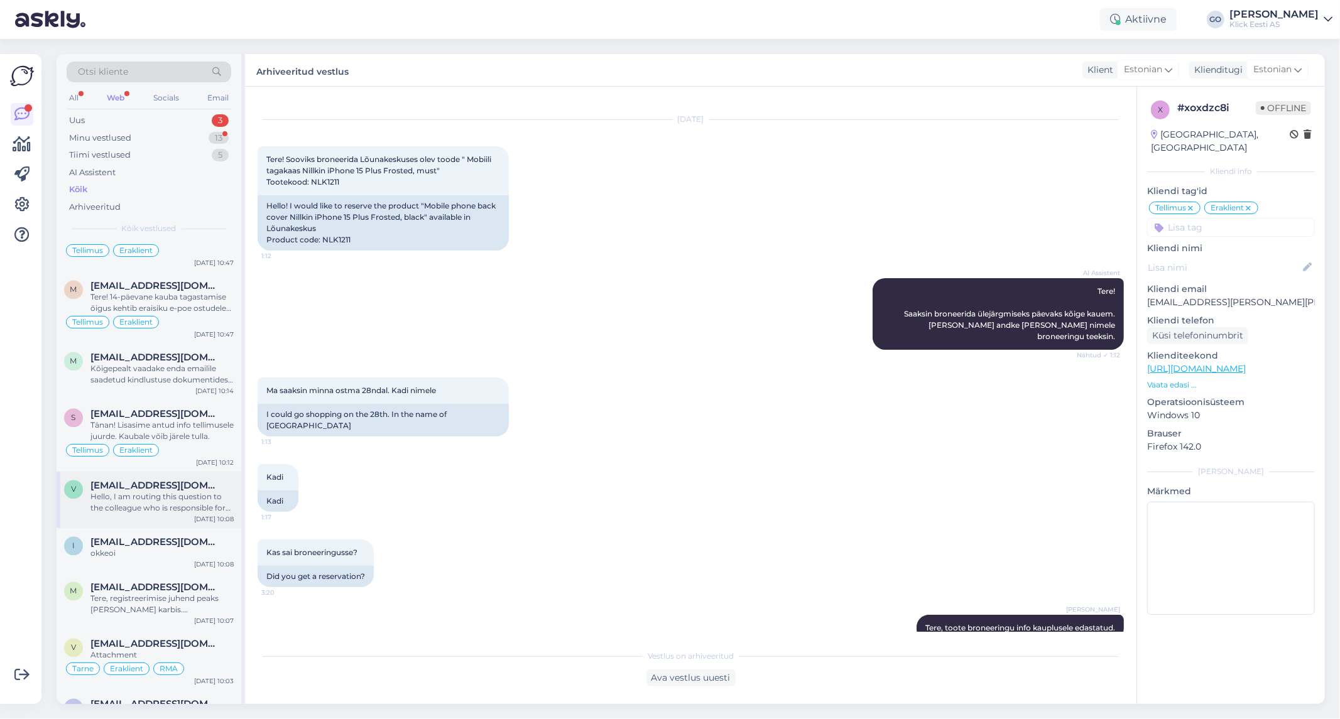
click at [170, 500] on div "Hello, I am routing this question to the colleague who is responsible for this …" at bounding box center [161, 503] width 143 height 23
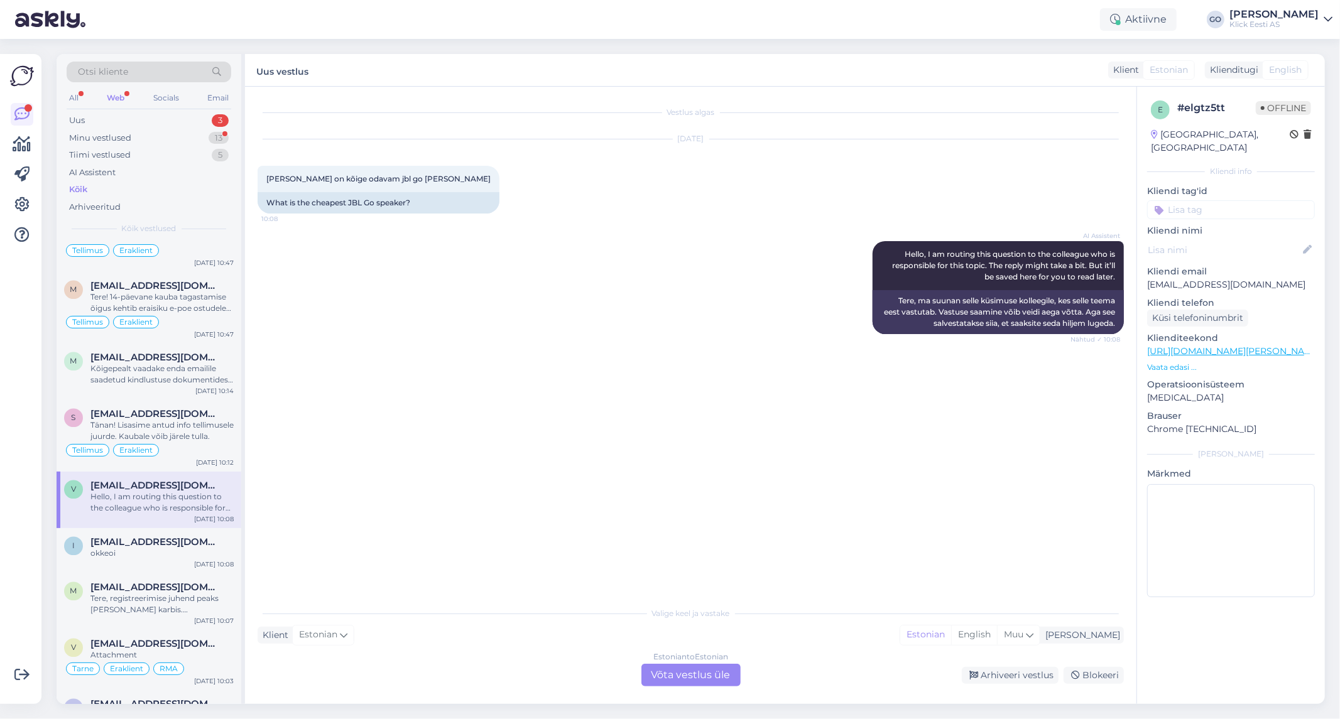
scroll to position [0, 0]
click at [689, 669] on div "Estonian to Estonian Võta vestlus üle" at bounding box center [690, 675] width 99 height 23
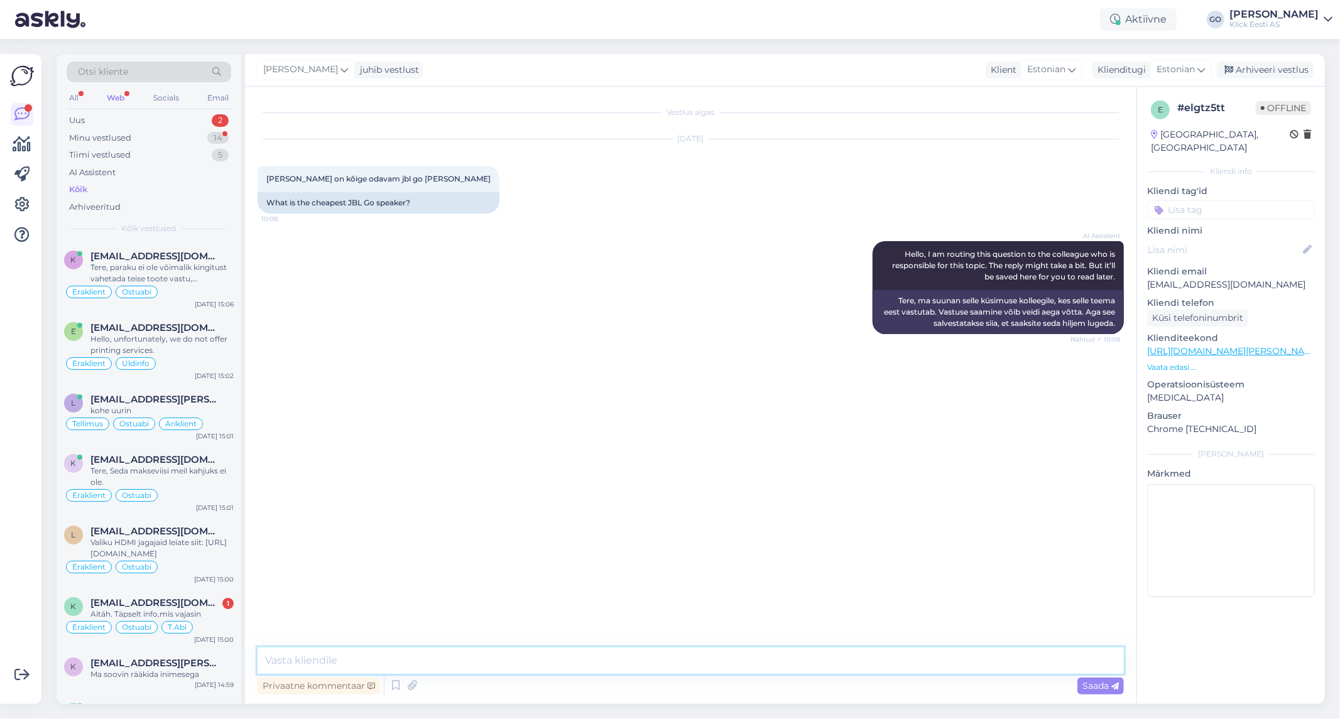
click at [381, 662] on textarea at bounding box center [691, 661] width 866 height 26
paste textarea "[URL][DOMAIN_NAME][PERSON_NAME]"
type textarea "Tere, Klicki pakutavatest on saadaval selline: [URL][DOMAIN_NAME][PERSON_NAME]"
click at [1091, 685] on span "Saada" at bounding box center [1100, 685] width 36 height 11
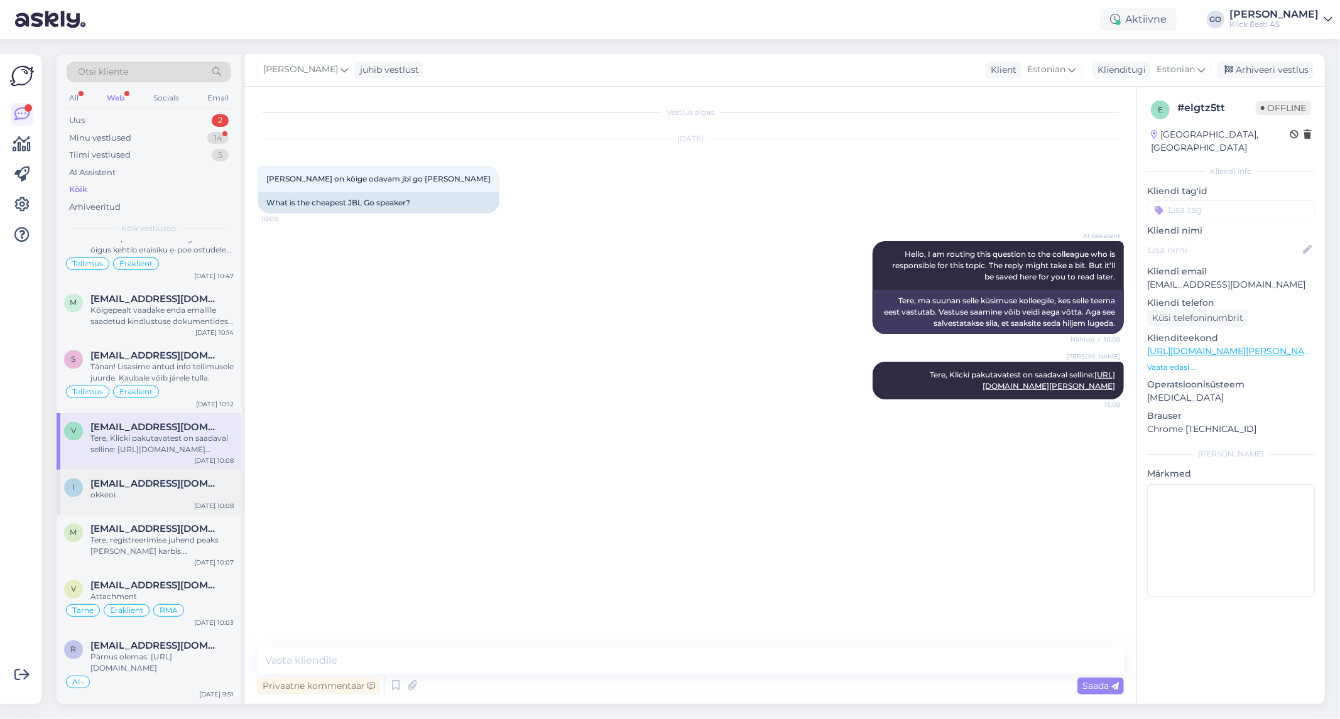
scroll to position [2105, 0]
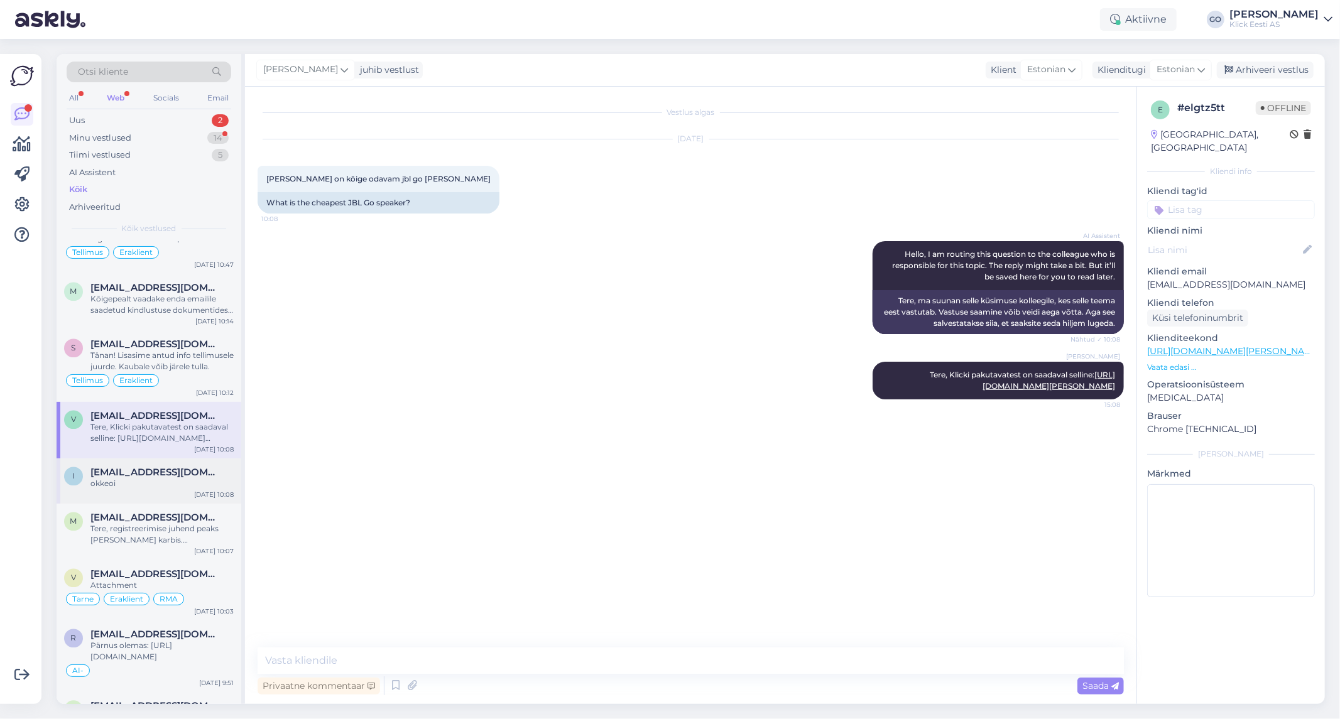
click at [158, 477] on span "[EMAIL_ADDRESS][DOMAIN_NAME]" at bounding box center [155, 472] width 131 height 11
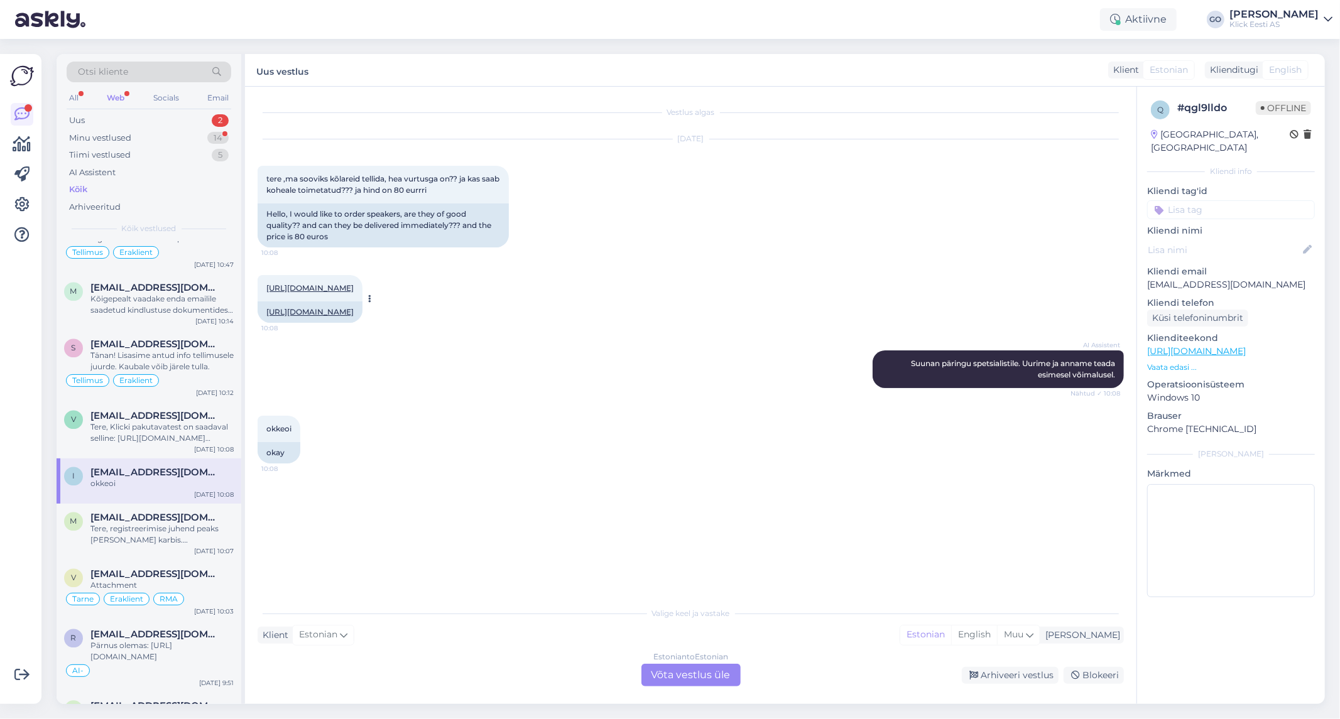
click at [354, 286] on link "[URL][DOMAIN_NAME]" at bounding box center [309, 287] width 87 height 9
click at [354, 308] on link "[URL][DOMAIN_NAME]" at bounding box center [309, 311] width 87 height 9
click at [686, 671] on div "Estonian to Estonian Võta vestlus üle" at bounding box center [690, 675] width 99 height 23
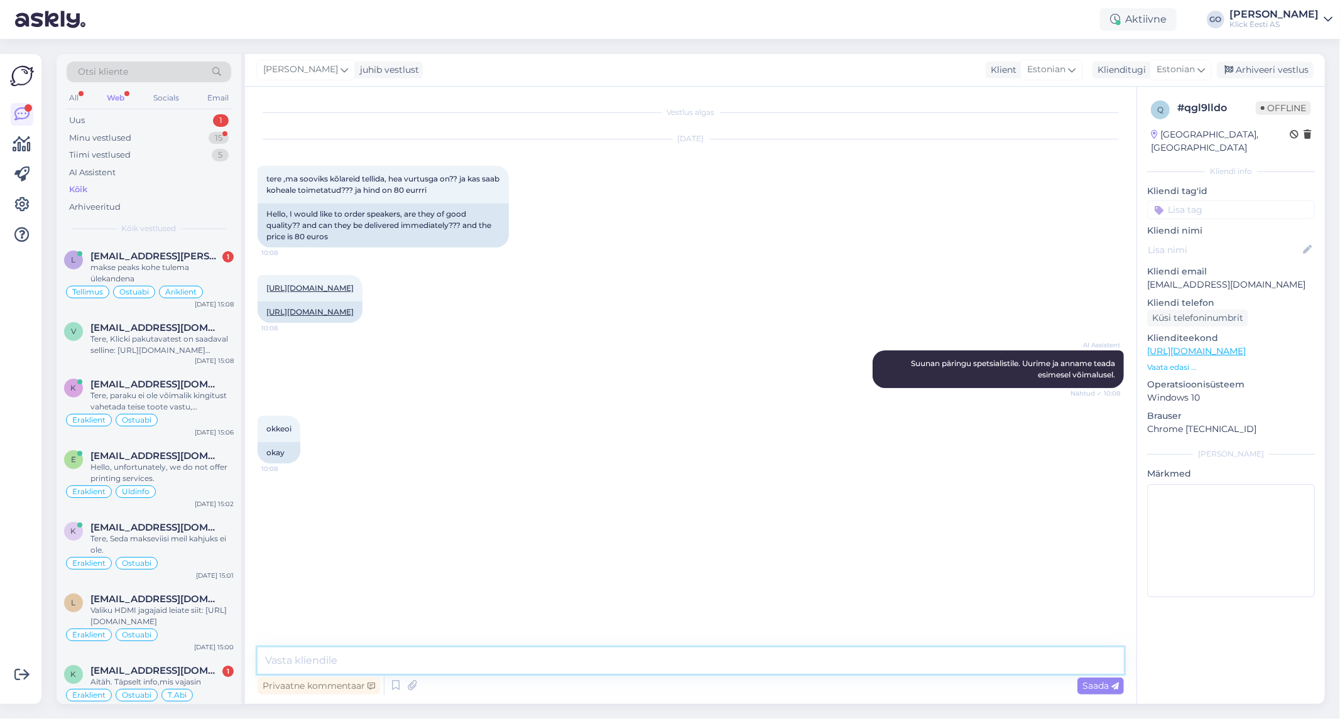
click at [404, 660] on textarea at bounding box center [691, 661] width 866 height 26
type textarea "Tere, täname ostuhuvi eest. Tellimuse saate vormistada e-[PERSON_NAME] kaudu ja…"
click at [1097, 689] on span "Saada" at bounding box center [1100, 685] width 36 height 11
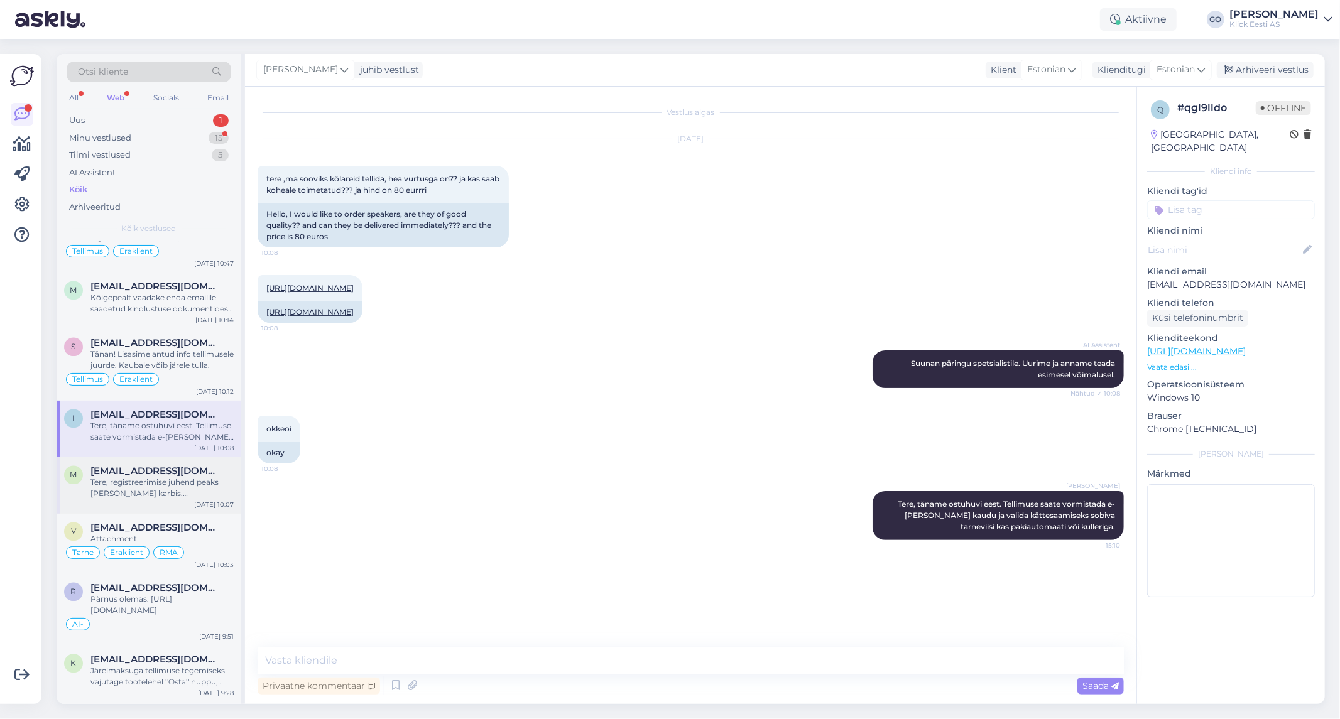
scroll to position [2164, 0]
click at [209, 352] on div "Tänan! Lisasime antud info tellimusele juurde. Kaubale võib järele tulla." at bounding box center [161, 360] width 143 height 23
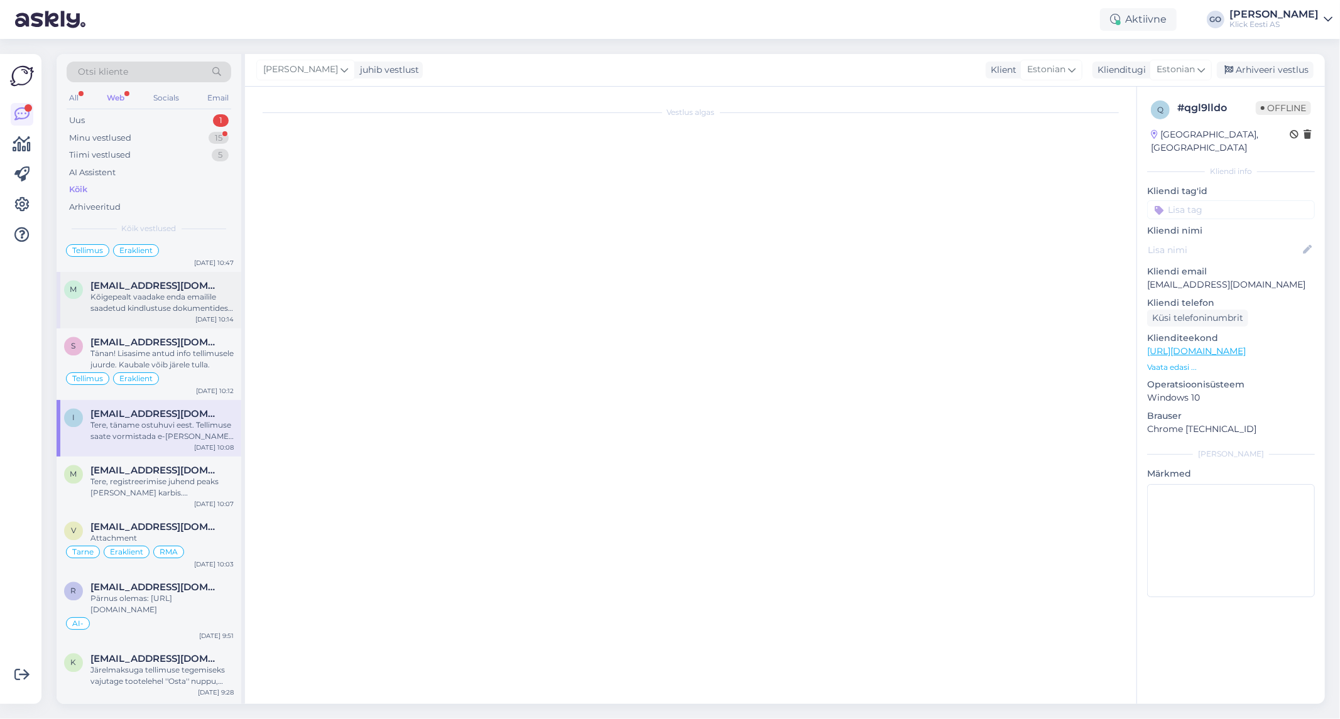
scroll to position [347, 0]
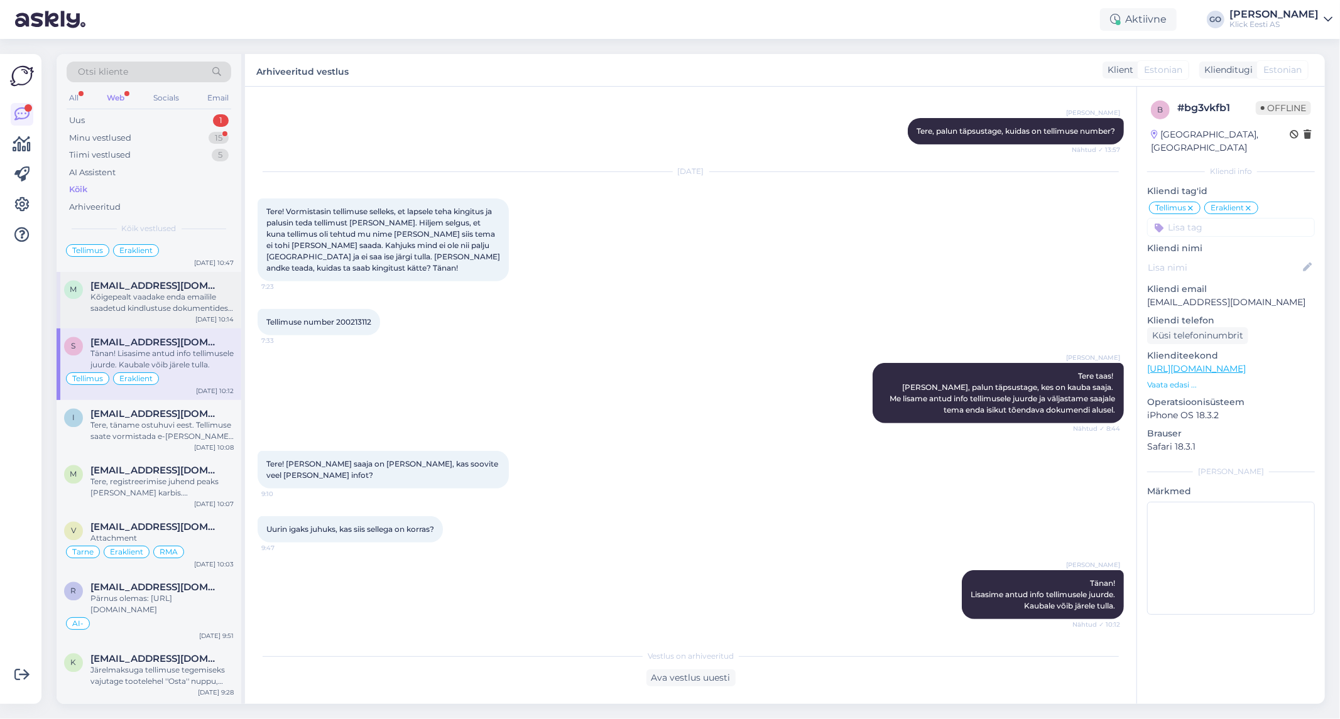
click at [202, 292] on span "[EMAIL_ADDRESS][DOMAIN_NAME]" at bounding box center [155, 286] width 131 height 11
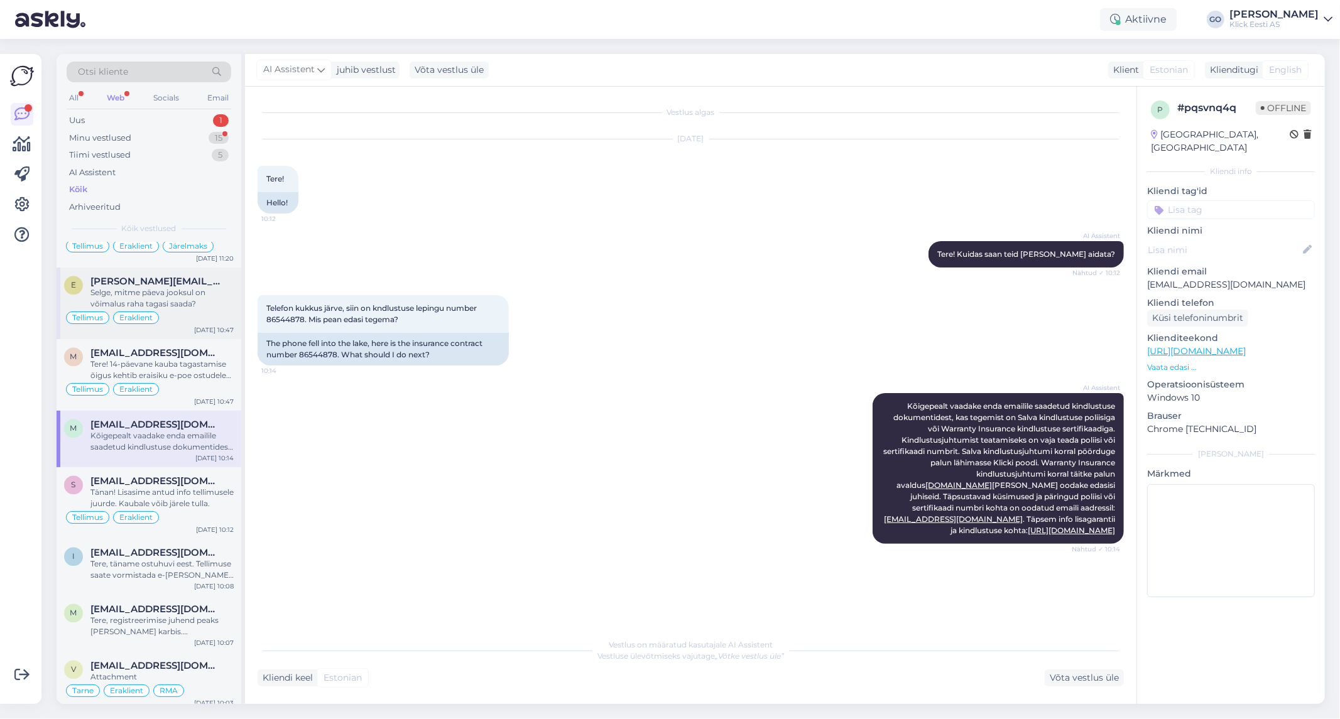
scroll to position [2024, 0]
click at [320, 68] on icon at bounding box center [321, 70] width 8 height 14
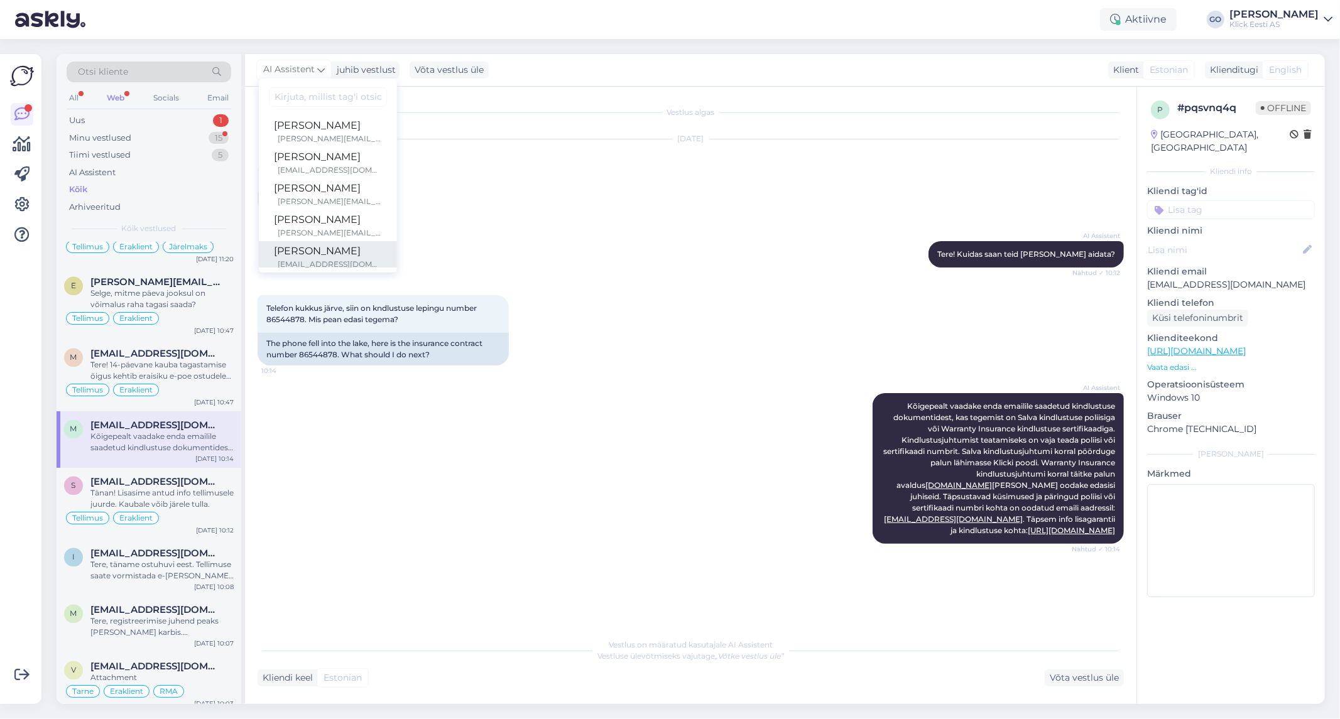
click at [319, 259] on div "[EMAIL_ADDRESS][DOMAIN_NAME]" at bounding box center [330, 264] width 104 height 11
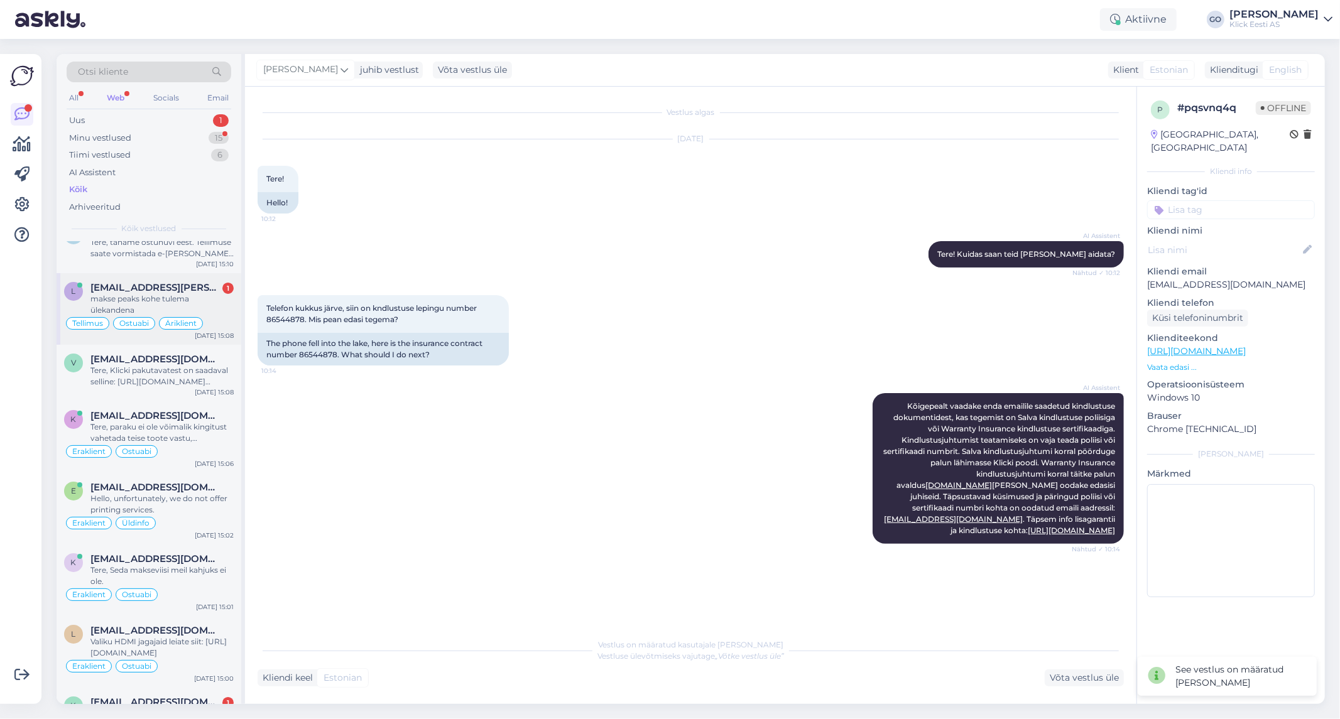
scroll to position [70, 0]
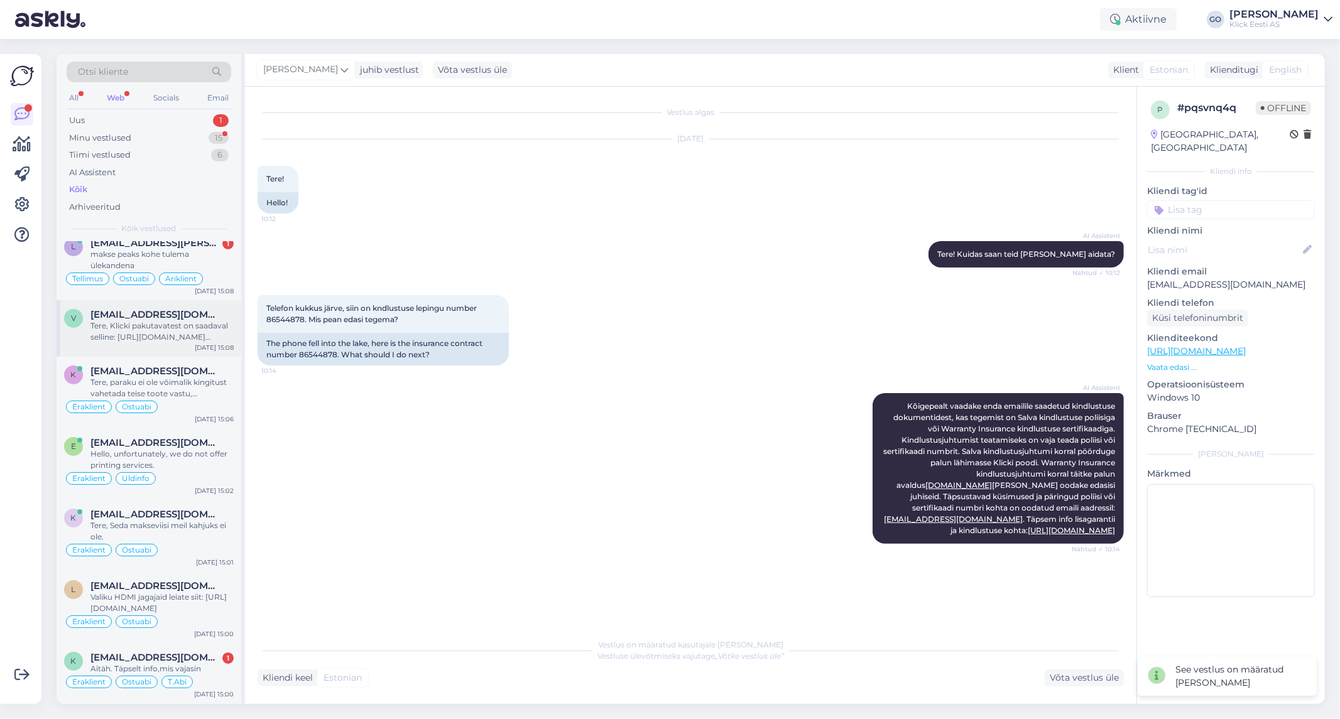
click at [141, 316] on span "[EMAIL_ADDRESS][DOMAIN_NAME]" at bounding box center [155, 314] width 131 height 11
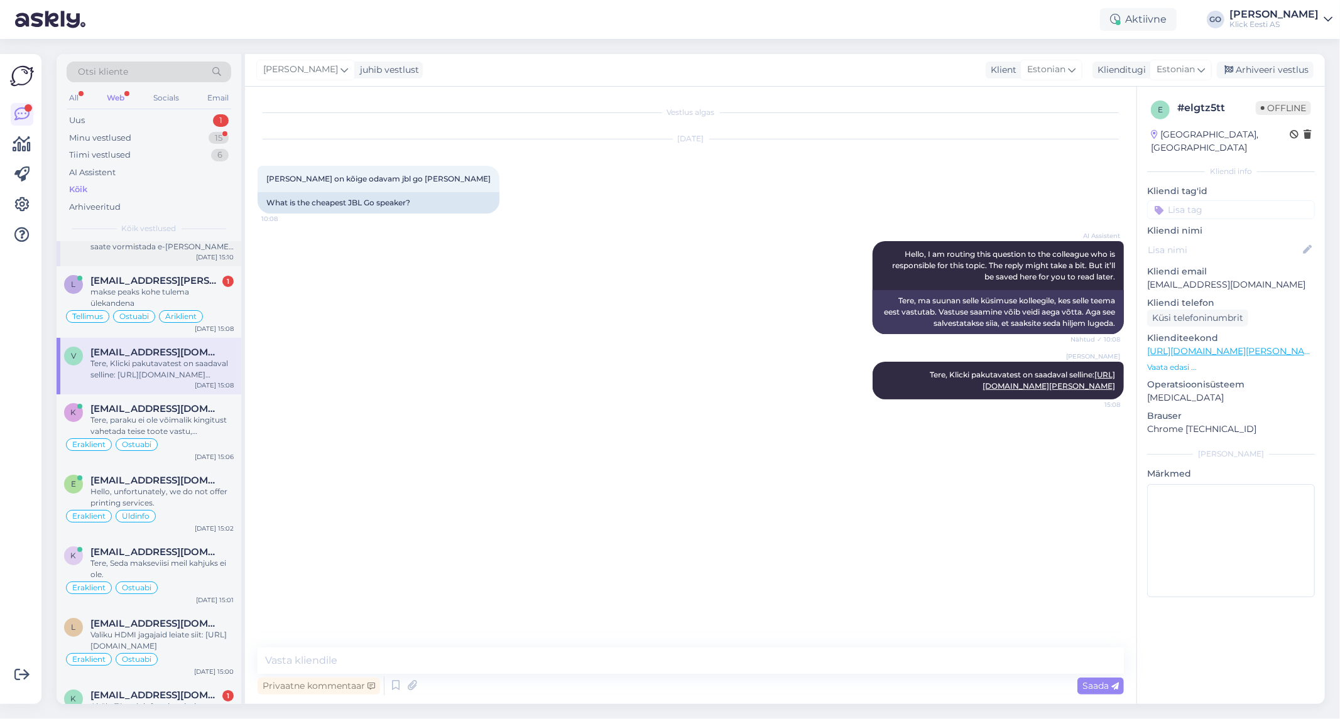
scroll to position [0, 0]
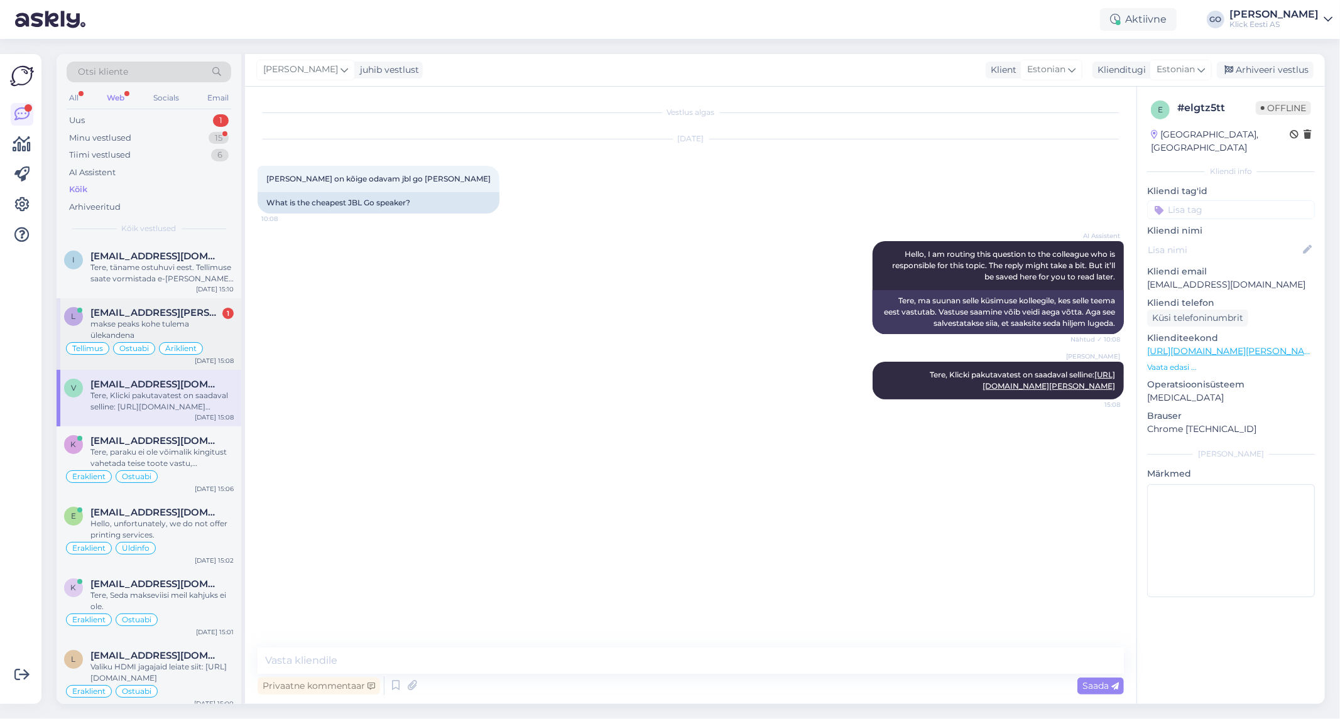
click at [142, 305] on div "l [EMAIL_ADDRESS][PERSON_NAME][DOMAIN_NAME] 1 makse peaks kohe tulema ülekanden…" at bounding box center [149, 334] width 185 height 72
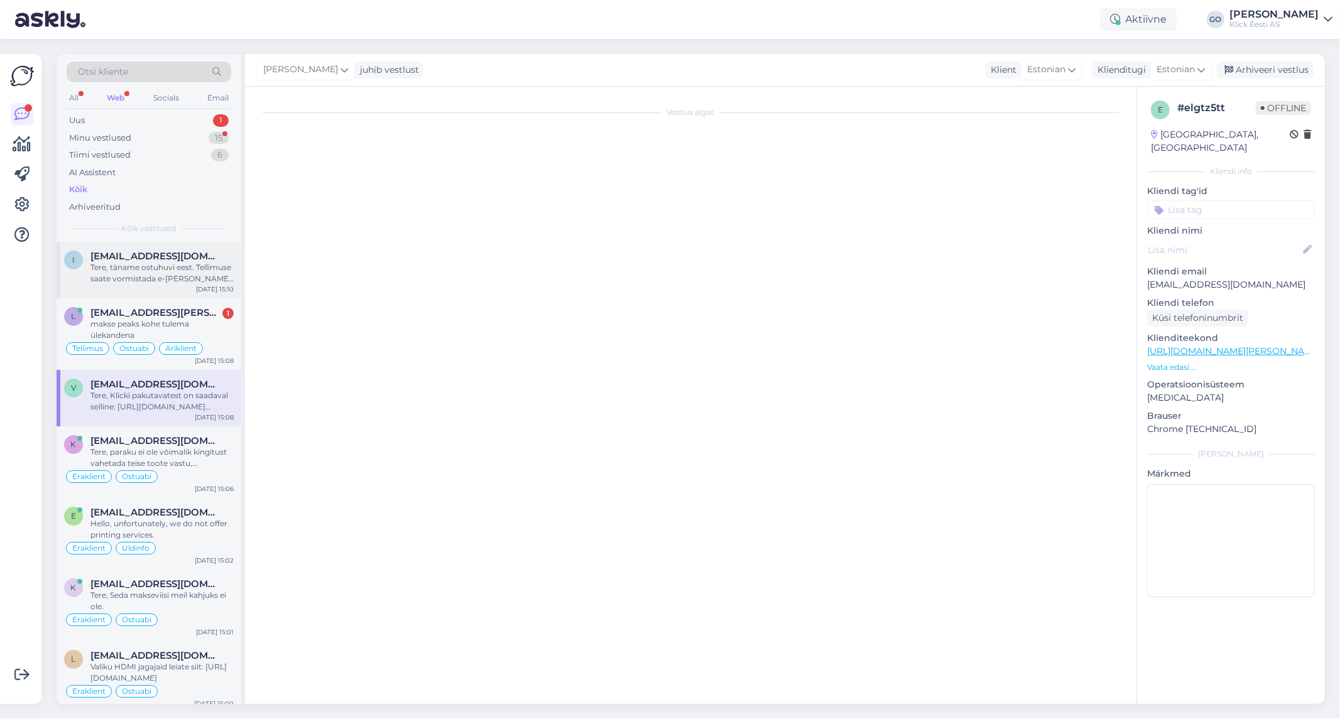
scroll to position [991, 0]
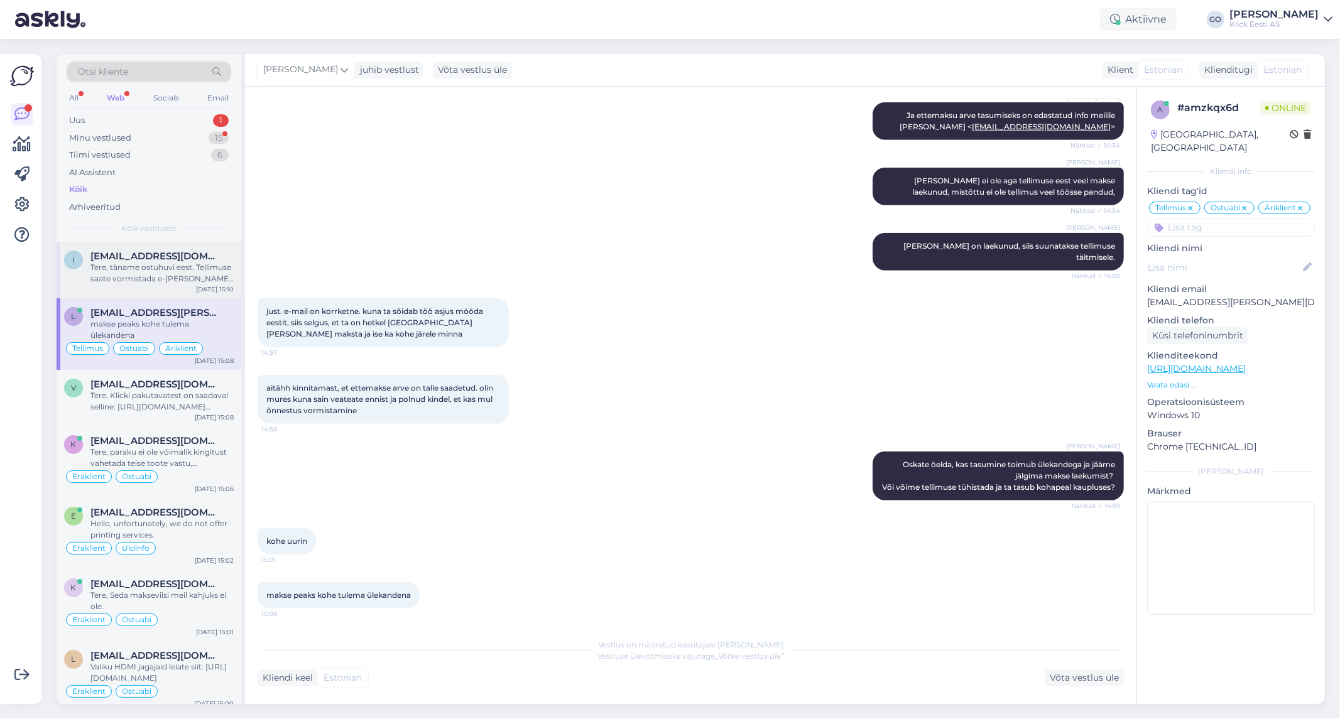
click at [139, 272] on div "Tere, täname ostuhuvi eest. Tellimuse saate vormistada e-[PERSON_NAME] kaudu ja…" at bounding box center [161, 273] width 143 height 23
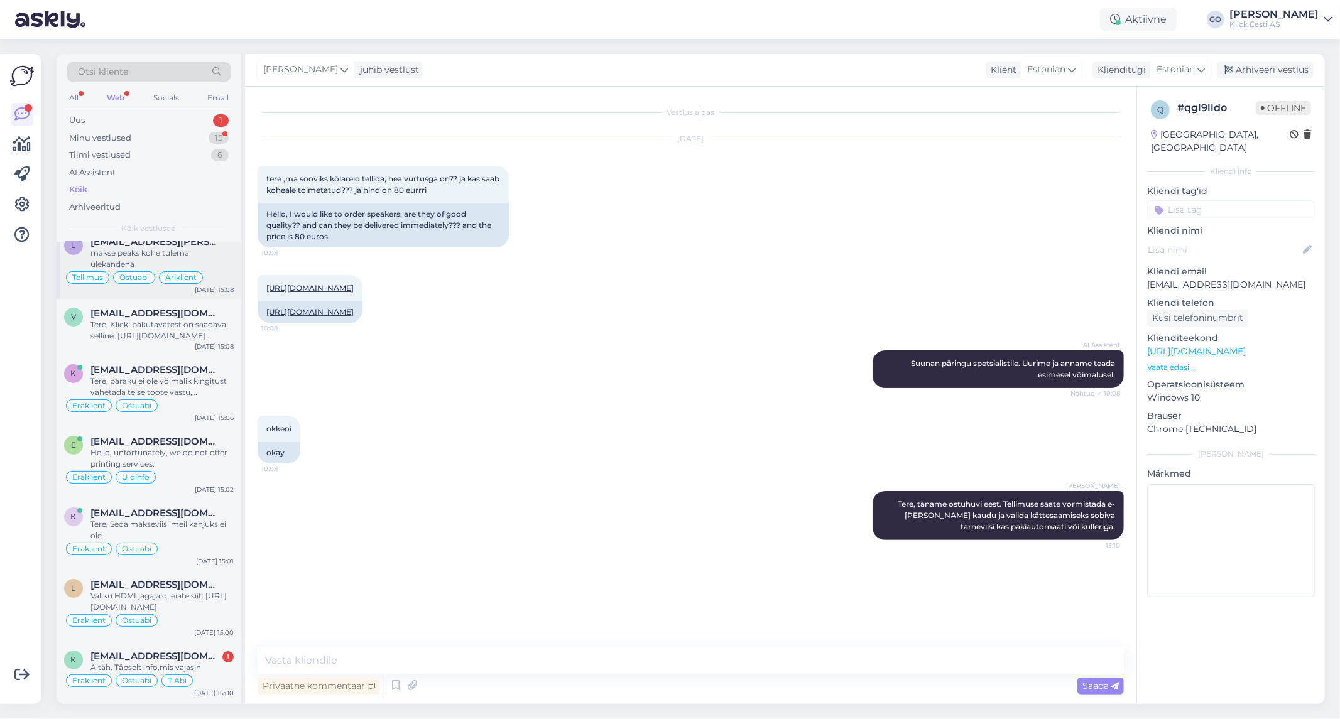
scroll to position [0, 0]
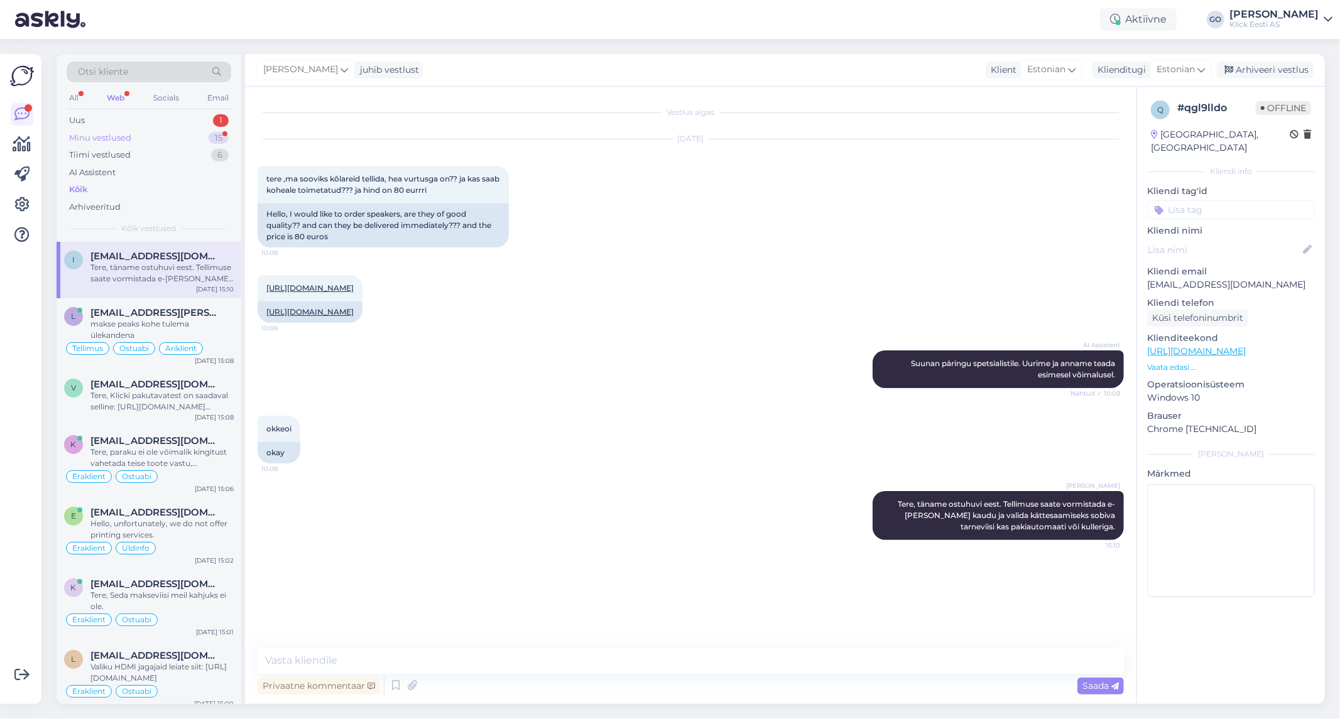
click at [127, 133] on div "Minu vestlused" at bounding box center [100, 138] width 62 height 13
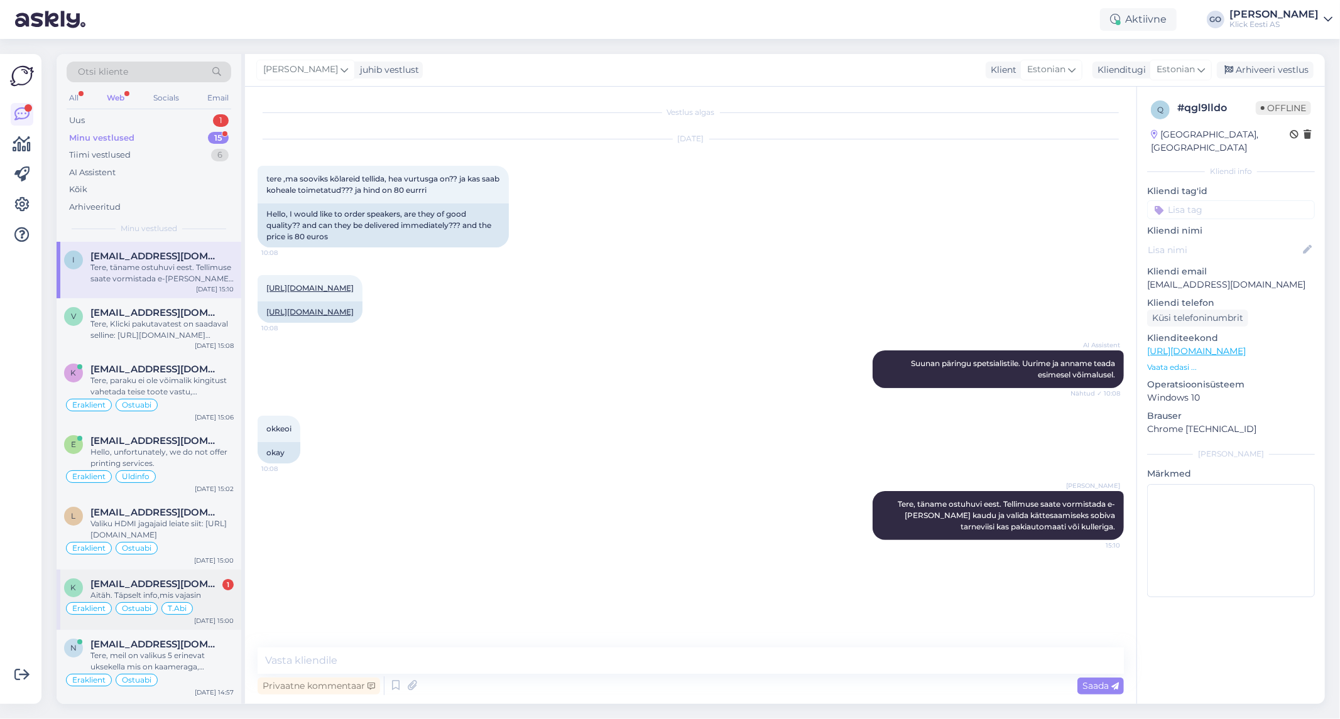
click at [161, 587] on span "[EMAIL_ADDRESS][DOMAIN_NAME]" at bounding box center [155, 584] width 131 height 11
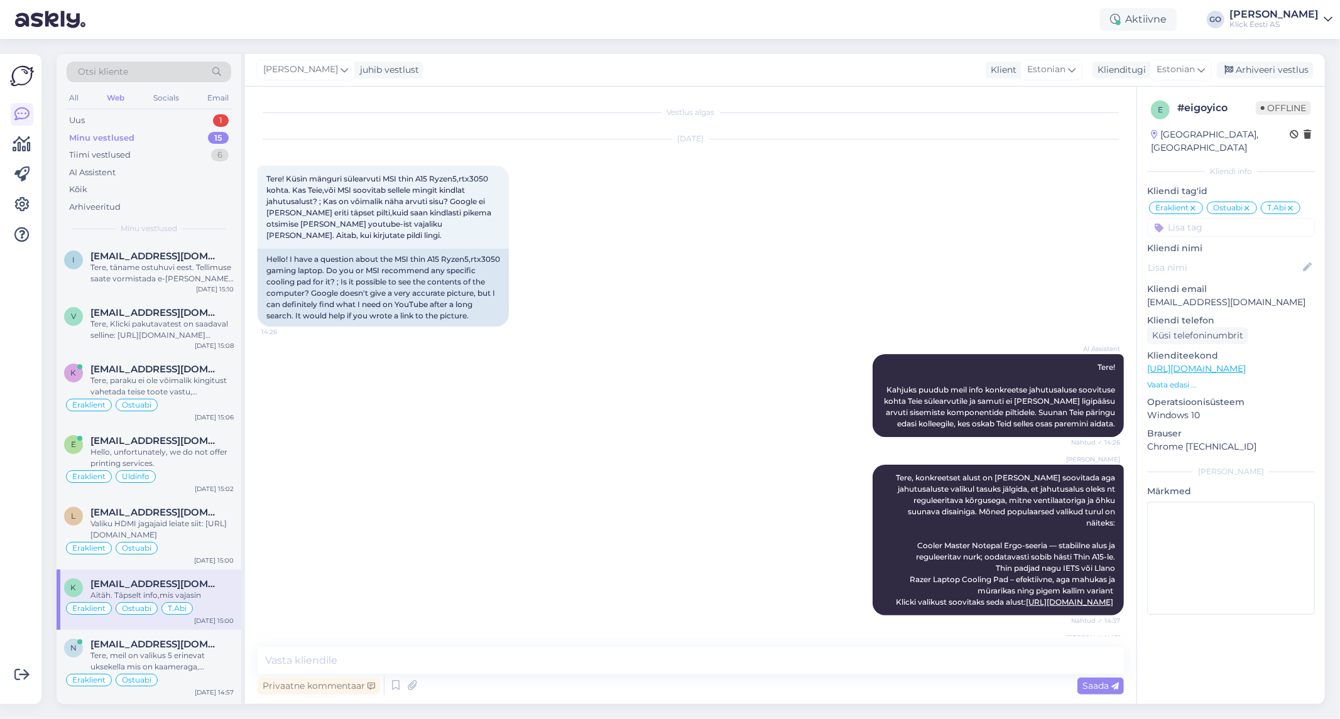
scroll to position [134, 0]
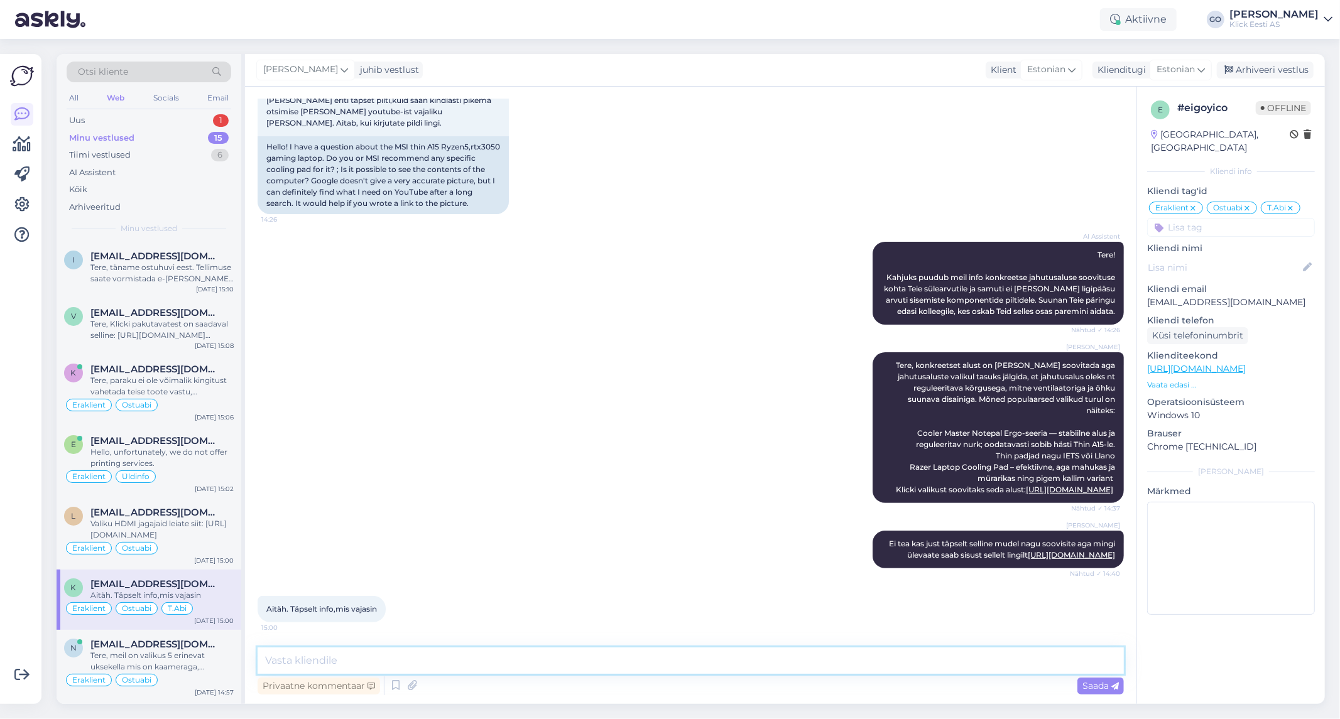
click at [375, 662] on textarea at bounding box center [691, 661] width 866 height 26
click at [277, 662] on textarea "PAlun. Head päeva." at bounding box center [691, 661] width 866 height 26
type textarea "Palun. Head päeva."
click at [1098, 685] on span "Saada" at bounding box center [1100, 685] width 36 height 11
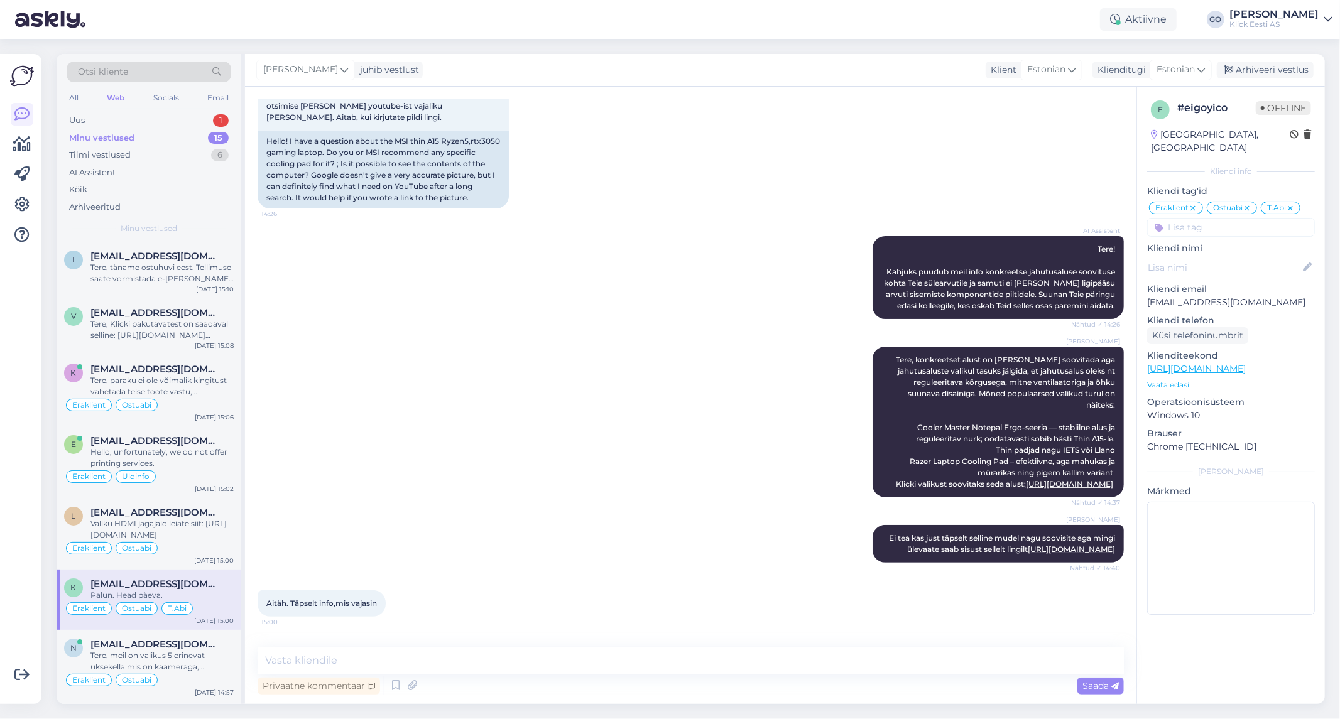
scroll to position [188, 0]
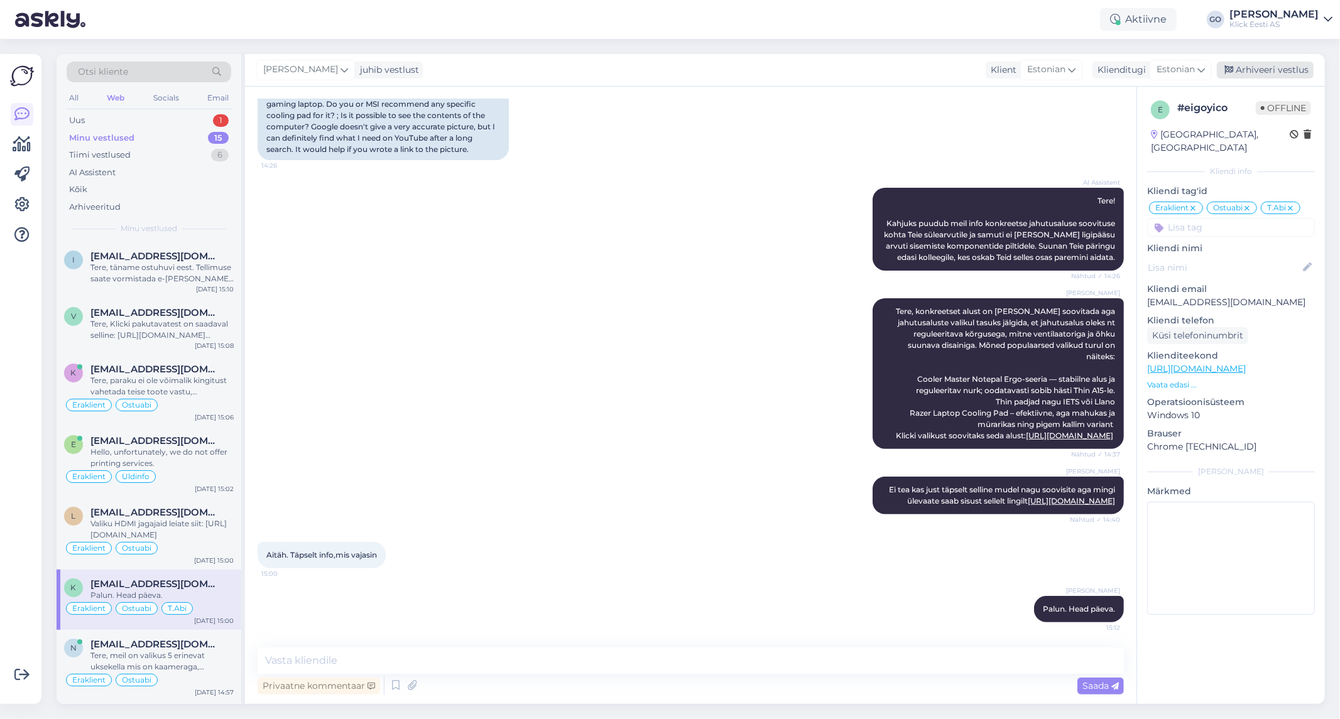
click at [1263, 65] on div "Arhiveeri vestlus" at bounding box center [1265, 70] width 97 height 17
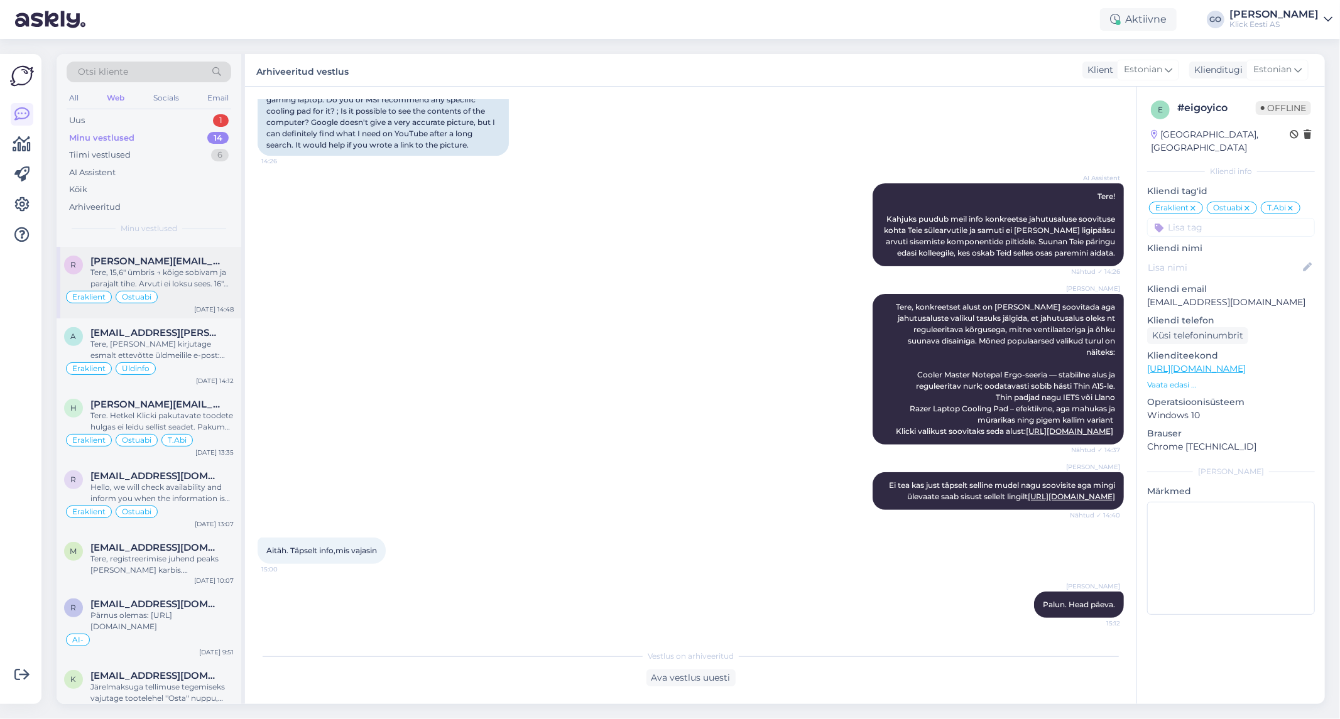
scroll to position [480, 0]
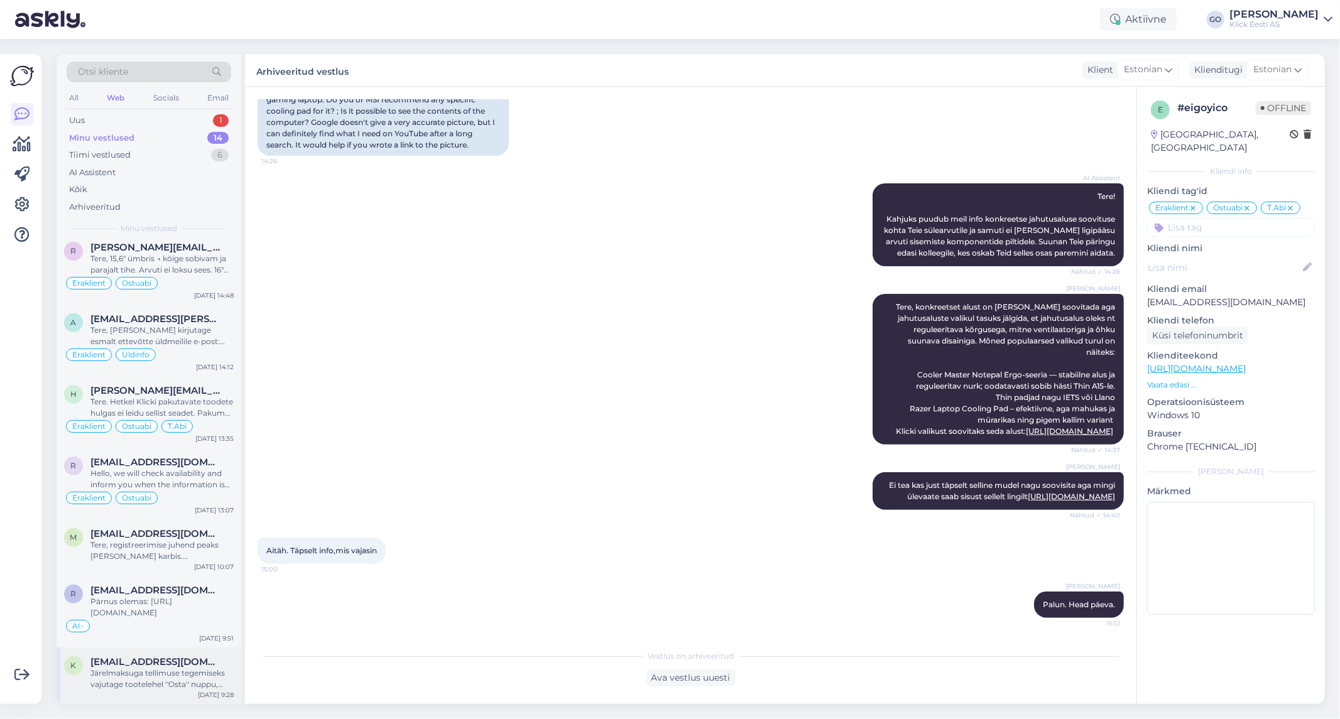
click at [191, 673] on div "Järelmaksuga tellimuse tegemiseks vajutage tootelehel ''Osta'' nuppu, seejärel …" at bounding box center [161, 679] width 143 height 23
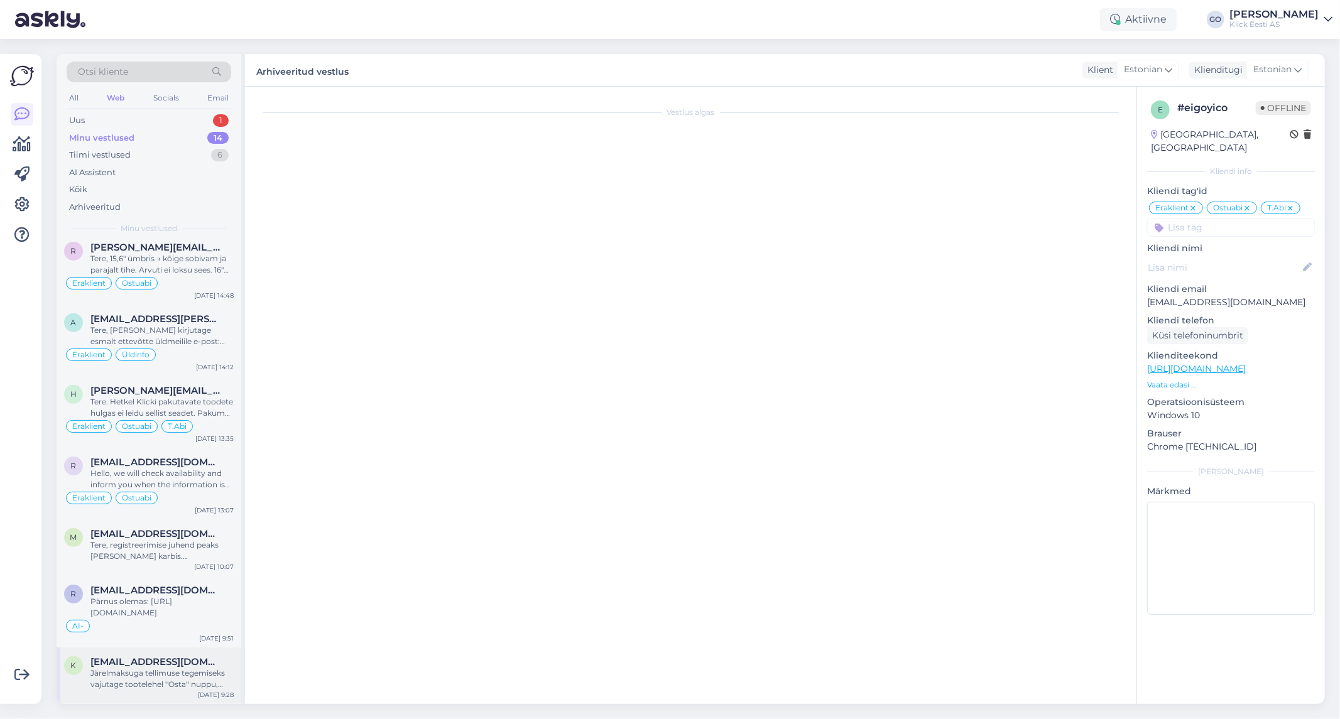
scroll to position [57, 0]
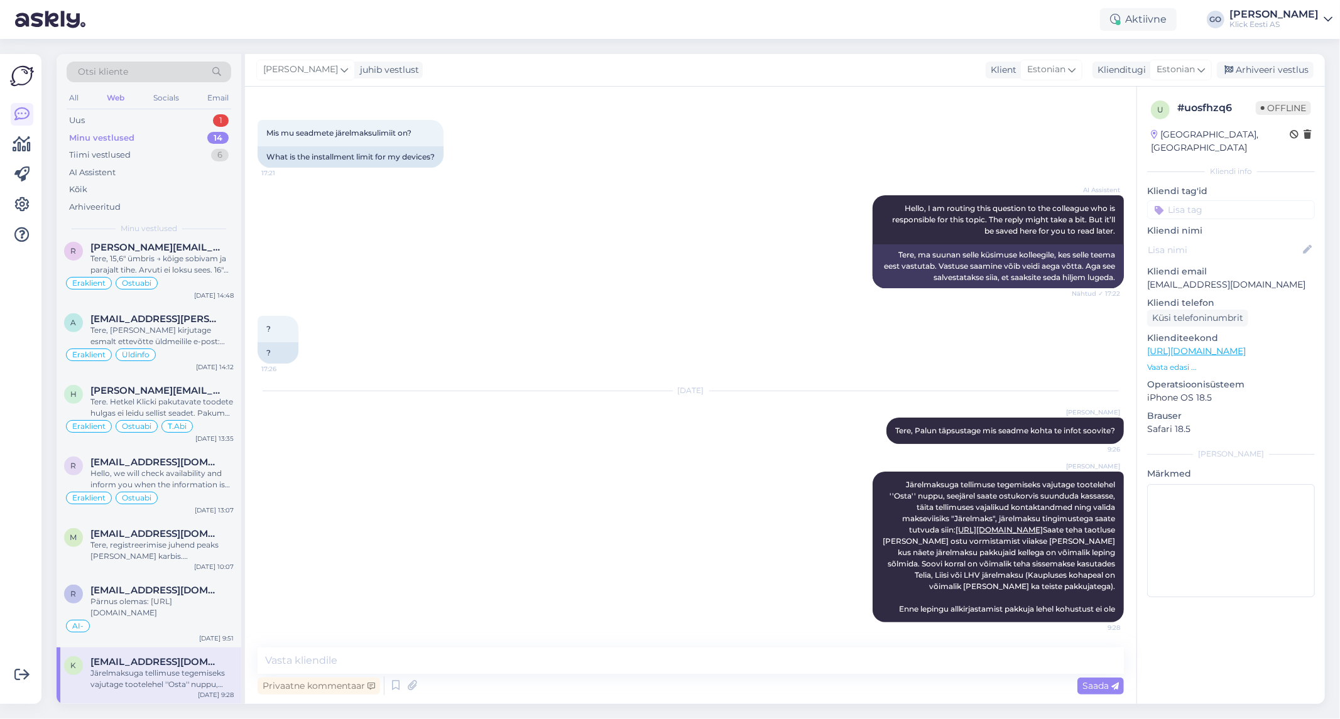
click at [406, 275] on div "AI Assistent Hello, I am routing this question to the colleague who is responsi…" at bounding box center [691, 242] width 866 height 121
click at [1221, 200] on input at bounding box center [1231, 209] width 168 height 19
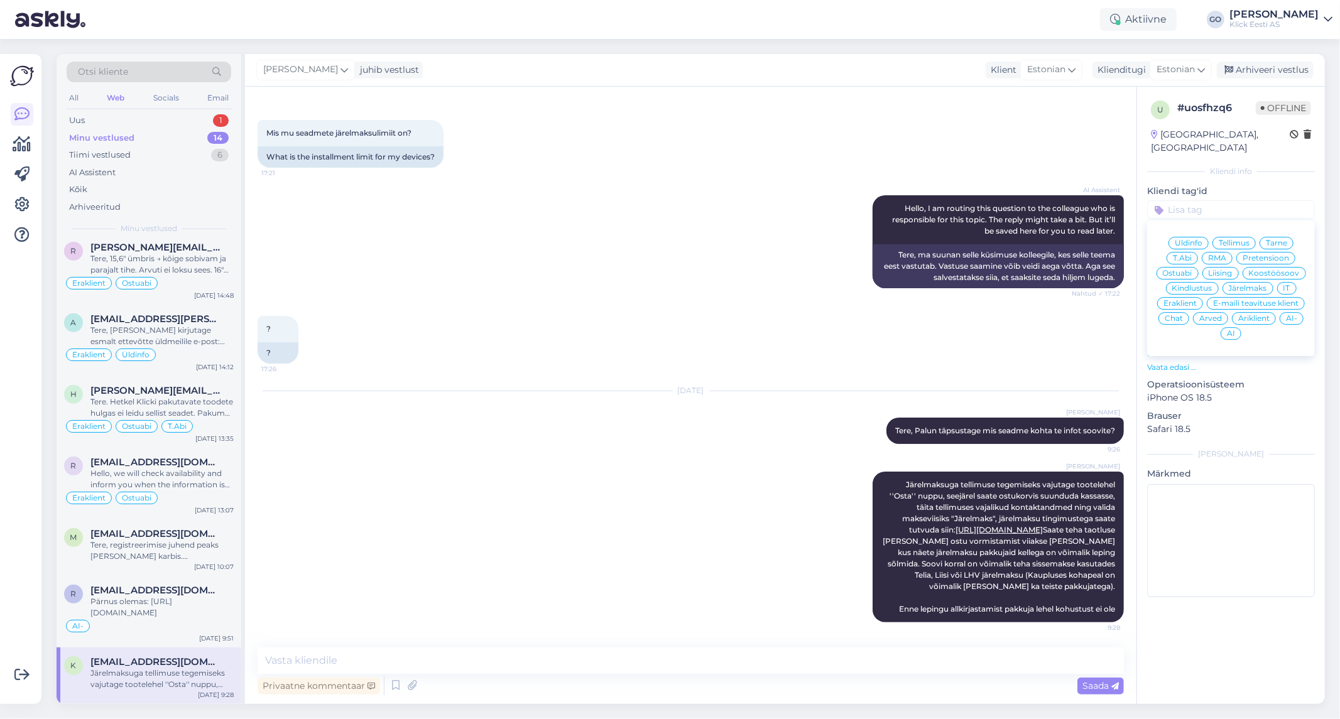
click at [1175, 300] on span "Eraklient" at bounding box center [1180, 304] width 33 height 8
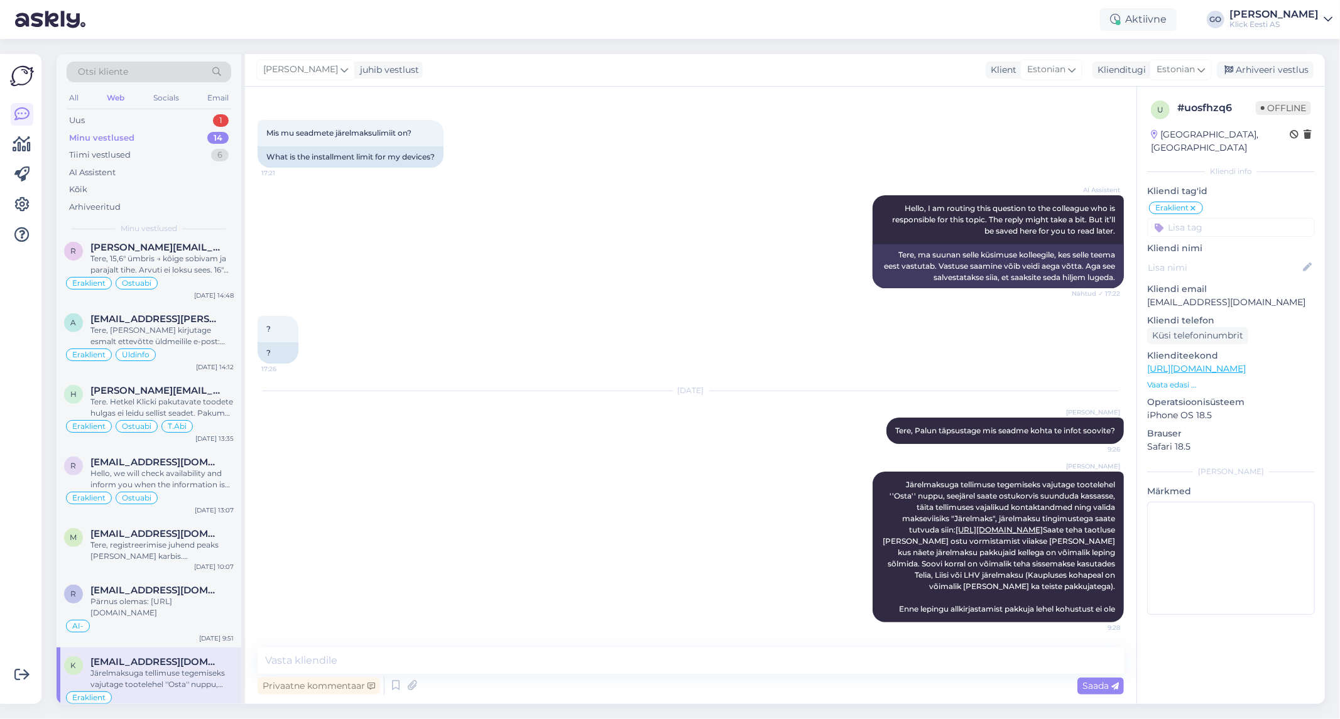
click at [1216, 218] on input at bounding box center [1231, 227] width 168 height 19
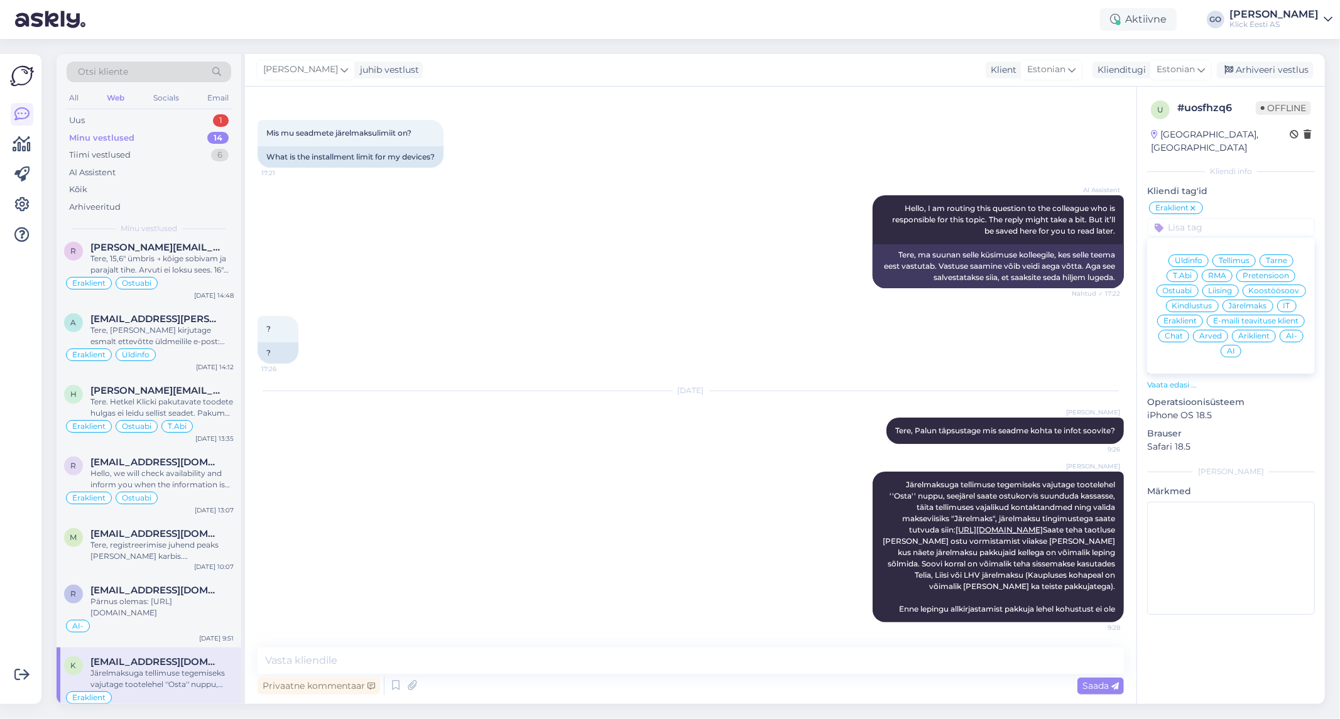
click at [1241, 302] on span "Järelmaks" at bounding box center [1248, 306] width 38 height 8
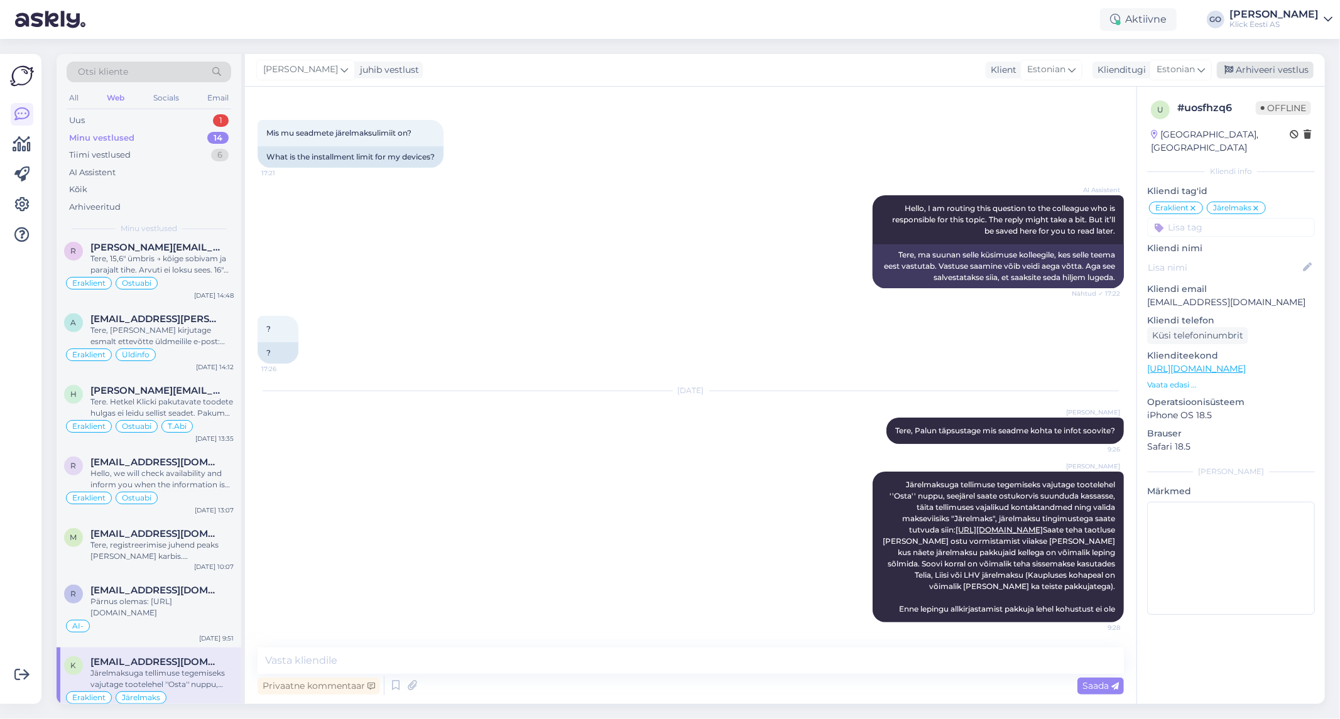
click at [1267, 67] on div "Arhiveeri vestlus" at bounding box center [1265, 70] width 97 height 17
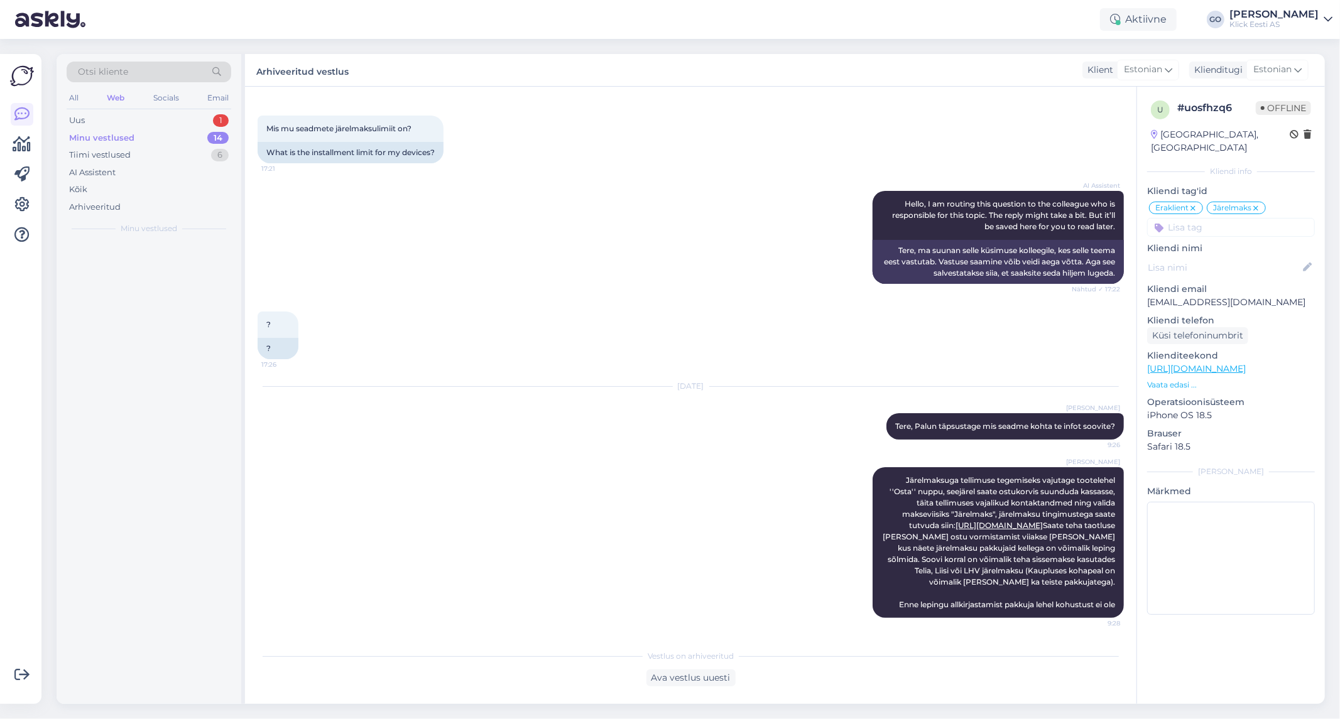
scroll to position [0, 0]
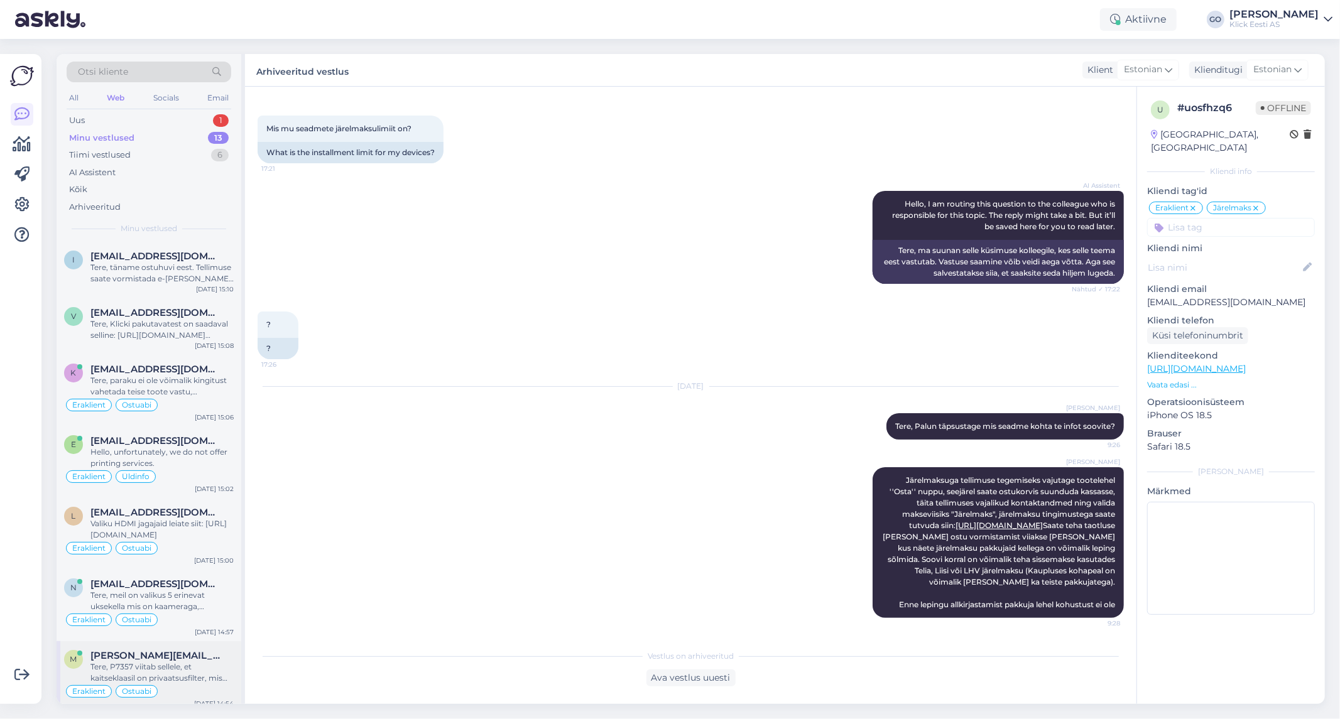
click at [180, 657] on span "[PERSON_NAME][EMAIL_ADDRESS][DOMAIN_NAME]" at bounding box center [155, 655] width 131 height 11
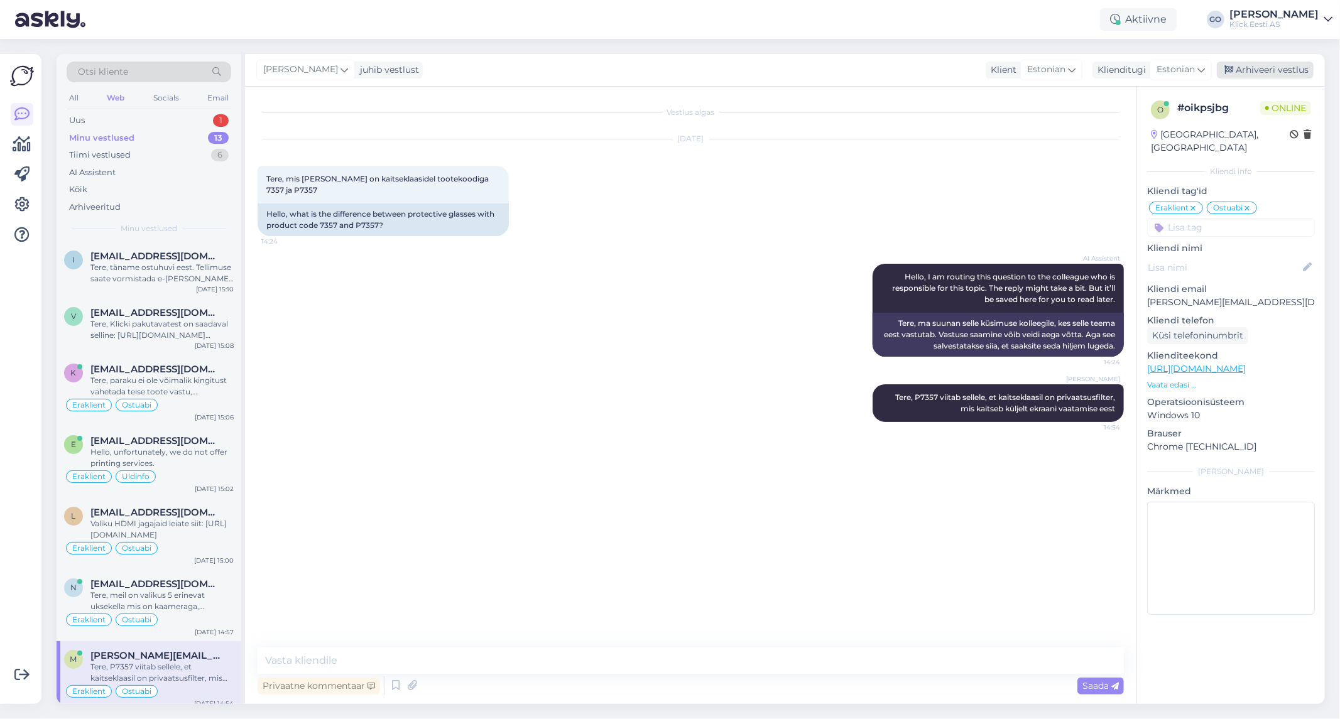
click at [1274, 68] on div "Arhiveeri vestlus" at bounding box center [1265, 70] width 97 height 17
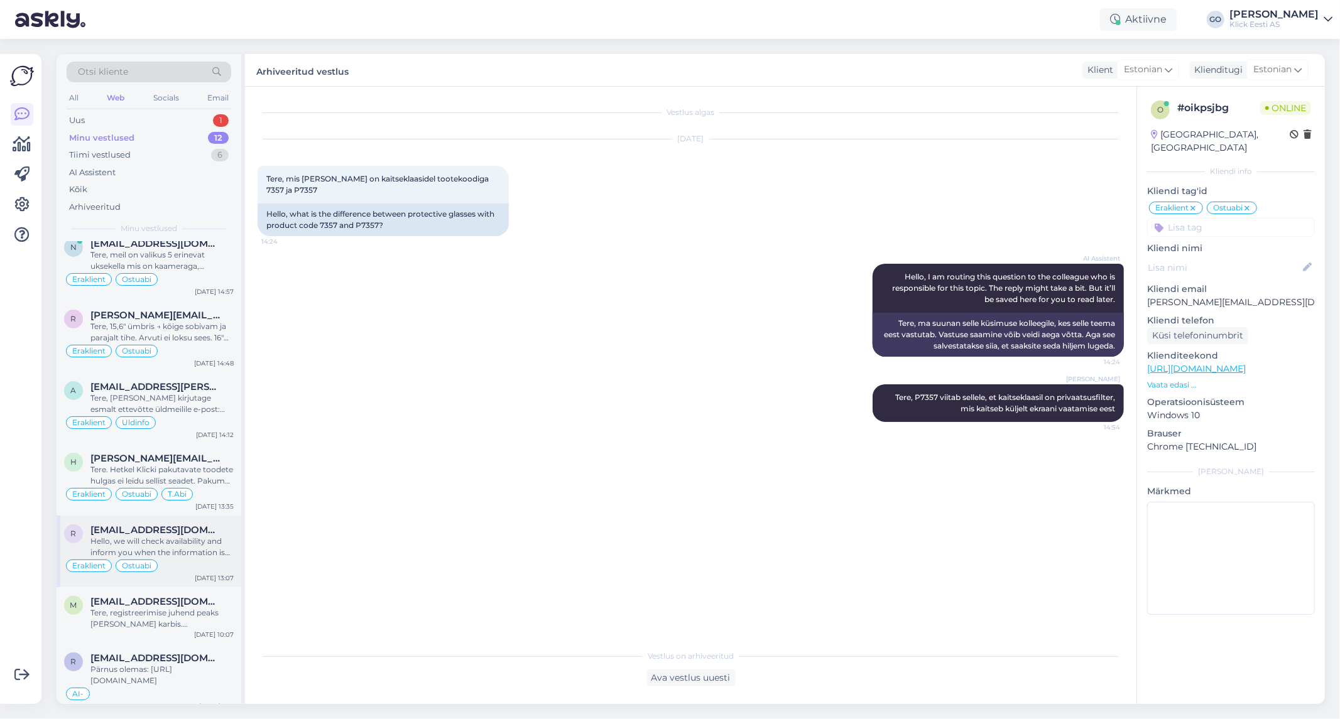
scroll to position [352, 0]
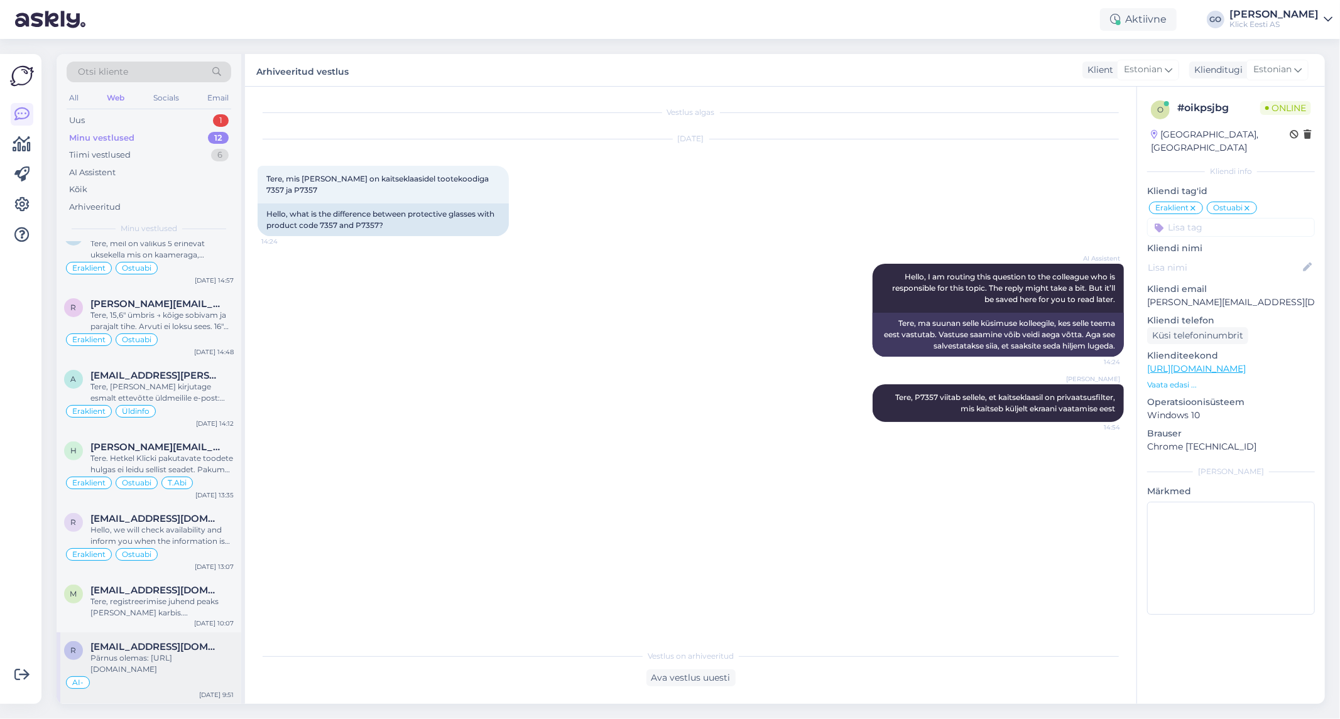
click at [166, 664] on div "Pärnus olemas: [URL][DOMAIN_NAME]" at bounding box center [161, 664] width 143 height 23
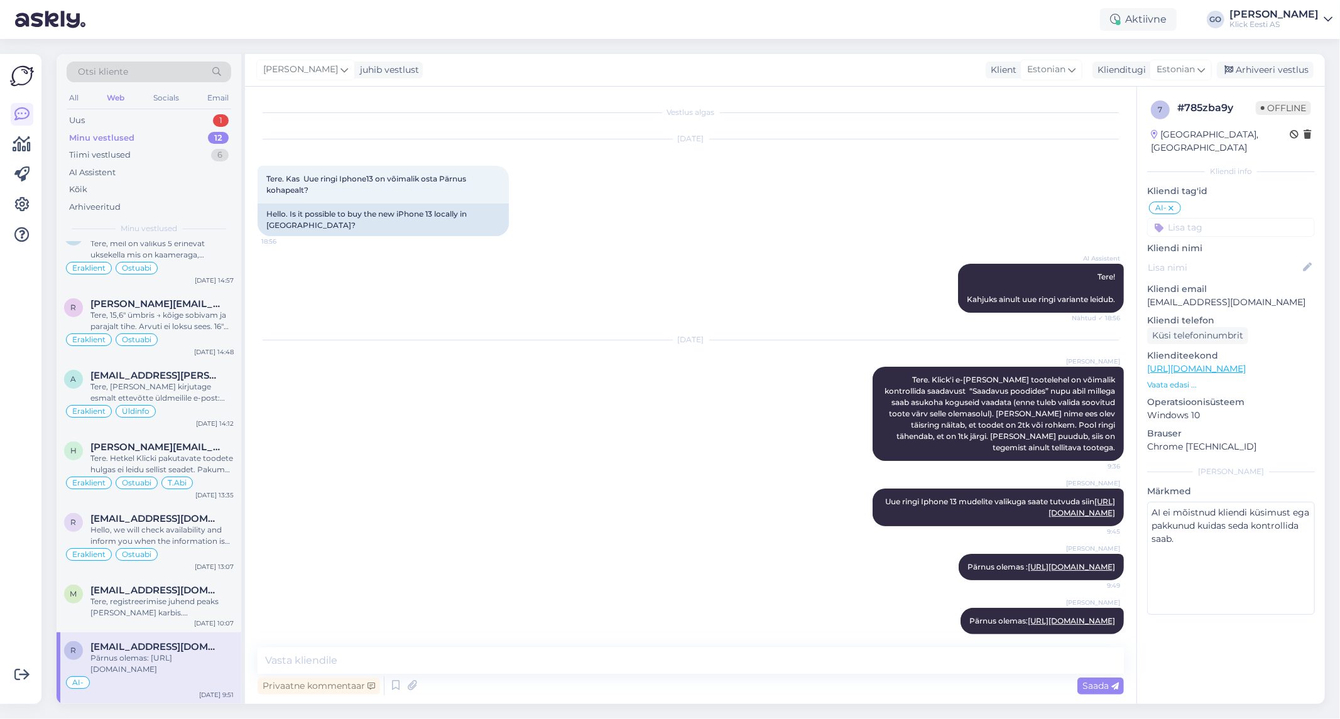
scroll to position [88, 0]
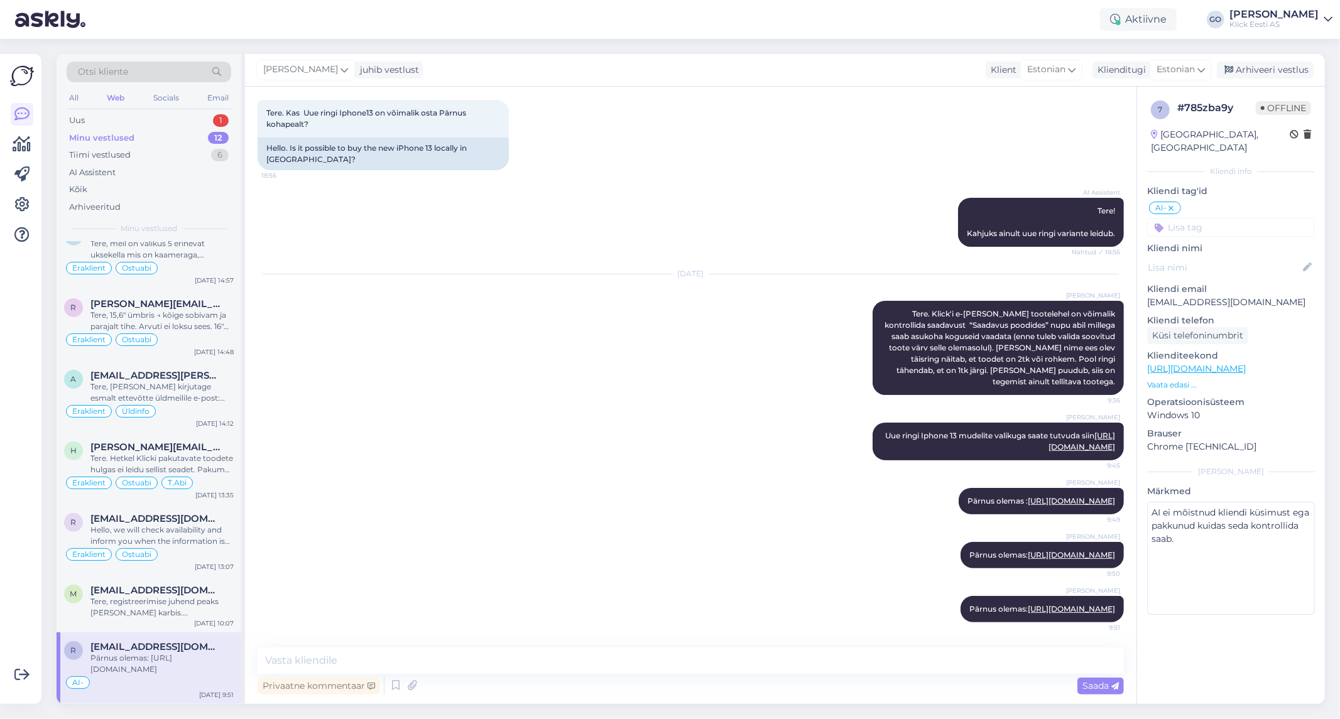
click at [1191, 218] on input at bounding box center [1231, 227] width 168 height 19
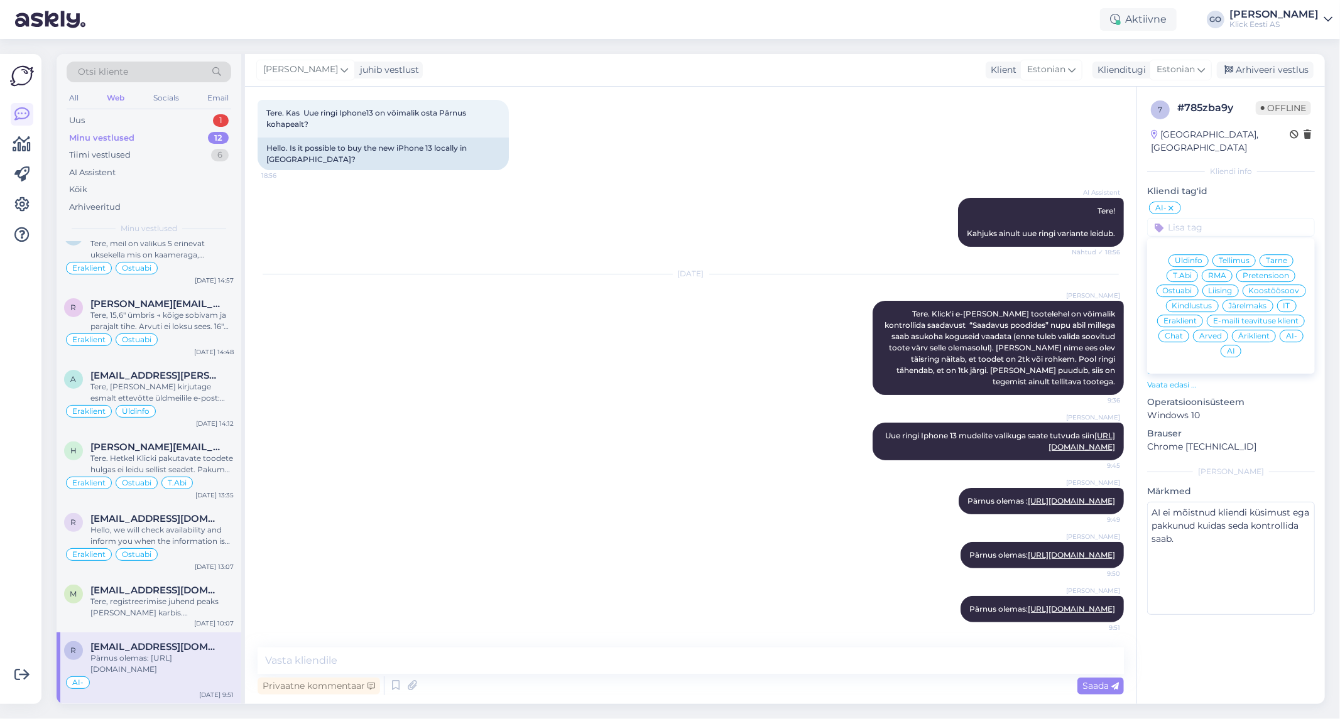
click at [1184, 317] on span "Eraklient" at bounding box center [1180, 321] width 33 height 8
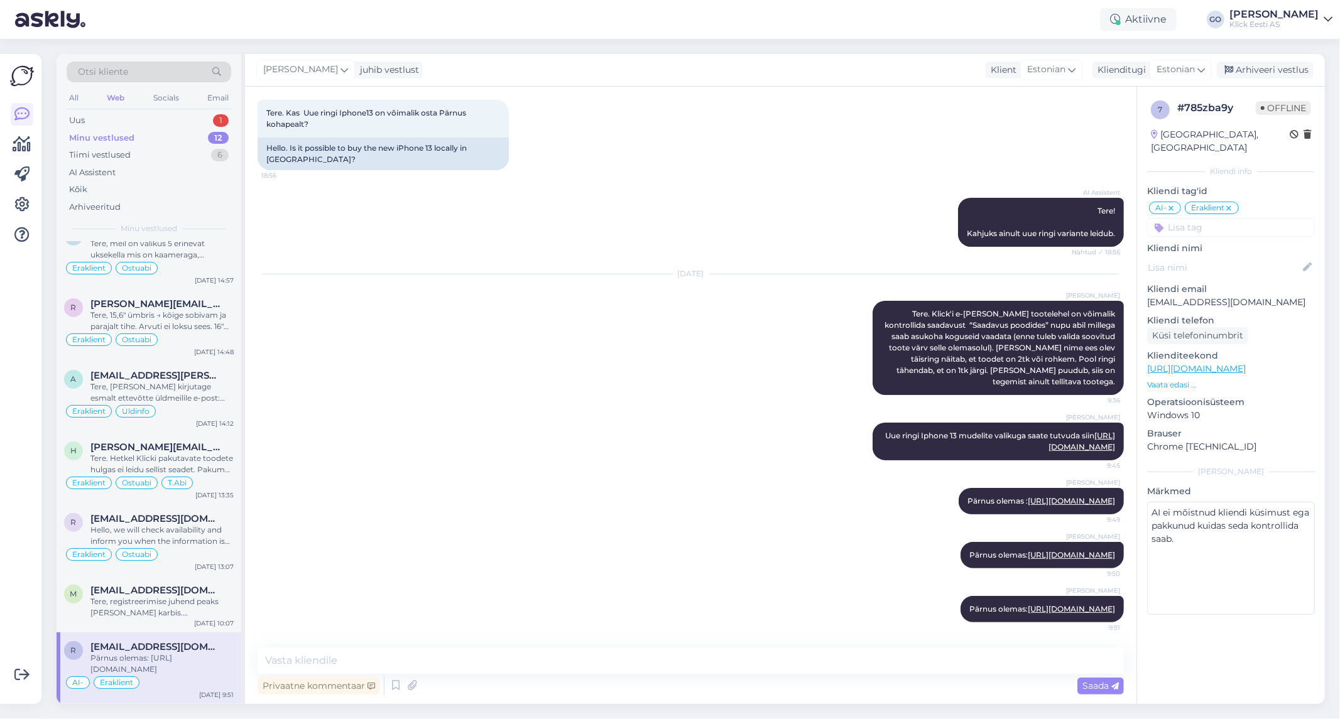
click at [1206, 218] on input at bounding box center [1231, 227] width 168 height 19
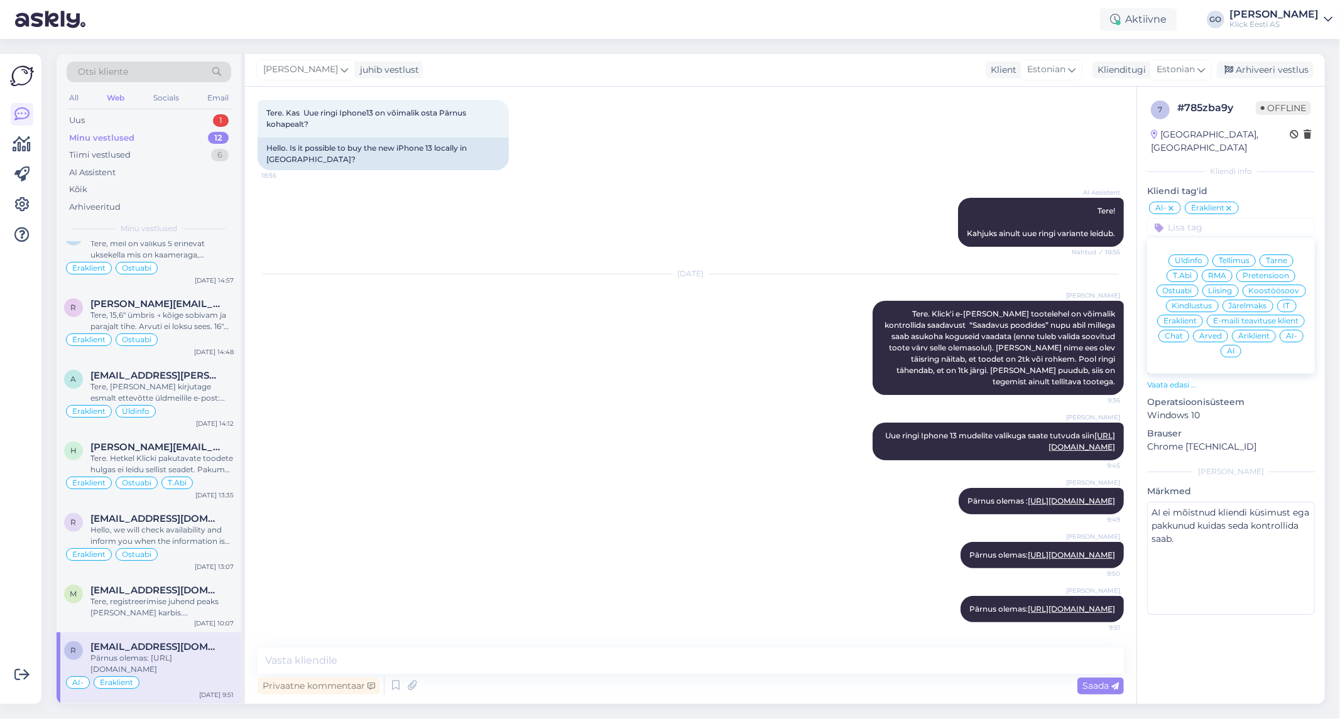
click at [1189, 287] on span "Ostuabi" at bounding box center [1178, 291] width 30 height 8
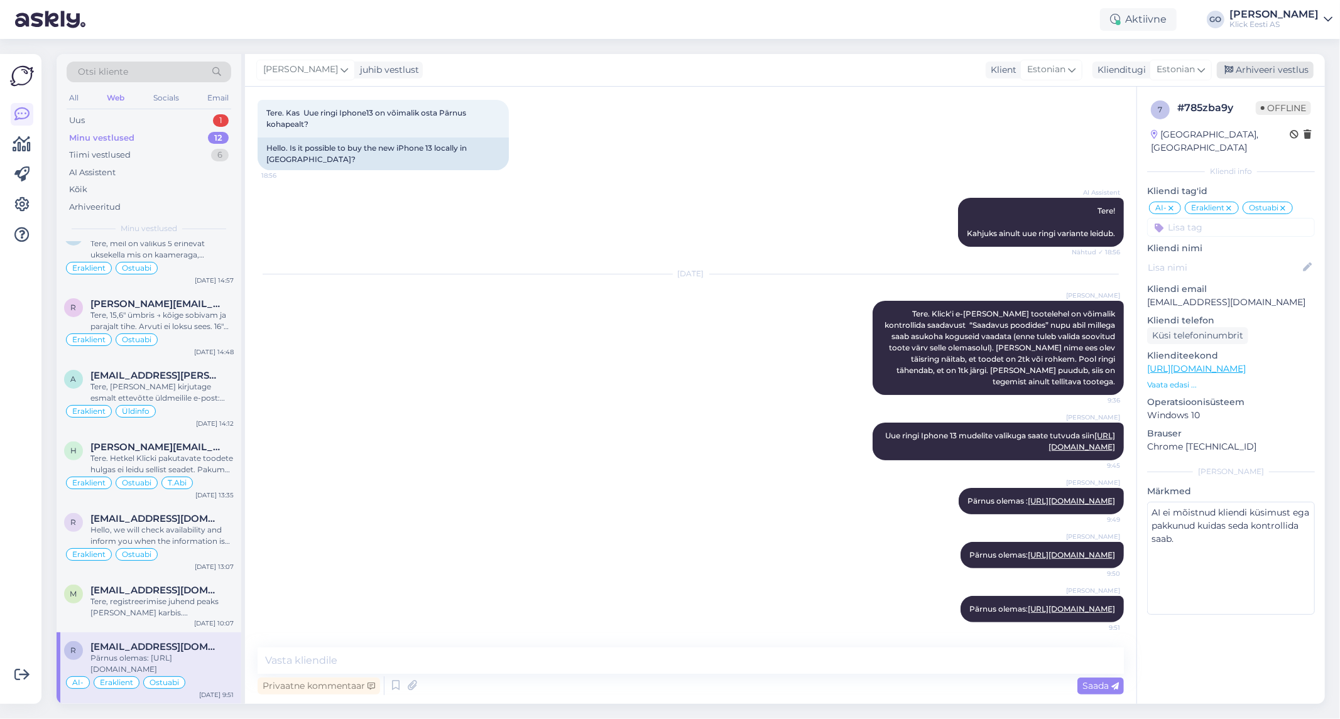
click at [1262, 65] on div "Arhiveeri vestlus" at bounding box center [1265, 70] width 97 height 17
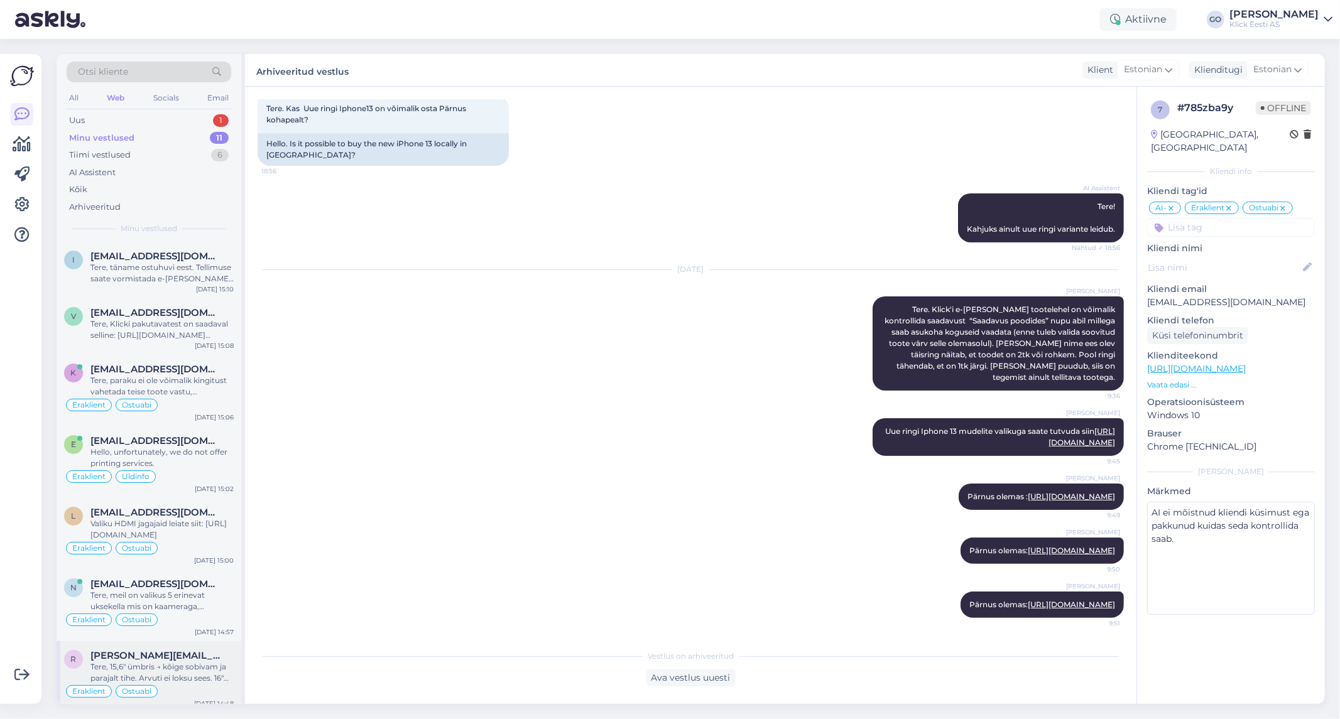
click at [178, 673] on div "Tere, 15,6" ümbris → kõige sobivam ja parajalt tihe. Arvuti ei loksu sees. 16" …" at bounding box center [161, 673] width 143 height 23
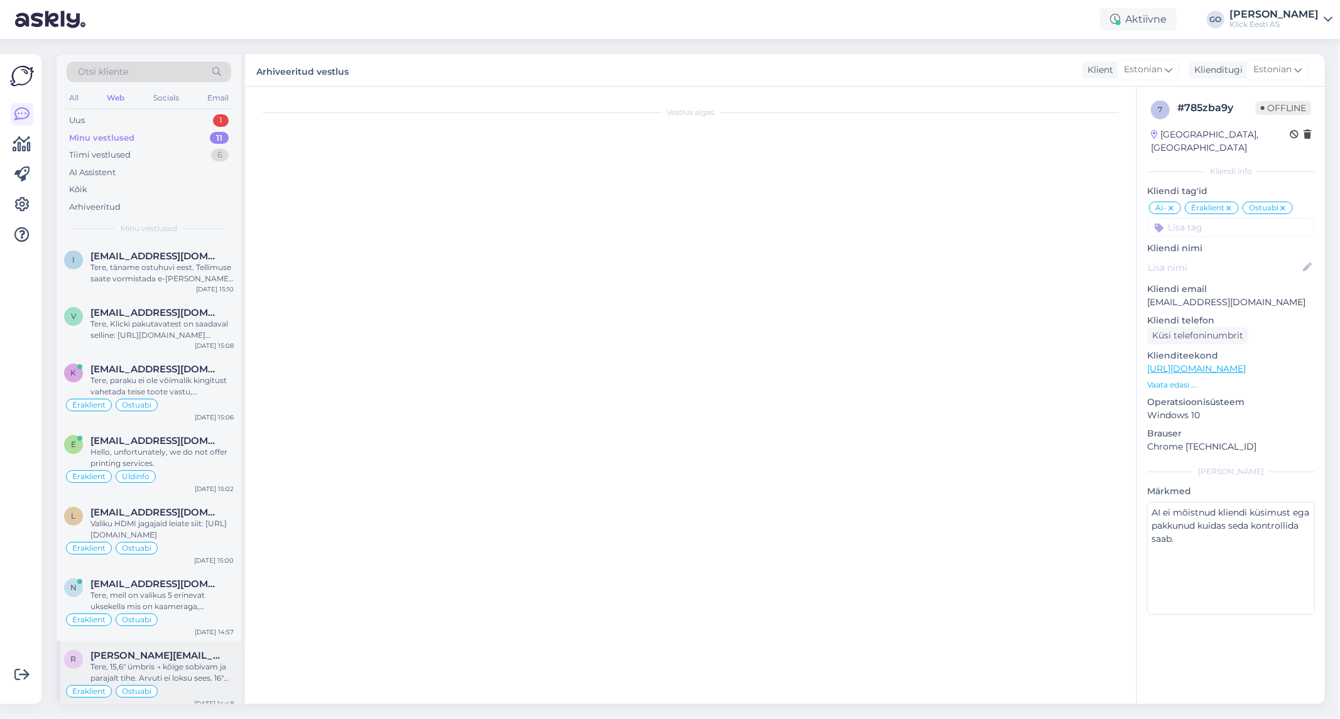
scroll to position [30, 0]
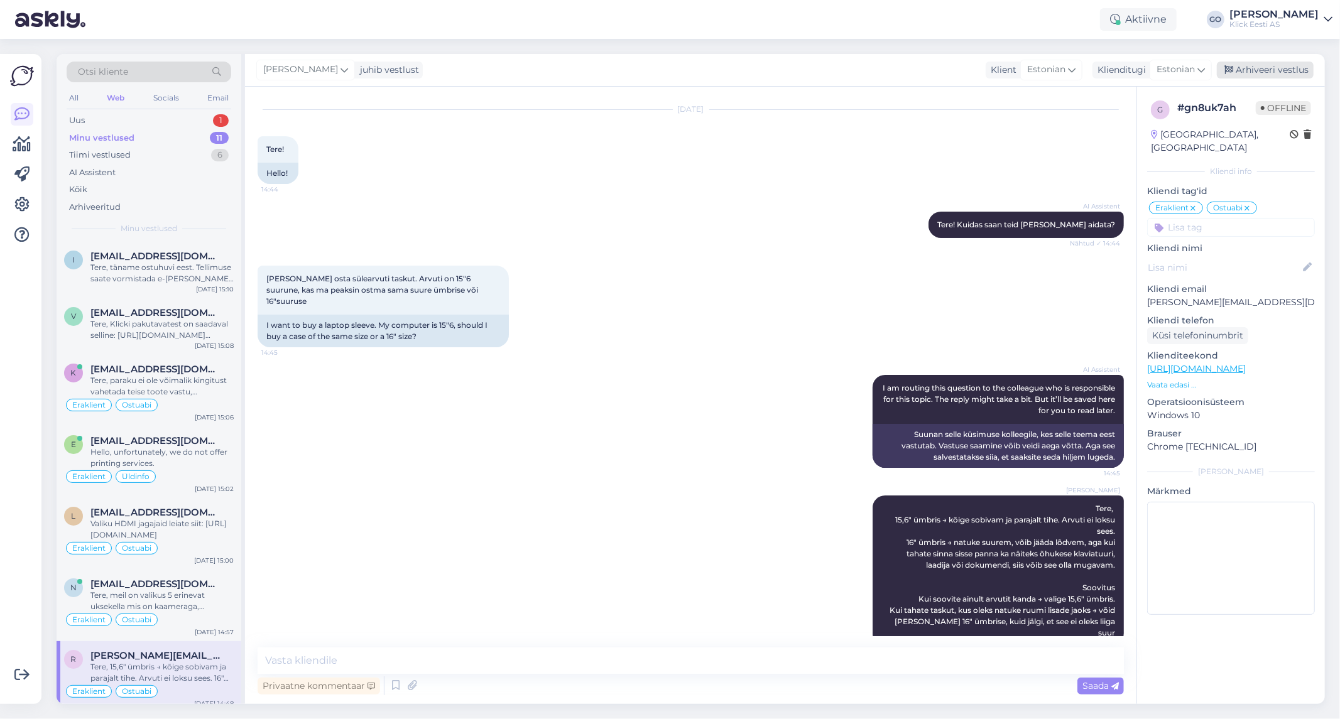
click at [1296, 70] on div "Arhiveeri vestlus" at bounding box center [1265, 70] width 97 height 17
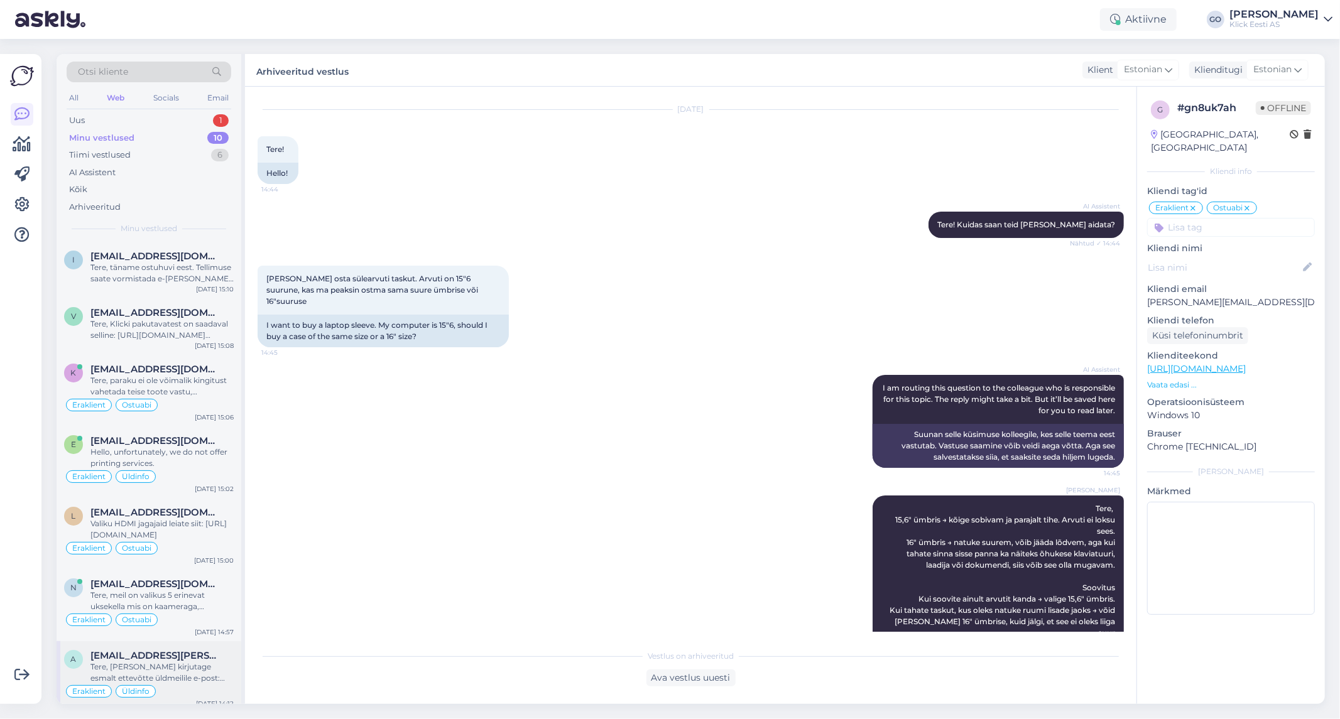
click at [173, 671] on div "Tere, [PERSON_NAME] kirjutage esmalt ettevõtte üldmeilile e-post: [EMAIL_ADDRES…" at bounding box center [161, 673] width 143 height 23
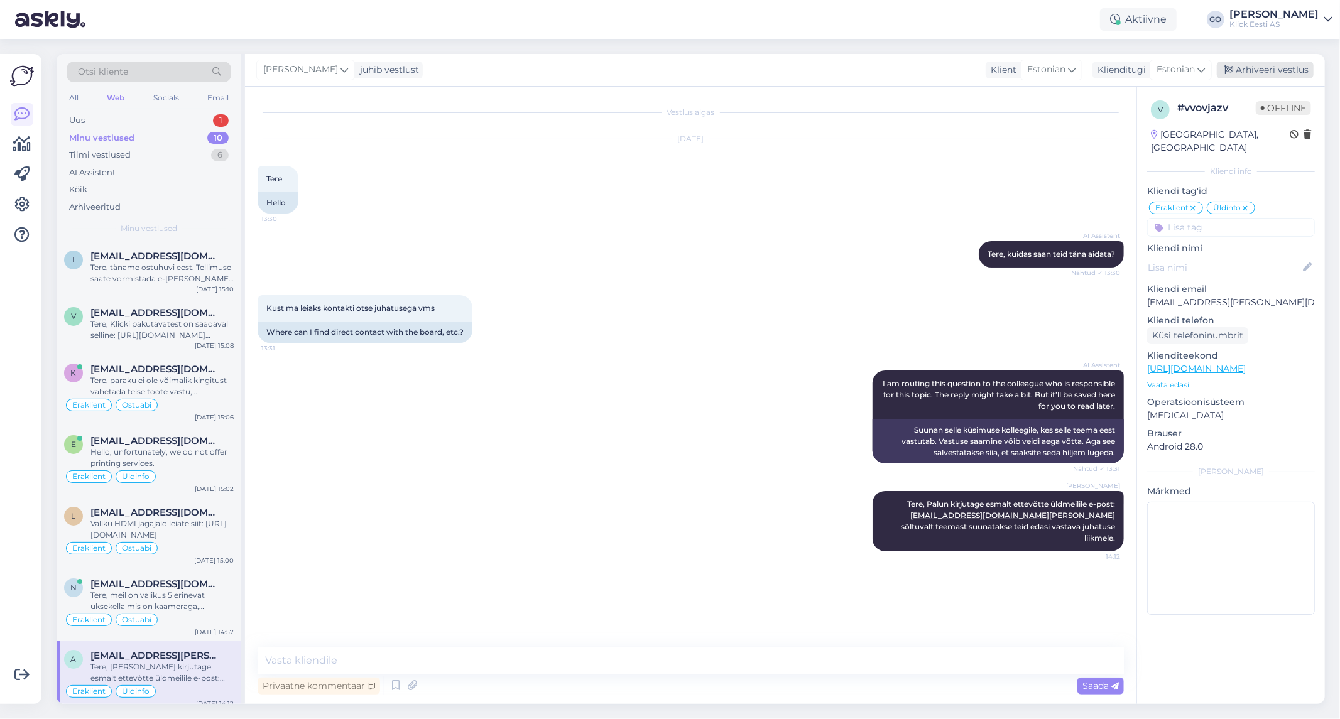
click at [1279, 70] on div "Arhiveeri vestlus" at bounding box center [1265, 70] width 97 height 17
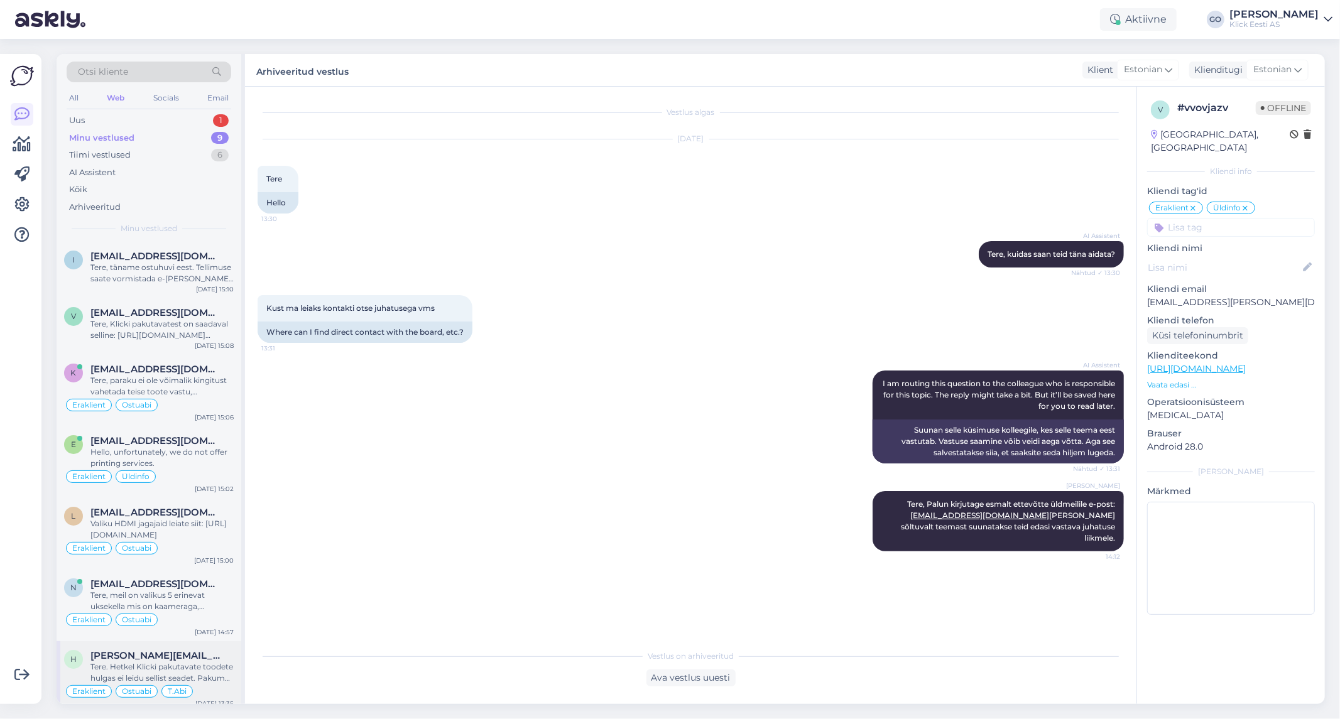
click at [173, 660] on span "[PERSON_NAME][EMAIL_ADDRESS][PERSON_NAME][DOMAIN_NAME]" at bounding box center [155, 655] width 131 height 11
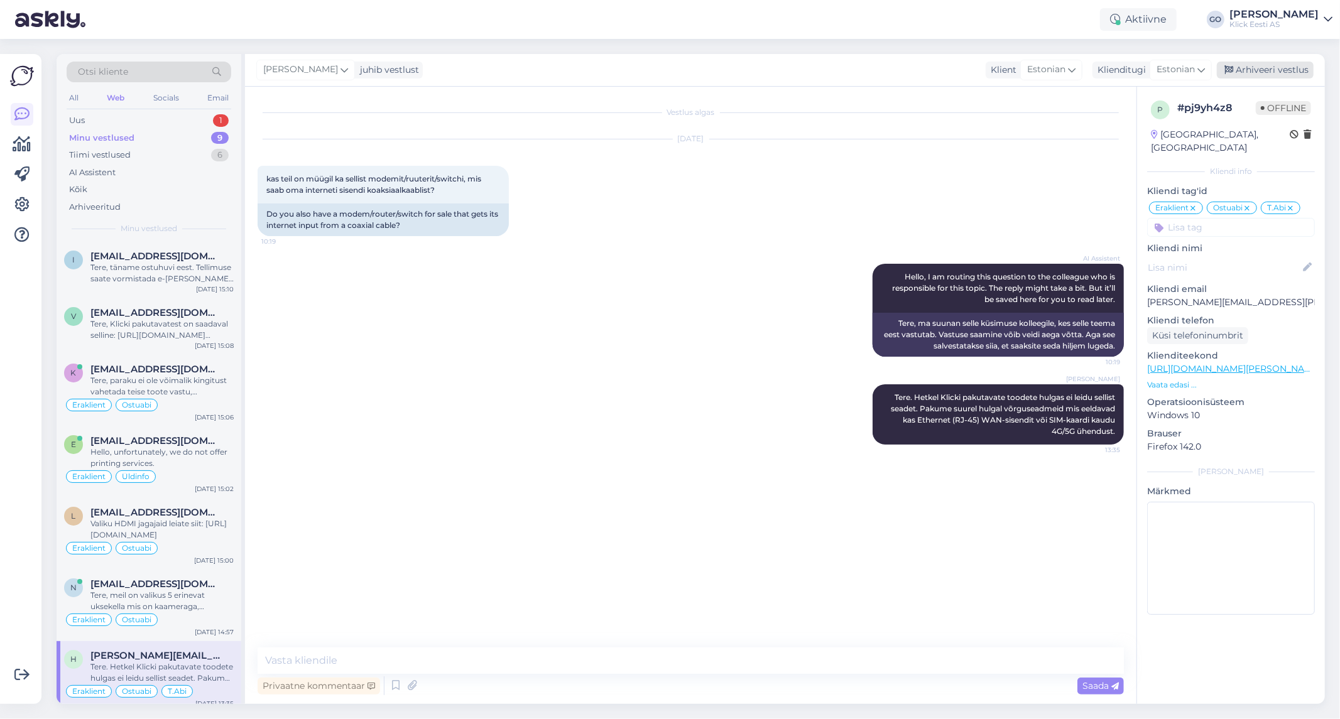
click at [1289, 67] on div "Arhiveeri vestlus" at bounding box center [1265, 70] width 97 height 17
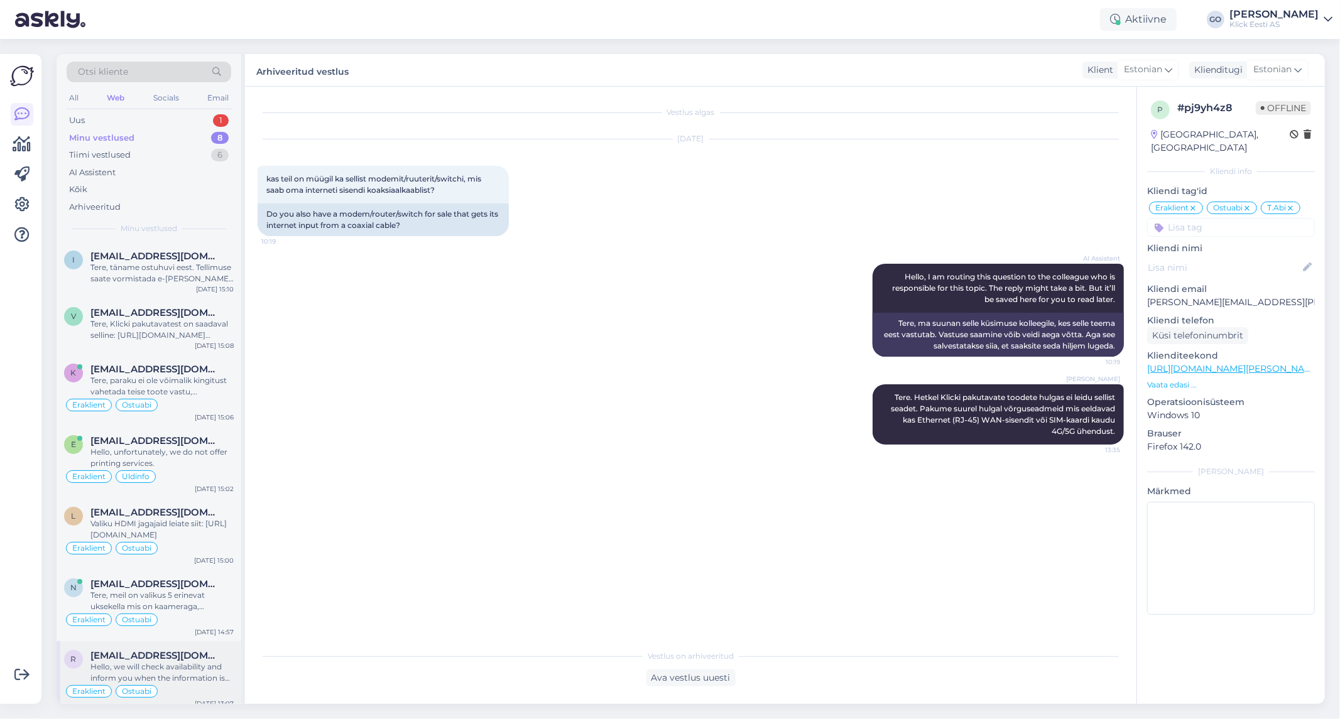
click at [192, 667] on div "Hello, we will check availability and inform you when the information is availa…" at bounding box center [161, 673] width 143 height 23
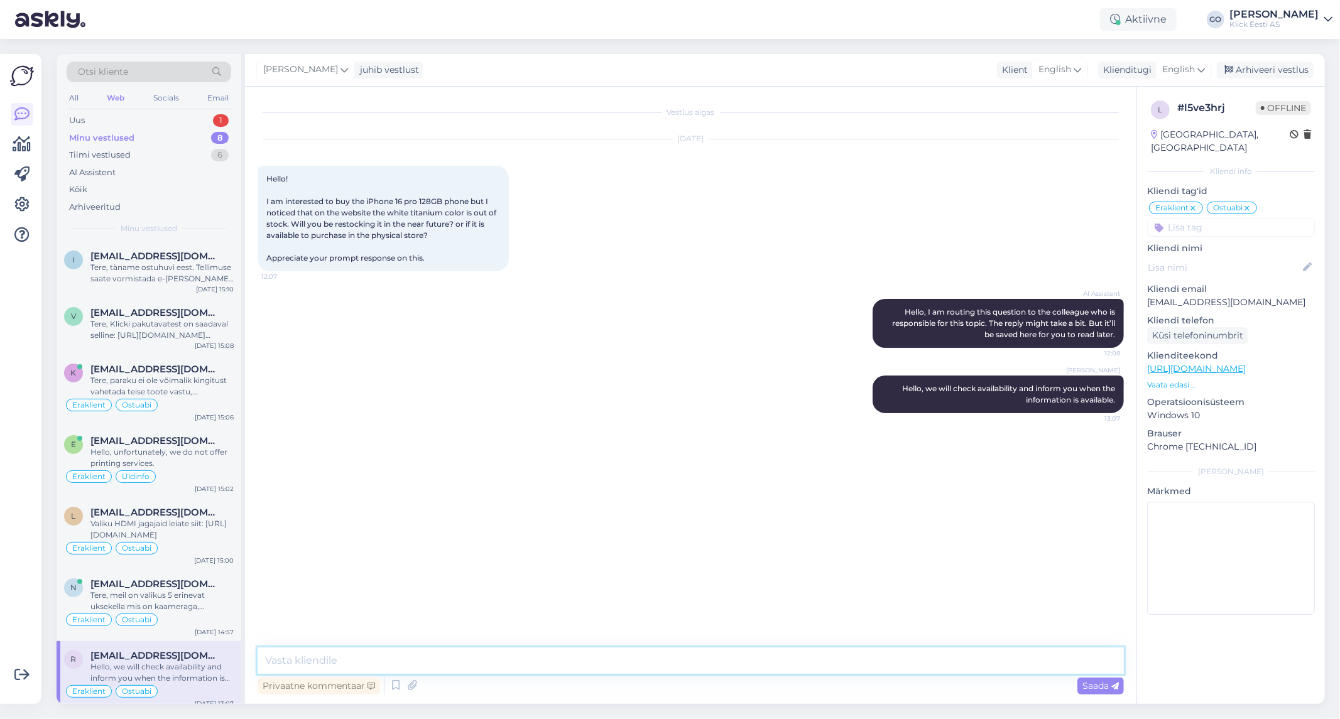
click at [450, 661] on textarea at bounding box center [691, 661] width 866 height 26
paste textarea "Hello, supplies of the model you requested are very limited. A new batch will p…"
click at [479, 662] on textarea "Hello, supplies of the model you requested are very limited. A new batch will p…" at bounding box center [691, 661] width 866 height 26
type textarea "Hello, supplies of the model you interested are very limited. A new batch will …"
click at [1091, 685] on span "Saada" at bounding box center [1100, 685] width 36 height 11
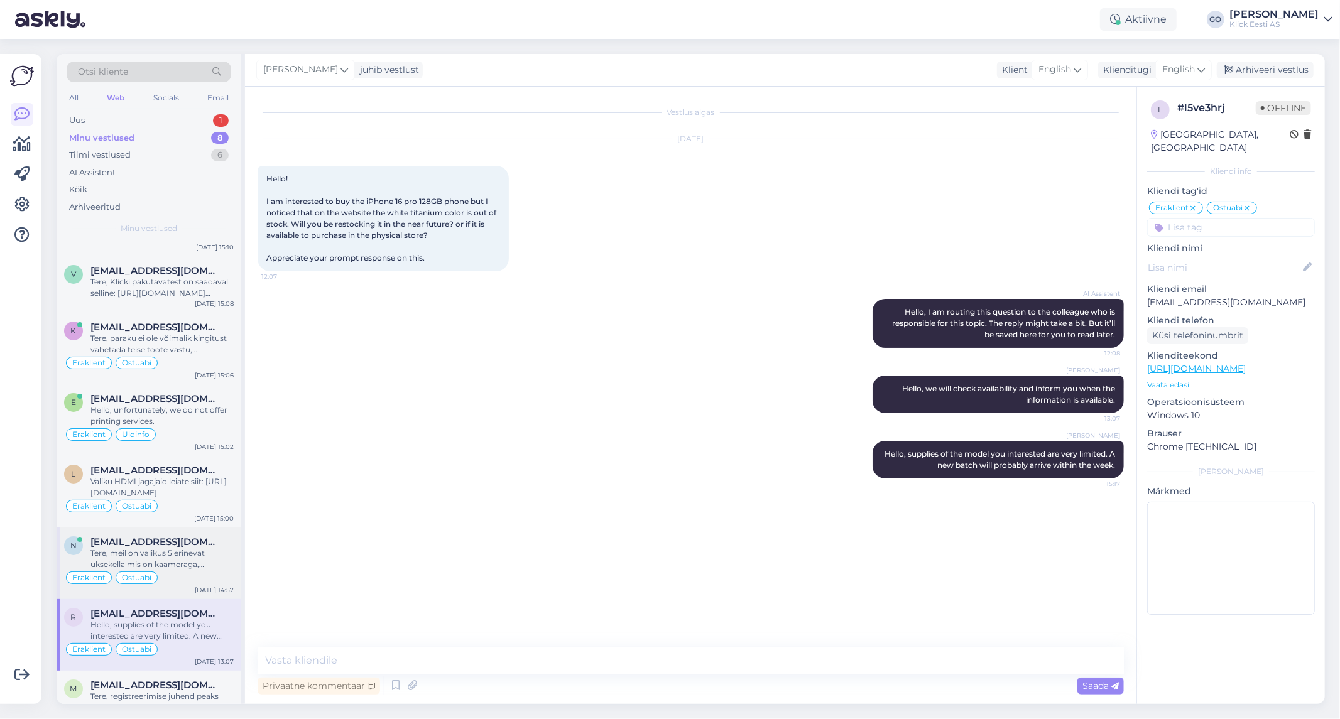
scroll to position [65, 0]
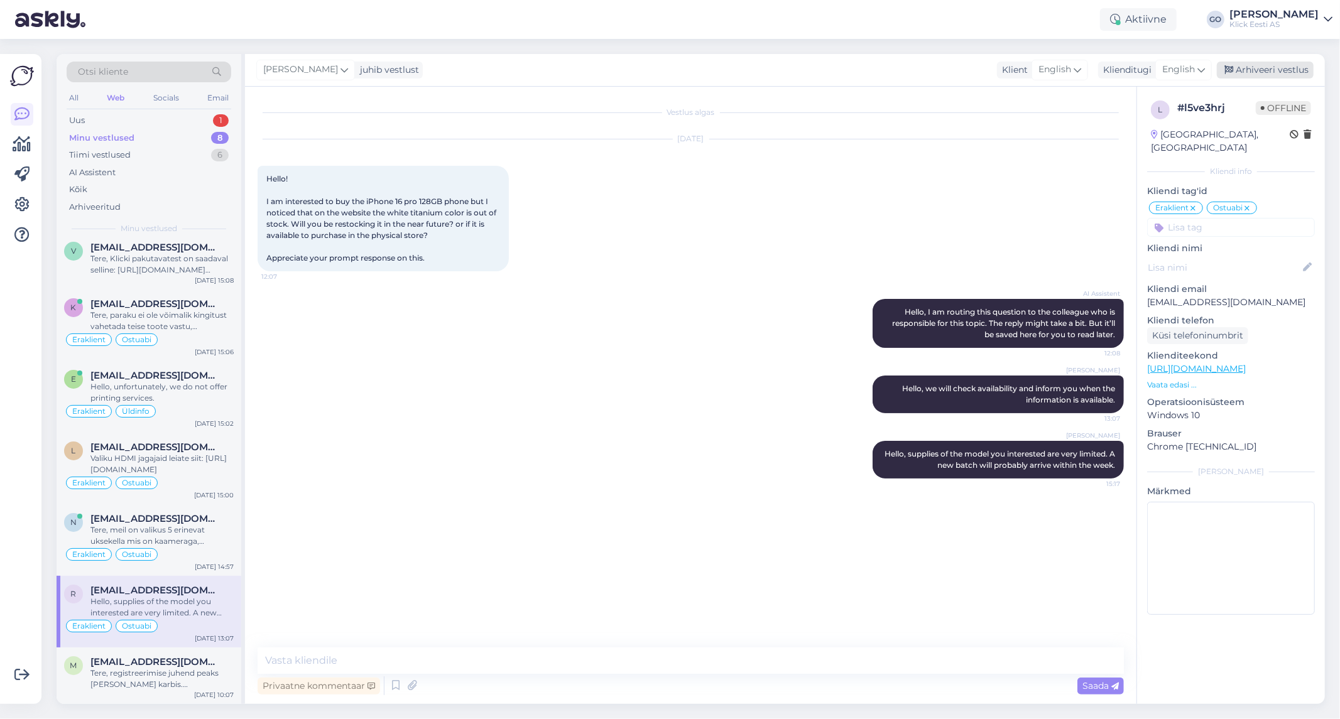
click at [1277, 70] on div "Arhiveeri vestlus" at bounding box center [1265, 70] width 97 height 17
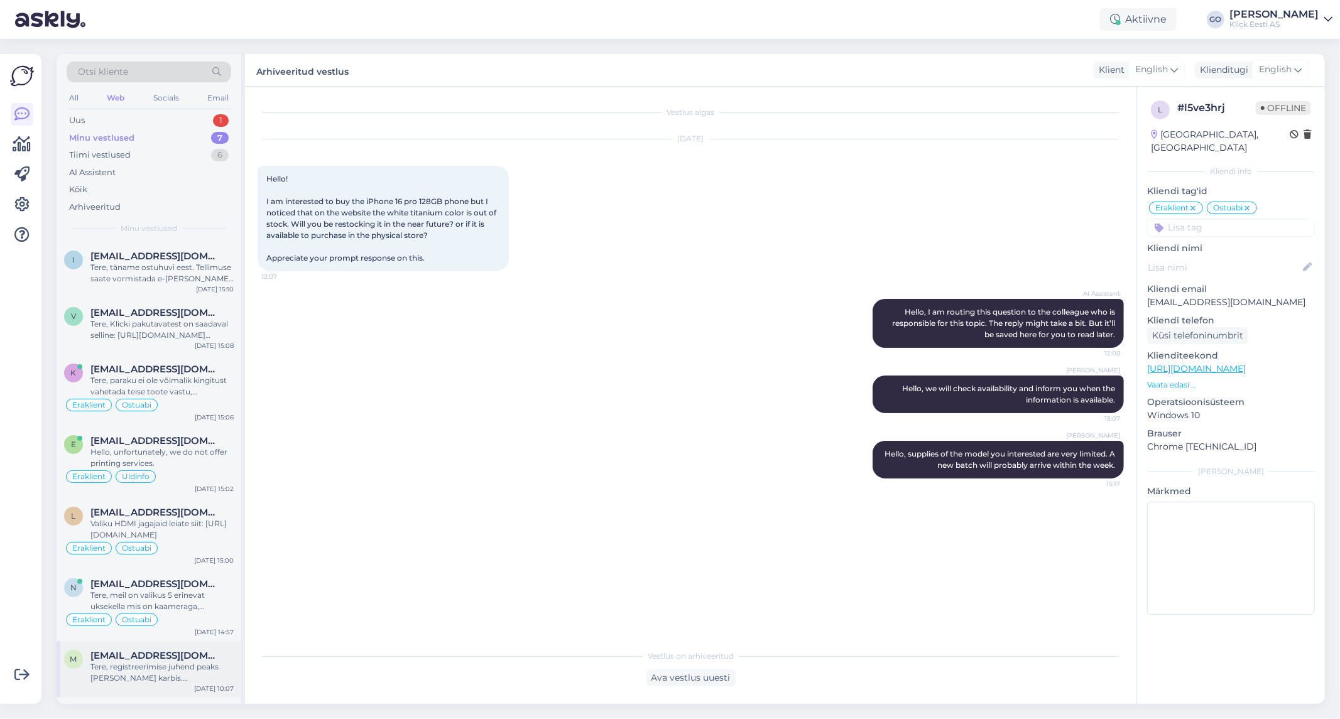
click at [118, 673] on div "Tere, registreerimise juhend peaks [PERSON_NAME] karbis. Registreerimist alusta…" at bounding box center [161, 673] width 143 height 23
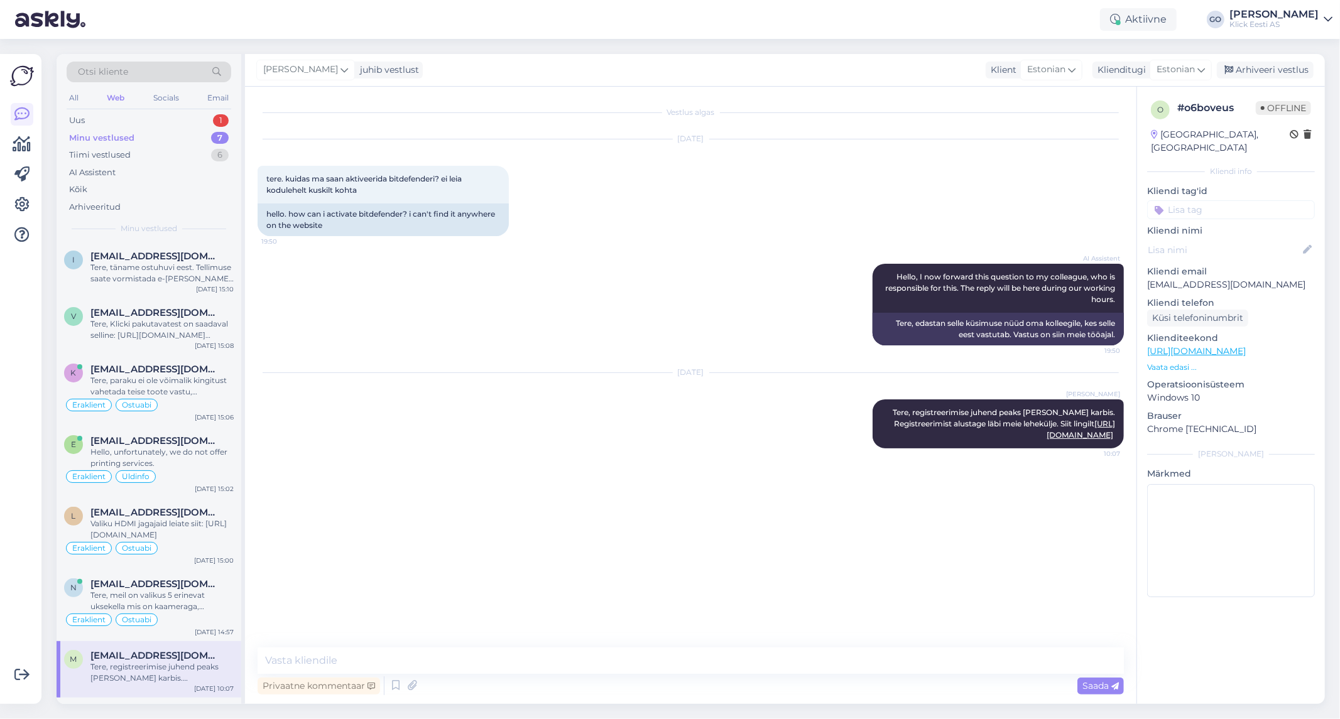
click at [1188, 200] on input at bounding box center [1231, 209] width 168 height 19
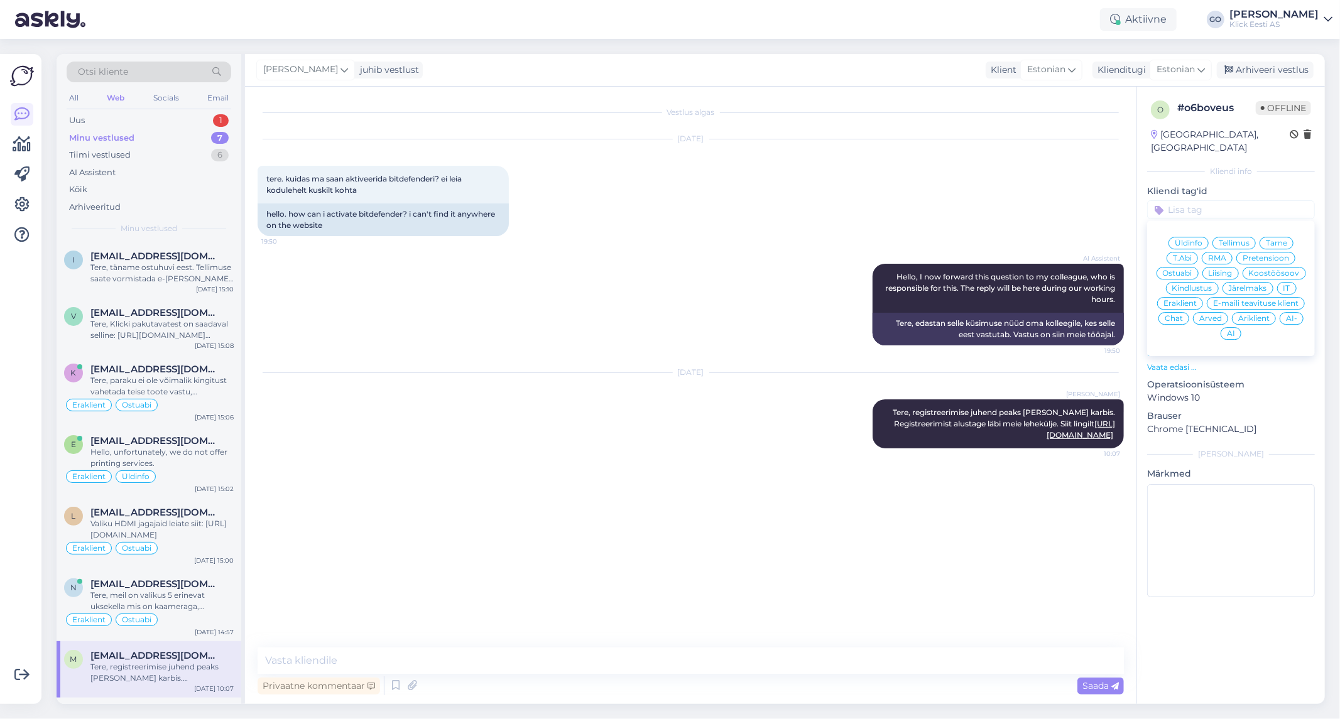
click at [1182, 300] on span "Eraklient" at bounding box center [1180, 304] width 33 height 8
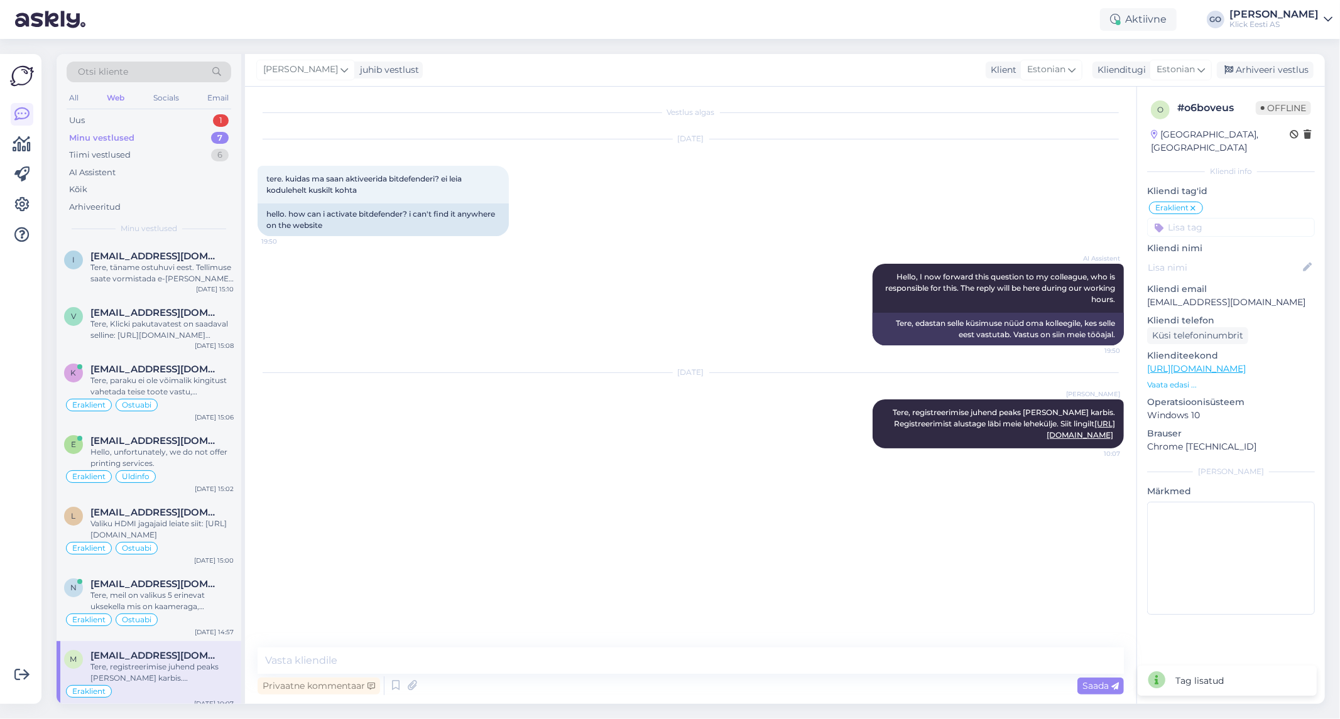
click at [1190, 218] on input at bounding box center [1231, 227] width 168 height 19
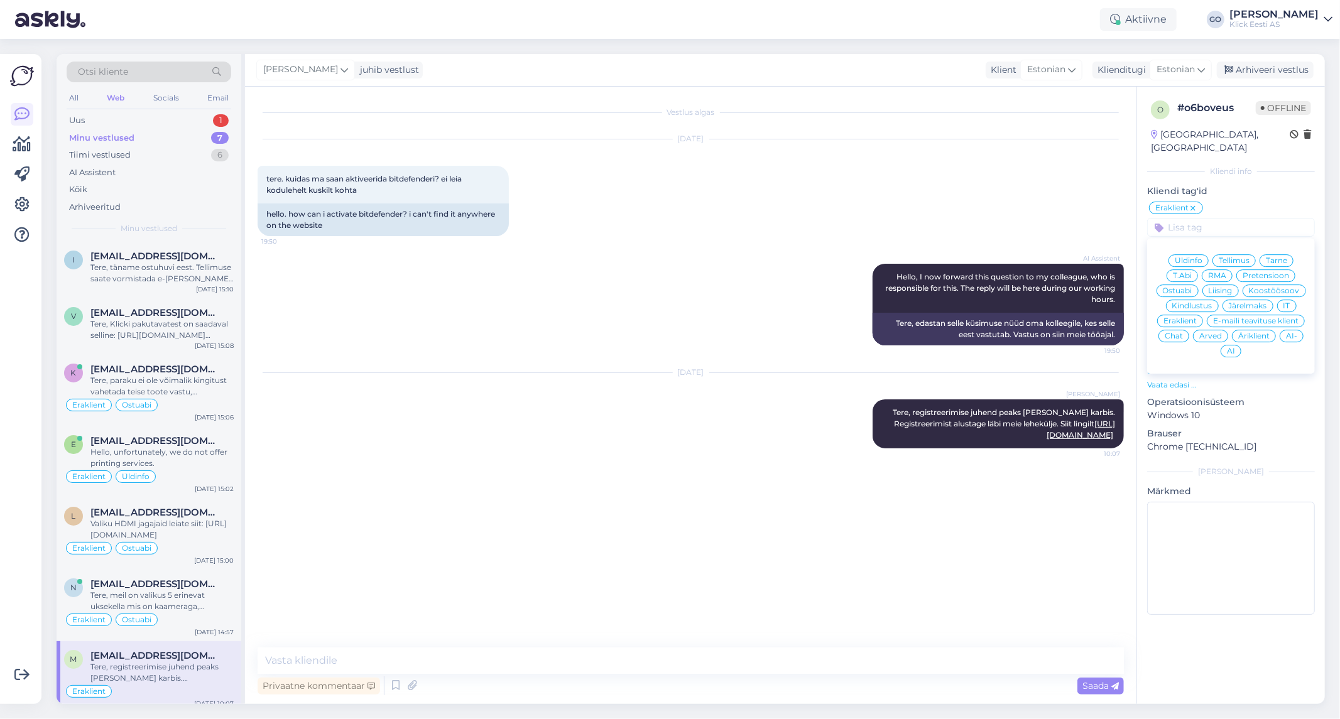
click at [1185, 272] on span "T.Abi" at bounding box center [1182, 276] width 19 height 8
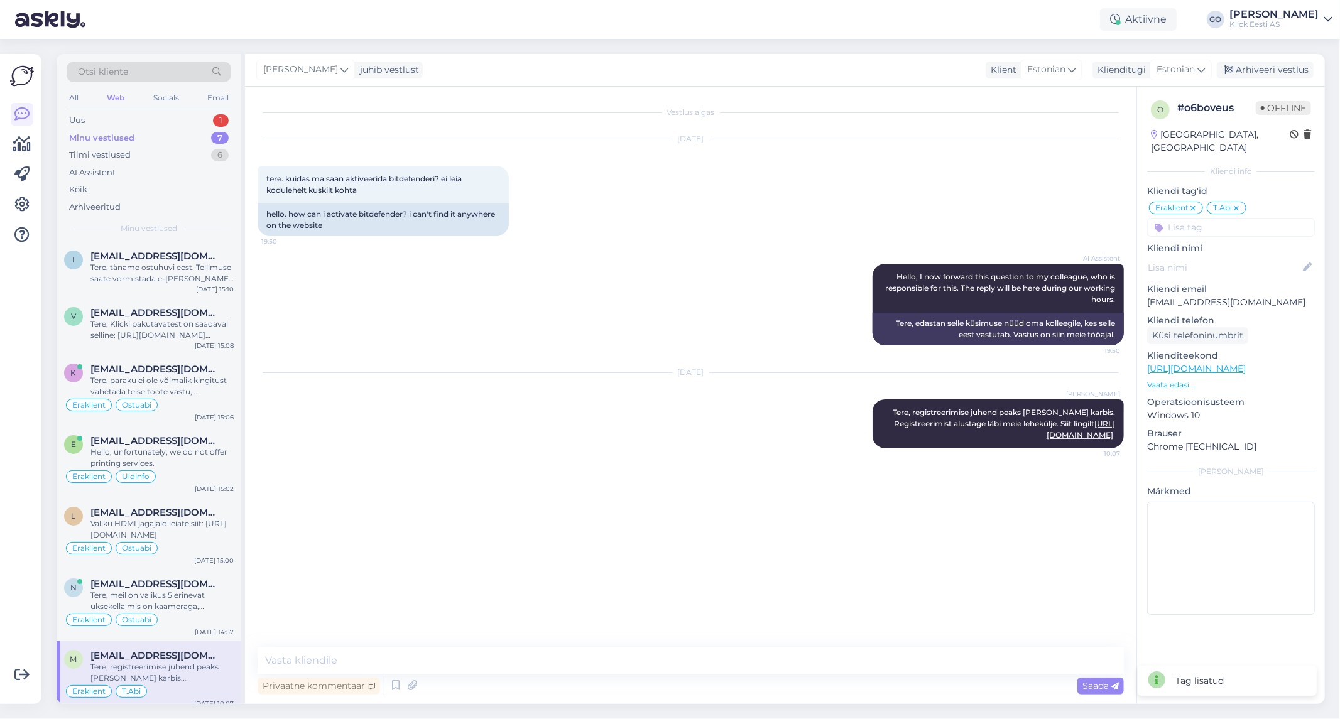
click at [690, 475] on div "Vestlus algas [DATE] tere. kuidas ma saan aktiveerida bitdefenderi? ei leia kod…" at bounding box center [697, 367] width 878 height 537
click at [461, 660] on textarea at bounding box center [691, 661] width 866 height 26
click at [338, 661] on textarea "Tere, [PERSON_NAME] saite aktiveeritud?" at bounding box center [691, 661] width 866 height 26
click at [484, 660] on textarea "Tere, Kas õnnestus Bitdefender aktiveeritud?" at bounding box center [691, 661] width 866 height 26
click at [496, 663] on textarea "Tere, Kas õnnestus Bitdefender aktiveerida?" at bounding box center [691, 661] width 866 height 26
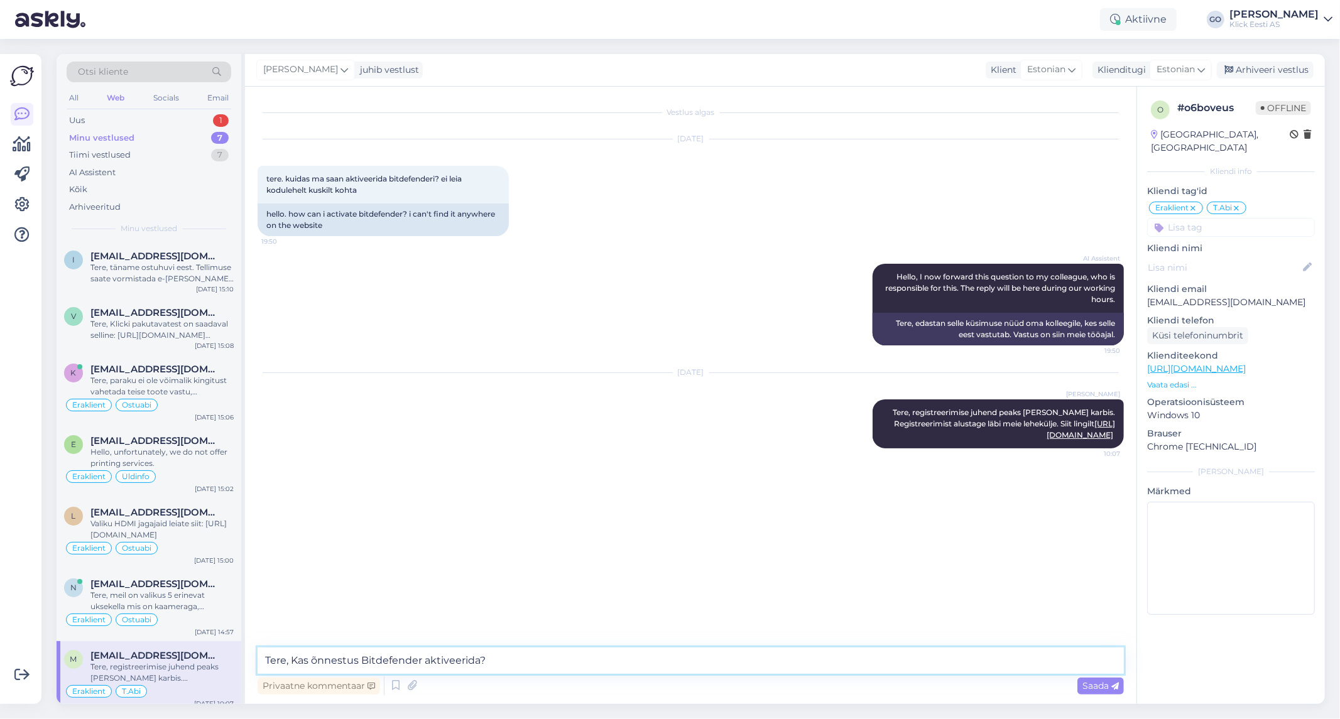
click at [311, 661] on textarea "Tere, Kas õnnestus Bitdefender aktiveerida?" at bounding box center [691, 661] width 866 height 26
click at [516, 662] on textarea "Tere, Kas teil õnnestus Bitdefender aktiveerida?" at bounding box center [691, 661] width 866 height 26
type textarea "Tere, Kas teil õnnestus Bitdefender aktiveerida?"
click at [1094, 685] on span "Saada" at bounding box center [1100, 685] width 36 height 11
click at [526, 661] on textarea at bounding box center [691, 661] width 866 height 26
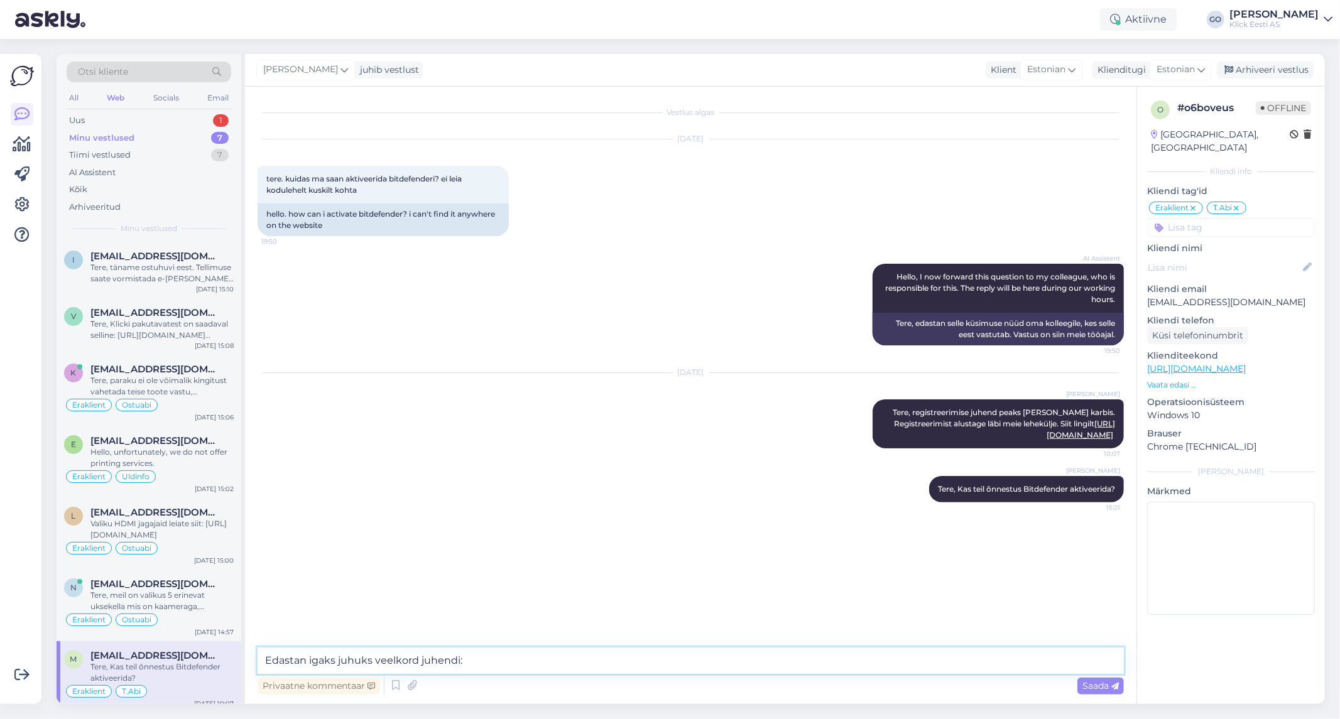
paste textarea "Bitdefender installeerimise juhend: Mine veebilehele Bitdefender Central: [DOMA…"
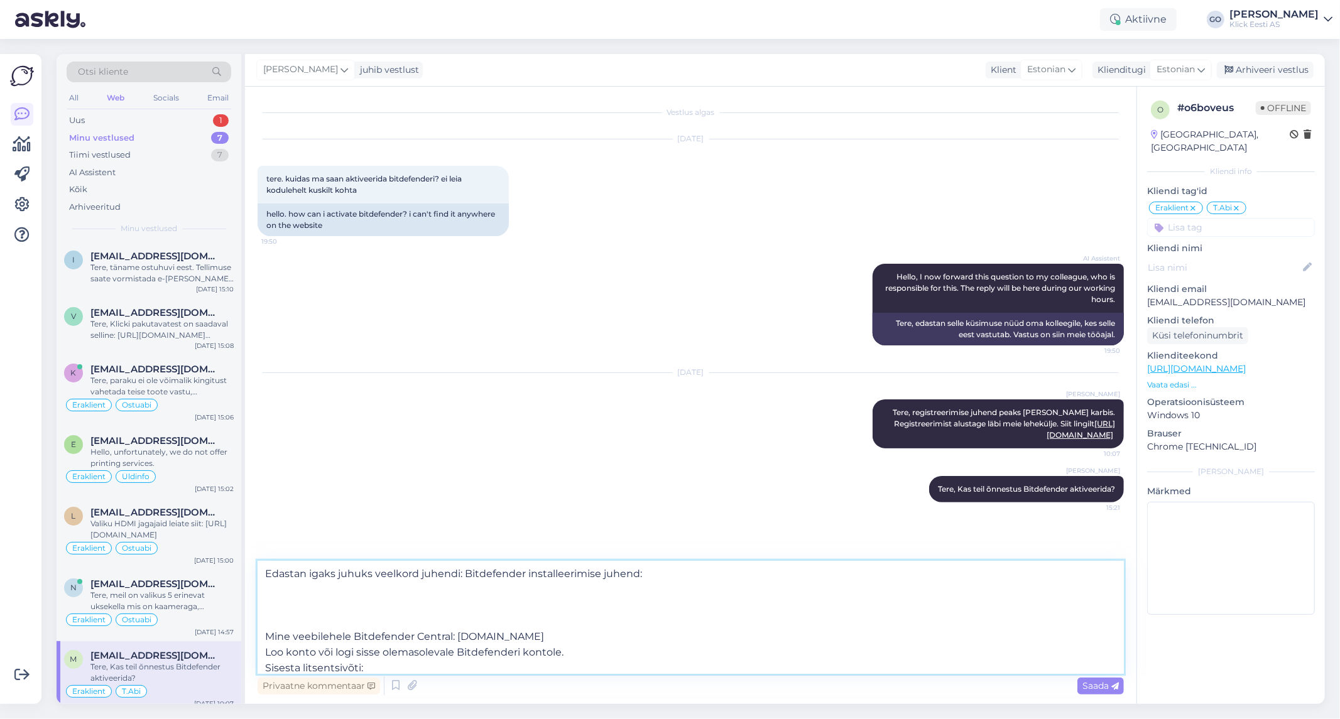
click at [455, 575] on textarea "Edastan igaks juhuks veelkord juhendi: Bitdefender installeerimise juhend: Mine…" at bounding box center [691, 617] width 866 height 113
click at [445, 620] on textarea "Edastan igaks juhuks veelkord: Bitdefender installeerimise juhend: Mine veebile…" at bounding box center [691, 617] width 866 height 113
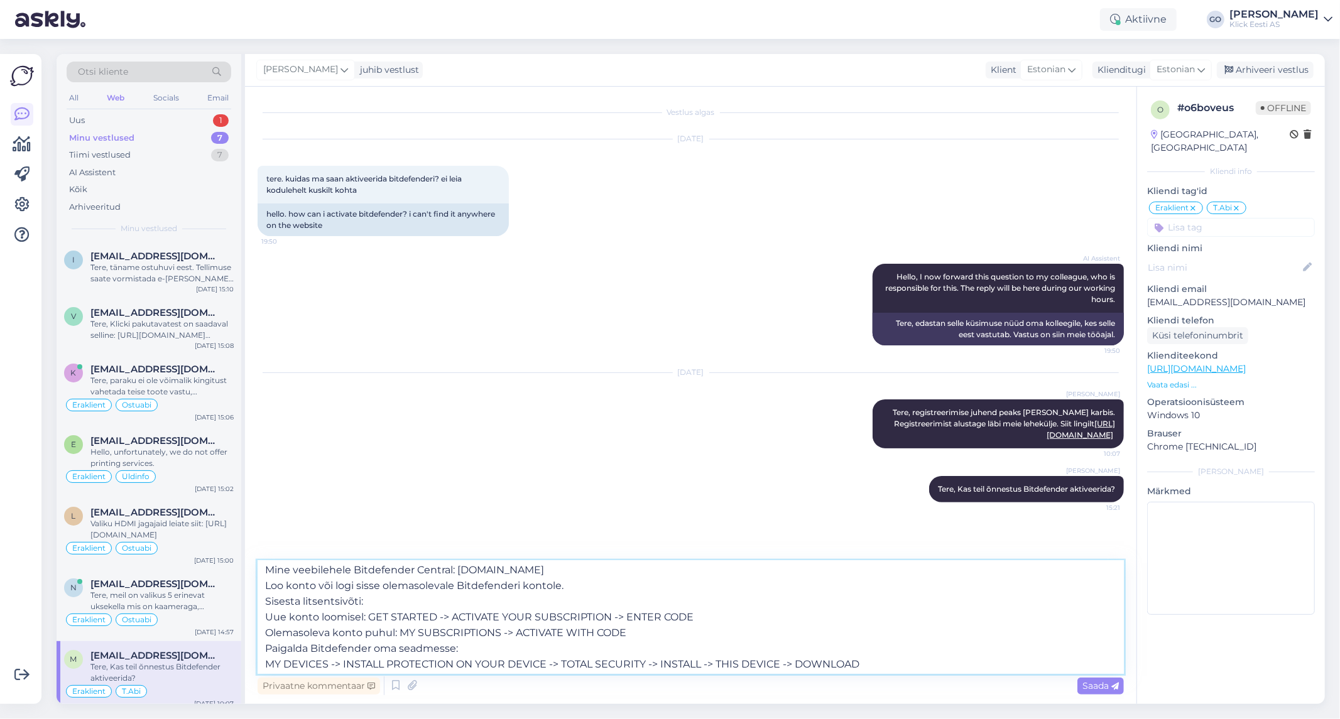
scroll to position [53, 0]
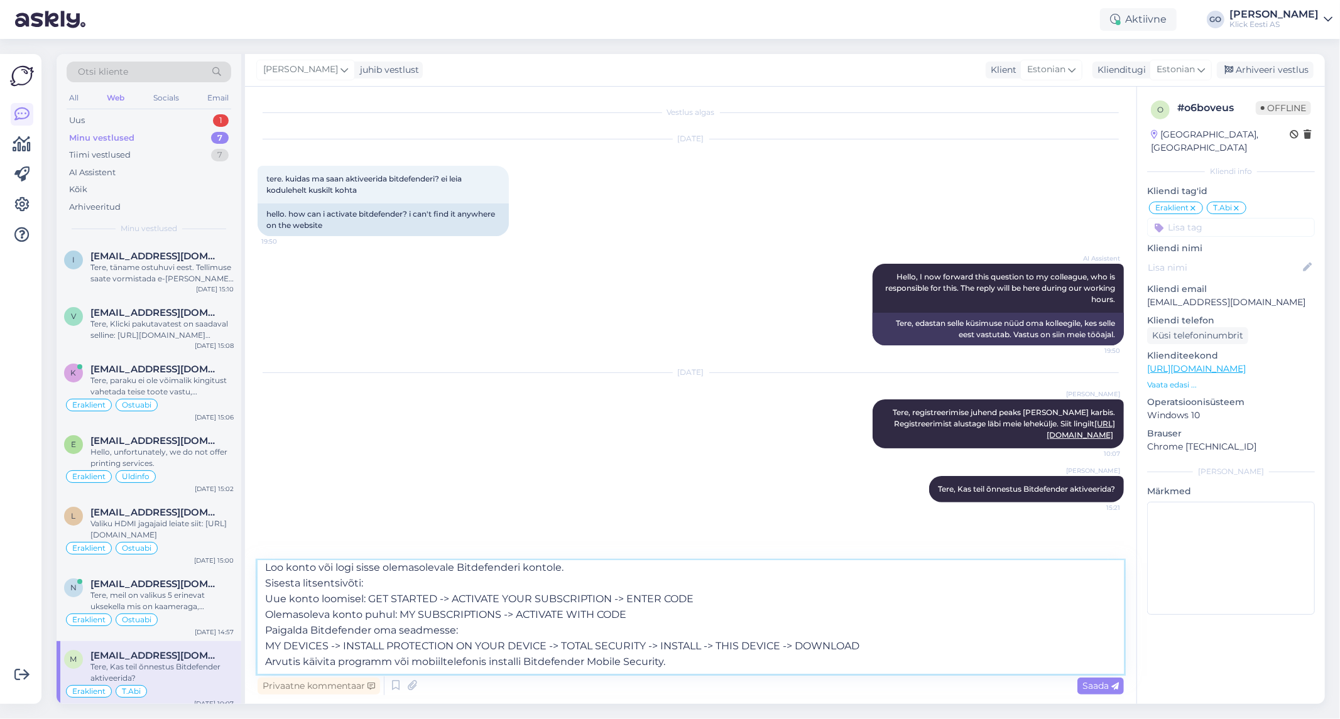
click at [651, 614] on textarea "Edastan igaks juhuks veelkord: Bitdefender installeerimise juhend: Mine veebile…" at bounding box center [691, 617] width 866 height 113
click at [687, 663] on textarea "Edastan igaks juhuks veelkord: Bitdefender installeerimise juhend: Mine veebile…" at bounding box center [691, 617] width 866 height 113
type textarea "Edastan igaks juhuks veelkord: Bitdefender installeerimise juhend: Mine veebile…"
click at [1090, 685] on span "Saada" at bounding box center [1100, 685] width 36 height 11
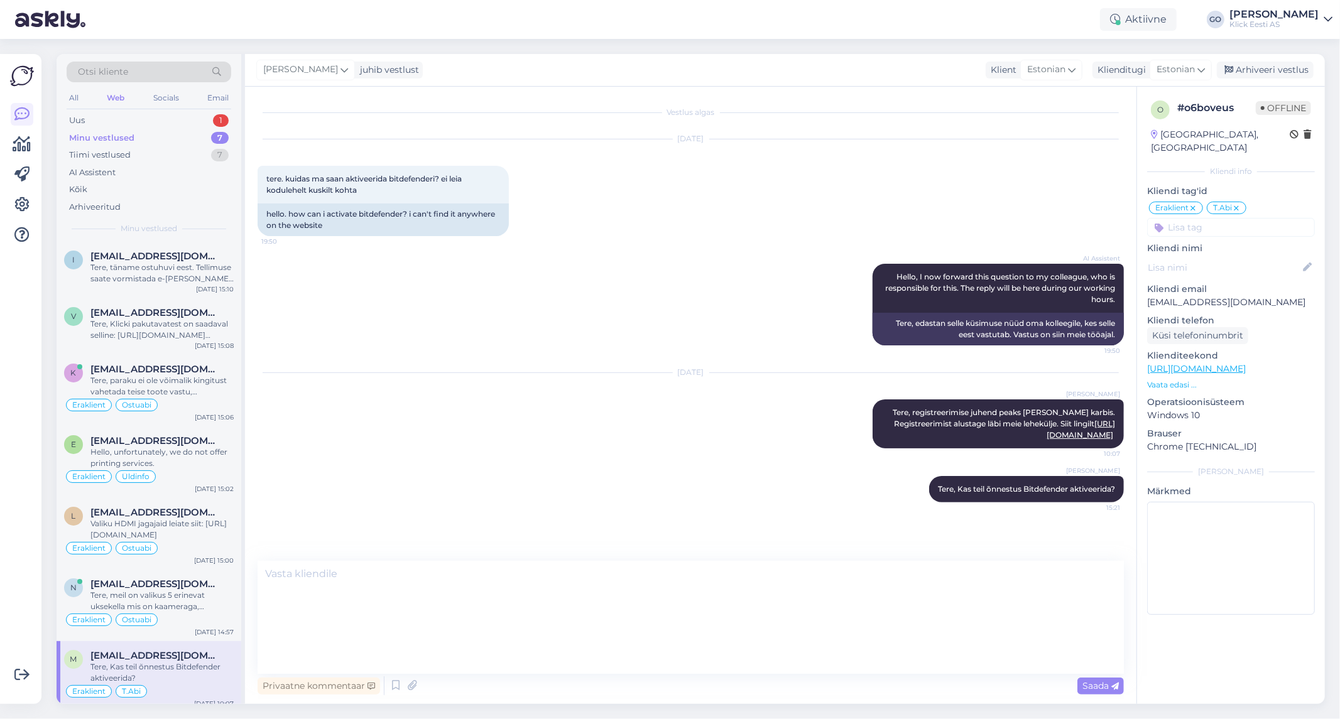
scroll to position [0, 0]
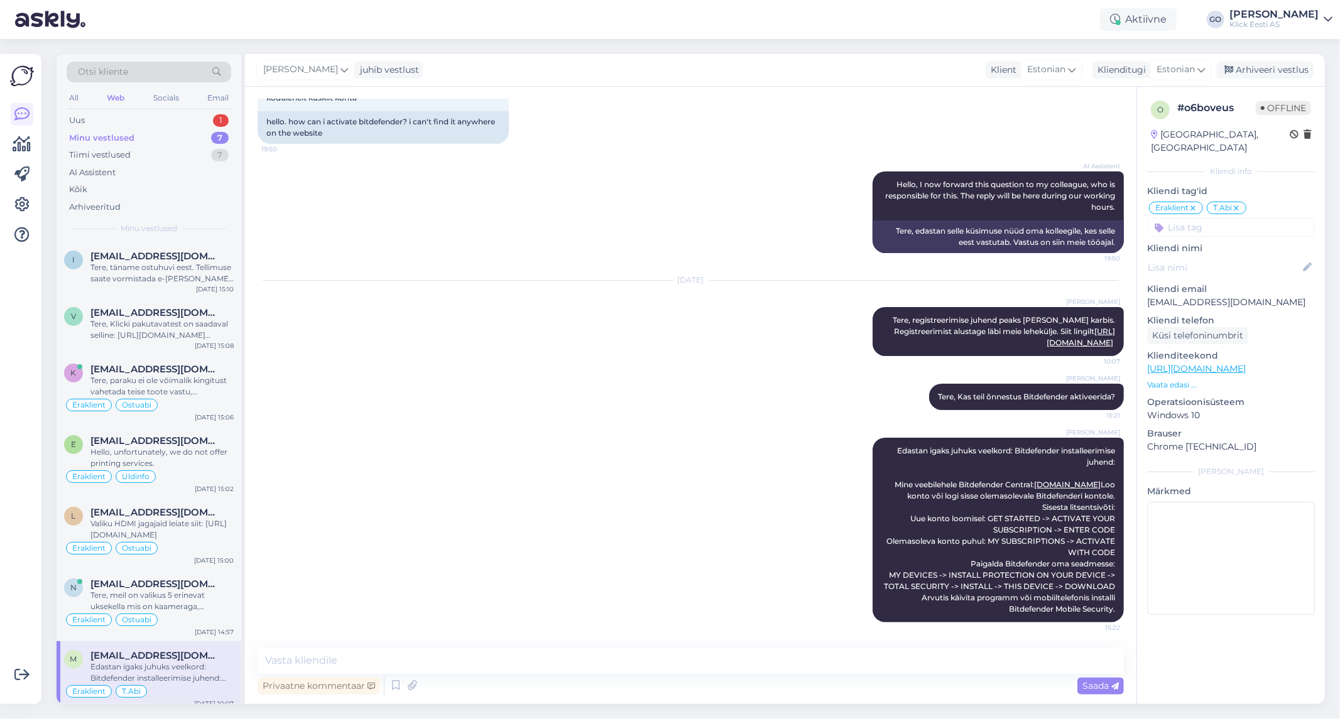
click at [482, 511] on div "[PERSON_NAME] Edastan igaks juhuks veelkord: Bitdefender installeerimise juhend…" at bounding box center [691, 530] width 866 height 212
click at [489, 459] on div "[PERSON_NAME] Edastan igaks juhuks veelkord: Bitdefender installeerimise juhend…" at bounding box center [691, 530] width 866 height 212
click at [205, 663] on div "Edastan igaks juhuks veelkord: Bitdefender installeerimise juhend: Mine veebile…" at bounding box center [161, 673] width 143 height 23
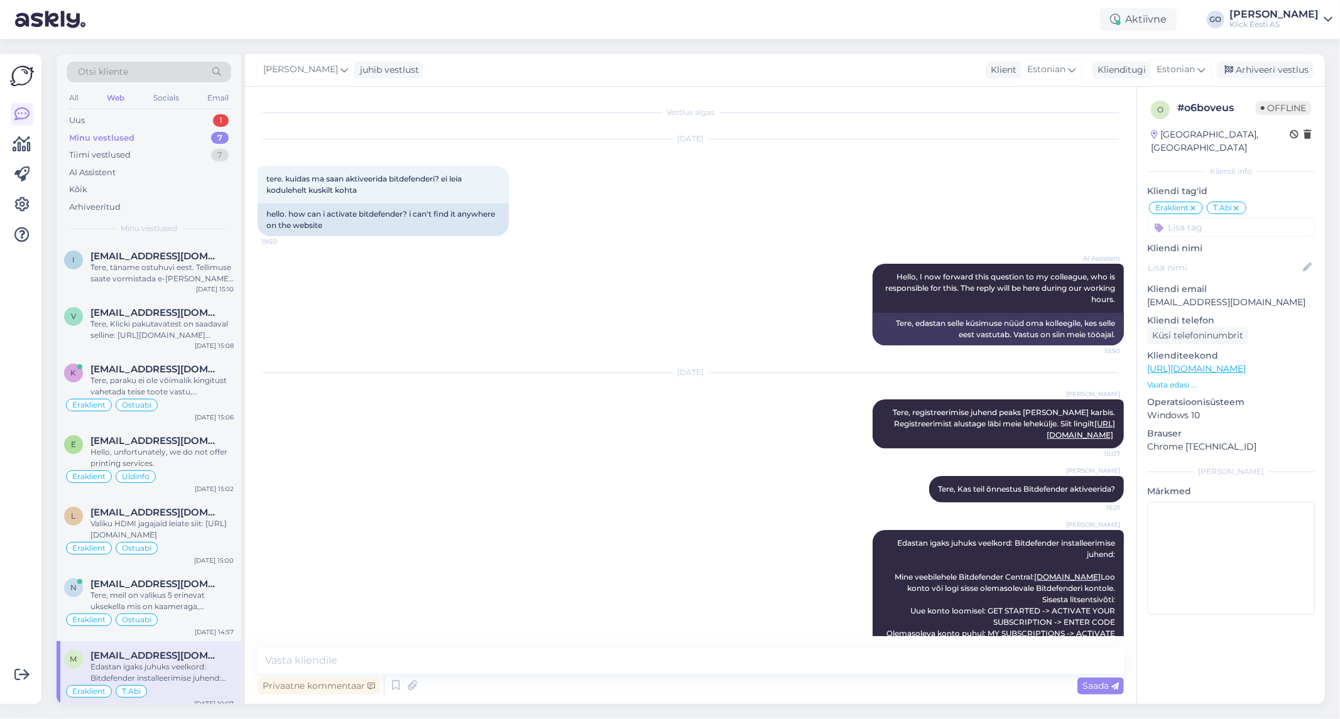
click at [204, 663] on div "Edastan igaks juhuks veelkord: Bitdefender installeerimise juhend: Mine veebile…" at bounding box center [161, 673] width 143 height 23
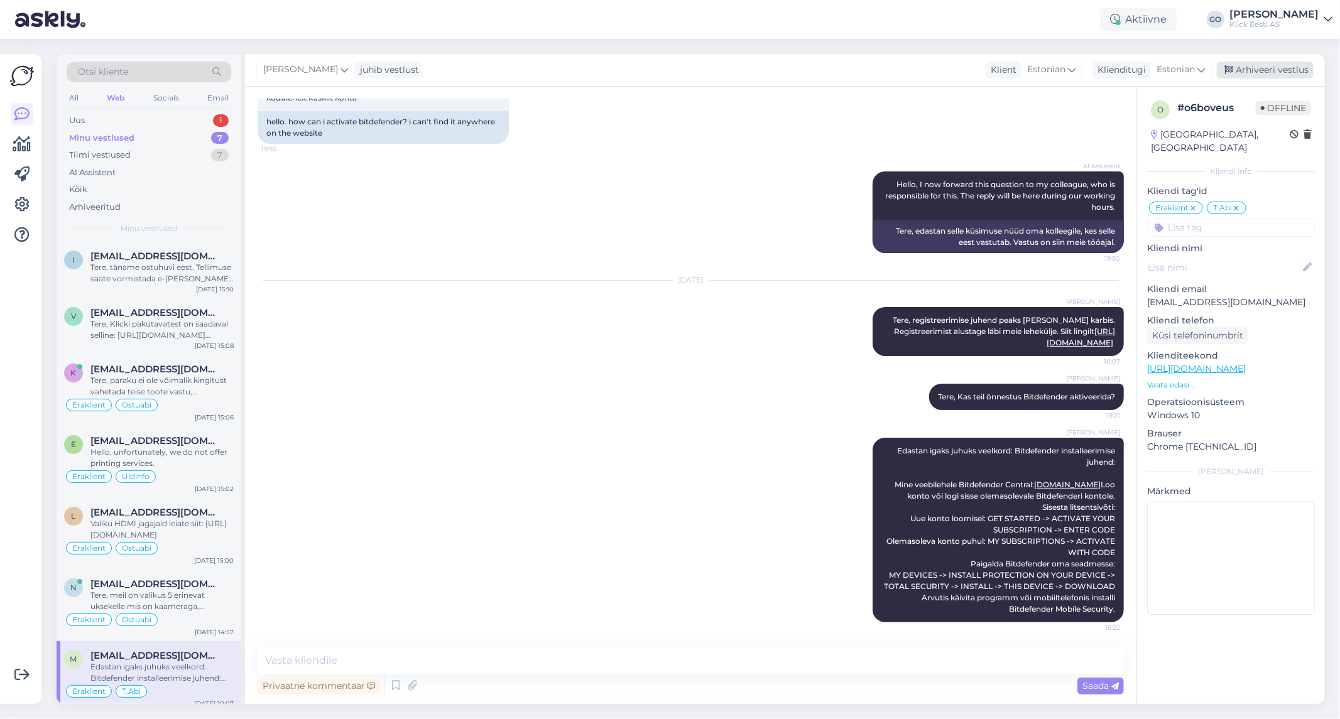
click at [1291, 66] on div "Arhiveeri vestlus" at bounding box center [1265, 70] width 97 height 17
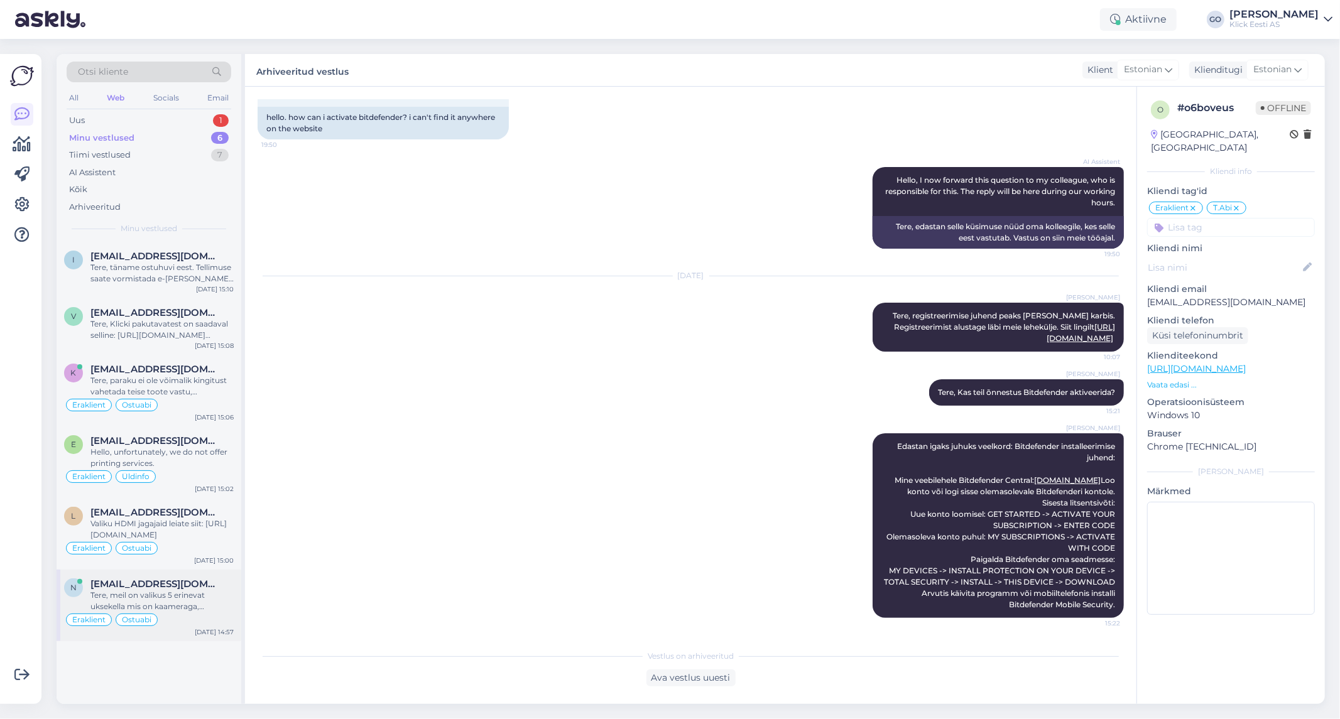
click at [204, 604] on div "Tere, meil on valikus 5 erinevat uksekella mis on kaameraga, nendega saate tutv…" at bounding box center [161, 601] width 143 height 23
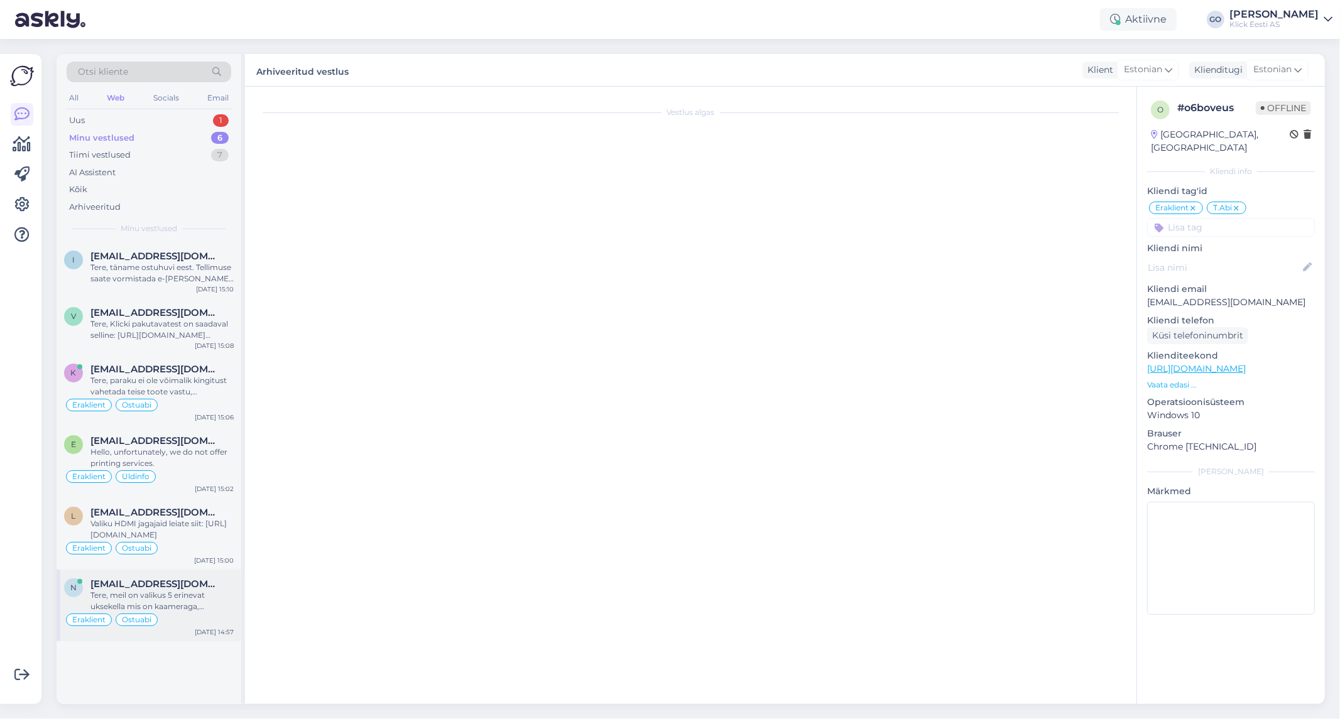
scroll to position [0, 0]
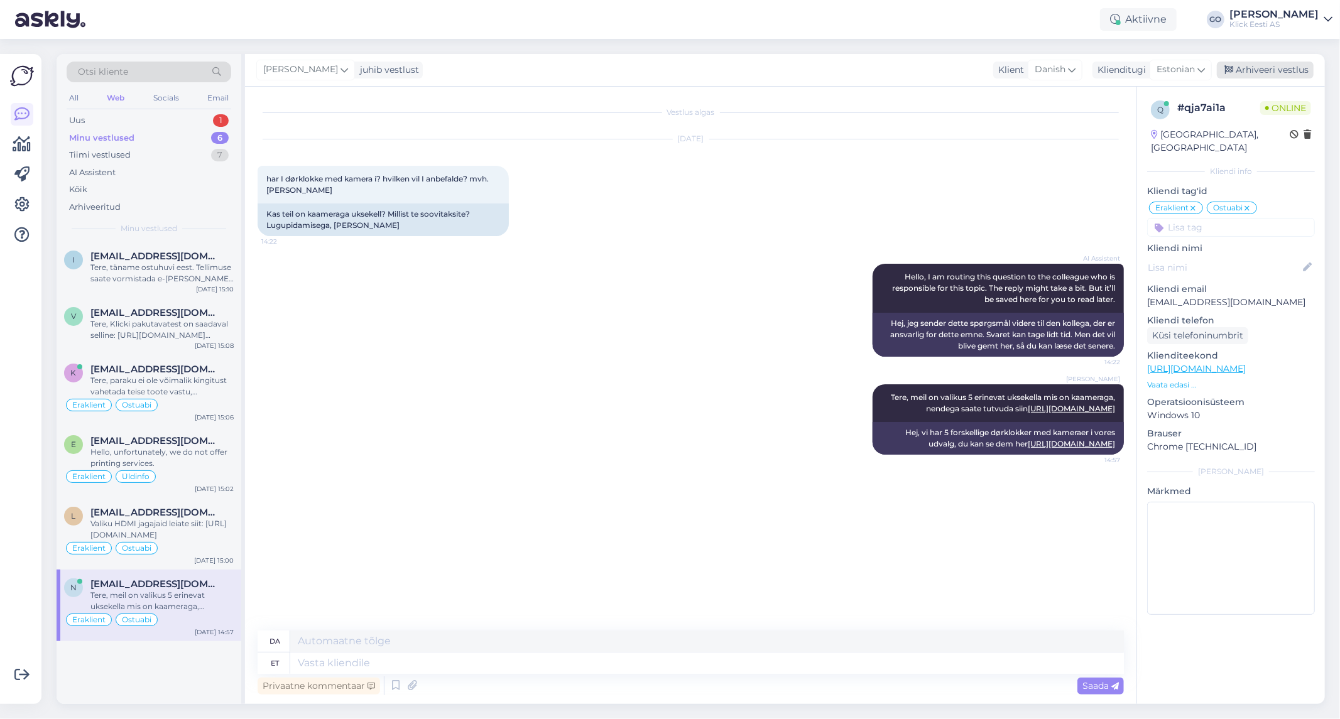
click at [1294, 68] on div "Arhiveeri vestlus" at bounding box center [1265, 70] width 97 height 17
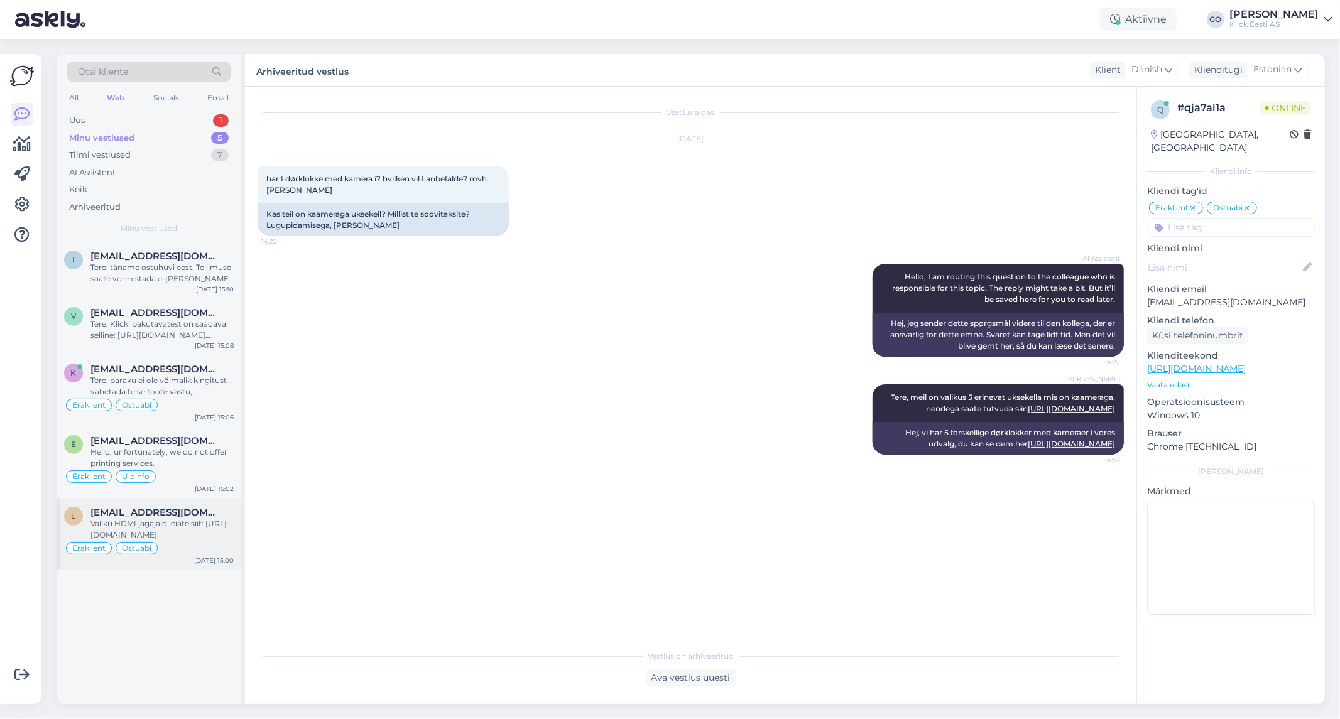
click at [200, 510] on span "[EMAIL_ADDRESS][DOMAIN_NAME]" at bounding box center [155, 512] width 131 height 11
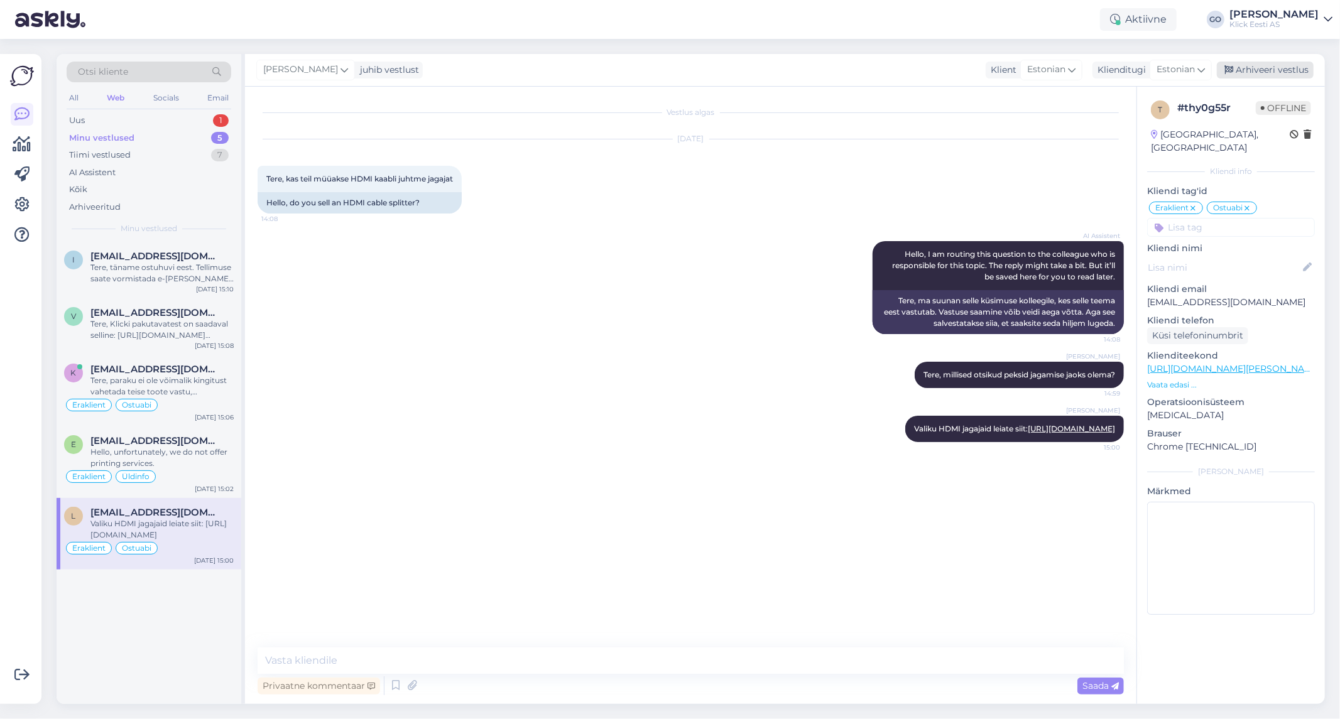
click at [1258, 68] on div "Arhiveeri vestlus" at bounding box center [1265, 70] width 97 height 17
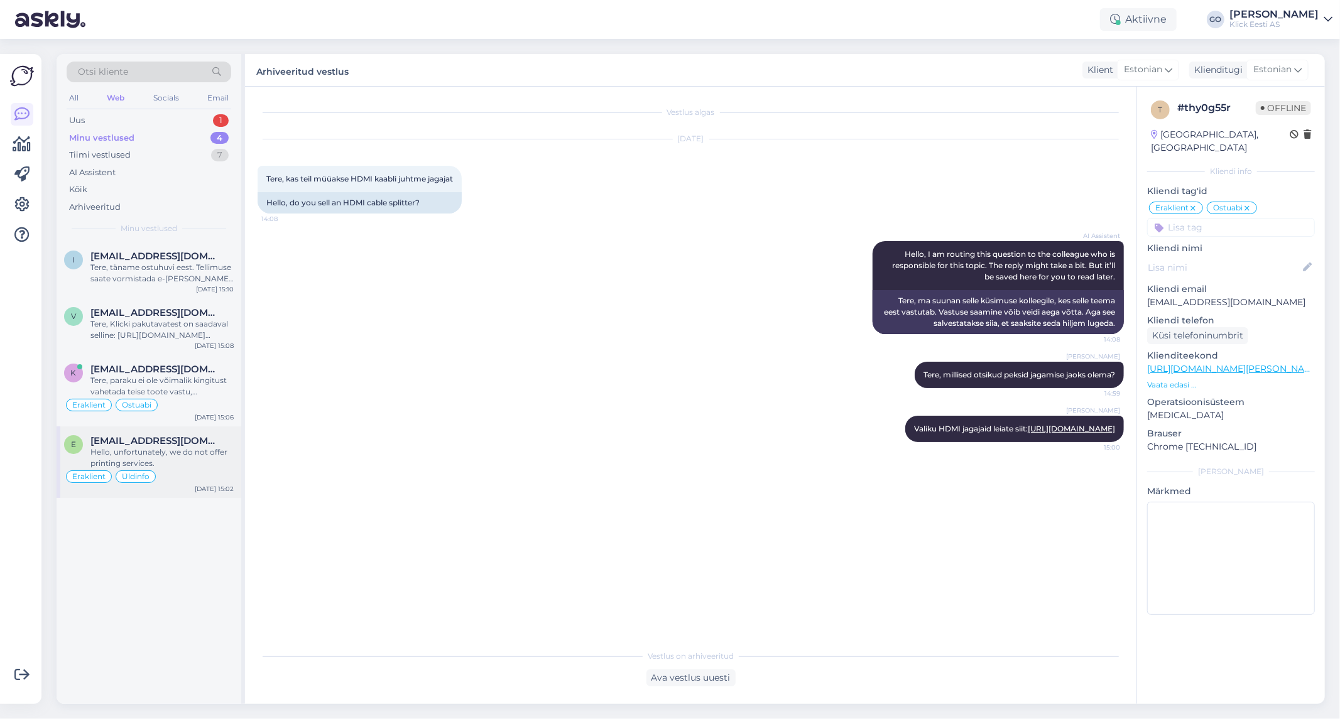
click at [180, 449] on div "Hello, unfortunately, we do not offer printing services." at bounding box center [161, 458] width 143 height 23
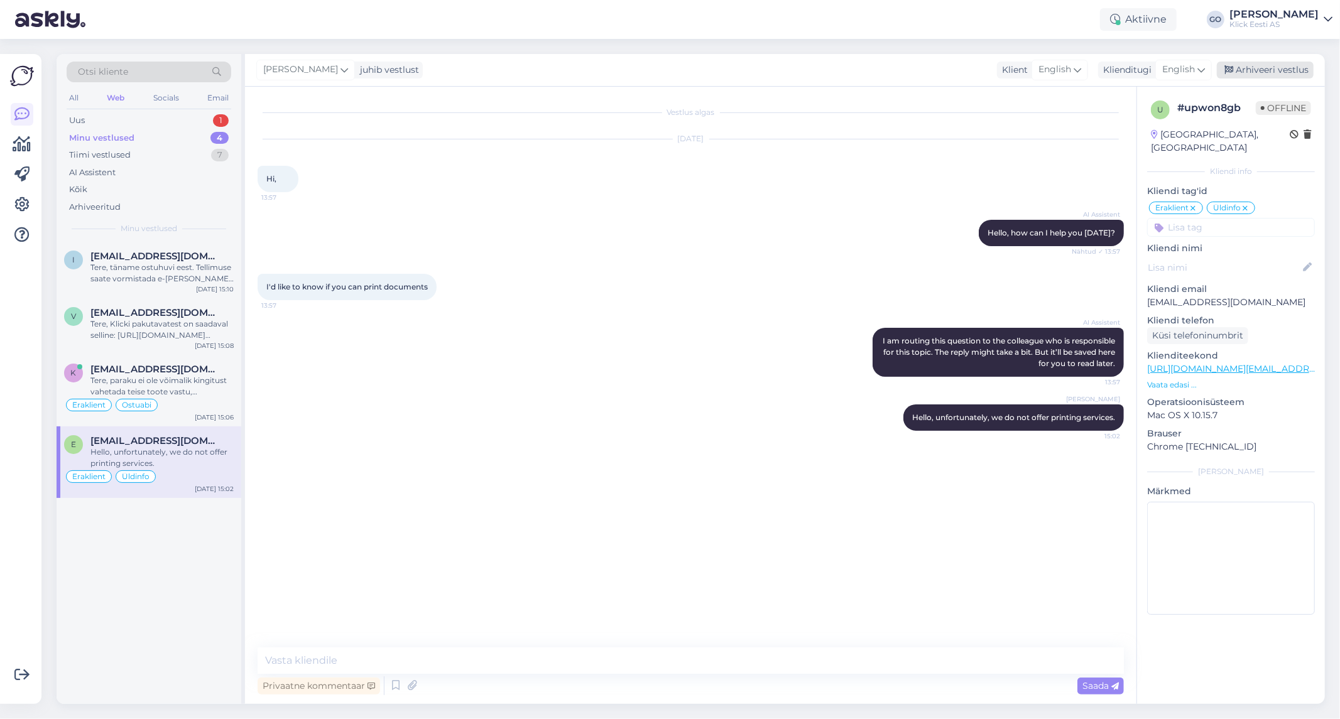
click at [1285, 68] on div "Arhiveeri vestlus" at bounding box center [1265, 70] width 97 height 17
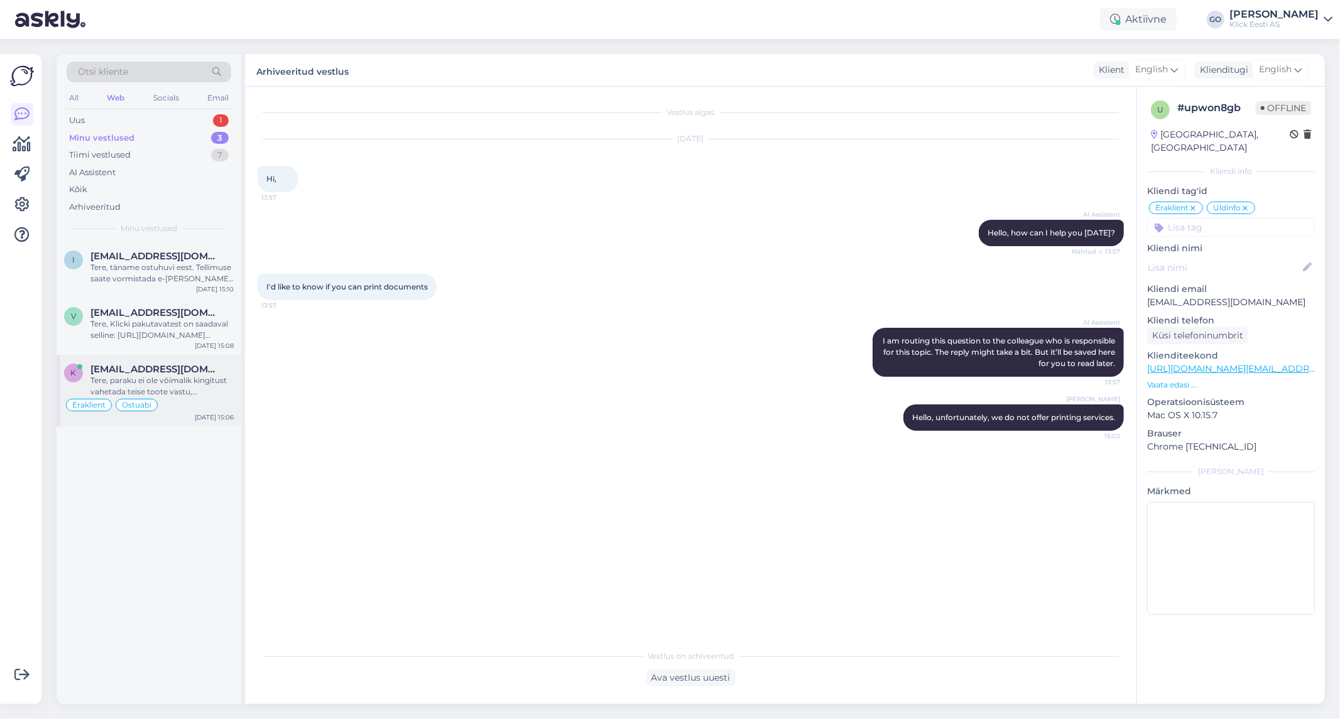
click at [207, 373] on div "[EMAIL_ADDRESS][DOMAIN_NAME]" at bounding box center [161, 369] width 143 height 11
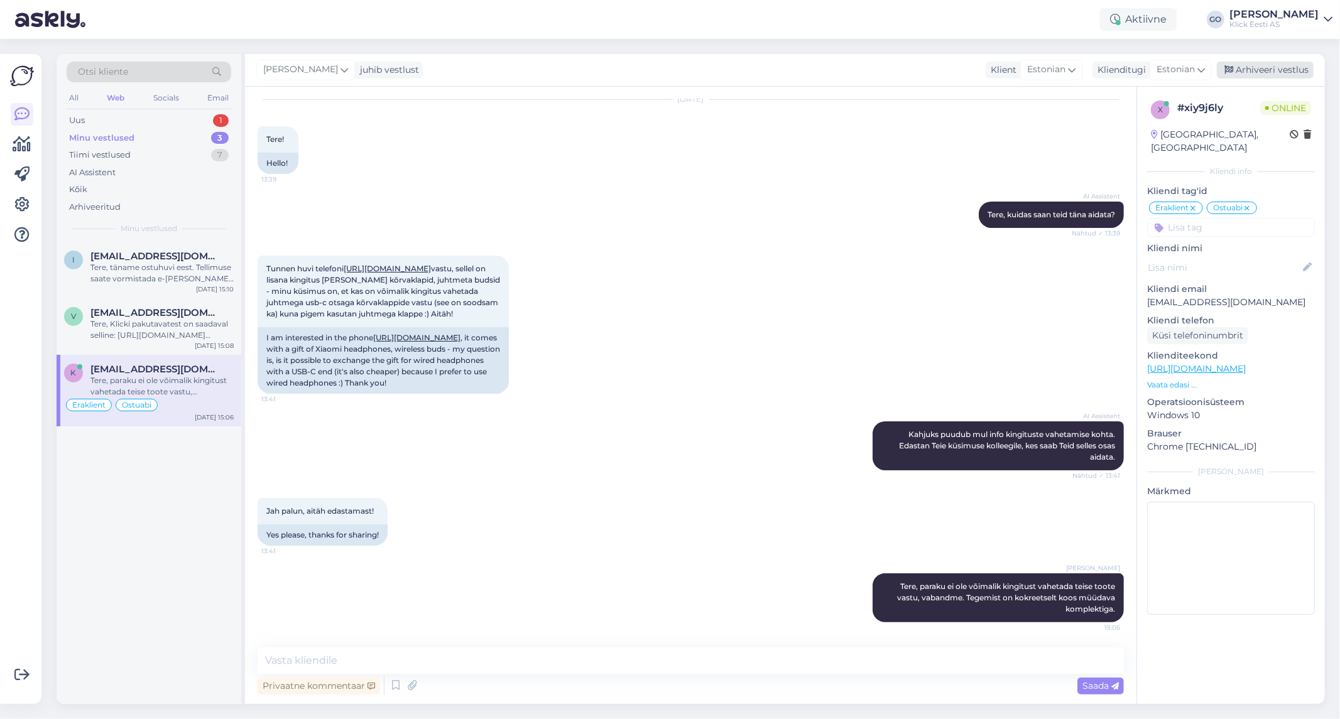
click at [1283, 67] on div "Arhiveeri vestlus" at bounding box center [1265, 70] width 97 height 17
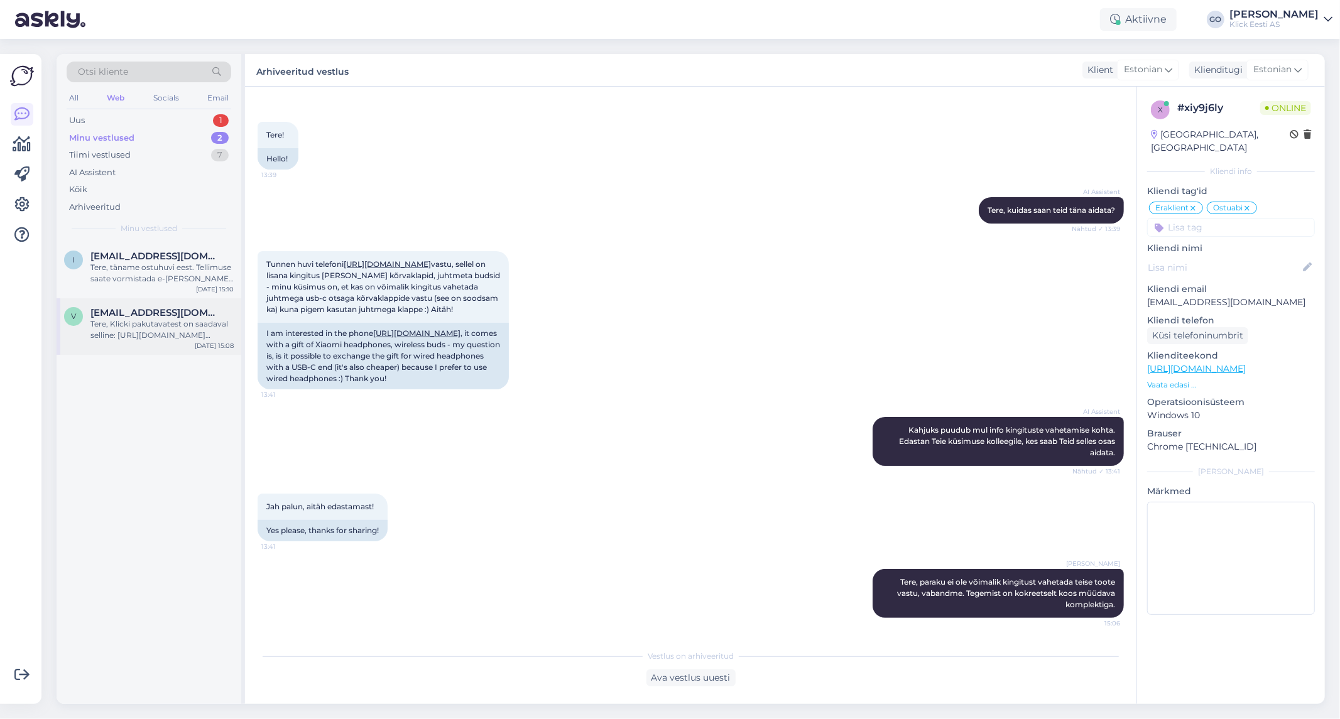
click at [136, 320] on div "Tere, Klicki pakutavatest on saadaval selline: [URL][DOMAIN_NAME][PERSON_NAME]" at bounding box center [161, 330] width 143 height 23
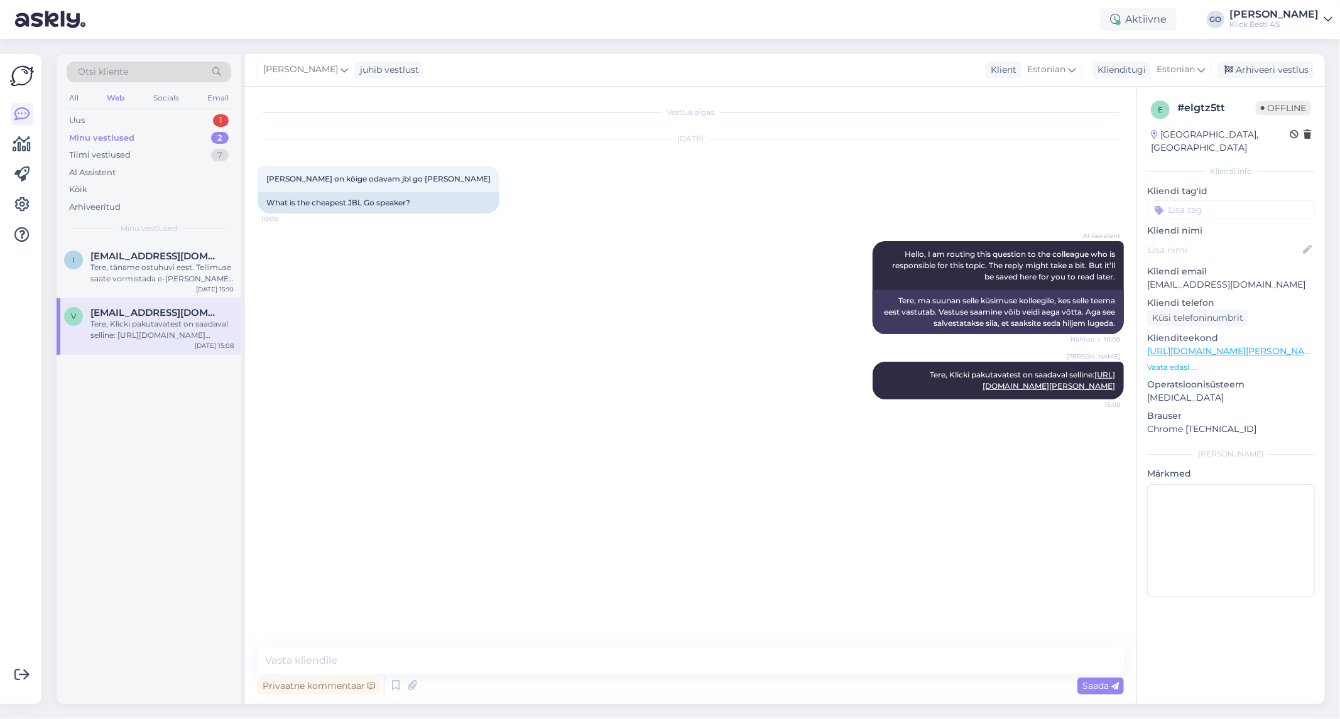
click at [424, 315] on div "AI Assistent Hello, I am routing this question to the colleague who is responsi…" at bounding box center [691, 287] width 866 height 121
click at [1209, 200] on input at bounding box center [1231, 209] width 168 height 19
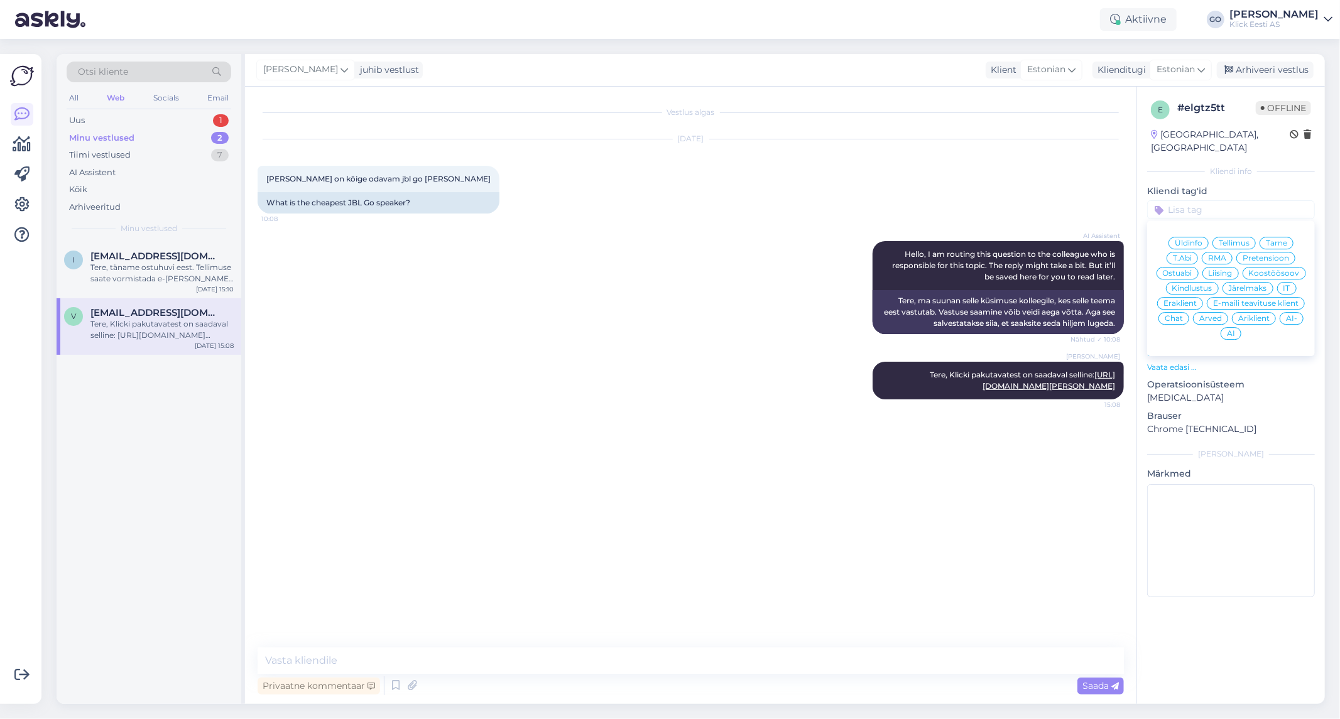
click at [1182, 300] on span "Eraklient" at bounding box center [1180, 304] width 33 height 8
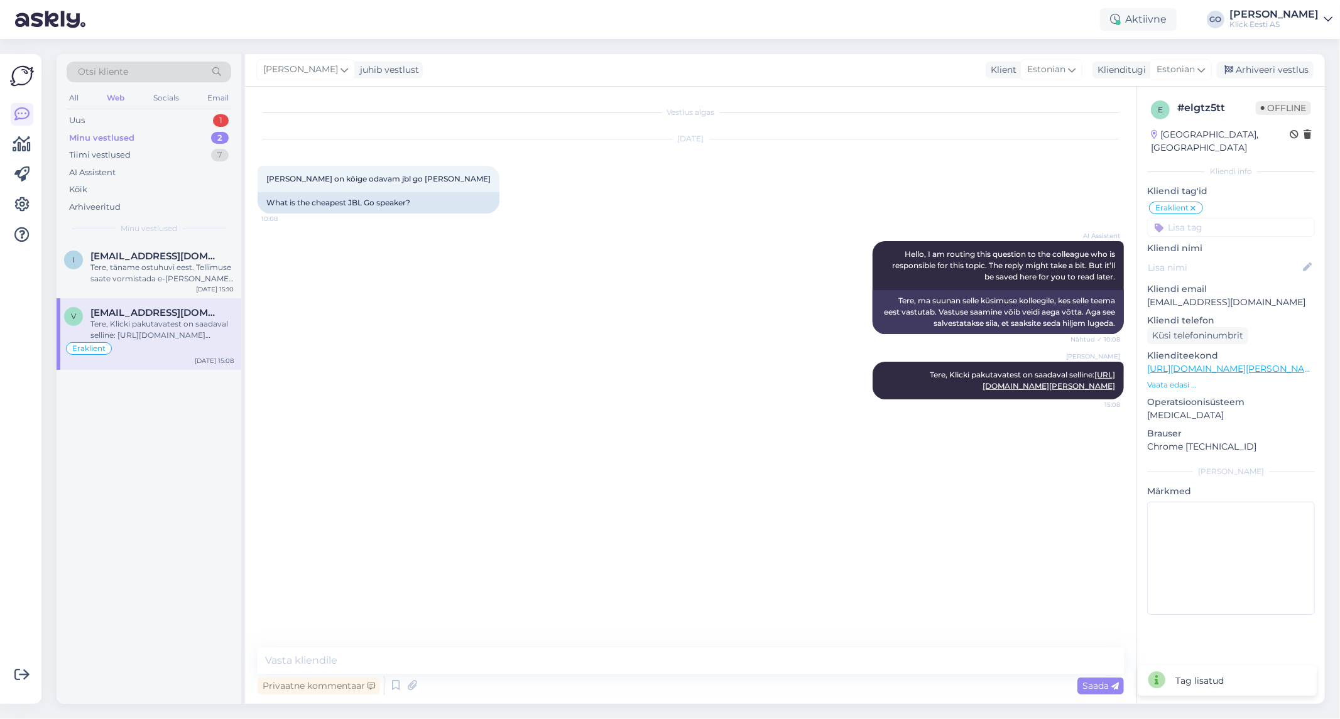
click at [1192, 218] on input at bounding box center [1231, 227] width 168 height 19
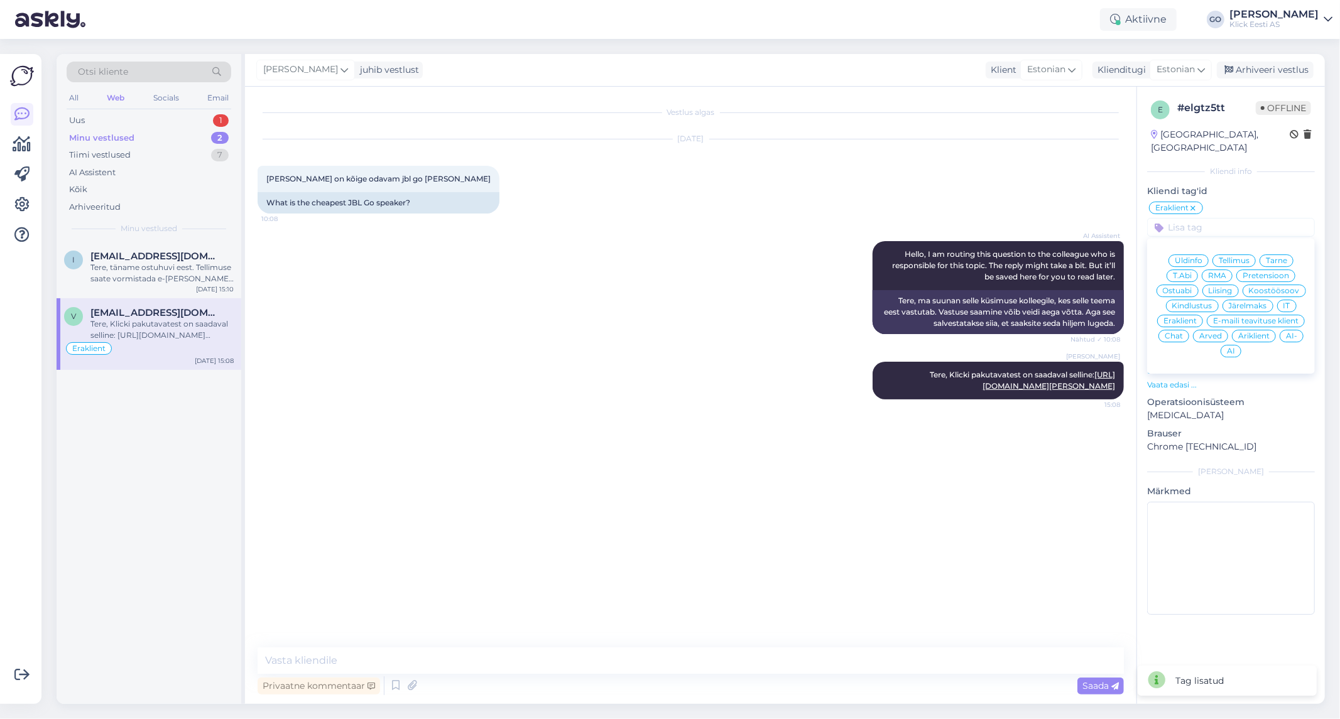
click at [1184, 287] on span "Ostuabi" at bounding box center [1178, 291] width 30 height 8
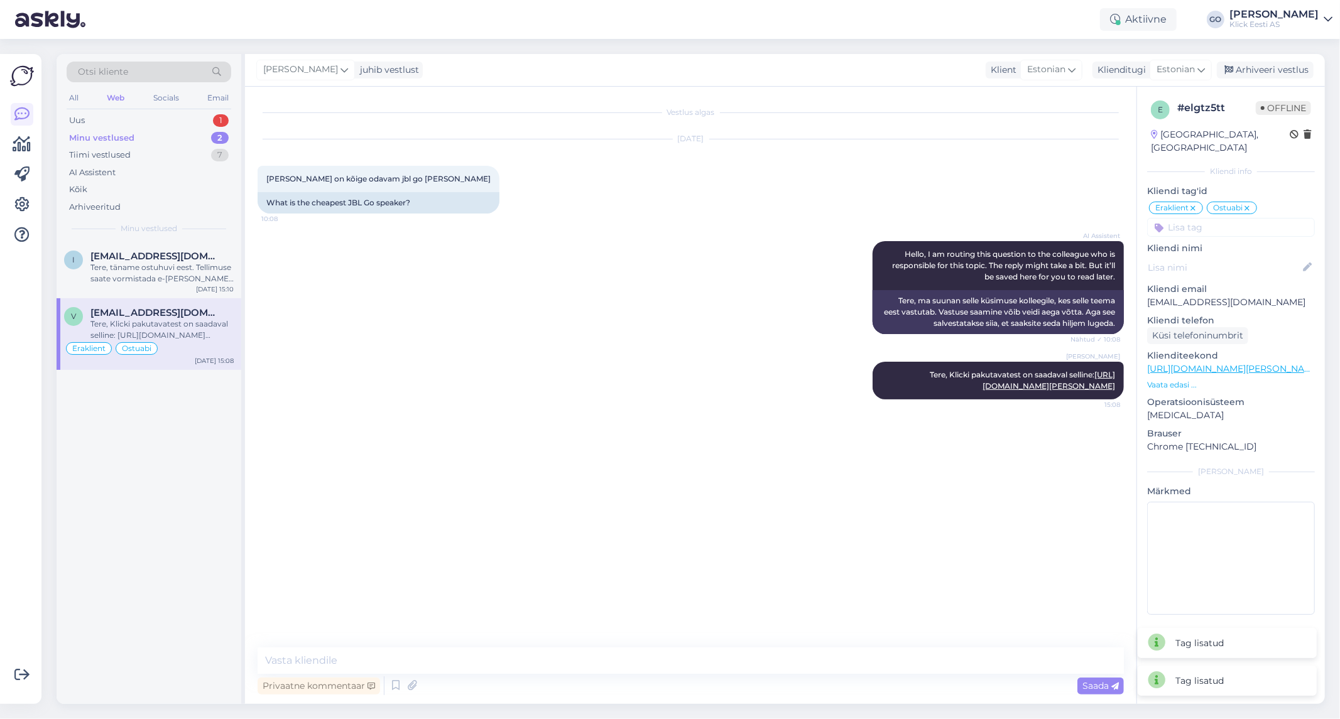
click at [569, 275] on div "AI Assistent Hello, I am routing this question to the colleague who is responsi…" at bounding box center [691, 287] width 866 height 121
click at [1284, 68] on div "Arhiveeri vestlus" at bounding box center [1265, 70] width 97 height 17
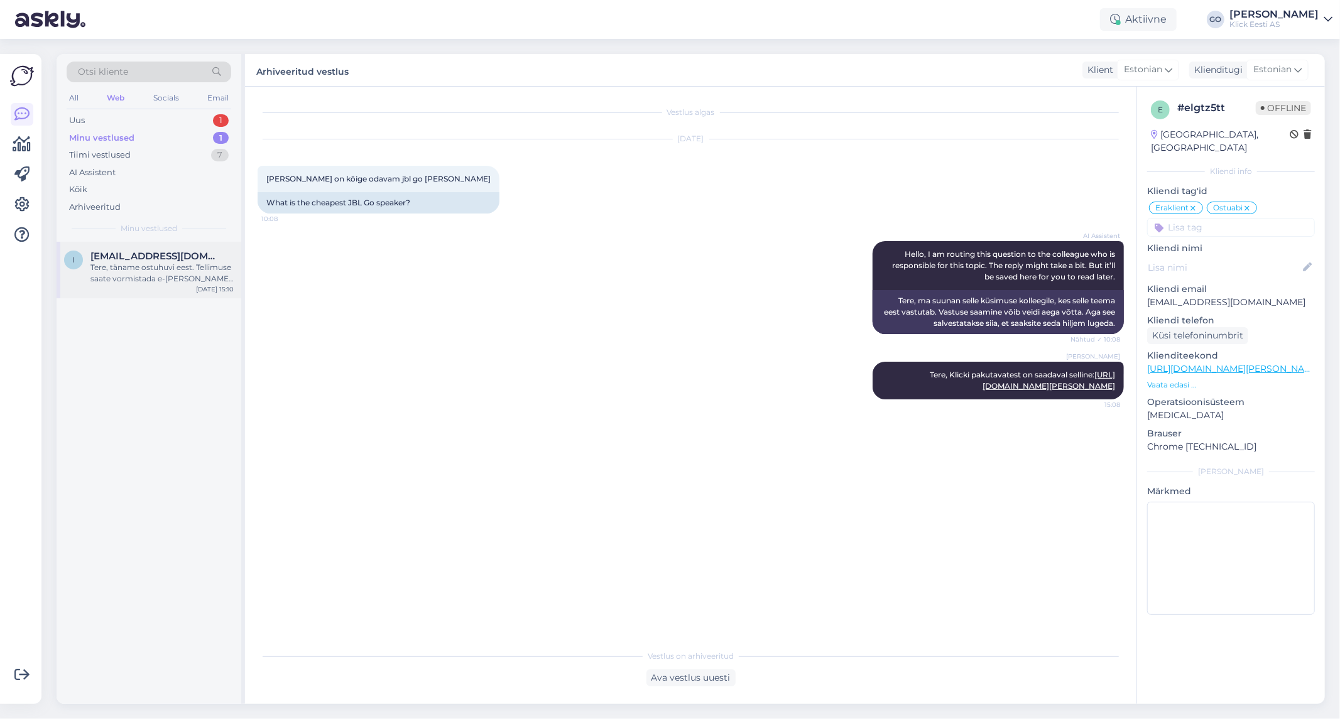
click at [120, 264] on div "Tere, täname ostuhuvi eest. Tellimuse saate vormistada e-[PERSON_NAME] kaudu ja…" at bounding box center [161, 273] width 143 height 23
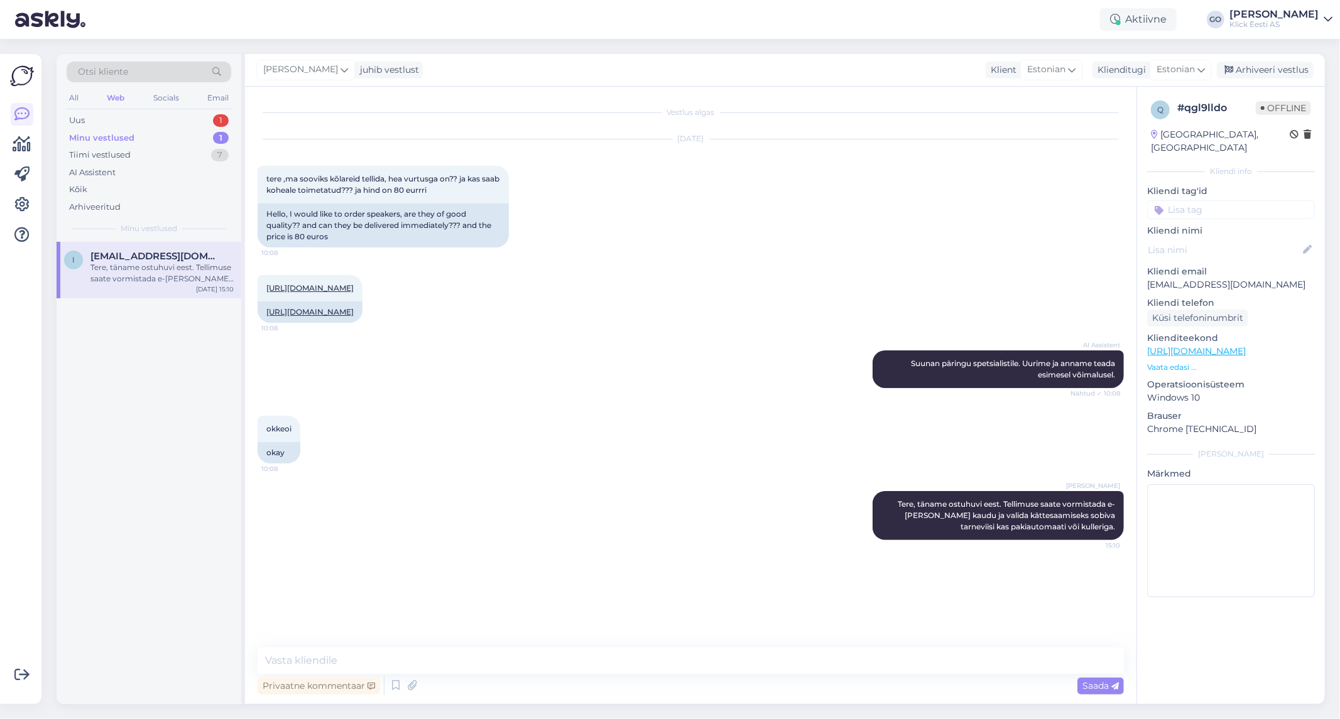
click at [409, 396] on div "AI Assistent [PERSON_NAME] päringu spetsialistile. Uurime [PERSON_NAME] esimese…" at bounding box center [691, 369] width 866 height 65
click at [1206, 200] on input at bounding box center [1231, 209] width 168 height 19
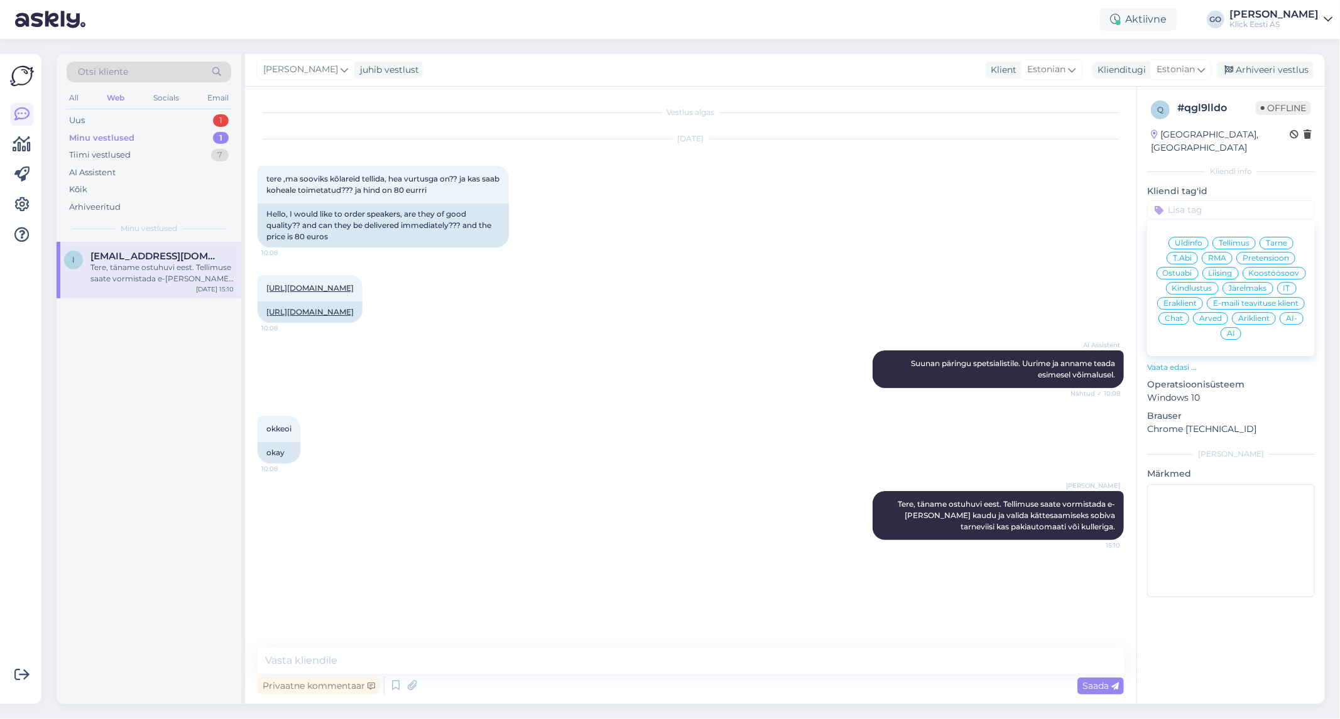
click at [545, 417] on div "okkeoi 10:08 okay" at bounding box center [691, 439] width 866 height 75
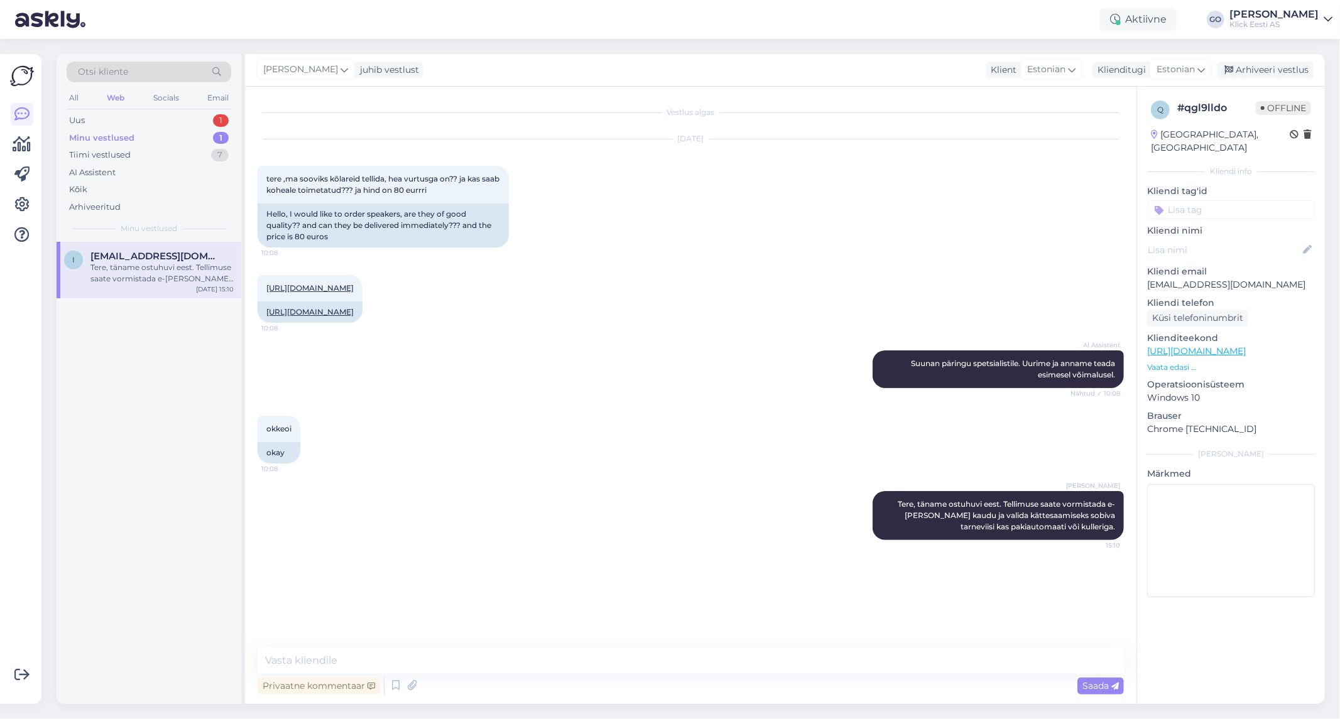
click at [1211, 200] on input at bounding box center [1231, 209] width 168 height 19
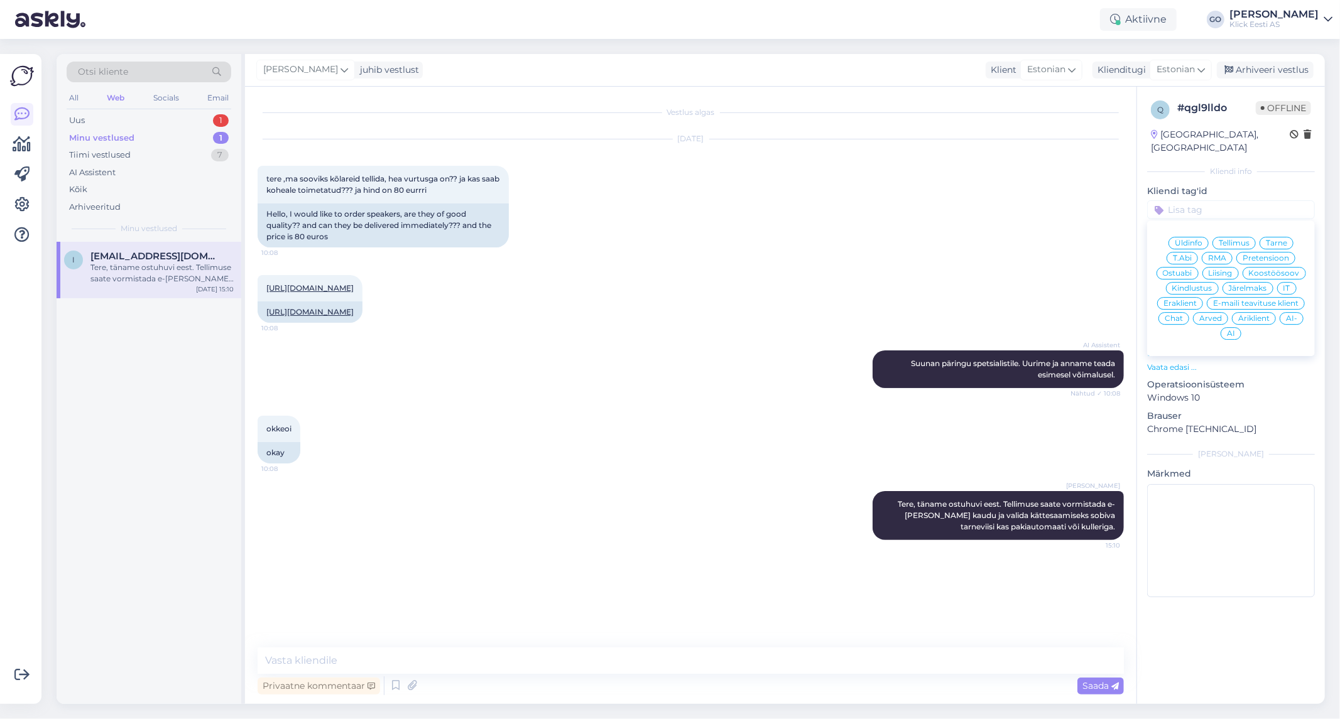
click at [1260, 315] on span "Äriklient" at bounding box center [1253, 319] width 31 height 8
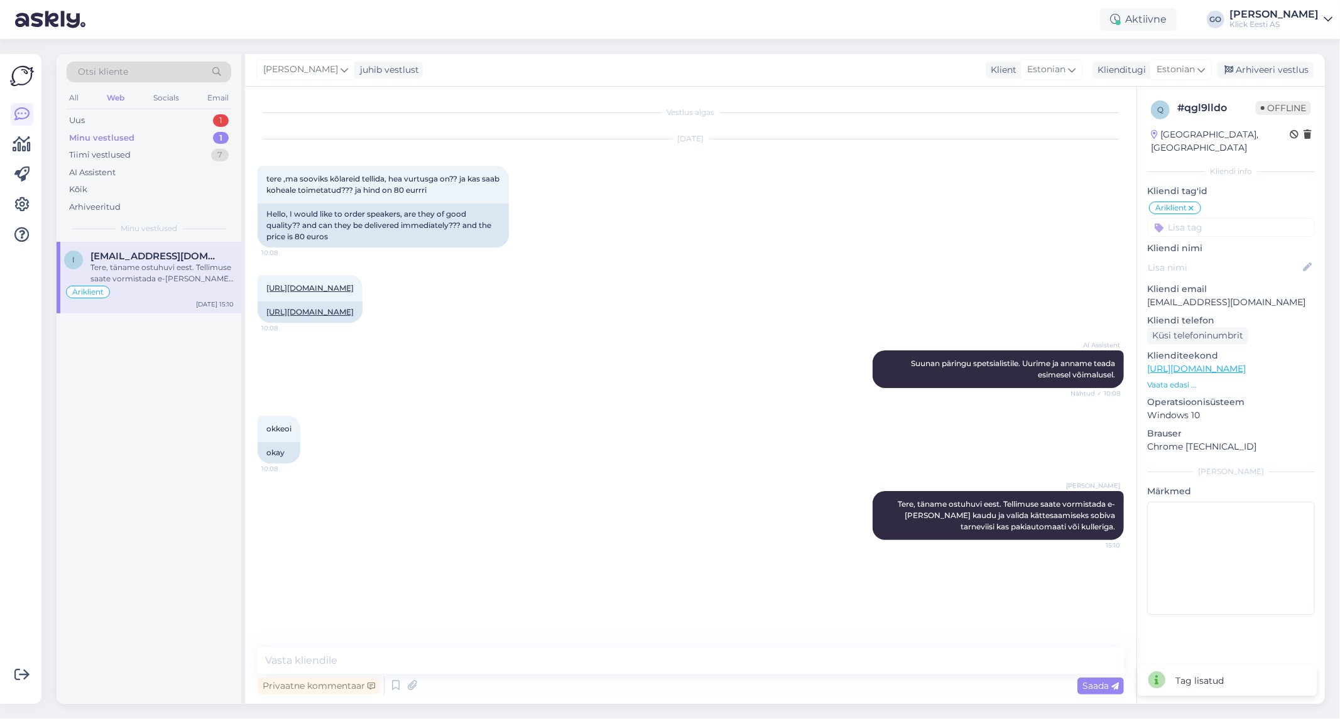
click at [1215, 218] on input at bounding box center [1231, 227] width 168 height 19
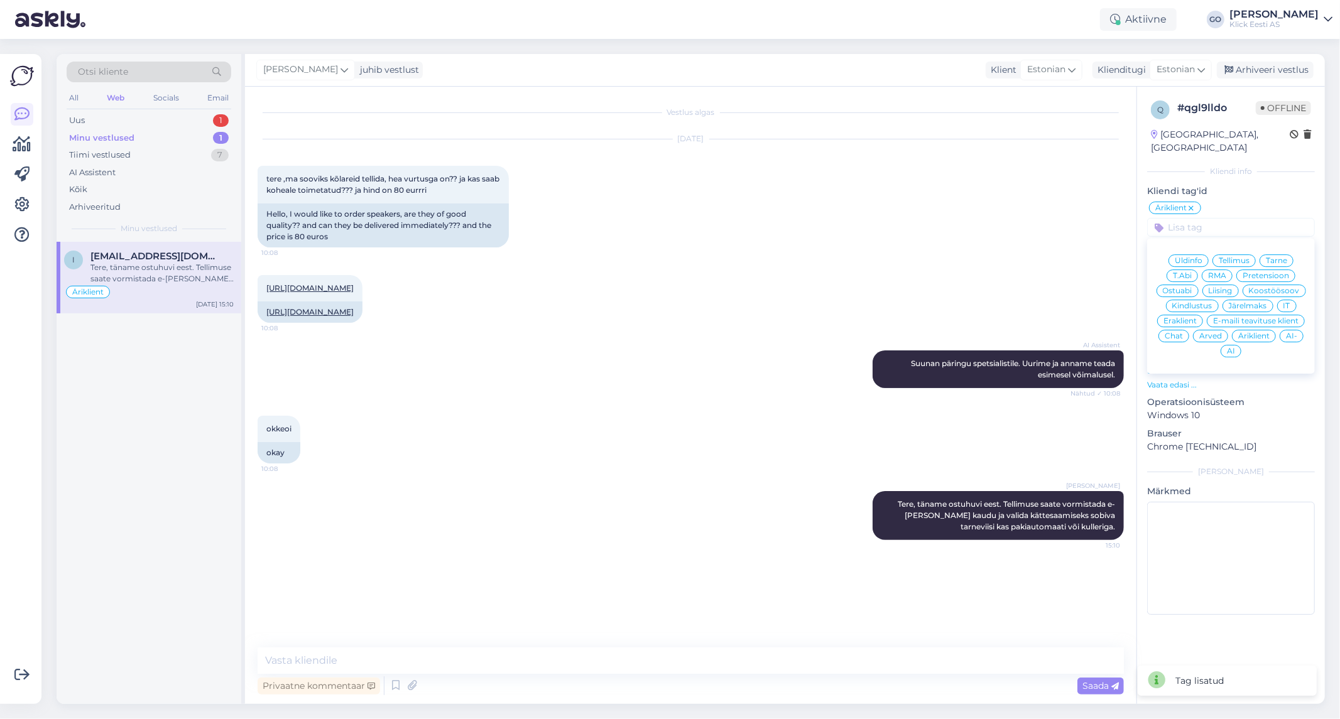
click at [1186, 287] on span "Ostuabi" at bounding box center [1178, 291] width 30 height 8
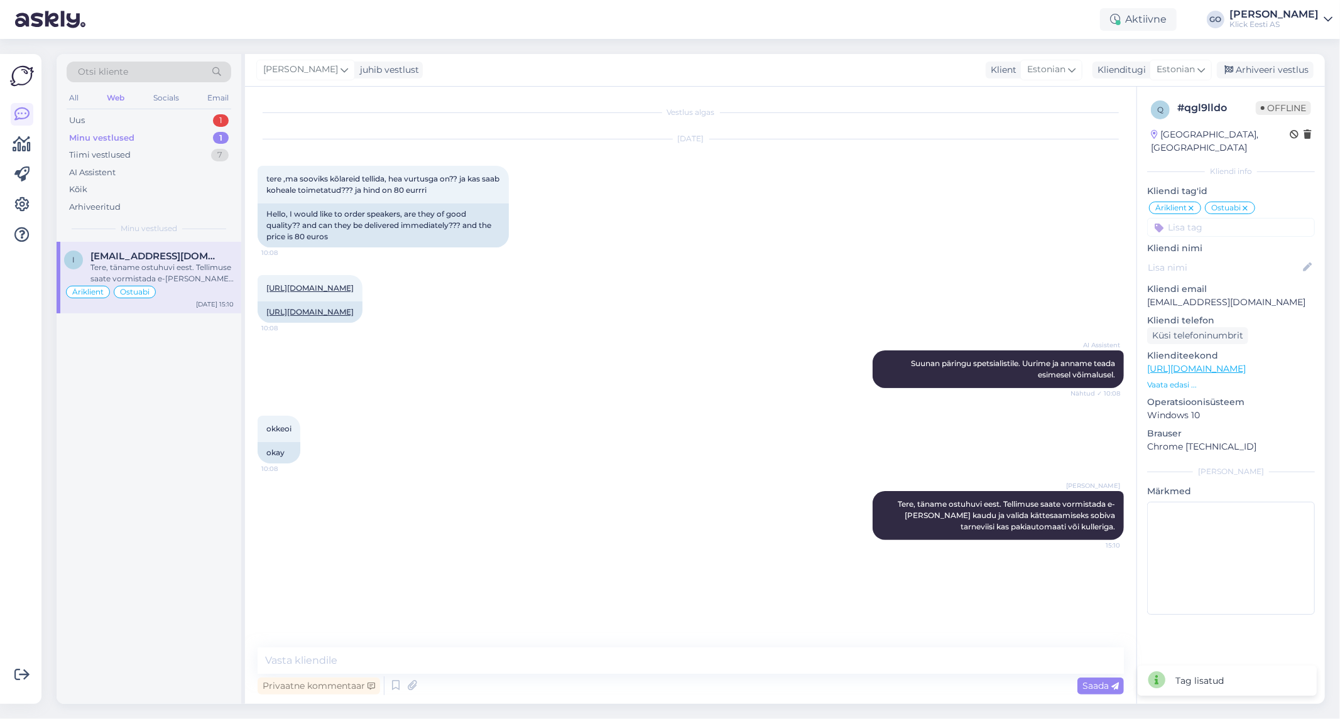
click at [658, 447] on div "okkeoi 10:08 okay" at bounding box center [691, 439] width 866 height 75
click at [1275, 69] on div "Arhiveeri vestlus" at bounding box center [1265, 70] width 97 height 17
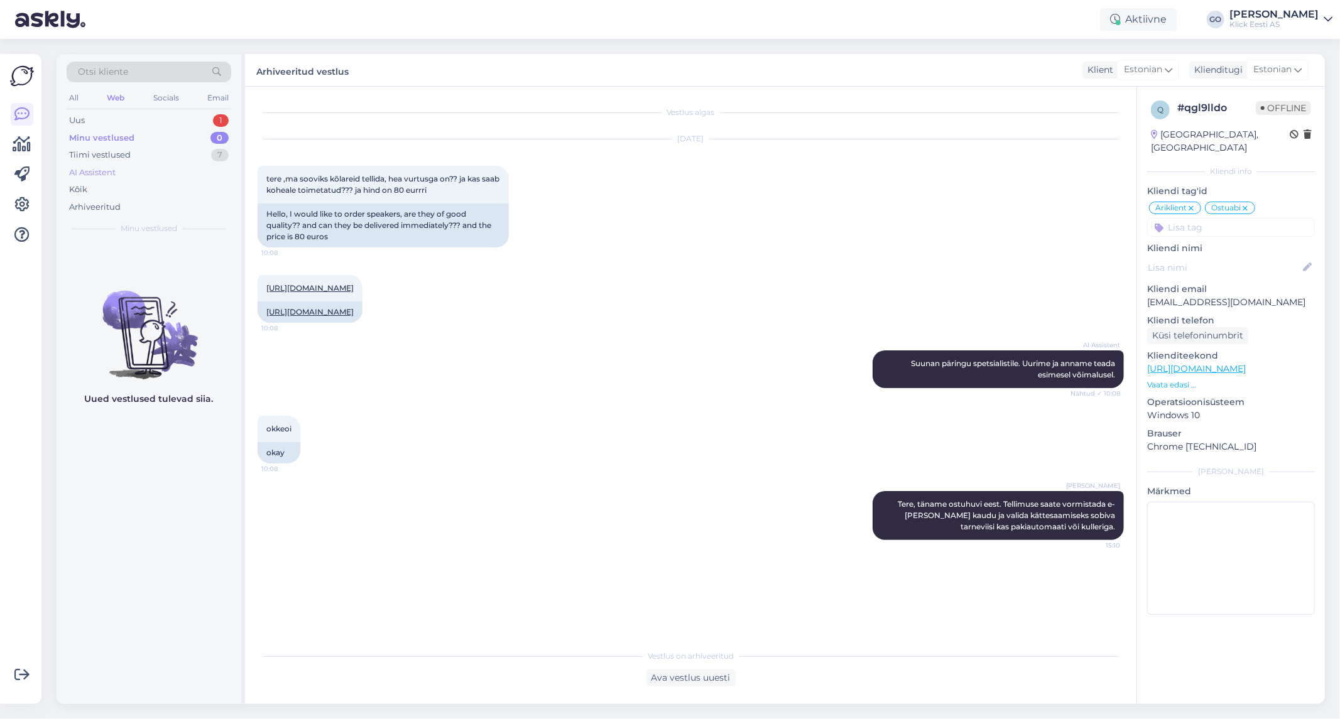
click at [97, 170] on div "AI Assistent" at bounding box center [92, 172] width 46 height 13
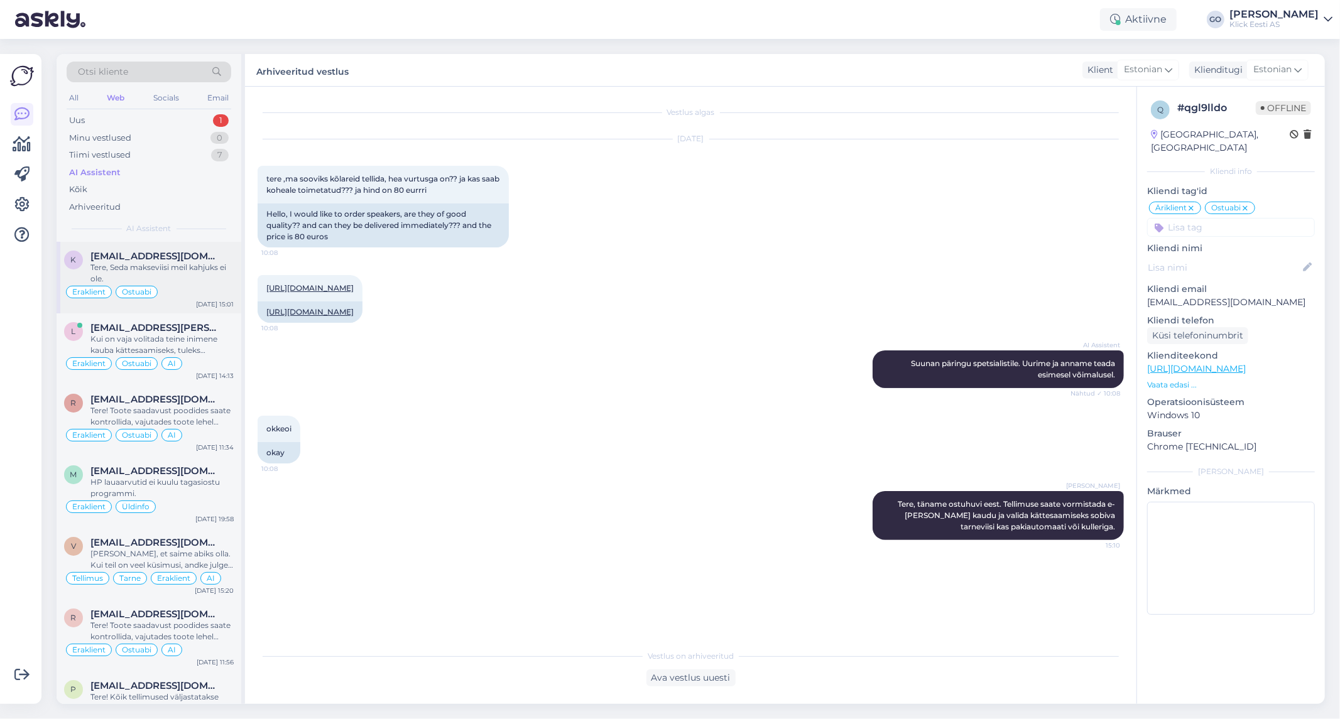
click at [185, 270] on div "Tere, Seda makseviisi meil kahjuks ei ole." at bounding box center [161, 273] width 143 height 23
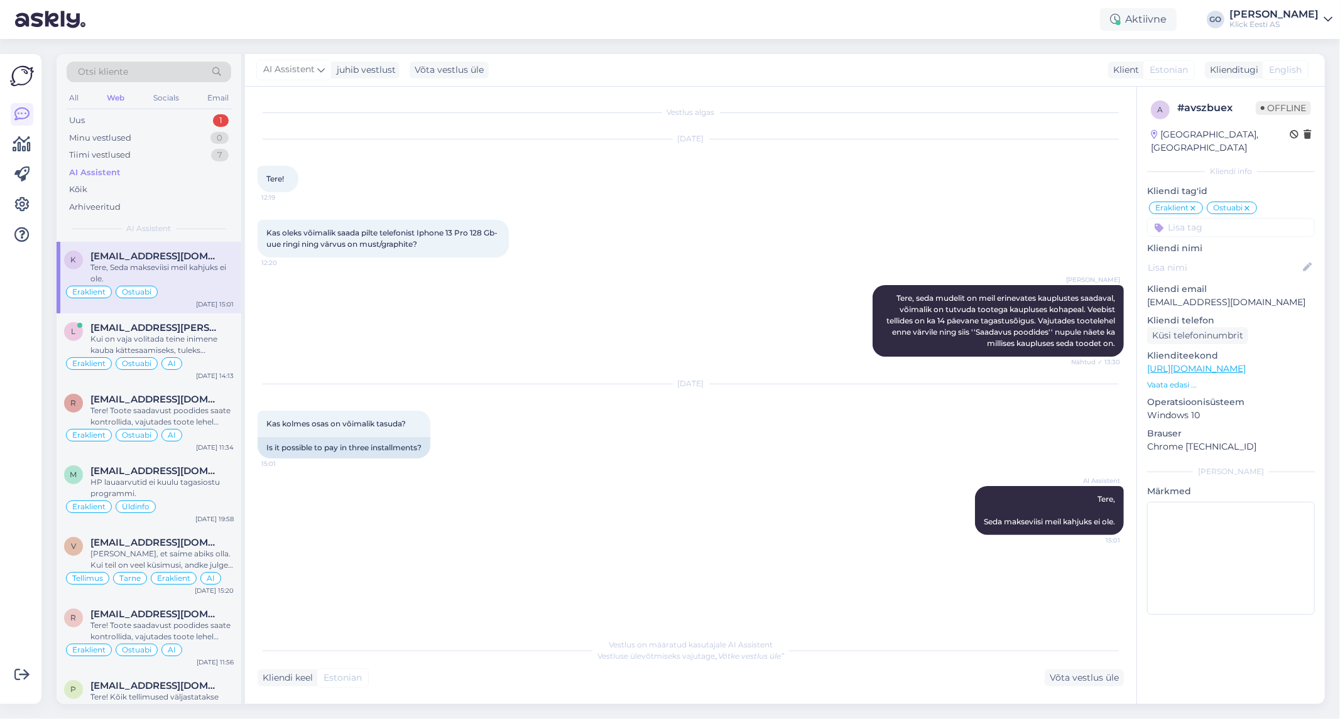
click at [662, 450] on div "[DATE] Kas kolmes osas on võimalik tasuda? 15:01 Is it possible to pay in three…" at bounding box center [691, 422] width 866 height 102
click at [1243, 218] on input at bounding box center [1231, 227] width 168 height 19
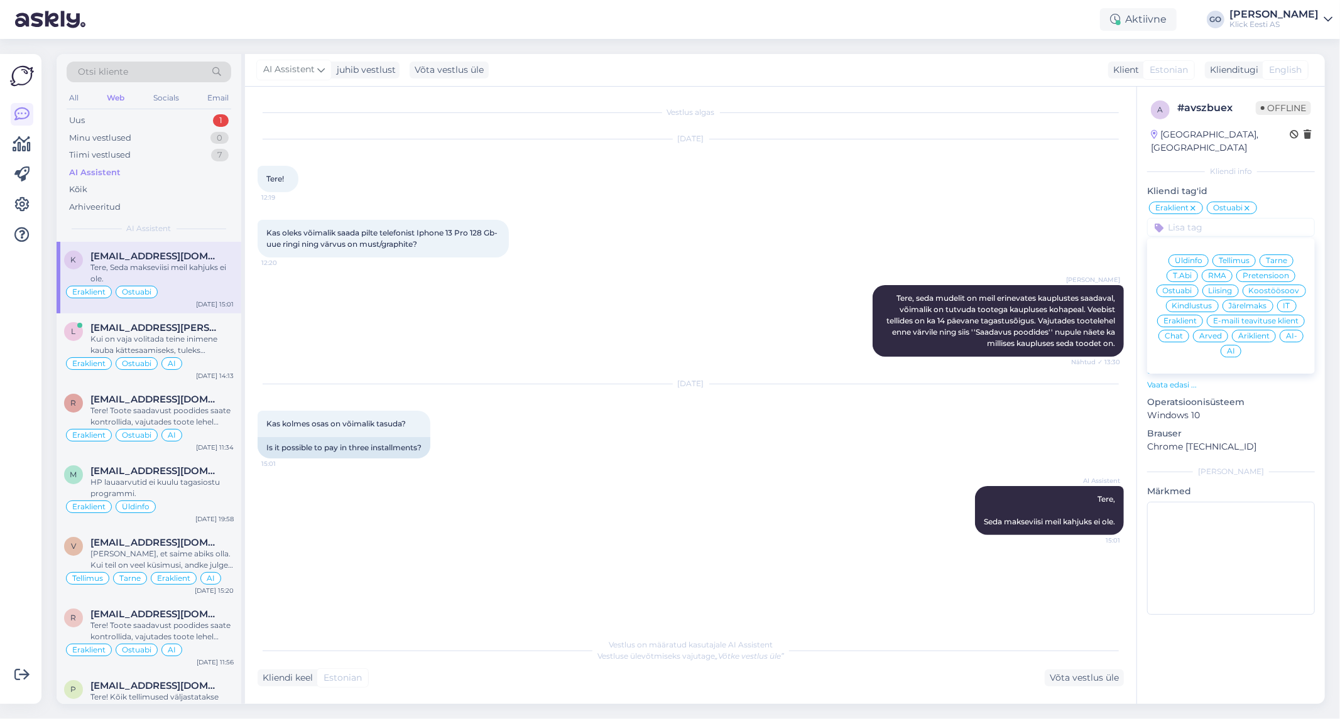
click at [1232, 347] on span "AI" at bounding box center [1231, 351] width 8 height 8
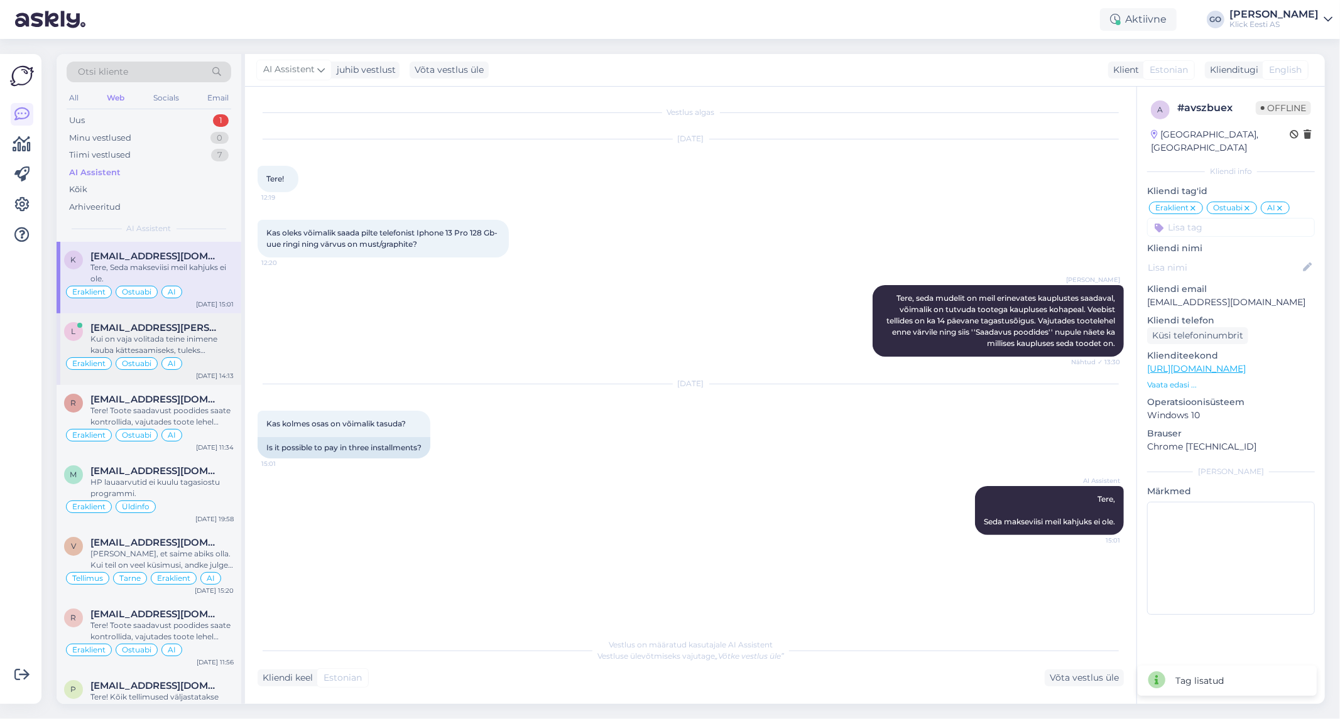
click at [204, 341] on div "Kui on vaja volitada teine inimene kauba kättesaamiseks, tuleks tellimust vormi…" at bounding box center [161, 345] width 143 height 23
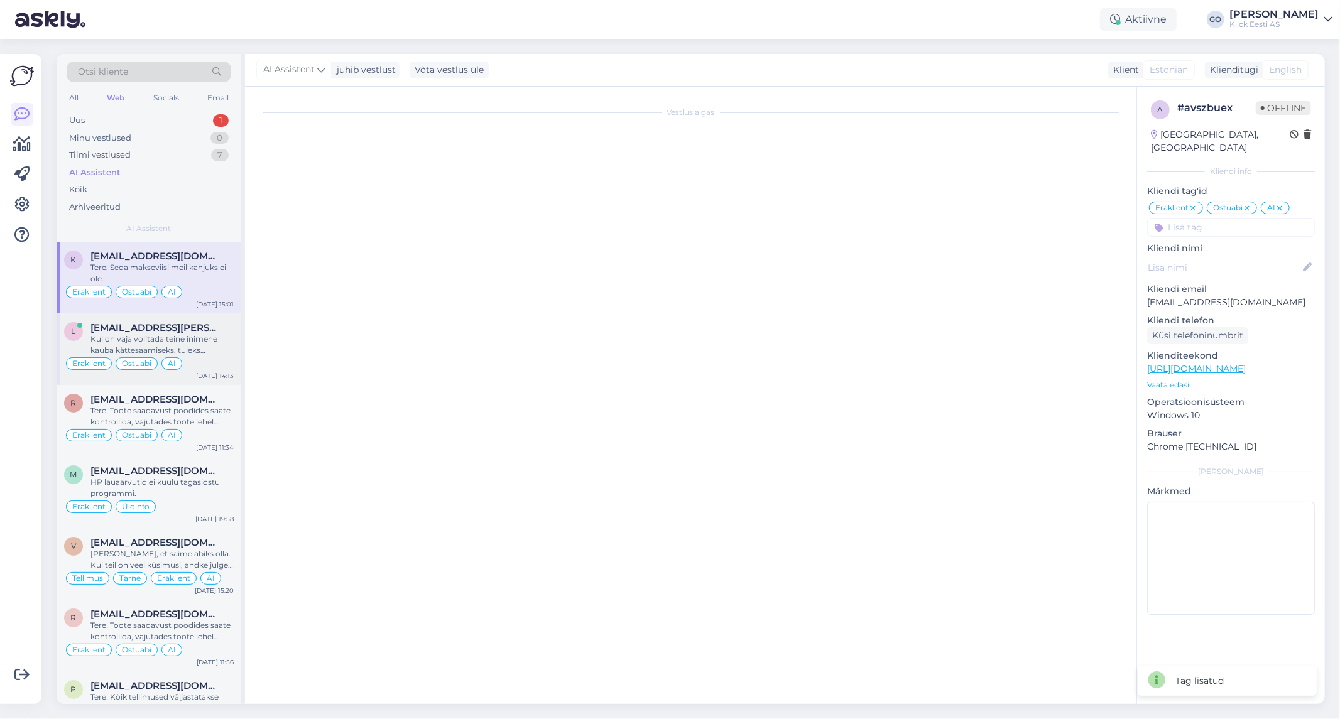
scroll to position [15, 0]
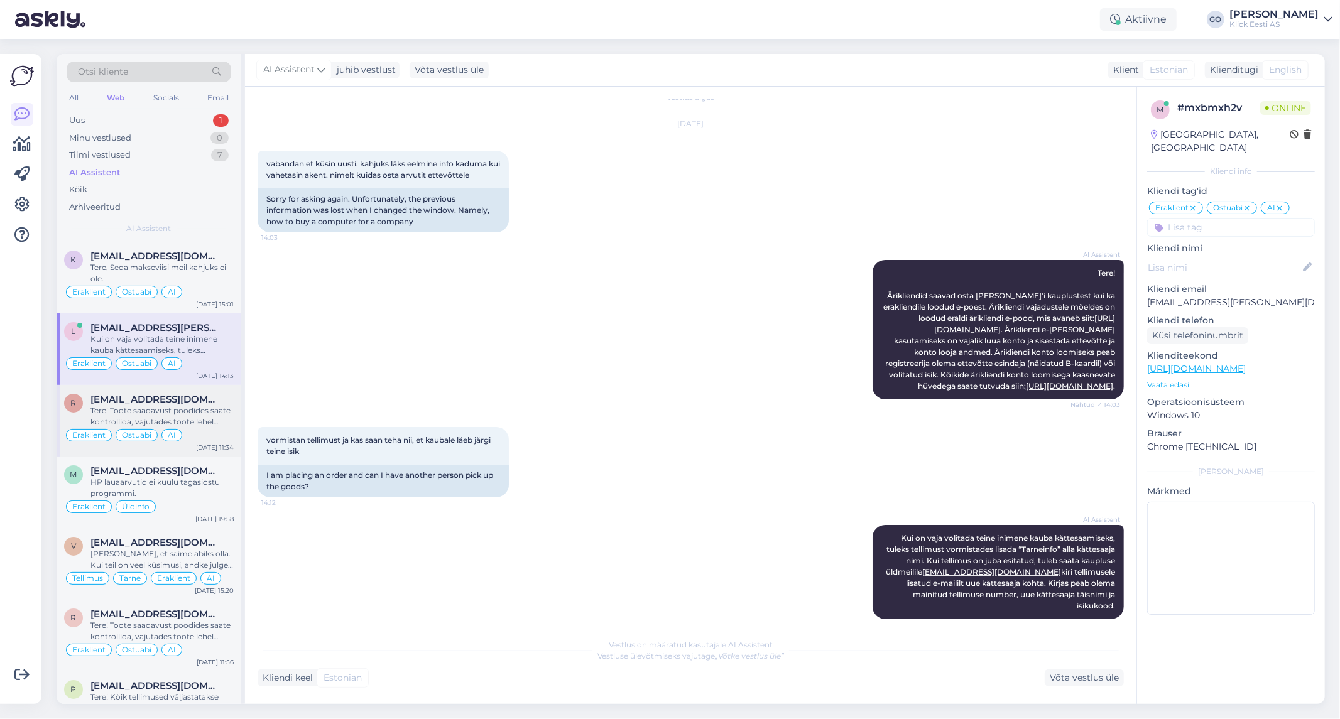
click at [222, 424] on div "Tere! Toote saadavust poodides saate kontrollida, vajutades toote lehel "Saadav…" at bounding box center [161, 416] width 143 height 23
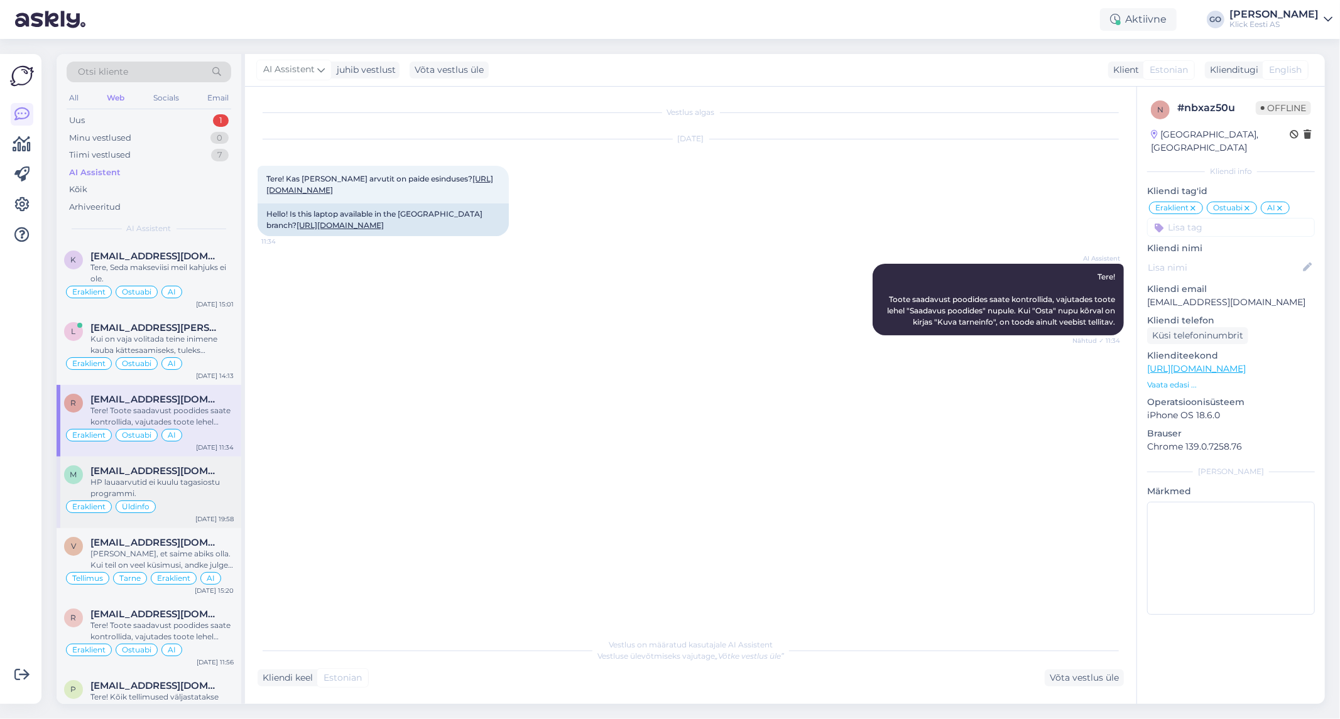
click at [210, 477] on div "HP lauaarvutid ei kuulu tagasiostu programmi." at bounding box center [161, 488] width 143 height 23
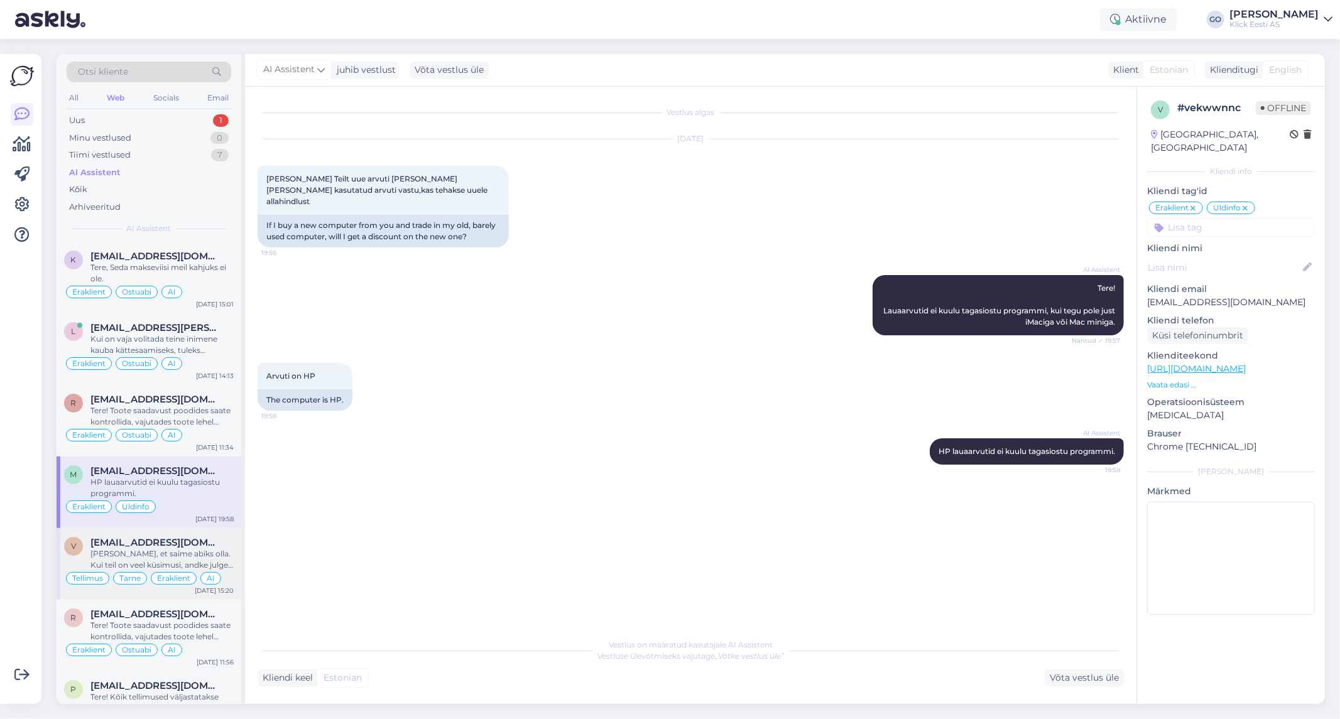
click at [211, 548] on div "[PERSON_NAME], et saime abiks olla. Kui teil on veel küsimusi, andke julgelt te…" at bounding box center [161, 559] width 143 height 23
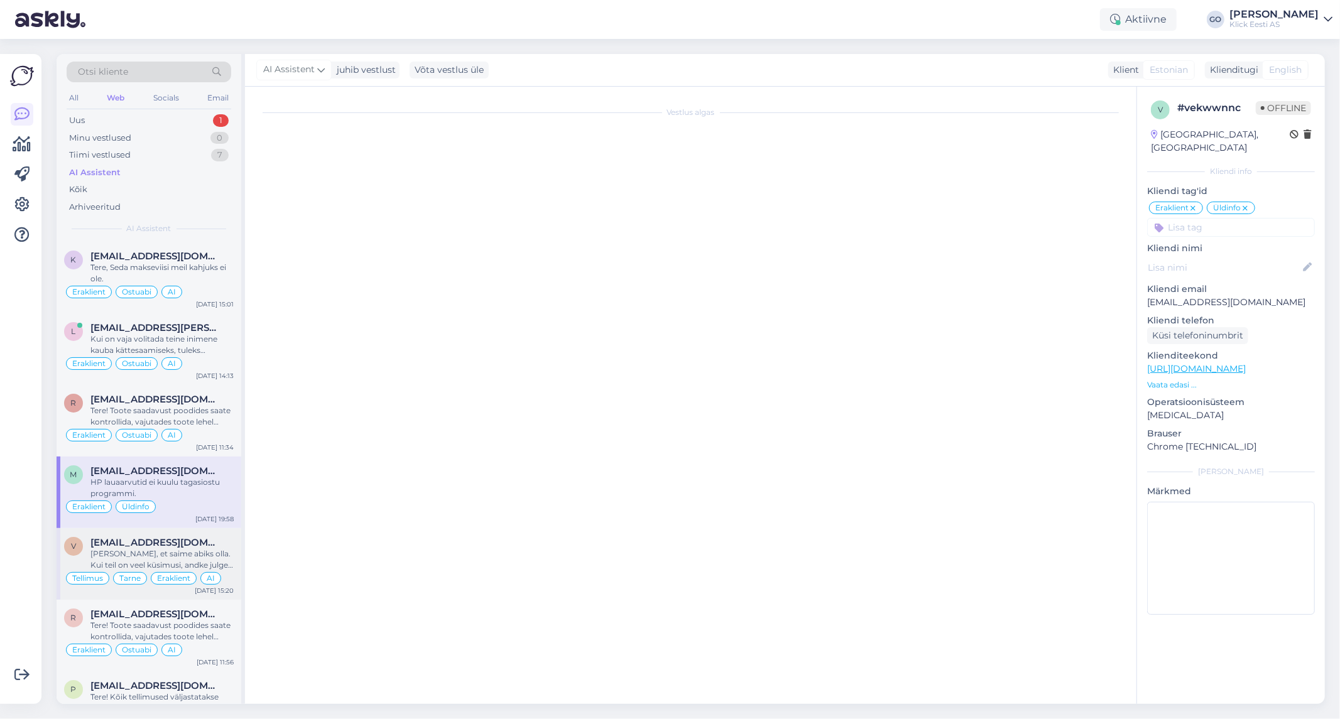
scroll to position [136, 0]
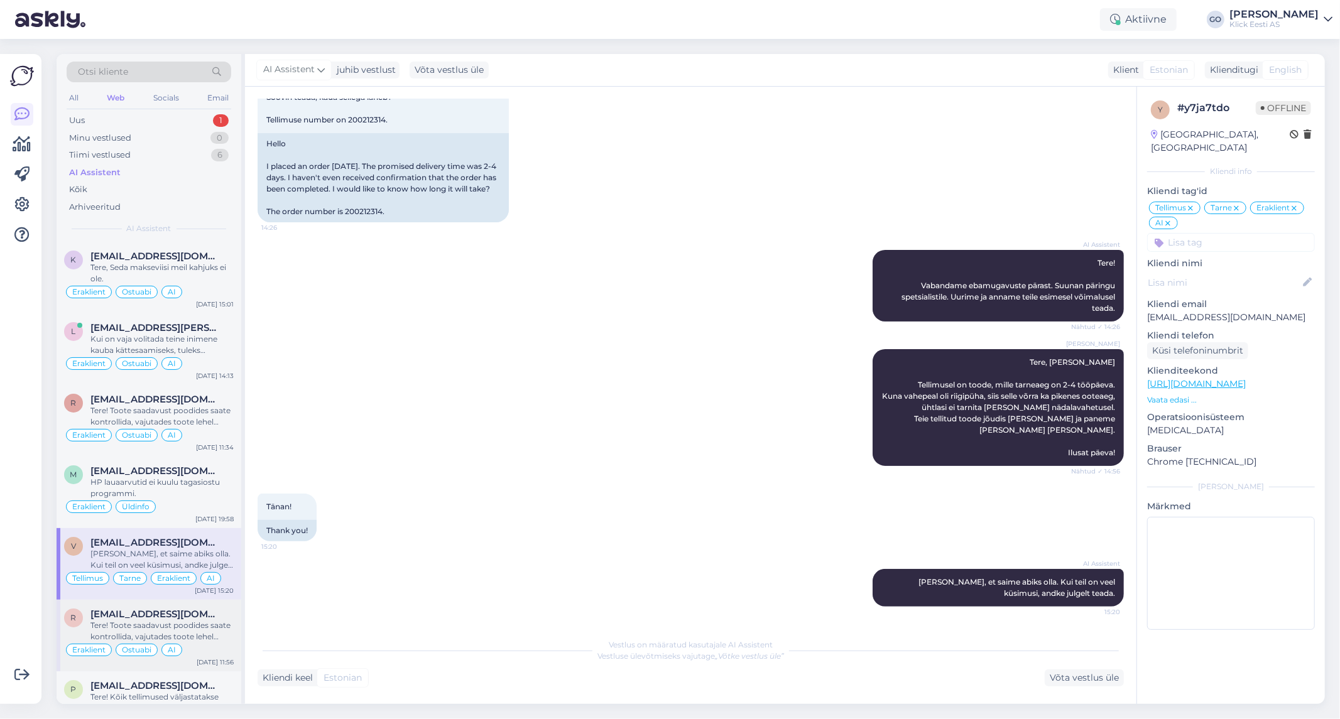
click at [192, 625] on div "Tere! Toote saadavust poodides saate kontrollida, vajutades toote lehel "Saadav…" at bounding box center [161, 631] width 143 height 23
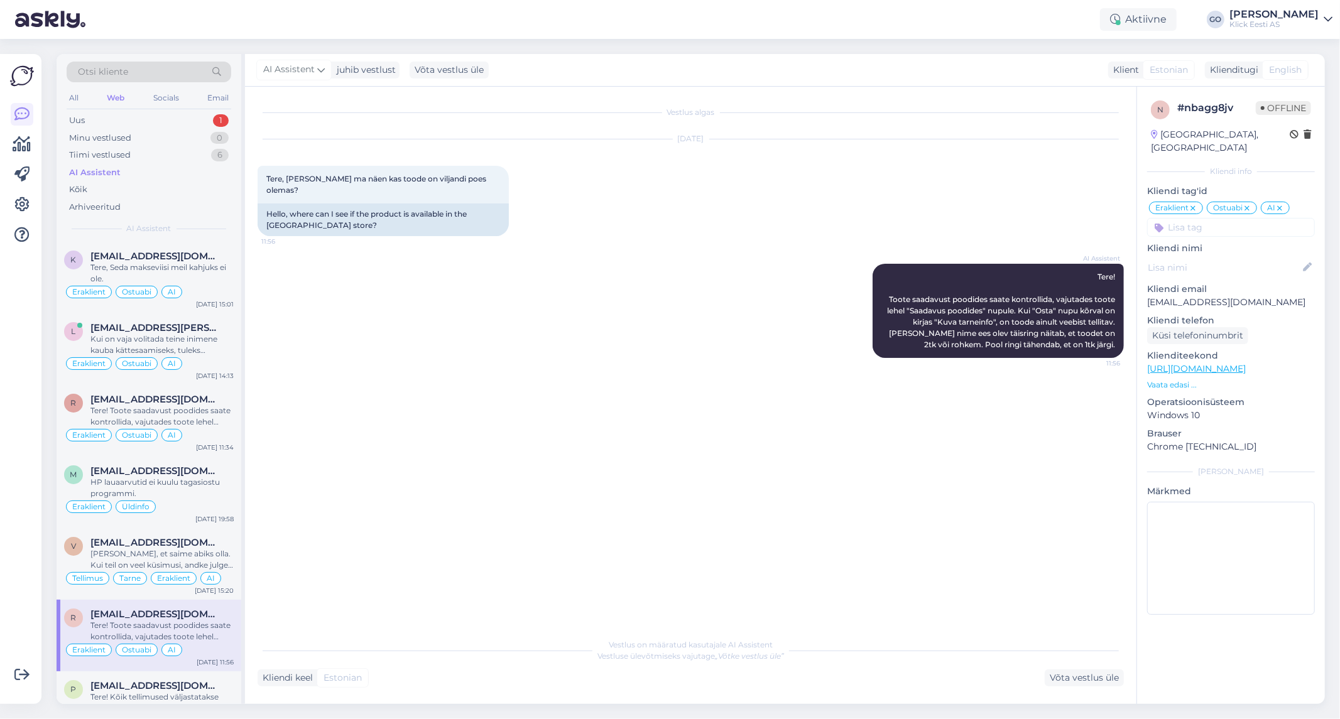
scroll to position [0, 0]
click at [135, 153] on div "Tiimi vestlused 6" at bounding box center [149, 155] width 165 height 18
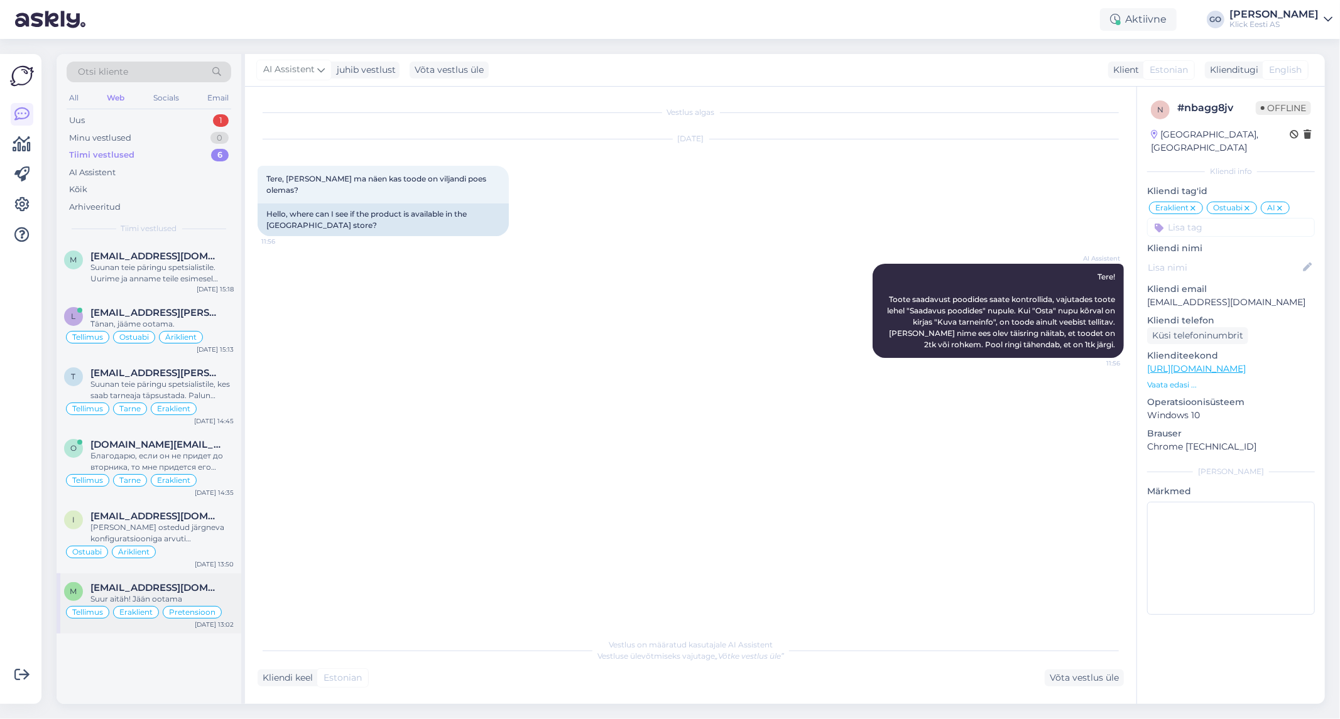
click at [219, 587] on div "[EMAIL_ADDRESS][DOMAIN_NAME]" at bounding box center [161, 587] width 143 height 11
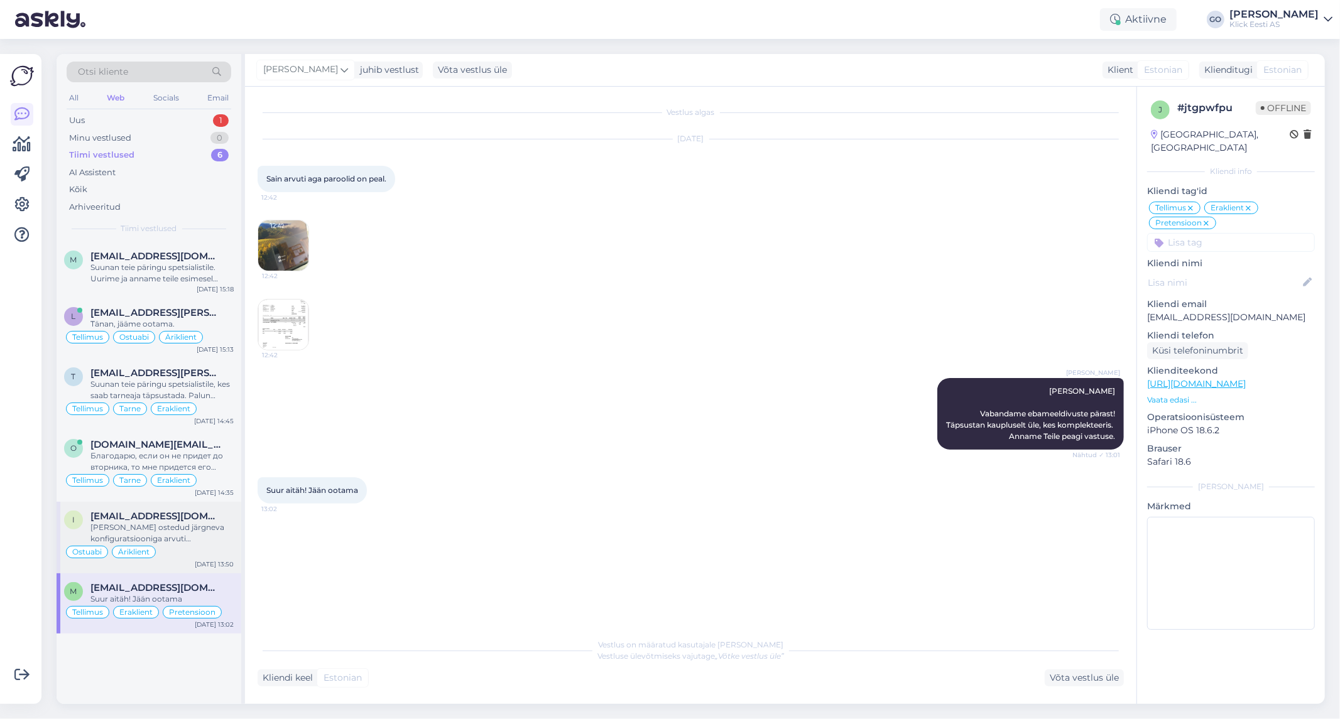
click at [205, 537] on div "[PERSON_NAME] ostedud järgneva konfiguratsiooniga arvuti [PERSON_NAME]. Kas ole…" at bounding box center [161, 533] width 143 height 23
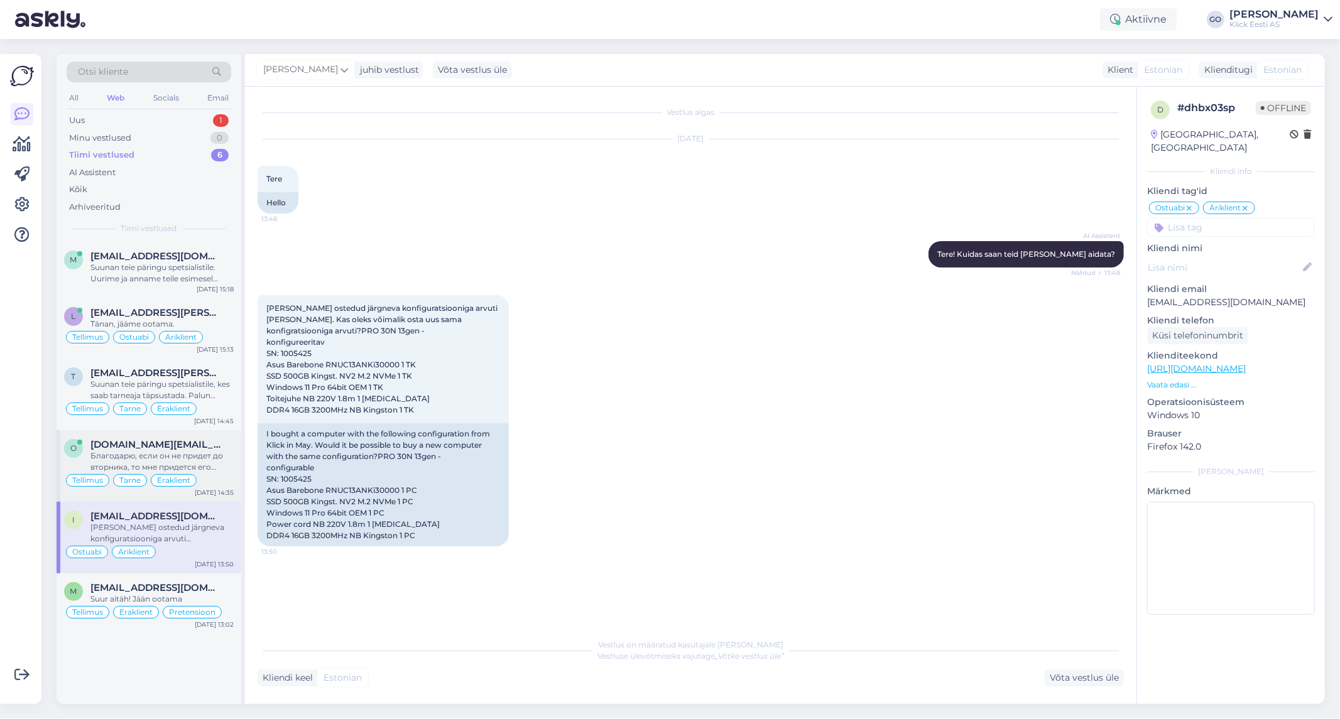
click at [216, 466] on div "Благодарю, если он не придет до вторника, то мне придется его отменить, так как…" at bounding box center [161, 461] width 143 height 23
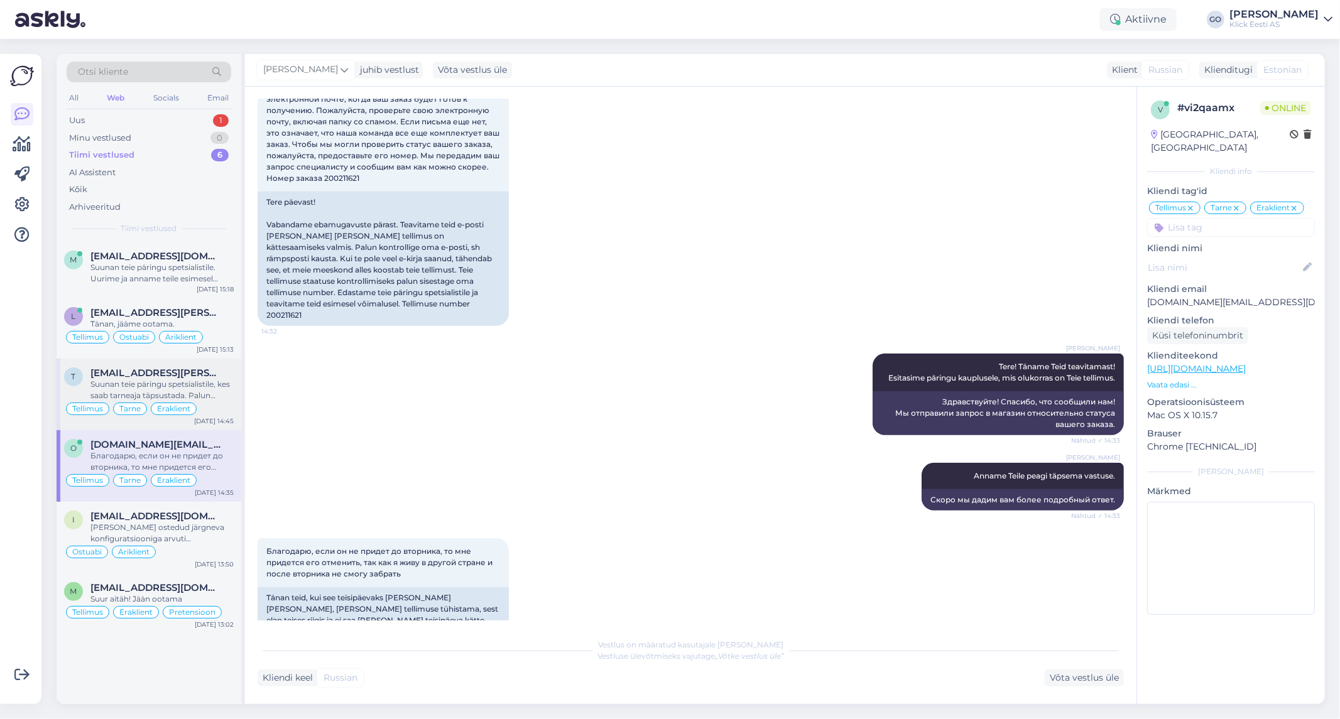
click at [221, 400] on div "Suunan teie päringu spetsialistile, kes saab tarneaja täpsustada. Palun oodake …" at bounding box center [161, 390] width 143 height 23
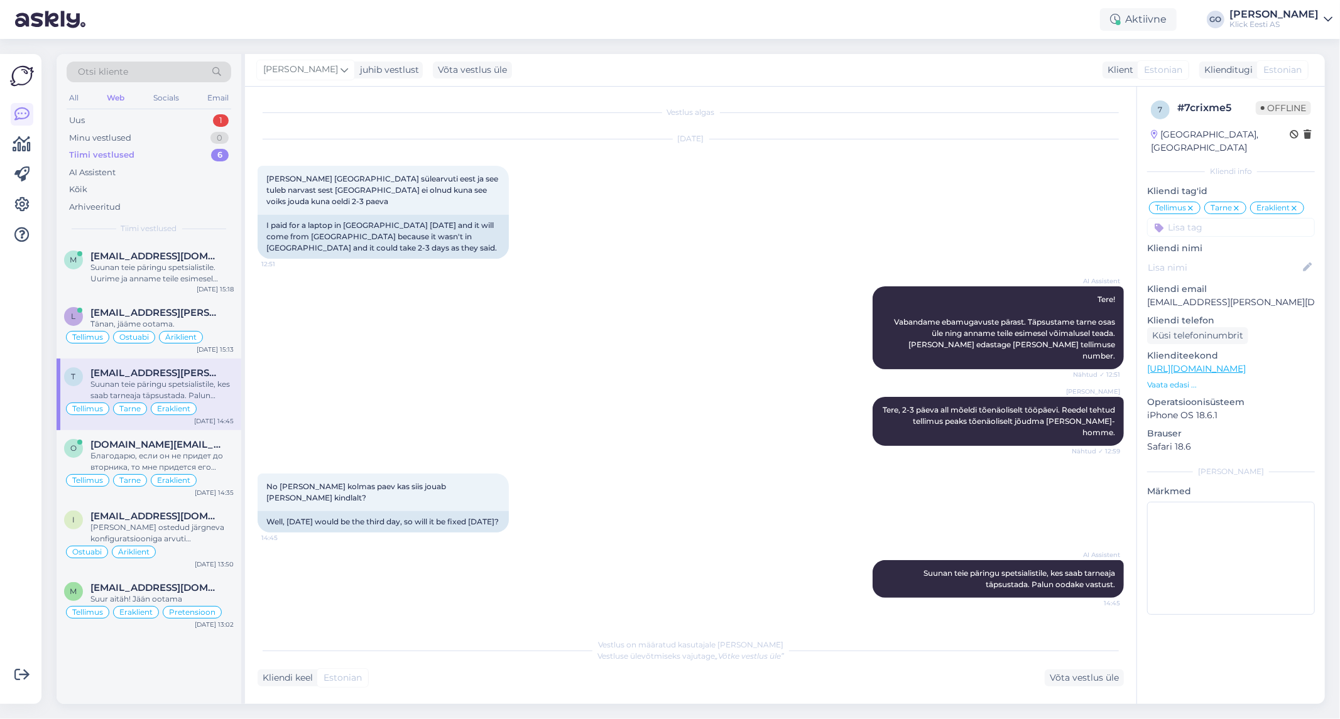
scroll to position [0, 0]
click at [229, 327] on div "Tänan, jääme ootama." at bounding box center [161, 324] width 143 height 11
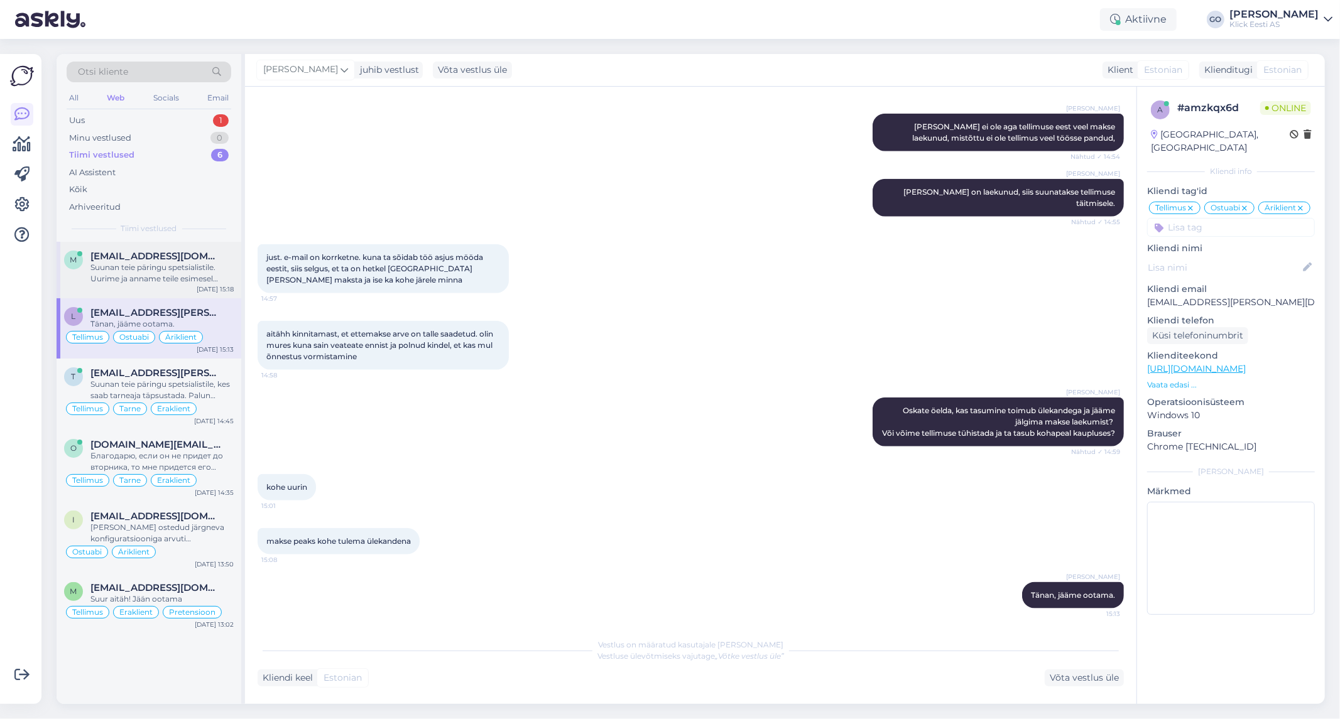
click at [178, 267] on div "Suunan teie päringu spetsialistile. Uurime ja anname teile esimesel võimalusel …" at bounding box center [161, 273] width 143 height 23
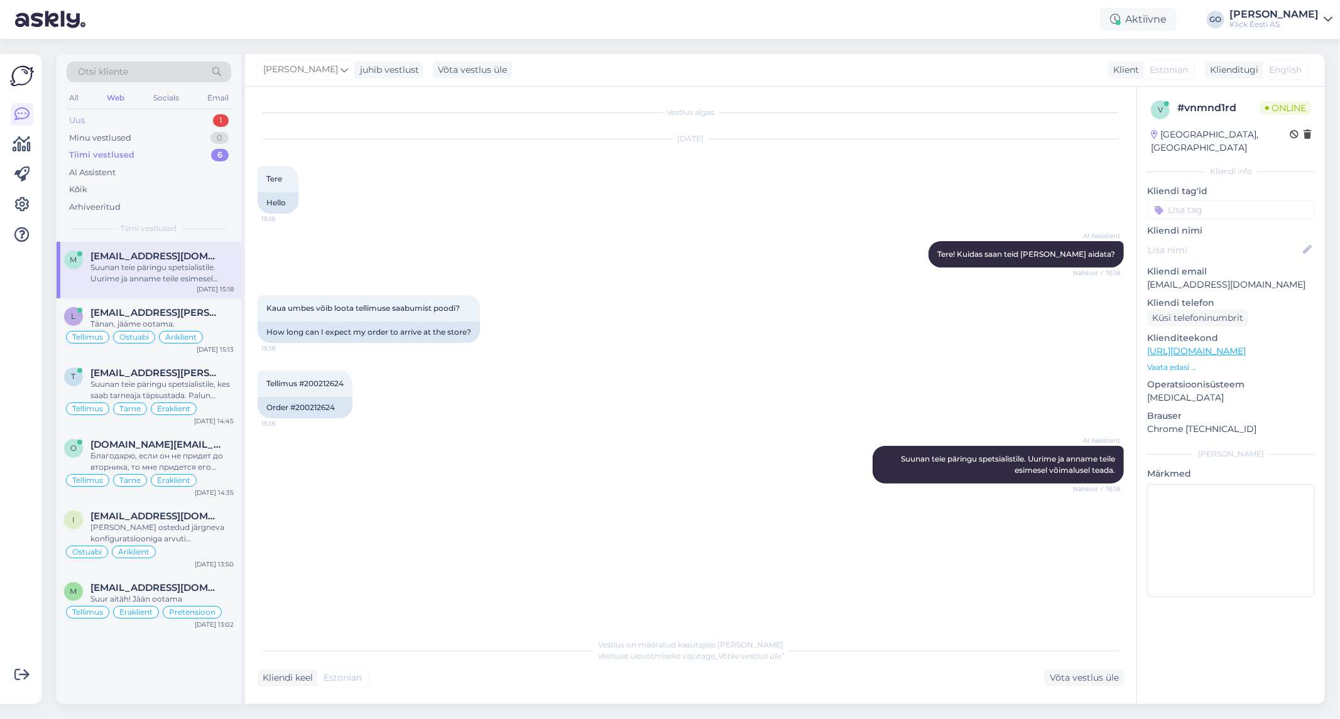
click at [132, 117] on div "Uus 1" at bounding box center [149, 121] width 165 height 18
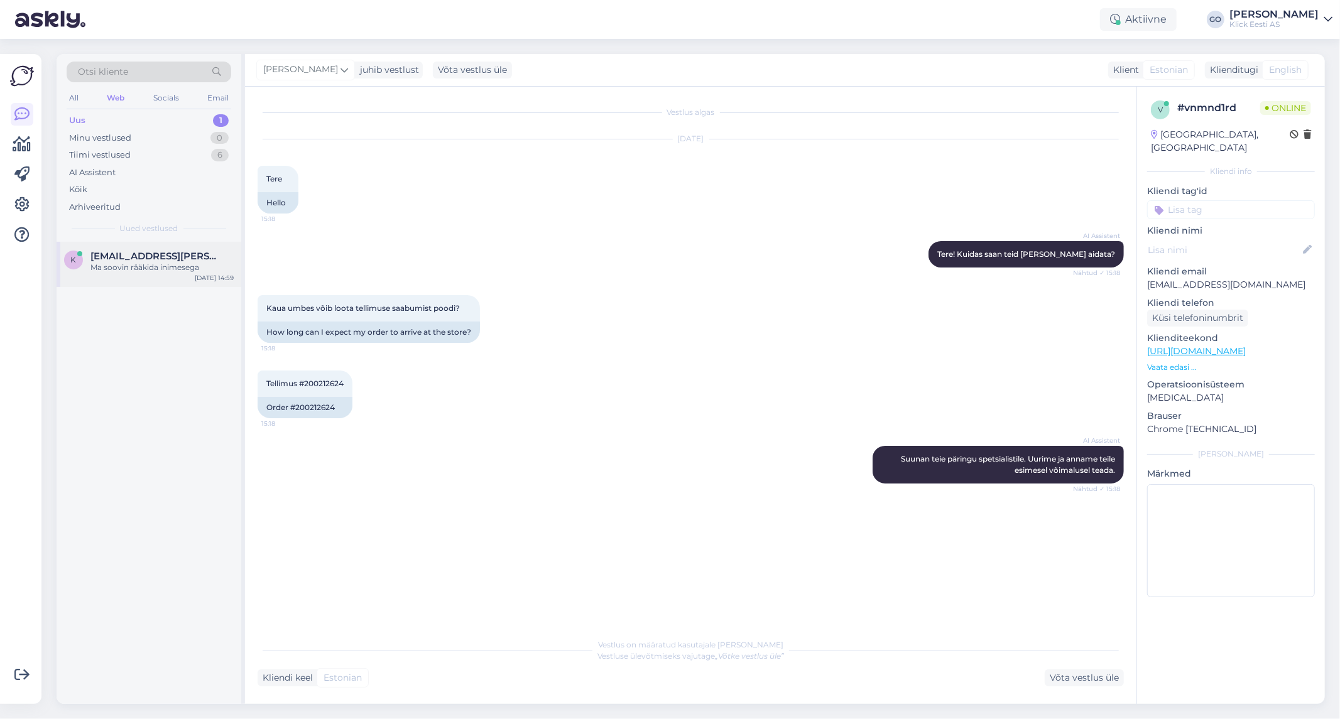
click at [163, 265] on div "Ma soovin rääkida inimesega" at bounding box center [161, 267] width 143 height 11
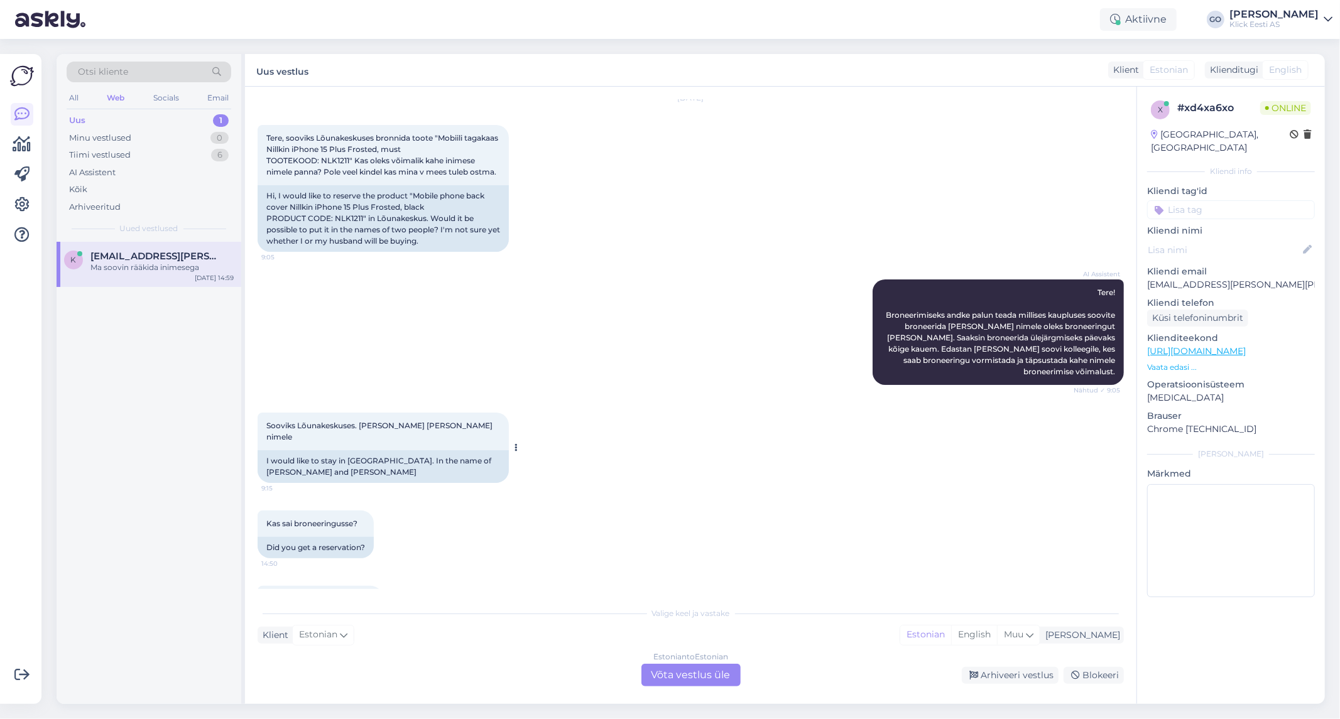
scroll to position [87, 0]
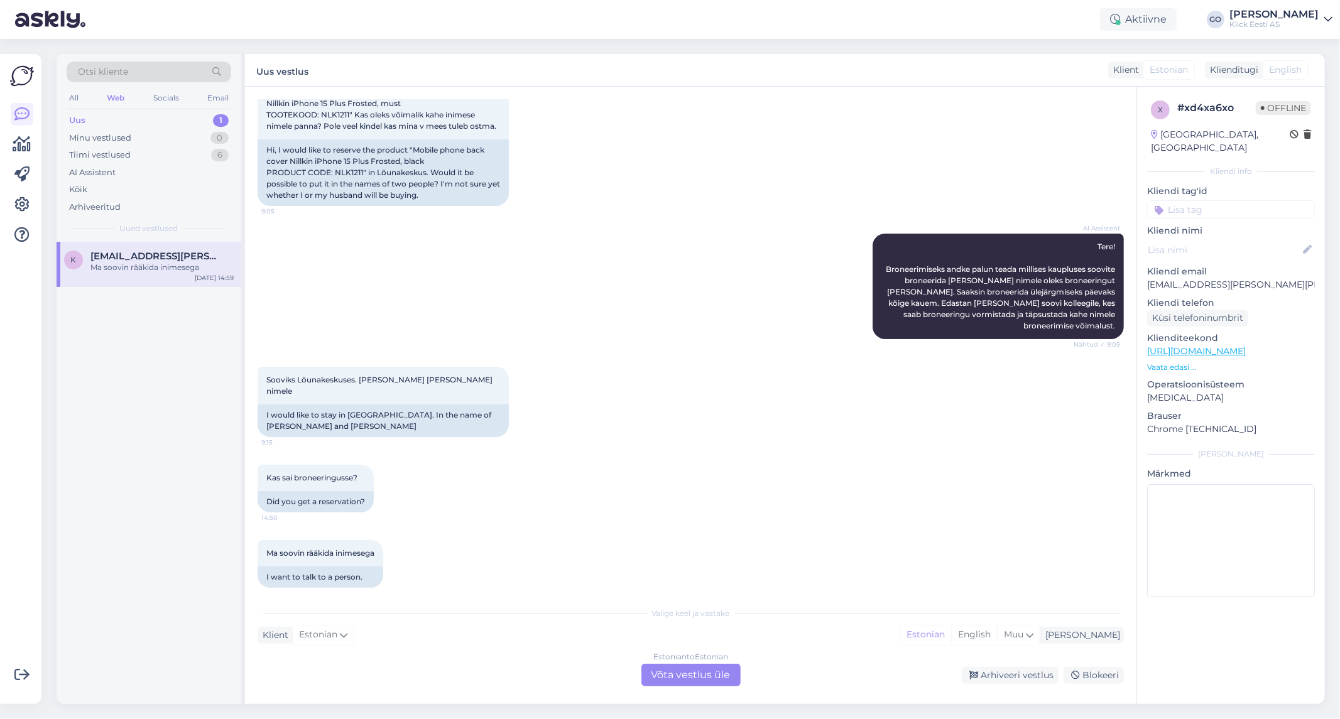
click at [707, 674] on div "Estonian to Estonian Võta vestlus üle" at bounding box center [690, 675] width 99 height 23
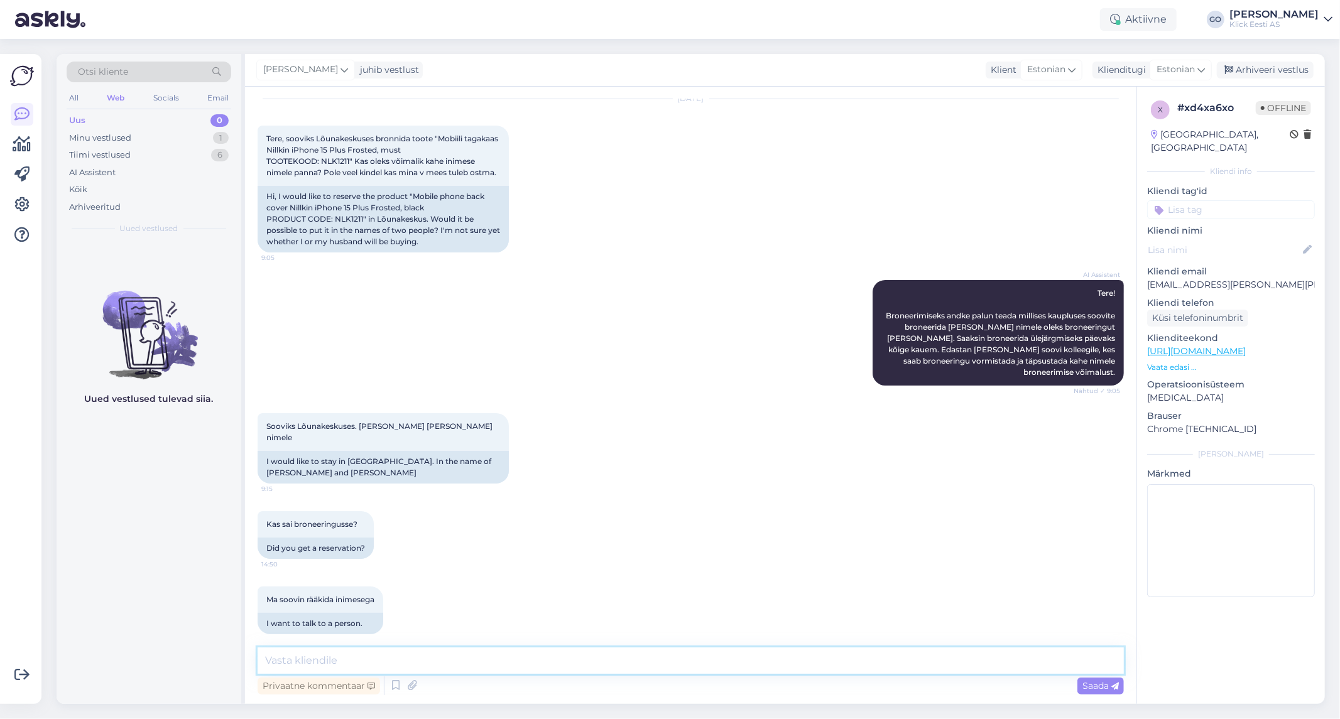
click at [447, 660] on textarea at bounding box center [691, 661] width 866 height 26
type textarea "Tere, toode on broneeritud Kadi nimele."
click at [1089, 682] on span "Saada" at bounding box center [1100, 685] width 36 height 11
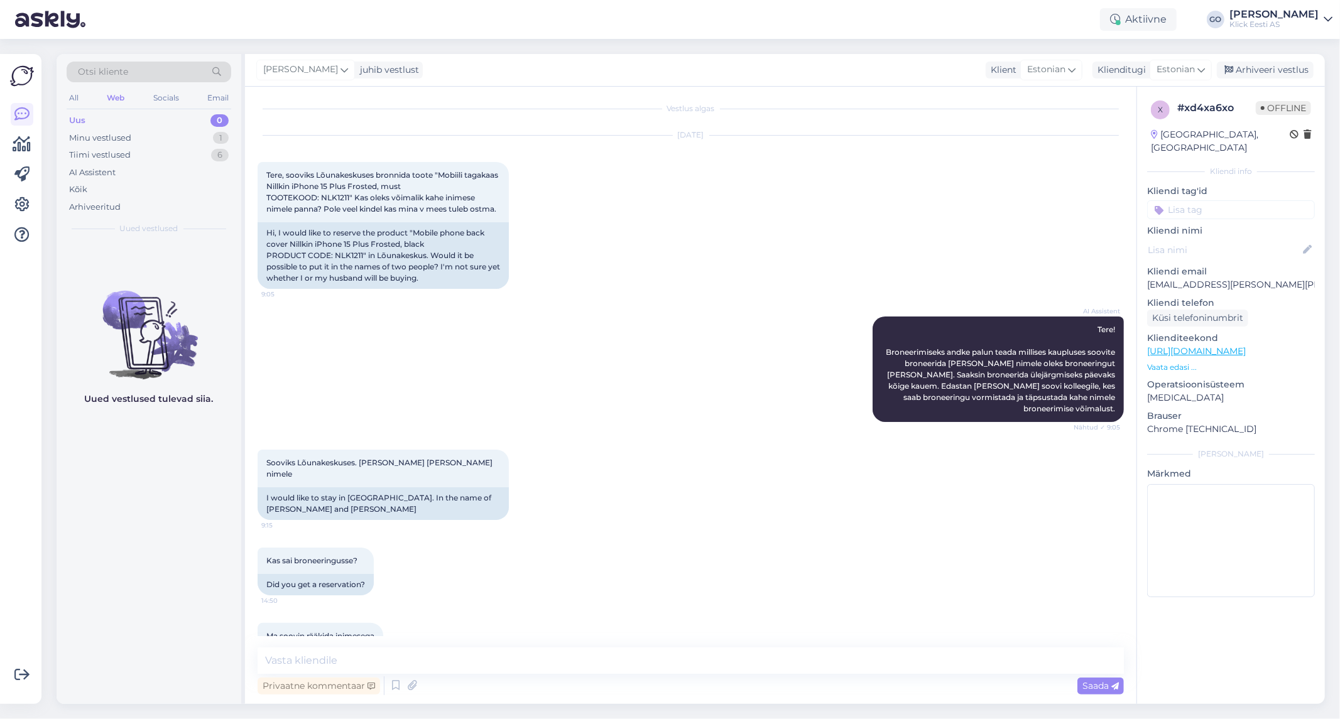
scroll to position [0, 0]
